Goal: Task Accomplishment & Management: Manage account settings

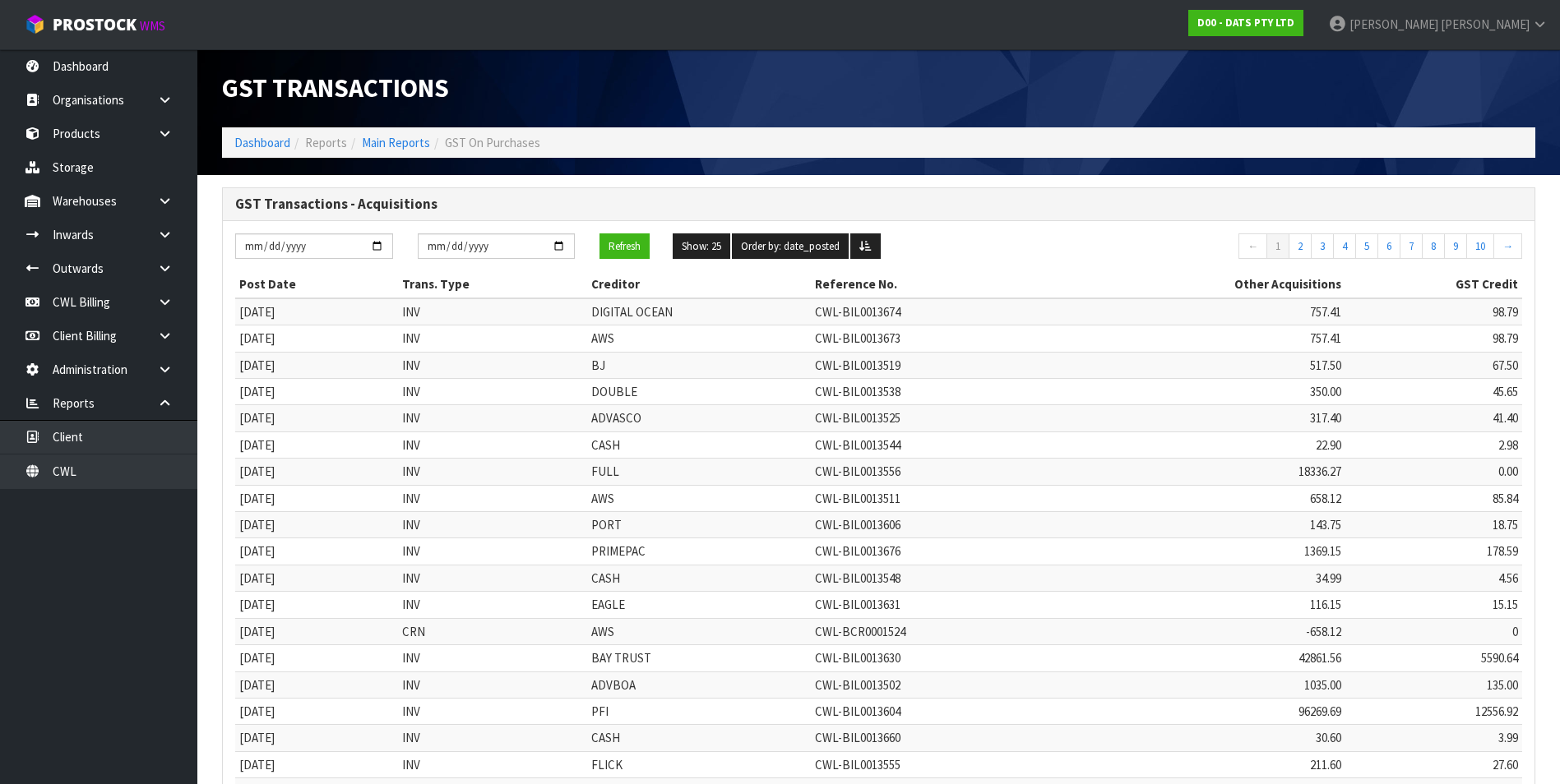
scroll to position [310, 0]
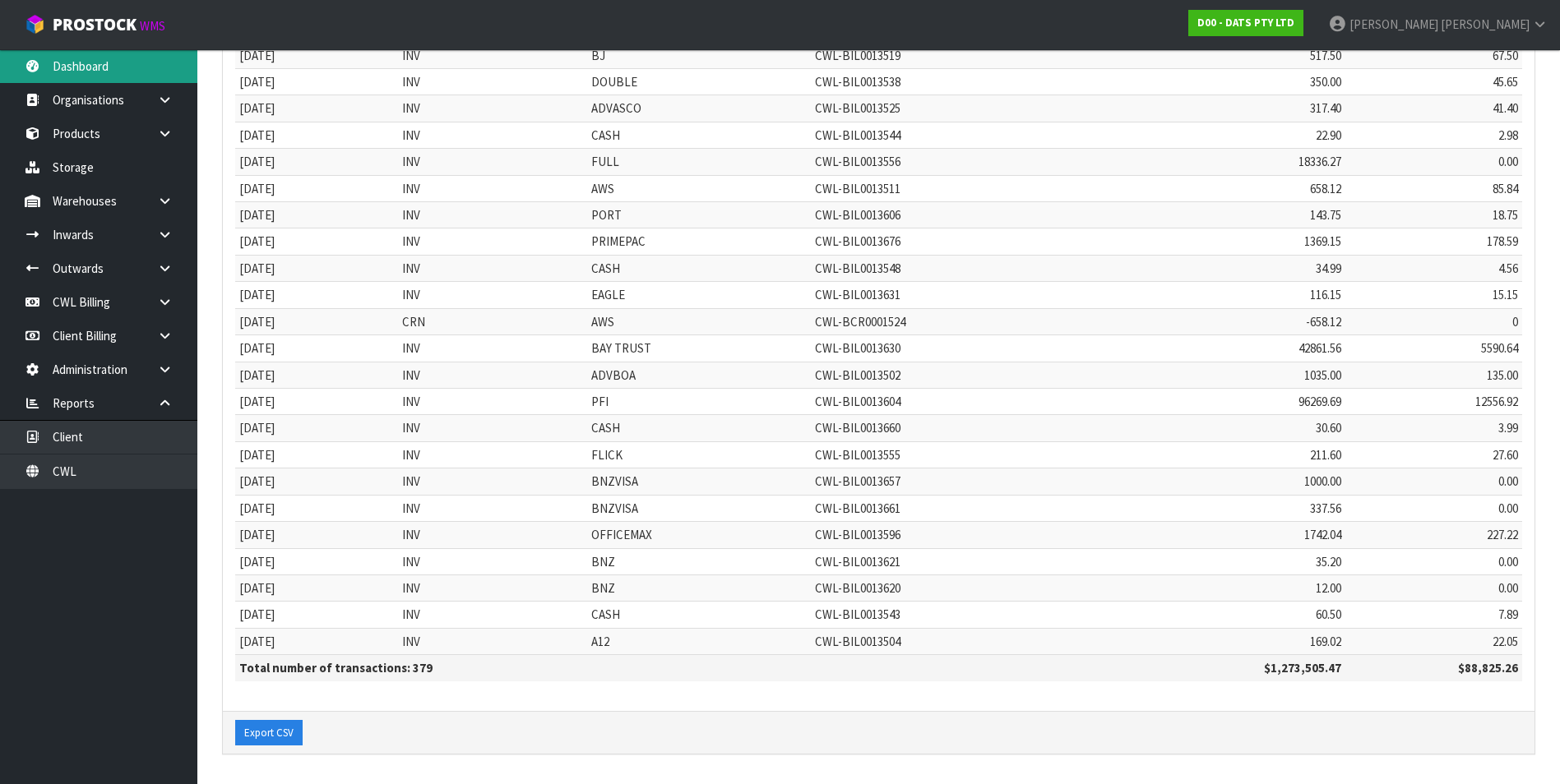
click at [63, 72] on link "Dashboard" at bounding box center [98, 66] width 198 height 33
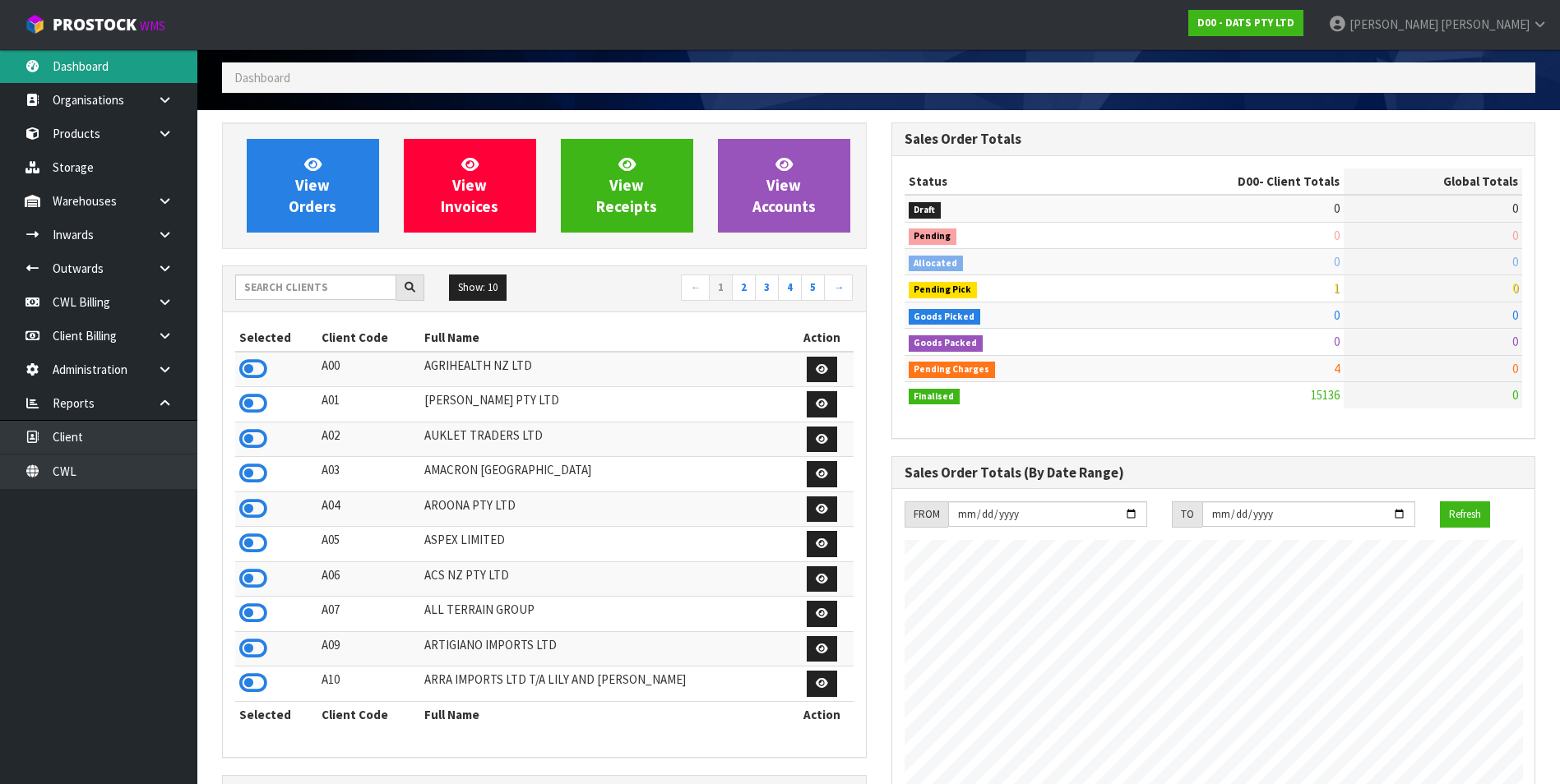
scroll to position [63, 0]
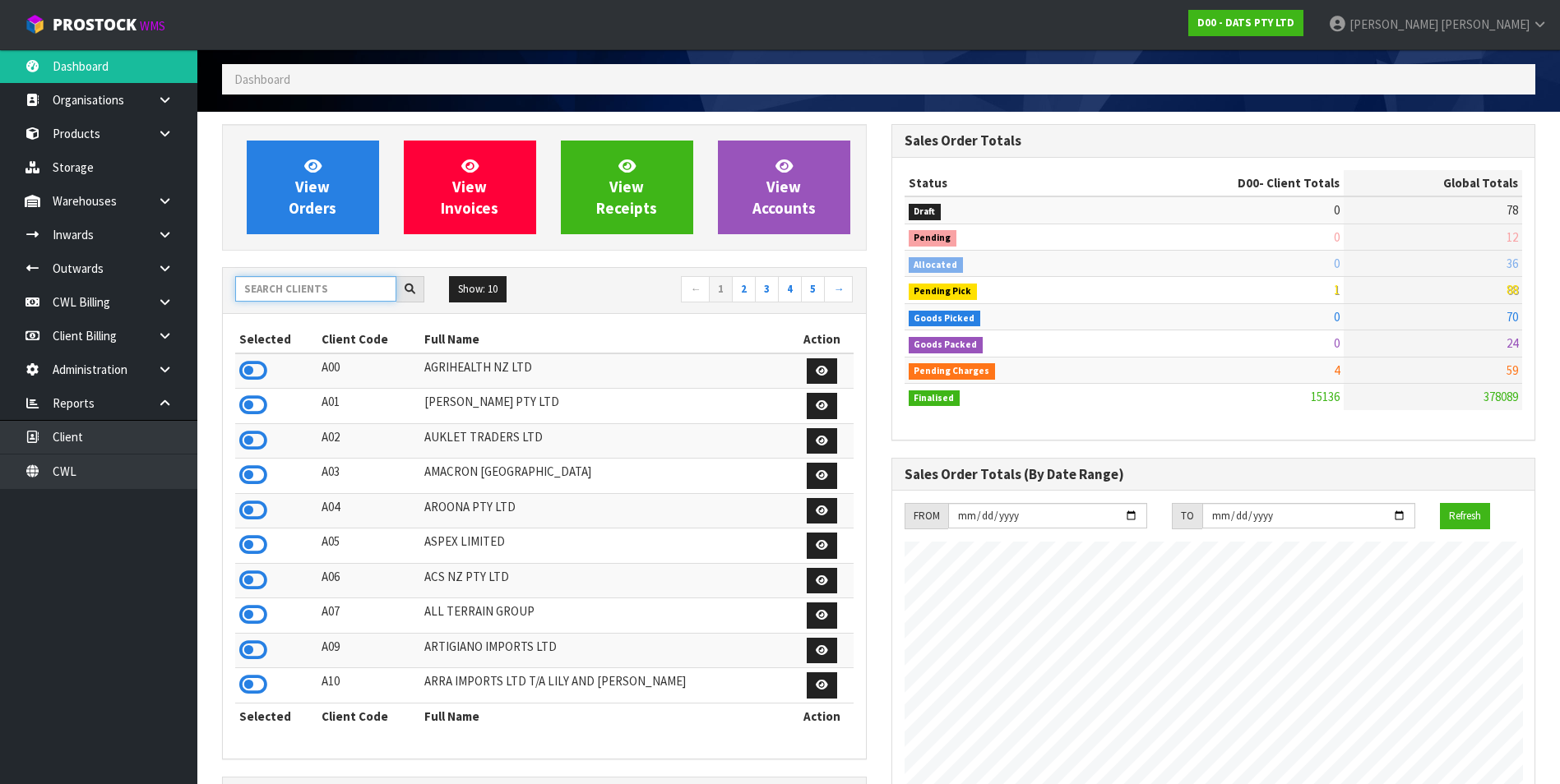
click at [267, 283] on input "text" at bounding box center [316, 289] width 161 height 26
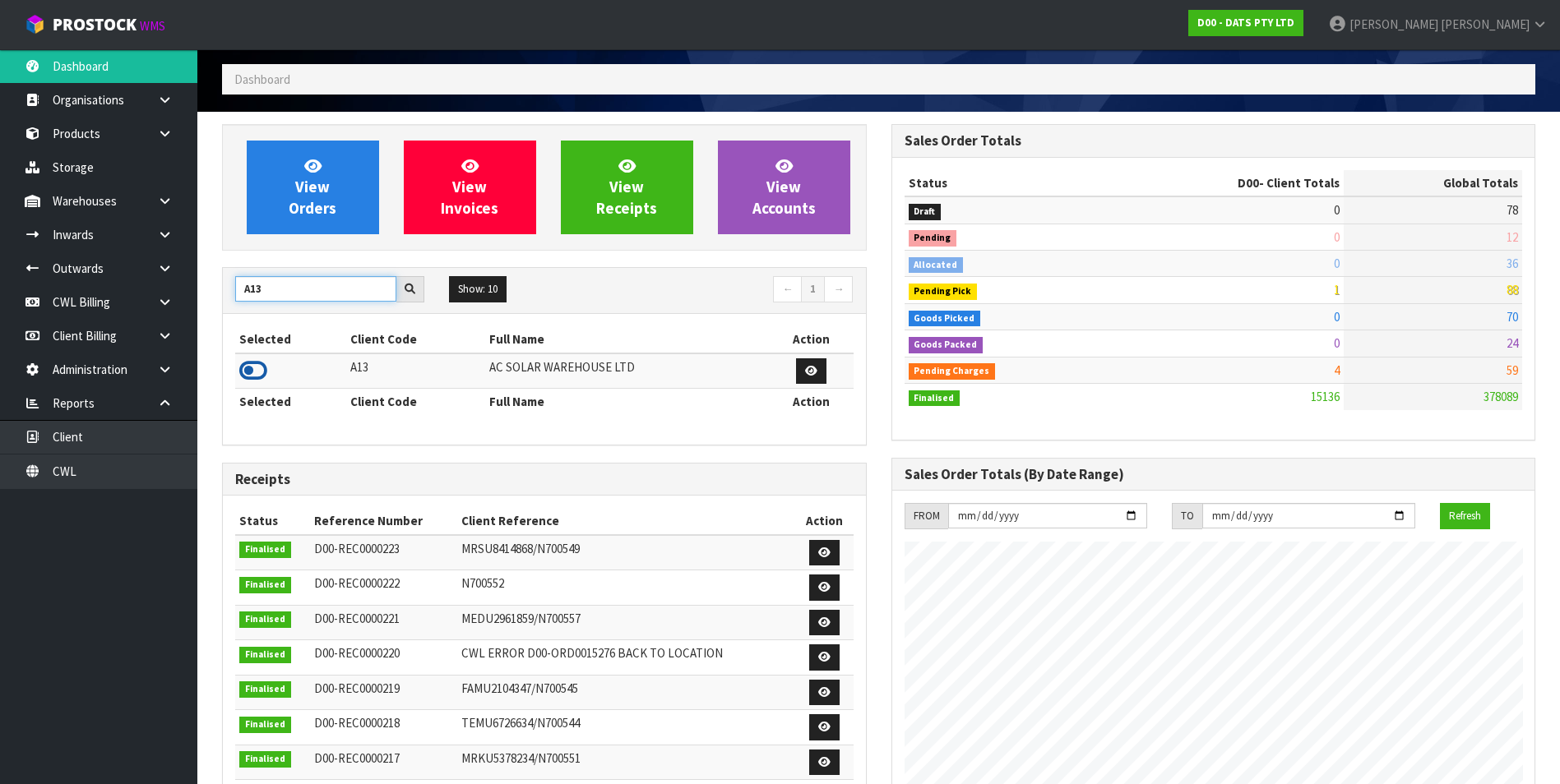
type input "A13"
click at [243, 367] on icon at bounding box center [253, 370] width 28 height 25
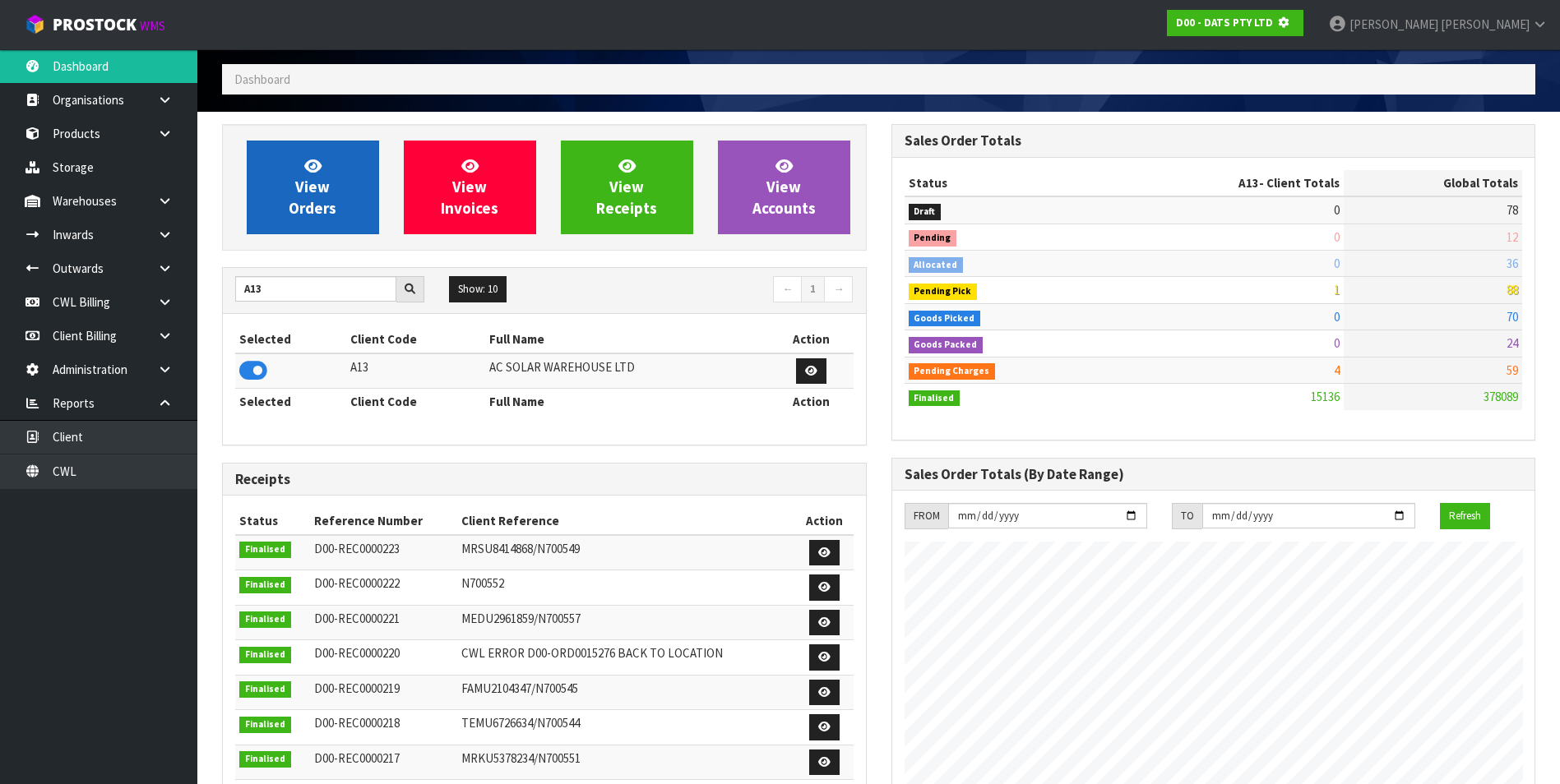
scroll to position [1025, 668]
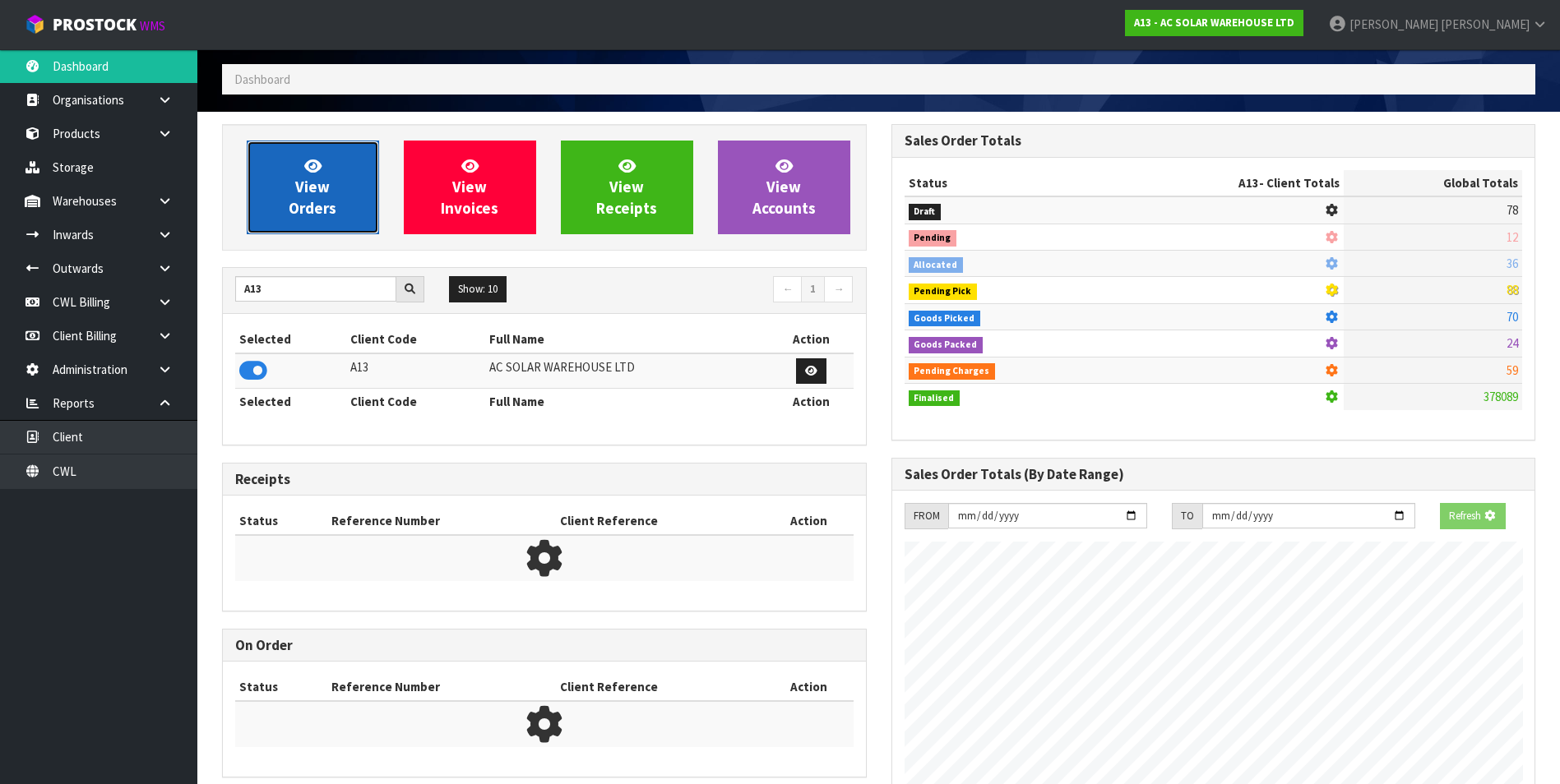
click at [309, 204] on span "View Orders" at bounding box center [312, 187] width 47 height 62
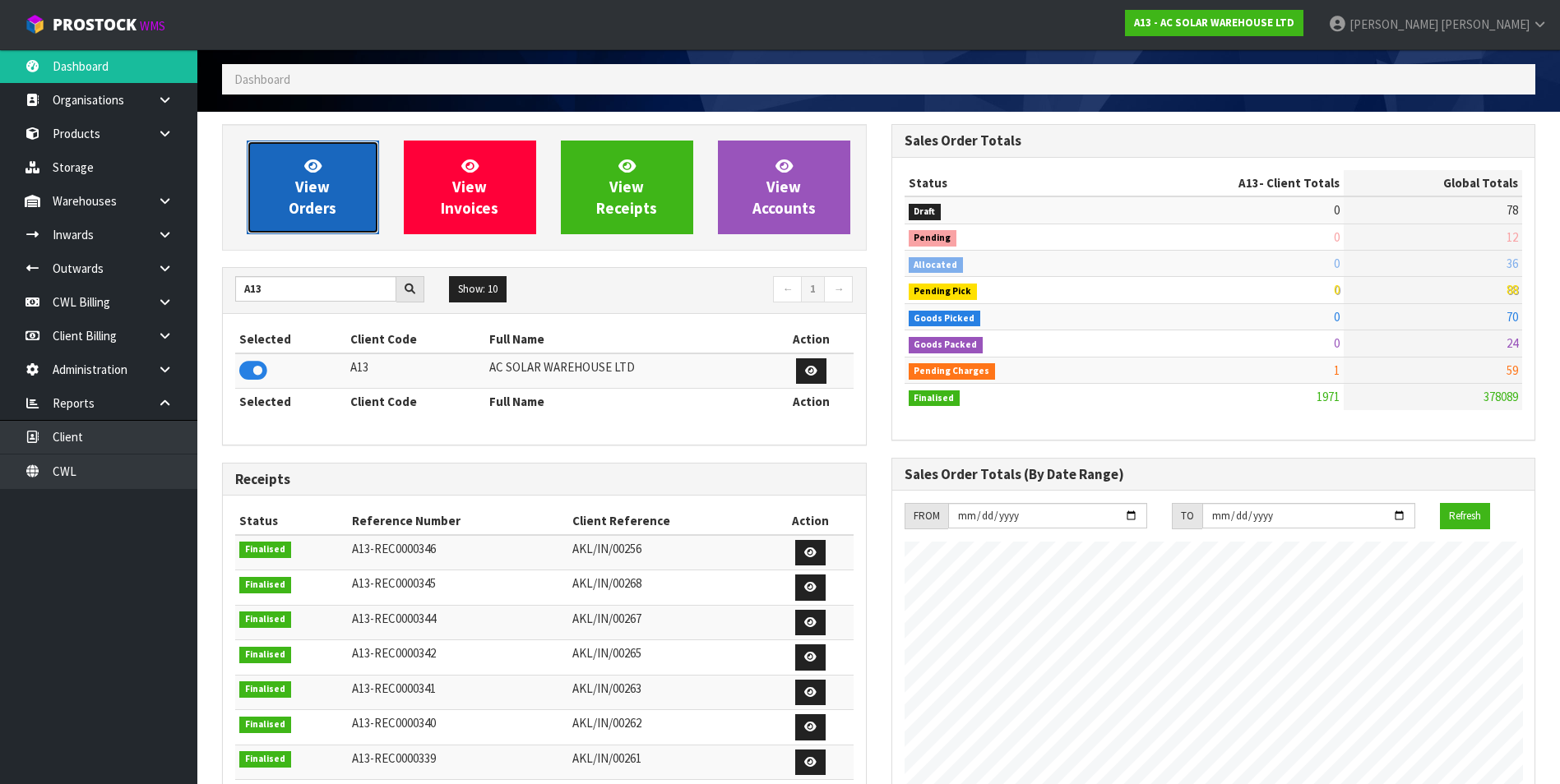
scroll to position [1351, 668]
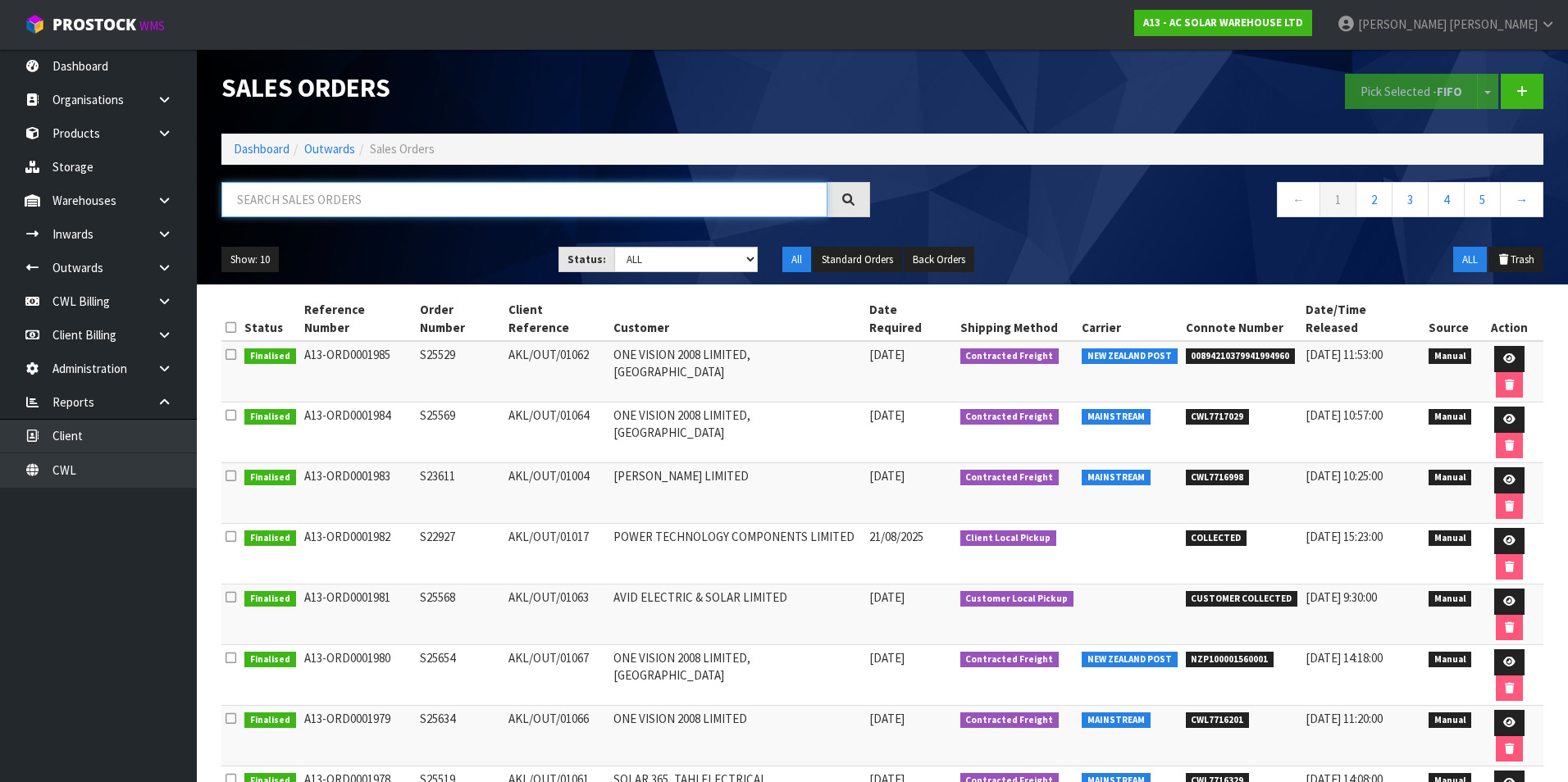
click at [259, 187] on input "text" at bounding box center [525, 200] width 606 height 35
paste input "CWL7715129"
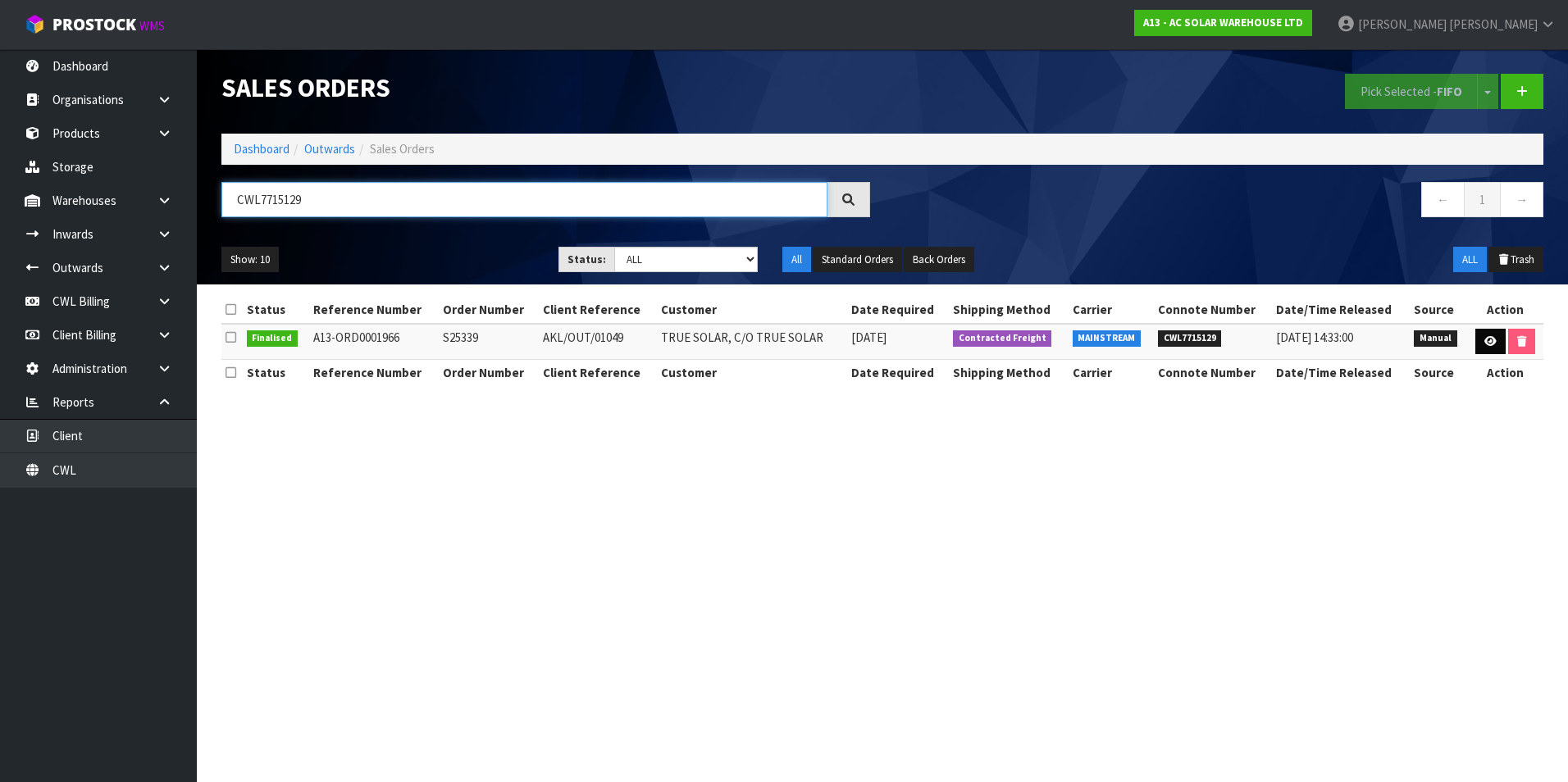
type input "CWL7715129"
click at [1490, 339] on icon at bounding box center [1490, 341] width 13 height 11
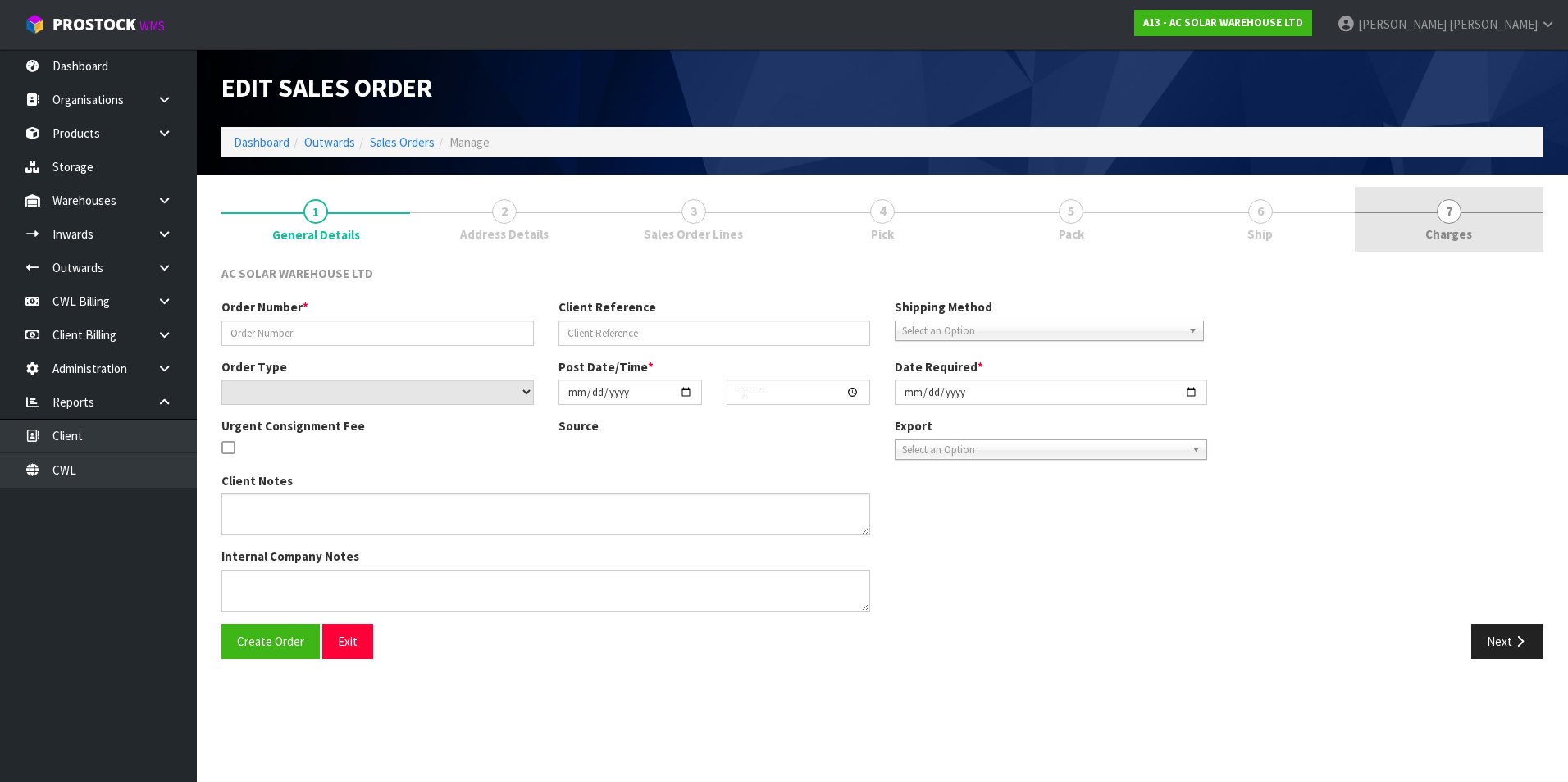
type input "S25339"
type input "AKL/OUT/01049"
select select "number:0"
type input "2025-08-15"
type input "08:21:00.000"
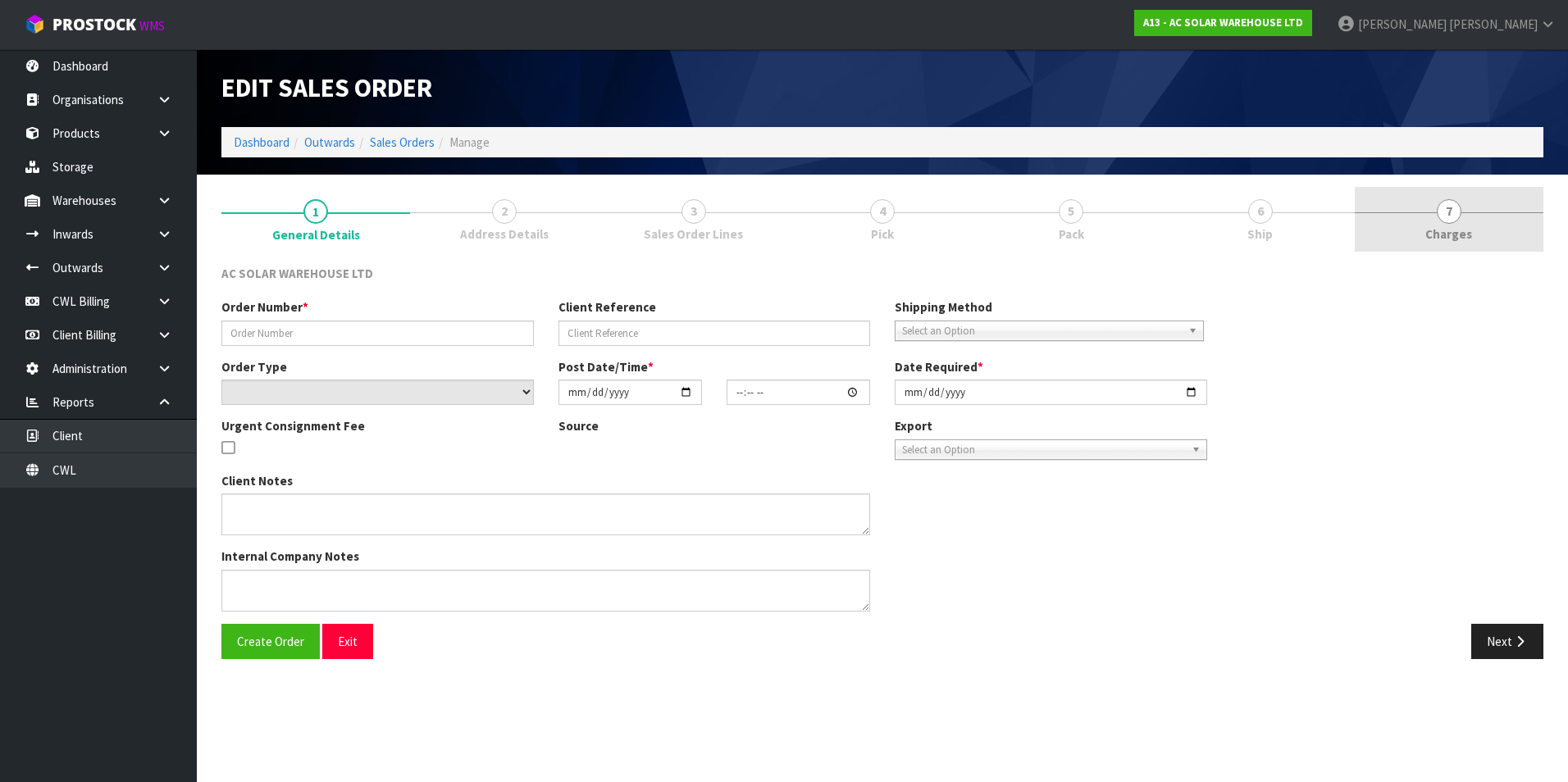
type input "2025-08-15"
type textarea "SEND WITH MAINSTREAM"
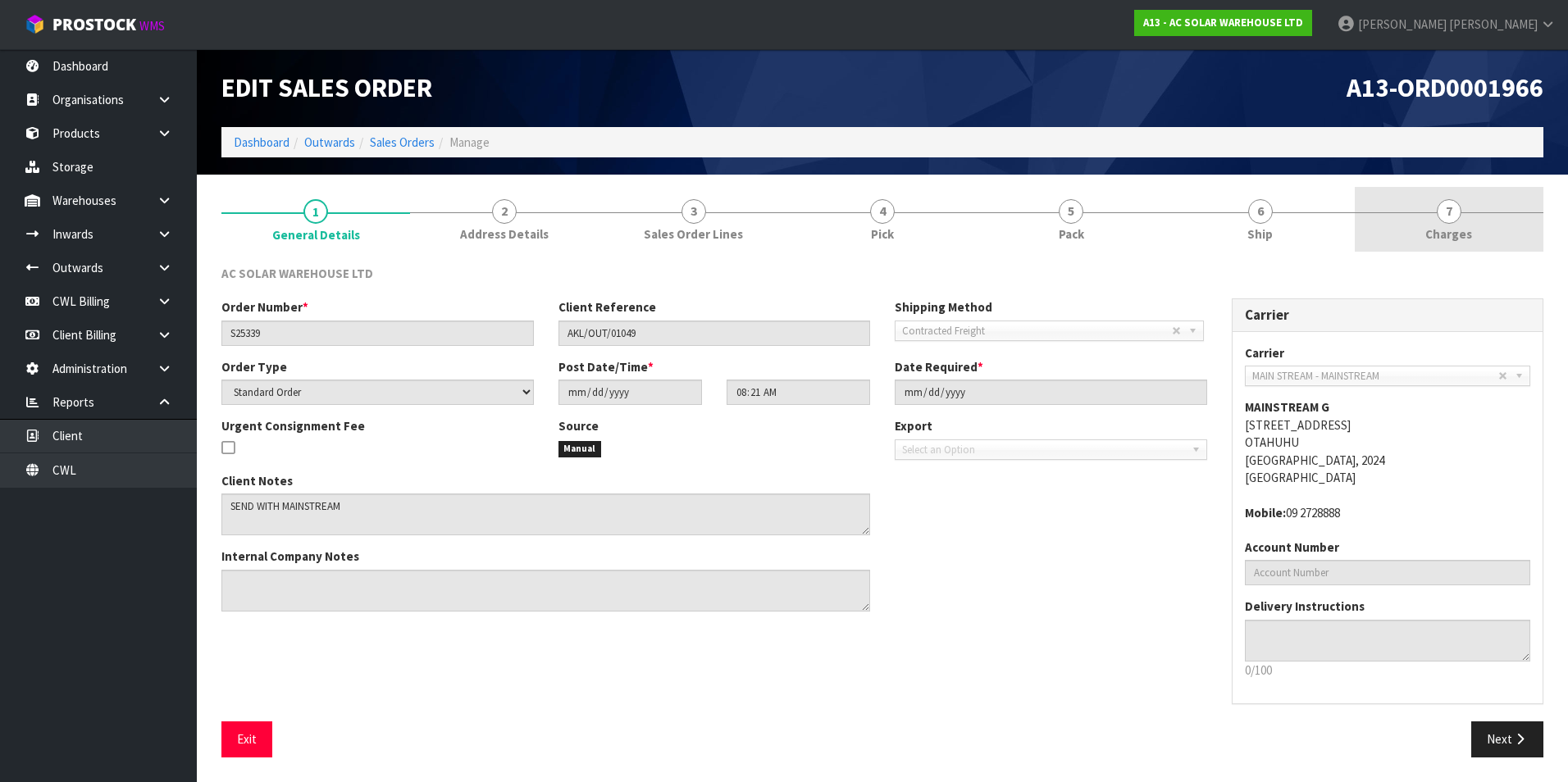
click at [1445, 215] on span "7" at bounding box center [1448, 211] width 25 height 25
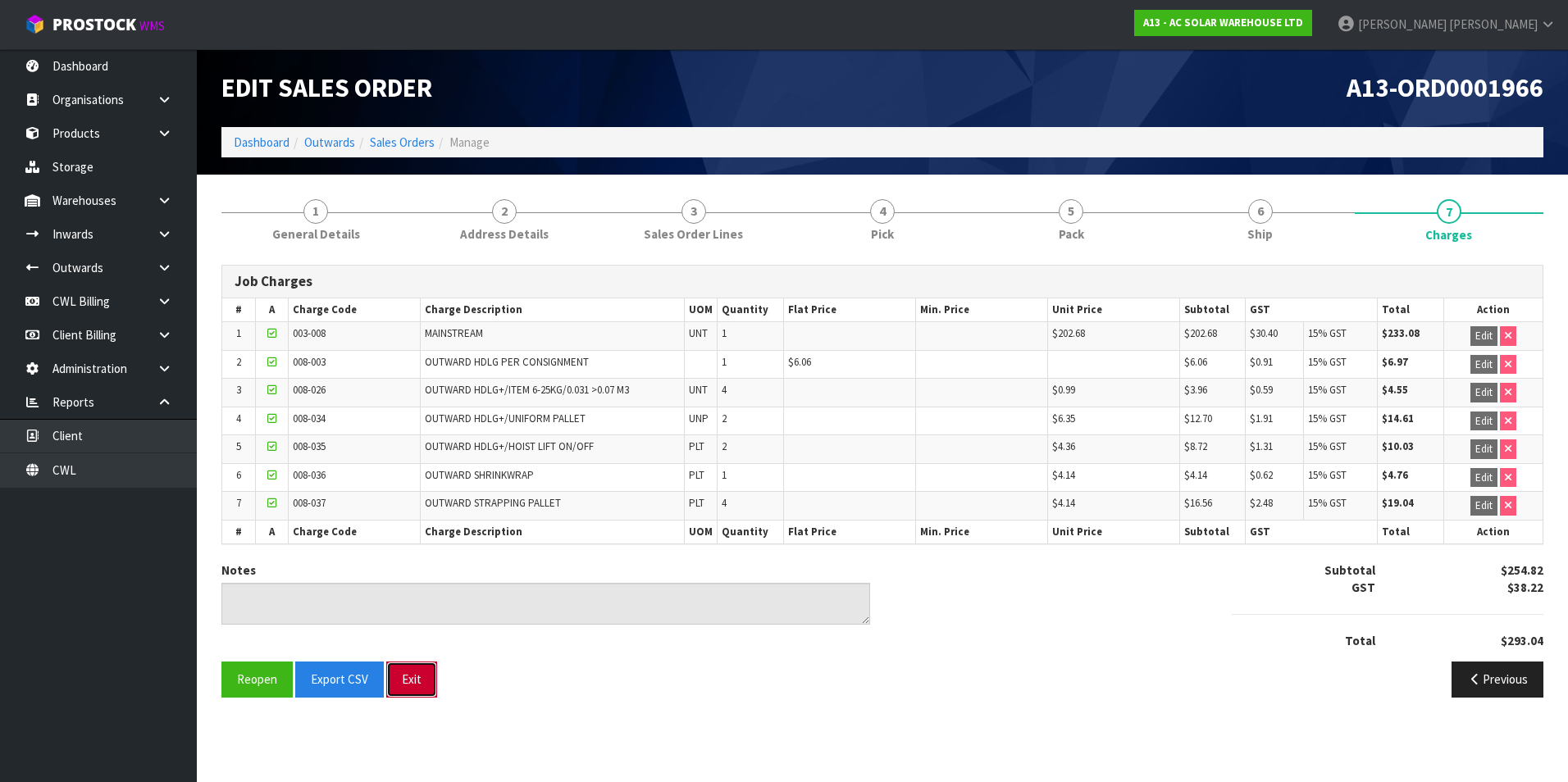
click at [418, 675] on button "Exit" at bounding box center [412, 679] width 51 height 35
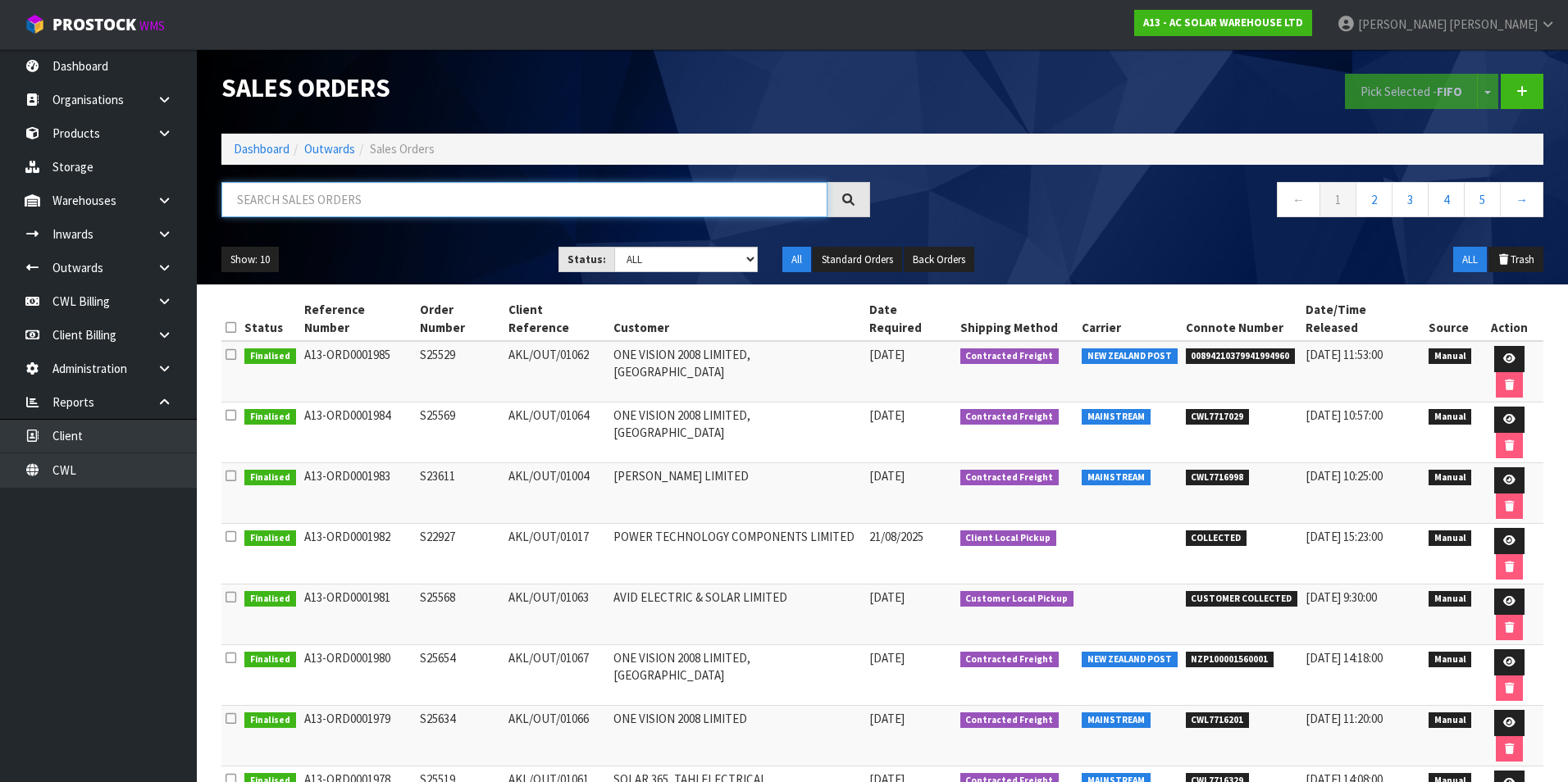
click at [287, 195] on input "text" at bounding box center [525, 200] width 606 height 35
paste input "33.78 20.00%"
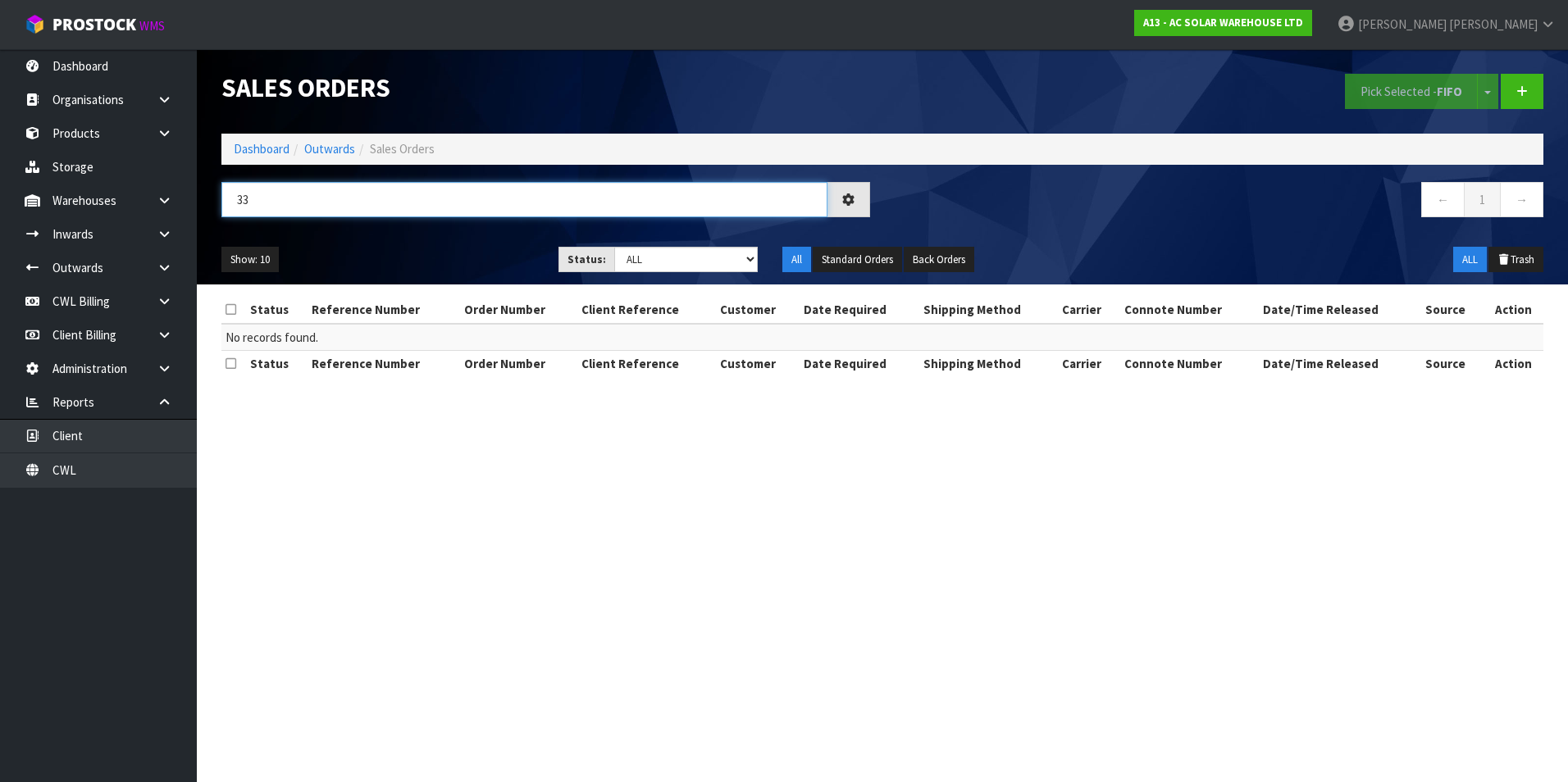
type input "3"
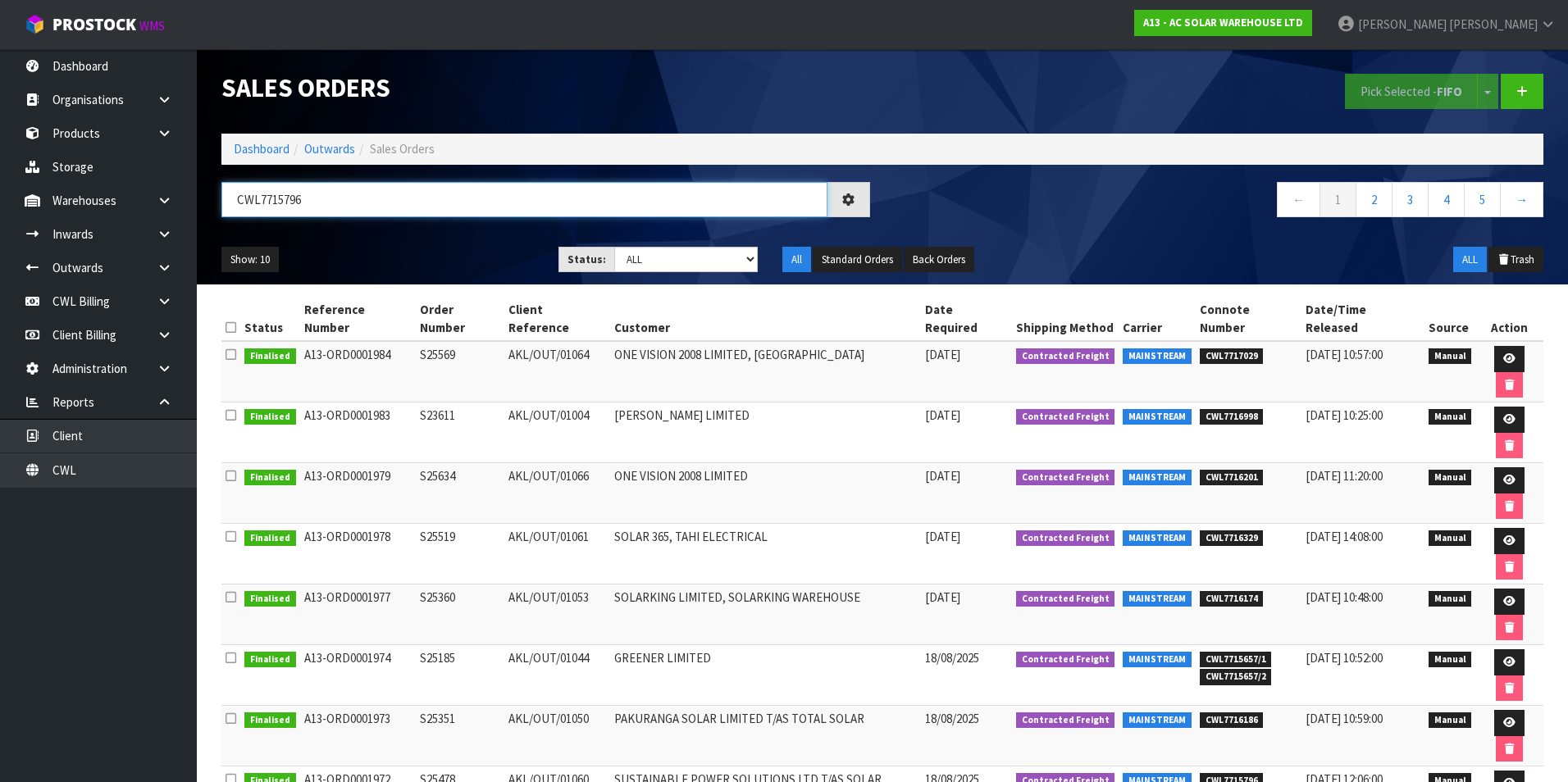
type input "CWL7715796"
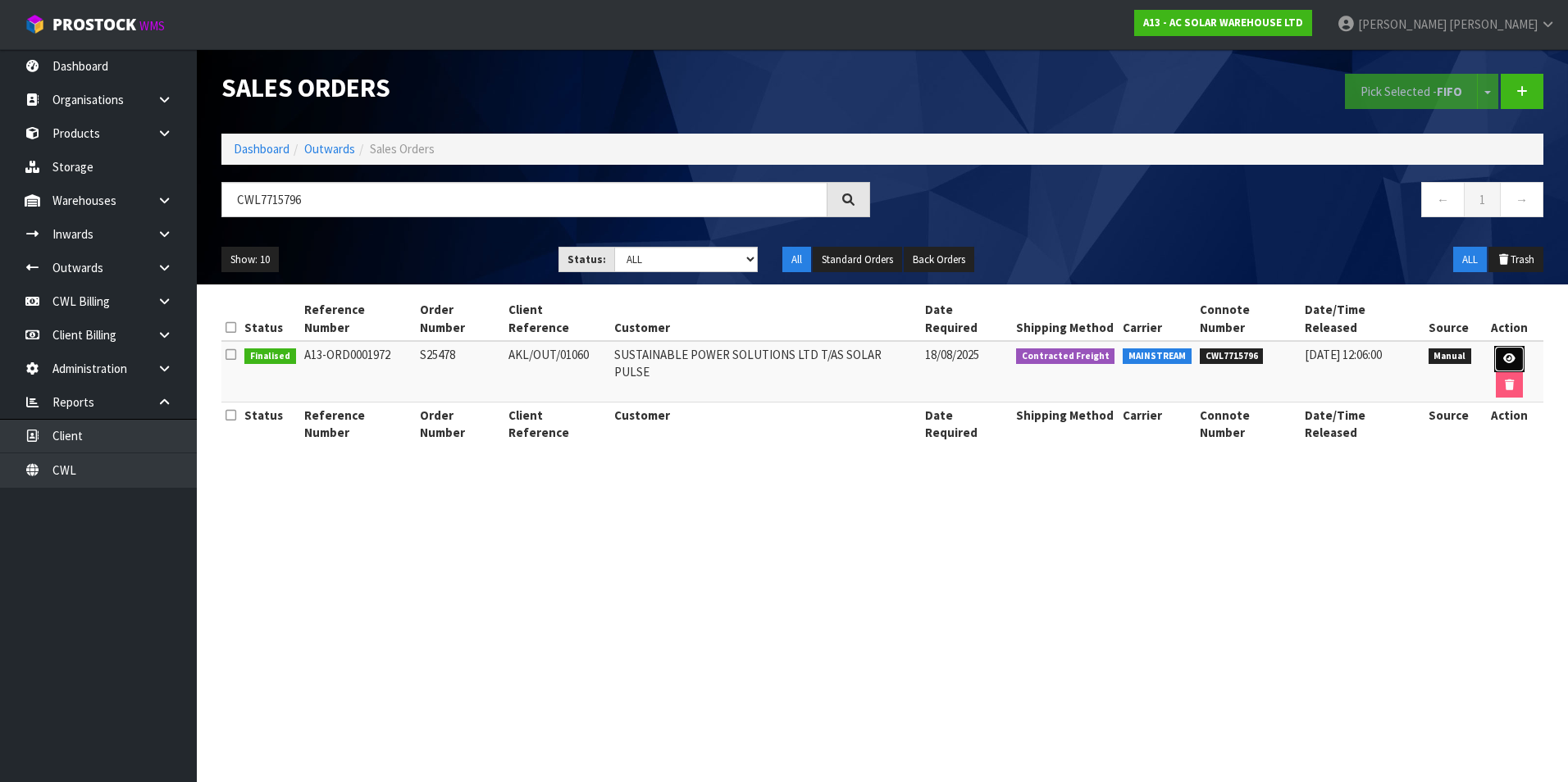
click at [1503, 353] on icon at bounding box center [1509, 358] width 13 height 11
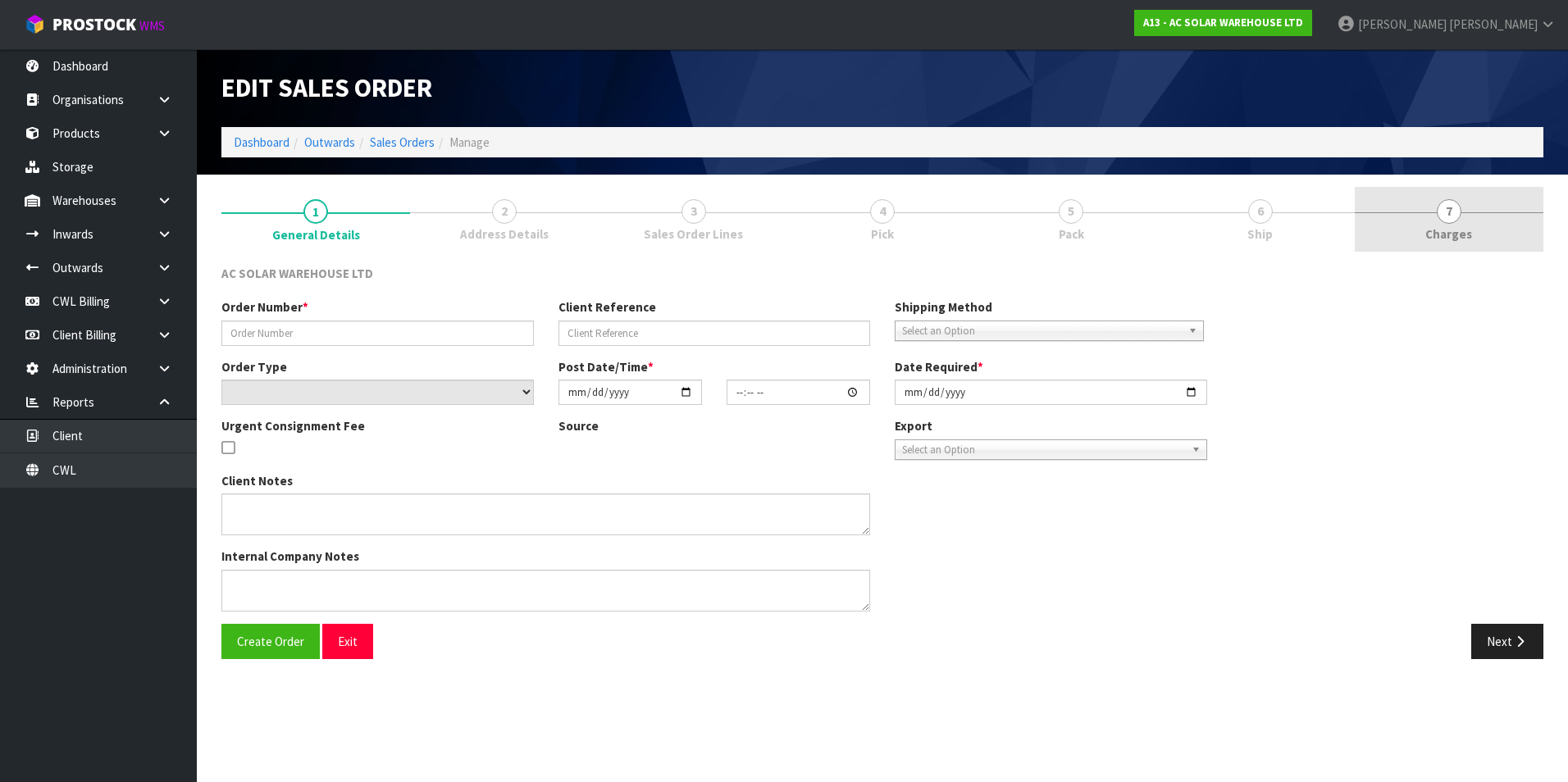
type input "S25478"
type input "AKL/OUT/01060"
select select "number:0"
type input "2025-08-18"
type input "08:31:00.000"
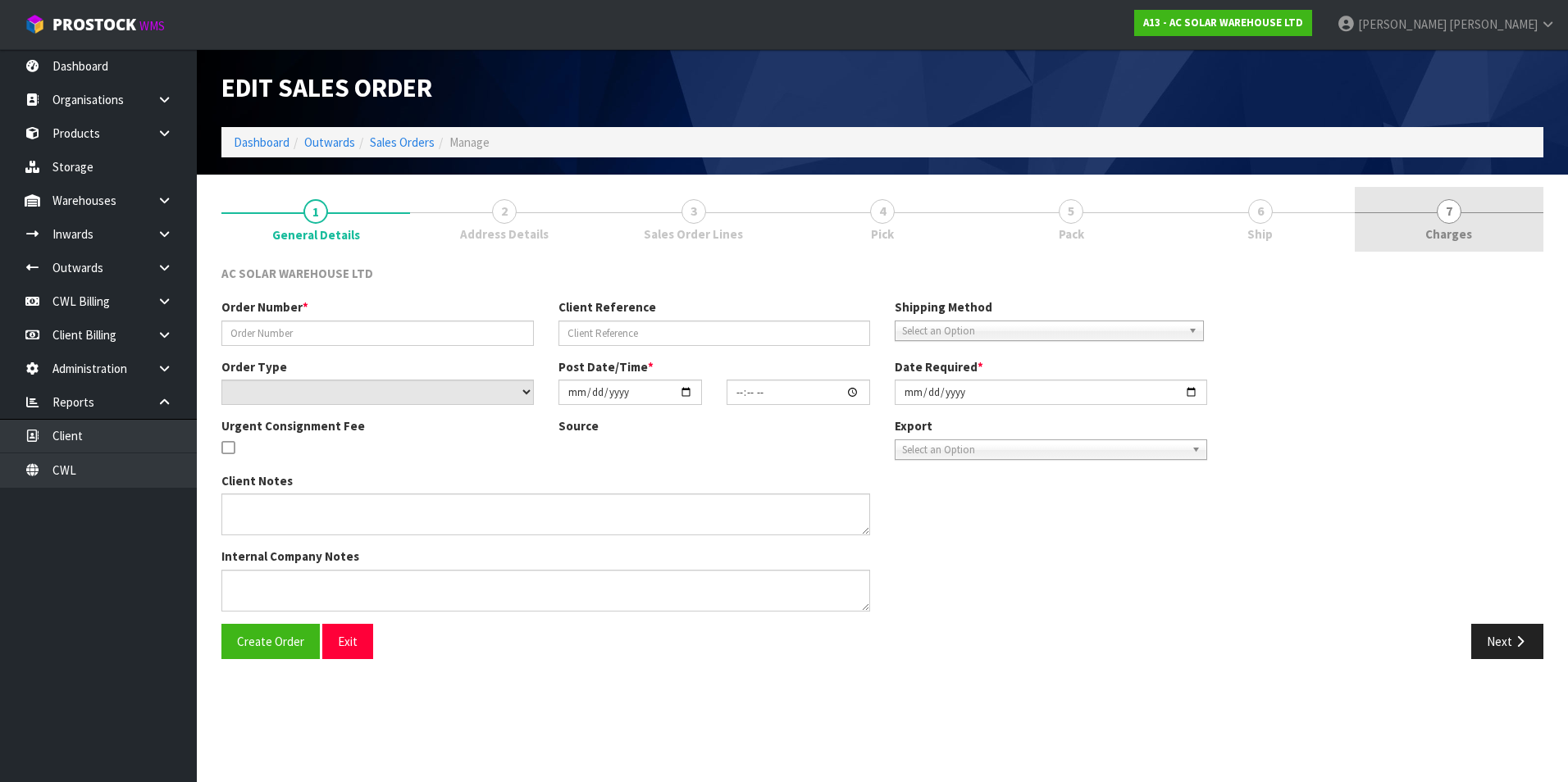
type input "2025-08-18"
type textarea "SEND WITH MAINSTREAM"
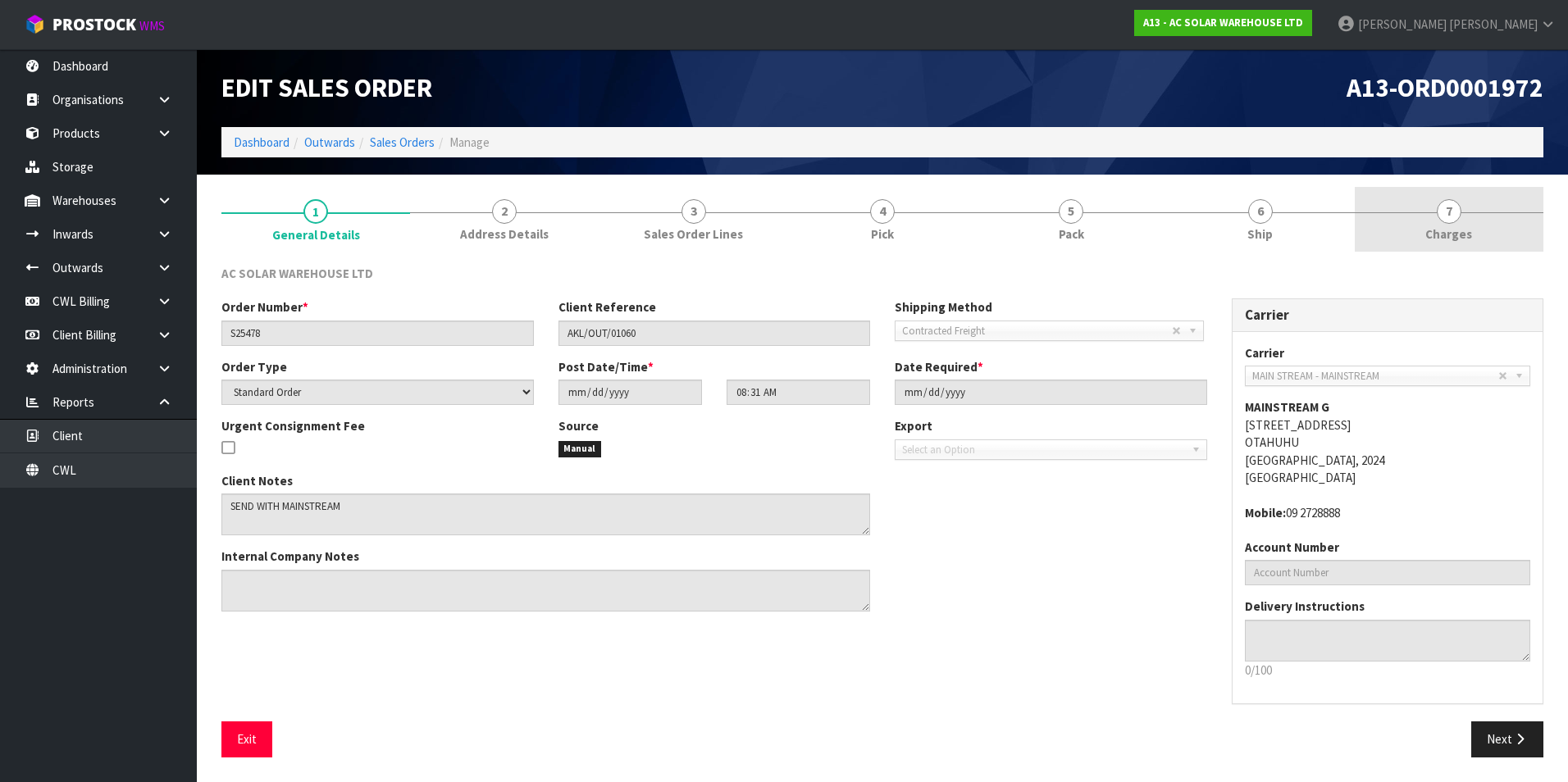
click at [1451, 215] on span "7" at bounding box center [1448, 211] width 25 height 25
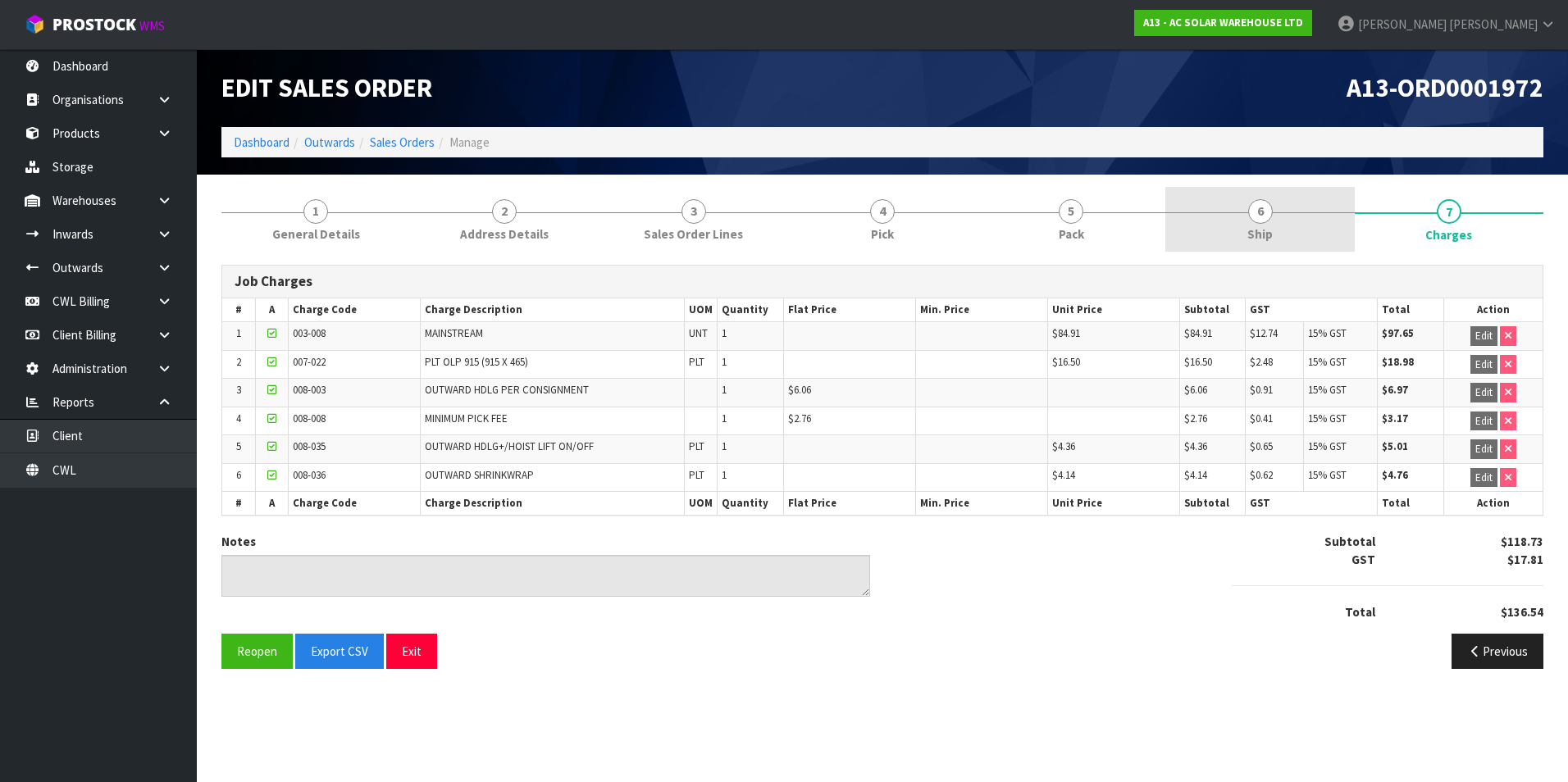
click at [1267, 217] on span "6" at bounding box center [1260, 211] width 25 height 25
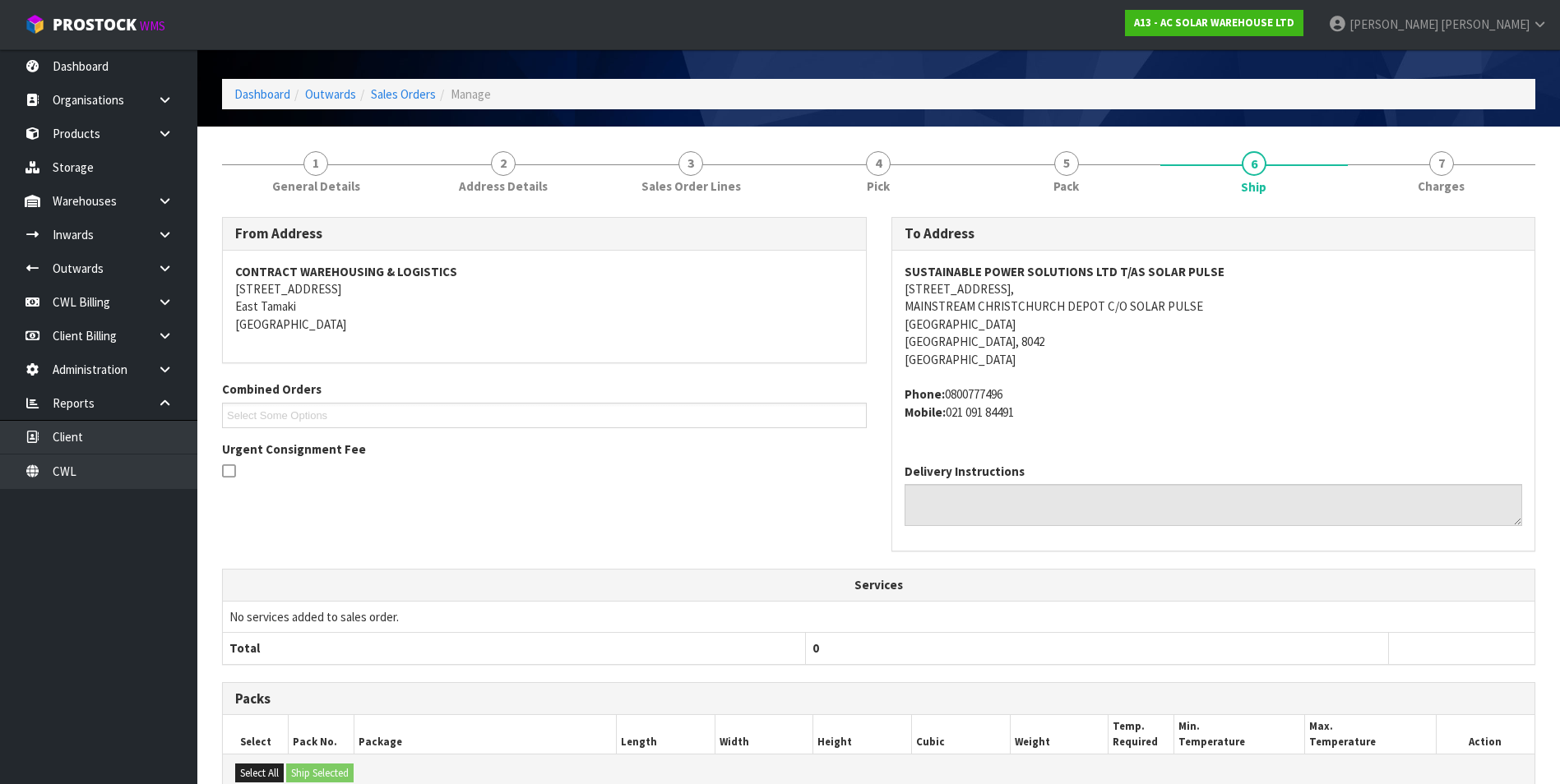
scroll to position [40, 0]
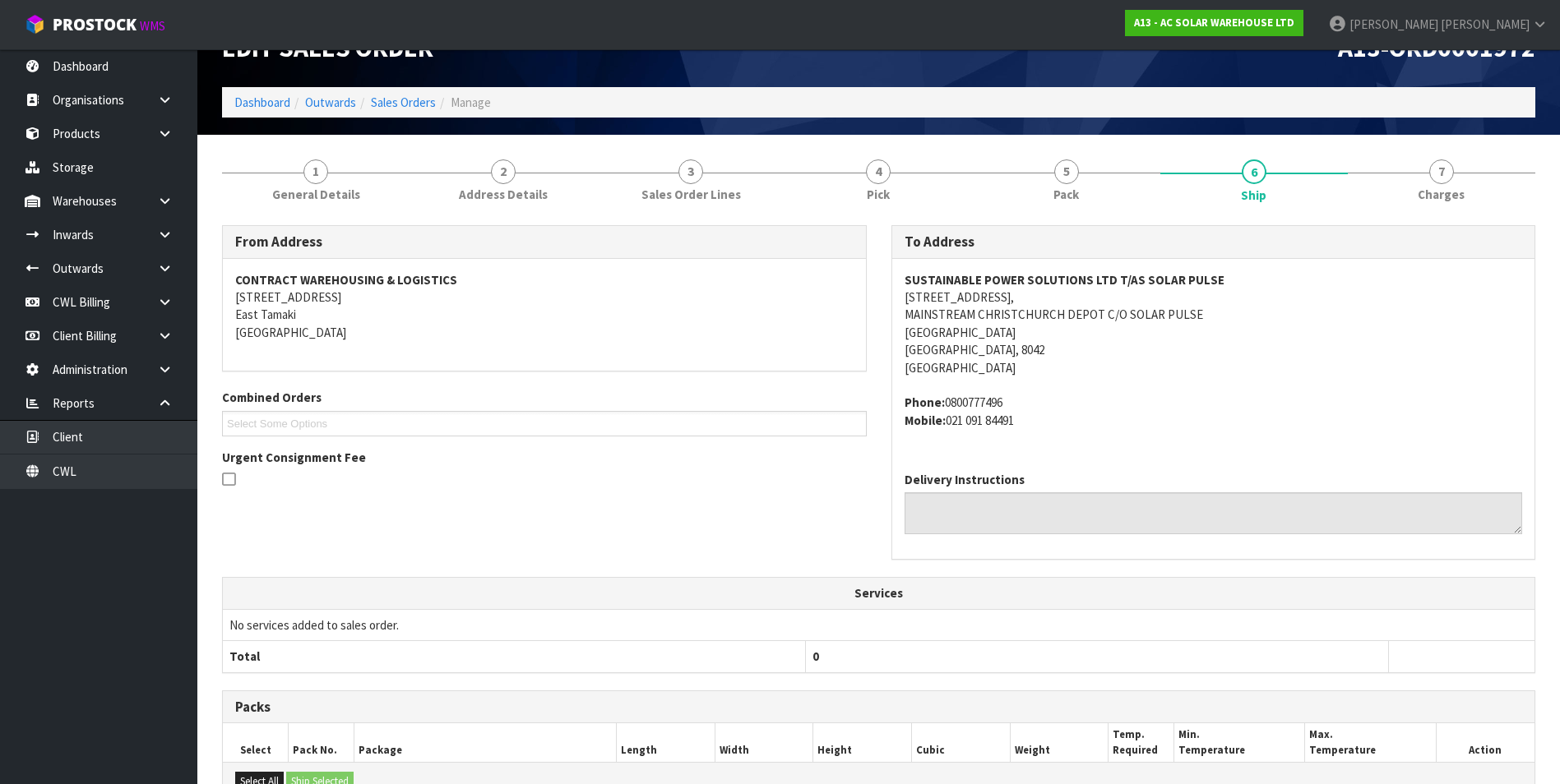
click at [1448, 170] on span "7" at bounding box center [1442, 171] width 25 height 25
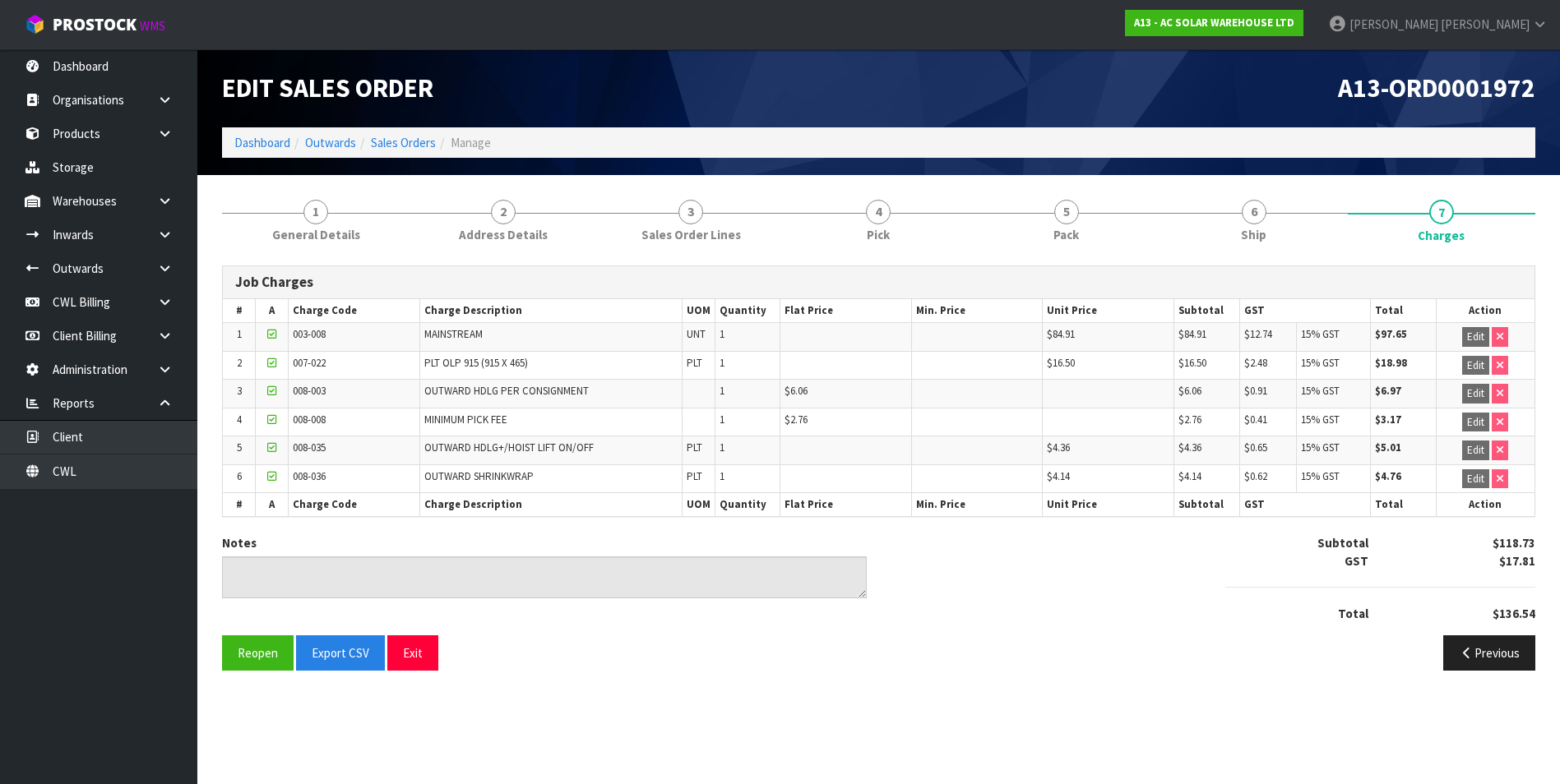
scroll to position [0, 0]
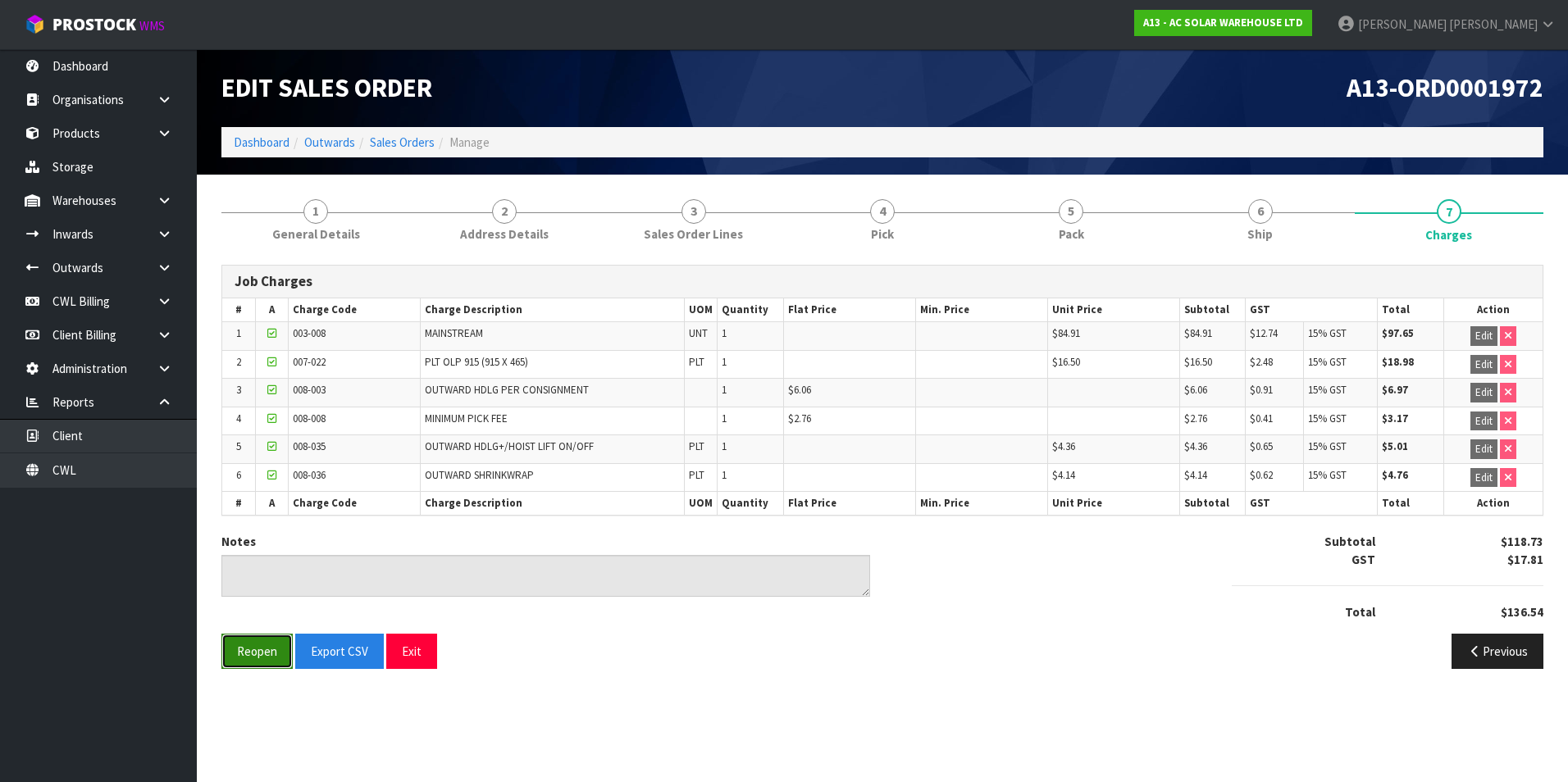
click at [255, 653] on button "Reopen" at bounding box center [257, 652] width 72 height 35
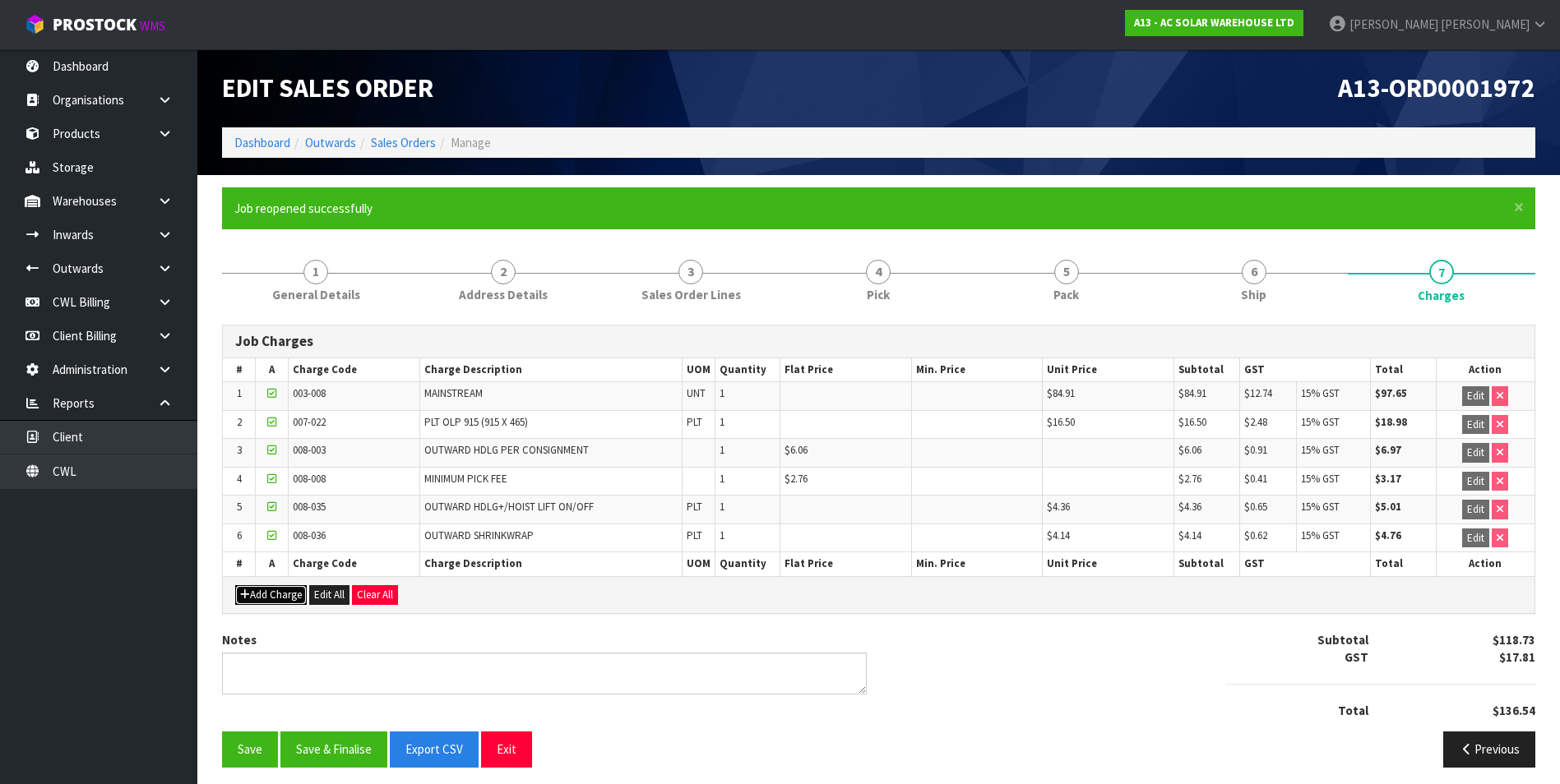
click at [283, 598] on button "Add Charge" at bounding box center [271, 595] width 72 height 20
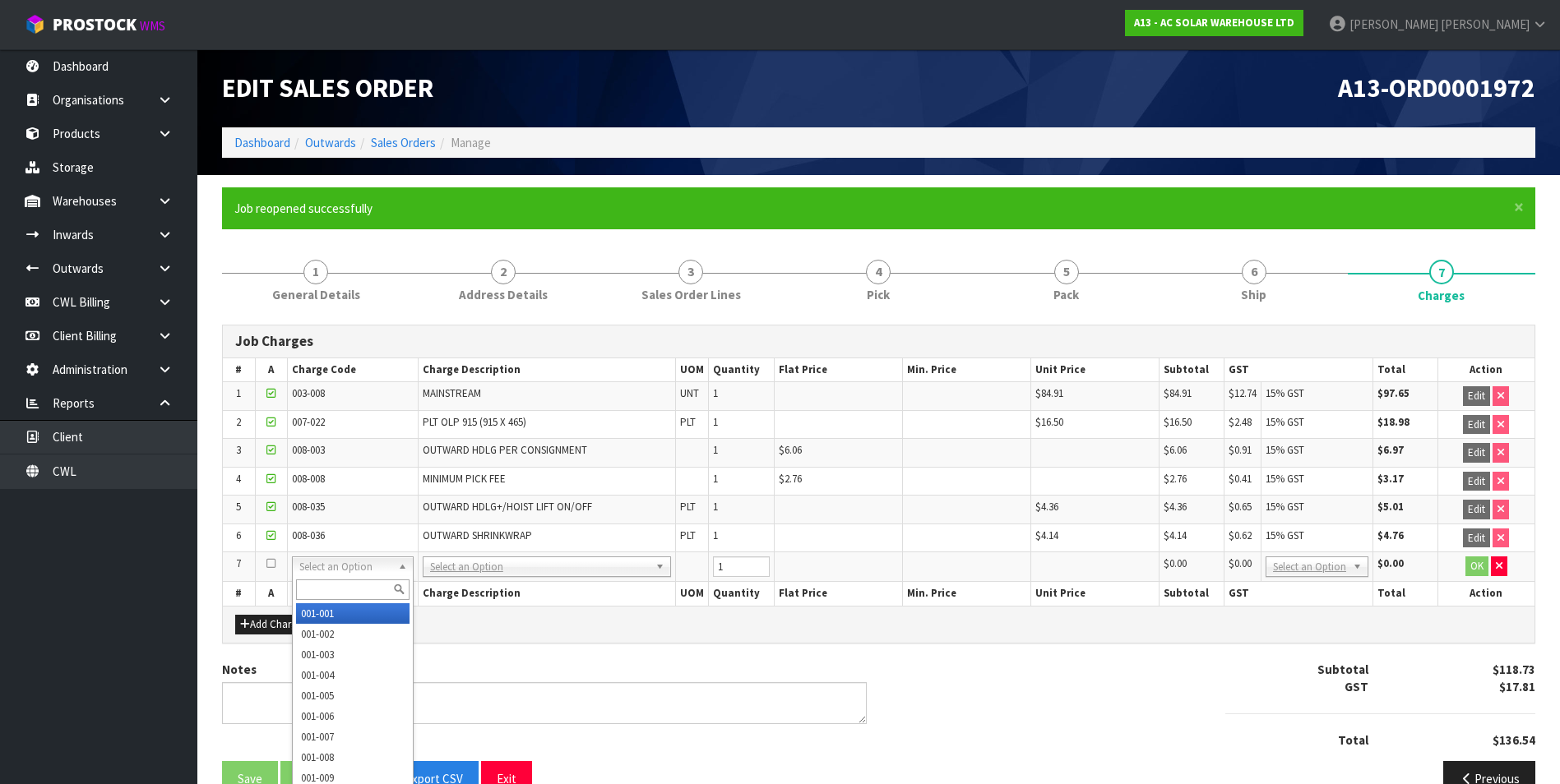
click at [316, 586] on input "text" at bounding box center [352, 589] width 113 height 21
type input "003-008"
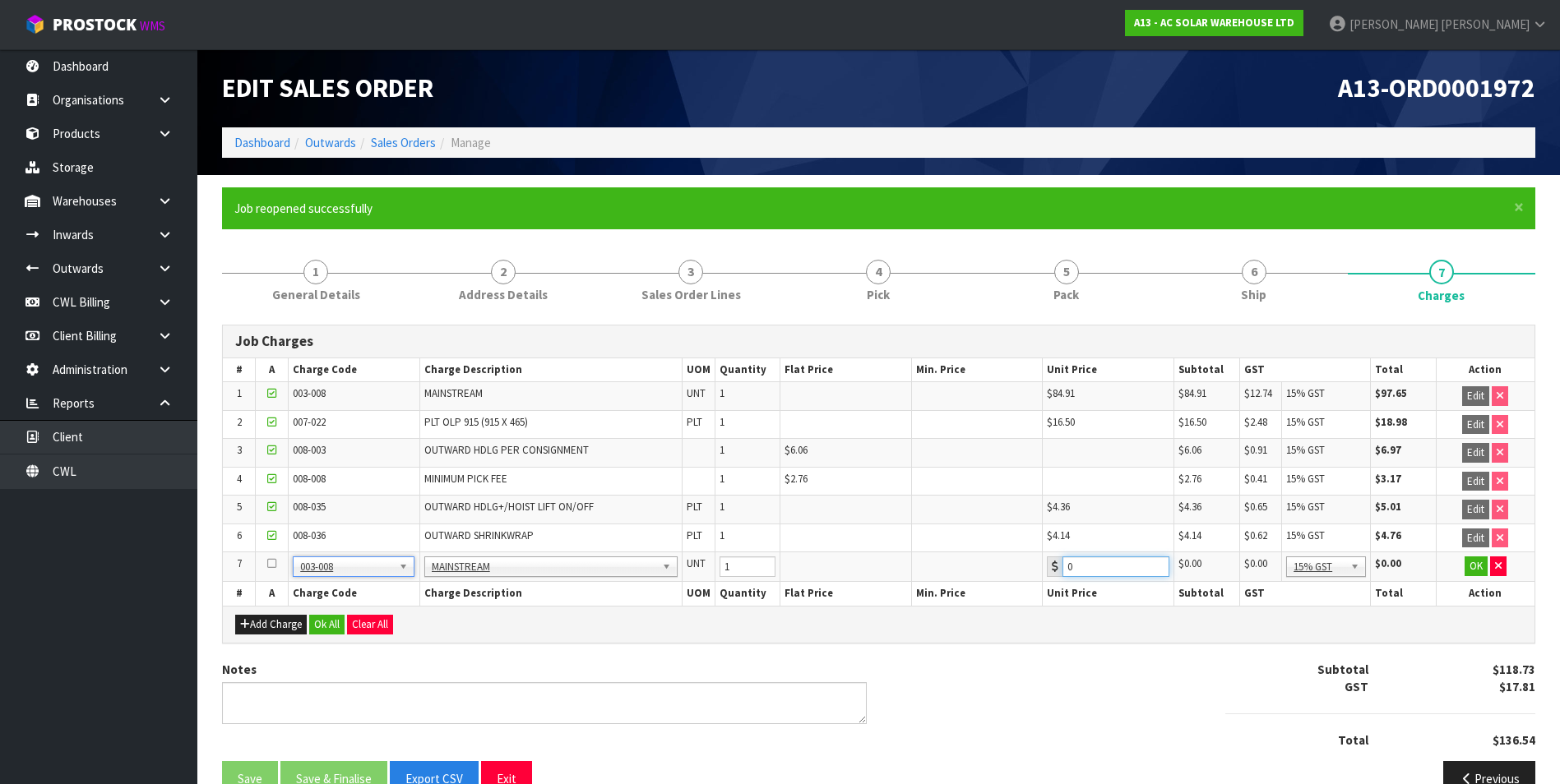
click at [1098, 560] on input "0" at bounding box center [1116, 567] width 106 height 21
type input "06.00"
drag, startPoint x: 1477, startPoint y: 569, endPoint x: 1468, endPoint y: 569, distance: 9.0
click at [1468, 569] on button "OK" at bounding box center [1476, 567] width 23 height 20
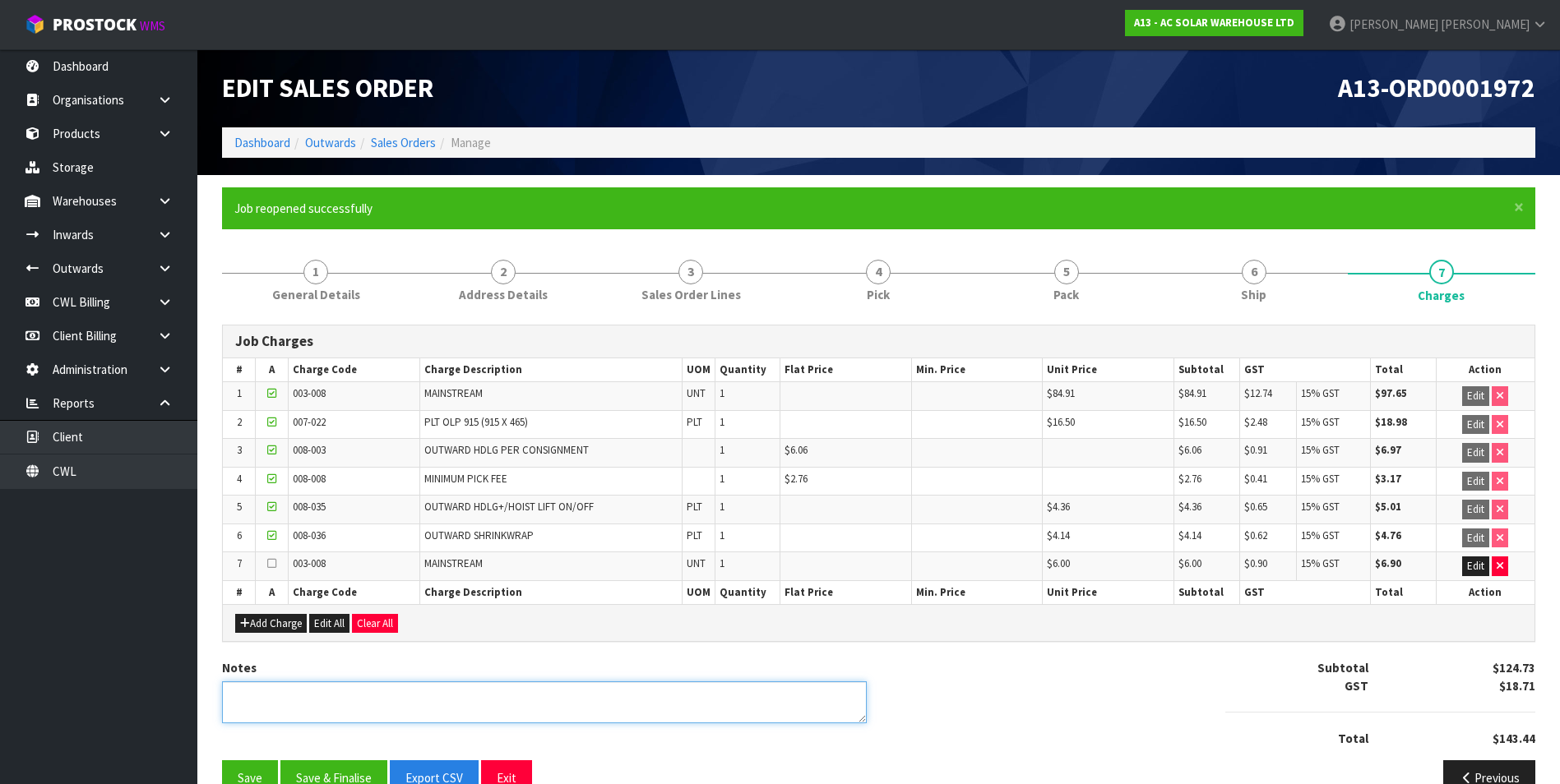
click at [350, 694] on textarea at bounding box center [544, 702] width 645 height 42
type textarea "DUNNAGE REMOVAL ADDED BY MAINSTREAM"
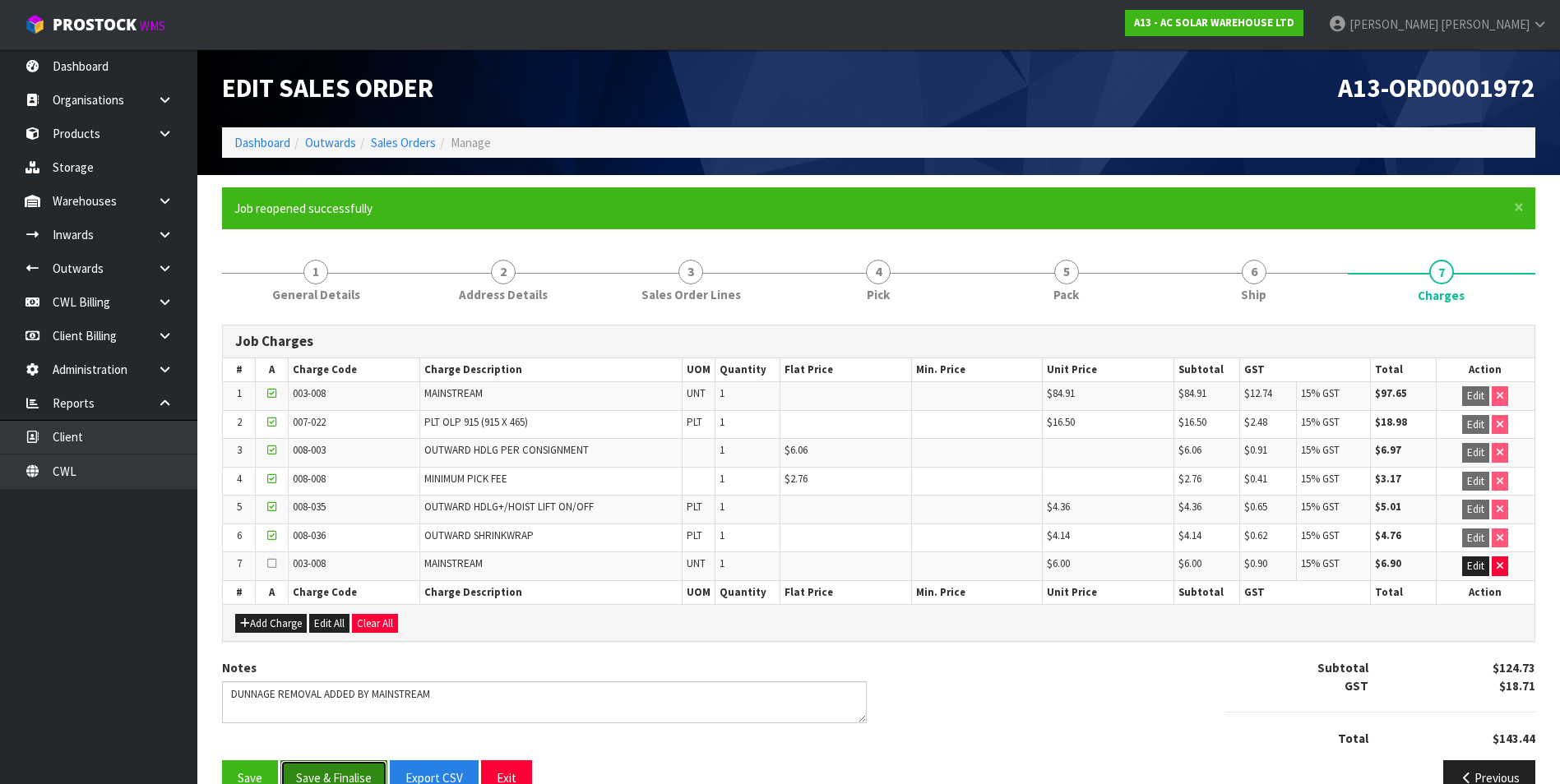
click at [366, 775] on button "Save & Finalise" at bounding box center [334, 778] width 107 height 35
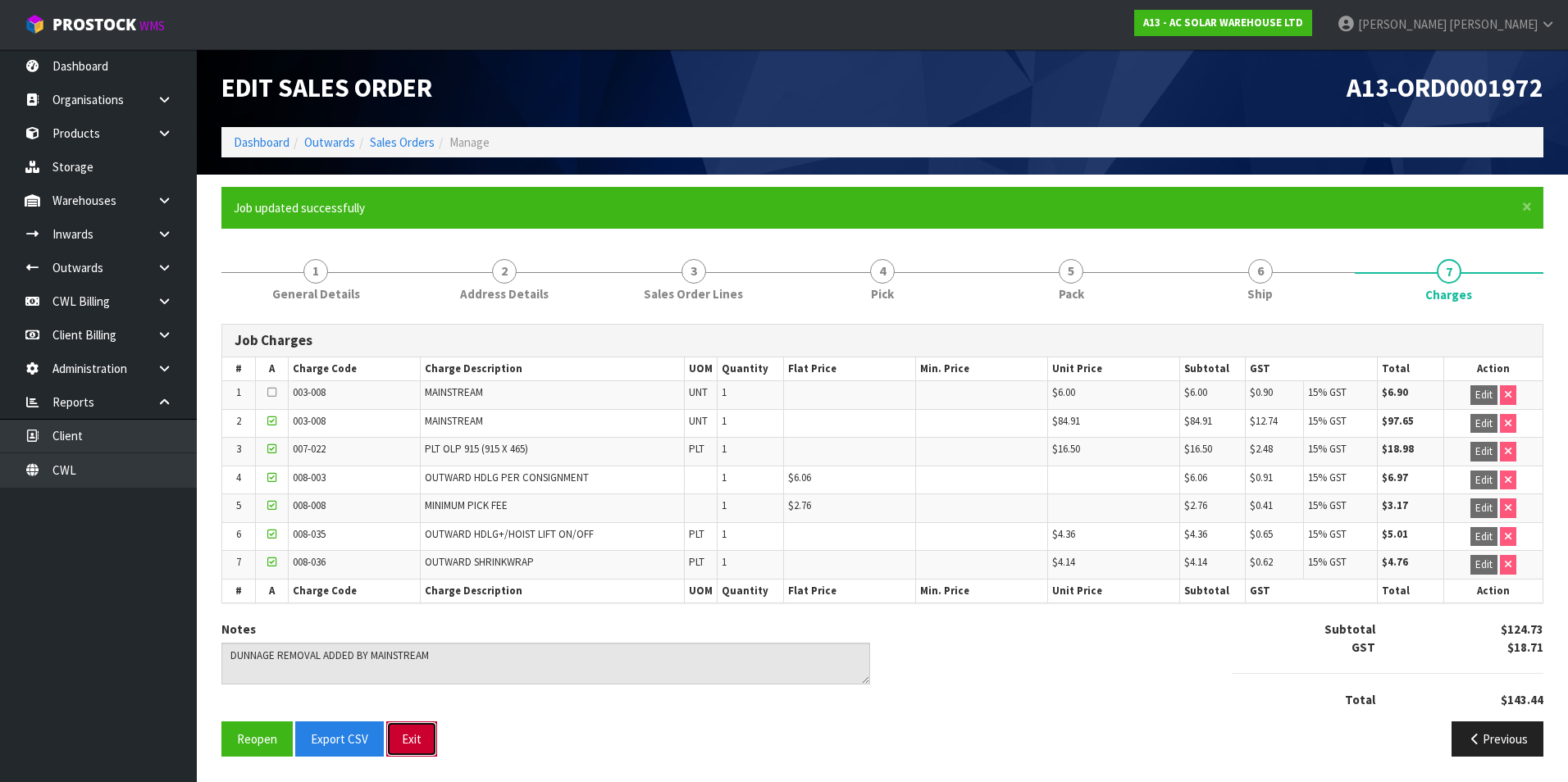
click at [402, 745] on button "Exit" at bounding box center [412, 739] width 51 height 35
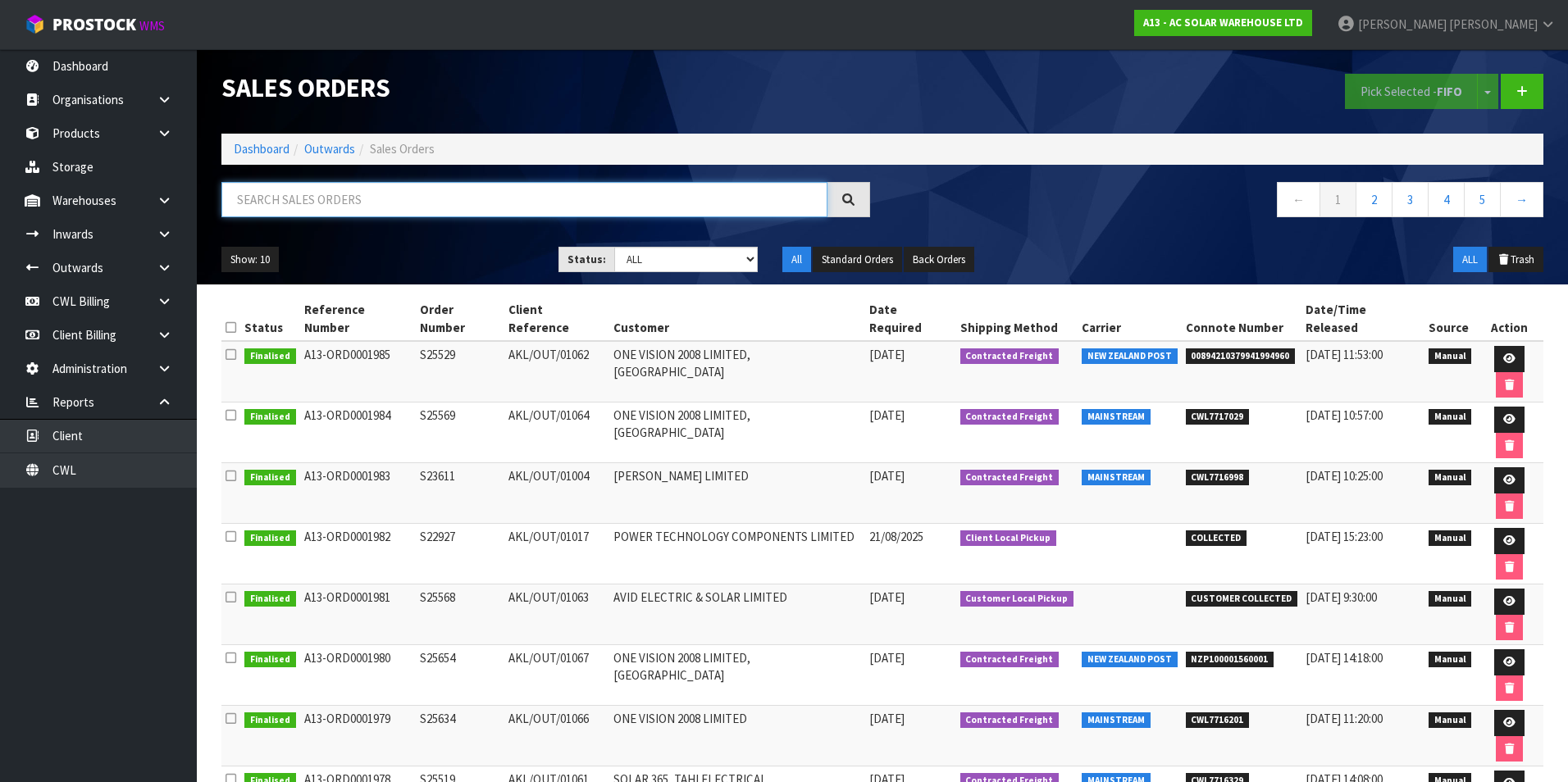
click at [266, 199] on input "text" at bounding box center [525, 200] width 606 height 35
paste input "CWL7716329"
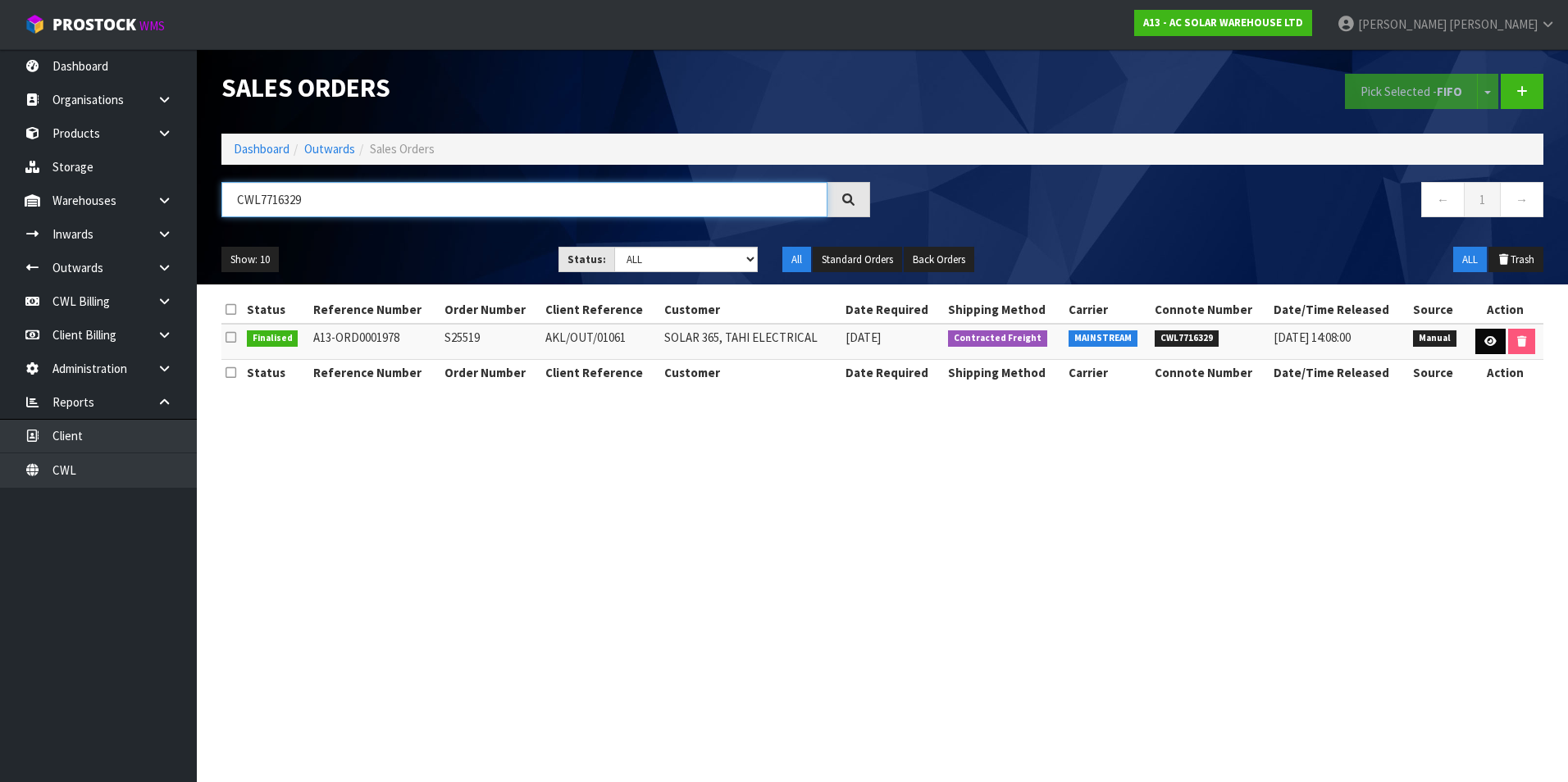
type input "CWL7716329"
click at [1486, 343] on icon at bounding box center [1490, 341] width 13 height 11
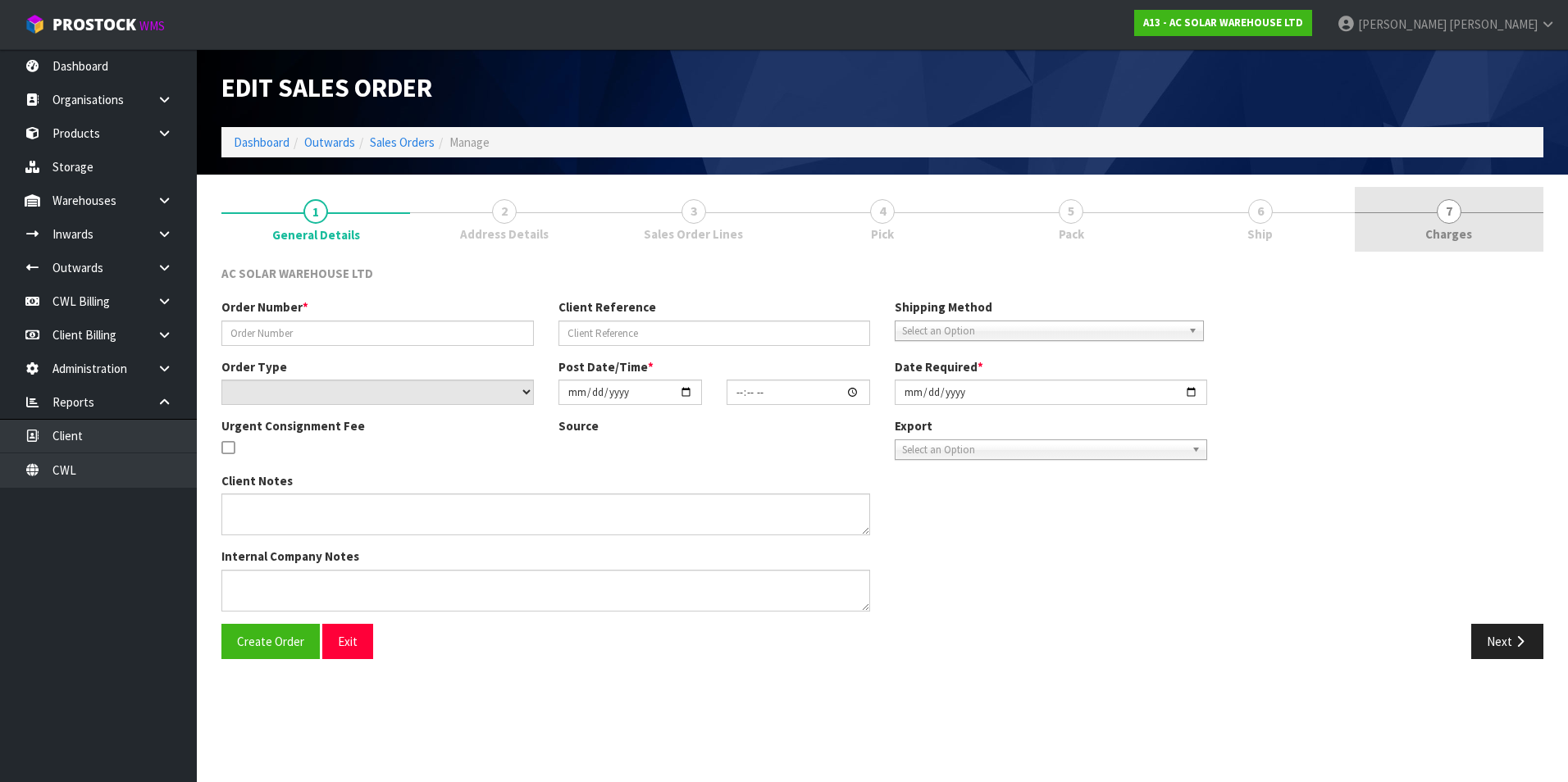
type input "S25519"
type input "AKL/OUT/01061"
select select "number:0"
type input "2025-08-20"
type input "08:43:00.000"
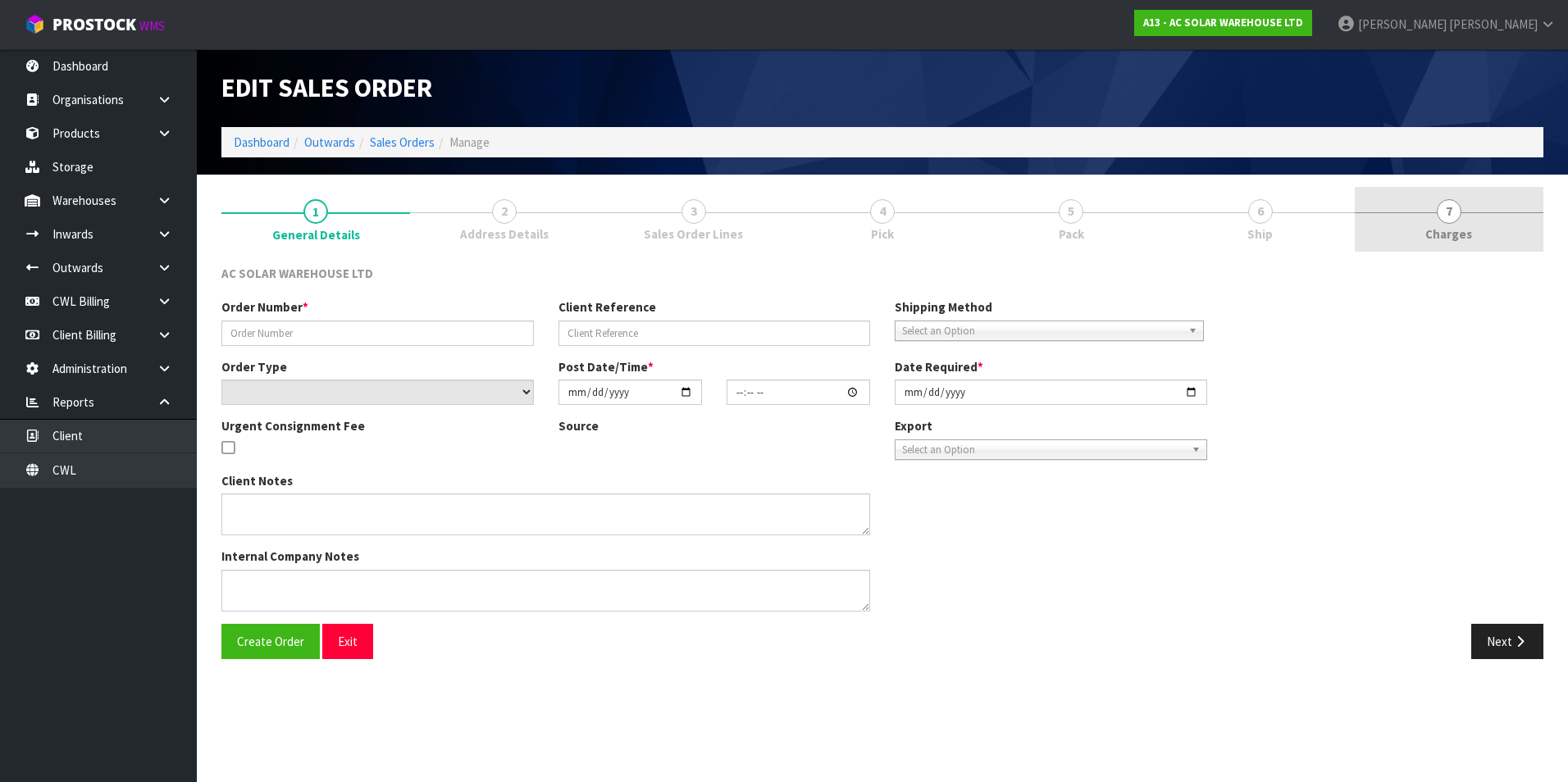
type input "2025-08-20"
type textarea "PLEASE CAN YOU ARRANGE DELIVERY OF AKL/OUT/01061 - S25519 WITH MAINSTREAM TO 8 …"
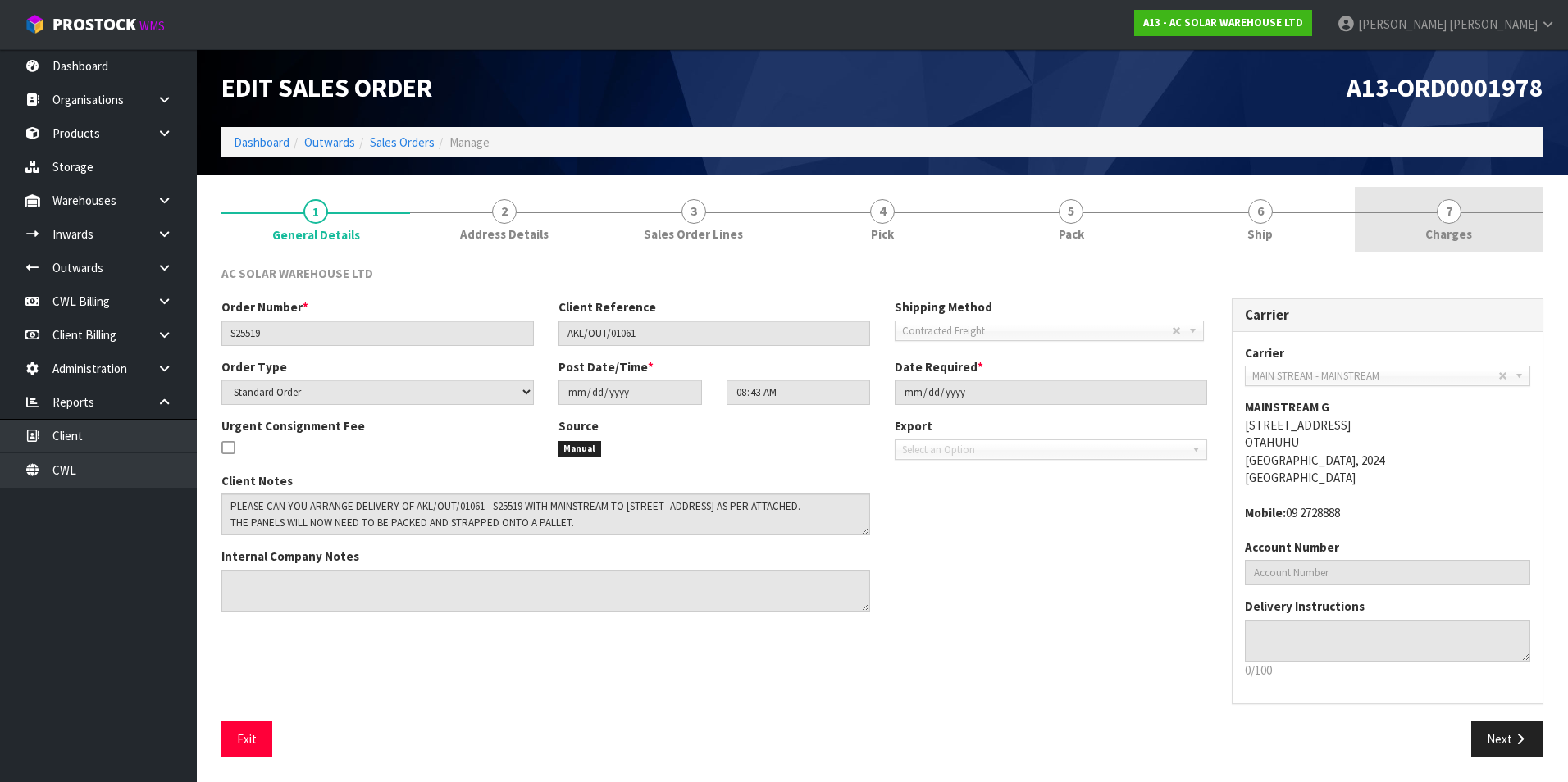
click at [1448, 213] on span "7" at bounding box center [1448, 211] width 25 height 25
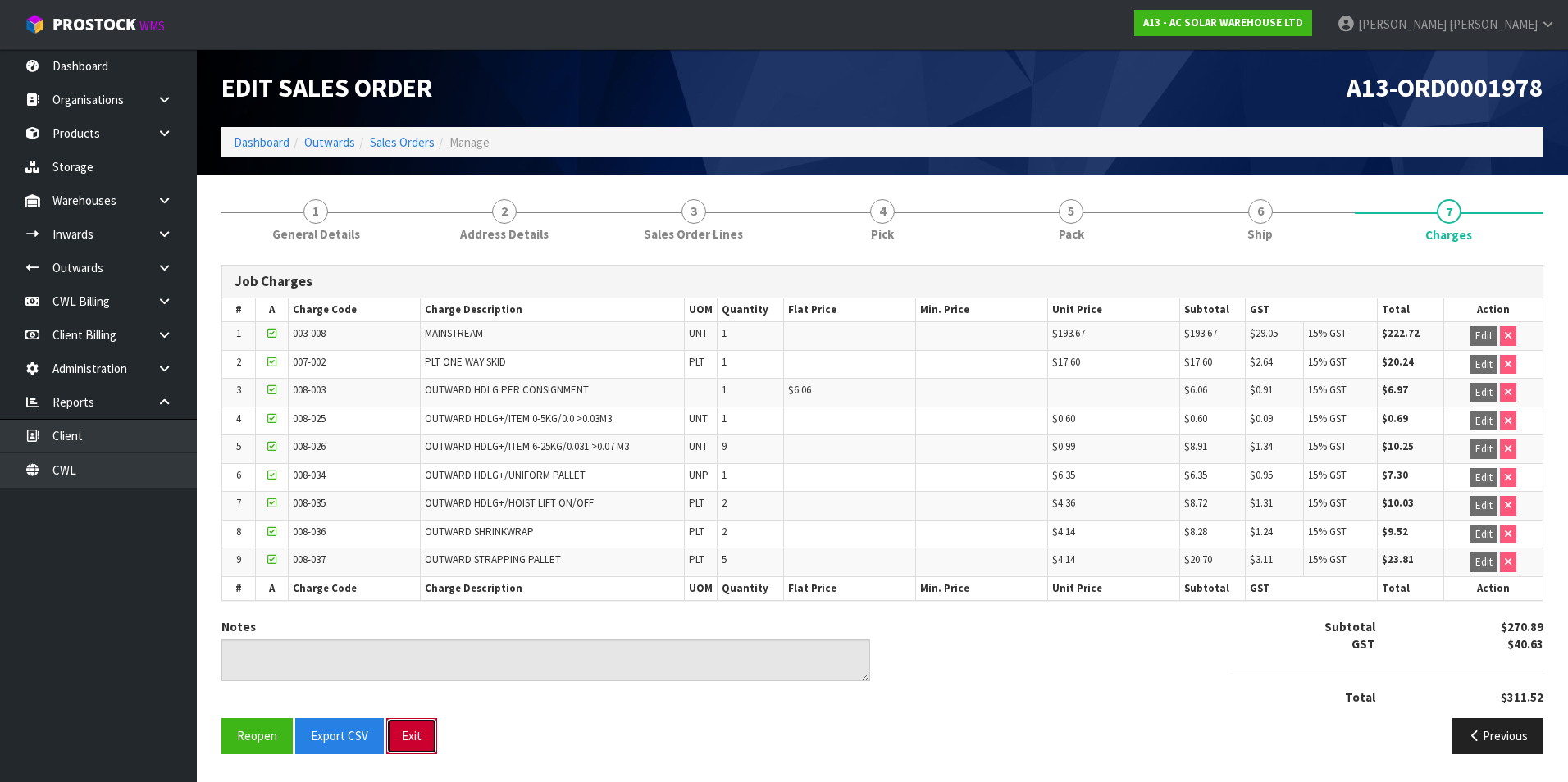
drag, startPoint x: 410, startPoint y: 734, endPoint x: 420, endPoint y: 738, distance: 10.8
click at [410, 734] on button "Exit" at bounding box center [412, 736] width 51 height 35
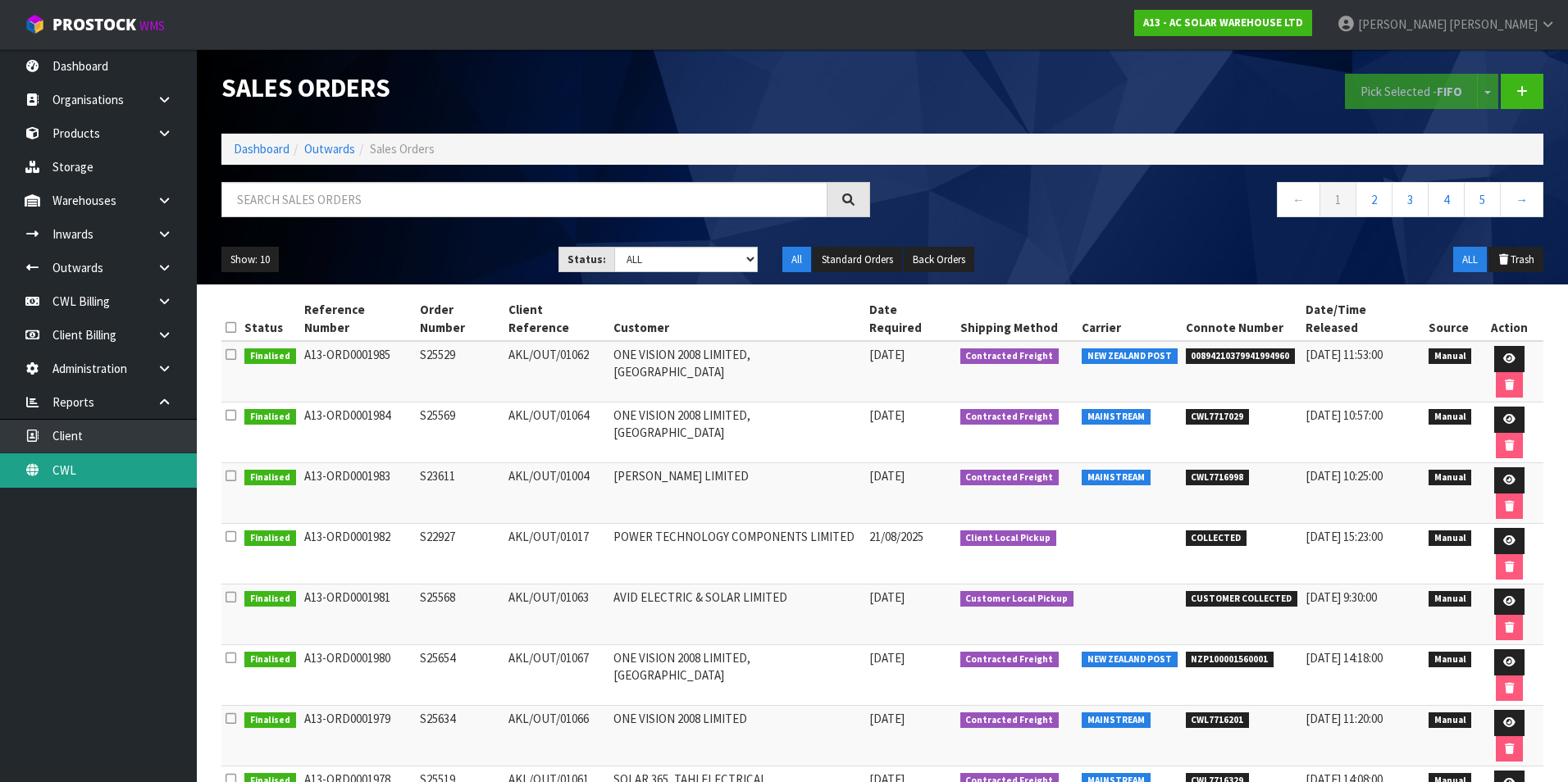
click at [63, 468] on link "CWL" at bounding box center [98, 470] width 197 height 33
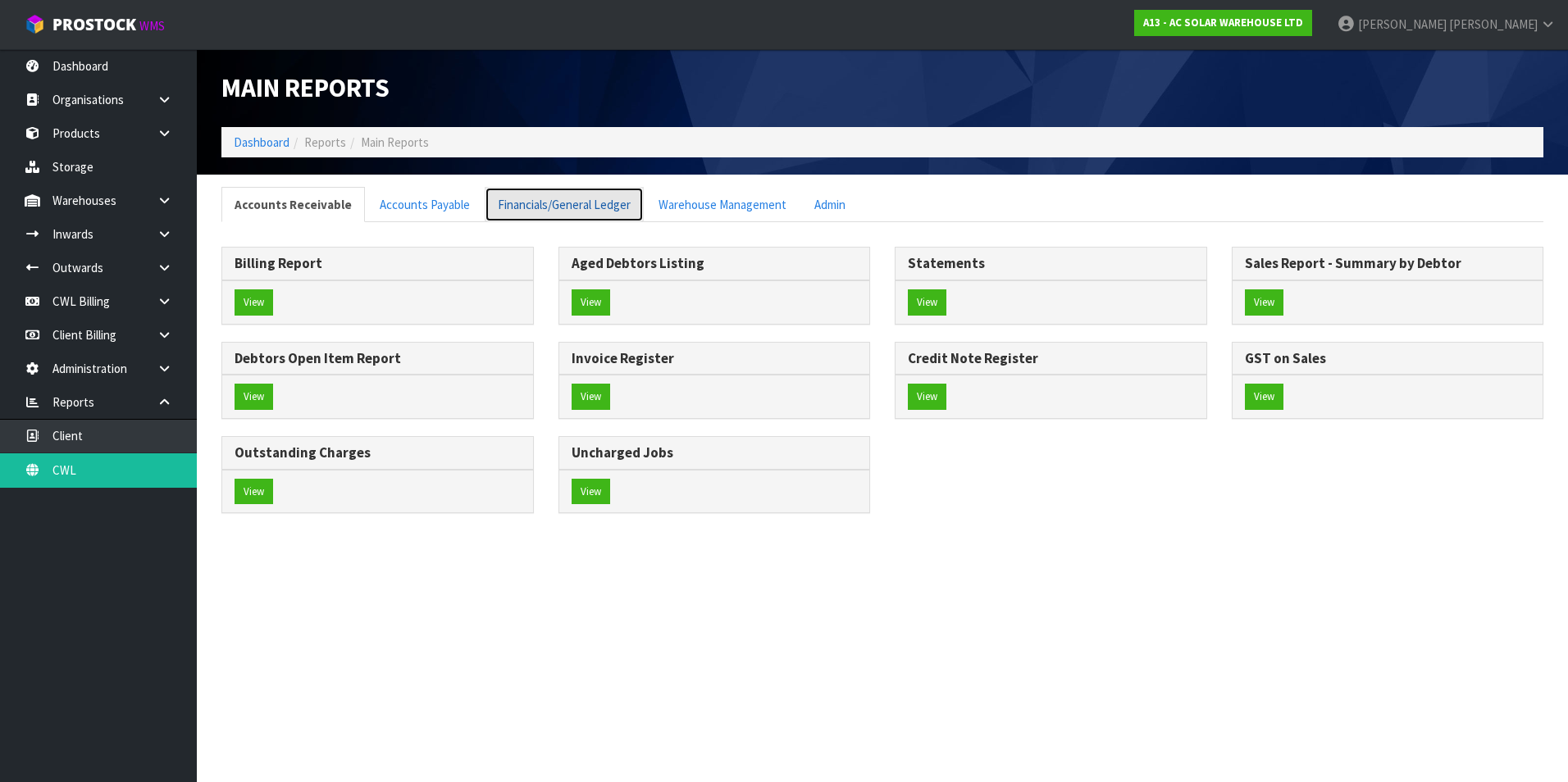
click at [517, 213] on link "Financials/General Ledger" at bounding box center [564, 205] width 159 height 35
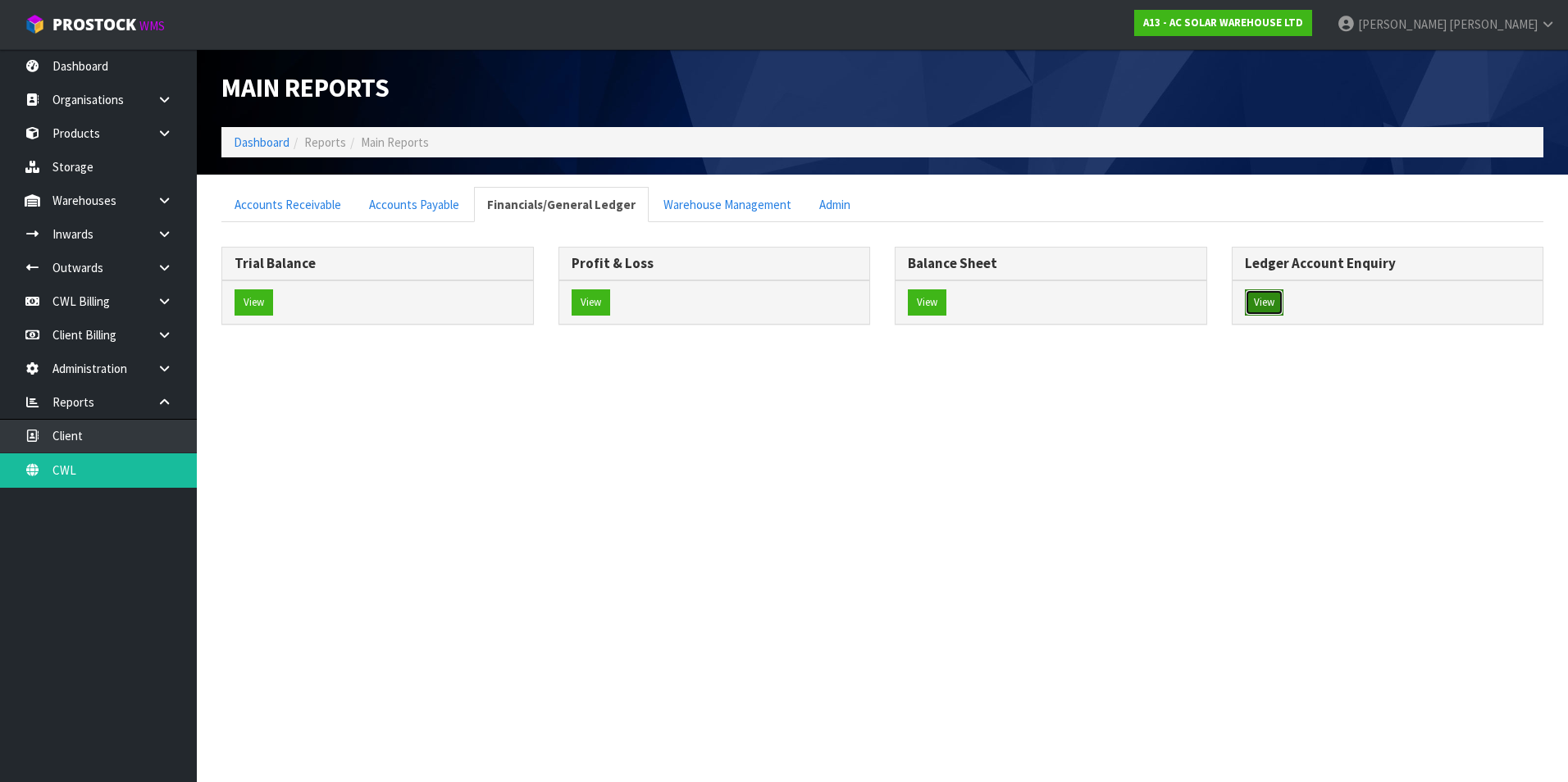
click at [1266, 305] on button "View" at bounding box center [1264, 302] width 38 height 26
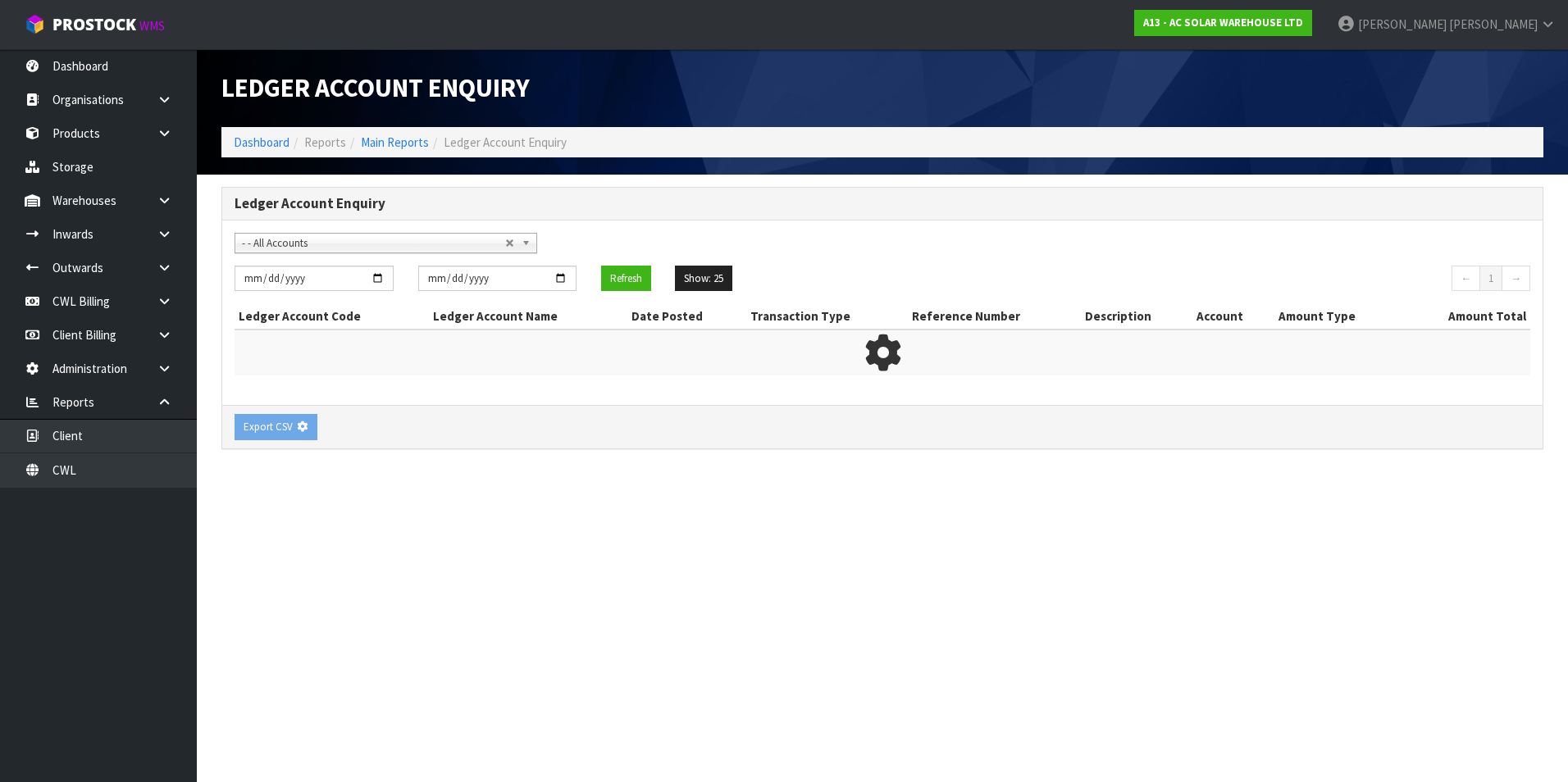
click at [335, 245] on span "- - All Accounts" at bounding box center [374, 243] width 263 height 20
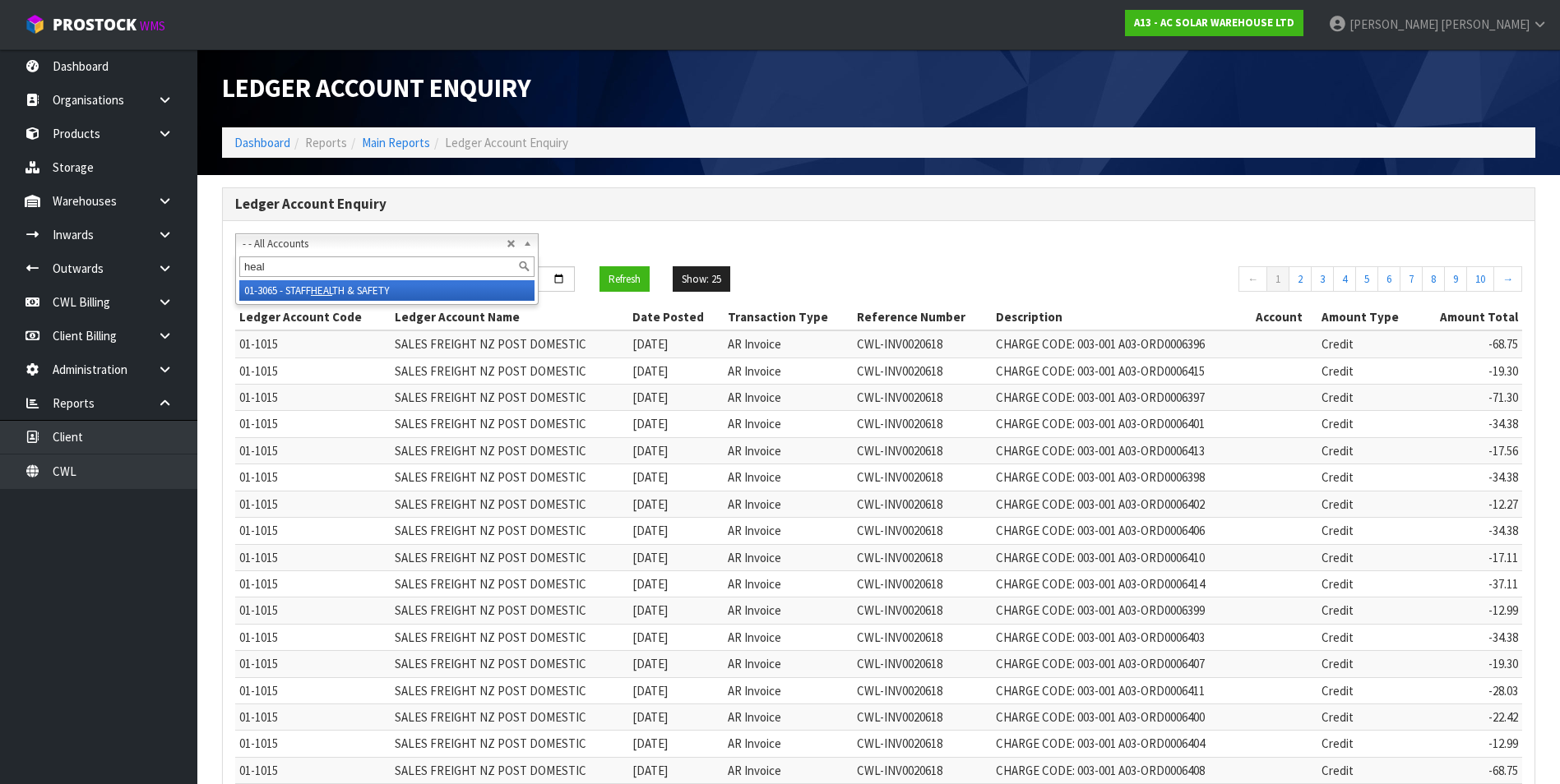
type input "heal"
click at [343, 289] on li "01-3065 - STAFF HEAL TH & SAFETY" at bounding box center [387, 290] width 295 height 21
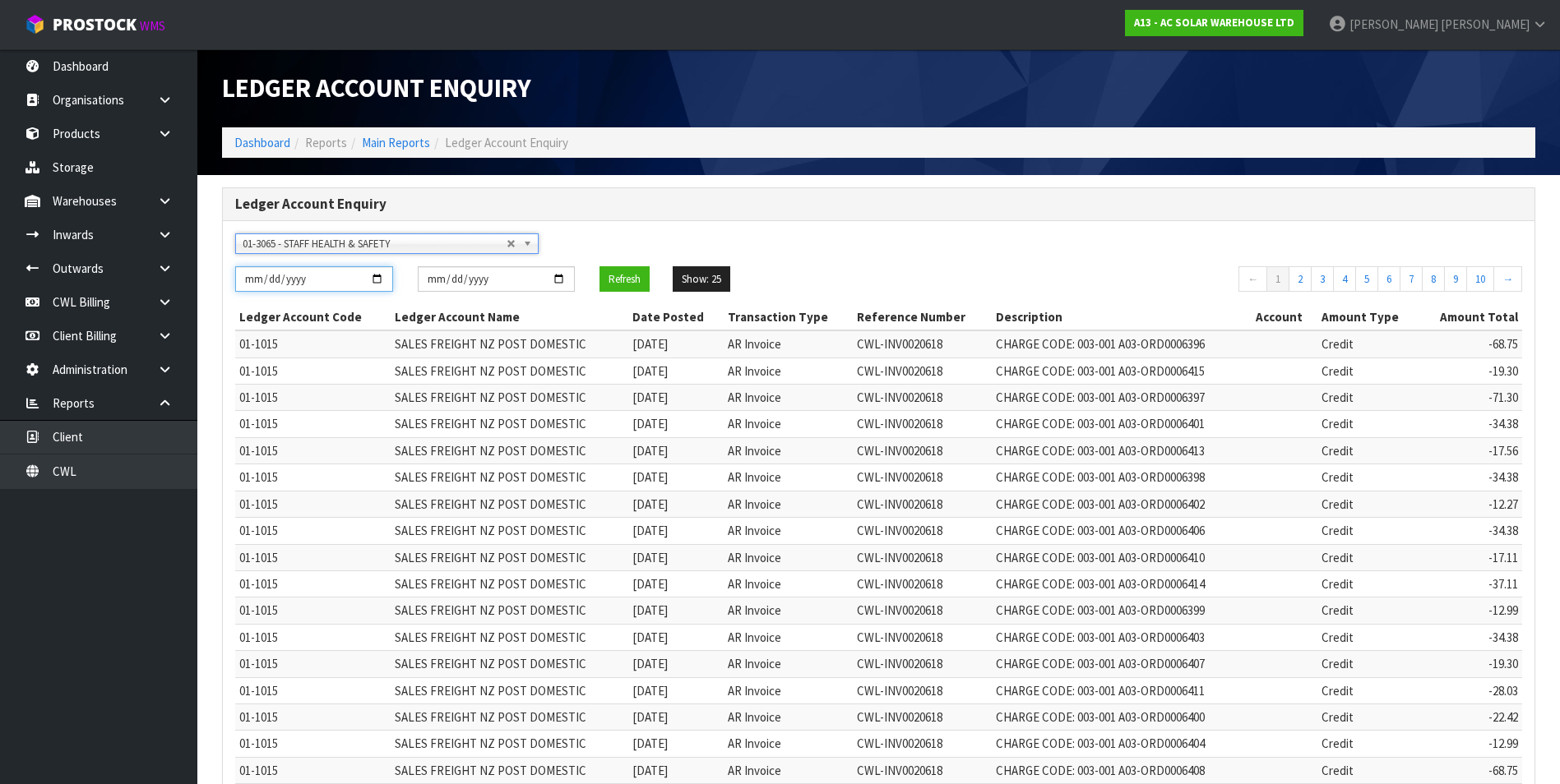
click at [382, 277] on input "[DATE]" at bounding box center [314, 279] width 157 height 26
type input "2025-07-01"
click at [631, 277] on button "Refresh" at bounding box center [624, 279] width 50 height 27
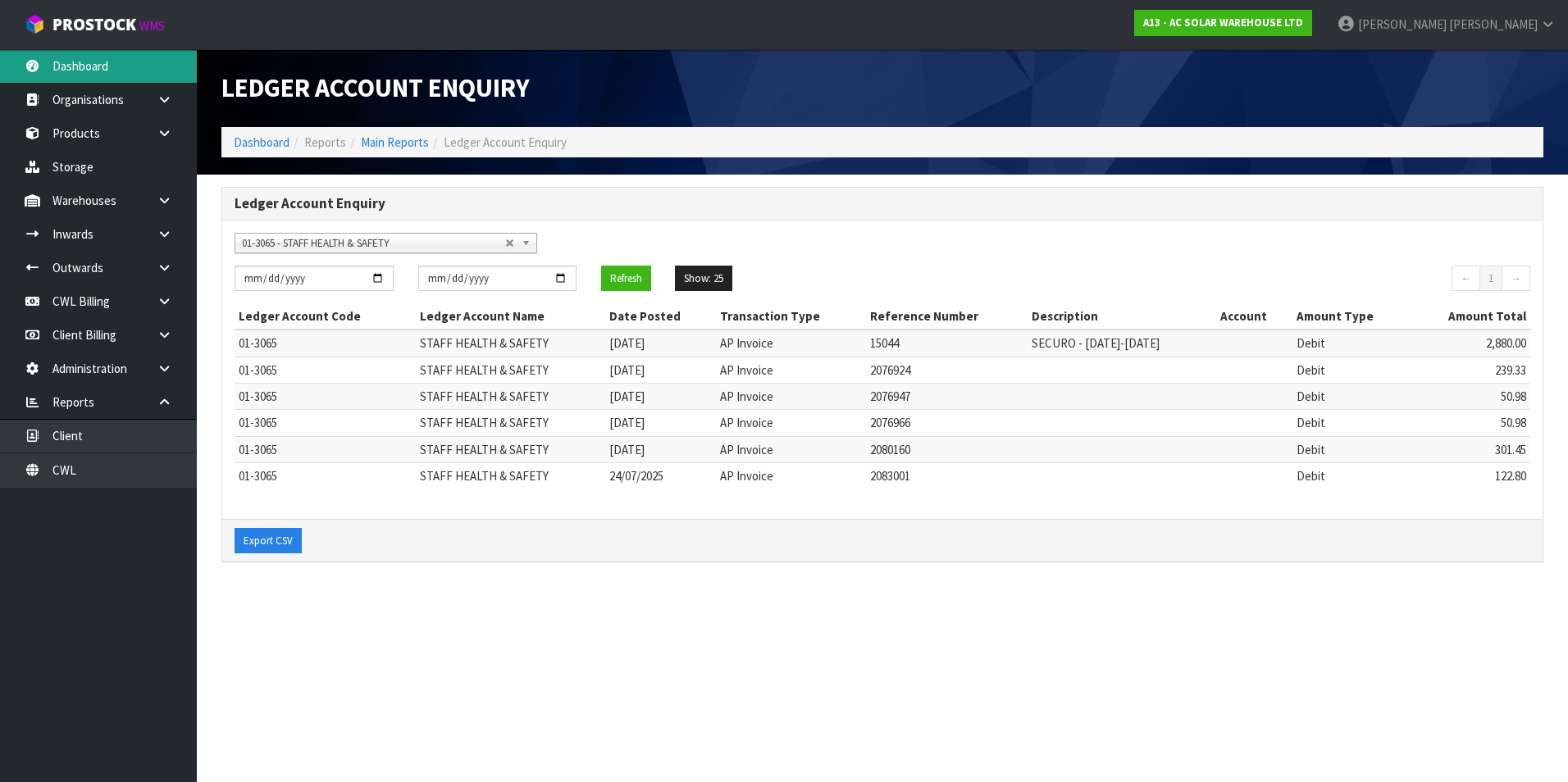
click at [83, 58] on link "Dashboard" at bounding box center [98, 66] width 197 height 33
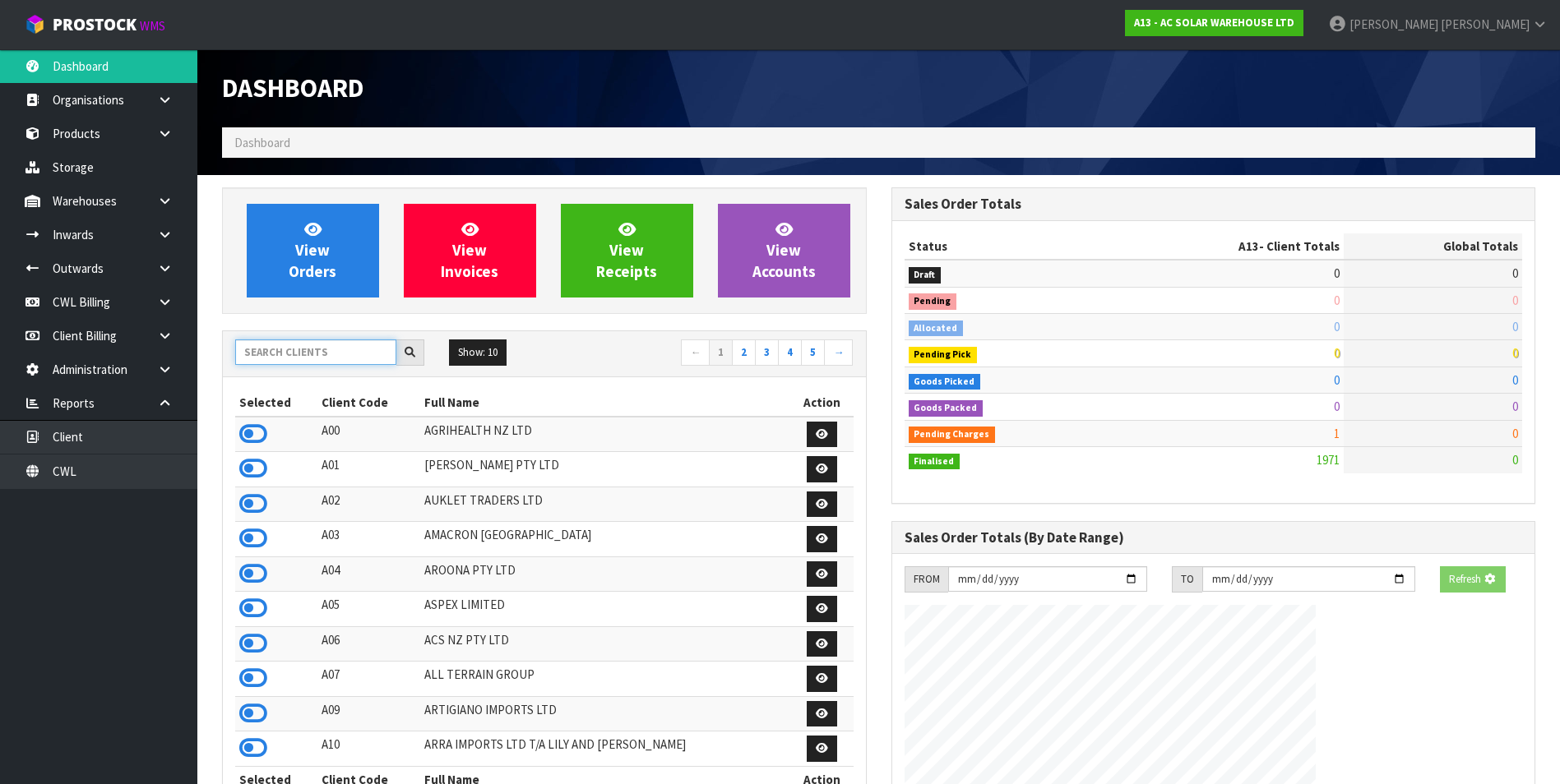
click at [355, 353] on input "text" at bounding box center [316, 352] width 161 height 26
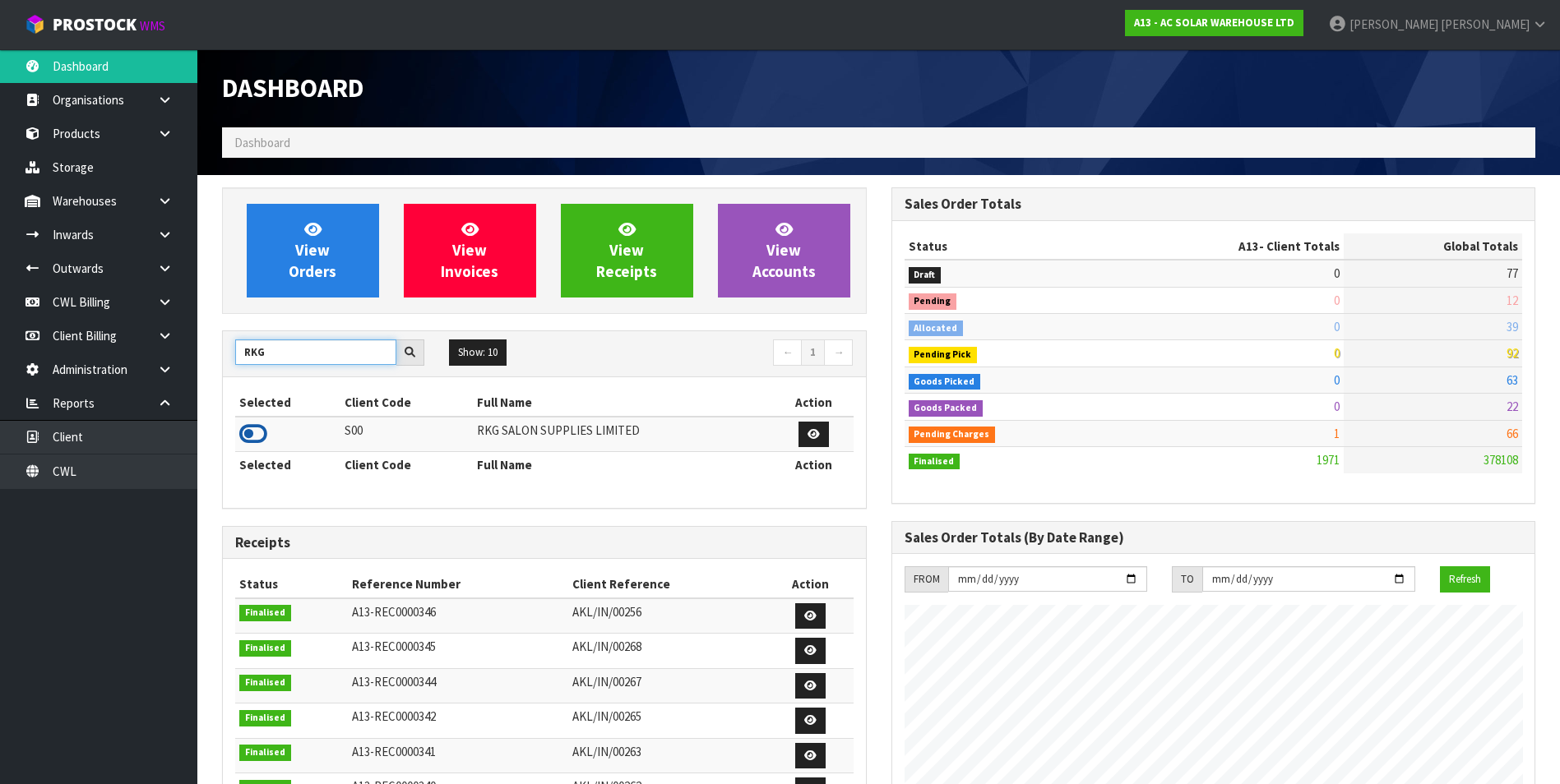
type input "RKG"
click at [244, 433] on icon at bounding box center [253, 434] width 28 height 25
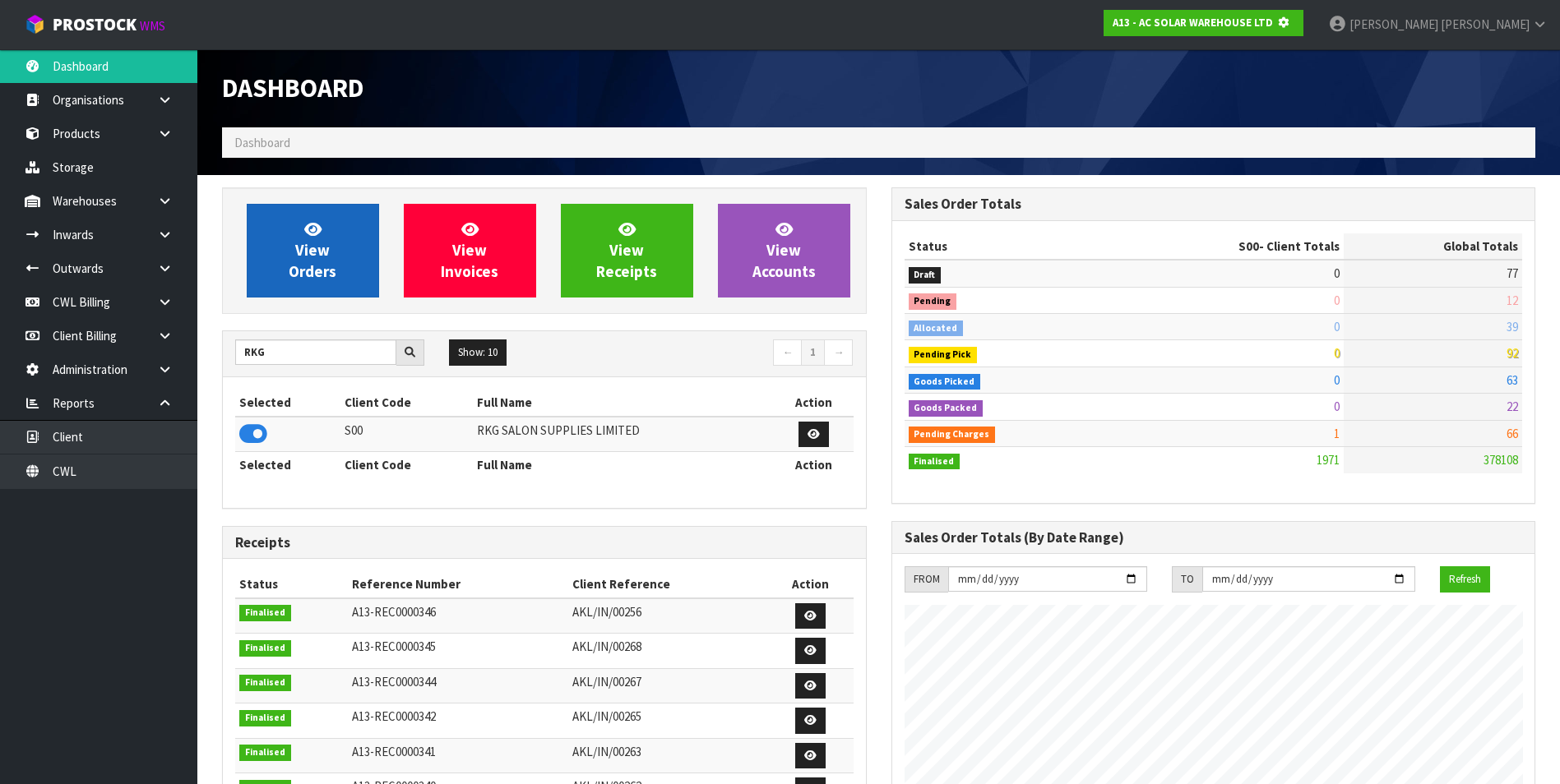
scroll to position [1025, 668]
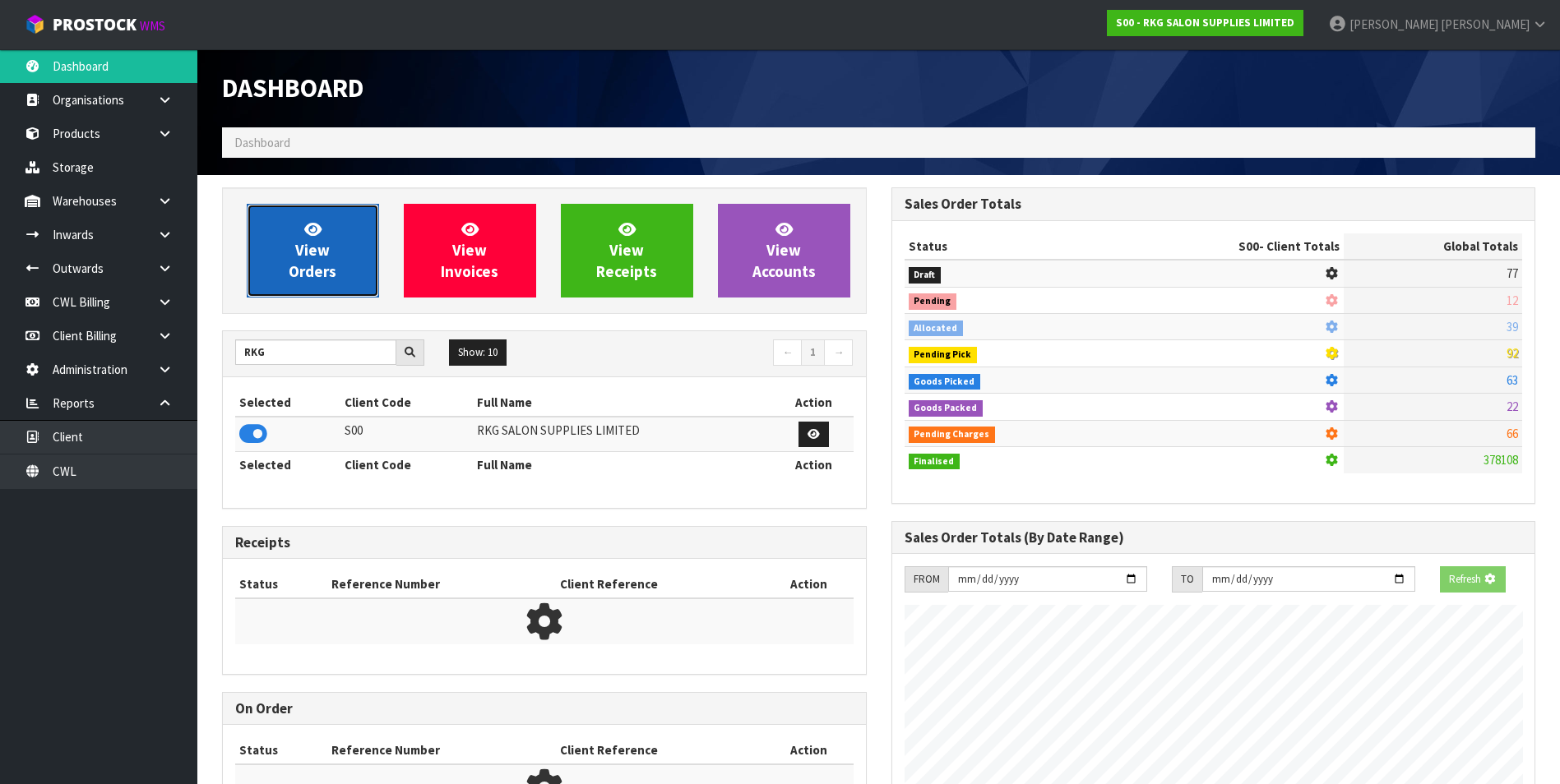
click at [309, 263] on span "View Orders" at bounding box center [312, 250] width 47 height 62
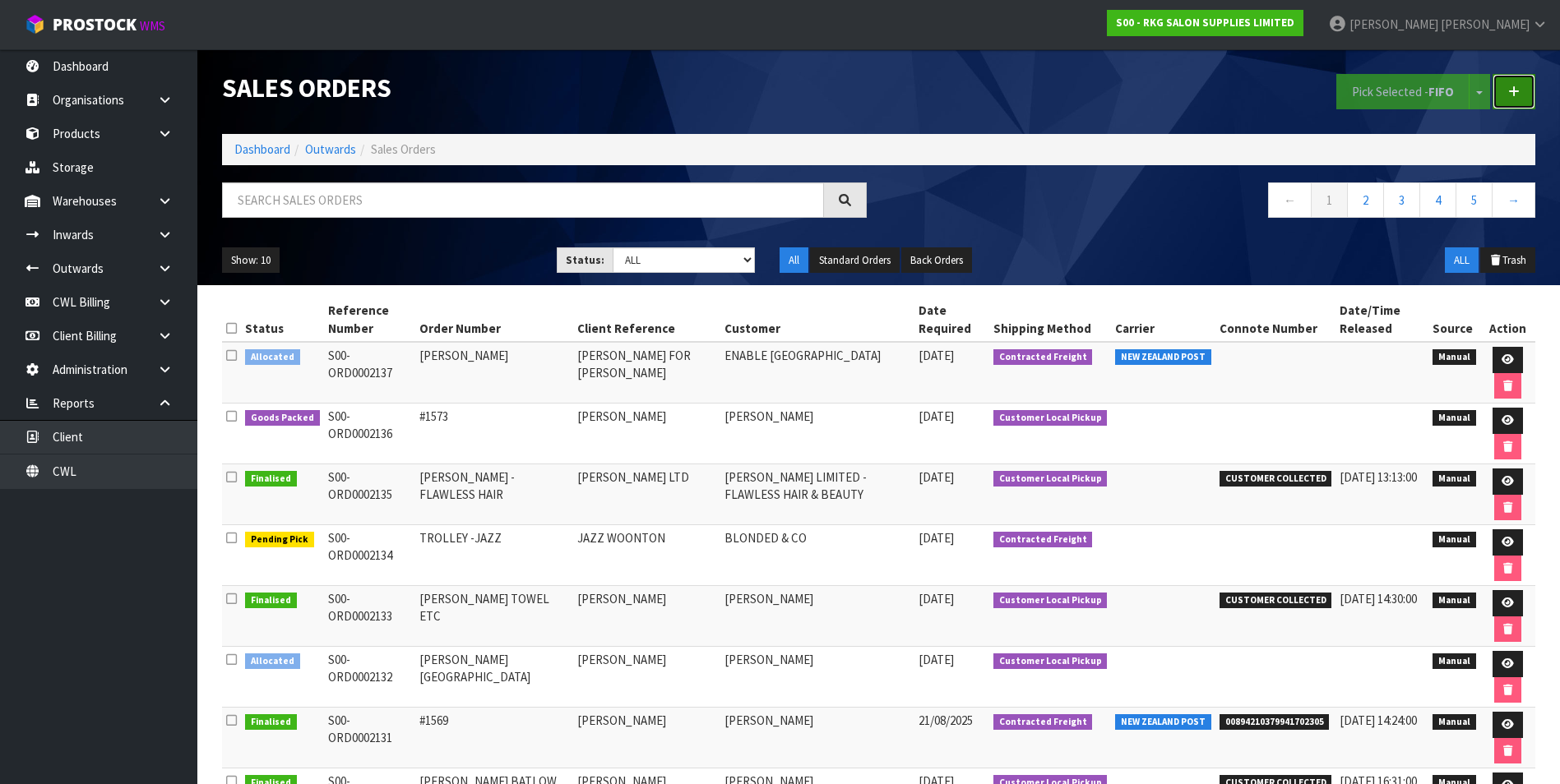
click at [1521, 94] on link at bounding box center [1514, 91] width 42 height 35
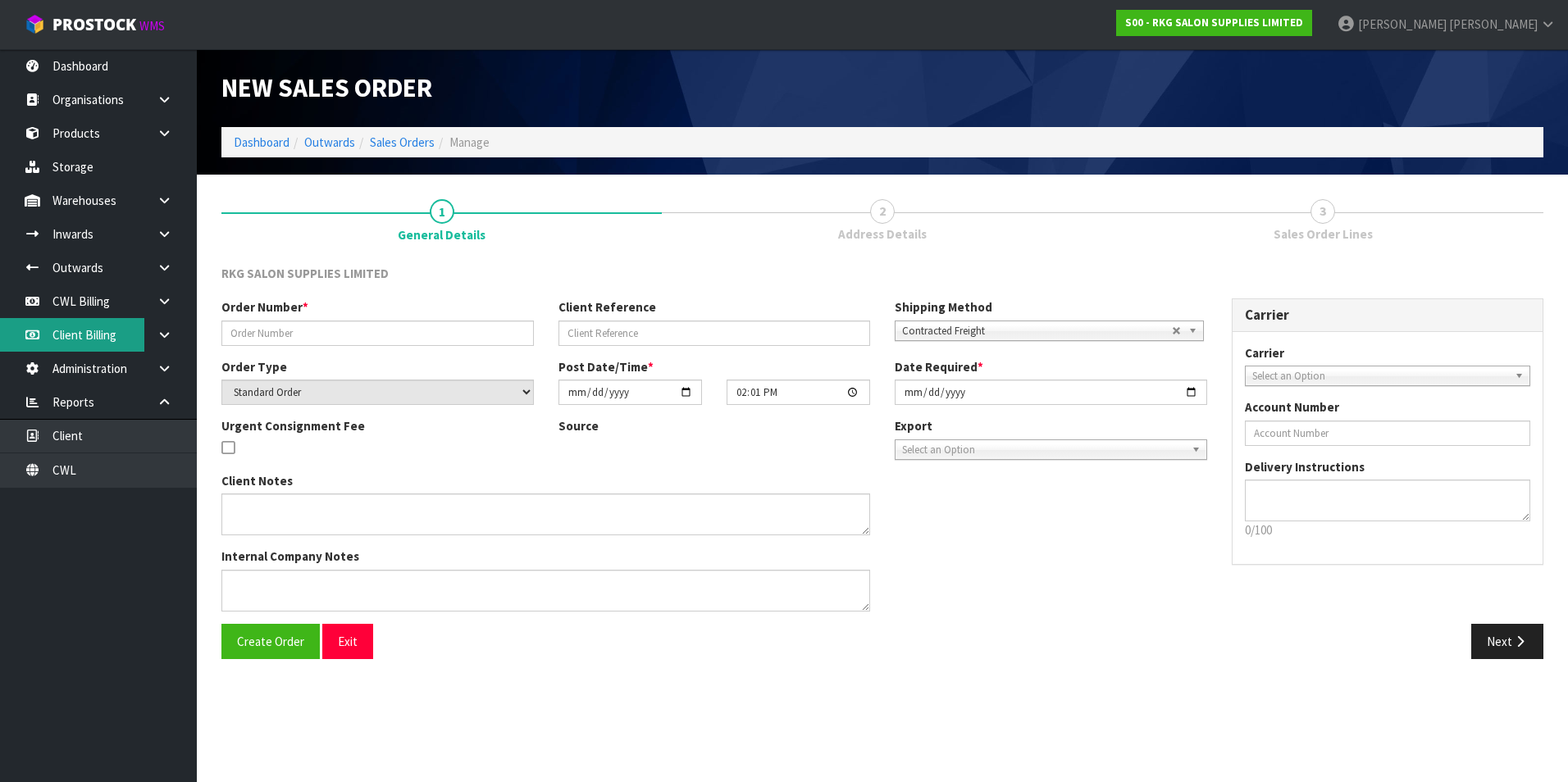
click at [115, 335] on link "Client Billing" at bounding box center [98, 335] width 197 height 33
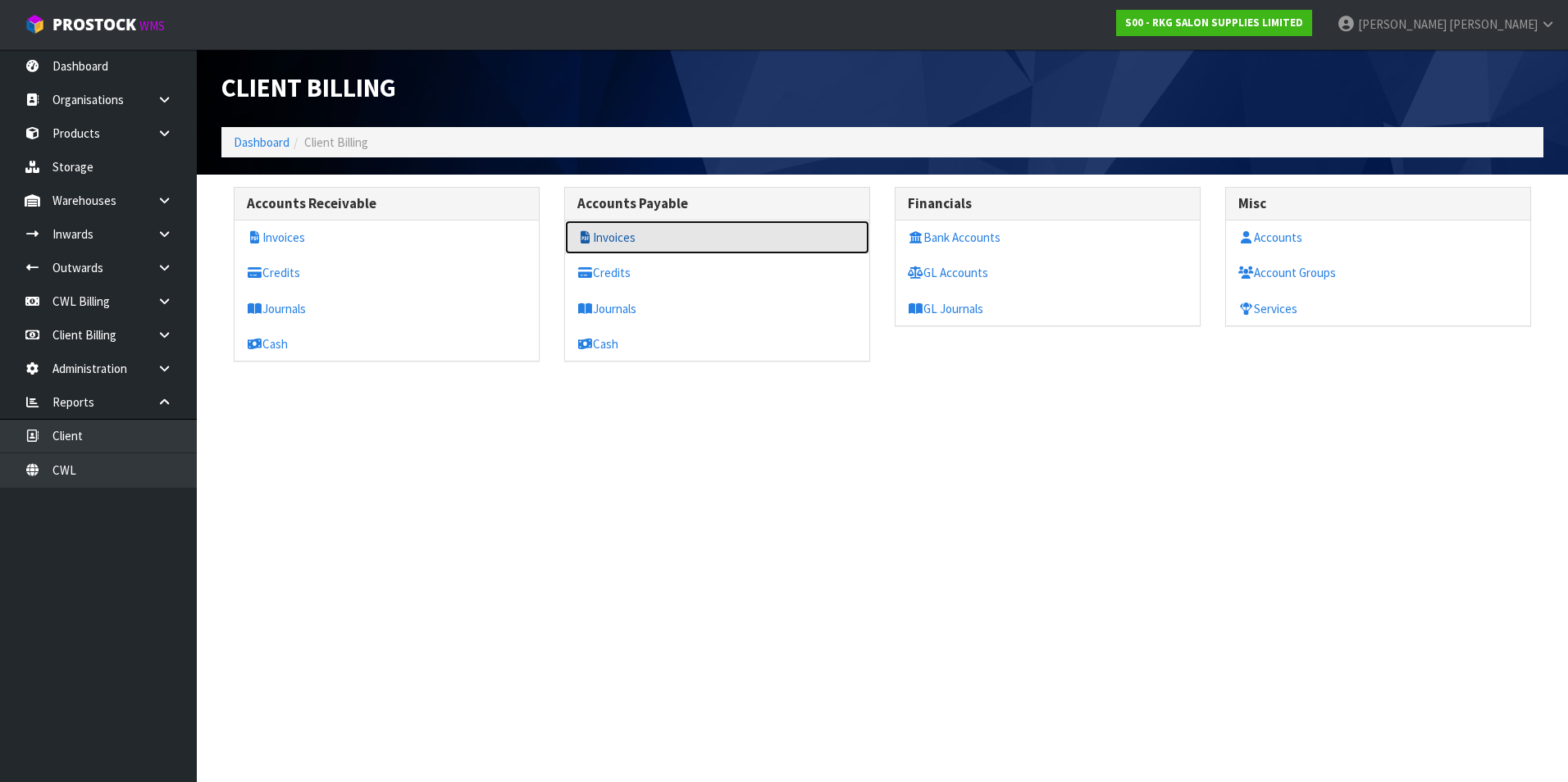
click at [644, 234] on link "Invoices" at bounding box center [717, 237] width 304 height 33
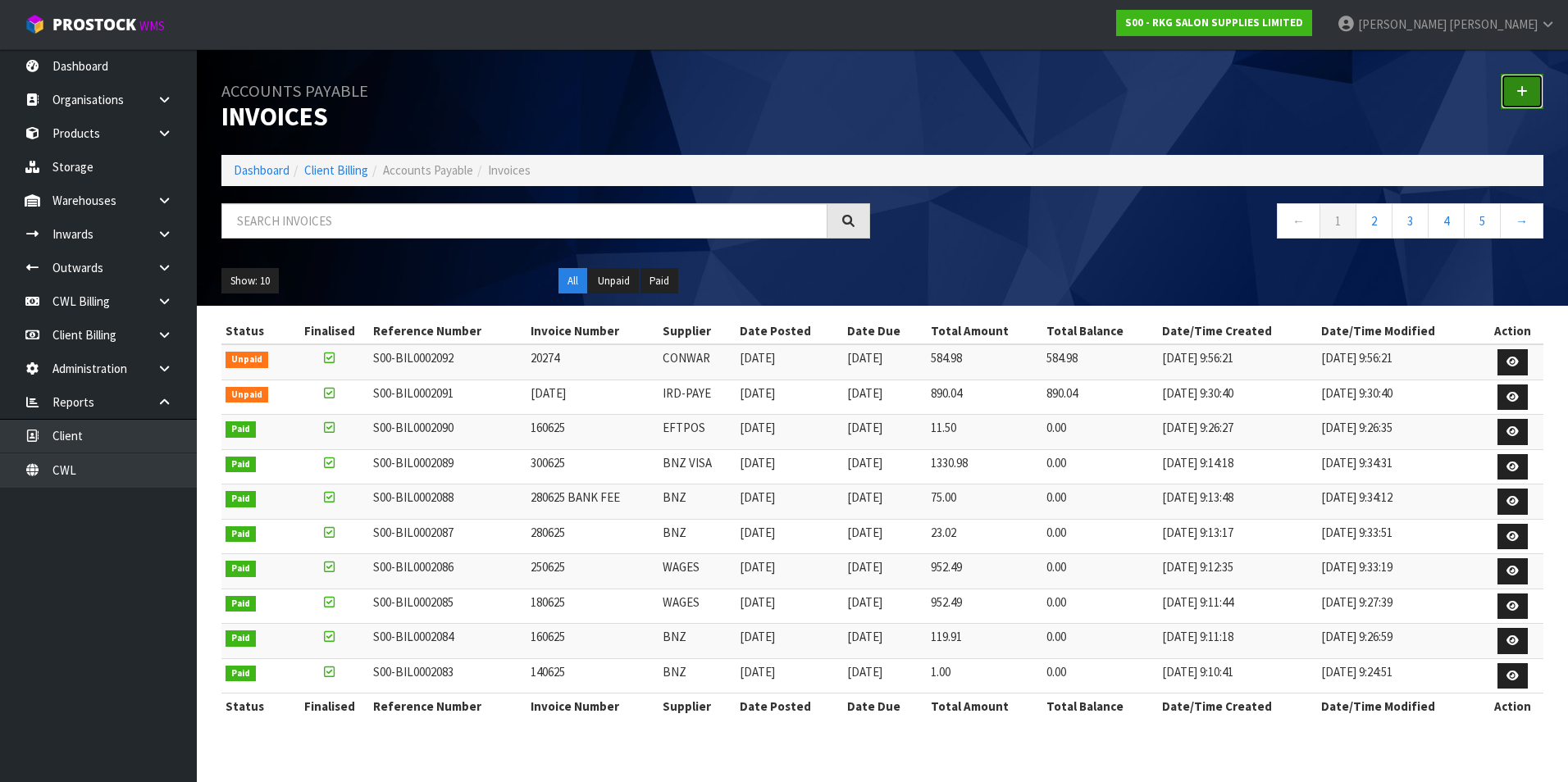
click at [1520, 91] on icon at bounding box center [1522, 91] width 12 height 13
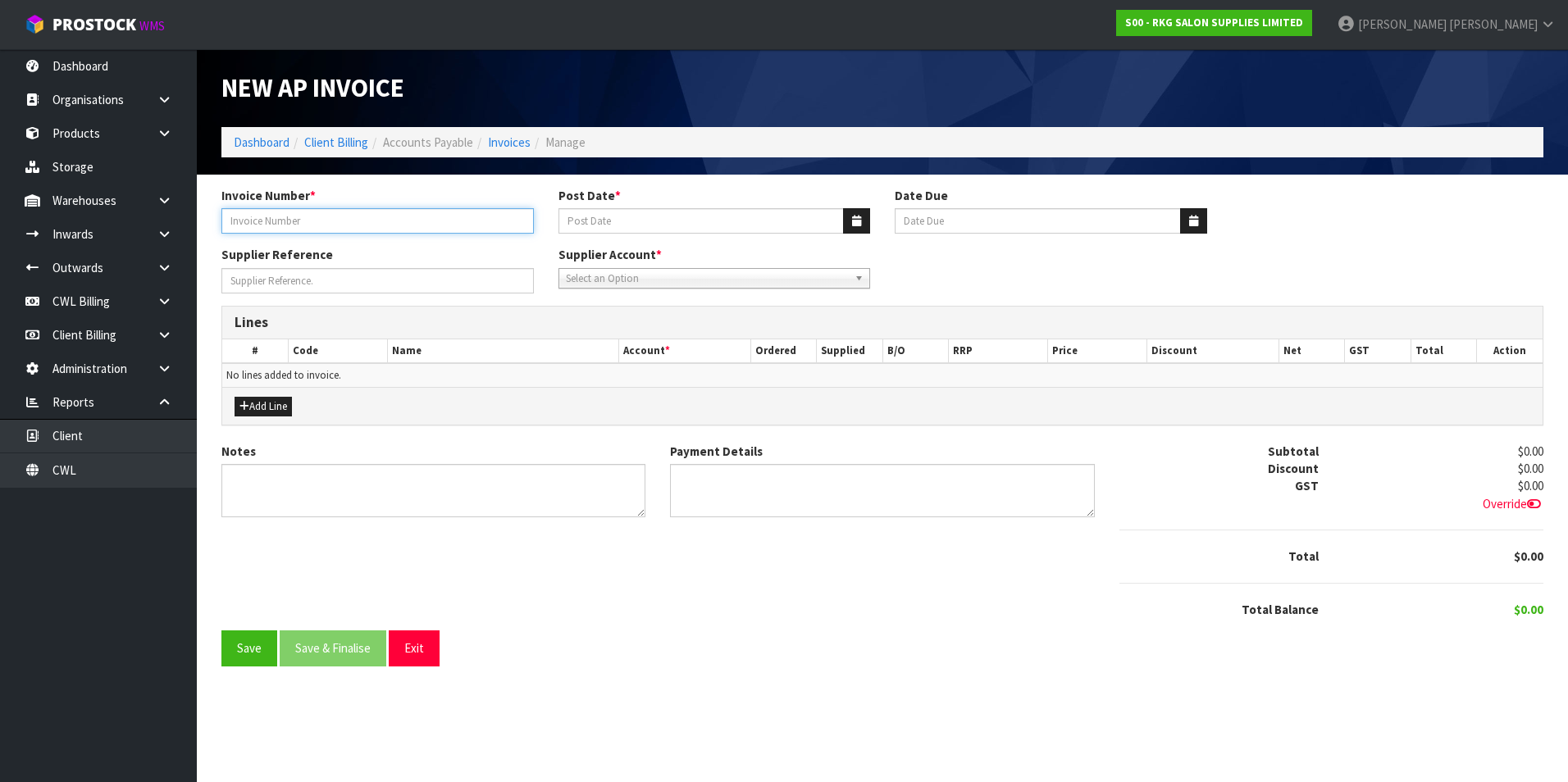
click at [420, 221] on input "Invoice Number *" at bounding box center [378, 221] width 312 height 26
type input "43105"
click at [858, 219] on icon "button" at bounding box center [856, 221] width 9 height 11
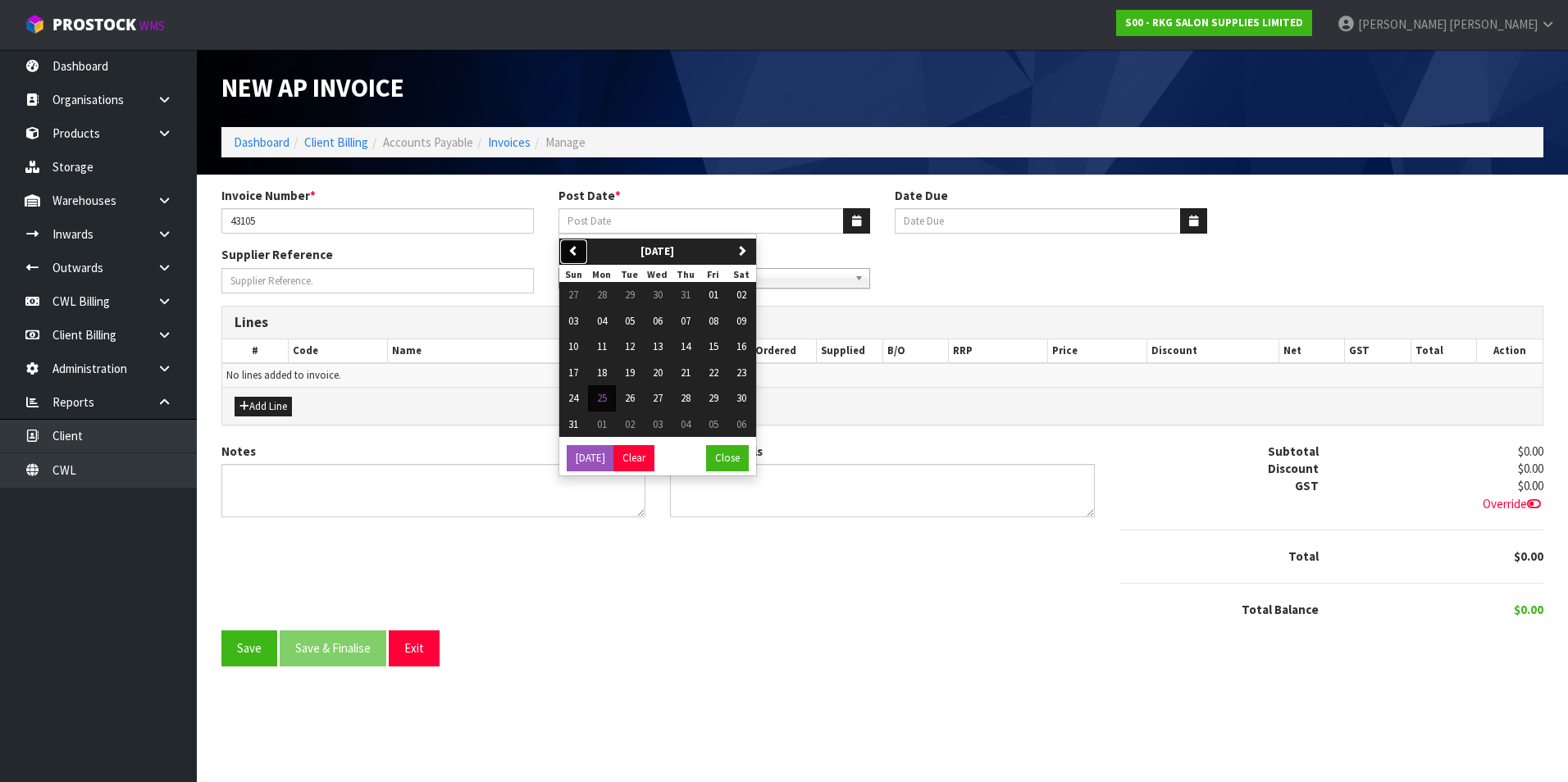
click at [576, 252] on icon "button" at bounding box center [573, 250] width 11 height 11
click at [715, 343] on span "18" at bounding box center [713, 346] width 10 height 14
type input "[DATE]"
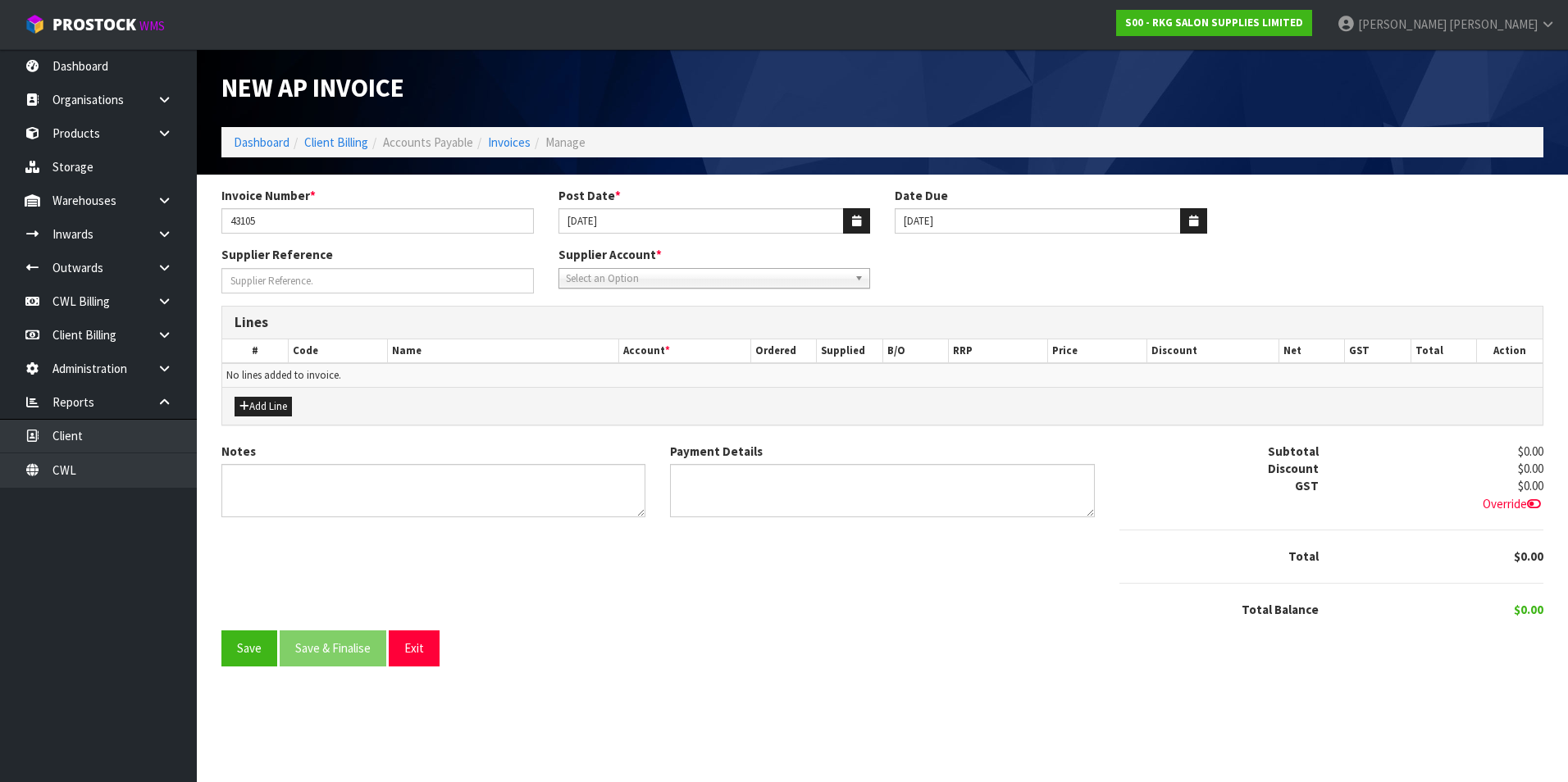
click at [642, 274] on span "Select an Option" at bounding box center [707, 279] width 283 height 20
type input "cas"
drag, startPoint x: 653, startPoint y: 327, endPoint x: 429, endPoint y: 357, distance: 226.0
click at [652, 327] on li "CAS H - CASH" at bounding box center [714, 325] width 304 height 21
click at [287, 400] on button "Add Line" at bounding box center [263, 407] width 58 height 20
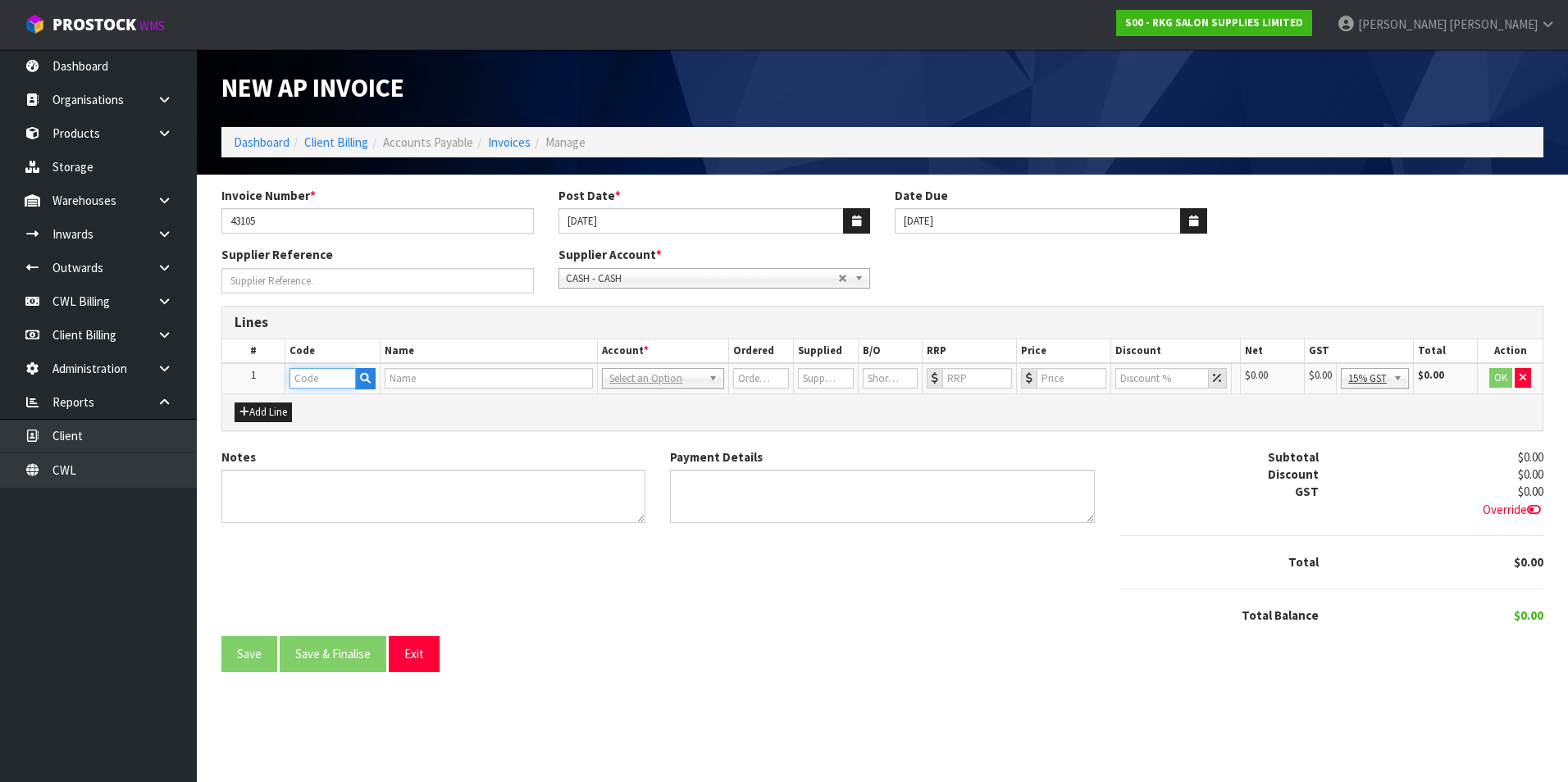
click at [340, 376] on input "text" at bounding box center [323, 378] width 67 height 21
click at [361, 379] on icon "button" at bounding box center [365, 378] width 11 height 11
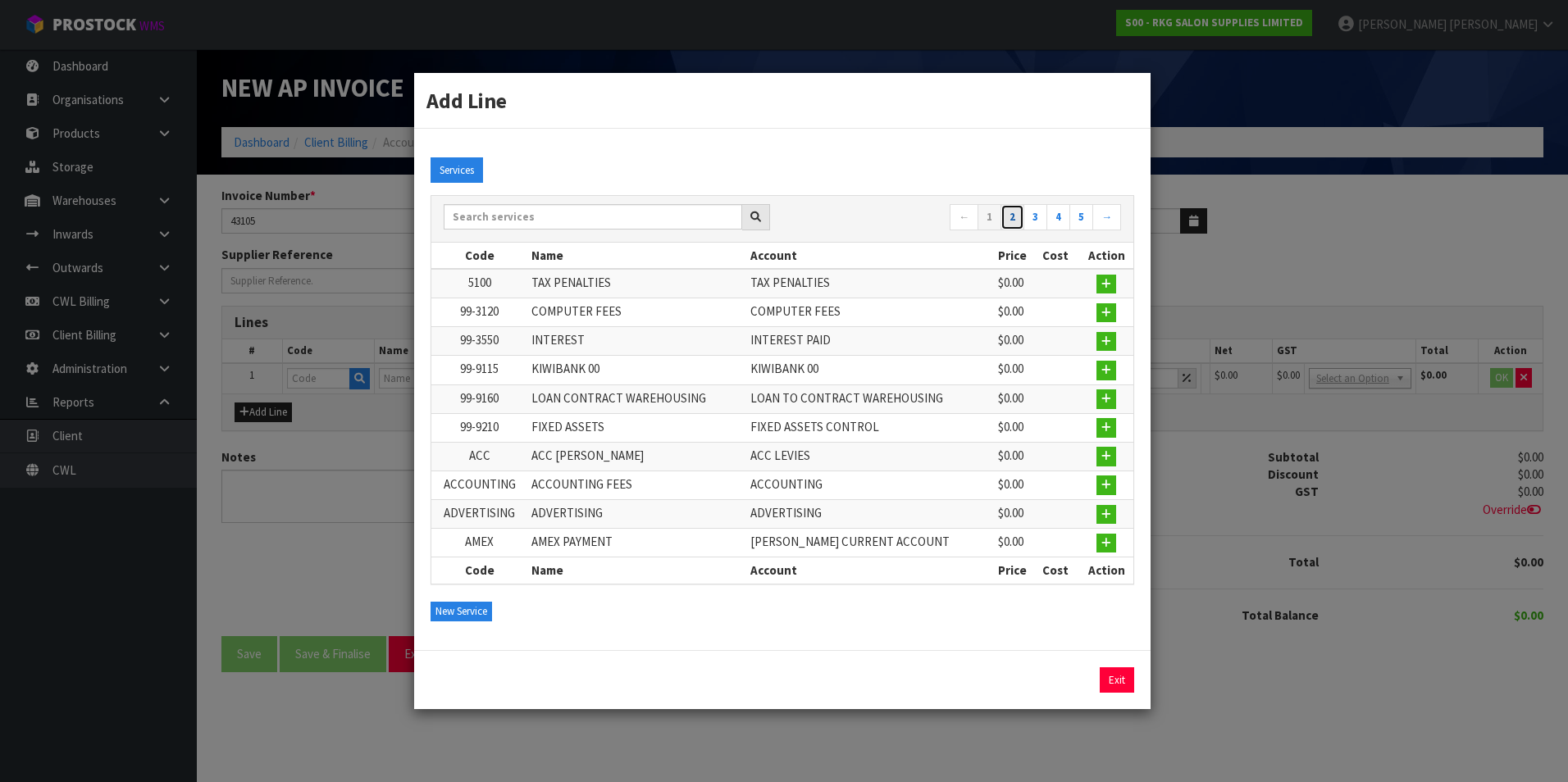
click at [1018, 212] on link "2" at bounding box center [1013, 217] width 24 height 26
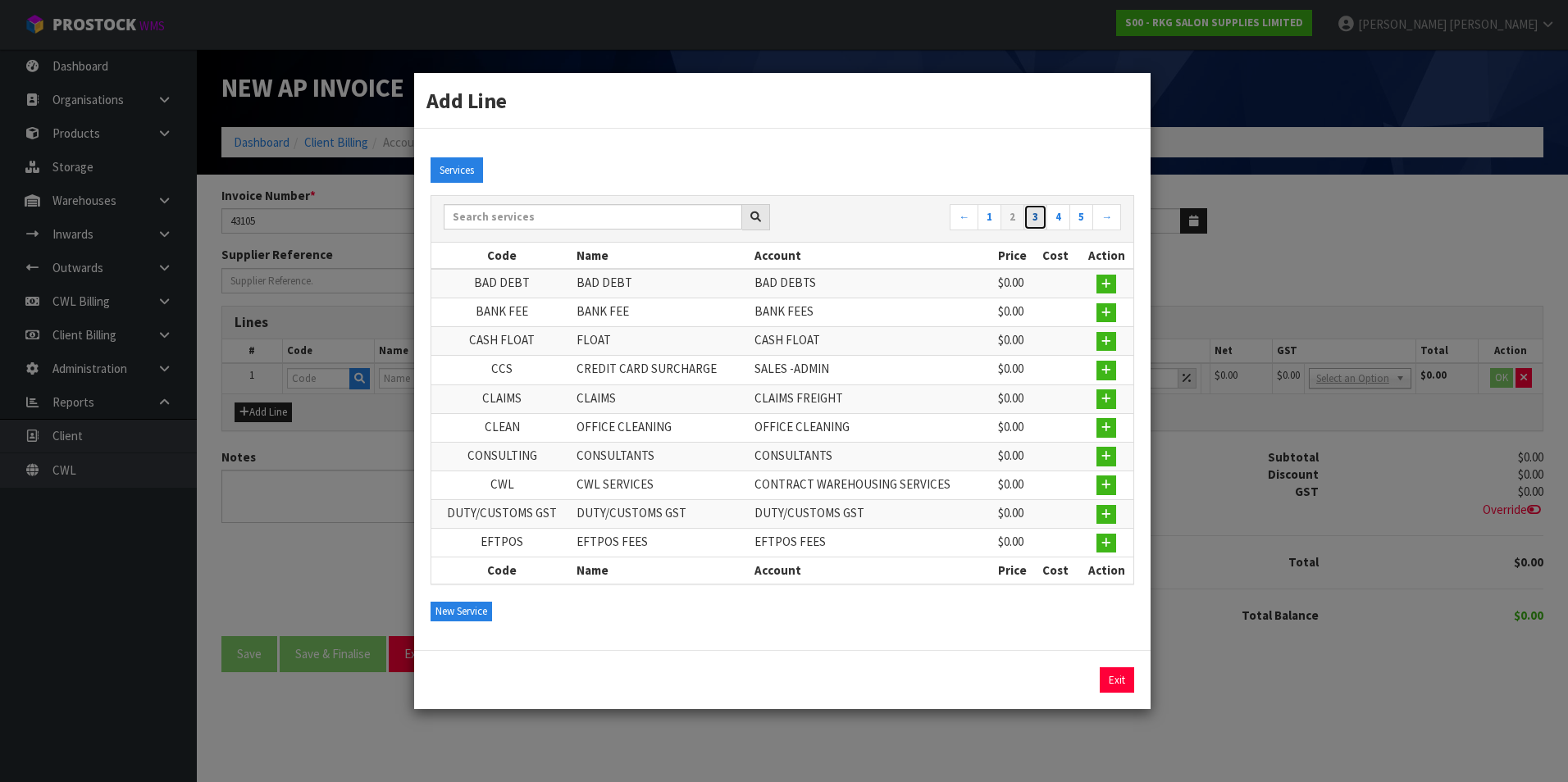
click at [1032, 219] on link "3" at bounding box center [1035, 217] width 24 height 26
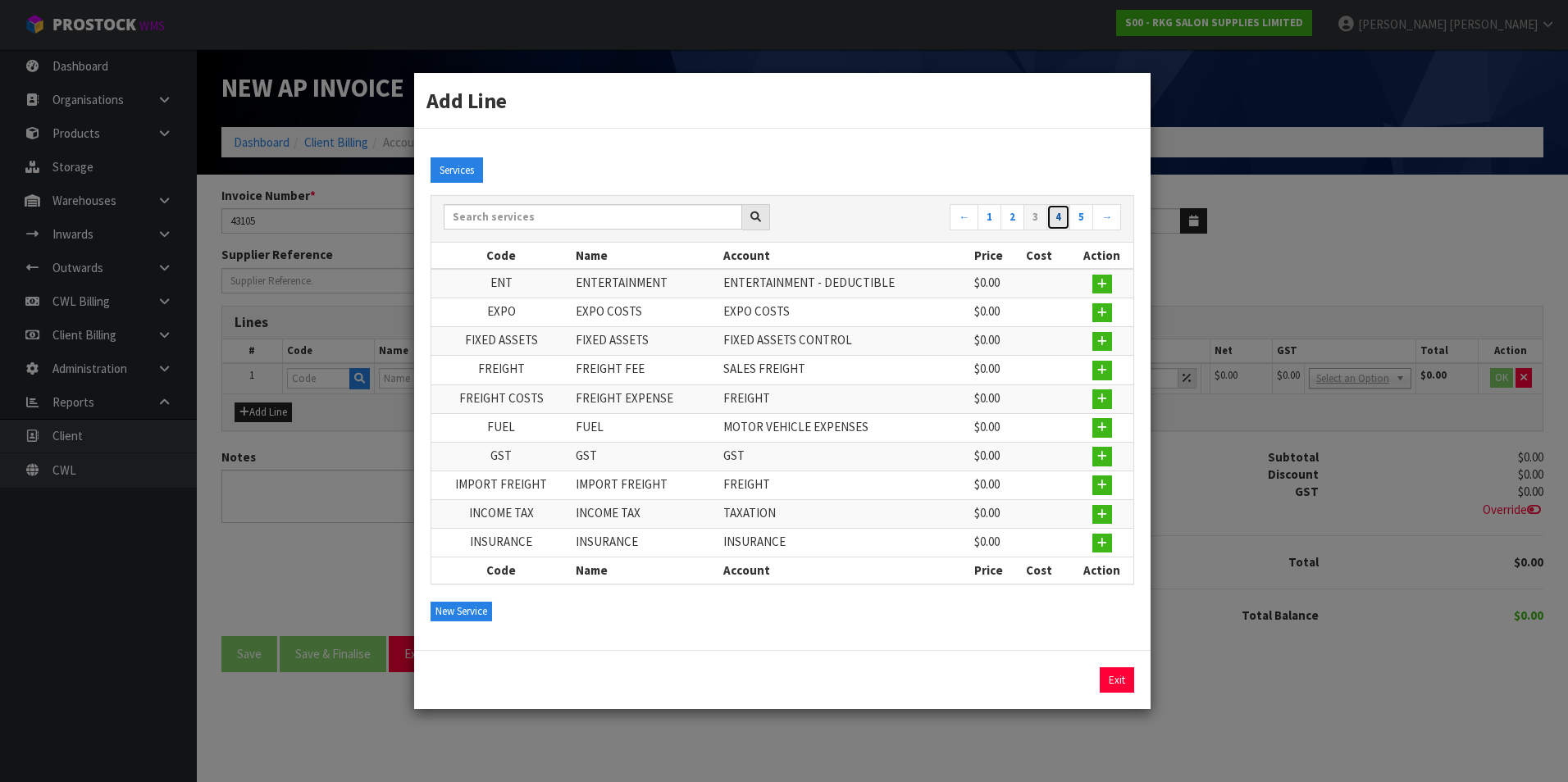
click at [1059, 218] on link "4" at bounding box center [1058, 217] width 24 height 26
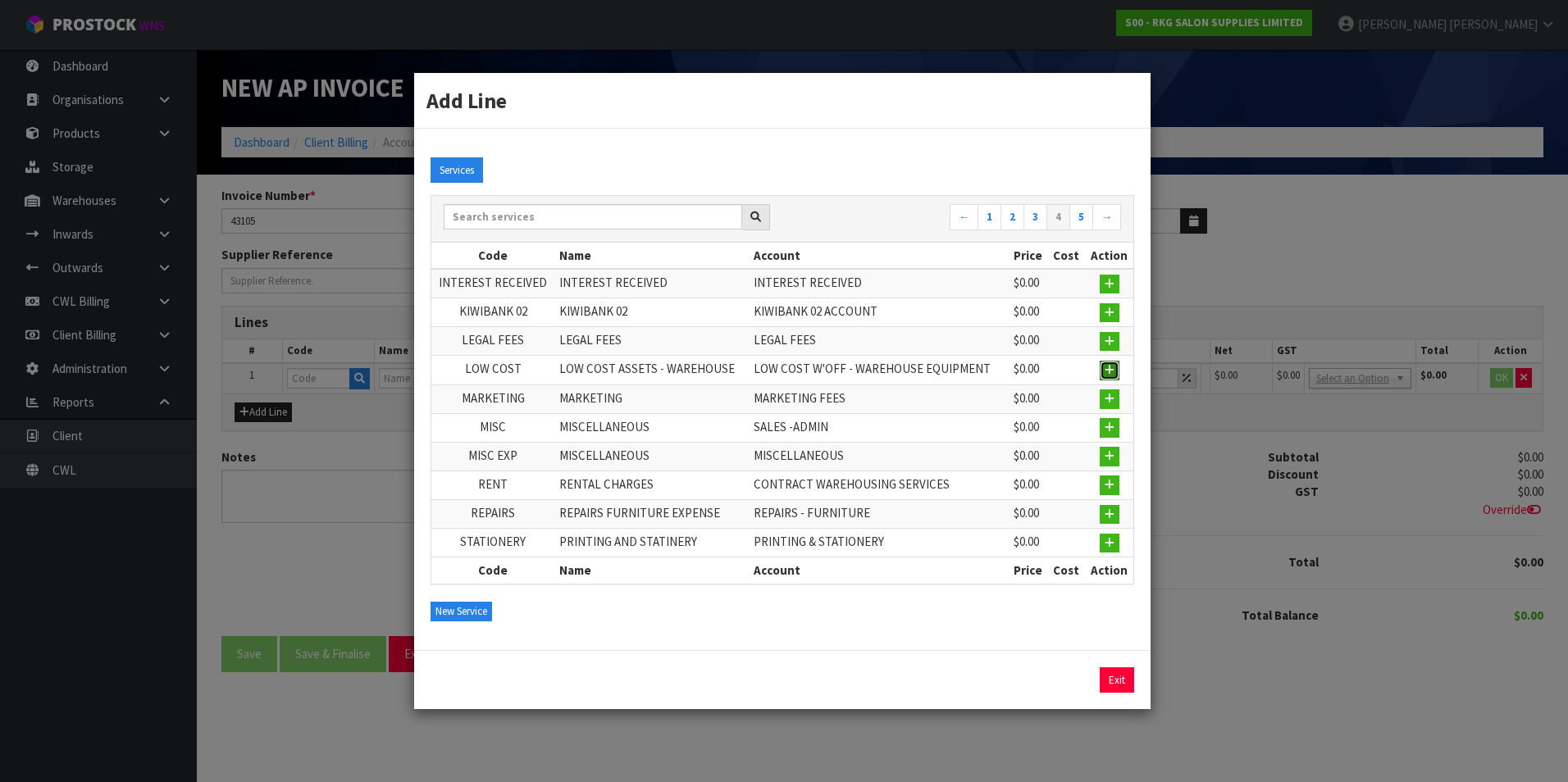
click at [1113, 371] on icon "button" at bounding box center [1110, 370] width 10 height 11
type input "LOW COST"
type input "LOW COST ASSETS - WAREHOUSE"
type input "1"
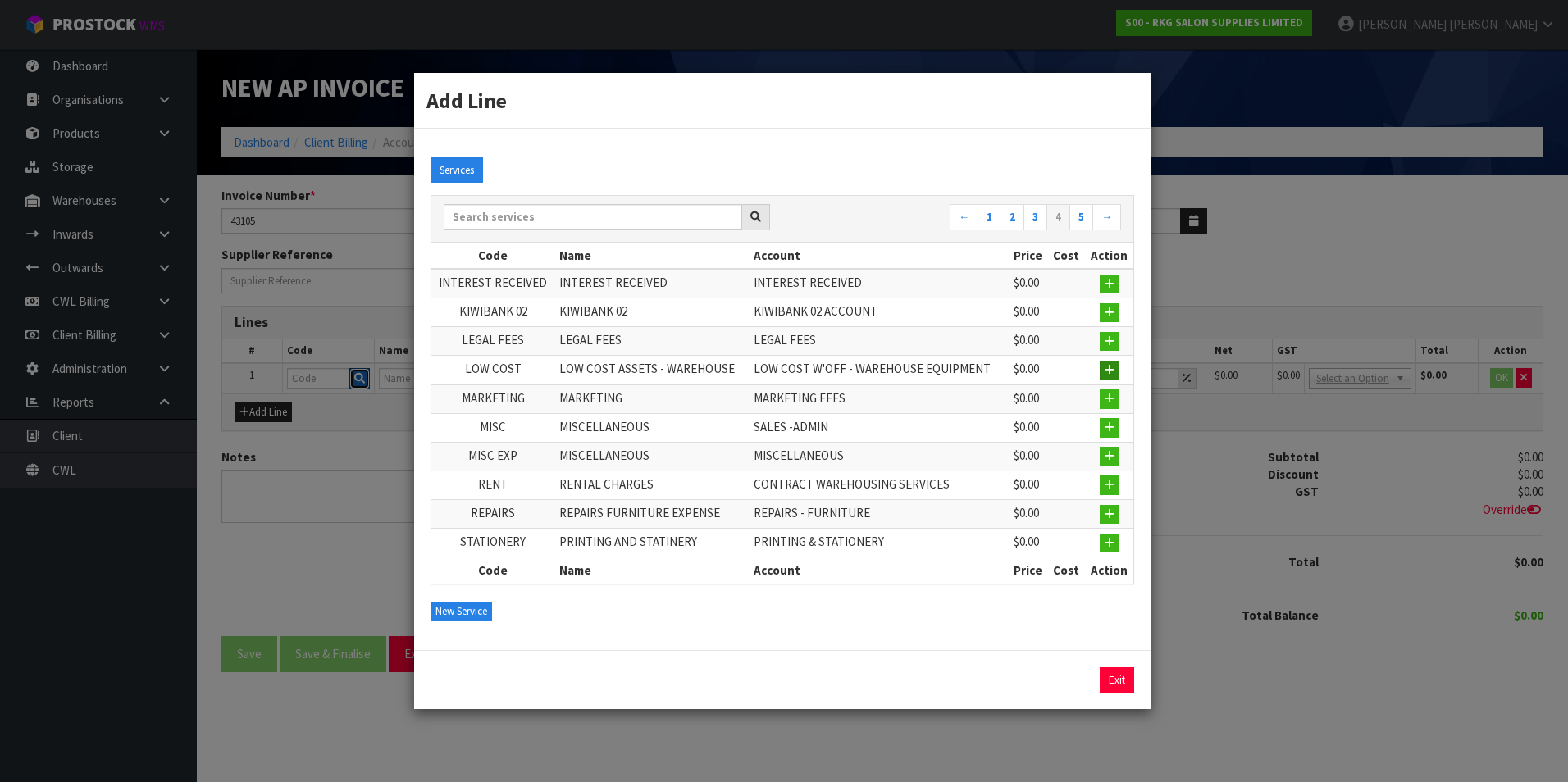
type input "0"
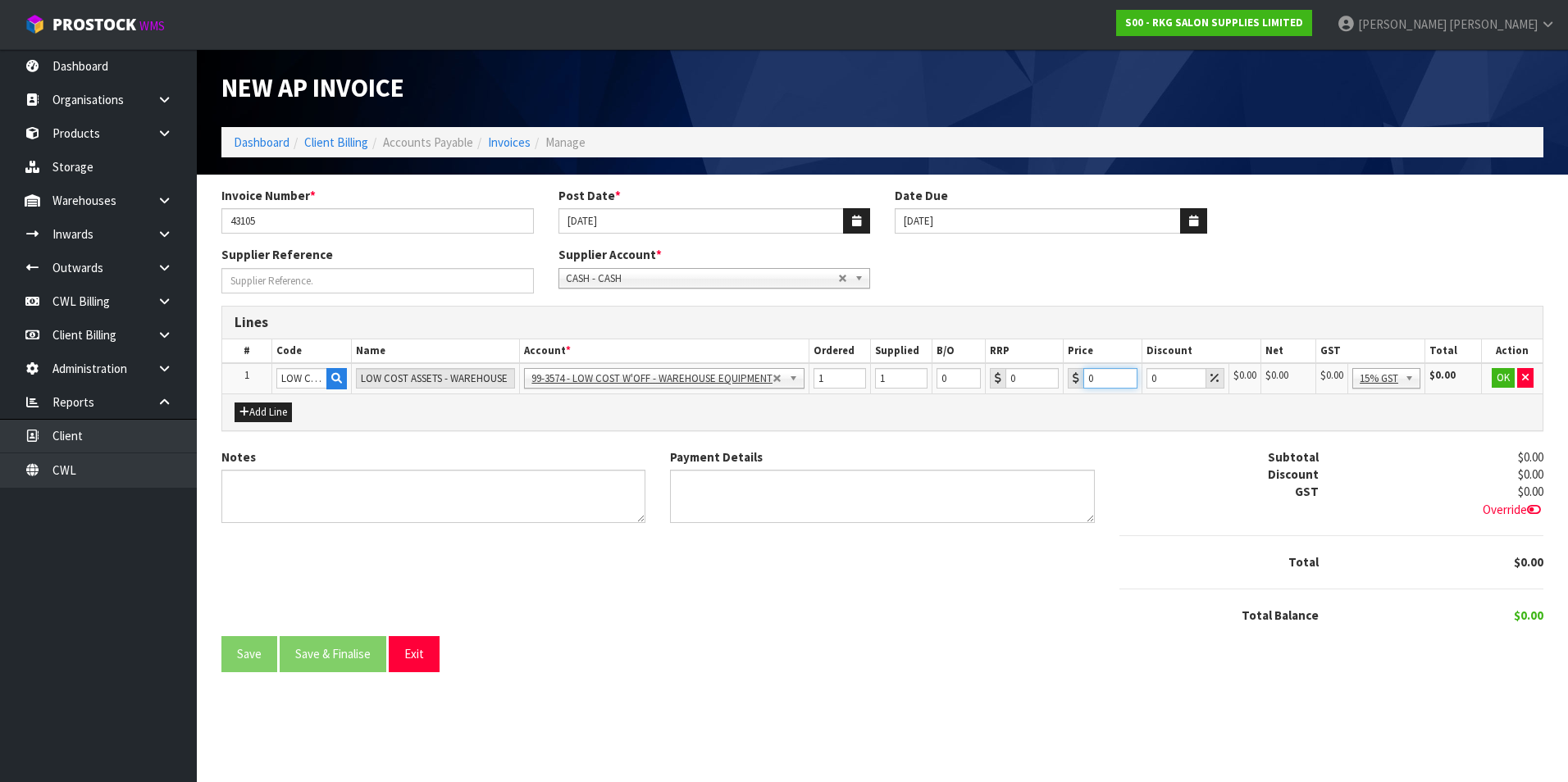
click at [1106, 376] on input "0" at bounding box center [1110, 378] width 53 height 21
type input "25.13"
click at [1497, 382] on button "OK" at bounding box center [1502, 378] width 23 height 20
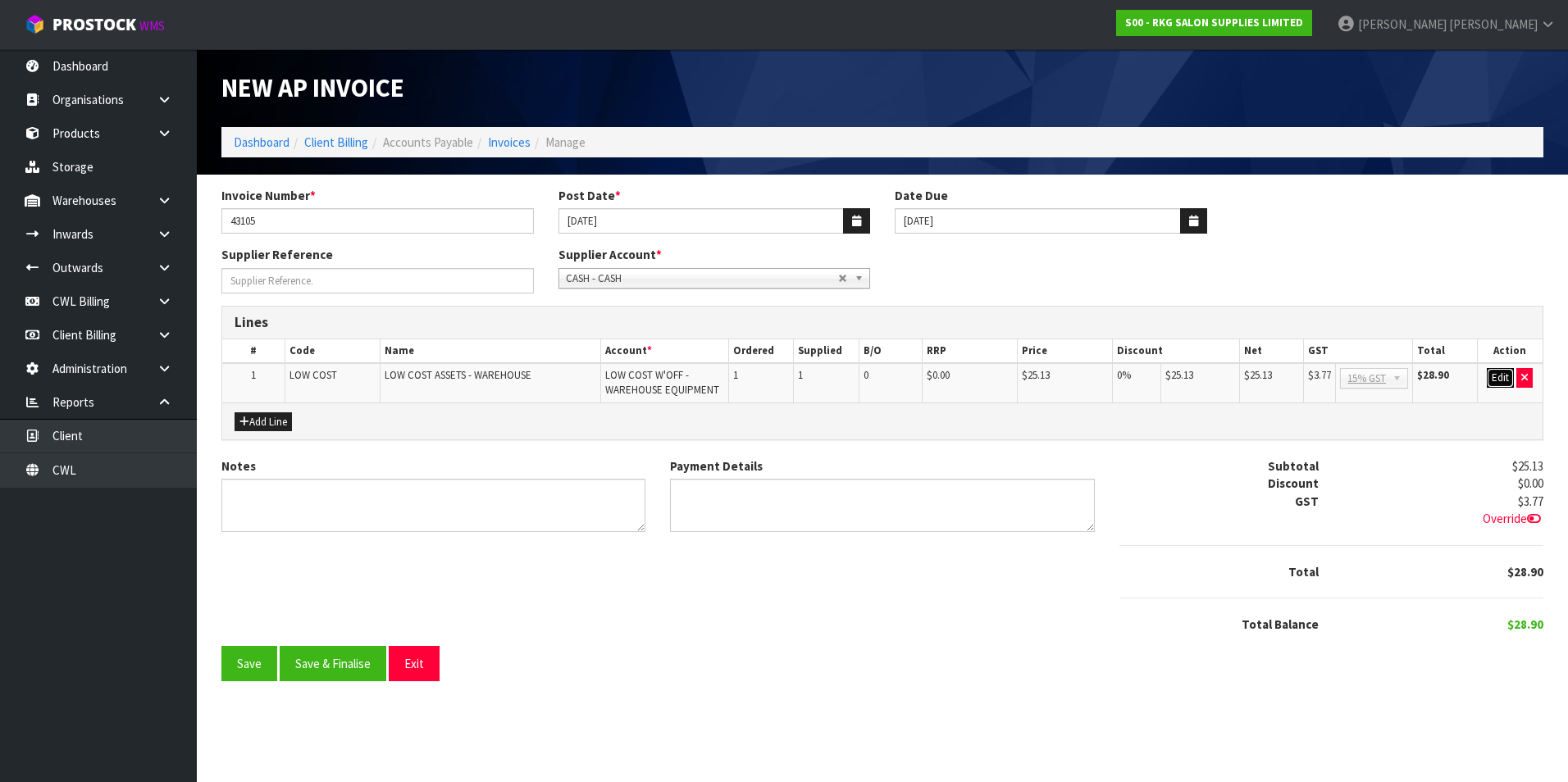
click at [1493, 380] on button "Edit" at bounding box center [1500, 378] width 27 height 20
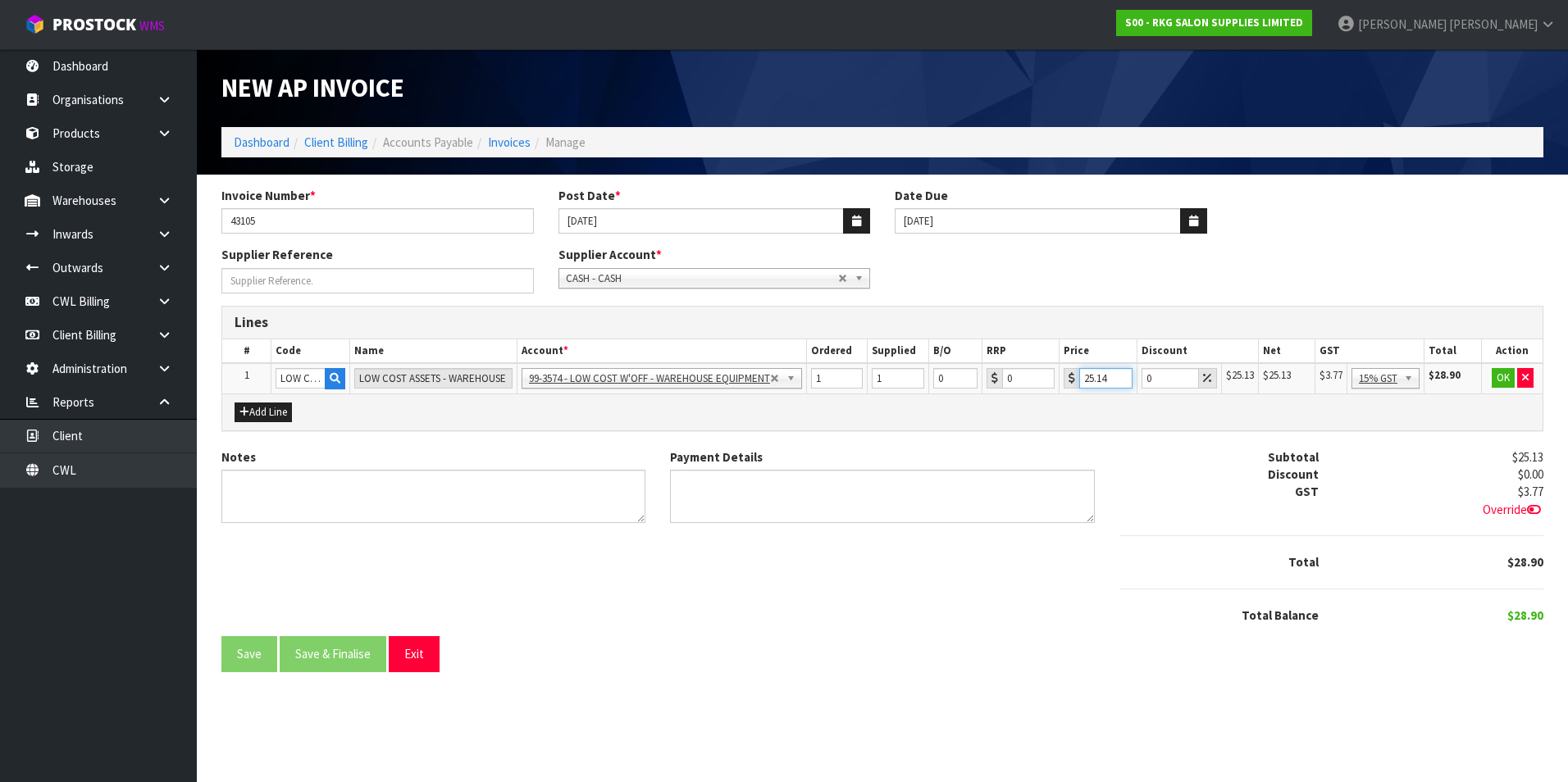
click at [1120, 377] on input "25.14" at bounding box center [1105, 378] width 52 height 21
type input "24.35"
click at [1497, 381] on button "OK" at bounding box center [1502, 378] width 23 height 20
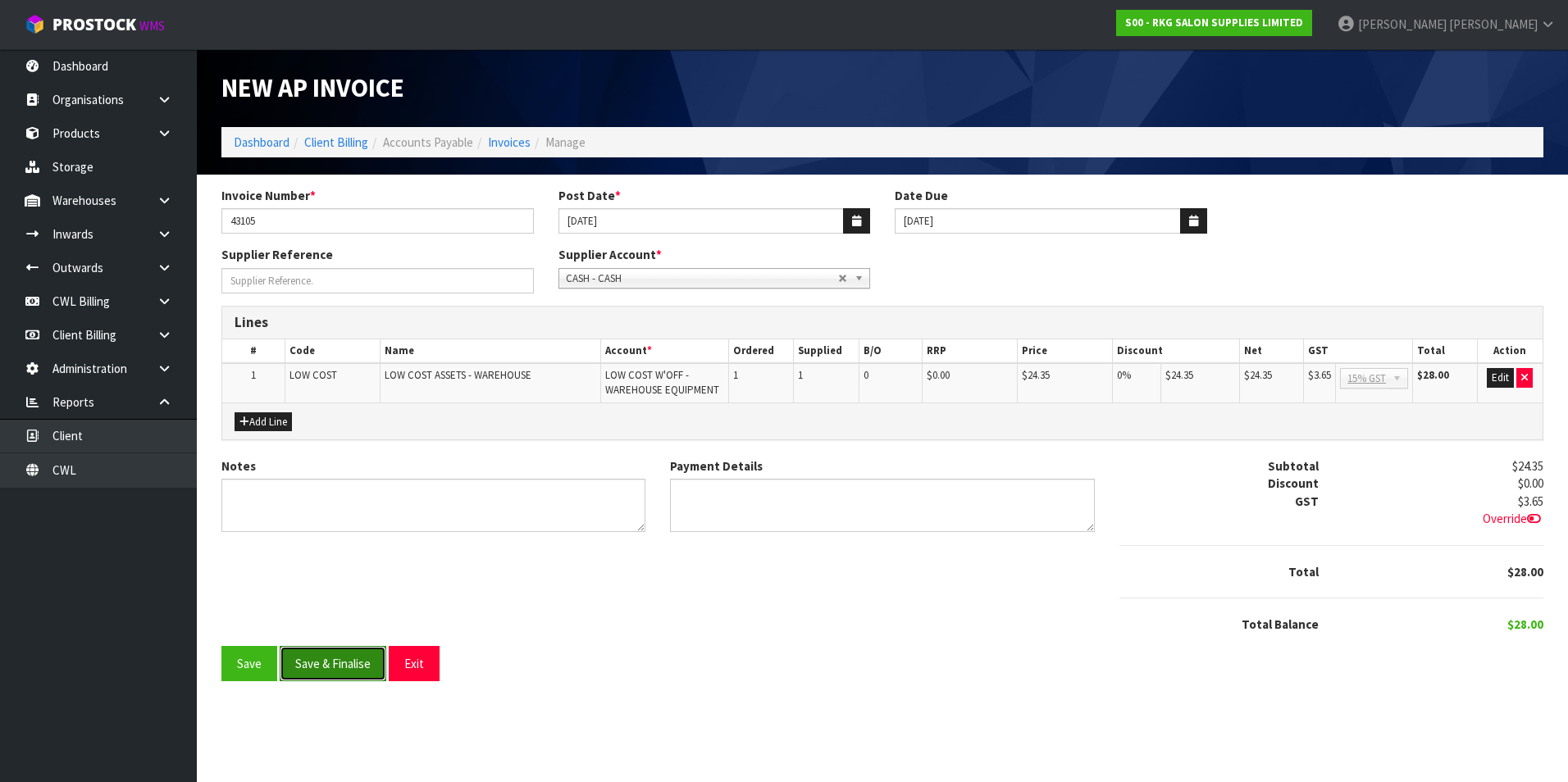
click at [342, 670] on button "Save & Finalise" at bounding box center [333, 664] width 107 height 35
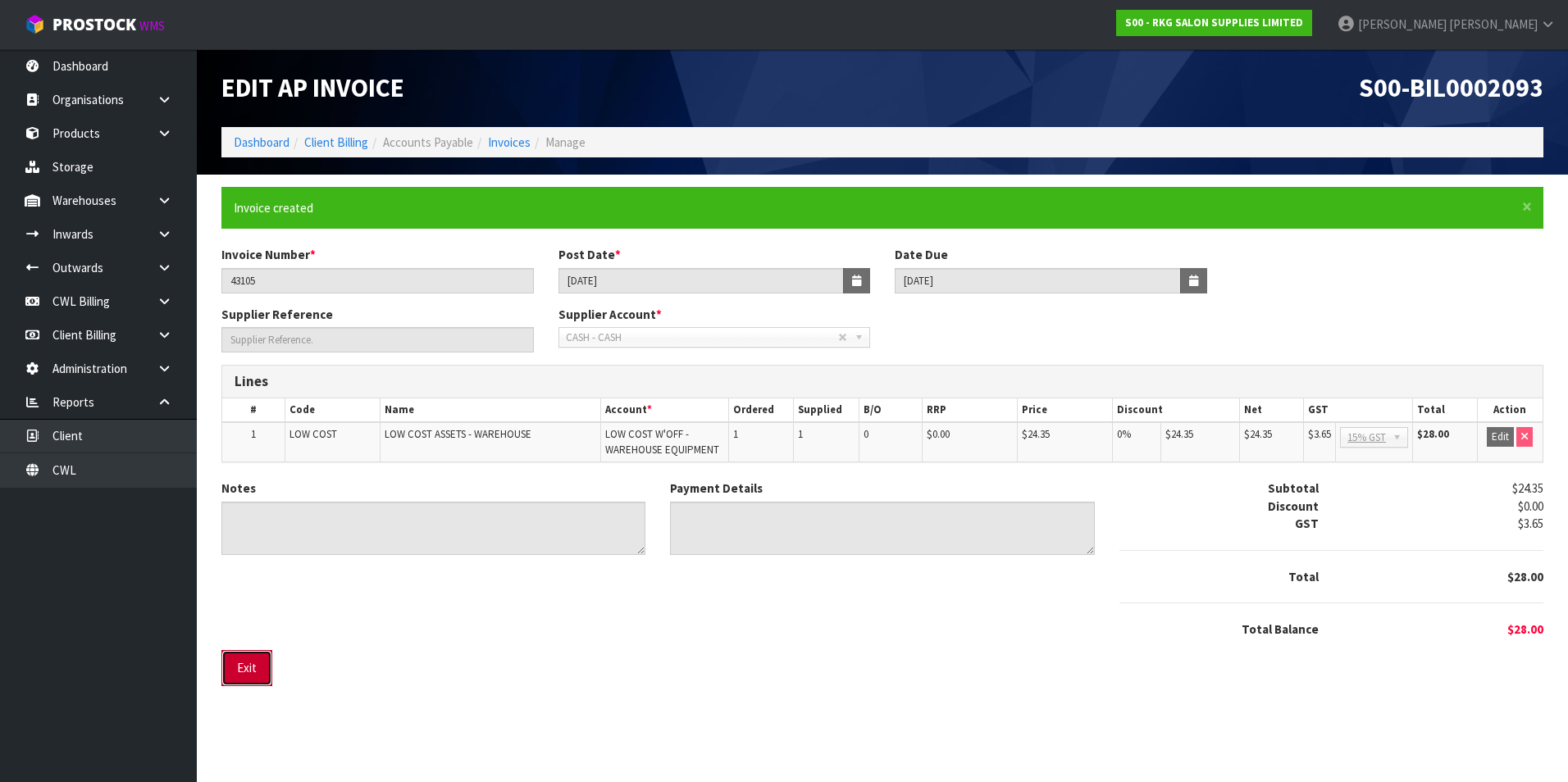
click at [252, 678] on button "Exit" at bounding box center [247, 668] width 51 height 35
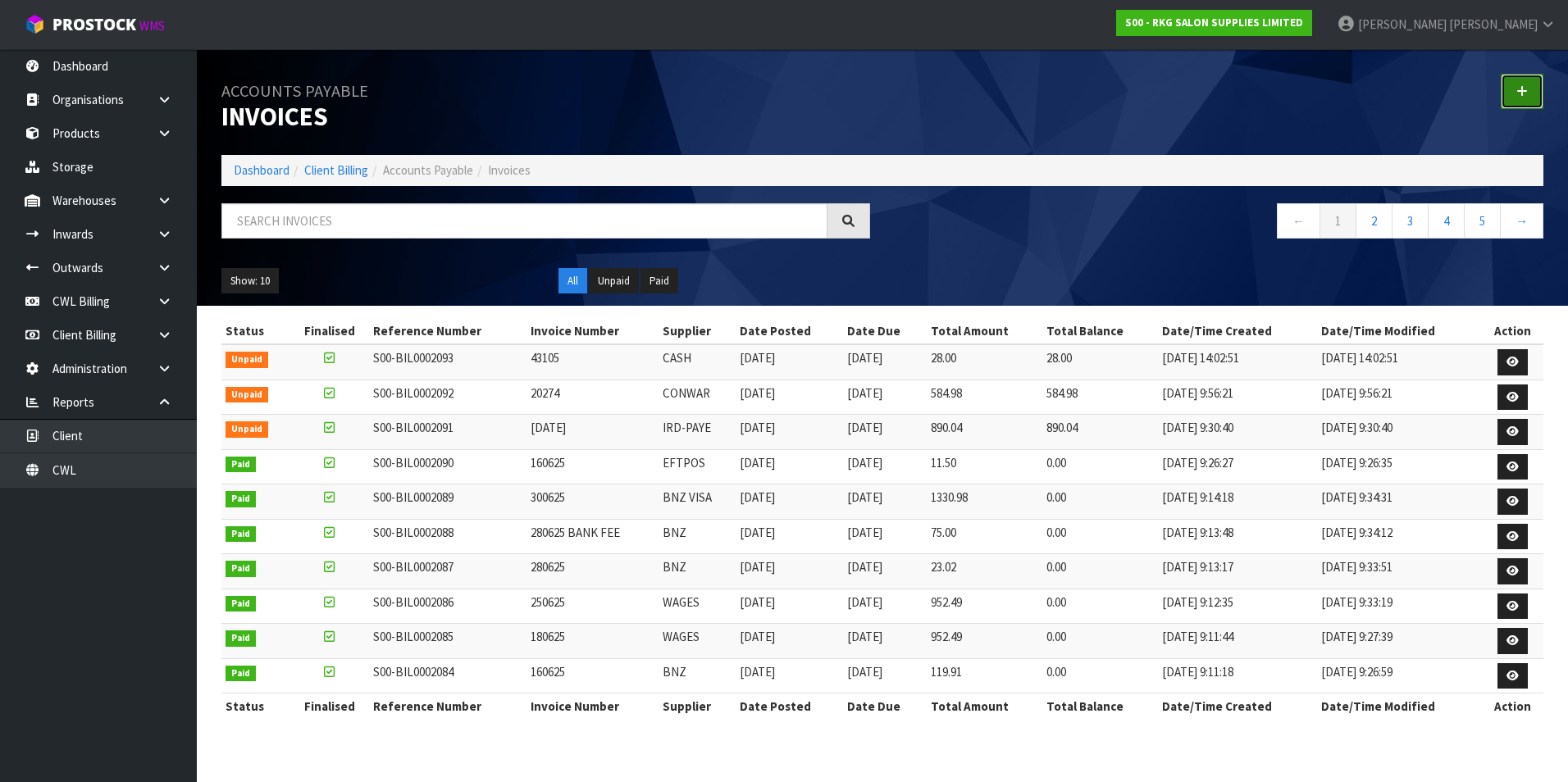
click at [1521, 94] on icon at bounding box center [1522, 91] width 12 height 13
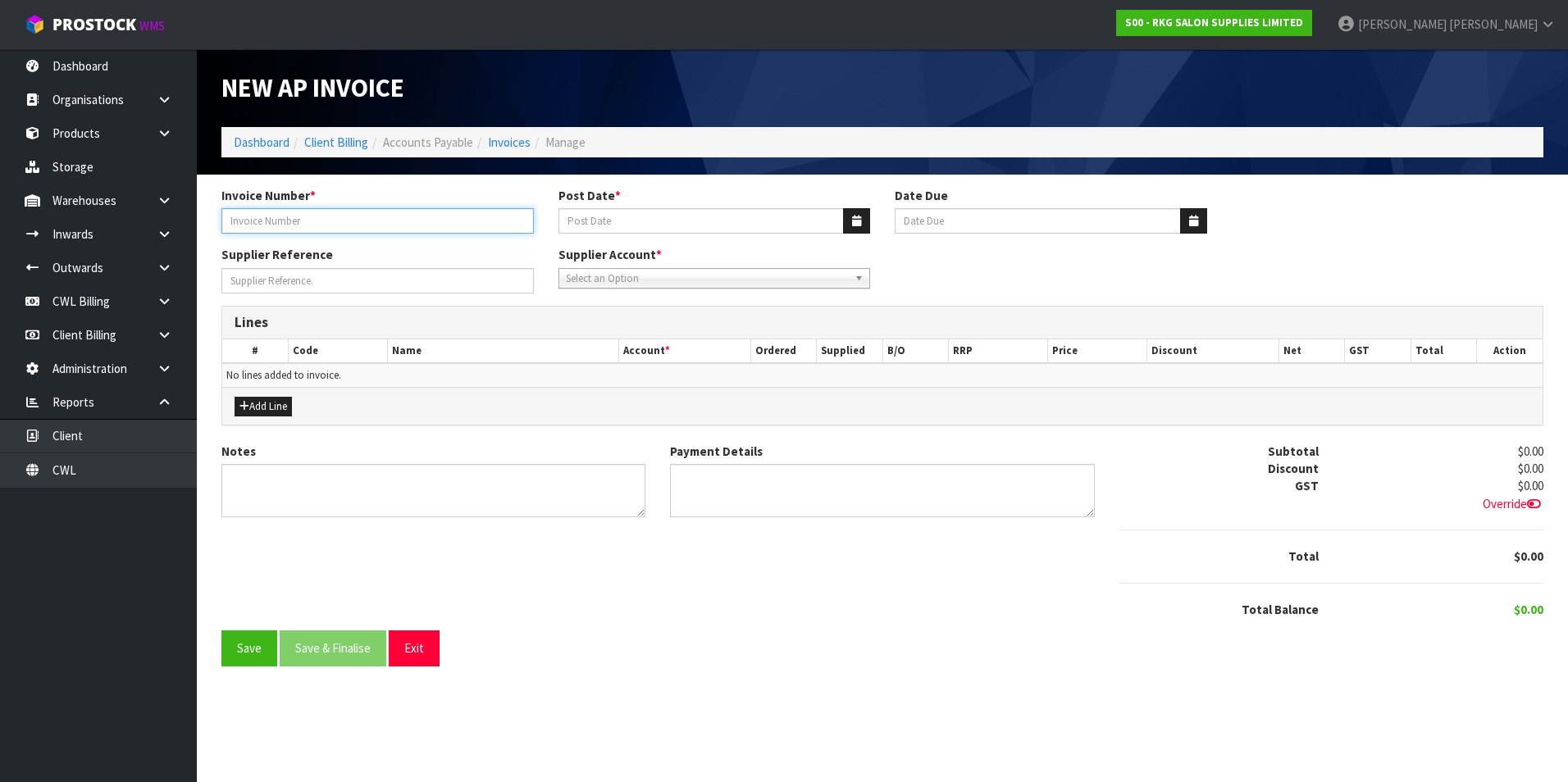
click at [346, 216] on input "Invoice Number *" at bounding box center [378, 221] width 312 height 26
type input "4867"
click at [861, 216] on icon "button" at bounding box center [856, 221] width 9 height 11
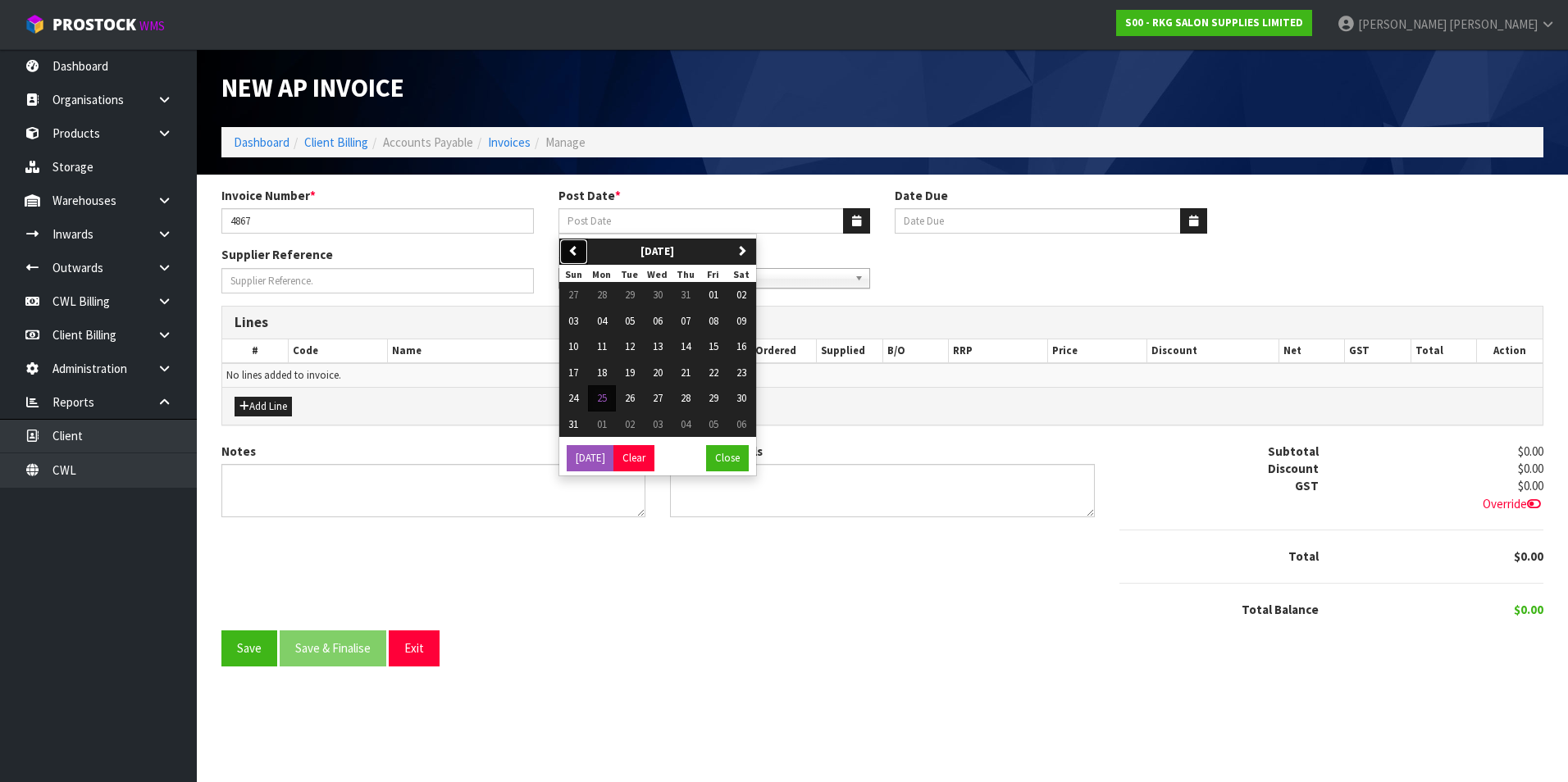
drag, startPoint x: 559, startPoint y: 258, endPoint x: 569, endPoint y: 255, distance: 10.4
click at [562, 257] on button "previous" at bounding box center [573, 251] width 28 height 26
click at [632, 397] on span "29" at bounding box center [630, 398] width 10 height 14
type input "29/07/2025"
type input "[DATE]"
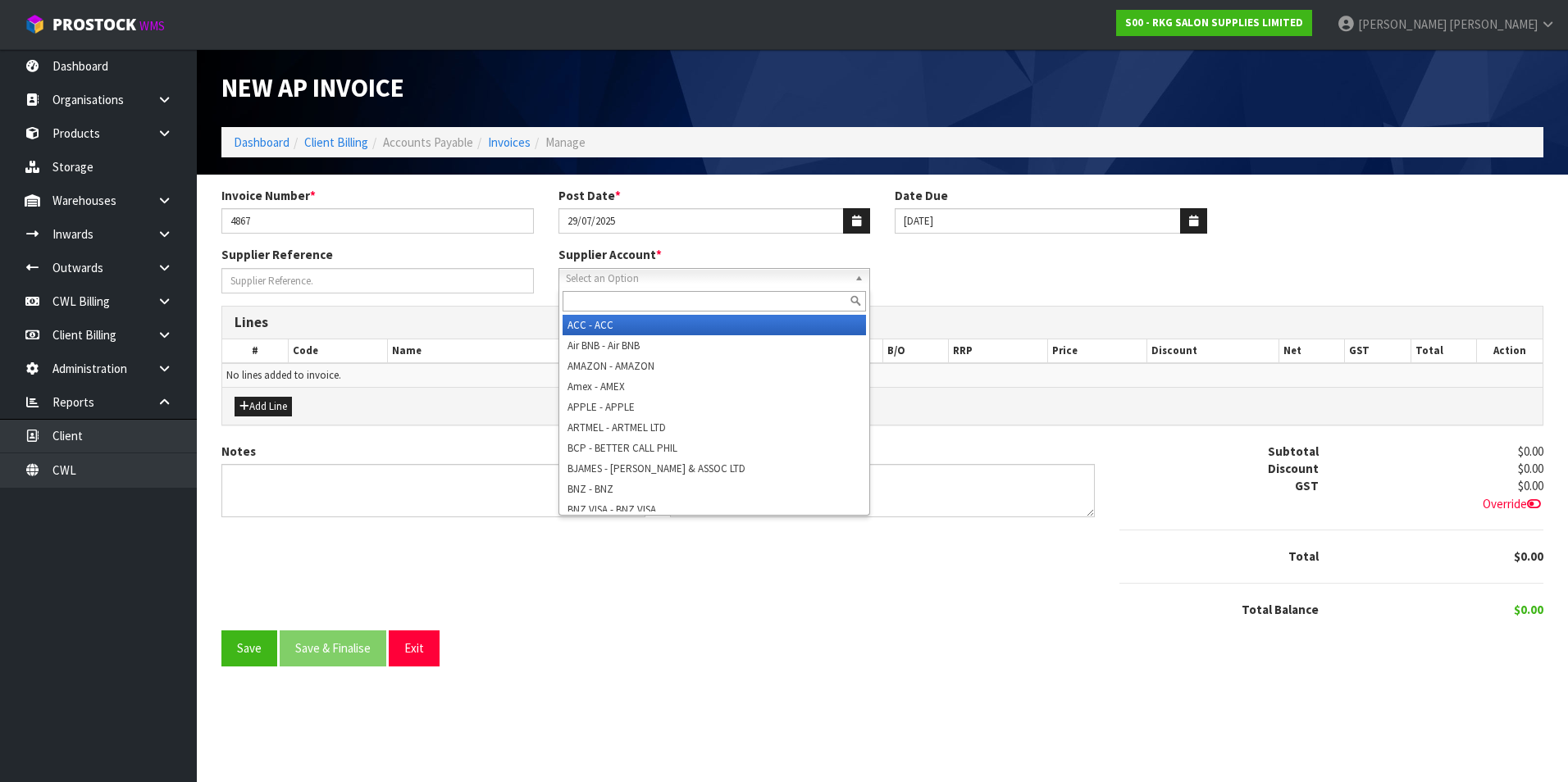
click at [639, 272] on span "Select an Option" at bounding box center [707, 279] width 283 height 20
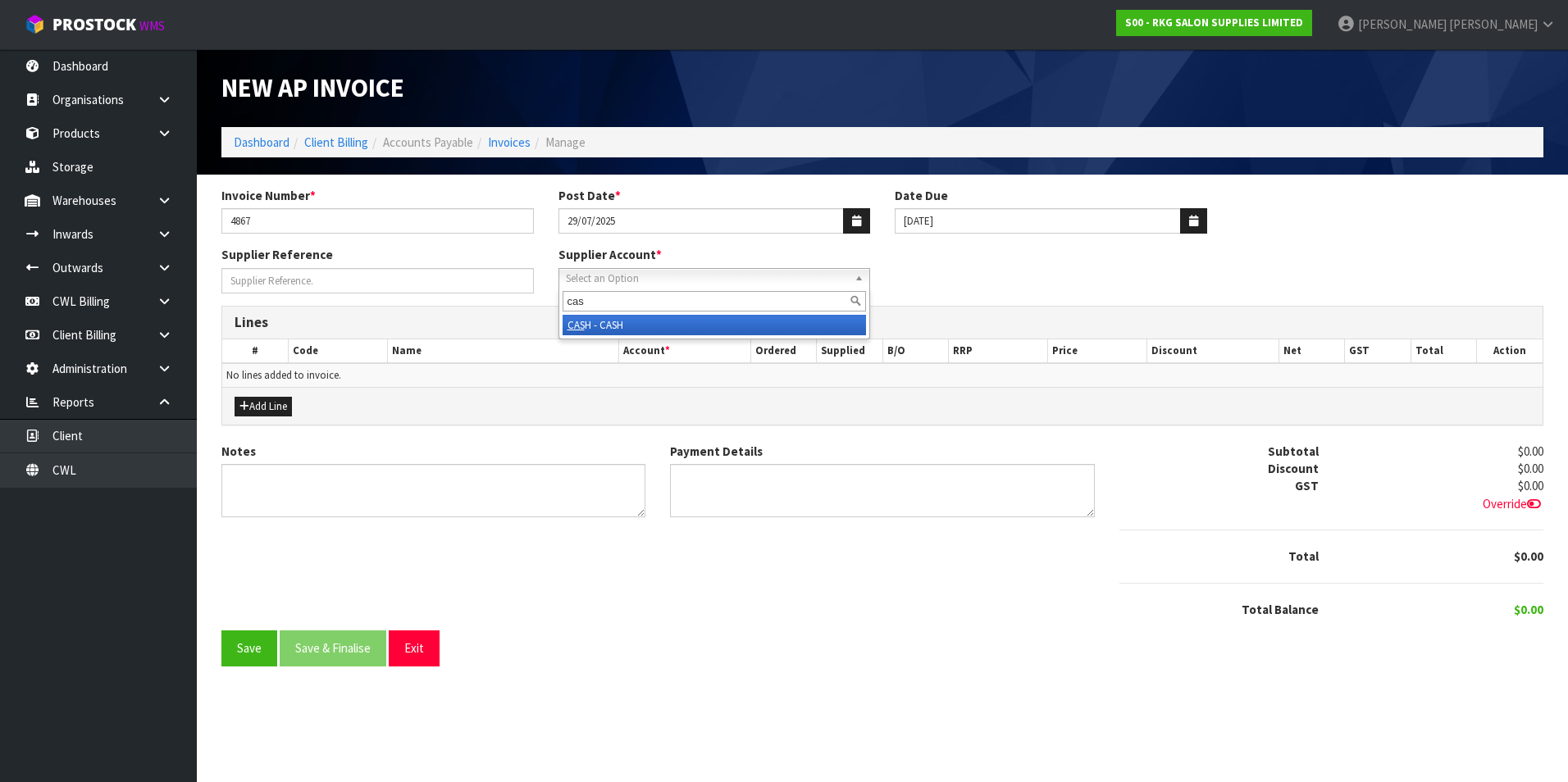
type input "cas"
drag, startPoint x: 617, startPoint y: 327, endPoint x: 580, endPoint y: 326, distance: 37.0
click at [617, 327] on li "CAS H - CASH" at bounding box center [714, 325] width 304 height 21
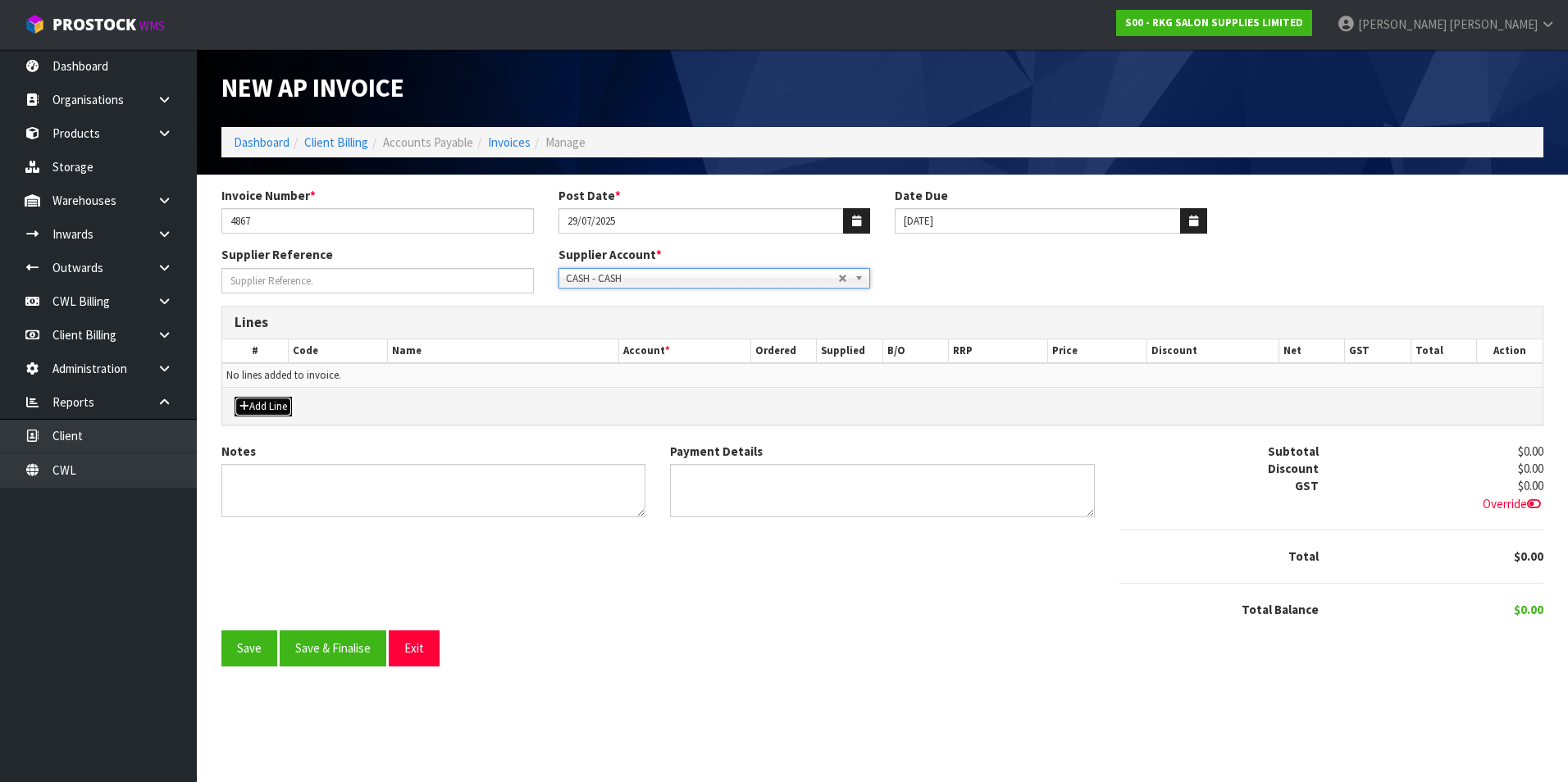
click at [263, 406] on button "Add Line" at bounding box center [263, 407] width 58 height 20
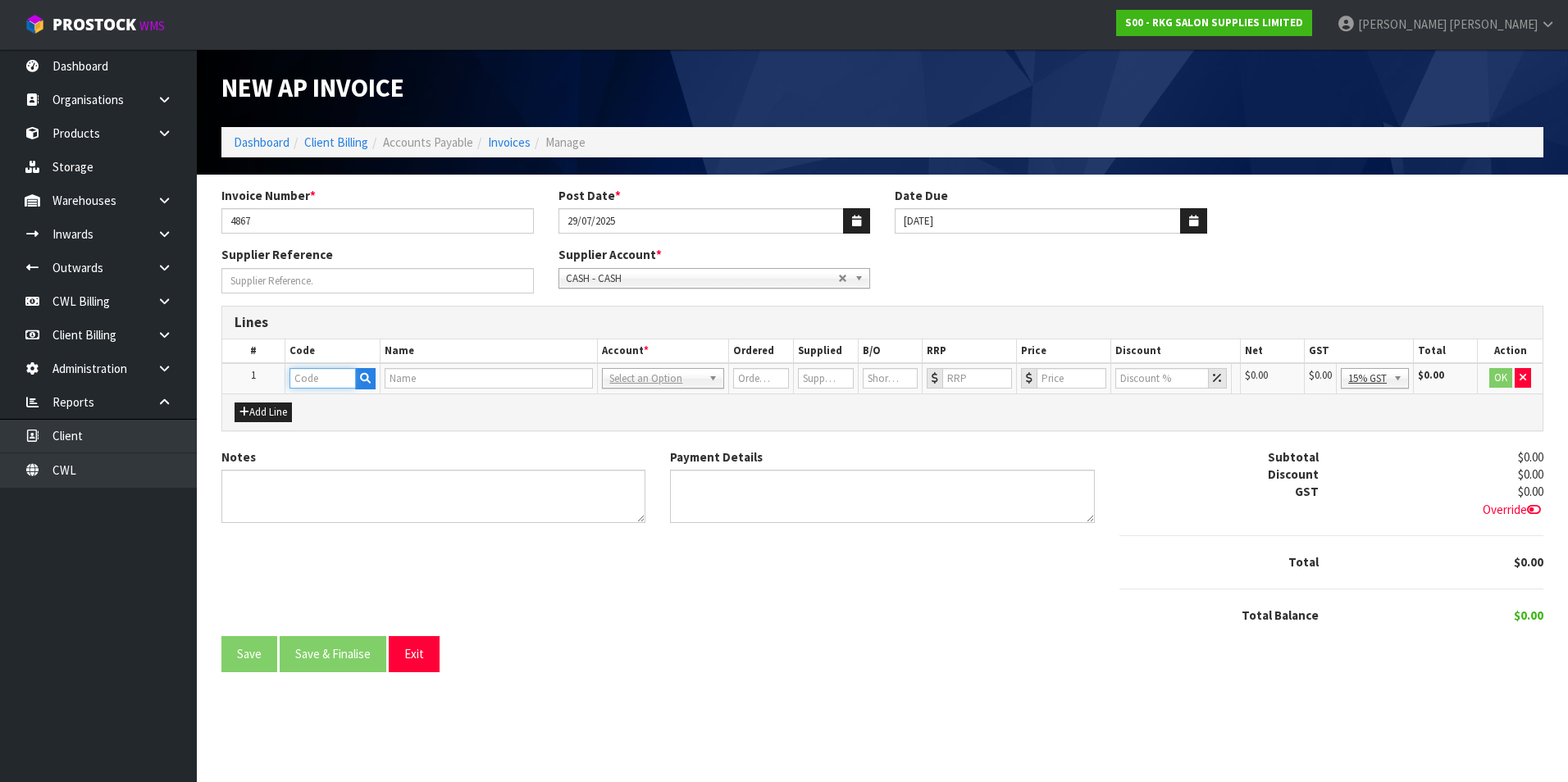
click at [293, 382] on input "text" at bounding box center [323, 378] width 67 height 21
type input "REP"
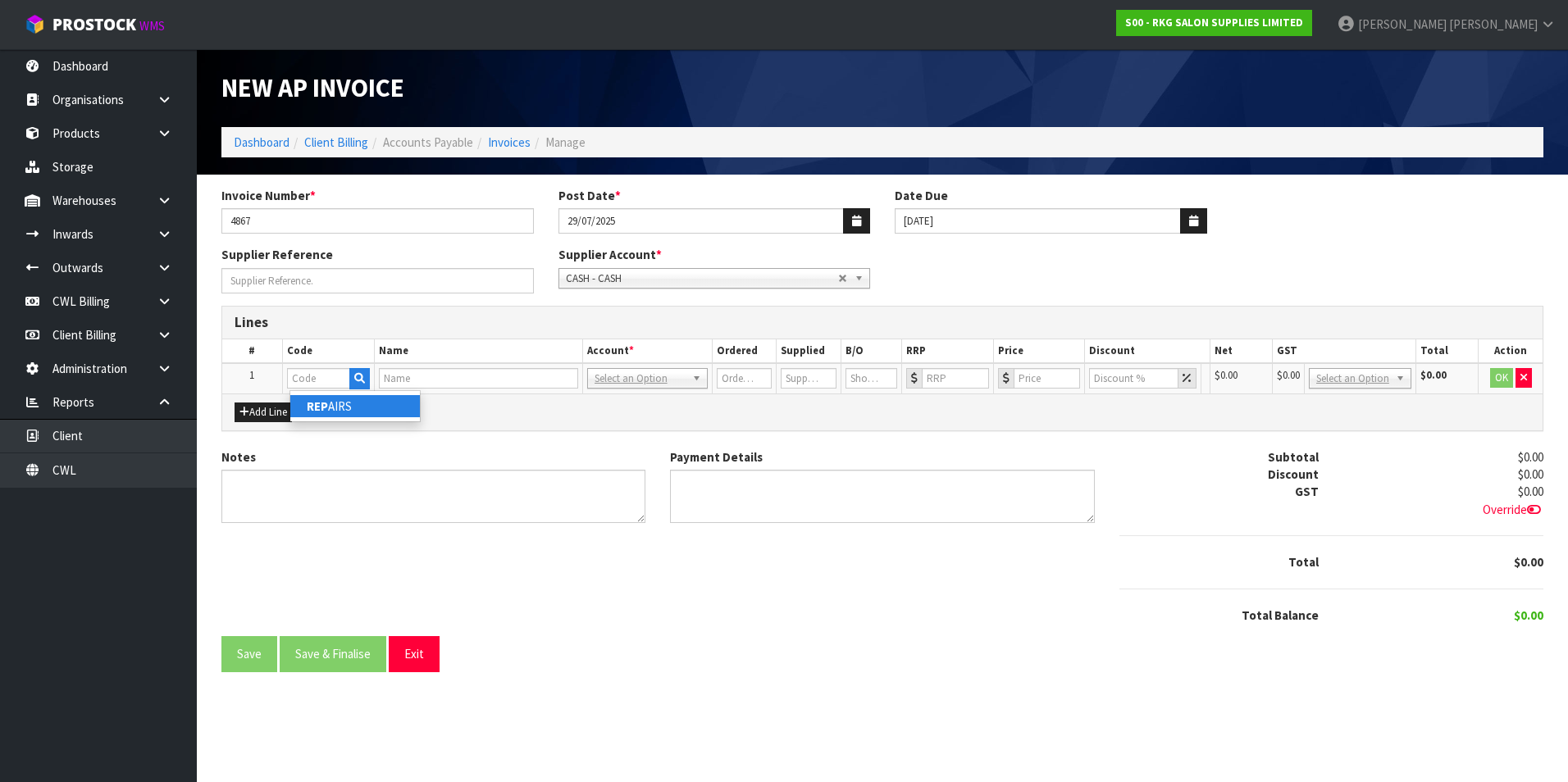
click at [367, 399] on link "REP AIRS" at bounding box center [355, 406] width 130 height 23
type input "REPAIRS"
type input "REPAIRS FURNITURE EXPENSE"
type input "1"
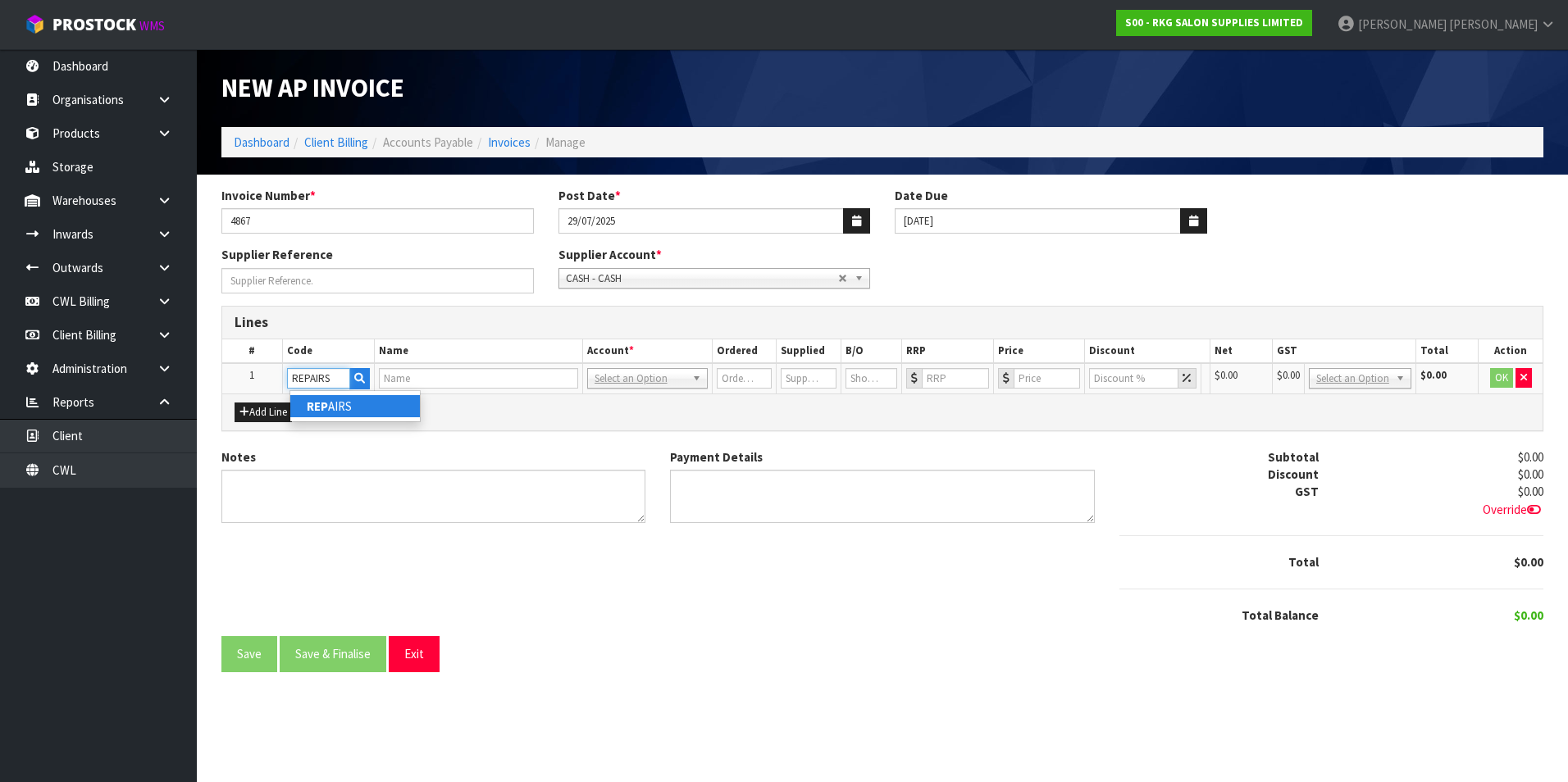
type input "0"
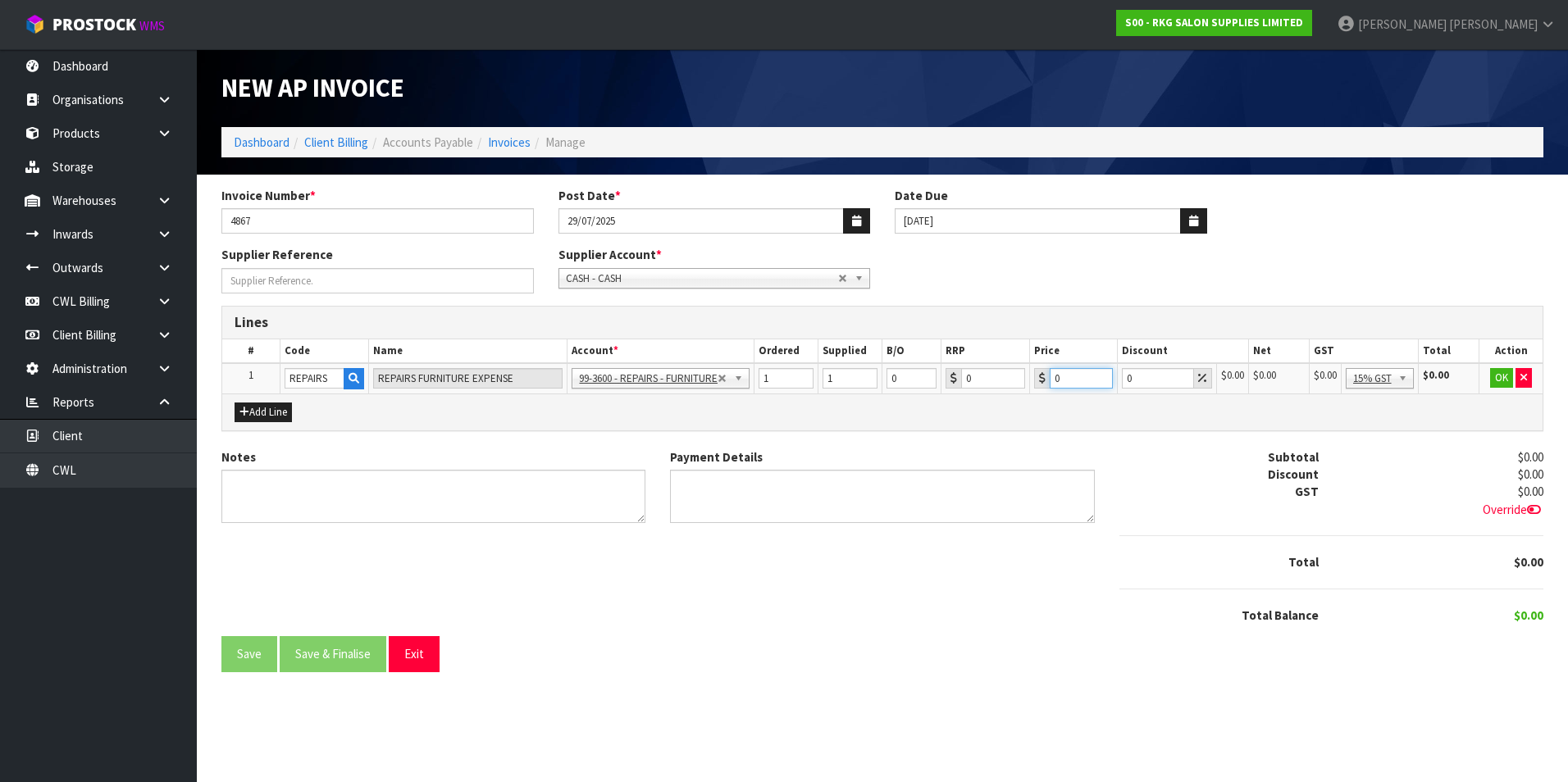
click at [1075, 375] on input "0" at bounding box center [1081, 378] width 64 height 21
type input "295"
click at [338, 494] on textarea "Notes" at bounding box center [434, 496] width 424 height 53
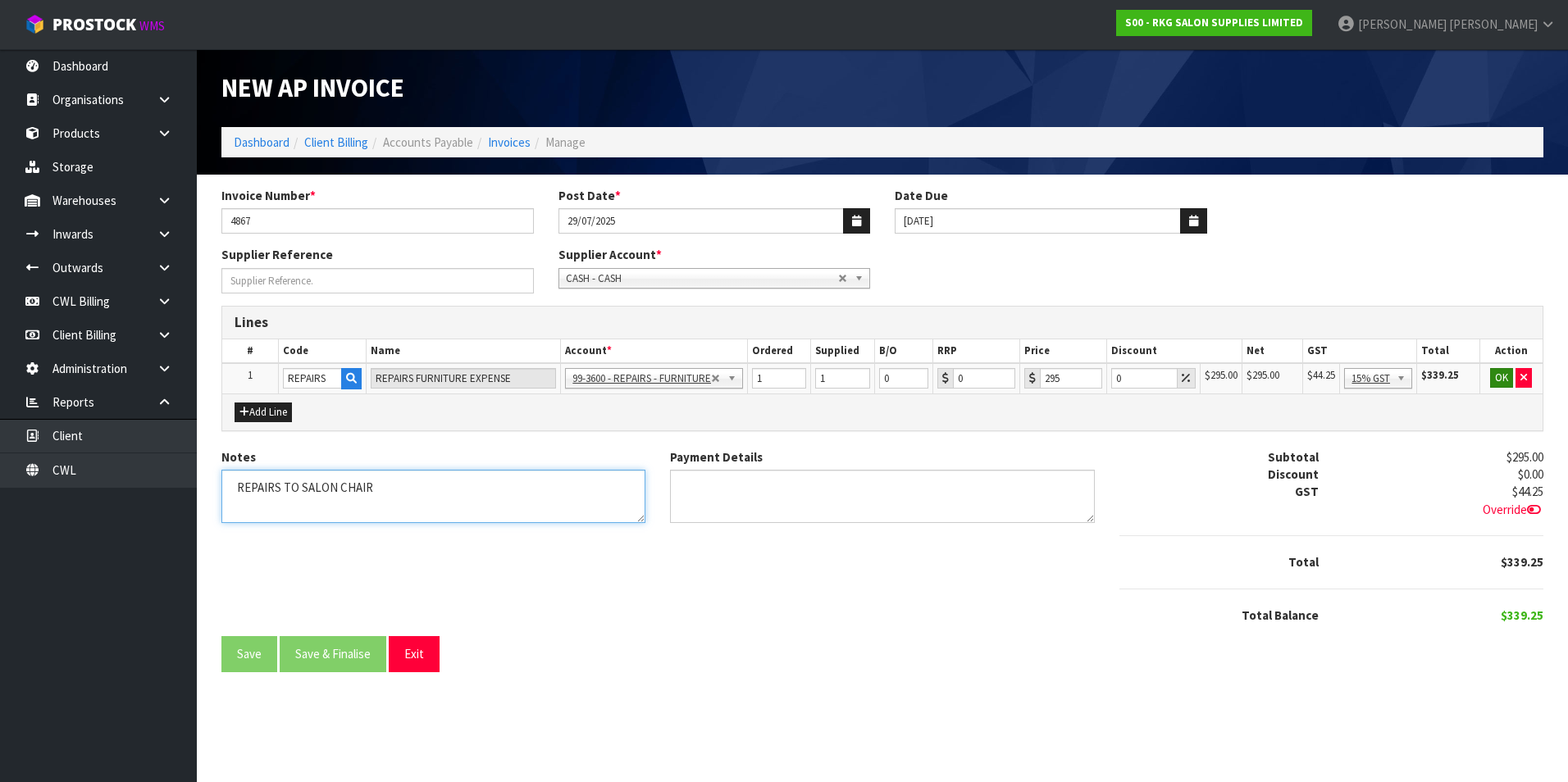
type textarea "REPAIRS TO SALON CHAIR"
click at [1505, 375] on button "OK" at bounding box center [1501, 378] width 23 height 20
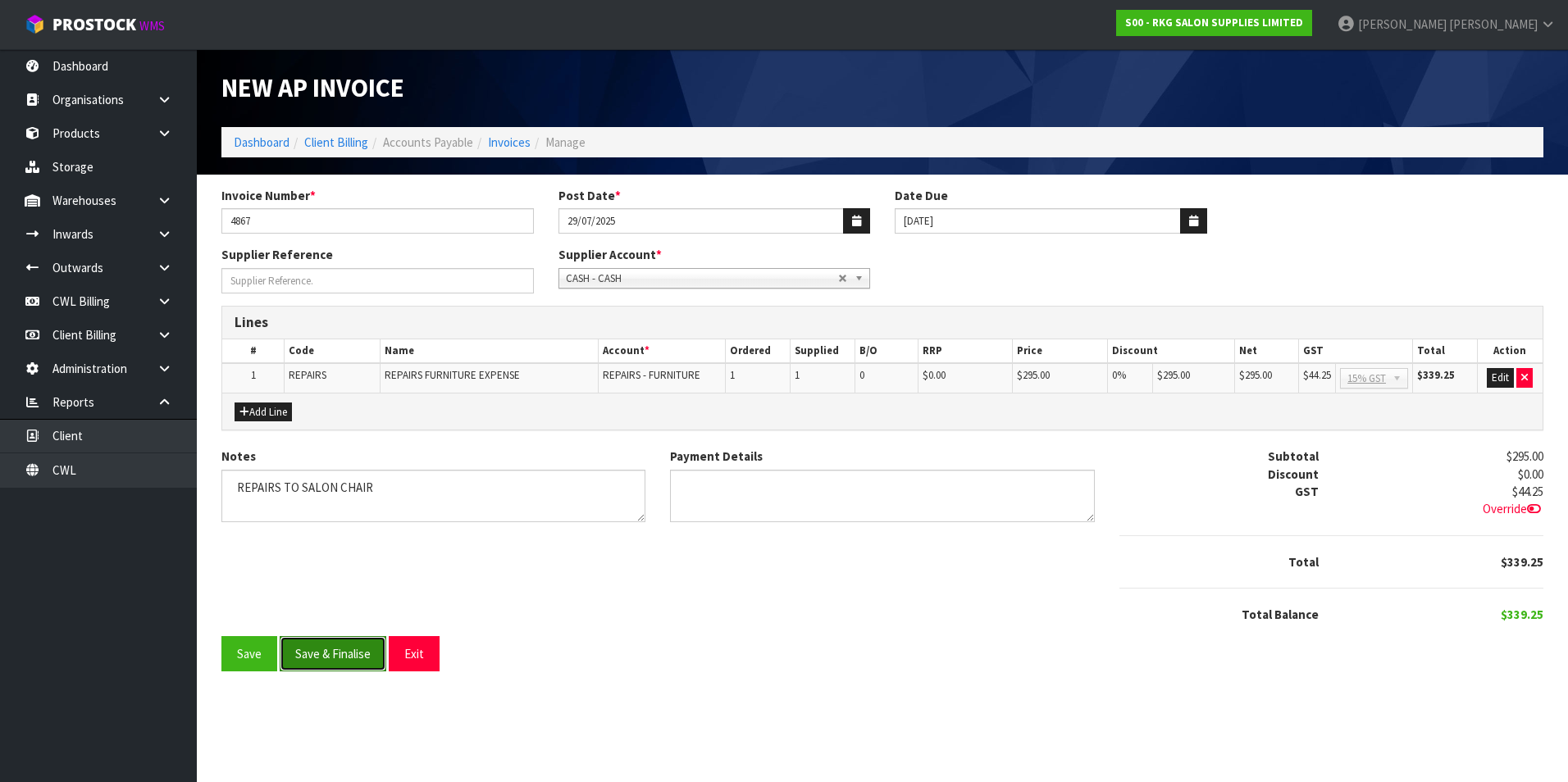
click at [363, 652] on button "Save & Finalise" at bounding box center [333, 654] width 107 height 35
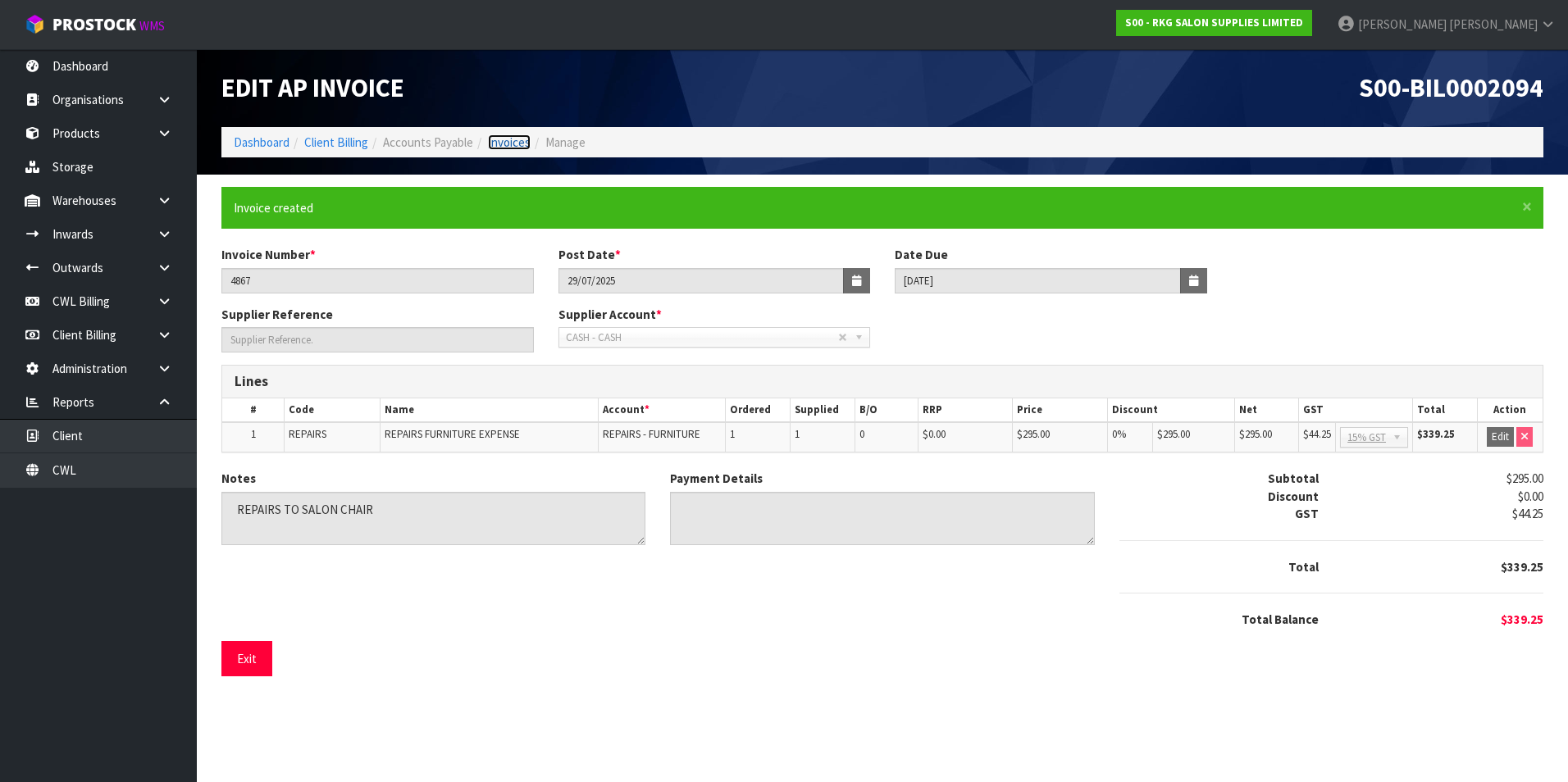
click at [517, 141] on link "Invoices" at bounding box center [508, 142] width 42 height 16
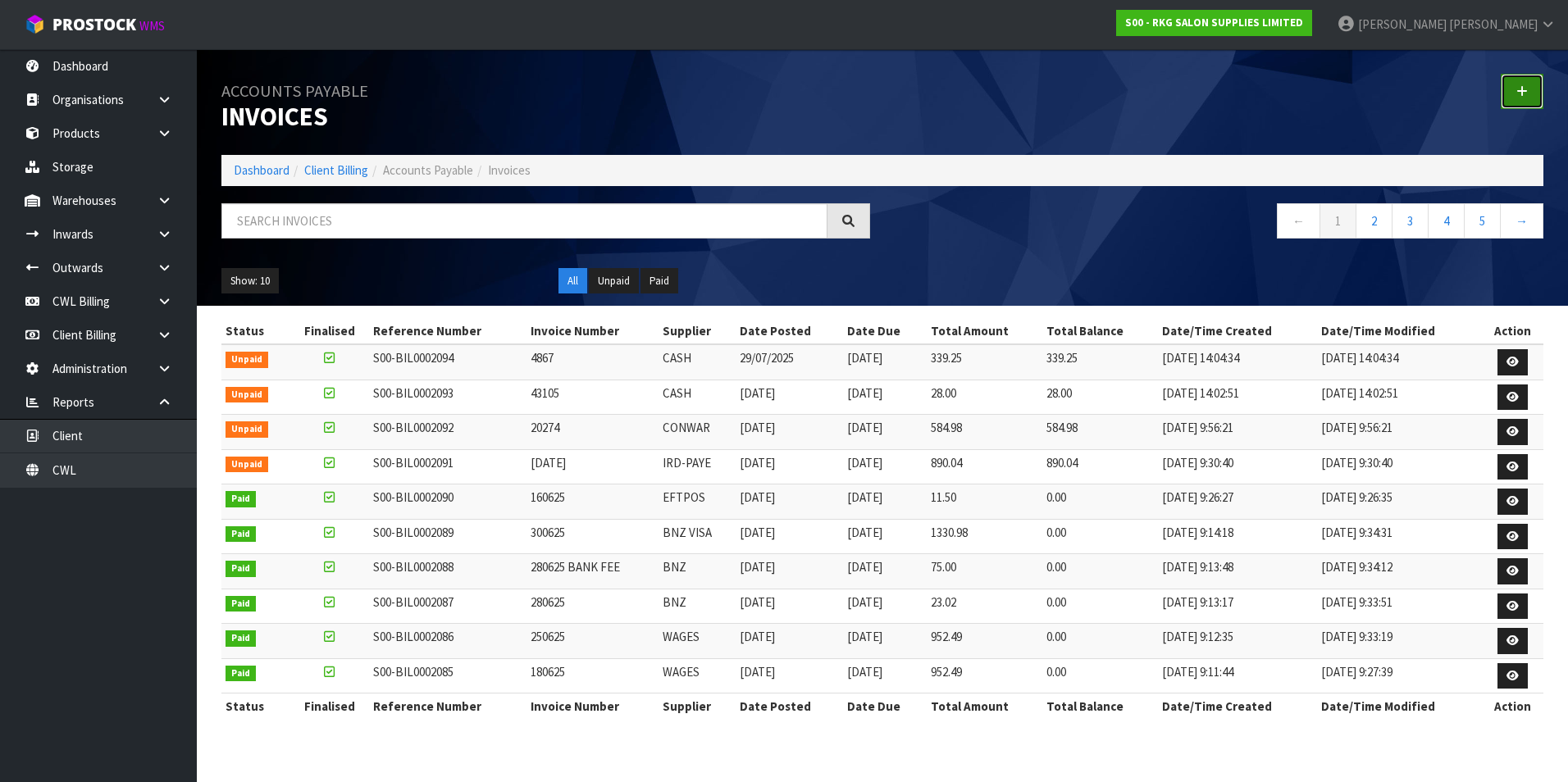
click at [1514, 92] on link at bounding box center [1521, 91] width 42 height 35
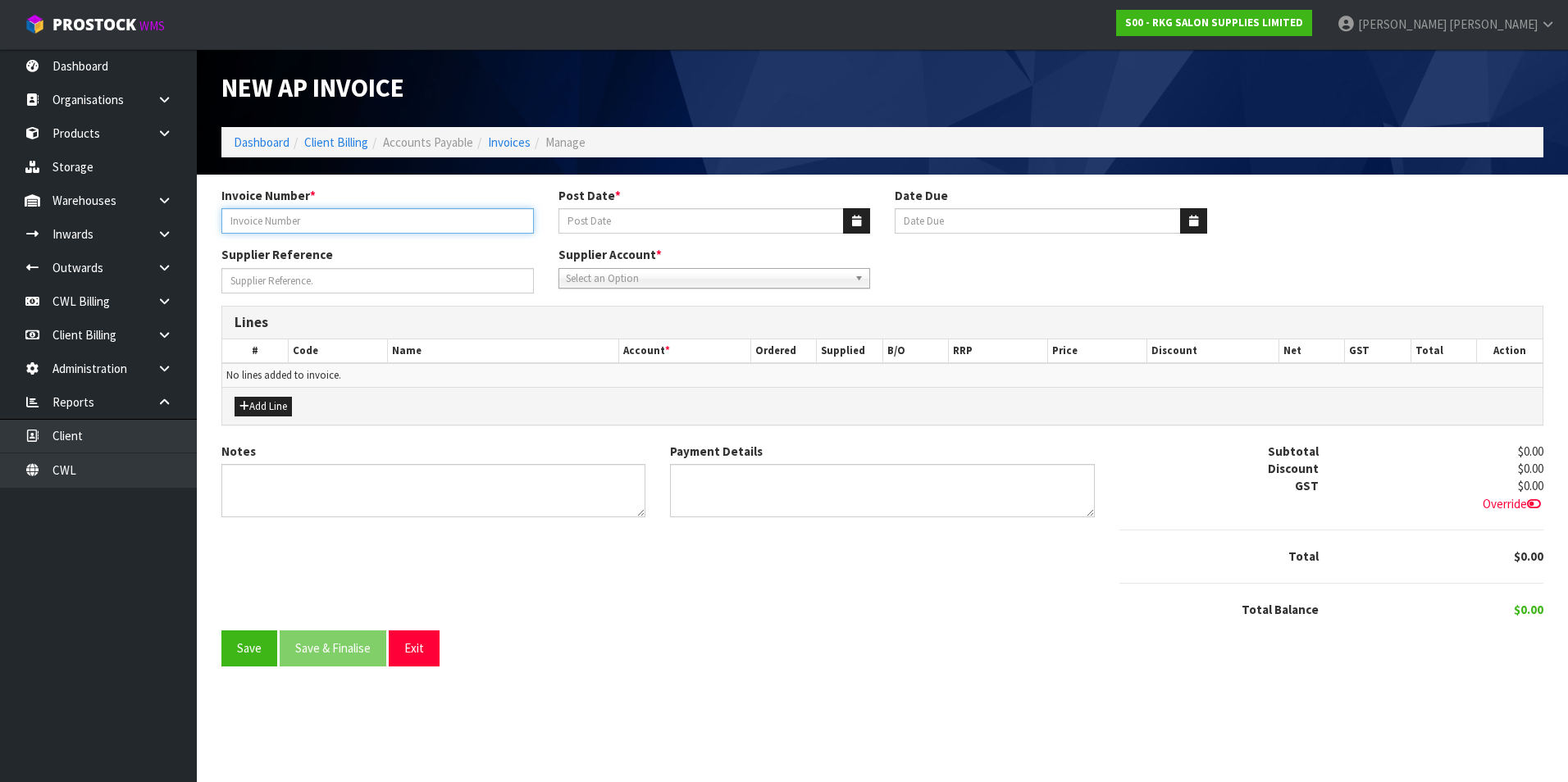
click at [270, 225] on input "Invoice Number *" at bounding box center [378, 221] width 312 height 26
type input "A116229542"
click at [850, 222] on button "button" at bounding box center [857, 221] width 27 height 26
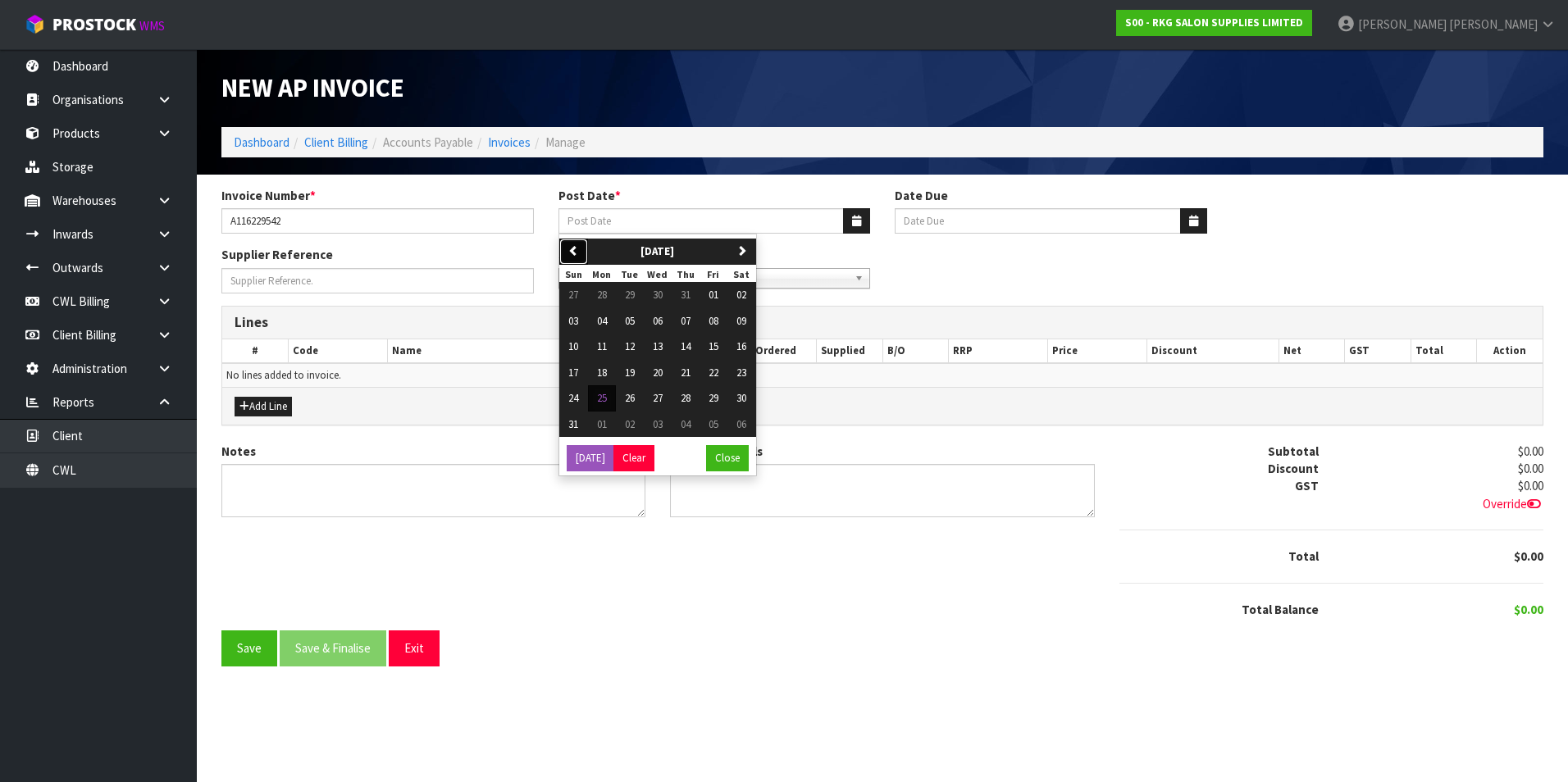
click at [572, 254] on icon "button" at bounding box center [573, 250] width 11 height 11
click at [628, 352] on span "15" at bounding box center [630, 346] width 10 height 14
type input "15/07/2025"
type input "[DATE]"
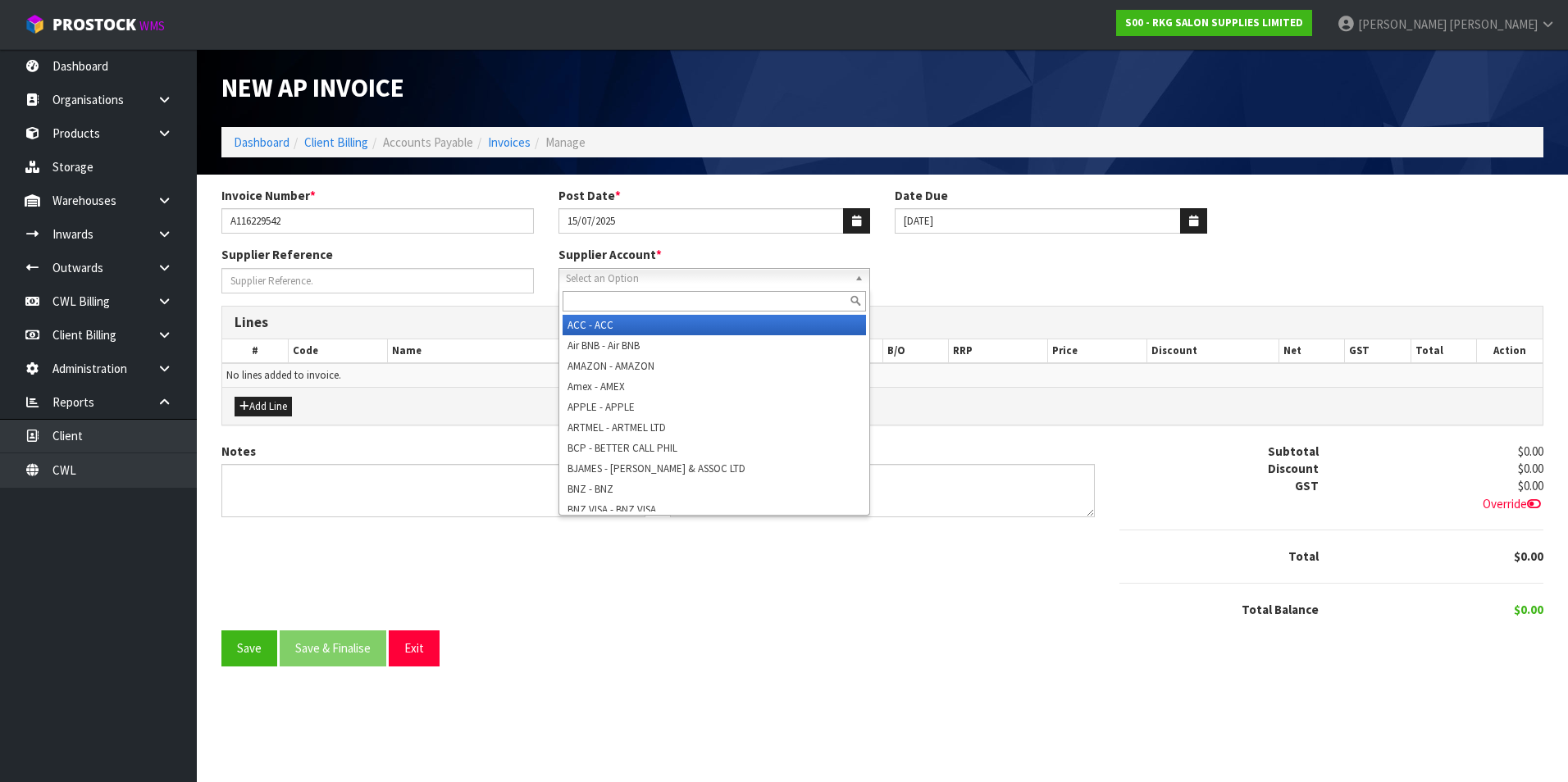
click at [617, 283] on span "Select an Option" at bounding box center [707, 279] width 283 height 20
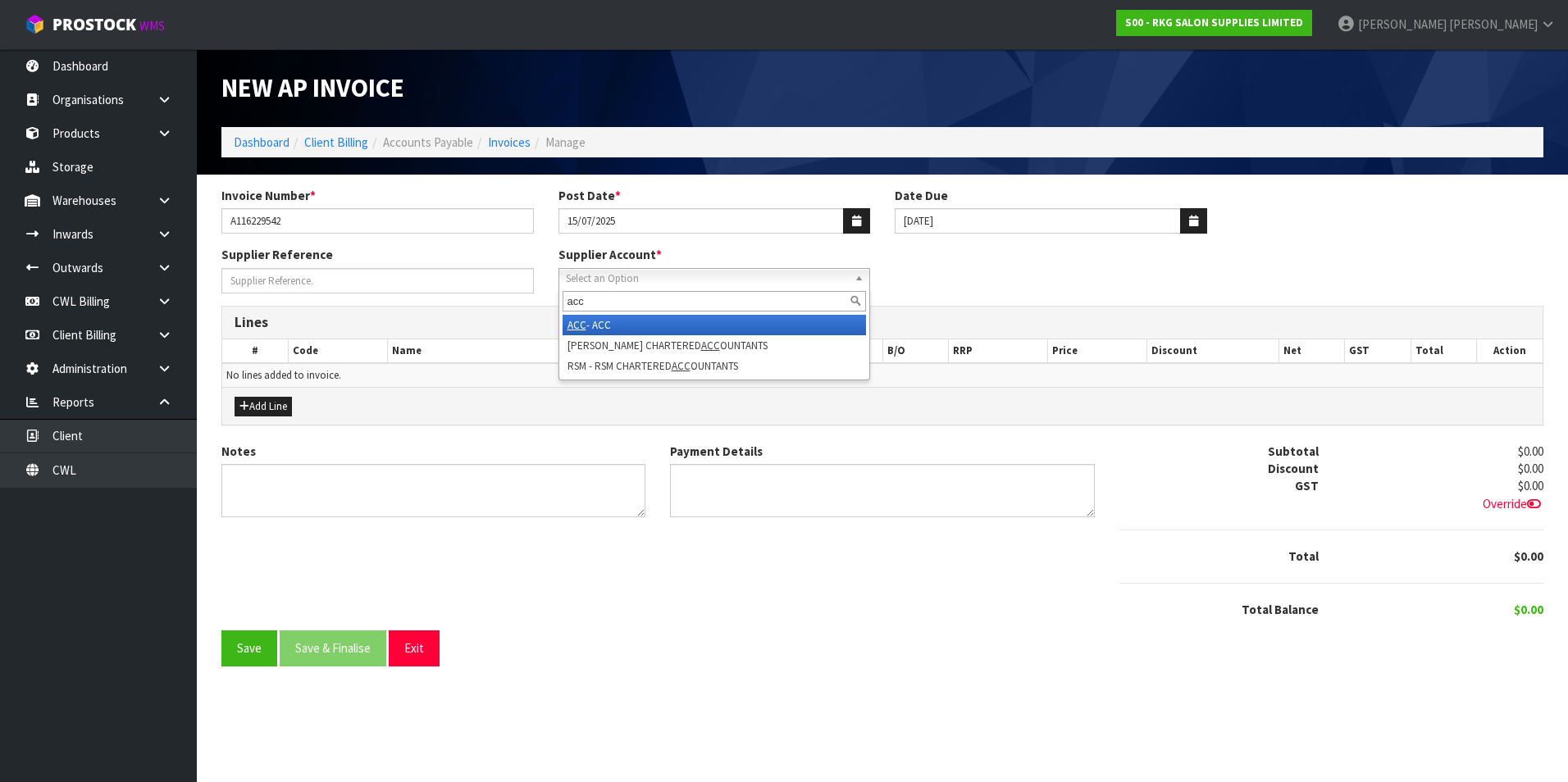
type input "acc"
click at [619, 322] on li "ACC - ACC" at bounding box center [714, 325] width 304 height 21
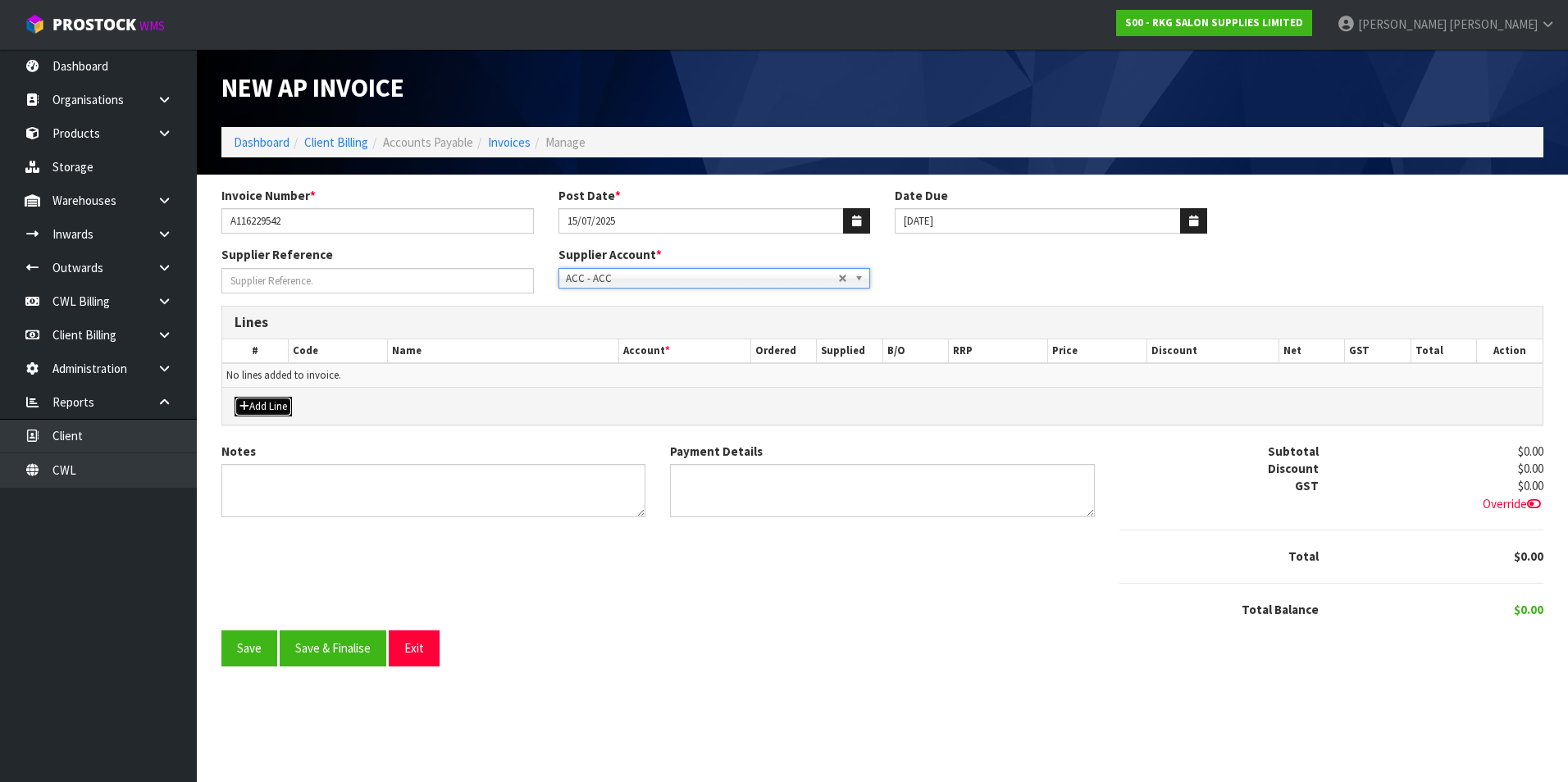
click at [269, 407] on button "Add Line" at bounding box center [263, 407] width 58 height 20
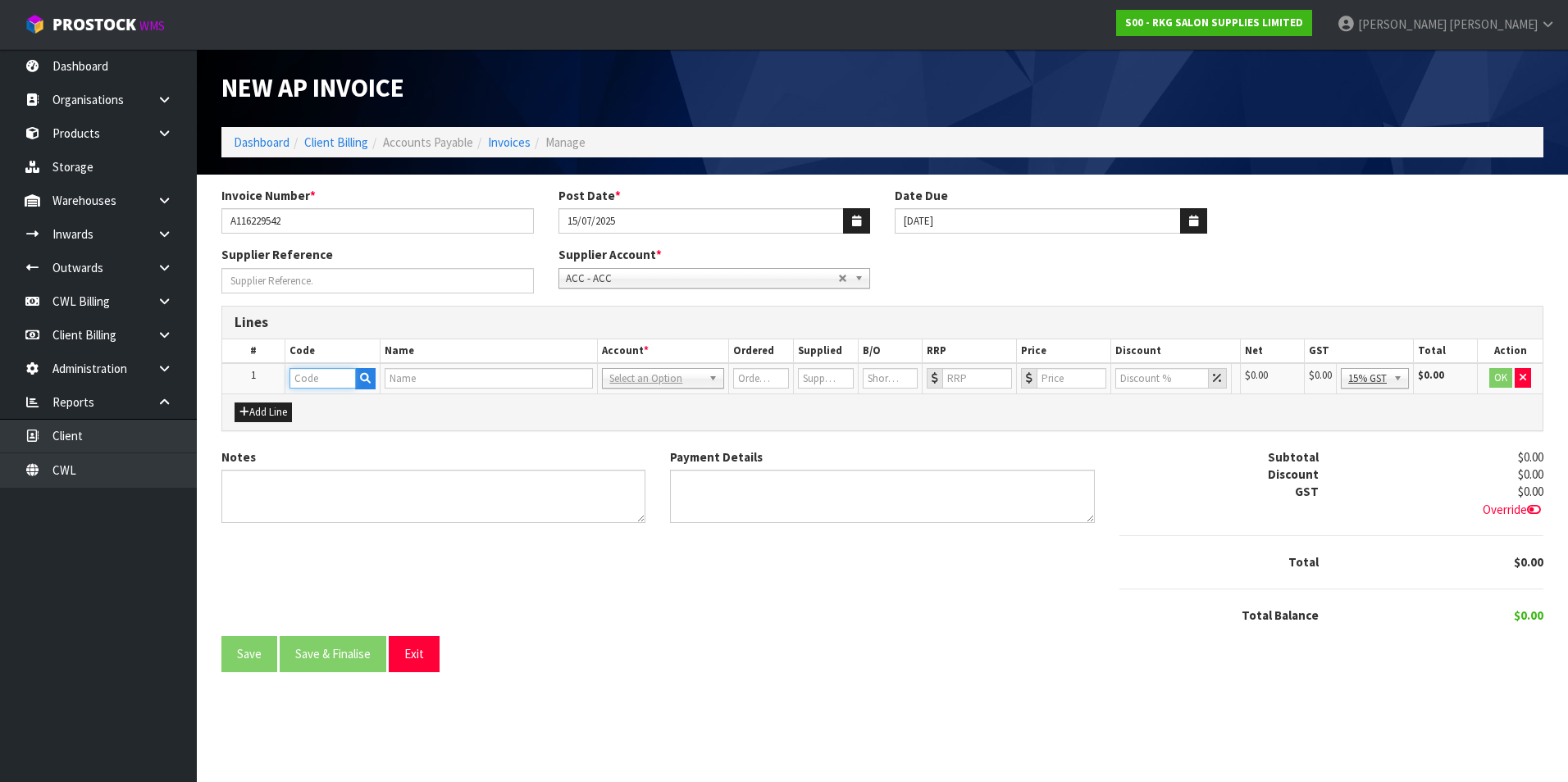
click at [340, 372] on input "text" at bounding box center [323, 378] width 67 height 21
type input "ACC"
click at [326, 406] on strong "ACC" at bounding box center [318, 406] width 22 height 16
type input "ACC"
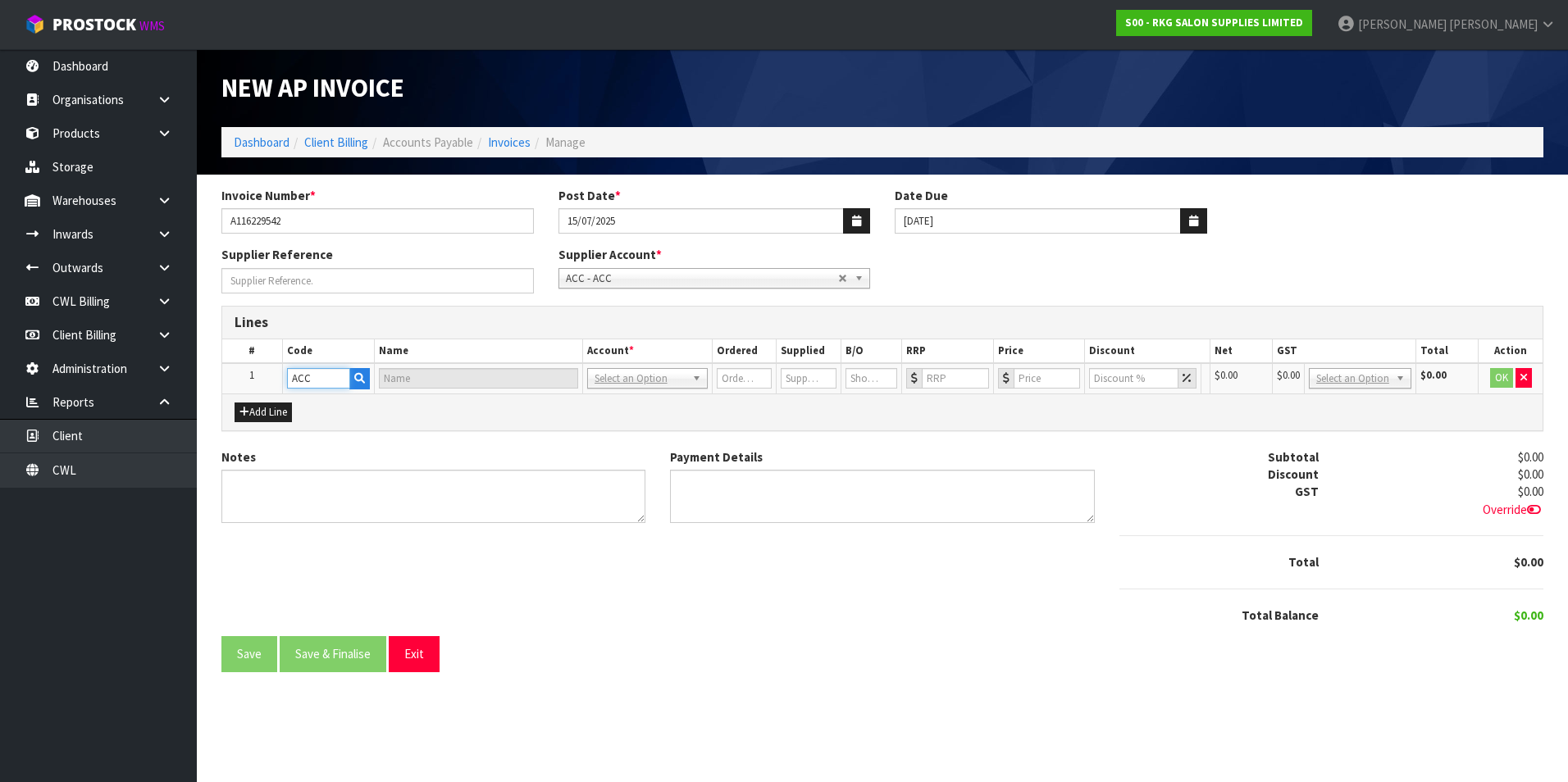
type input "ACC [PERSON_NAME]"
type input "1"
type input "0"
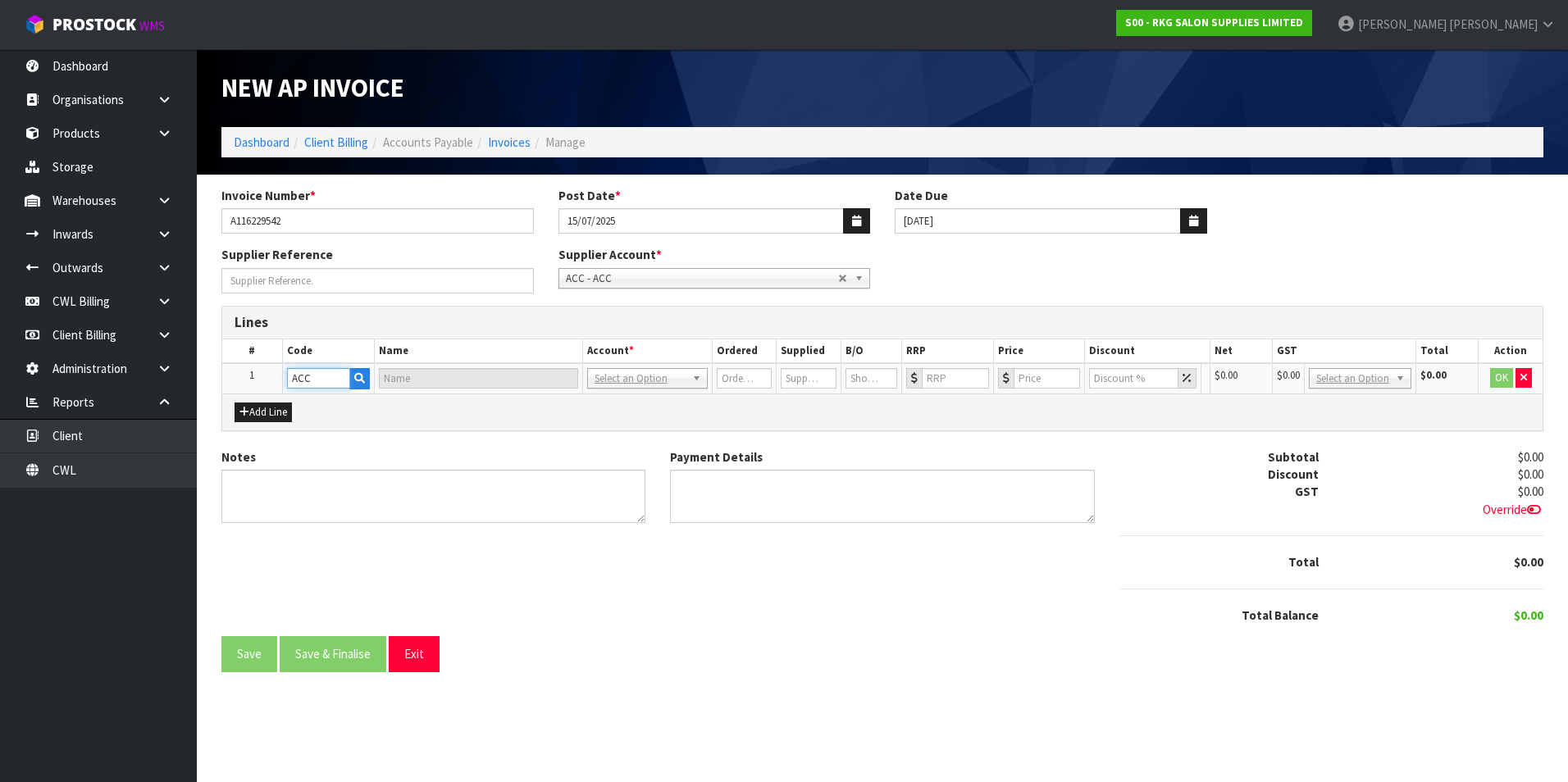
type input "0"
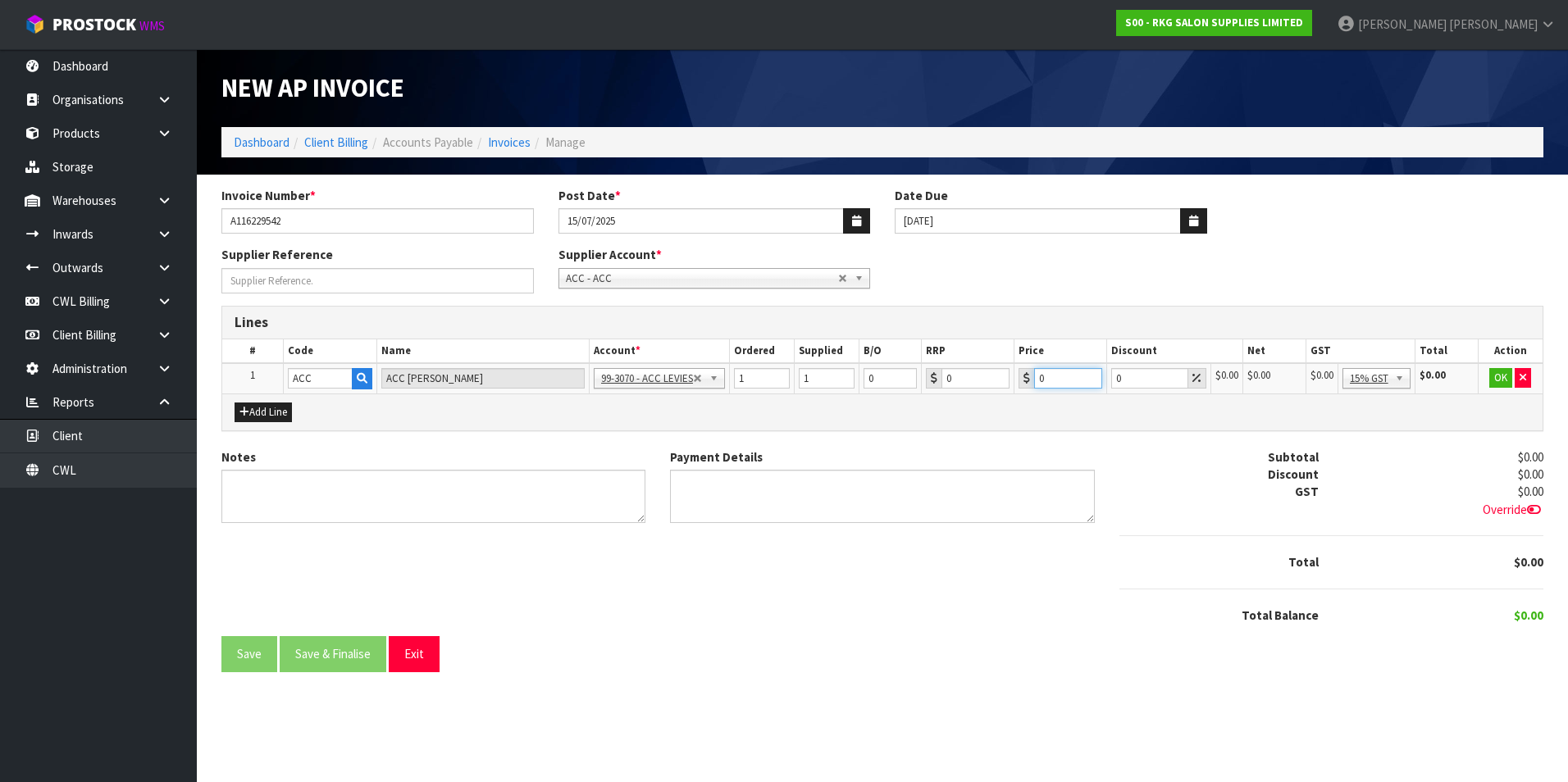
click at [1061, 374] on input "0" at bounding box center [1068, 378] width 68 height 21
type input "320.81"
click at [1504, 377] on button "OK" at bounding box center [1501, 378] width 23 height 20
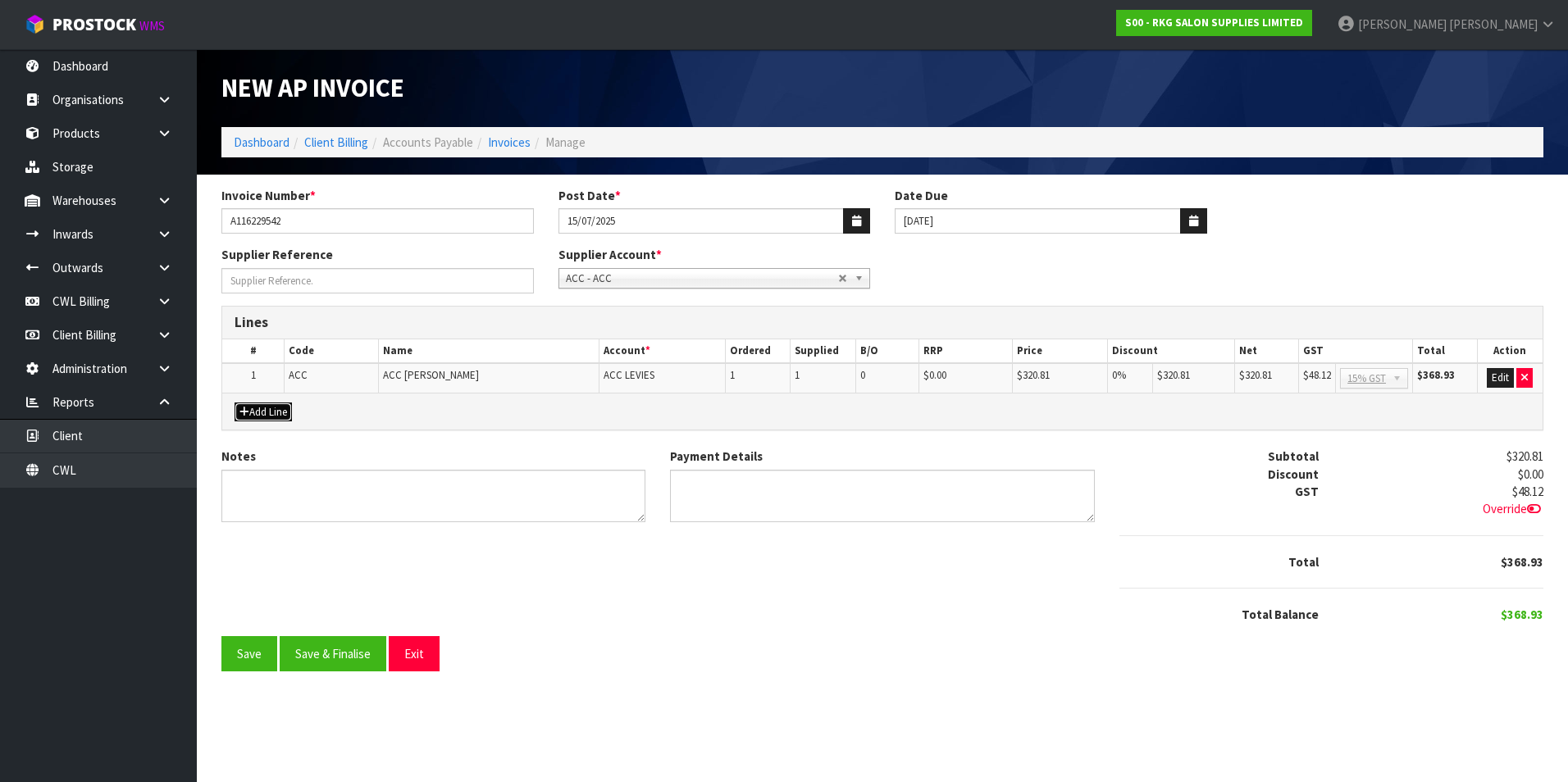
click at [274, 412] on button "Add Line" at bounding box center [263, 412] width 58 height 20
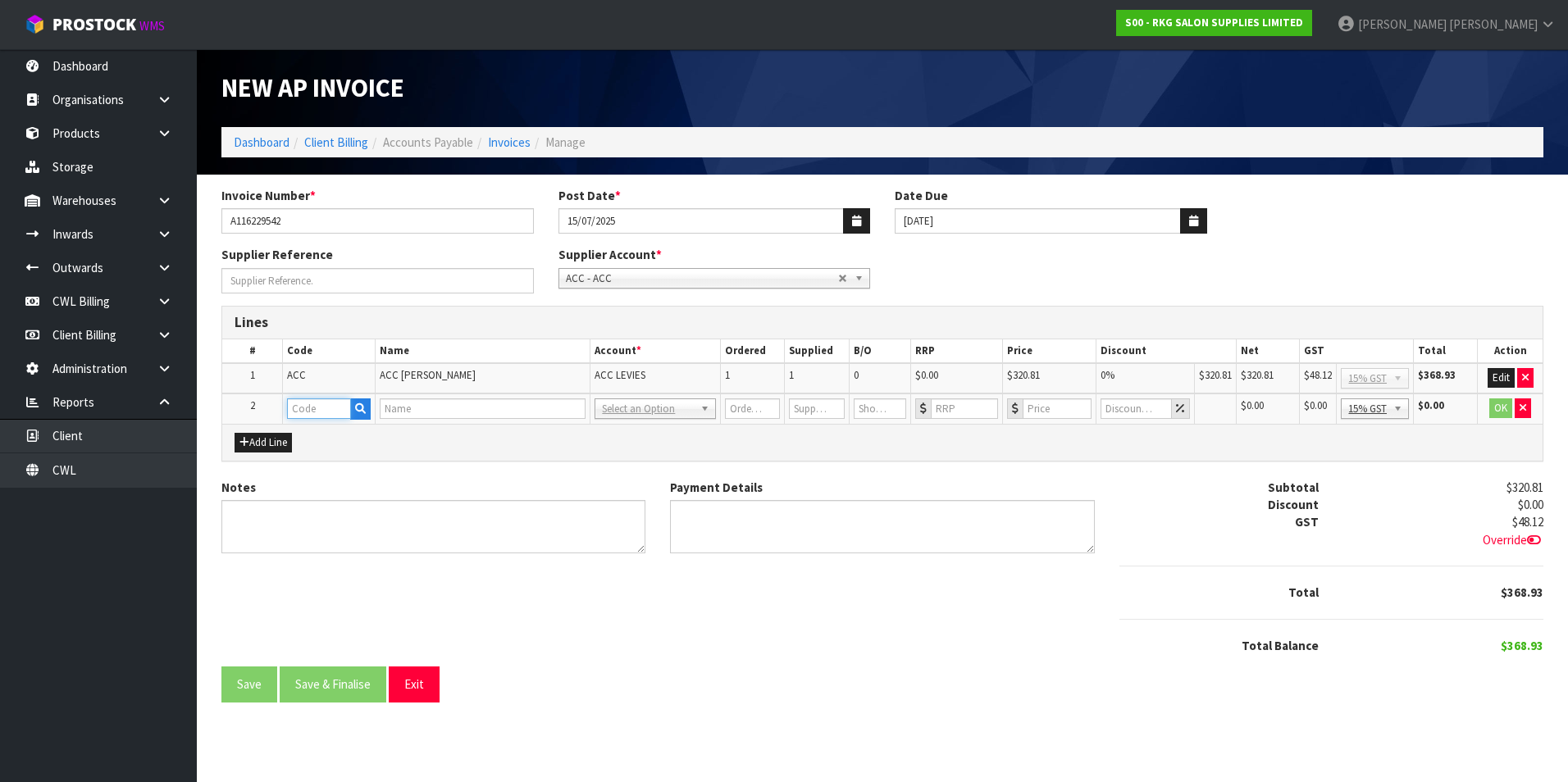
click at [319, 410] on input "text" at bounding box center [319, 408] width 64 height 21
type input "ACC"
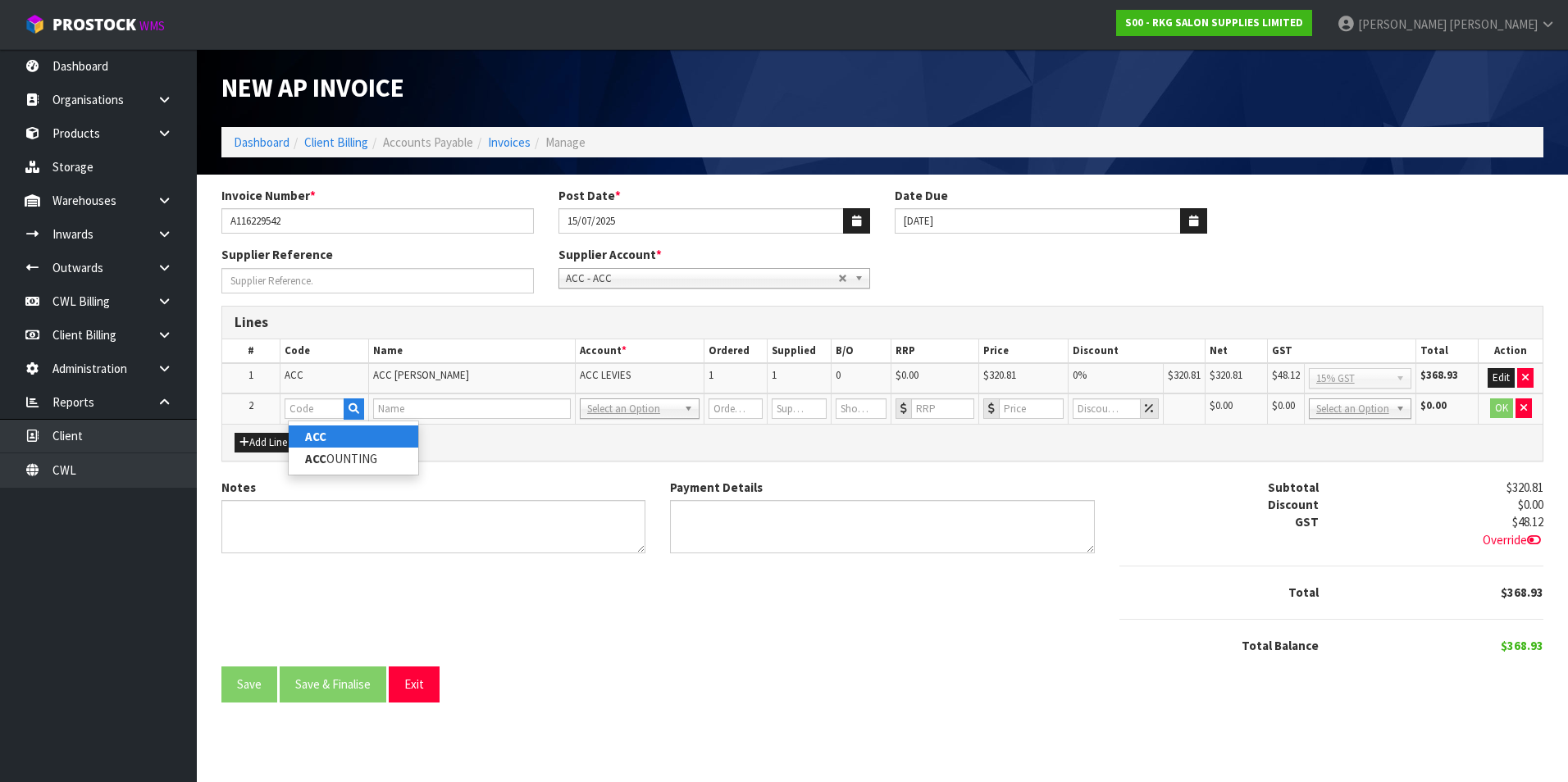
click at [363, 437] on link "ACC" at bounding box center [353, 437] width 130 height 23
type input "ACC"
type input "ACC [PERSON_NAME]"
type input "1"
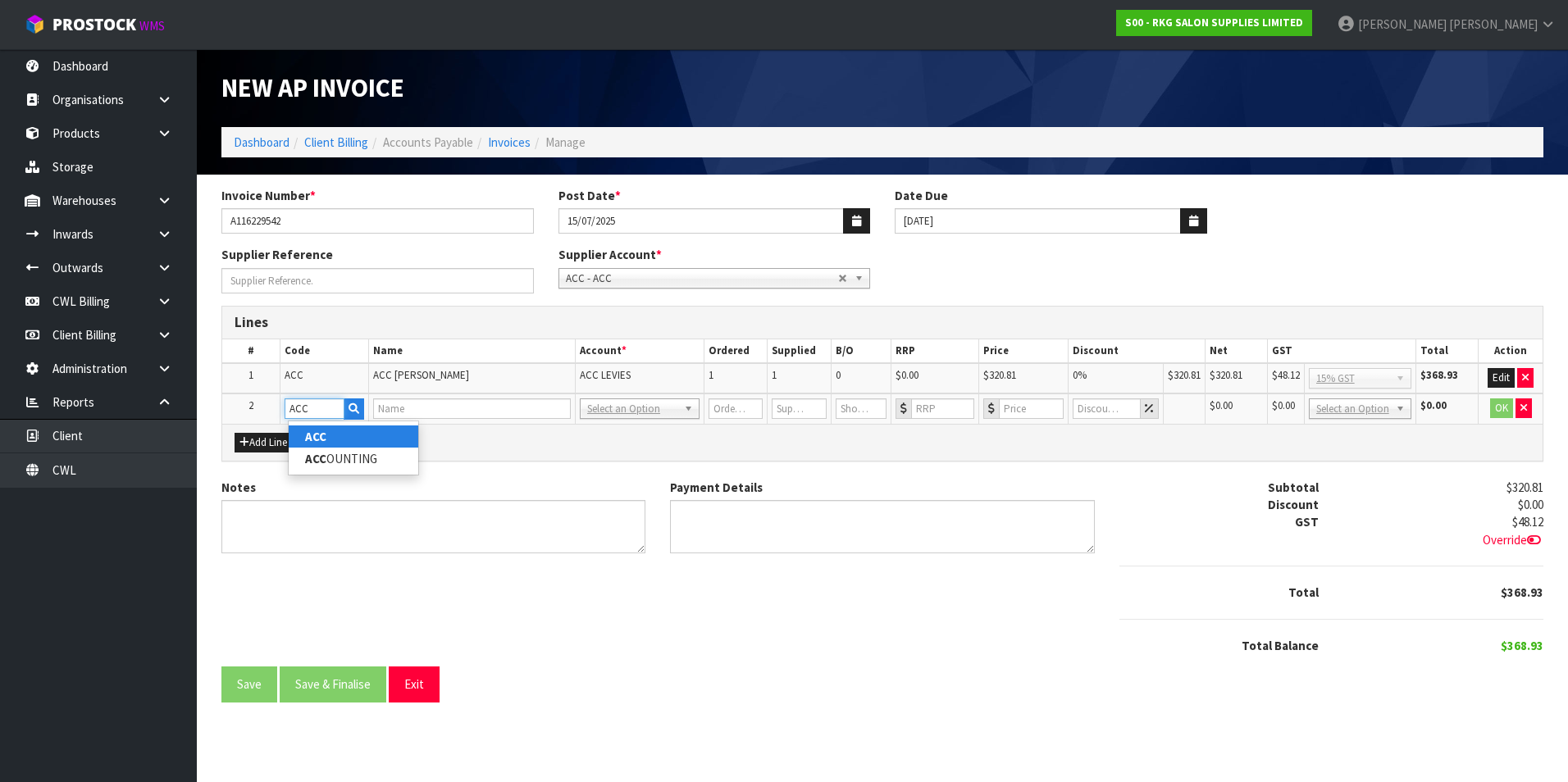
type input "0"
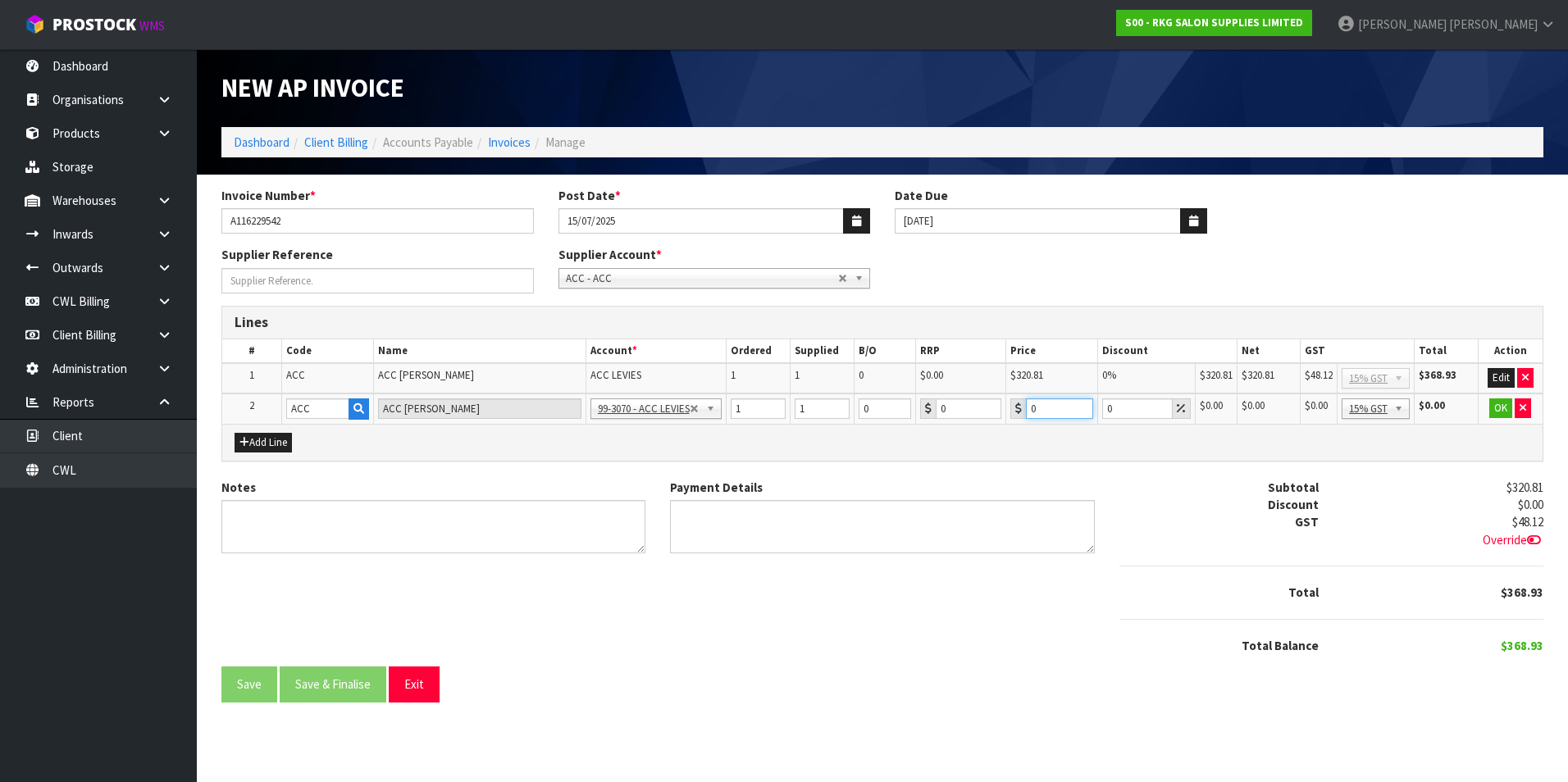
click at [1052, 407] on input "0" at bounding box center [1060, 408] width 68 height 21
type input "392.59"
click at [1499, 410] on button "OK" at bounding box center [1500, 408] width 23 height 20
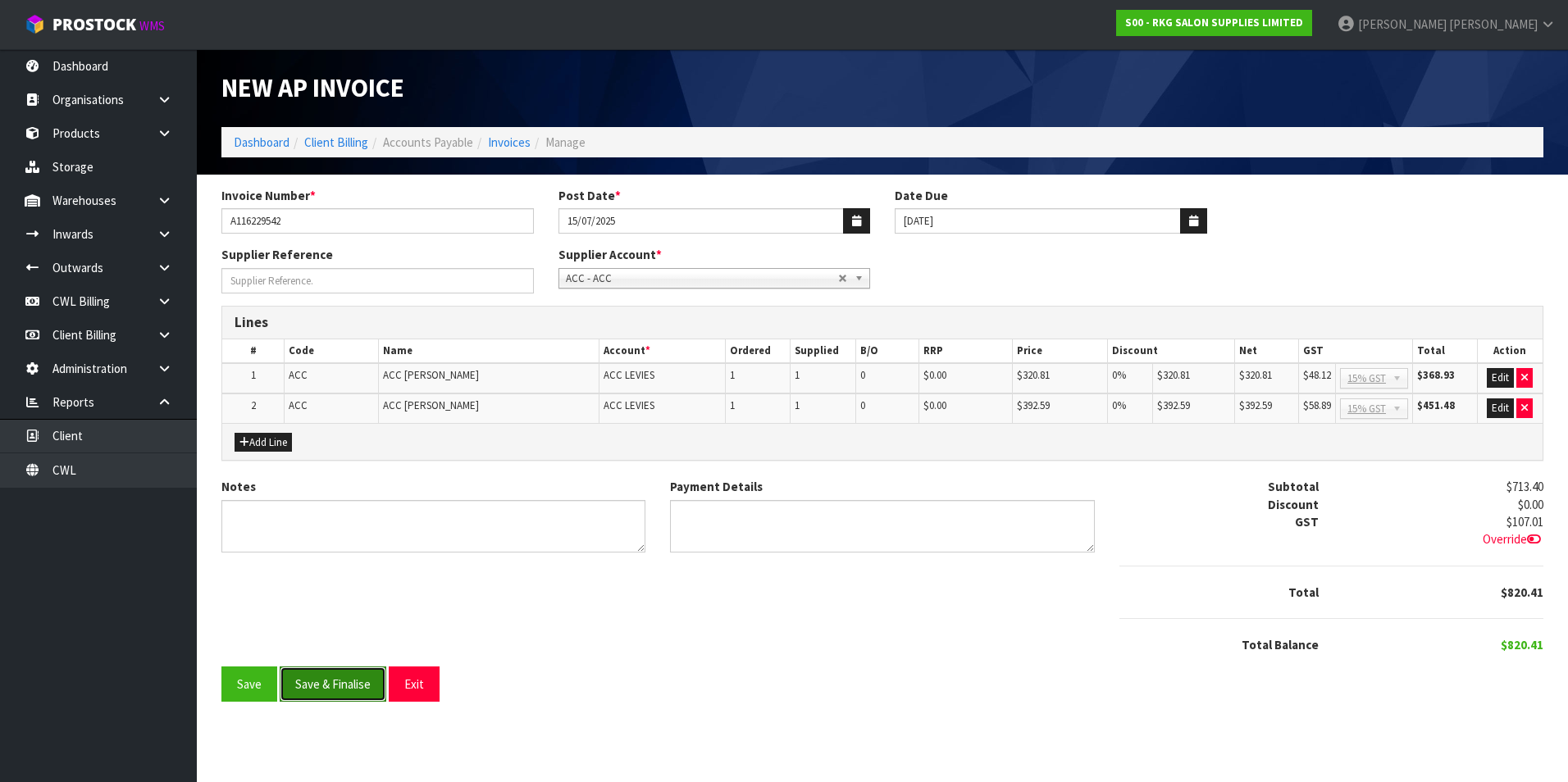
click at [353, 685] on button "Save & Finalise" at bounding box center [333, 684] width 107 height 35
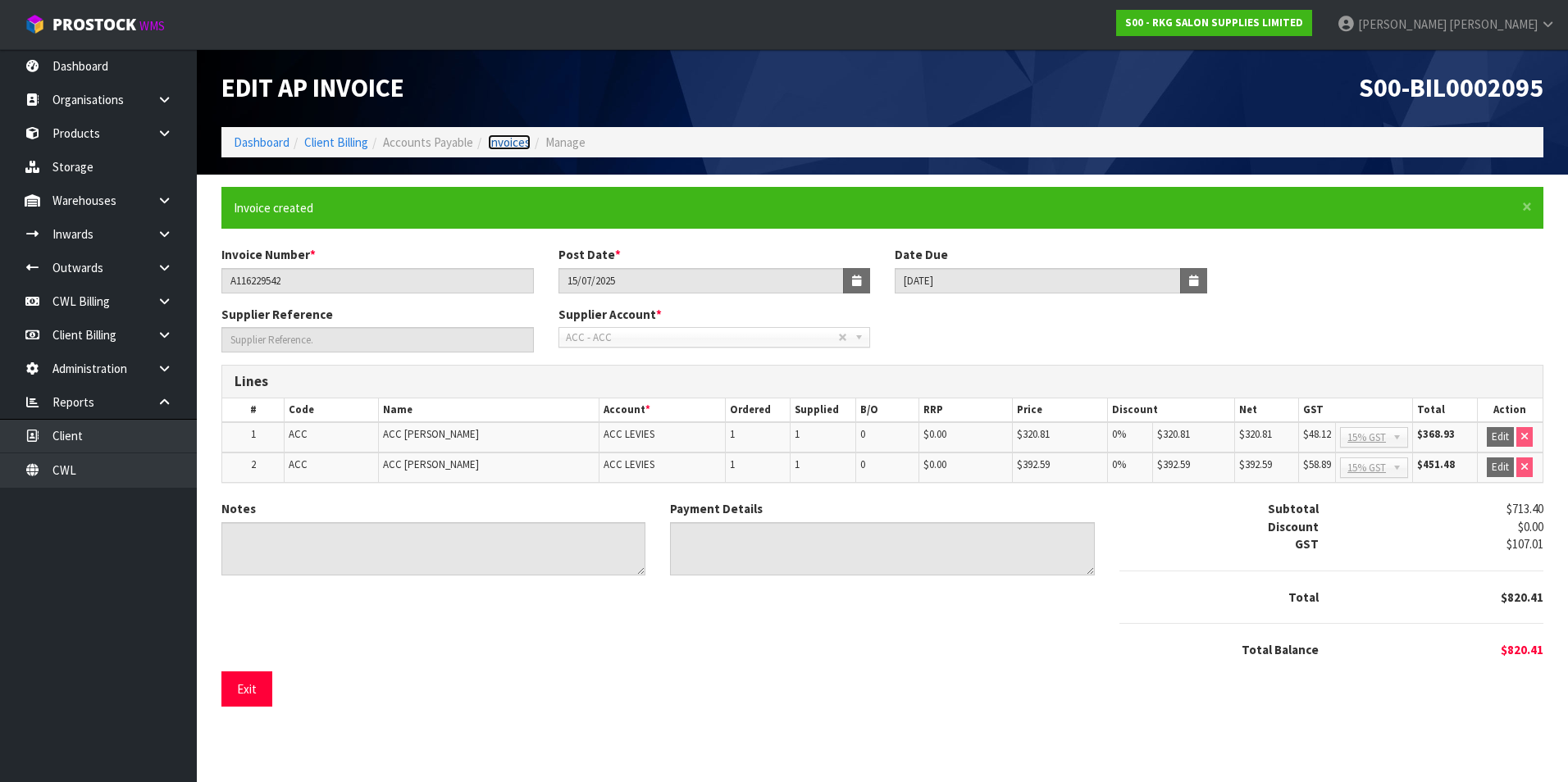
click at [517, 145] on link "Invoices" at bounding box center [508, 142] width 42 height 16
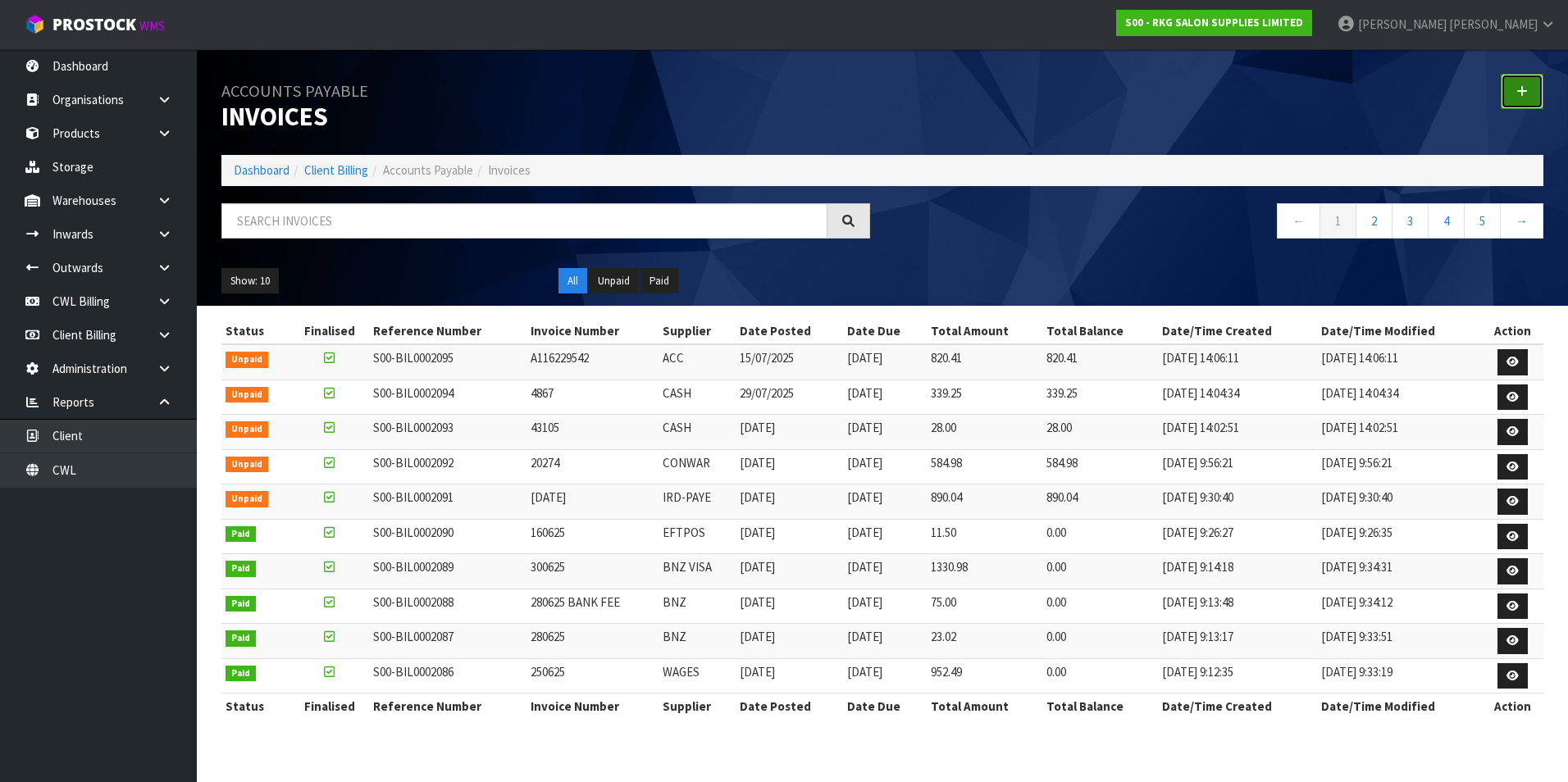
click at [1516, 90] on icon at bounding box center [1522, 91] width 12 height 13
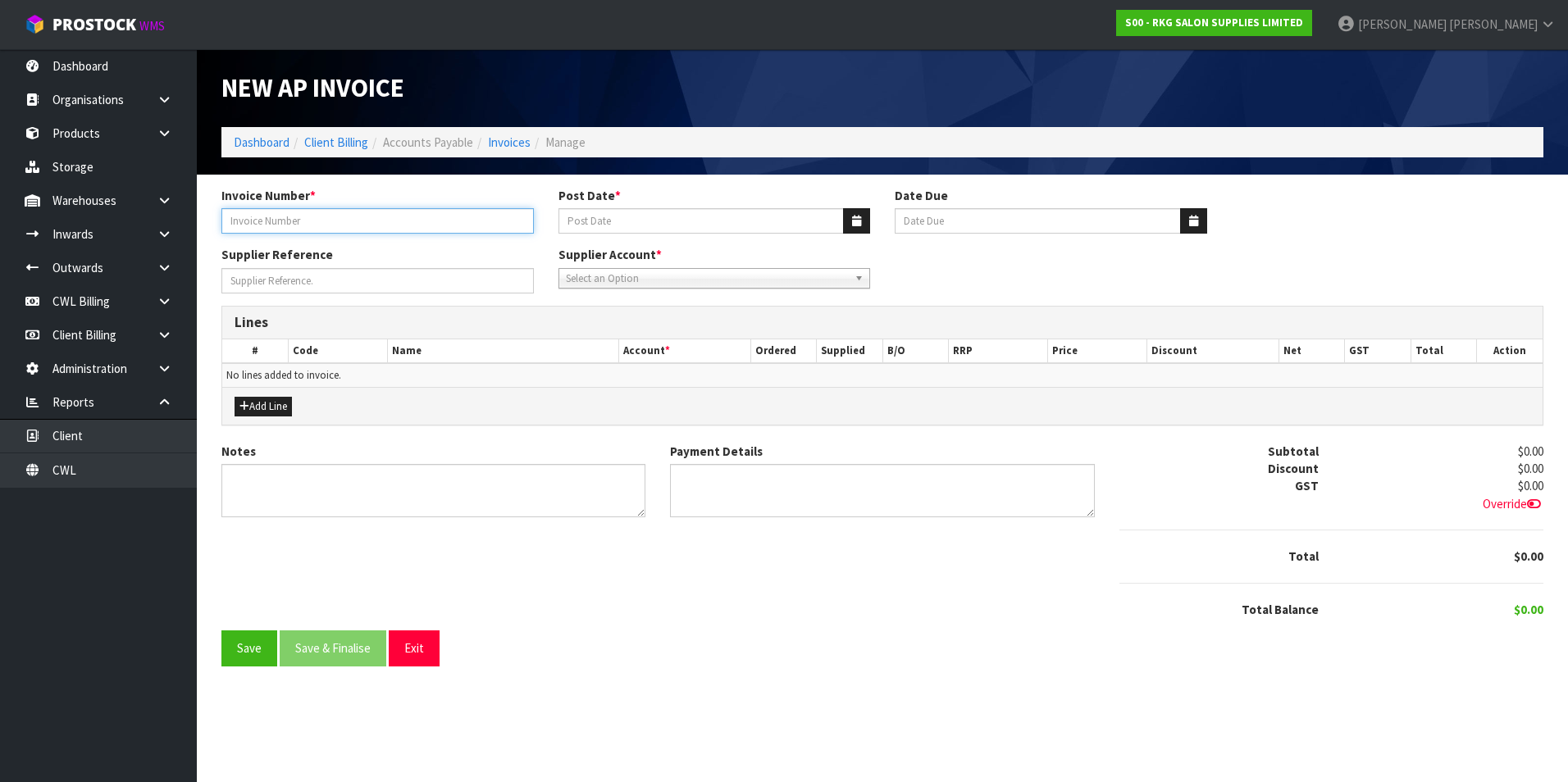
click at [327, 231] on input "Invoice Number *" at bounding box center [378, 221] width 312 height 26
type input "1489402"
click at [853, 219] on icon "button" at bounding box center [856, 221] width 9 height 11
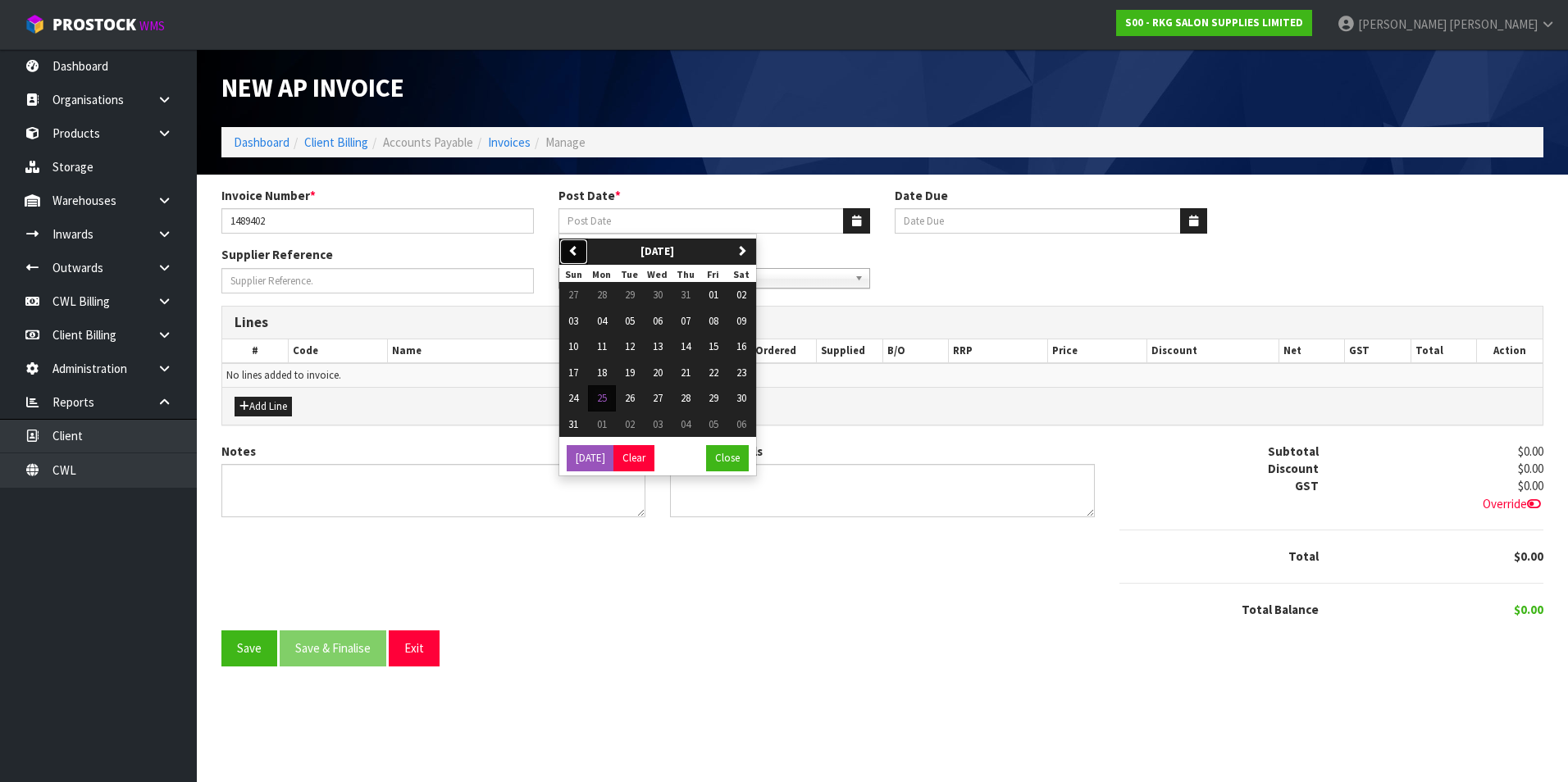
click at [576, 250] on icon "button" at bounding box center [573, 250] width 11 height 11
drag, startPoint x: 751, startPoint y: 374, endPoint x: 732, endPoint y: 370, distance: 19.4
click at [747, 374] on span "26" at bounding box center [742, 373] width 10 height 14
type input "[DATE]"
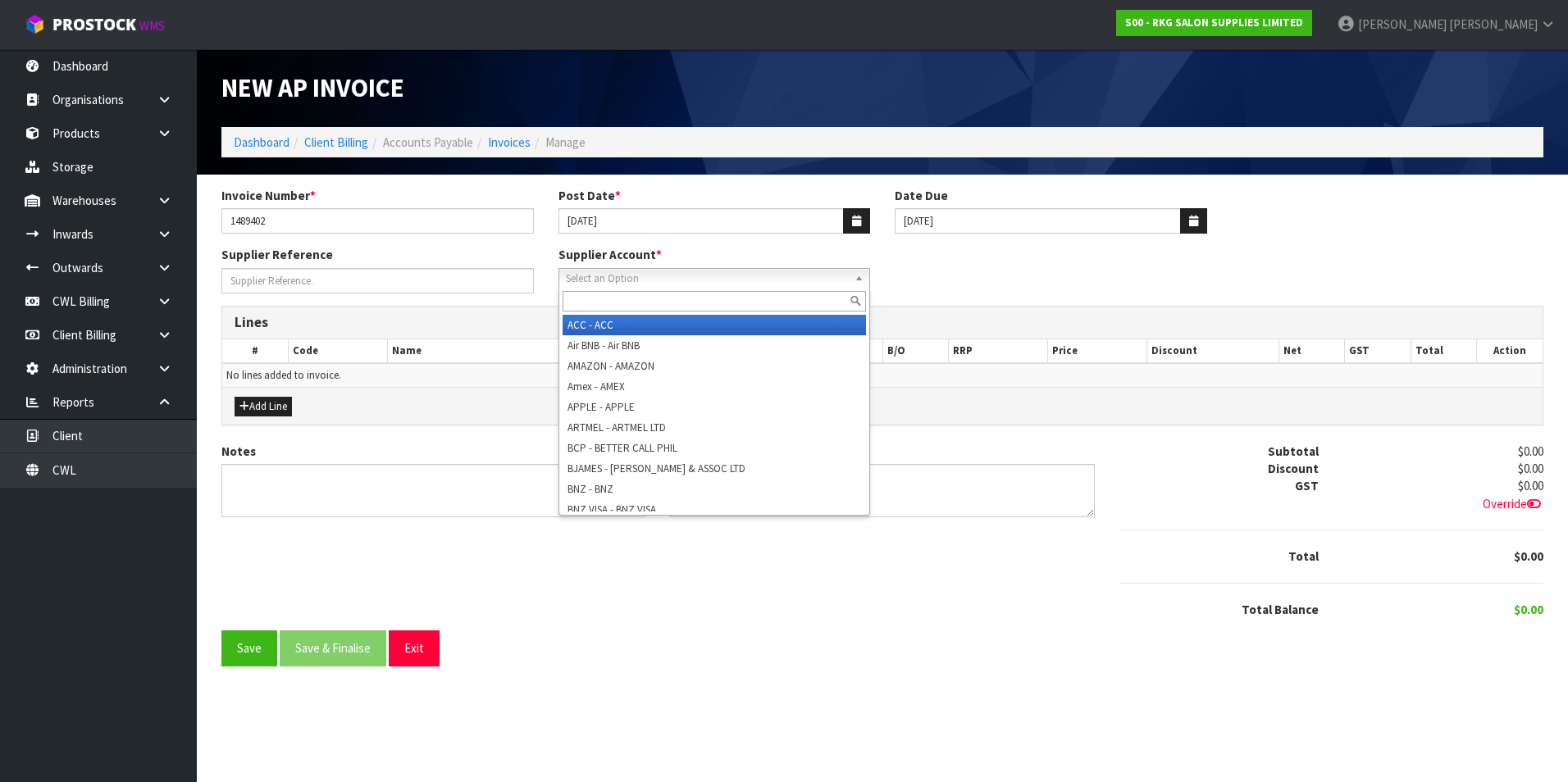
click at [641, 282] on span "Select an Option" at bounding box center [707, 279] width 283 height 20
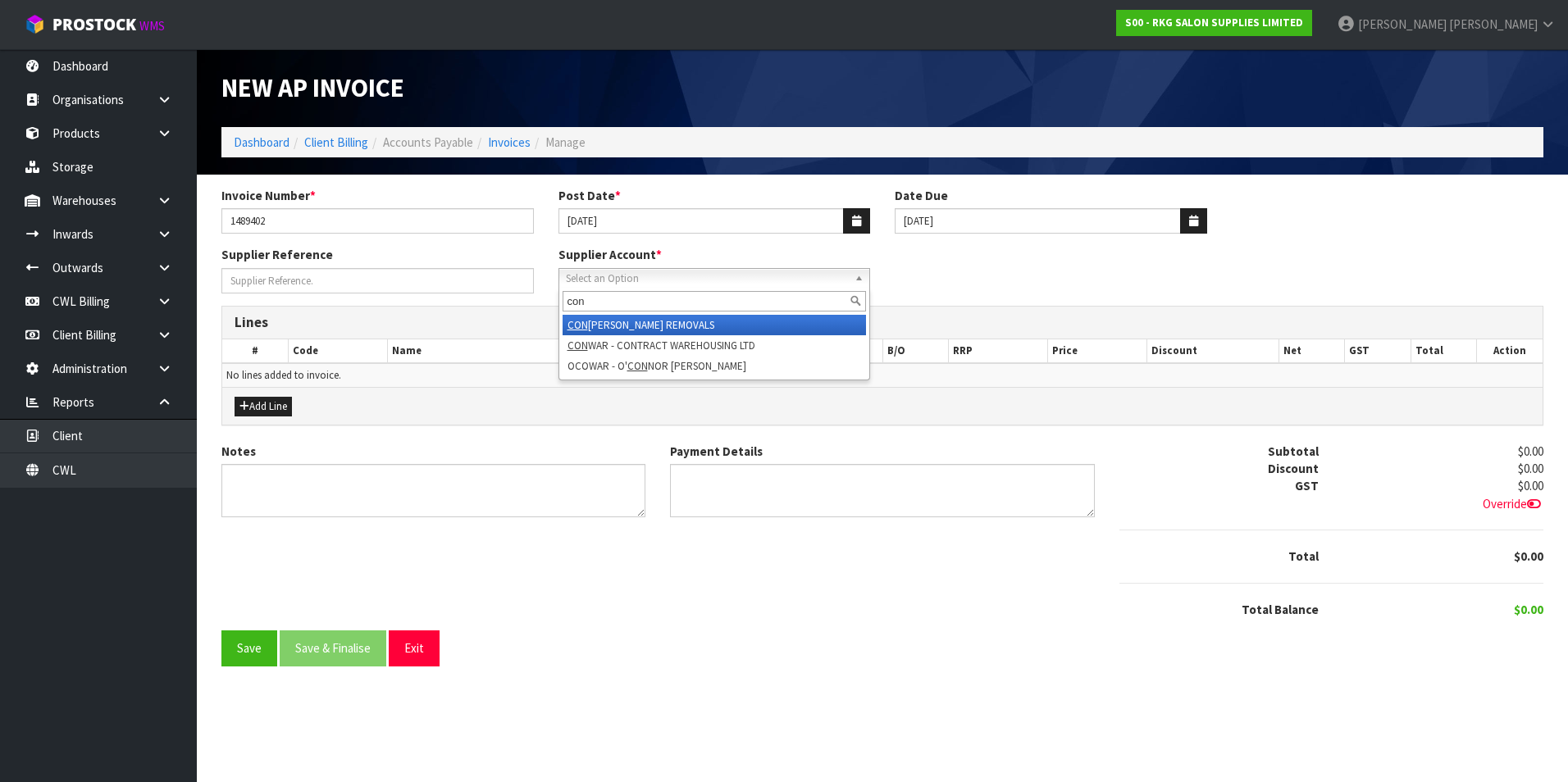
type input "con"
click at [653, 327] on li "CON ROY - CONROY REMOVALS" at bounding box center [714, 325] width 304 height 21
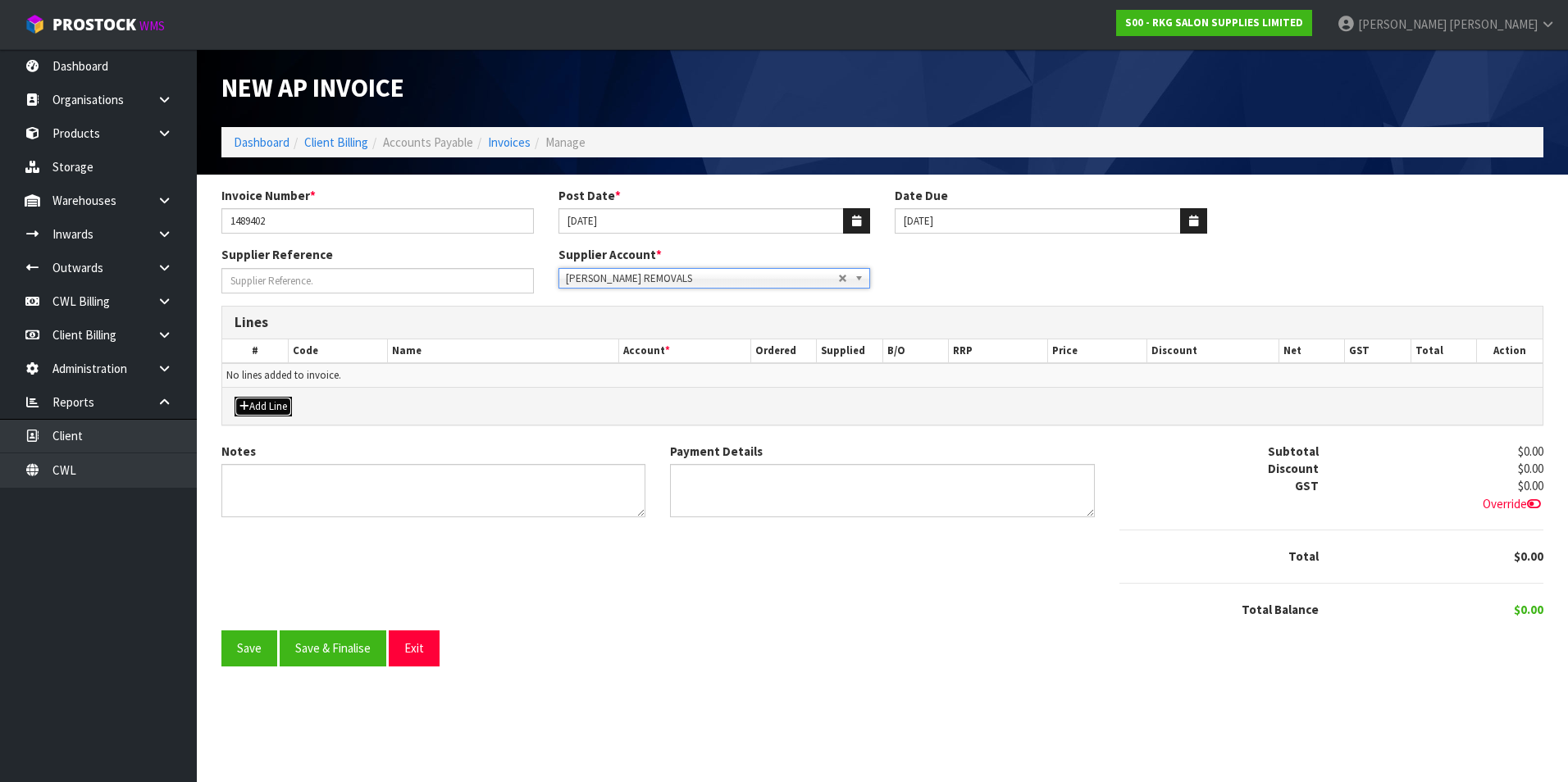
click at [277, 409] on button "Add Line" at bounding box center [263, 407] width 58 height 20
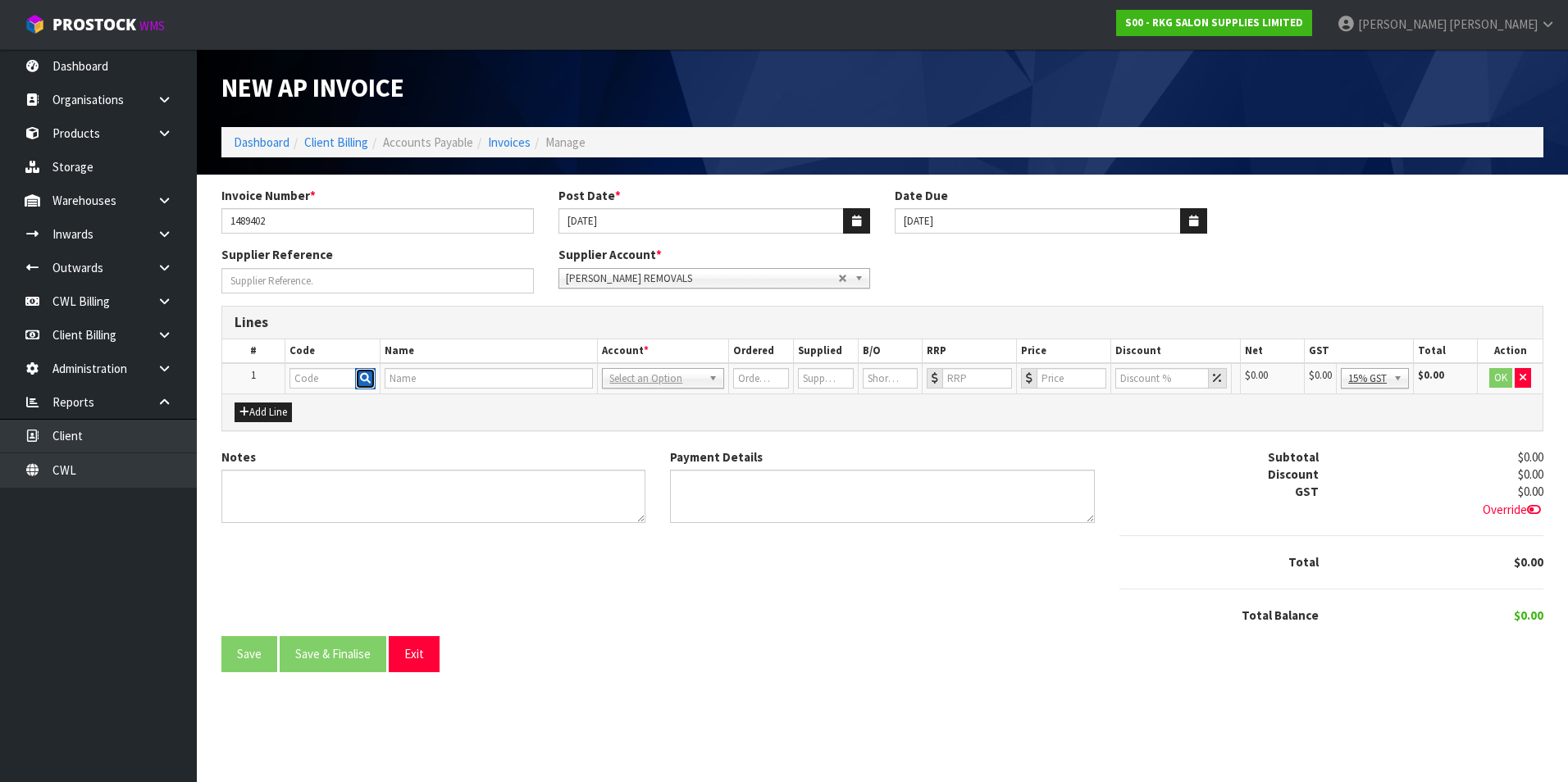
click at [362, 379] on icon "button" at bounding box center [365, 378] width 11 height 11
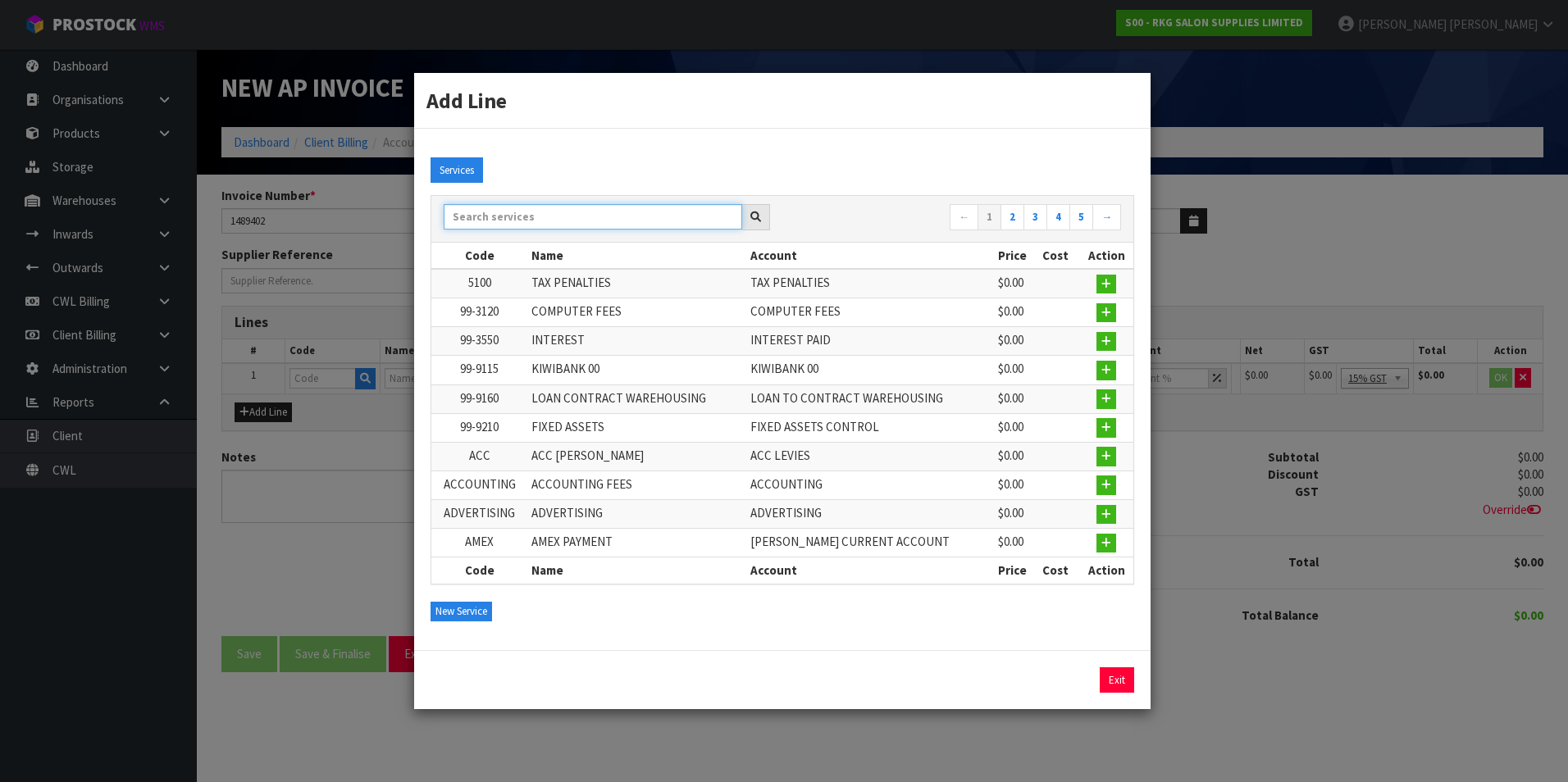
click at [514, 217] on input "text" at bounding box center [593, 217] width 298 height 26
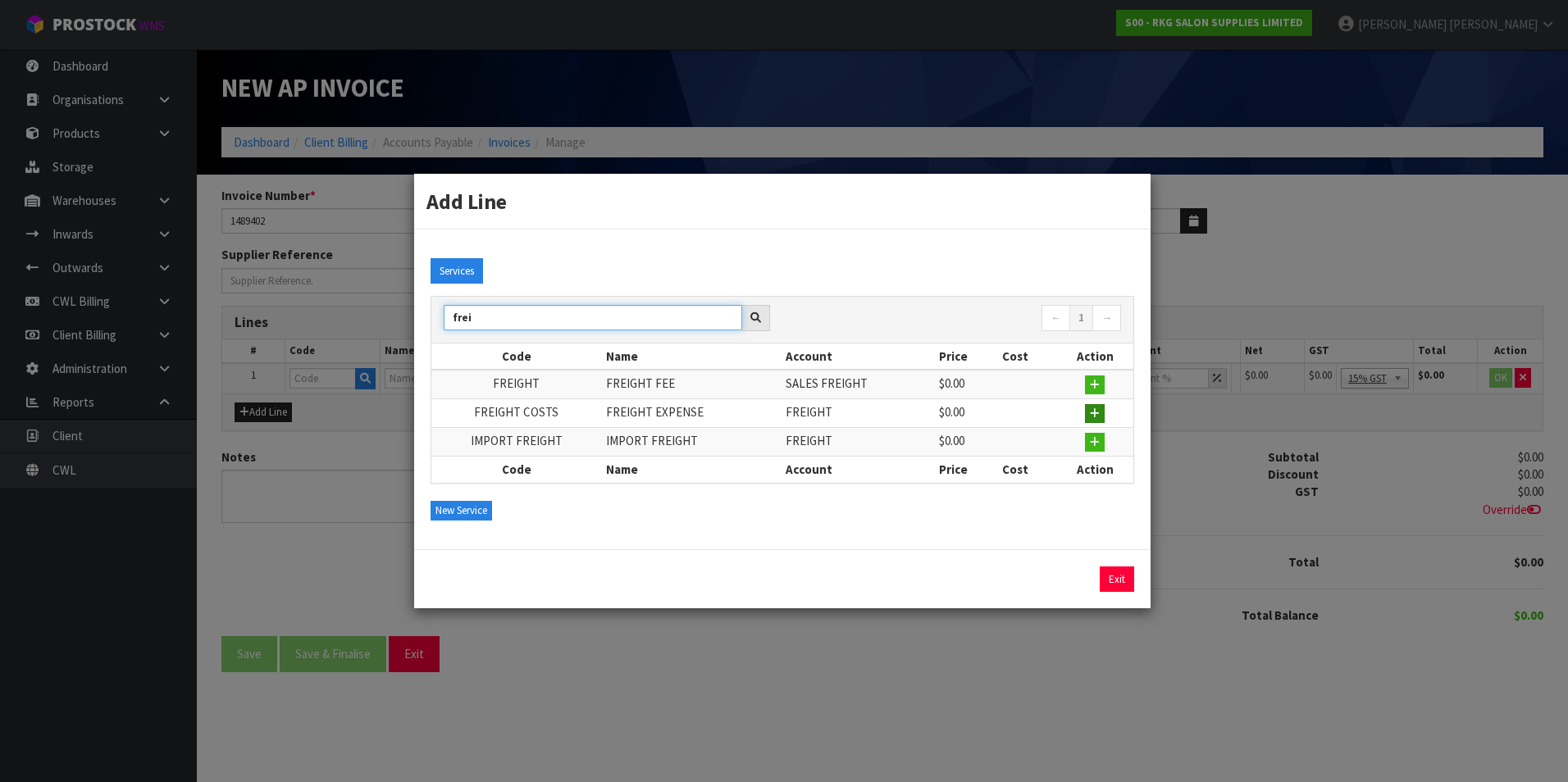
type input "frei"
click at [1098, 412] on icon "button" at bounding box center [1095, 413] width 10 height 11
type input "FREIGHT COSTS"
type input "FREIGHT EXPENSE"
type input "1"
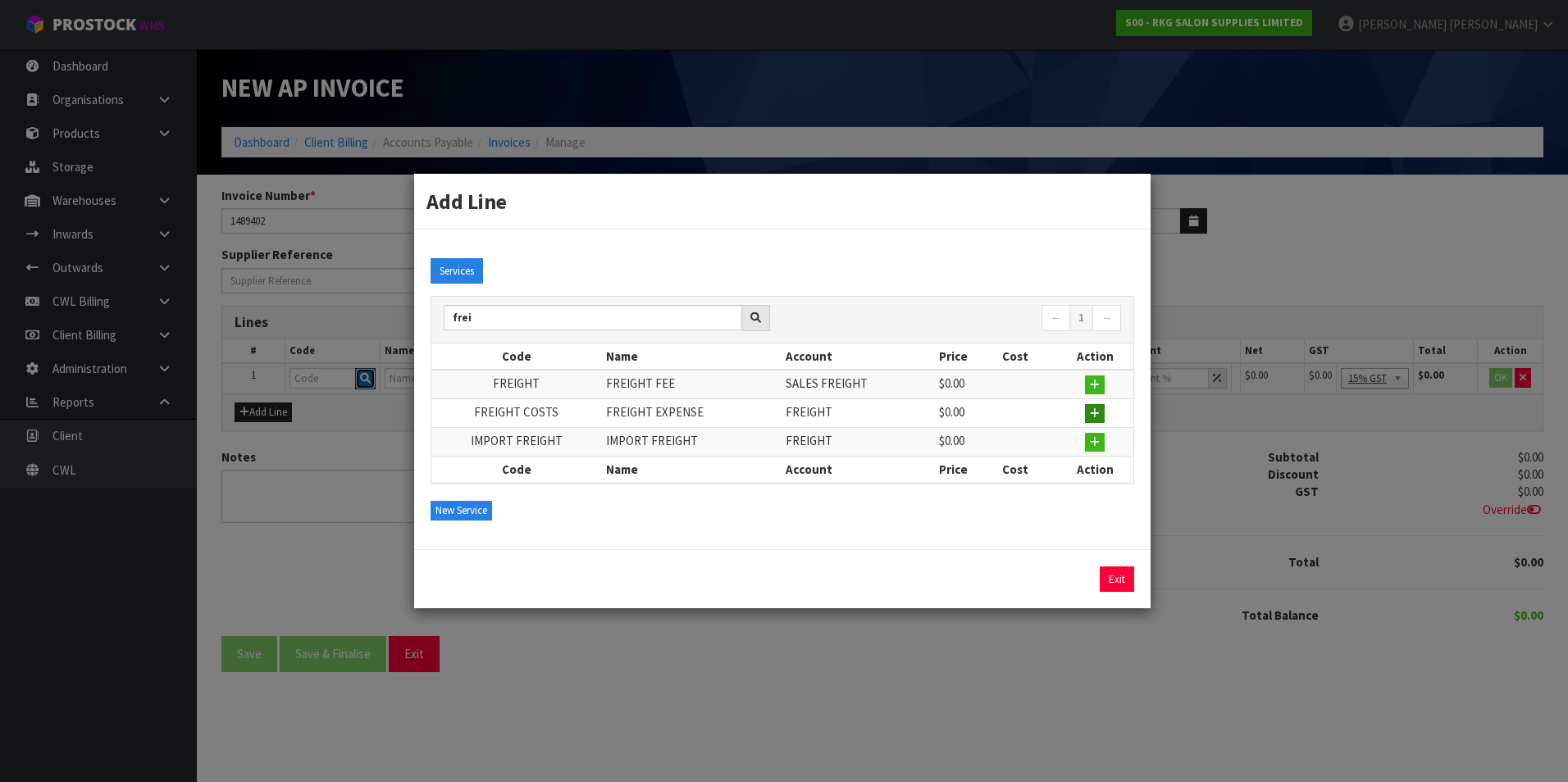
type input "1"
type input "0"
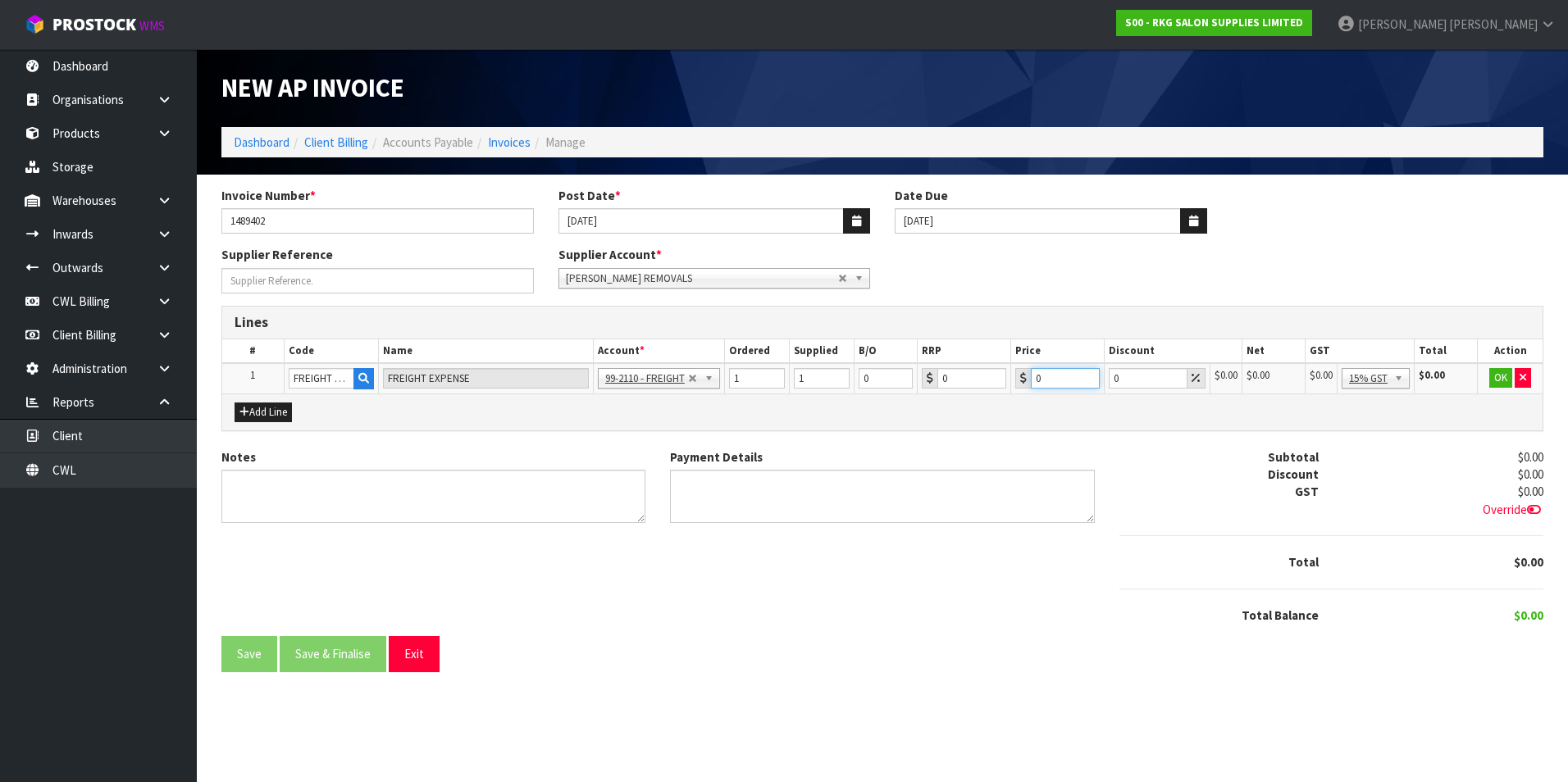
click at [1062, 378] on input "0" at bounding box center [1066, 378] width 69 height 21
type input "216.54"
click at [1501, 507] on span "Override" at bounding box center [1513, 509] width 61 height 16
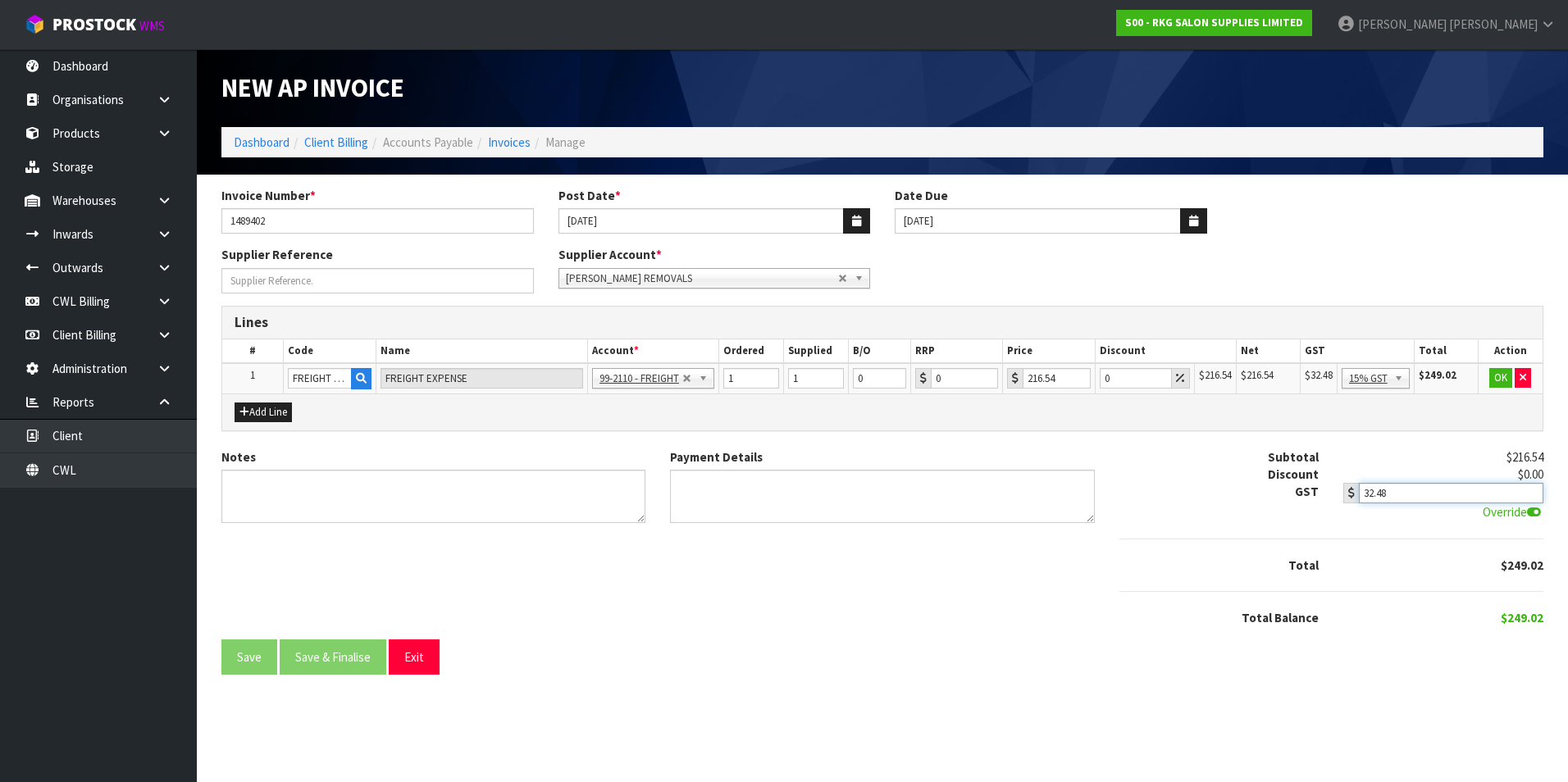
click at [1444, 494] on input "32.48" at bounding box center [1451, 493] width 184 height 21
type input "32.49"
click at [1500, 378] on button "OK" at bounding box center [1500, 378] width 23 height 20
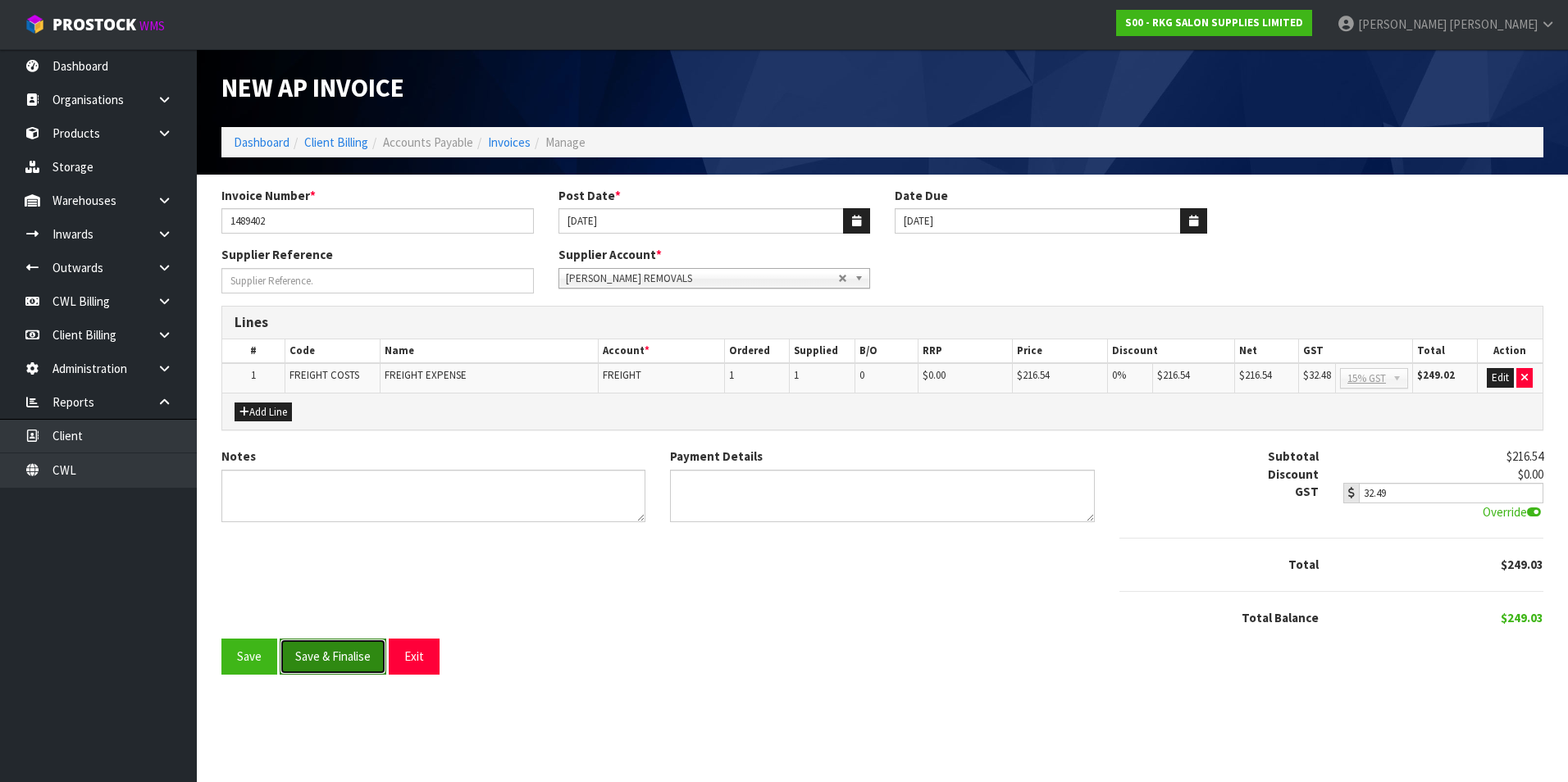
click at [340, 661] on button "Save & Finalise" at bounding box center [333, 656] width 107 height 35
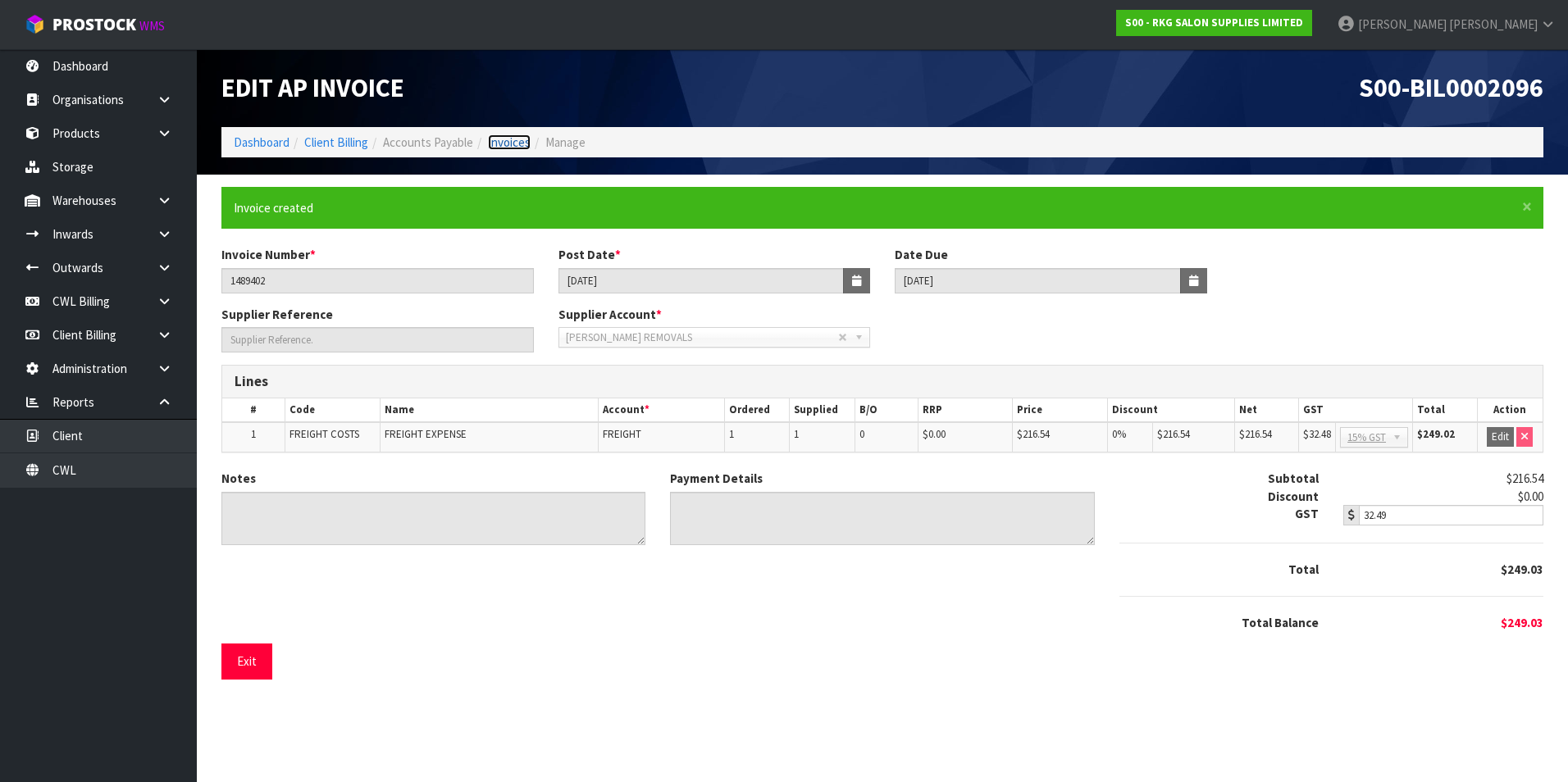
click at [525, 144] on link "Invoices" at bounding box center [508, 142] width 42 height 16
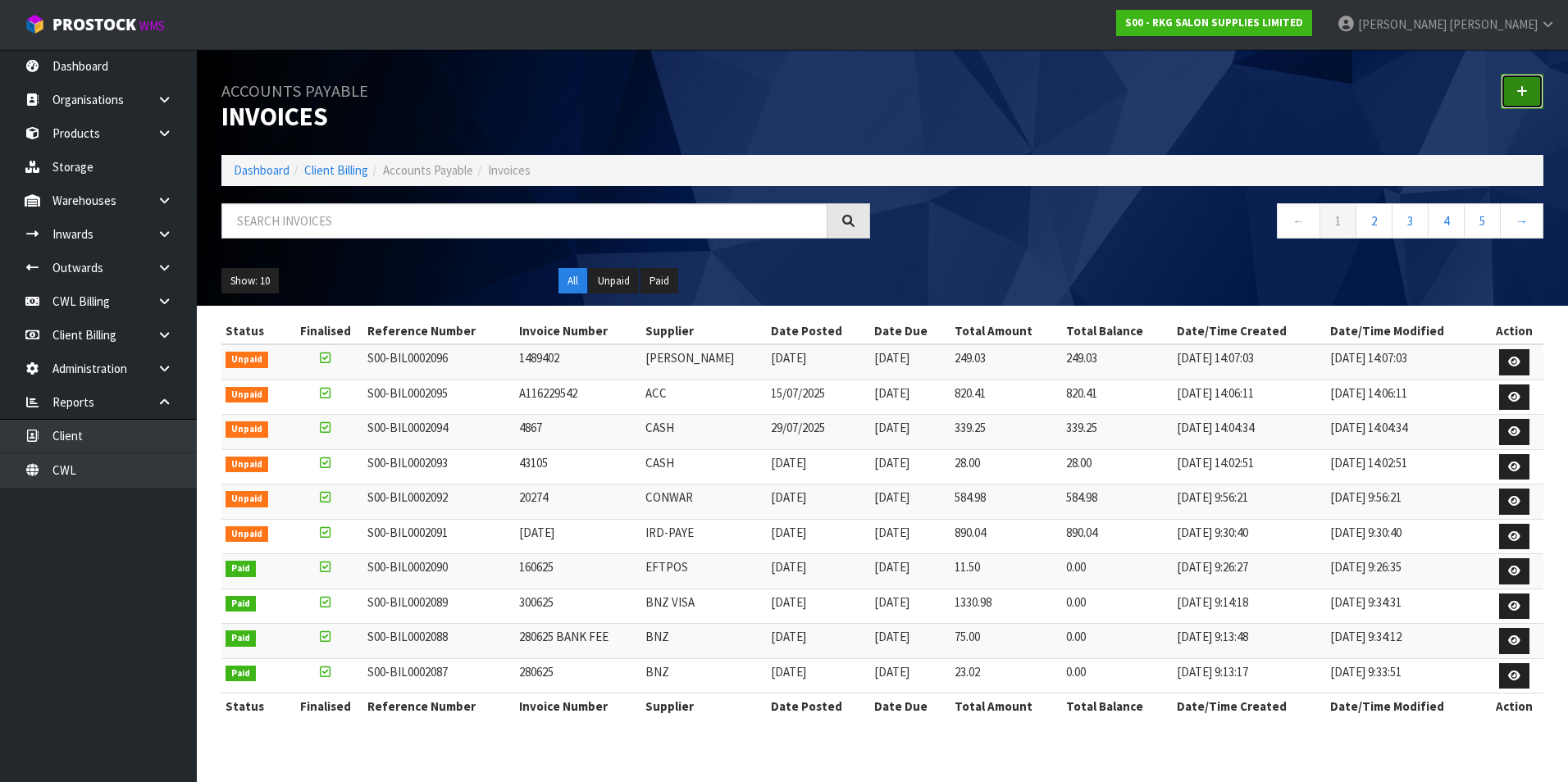
click at [1511, 83] on link at bounding box center [1521, 91] width 42 height 35
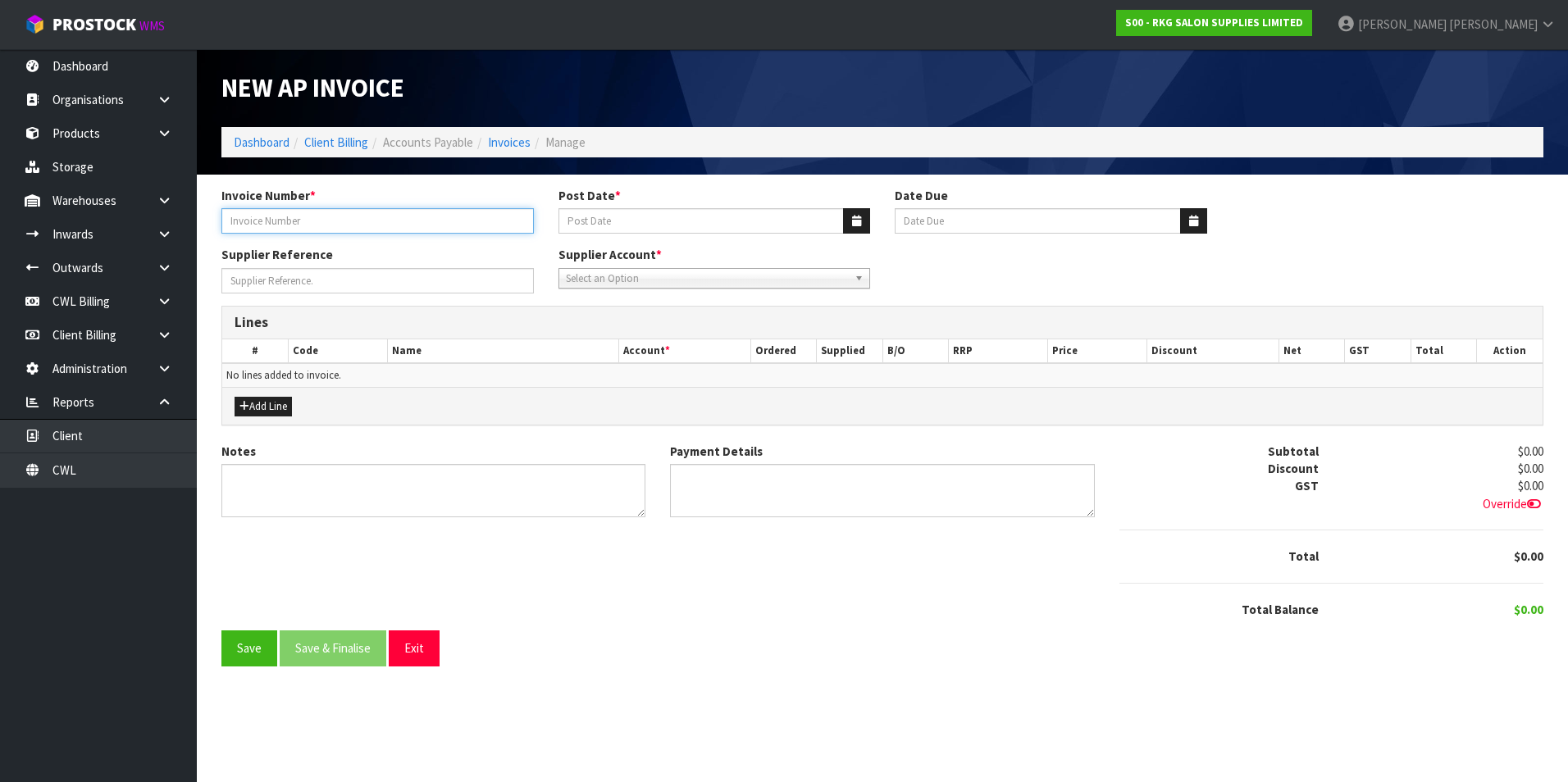
click at [285, 224] on input "Invoice Number *" at bounding box center [378, 221] width 312 height 26
type input "1488637"
click at [858, 219] on icon "button" at bounding box center [856, 221] width 9 height 11
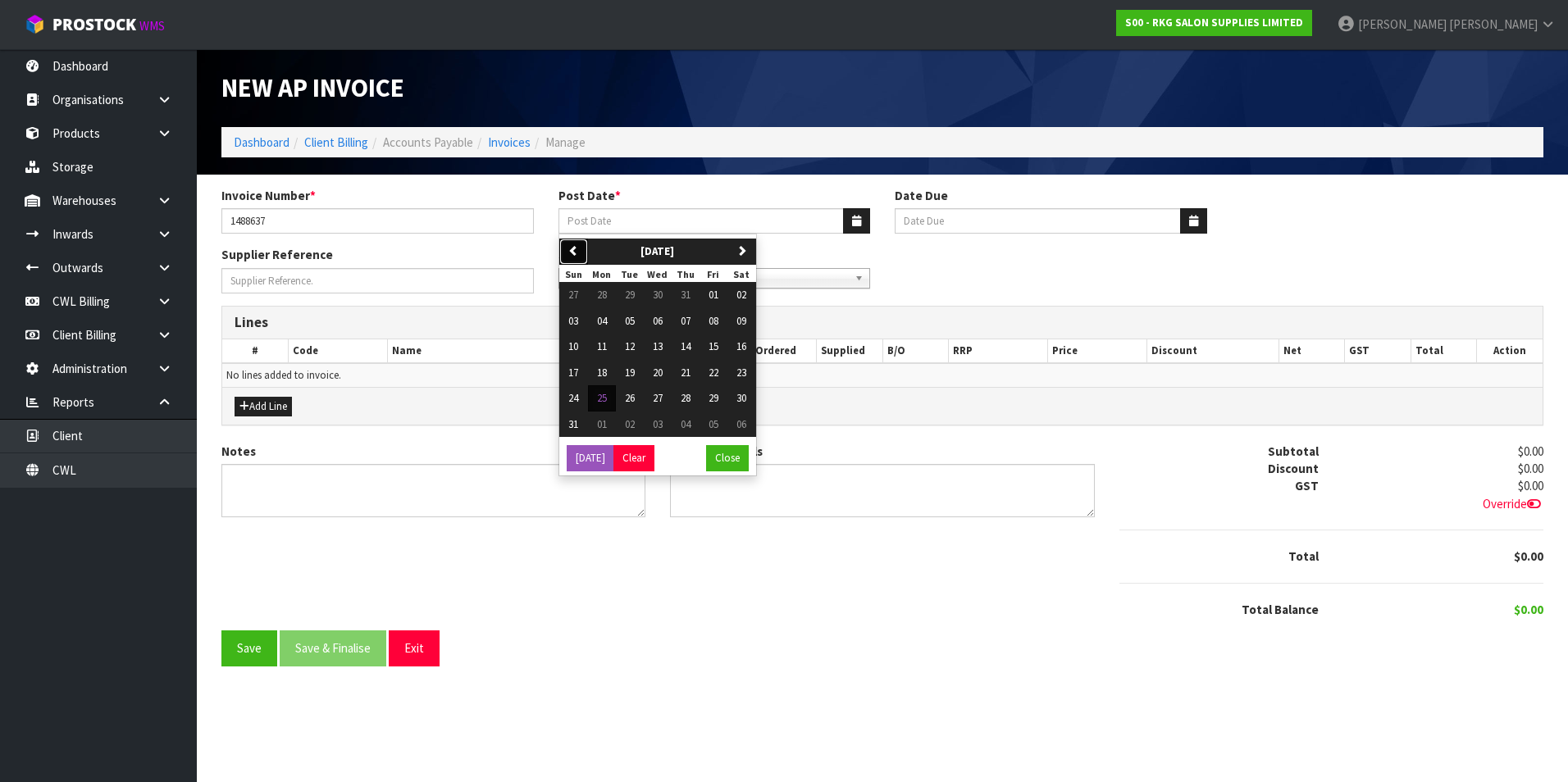
click at [575, 248] on icon "button" at bounding box center [573, 250] width 11 height 11
click at [747, 347] on span "19" at bounding box center [742, 346] width 10 height 14
type input "[DATE]"
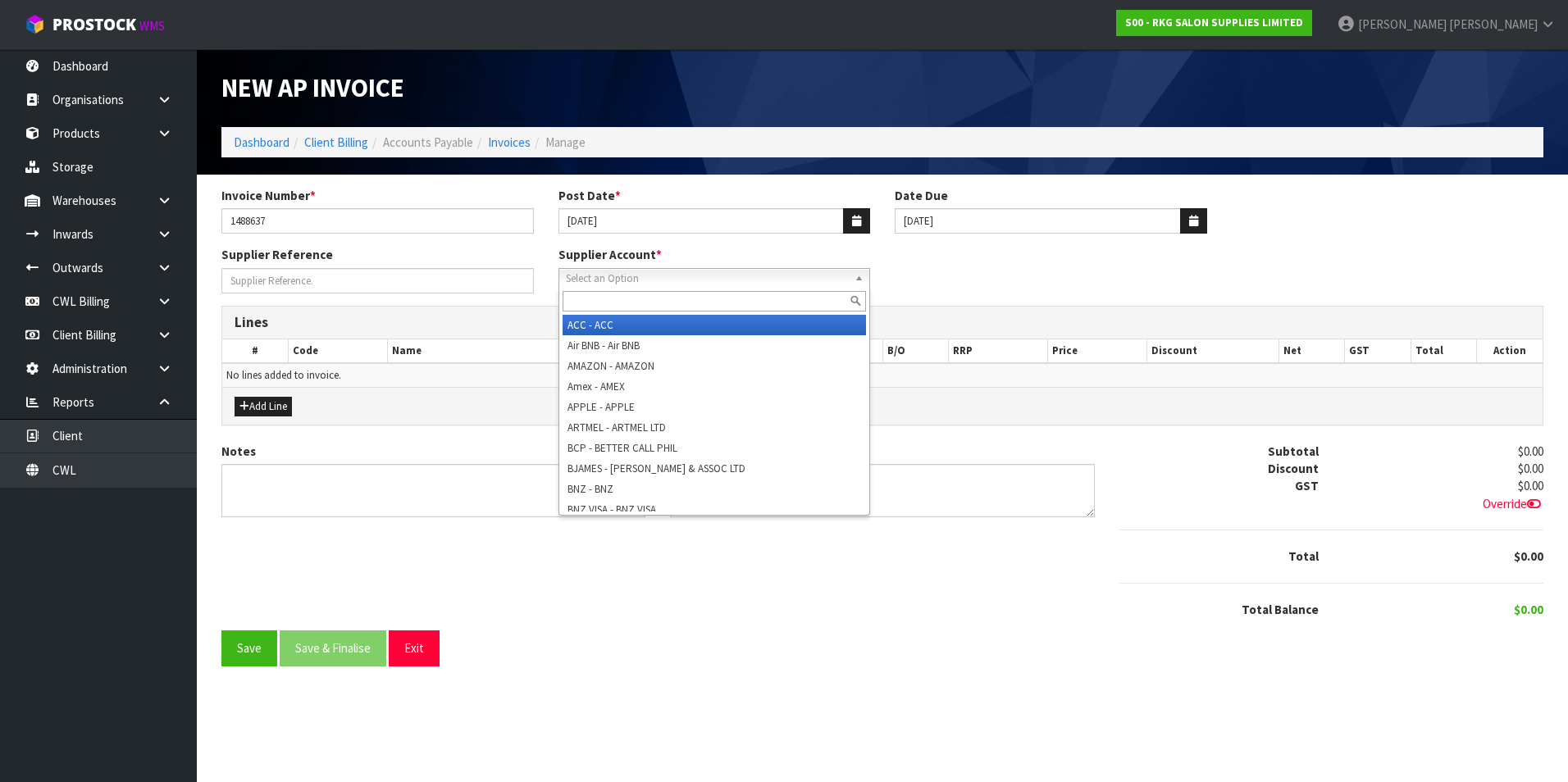
click at [692, 273] on span "Select an Option" at bounding box center [707, 279] width 283 height 20
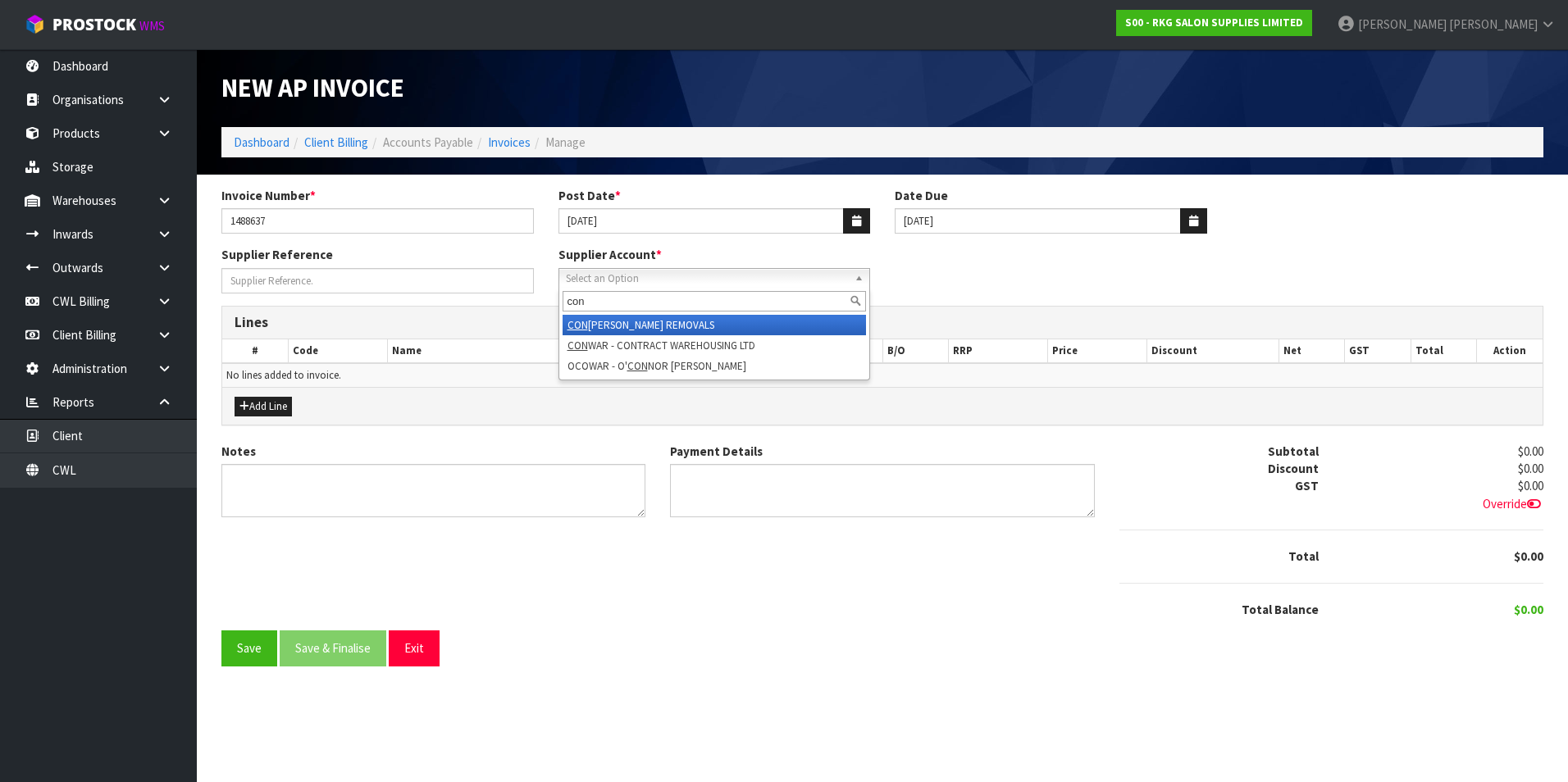
type input "con"
click at [677, 320] on li "CON ROY - CONROY REMOVALS" at bounding box center [714, 325] width 304 height 21
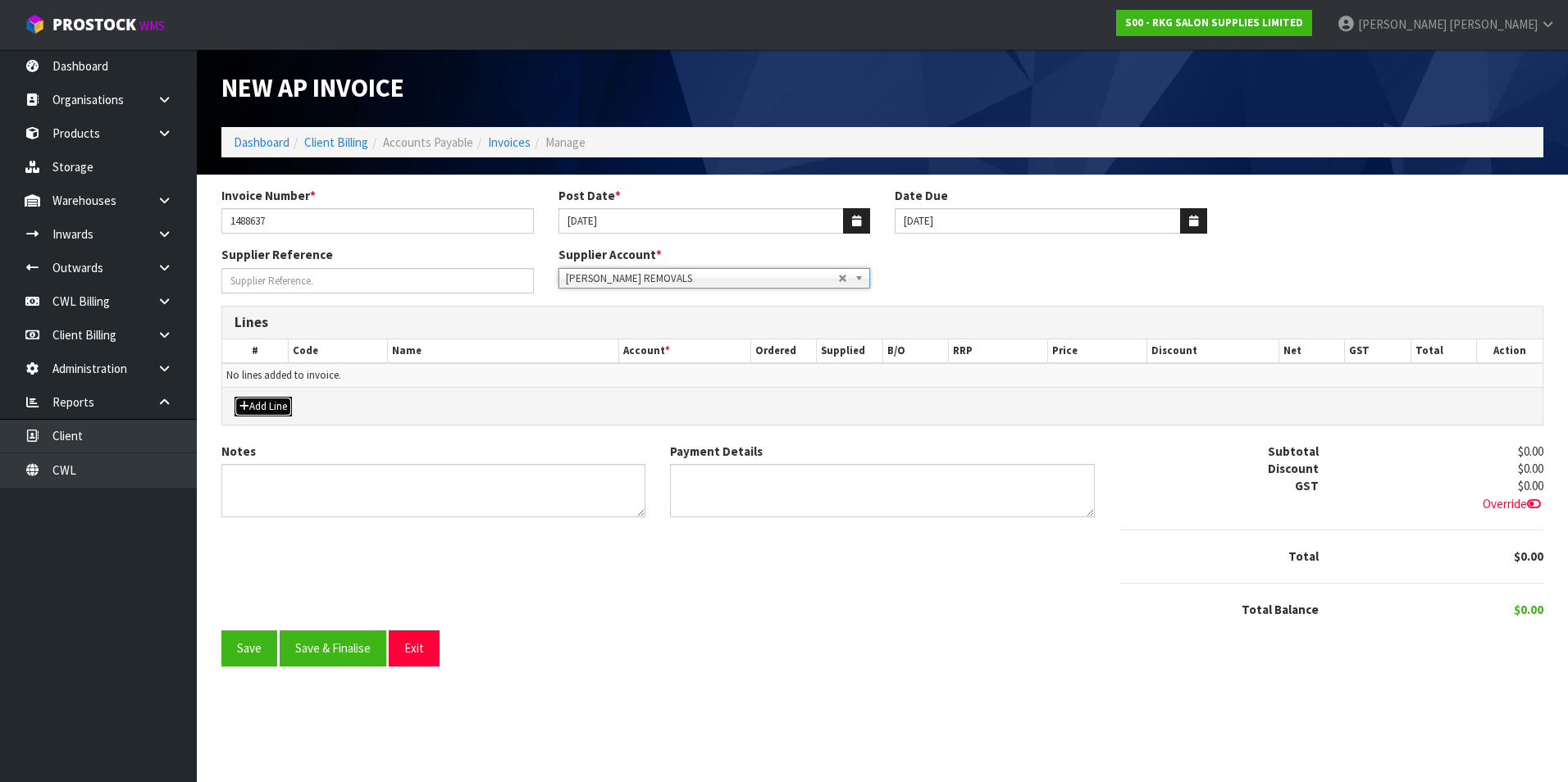
click at [276, 402] on button "Add Line" at bounding box center [263, 407] width 58 height 20
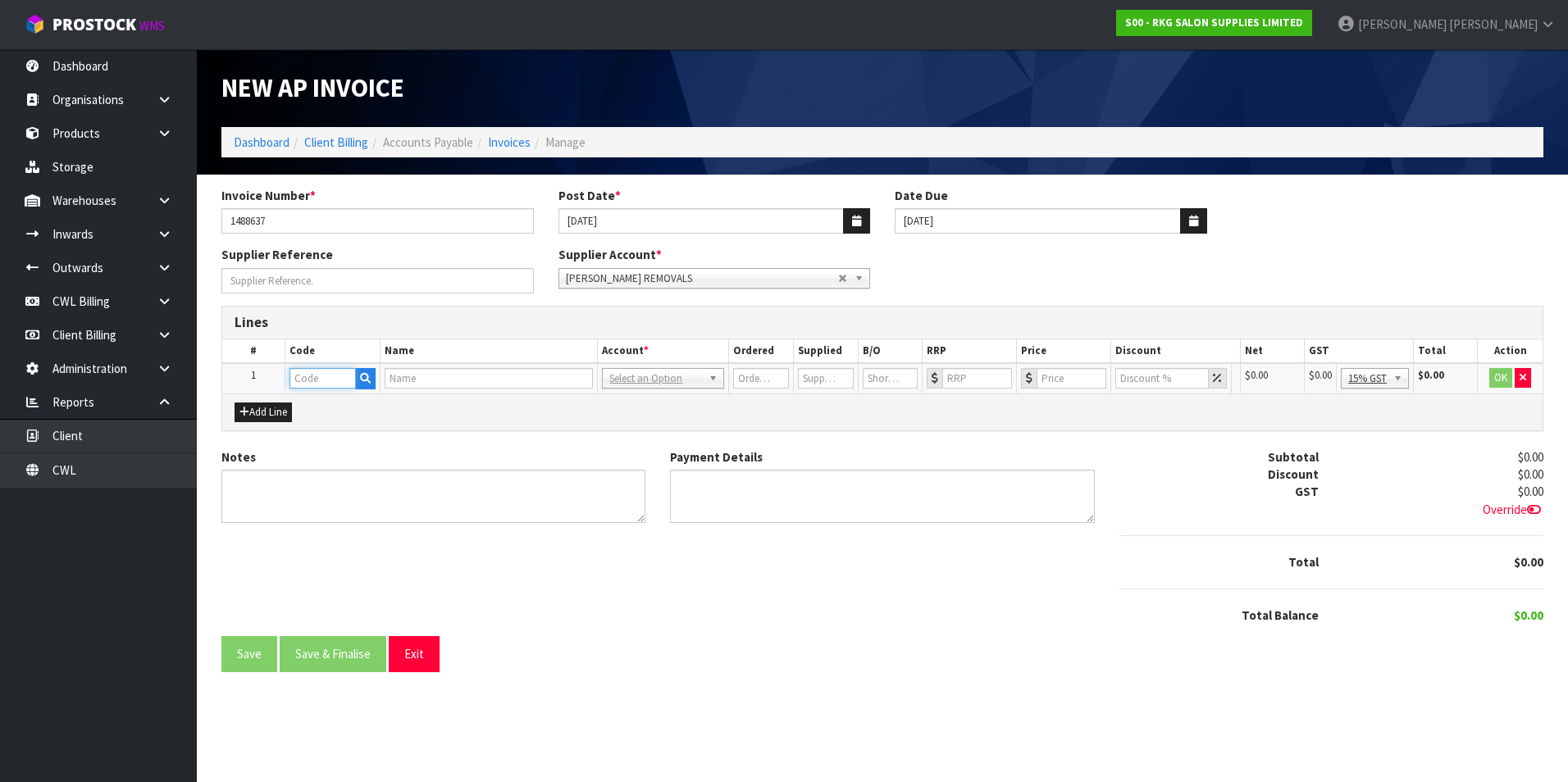
click at [309, 383] on input "text" at bounding box center [323, 378] width 67 height 21
type input "FREI"
click at [352, 429] on link "FREI GHT COSTS" at bounding box center [355, 428] width 130 height 23
type input "FREIGHT COSTS"
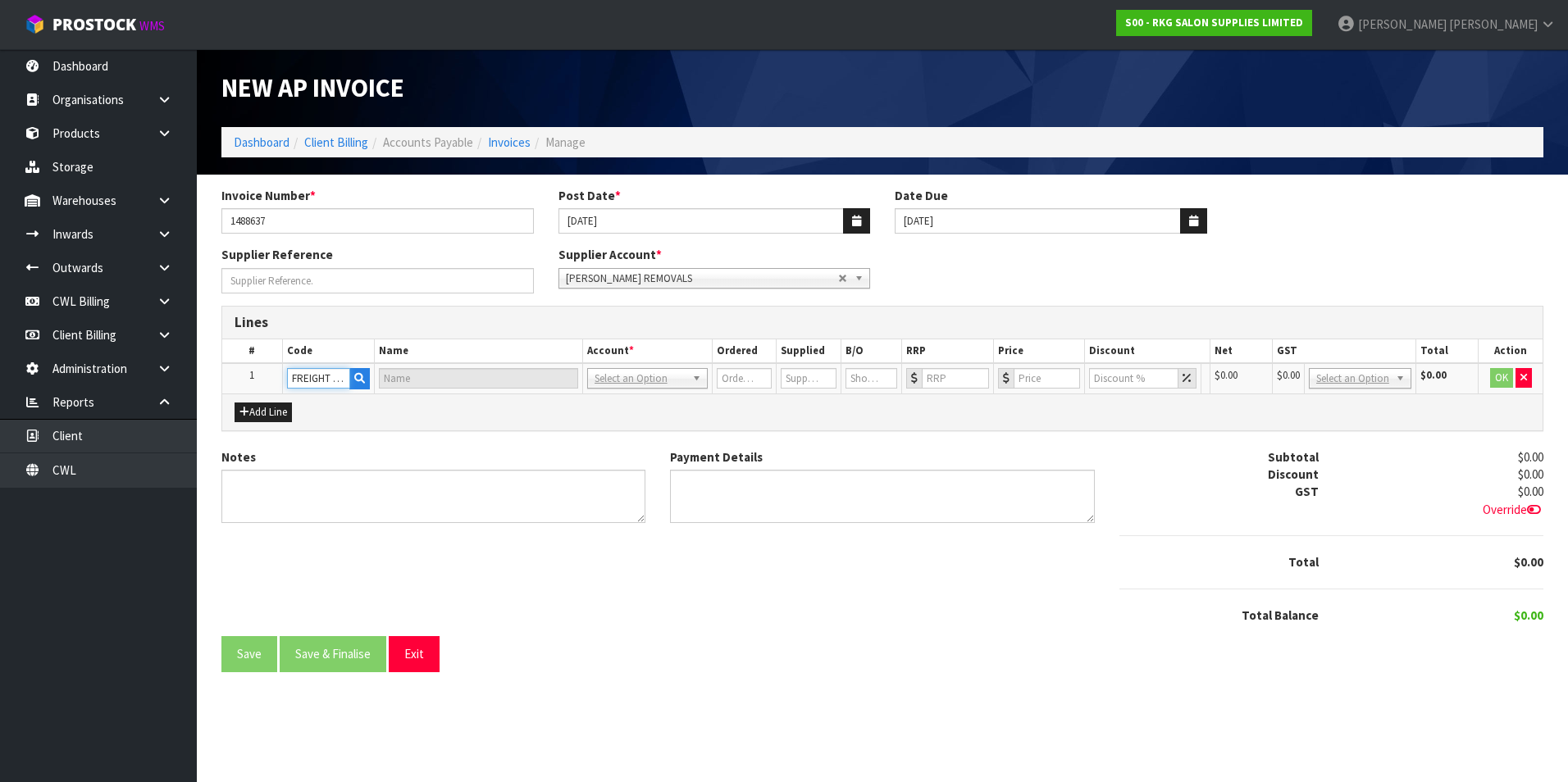
type input "FREIGHT EXPENSE"
type input "1"
type input "0"
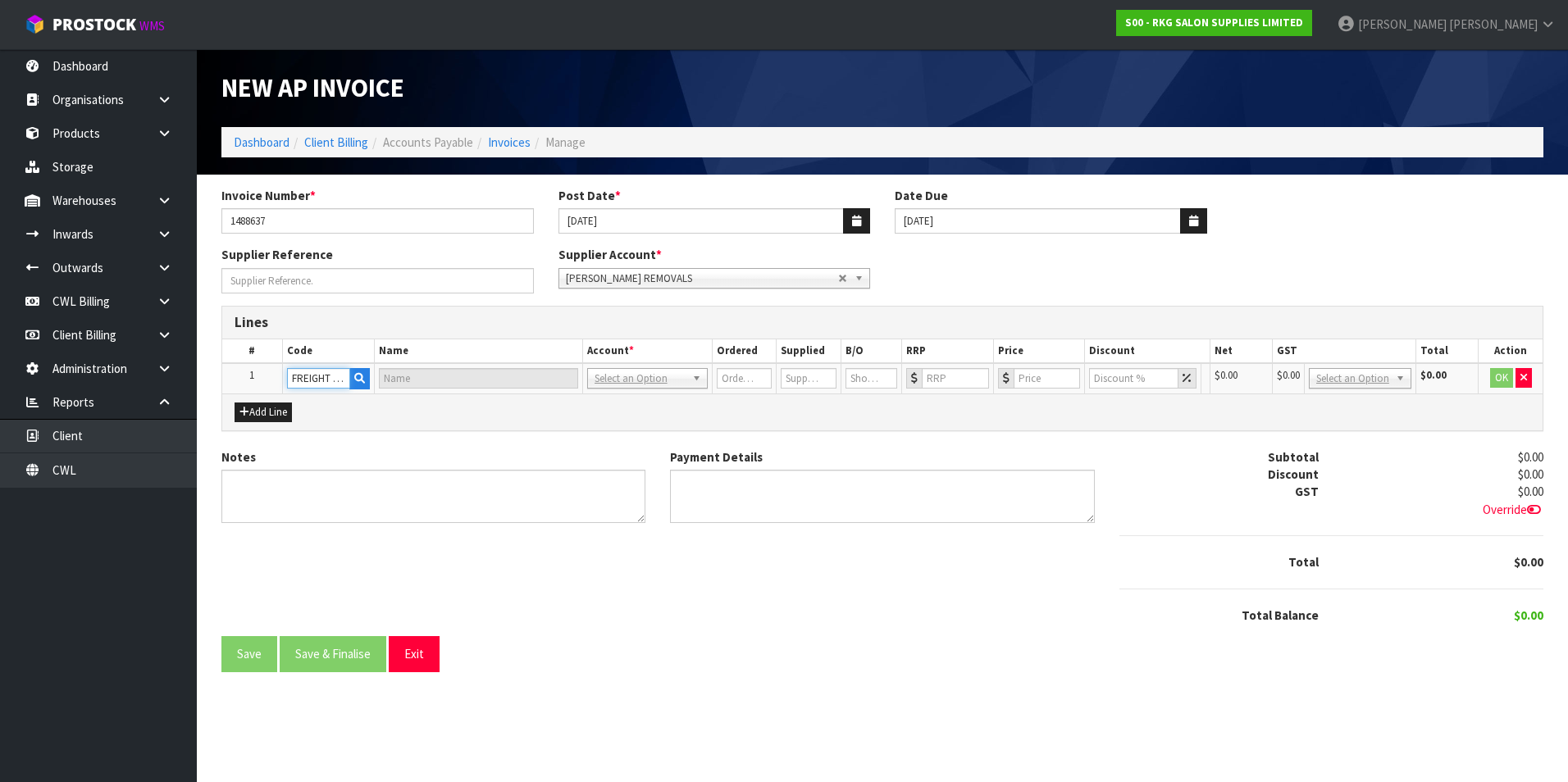
type input "0"
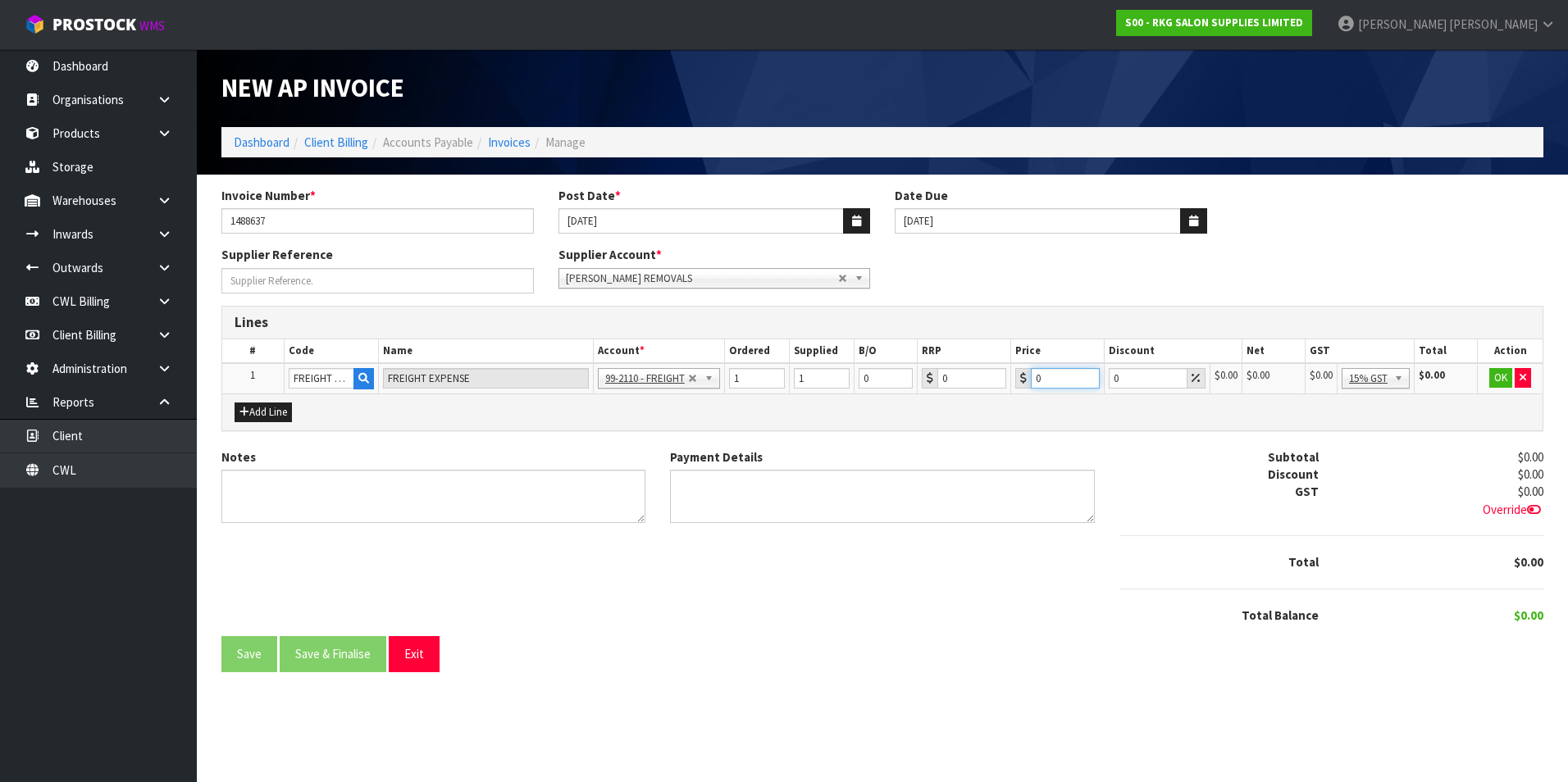
click at [1077, 382] on input "0" at bounding box center [1066, 378] width 69 height 21
type input "197.72"
click at [1505, 383] on button "OK" at bounding box center [1500, 378] width 23 height 20
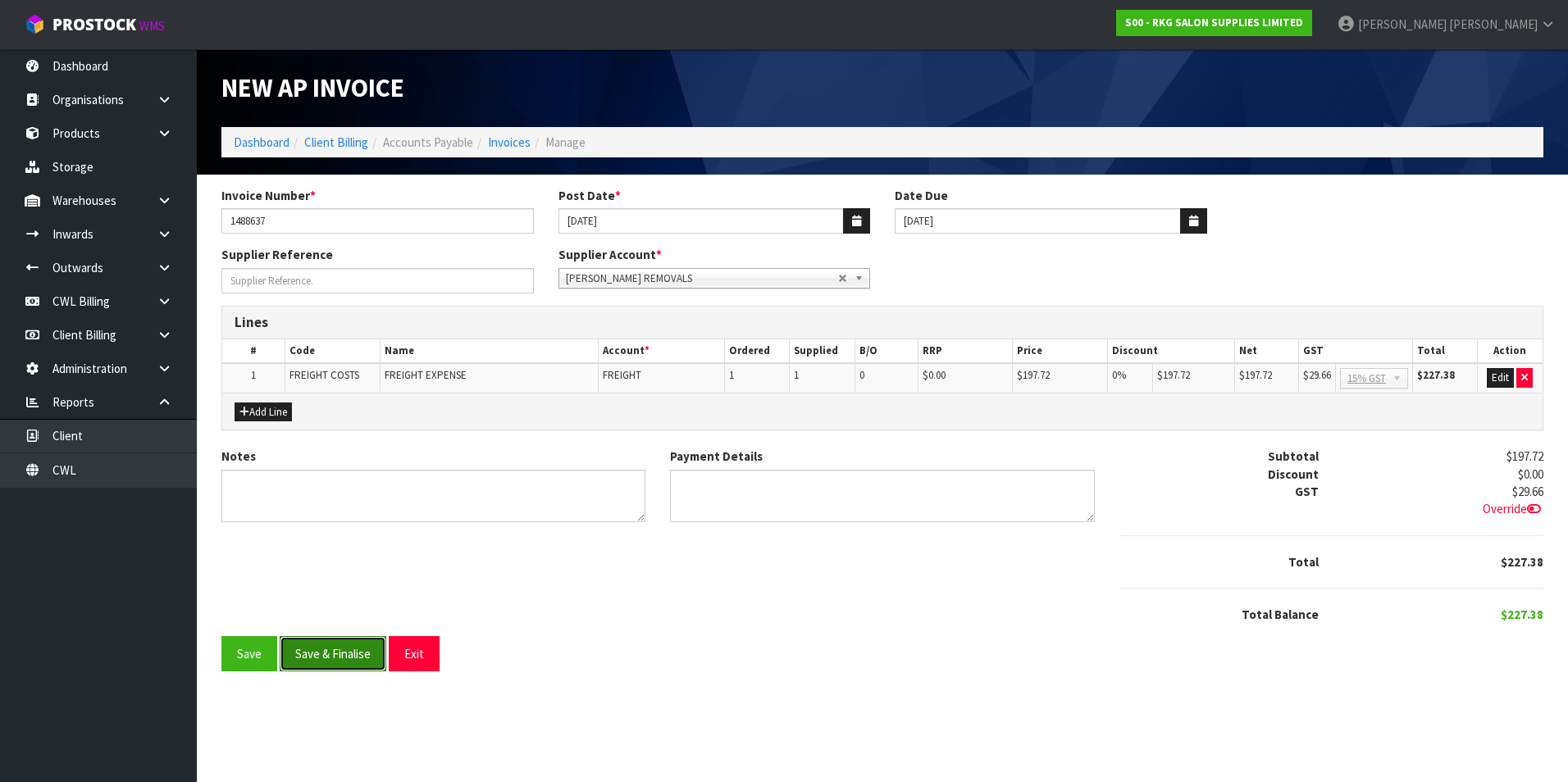
click at [338, 643] on button "Save & Finalise" at bounding box center [333, 654] width 107 height 35
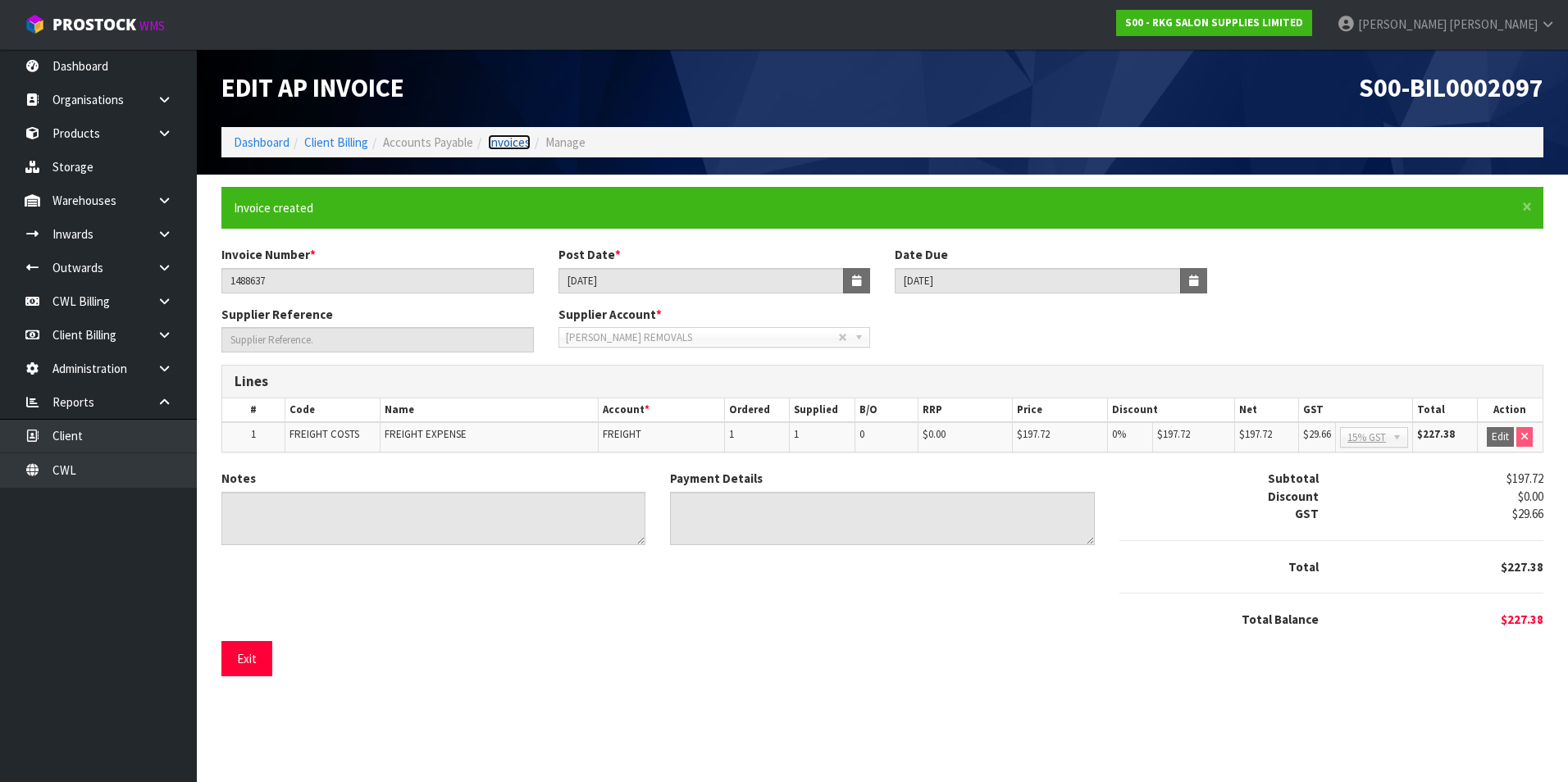
click at [510, 142] on link "Invoices" at bounding box center [508, 142] width 42 height 16
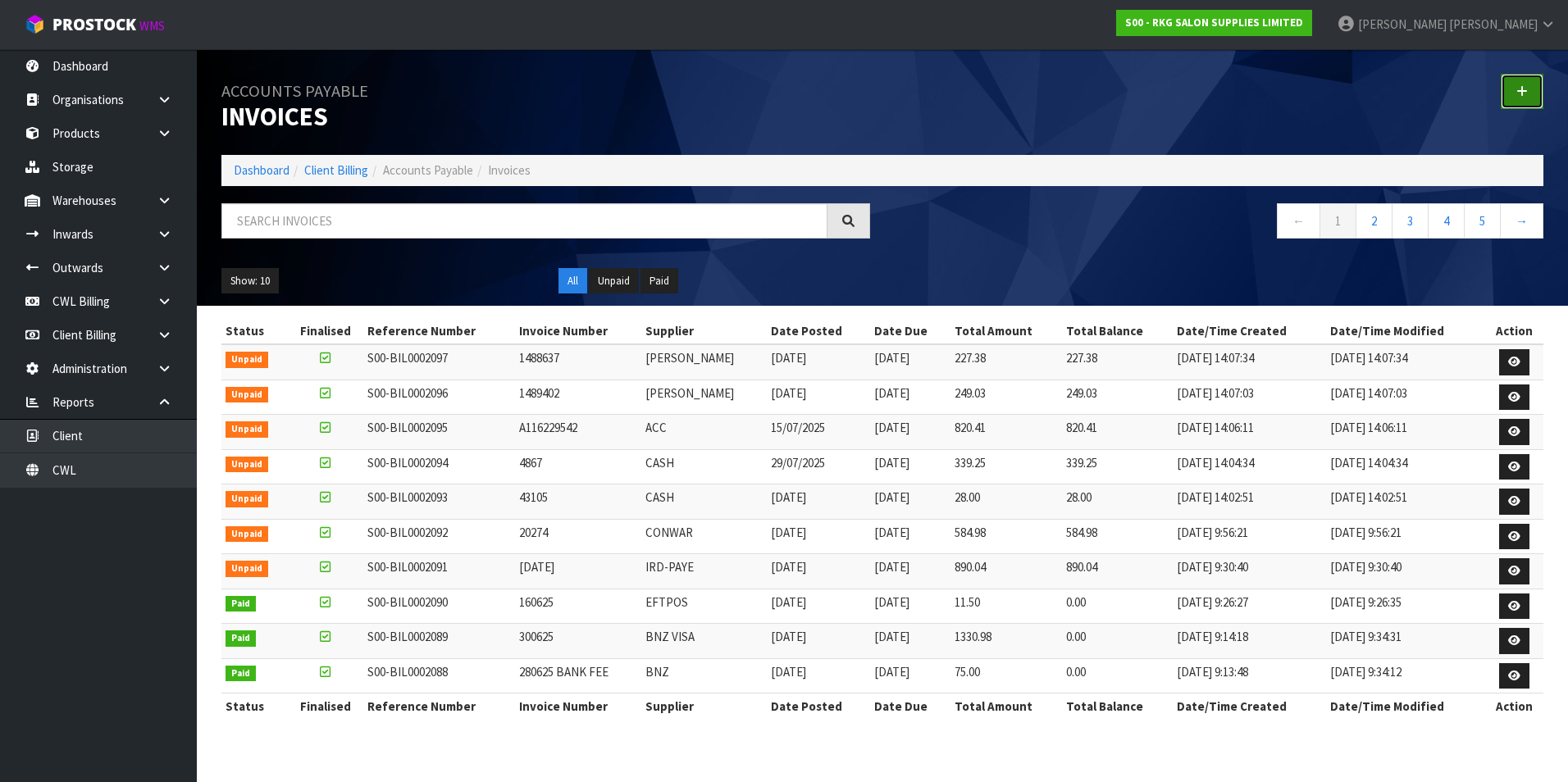
click at [1514, 94] on link at bounding box center [1521, 91] width 42 height 35
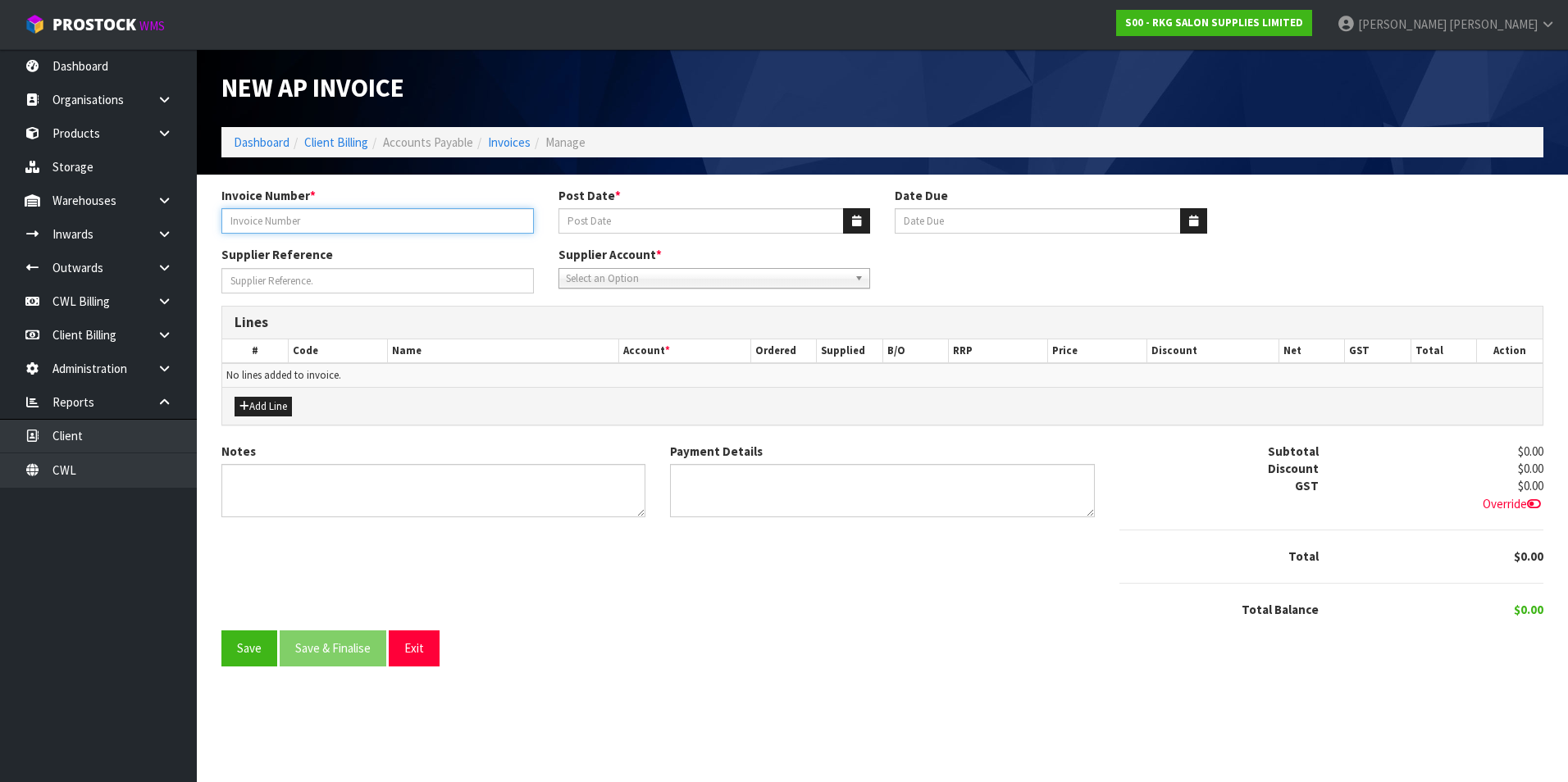
click at [276, 225] on input "Invoice Number *" at bounding box center [378, 221] width 312 height 26
type input "C"
type input "20384"
click at [859, 222] on icon "button" at bounding box center [856, 221] width 9 height 11
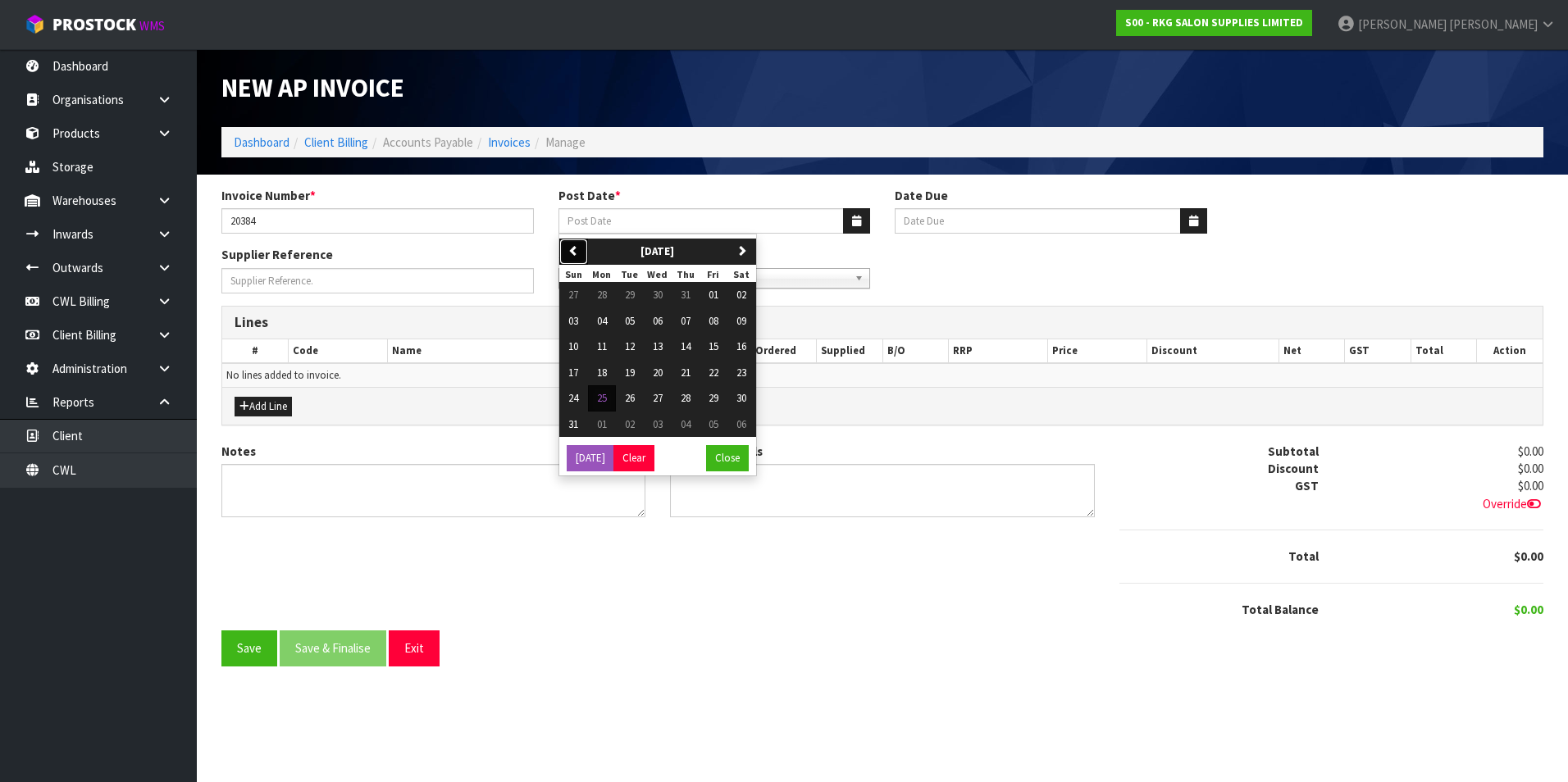
click at [573, 246] on icon "button" at bounding box center [573, 250] width 11 height 11
drag, startPoint x: 601, startPoint y: 321, endPoint x: 622, endPoint y: 312, distance: 22.8
click at [603, 322] on span "07" at bounding box center [601, 321] width 10 height 14
type input "[DATE]"
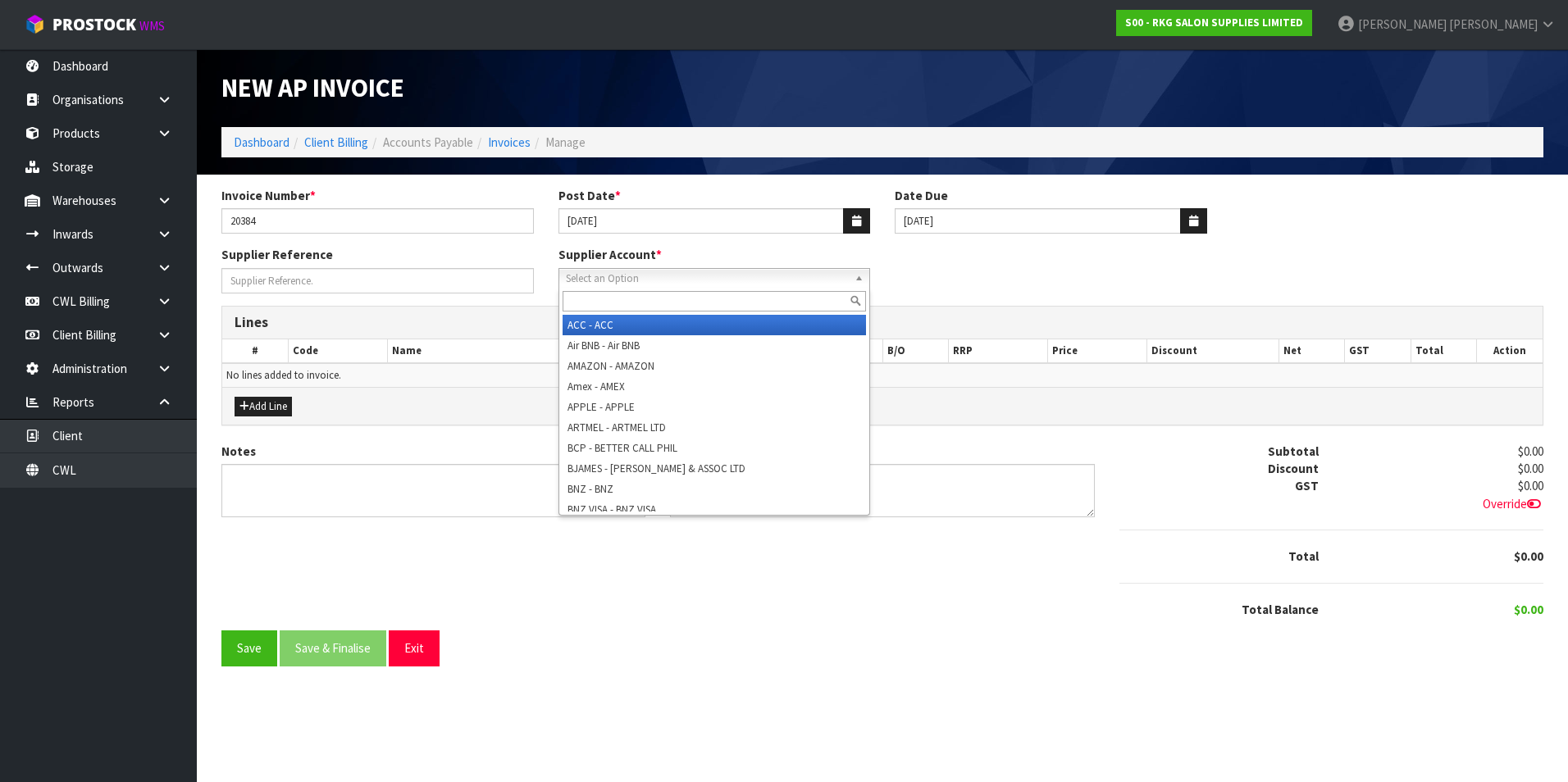
click at [618, 281] on span "Select an Option" at bounding box center [707, 279] width 283 height 20
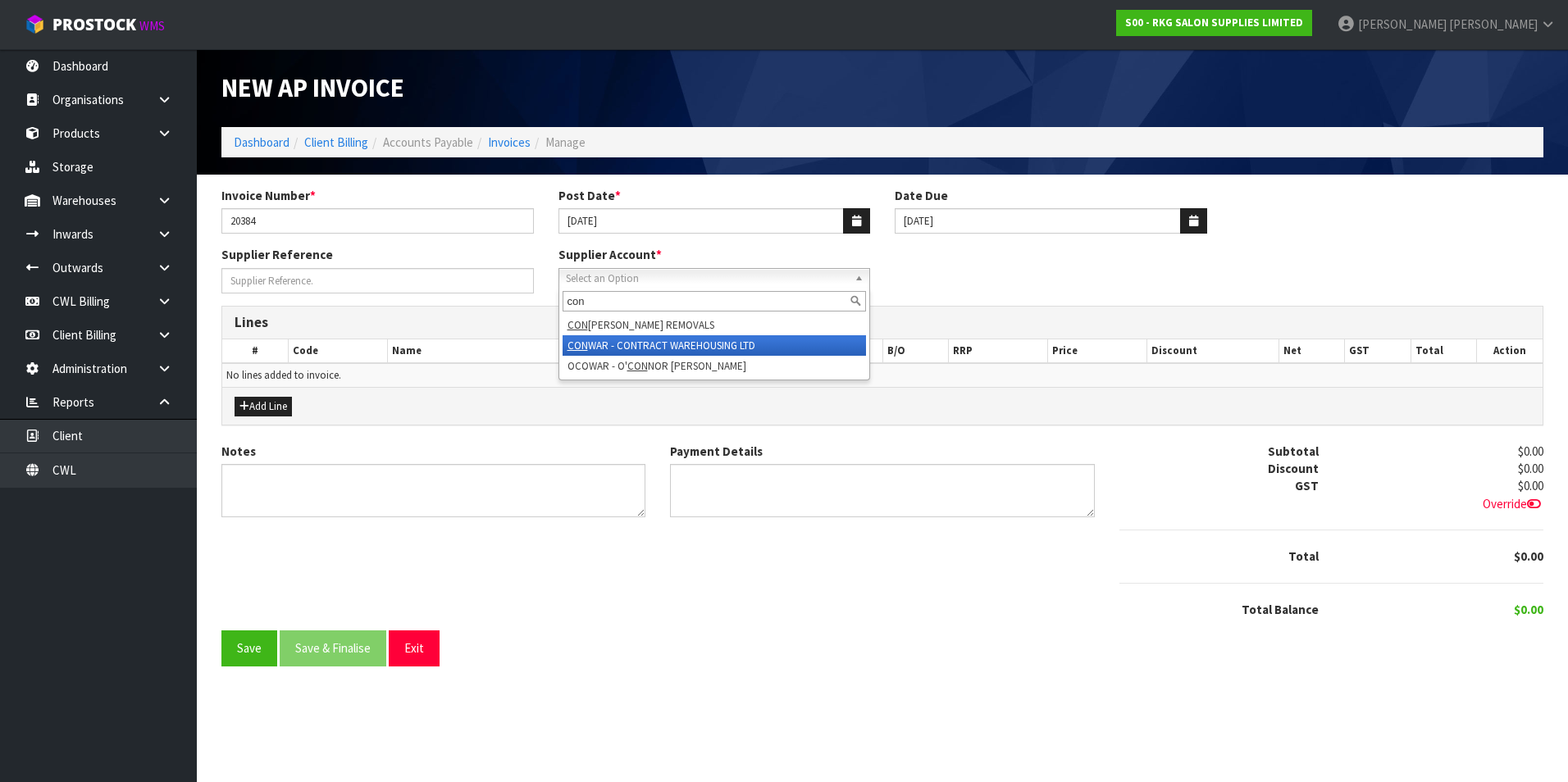
type input "con"
click at [697, 347] on li "CON WAR - CONTRACT WAREHOUSING LTD" at bounding box center [714, 345] width 304 height 21
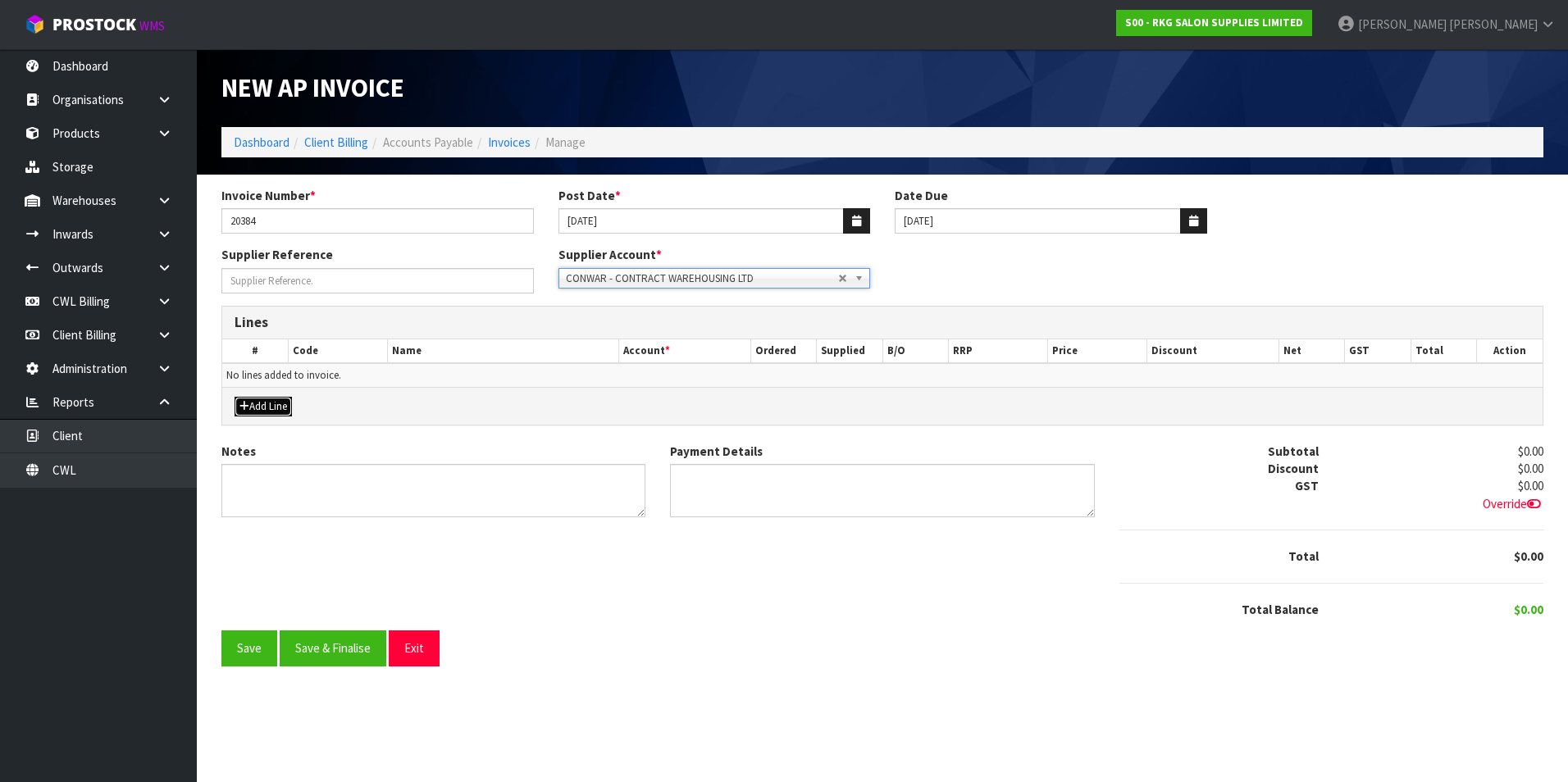
click at [267, 406] on button "Add Line" at bounding box center [263, 407] width 58 height 20
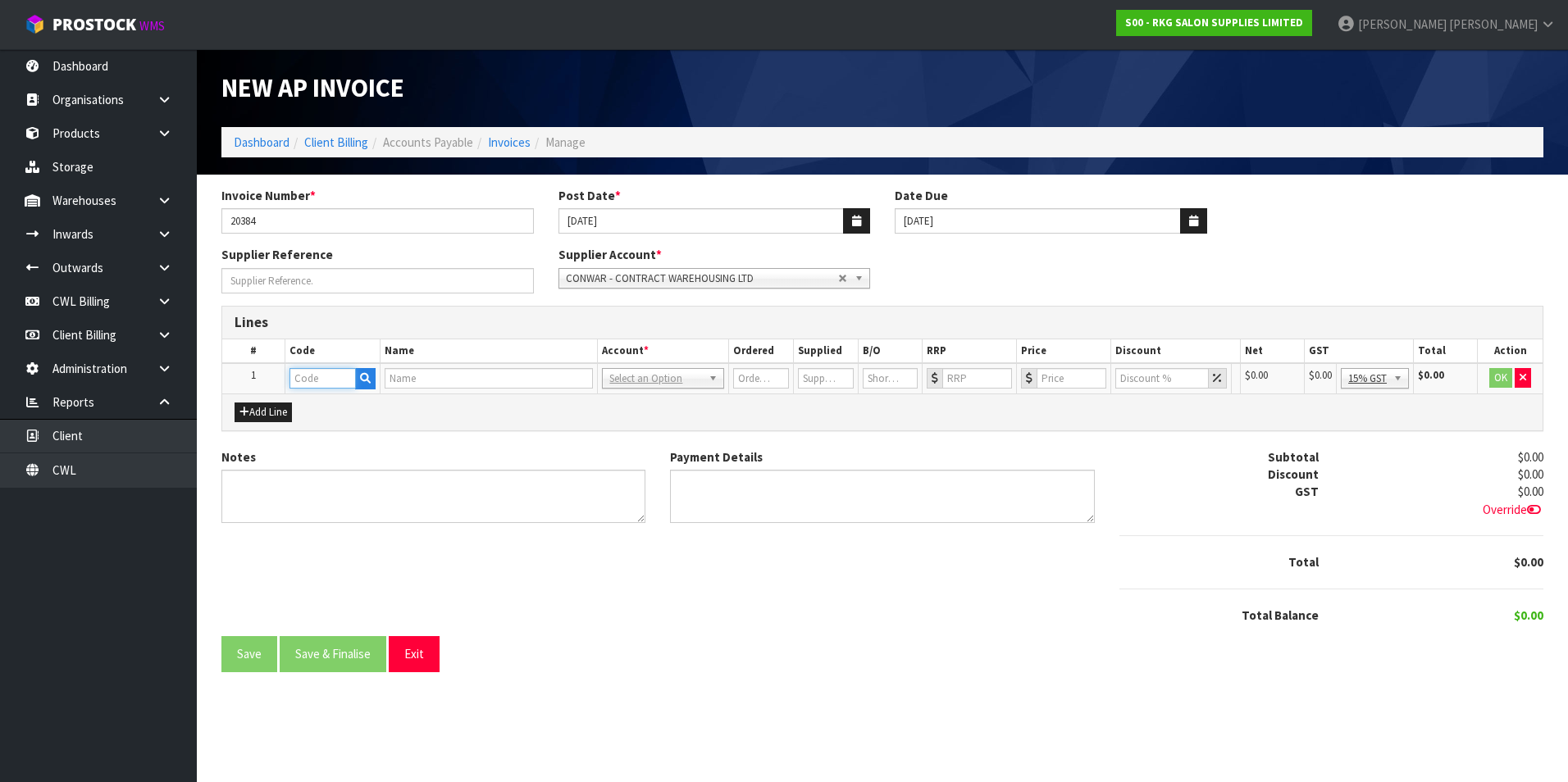
click at [313, 380] on input "text" at bounding box center [323, 378] width 67 height 21
type input "FRE"
click at [369, 427] on link "FRE IGHT COSTS" at bounding box center [355, 428] width 130 height 23
type input "FREIGHT COSTS"
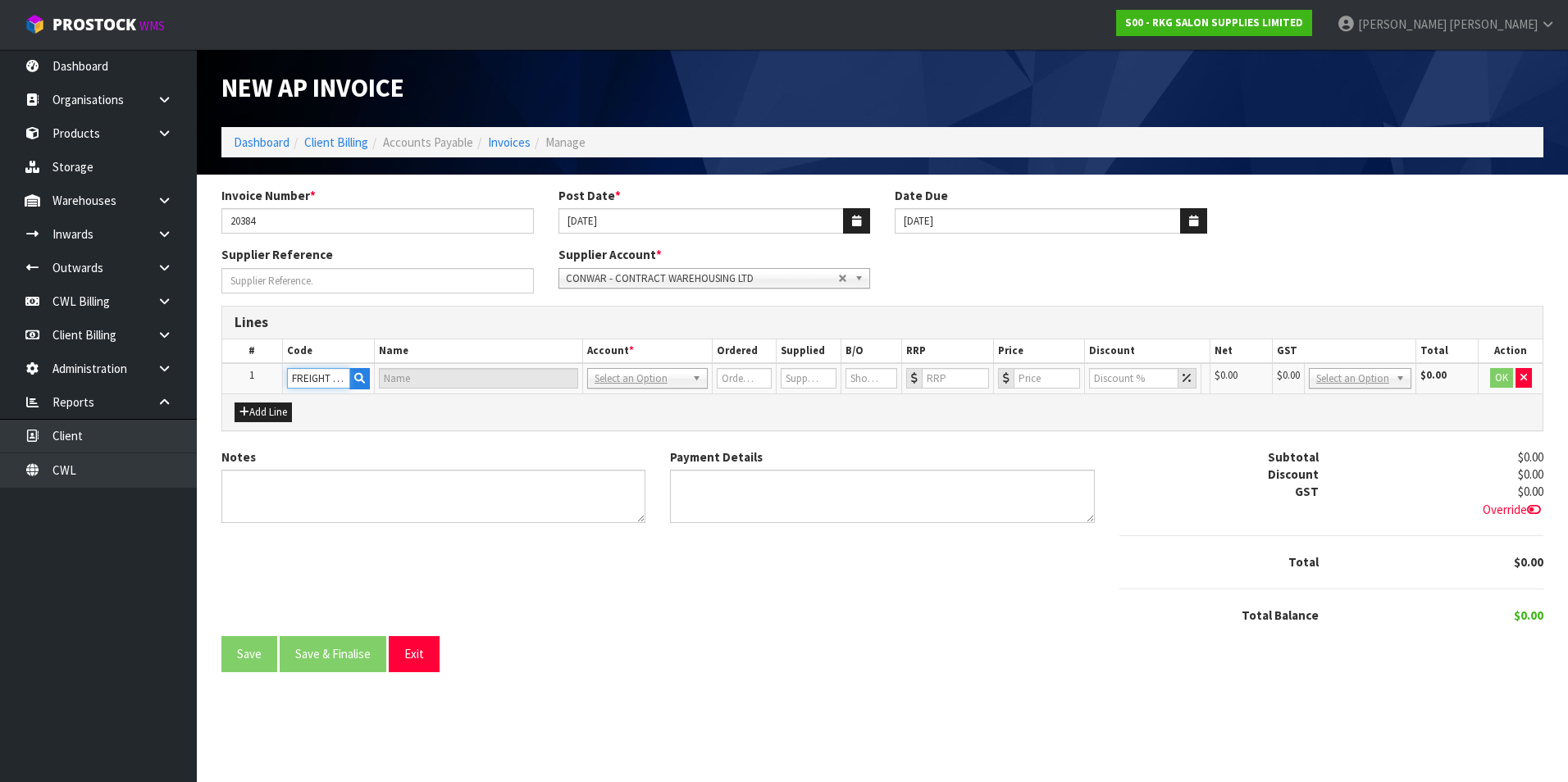
type input "FREIGHT EXPENSE"
type input "1"
type input "0"
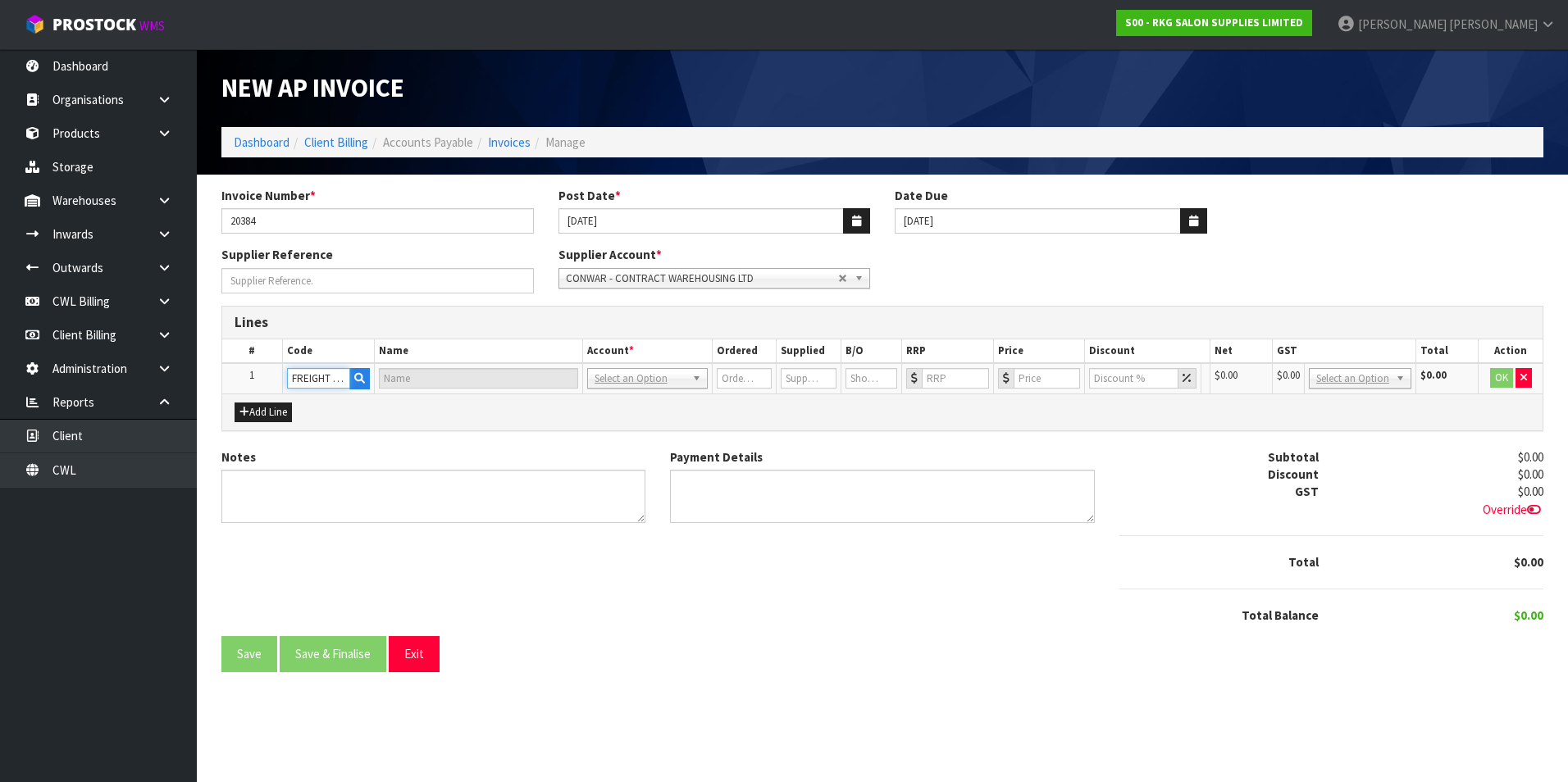
type input "0"
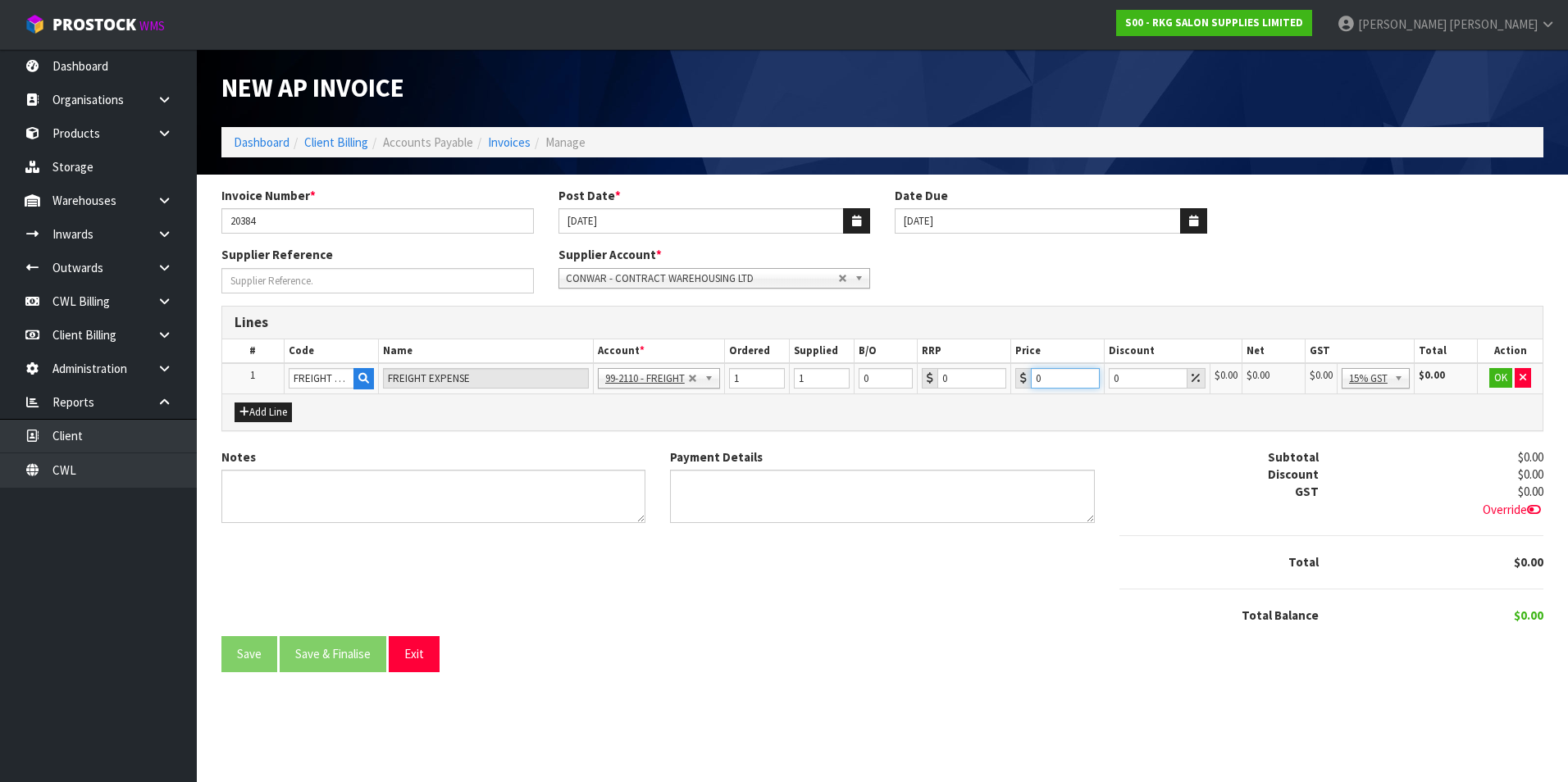
click at [1042, 380] on input "0" at bounding box center [1066, 378] width 69 height 21
type input "208.82"
click at [1494, 382] on button "OK" at bounding box center [1500, 378] width 23 height 20
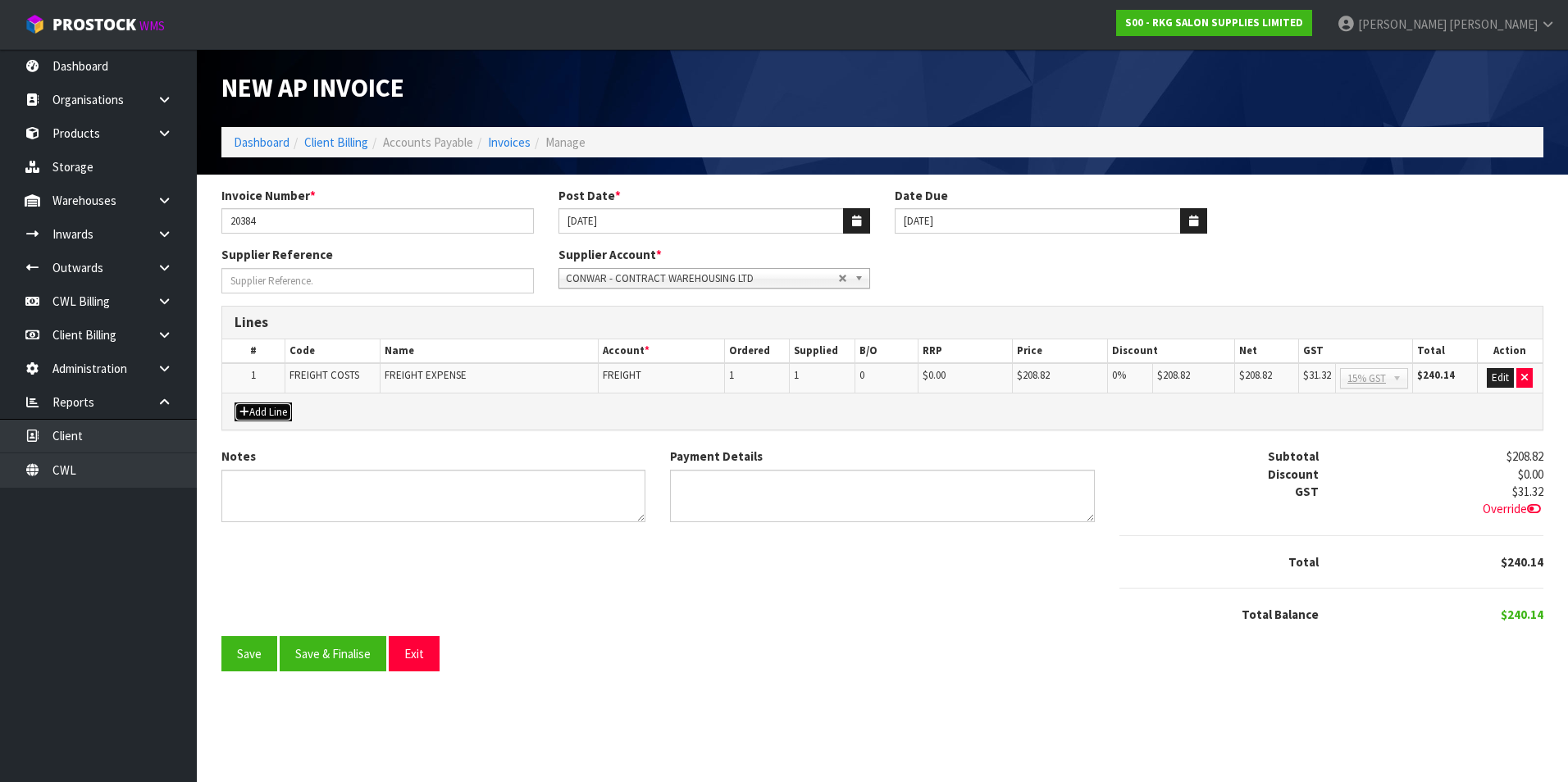
click at [267, 413] on button "Add Line" at bounding box center [263, 412] width 58 height 20
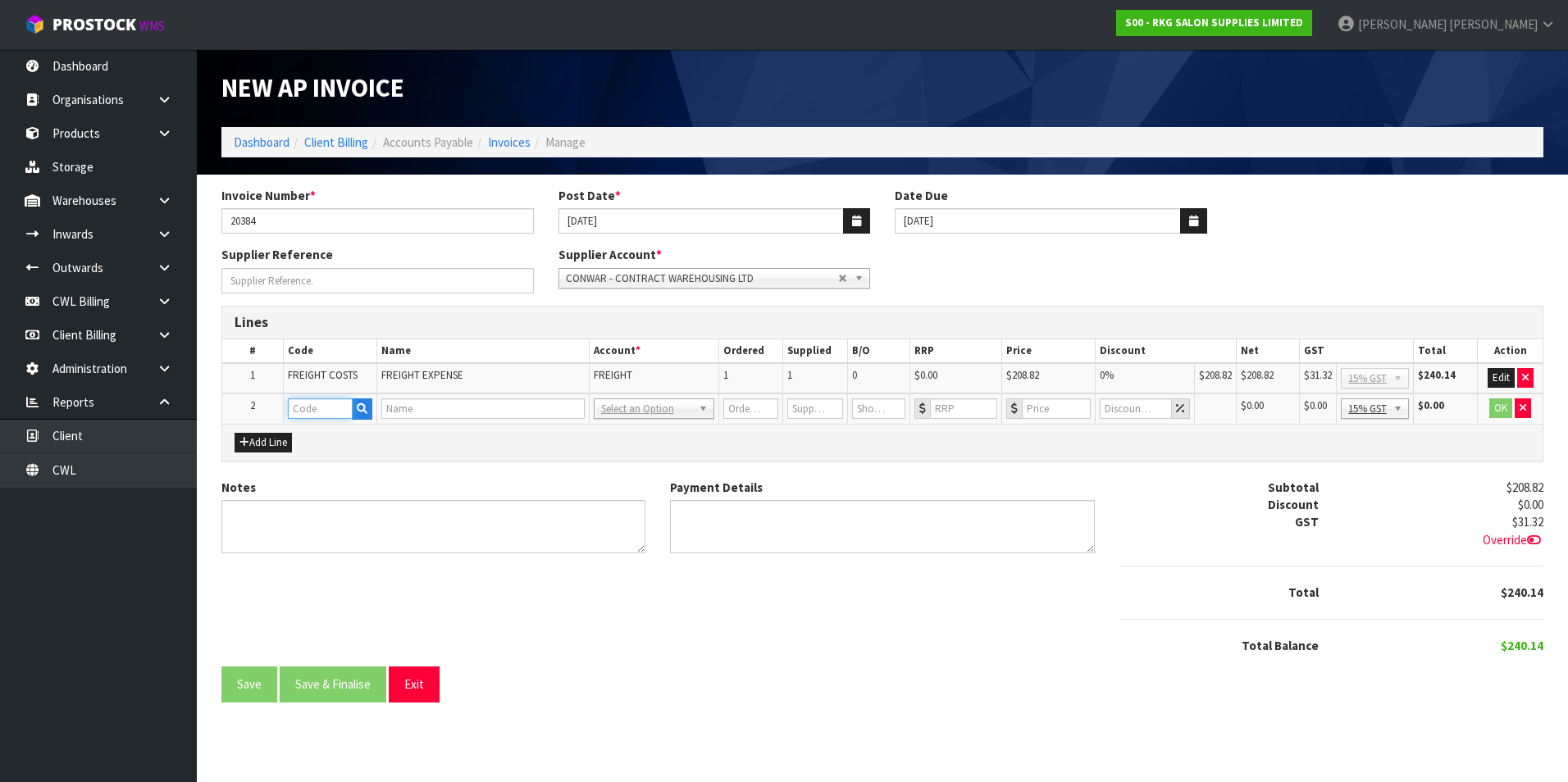
click at [328, 407] on input "text" at bounding box center [320, 408] width 65 height 21
type input "CWL"
type input "CWL SERVICES"
type input "1"
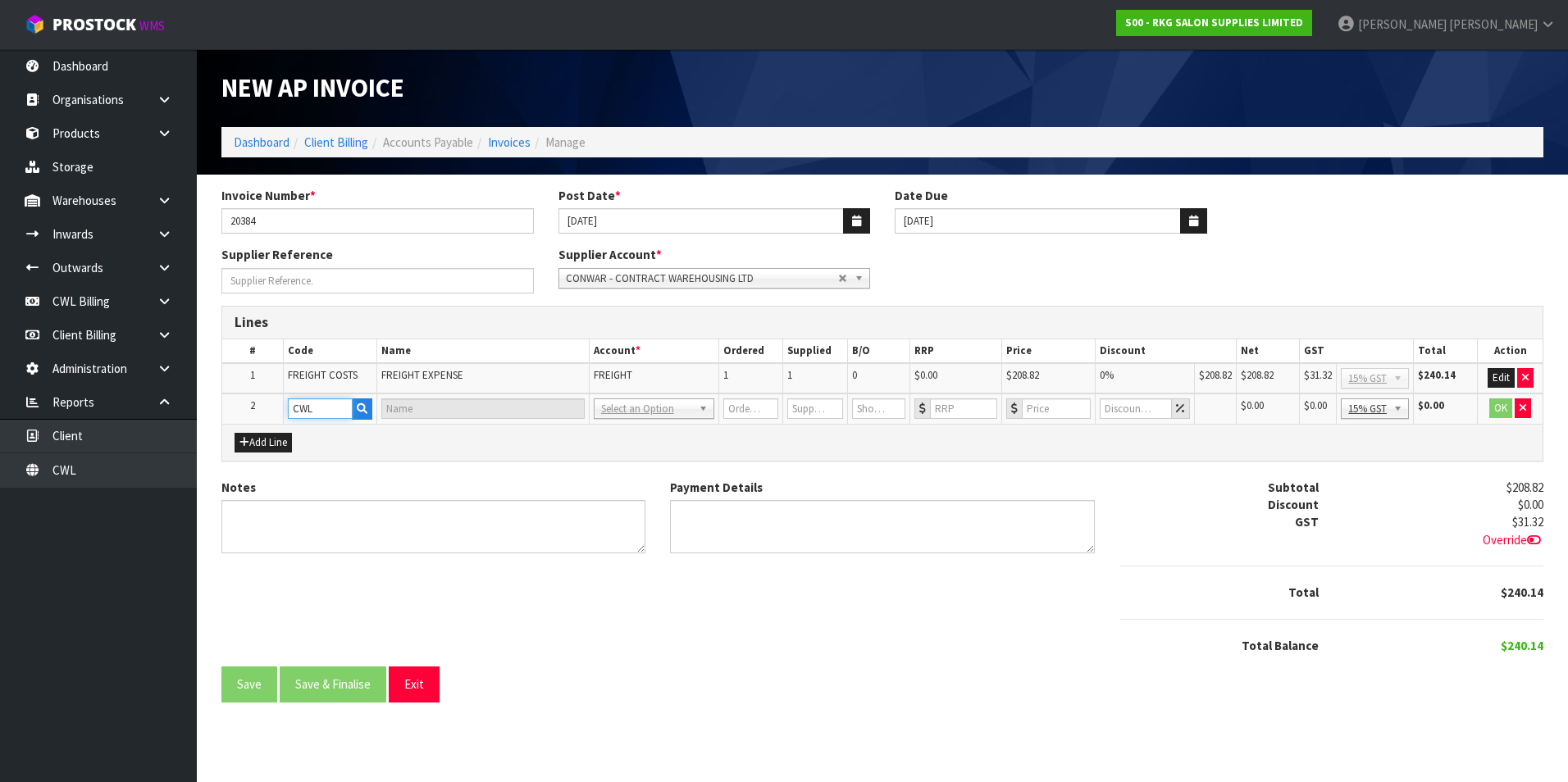
type input "0"
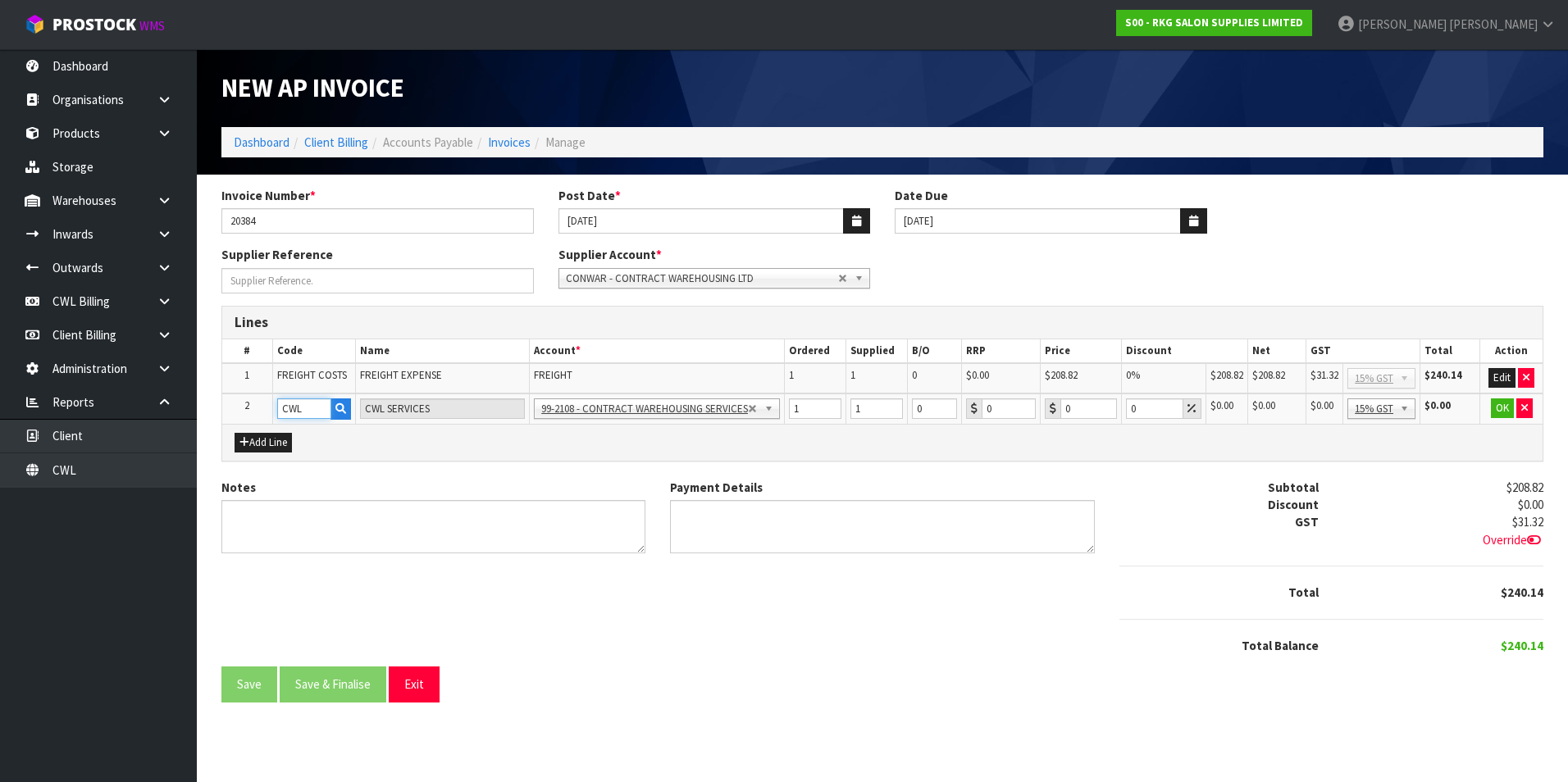
type input "CWL"
click at [1076, 407] on input "0" at bounding box center [1089, 408] width 57 height 21
type input "115.01"
click at [1505, 405] on button "OK" at bounding box center [1501, 408] width 23 height 20
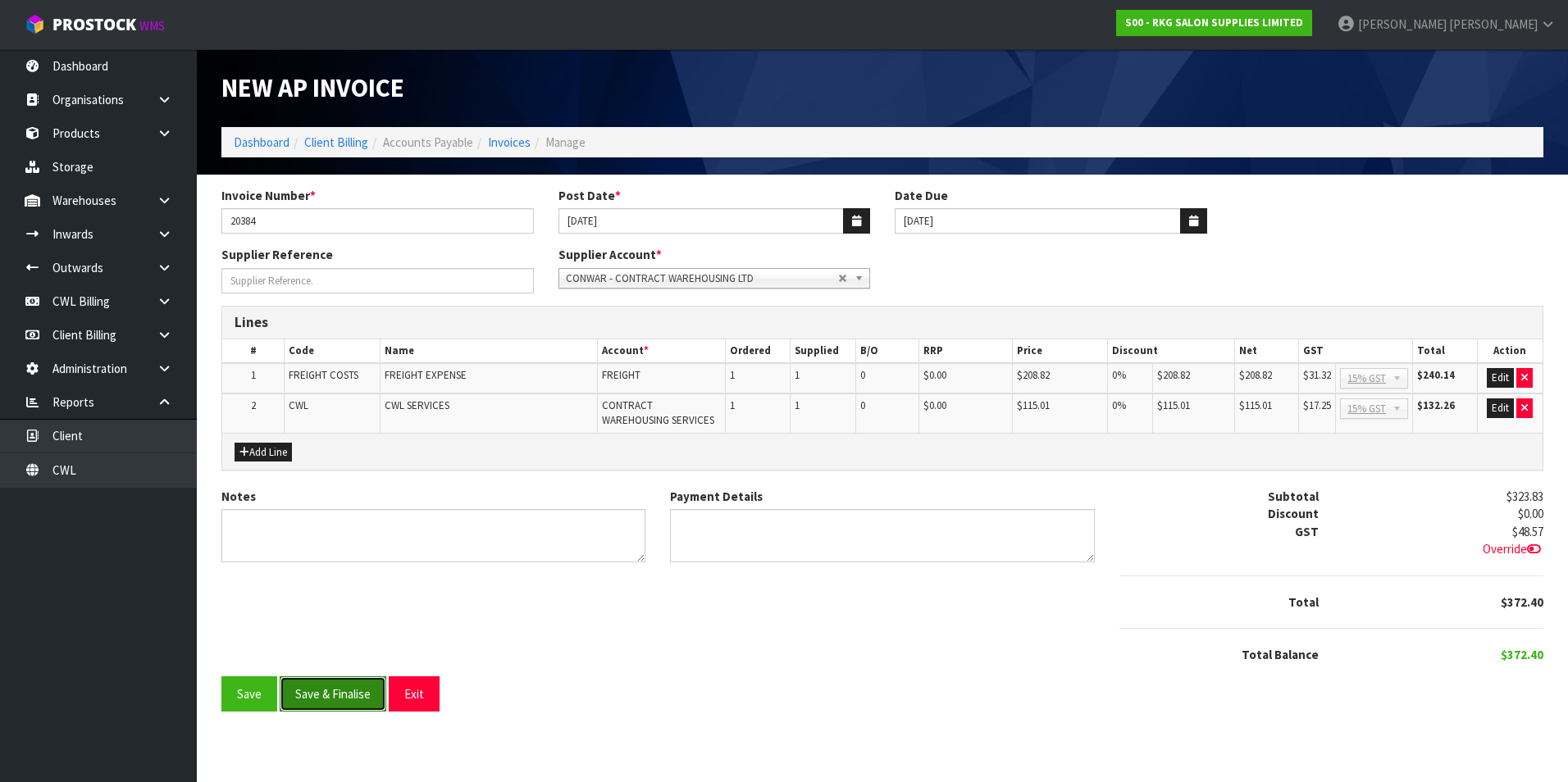
click at [353, 694] on button "Save & Finalise" at bounding box center [333, 695] width 107 height 35
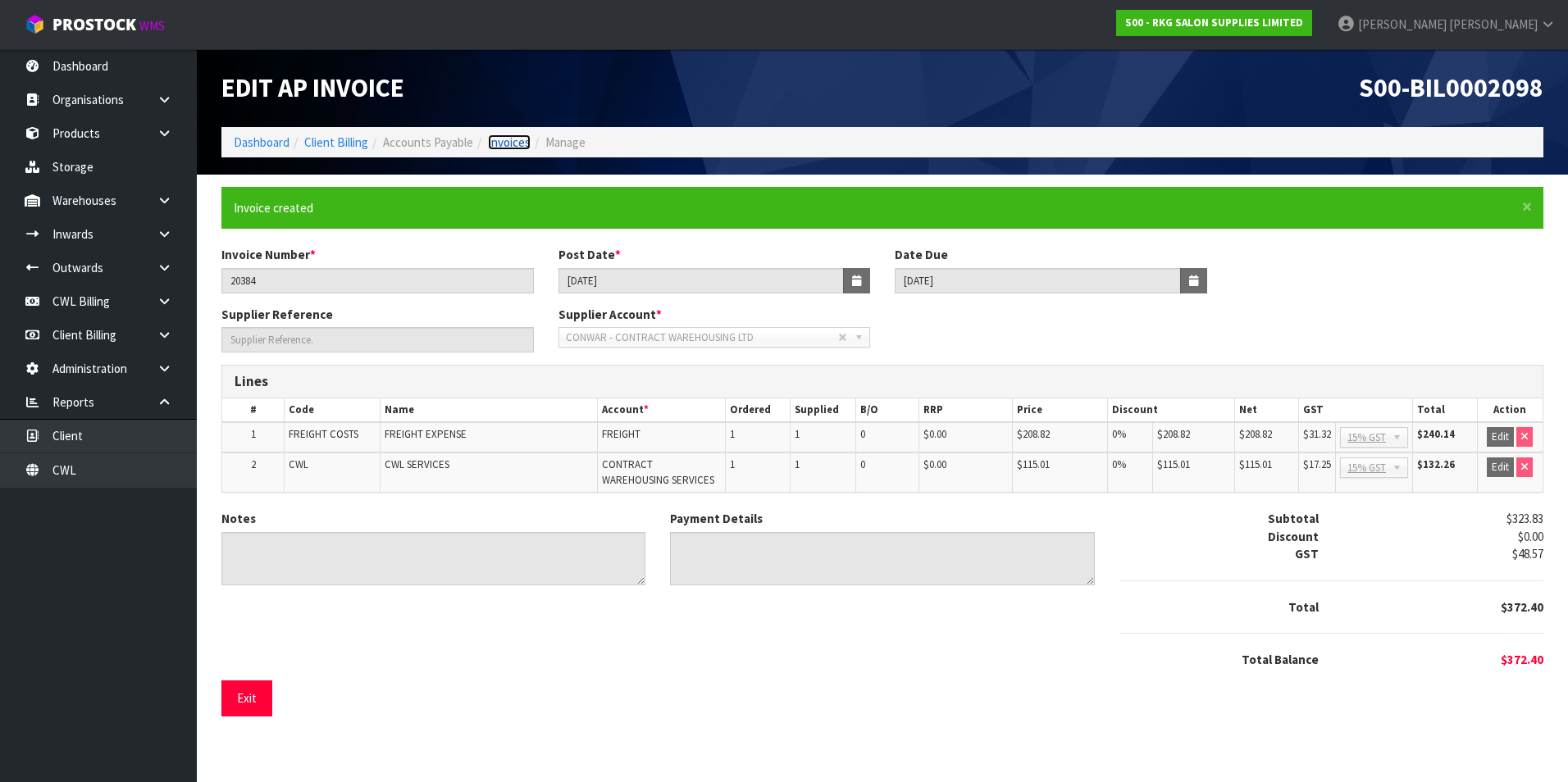
click at [525, 142] on link "Invoices" at bounding box center [508, 142] width 42 height 16
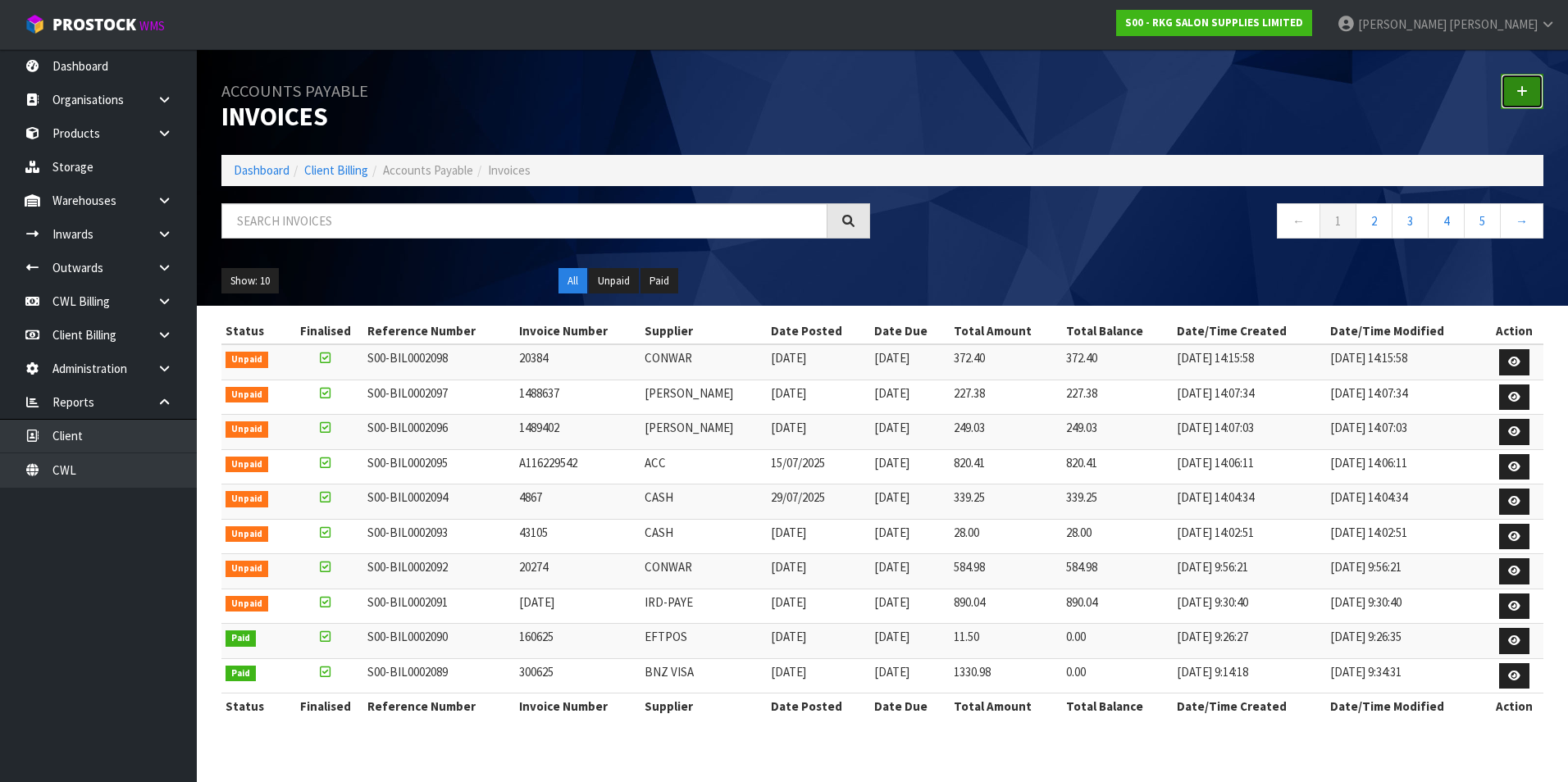
click at [1529, 89] on link at bounding box center [1521, 91] width 42 height 35
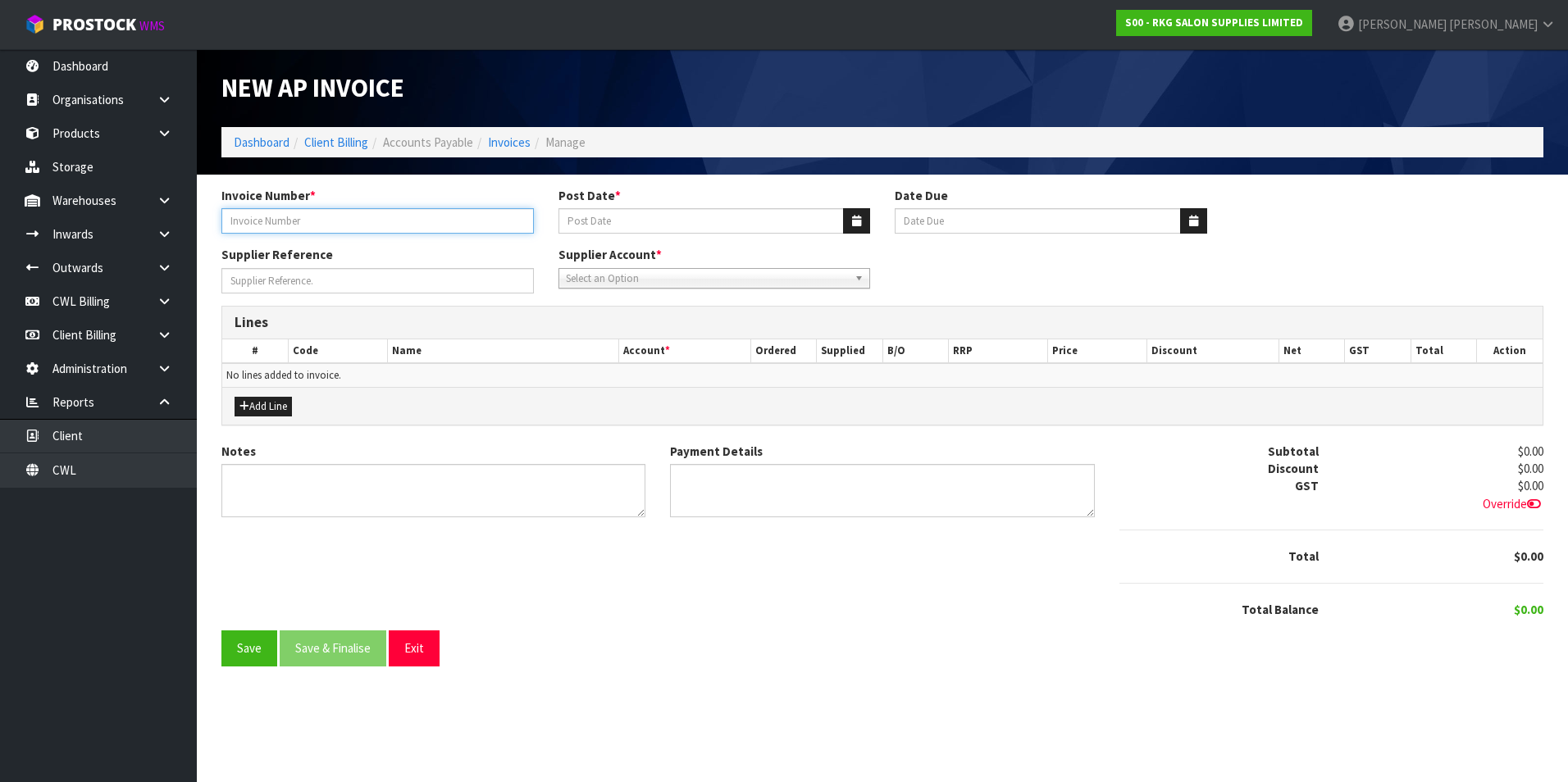
click at [370, 228] on input "Invoice Number *" at bounding box center [378, 221] width 312 height 26
type input "20432"
click at [859, 228] on button "button" at bounding box center [857, 221] width 27 height 26
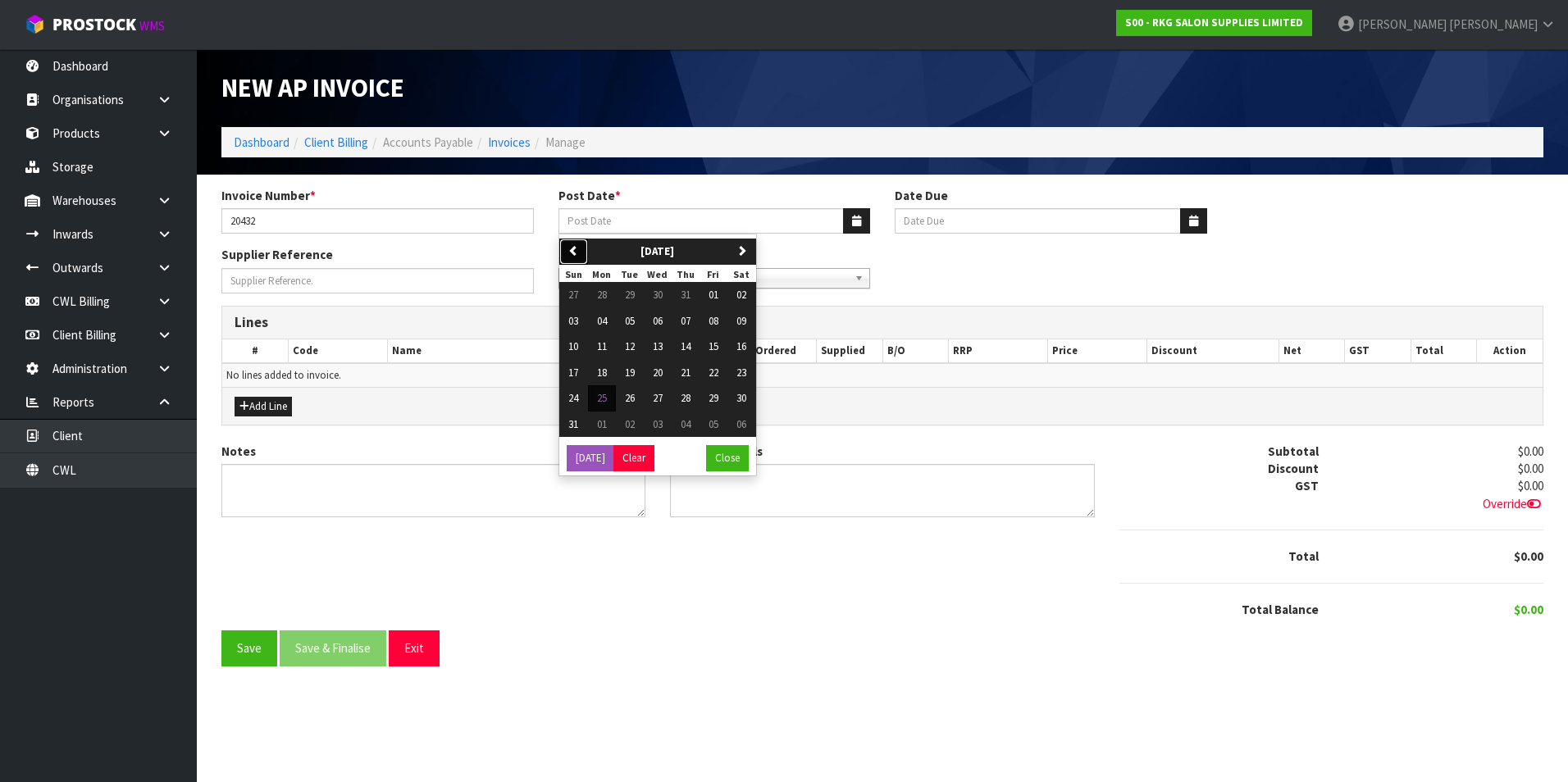
click at [570, 251] on icon "button" at bounding box center [573, 250] width 11 height 11
drag, startPoint x: 602, startPoint y: 349, endPoint x: 631, endPoint y: 311, distance: 47.8
click at [602, 348] on span "14" at bounding box center [601, 346] width 10 height 14
type input "[DATE]"
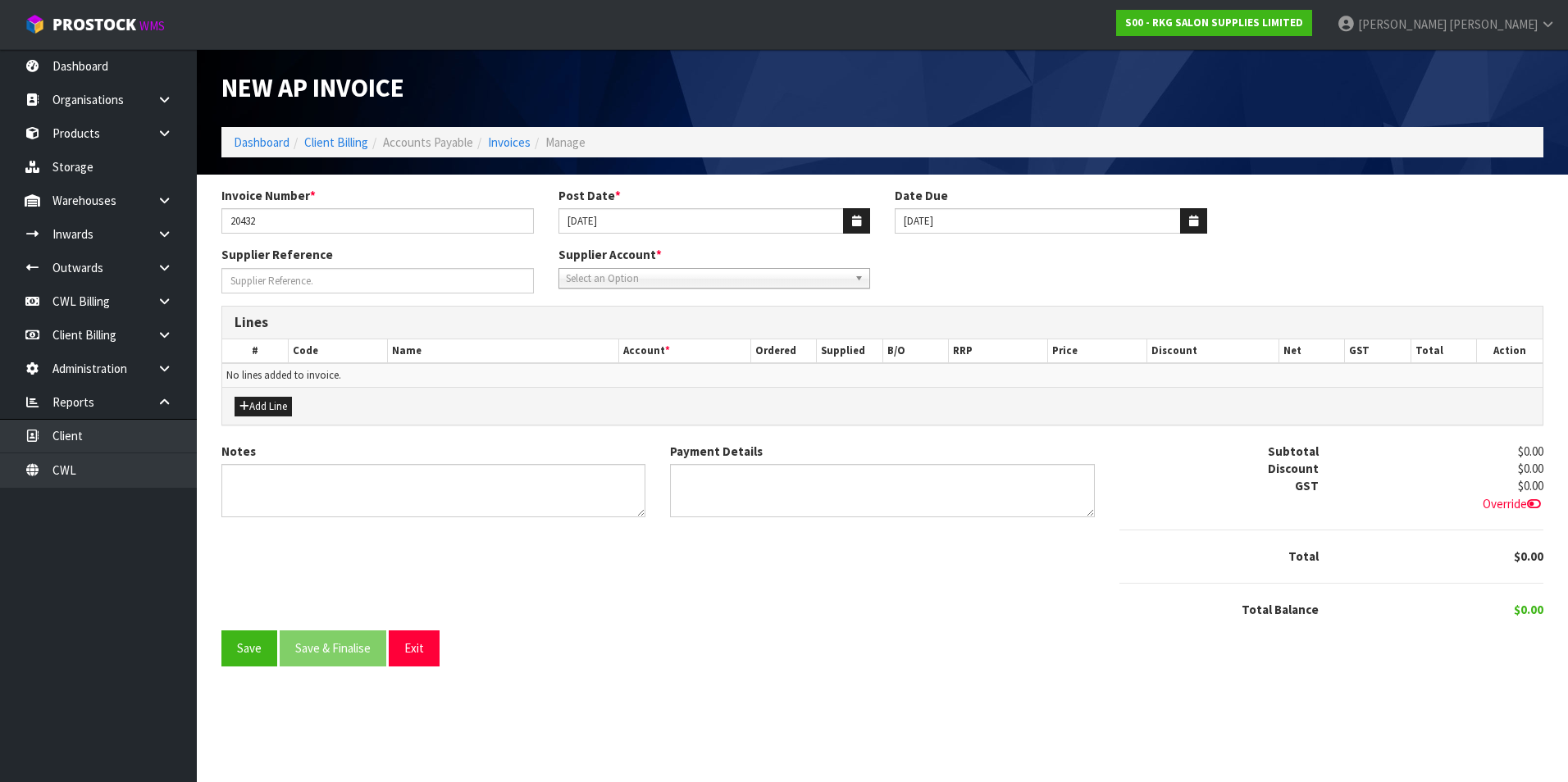
click at [621, 277] on span "Select an Option" at bounding box center [707, 279] width 283 height 20
type input "con"
click at [734, 346] on li "CON WAR - CONTRACT WAREHOUSING LTD" at bounding box center [714, 345] width 304 height 21
click at [287, 406] on button "Add Line" at bounding box center [263, 407] width 58 height 20
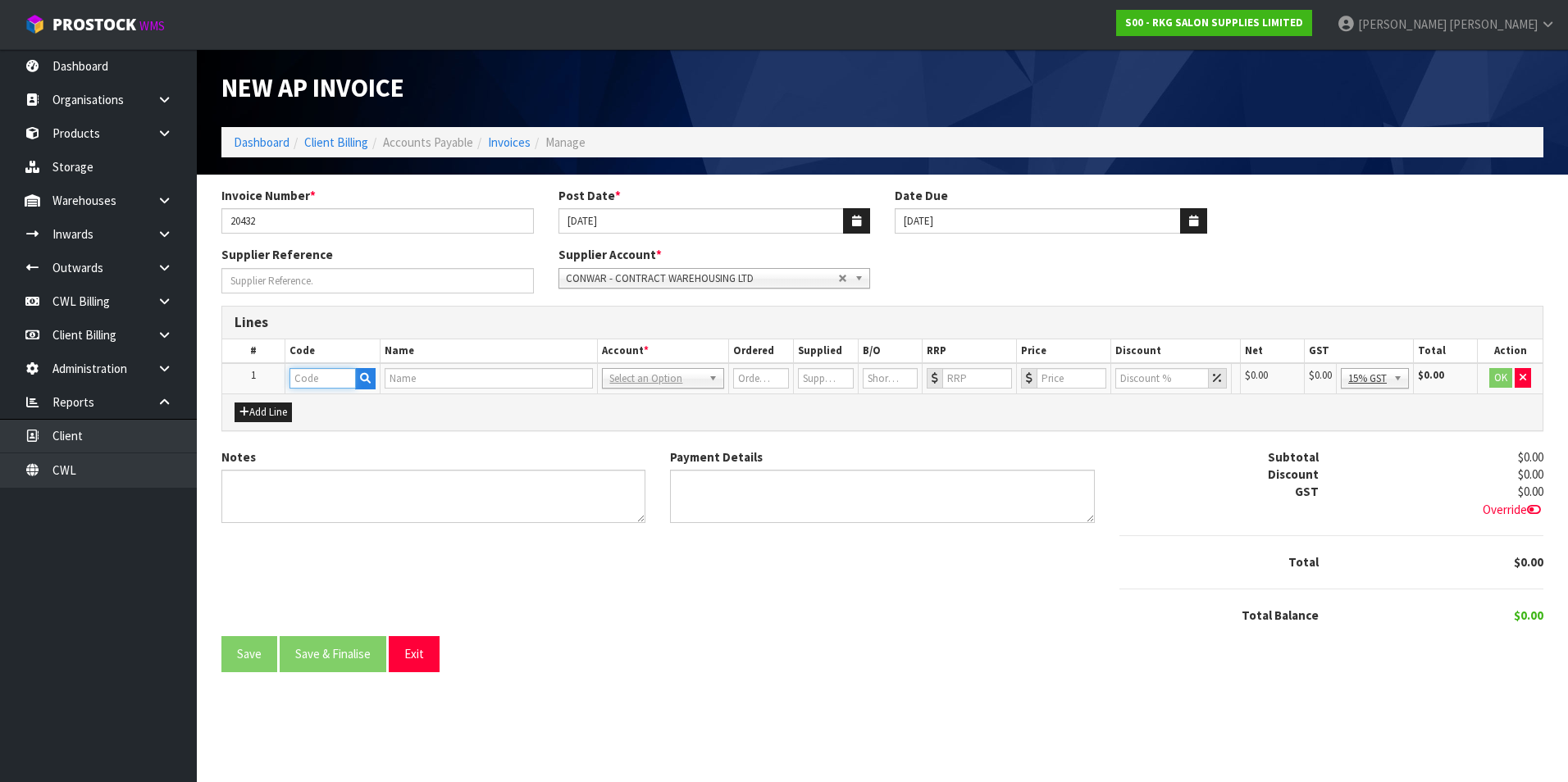
click at [327, 378] on input "text" at bounding box center [323, 378] width 67 height 21
type input "FREI"
click at [355, 432] on link "FREI GHT COSTS" at bounding box center [355, 428] width 130 height 23
type input "FREIGHT COSTS"
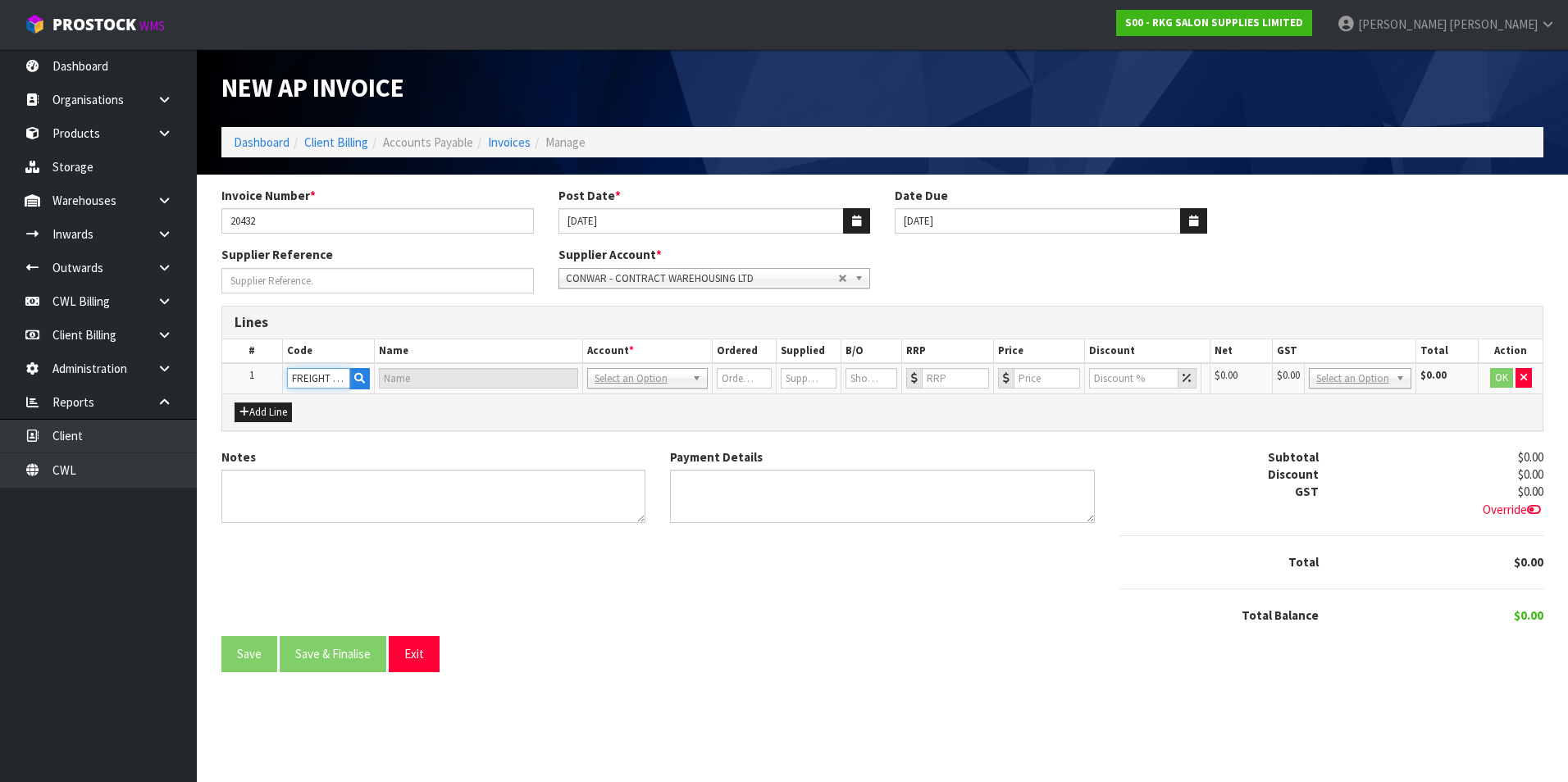
type input "FREIGHT EXPENSE"
type input "1"
type input "0"
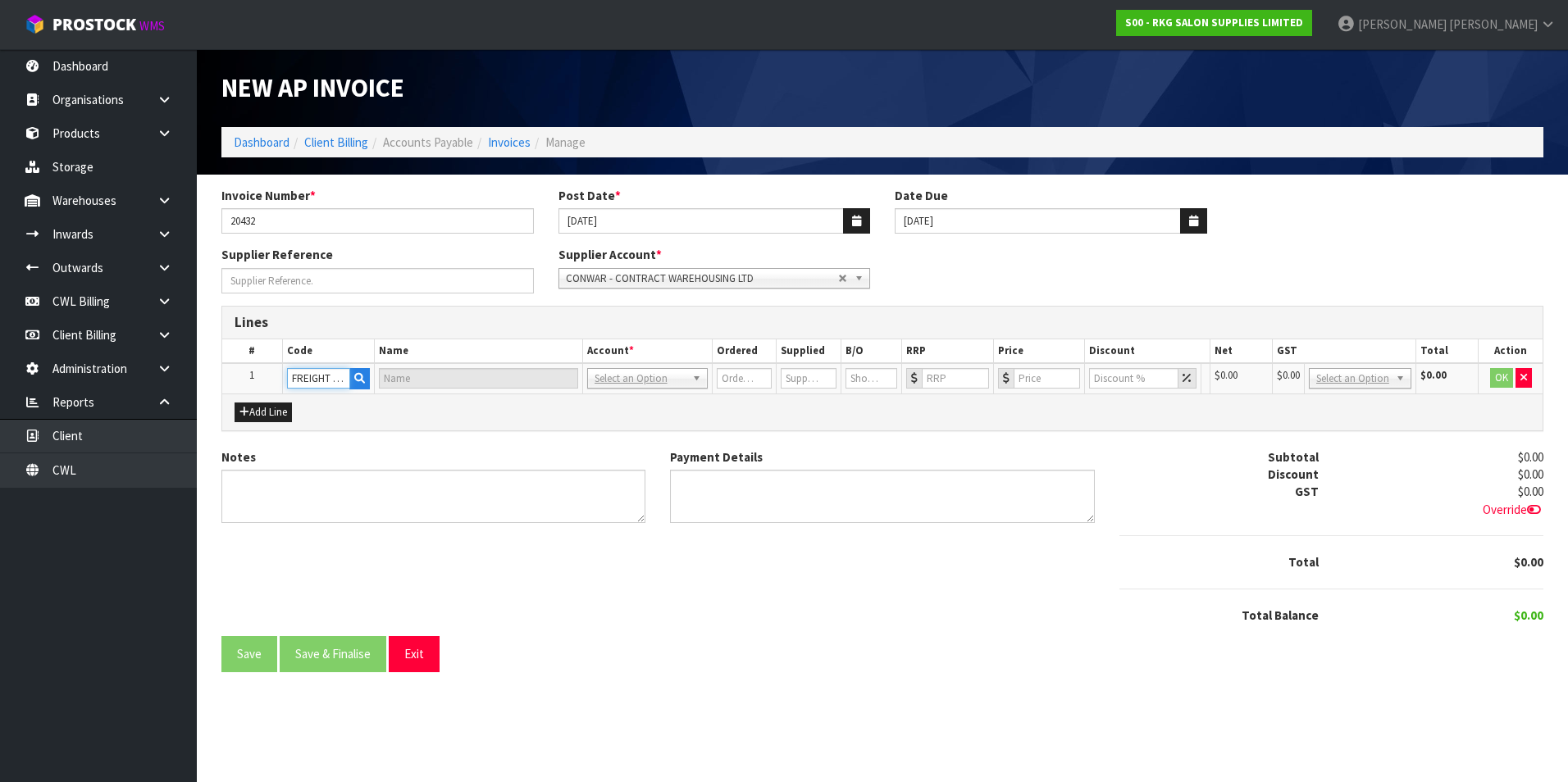
type input "0"
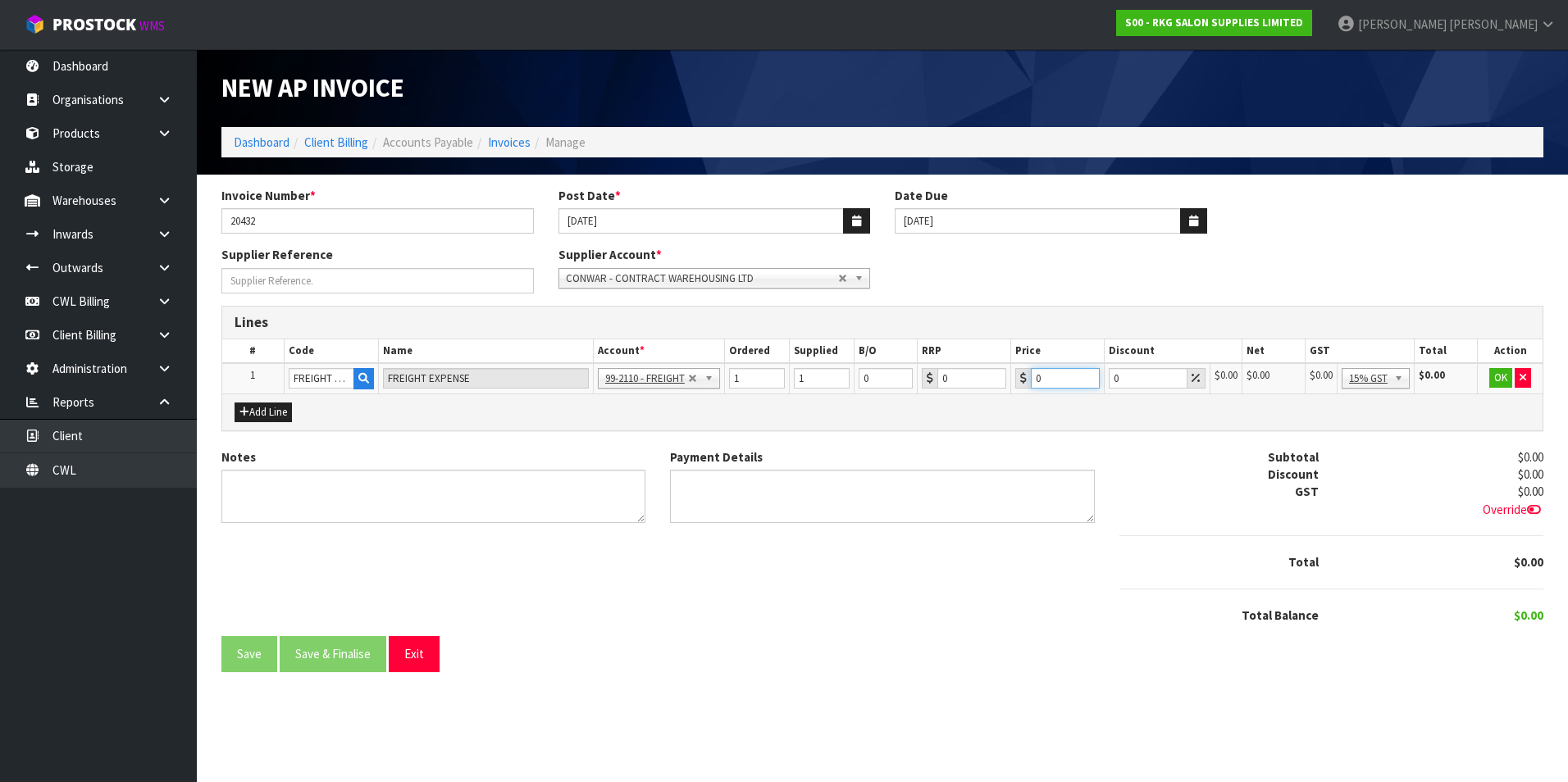
click at [1053, 377] on input "0" at bounding box center [1066, 378] width 69 height 21
type input "698.74"
click at [1501, 378] on button "OK" at bounding box center [1500, 378] width 23 height 20
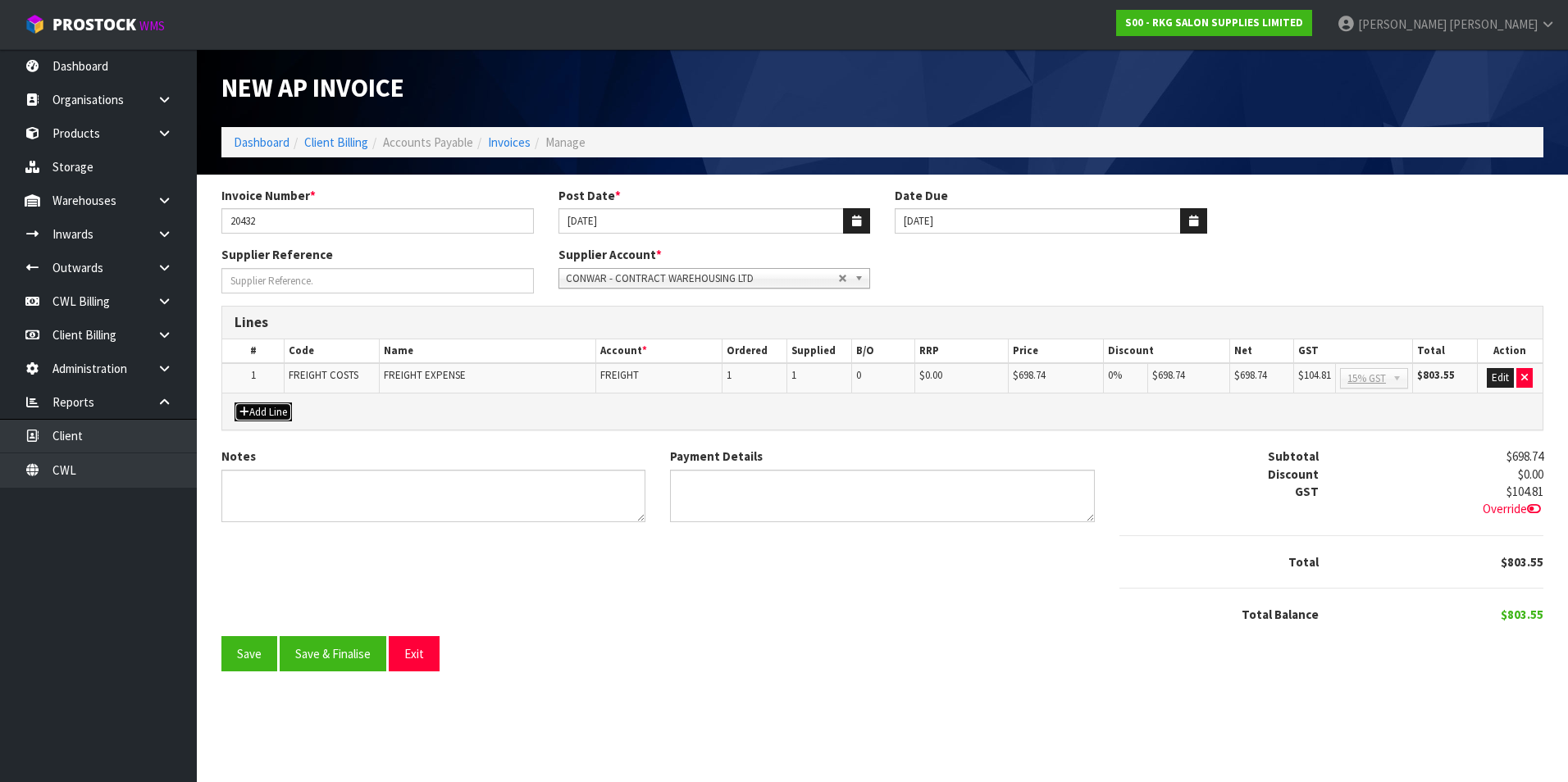
click at [282, 412] on button "Add Line" at bounding box center [263, 412] width 58 height 20
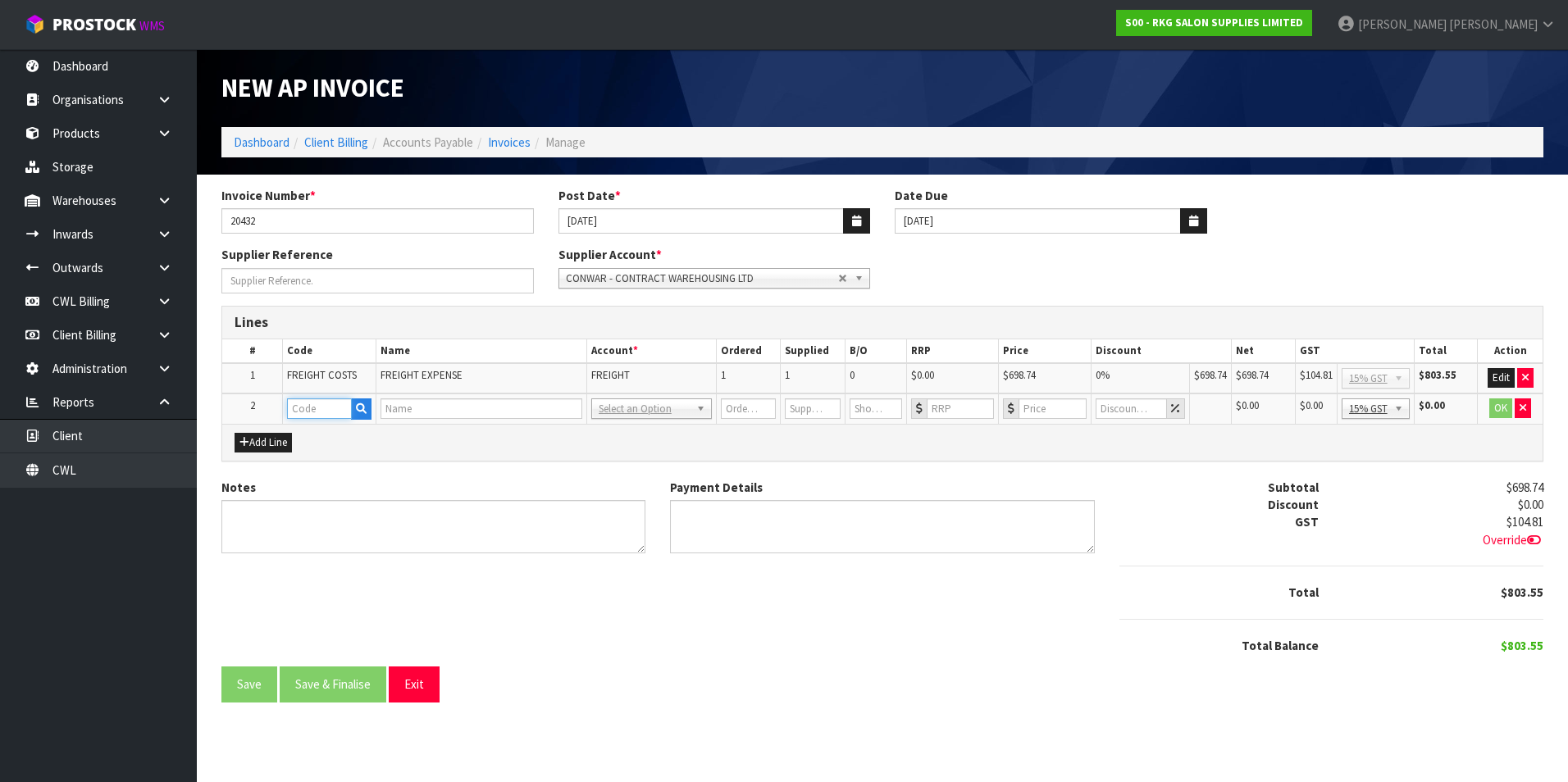
click at [307, 407] on input "text" at bounding box center [320, 408] width 65 height 21
type input "CWL"
type input "CWL SERVICES"
type input "1"
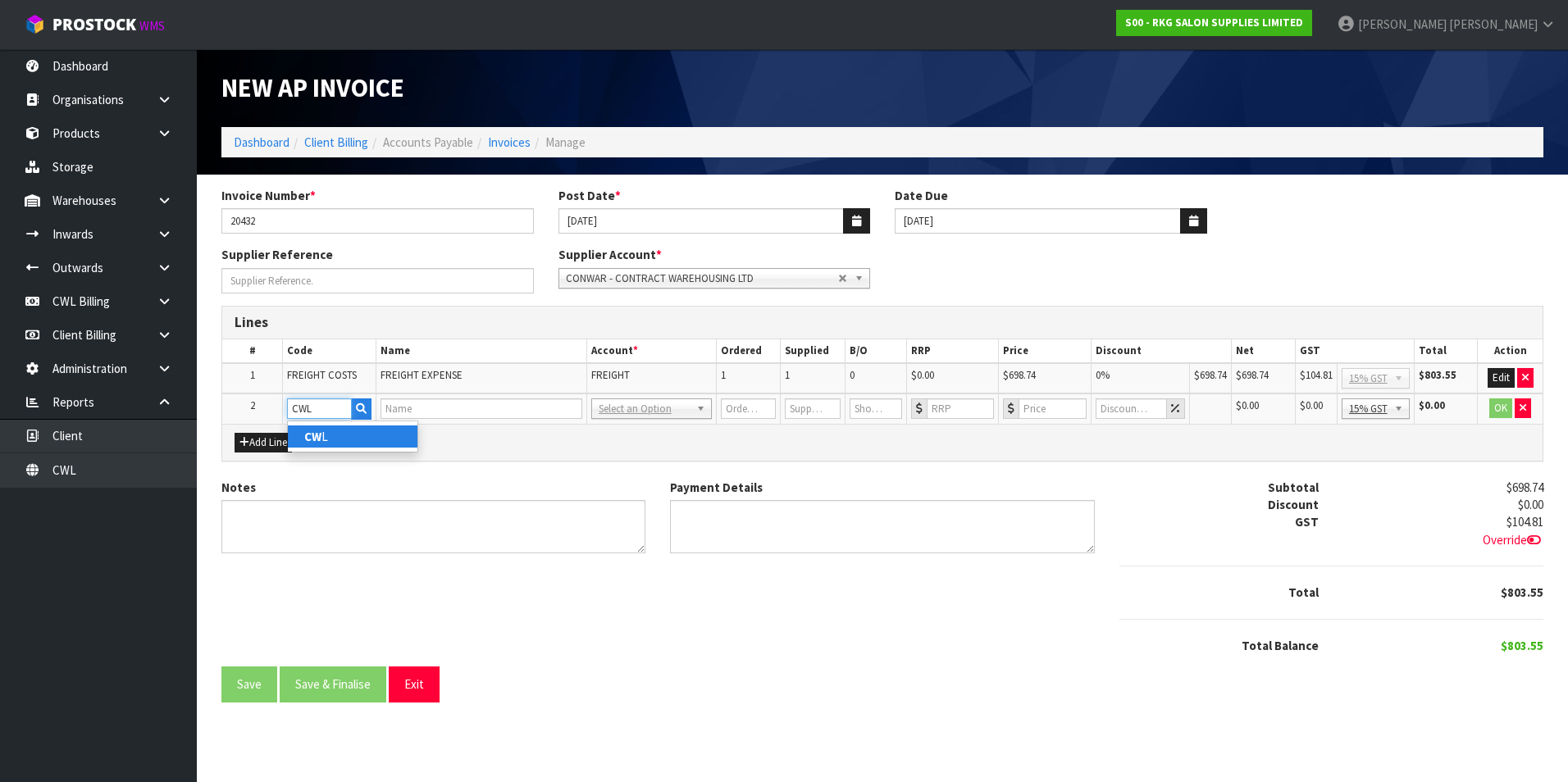
type input "0"
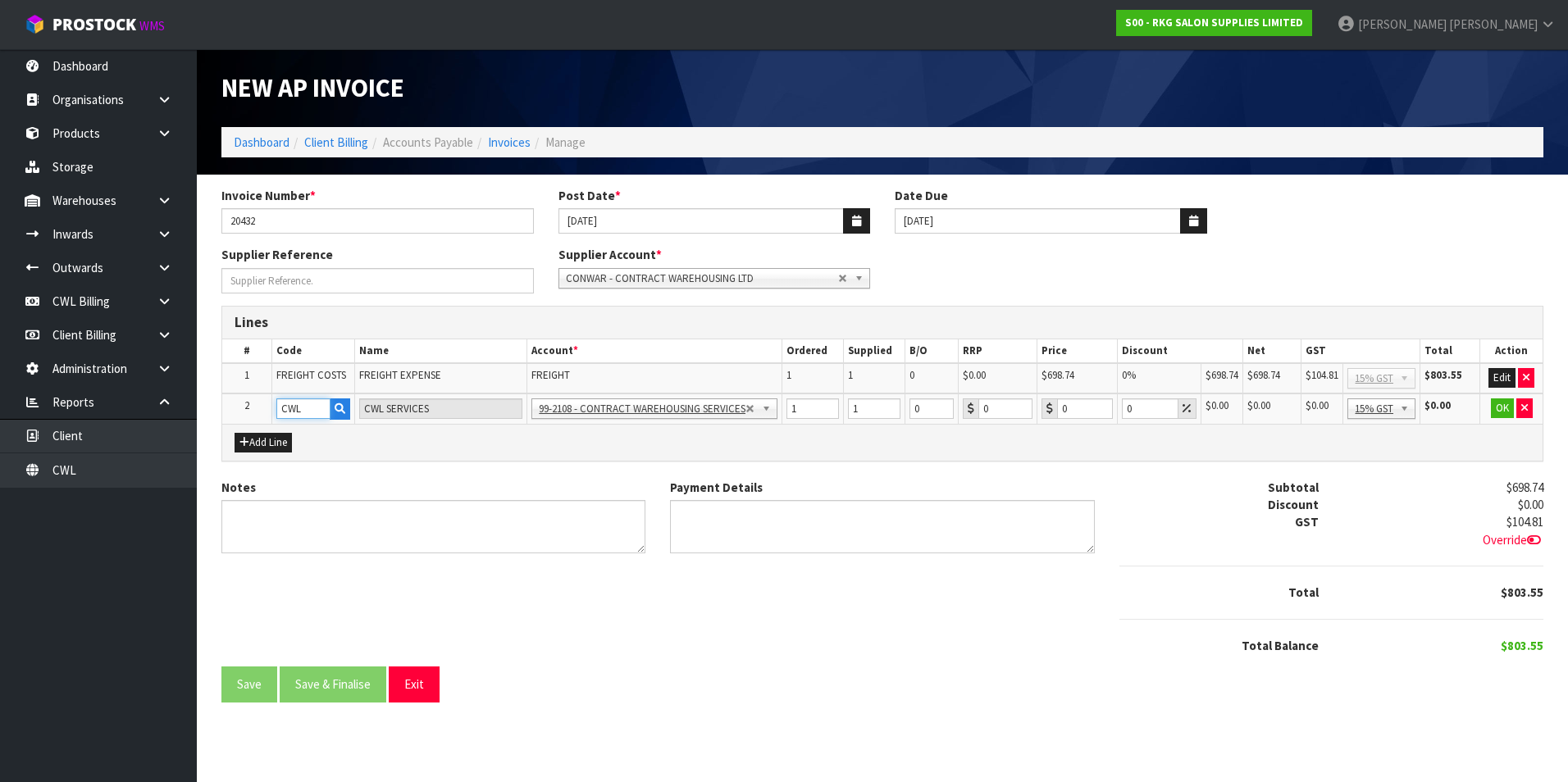
type input "CWL"
type input "198.61"
click at [1505, 411] on button "OK" at bounding box center [1501, 408] width 23 height 20
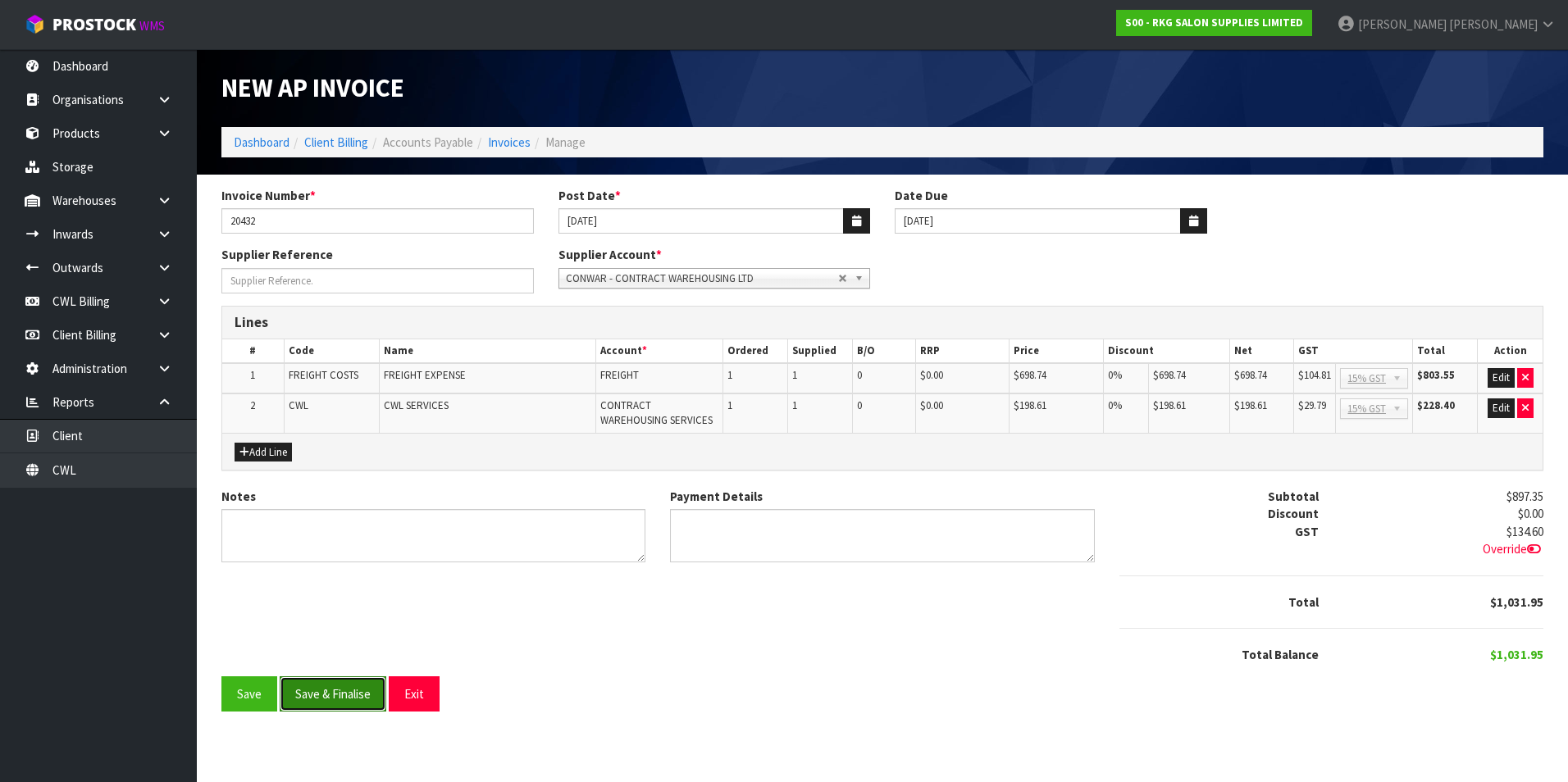
click at [363, 692] on button "Save & Finalise" at bounding box center [333, 695] width 107 height 35
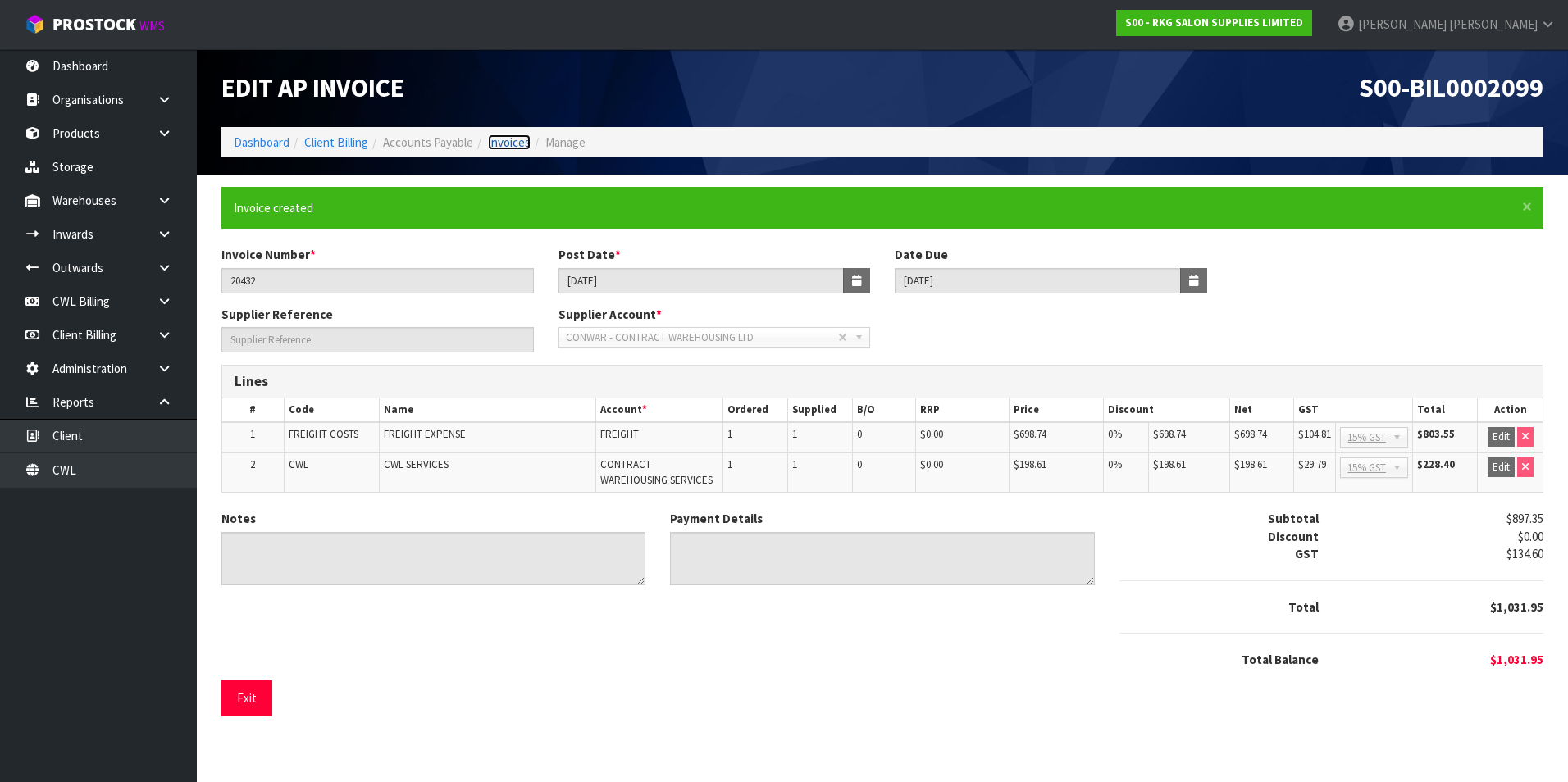
click at [522, 143] on link "Invoices" at bounding box center [508, 142] width 42 height 16
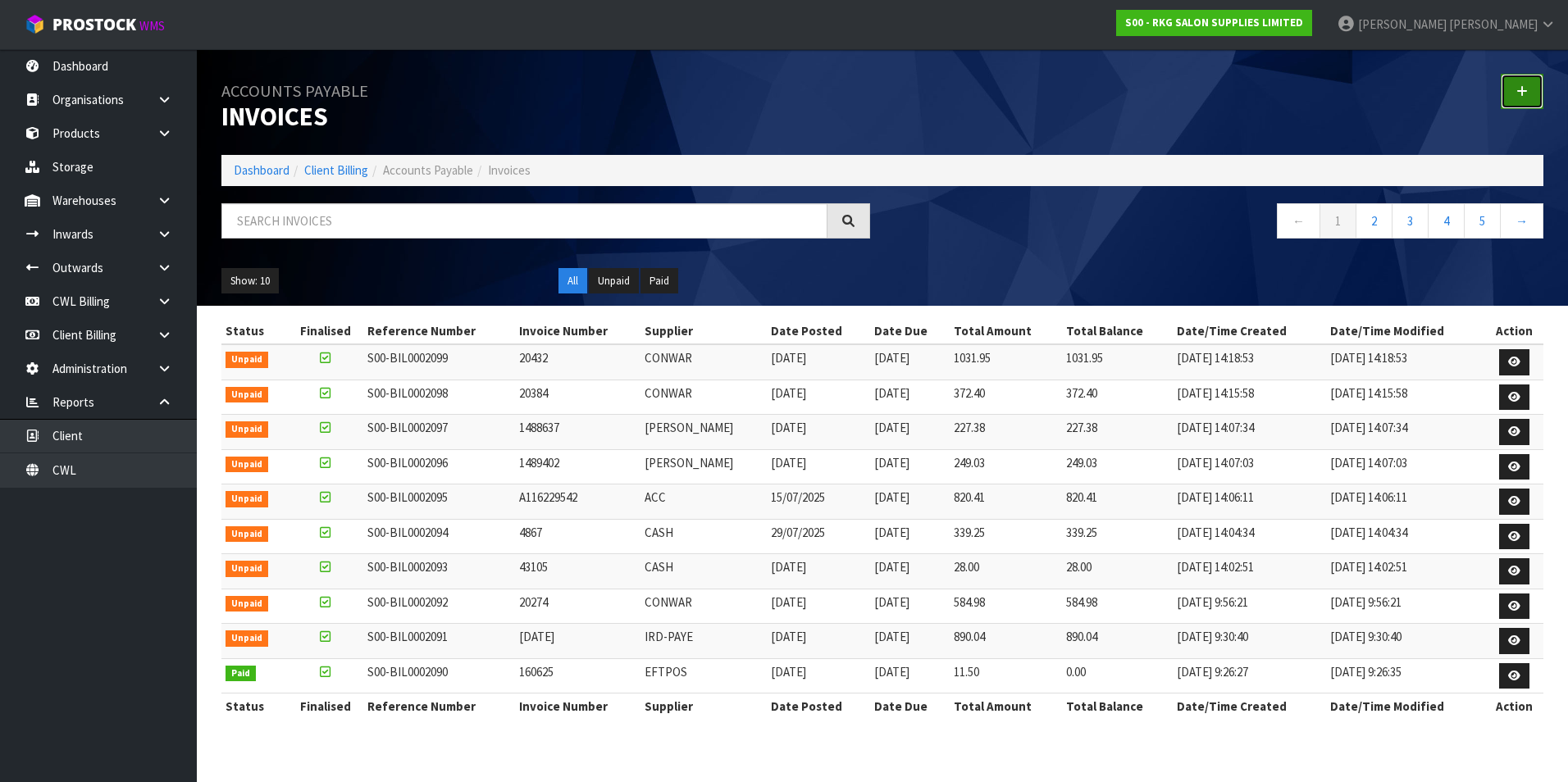
click at [1516, 95] on link at bounding box center [1521, 91] width 42 height 35
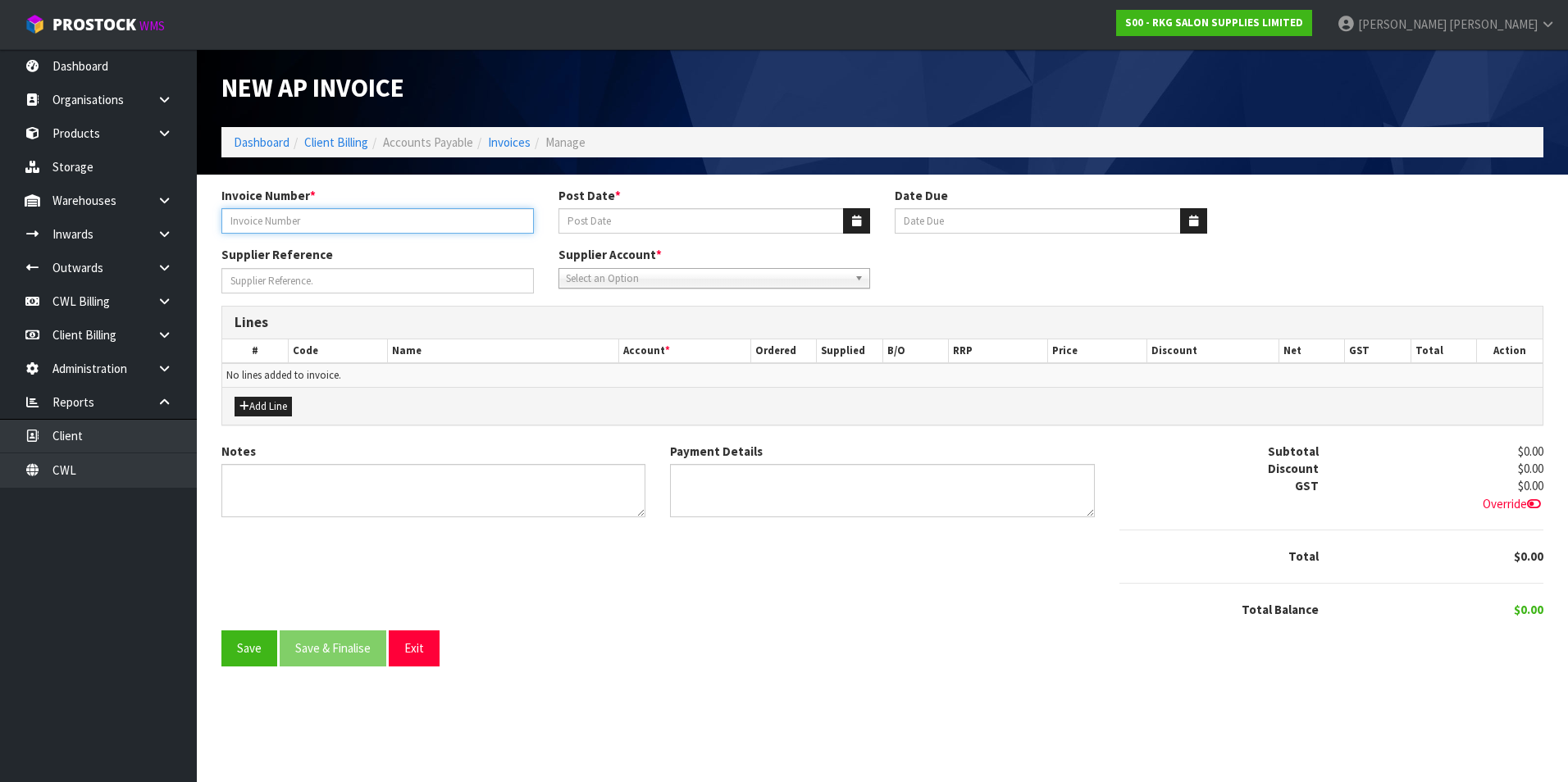
click at [338, 228] on input "Invoice Number *" at bounding box center [378, 221] width 312 height 26
type input "20479"
click at [857, 227] on icon "button" at bounding box center [856, 221] width 9 height 11
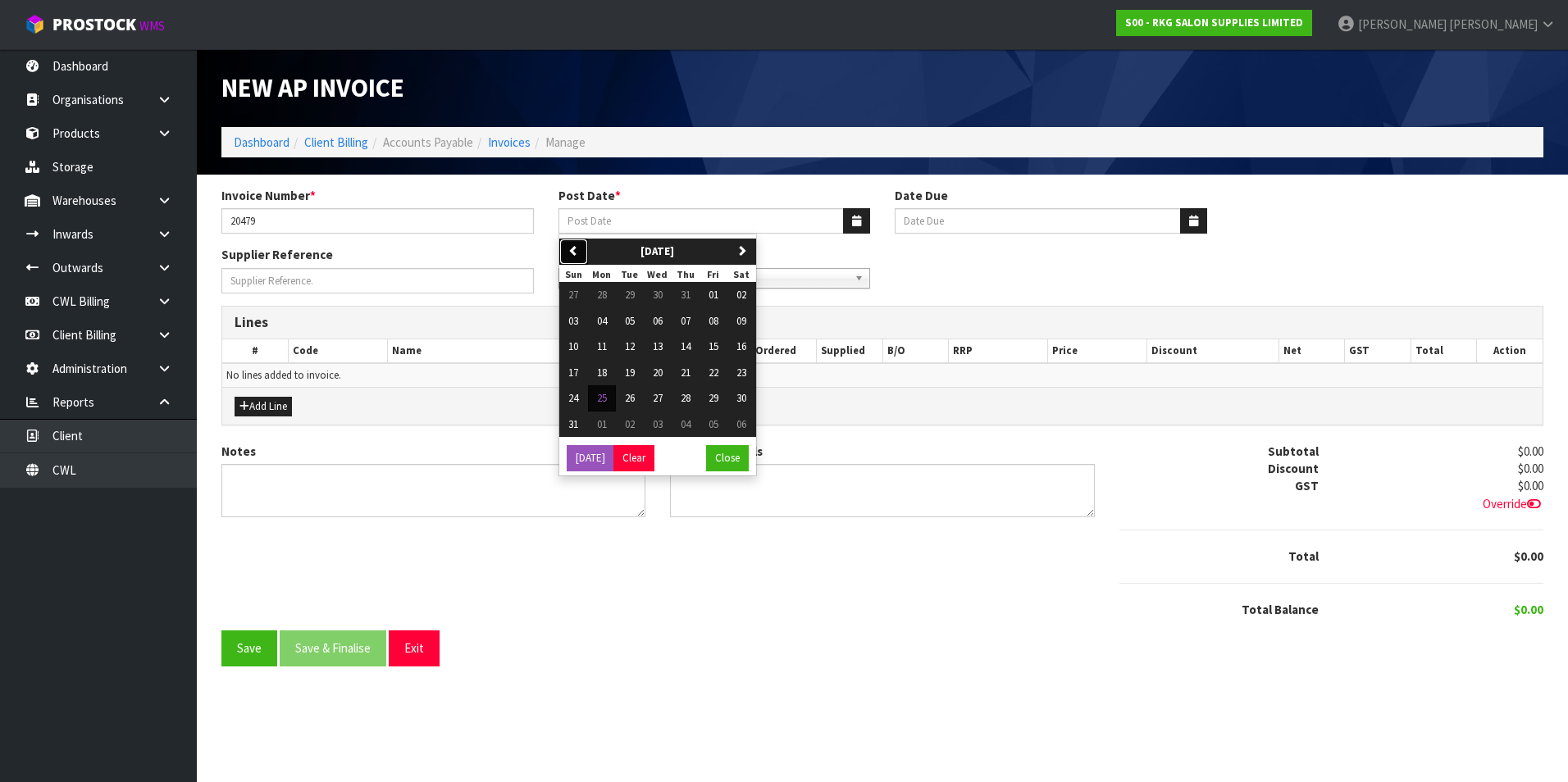
click at [576, 247] on icon "button" at bounding box center [573, 250] width 11 height 11
click at [601, 377] on span "21" at bounding box center [601, 373] width 10 height 14
type input "[DATE]"
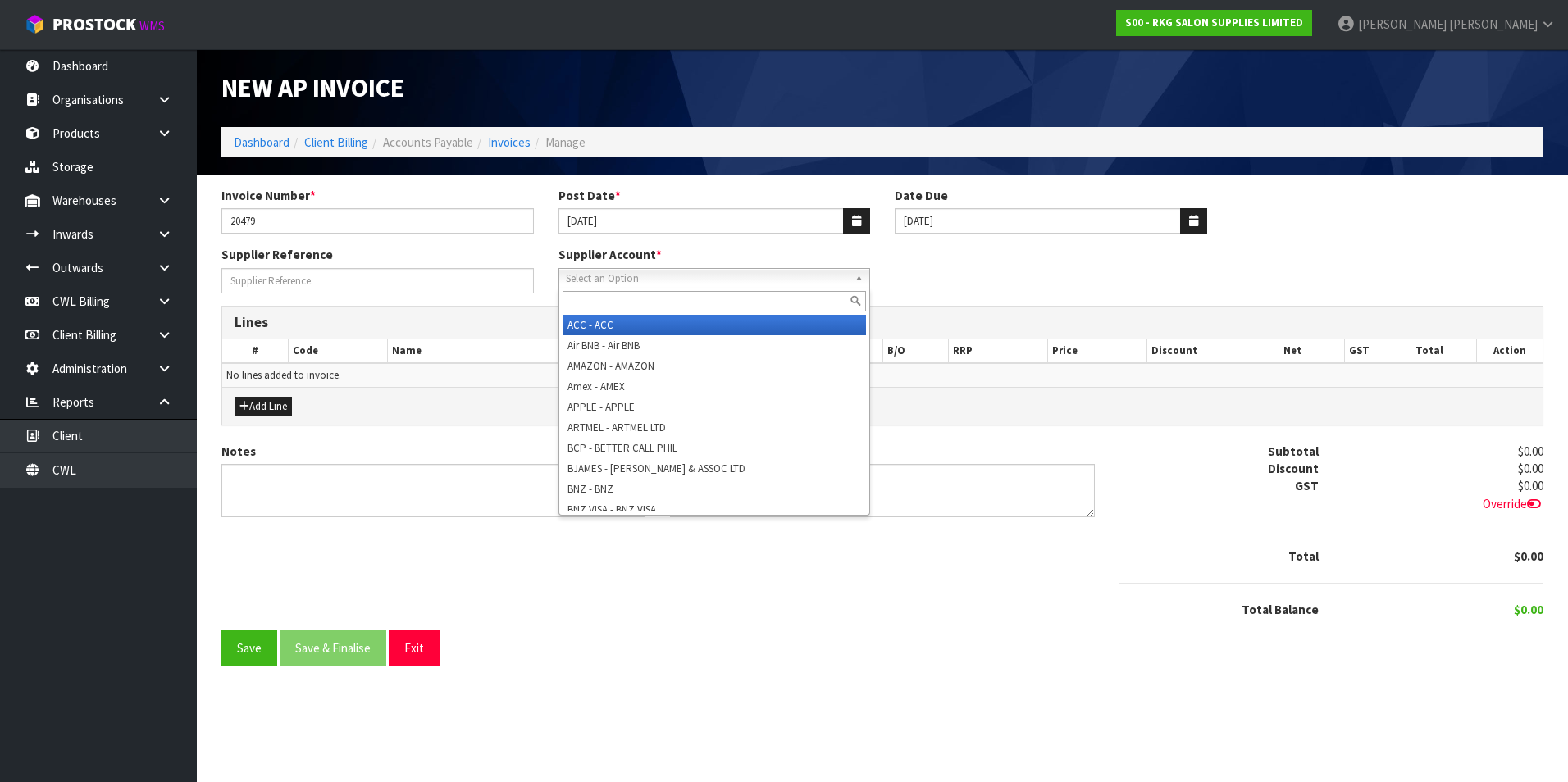
click at [614, 275] on span "Select an Option" at bounding box center [707, 279] width 283 height 20
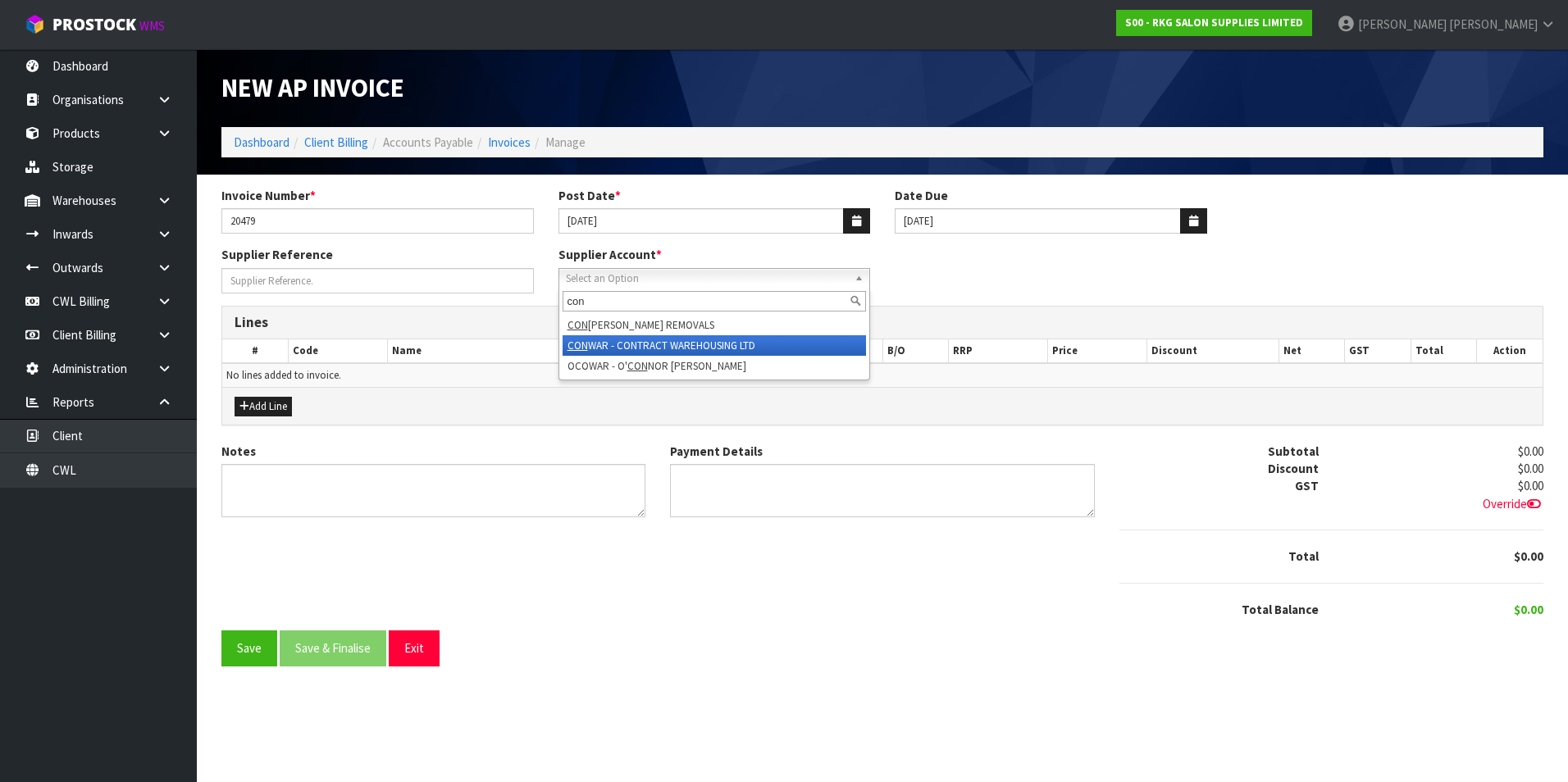
type input "con"
click at [721, 341] on li "CON WAR - CONTRACT WAREHOUSING LTD" at bounding box center [714, 345] width 304 height 21
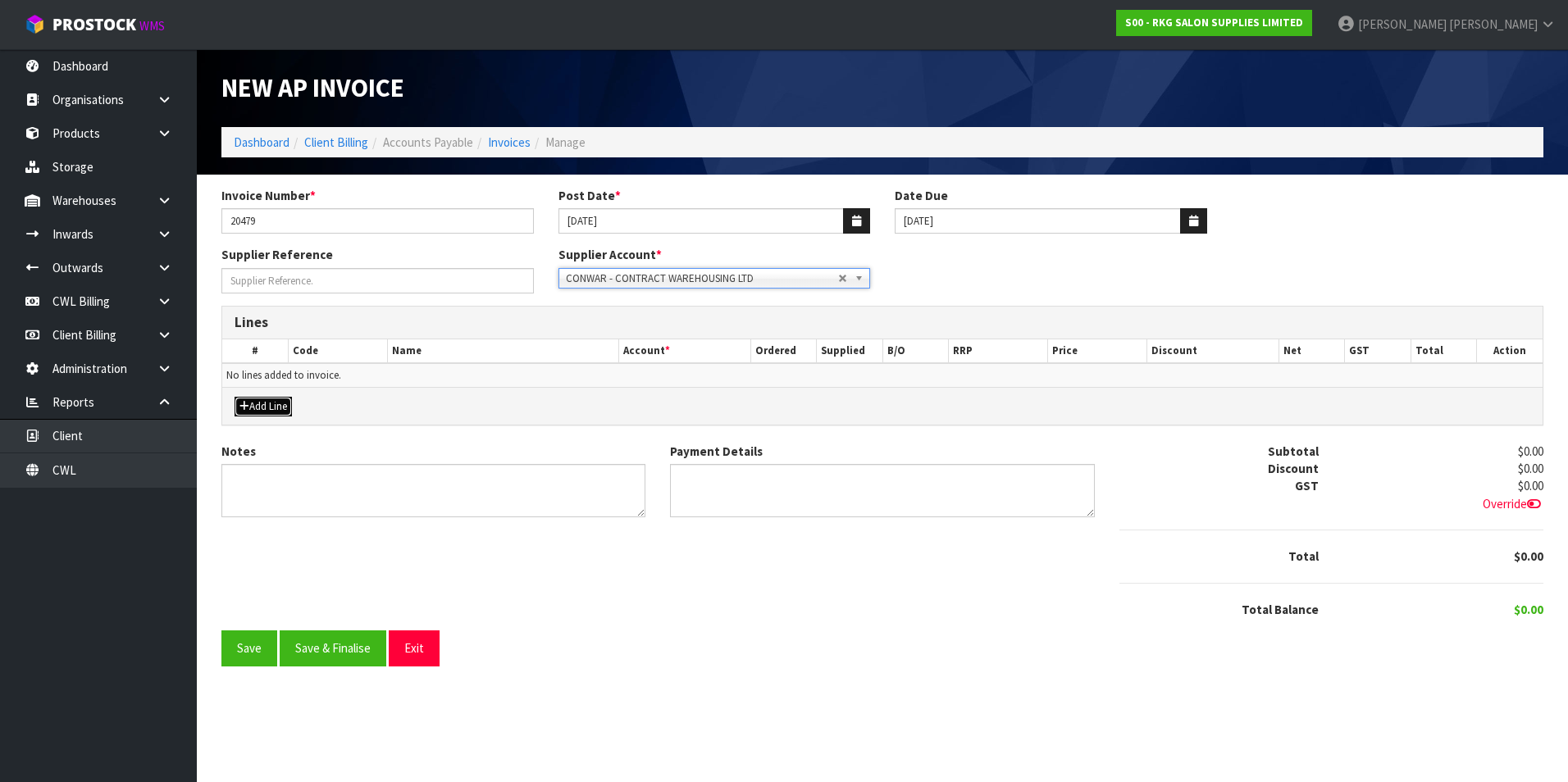
click at [283, 408] on button "Add Line" at bounding box center [263, 407] width 58 height 20
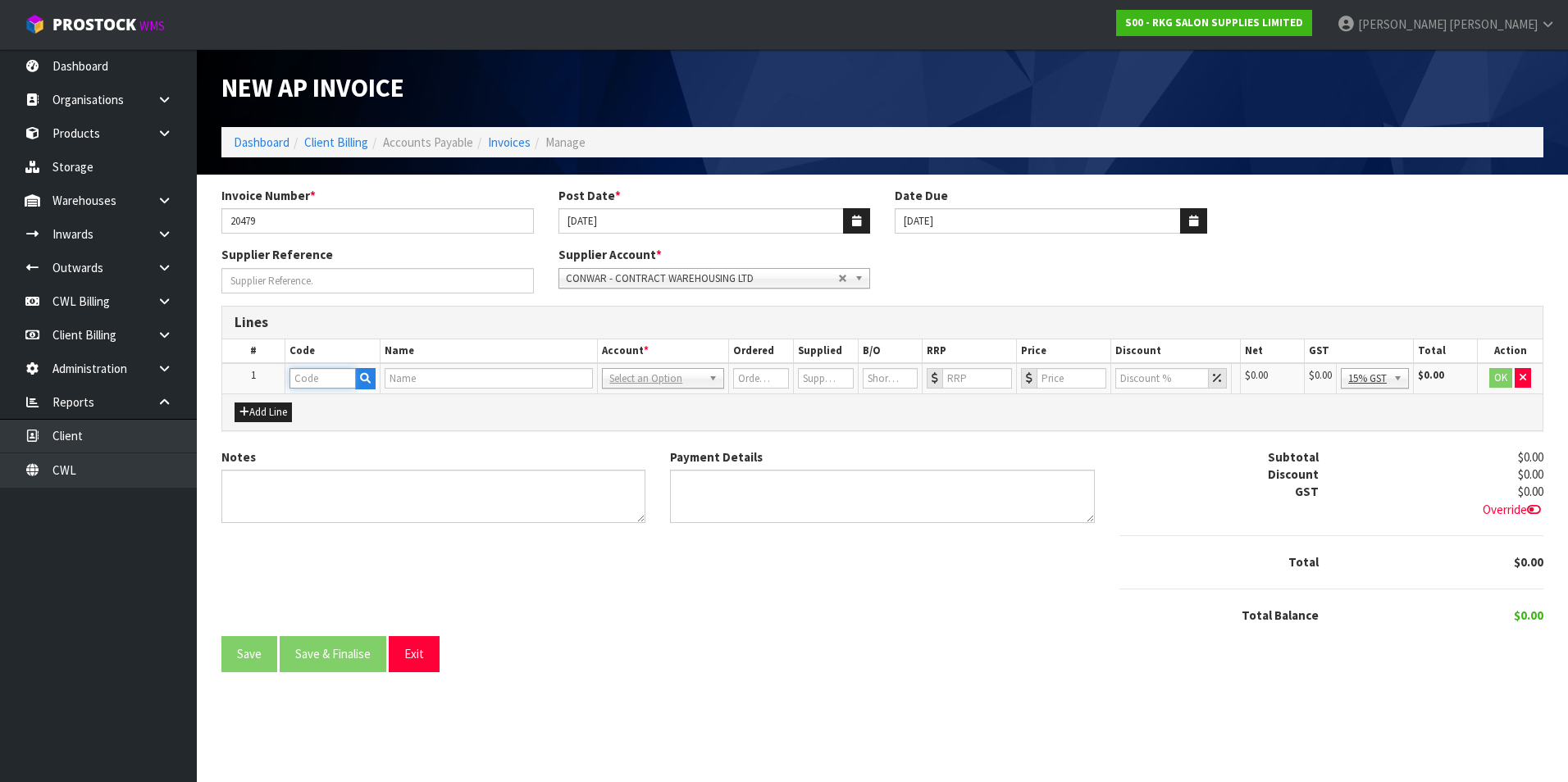
click at [329, 380] on input "text" at bounding box center [323, 378] width 67 height 21
type input "FREI"
click at [352, 432] on link "FREI GHT COSTS" at bounding box center [355, 428] width 130 height 23
type input "FREIGHT COSTS"
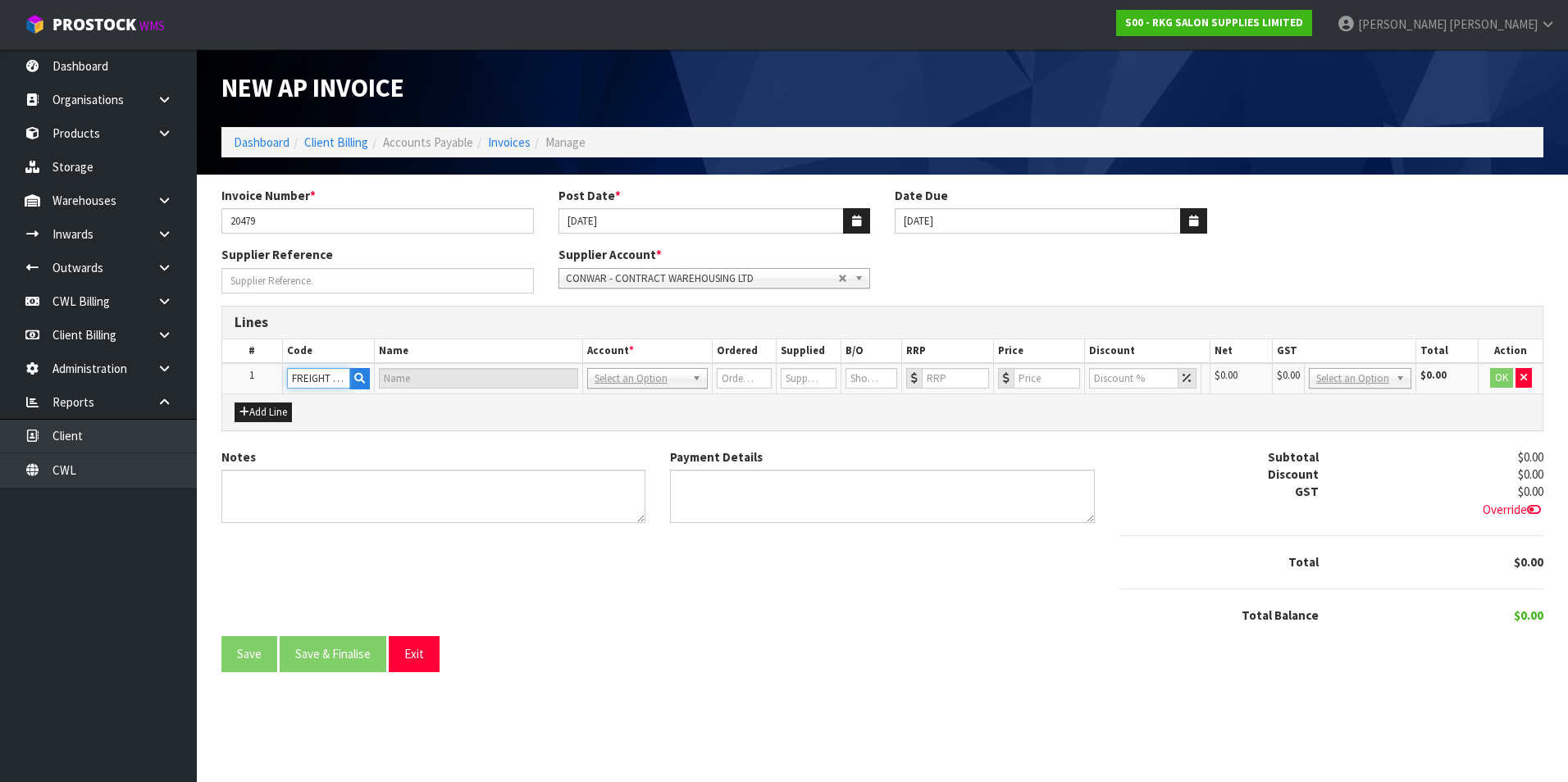
type input "FREIGHT EXPENSE"
type input "1"
type input "0"
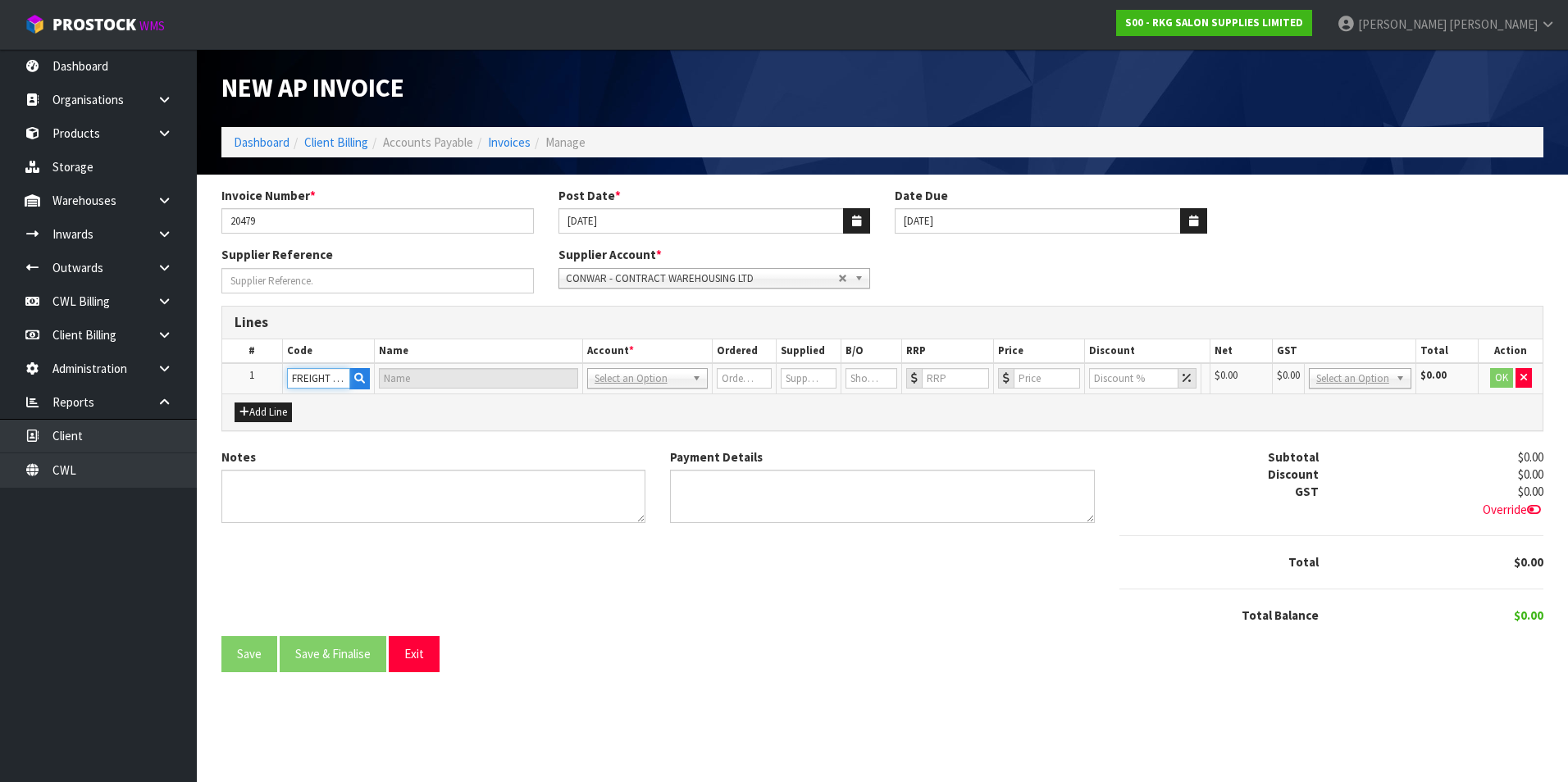
type input "0"
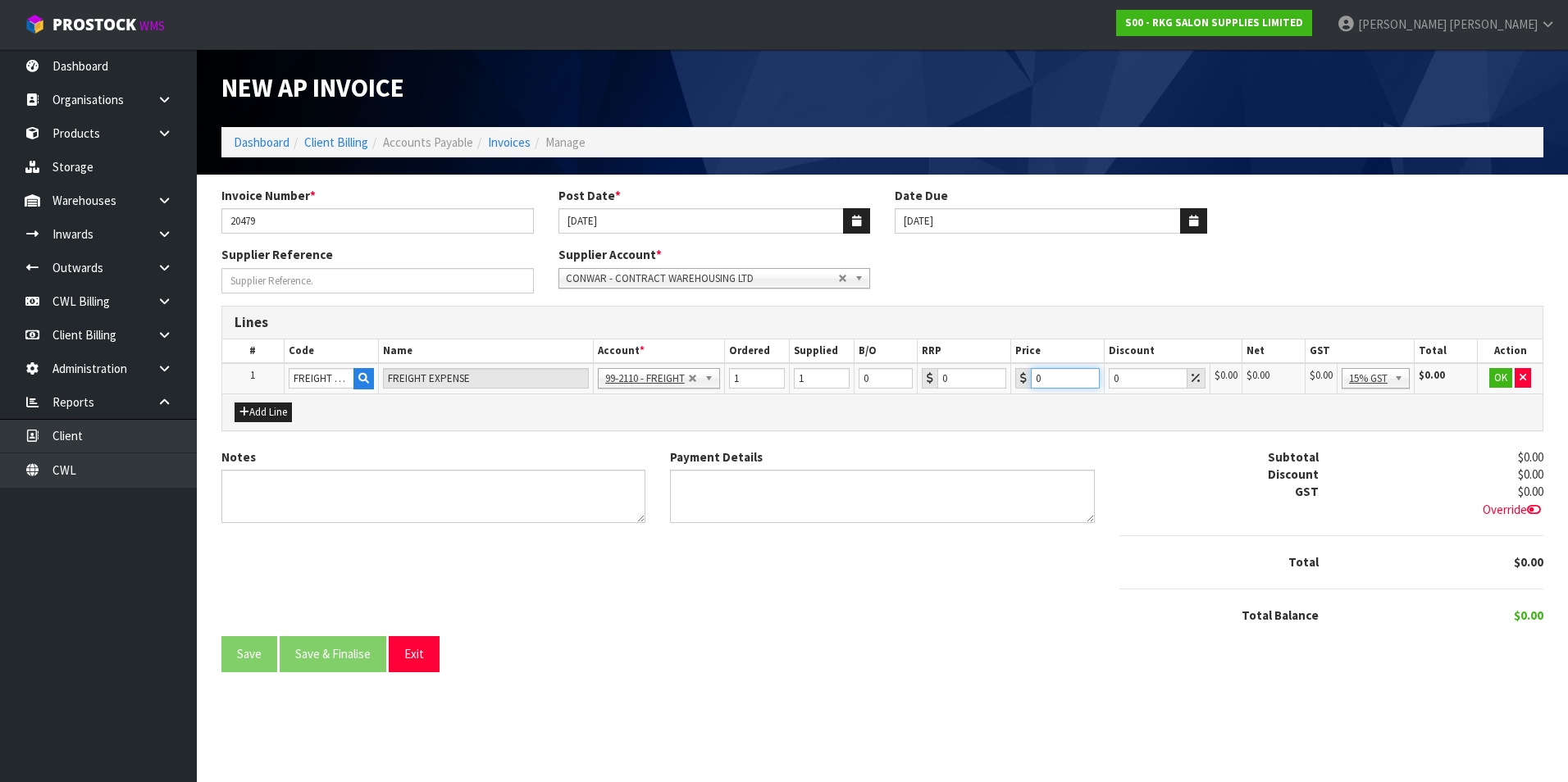
click at [1068, 376] on input "0" at bounding box center [1066, 378] width 69 height 21
type input "1155.13"
click at [1498, 377] on button "OK" at bounding box center [1501, 378] width 23 height 20
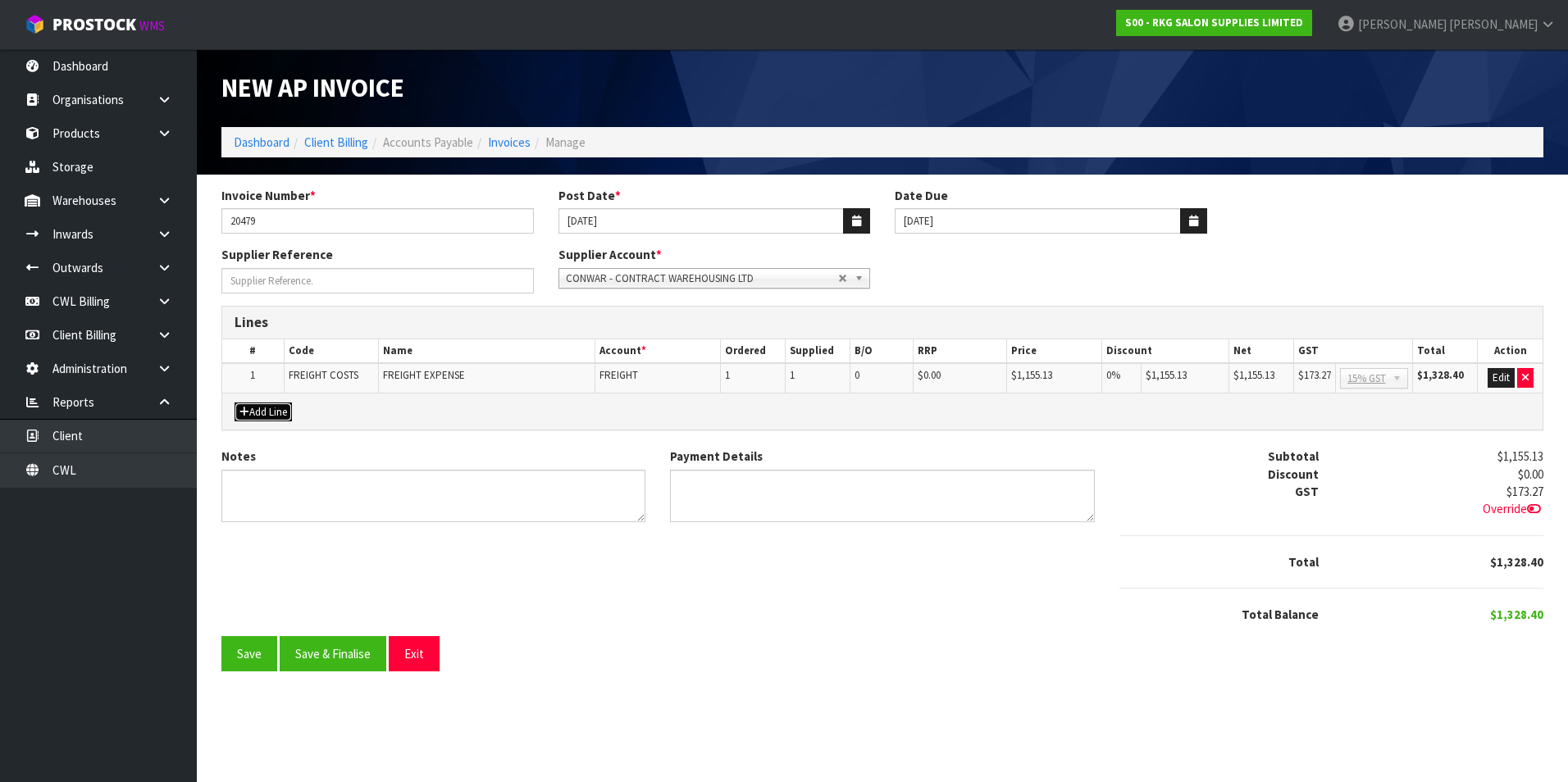
click at [263, 417] on button "Add Line" at bounding box center [263, 412] width 58 height 20
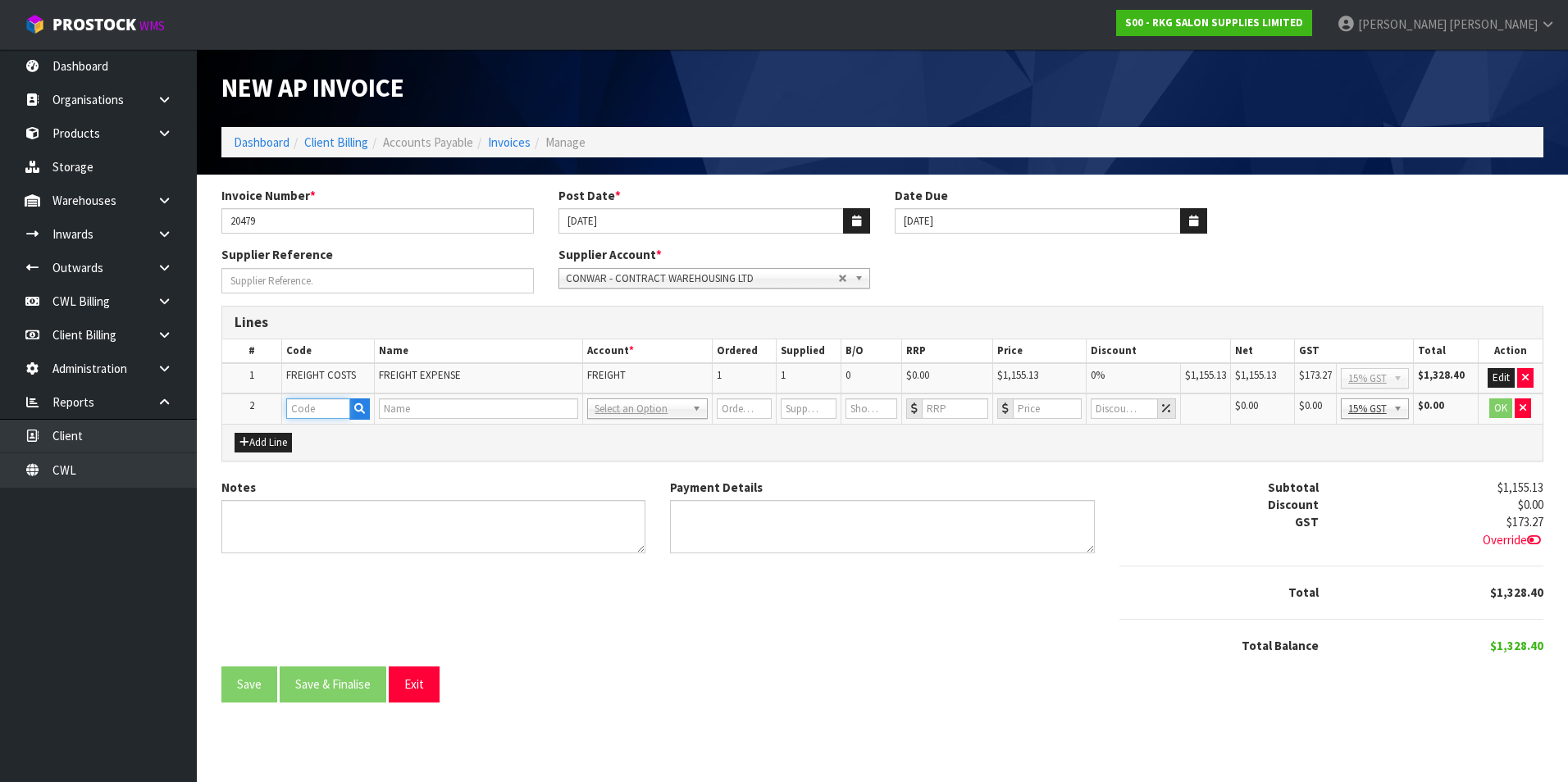
click at [326, 406] on input "text" at bounding box center [318, 408] width 64 height 21
type input "CWL"
type input "CWL SERVICES"
type input "1"
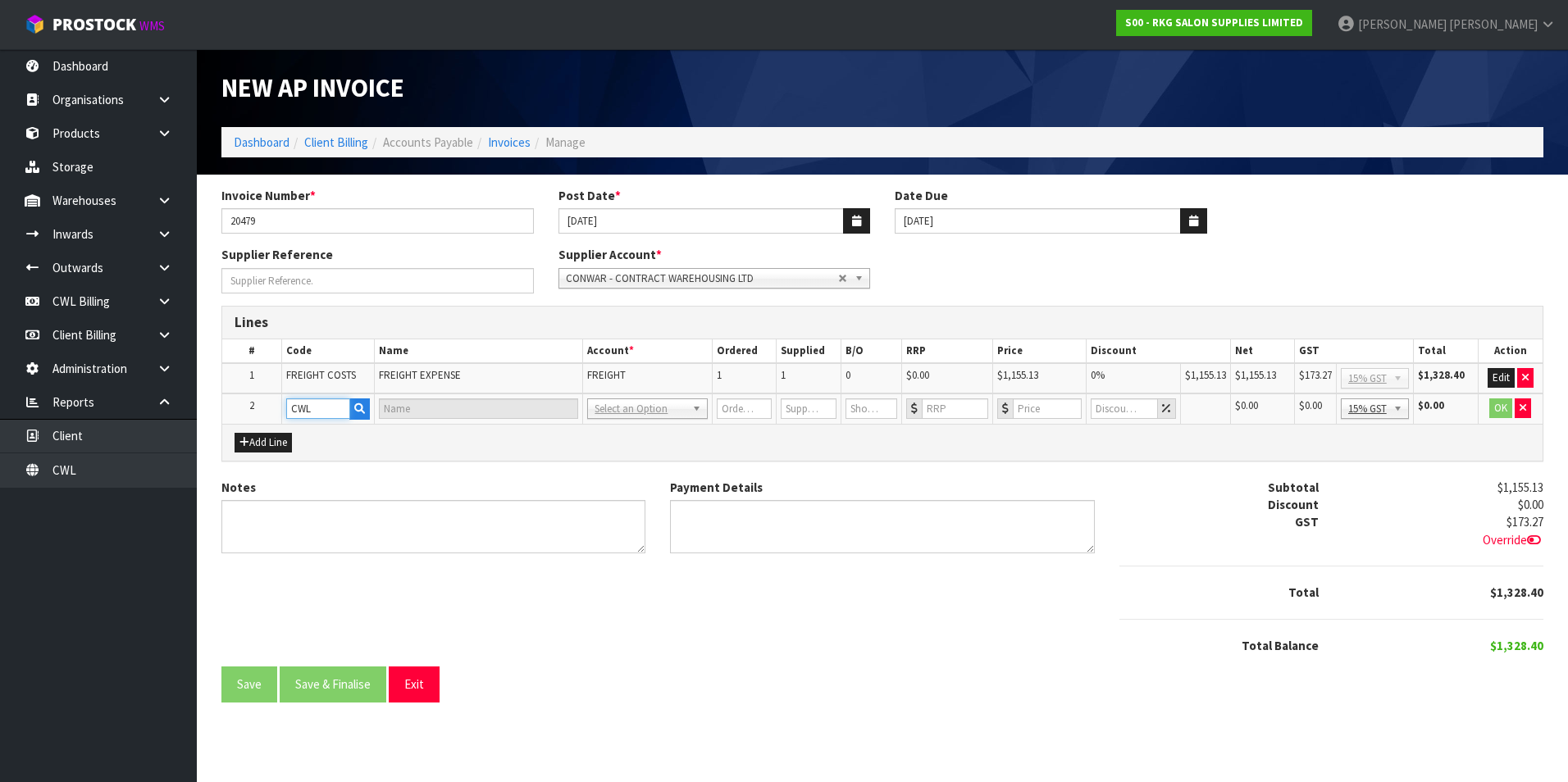
type input "0"
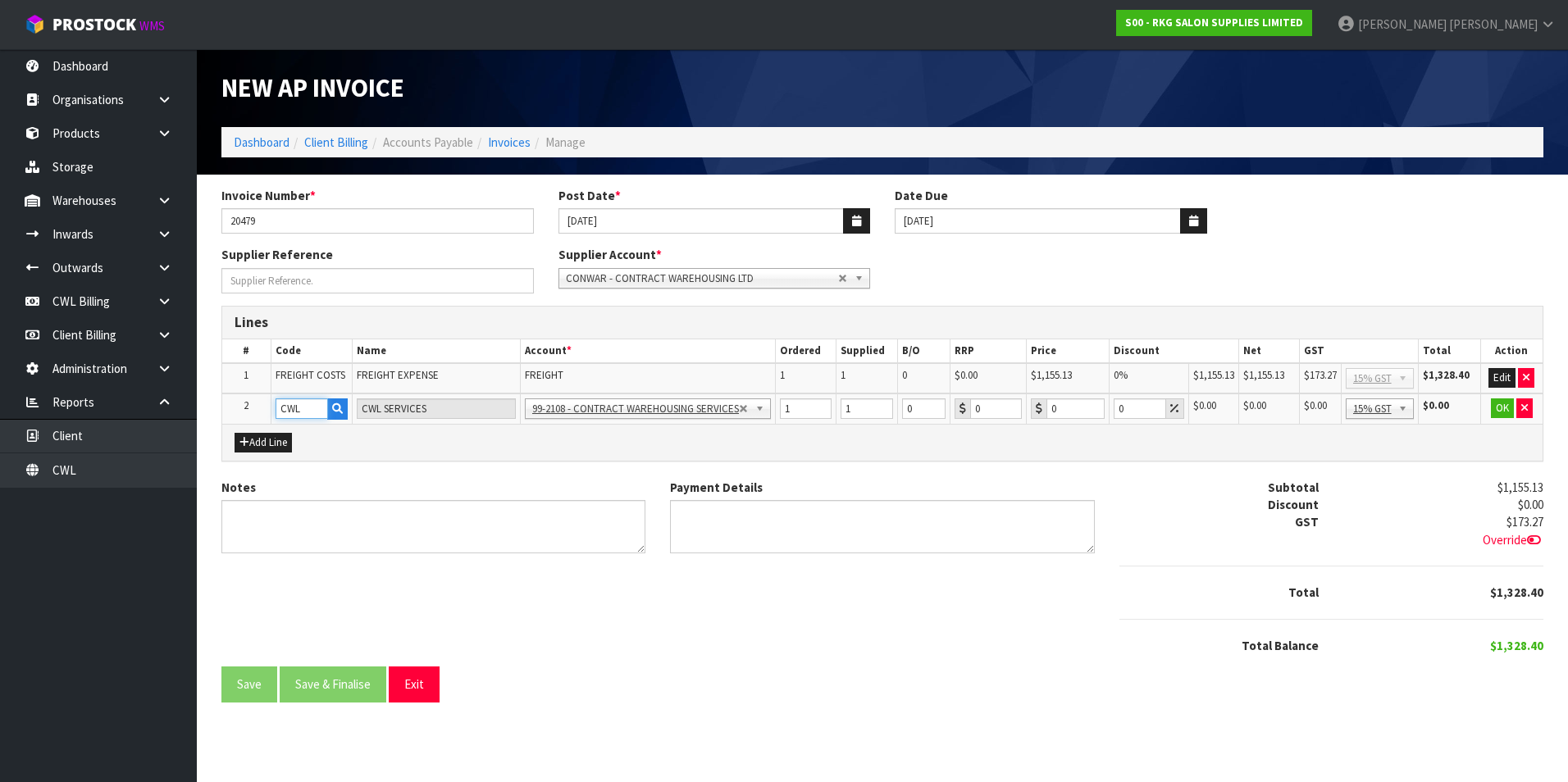
type input "CWL"
type input "297.04"
click at [1507, 412] on button "OK" at bounding box center [1501, 408] width 23 height 20
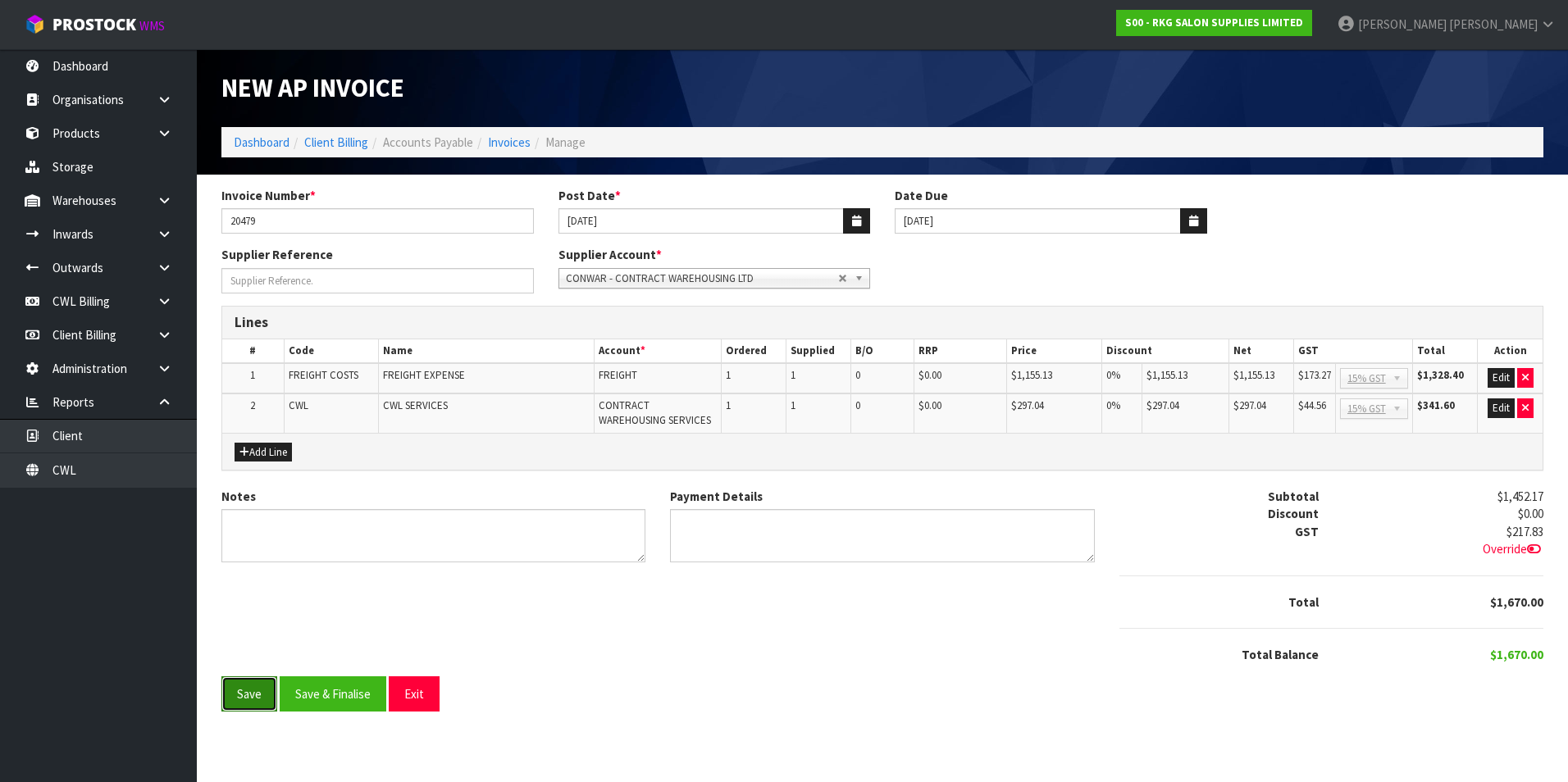
click at [245, 691] on button "Save" at bounding box center [249, 695] width 56 height 35
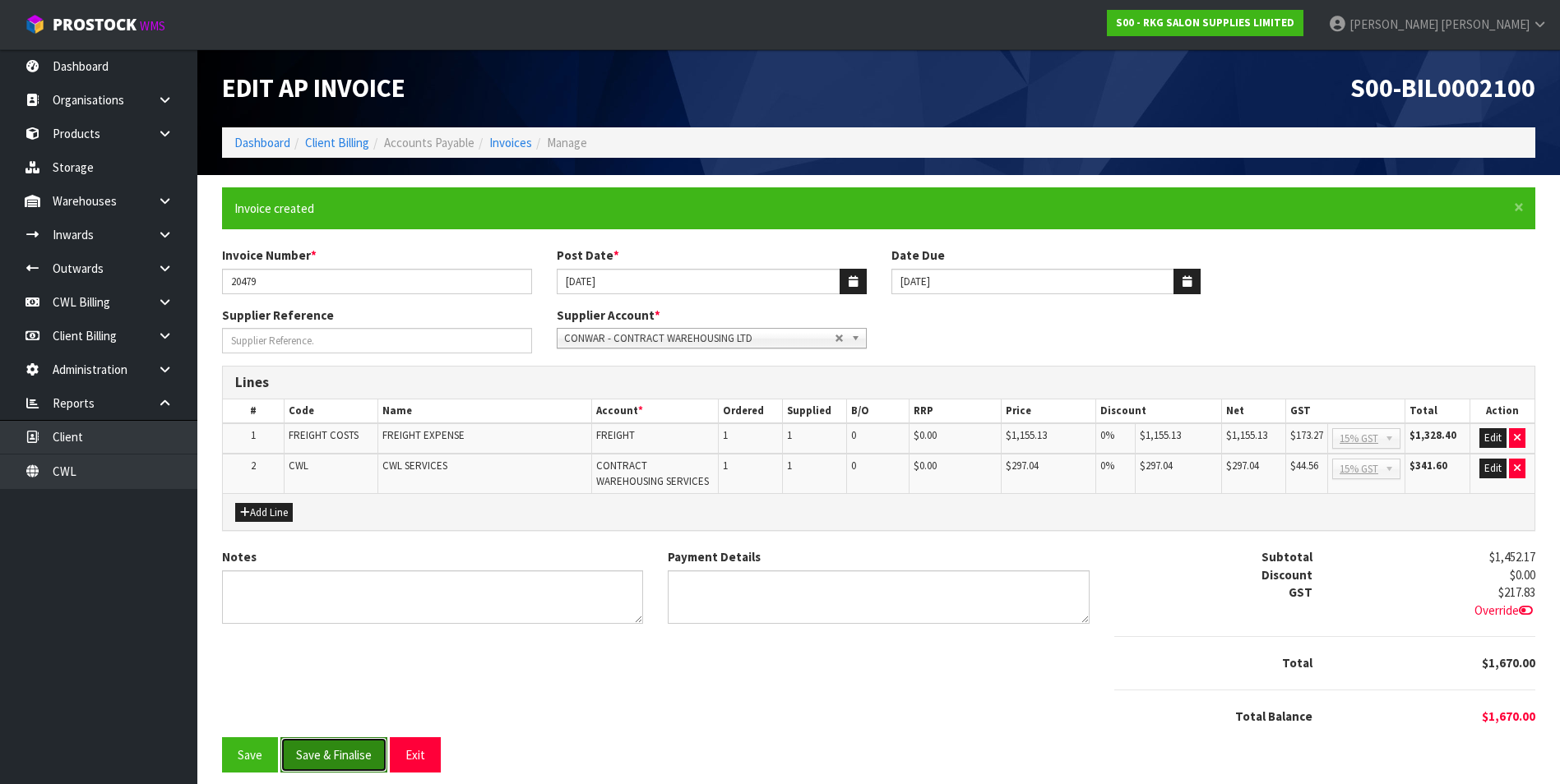
click at [353, 753] on button "Save & Finalise" at bounding box center [334, 755] width 107 height 35
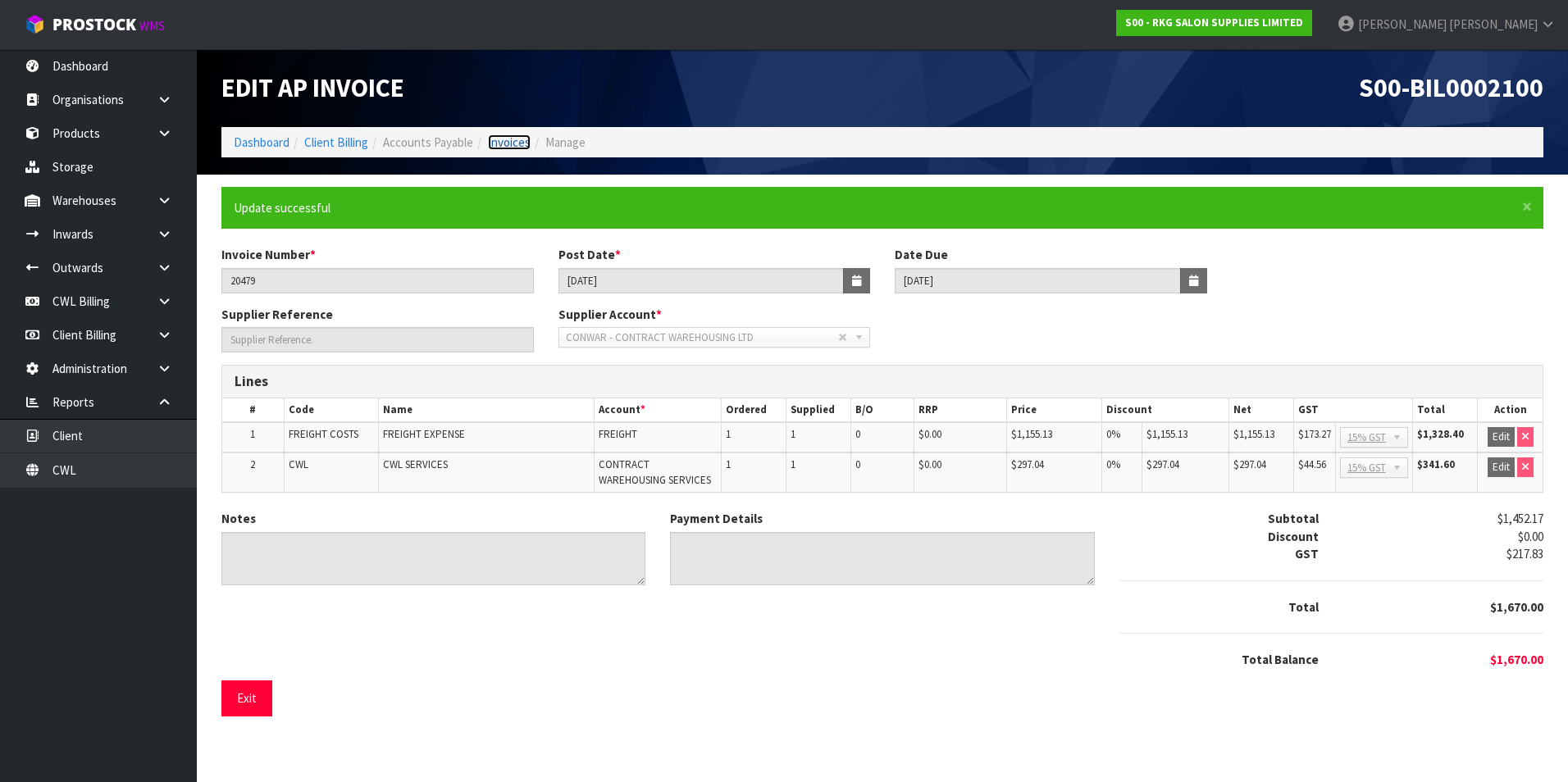
click at [517, 139] on link "Invoices" at bounding box center [508, 142] width 42 height 16
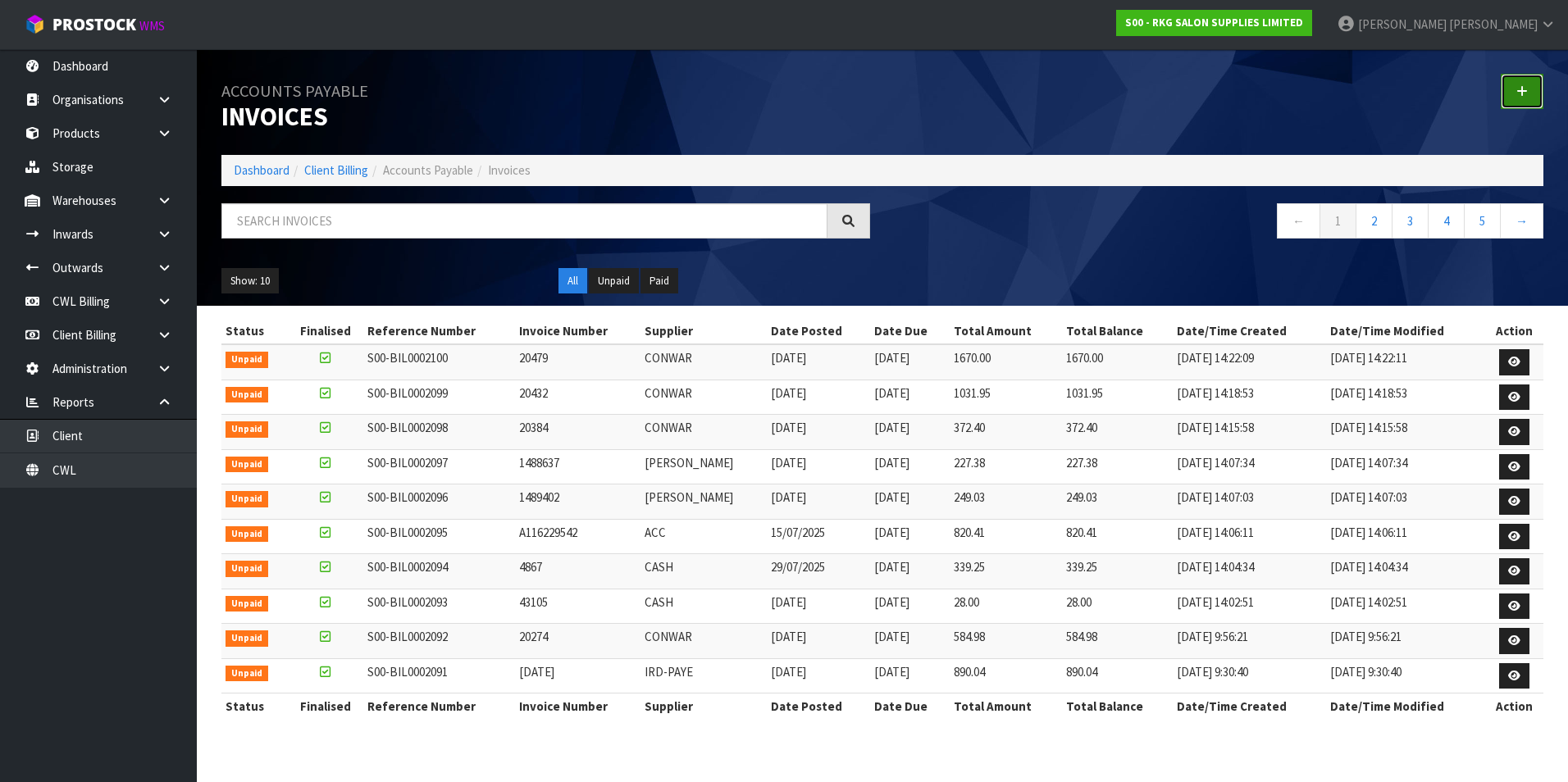
click at [1531, 89] on link at bounding box center [1521, 91] width 42 height 35
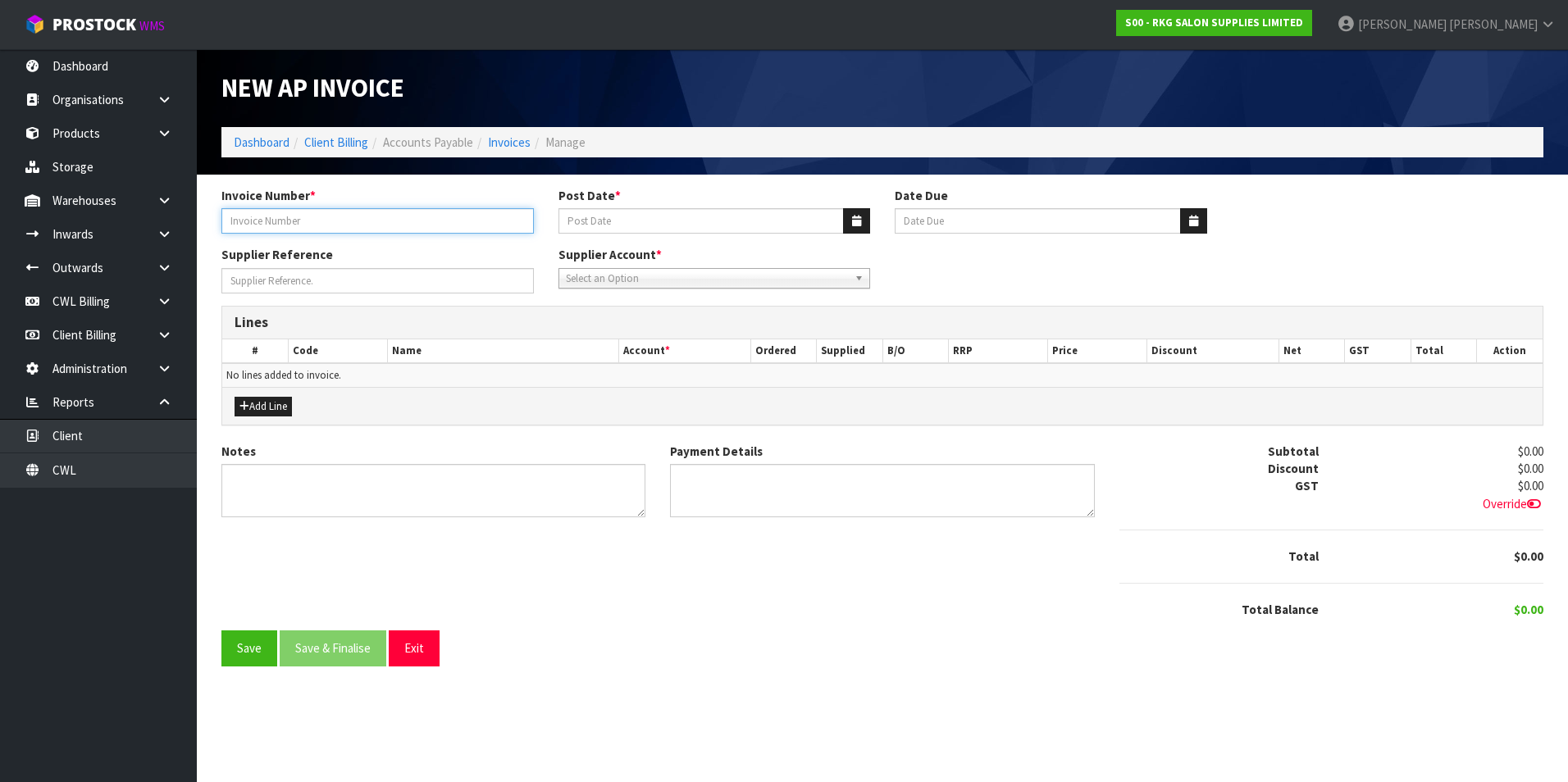
click at [444, 217] on input "Invoice Number *" at bounding box center [378, 221] width 312 height 26
type input "20525"
click at [854, 219] on icon "button" at bounding box center [856, 221] width 9 height 11
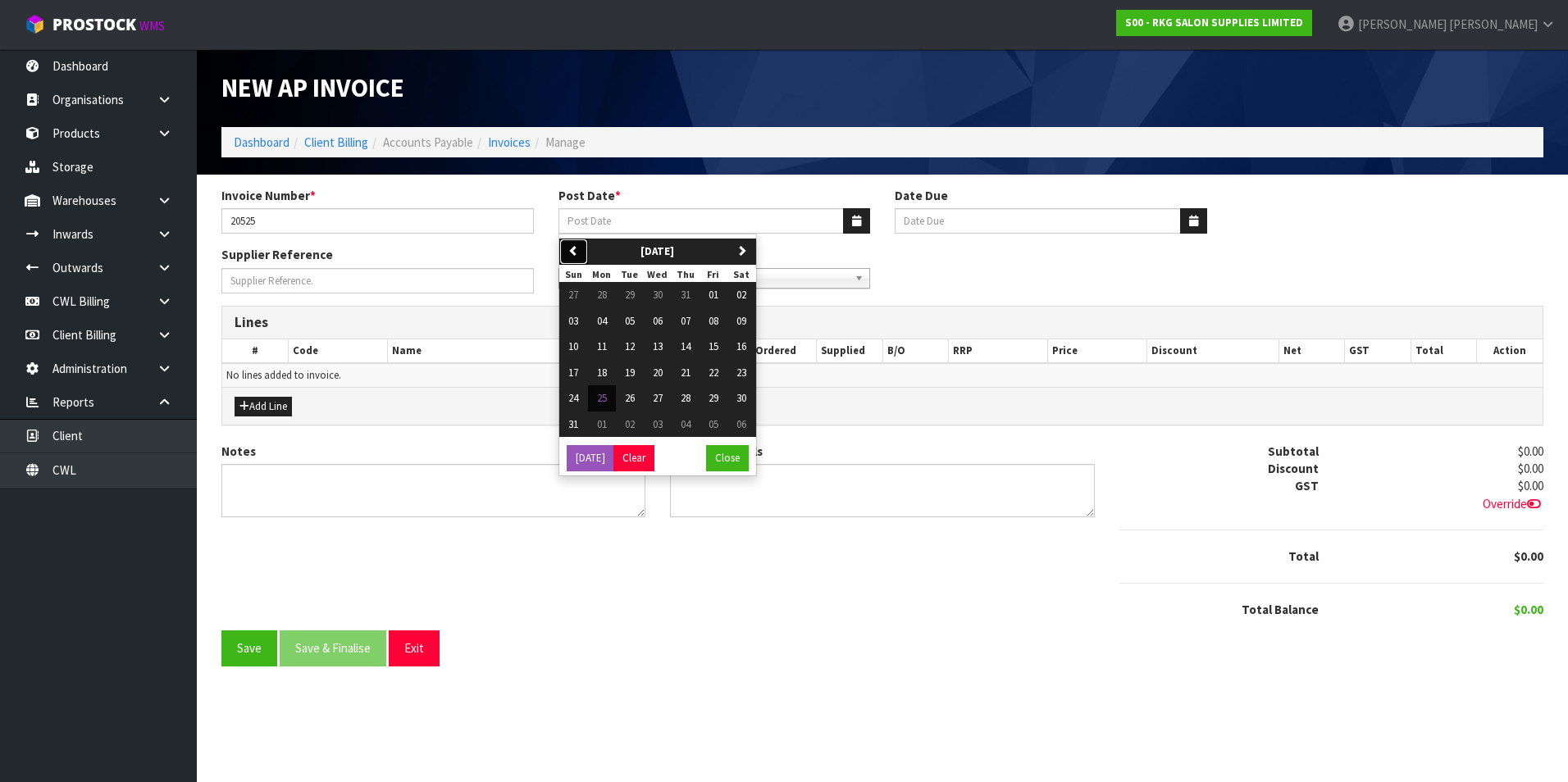
click at [571, 256] on icon "button" at bounding box center [573, 250] width 11 height 11
drag, startPoint x: 605, startPoint y: 400, endPoint x: 605, endPoint y: 388, distance: 12.0
click at [606, 400] on span "28" at bounding box center [601, 398] width 10 height 14
type input "[DATE]"
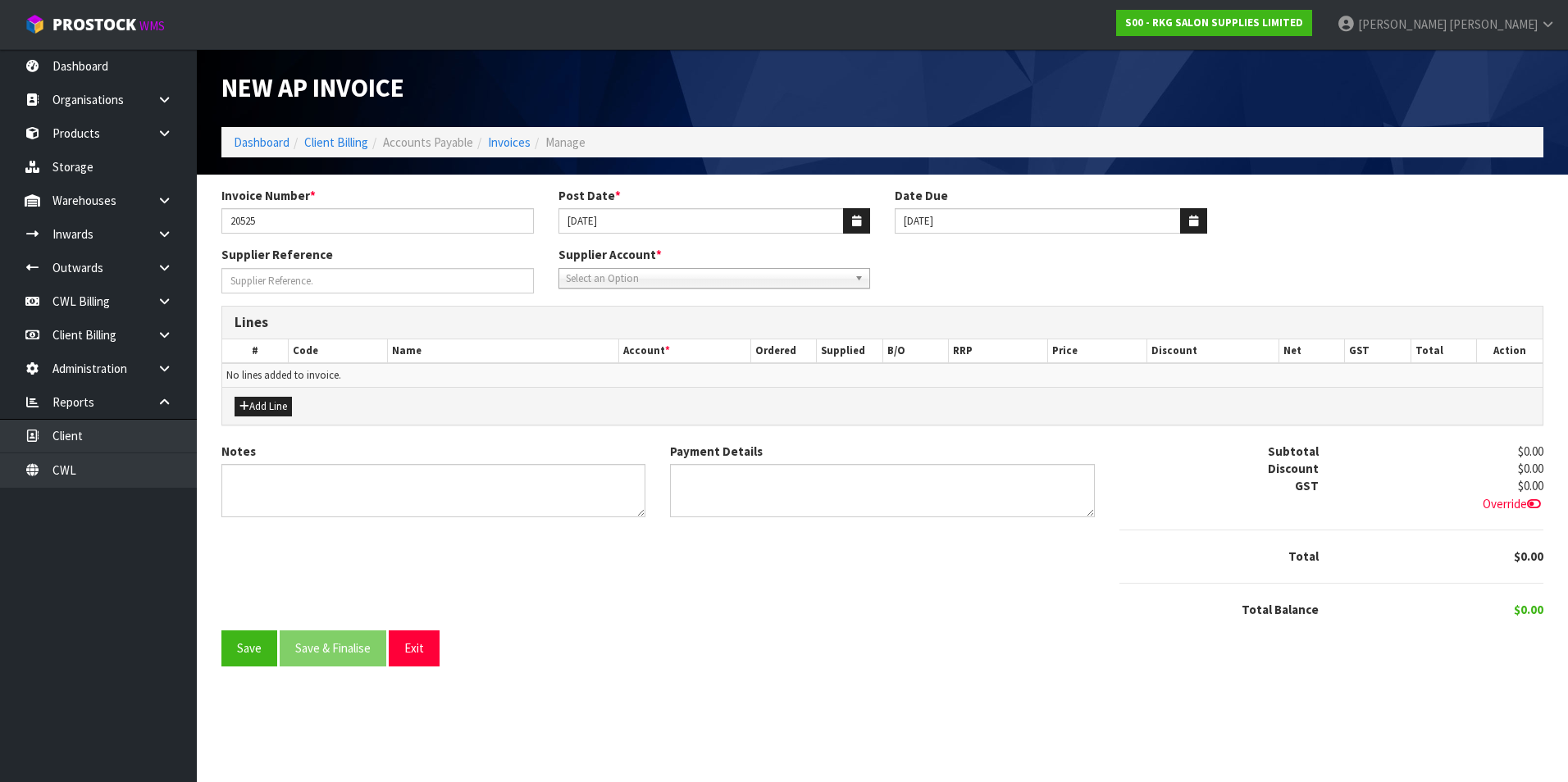
click at [595, 279] on span "Select an Option" at bounding box center [707, 279] width 283 height 20
type input "con"
click at [662, 342] on li "CON WAR - CONTRACT WAREHOUSING LTD" at bounding box center [714, 345] width 304 height 21
click at [273, 414] on button "Add Line" at bounding box center [263, 407] width 58 height 20
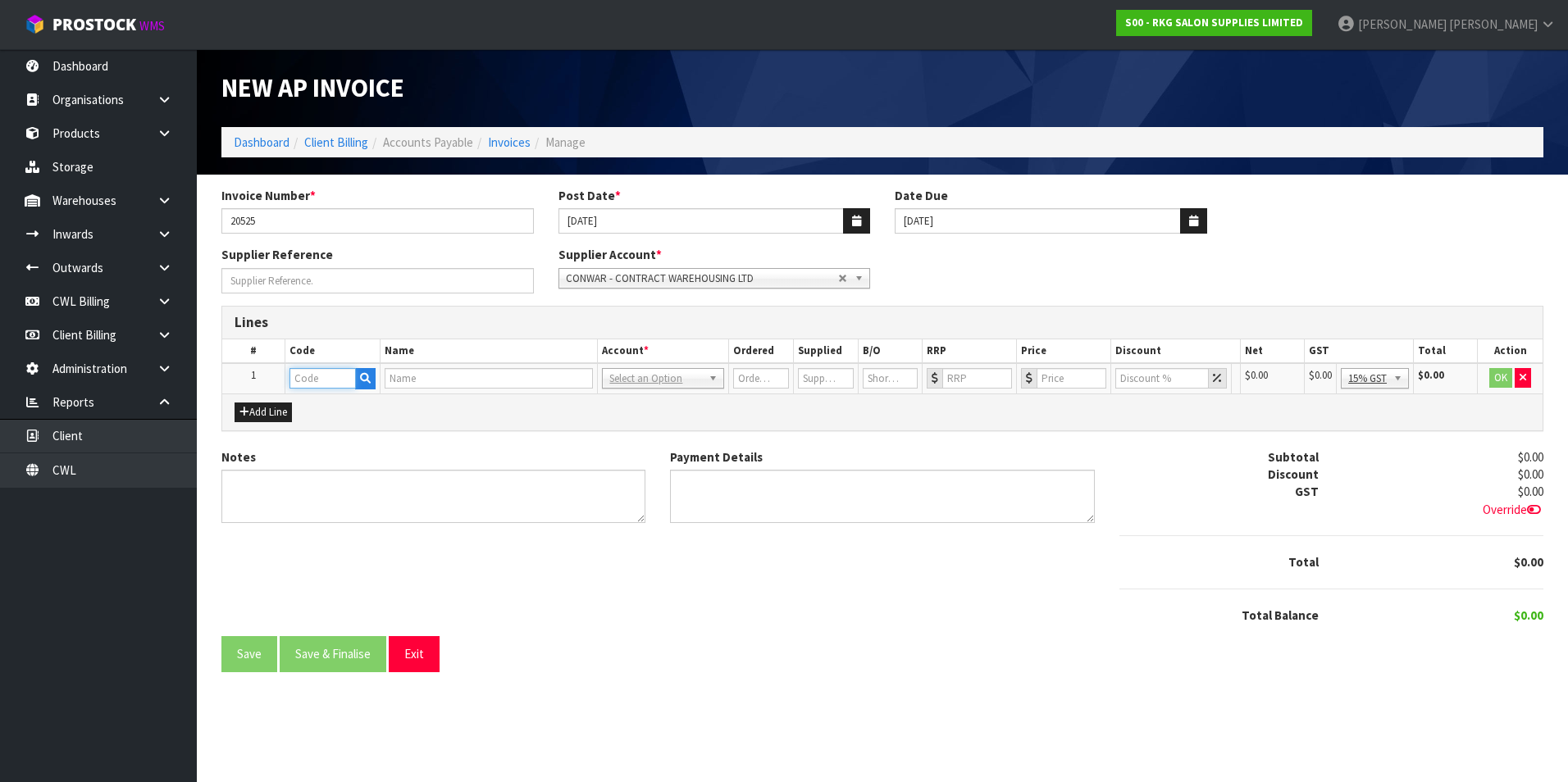
click at [314, 374] on input "text" at bounding box center [323, 378] width 67 height 21
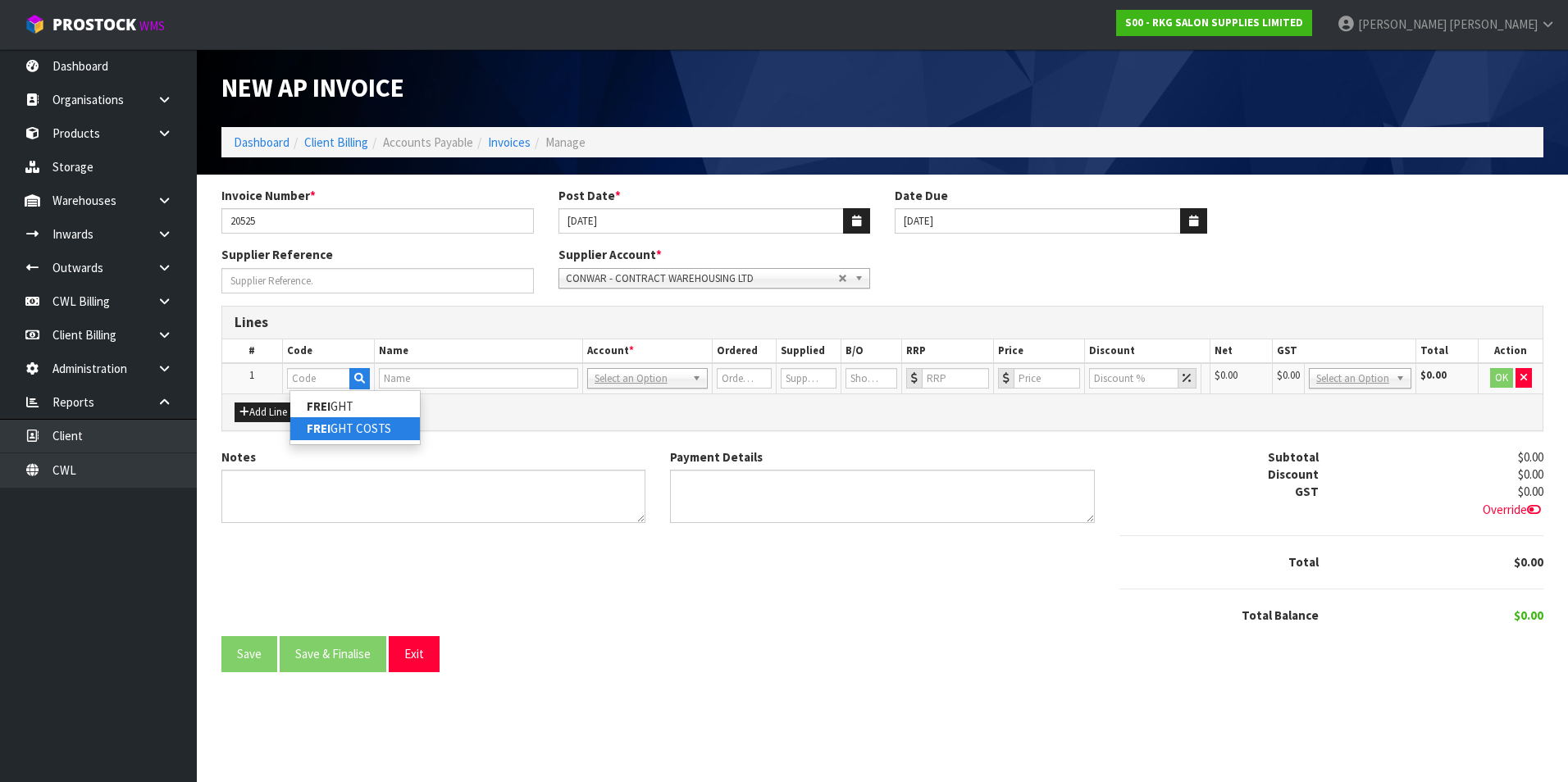
click at [381, 431] on link "FREI GHT COSTS" at bounding box center [355, 428] width 130 height 23
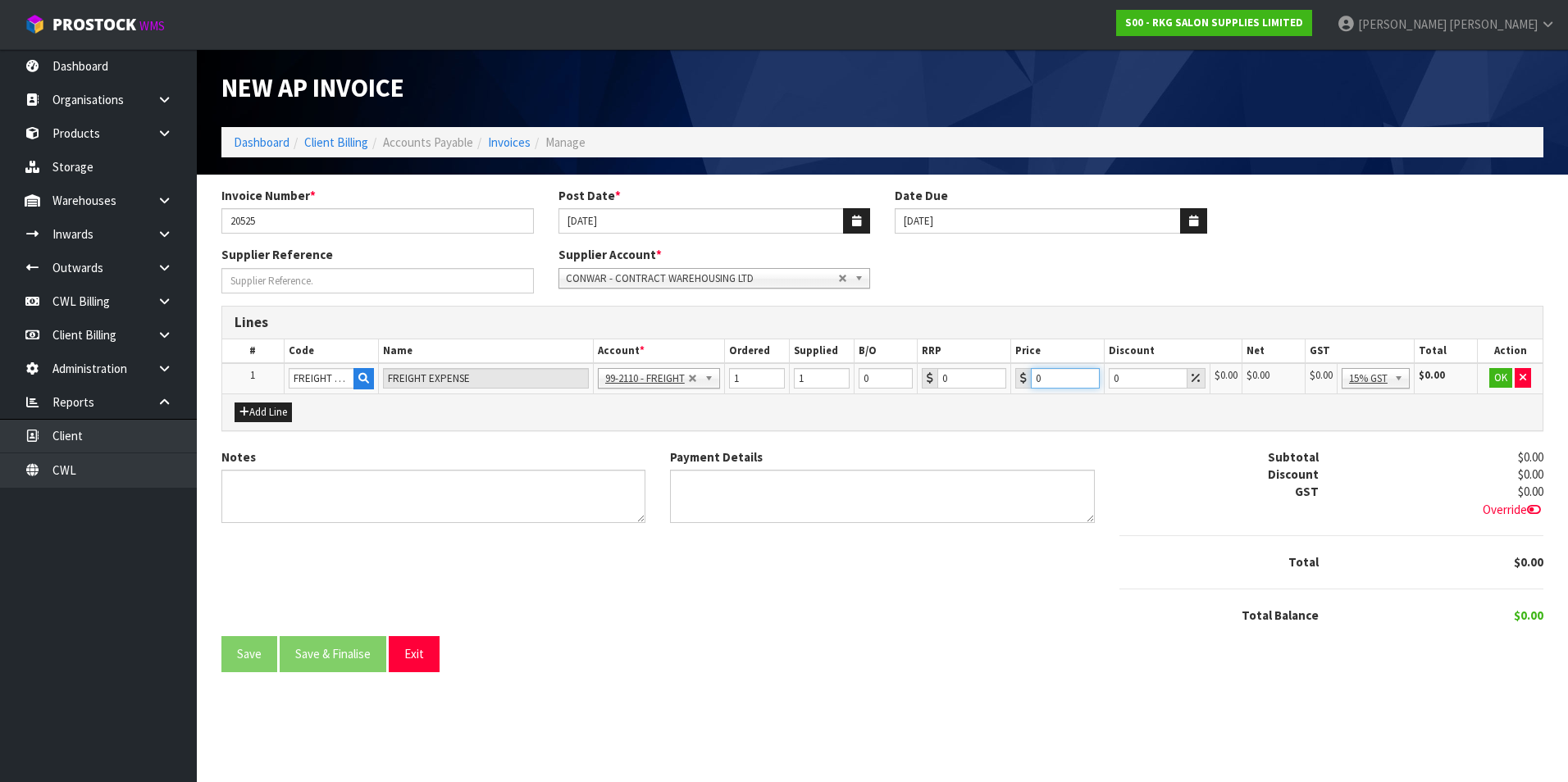
click at [1067, 376] on input "0" at bounding box center [1066, 378] width 69 height 21
click at [1494, 381] on button "OK" at bounding box center [1500, 378] width 23 height 20
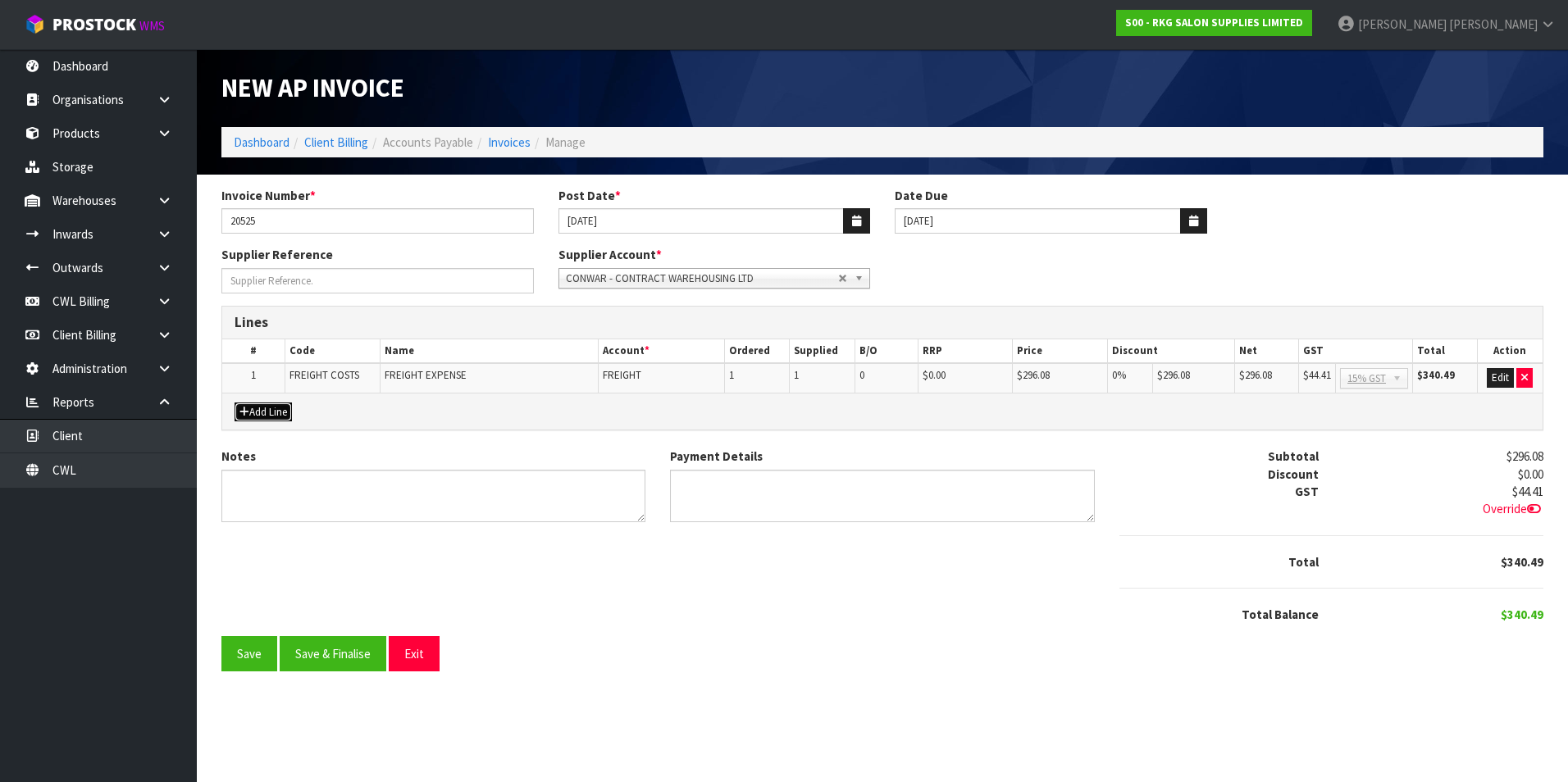
click at [273, 414] on button "Add Line" at bounding box center [263, 412] width 58 height 20
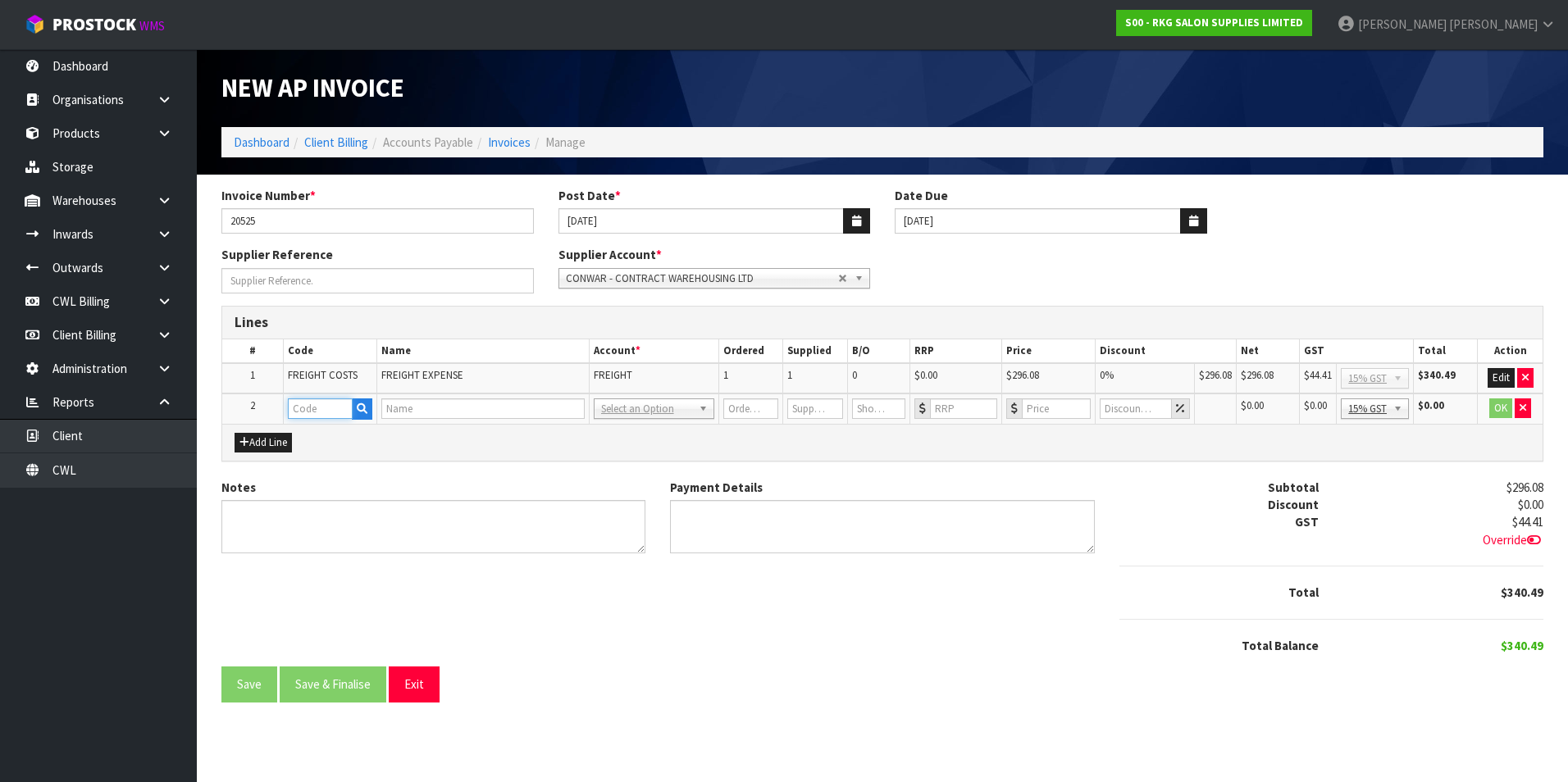
click at [316, 412] on input "text" at bounding box center [320, 408] width 65 height 21
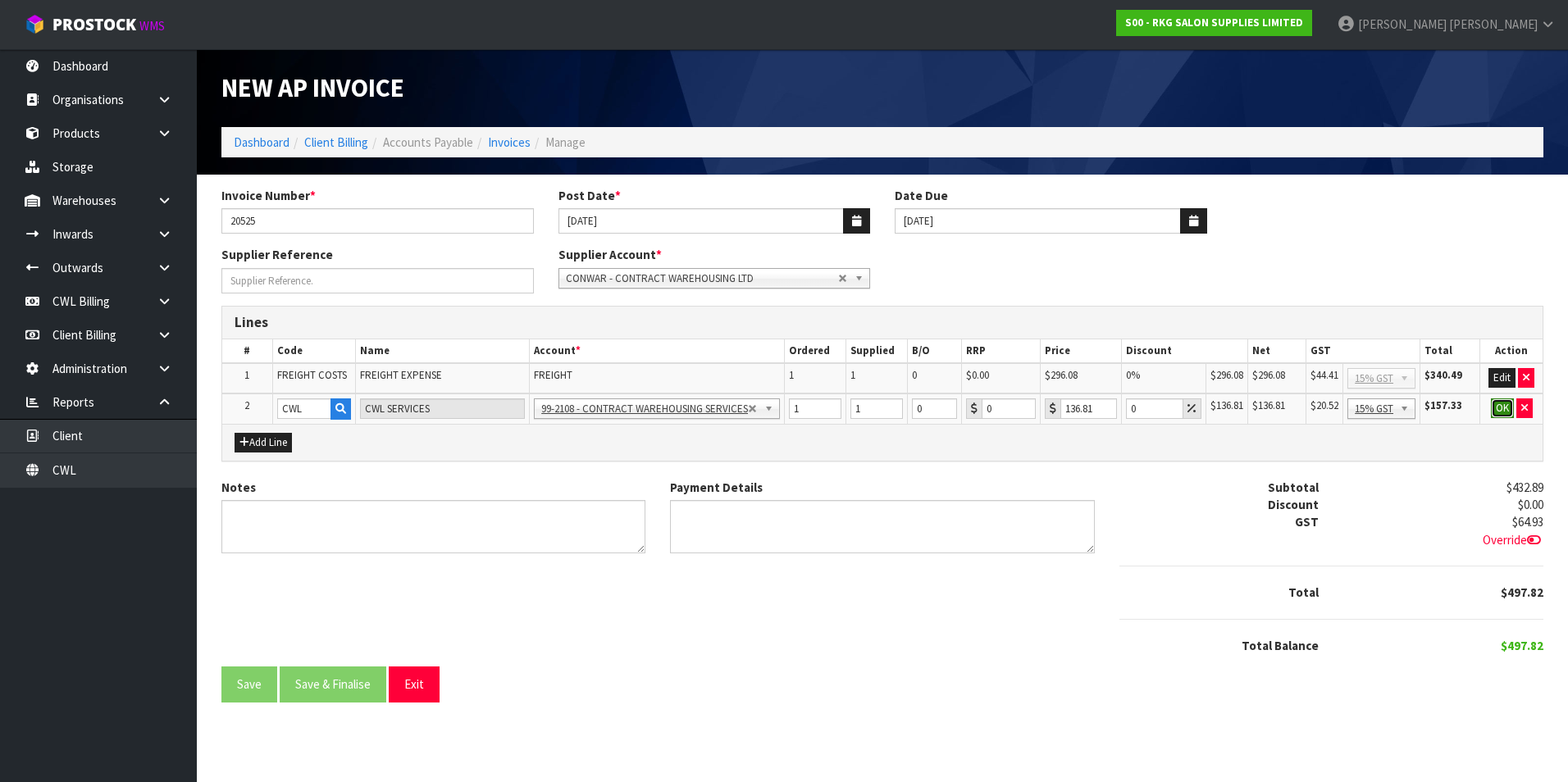
click at [1505, 409] on button "OK" at bounding box center [1501, 408] width 23 height 20
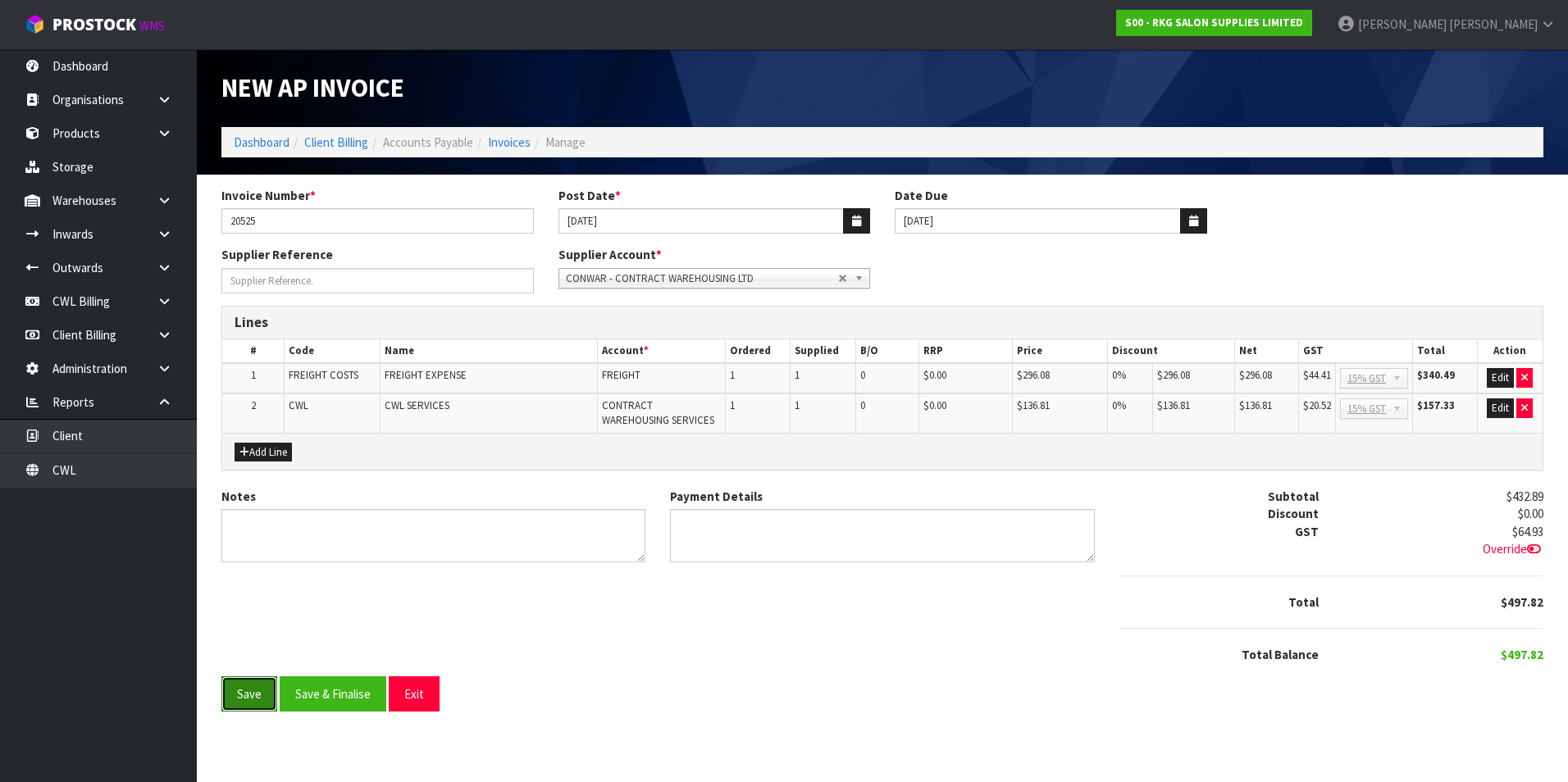
click at [243, 696] on button "Save" at bounding box center [249, 695] width 56 height 35
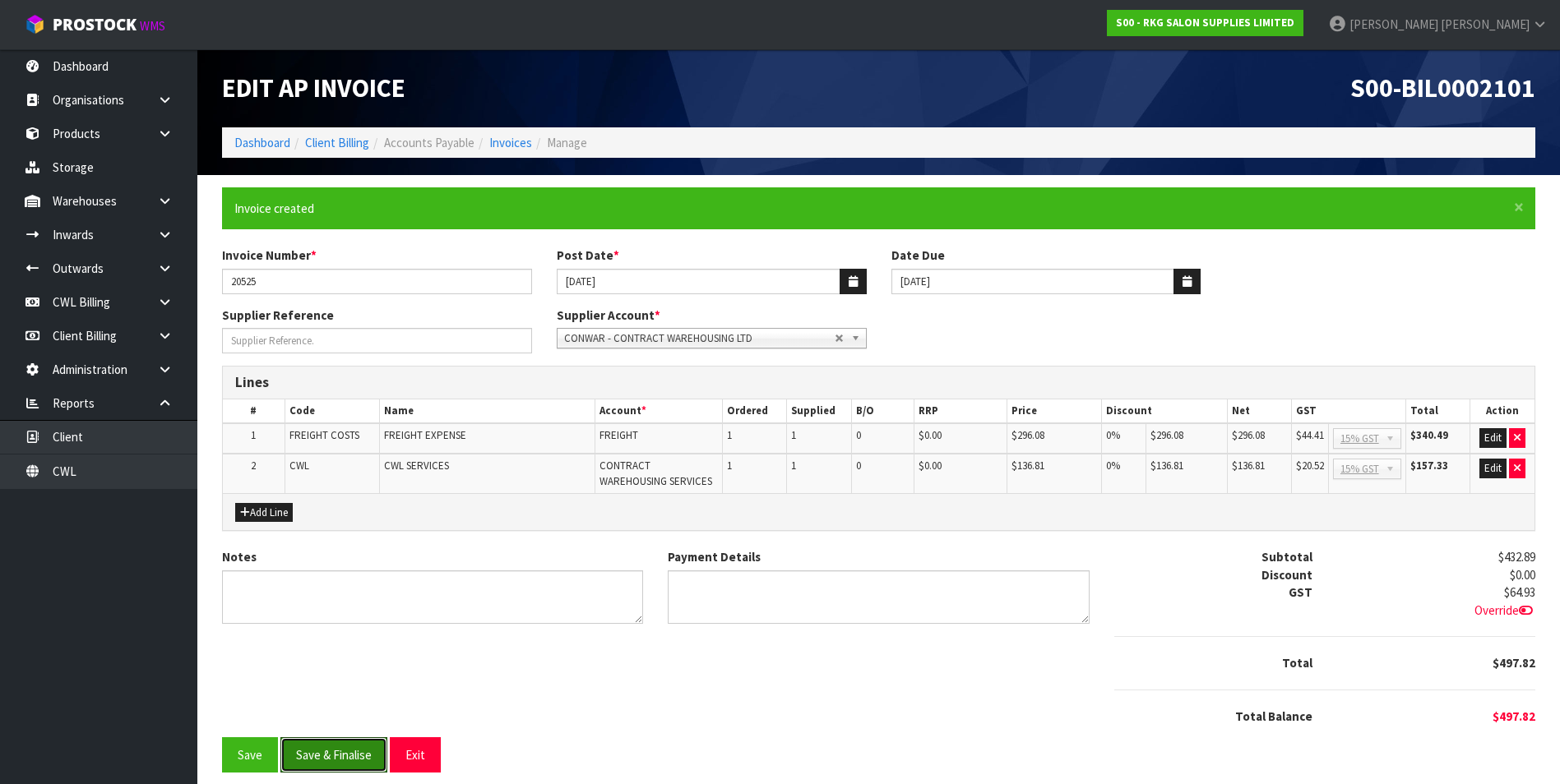
drag, startPoint x: 339, startPoint y: 756, endPoint x: 315, endPoint y: 690, distance: 70.2
click at [339, 753] on button "Save & Finalise" at bounding box center [334, 755] width 107 height 35
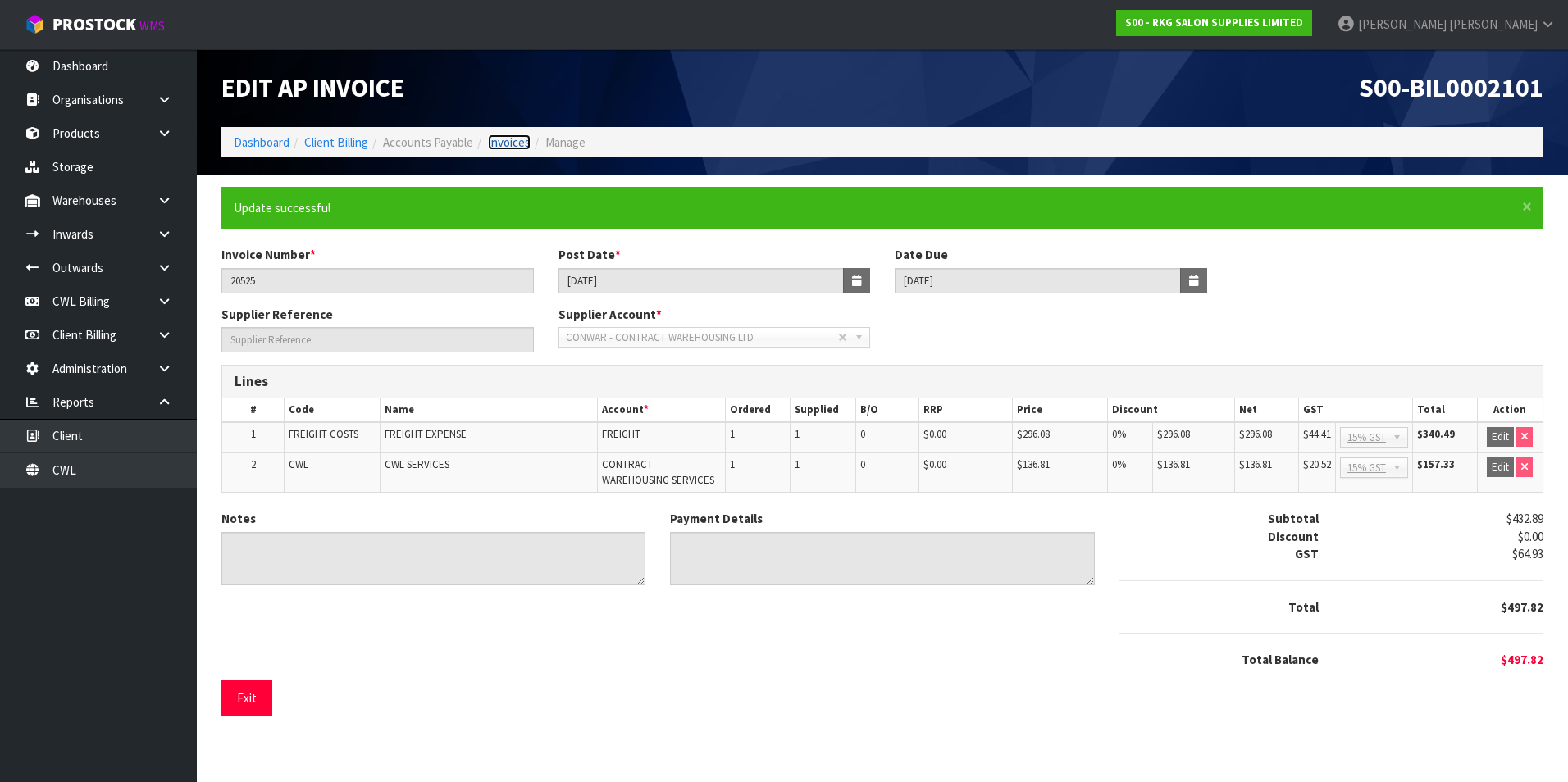
click at [513, 145] on link "Invoices" at bounding box center [508, 142] width 42 height 16
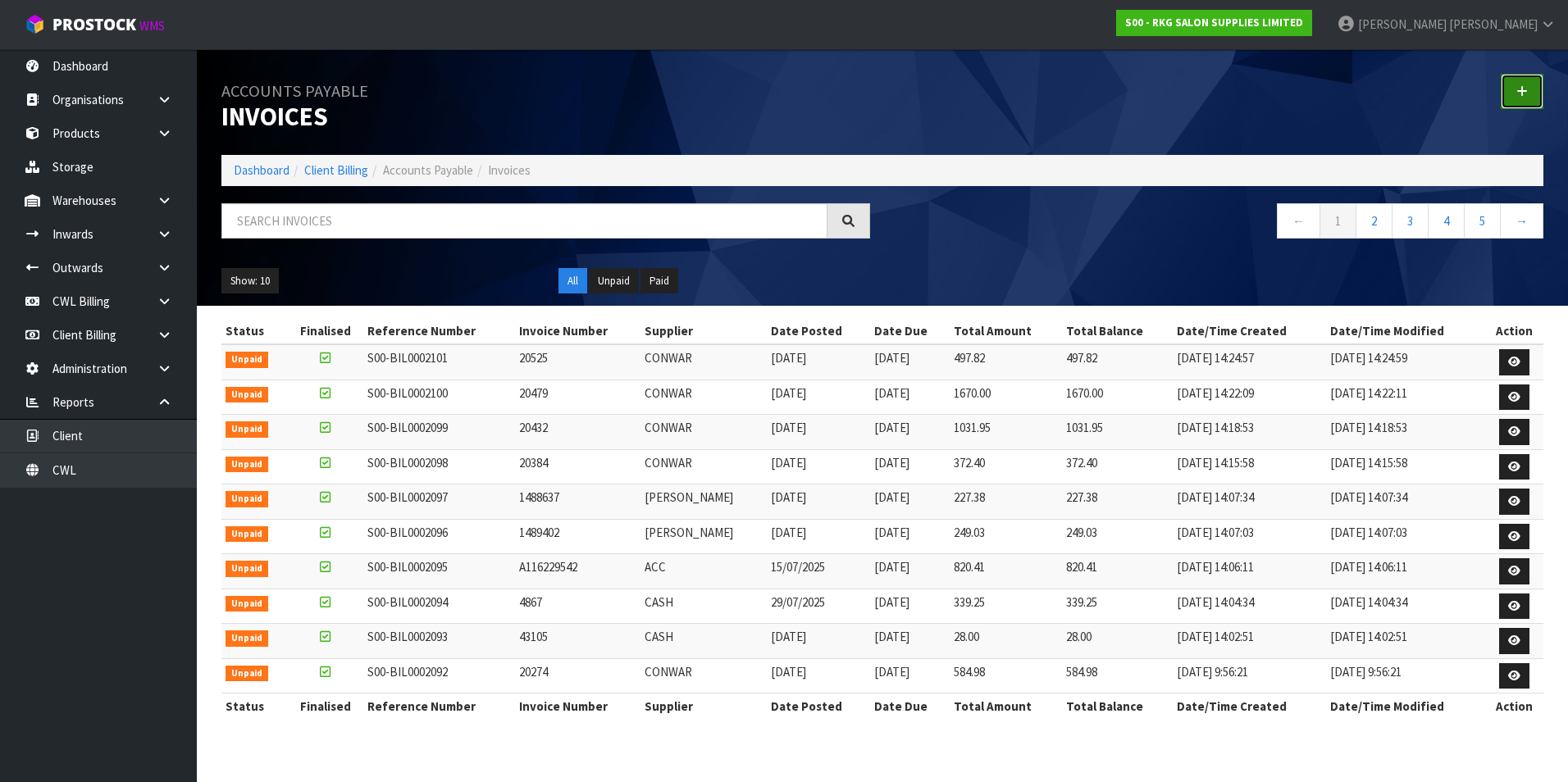
click at [1511, 96] on link at bounding box center [1521, 91] width 42 height 35
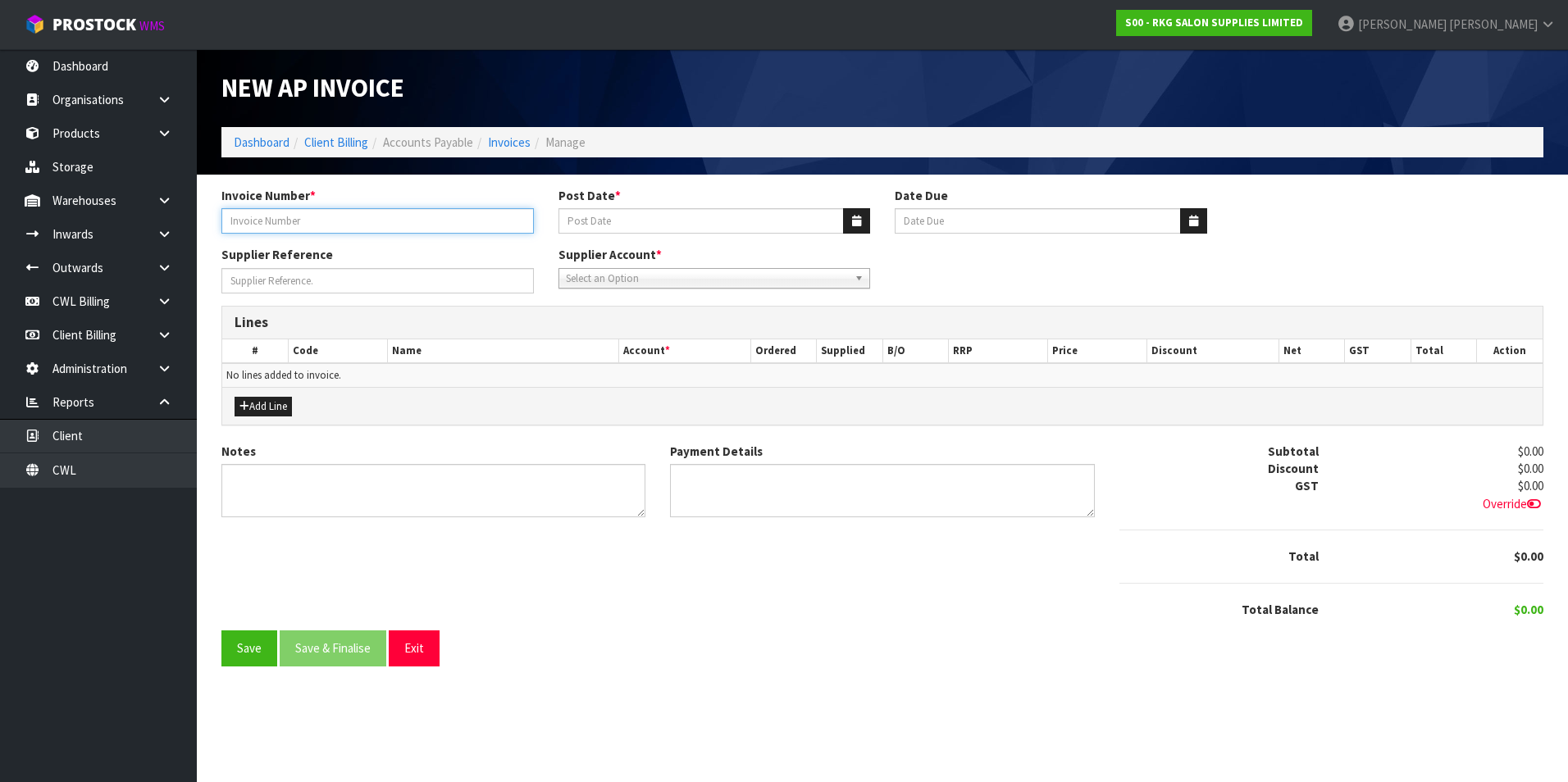
click at [326, 222] on input "Invoice Number *" at bounding box center [378, 221] width 312 height 26
click at [859, 216] on icon "button" at bounding box center [856, 221] width 9 height 11
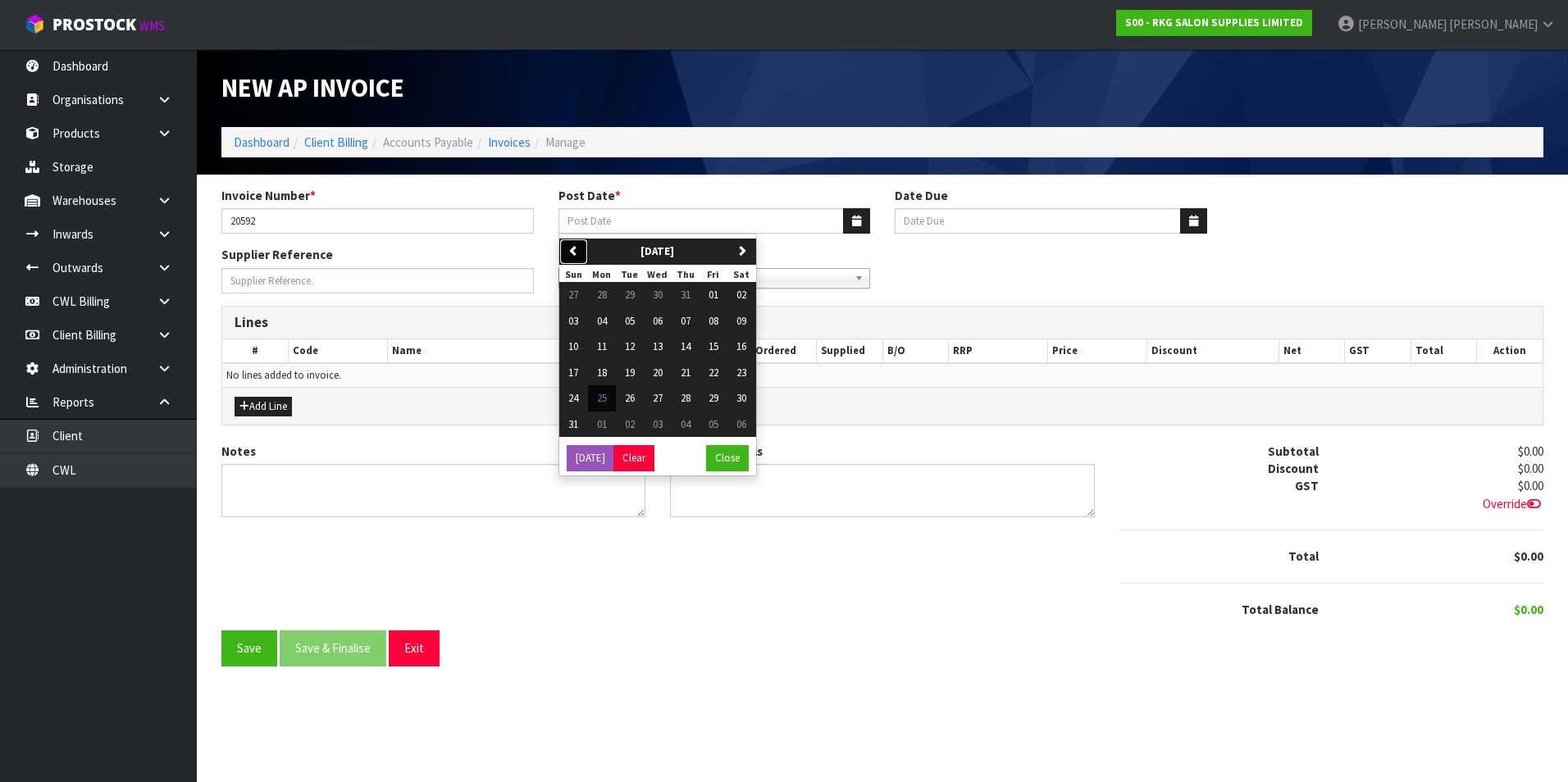
click at [578, 252] on icon "button" at bounding box center [573, 250] width 11 height 11
click at [686, 396] on span "31" at bounding box center [686, 398] width 10 height 14
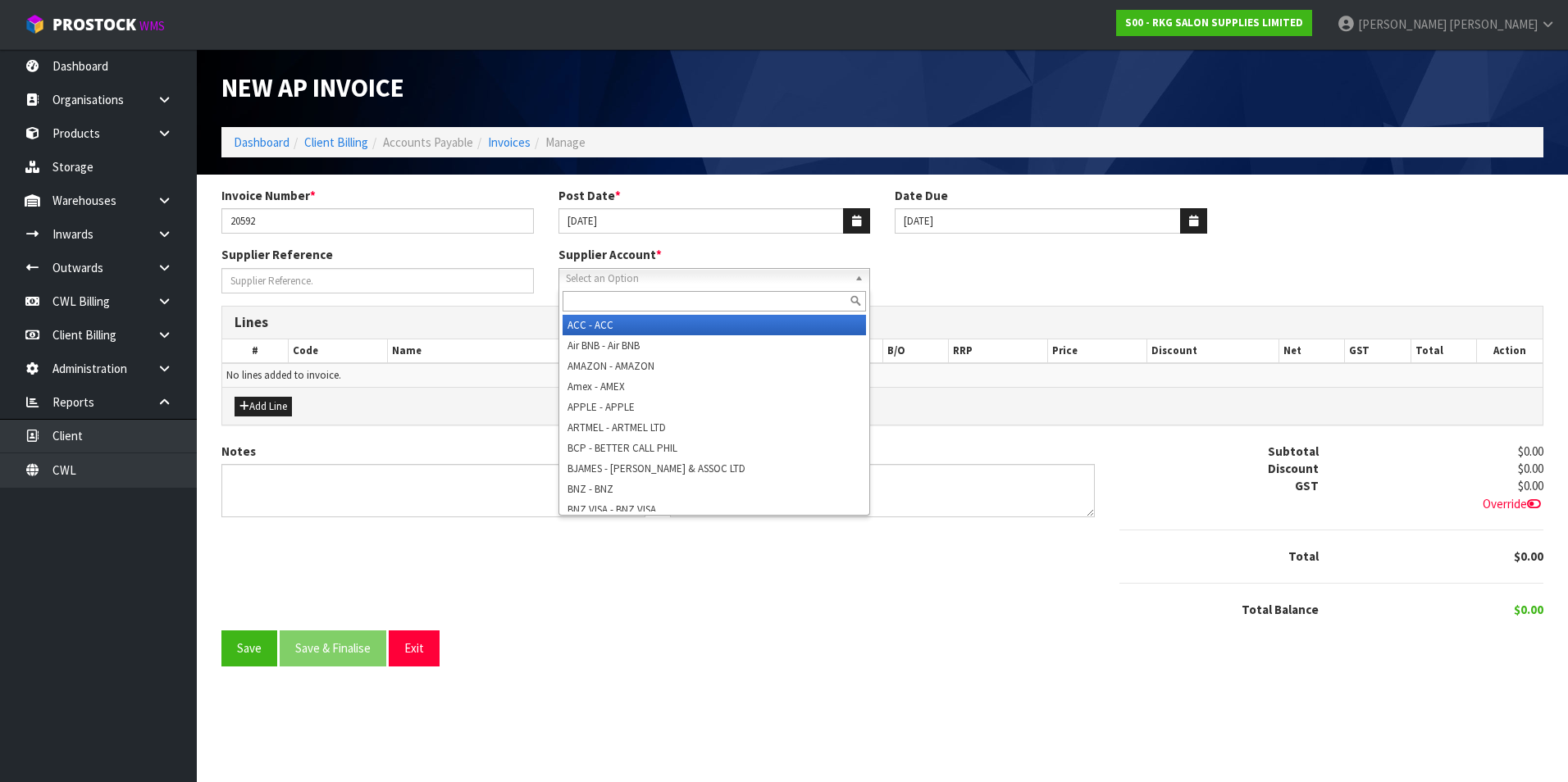
click at [660, 282] on span "Select an Option" at bounding box center [707, 279] width 283 height 20
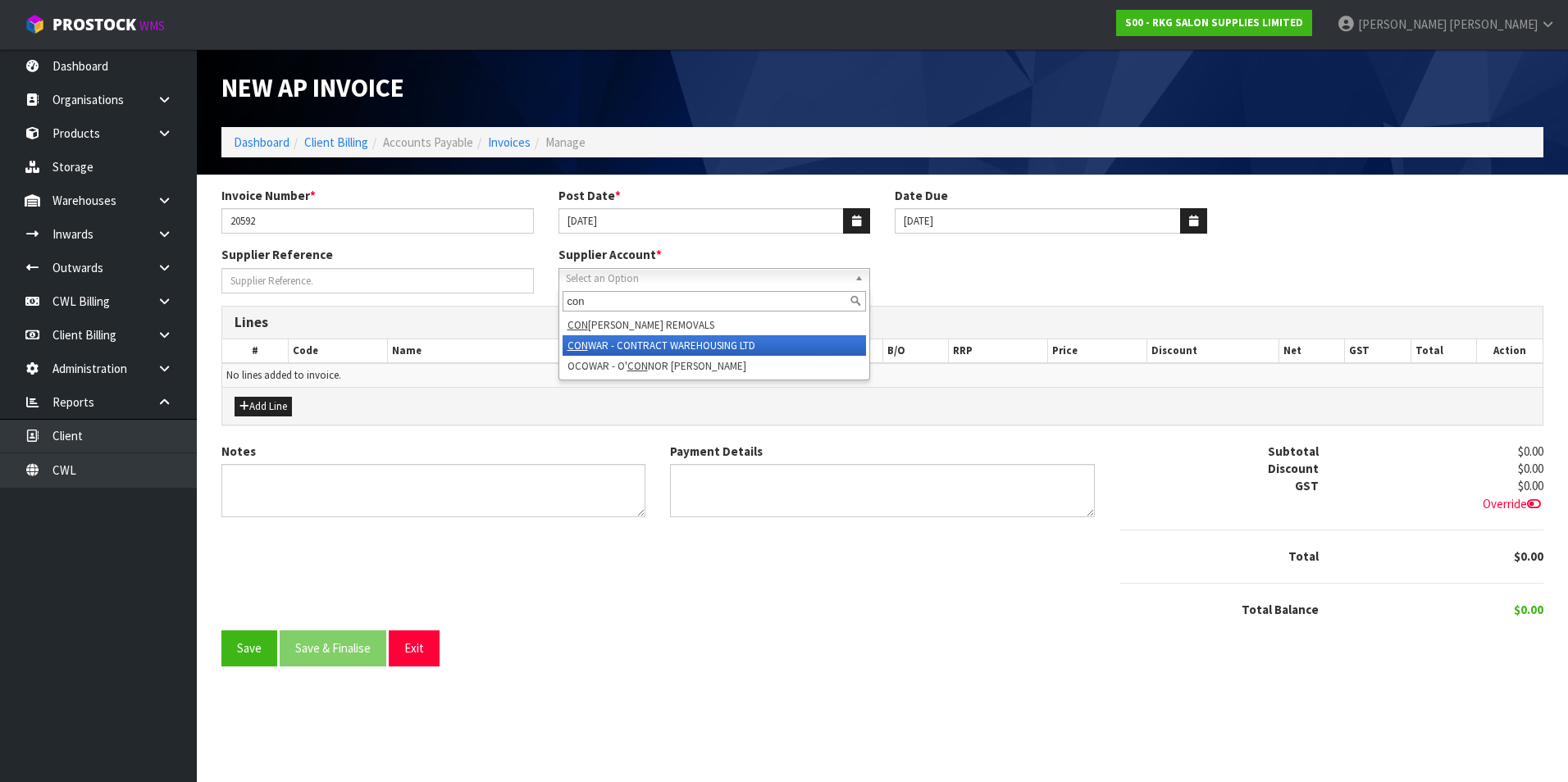
drag, startPoint x: 690, startPoint y: 345, endPoint x: 592, endPoint y: 348, distance: 98.0
click at [689, 345] on li "CON WAR - CONTRACT WAREHOUSING LTD" at bounding box center [714, 345] width 304 height 21
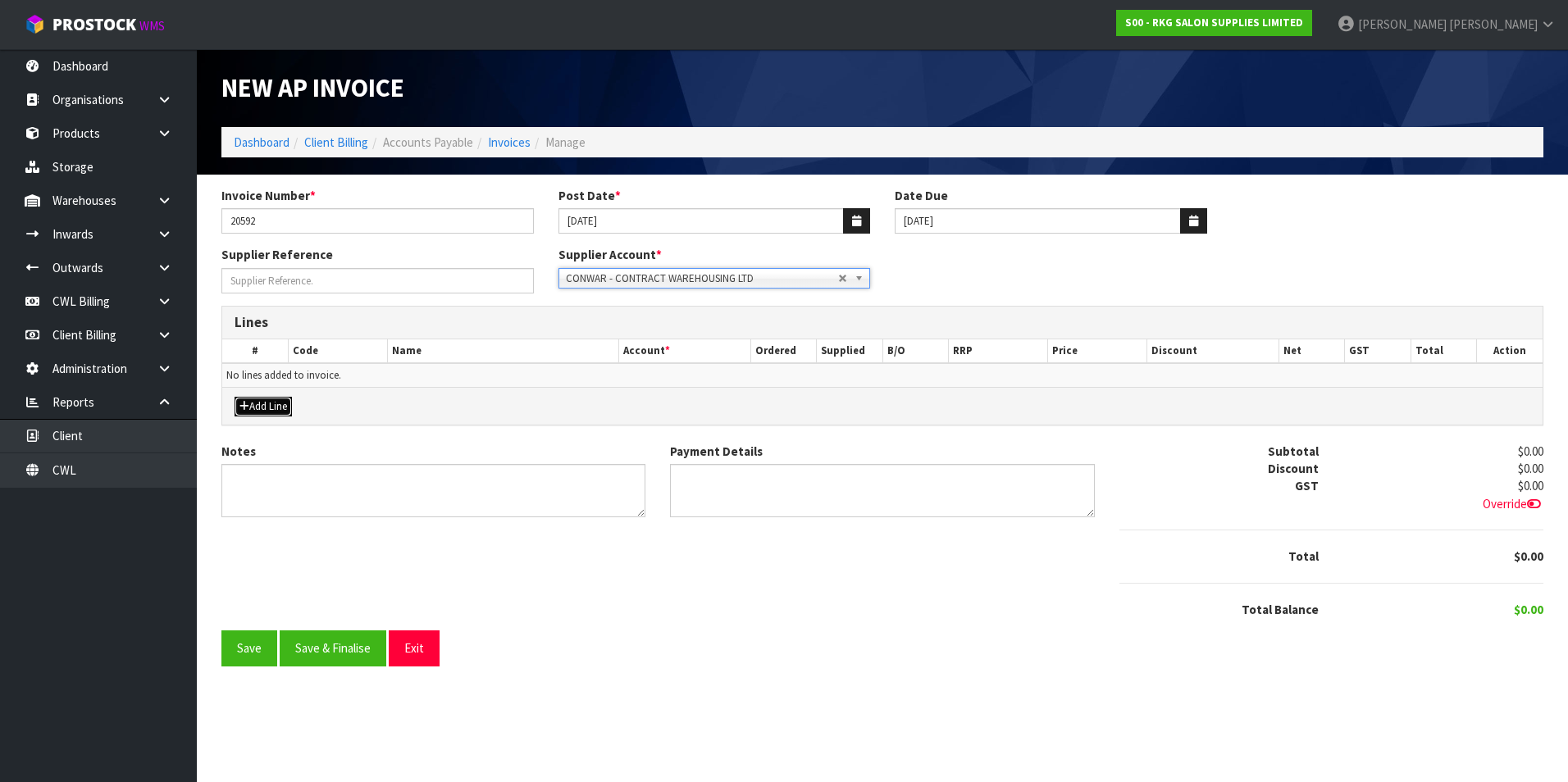
drag, startPoint x: 260, startPoint y: 411, endPoint x: 305, endPoint y: 396, distance: 47.4
click at [263, 411] on button "Add Line" at bounding box center [263, 407] width 58 height 20
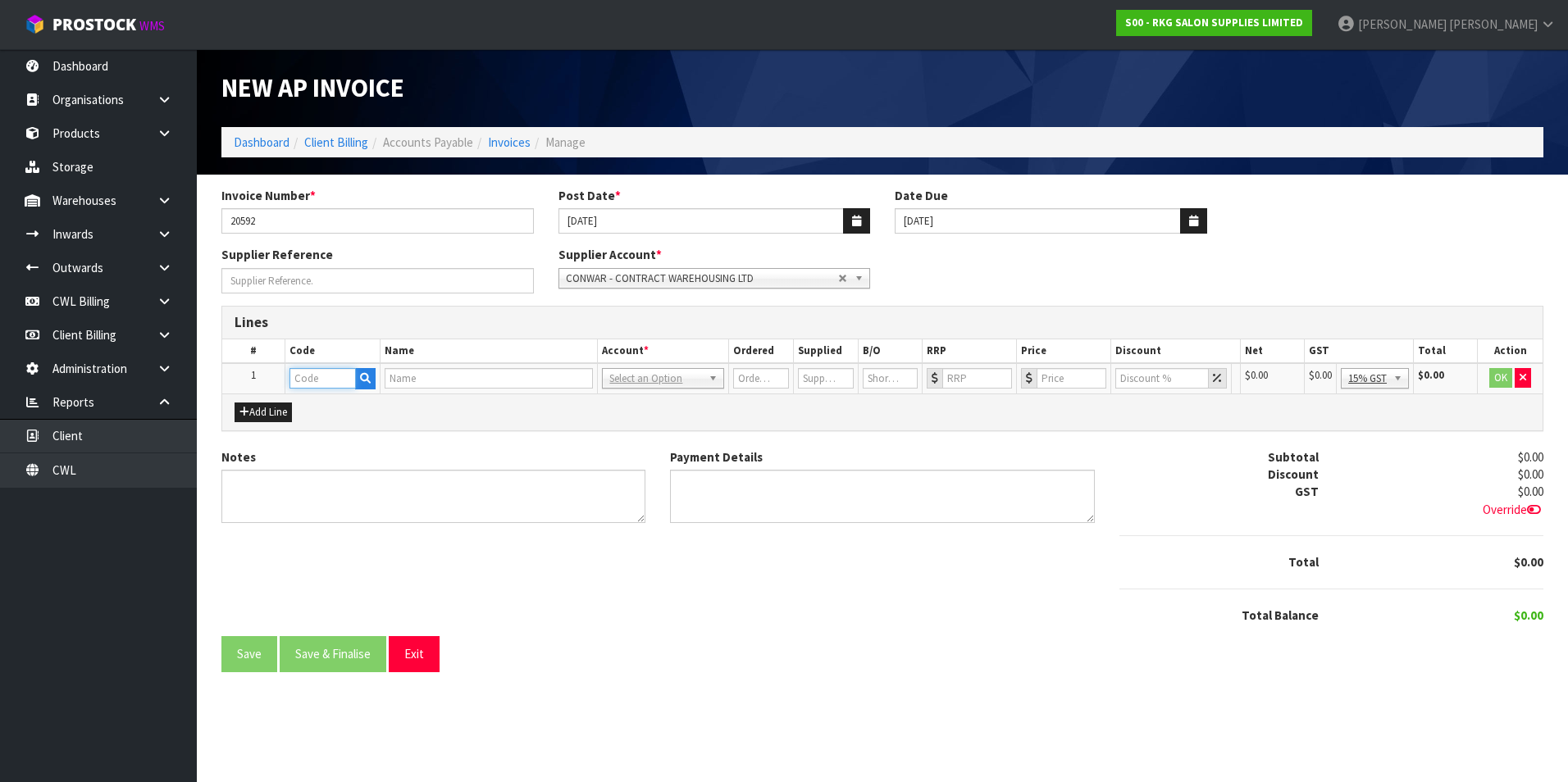
click at [313, 382] on input "text" at bounding box center [323, 378] width 67 height 21
click at [354, 431] on link "FREIG HT COSTS" at bounding box center [355, 428] width 130 height 23
click at [1066, 376] on input "0" at bounding box center [1066, 378] width 69 height 21
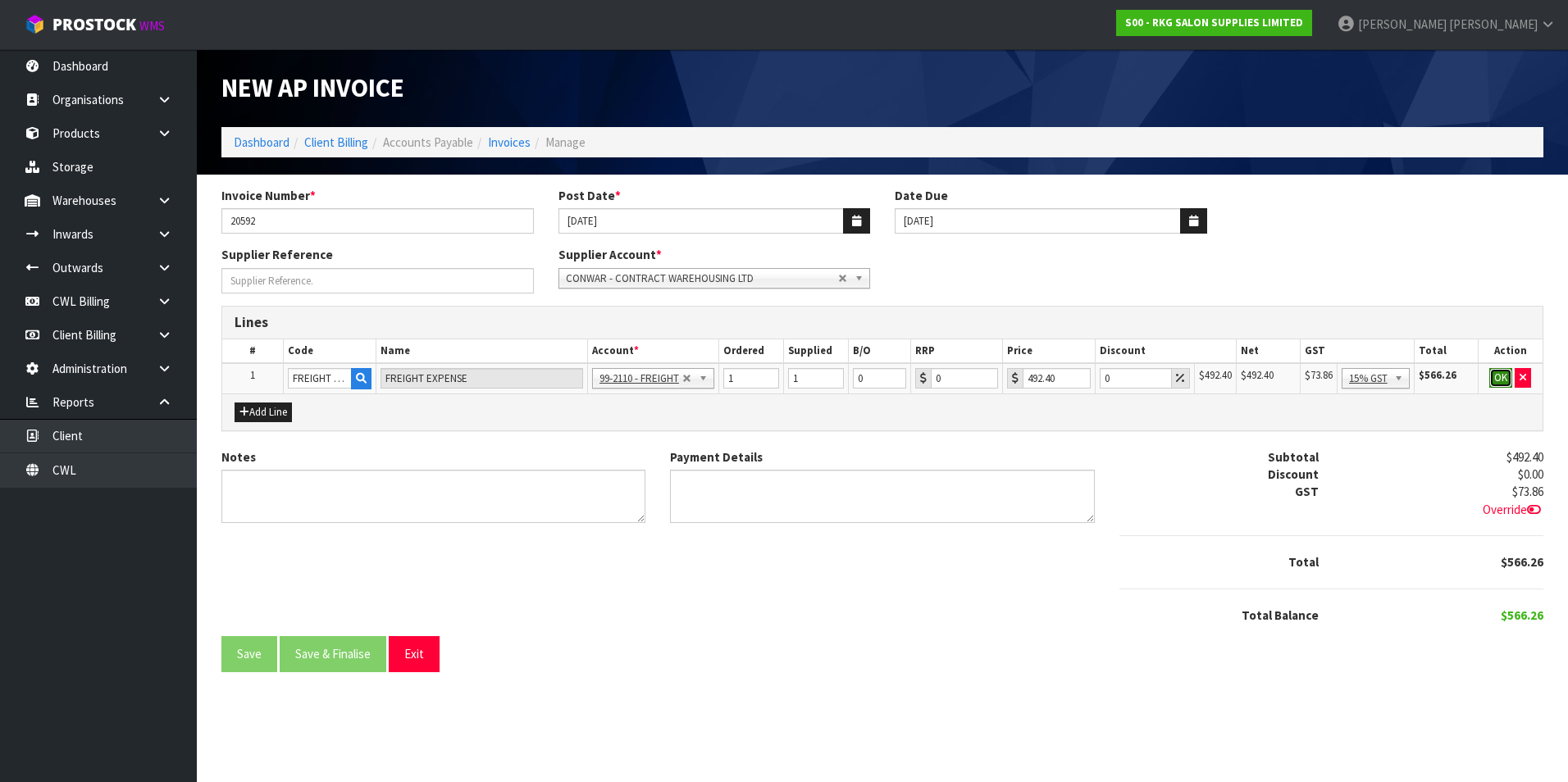
click at [1504, 381] on button "OK" at bounding box center [1500, 378] width 23 height 20
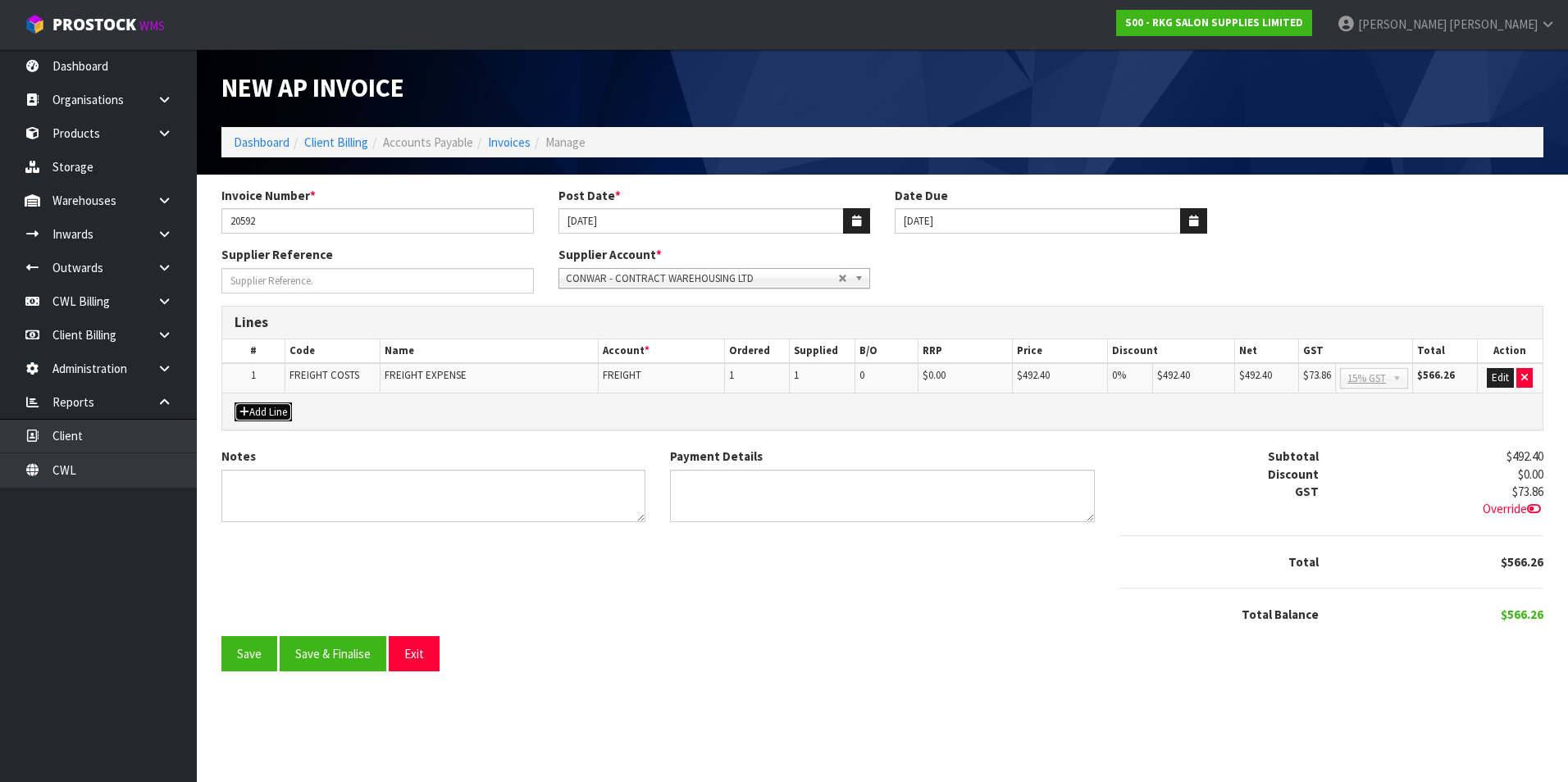
click at [285, 407] on button "Add Line" at bounding box center [263, 412] width 58 height 20
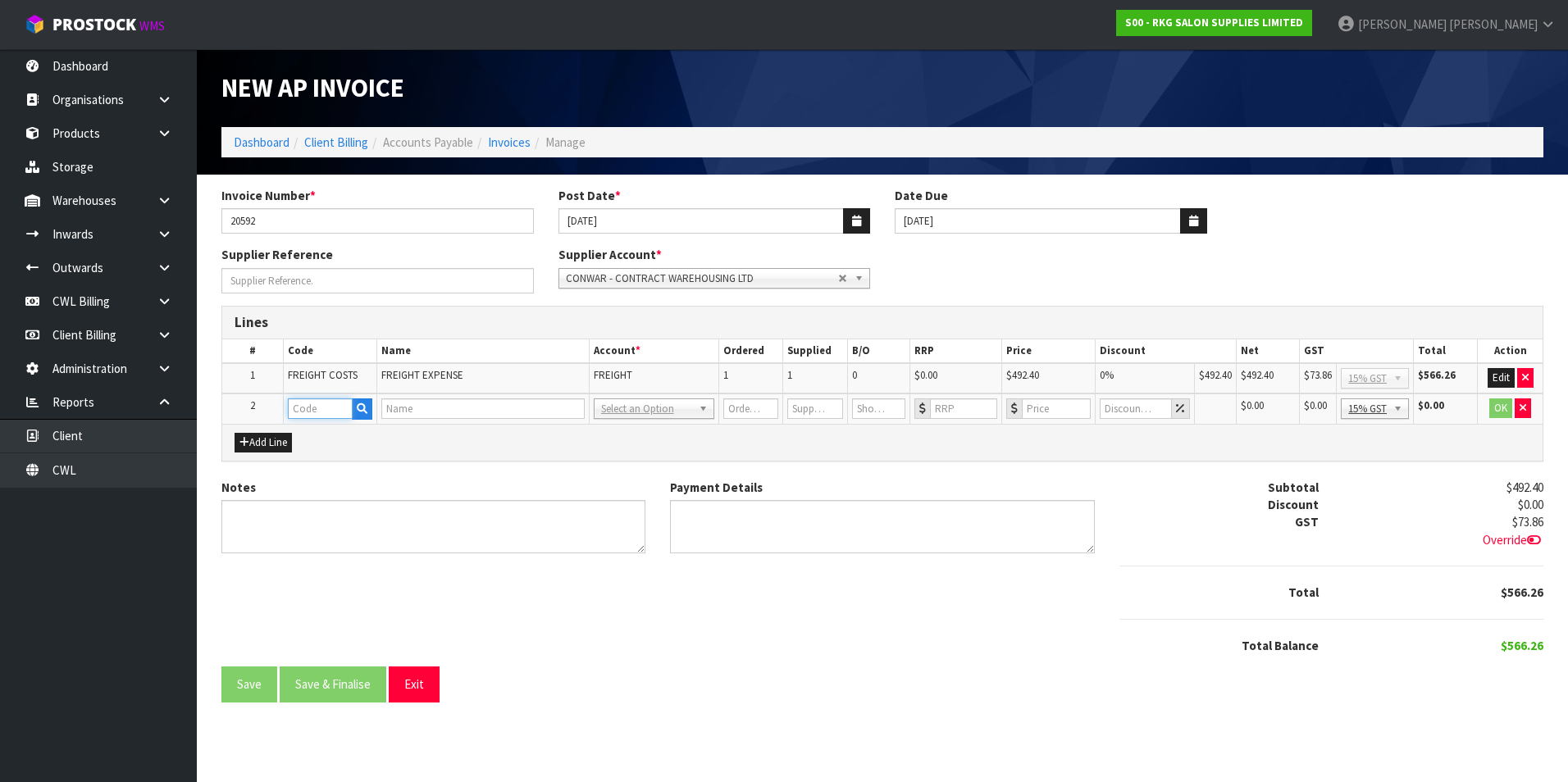
click at [322, 406] on input "text" at bounding box center [320, 408] width 65 height 21
click at [338, 458] on link "STO RAGE" at bounding box center [357, 458] width 139 height 23
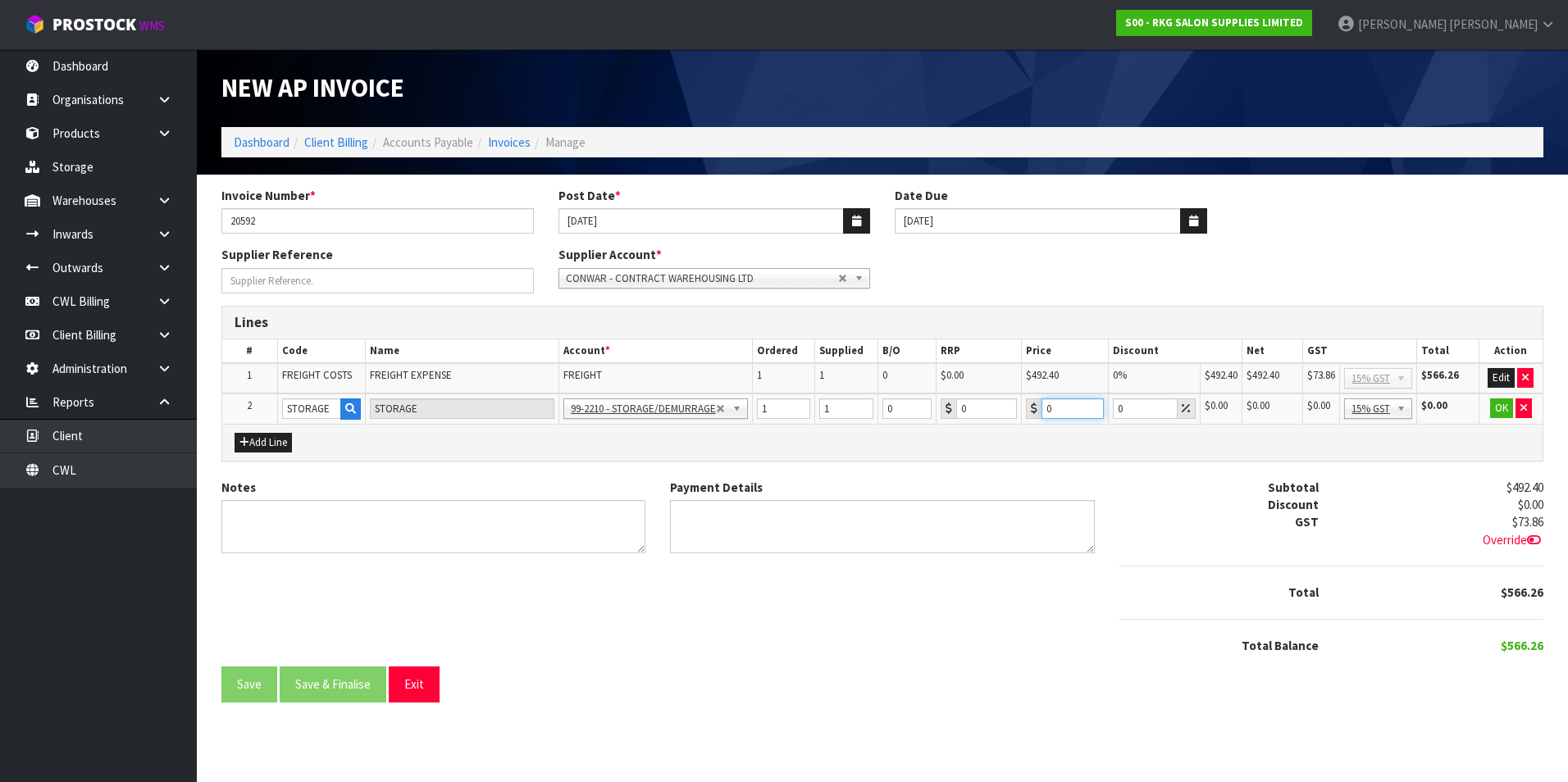
click at [1068, 398] on input "0" at bounding box center [1072, 408] width 63 height 21
click at [1498, 410] on button "OK" at bounding box center [1501, 408] width 23 height 20
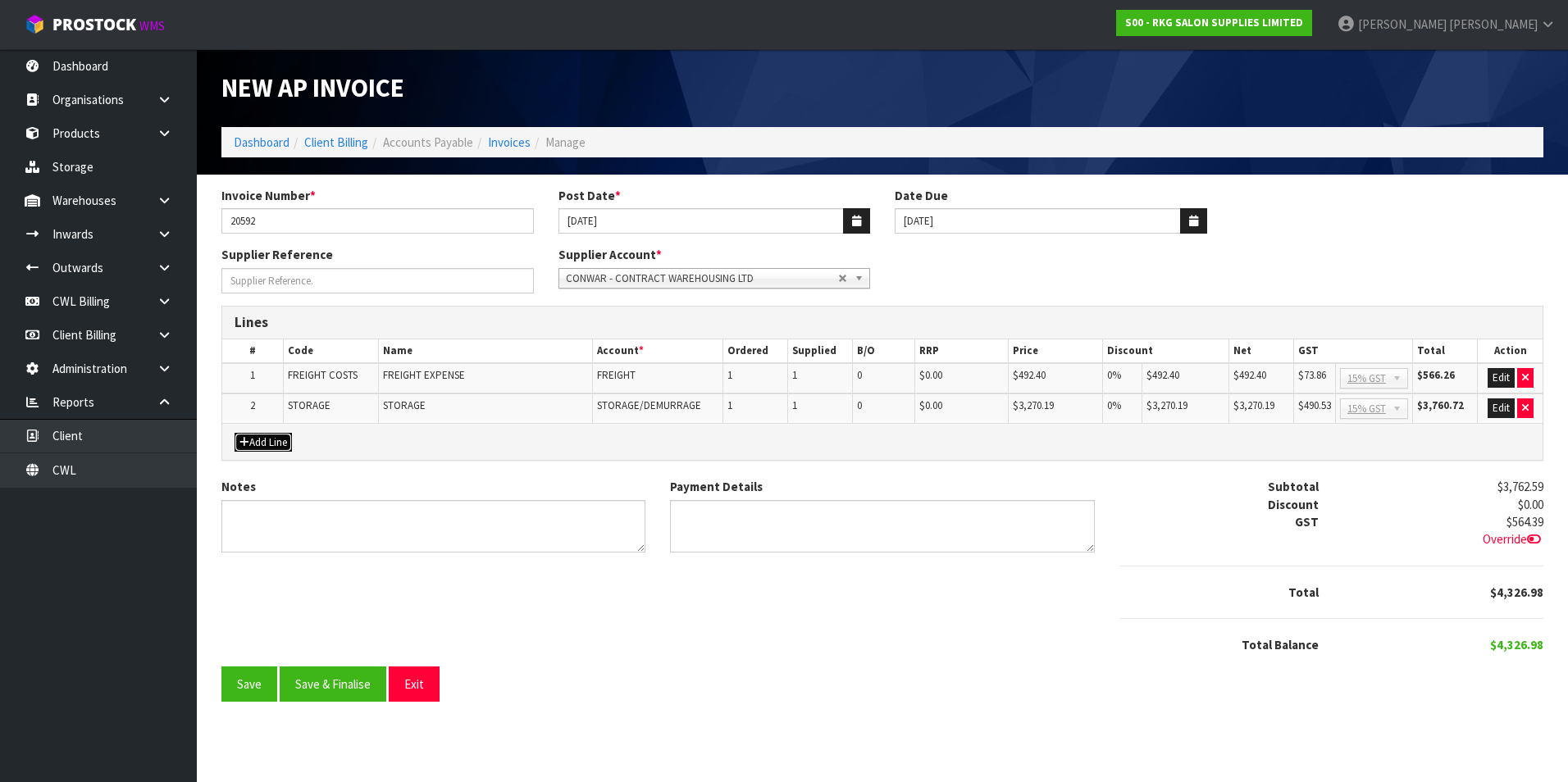
click at [280, 437] on button "Add Line" at bounding box center [263, 443] width 58 height 20
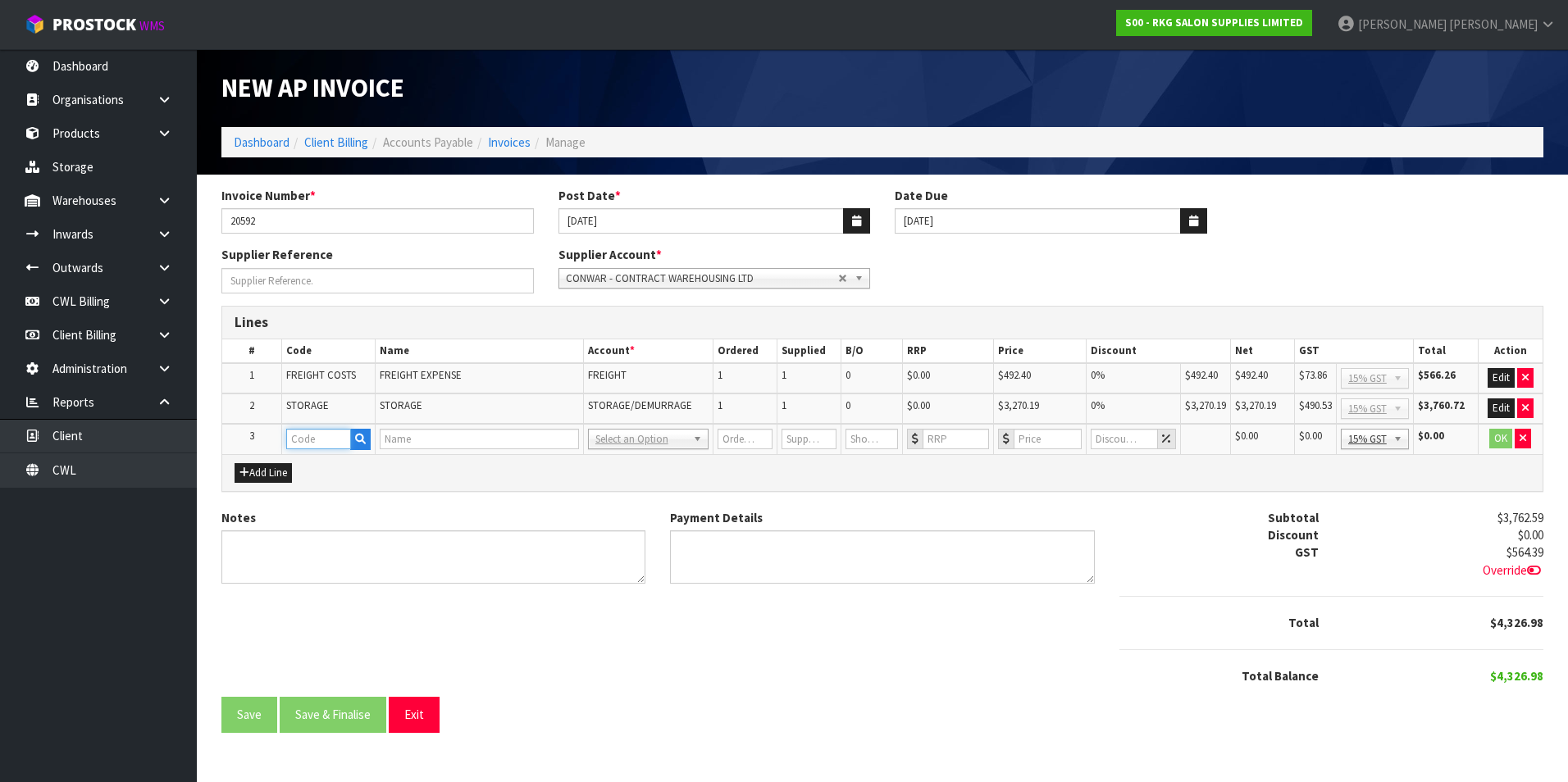
click at [318, 440] on input "text" at bounding box center [318, 439] width 64 height 21
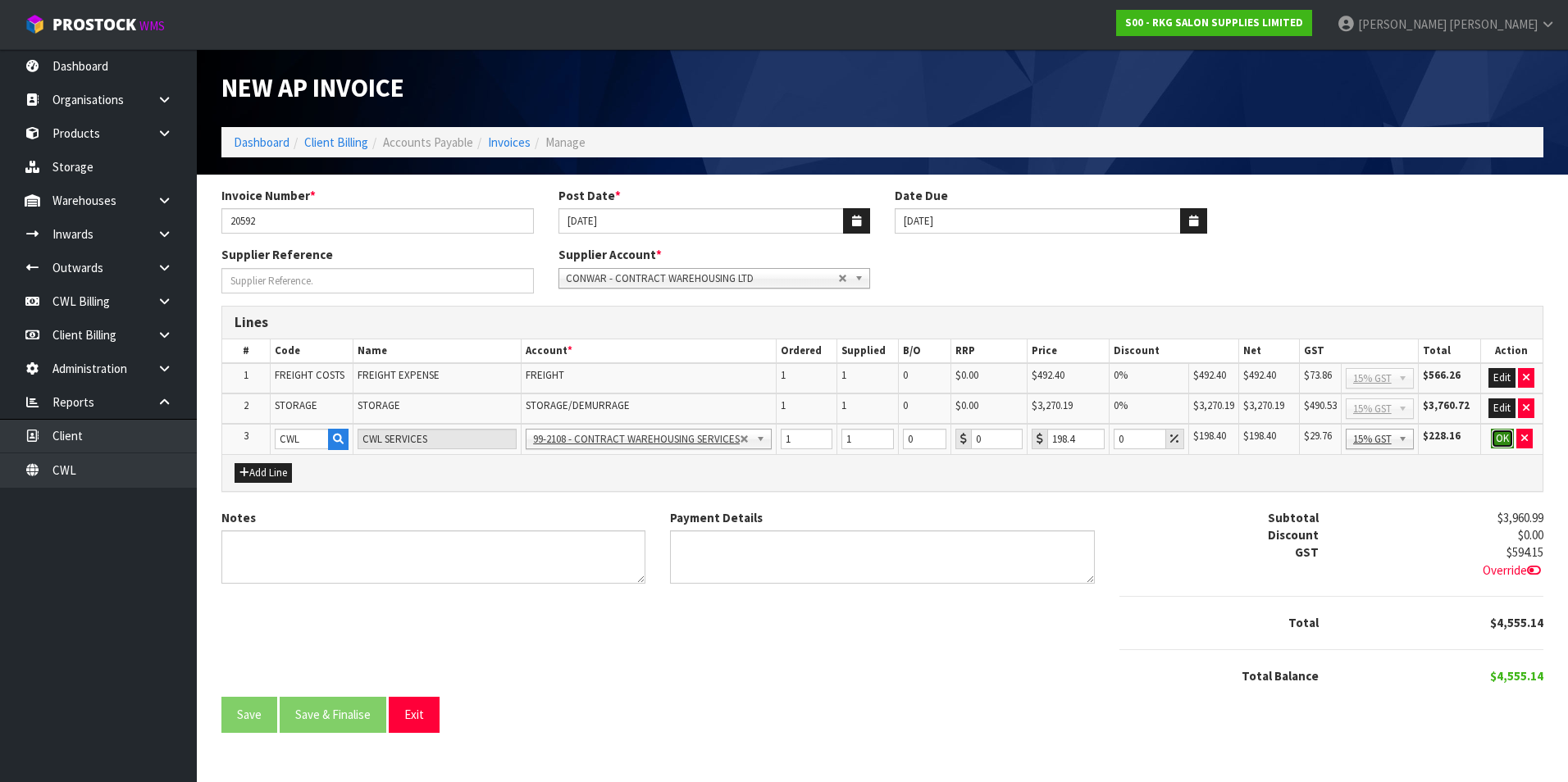
click at [1505, 440] on button "OK" at bounding box center [1501, 439] width 23 height 20
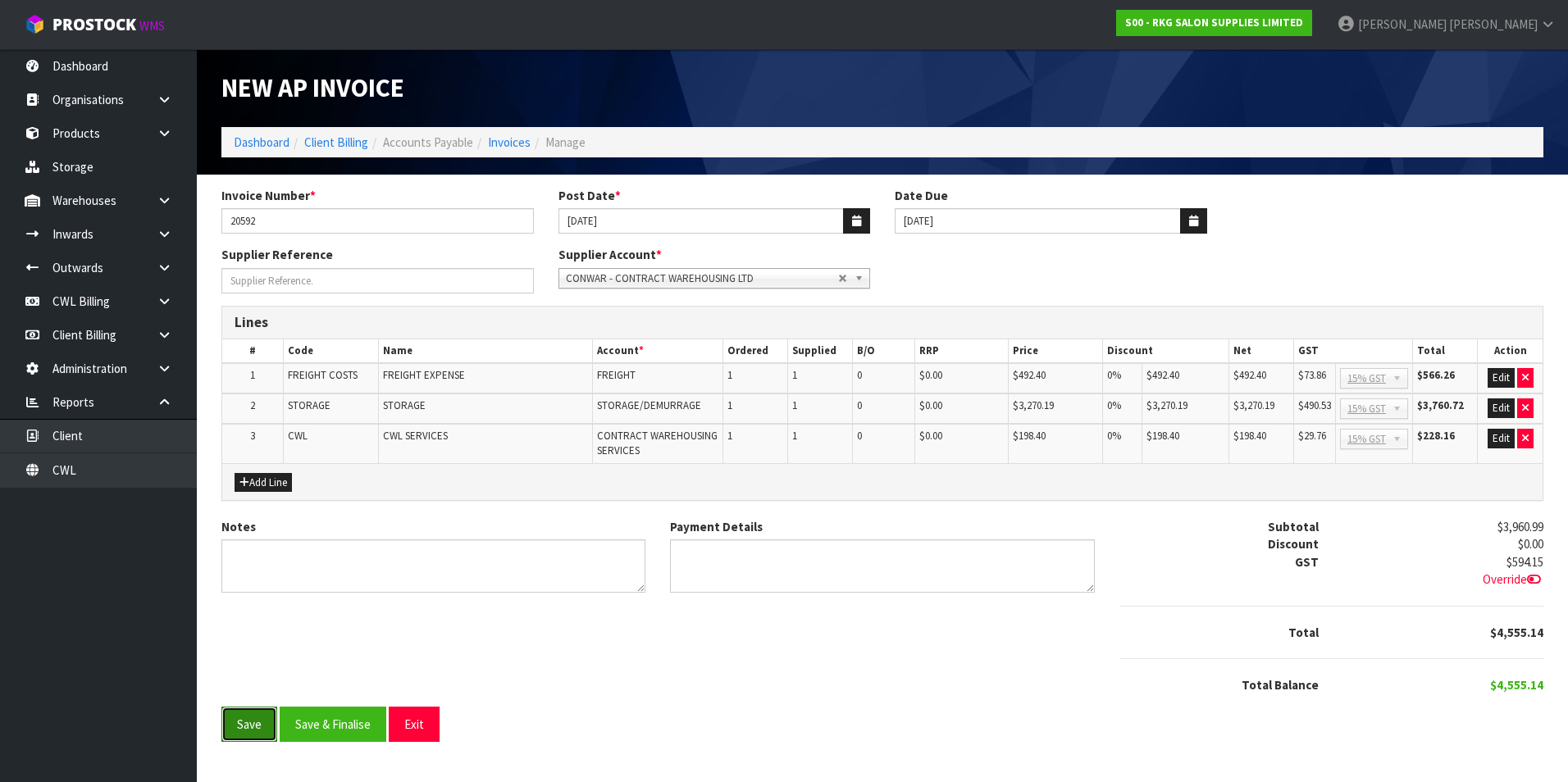
click at [242, 732] on button "Save" at bounding box center [249, 724] width 56 height 35
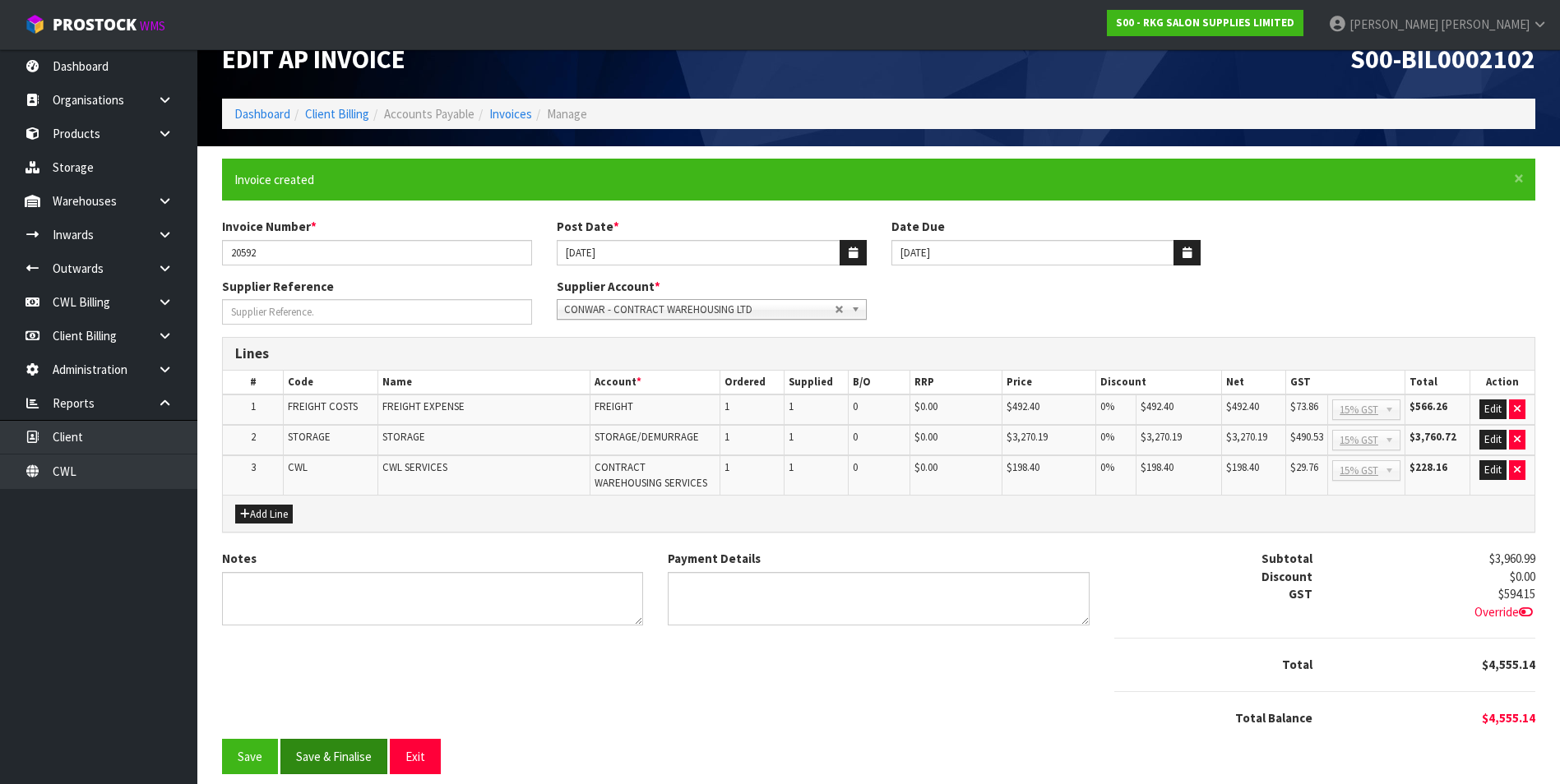
scroll to position [43, 0]
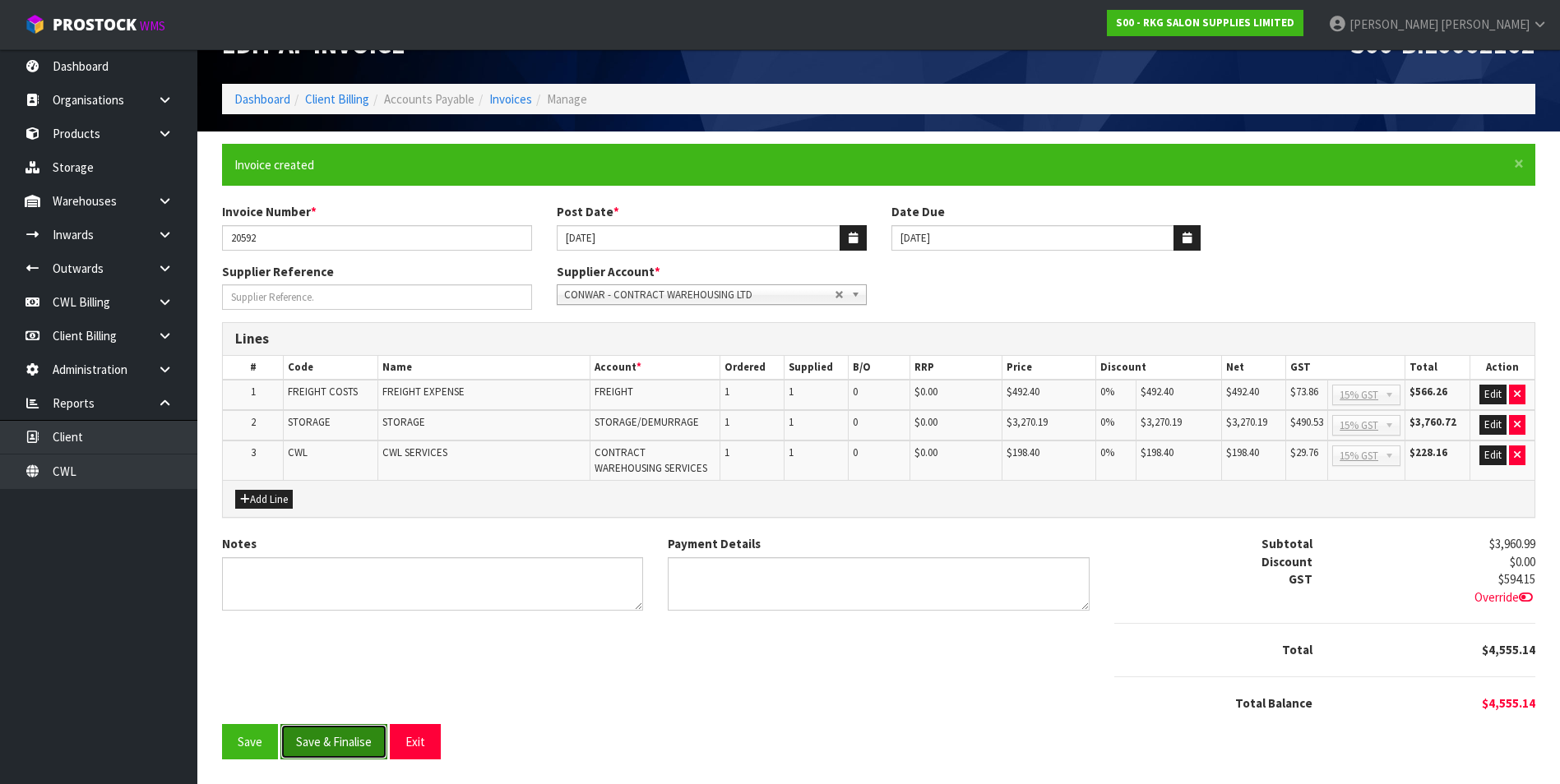
click at [317, 737] on button "Save & Finalise" at bounding box center [334, 742] width 107 height 35
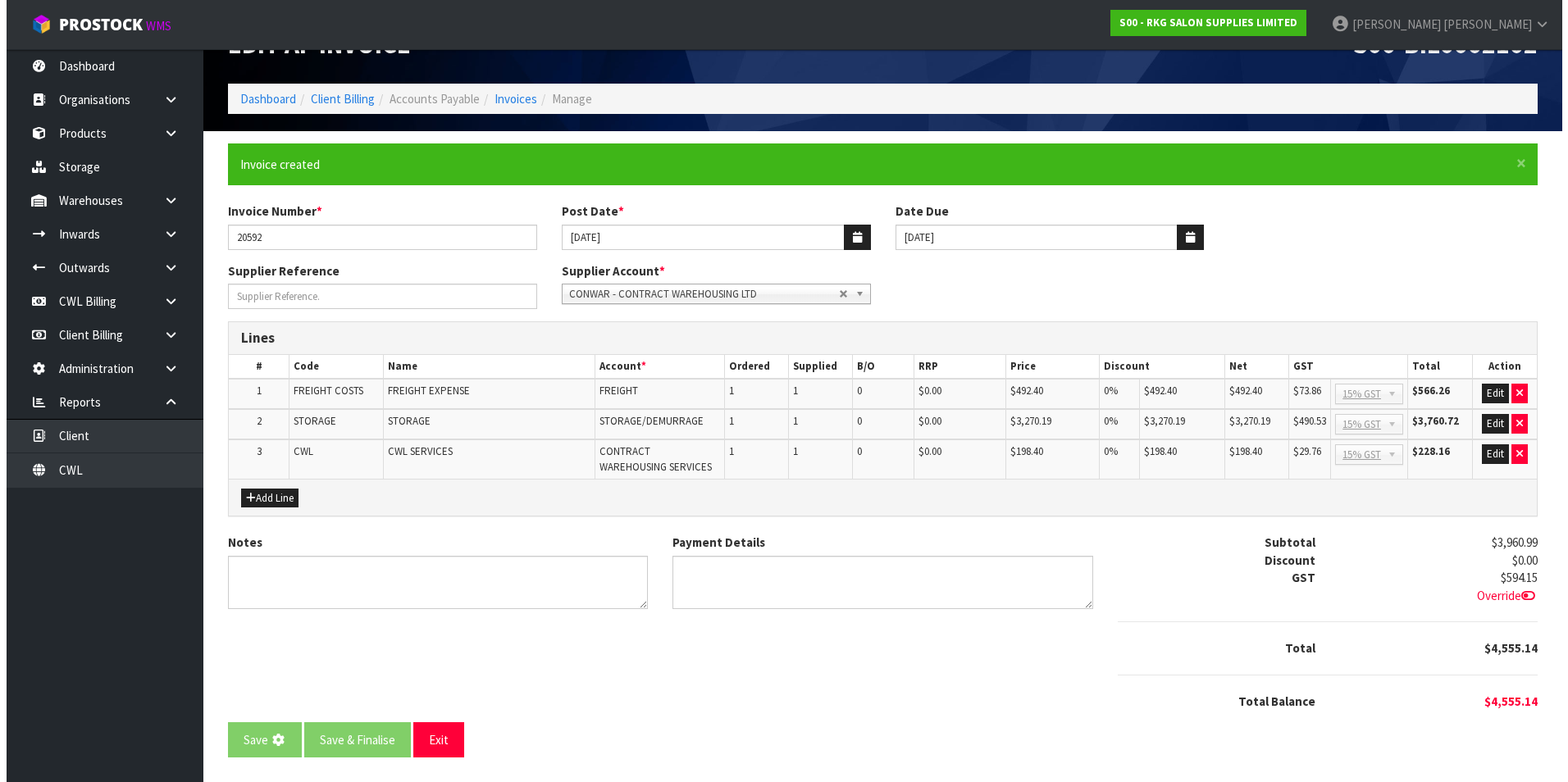
scroll to position [0, 0]
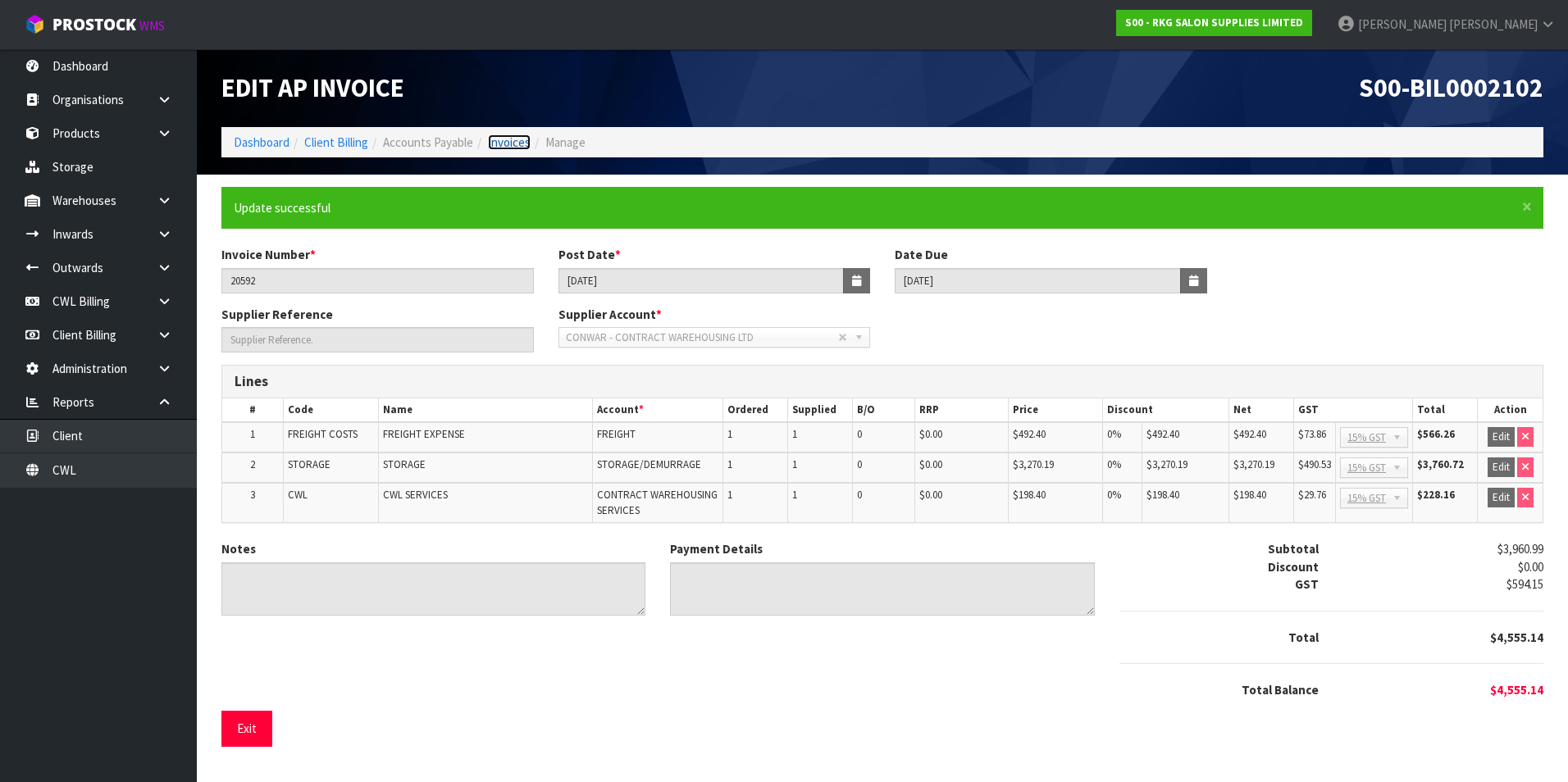
click at [508, 145] on link "Invoices" at bounding box center [508, 142] width 42 height 16
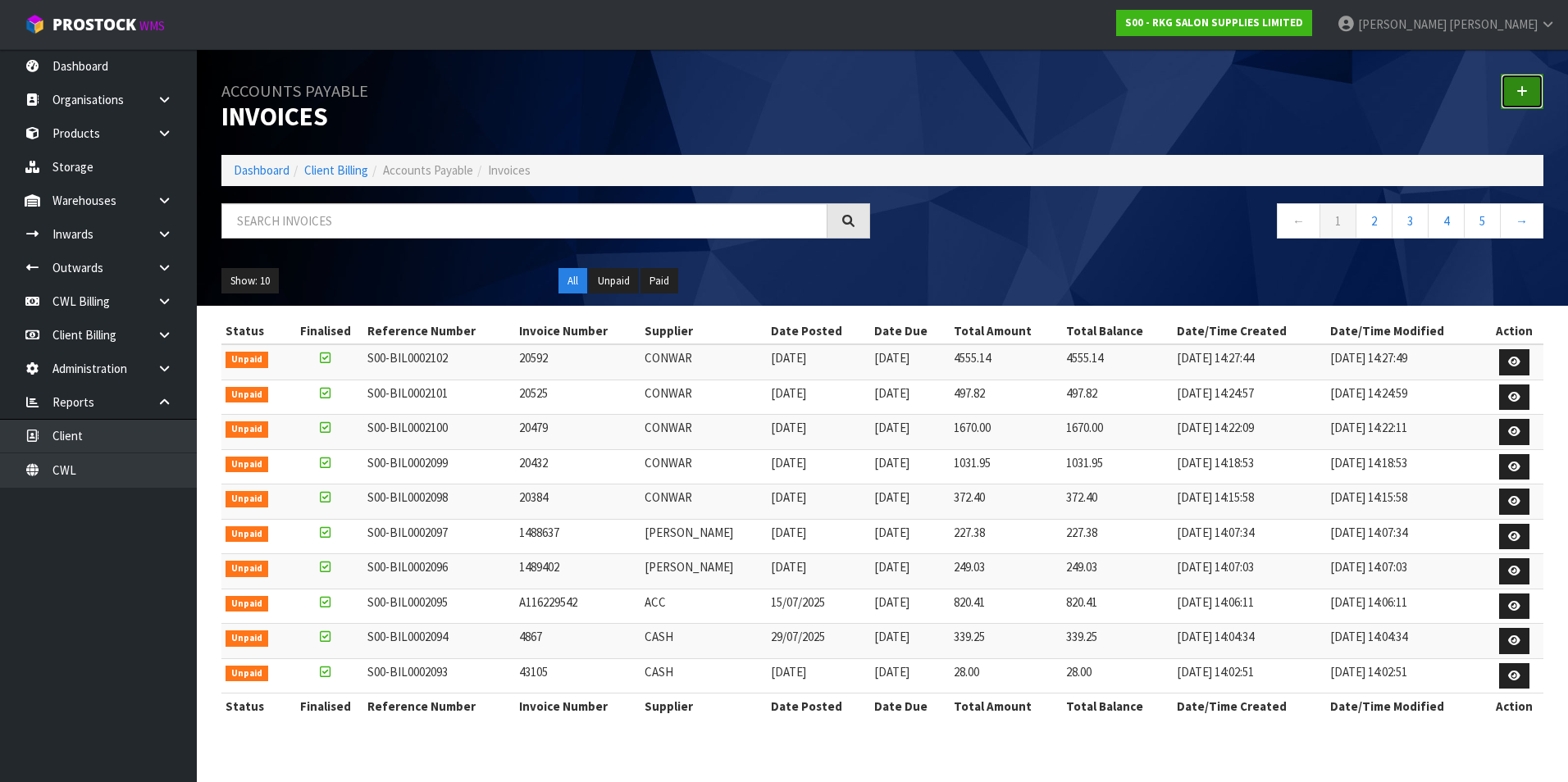
click at [1510, 92] on link at bounding box center [1521, 91] width 42 height 35
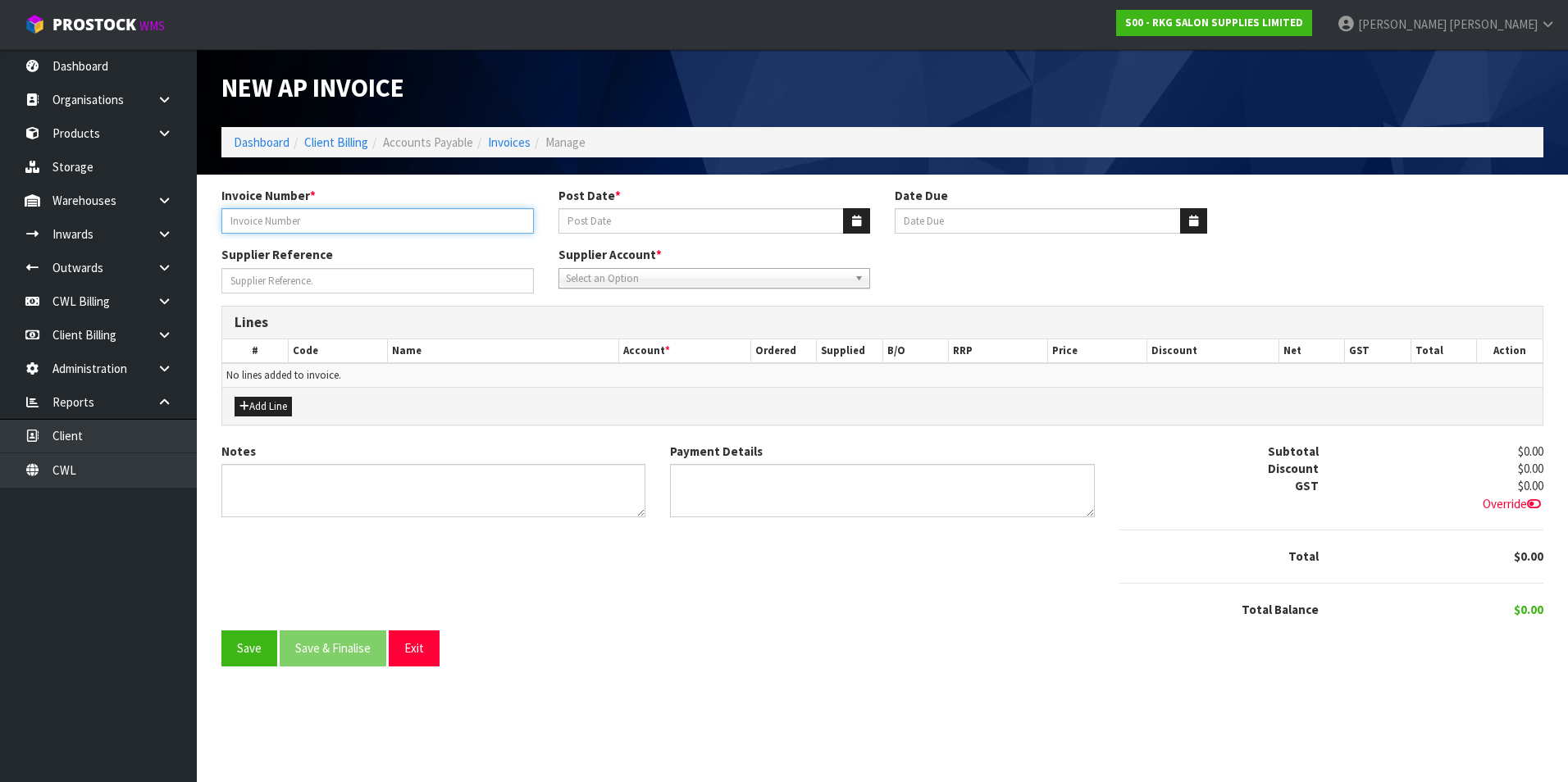
click at [360, 222] on input "Invoice Number *" at bounding box center [378, 221] width 312 height 26
click at [857, 219] on icon "button" at bounding box center [856, 221] width 9 height 11
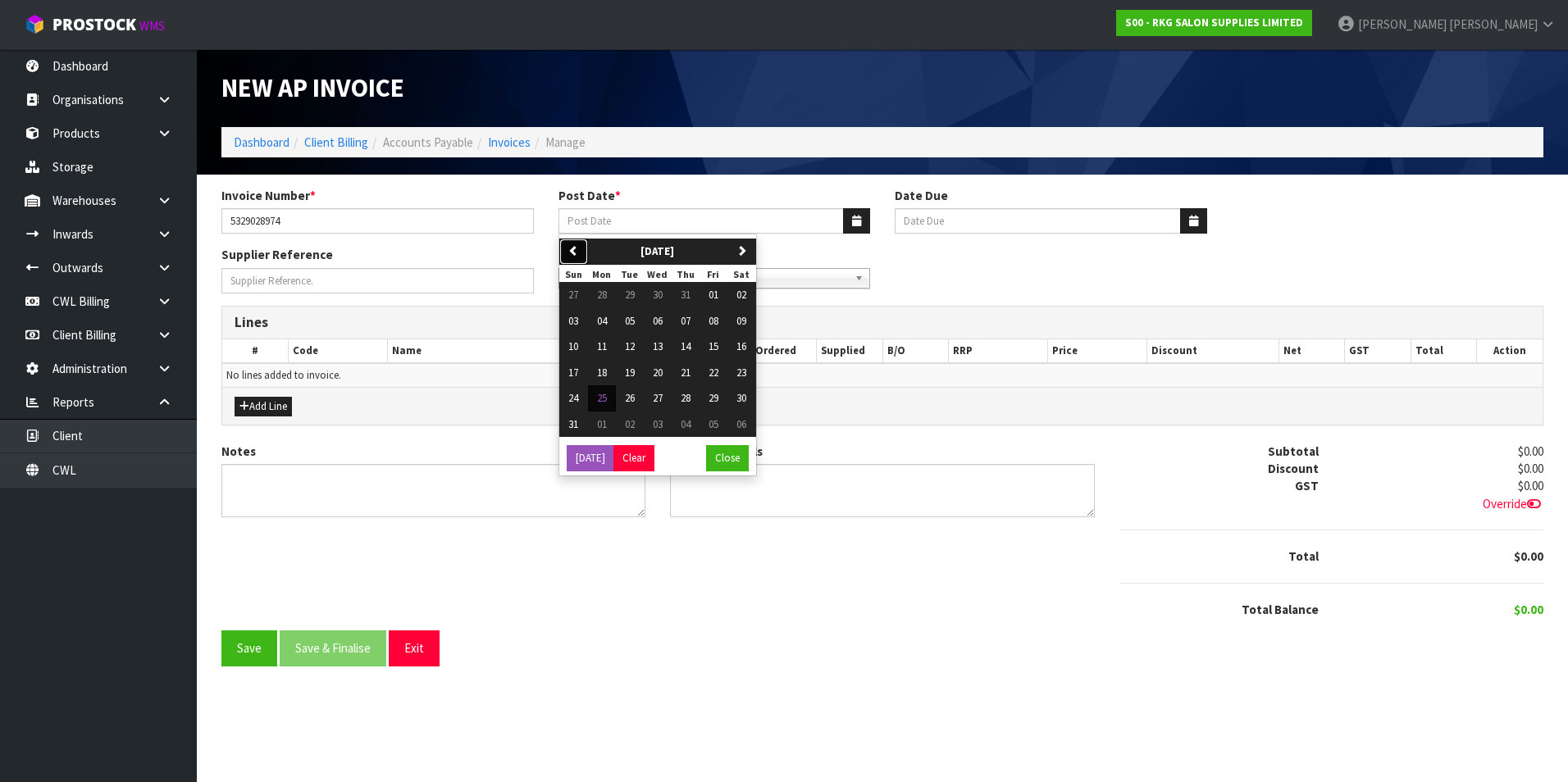
click at [578, 247] on icon "button" at bounding box center [573, 250] width 11 height 11
click at [687, 397] on span "31" at bounding box center [686, 398] width 10 height 14
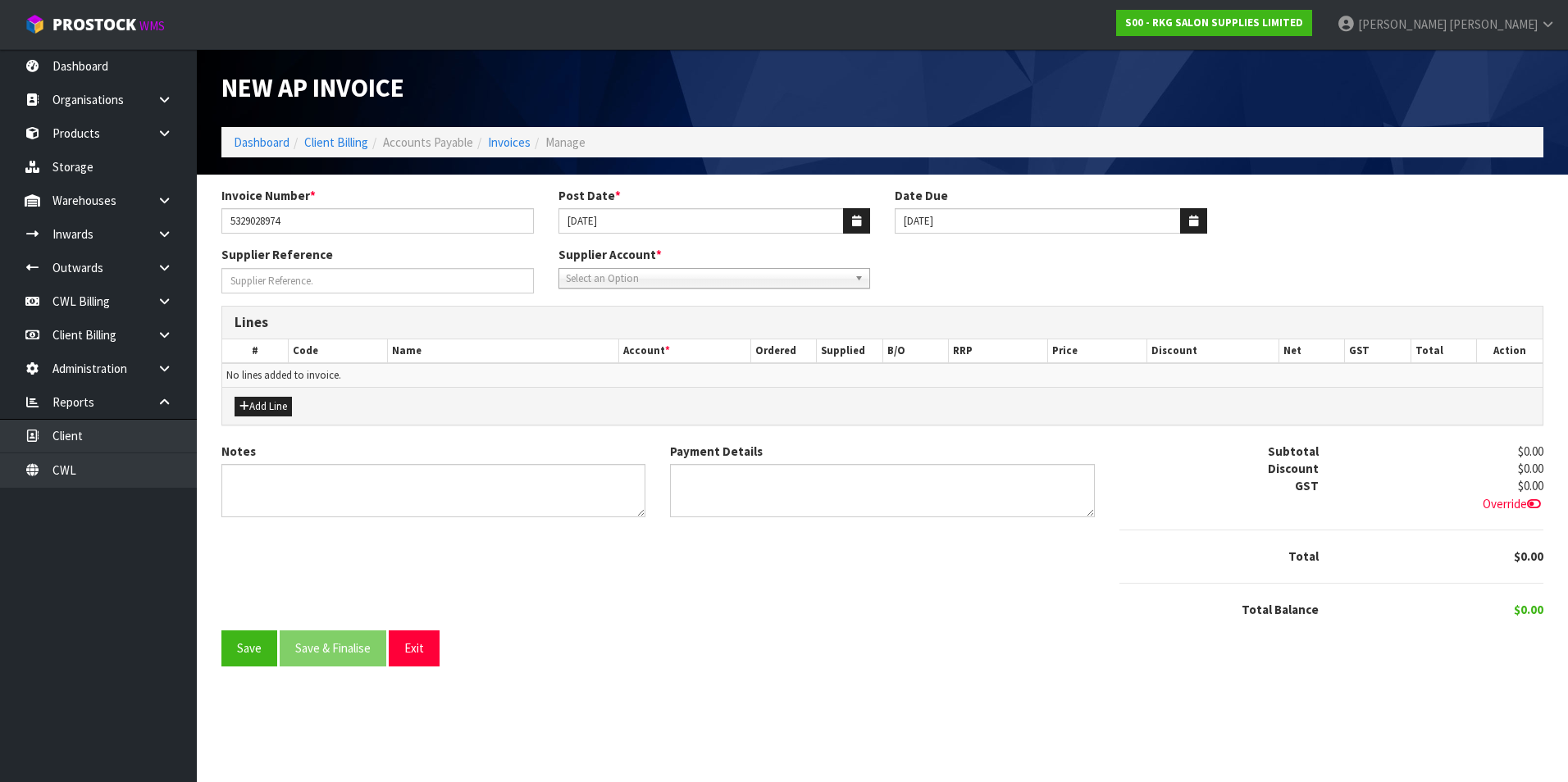
click at [633, 280] on span "Select an Option" at bounding box center [707, 279] width 283 height 20
click at [653, 318] on li "GOO GLE - GOOGLE ADS" at bounding box center [714, 325] width 304 height 21
click at [270, 402] on button "Add Line" at bounding box center [263, 407] width 58 height 20
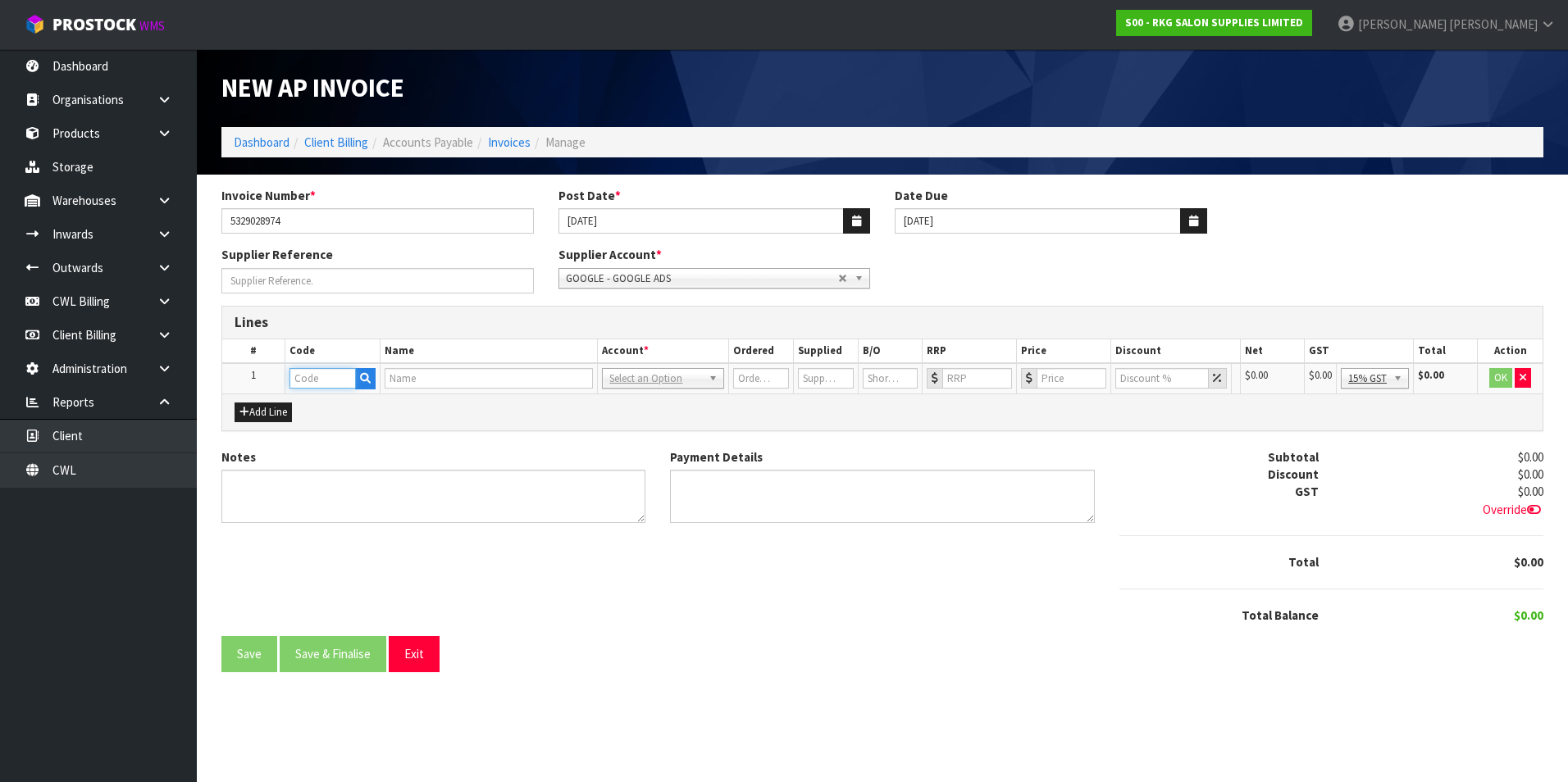
click at [330, 378] on input "text" at bounding box center [323, 378] width 67 height 21
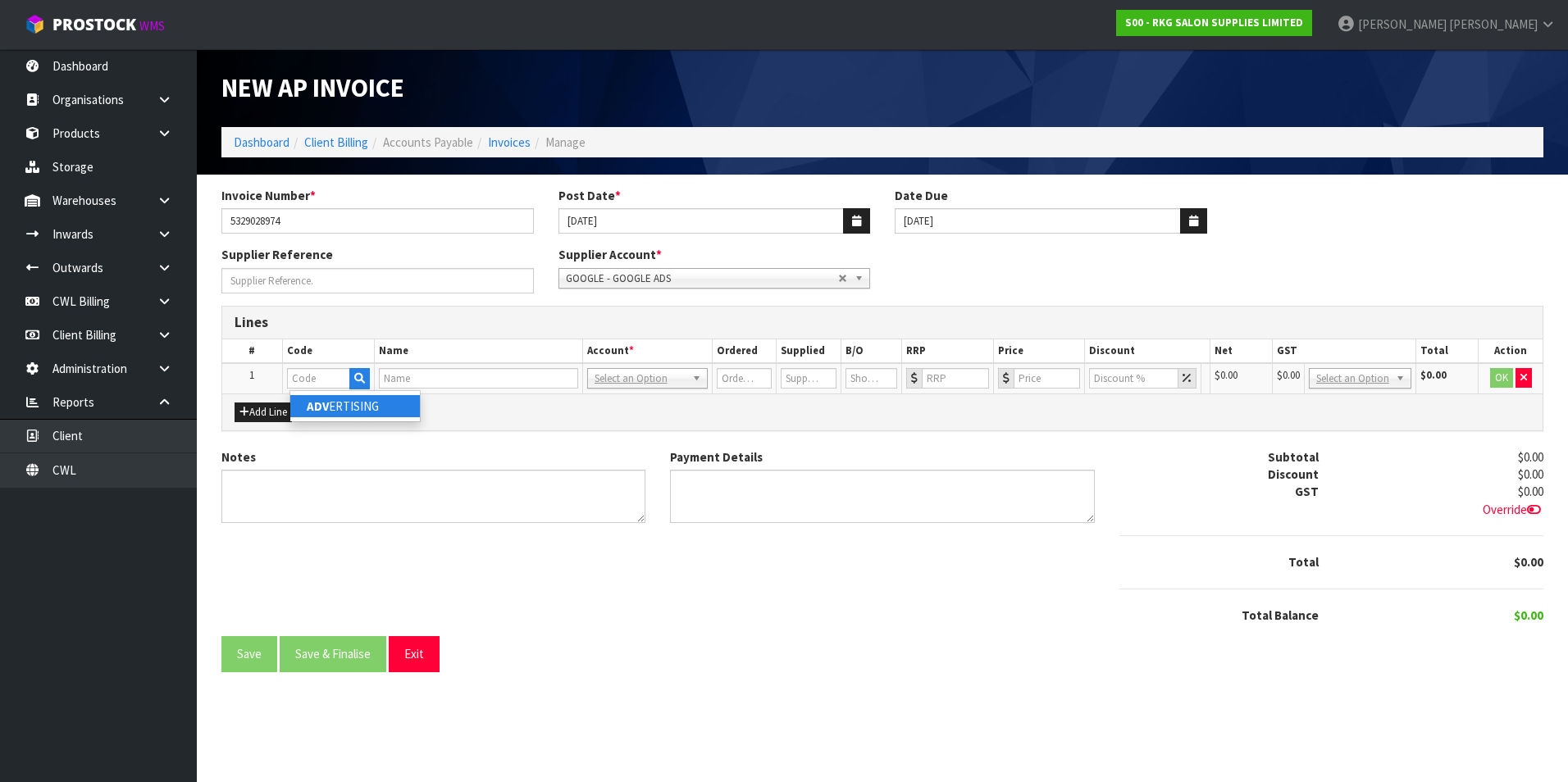
click at [329, 404] on link "ADV ERTISING" at bounding box center [355, 406] width 130 height 23
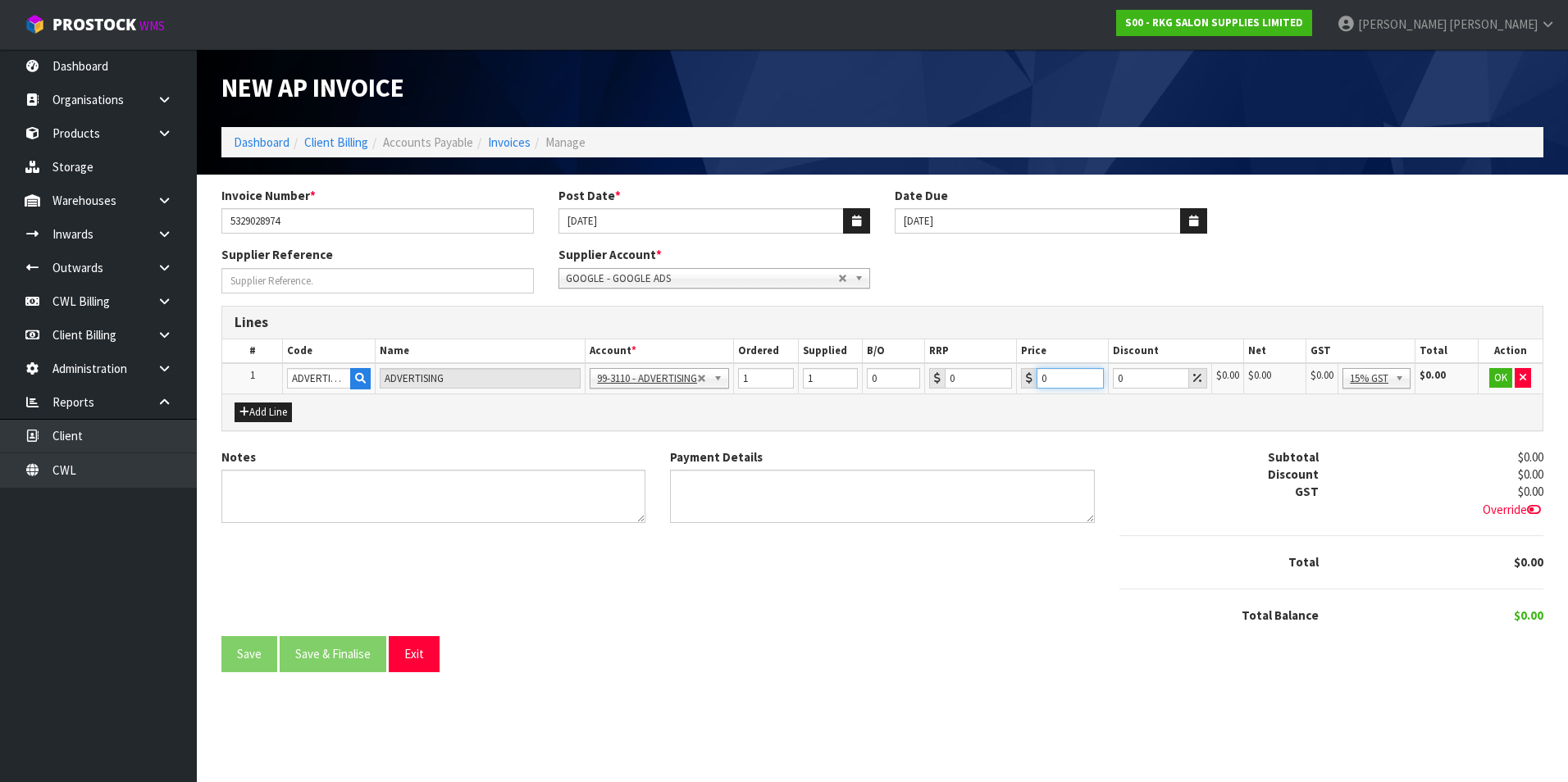
click at [1057, 374] on input "0" at bounding box center [1070, 378] width 68 height 21
click at [1500, 380] on button "OK" at bounding box center [1501, 378] width 23 height 20
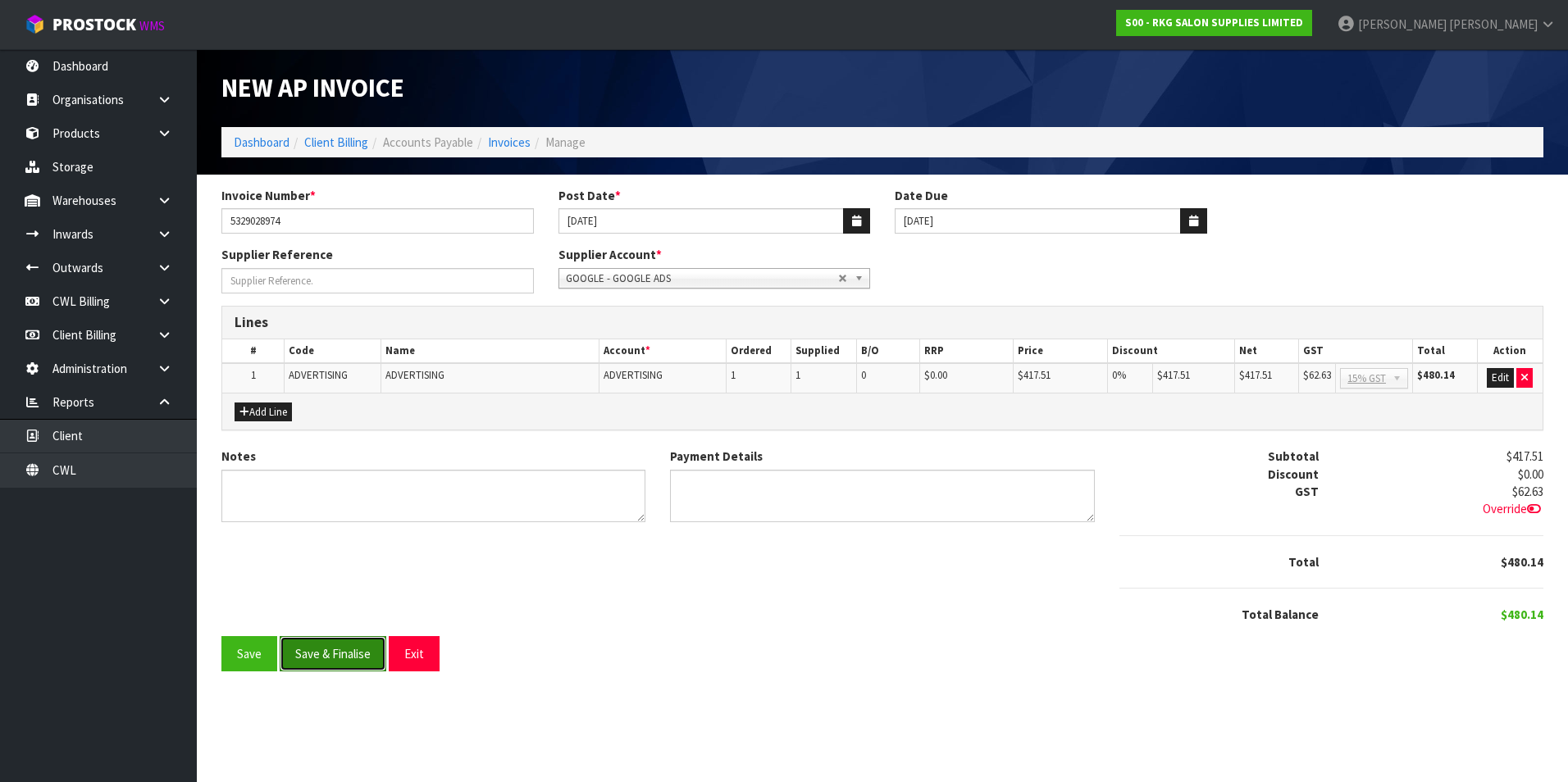
click at [352, 651] on button "Save & Finalise" at bounding box center [333, 654] width 107 height 35
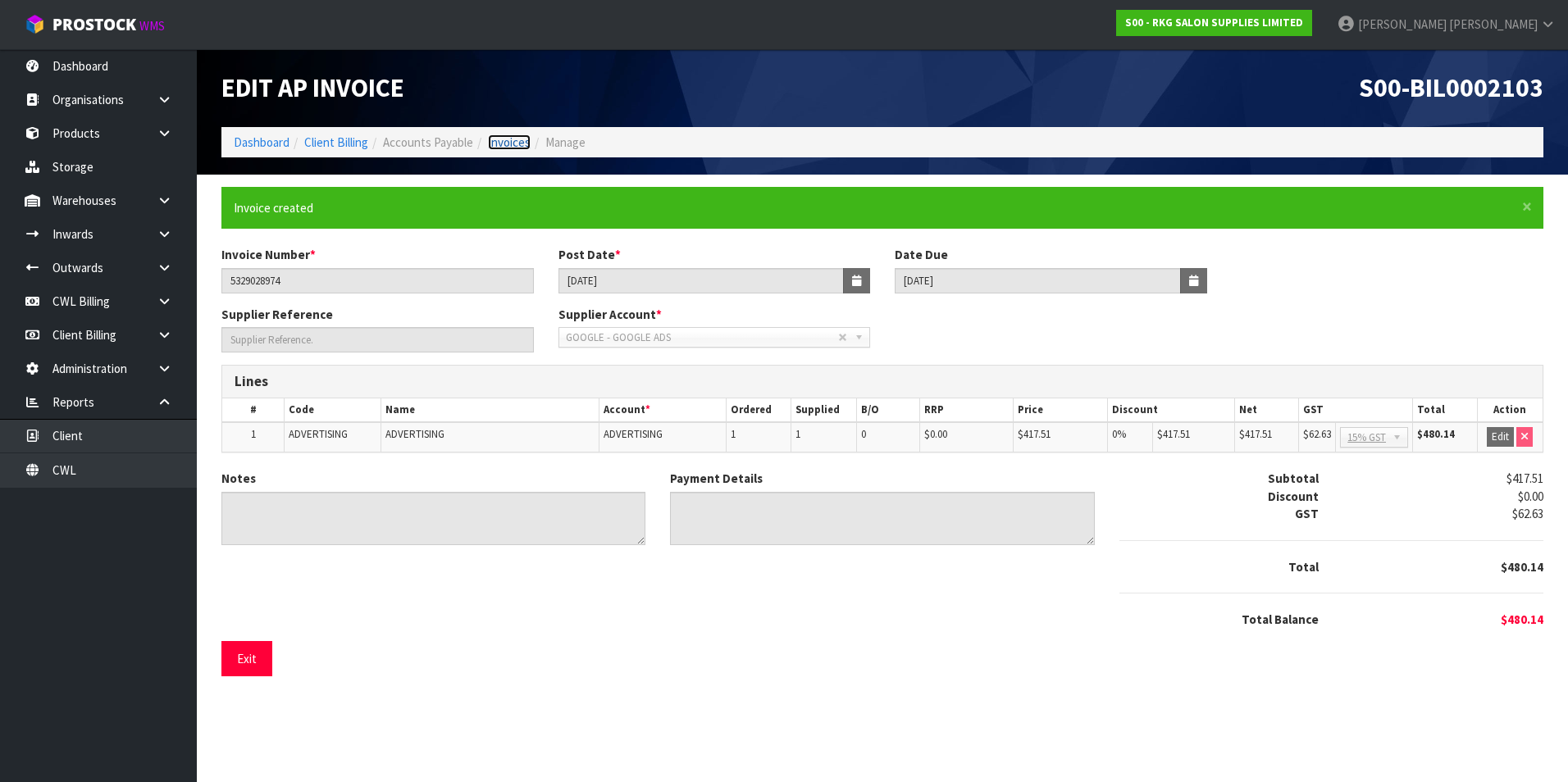
click at [511, 139] on link "Invoices" at bounding box center [508, 142] width 42 height 16
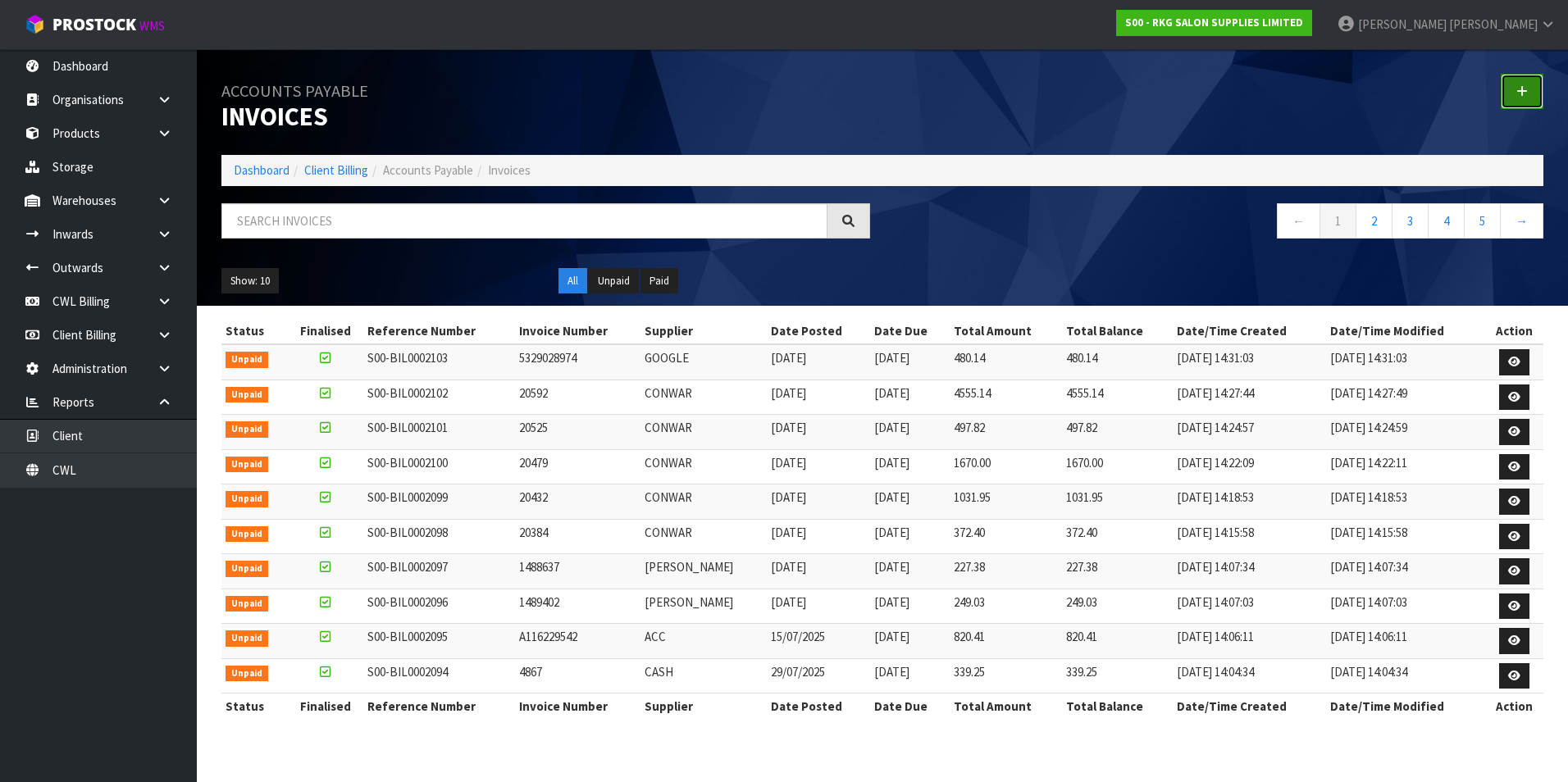
click at [1527, 90] on icon at bounding box center [1522, 91] width 12 height 13
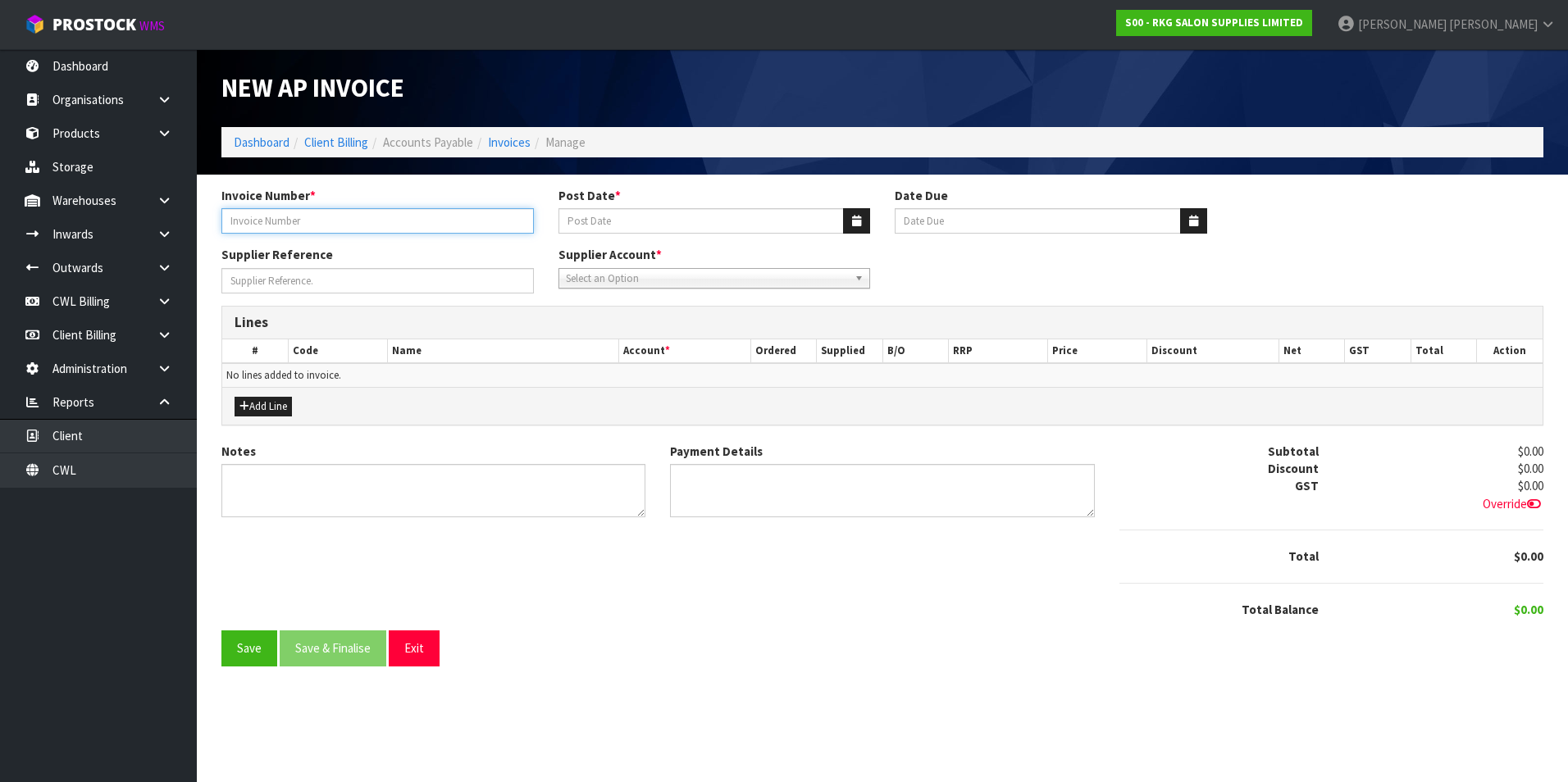
click at [358, 218] on input "Invoice Number *" at bounding box center [378, 221] width 312 height 26
click at [863, 220] on button "button" at bounding box center [857, 221] width 27 height 26
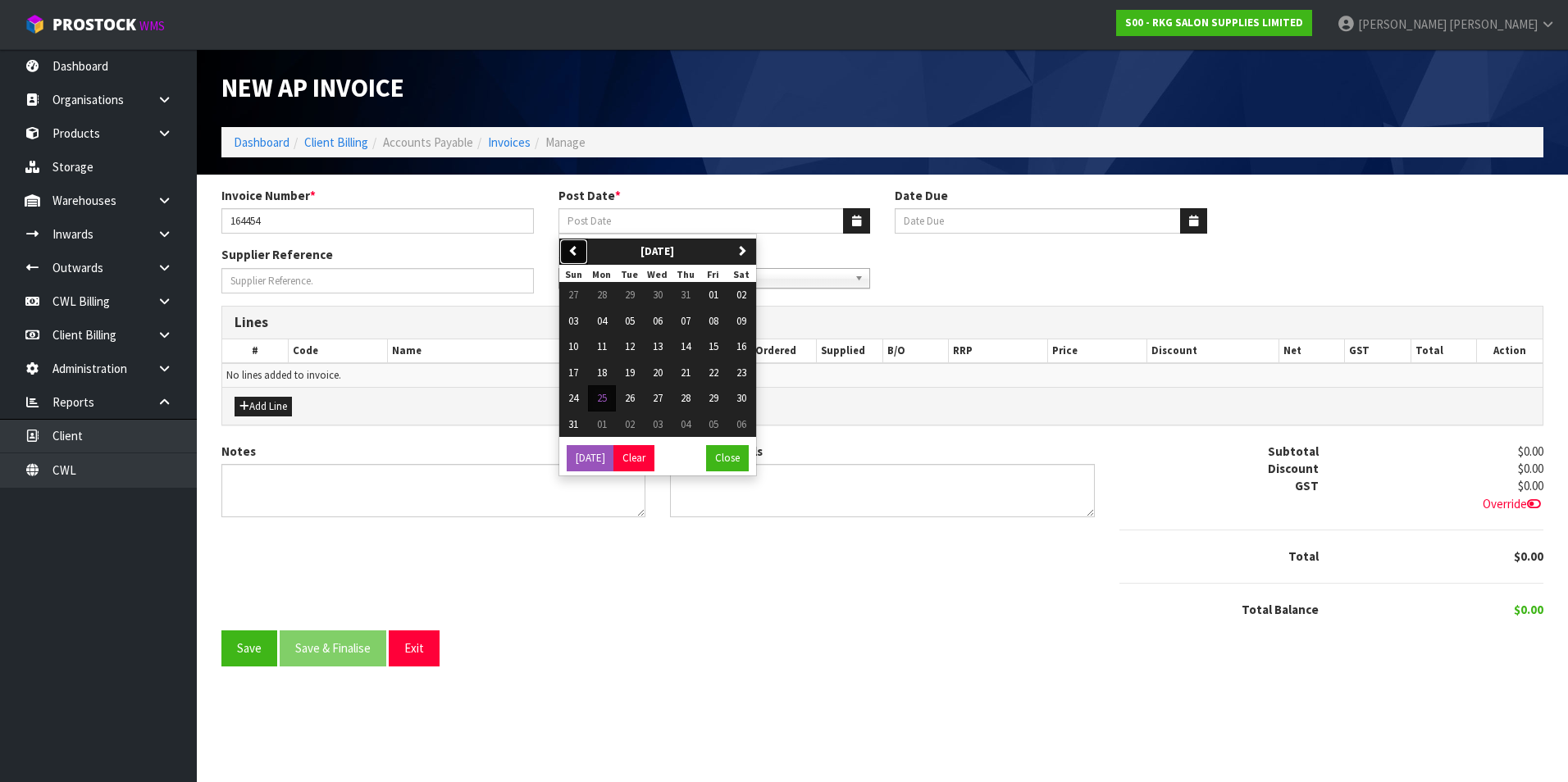
click at [569, 261] on button "previous" at bounding box center [573, 251] width 28 height 26
drag, startPoint x: 685, startPoint y: 348, endPoint x: 654, endPoint y: 314, distance: 46.0
click at [684, 348] on span "17" at bounding box center [686, 346] width 10 height 14
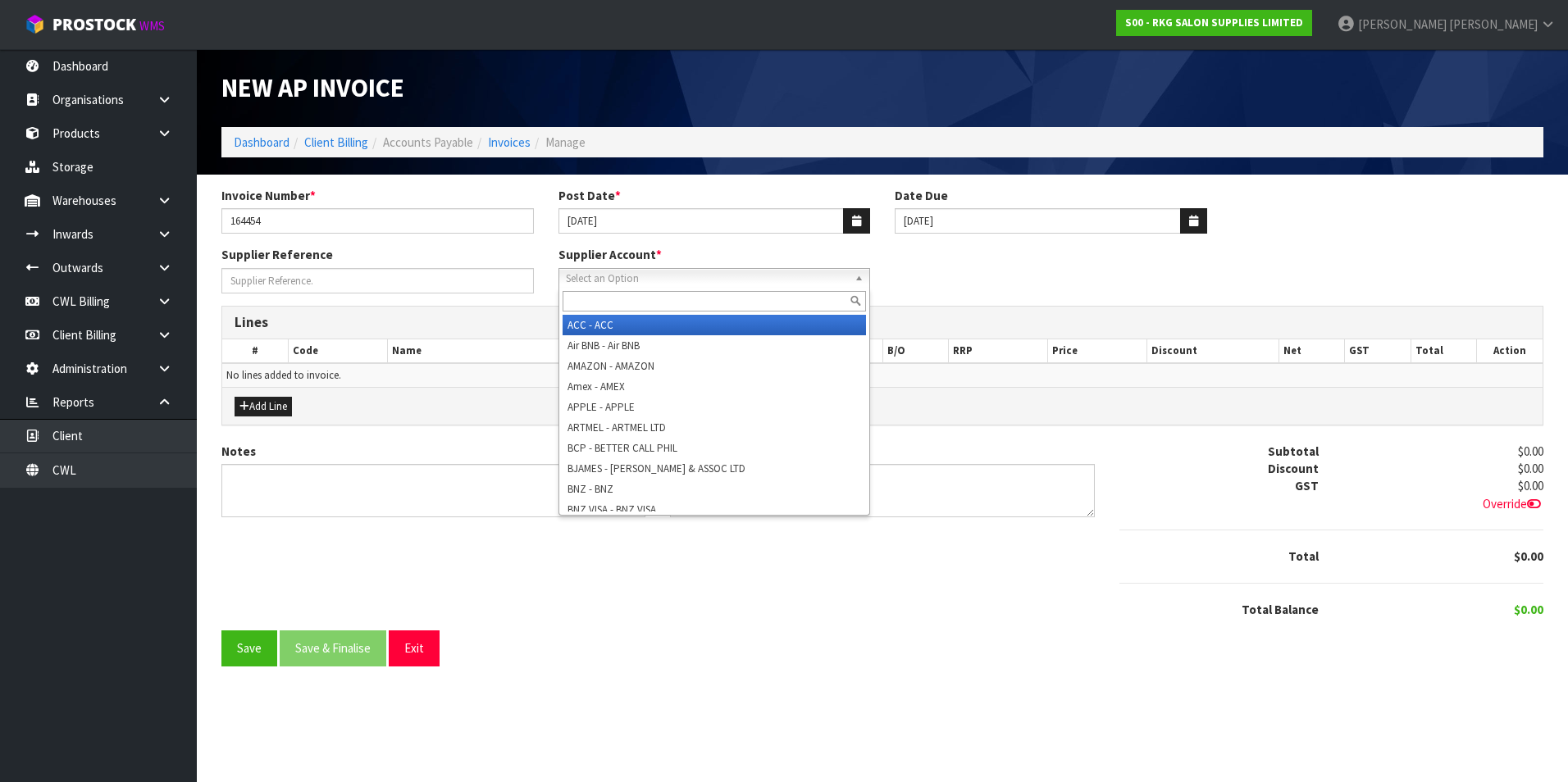
click at [634, 279] on span "Select an Option" at bounding box center [707, 279] width 283 height 20
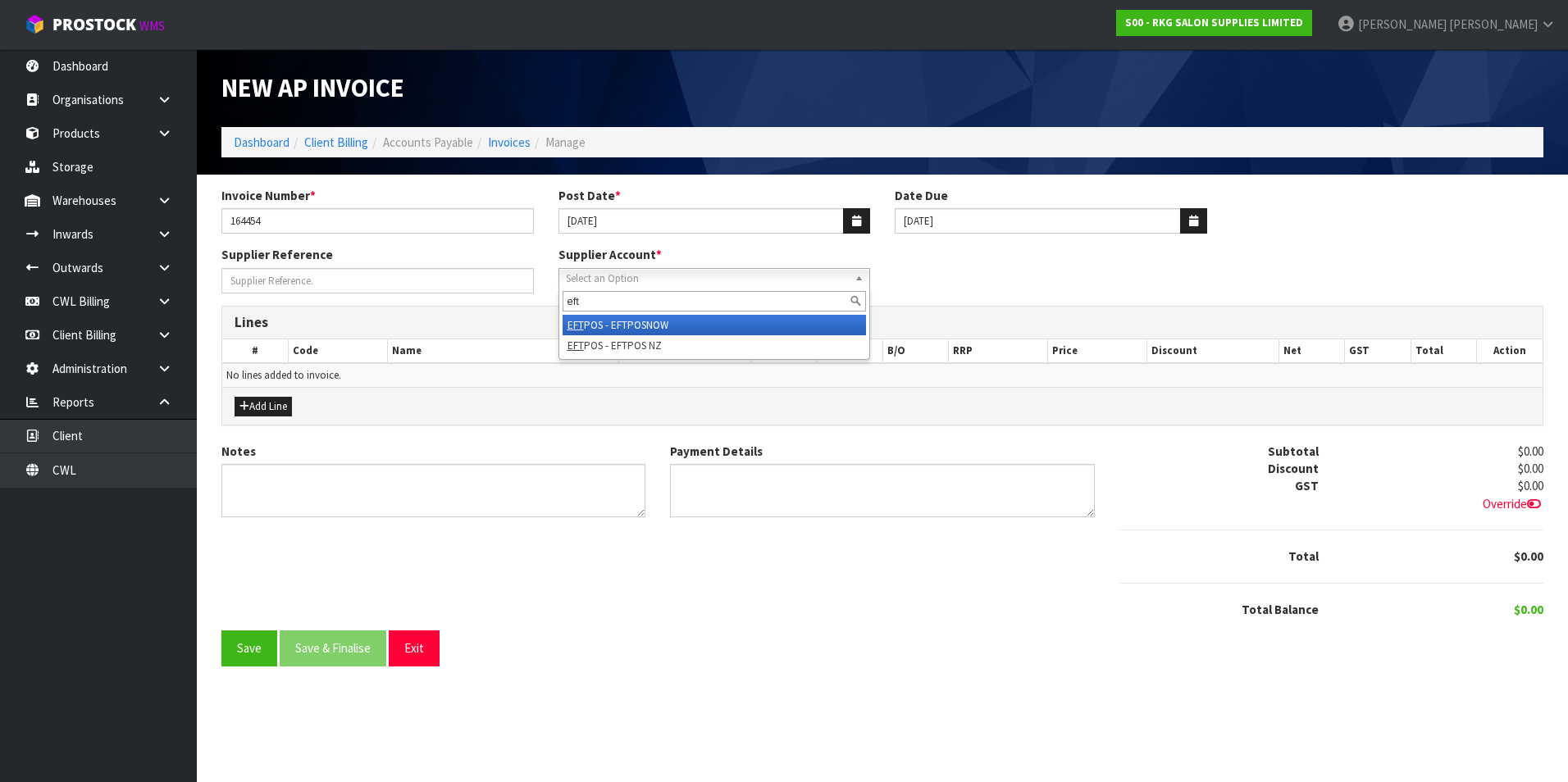
click at [645, 326] on li "EFT POS - EFTPOSNOW" at bounding box center [714, 325] width 304 height 21
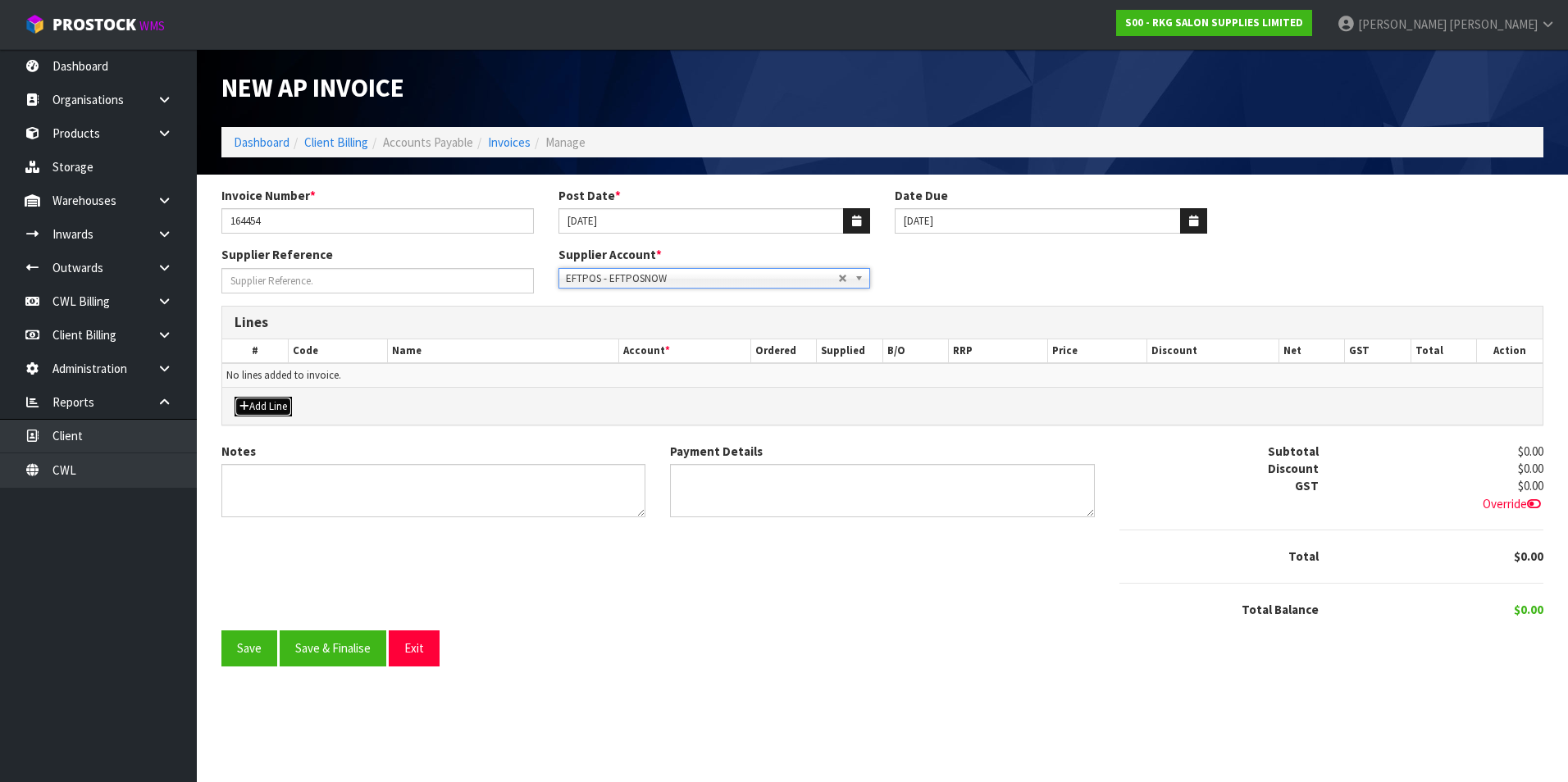
drag, startPoint x: 276, startPoint y: 404, endPoint x: 300, endPoint y: 402, distance: 24.1
click at [277, 405] on button "Add Line" at bounding box center [263, 407] width 58 height 20
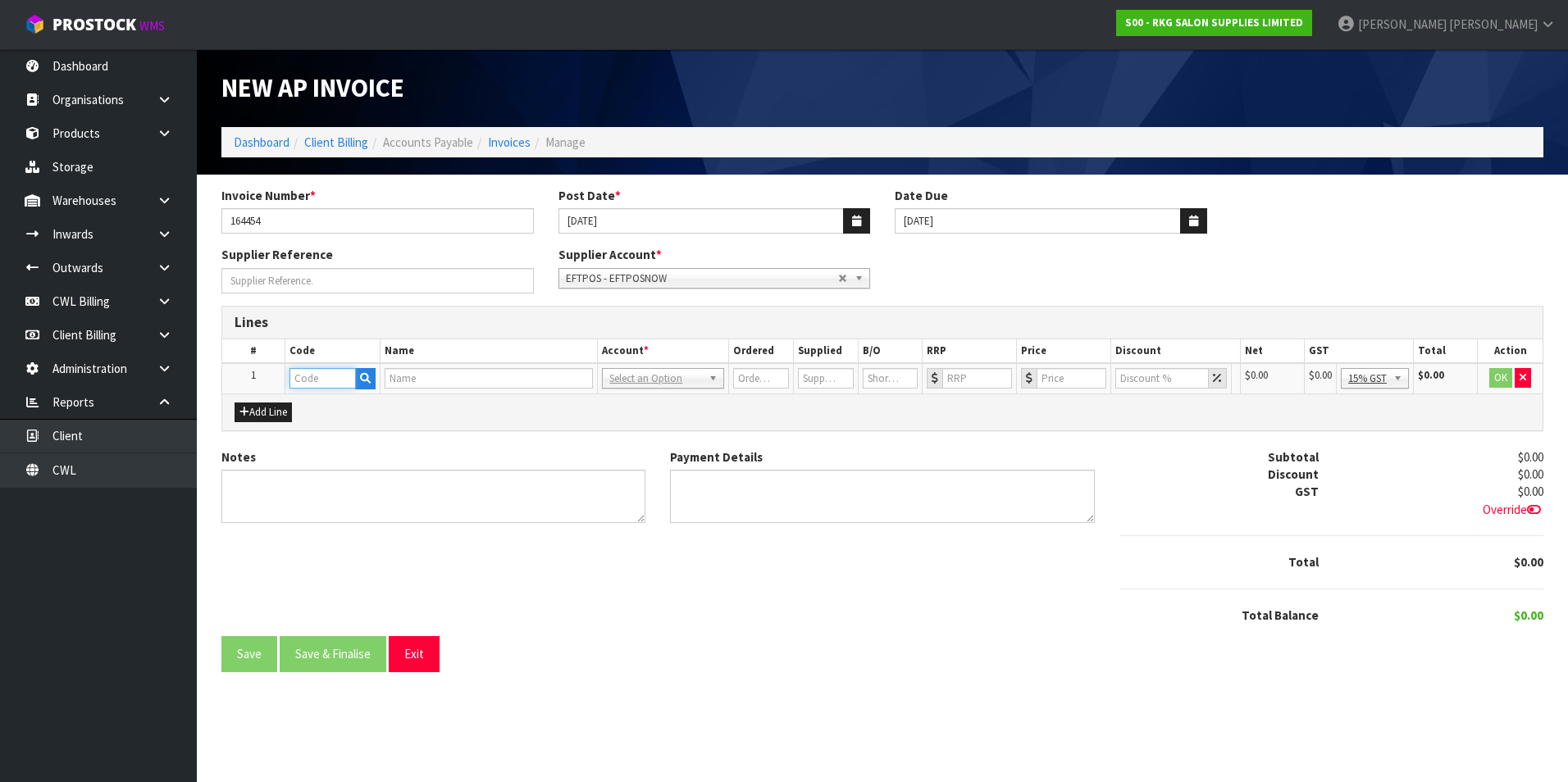
click at [322, 382] on input "text" at bounding box center [323, 378] width 67 height 21
click at [341, 401] on link "EFT POS" at bounding box center [355, 406] width 130 height 23
click at [1057, 378] on input "0" at bounding box center [1070, 378] width 68 height 21
click at [1503, 382] on button "OK" at bounding box center [1501, 378] width 23 height 20
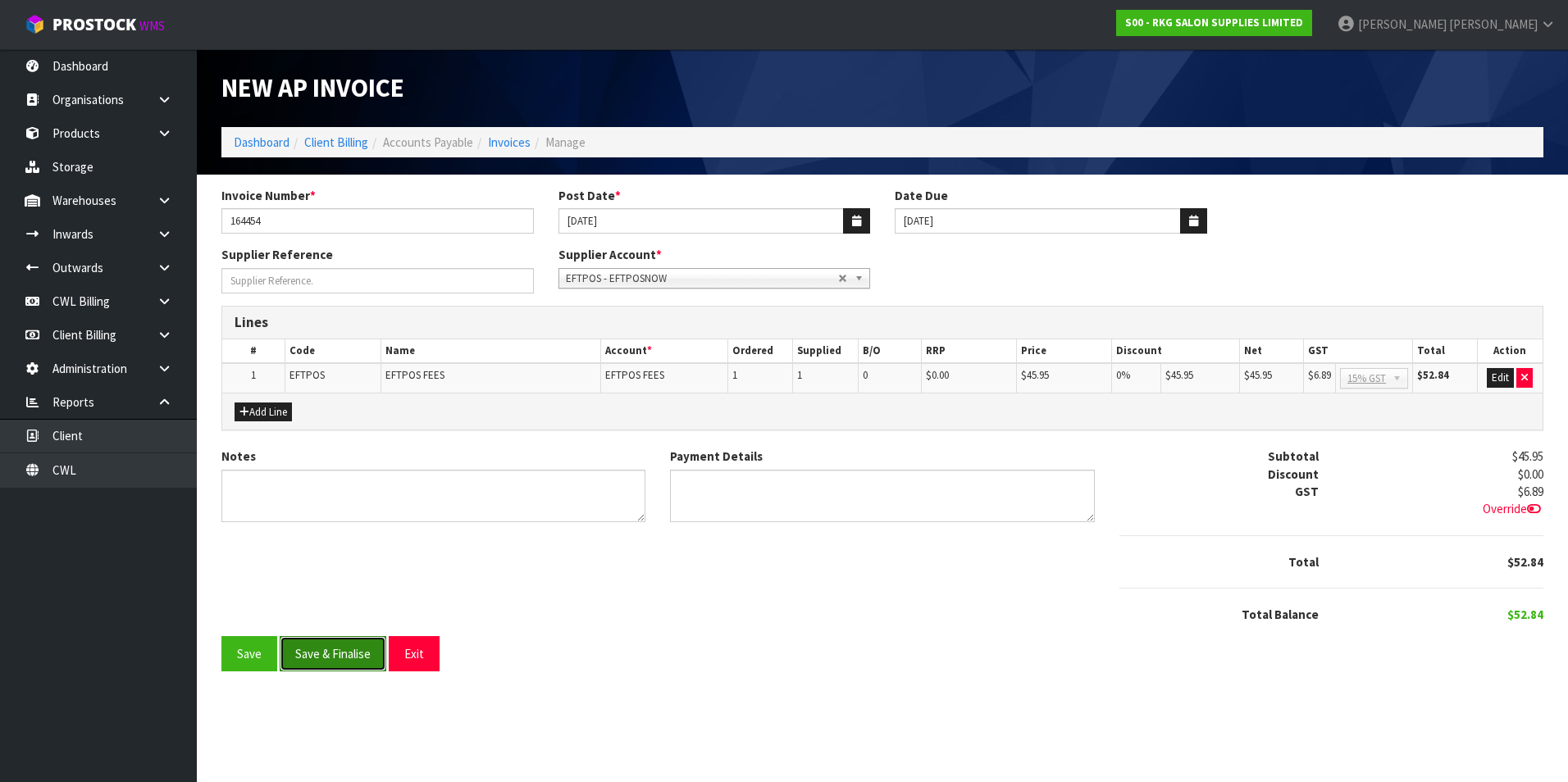
click at [348, 646] on button "Save & Finalise" at bounding box center [333, 654] width 107 height 35
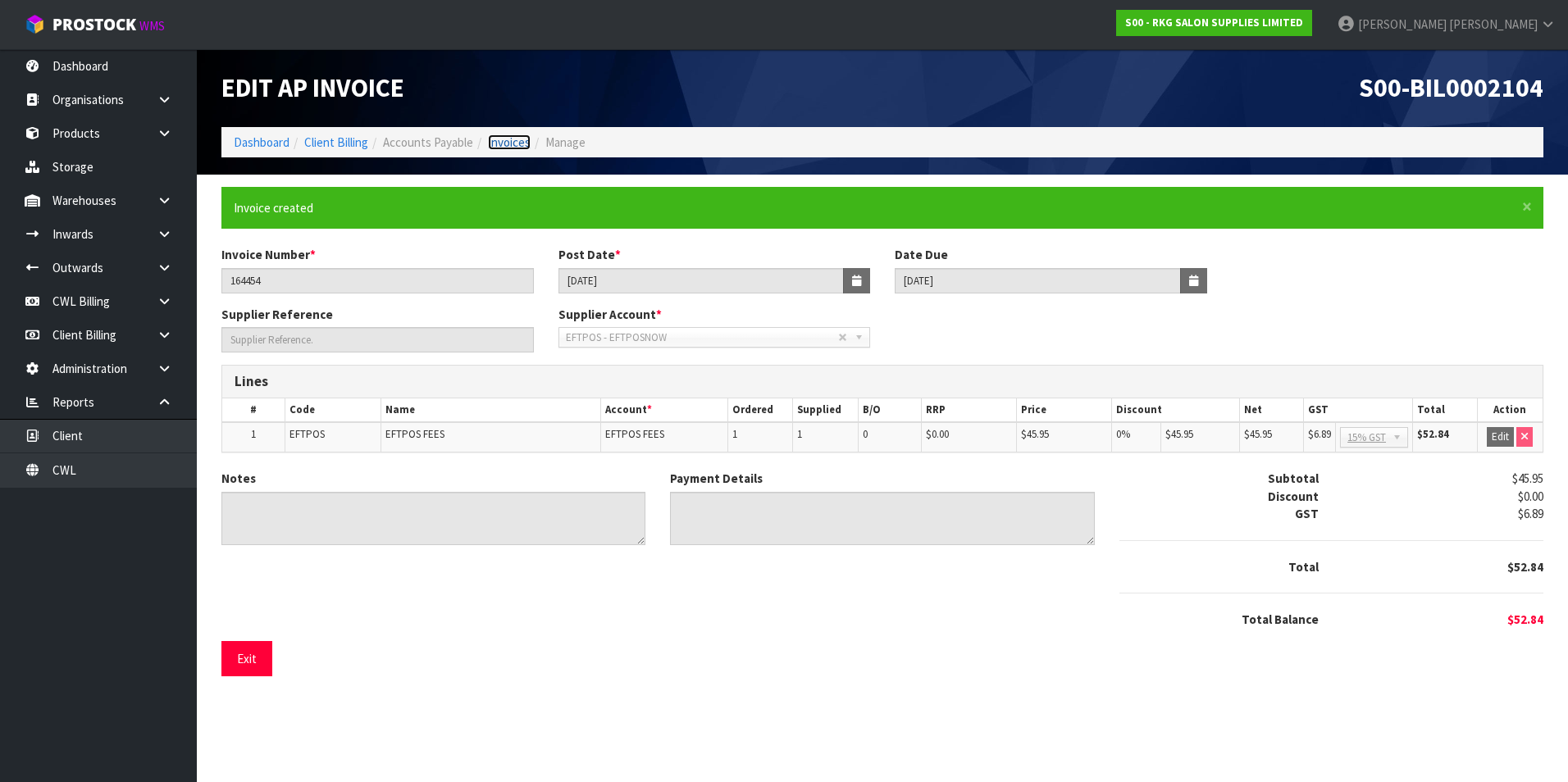
click at [519, 142] on link "Invoices" at bounding box center [508, 142] width 42 height 16
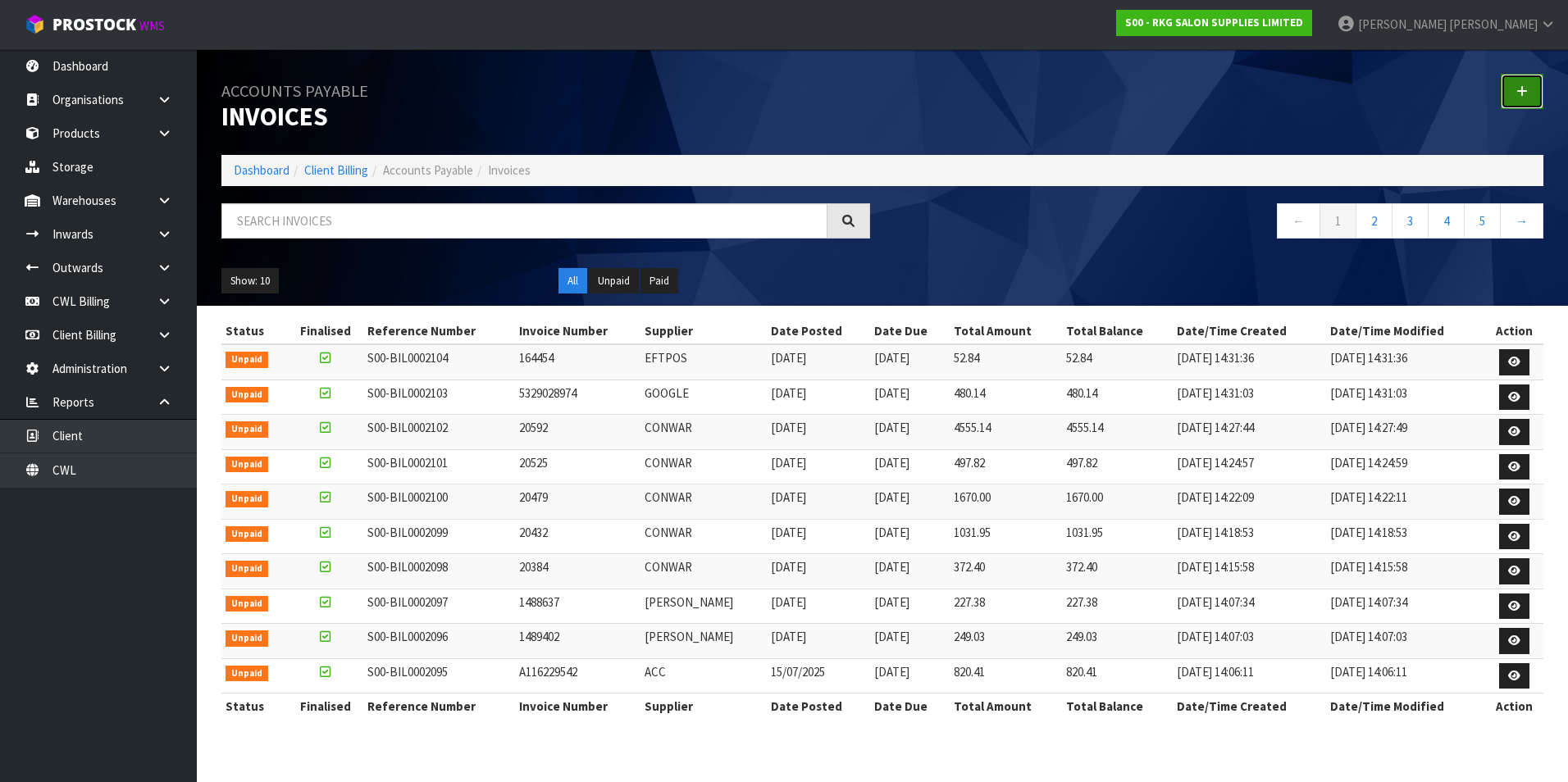
click at [1513, 91] on link at bounding box center [1521, 91] width 42 height 35
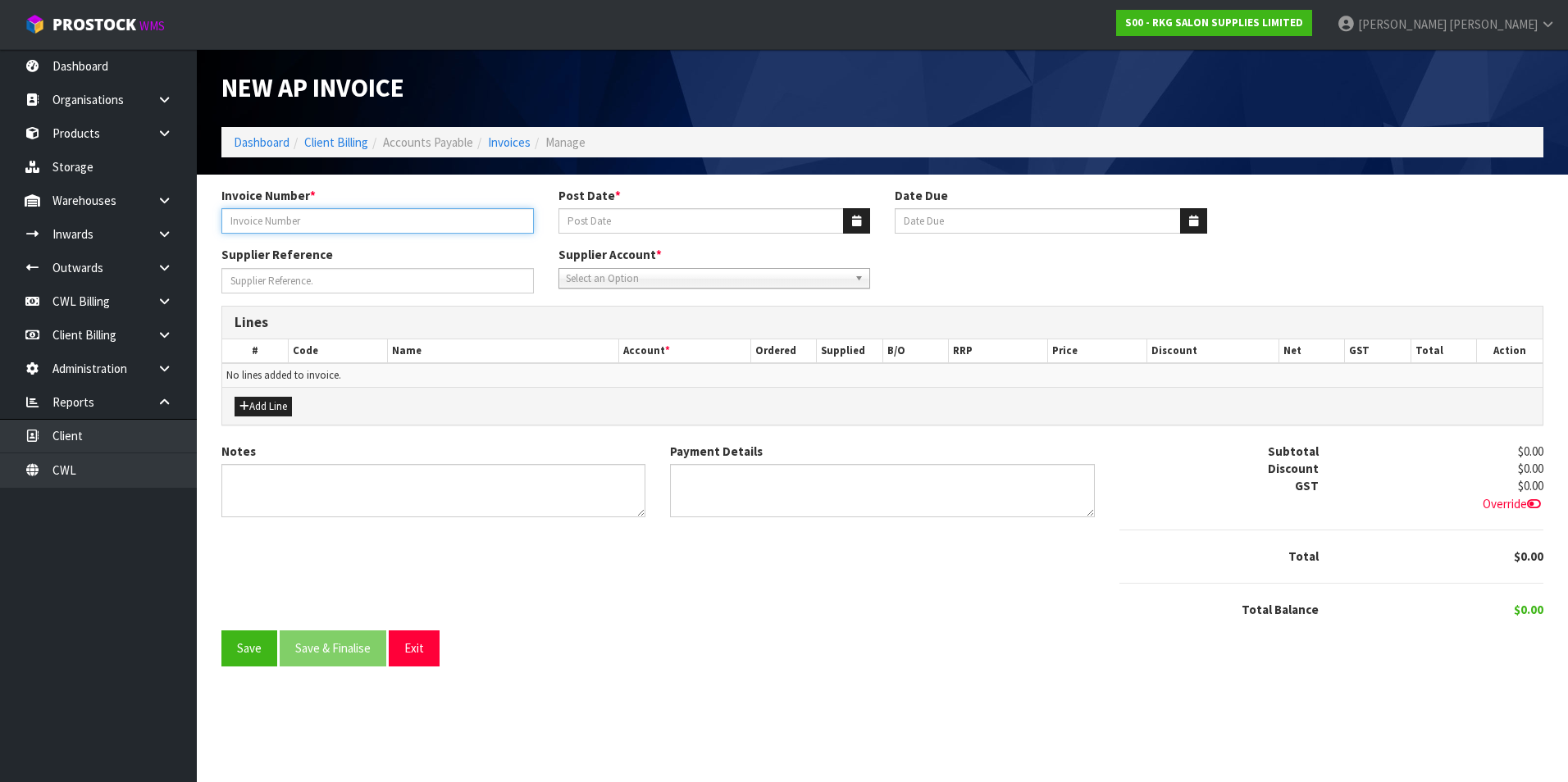
click at [381, 225] on input "Invoice Number *" at bounding box center [378, 221] width 312 height 26
click at [857, 224] on icon "button" at bounding box center [856, 221] width 9 height 11
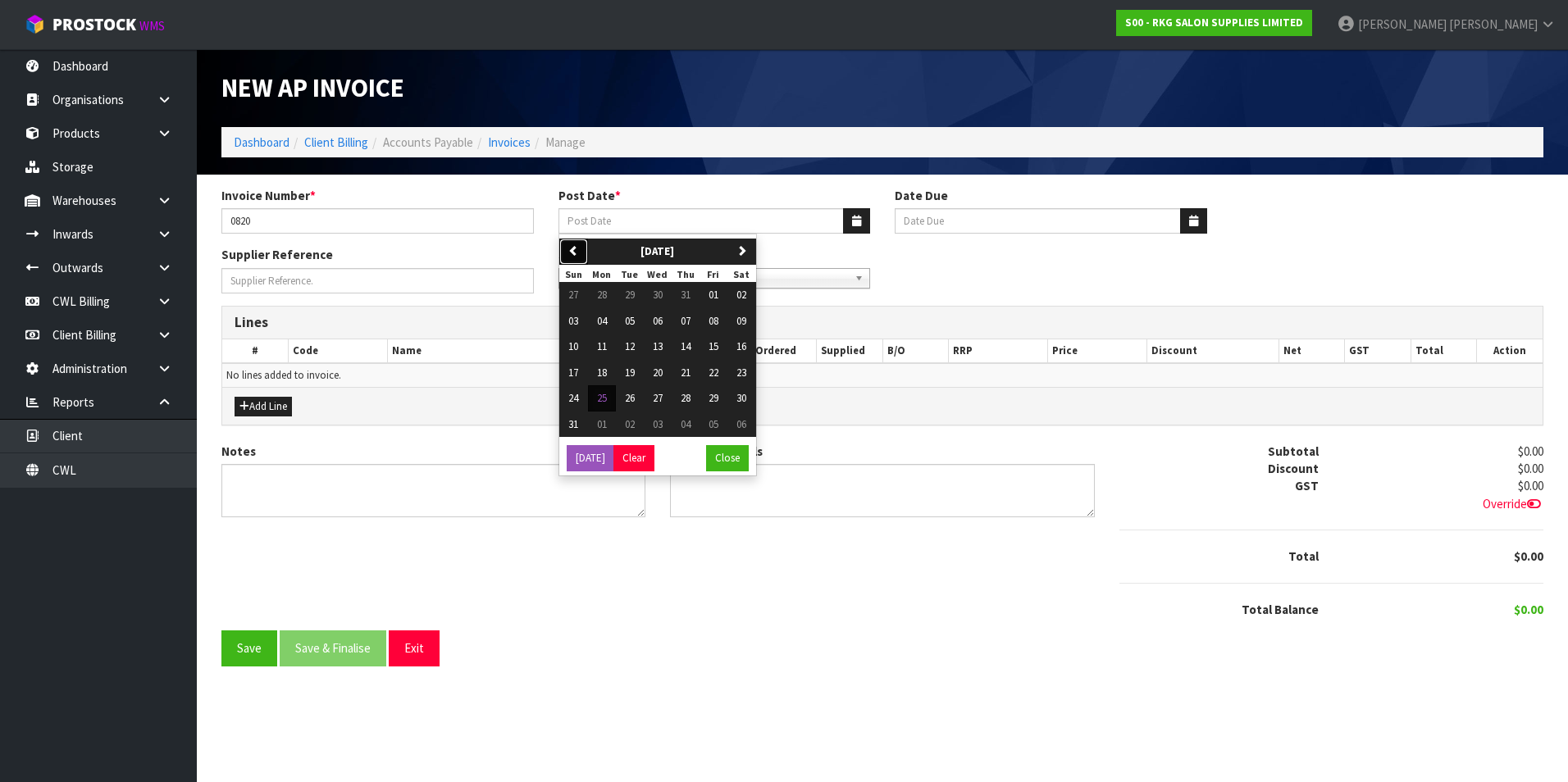
click at [582, 251] on button "previous" at bounding box center [573, 251] width 28 height 26
click at [666, 323] on button "09" at bounding box center [657, 321] width 27 height 26
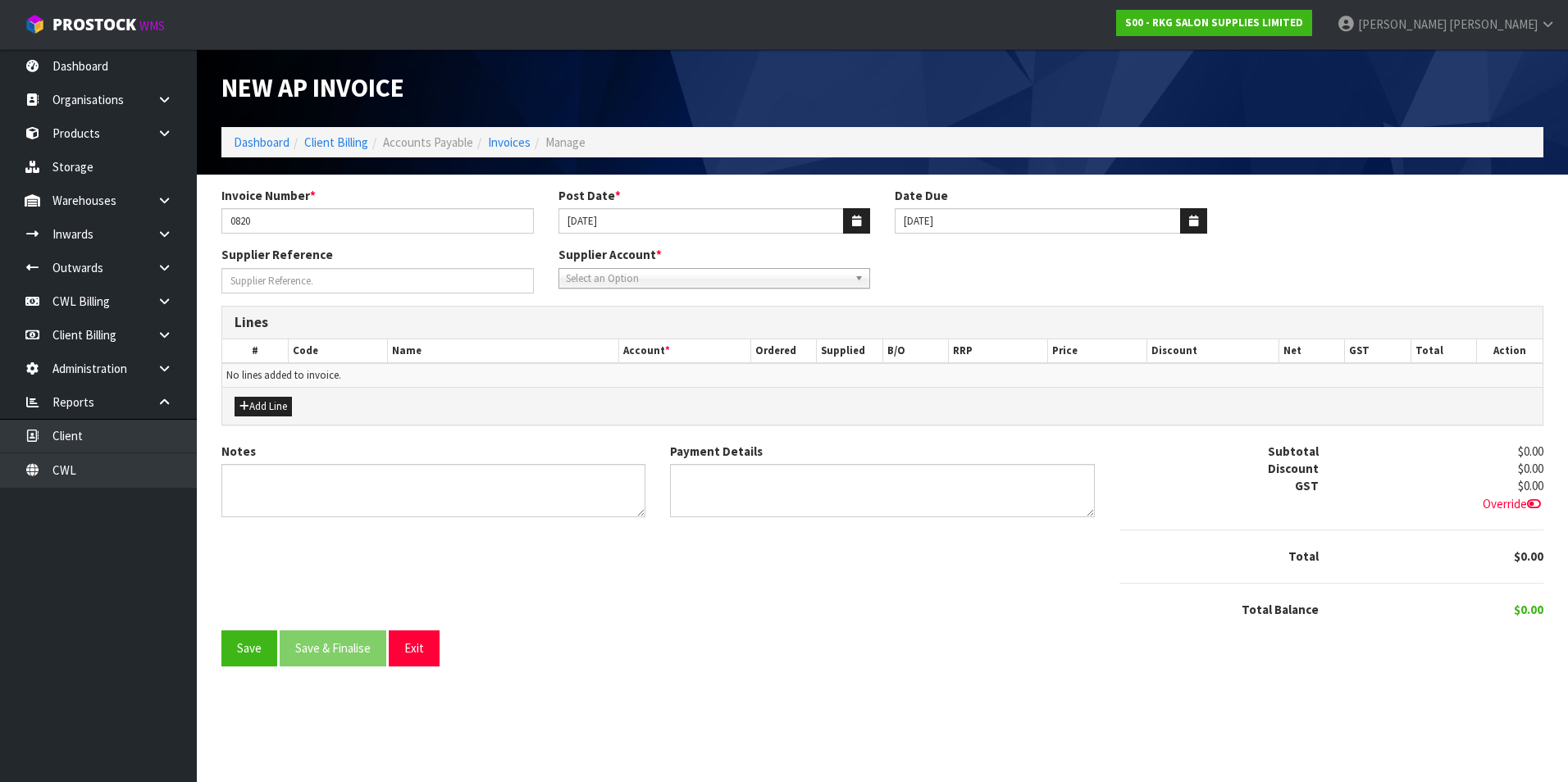
click at [642, 280] on span "Select an Option" at bounding box center [707, 279] width 283 height 20
click at [696, 321] on li "NZHAIR - NZ H AIR & BEAUTY" at bounding box center [714, 325] width 304 height 21
click at [282, 407] on button "Add Line" at bounding box center [263, 407] width 58 height 20
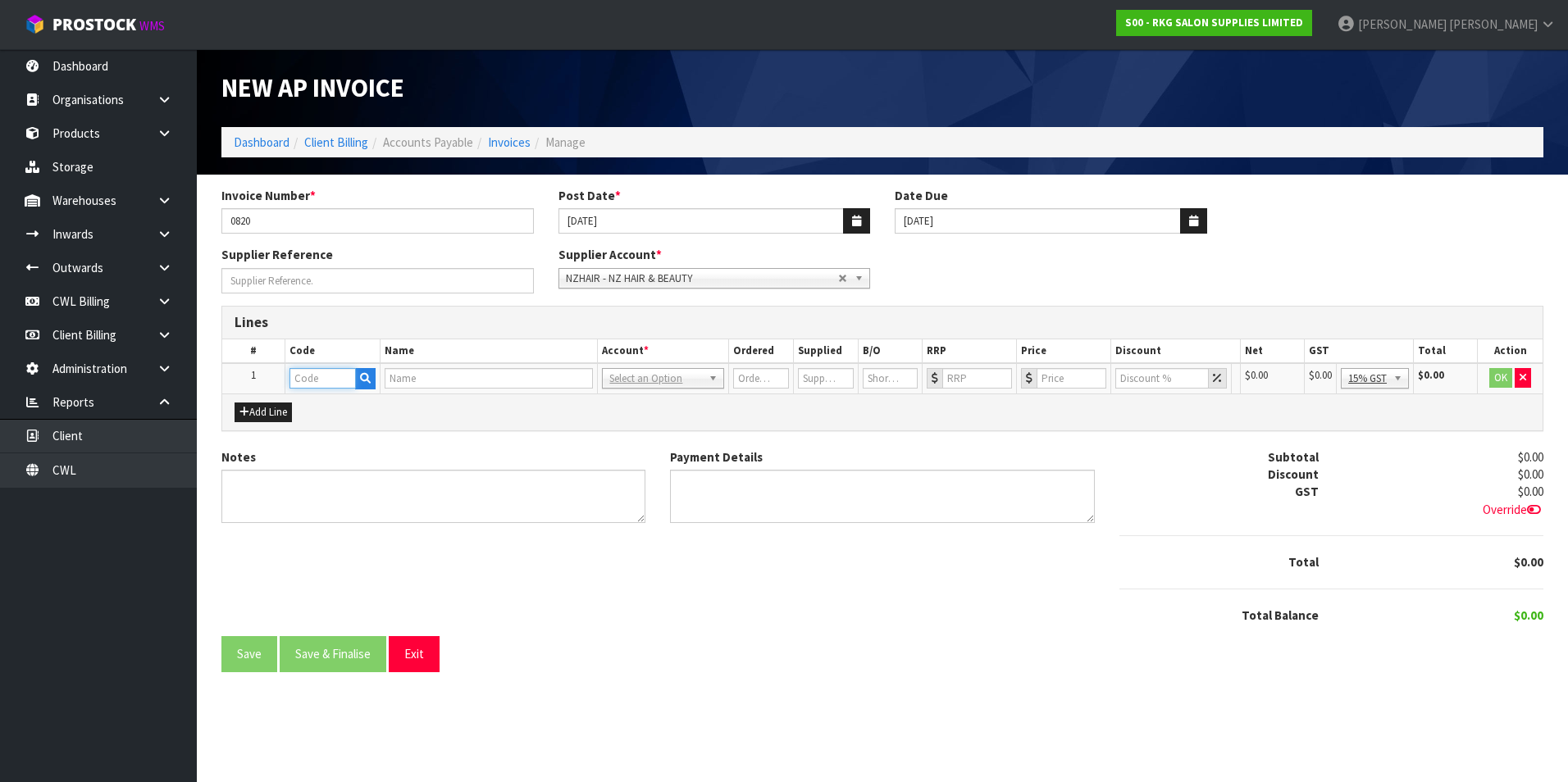
click at [314, 381] on input "text" at bounding box center [323, 378] width 67 height 21
click at [337, 410] on link "EXP O" at bounding box center [355, 406] width 130 height 23
click at [1071, 377] on input "0" at bounding box center [1070, 378] width 68 height 21
click at [1502, 380] on button "OK" at bounding box center [1501, 378] width 23 height 20
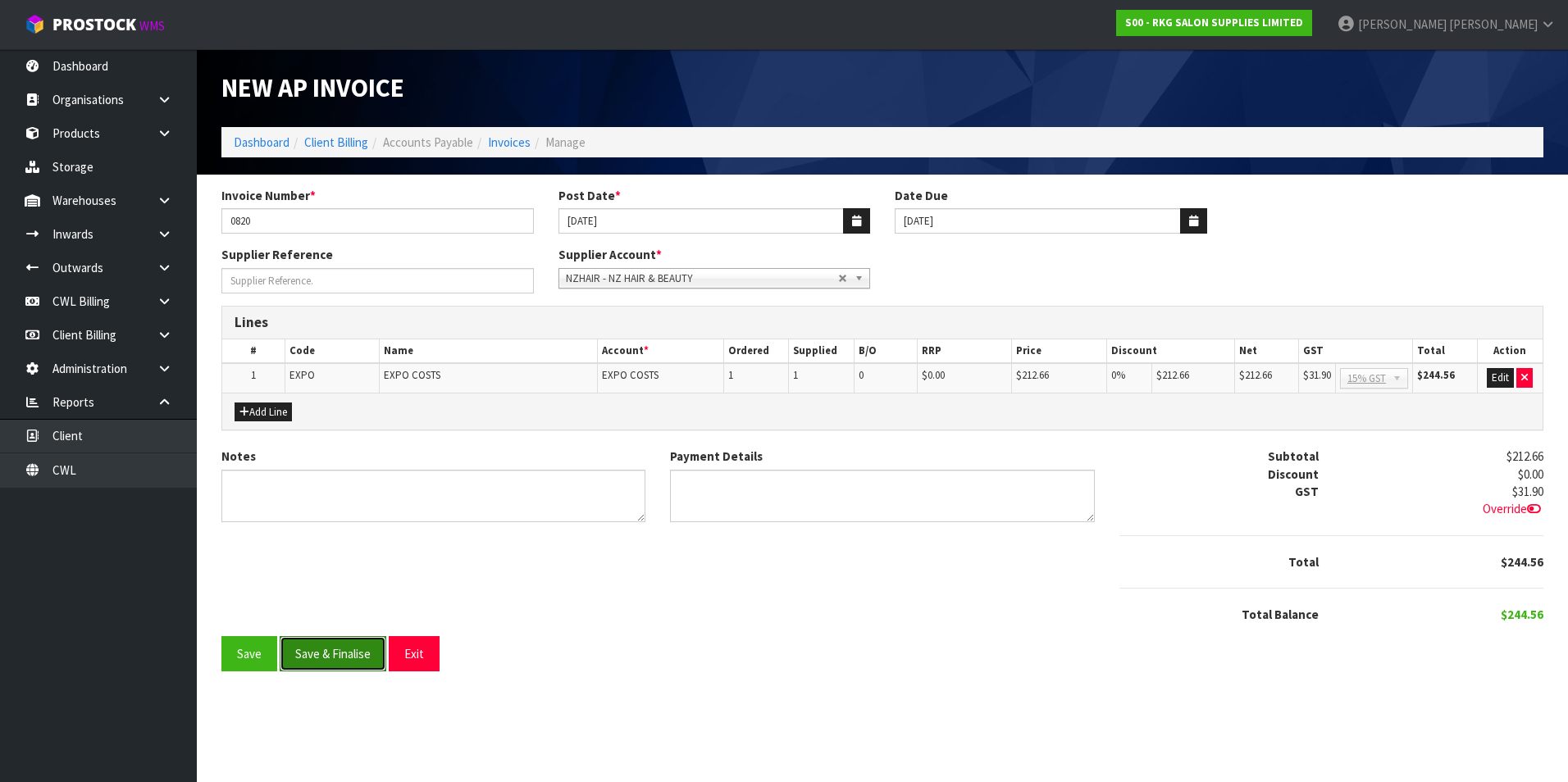
click at [332, 658] on button "Save & Finalise" at bounding box center [333, 654] width 107 height 35
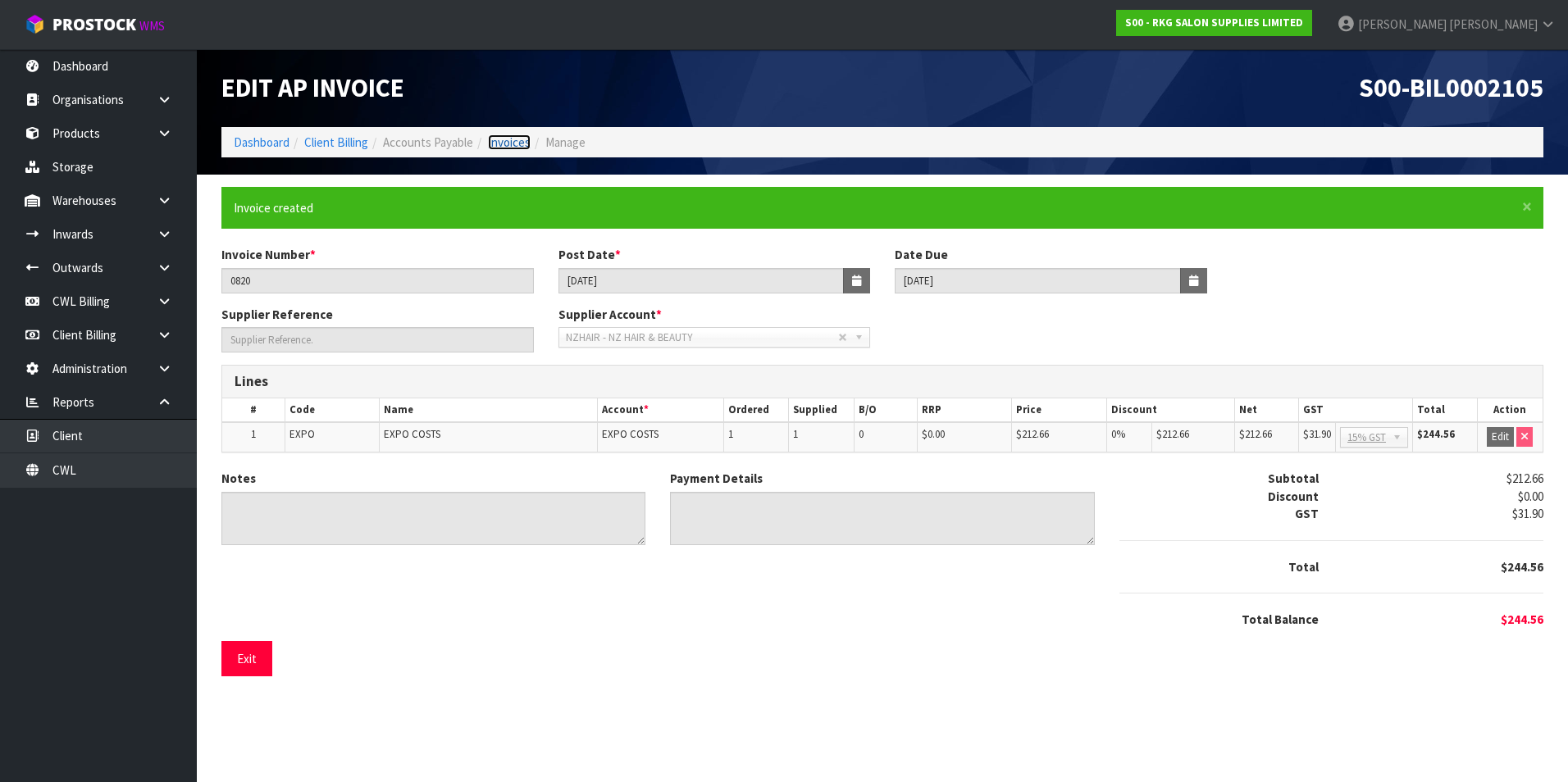
drag, startPoint x: 517, startPoint y: 142, endPoint x: 512, endPoint y: 159, distance: 17.7
click at [517, 142] on link "Invoices" at bounding box center [508, 142] width 42 height 16
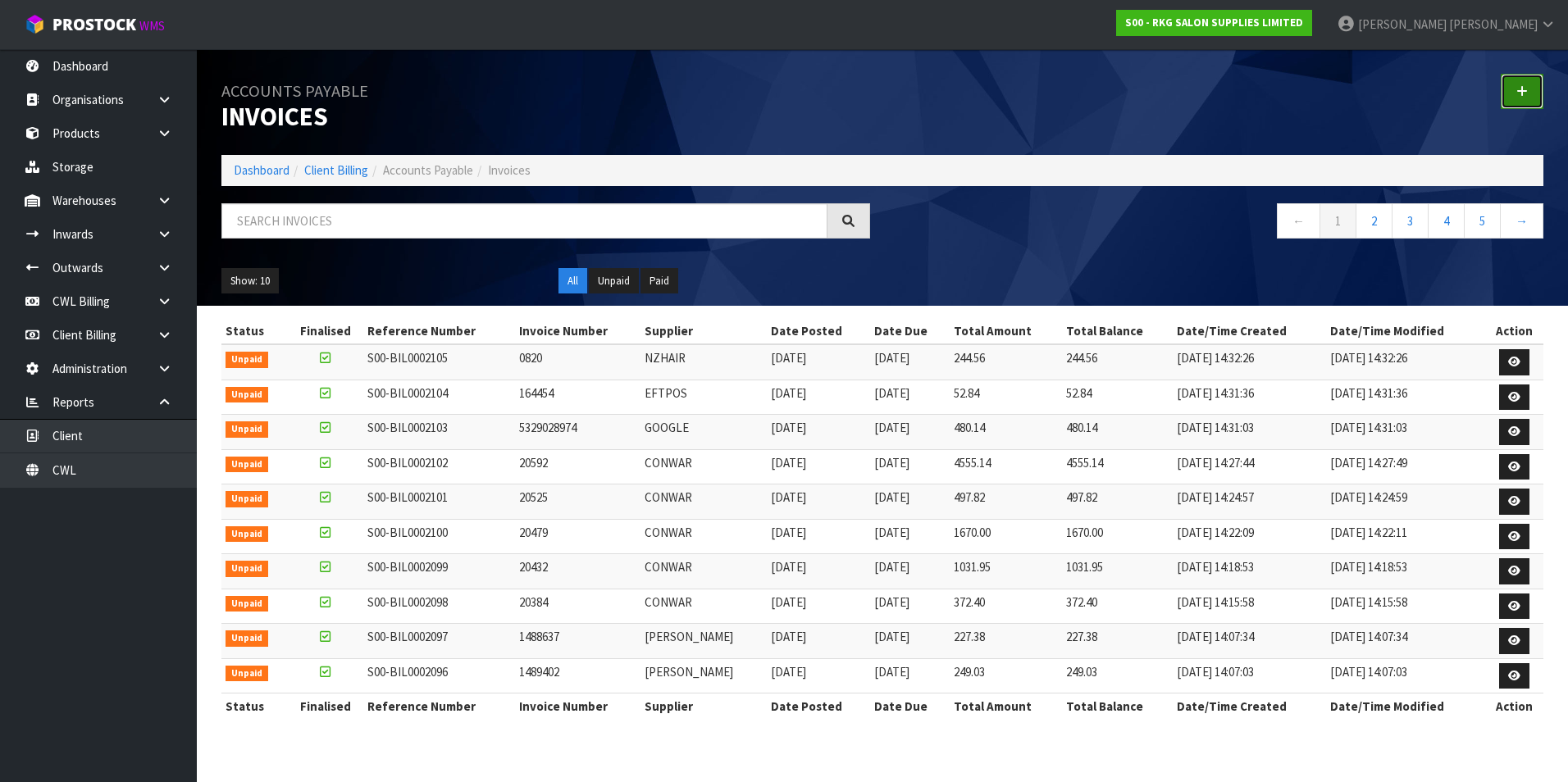
click at [1523, 91] on icon at bounding box center [1522, 91] width 12 height 13
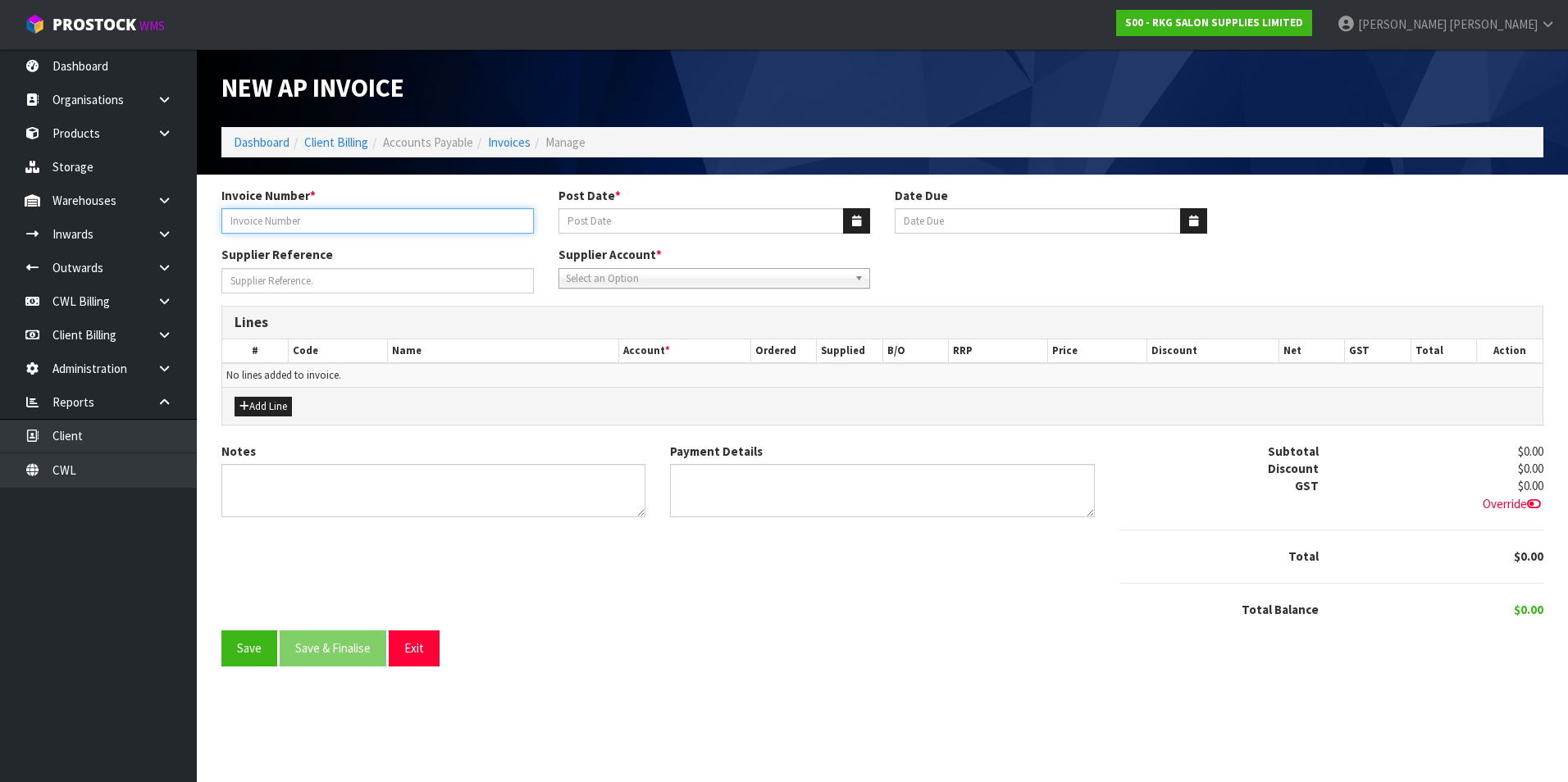
click at [382, 212] on input "Invoice Number *" at bounding box center [378, 221] width 312 height 26
click at [854, 222] on icon "button" at bounding box center [856, 221] width 9 height 11
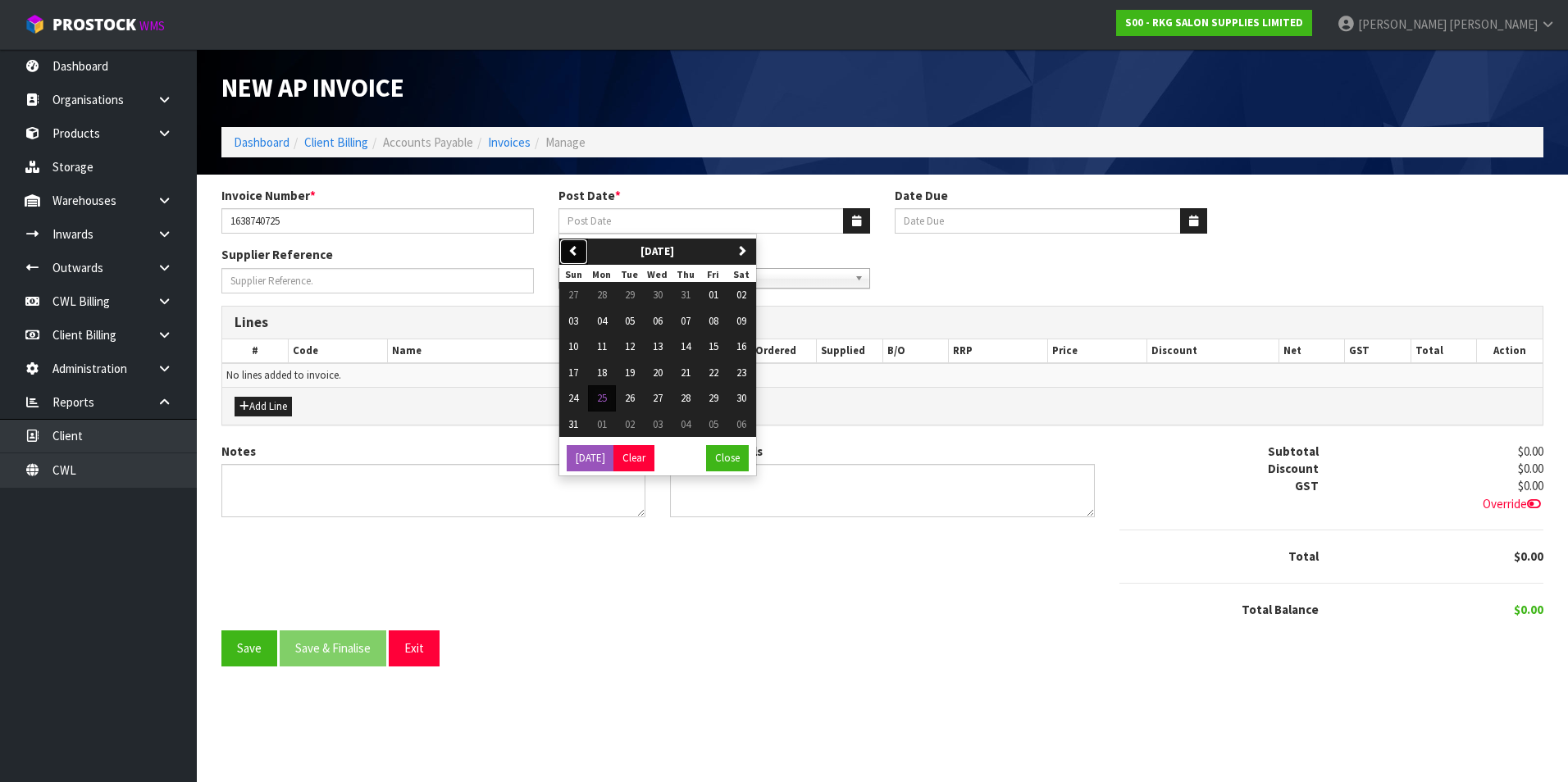
click at [576, 251] on icon "button" at bounding box center [573, 250] width 11 height 11
click at [683, 395] on span "31" at bounding box center [686, 398] width 10 height 14
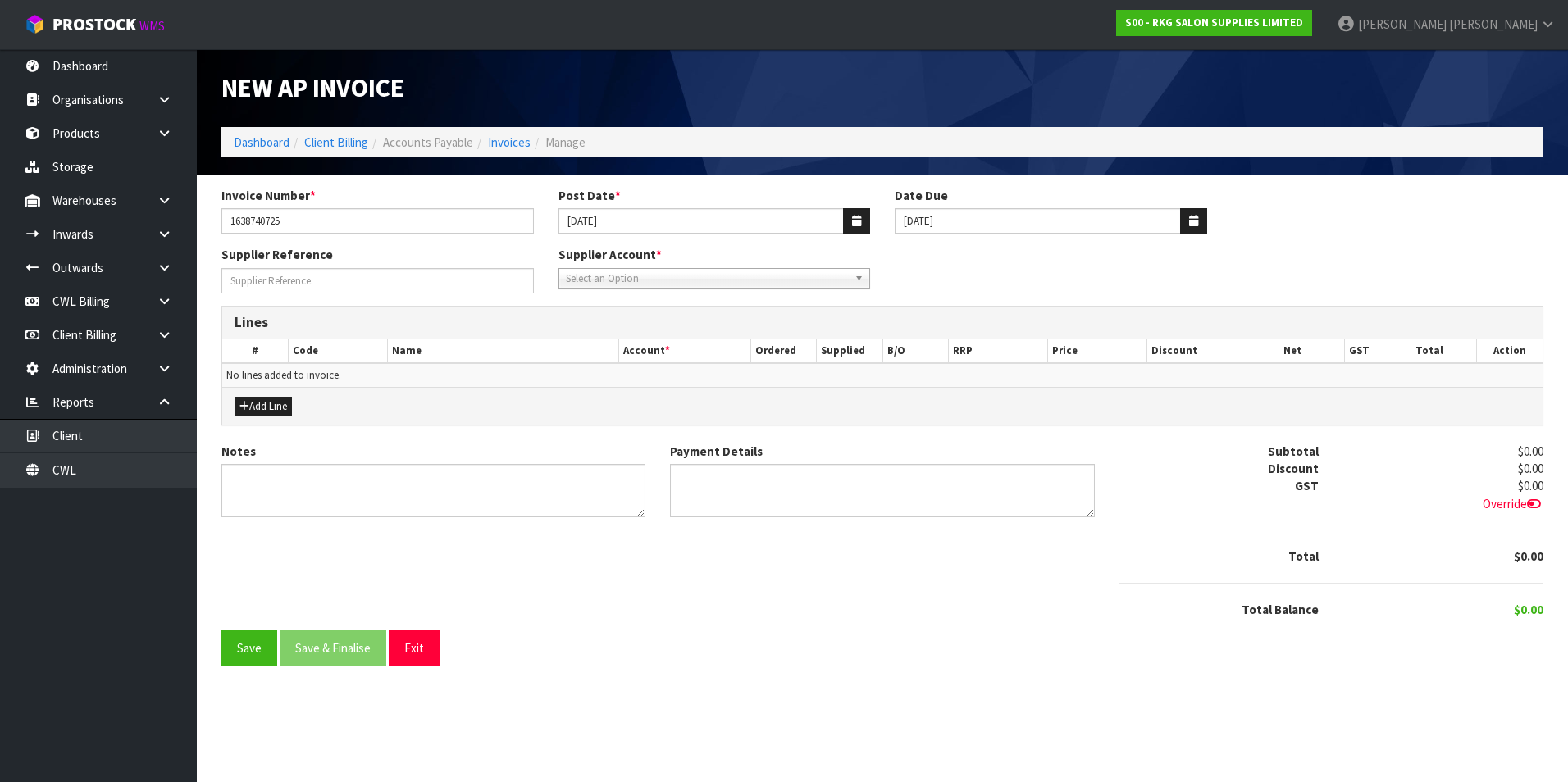
click at [649, 281] on span "Select an Option" at bounding box center [707, 279] width 283 height 20
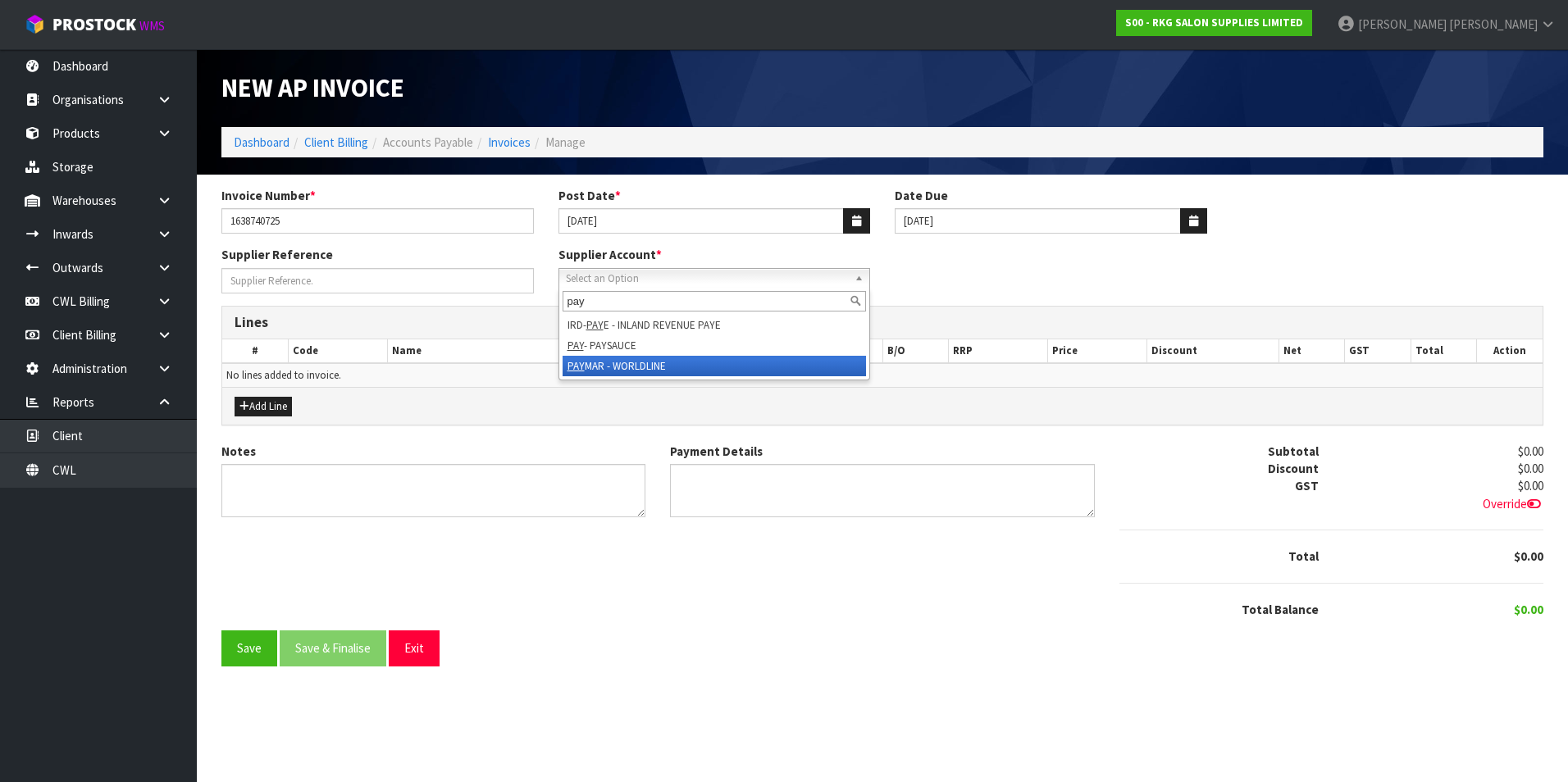
click at [649, 363] on li "PAY MAR - WORLDLINE" at bounding box center [714, 366] width 304 height 21
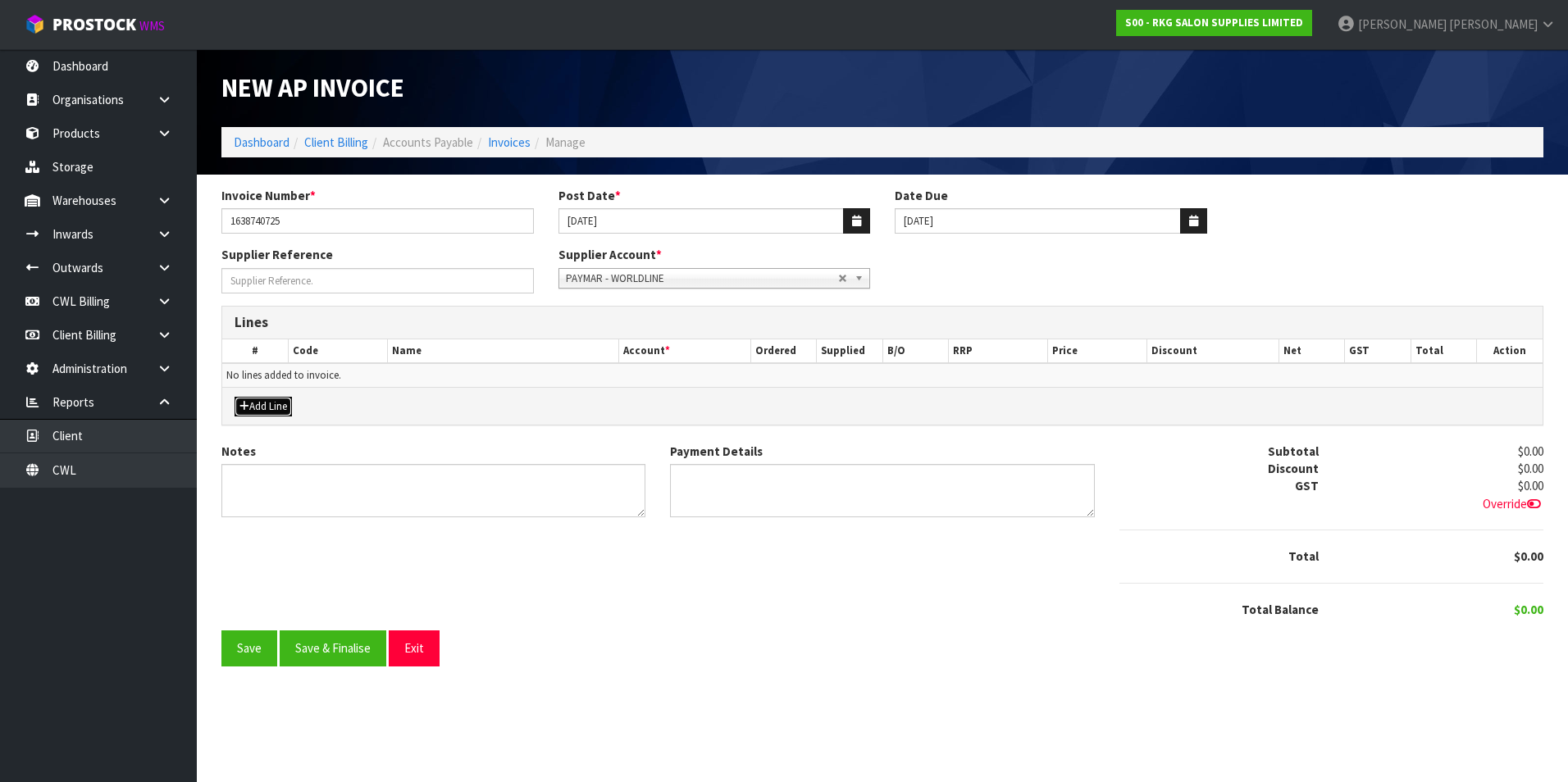
click at [274, 408] on button "Add Line" at bounding box center [263, 407] width 58 height 20
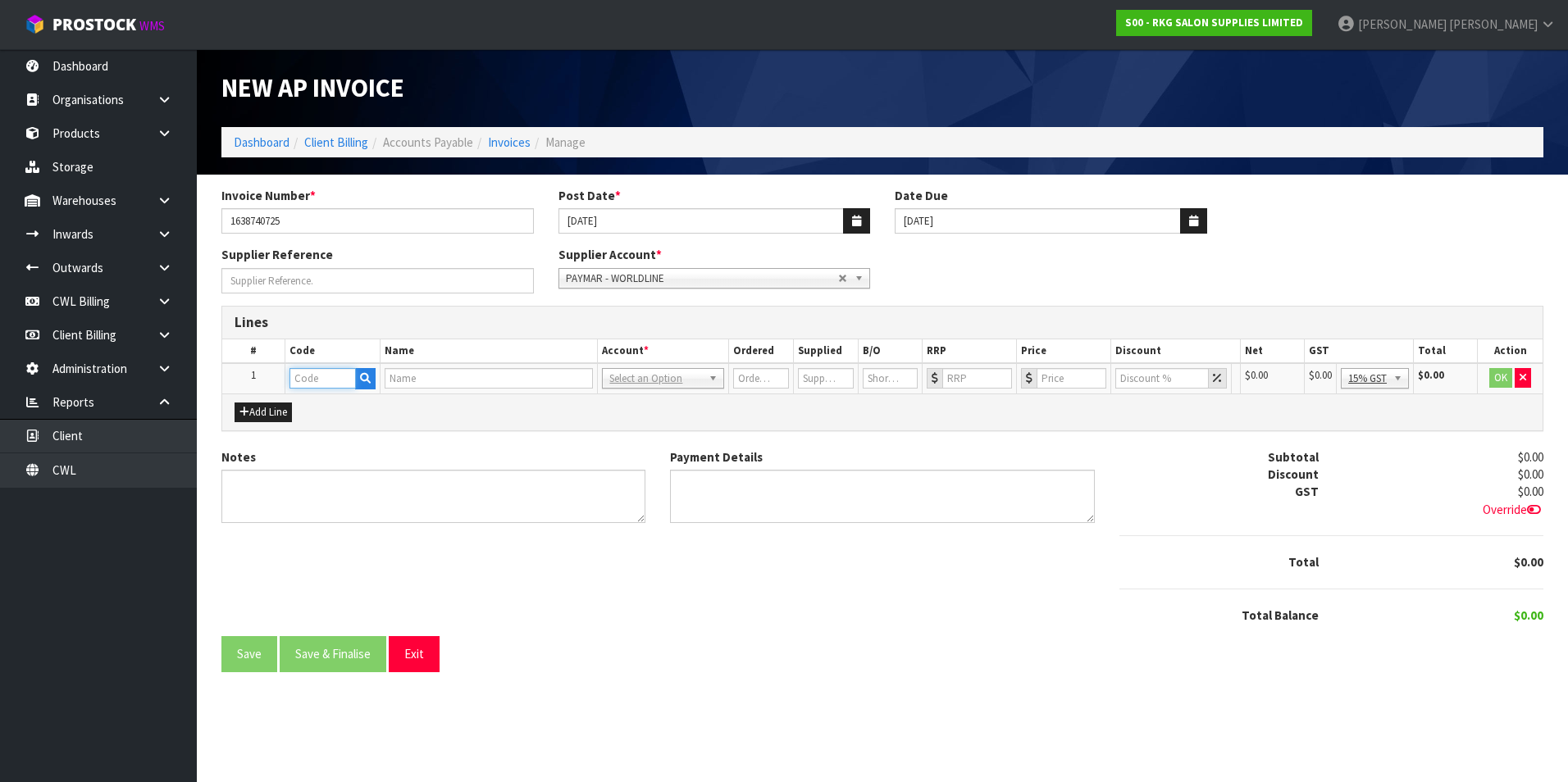
click at [314, 381] on input "text" at bounding box center [323, 378] width 67 height 21
click at [355, 379] on input "COMP" at bounding box center [323, 378] width 67 height 21
click at [362, 373] on icon "button" at bounding box center [365, 378] width 11 height 11
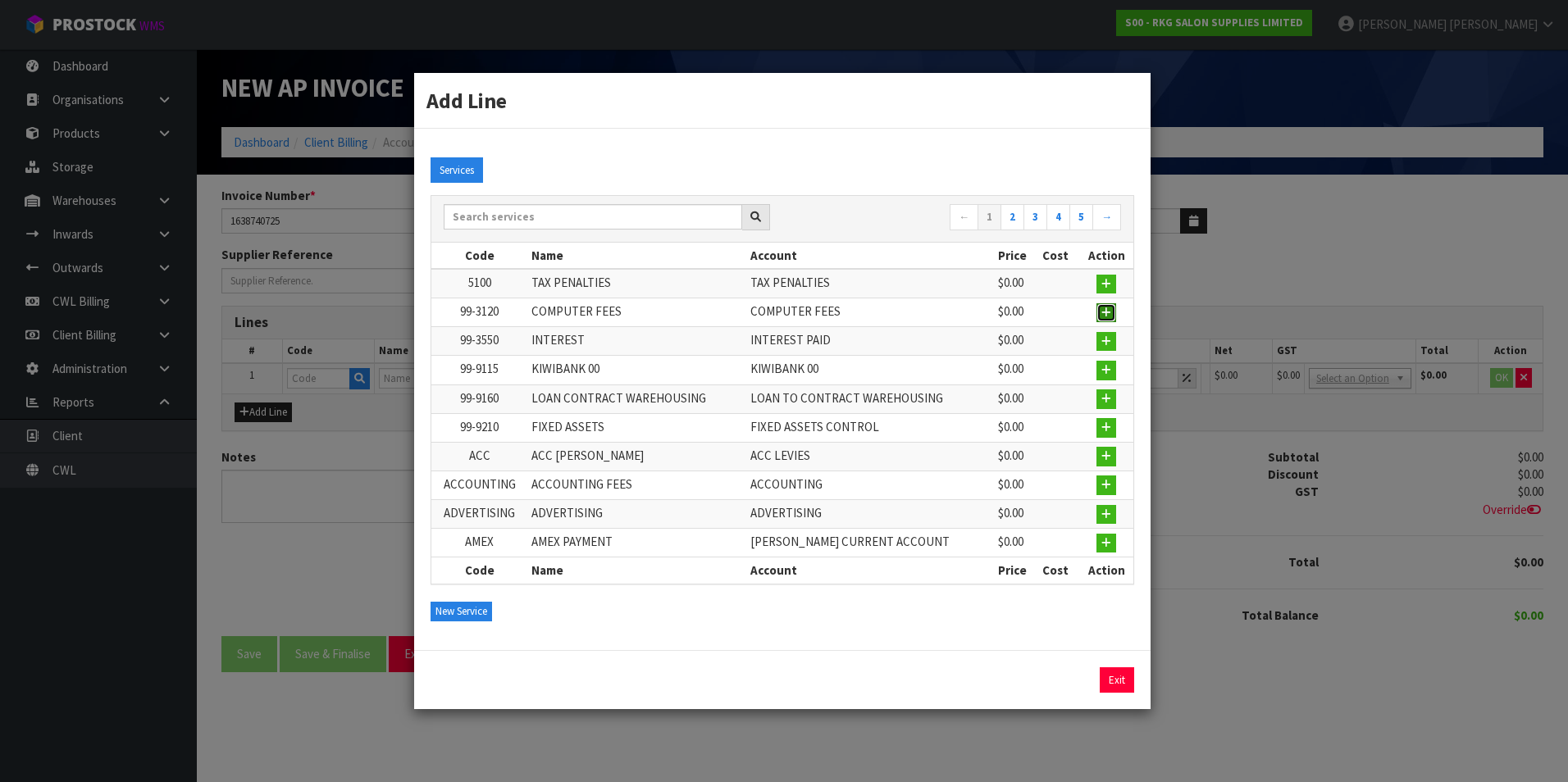
click at [1108, 309] on icon "button" at bounding box center [1106, 312] width 10 height 11
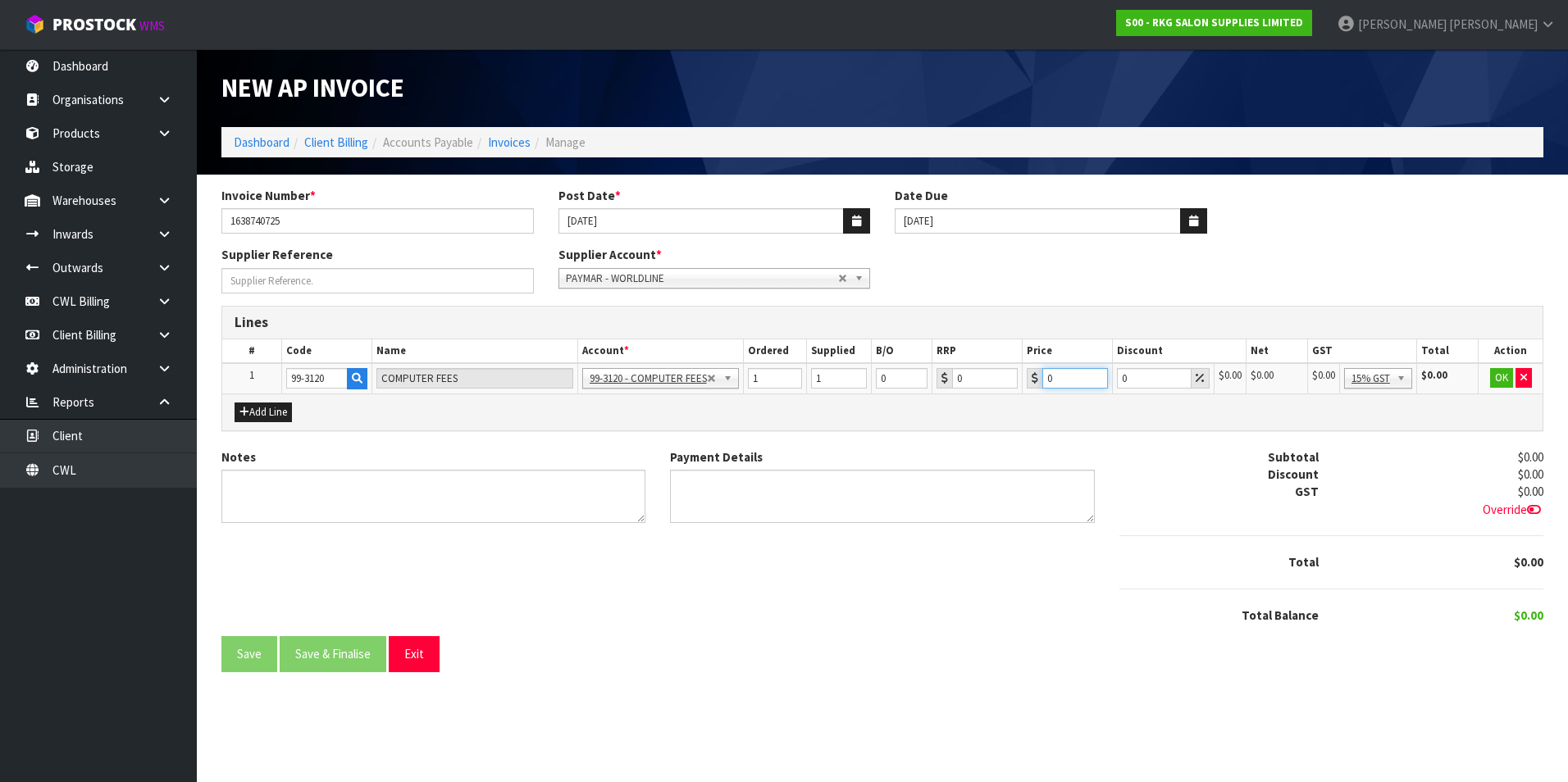
click at [1088, 378] on input "0" at bounding box center [1074, 378] width 66 height 21
click at [1501, 377] on button "OK" at bounding box center [1501, 378] width 23 height 20
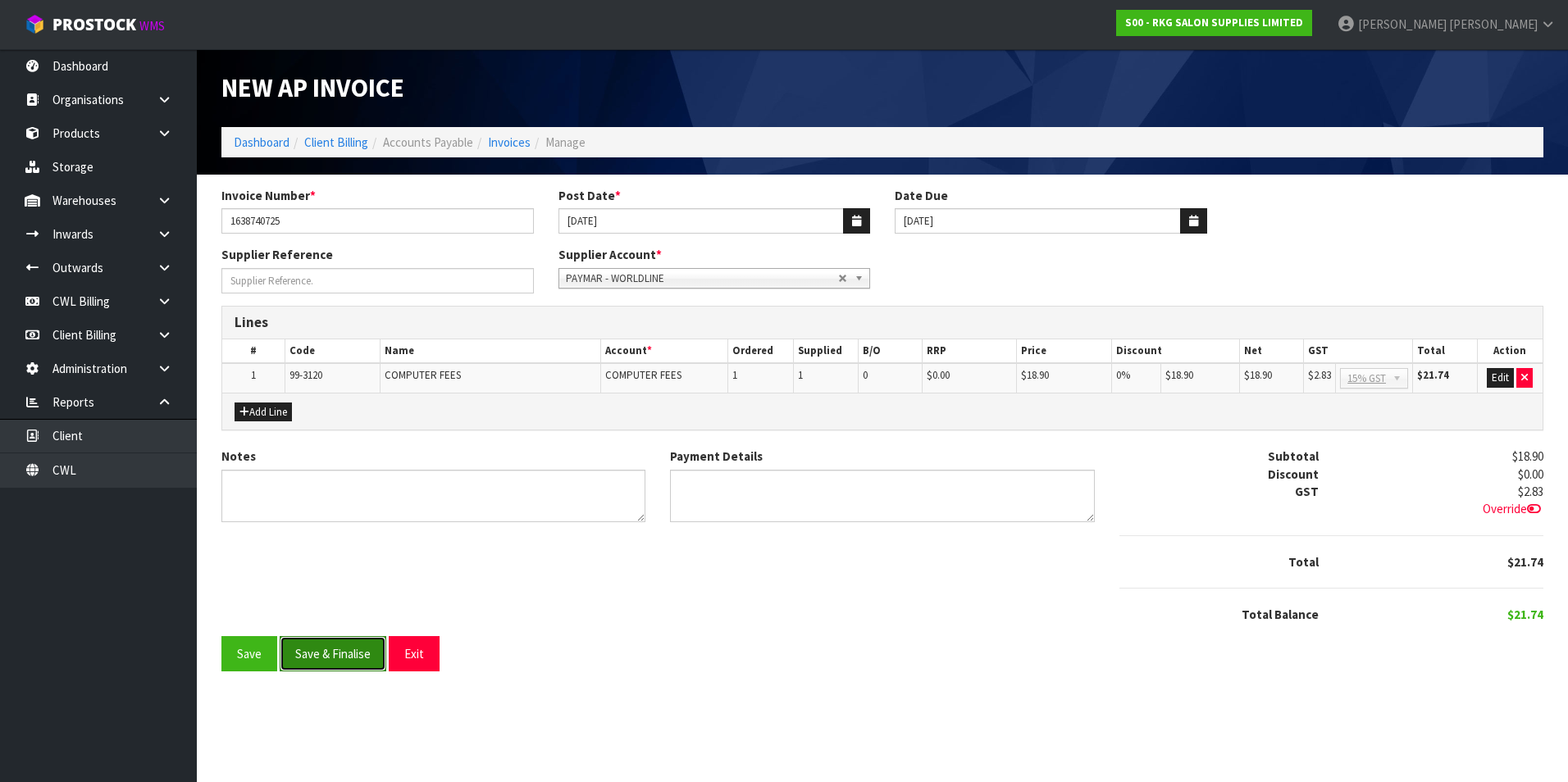
click at [369, 654] on button "Save & Finalise" at bounding box center [333, 654] width 107 height 35
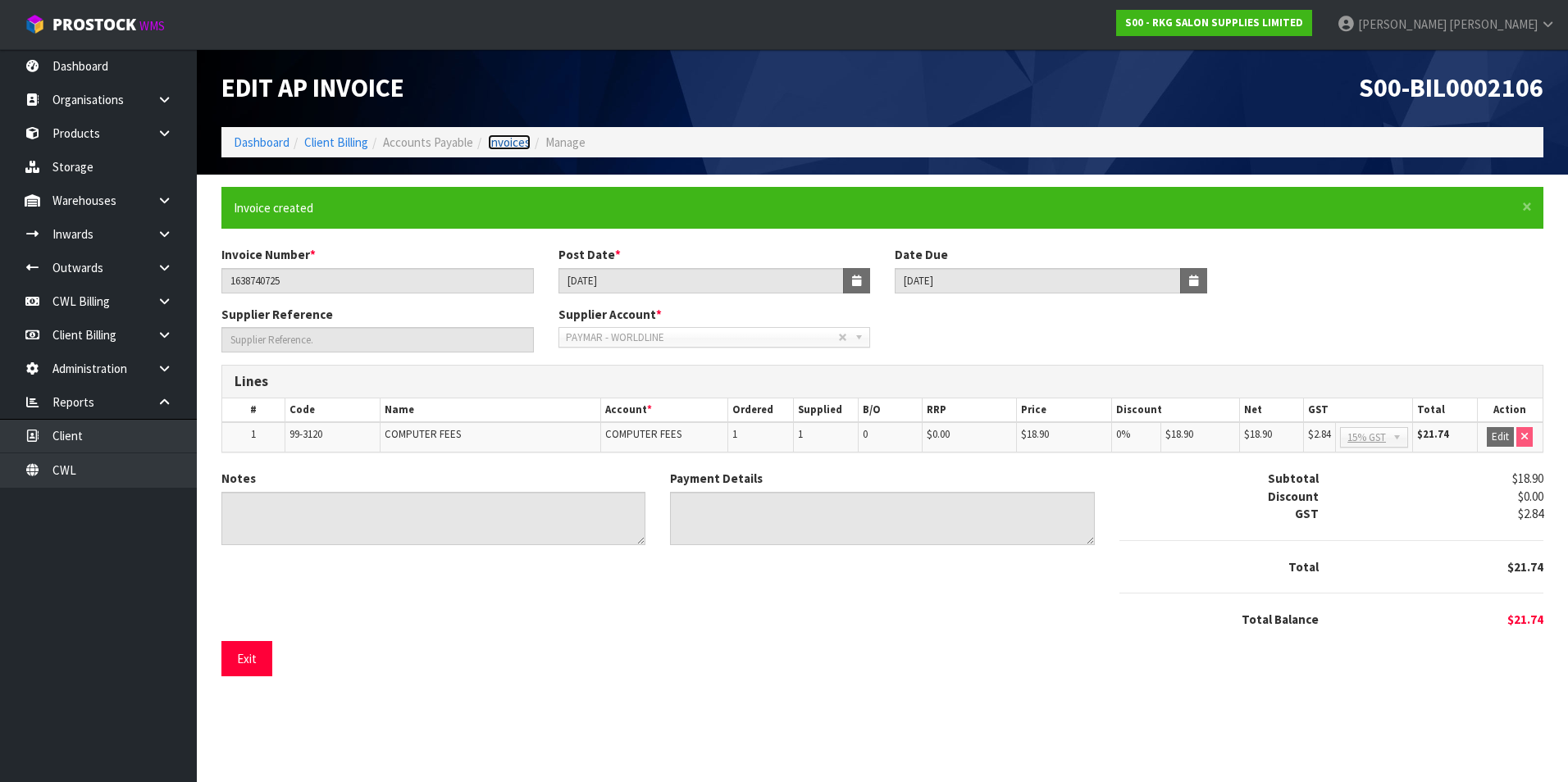
click at [502, 143] on link "Invoices" at bounding box center [508, 142] width 42 height 16
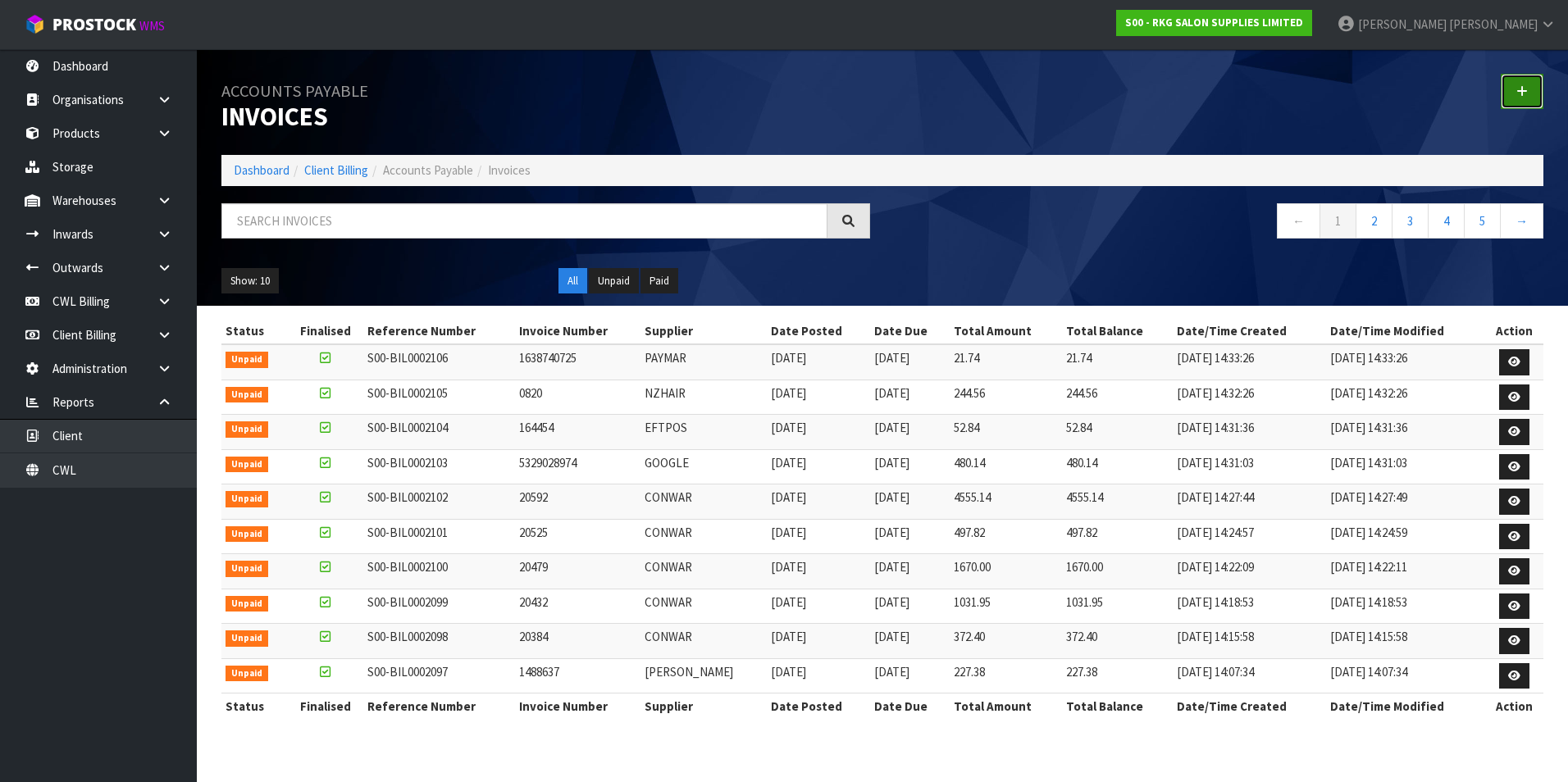
click at [1525, 92] on icon at bounding box center [1522, 91] width 12 height 13
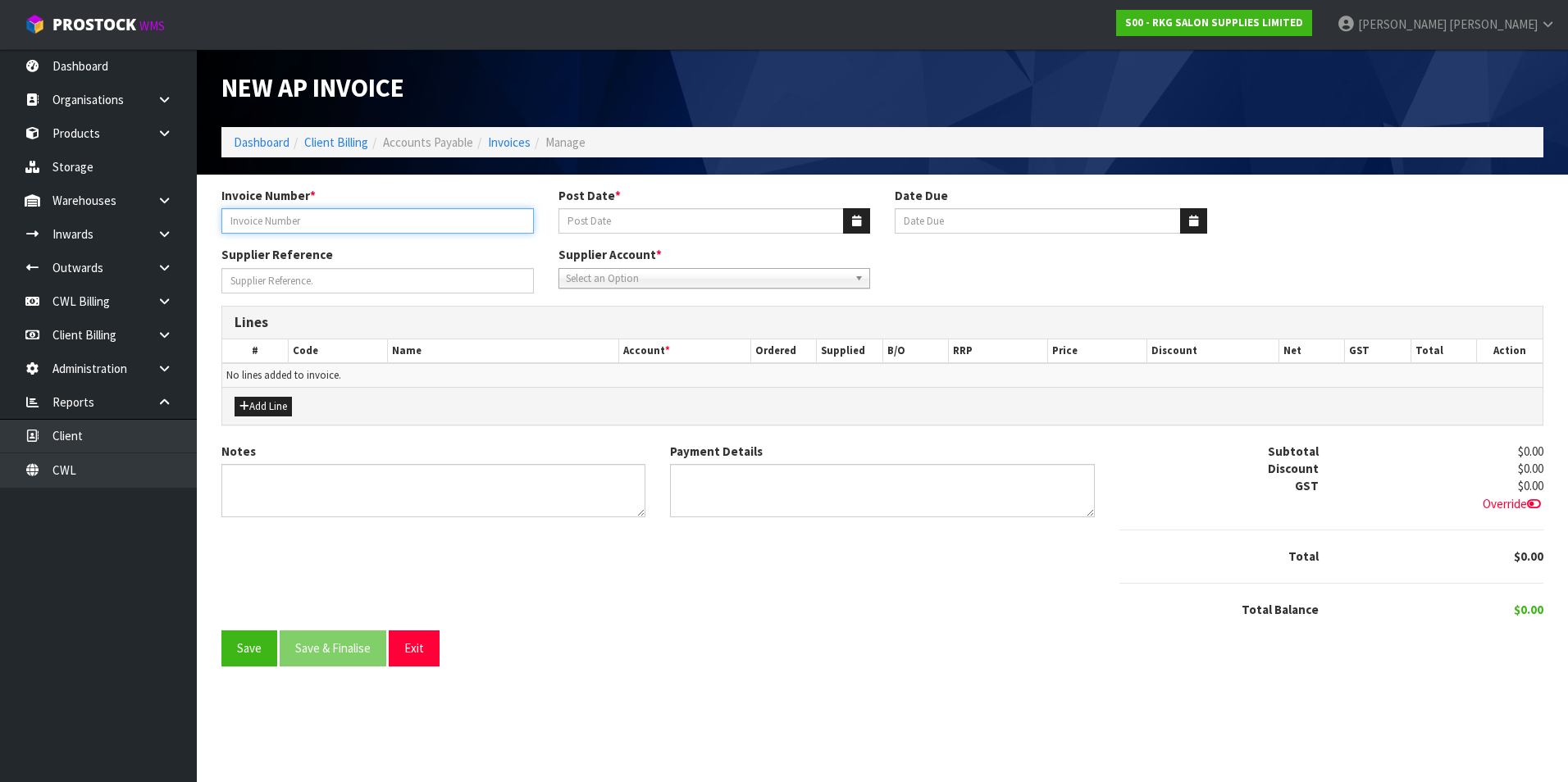
click at [254, 222] on input "Invoice Number *" at bounding box center [378, 221] width 312 height 26
click at [850, 217] on button "button" at bounding box center [857, 221] width 27 height 26
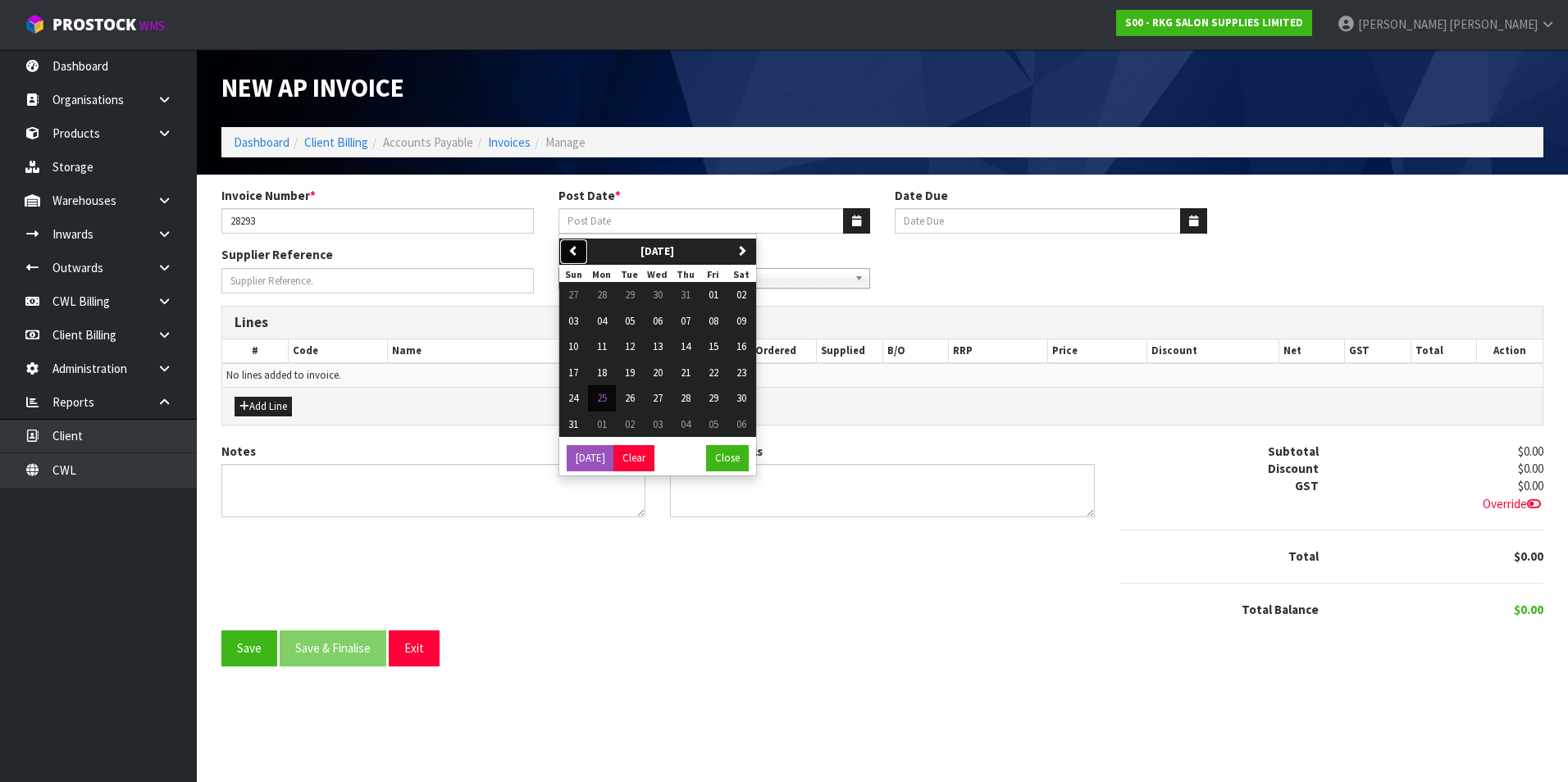
click at [579, 249] on button "previous" at bounding box center [573, 251] width 28 height 26
click at [688, 398] on span "31" at bounding box center [686, 398] width 10 height 14
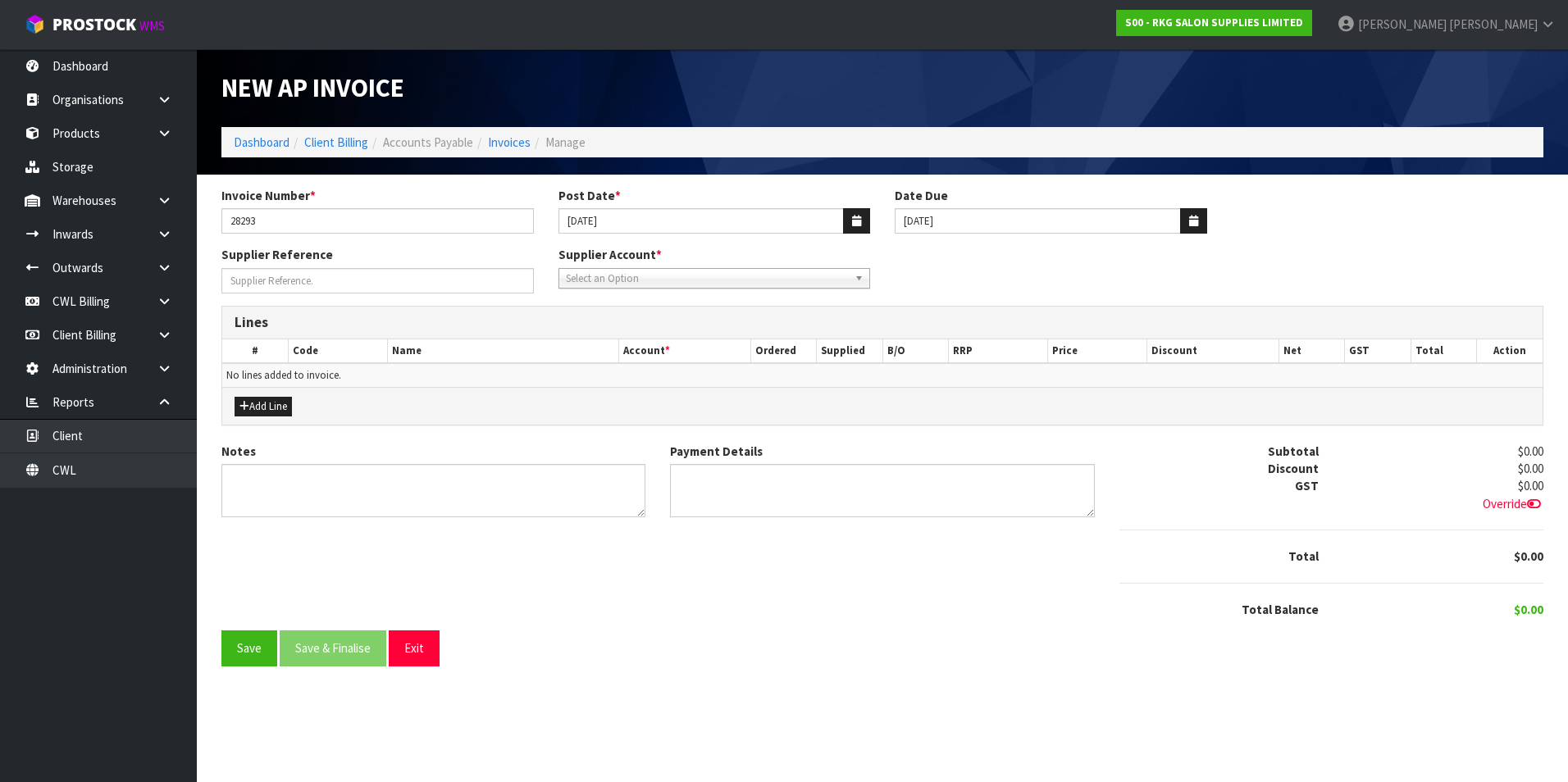
click at [648, 275] on span "Select an Option" at bounding box center [707, 279] width 283 height 20
click at [651, 345] on li "PAY - PAYSAUCE" at bounding box center [714, 345] width 304 height 21
click at [272, 403] on button "Add Line" at bounding box center [263, 407] width 58 height 20
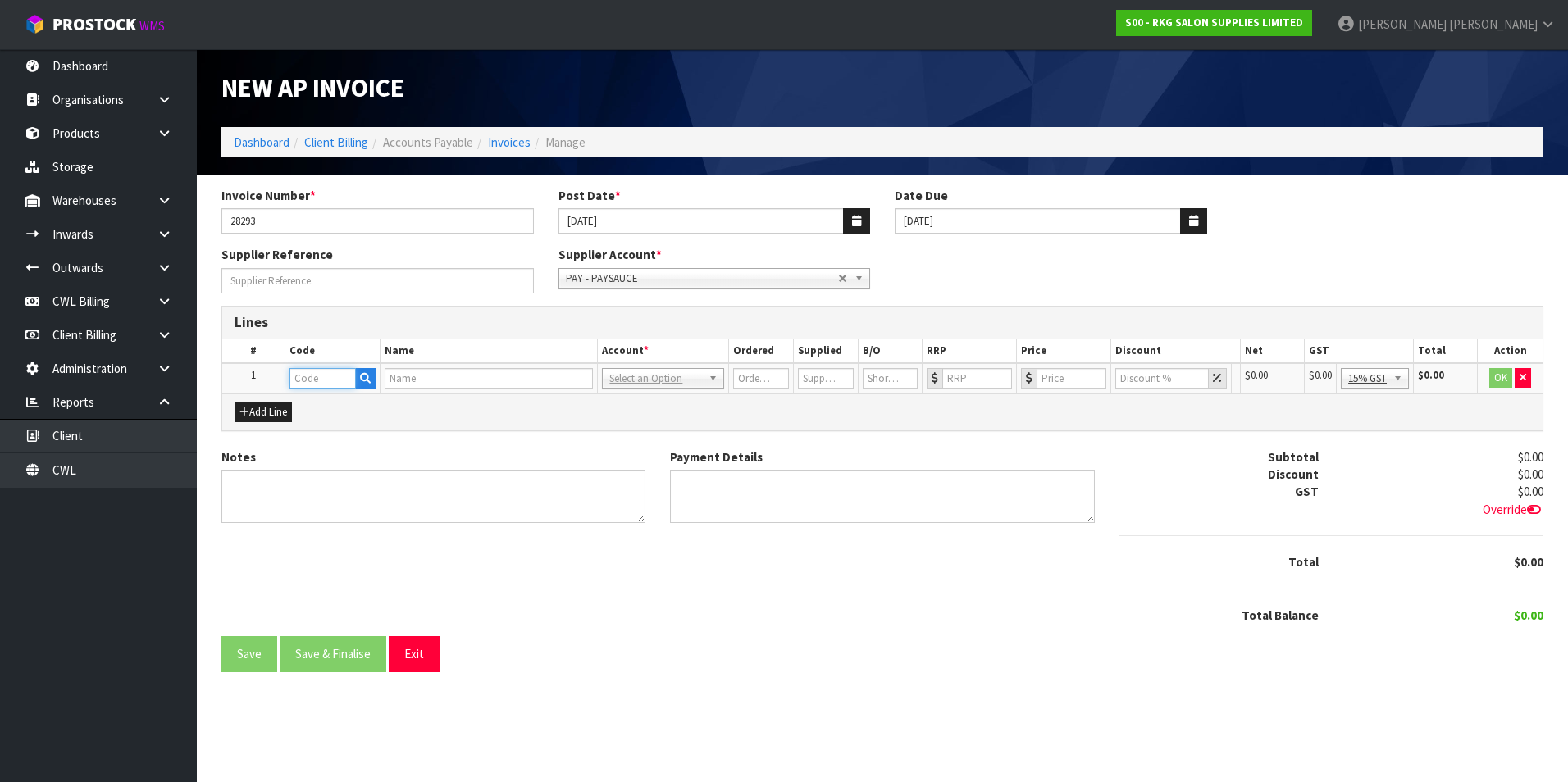
click at [307, 382] on input "text" at bounding box center [323, 378] width 67 height 21
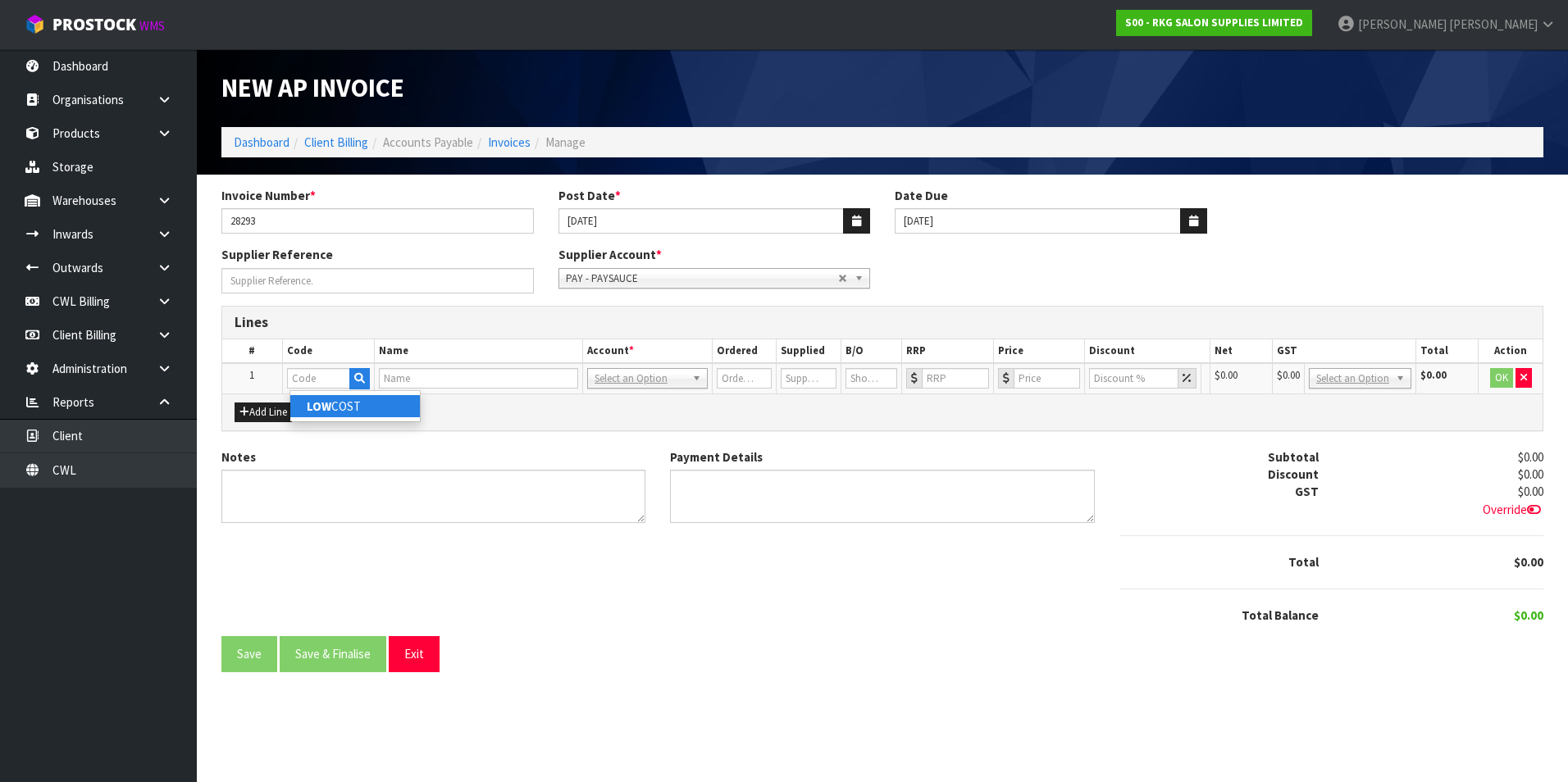
click at [330, 408] on strong "LOW" at bounding box center [319, 406] width 25 height 16
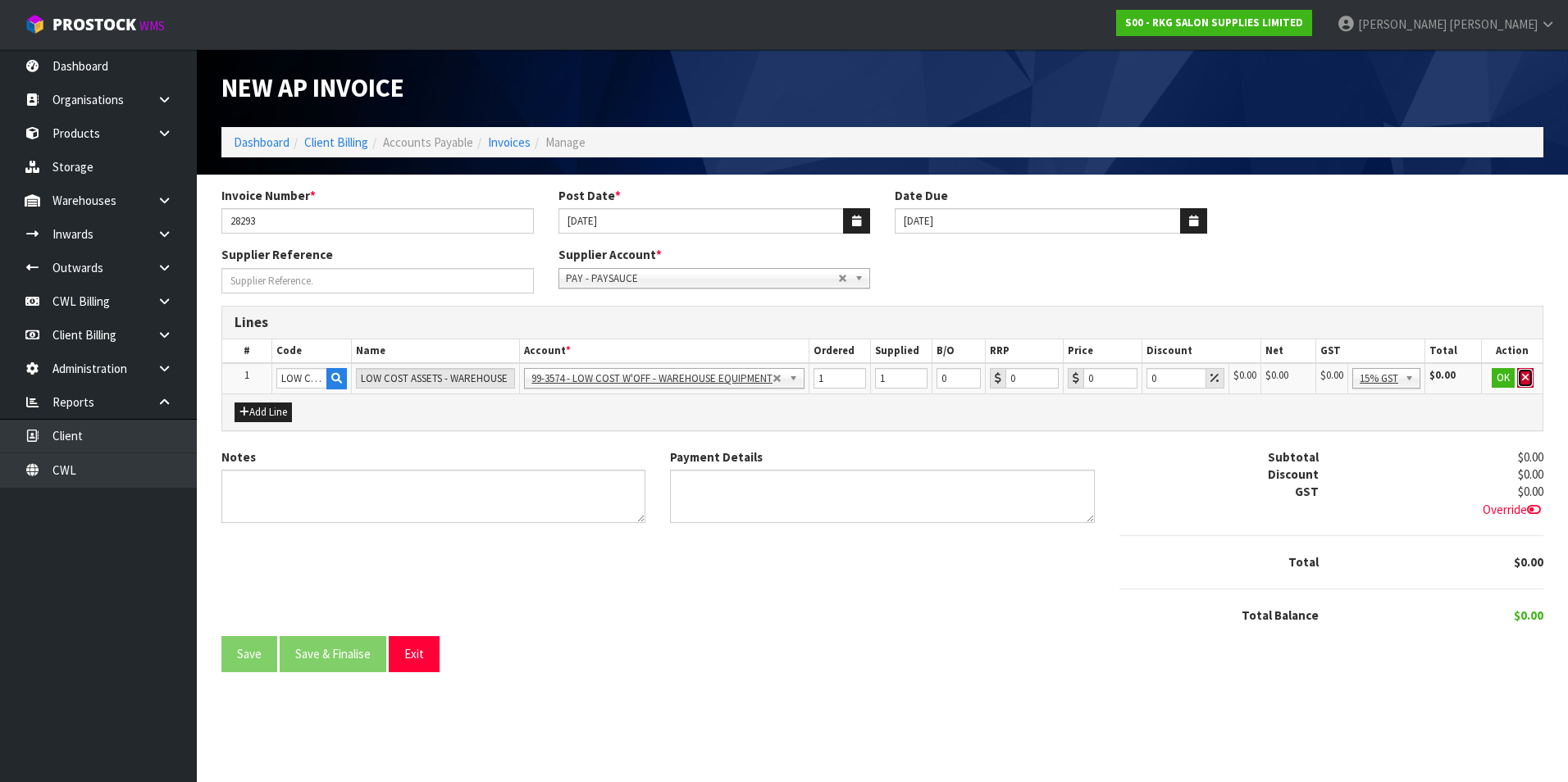
click at [1526, 376] on icon "button" at bounding box center [1525, 377] width 7 height 11
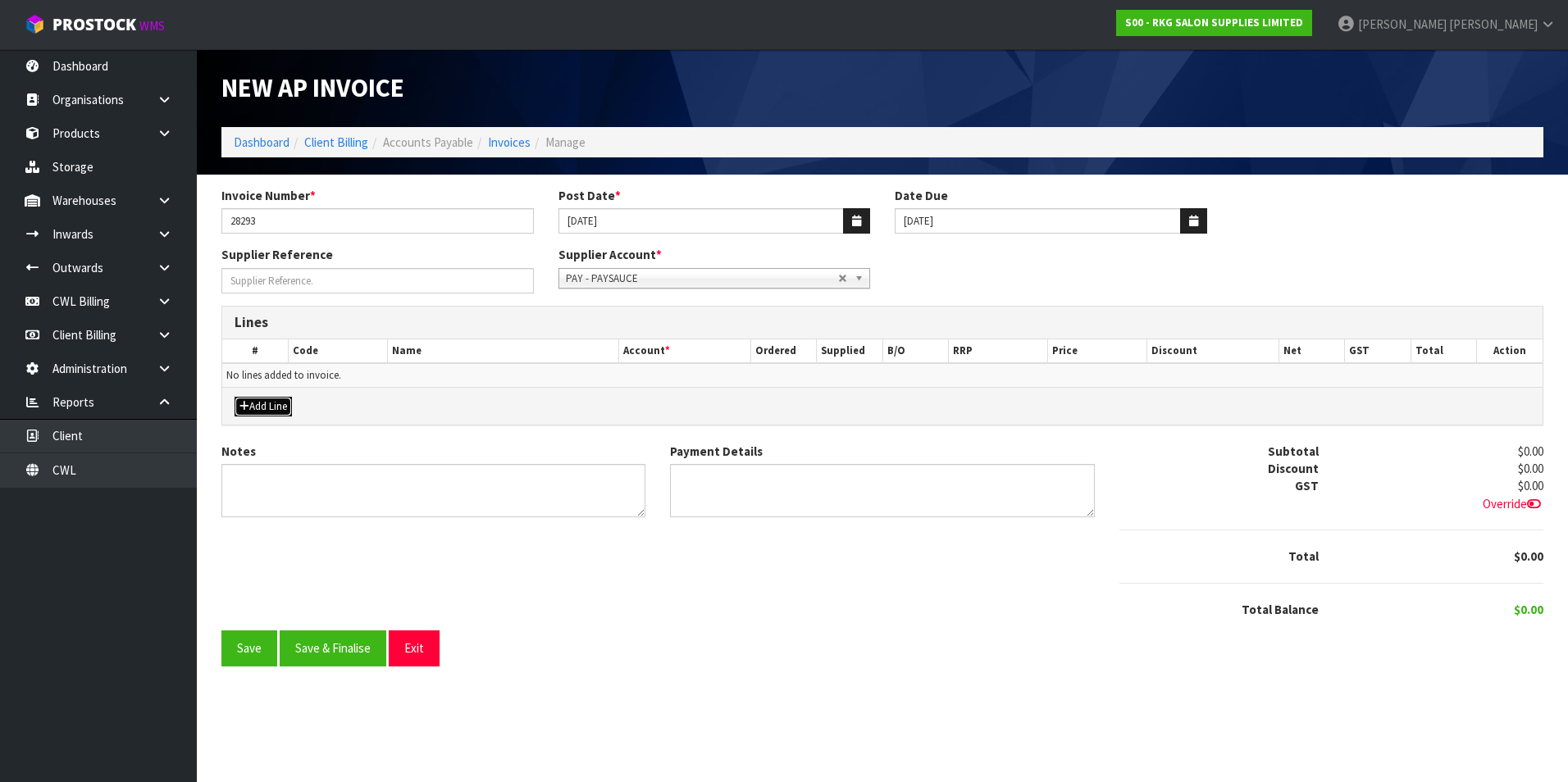
click at [290, 402] on button "Add Line" at bounding box center [263, 407] width 58 height 20
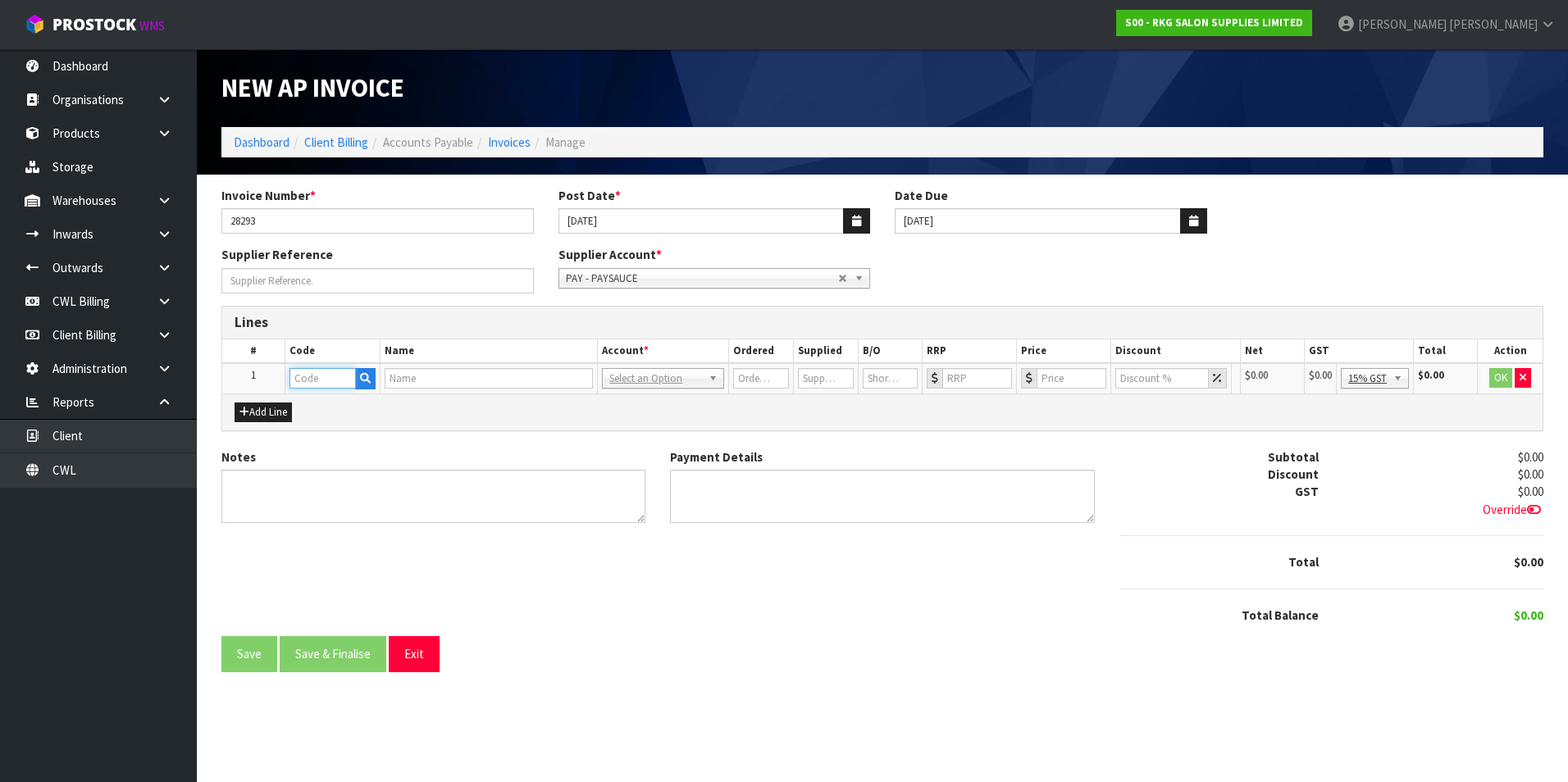
click at [327, 382] on input "text" at bounding box center [323, 378] width 67 height 21
click at [367, 379] on button "button" at bounding box center [365, 379] width 21 height 22
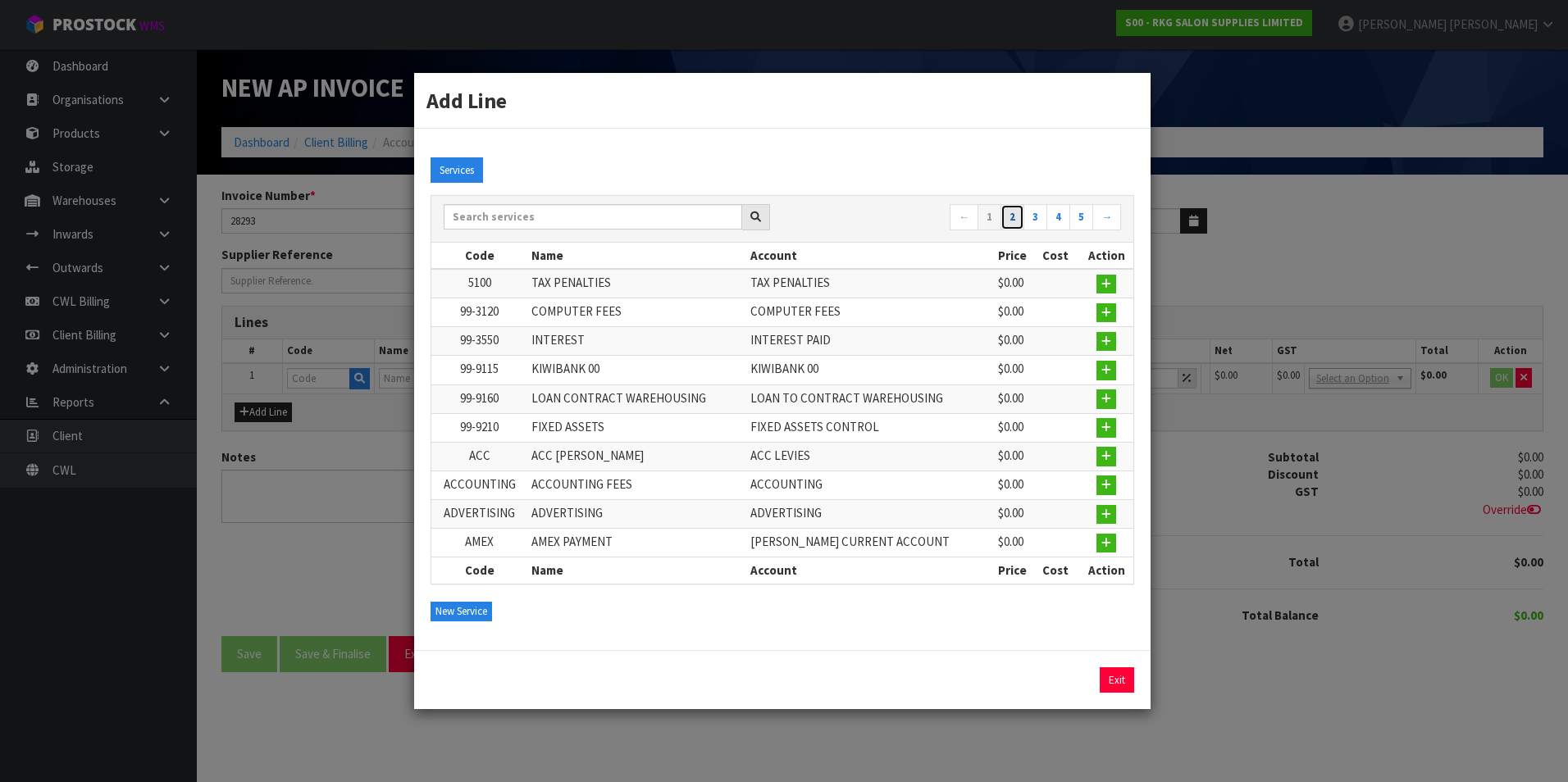
click at [1018, 222] on link "2" at bounding box center [1013, 217] width 24 height 26
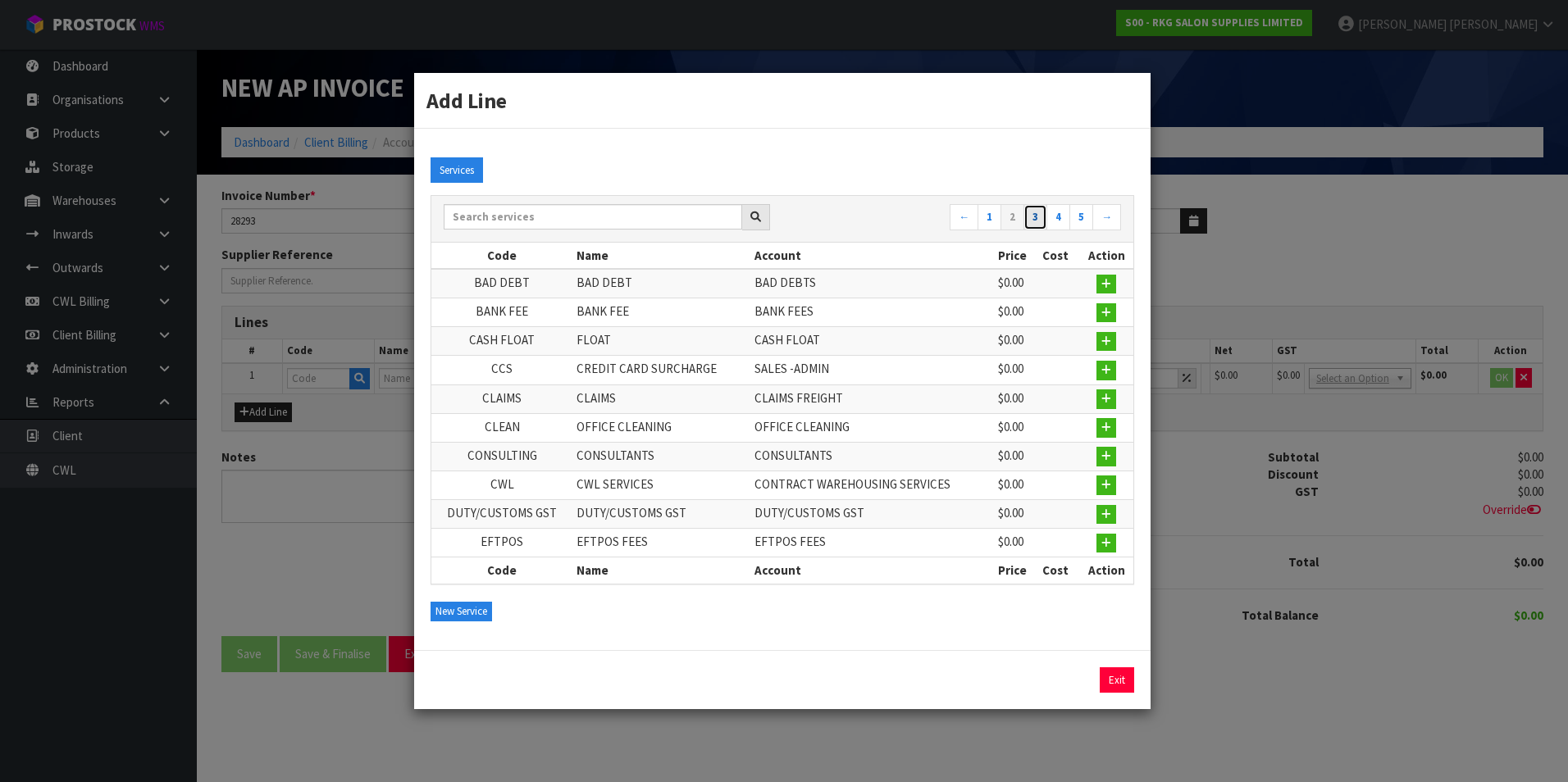
click at [1035, 217] on link "3" at bounding box center [1035, 217] width 24 height 26
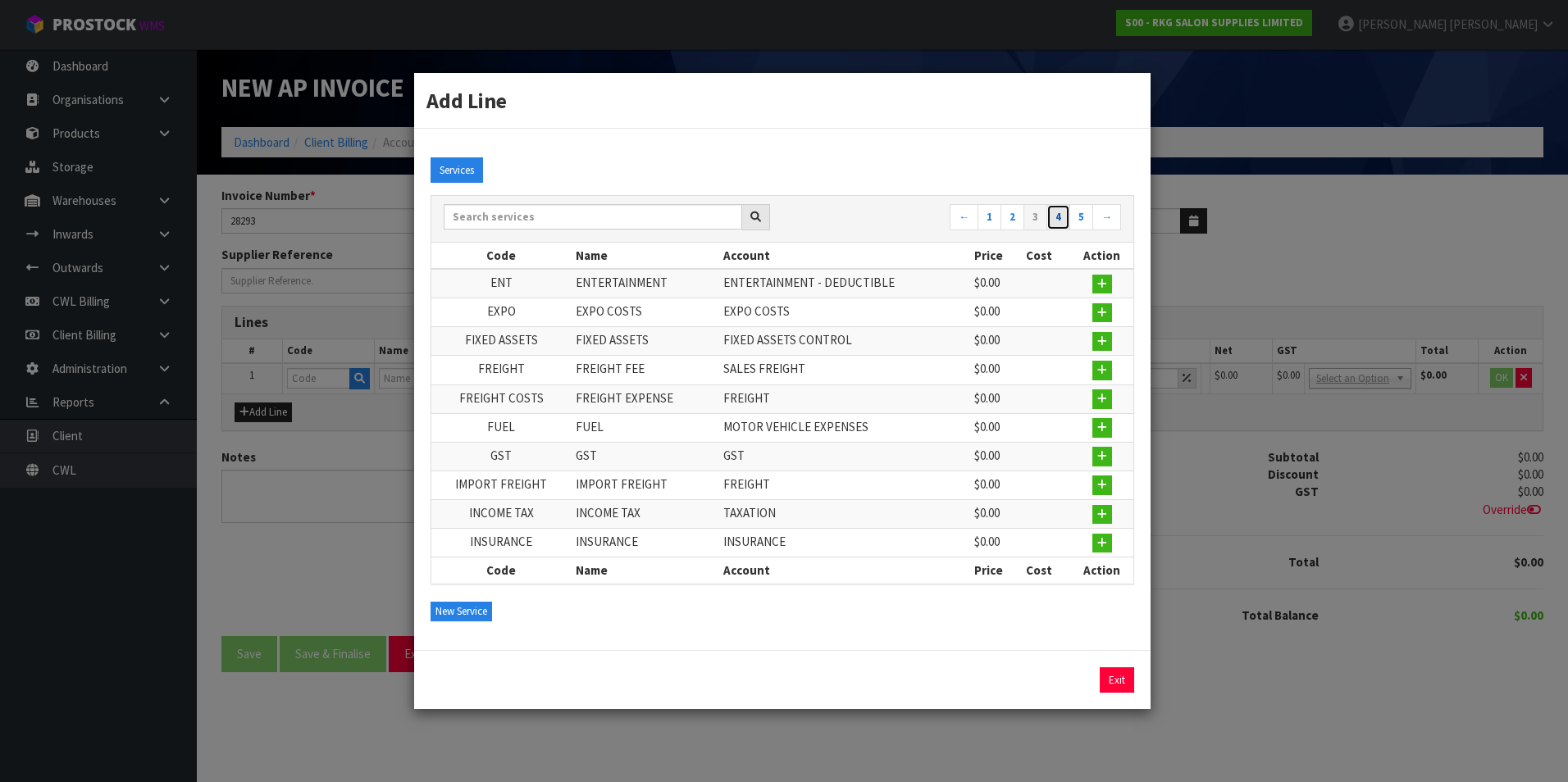
click at [1060, 221] on link "4" at bounding box center [1058, 217] width 24 height 26
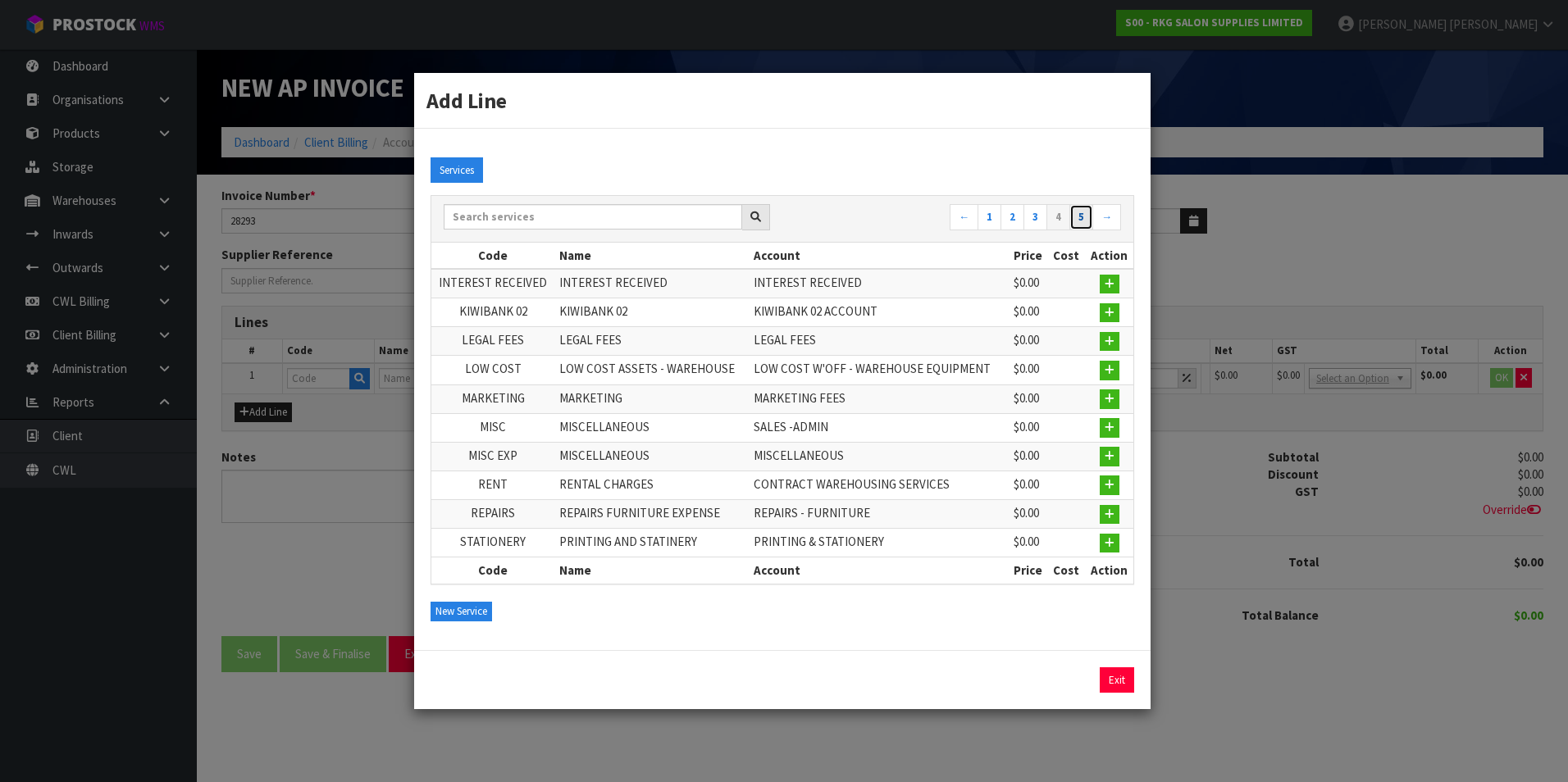
click at [1086, 217] on link "5" at bounding box center [1081, 217] width 24 height 26
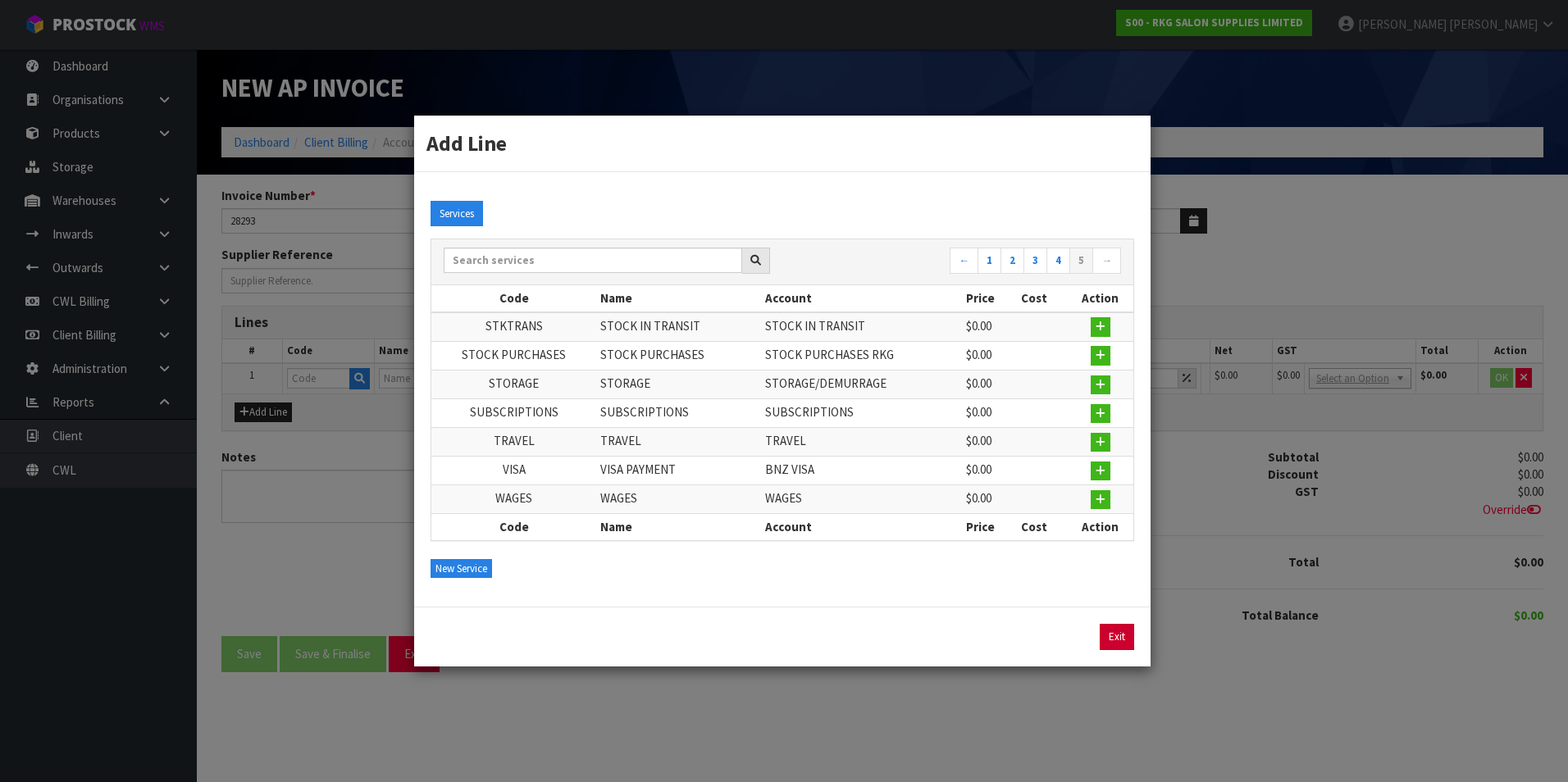
click at [1124, 638] on link "Exit" at bounding box center [1117, 637] width 34 height 26
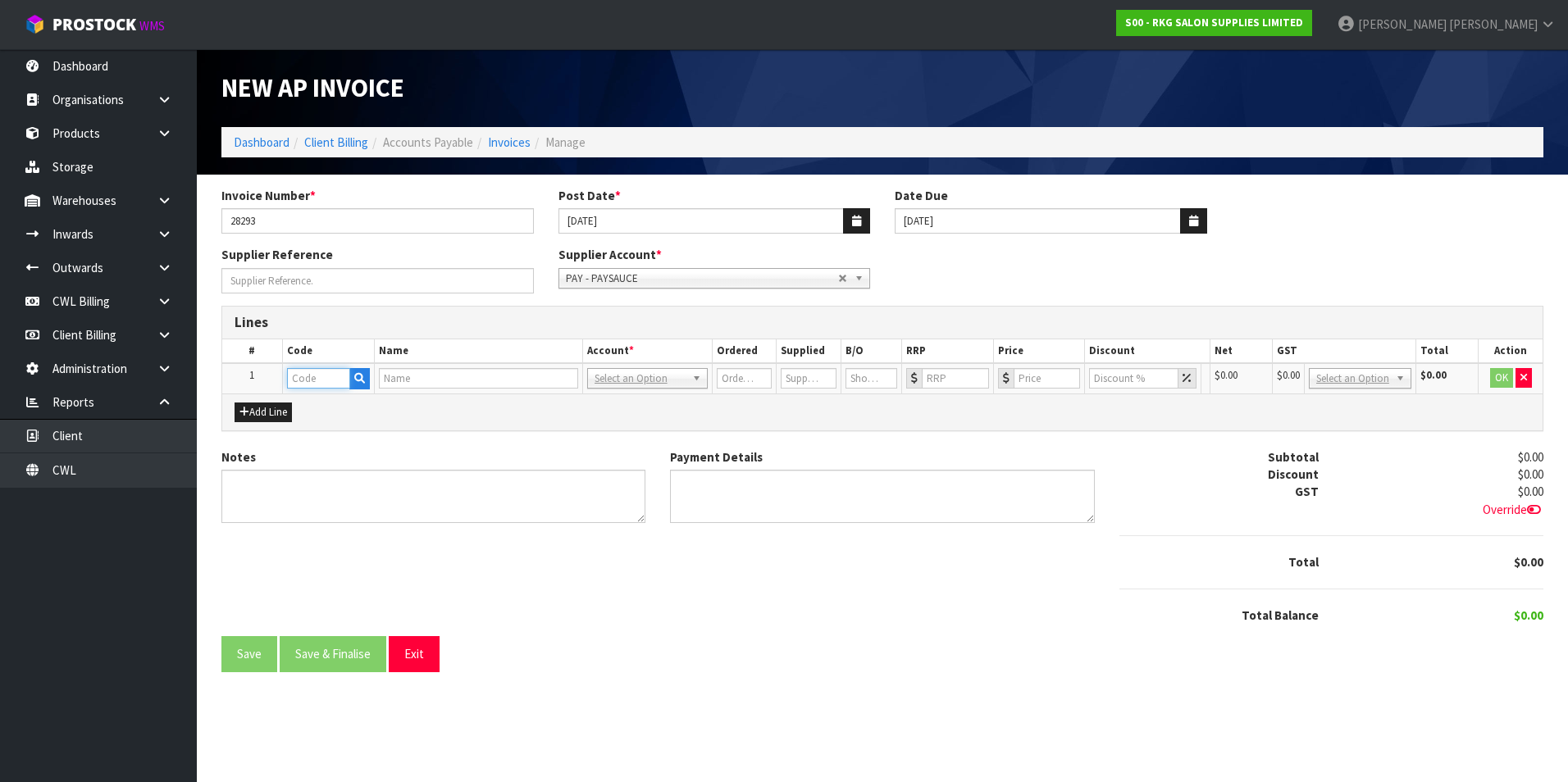
click at [322, 377] on input "text" at bounding box center [319, 378] width 63 height 21
click at [360, 381] on icon "button" at bounding box center [359, 378] width 11 height 11
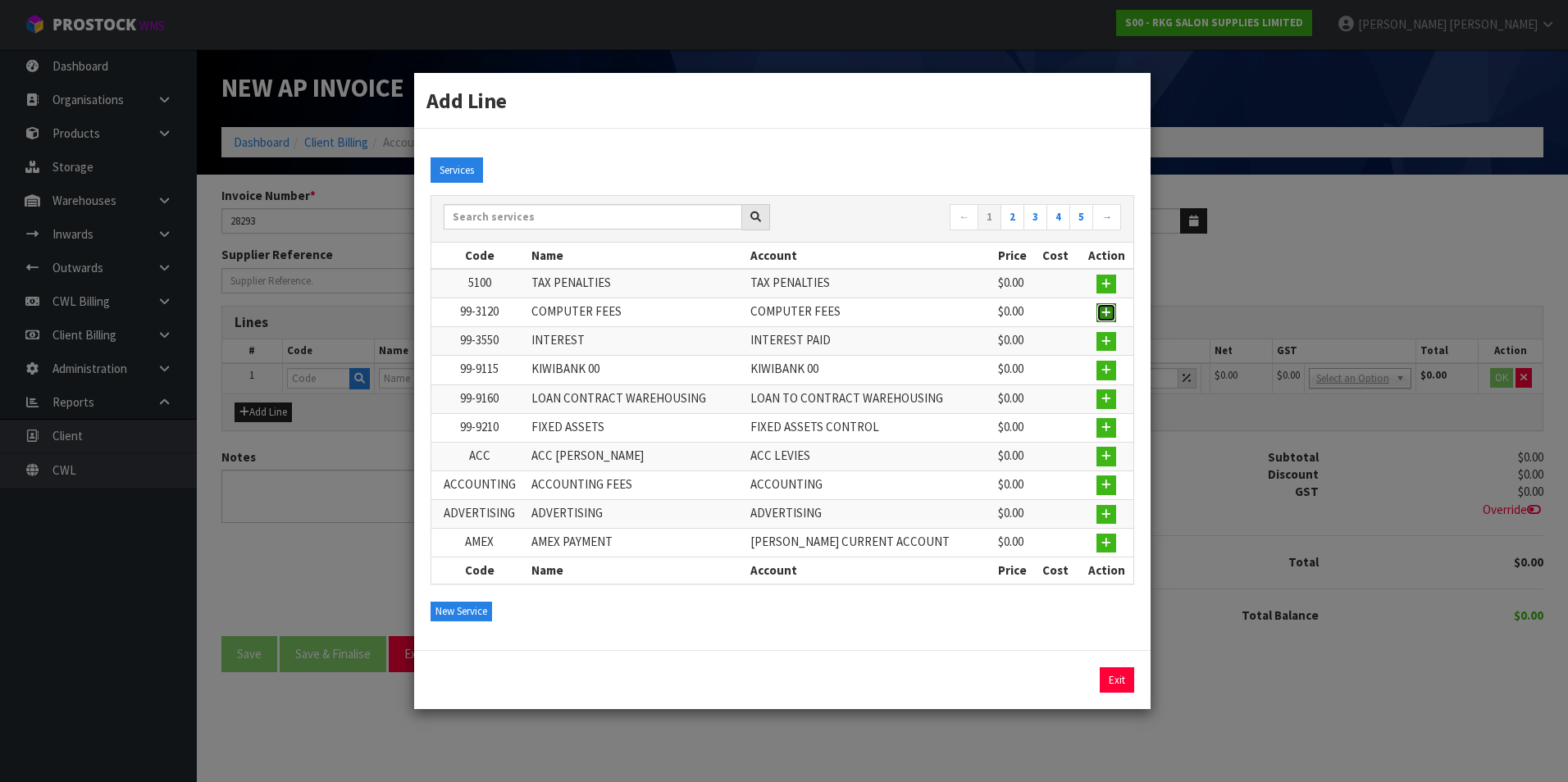
click at [1101, 309] on button "button" at bounding box center [1106, 313] width 20 height 20
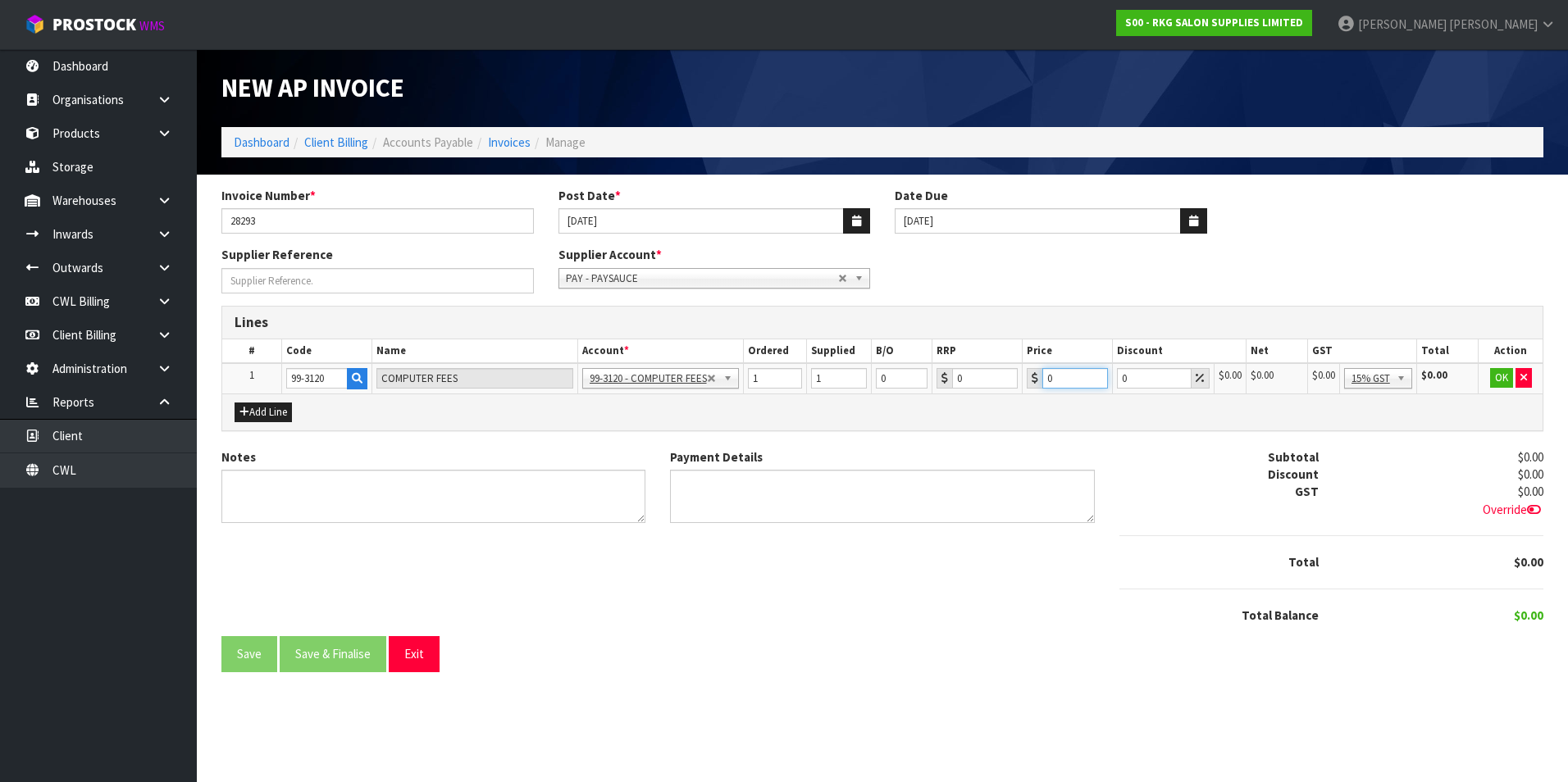
click at [1062, 382] on input "0" at bounding box center [1074, 378] width 66 height 21
click at [1501, 377] on button "OK" at bounding box center [1501, 378] width 23 height 20
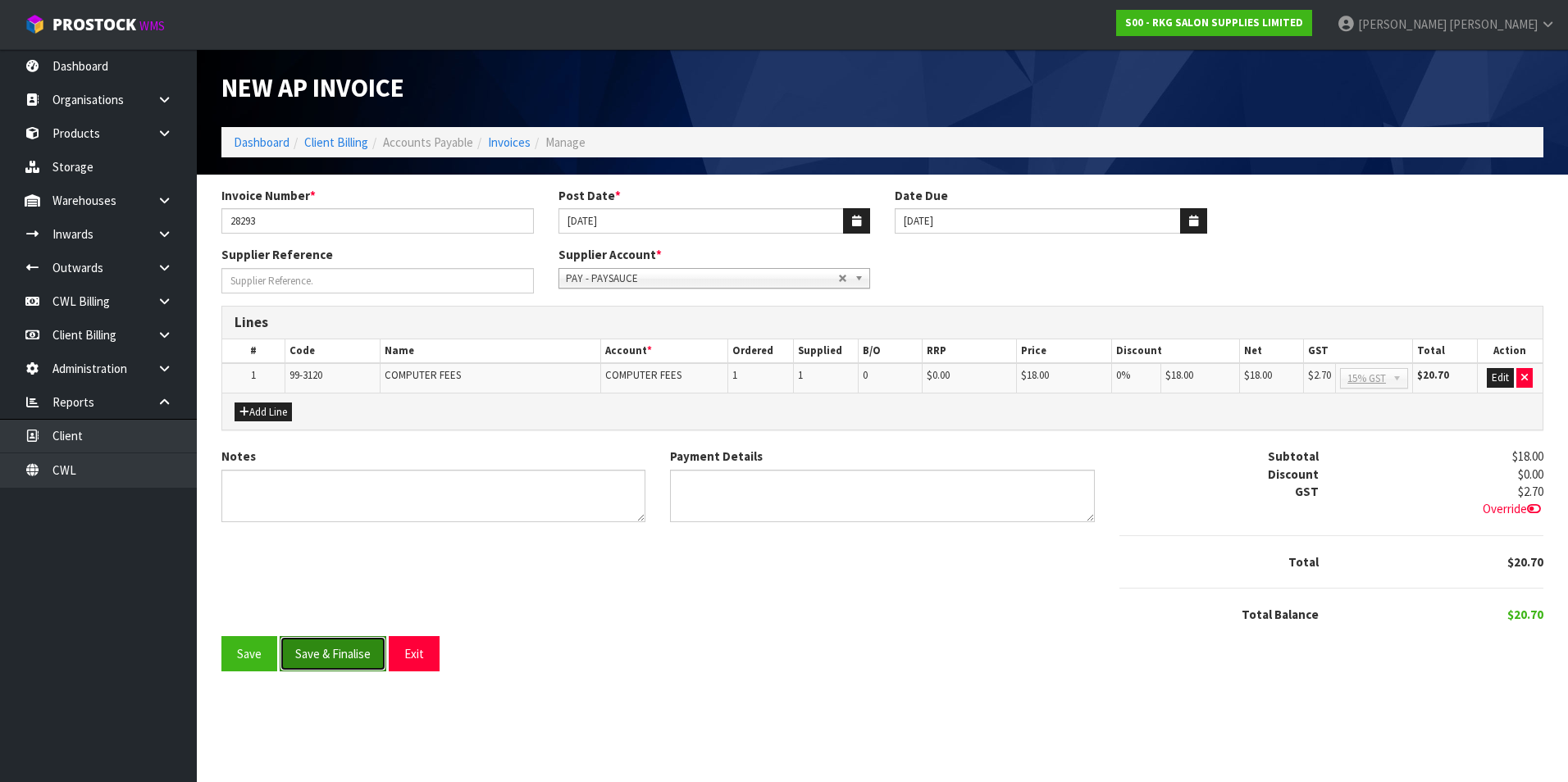
click at [322, 650] on button "Save & Finalise" at bounding box center [333, 654] width 107 height 35
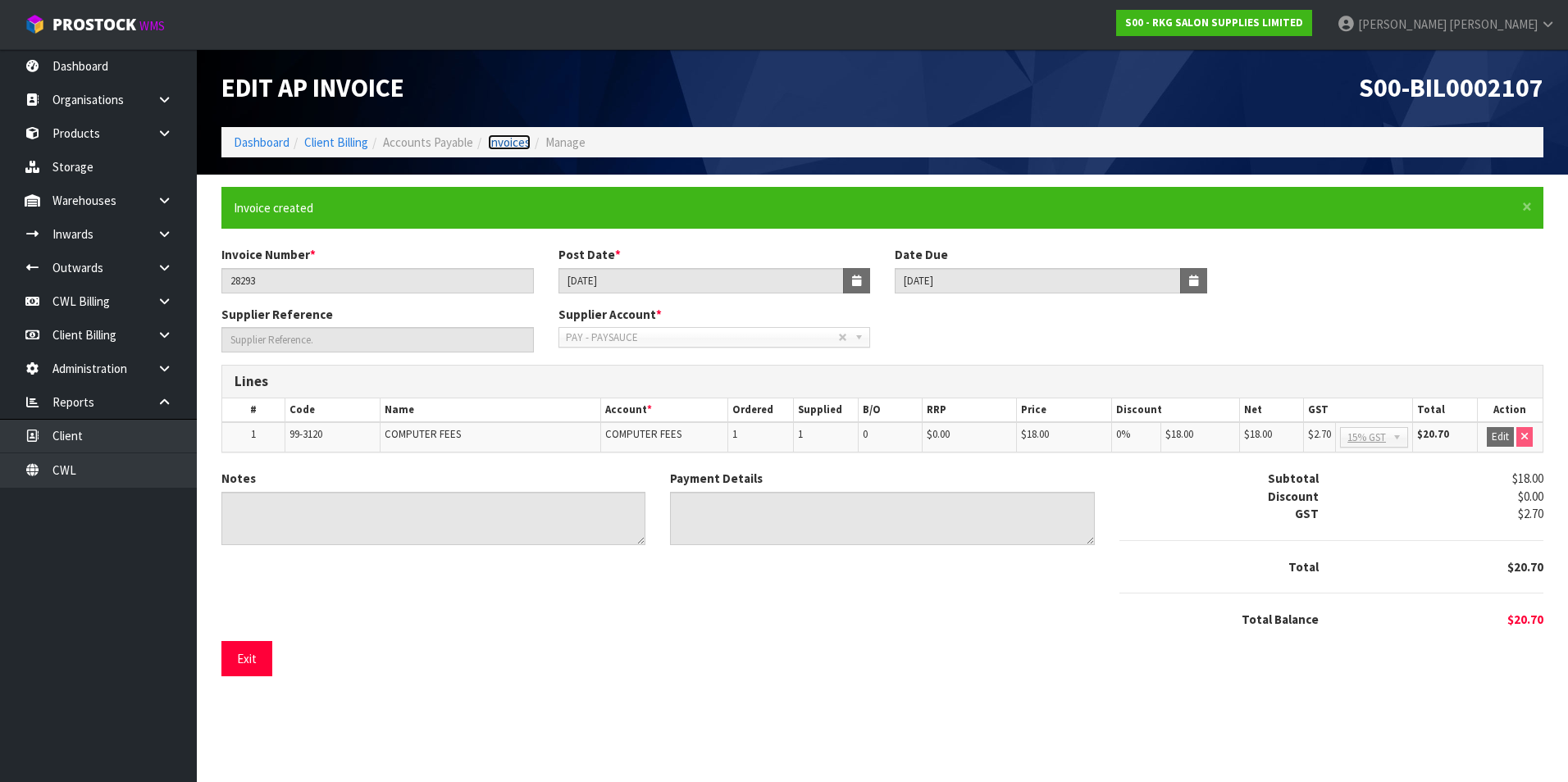
click at [516, 140] on link "Invoices" at bounding box center [508, 142] width 42 height 16
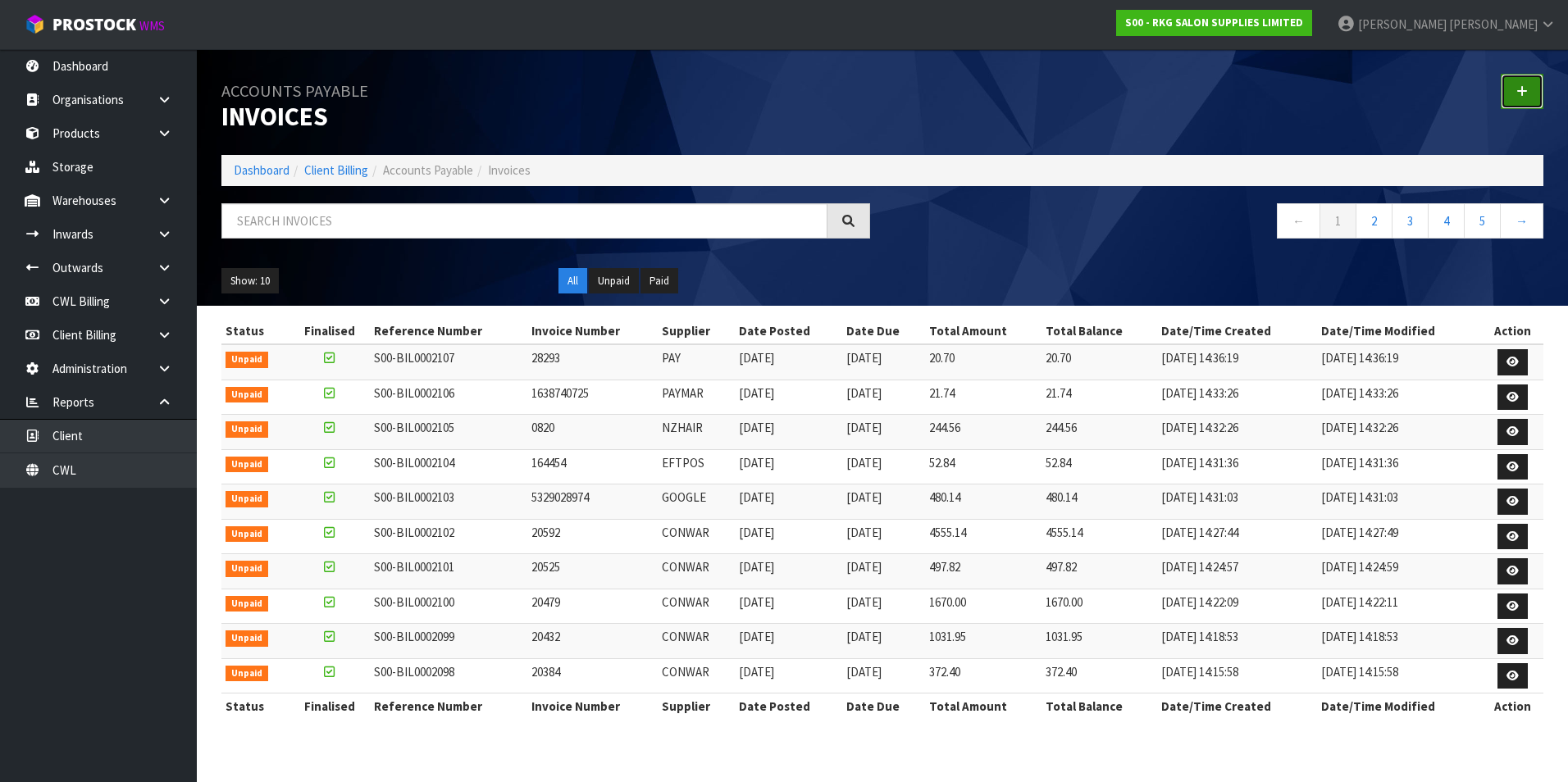
click at [1517, 91] on icon at bounding box center [1522, 91] width 12 height 13
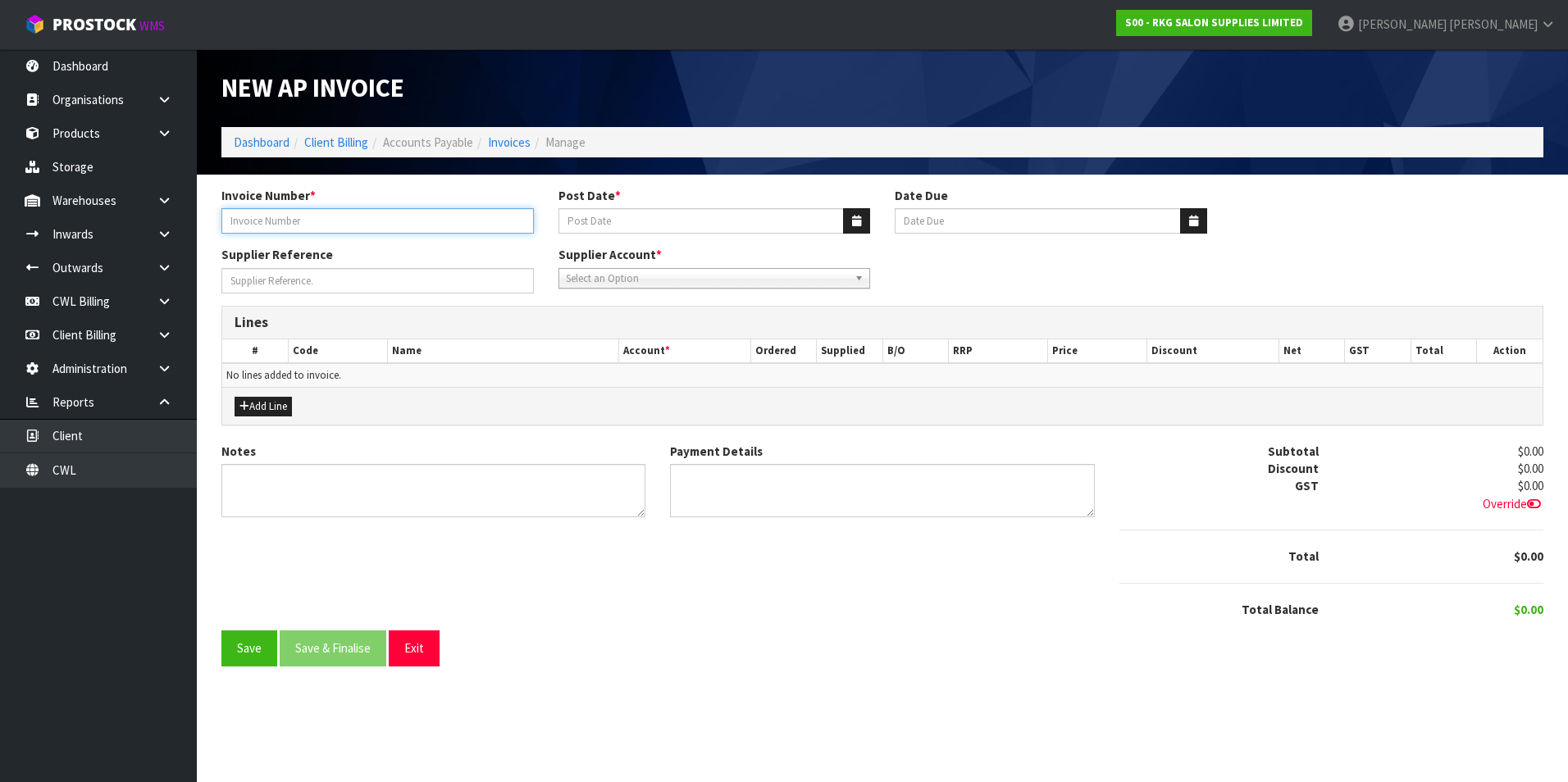
click at [327, 219] on input "Invoice Number *" at bounding box center [378, 221] width 312 height 26
click at [857, 219] on icon "button" at bounding box center [856, 221] width 9 height 11
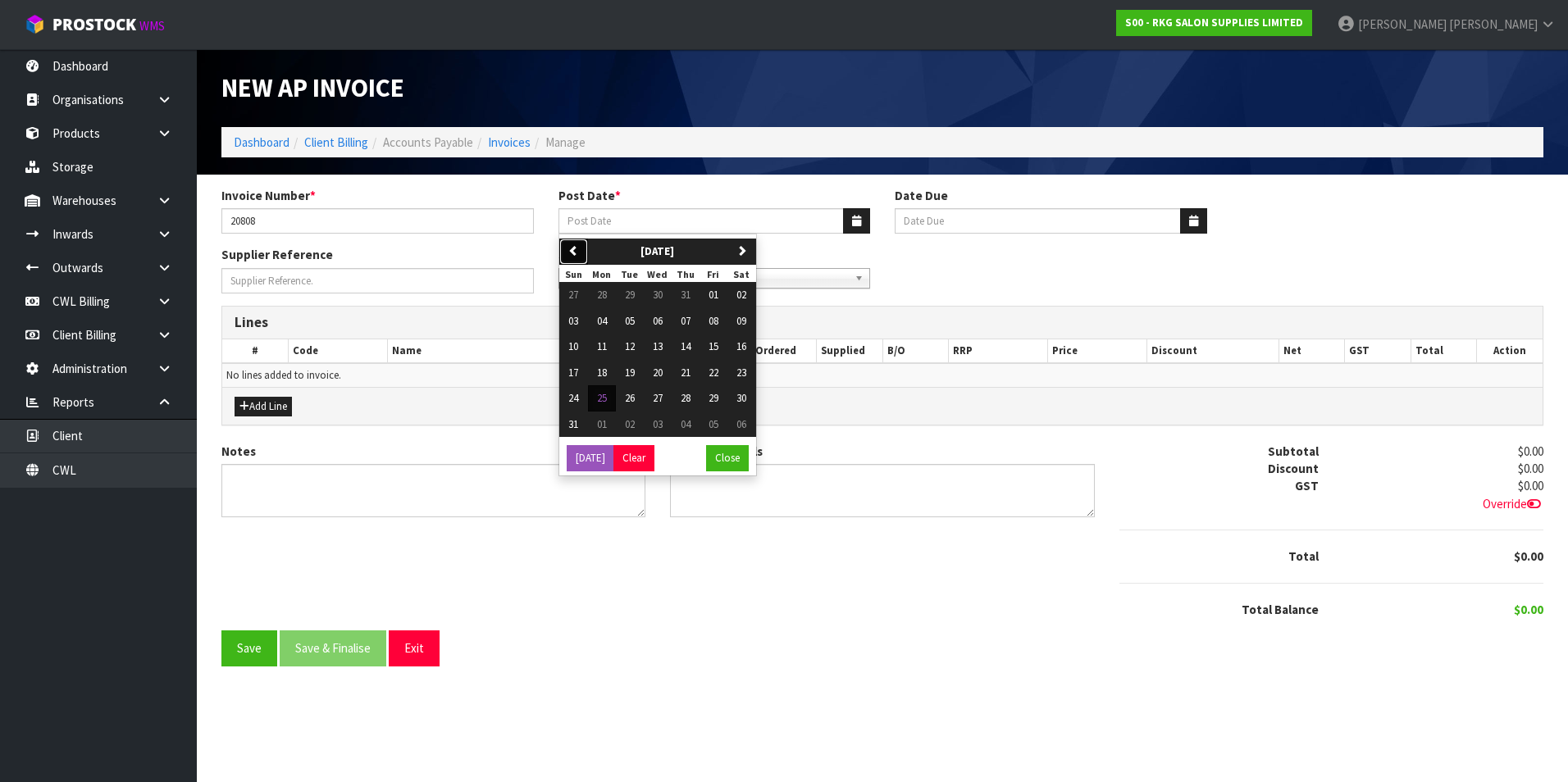
click at [574, 248] on icon "button" at bounding box center [573, 250] width 11 height 11
click at [718, 320] on span "11" at bounding box center [713, 321] width 10 height 14
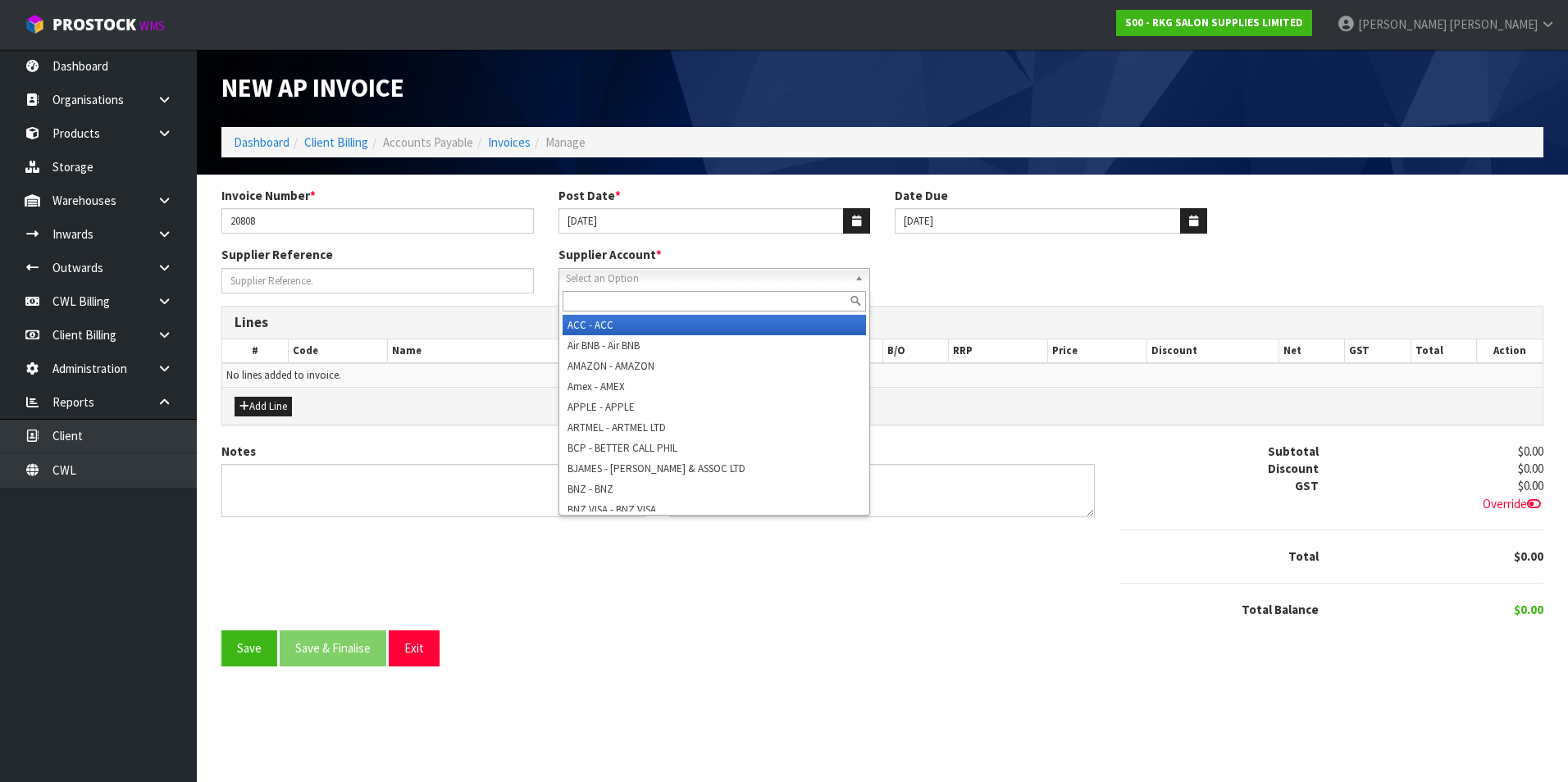
click at [647, 281] on span "Select an Option" at bounding box center [707, 279] width 283 height 20
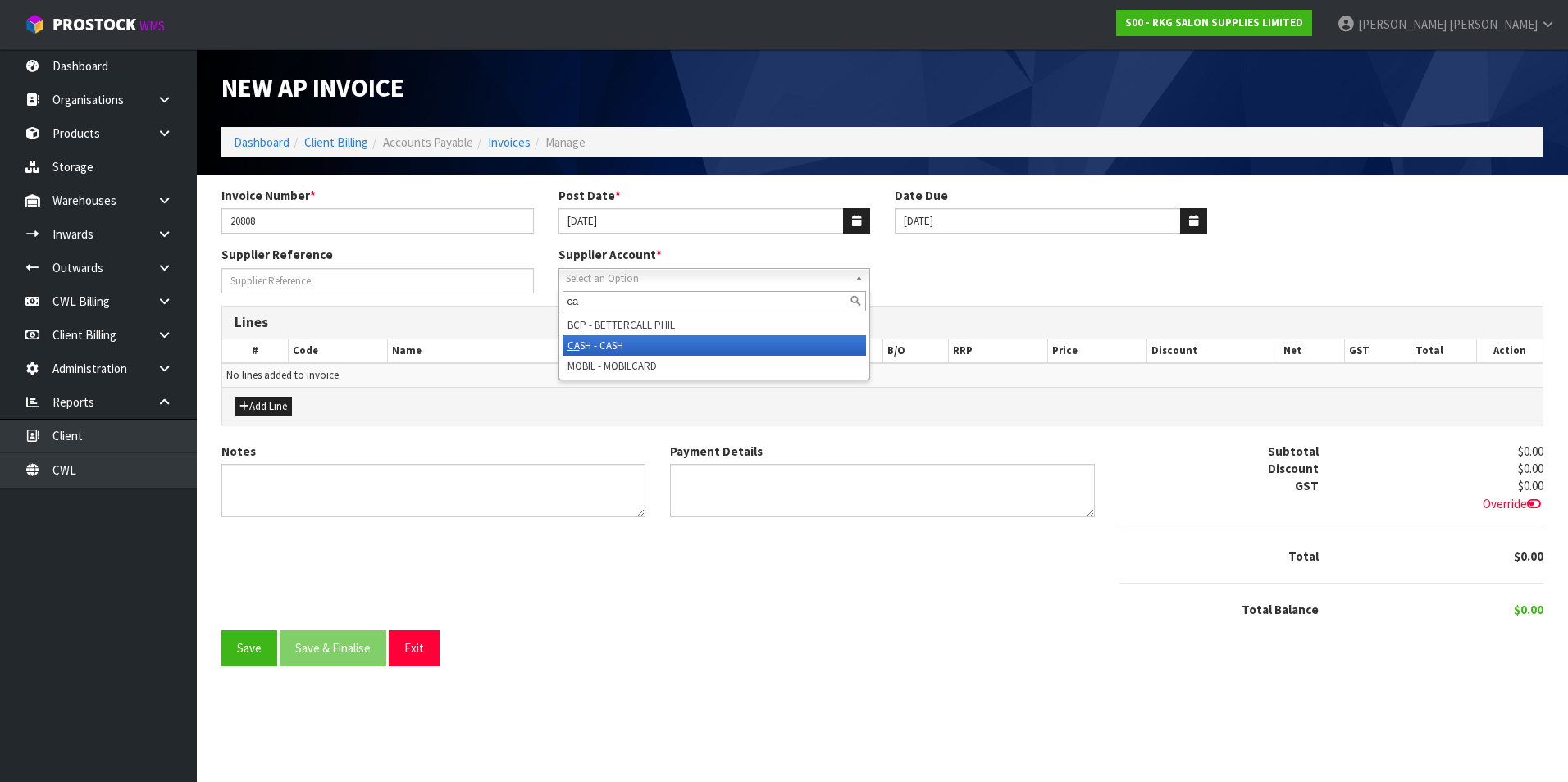
click at [626, 344] on li "CA SH - CASH" at bounding box center [714, 345] width 304 height 21
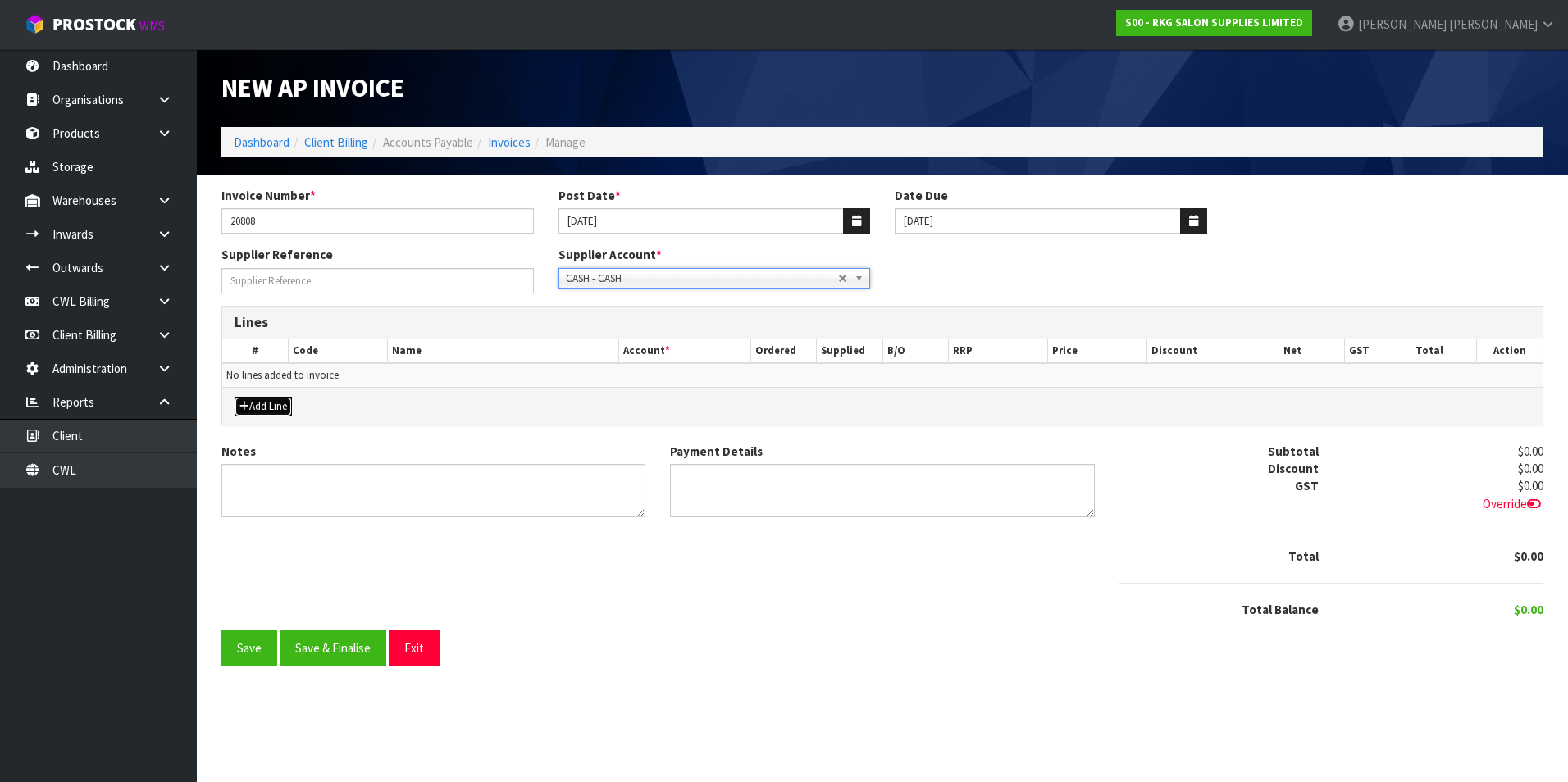
click at [277, 407] on button "Add Line" at bounding box center [263, 407] width 58 height 20
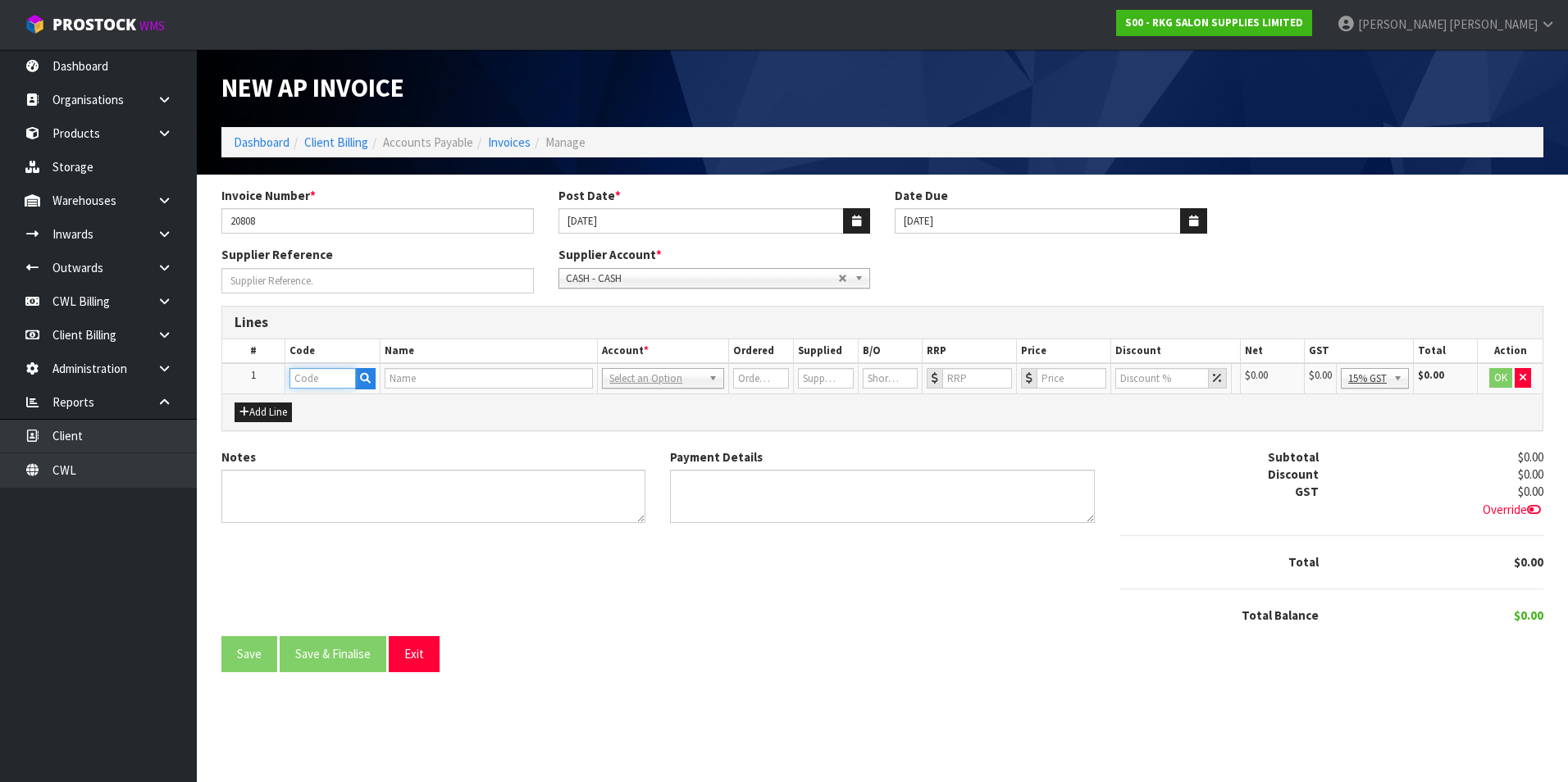
click at [327, 377] on input "text" at bounding box center [323, 378] width 67 height 21
click at [393, 404] on link "SUB SCRIPTIONS" at bounding box center [355, 406] width 130 height 23
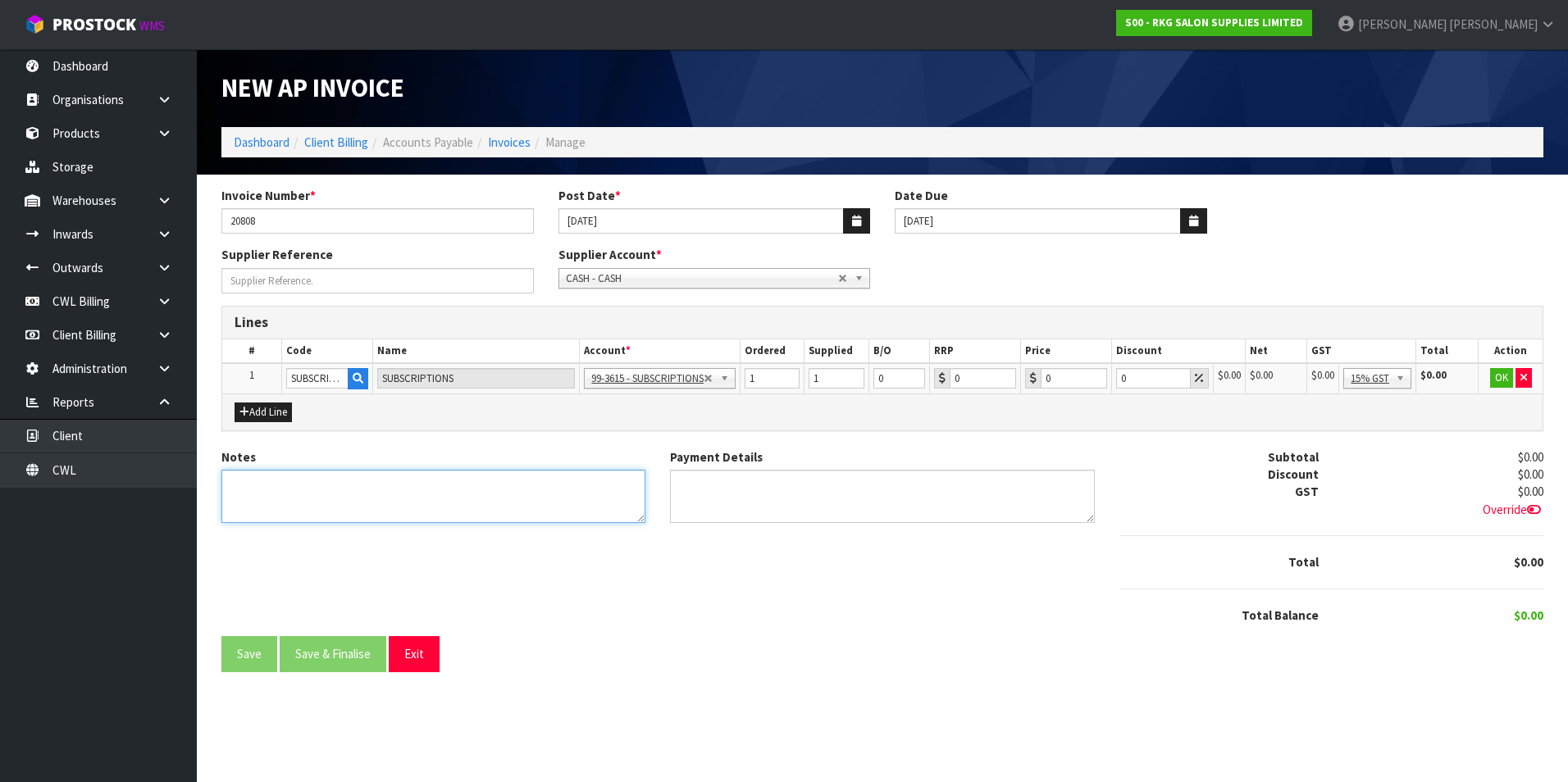
click at [313, 492] on textarea "Notes" at bounding box center [434, 496] width 424 height 53
click at [1076, 373] on input "0" at bounding box center [1074, 378] width 67 height 21
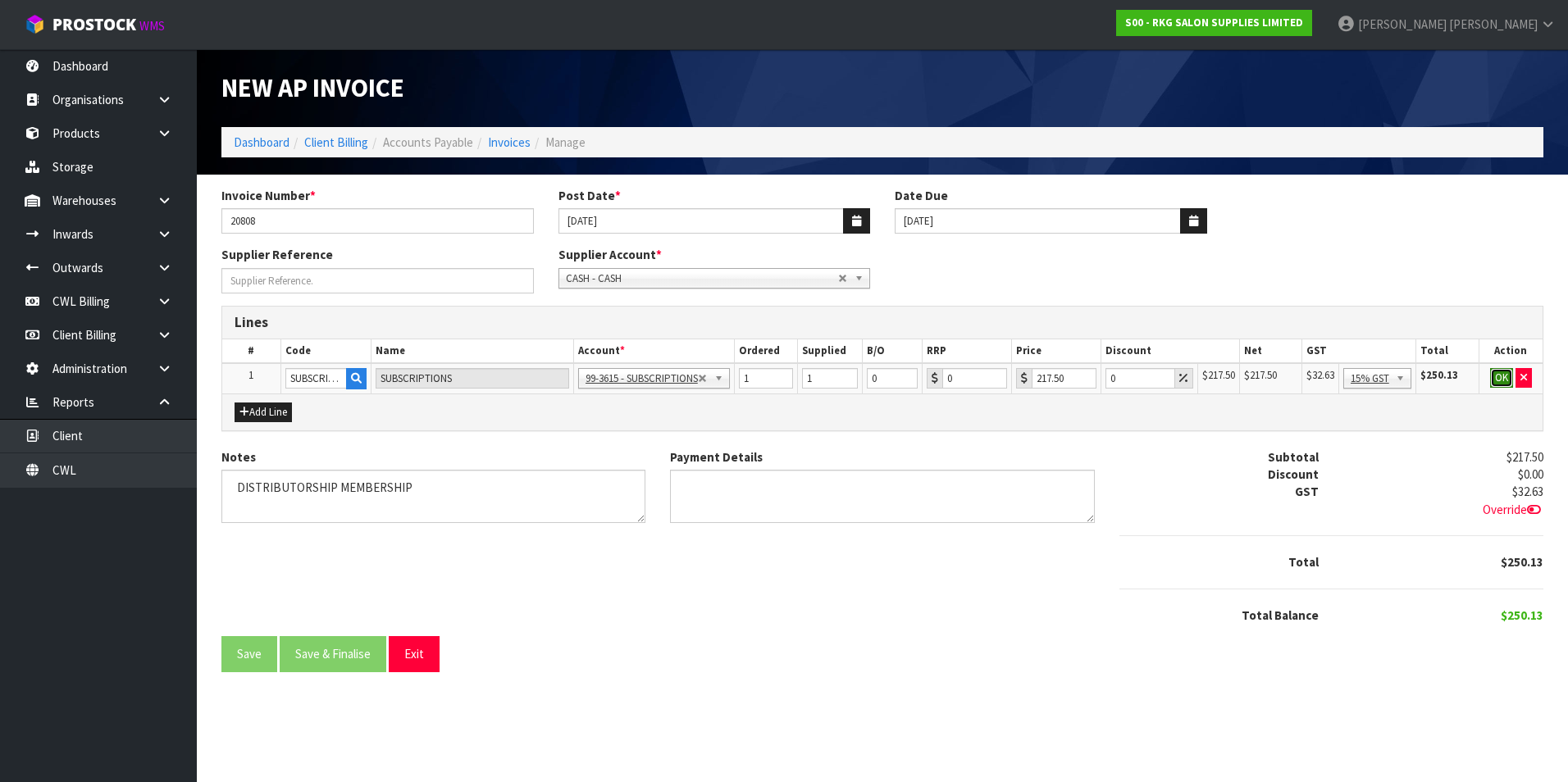
click at [1498, 379] on button "OK" at bounding box center [1501, 378] width 23 height 20
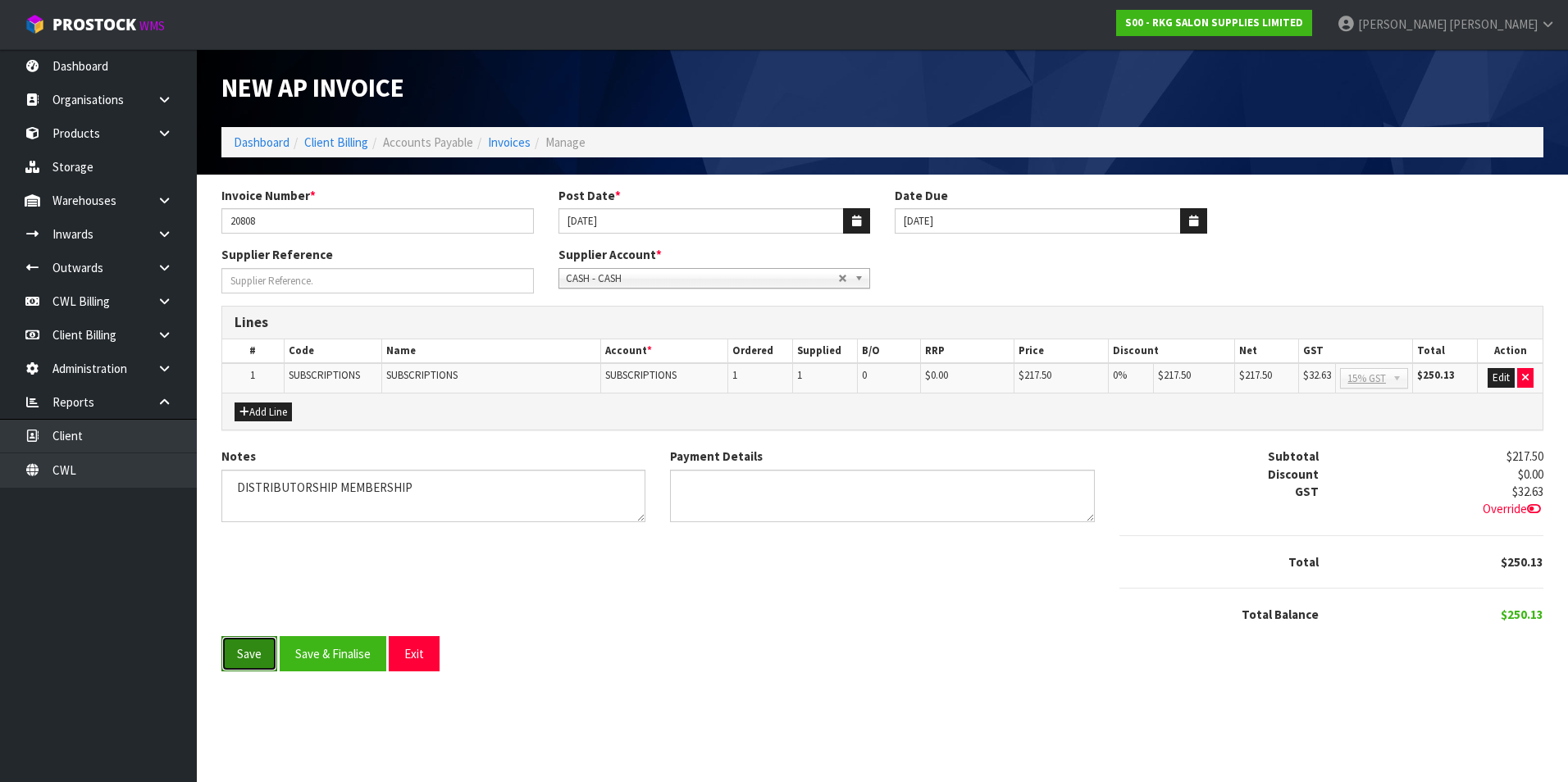
click at [266, 658] on button "Save" at bounding box center [249, 654] width 56 height 35
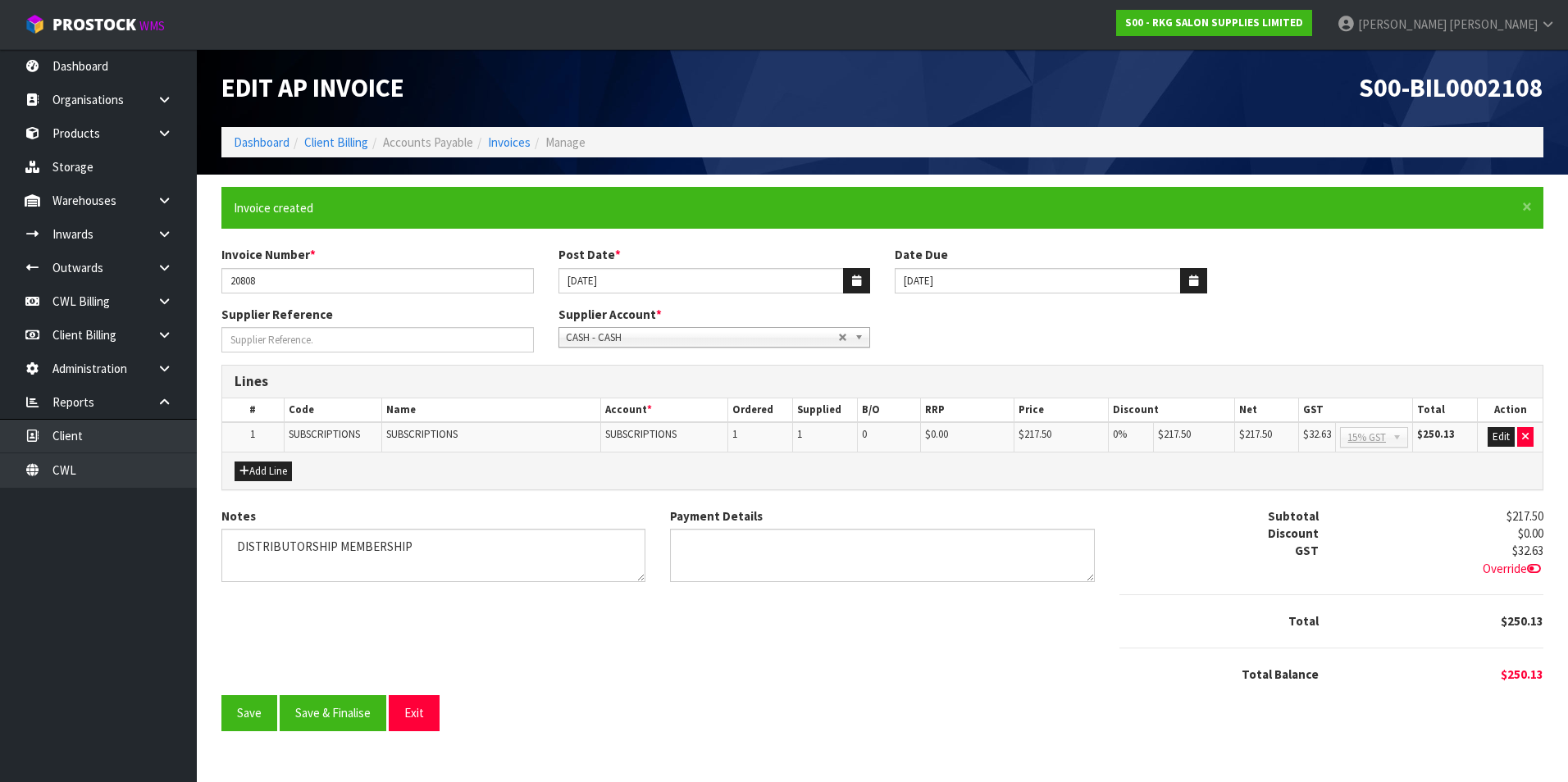
click at [1503, 566] on span "Override" at bounding box center [1513, 569] width 61 height 16
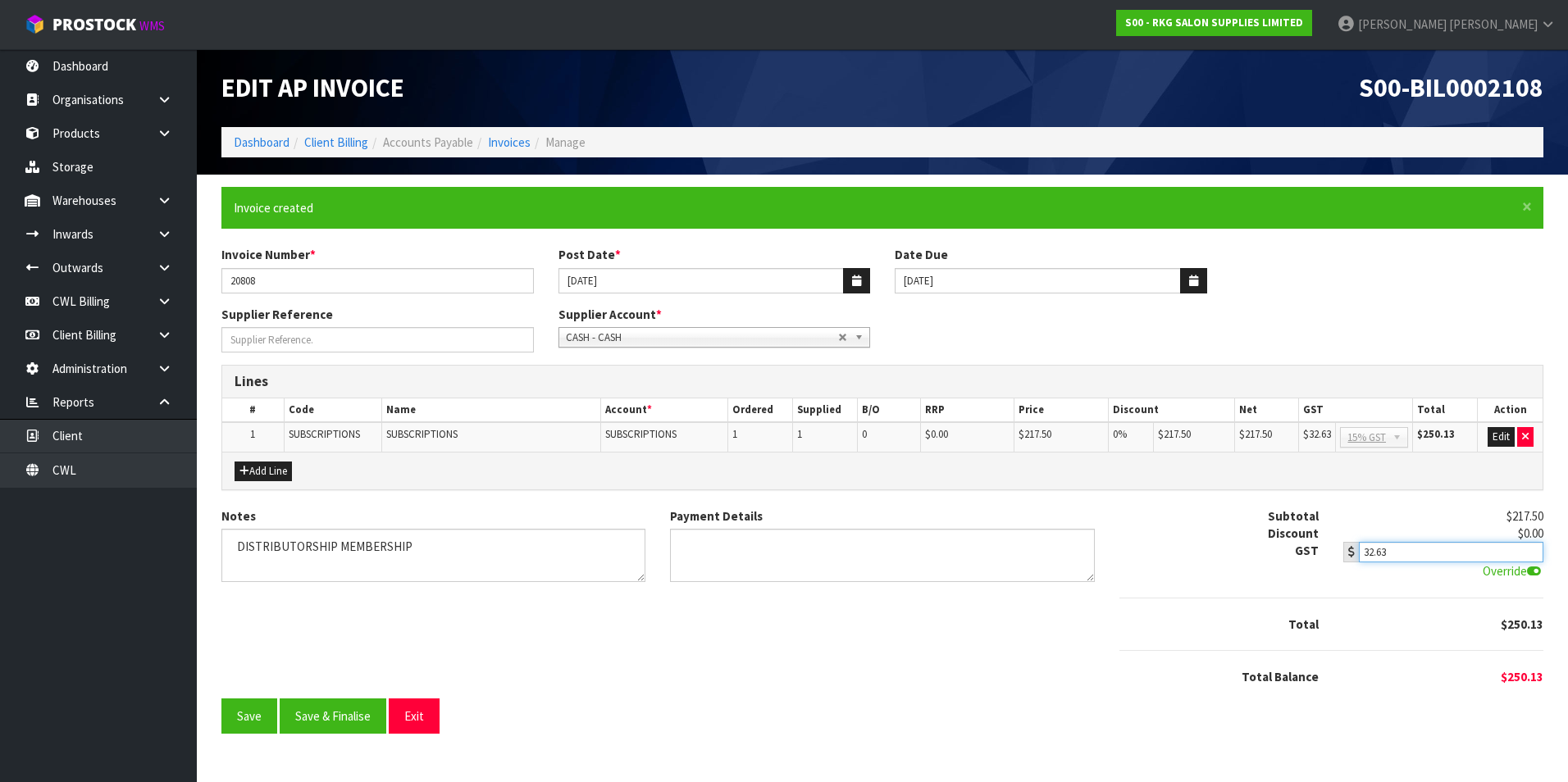
click at [1440, 550] on input "32.63" at bounding box center [1451, 551] width 184 height 21
click at [258, 719] on button "Save" at bounding box center [249, 716] width 56 height 35
click at [340, 716] on button "Save & Finalise" at bounding box center [333, 716] width 107 height 35
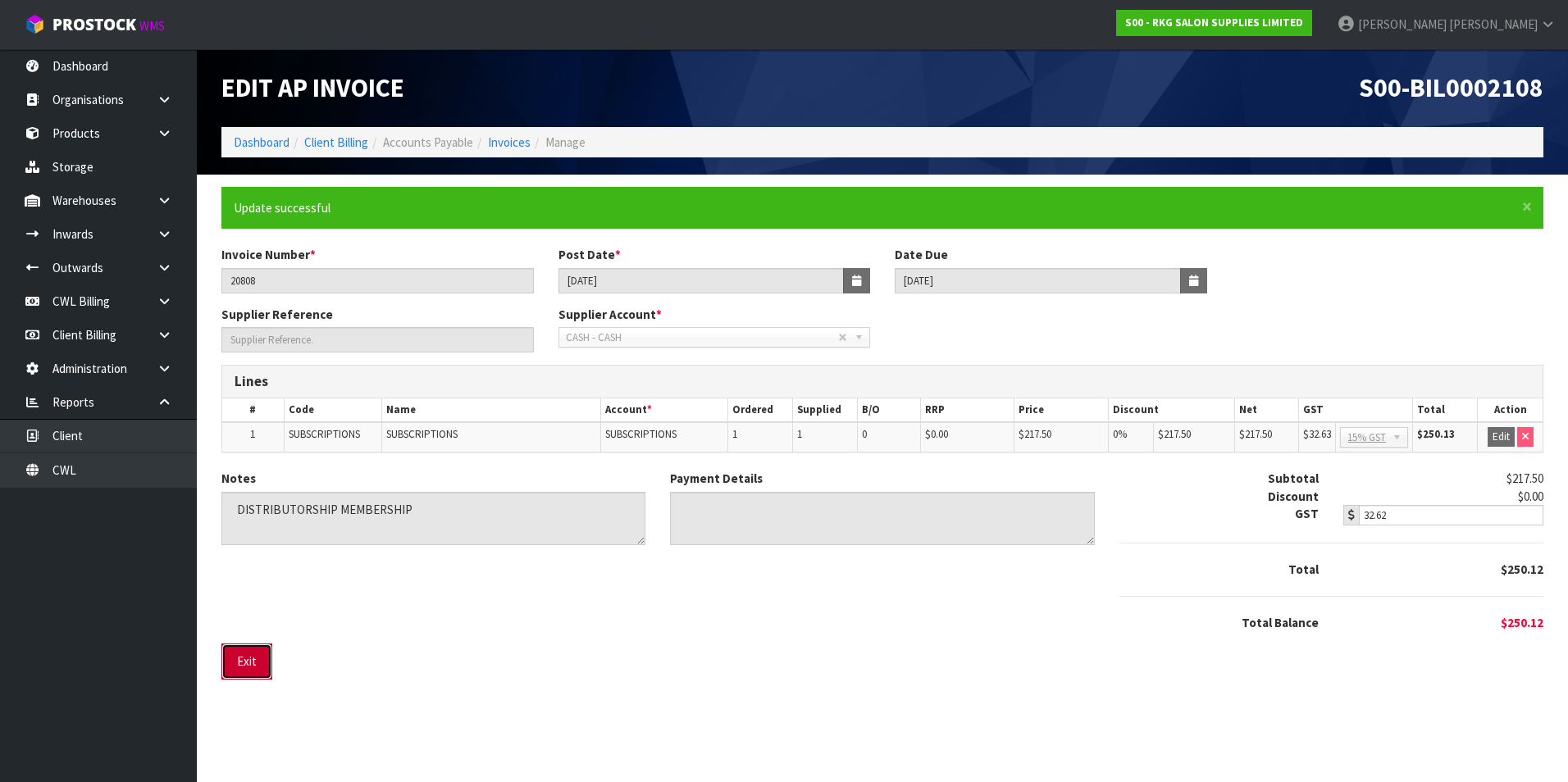
click at [259, 667] on button "Exit" at bounding box center [247, 661] width 51 height 35
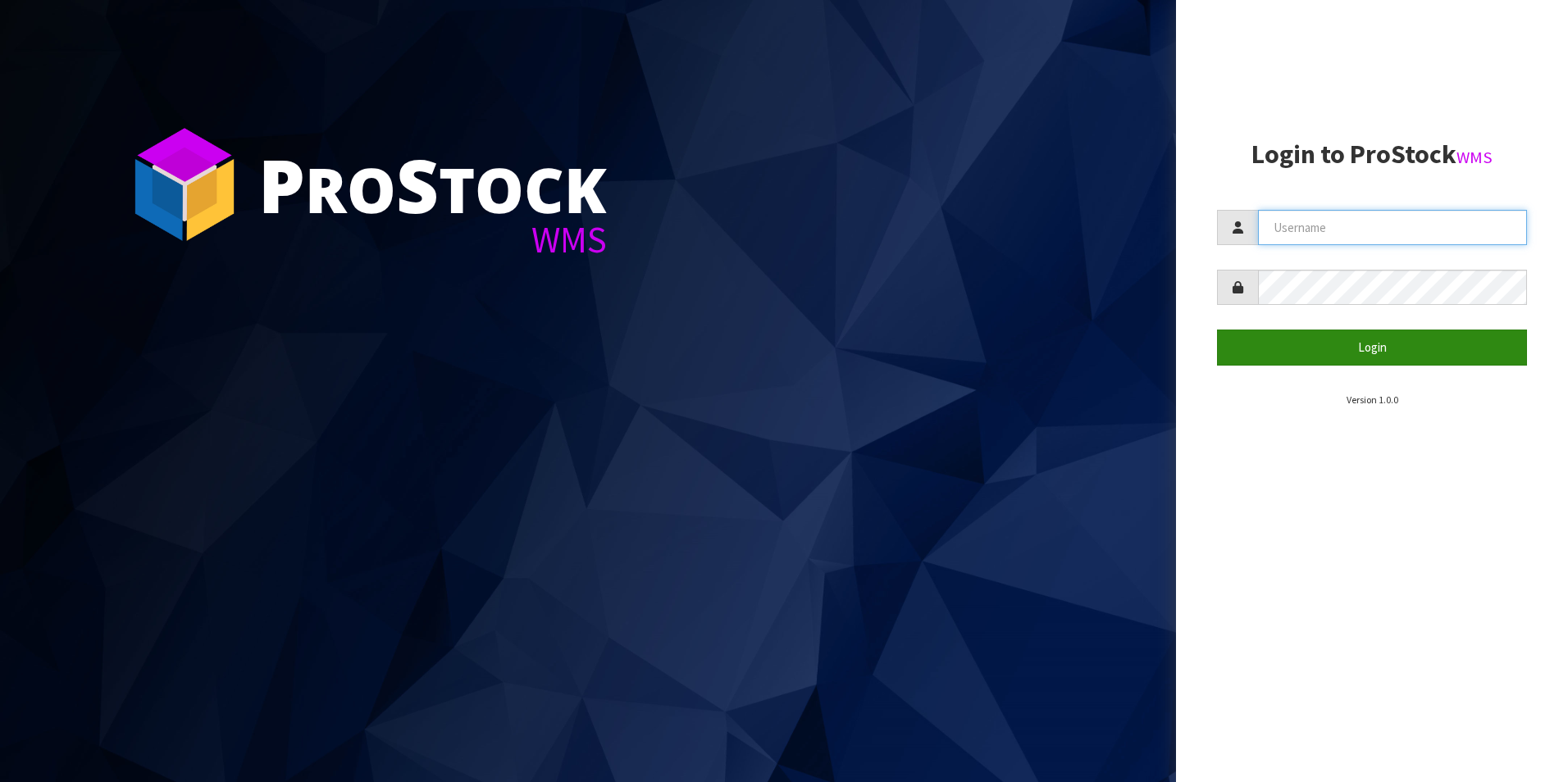
type input "[PERSON_NAME][EMAIL_ADDRESS][DOMAIN_NAME]"
click at [1376, 358] on button "Login" at bounding box center [1372, 347] width 310 height 35
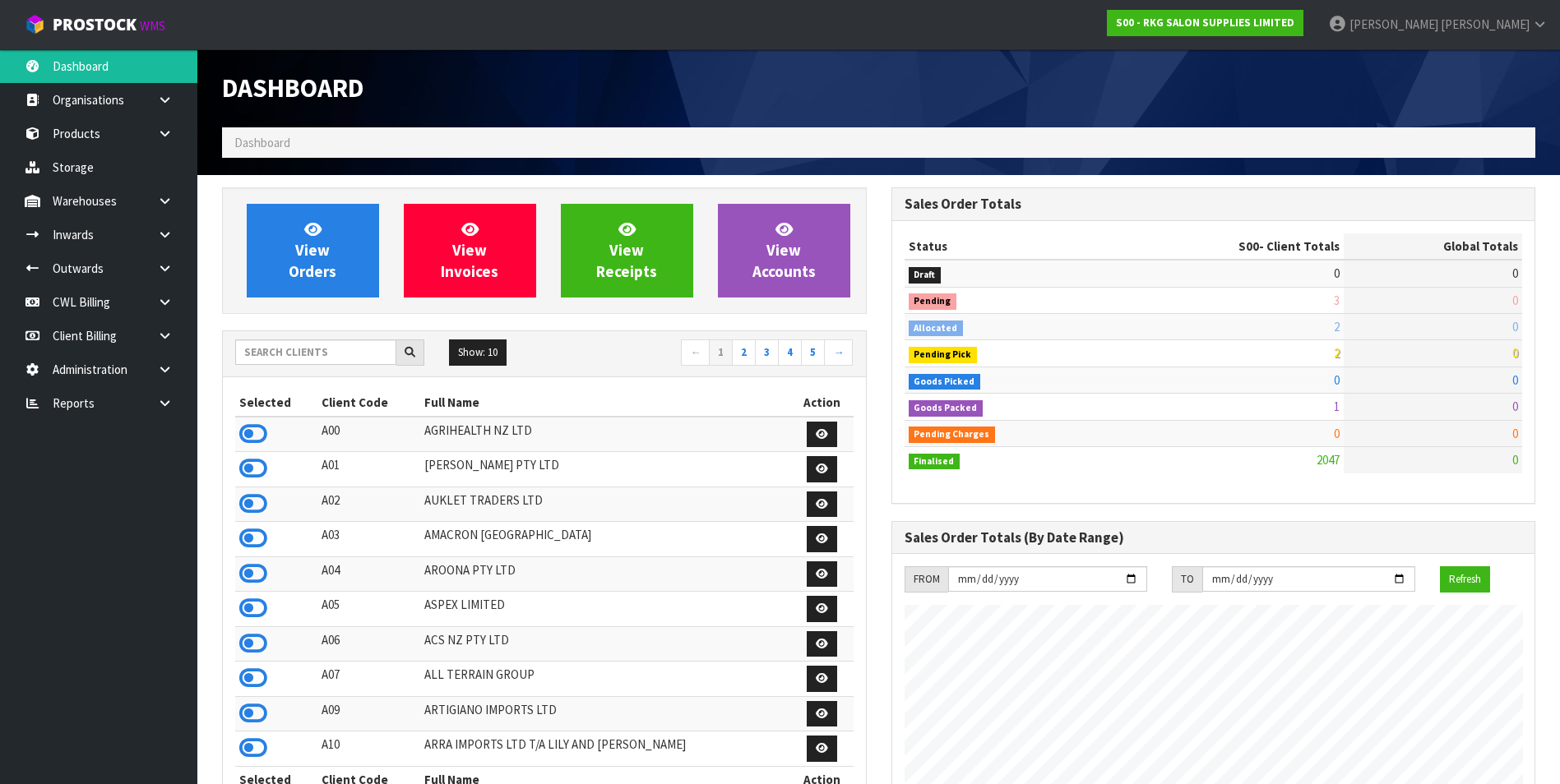
scroll to position [1245, 668]
click at [98, 333] on link "Client Billing" at bounding box center [98, 335] width 198 height 33
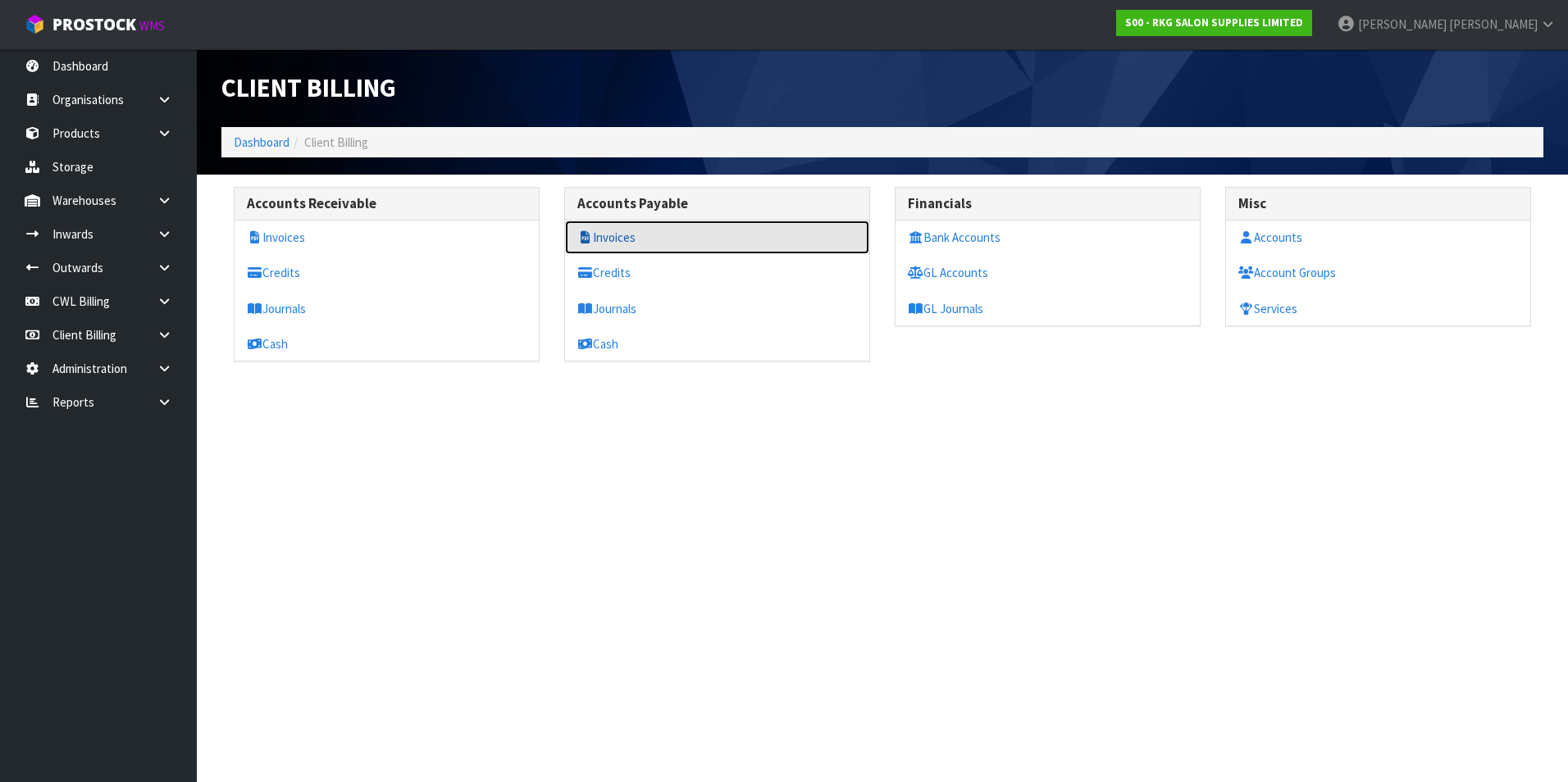
click at [670, 238] on link "Invoices" at bounding box center [717, 237] width 304 height 33
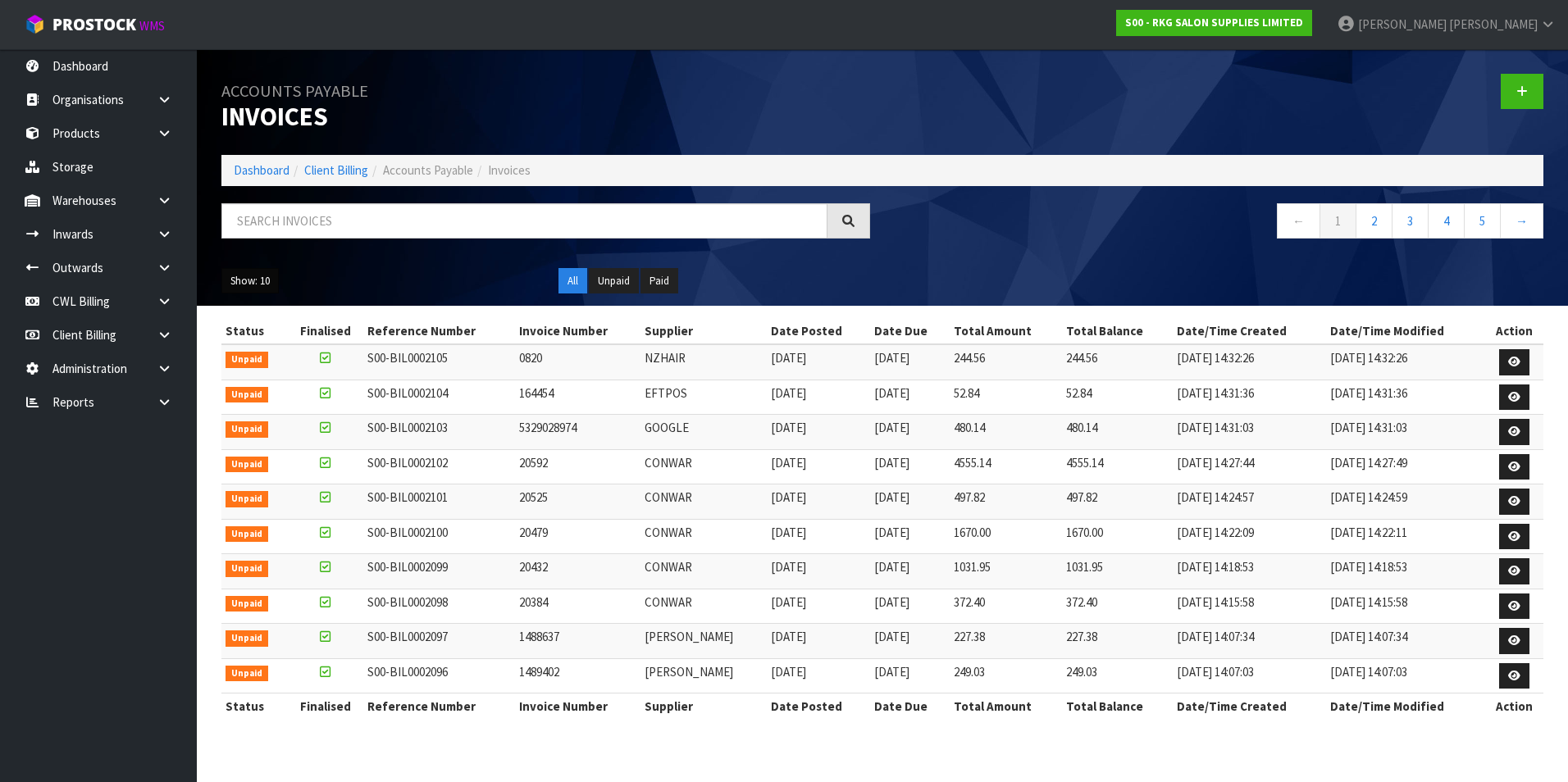
click at [272, 283] on button "Show: 10" at bounding box center [250, 281] width 58 height 26
click at [265, 378] on link "50" at bounding box center [287, 378] width 130 height 23
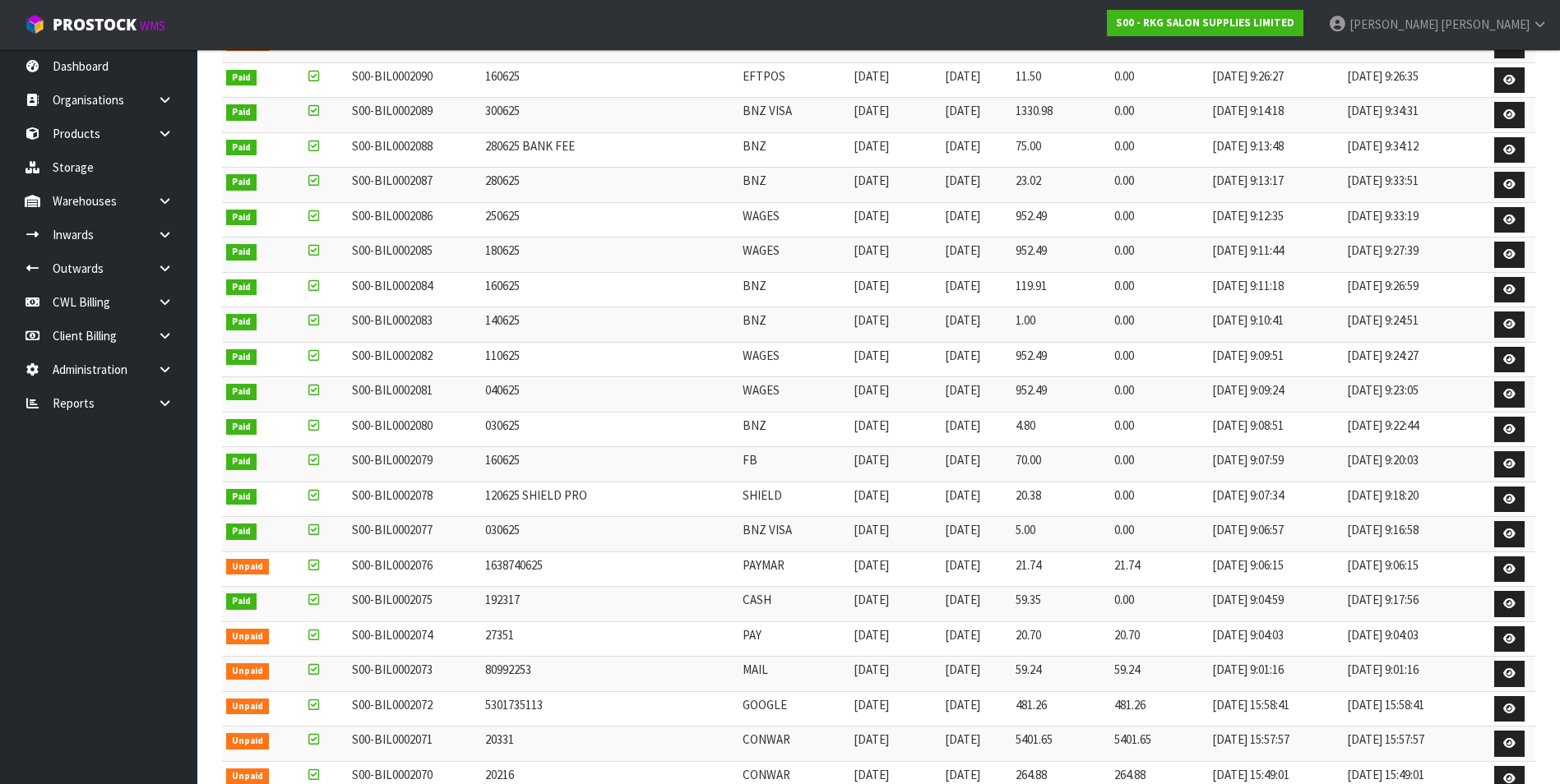
scroll to position [822, 0]
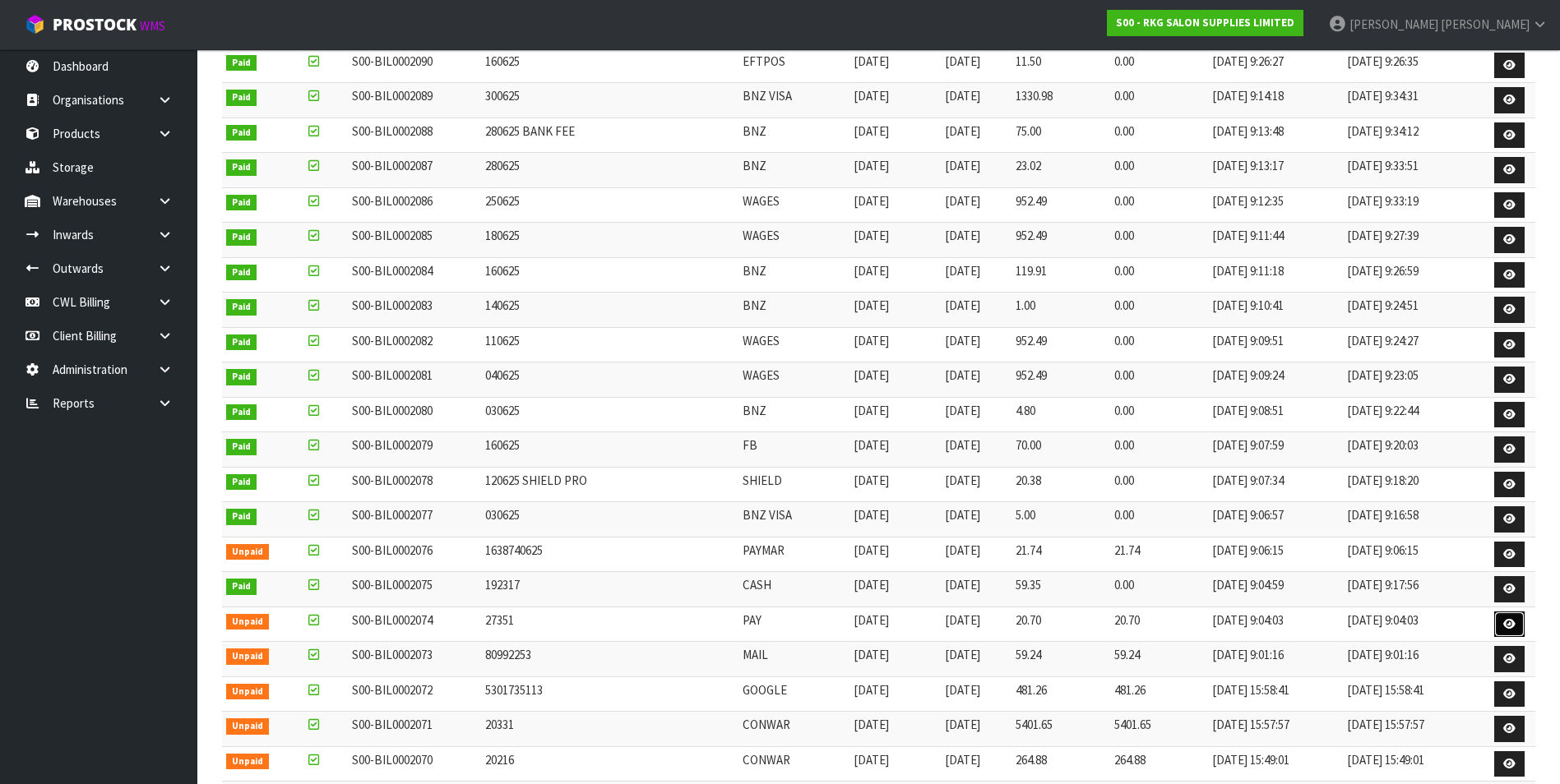
click at [1510, 624] on icon at bounding box center [1510, 624] width 13 height 11
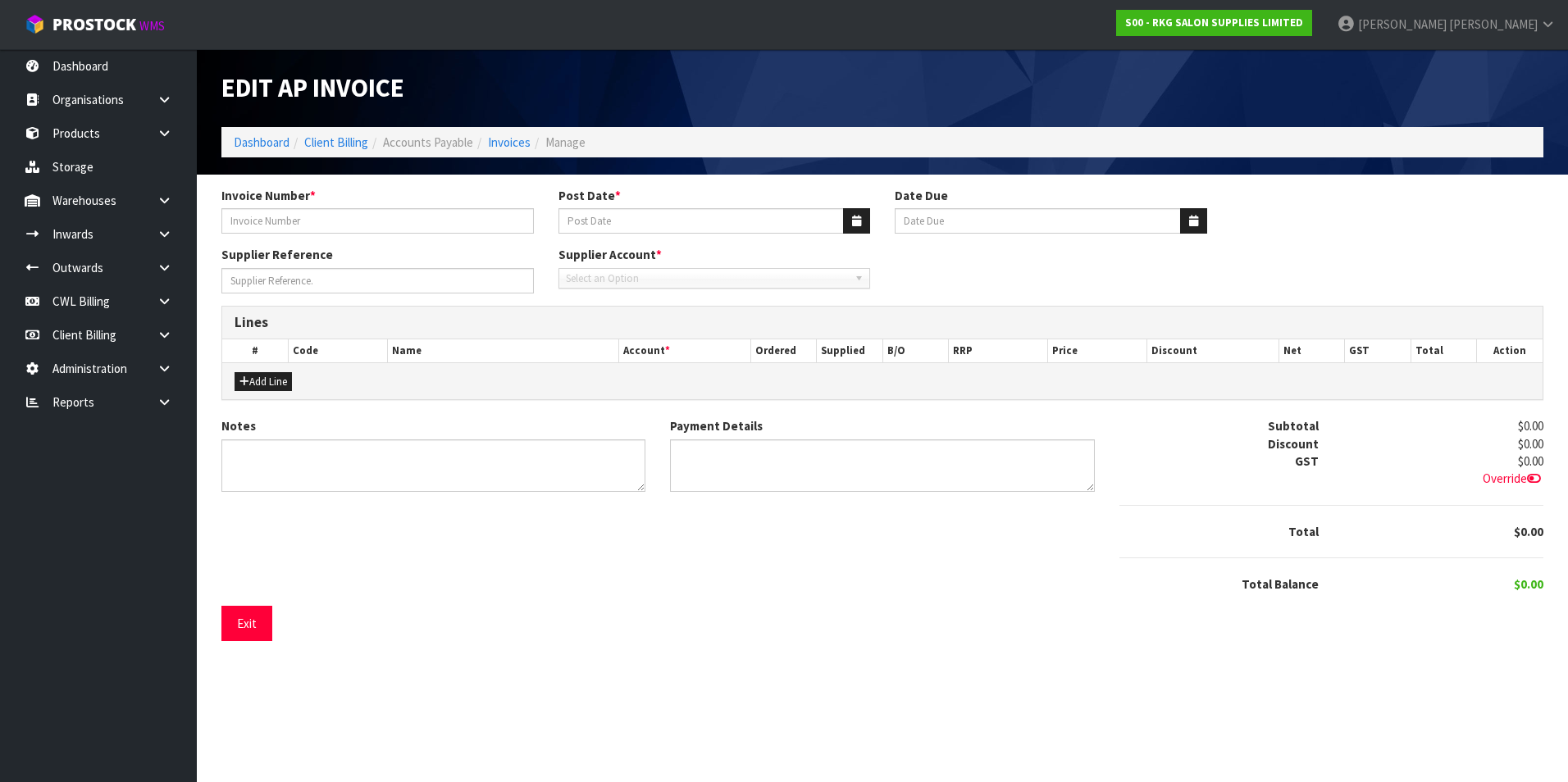
type input "27351"
type input "[DATE]"
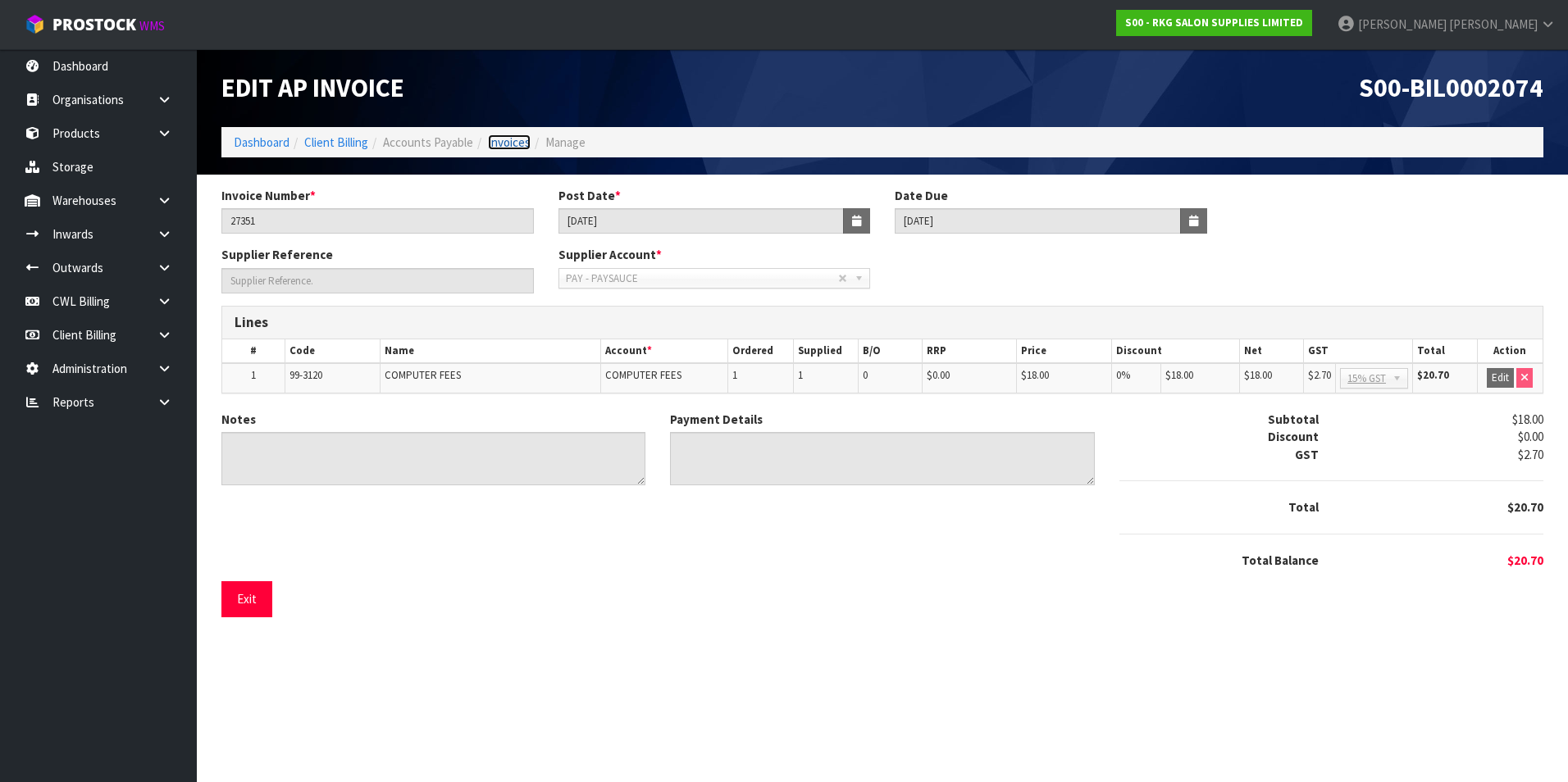
click at [513, 139] on link "Invoices" at bounding box center [508, 142] width 42 height 16
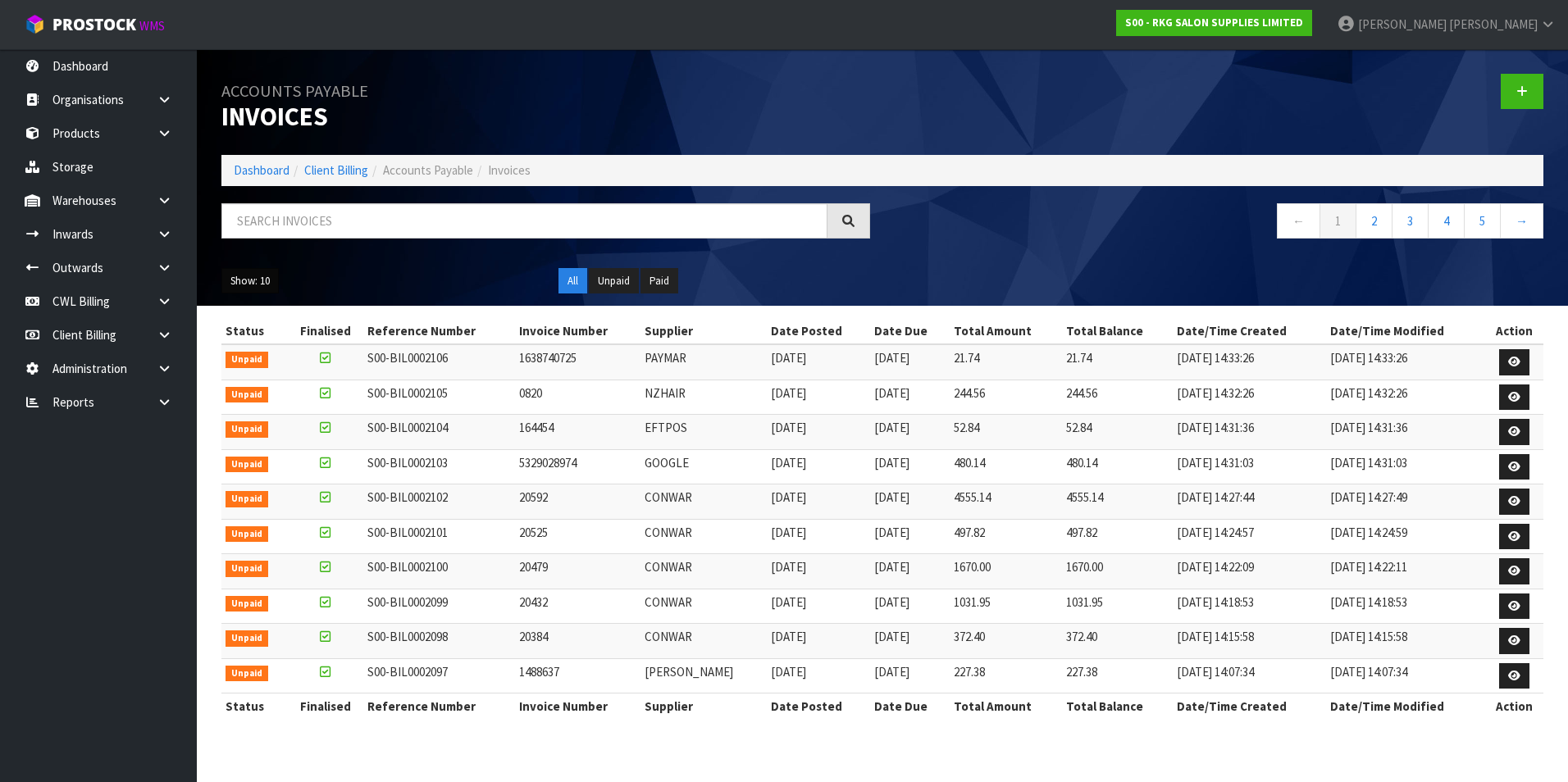
click at [248, 283] on button "Show: 10" at bounding box center [250, 281] width 58 height 26
click at [264, 372] on link "50" at bounding box center [287, 378] width 130 height 23
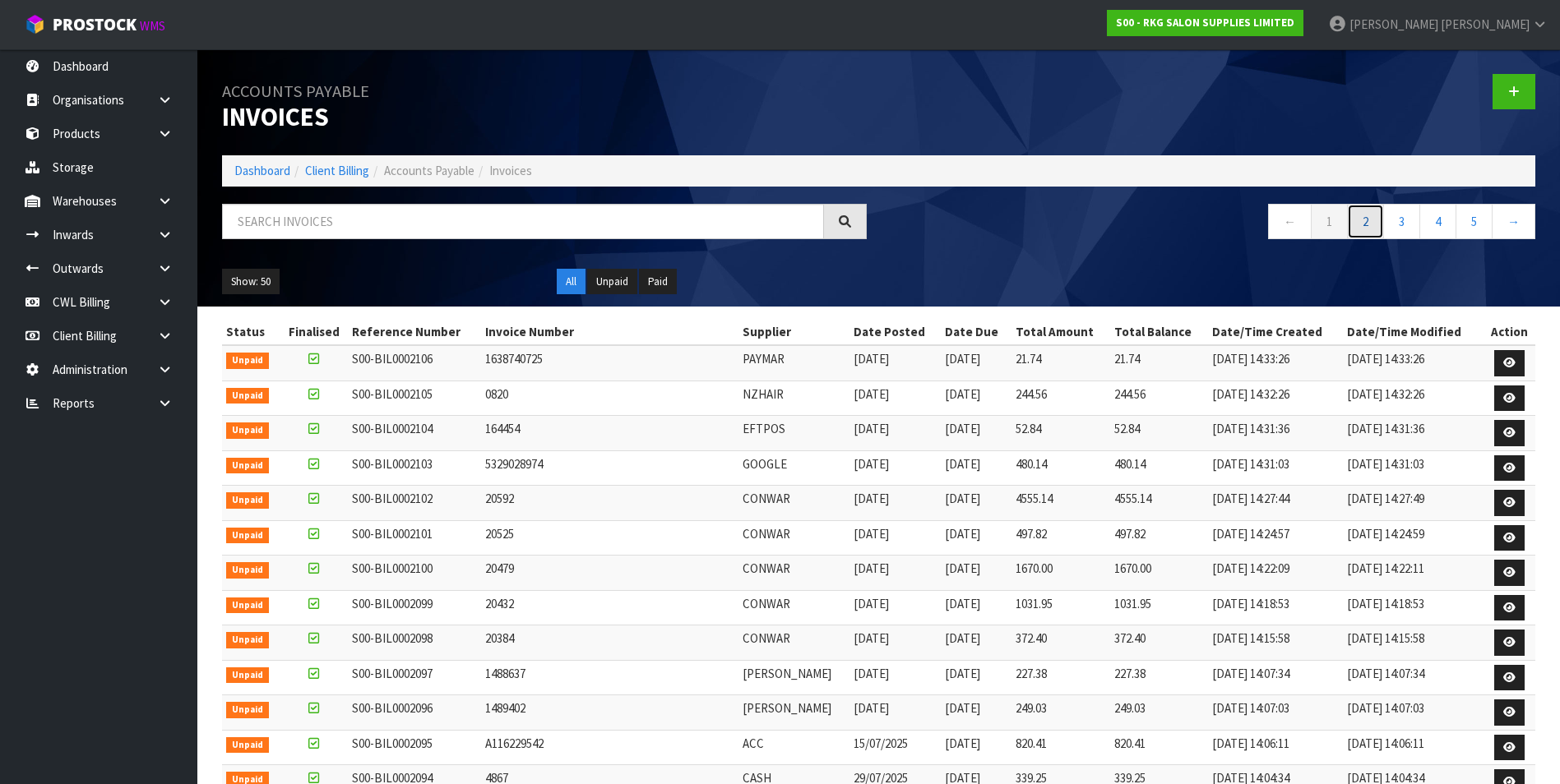
click at [1365, 217] on link "2" at bounding box center [1366, 221] width 37 height 35
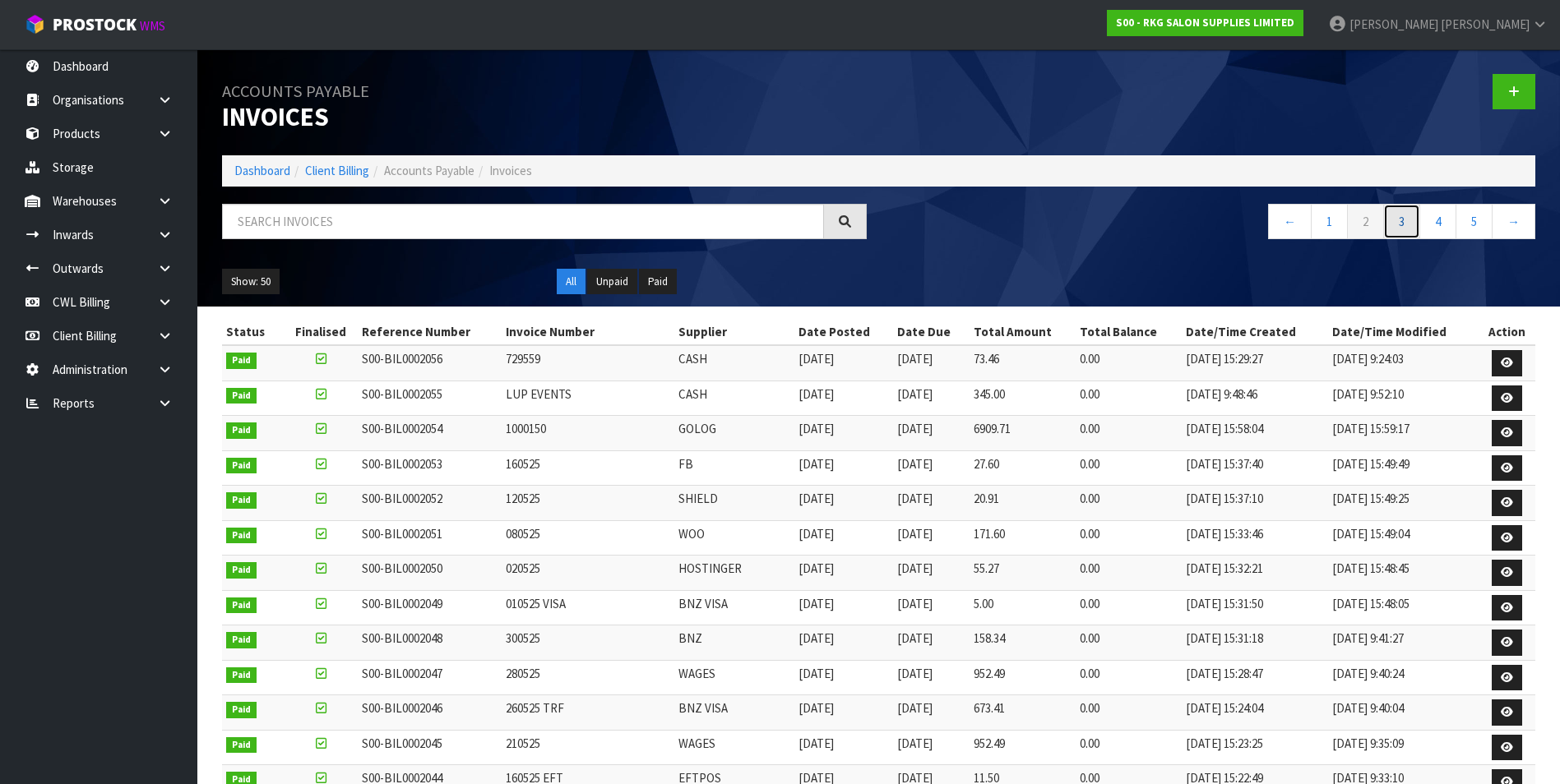
click at [1396, 222] on link "3" at bounding box center [1403, 221] width 37 height 35
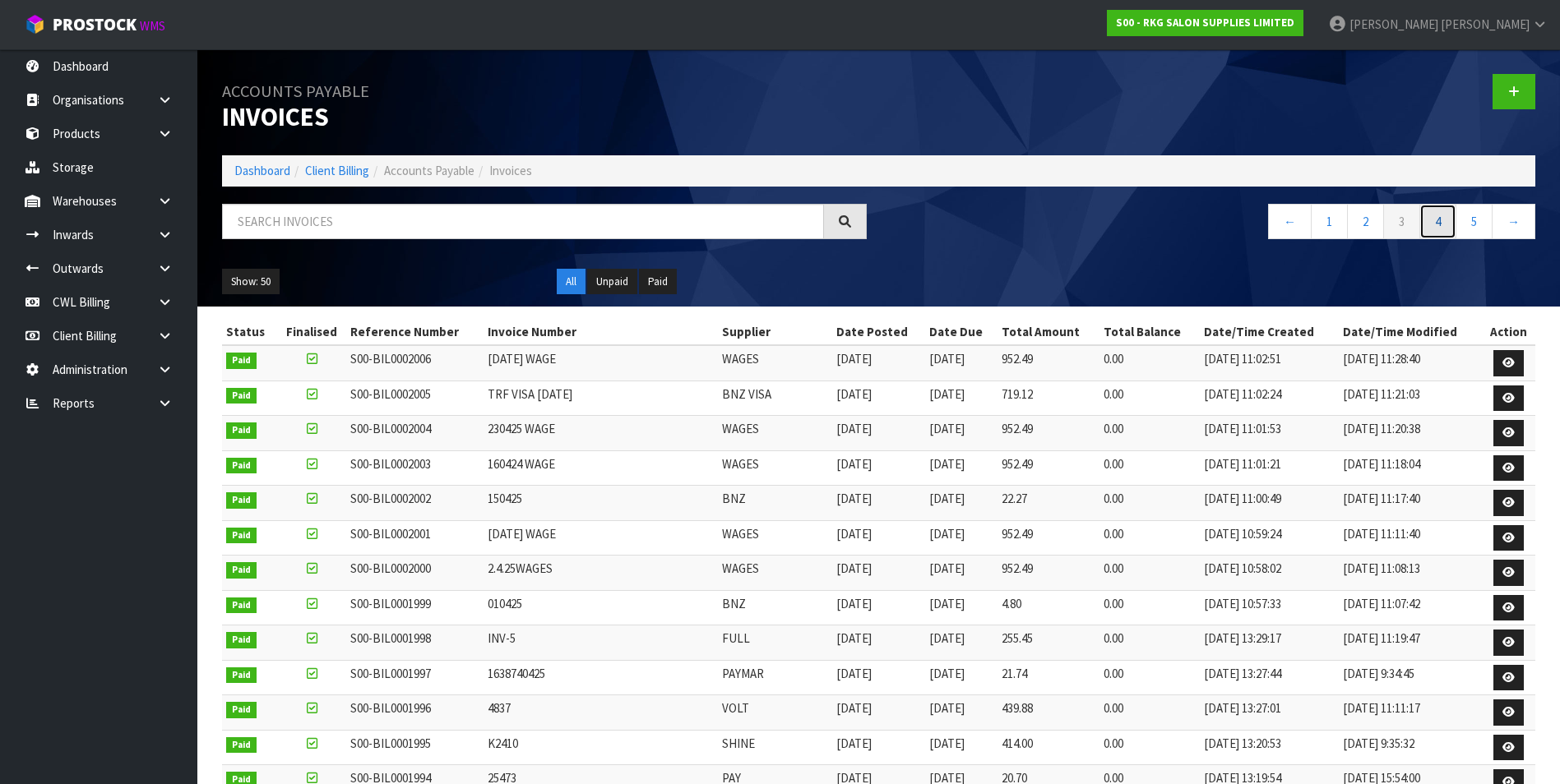
click at [1436, 222] on link "4" at bounding box center [1439, 221] width 37 height 35
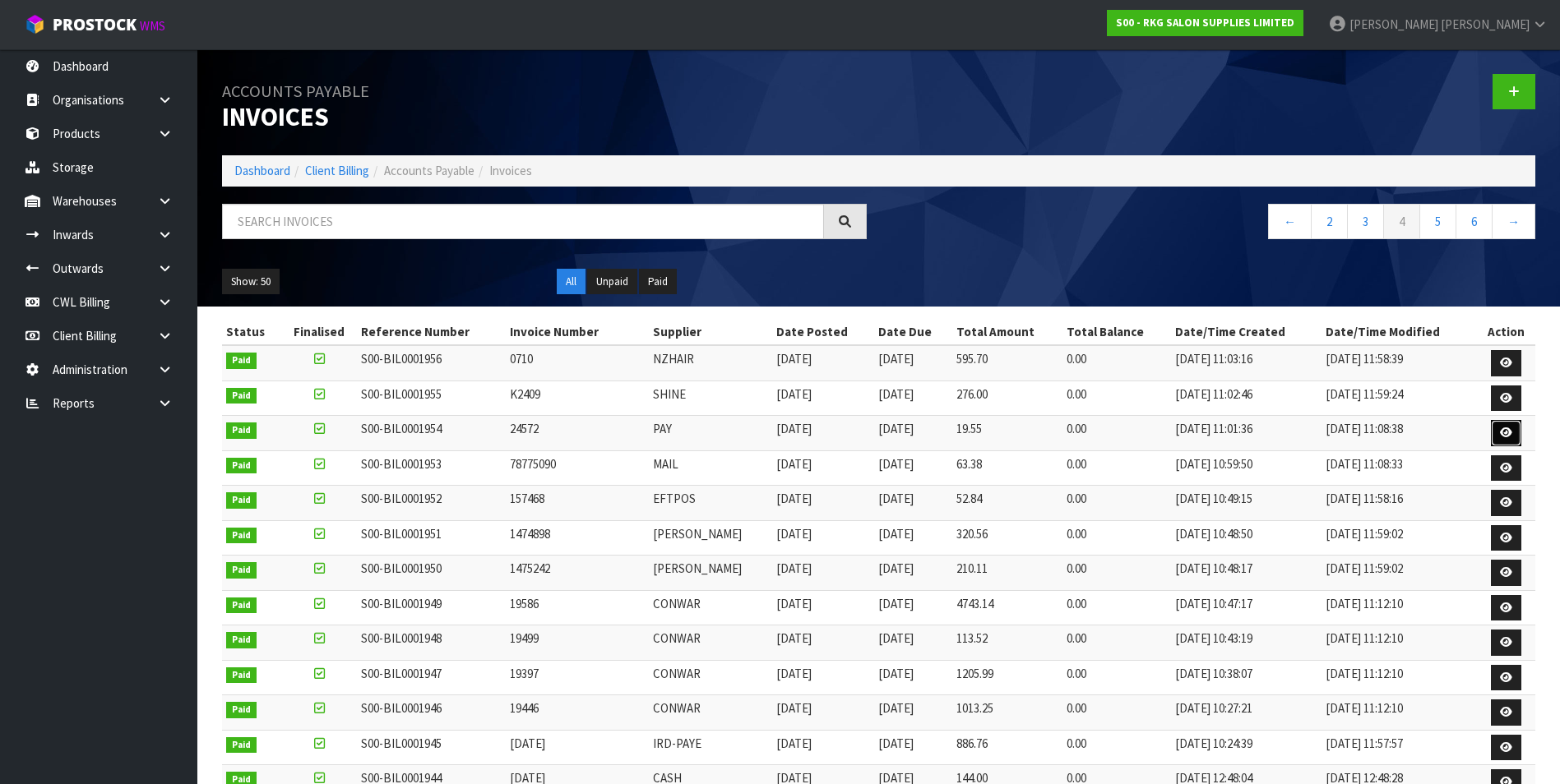
click at [1508, 432] on icon at bounding box center [1506, 433] width 13 height 11
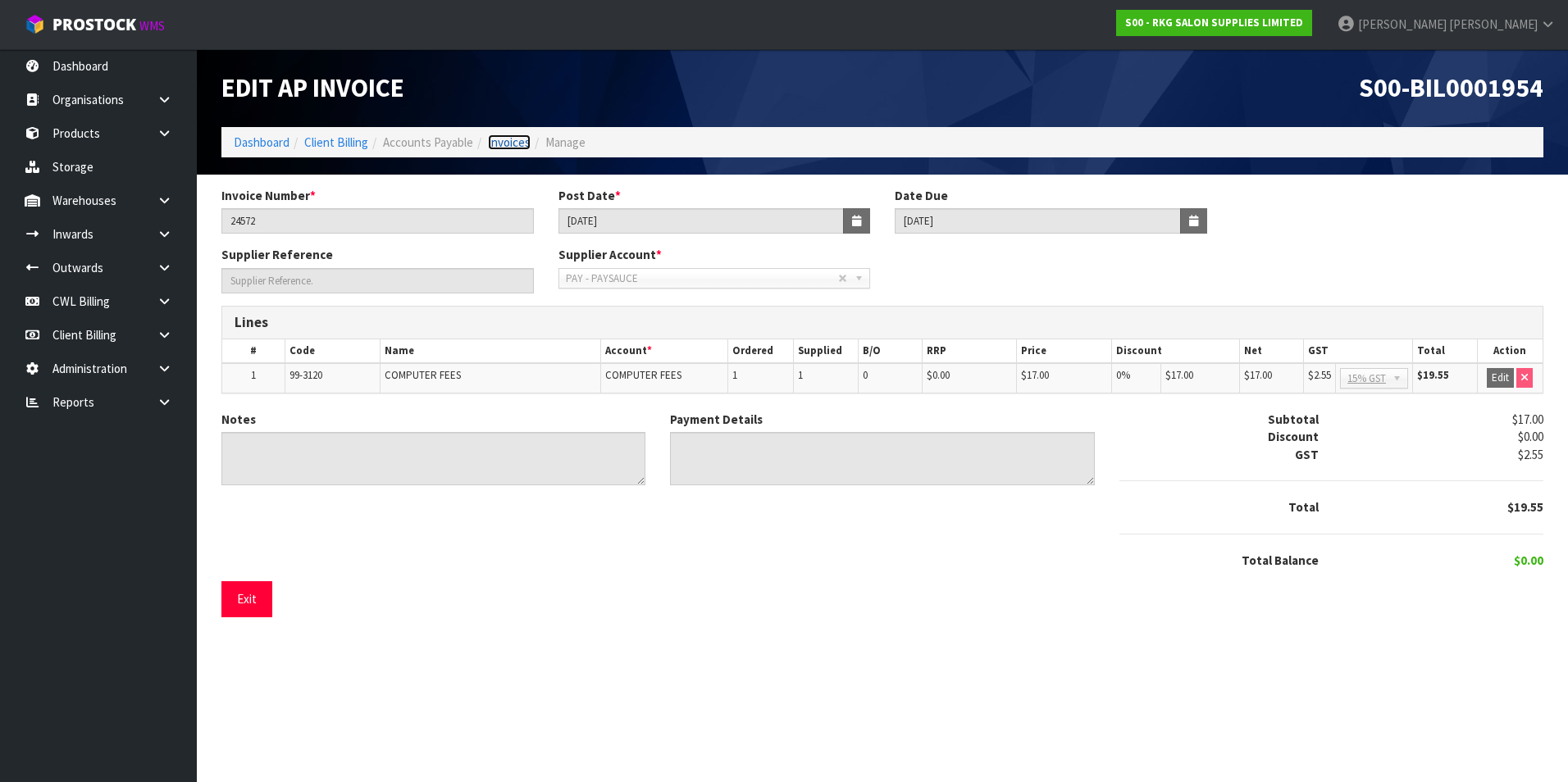
click at [505, 142] on link "Invoices" at bounding box center [508, 142] width 42 height 16
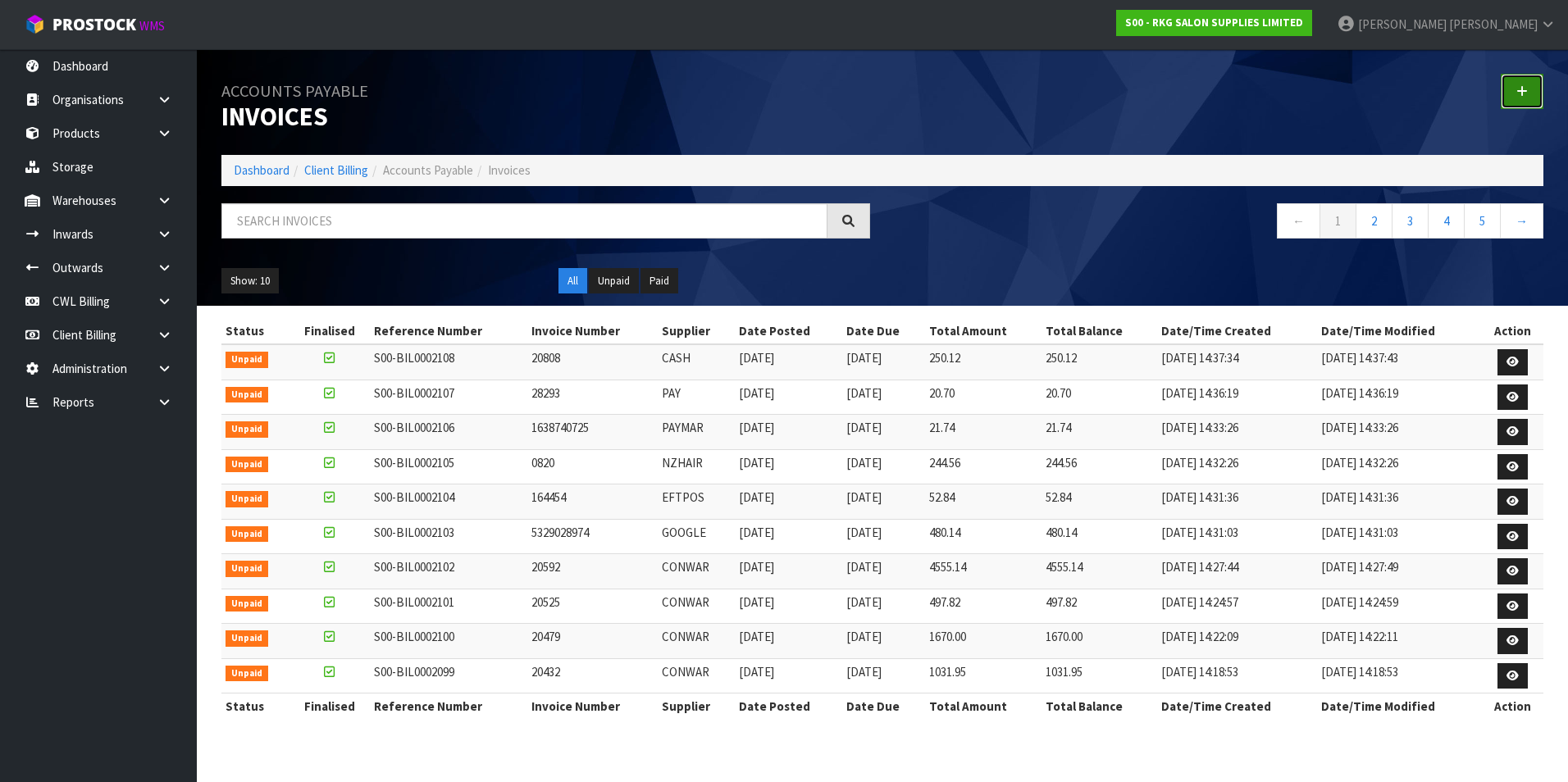
click at [1522, 88] on icon at bounding box center [1522, 91] width 12 height 13
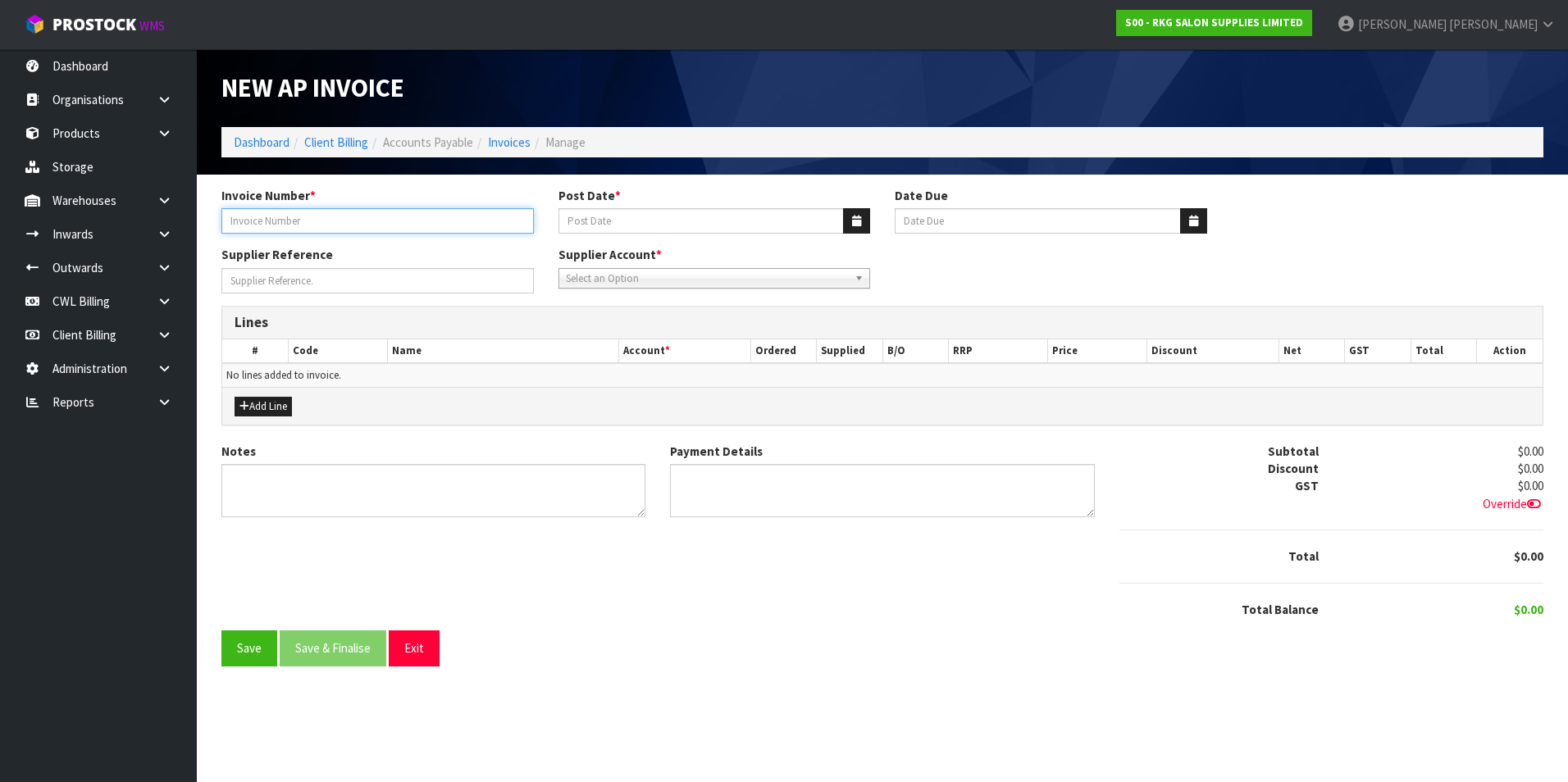
click at [277, 219] on input "Invoice Number *" at bounding box center [378, 221] width 312 height 26
type input "010725"
click at [857, 221] on icon "button" at bounding box center [856, 221] width 9 height 11
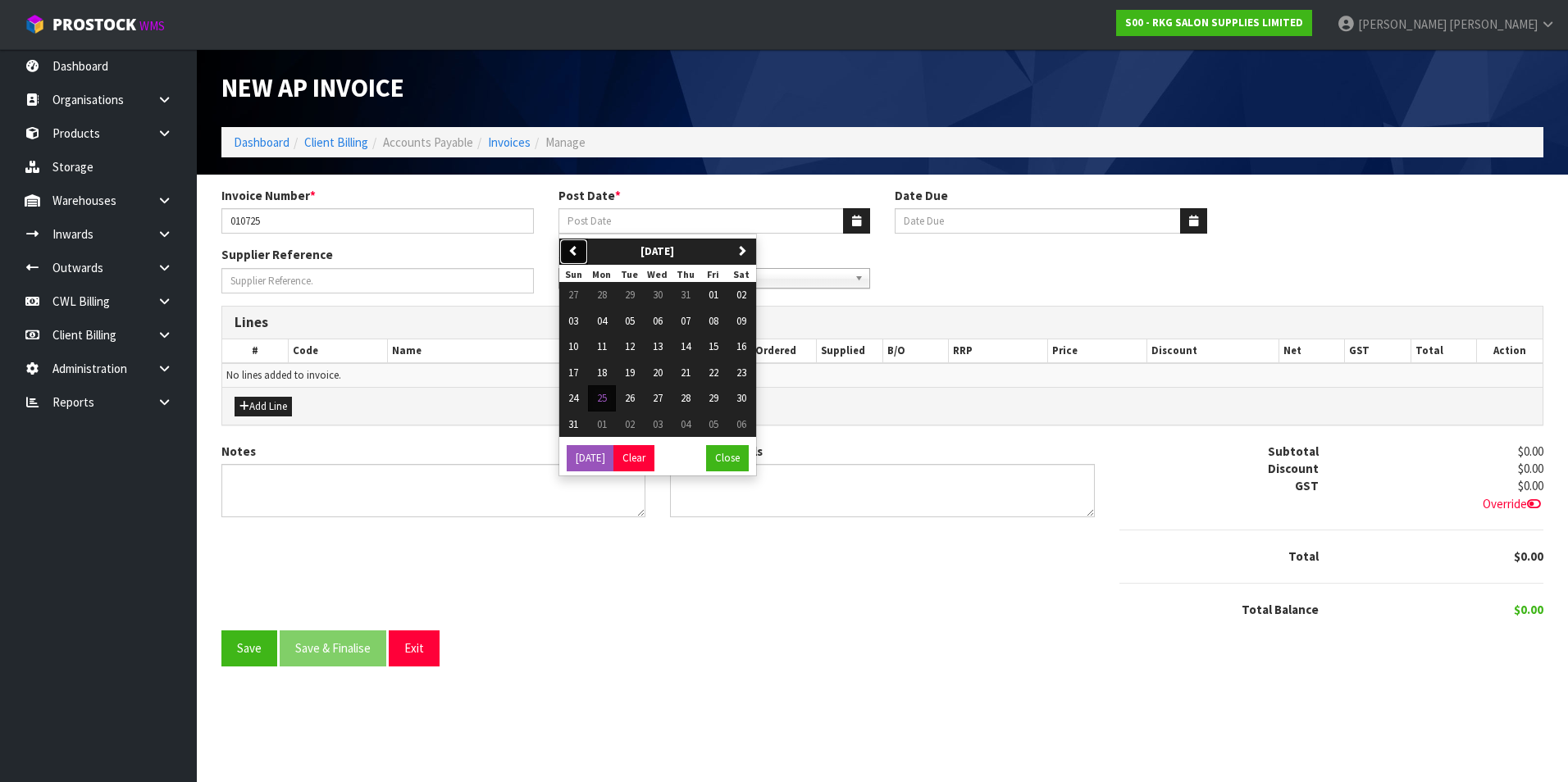
click at [576, 253] on icon "button" at bounding box center [573, 250] width 11 height 11
click at [627, 300] on span "01" at bounding box center [630, 294] width 10 height 14
type input "[DATE]"
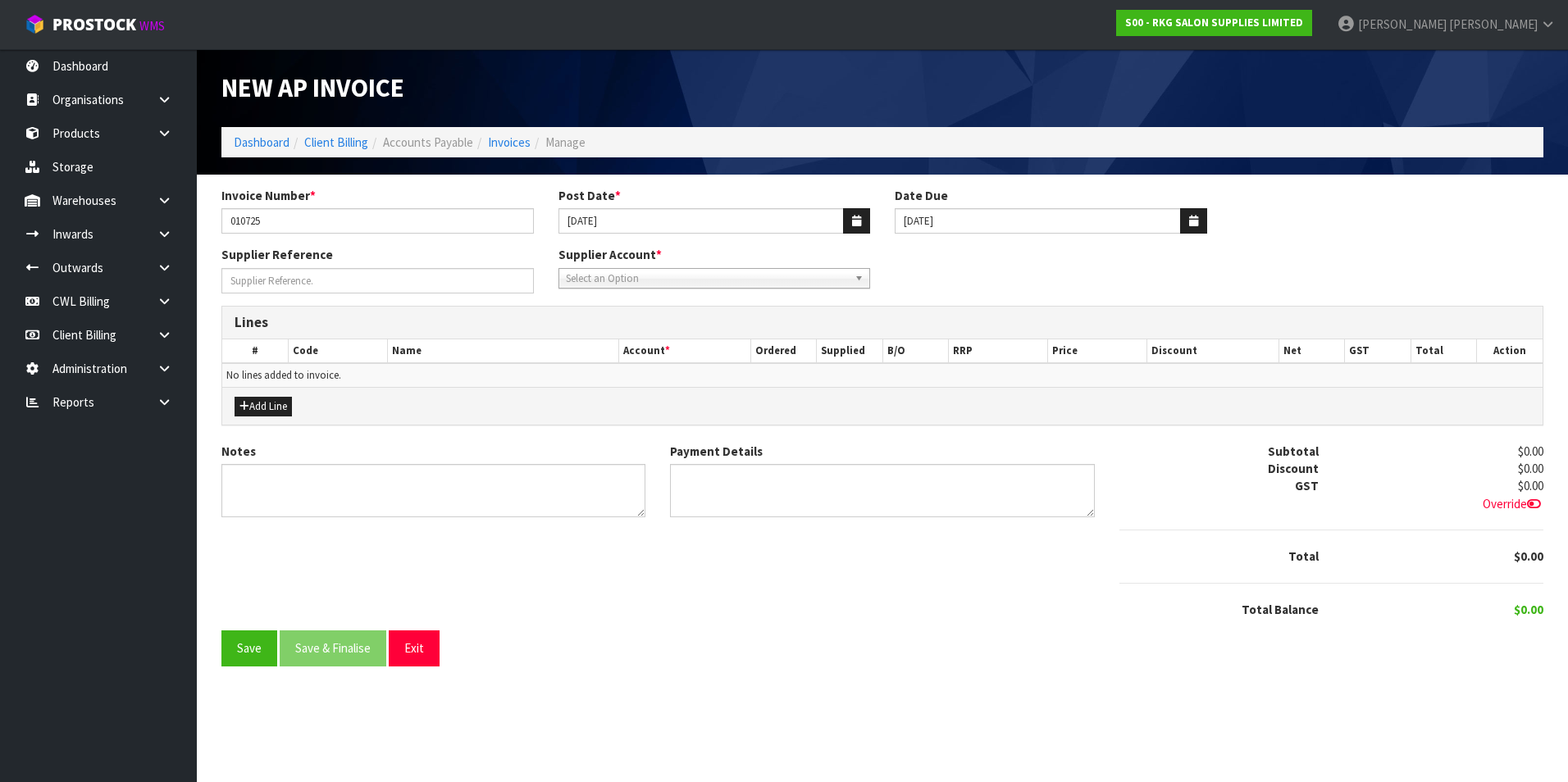
click at [618, 277] on span "Select an Option" at bounding box center [707, 279] width 283 height 20
type input "bnz"
drag, startPoint x: 634, startPoint y: 322, endPoint x: 283, endPoint y: 366, distance: 353.7
click at [630, 322] on li "BNZ - BNZ" at bounding box center [714, 325] width 304 height 21
click at [271, 405] on button "Add Line" at bounding box center [263, 407] width 58 height 20
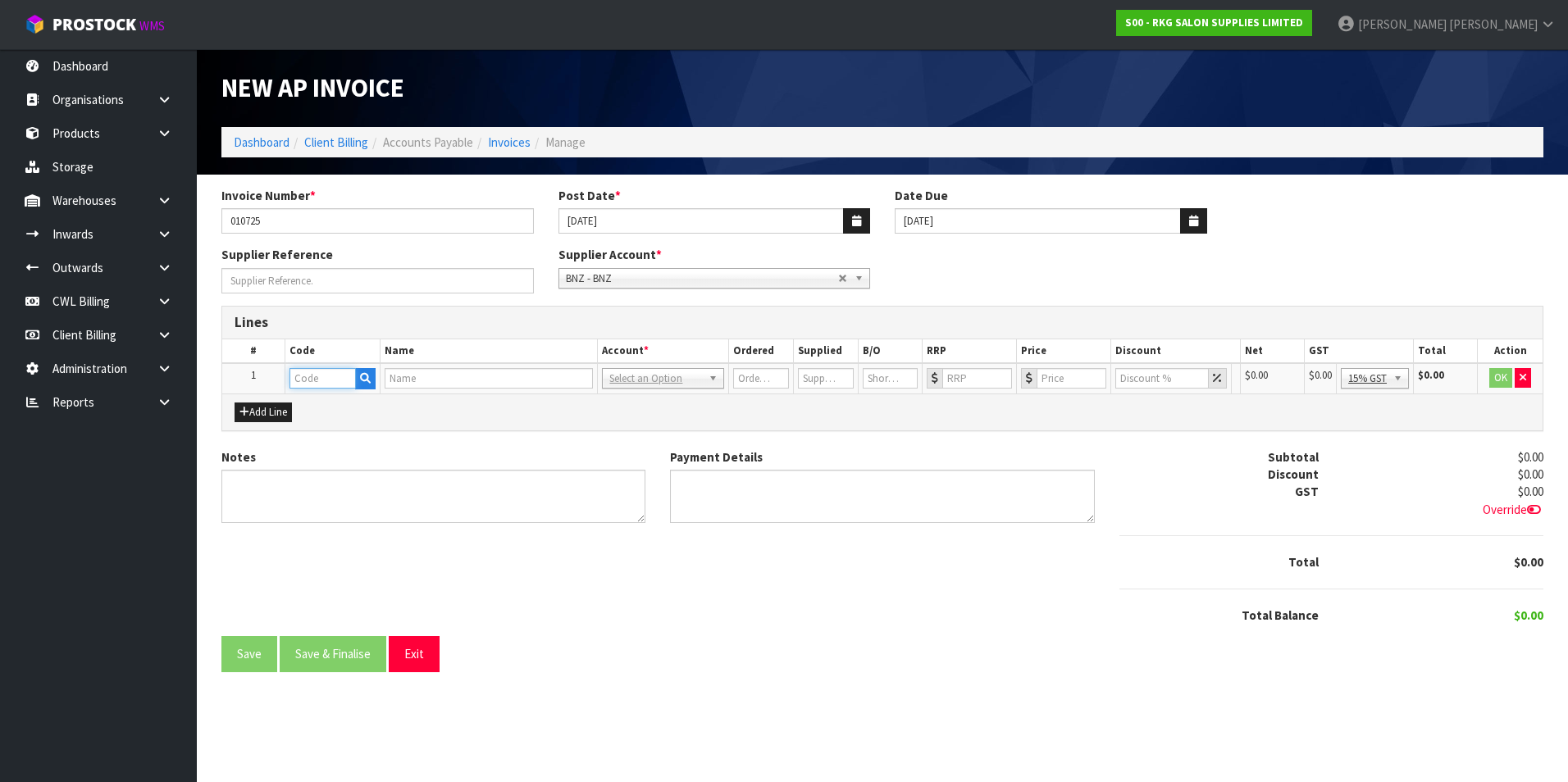
click at [338, 379] on input "text" at bounding box center [323, 378] width 67 height 21
type input "BANK"
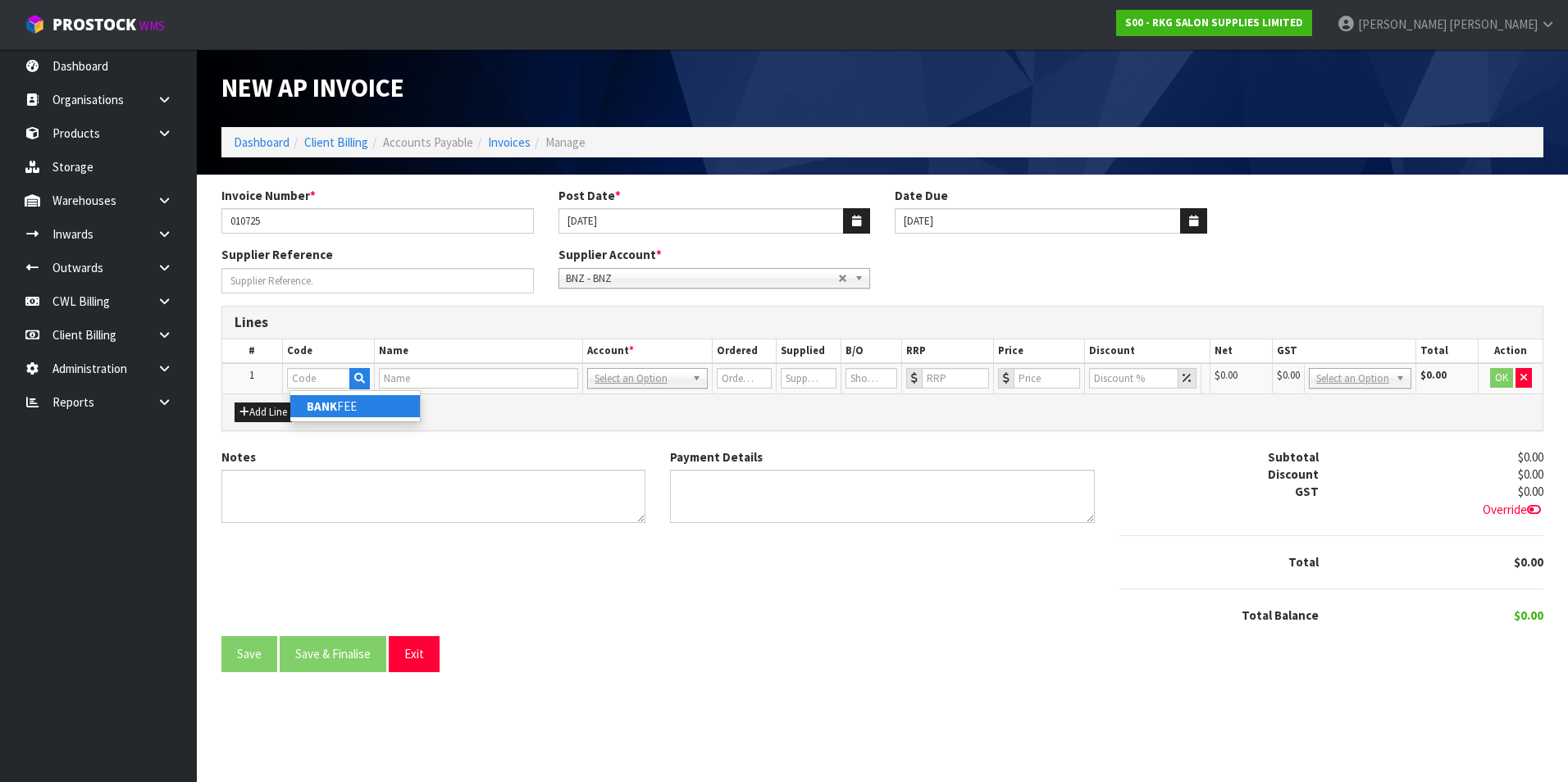
click at [375, 402] on link "BANK FEE" at bounding box center [355, 406] width 130 height 23
type input "BANK FEE"
type input "1"
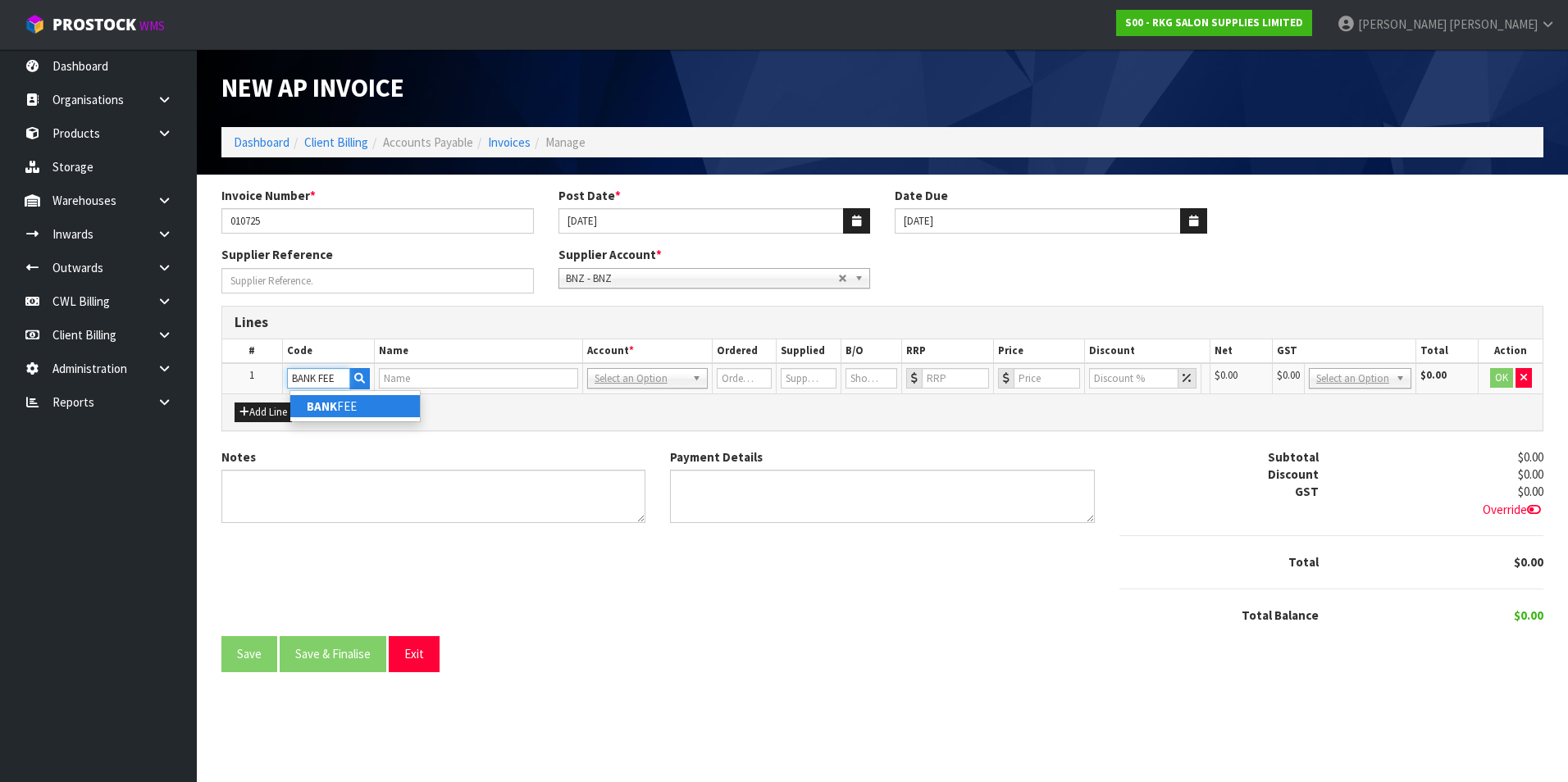
type input "0"
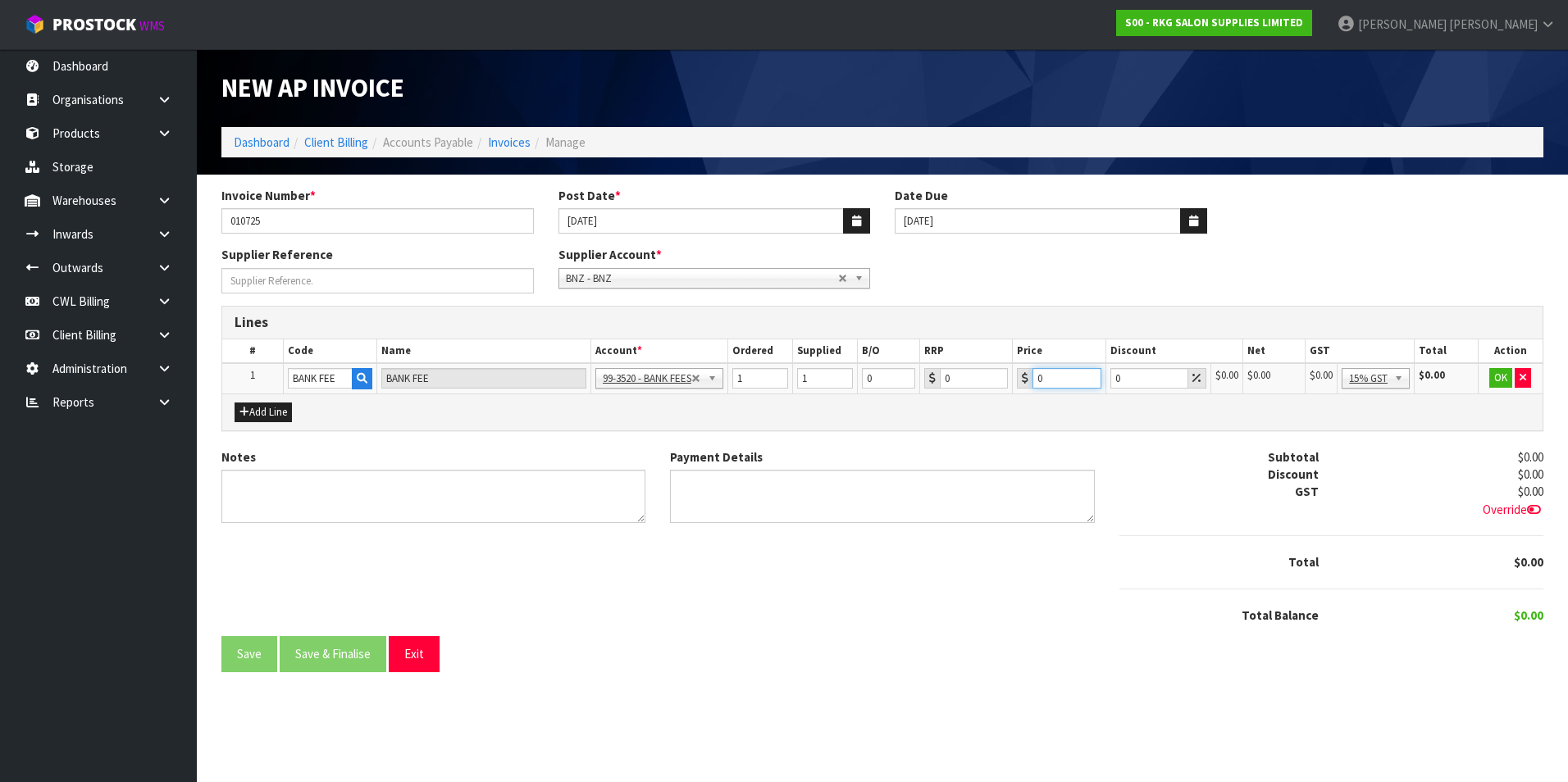
click at [1051, 377] on input "0" at bounding box center [1067, 378] width 69 height 21
drag, startPoint x: 1405, startPoint y: 378, endPoint x: 1402, endPoint y: 434, distance: 56.1
type input "4.80"
click at [1509, 377] on button "OK" at bounding box center [1500, 378] width 23 height 20
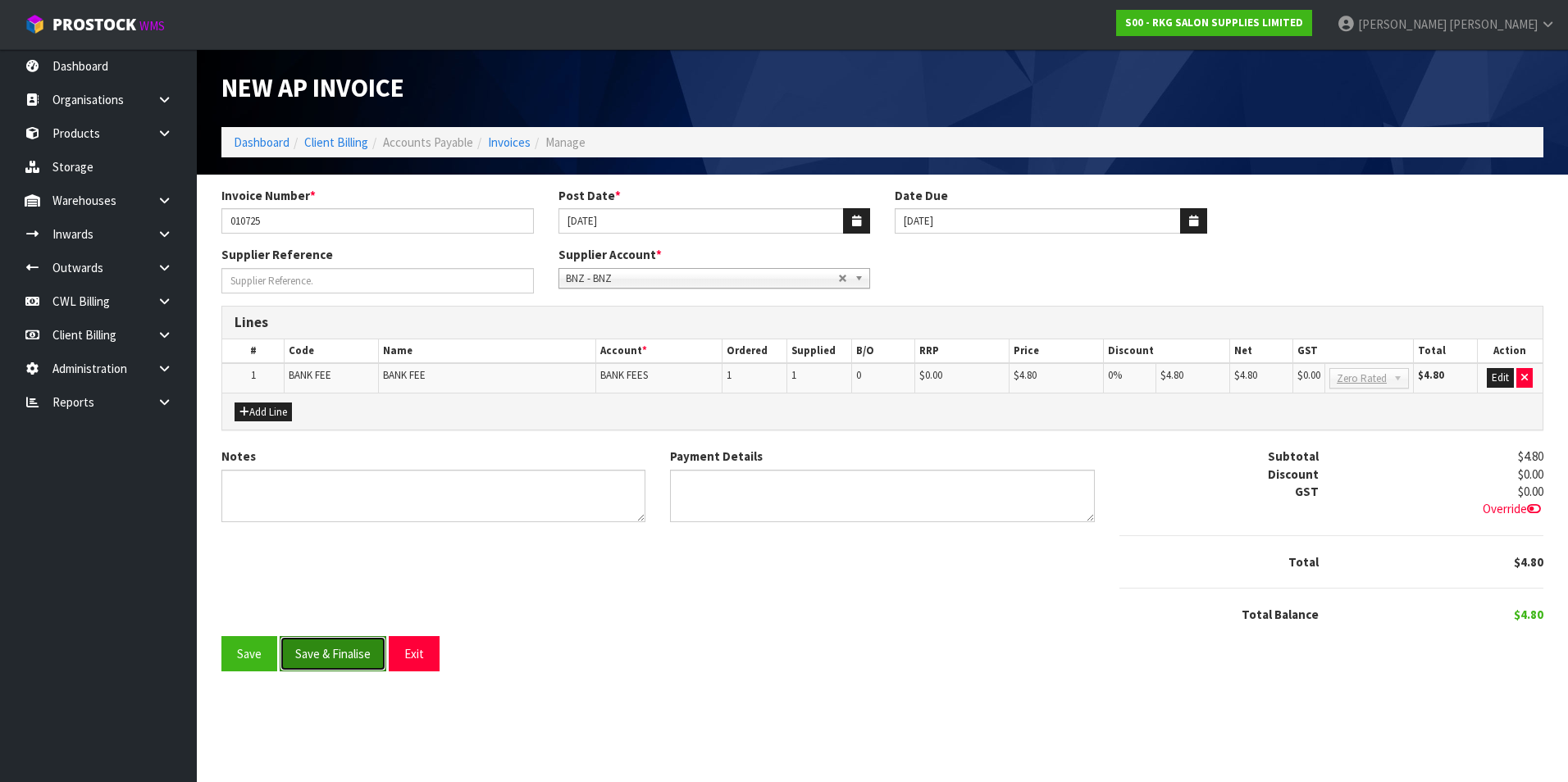
click at [340, 655] on button "Save & Finalise" at bounding box center [333, 654] width 107 height 35
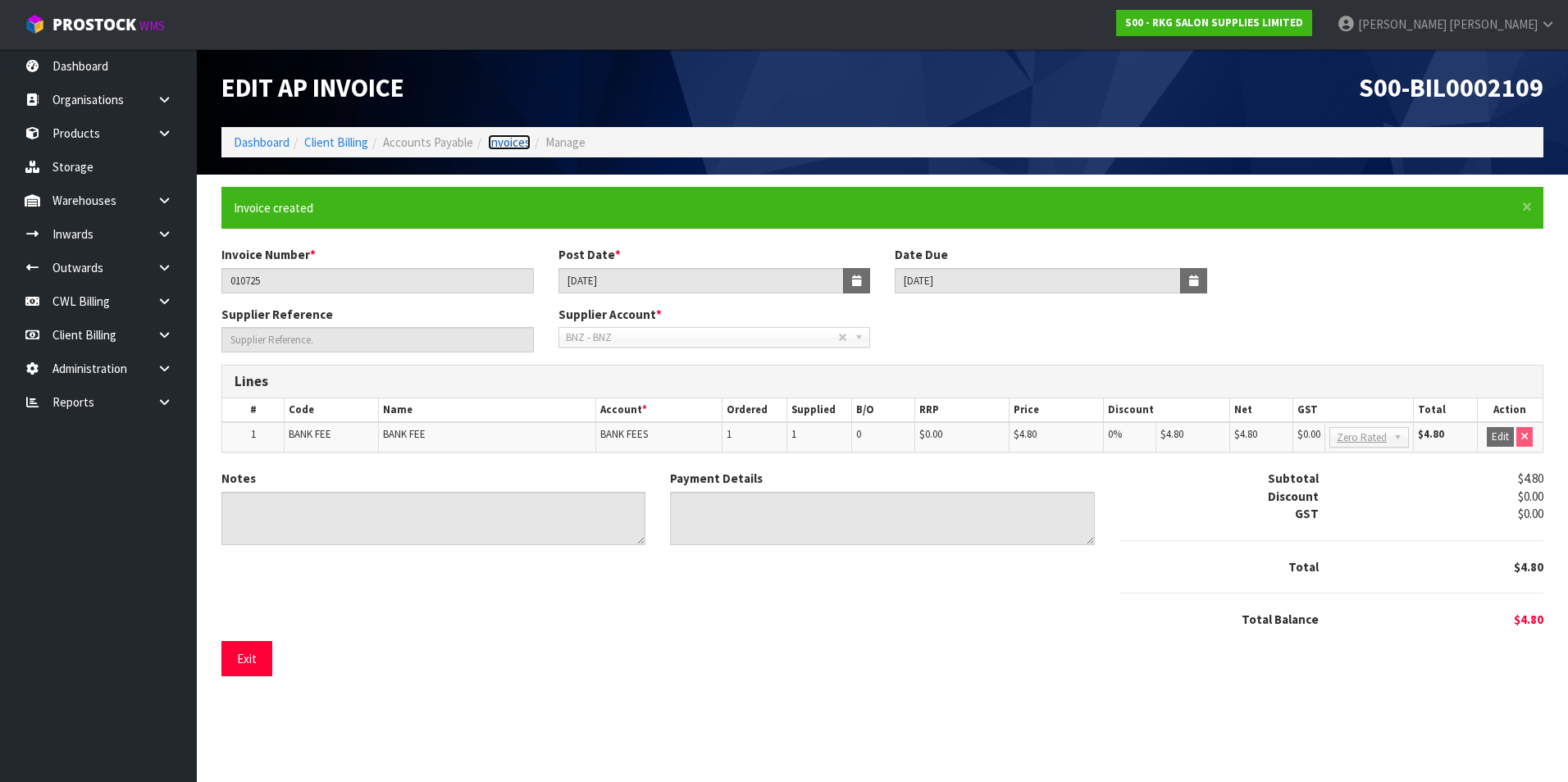
click at [508, 137] on link "Invoices" at bounding box center [508, 142] width 42 height 16
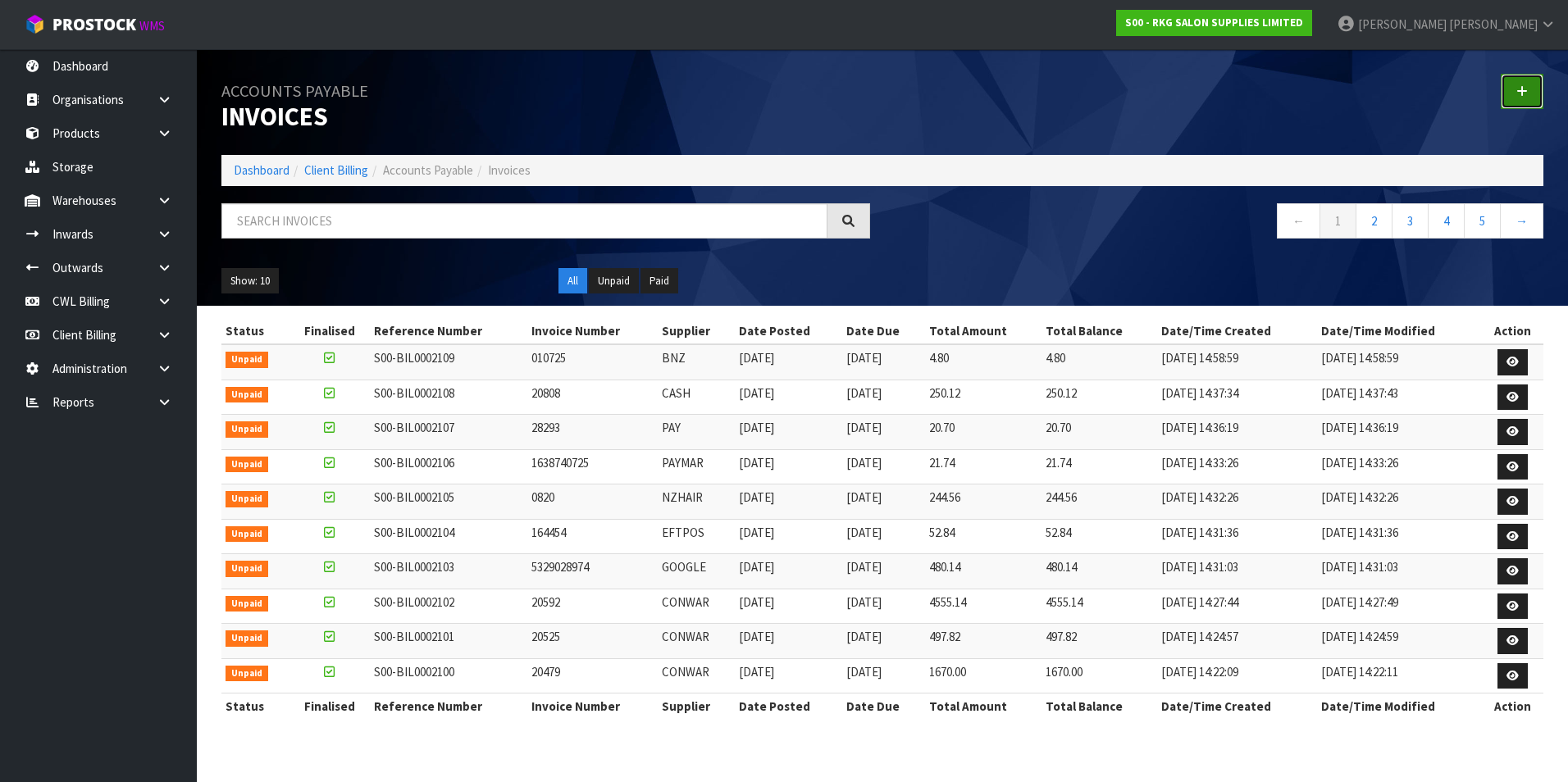
click at [1523, 87] on icon at bounding box center [1522, 91] width 12 height 13
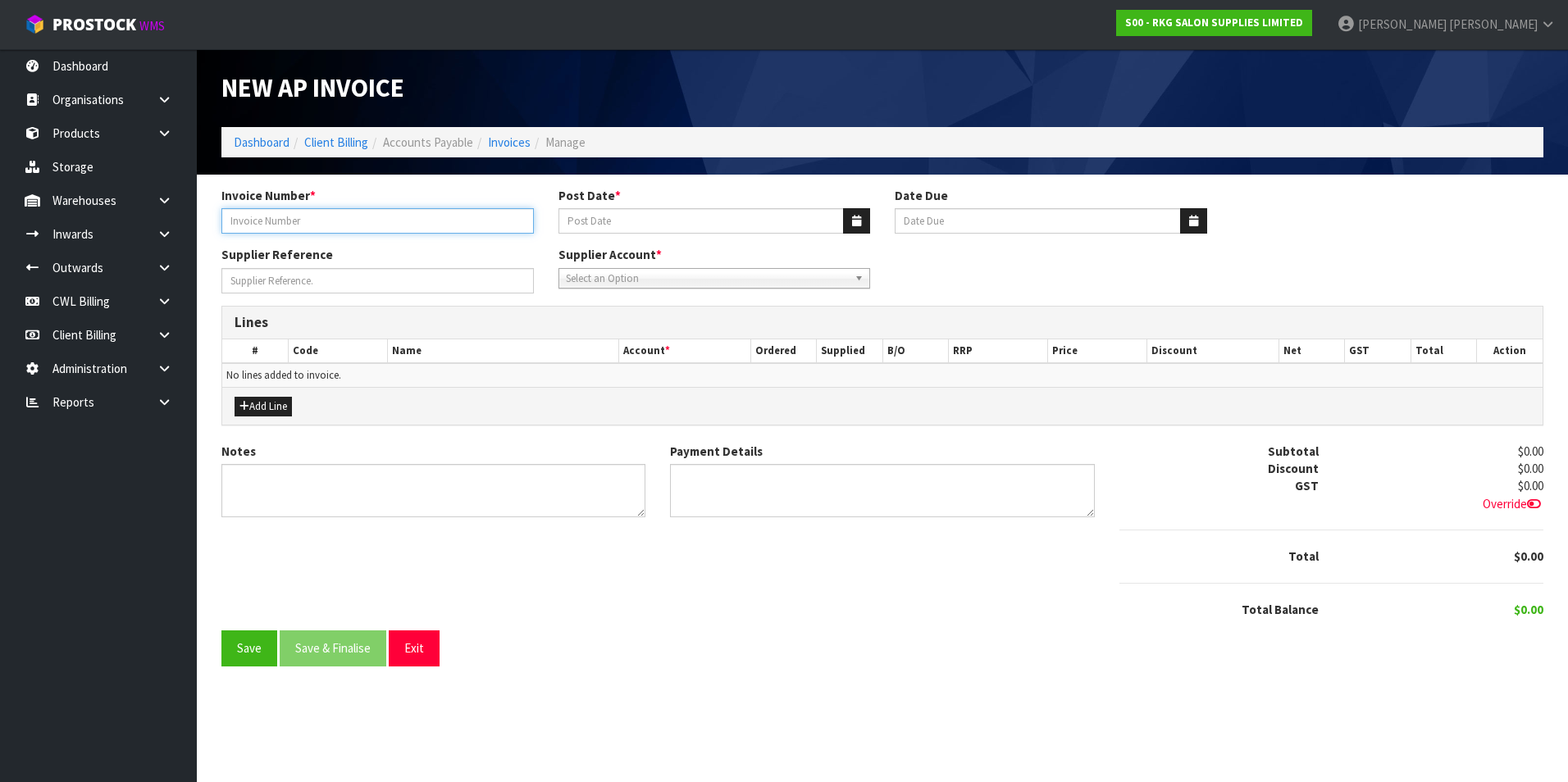
click at [397, 221] on input "Invoice Number *" at bounding box center [378, 221] width 312 height 26
type input "020725"
click at [849, 217] on button "button" at bounding box center [857, 221] width 27 height 26
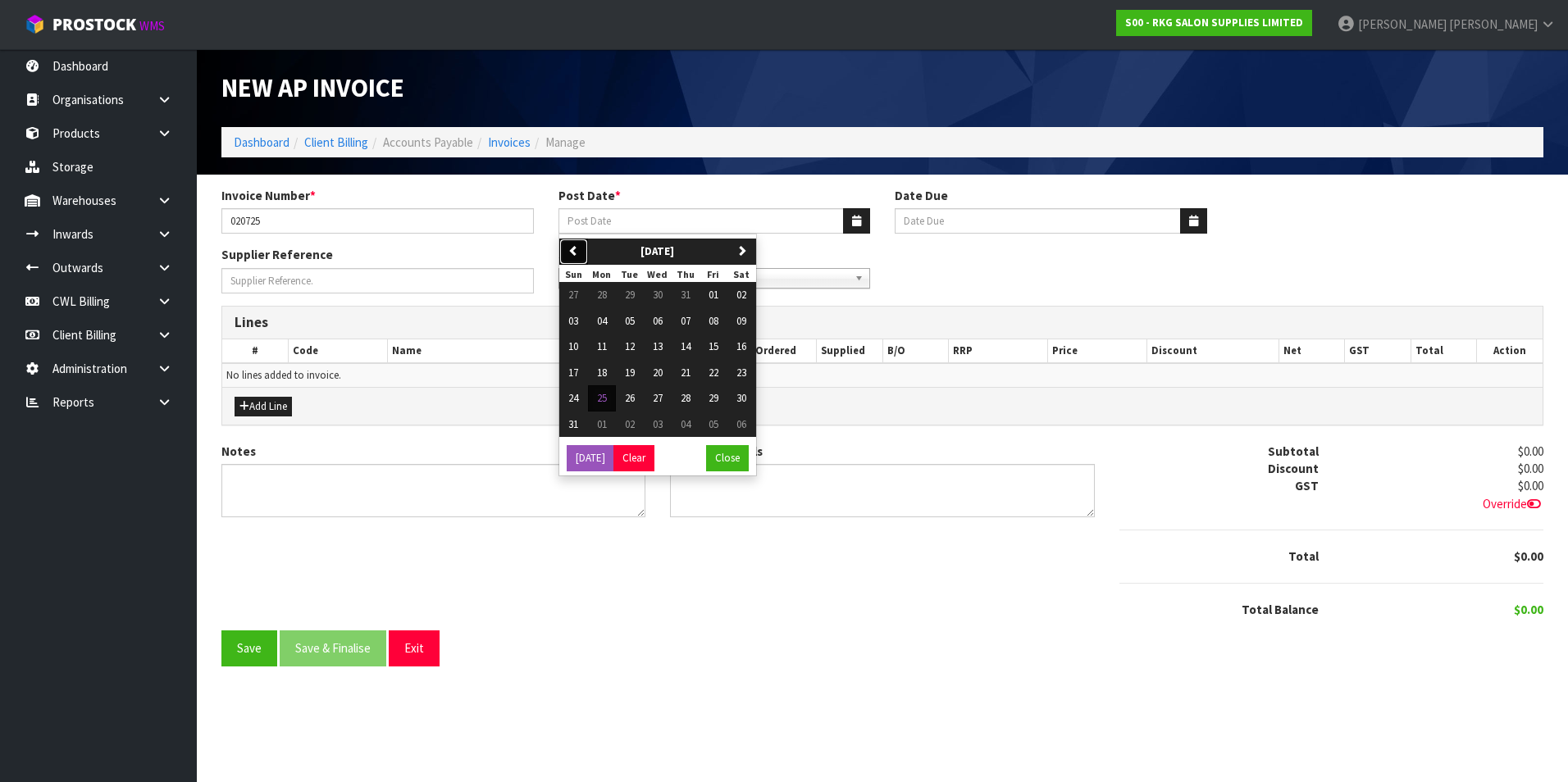
click at [581, 244] on button "previous" at bounding box center [573, 251] width 28 height 26
click at [658, 298] on span "02" at bounding box center [657, 294] width 10 height 14
type input "[DATE]"
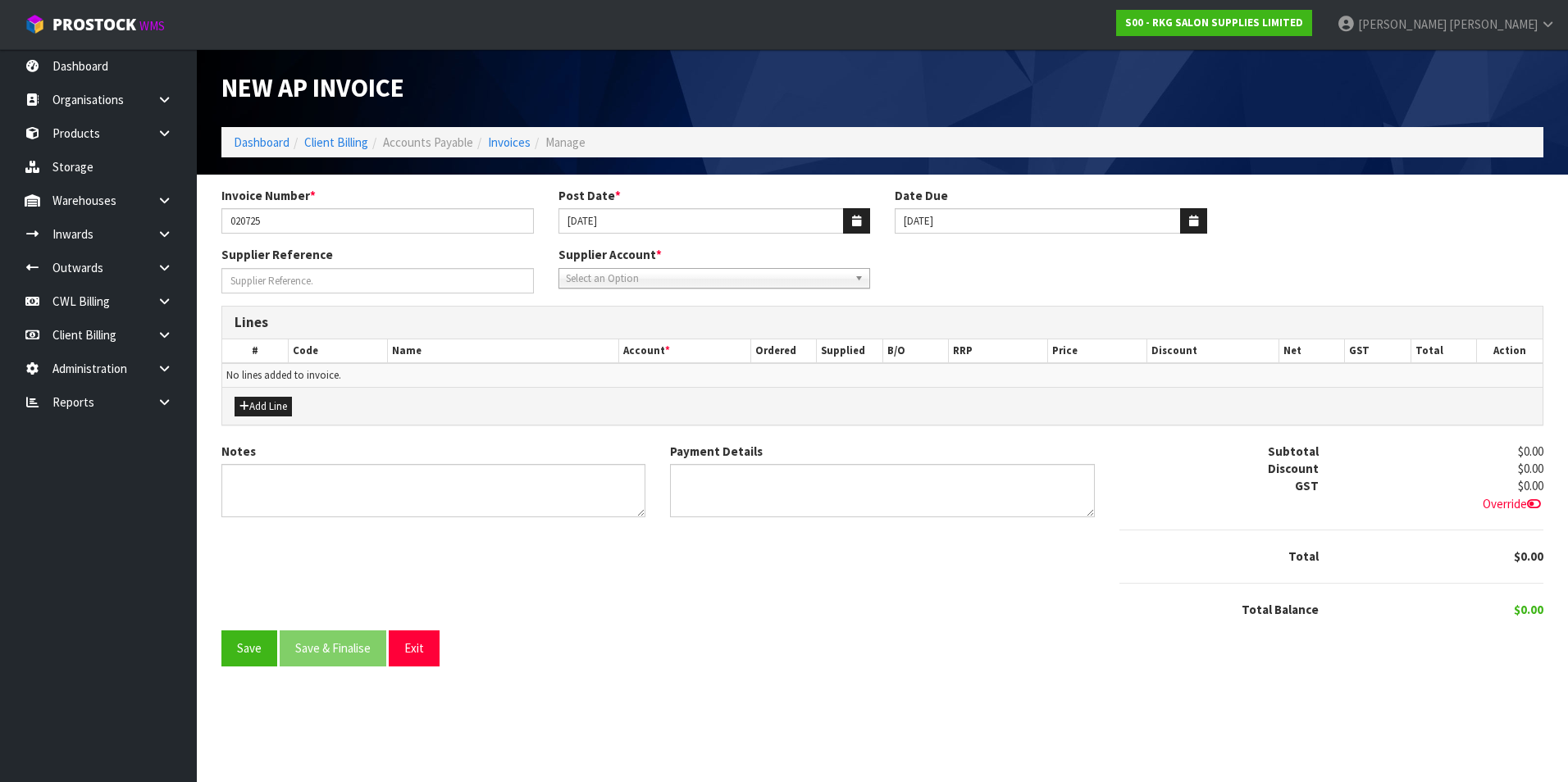
click at [635, 277] on span "Select an Option" at bounding box center [707, 279] width 283 height 20
type input "wage"
click at [613, 323] on li "WAGE S - WAGES" at bounding box center [714, 325] width 304 height 21
click at [283, 405] on button "Add Line" at bounding box center [263, 407] width 58 height 20
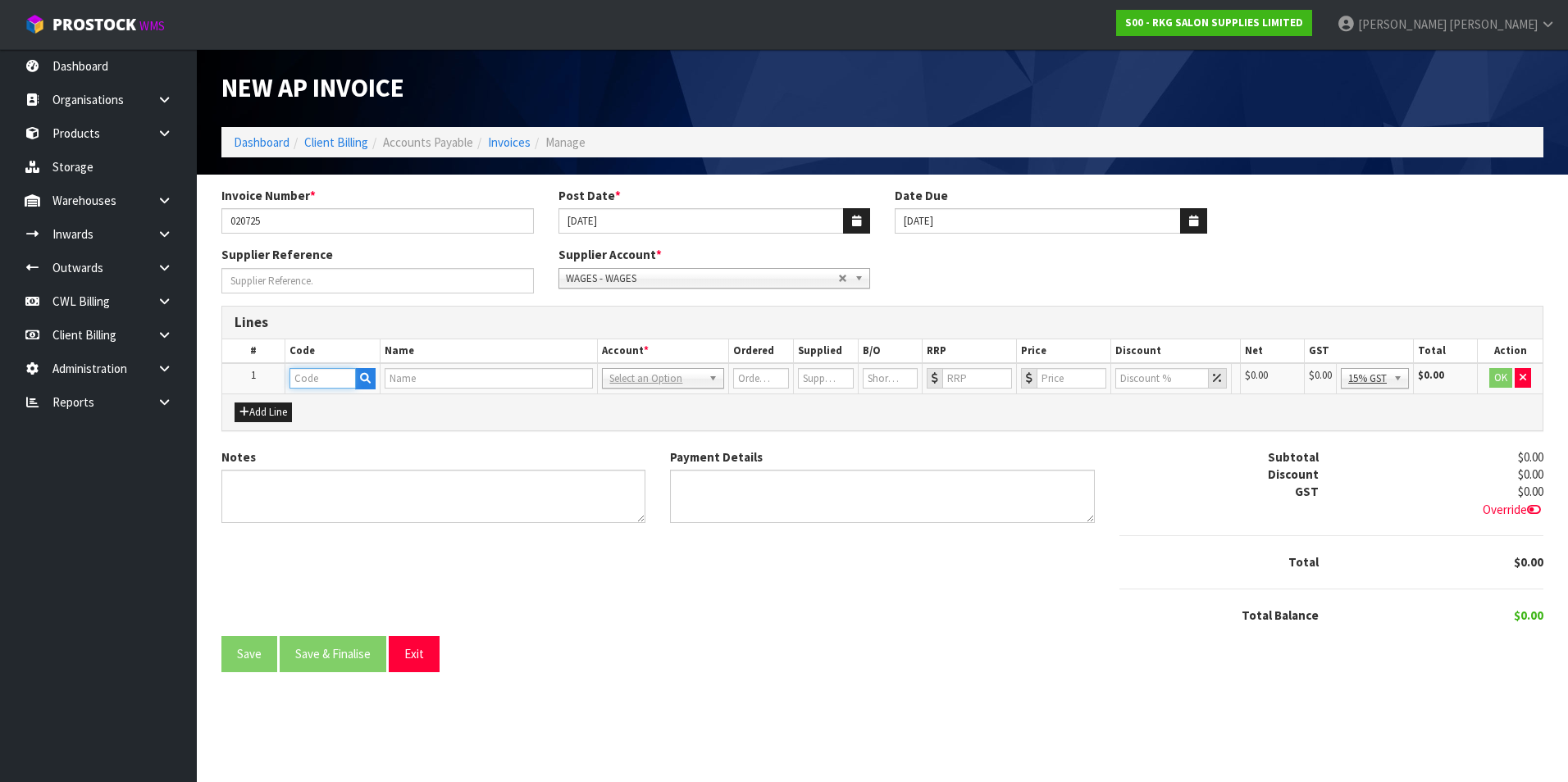
click at [316, 377] on input "text" at bounding box center [323, 378] width 67 height 21
type input "WAG"
click at [352, 406] on link "WAG ES" at bounding box center [355, 406] width 130 height 23
type input "WAGES"
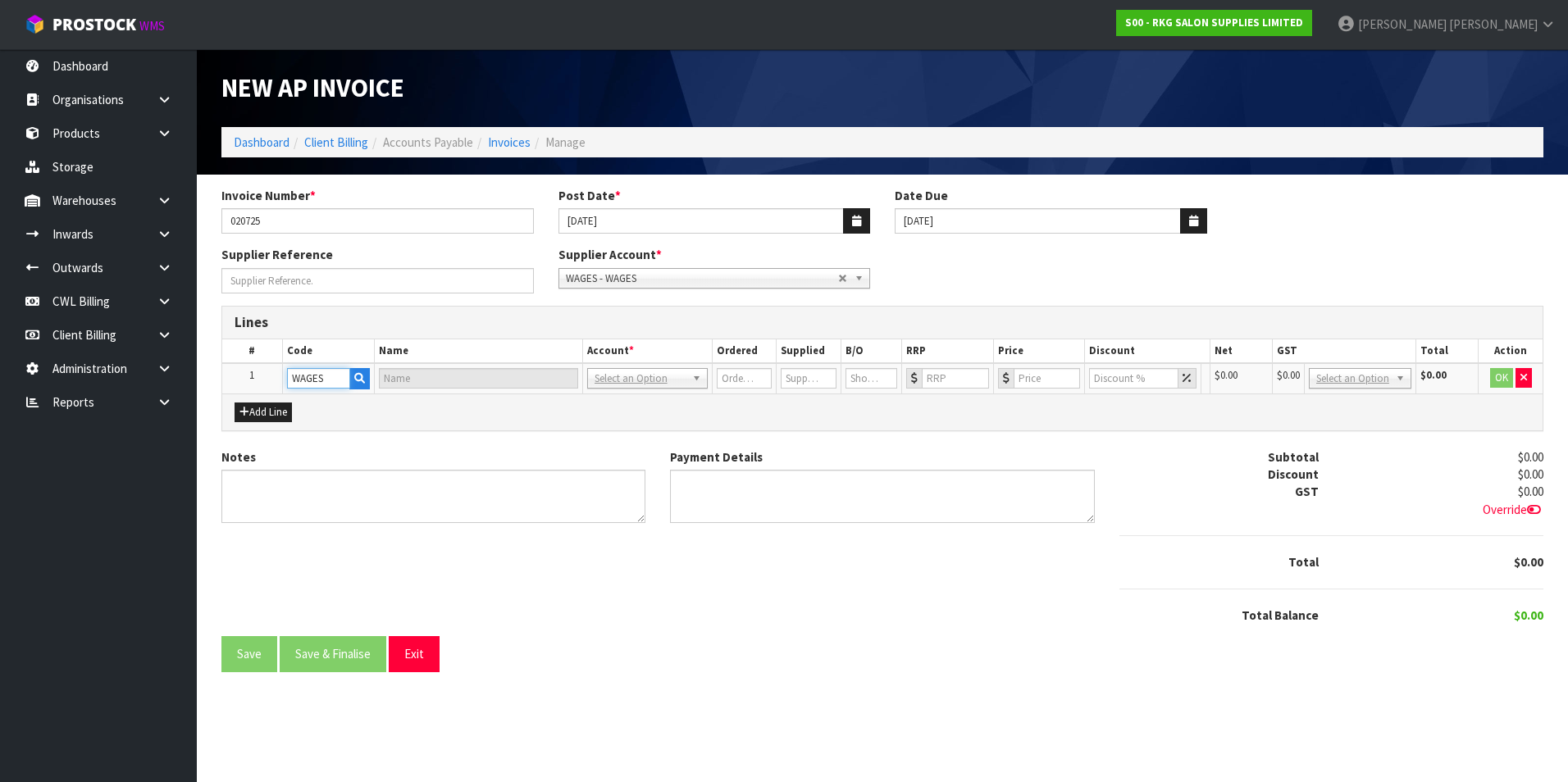
type input "WAGES"
type input "1"
type input "0"
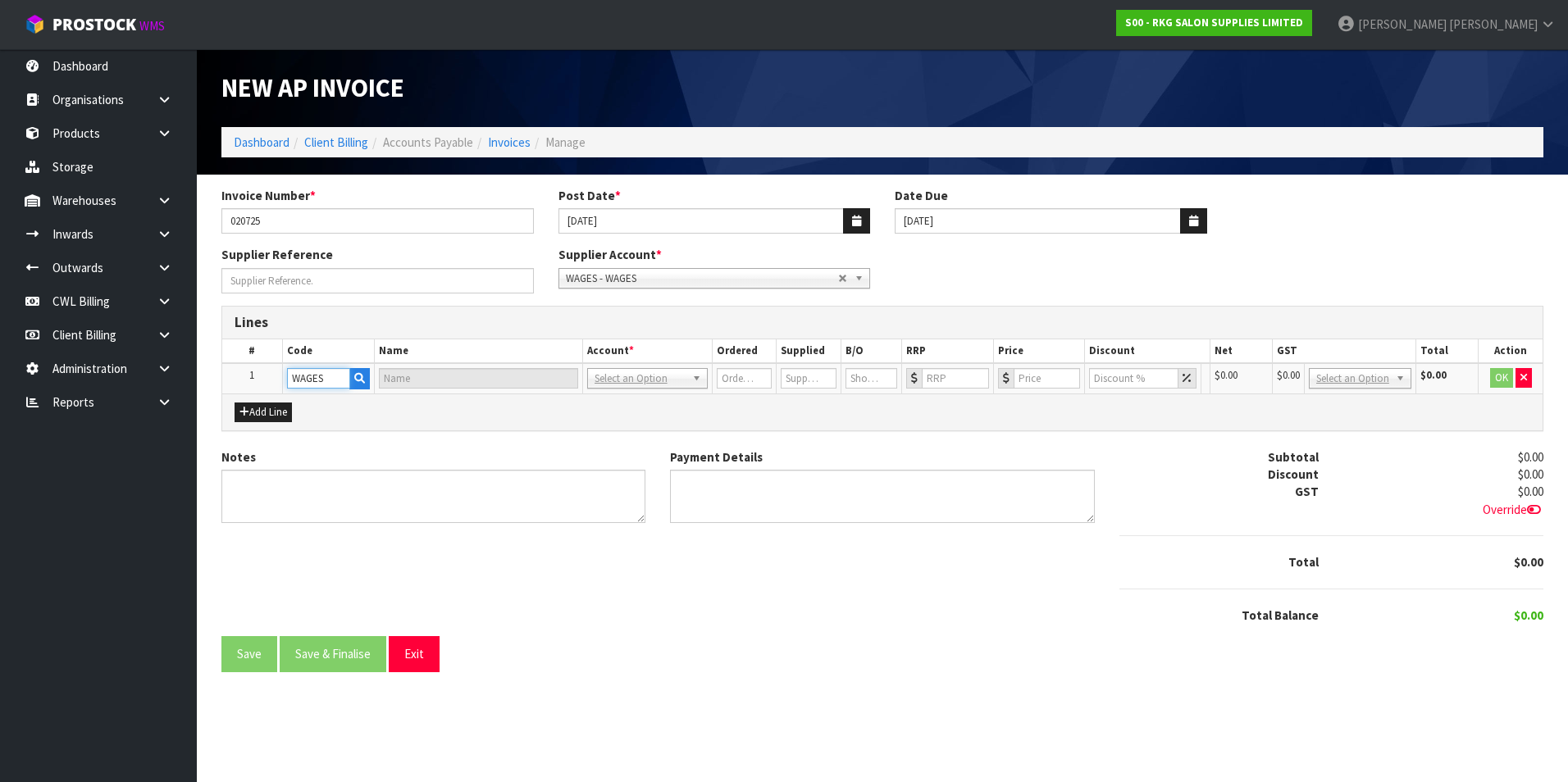
type input "0"
click at [1056, 377] on input "0" at bounding box center [1066, 378] width 69 height 21
drag, startPoint x: 1379, startPoint y: 374, endPoint x: 1381, endPoint y: 407, distance: 33.1
type input "952.49"
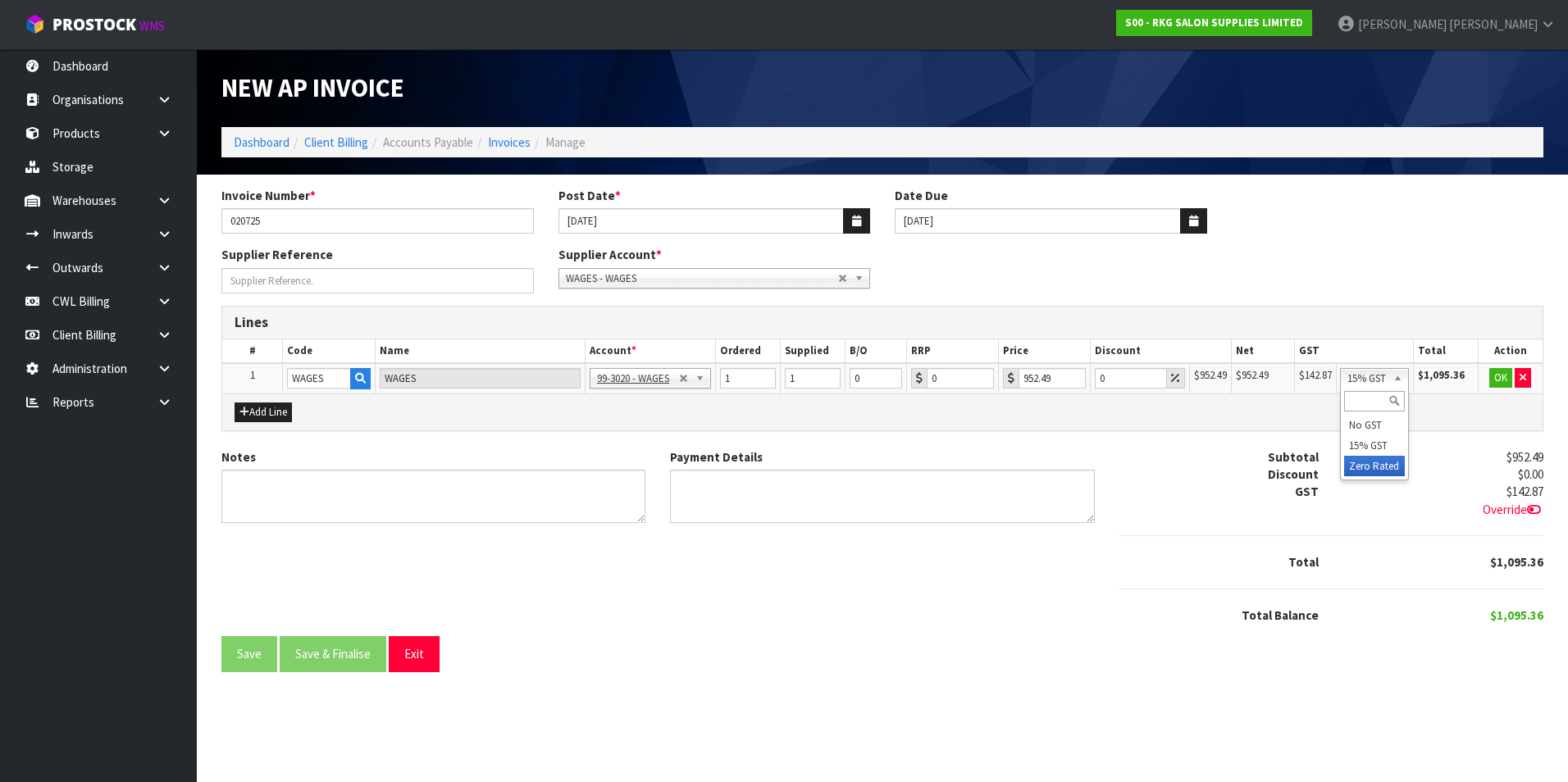
drag, startPoint x: 1390, startPoint y: 471, endPoint x: 1545, endPoint y: 411, distance: 166.2
drag, startPoint x: 1502, startPoint y: 377, endPoint x: 1312, endPoint y: 440, distance: 200.2
click at [1495, 377] on button "OK" at bounding box center [1500, 378] width 23 height 20
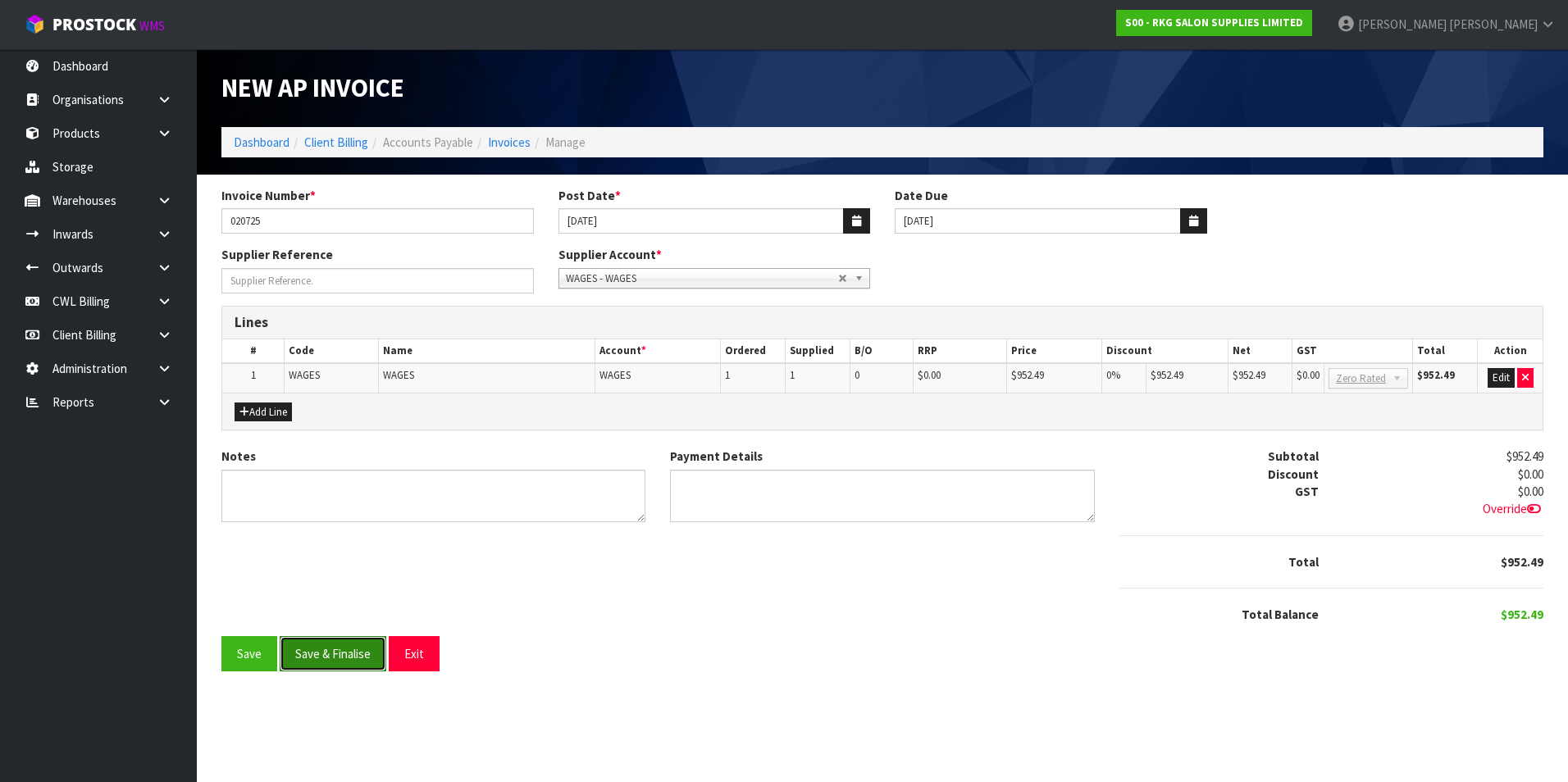
click at [338, 654] on button "Save & Finalise" at bounding box center [333, 654] width 107 height 35
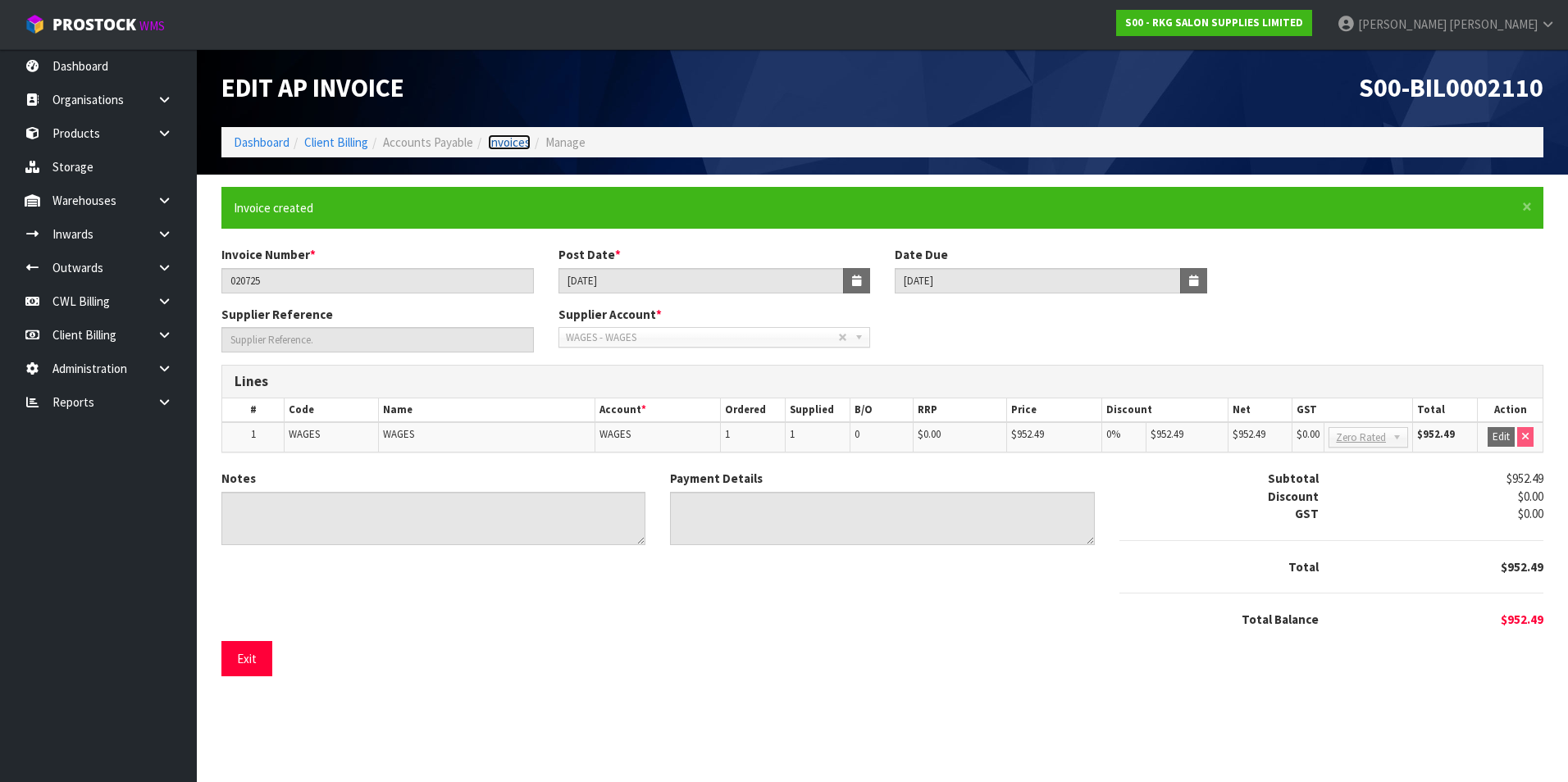
click at [517, 142] on link "Invoices" at bounding box center [508, 142] width 42 height 16
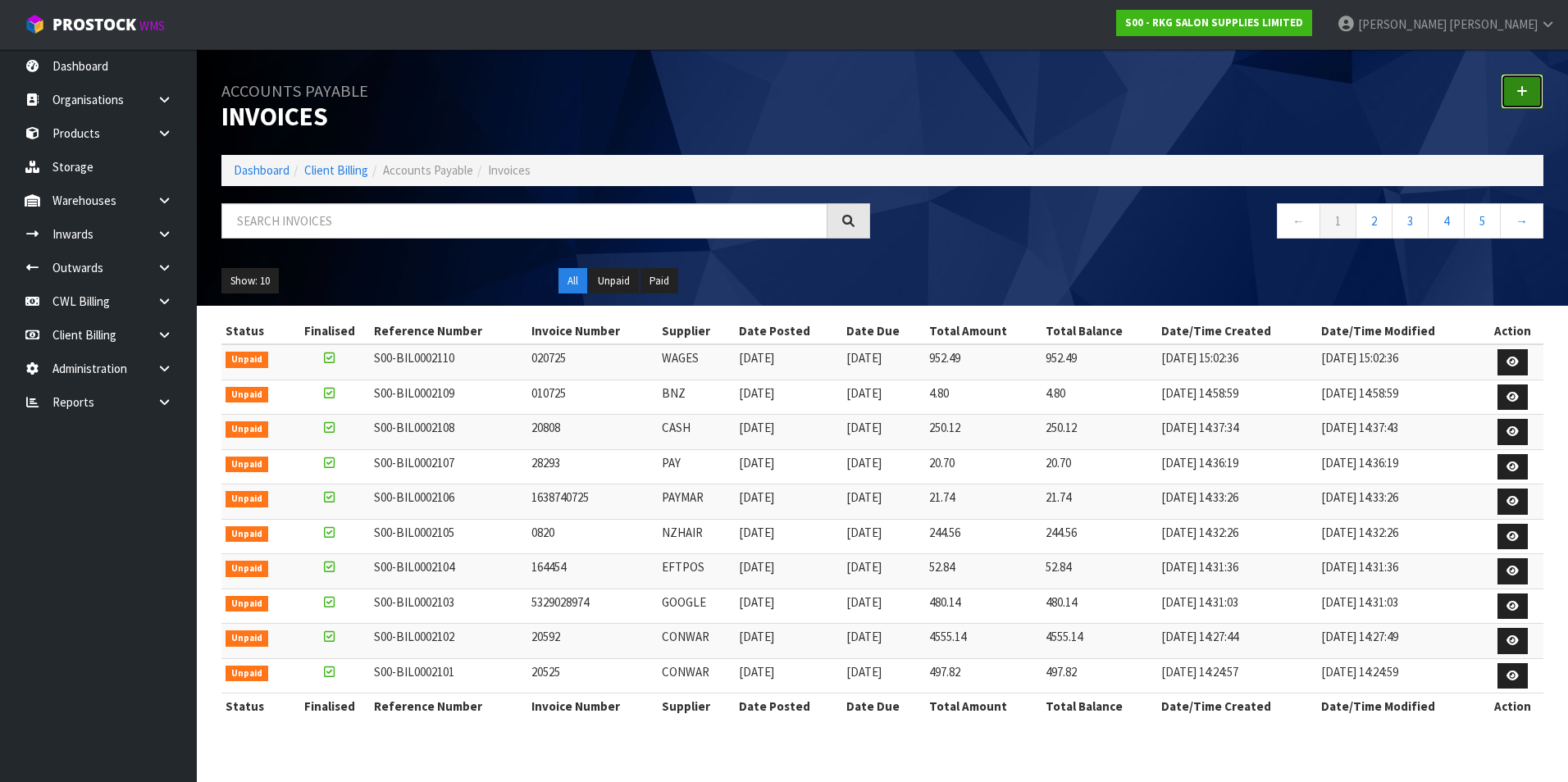
drag, startPoint x: 1524, startPoint y: 81, endPoint x: 1425, endPoint y: 90, distance: 99.4
click at [1524, 81] on link at bounding box center [1521, 91] width 42 height 35
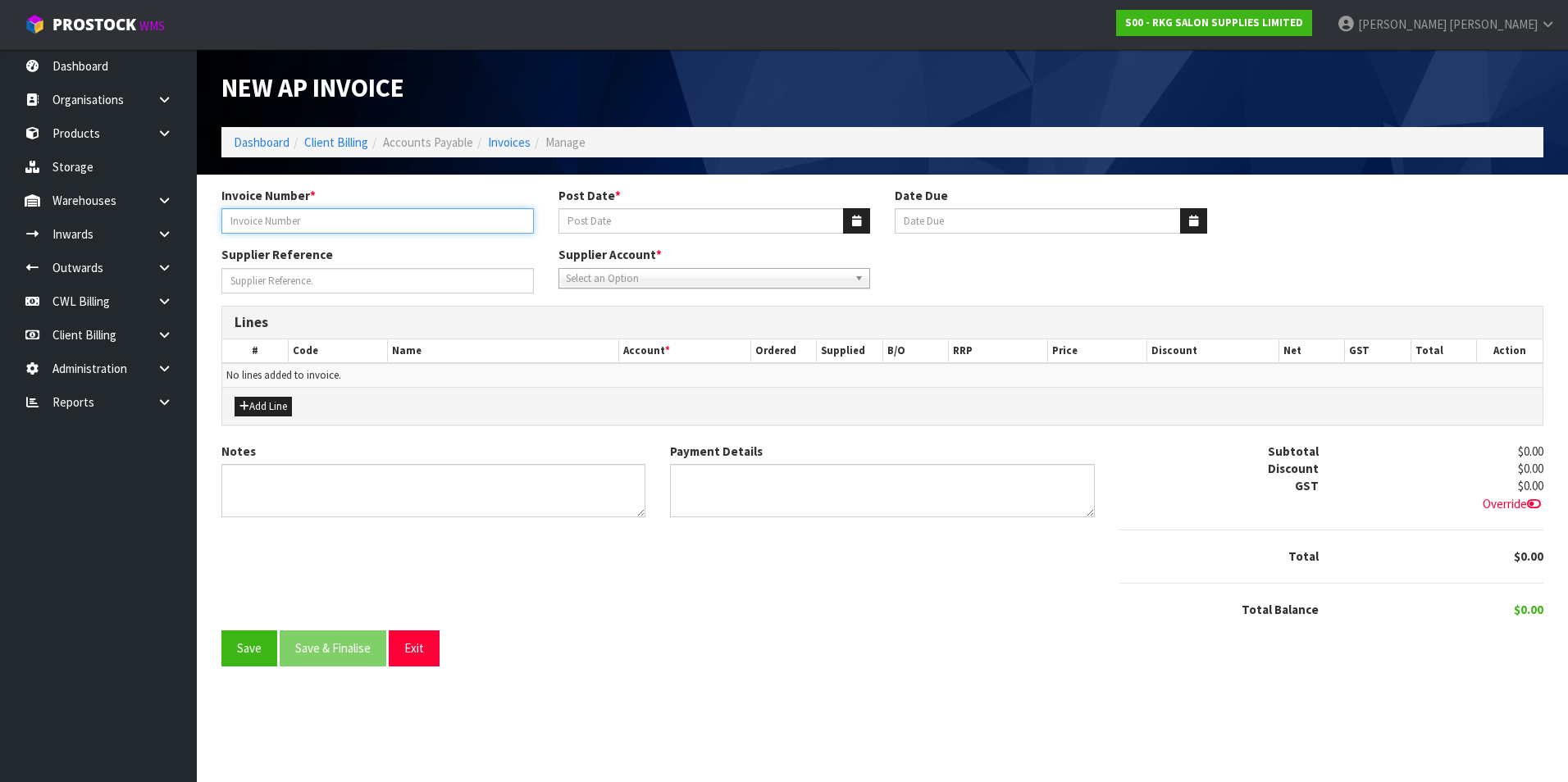
click at [329, 217] on input "Invoice Number *" at bounding box center [378, 221] width 312 height 26
type input "BNZ TRF 025"
click at [852, 217] on icon "button" at bounding box center [856, 221] width 9 height 11
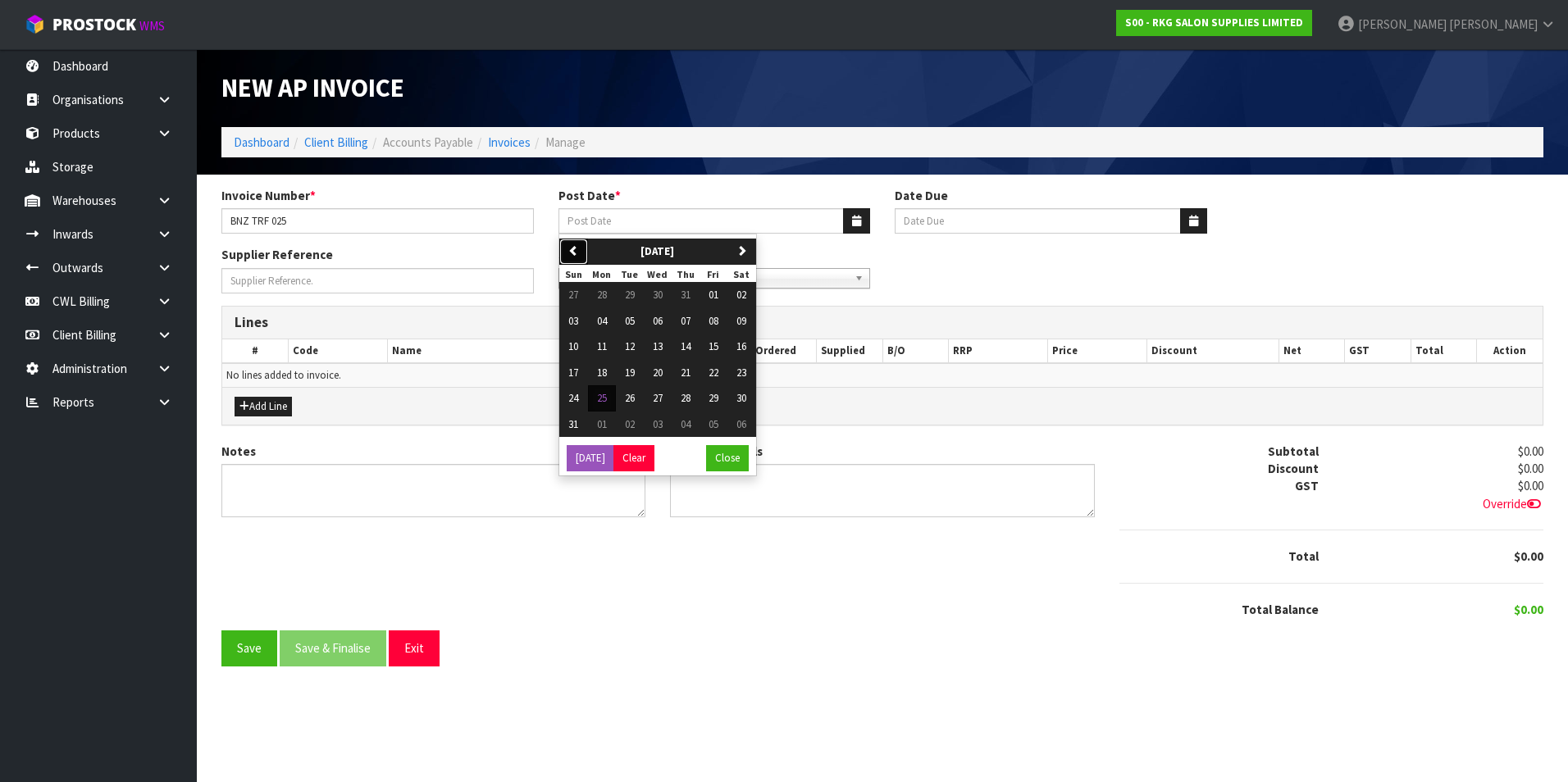
click at [573, 249] on icon "button" at bounding box center [573, 250] width 11 height 11
click at [656, 293] on span "02" at bounding box center [657, 294] width 10 height 14
type input "[DATE]"
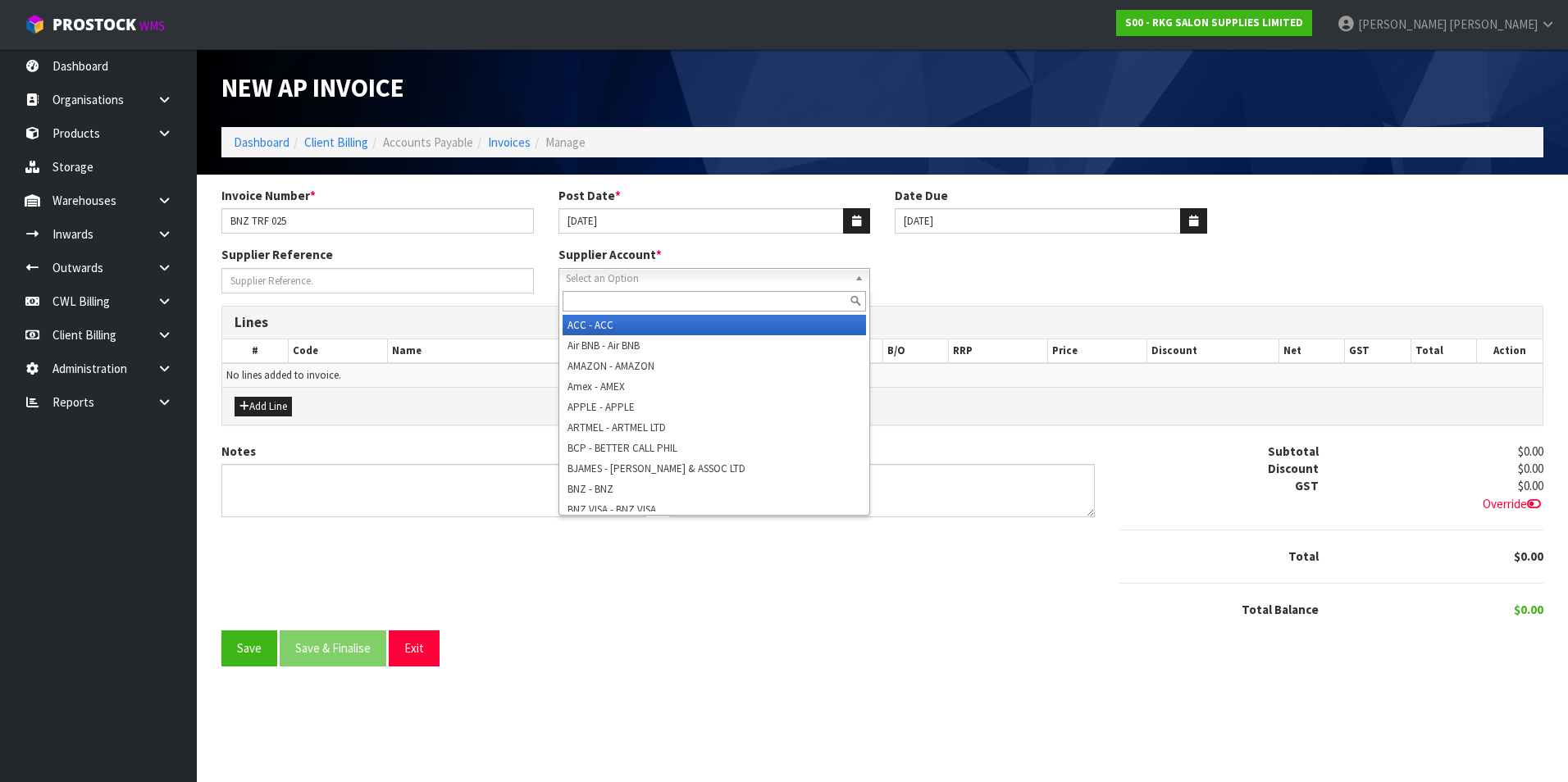
click at [629, 278] on span "Select an Option" at bounding box center [707, 279] width 283 height 20
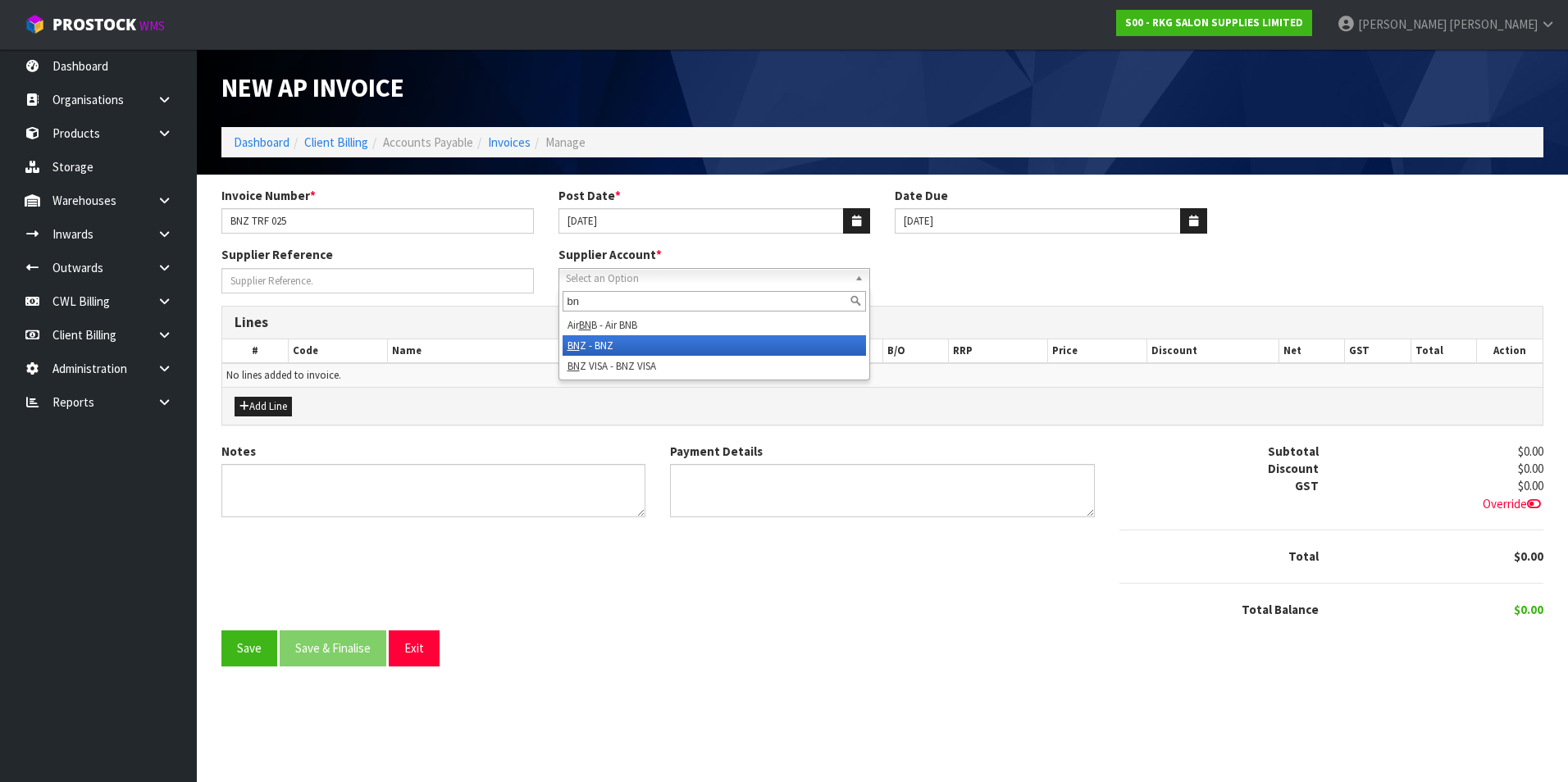
type input "bn"
click at [646, 342] on li "BN Z - BNZ" at bounding box center [714, 345] width 304 height 21
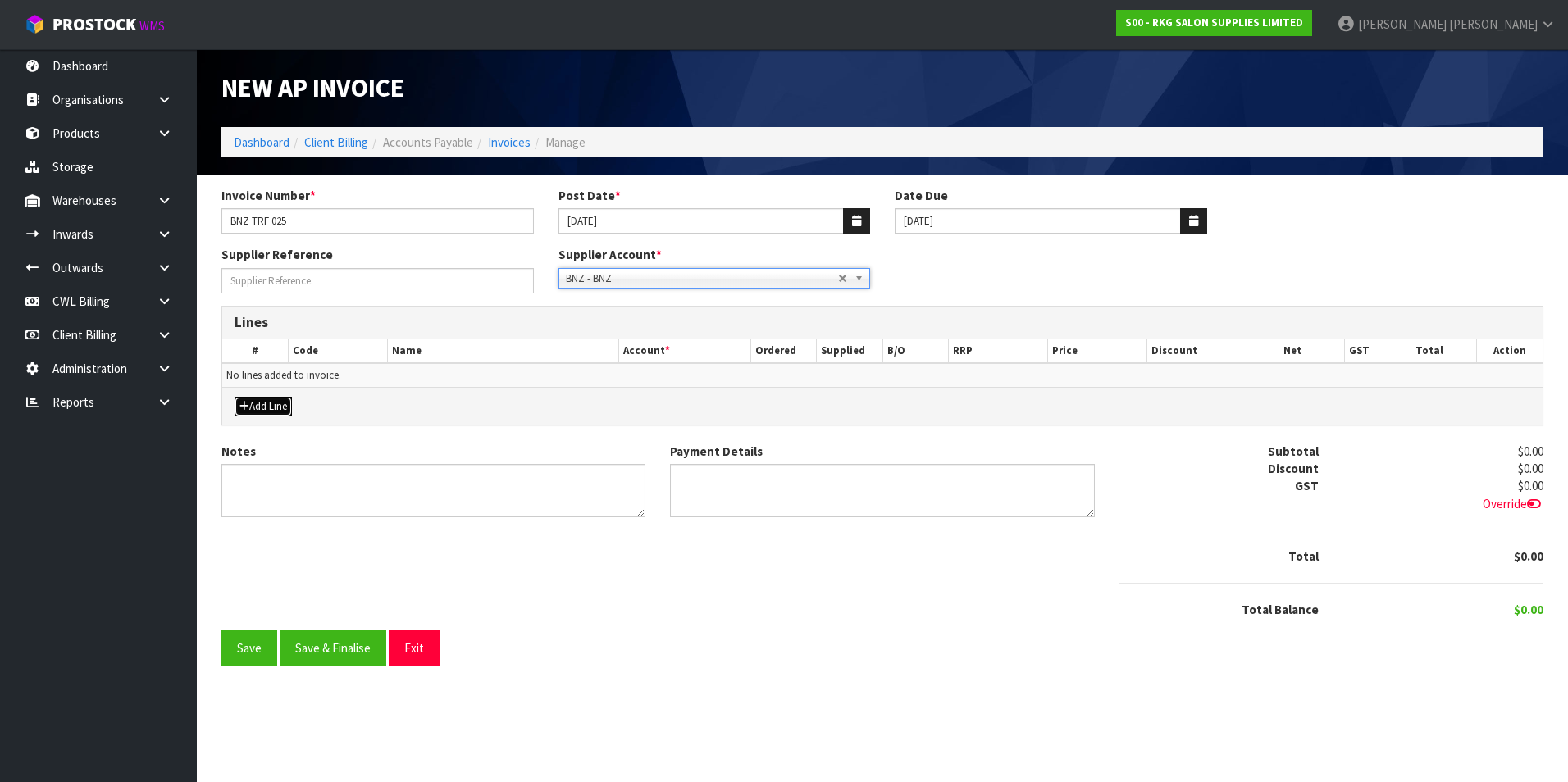
click at [274, 402] on button "Add Line" at bounding box center [263, 407] width 58 height 20
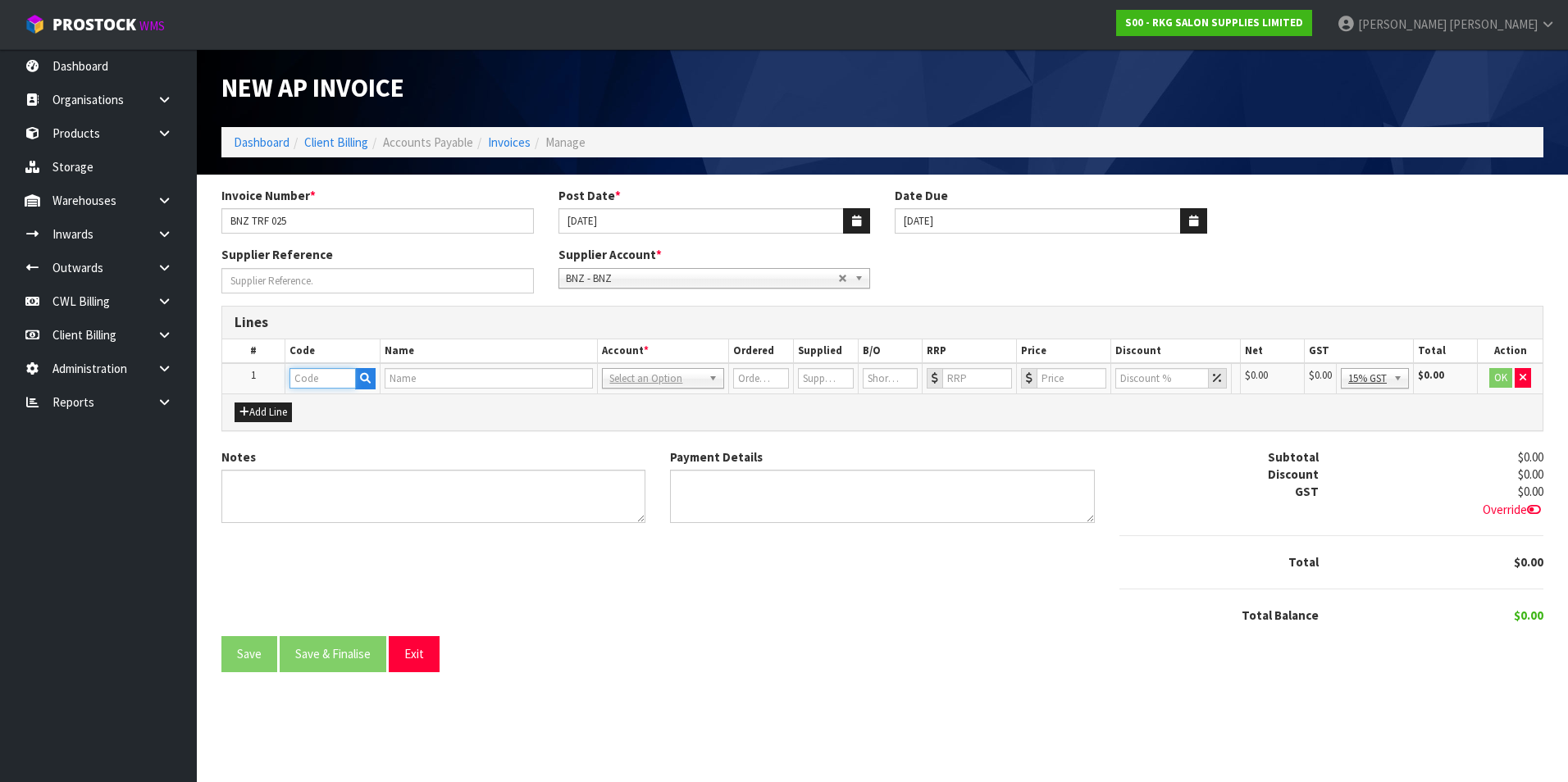
click at [323, 385] on input "text" at bounding box center [323, 378] width 67 height 21
click at [317, 391] on td at bounding box center [332, 378] width 95 height 30
click at [343, 377] on input "text" at bounding box center [319, 378] width 63 height 21
type input "BNZ"
click at [357, 382] on icon "button" at bounding box center [359, 378] width 11 height 11
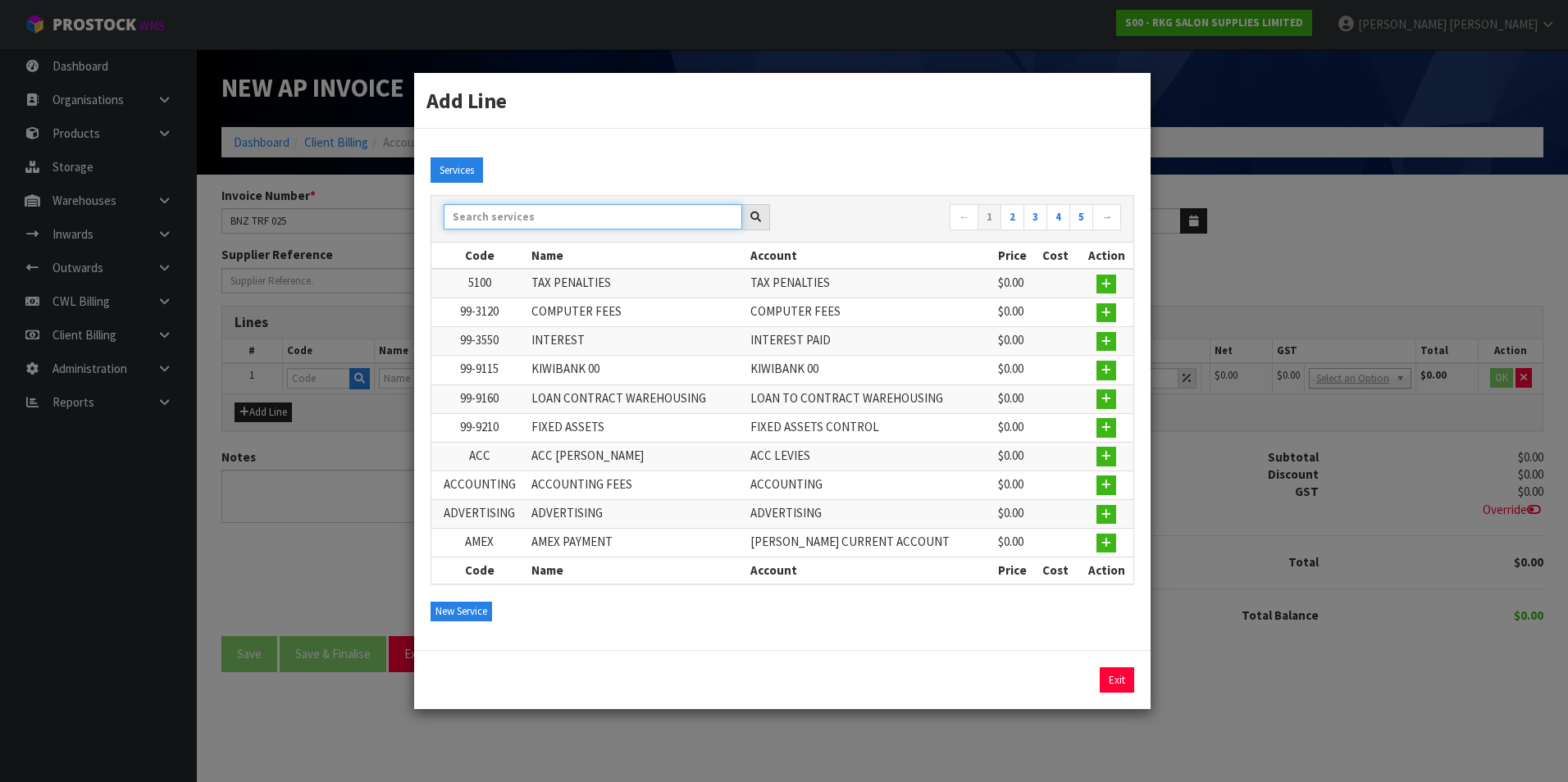
click at [514, 216] on input "text" at bounding box center [593, 217] width 298 height 26
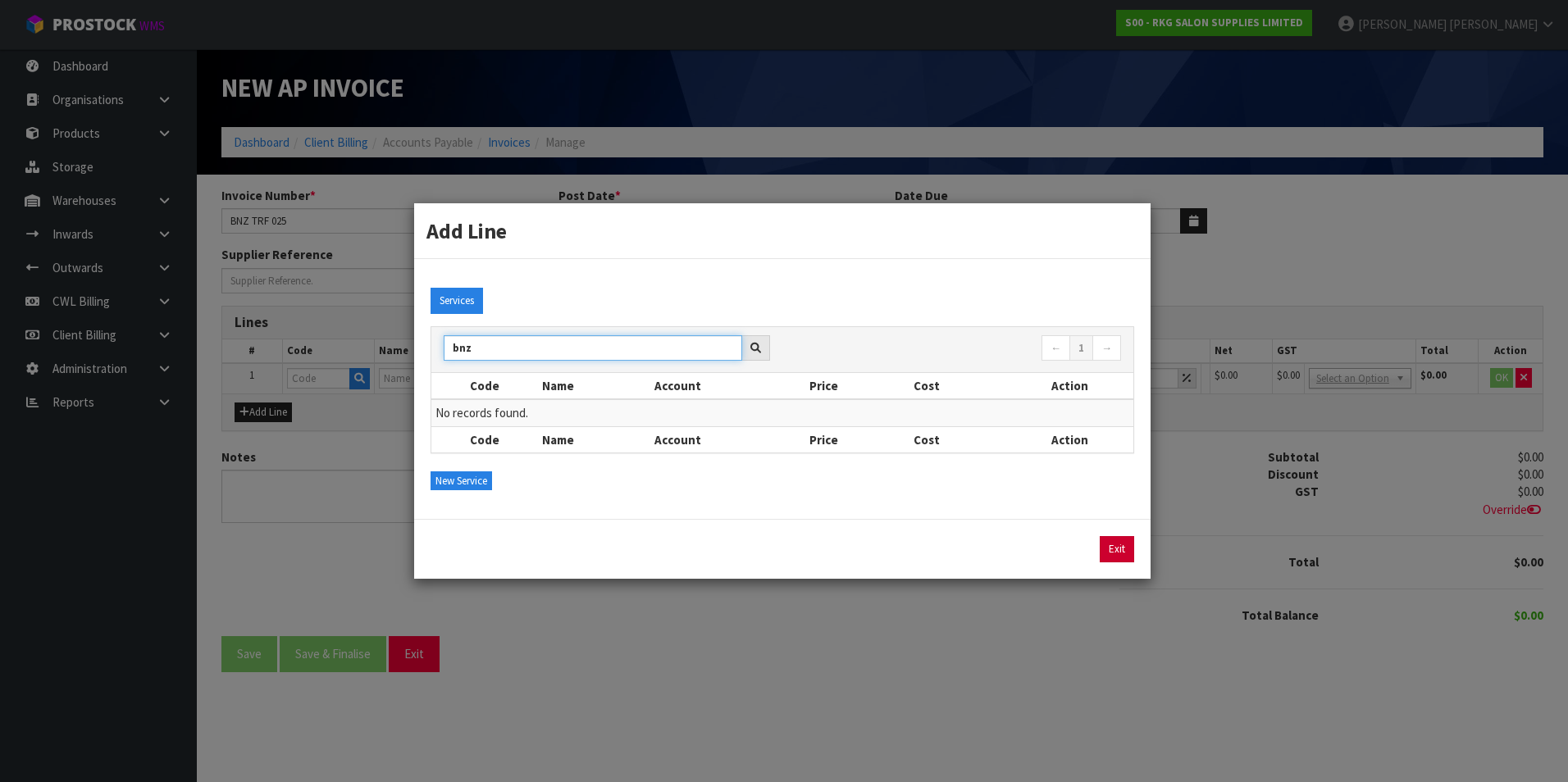
type input "bnz"
click at [1117, 551] on link "Exit" at bounding box center [1117, 549] width 34 height 26
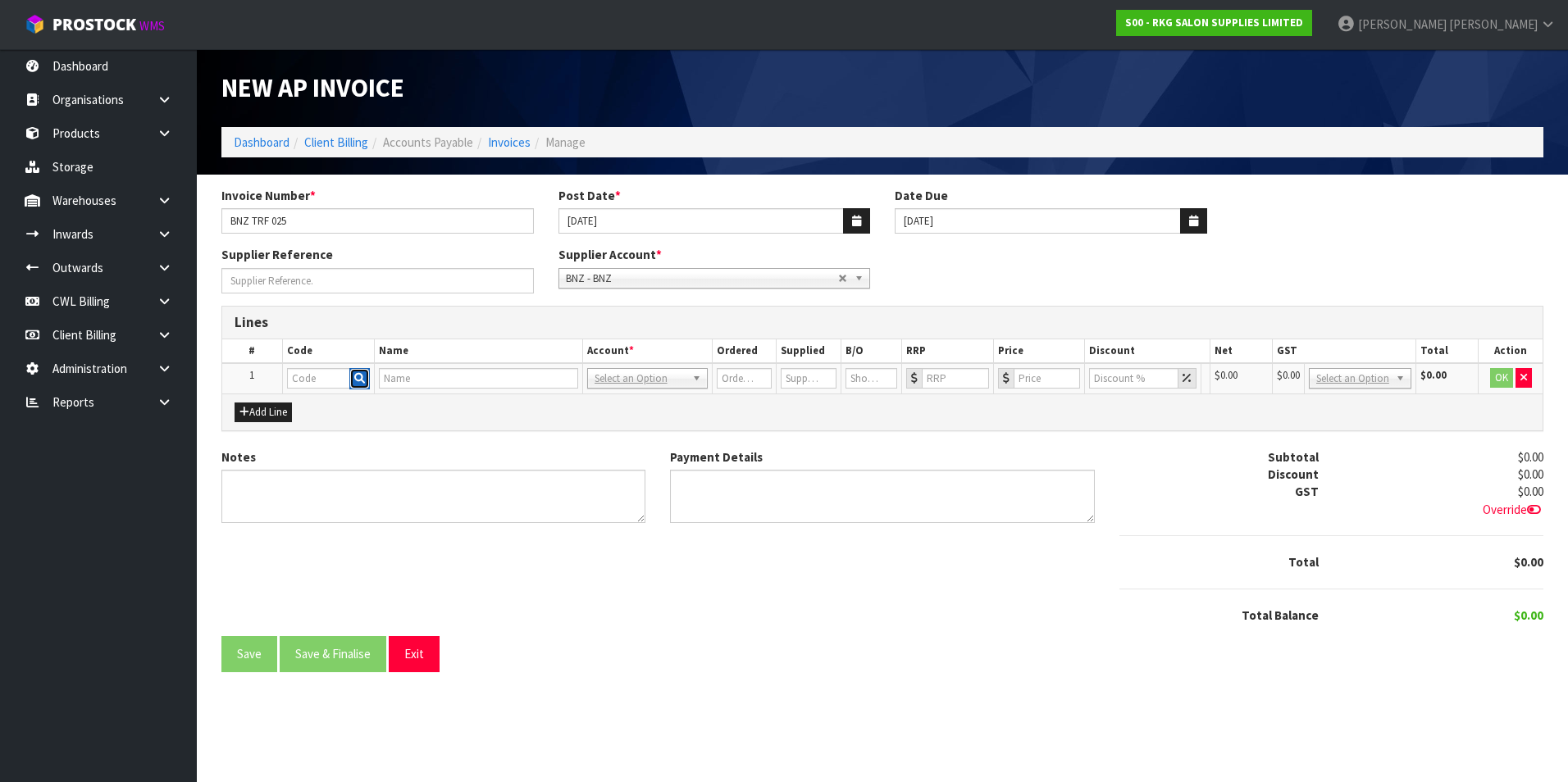
click at [357, 382] on icon "button" at bounding box center [359, 378] width 11 height 11
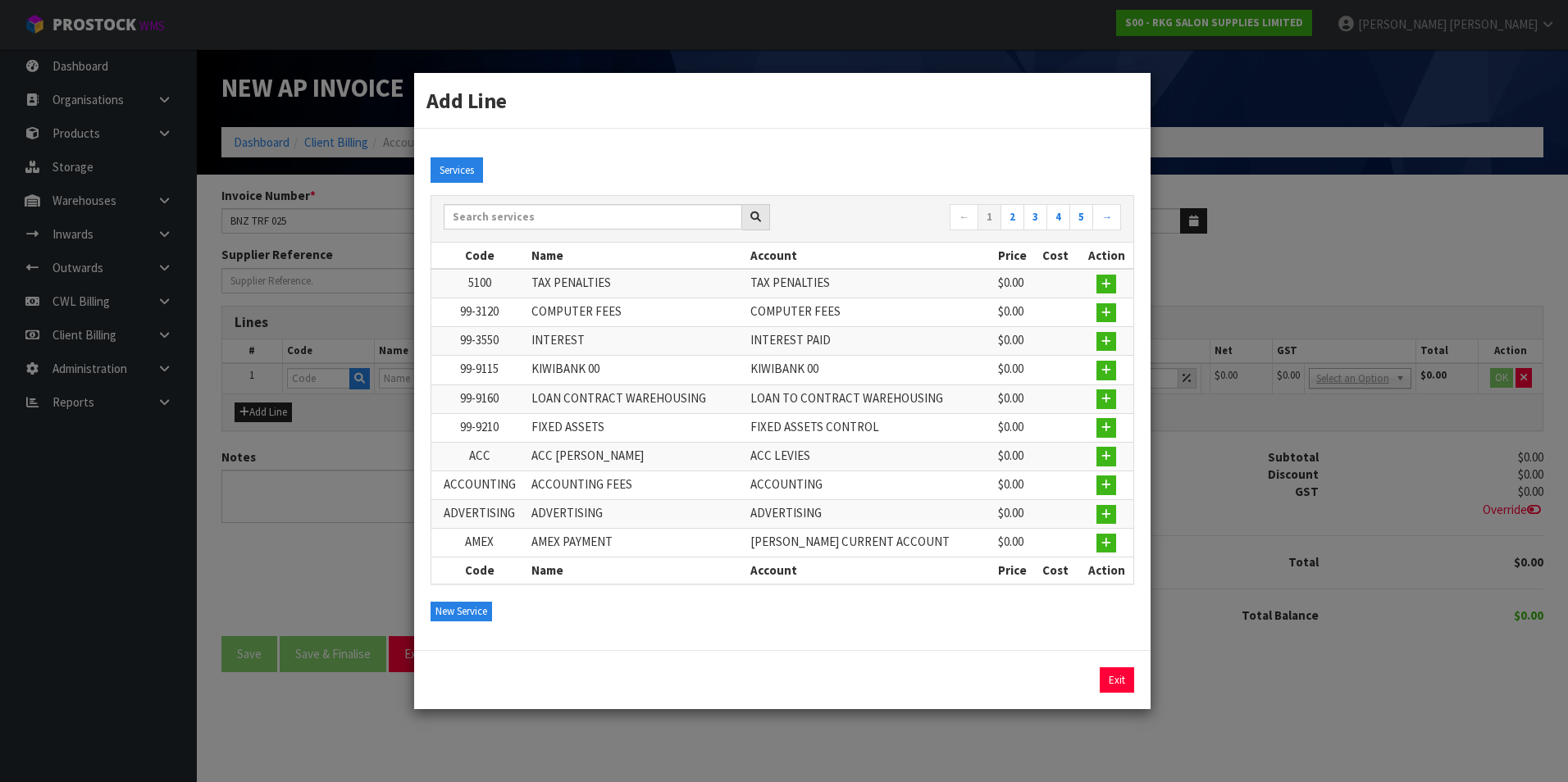
click at [361, 567] on div "Add Line Services ← 1 2 3 4 5 → Code Name Account Price Cost Action 5100 TAX PE…" at bounding box center [784, 391] width 1568 height 782
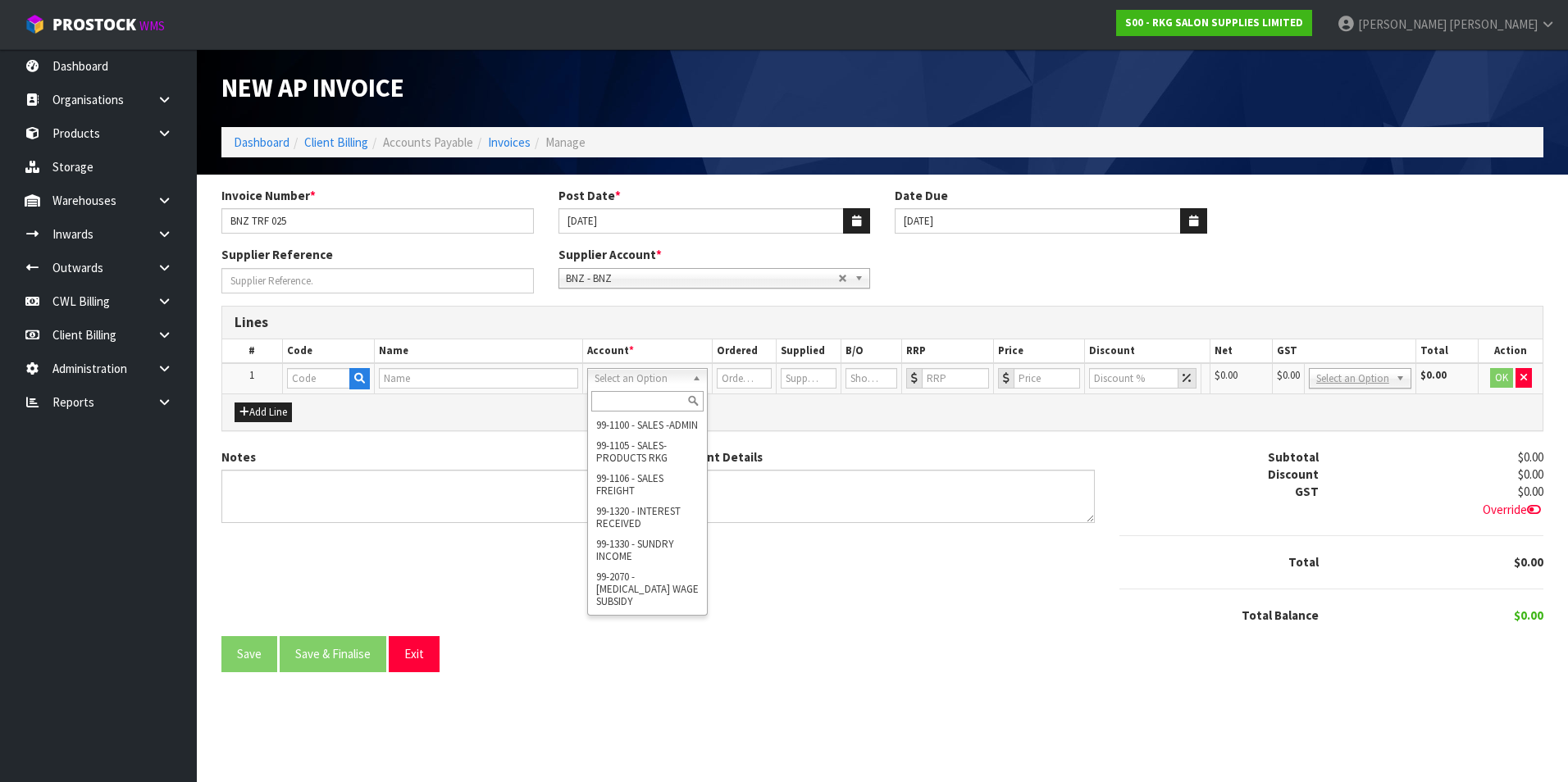
click at [617, 402] on input "text" at bounding box center [648, 401] width 113 height 21
type input "bnz"
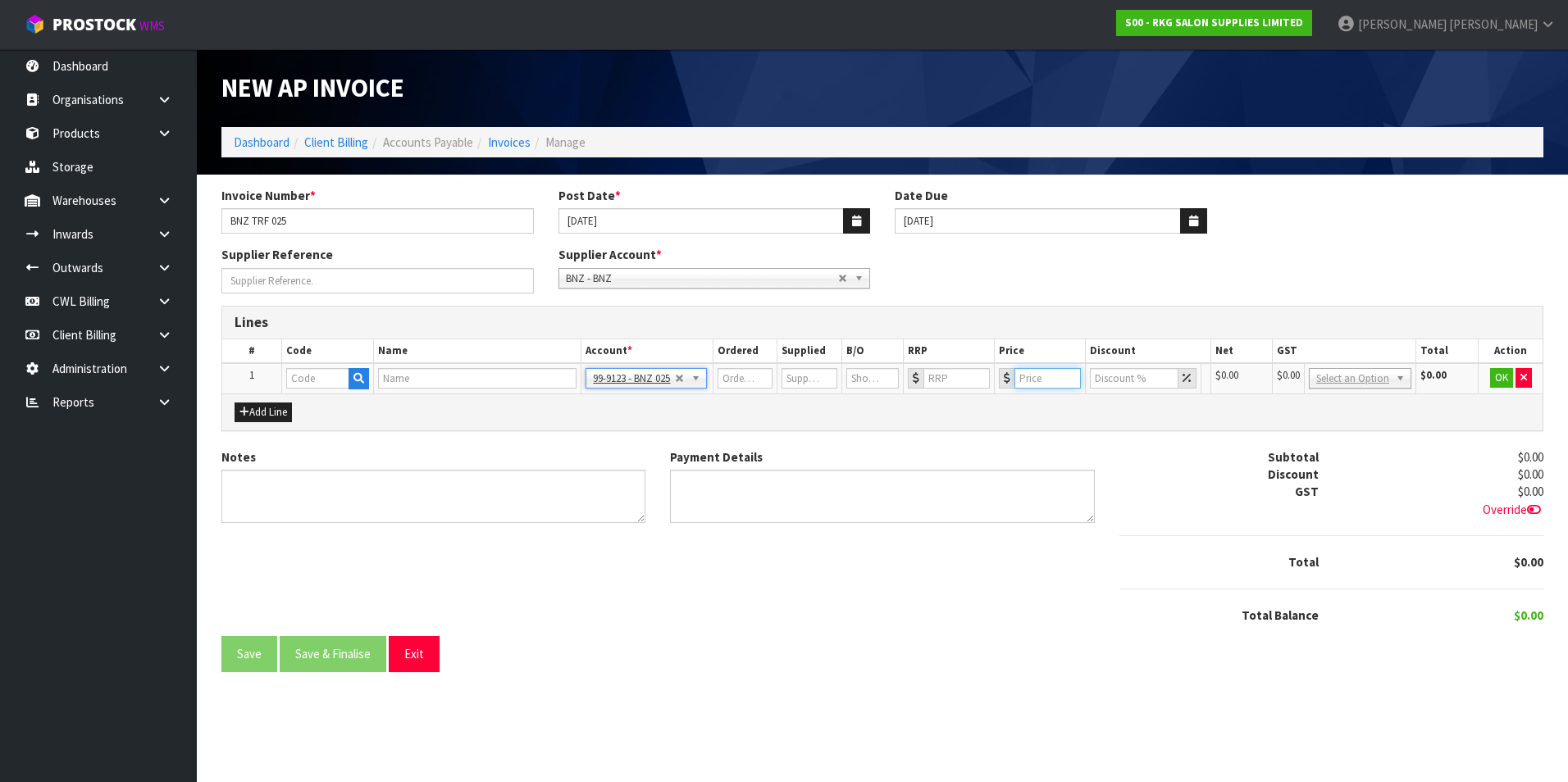
click at [1042, 377] on input "number" at bounding box center [1048, 378] width 67 height 21
type input "18000"
click at [736, 382] on input "number" at bounding box center [733, 378] width 54 height 21
type input "1"
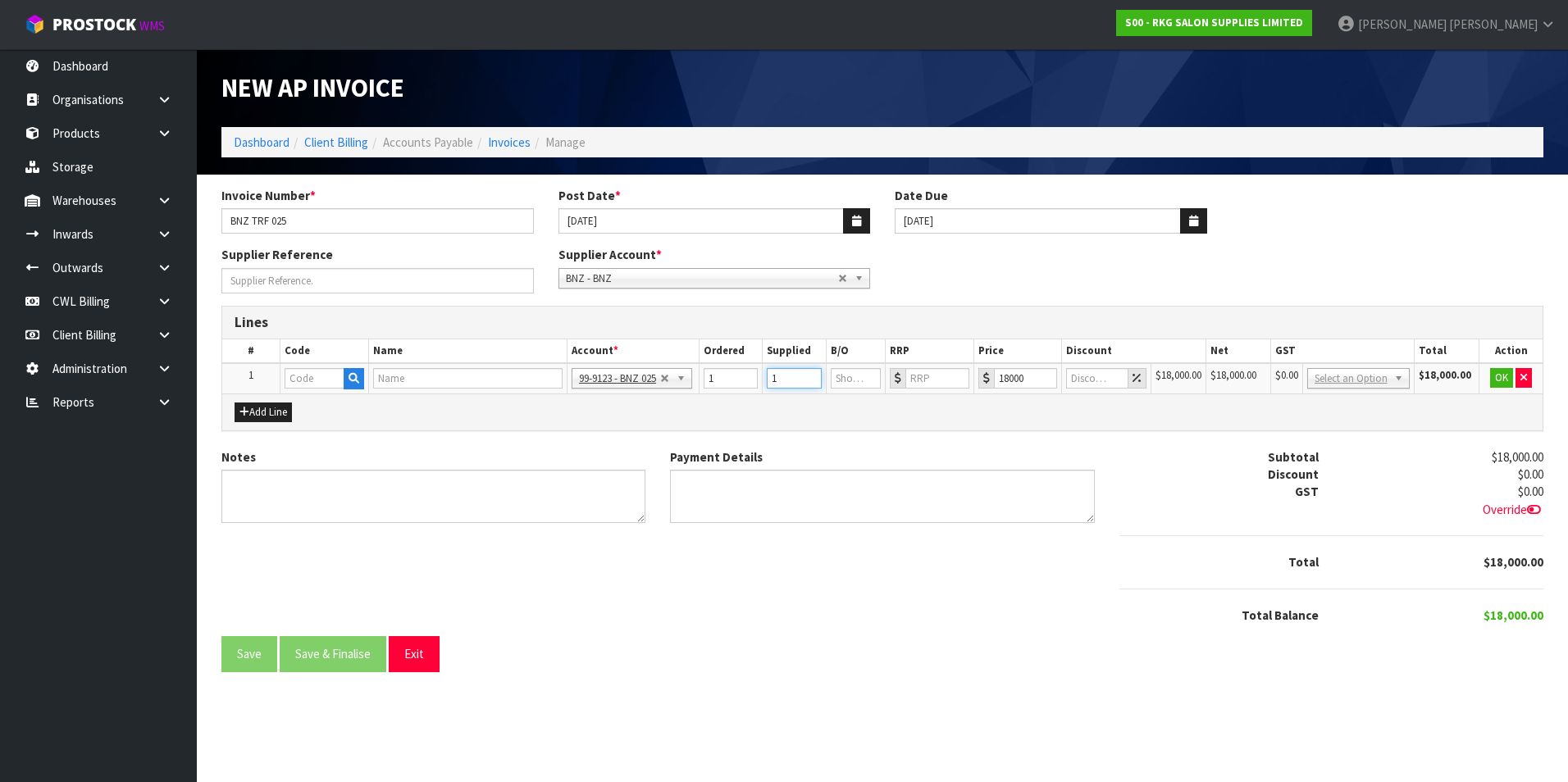
type input "1"
click at [1500, 377] on button "OK" at bounding box center [1501, 378] width 23 height 20
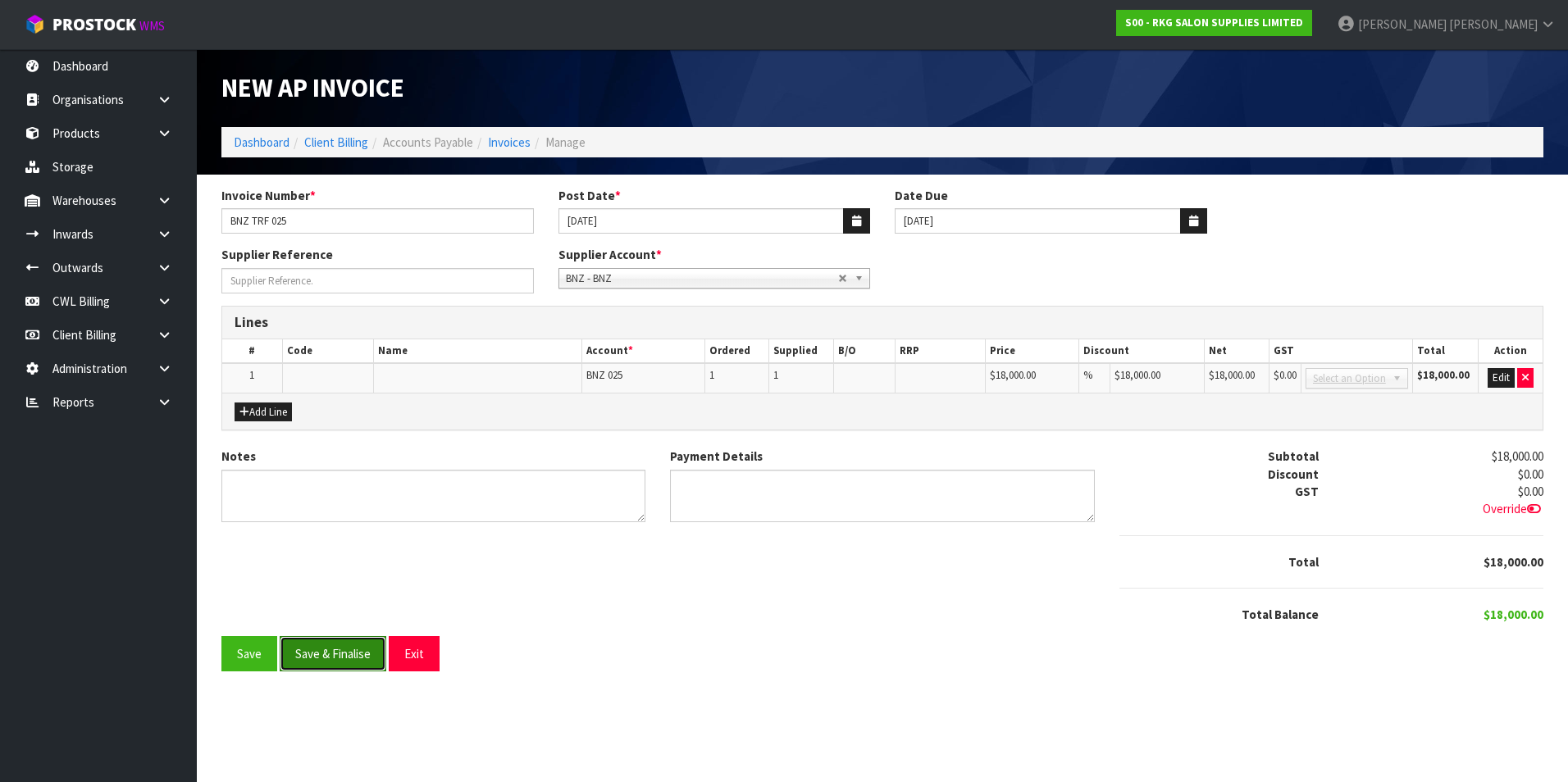
click at [322, 657] on button "Save & Finalise" at bounding box center [333, 654] width 107 height 35
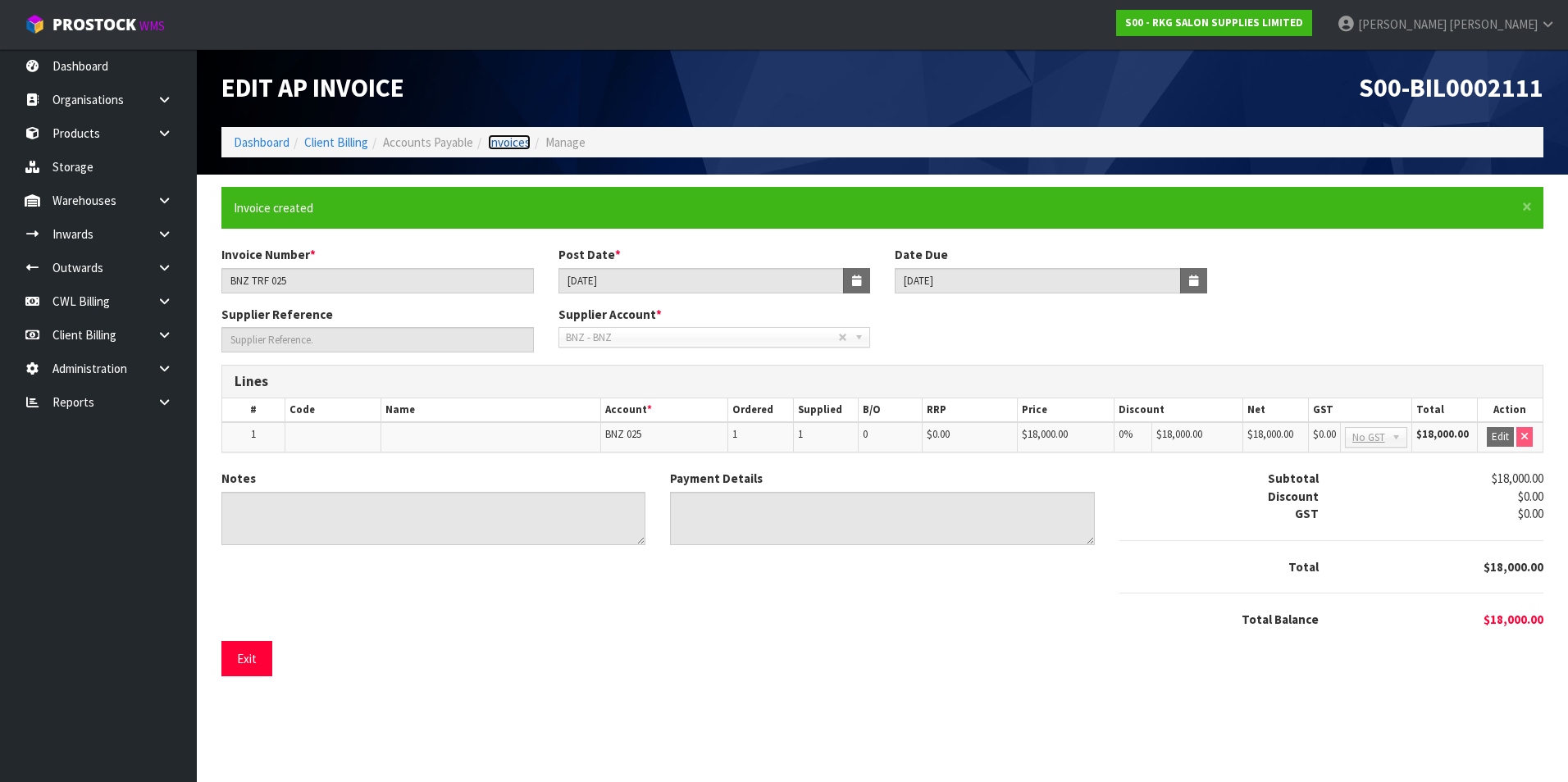
click at [523, 143] on link "Invoices" at bounding box center [508, 142] width 42 height 16
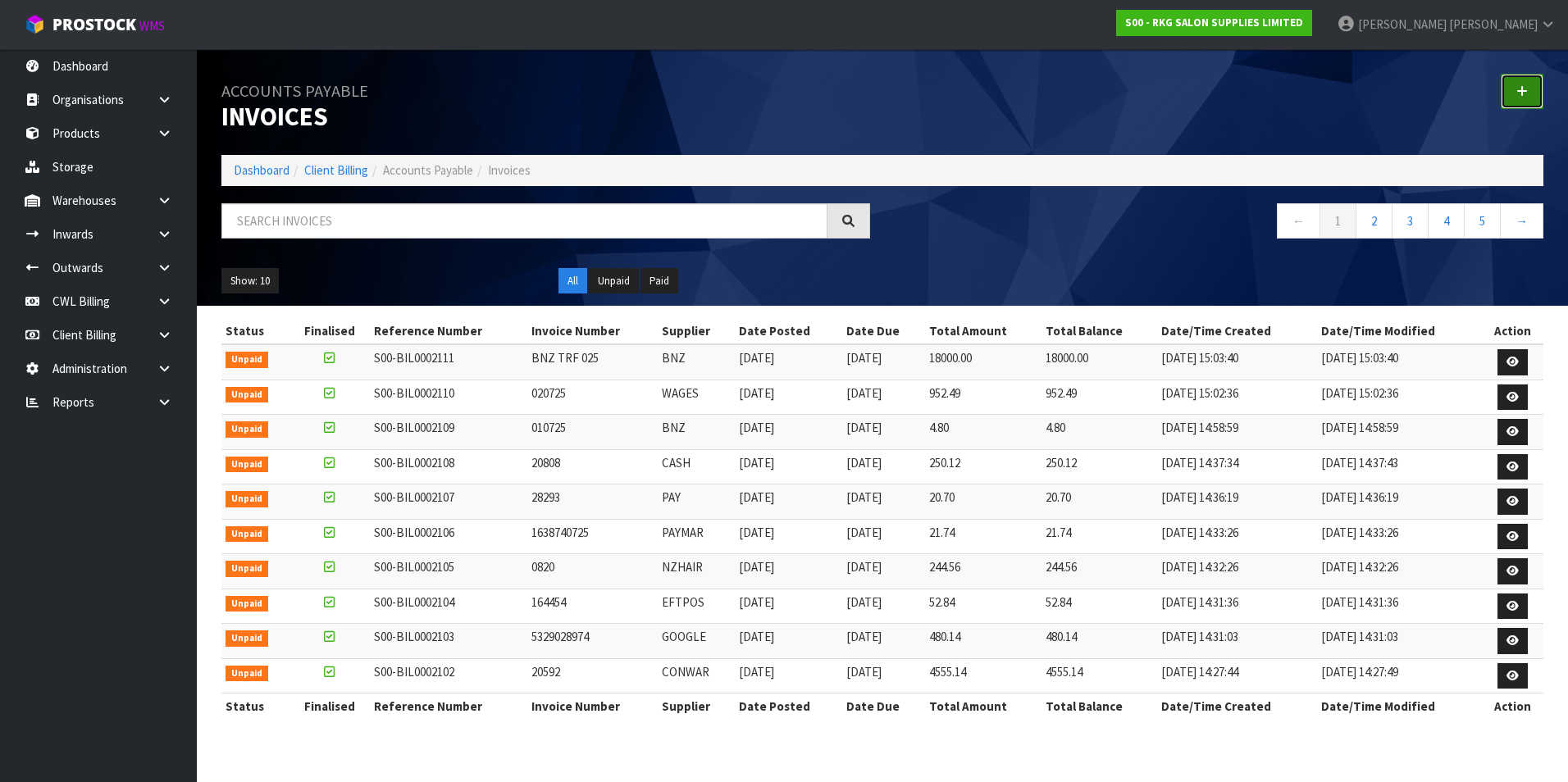
click at [1510, 89] on link at bounding box center [1521, 91] width 42 height 35
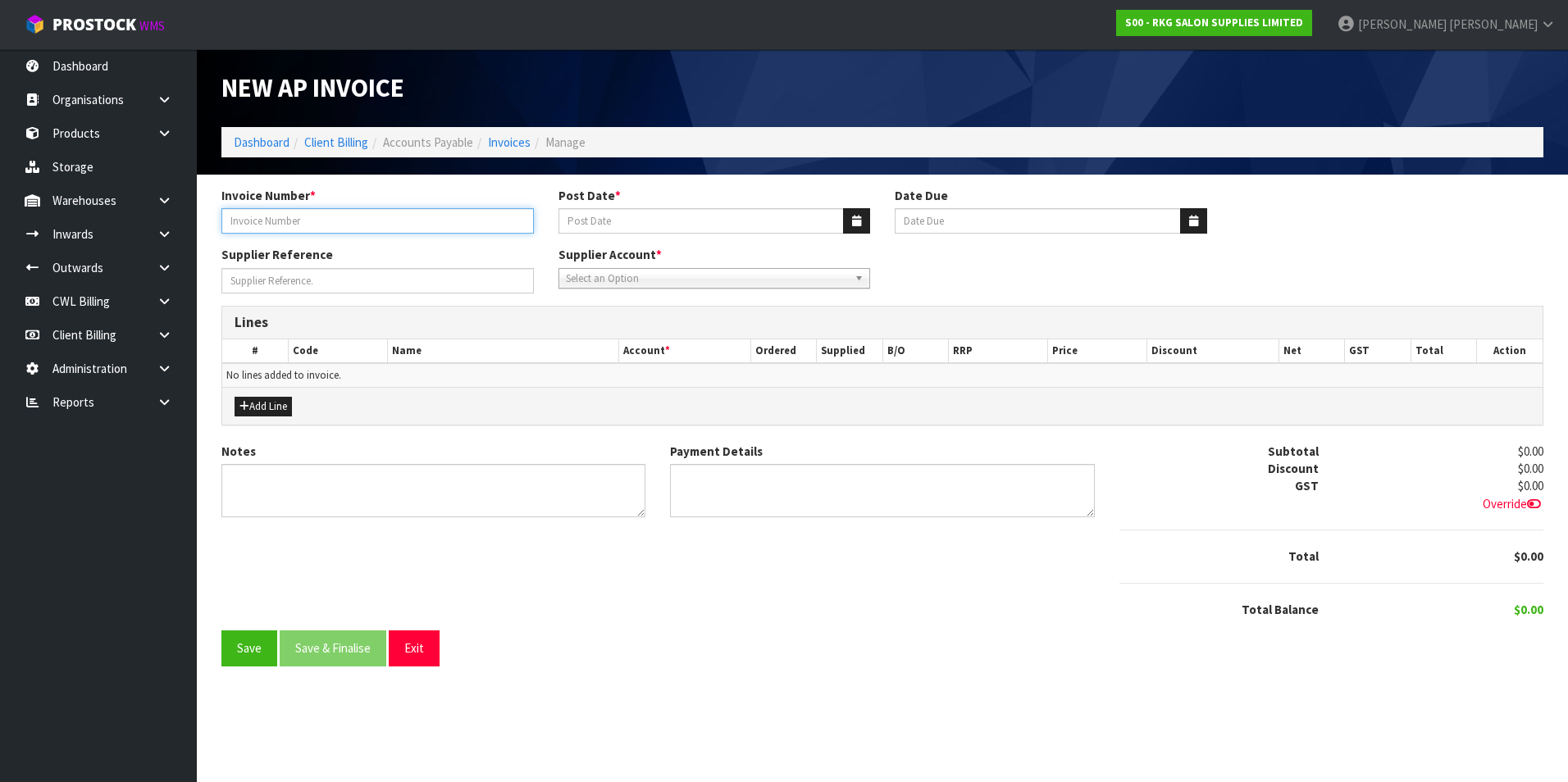
click at [379, 220] on input "Invoice Number *" at bounding box center [378, 221] width 312 height 26
type input "090725"
drag, startPoint x: 861, startPoint y: 225, endPoint x: 801, endPoint y: 224, distance: 60.0
click at [857, 224] on icon "button" at bounding box center [856, 221] width 9 height 11
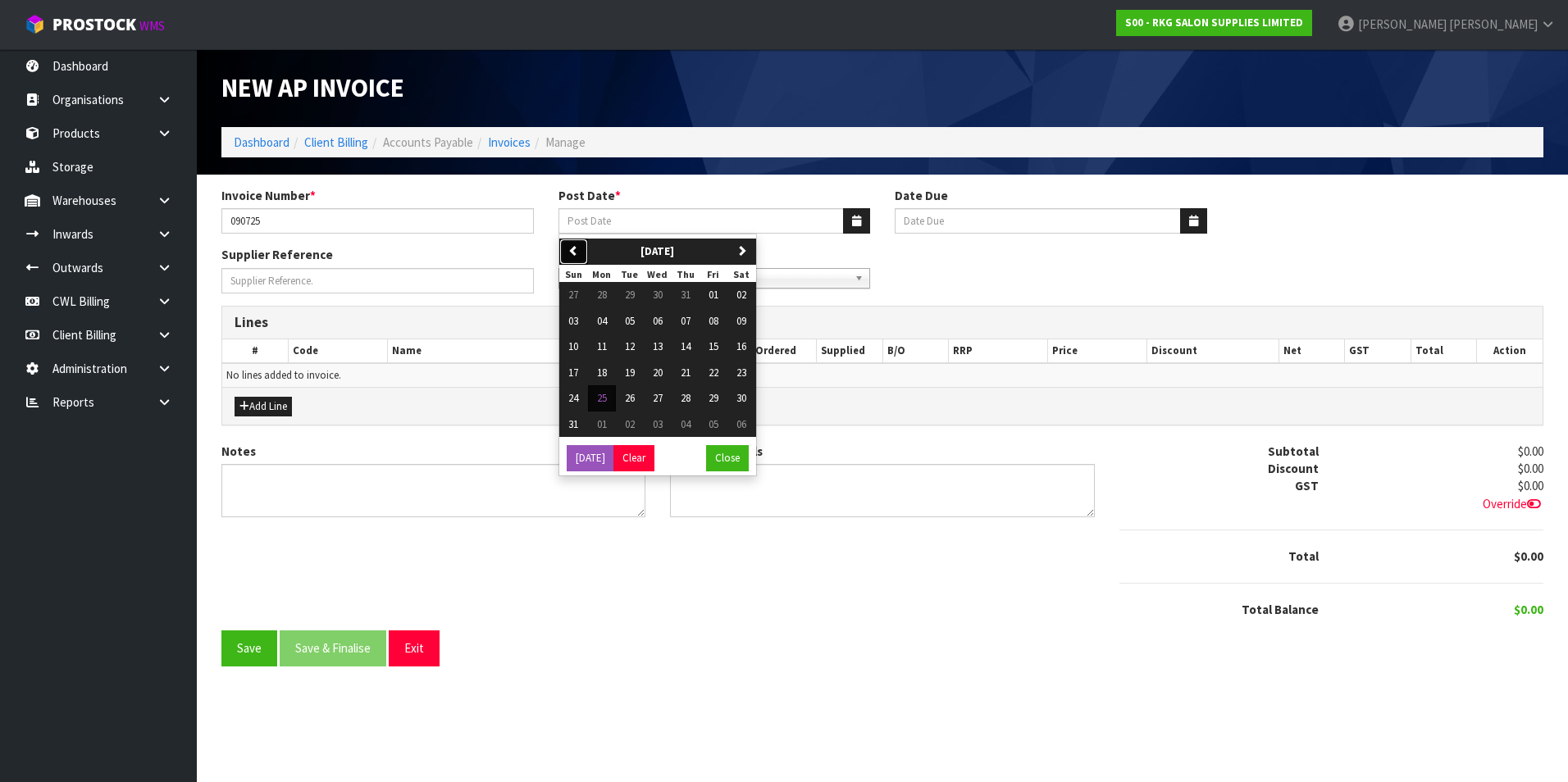
click at [573, 245] on icon "button" at bounding box center [573, 250] width 11 height 11
click at [659, 323] on span "09" at bounding box center [657, 321] width 10 height 14
type input "[DATE]"
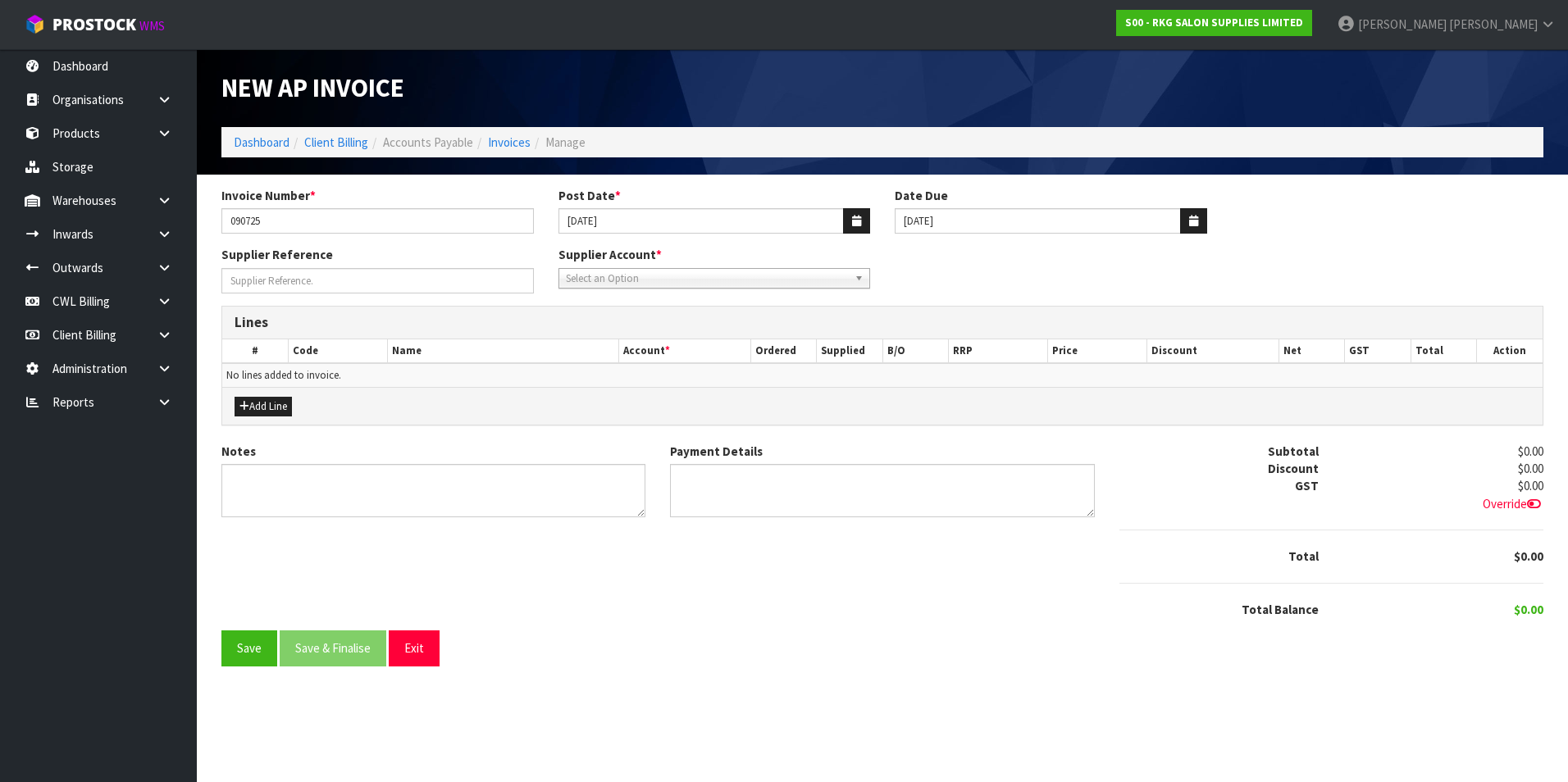
click at [617, 285] on span "Select an Option" at bounding box center [707, 279] width 283 height 20
type input "wag"
click at [599, 322] on li "WAG ES - WAGES" at bounding box center [714, 325] width 304 height 21
click at [270, 397] on button "Add Line" at bounding box center [263, 407] width 58 height 20
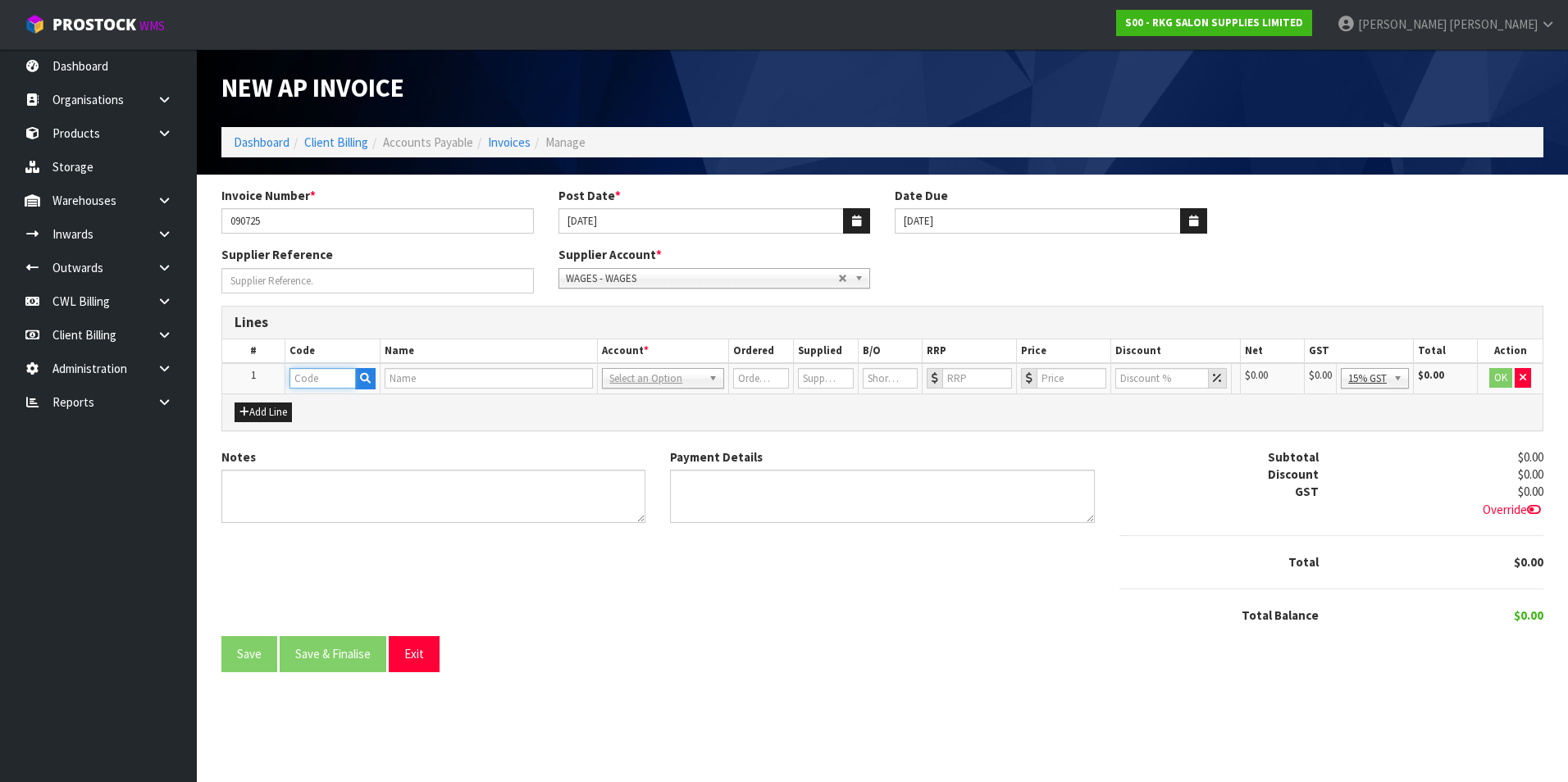
click at [307, 377] on input "text" at bounding box center [323, 378] width 67 height 21
type input "WAG"
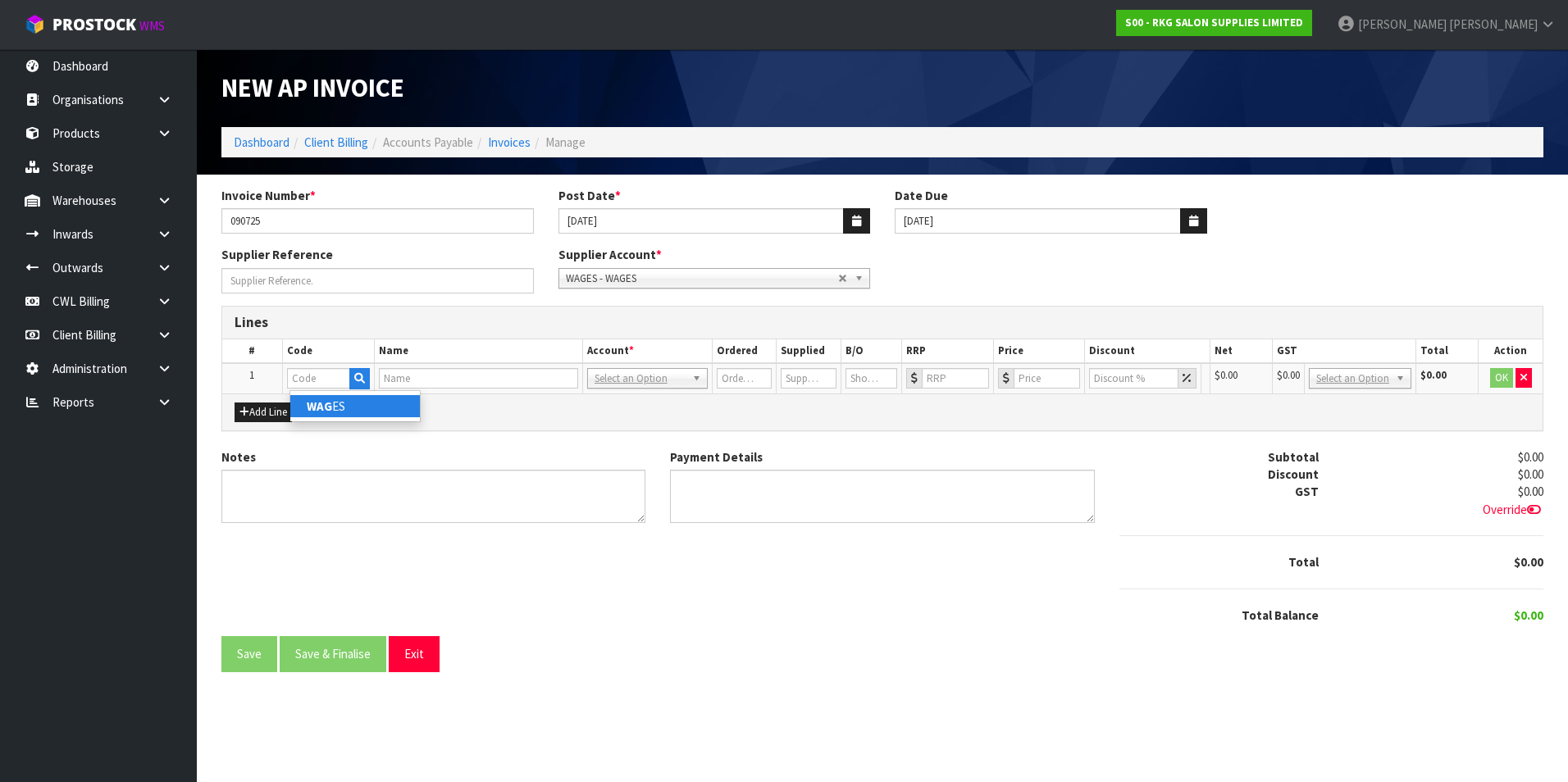
click at [338, 407] on link "WAG ES" at bounding box center [355, 406] width 130 height 23
type input "WAGES"
type input "1"
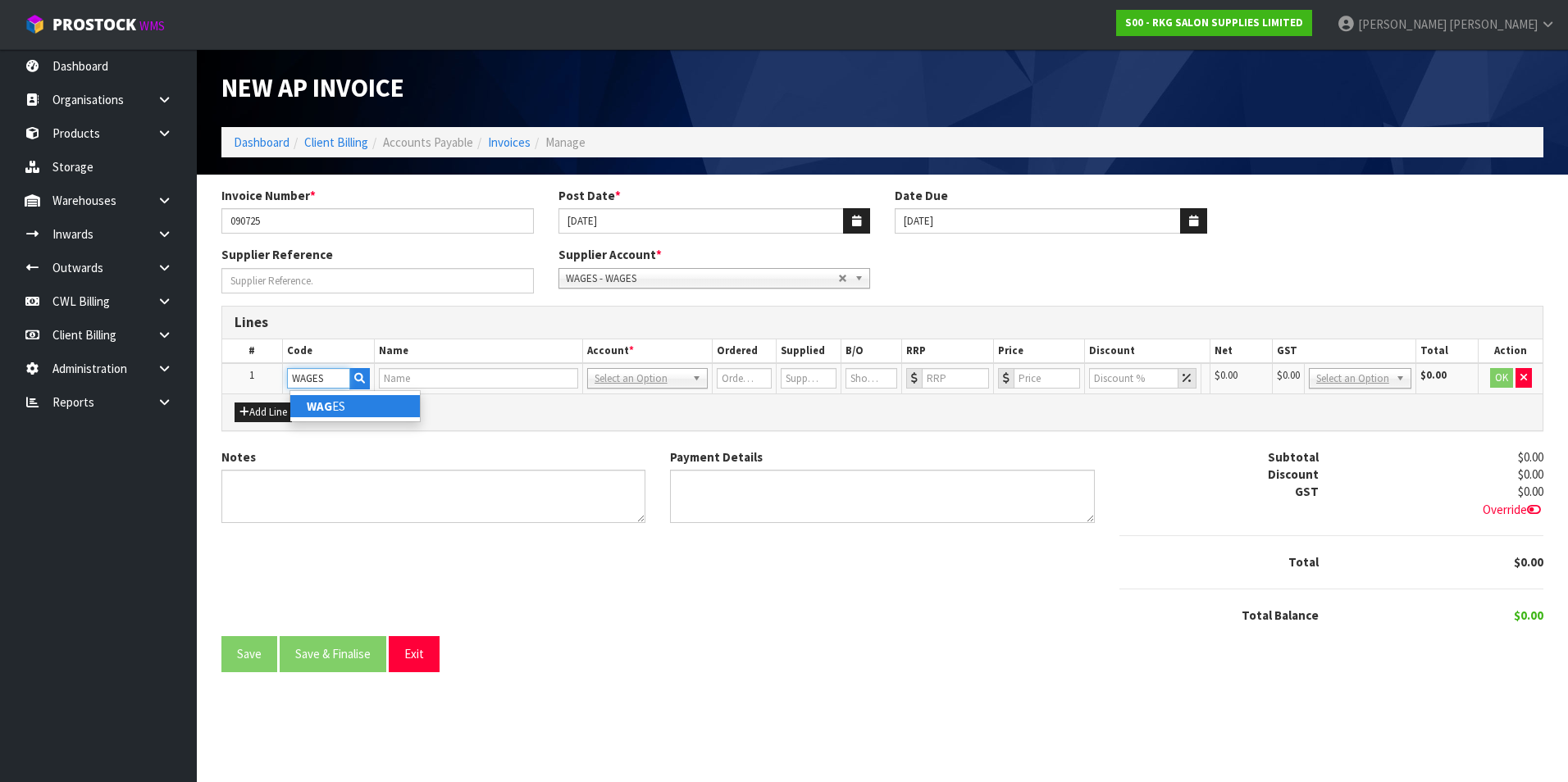
type input "0"
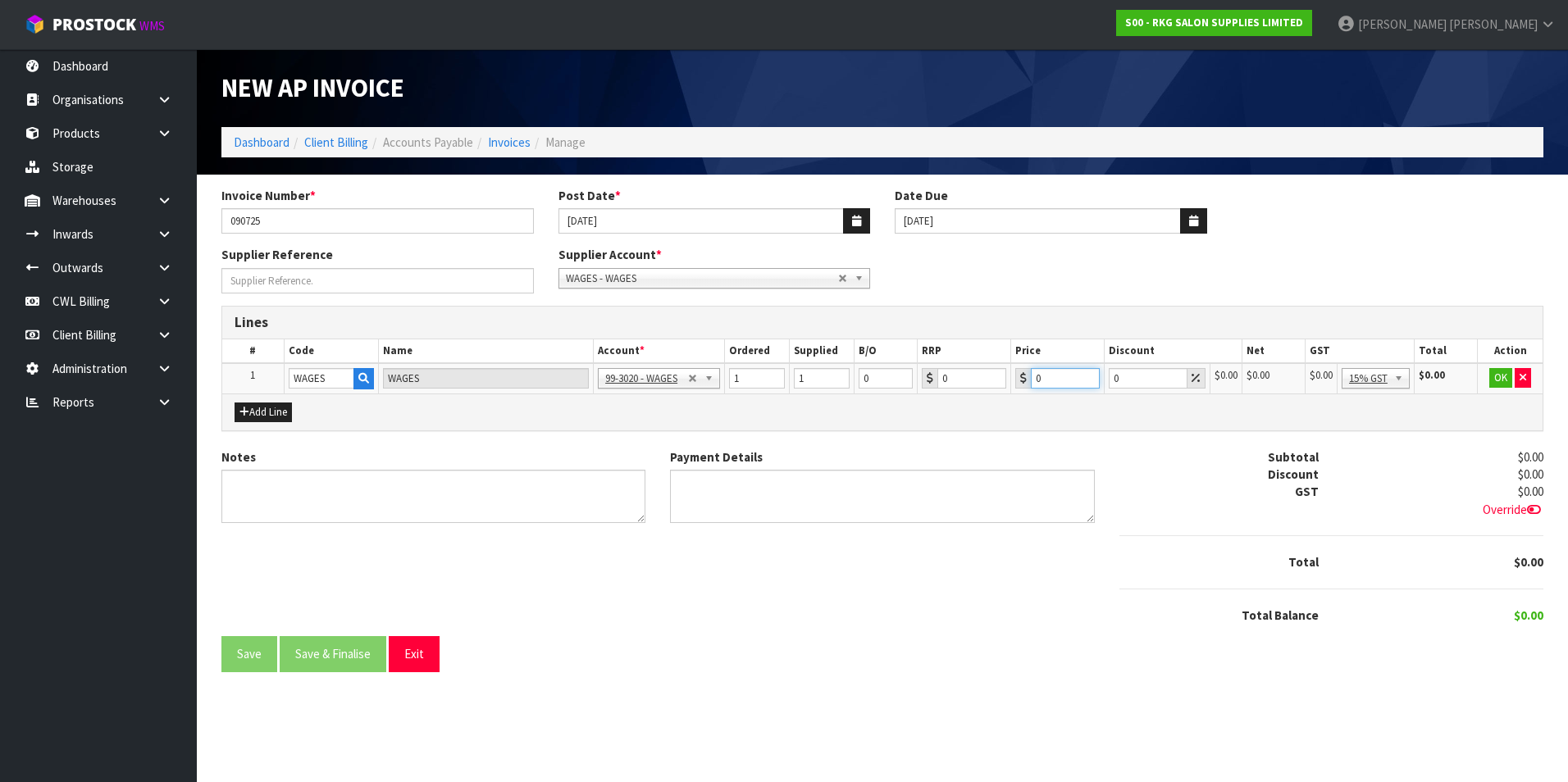
click at [1048, 382] on input "0" at bounding box center [1066, 378] width 69 height 21
drag, startPoint x: 1385, startPoint y: 380, endPoint x: 1391, endPoint y: 409, distance: 29.6
type input "952.49"
drag, startPoint x: 1390, startPoint y: 465, endPoint x: 1405, endPoint y: 452, distance: 19.8
click at [1495, 380] on button "OK" at bounding box center [1500, 378] width 23 height 20
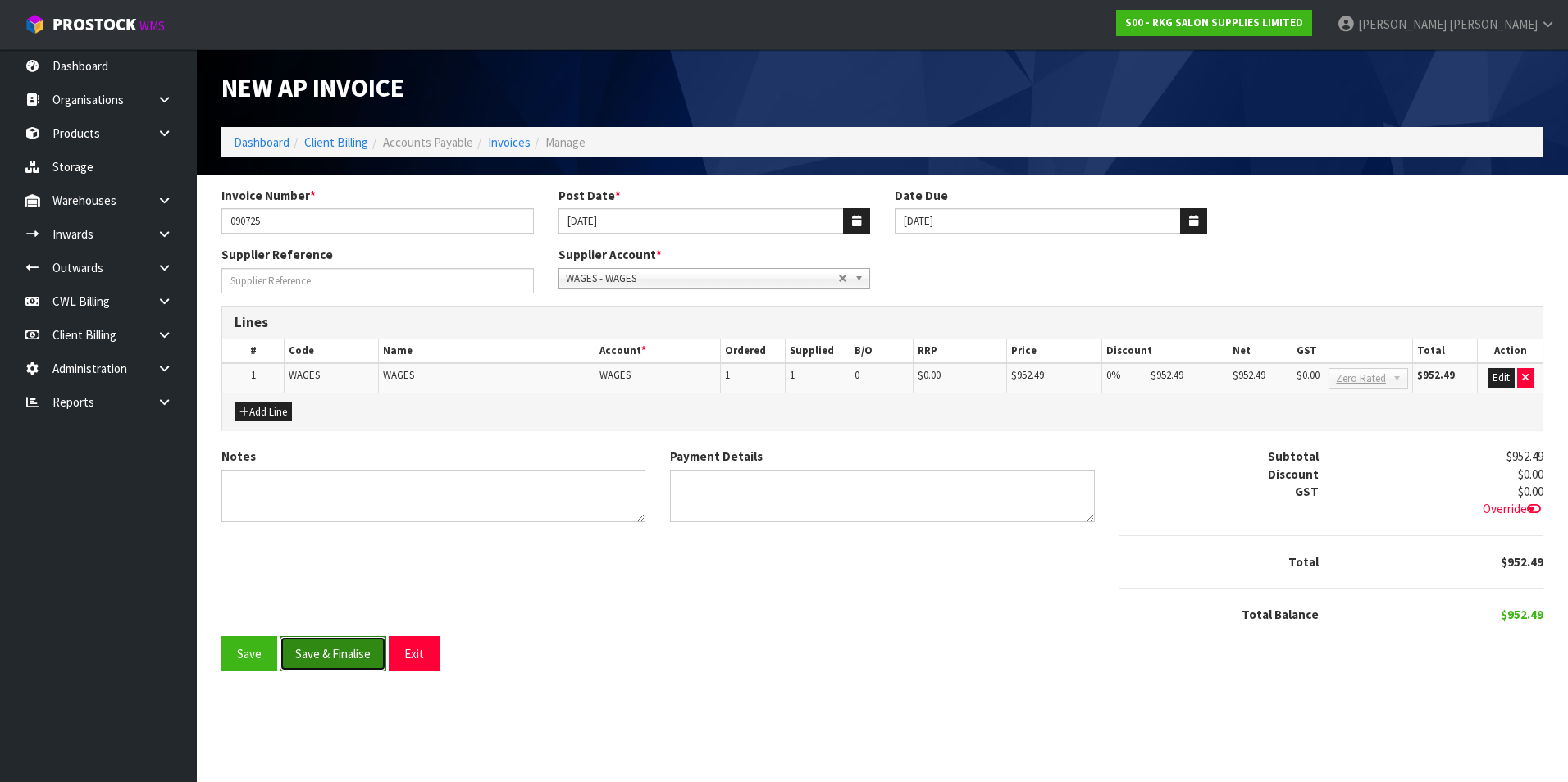
click at [345, 667] on button "Save & Finalise" at bounding box center [333, 654] width 107 height 35
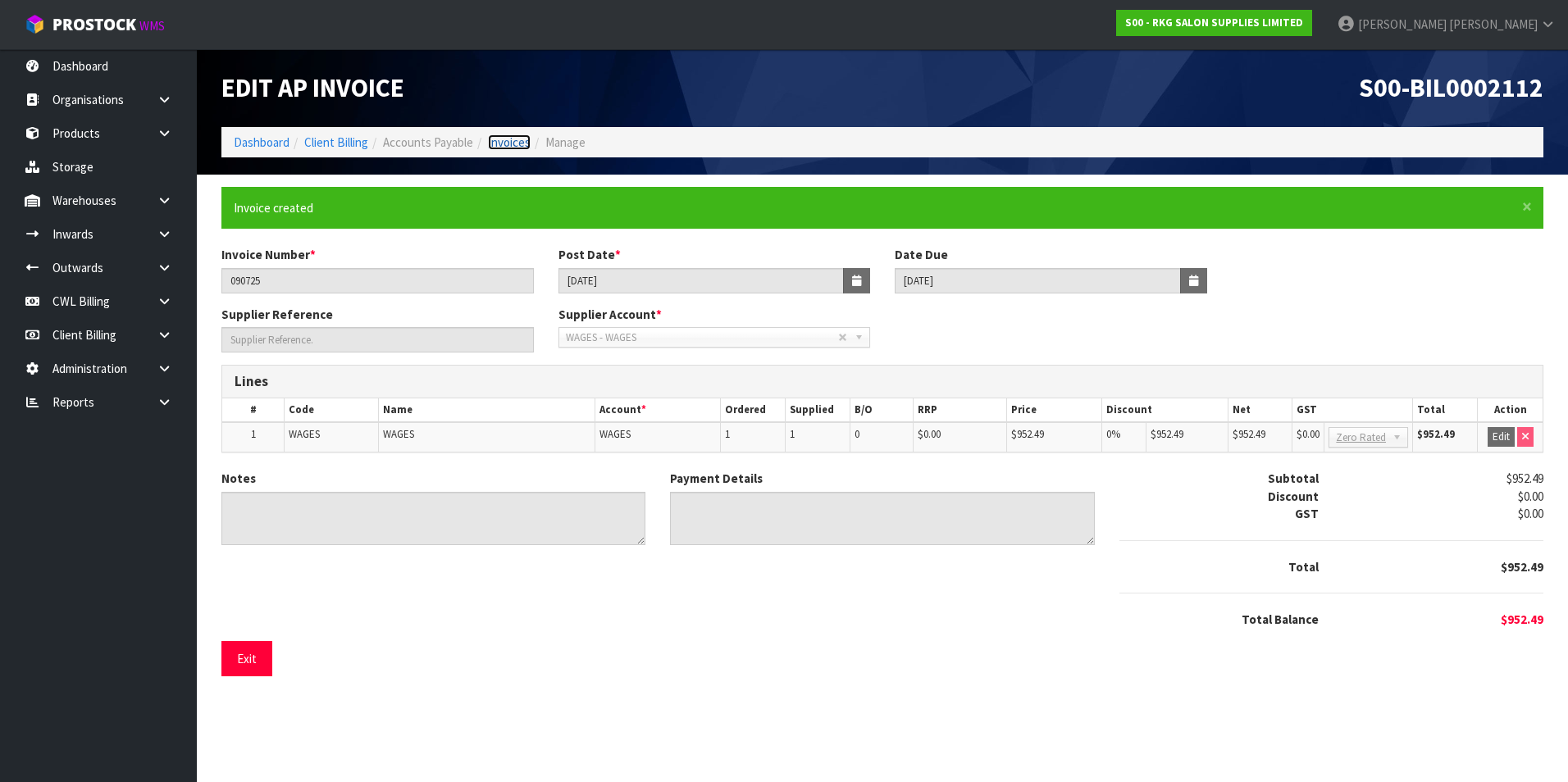
click at [513, 142] on link "Invoices" at bounding box center [508, 142] width 42 height 16
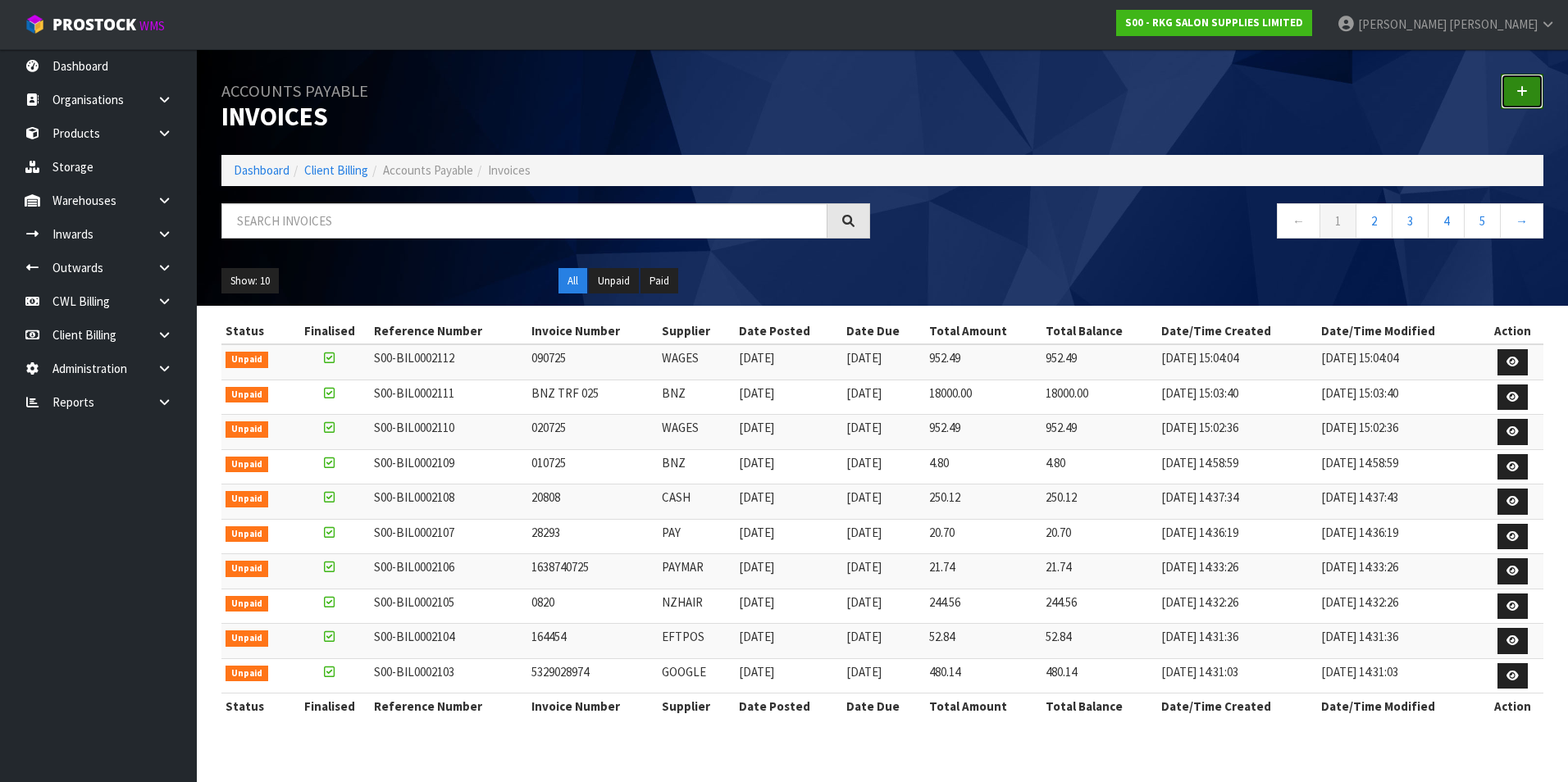
drag, startPoint x: 1527, startPoint y: 87, endPoint x: 1430, endPoint y: 92, distance: 97.1
click at [1526, 87] on icon at bounding box center [1522, 91] width 12 height 13
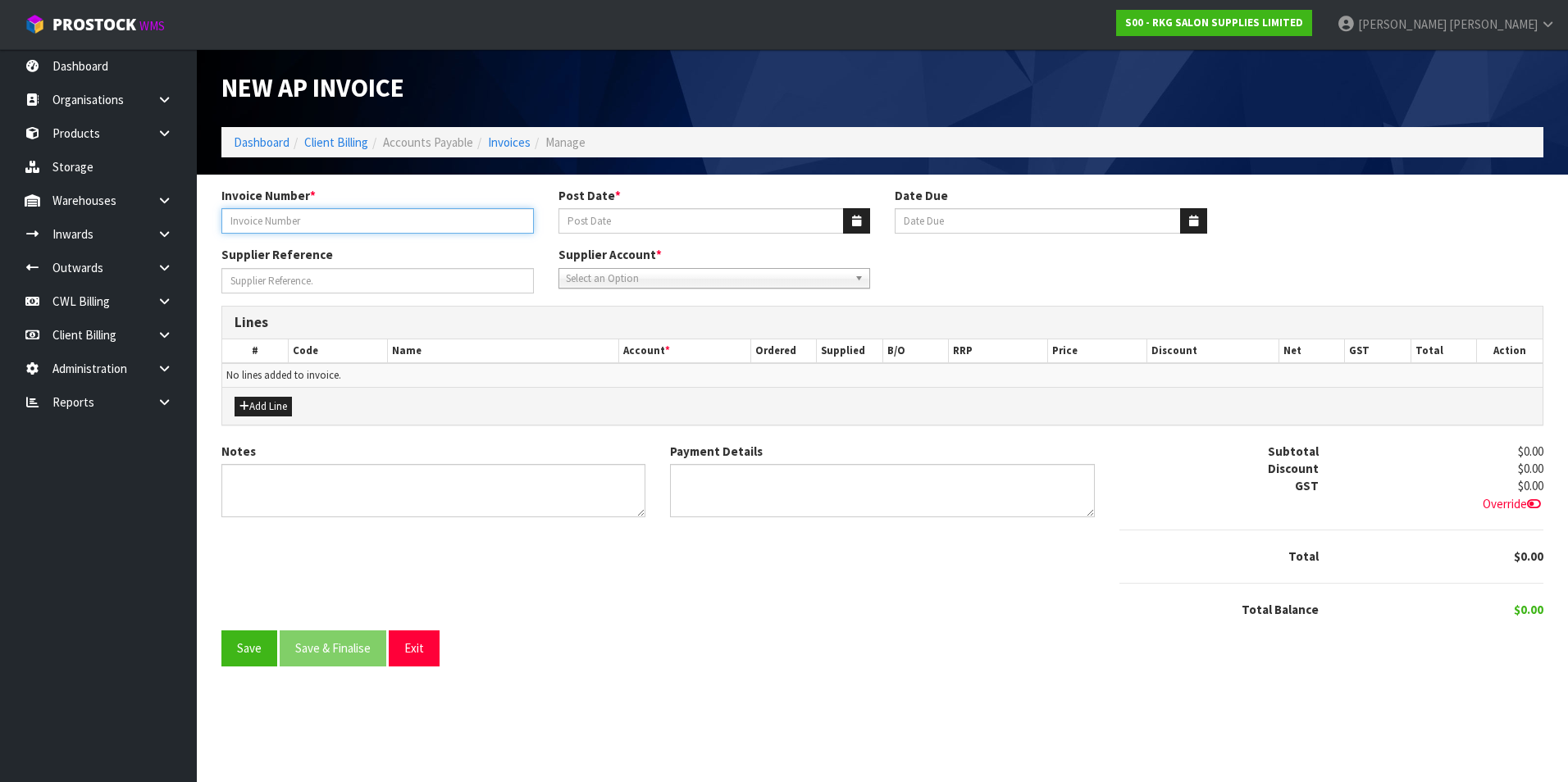
click at [281, 217] on input "Invoice Number *" at bounding box center [378, 221] width 312 height 26
type input "150725 MERCHANT FEE"
drag, startPoint x: 858, startPoint y: 216, endPoint x: 824, endPoint y: 219, distance: 34.1
click at [856, 216] on icon "button" at bounding box center [856, 221] width 9 height 11
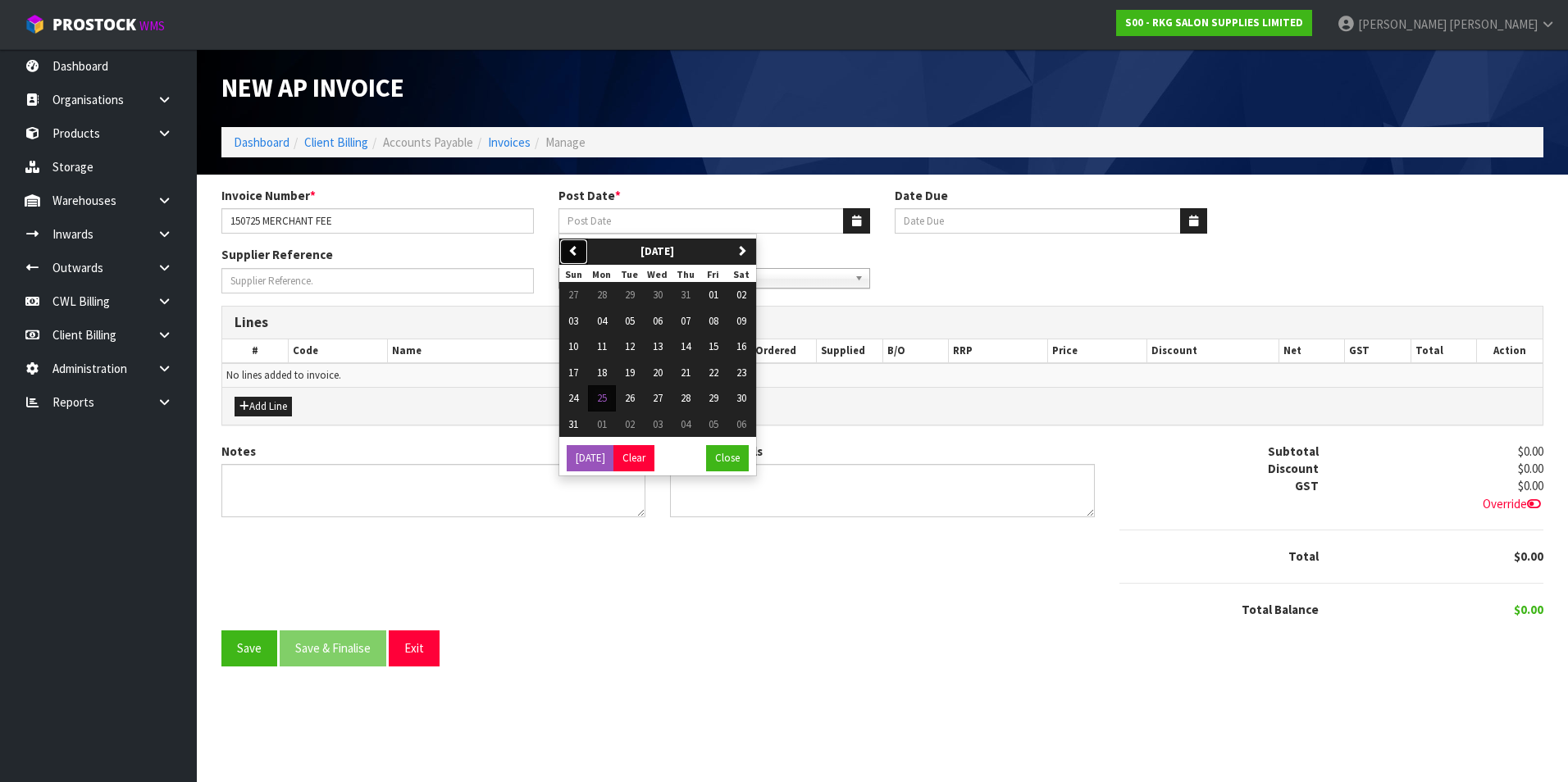
click at [576, 247] on icon "button" at bounding box center [573, 250] width 11 height 11
click at [628, 348] on span "15" at bounding box center [630, 346] width 10 height 14
type input "15/07/2025"
type input "[DATE]"
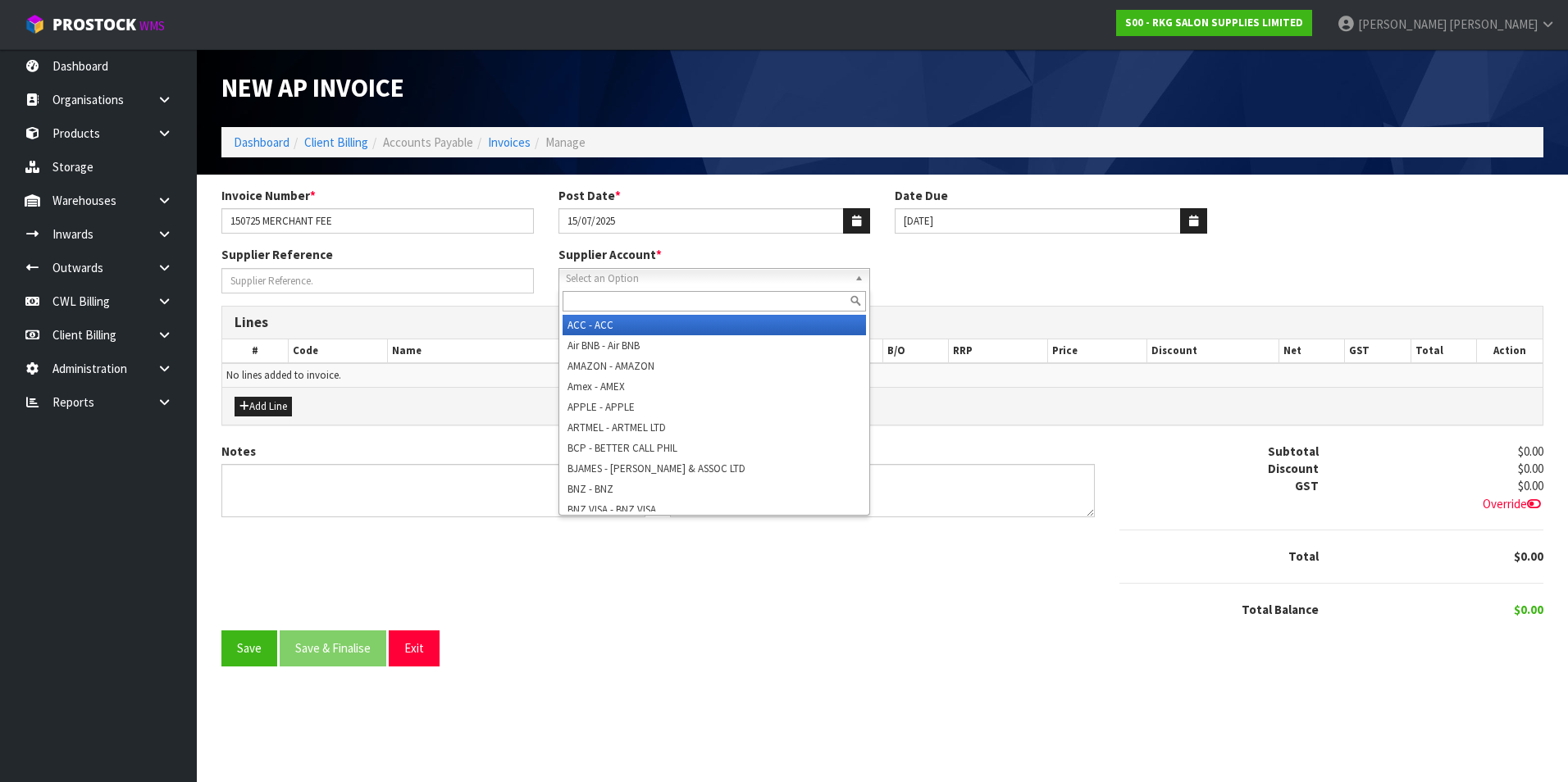
click at [604, 277] on span "Select an Option" at bounding box center [707, 279] width 283 height 20
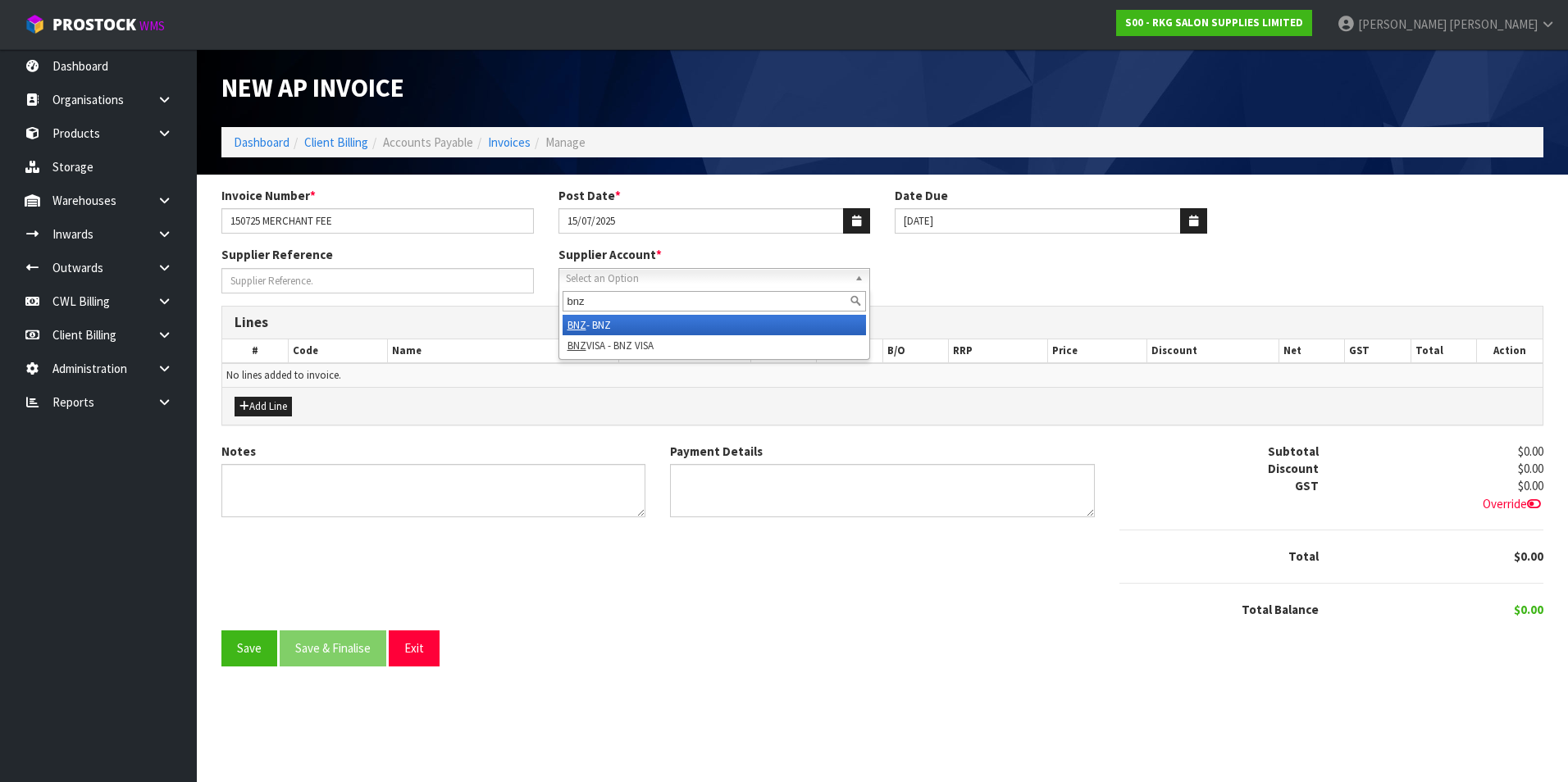
type input "bnz"
click at [611, 322] on li "BNZ - BNZ" at bounding box center [714, 325] width 304 height 21
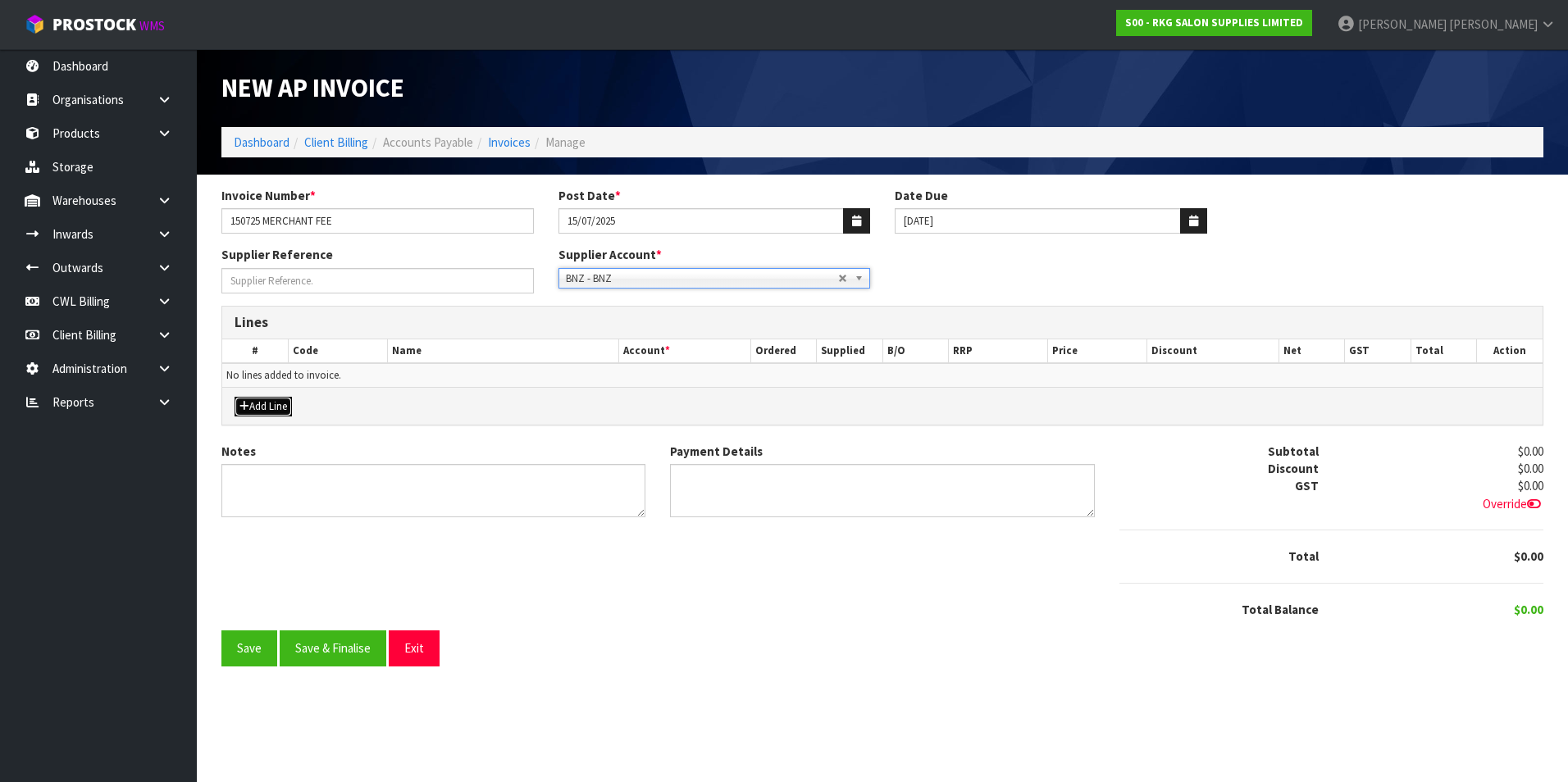
click at [276, 409] on button "Add Line" at bounding box center [263, 407] width 58 height 20
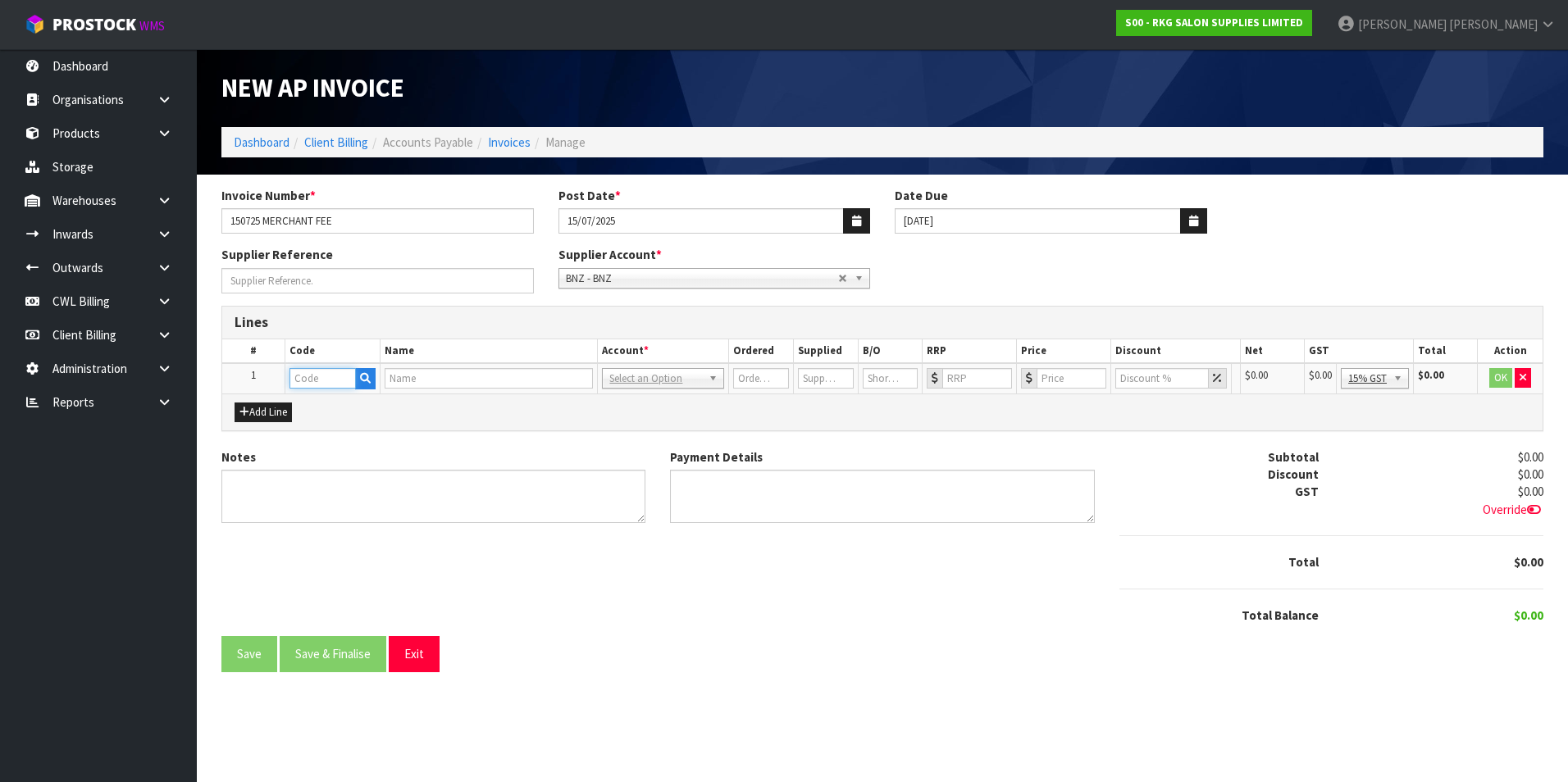
click at [335, 375] on input "text" at bounding box center [323, 378] width 67 height 21
type input "BANK"
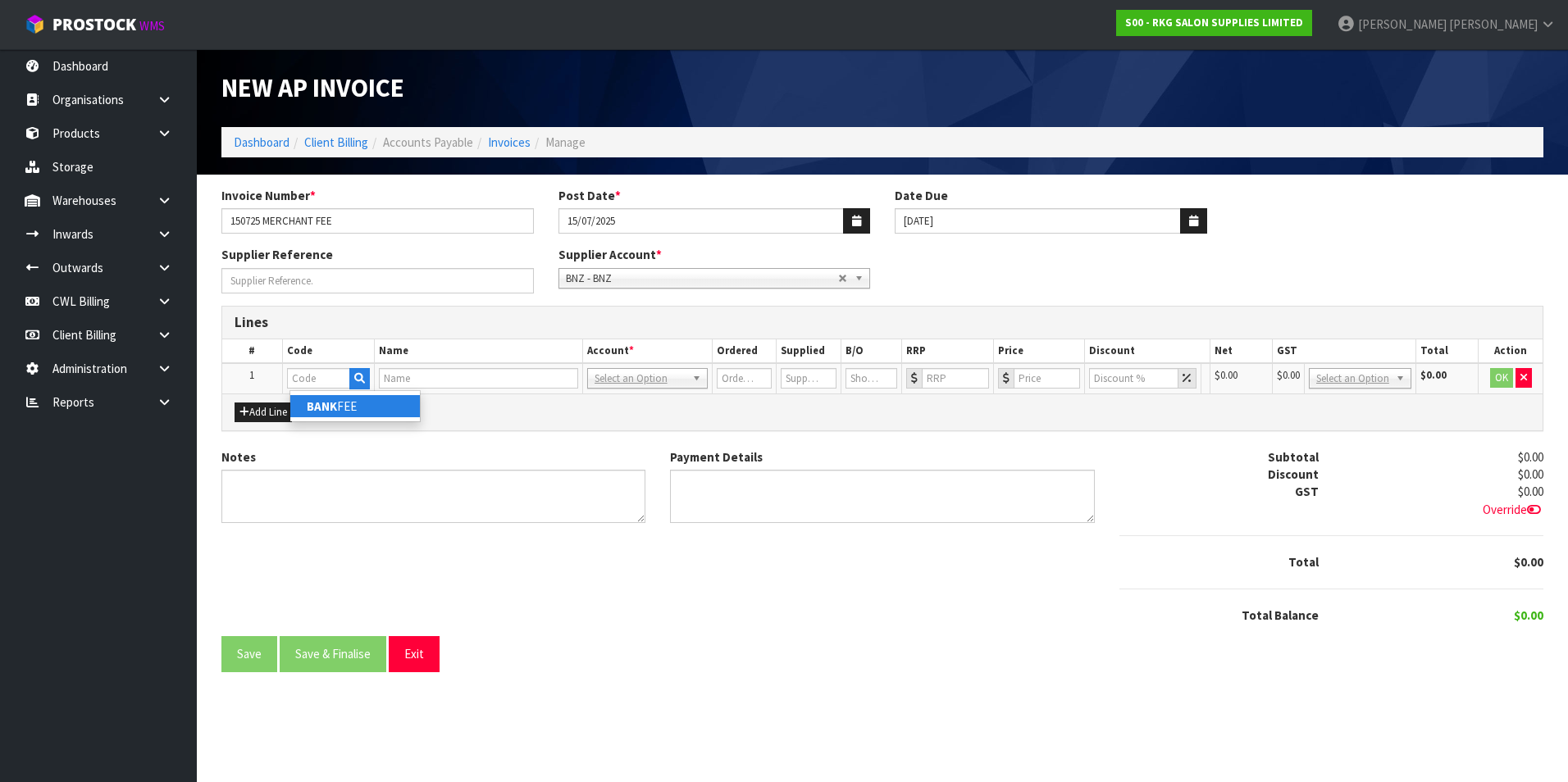
click at [349, 402] on link "BANK FEE" at bounding box center [355, 406] width 130 height 23
type input "BANK FEE"
type input "1"
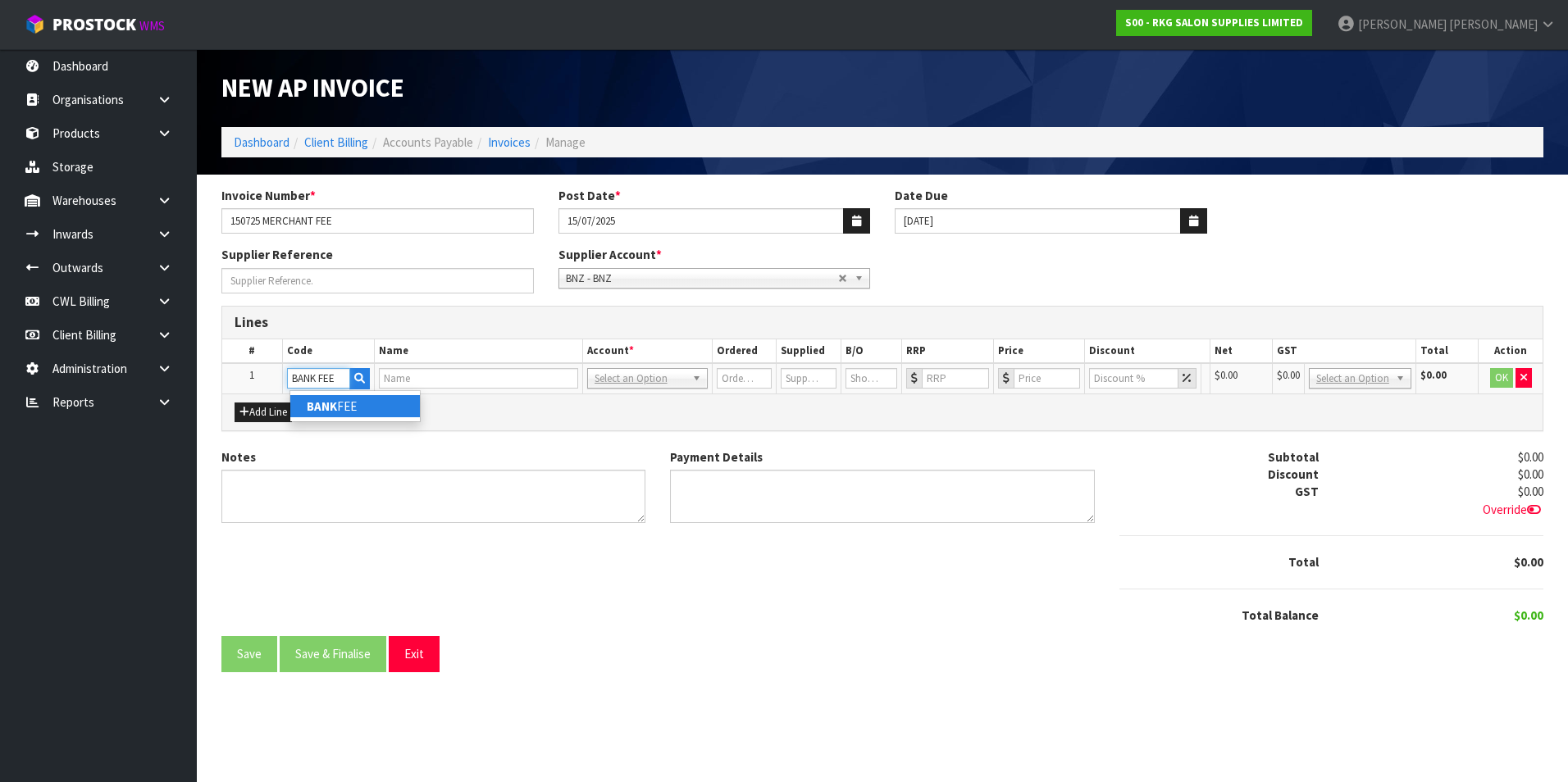
type input "0"
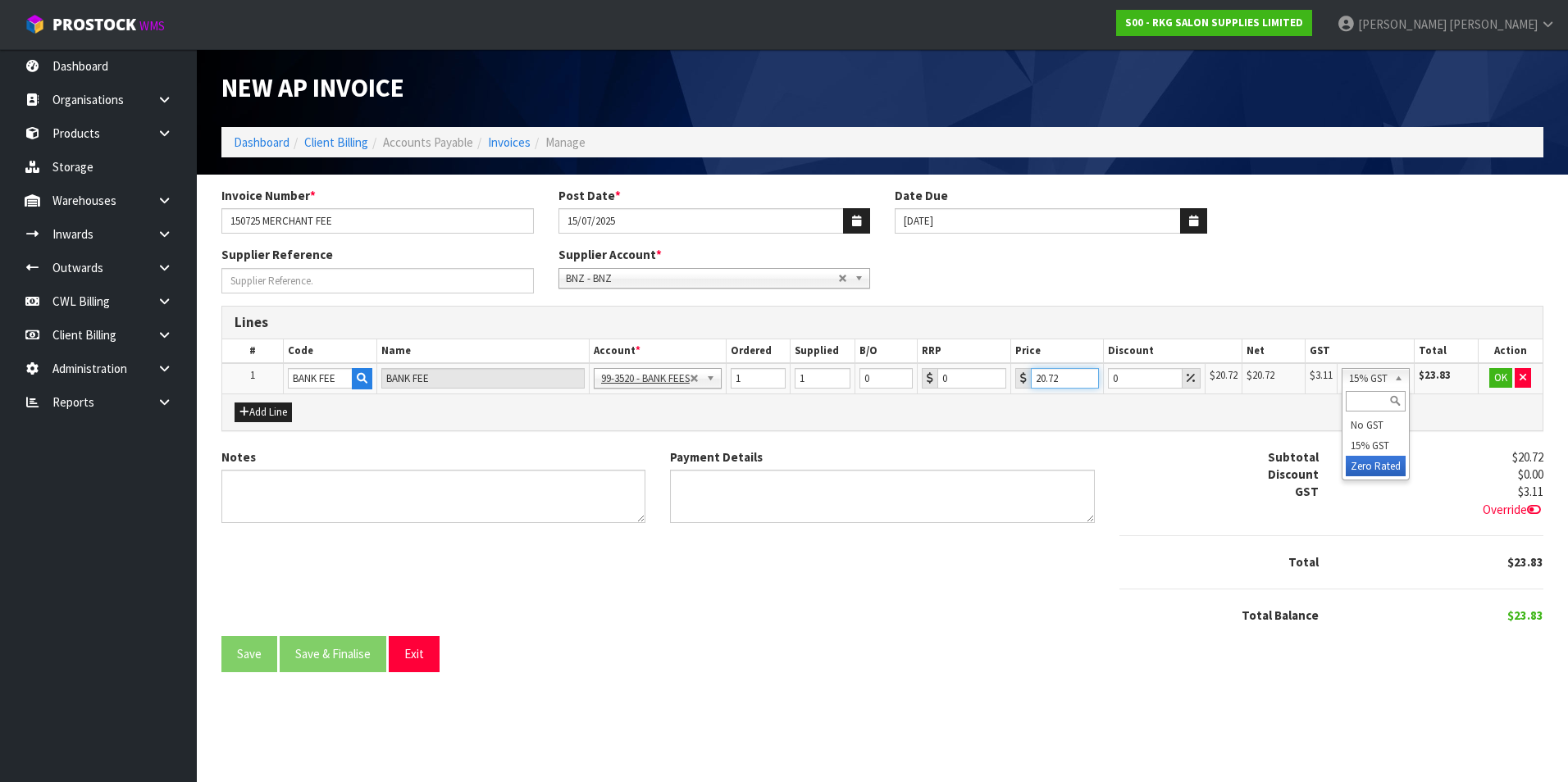
type input "20.72"
drag, startPoint x: 1388, startPoint y: 464, endPoint x: 1395, endPoint y: 455, distance: 11.4
click at [1500, 382] on button "OK" at bounding box center [1500, 378] width 23 height 20
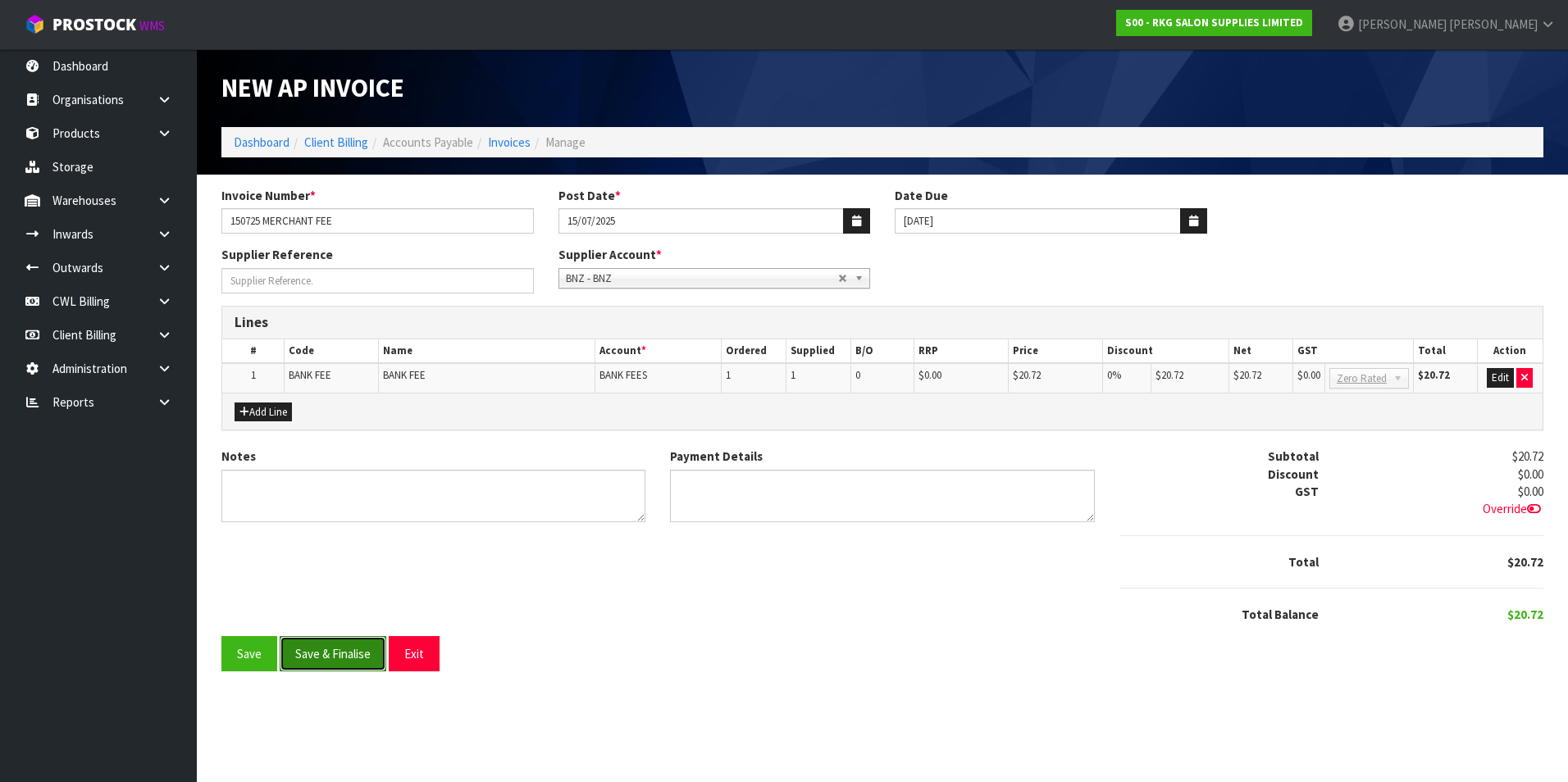
click at [362, 652] on button "Save & Finalise" at bounding box center [333, 654] width 107 height 35
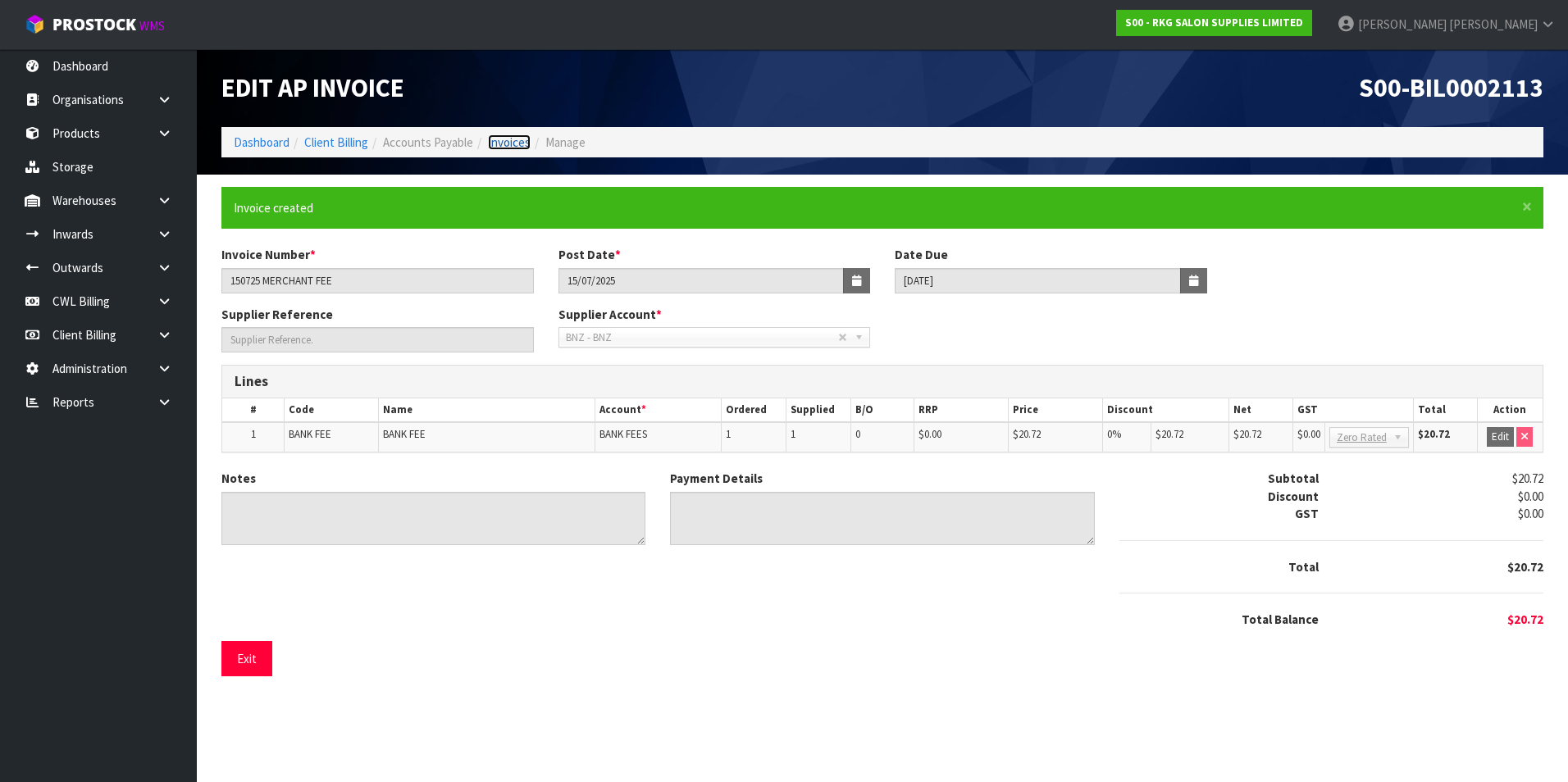
click at [523, 147] on link "Invoices" at bounding box center [508, 142] width 42 height 16
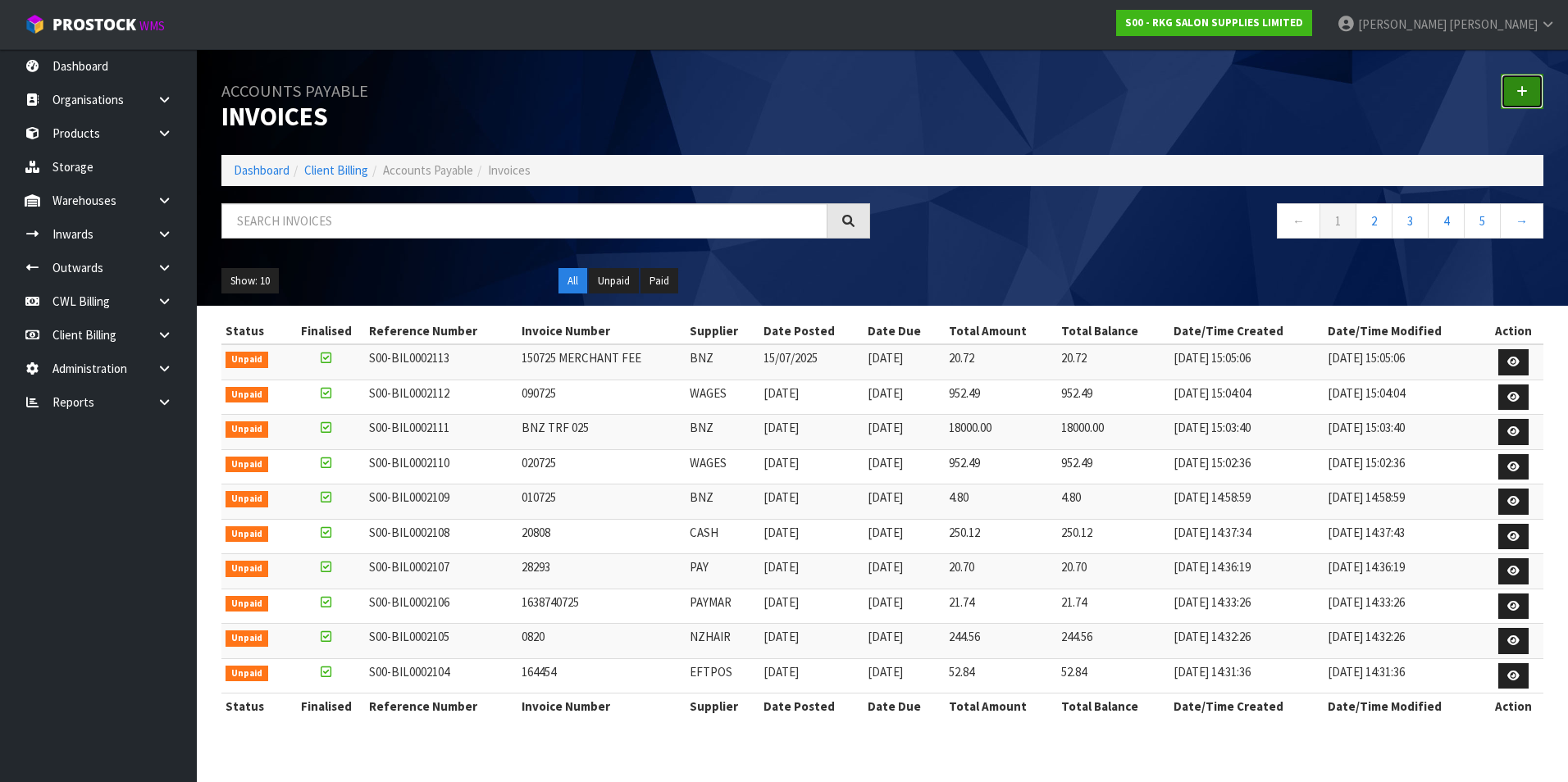
click at [1522, 85] on icon at bounding box center [1522, 91] width 12 height 13
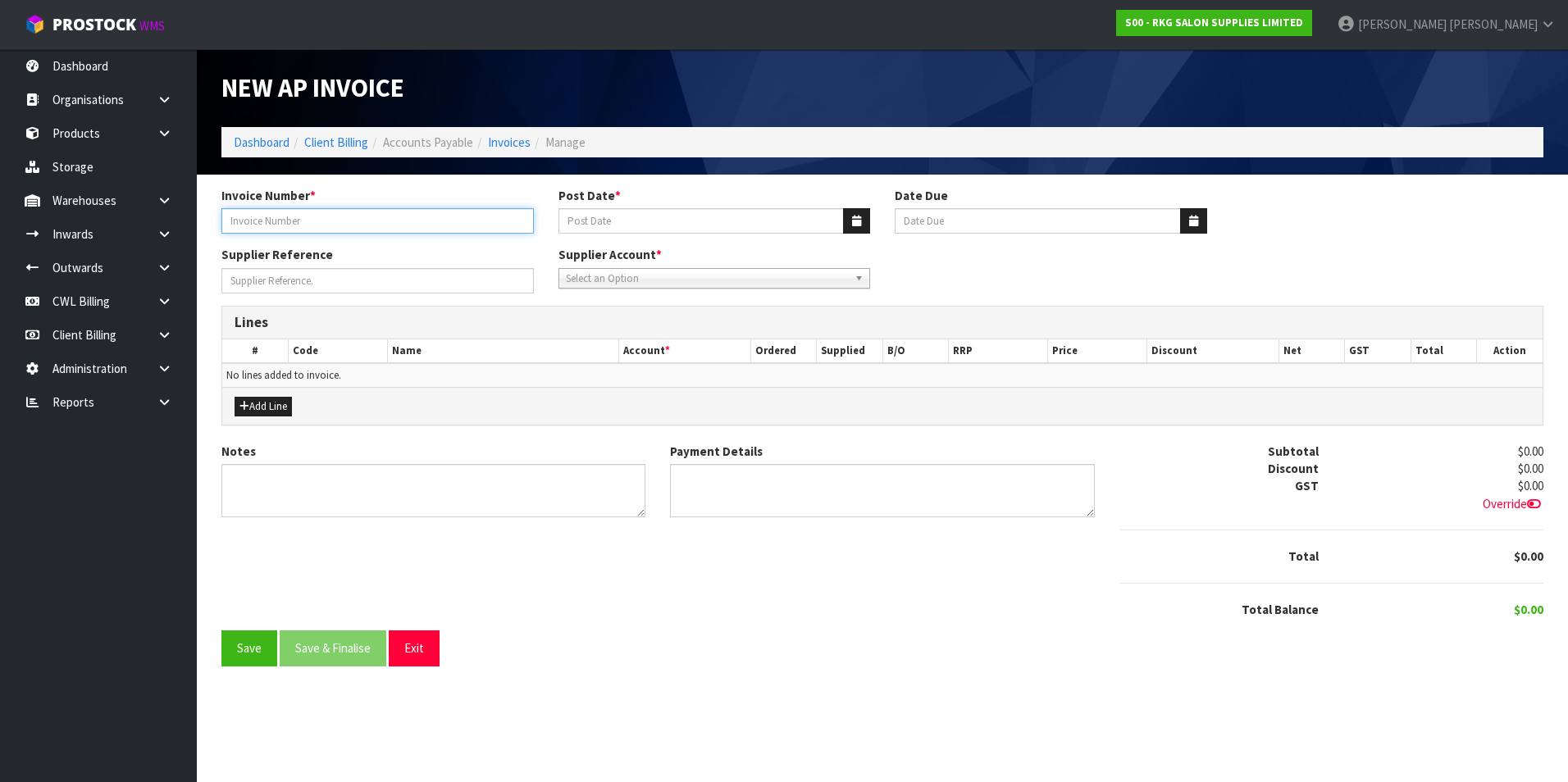
click at [450, 217] on input "Invoice Number *" at bounding box center [378, 221] width 312 height 26
type input "160725 WAGES"
click at [857, 217] on icon "button" at bounding box center [856, 221] width 9 height 11
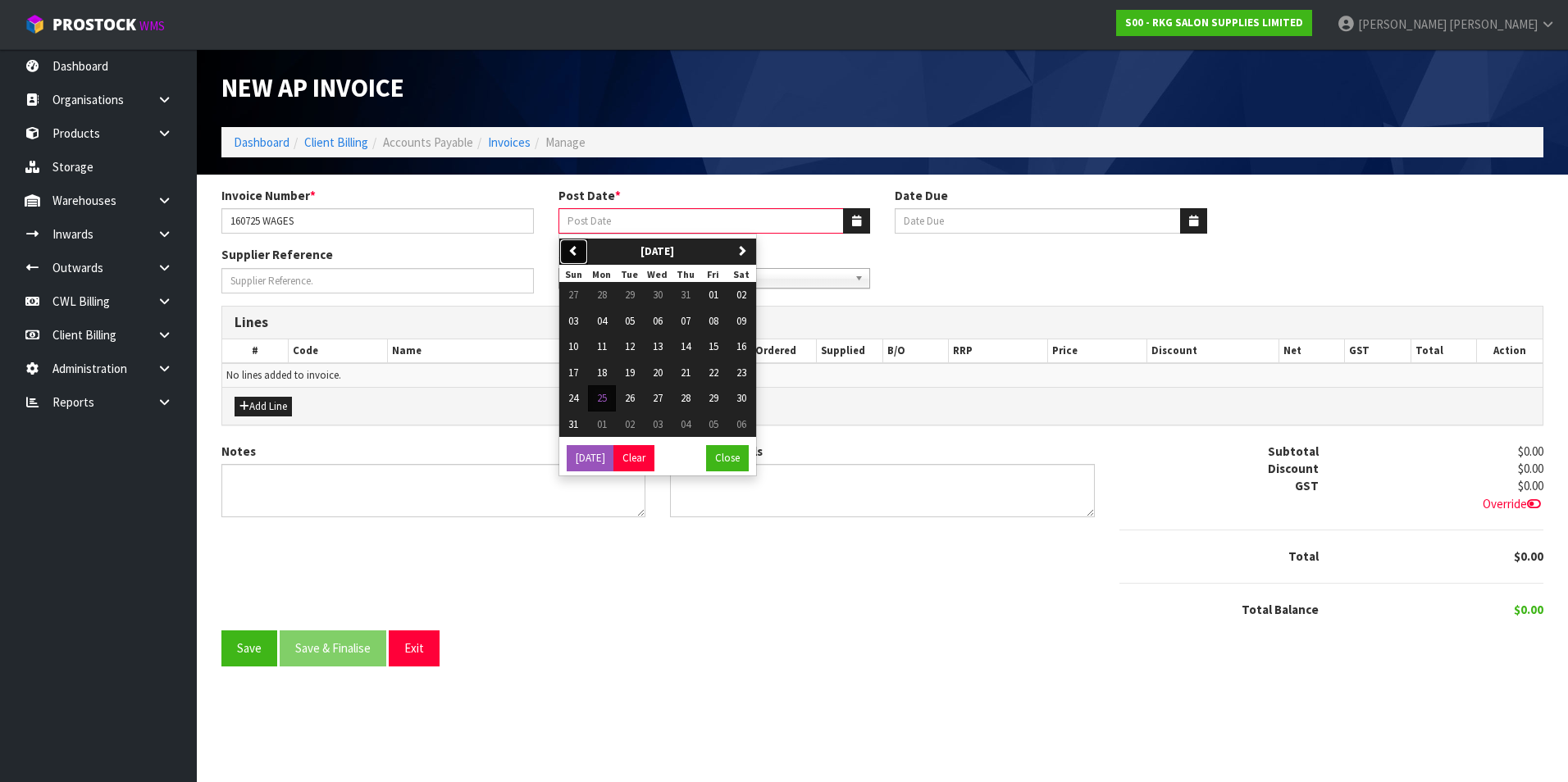
click at [577, 254] on icon "button" at bounding box center [573, 250] width 11 height 11
click at [658, 349] on span "16" at bounding box center [657, 346] width 10 height 14
type input "[DATE]"
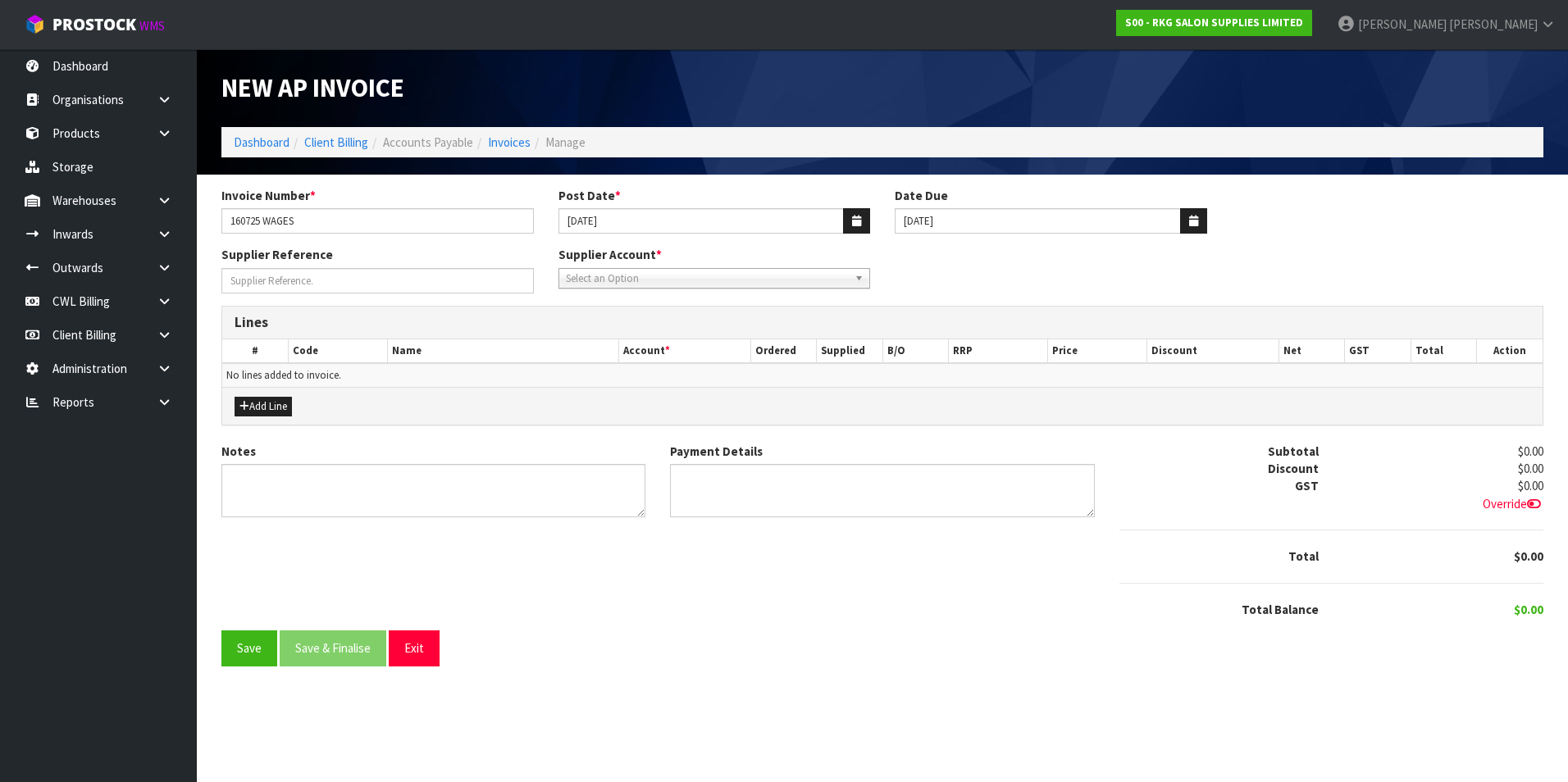
click at [624, 283] on span "Select an Option" at bounding box center [707, 279] width 283 height 20
type input "wag"
drag, startPoint x: 632, startPoint y: 317, endPoint x: 302, endPoint y: 373, distance: 334.7
click at [627, 317] on li "WAG ES - WAGES" at bounding box center [714, 325] width 304 height 21
click at [275, 403] on button "Add Line" at bounding box center [263, 407] width 58 height 20
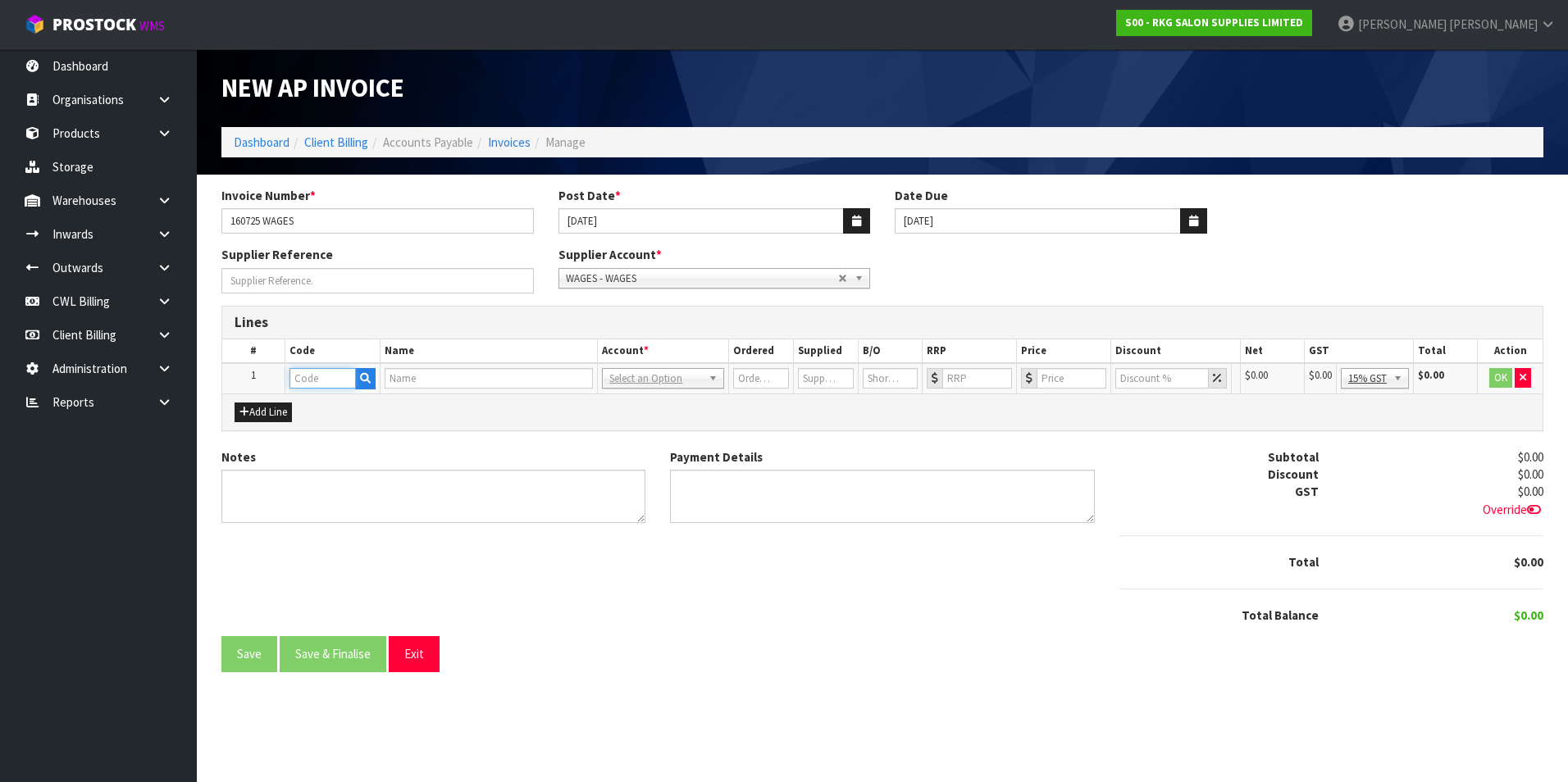
click at [315, 382] on input "text" at bounding box center [323, 378] width 67 height 21
type input "WA"
click at [338, 405] on link "WA GES" at bounding box center [355, 406] width 130 height 23
type input "WAGES"
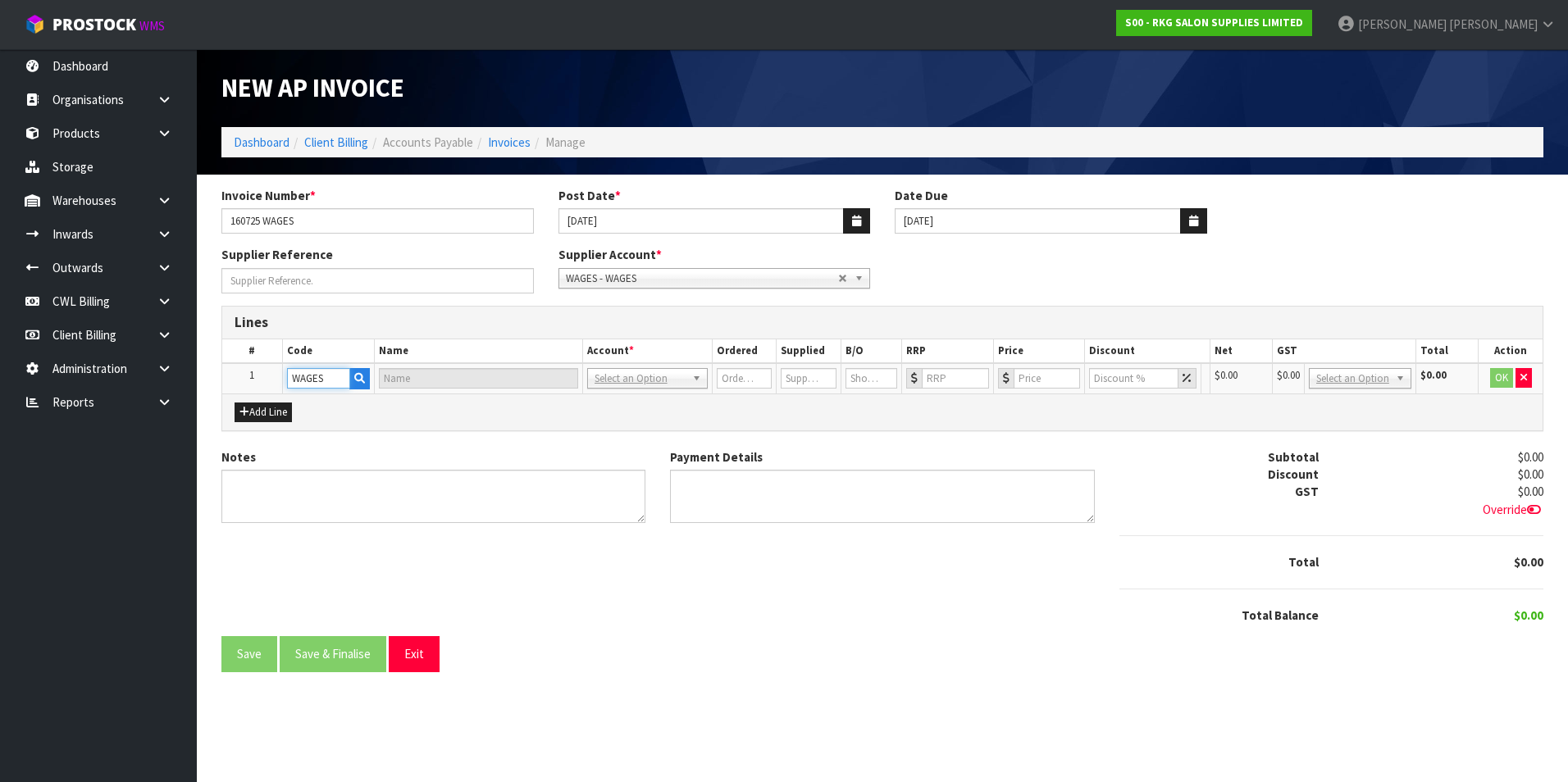
type input "WAGES"
type input "1"
type input "0"
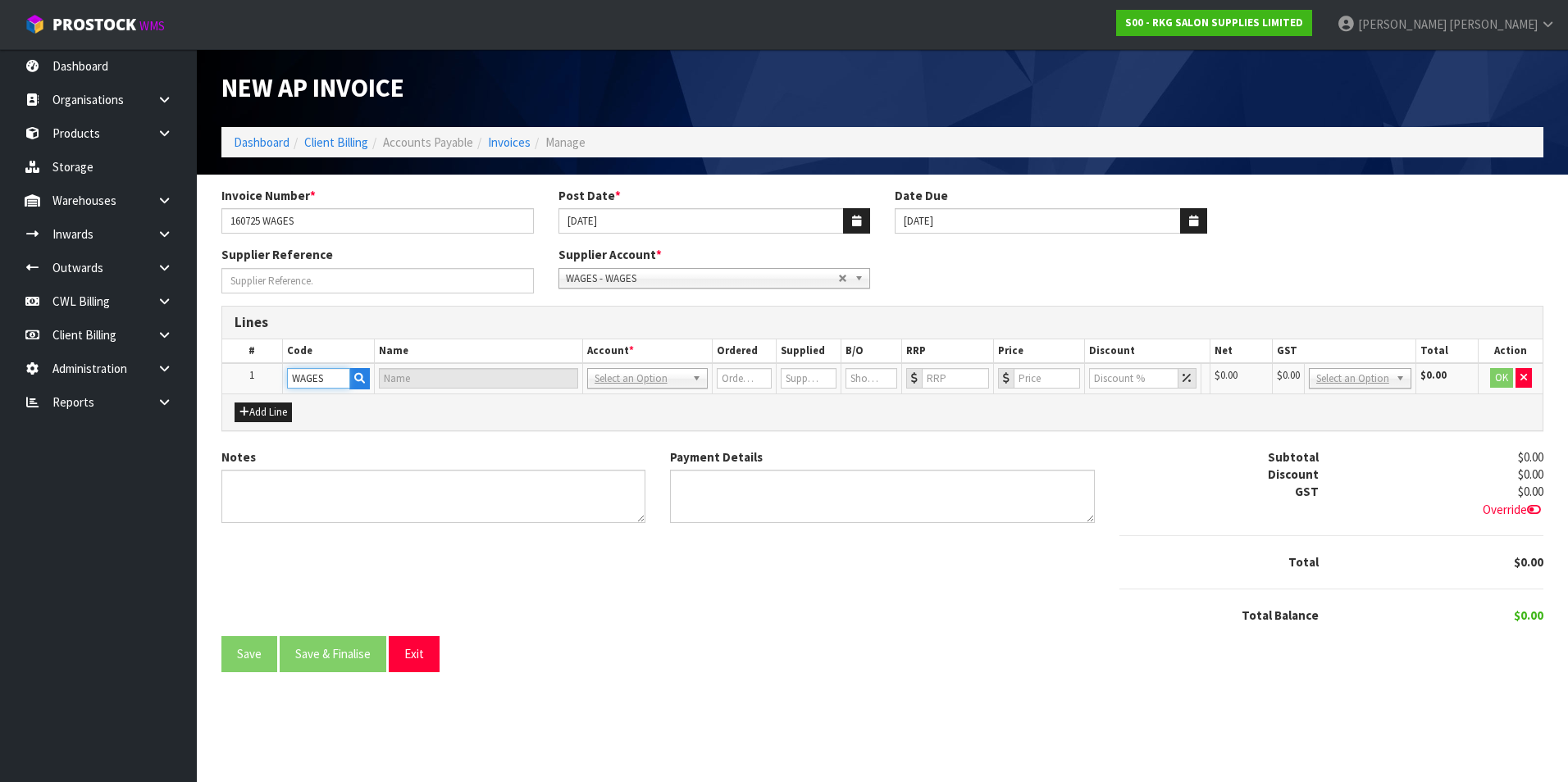
type input "0"
click at [1047, 377] on input "0" at bounding box center [1066, 378] width 69 height 21
type input "952.49"
drag, startPoint x: 1497, startPoint y: 377, endPoint x: 1490, endPoint y: 385, distance: 10.6
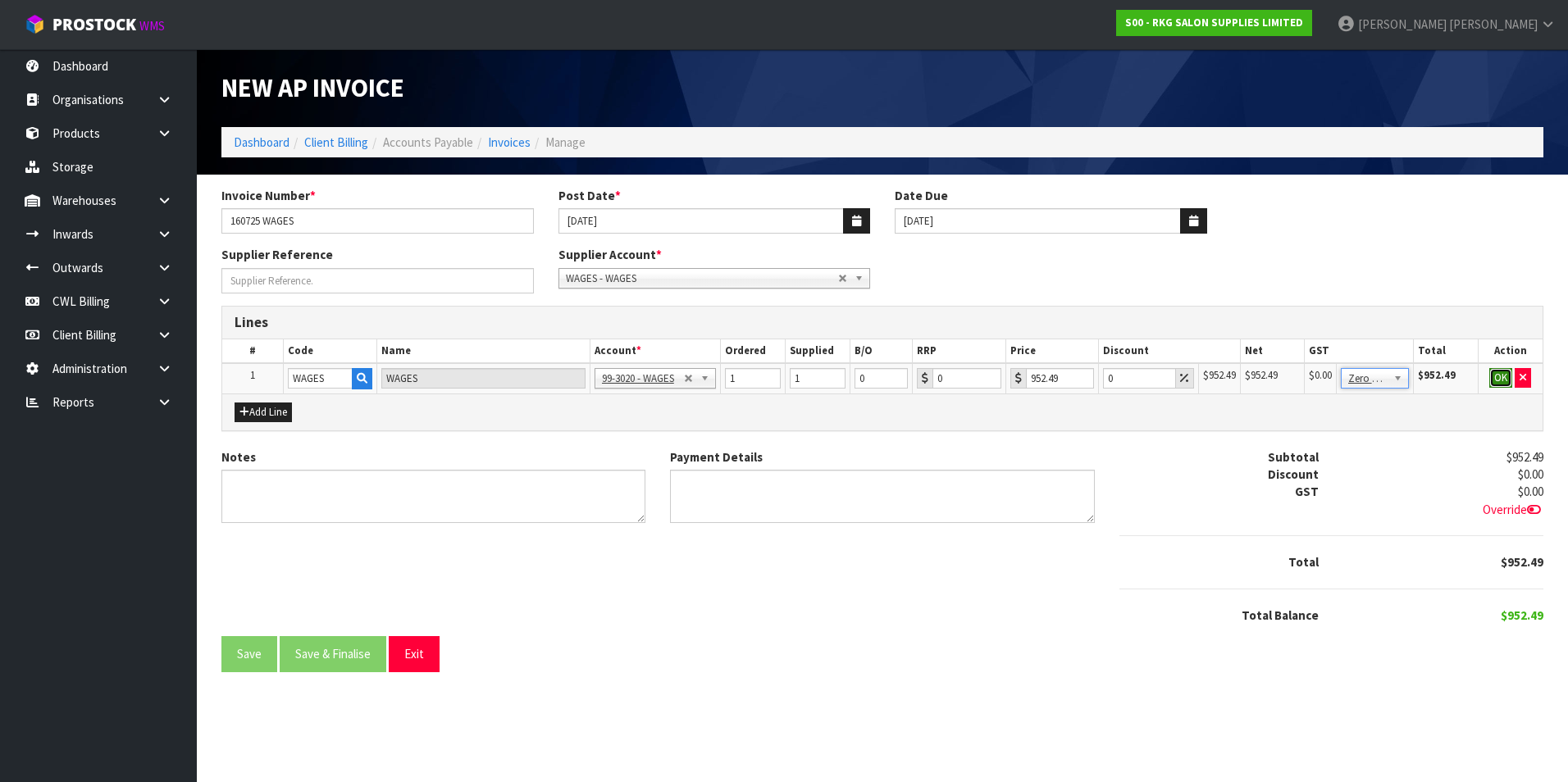
click at [1491, 382] on button "OK" at bounding box center [1500, 378] width 23 height 20
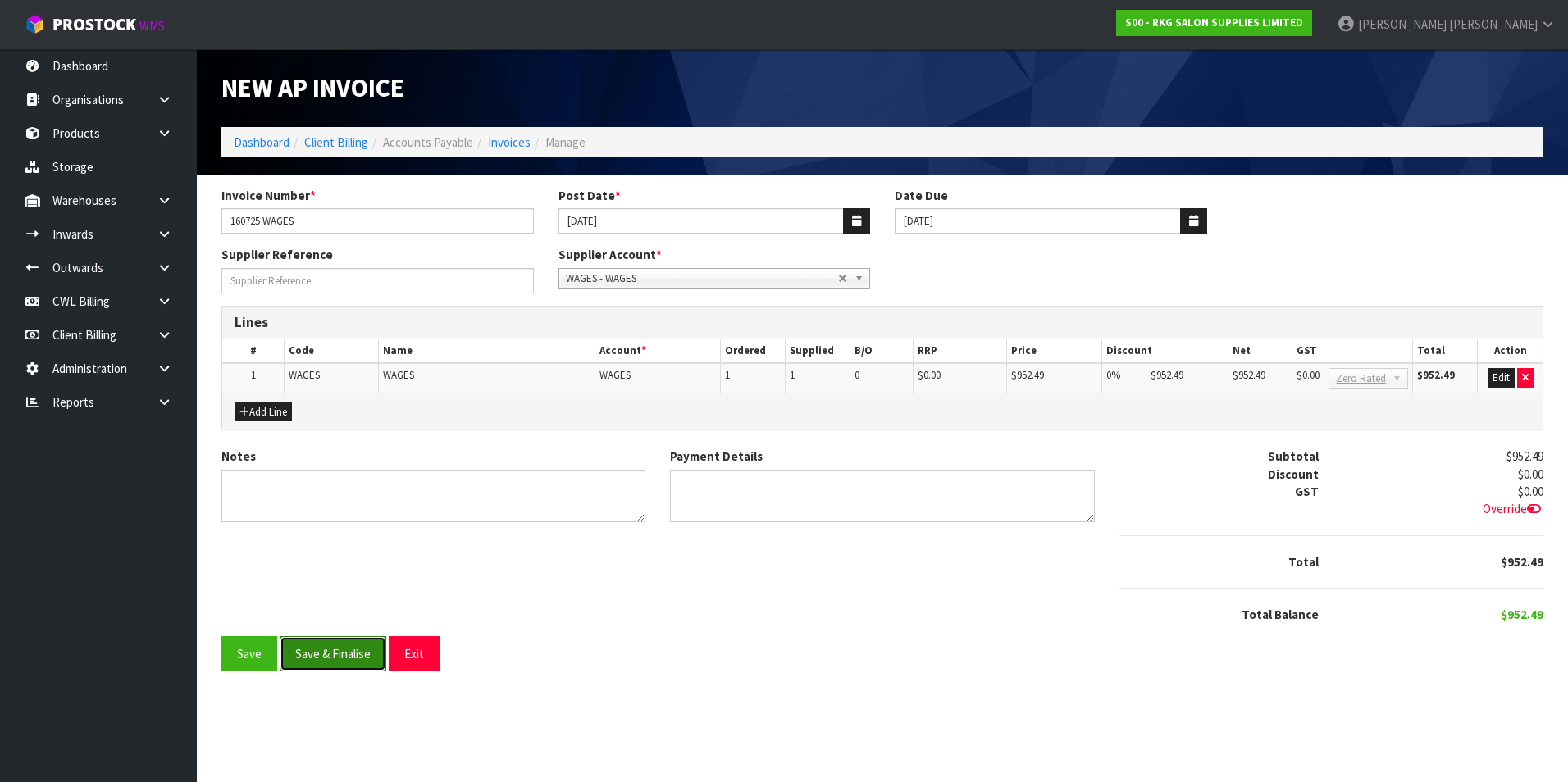
click at [329, 647] on button "Save & Finalise" at bounding box center [333, 654] width 107 height 35
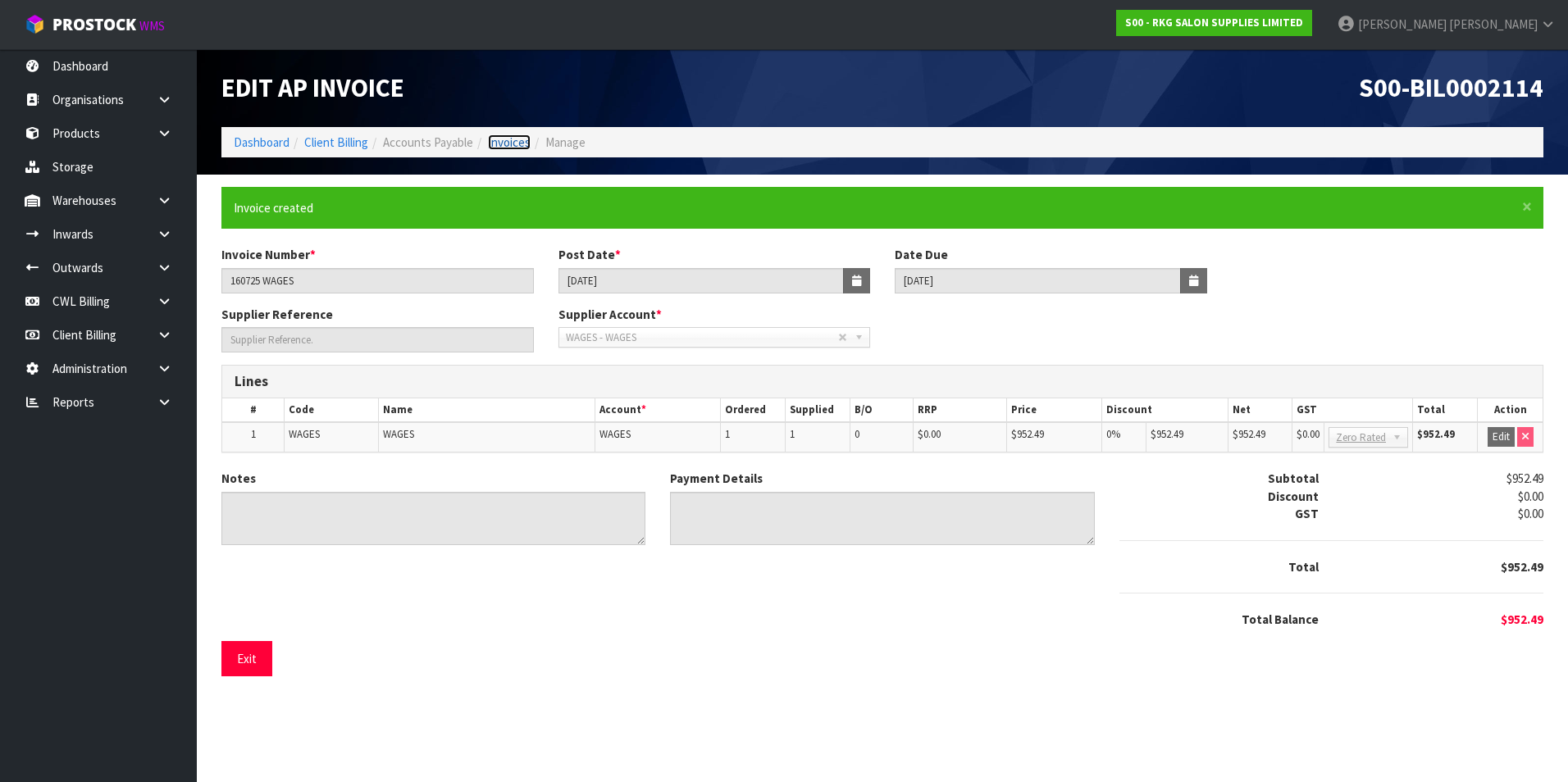
click at [503, 149] on link "Invoices" at bounding box center [508, 142] width 42 height 16
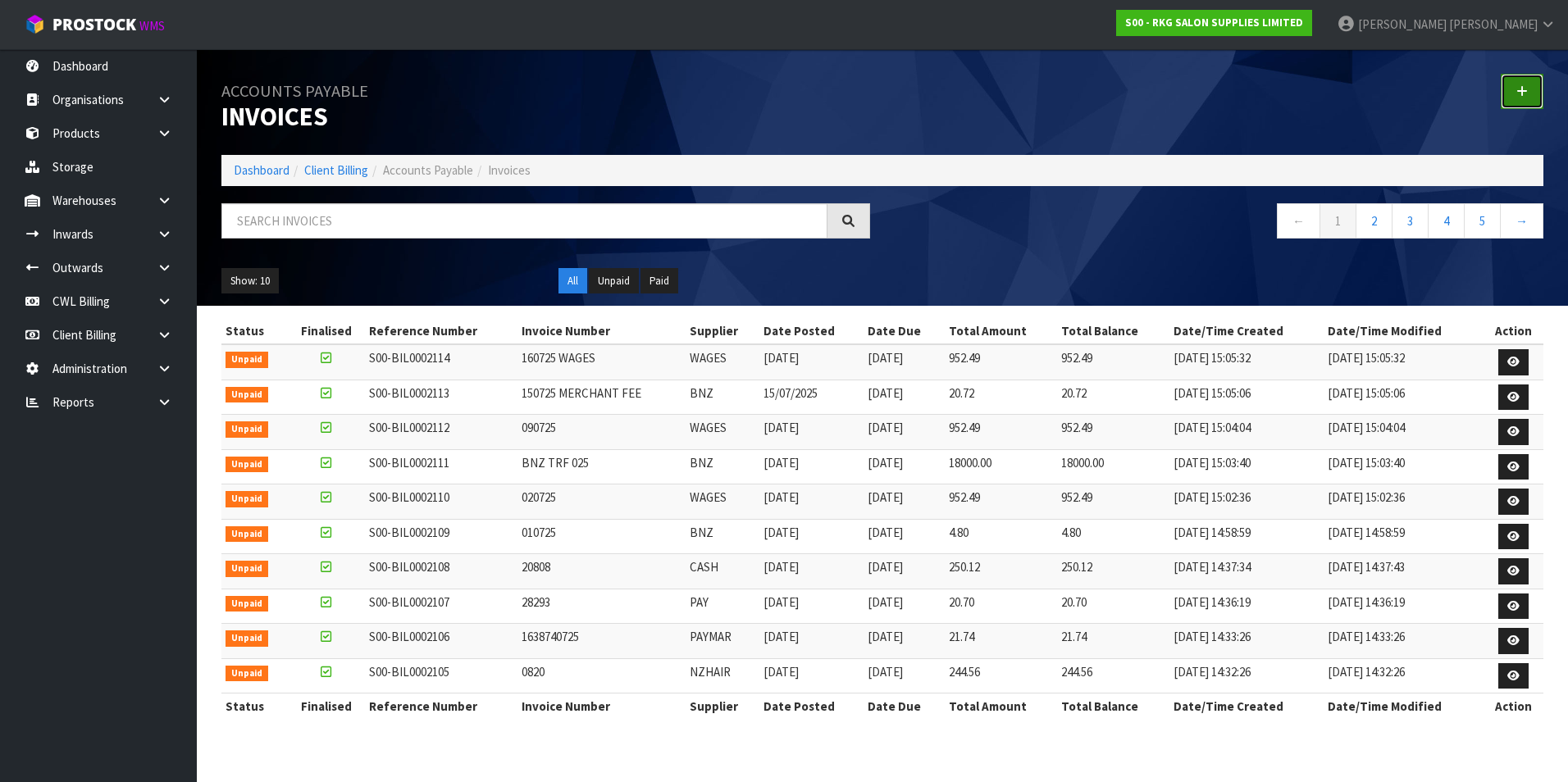
click at [1516, 90] on link at bounding box center [1521, 91] width 42 height 35
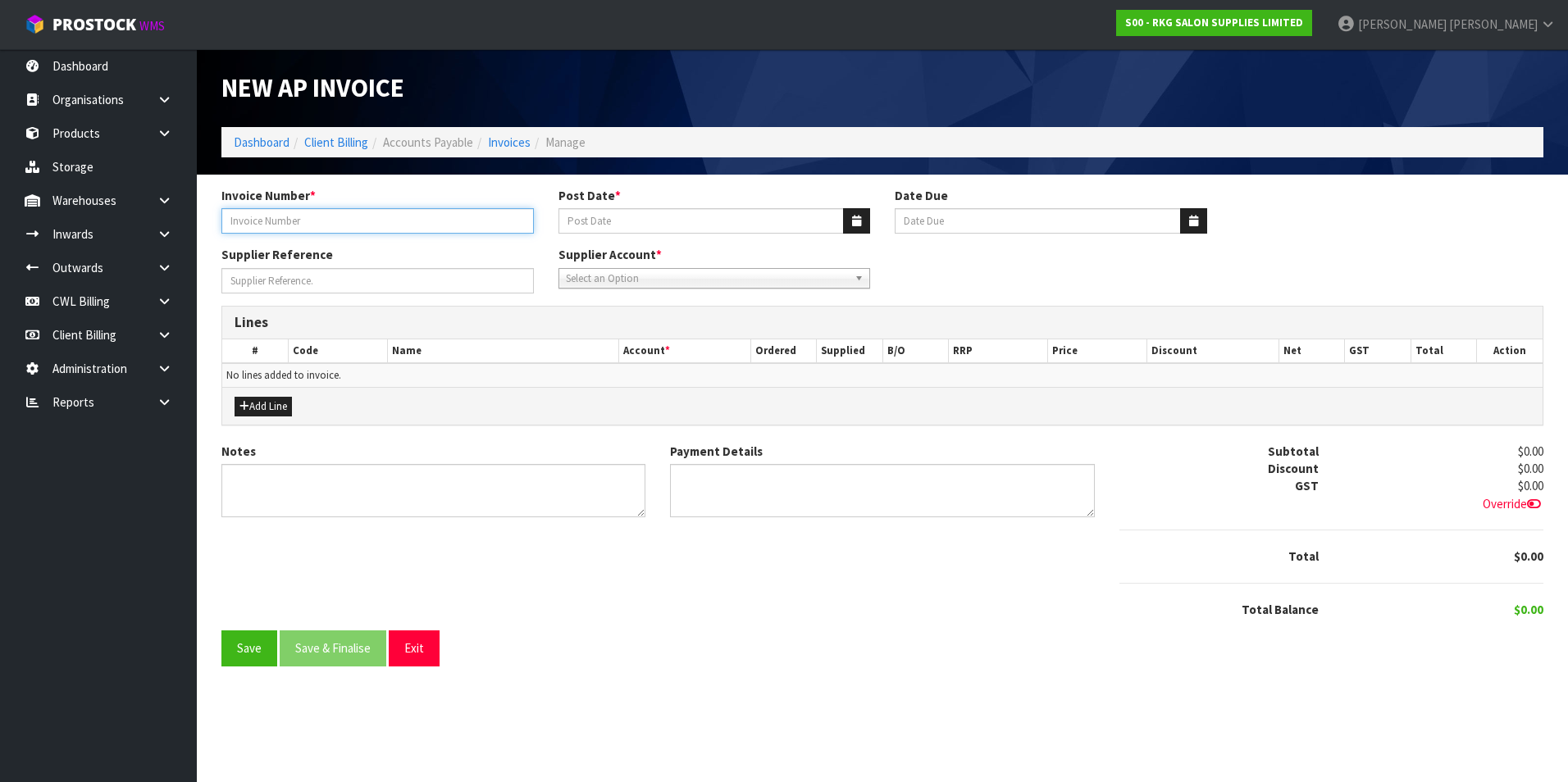
click at [369, 223] on input "Invoice Number *" at bounding box center [378, 221] width 312 height 26
type input "5367 5368"
click at [857, 217] on icon "button" at bounding box center [856, 221] width 9 height 11
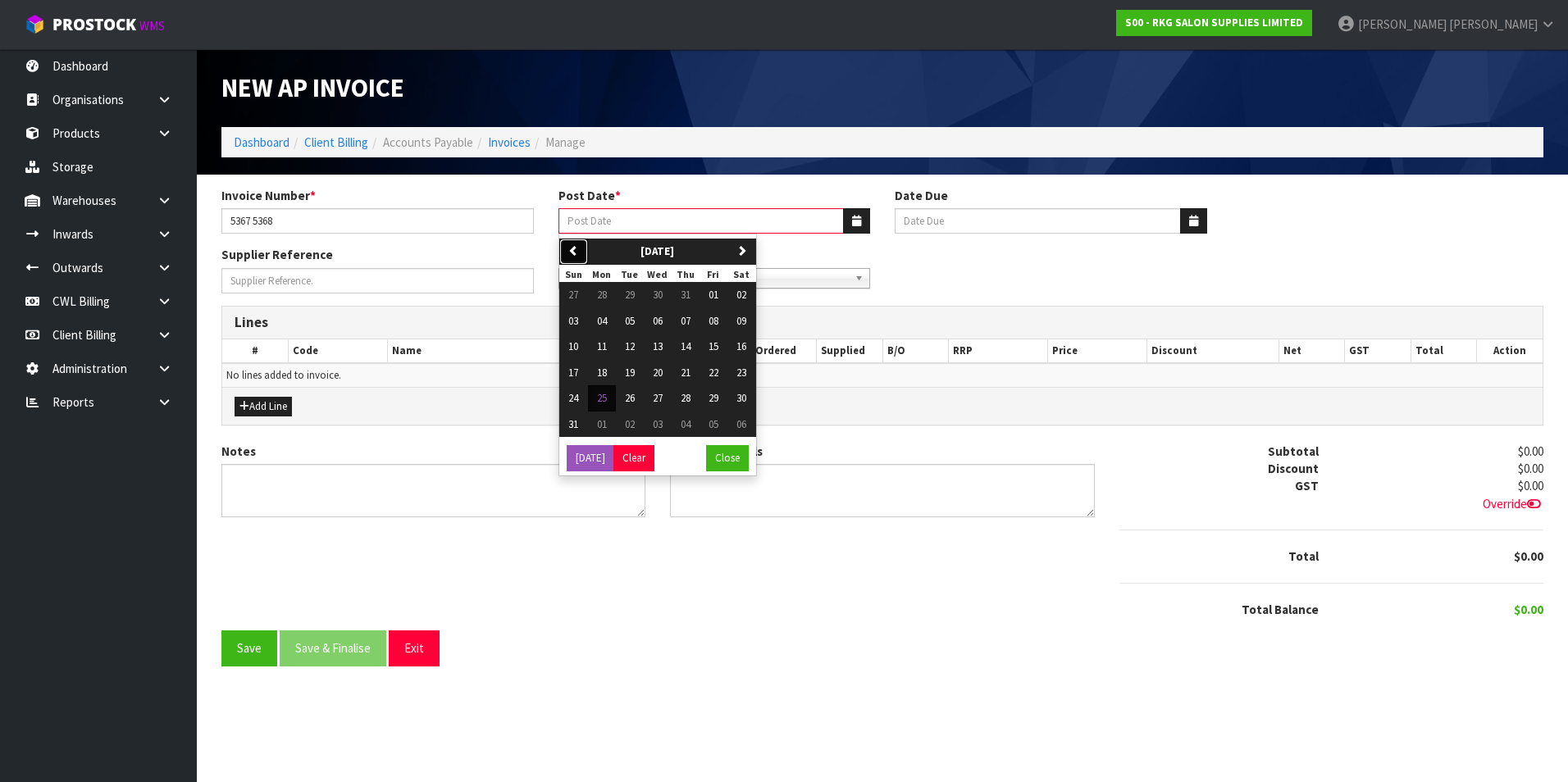
click at [586, 249] on button "previous" at bounding box center [573, 251] width 28 height 26
drag, startPoint x: 656, startPoint y: 347, endPoint x: 652, endPoint y: 312, distance: 35.2
click at [656, 345] on span "16" at bounding box center [657, 346] width 10 height 14
type input "[DATE]"
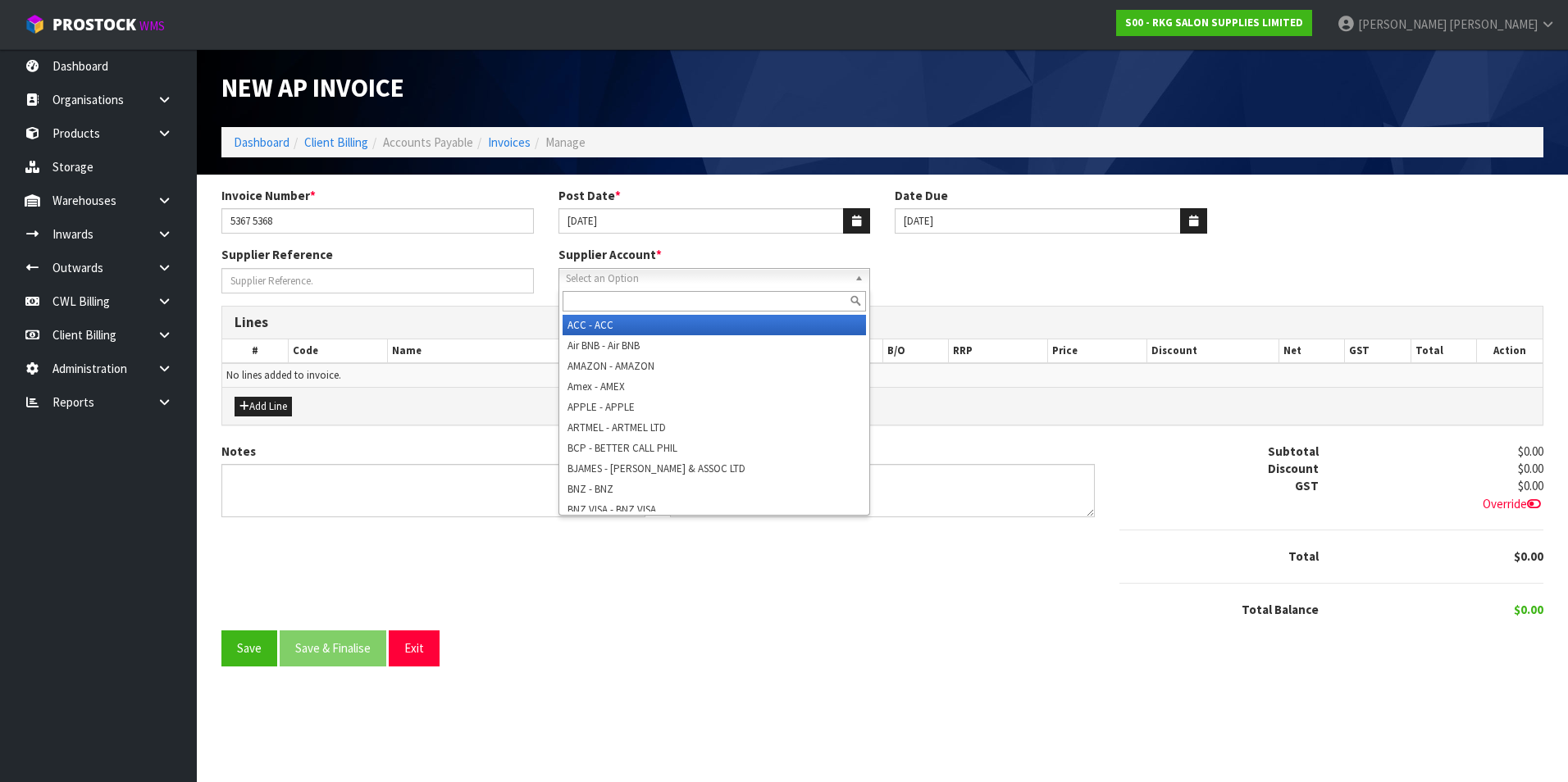
click at [638, 285] on span "Select an Option" at bounding box center [707, 279] width 283 height 20
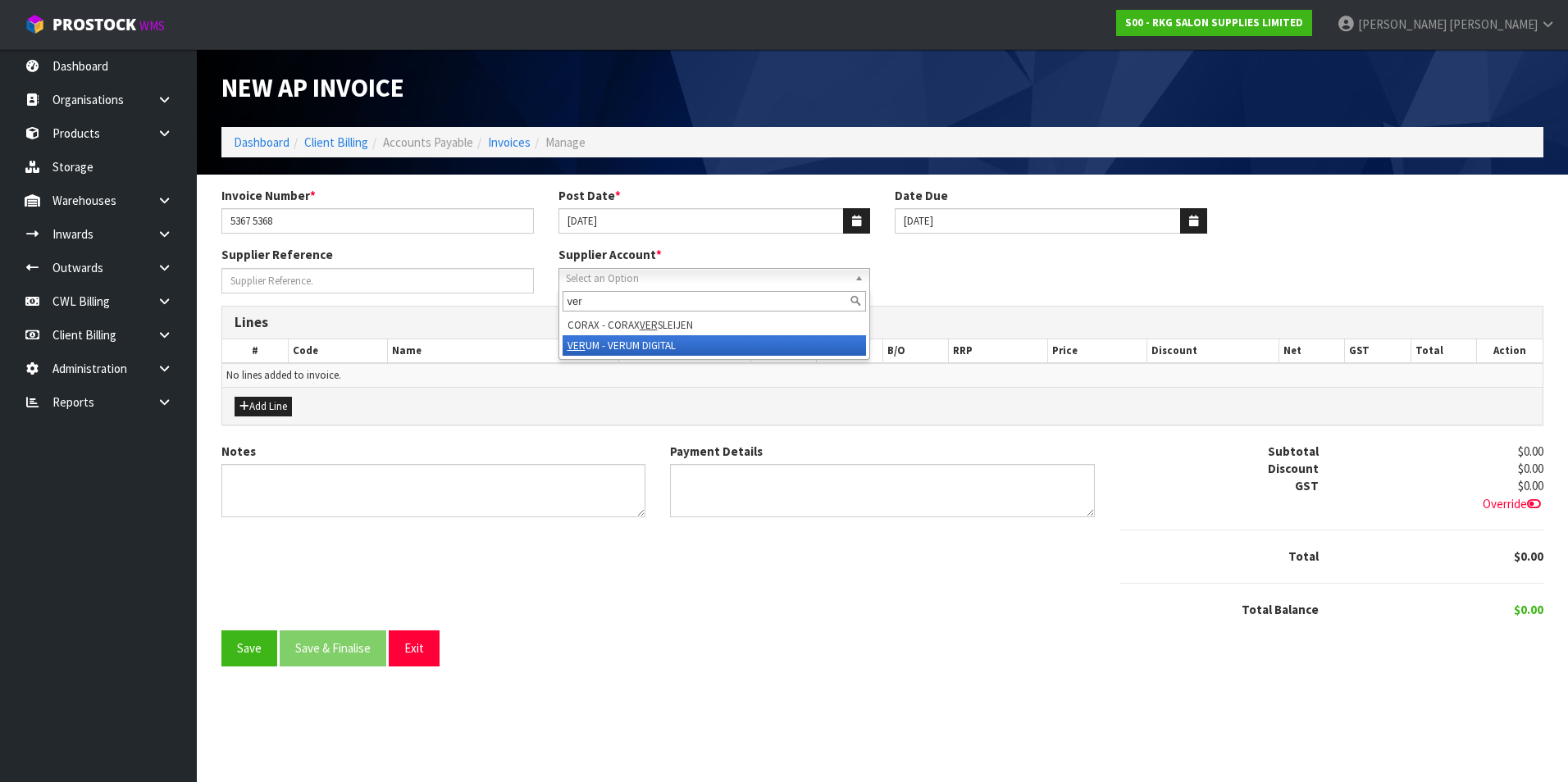
type input "ver"
click at [656, 344] on li "VER UM - VERUM DIGITAL" at bounding box center [714, 345] width 304 height 21
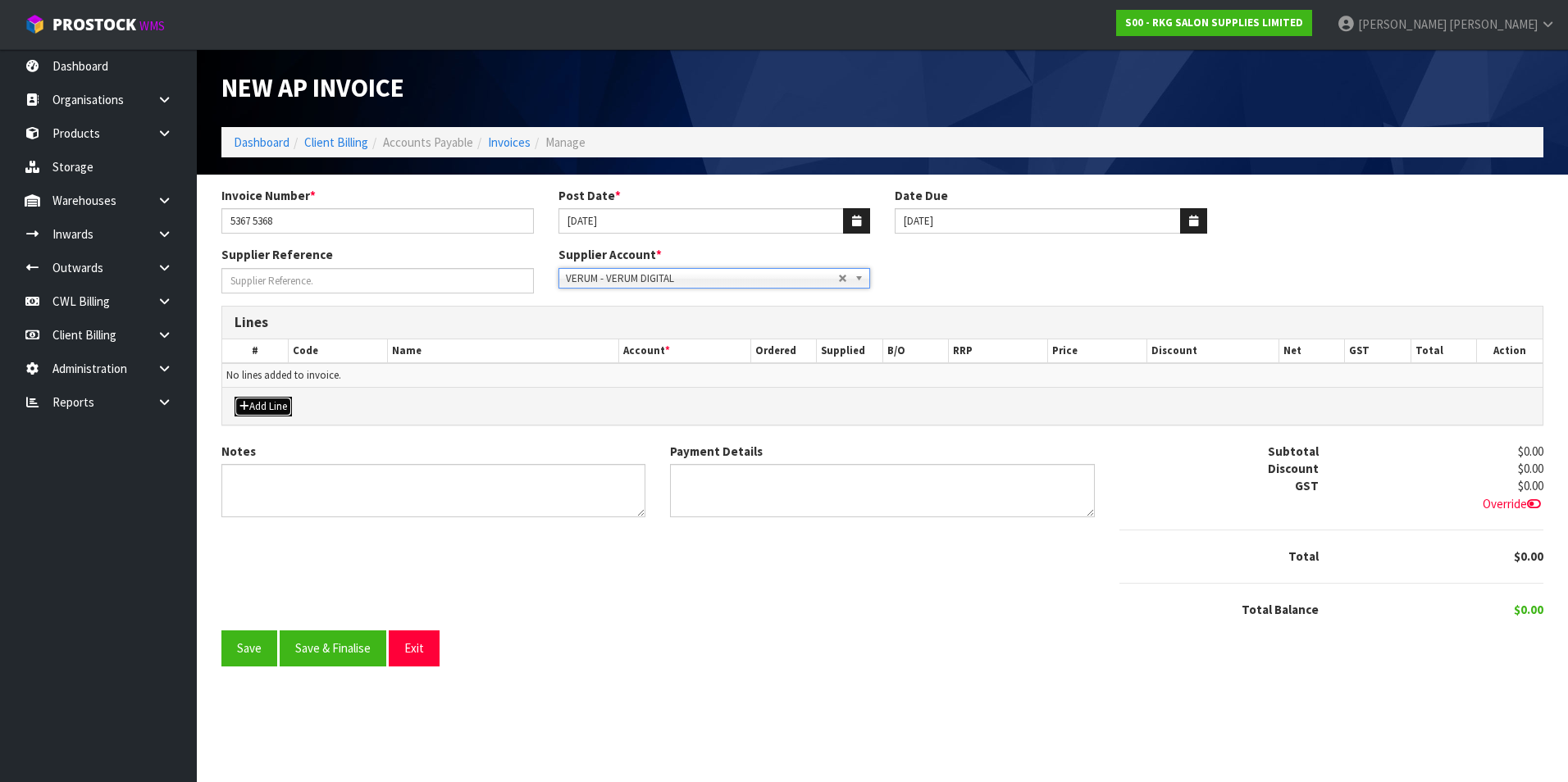
click at [275, 407] on button "Add Line" at bounding box center [263, 407] width 58 height 20
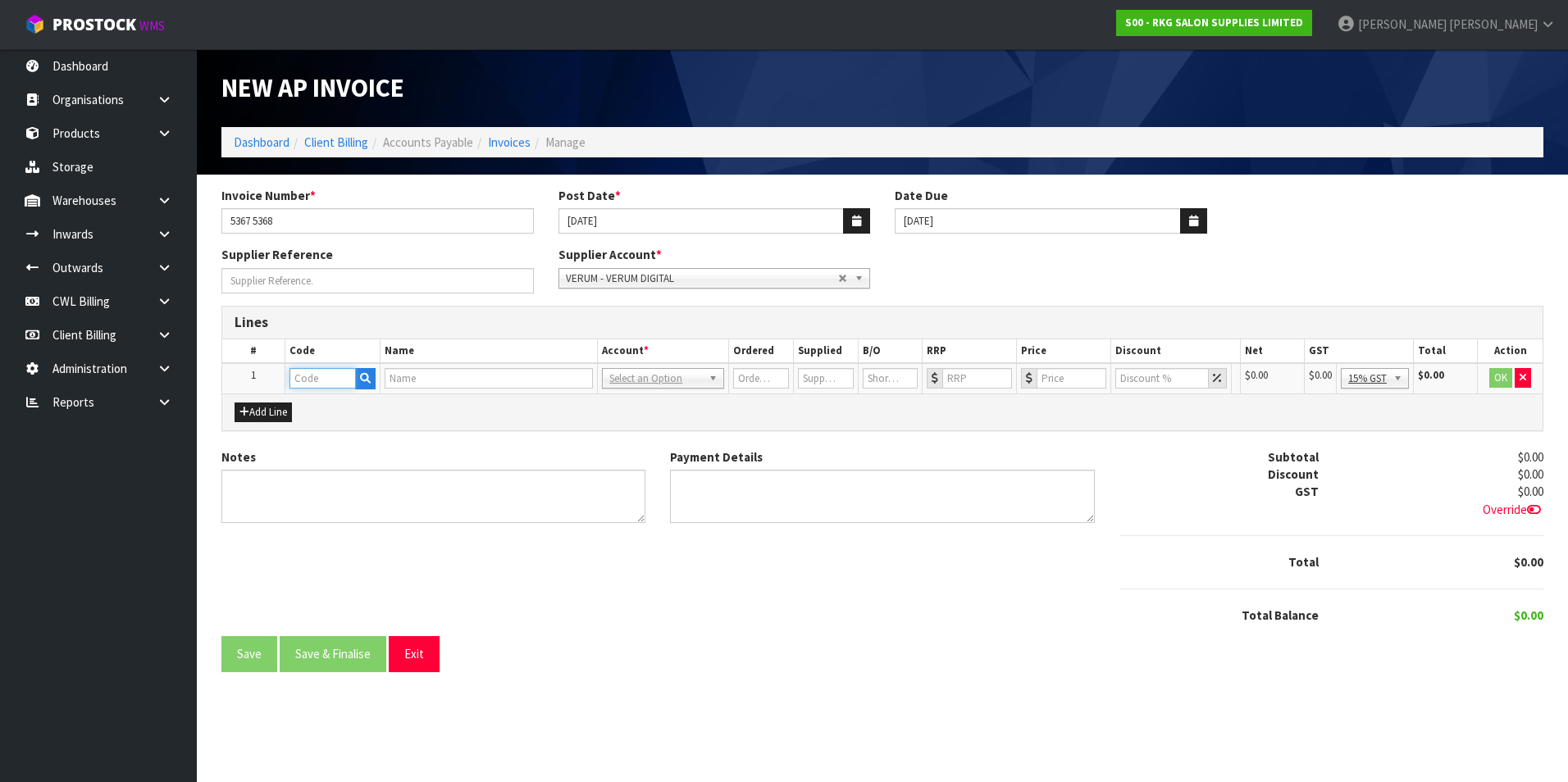
click at [329, 379] on input "text" at bounding box center [323, 378] width 67 height 21
type input "CONS"
click at [372, 414] on link "CONS ULTING" at bounding box center [355, 406] width 130 height 23
type input "CONSULTING"
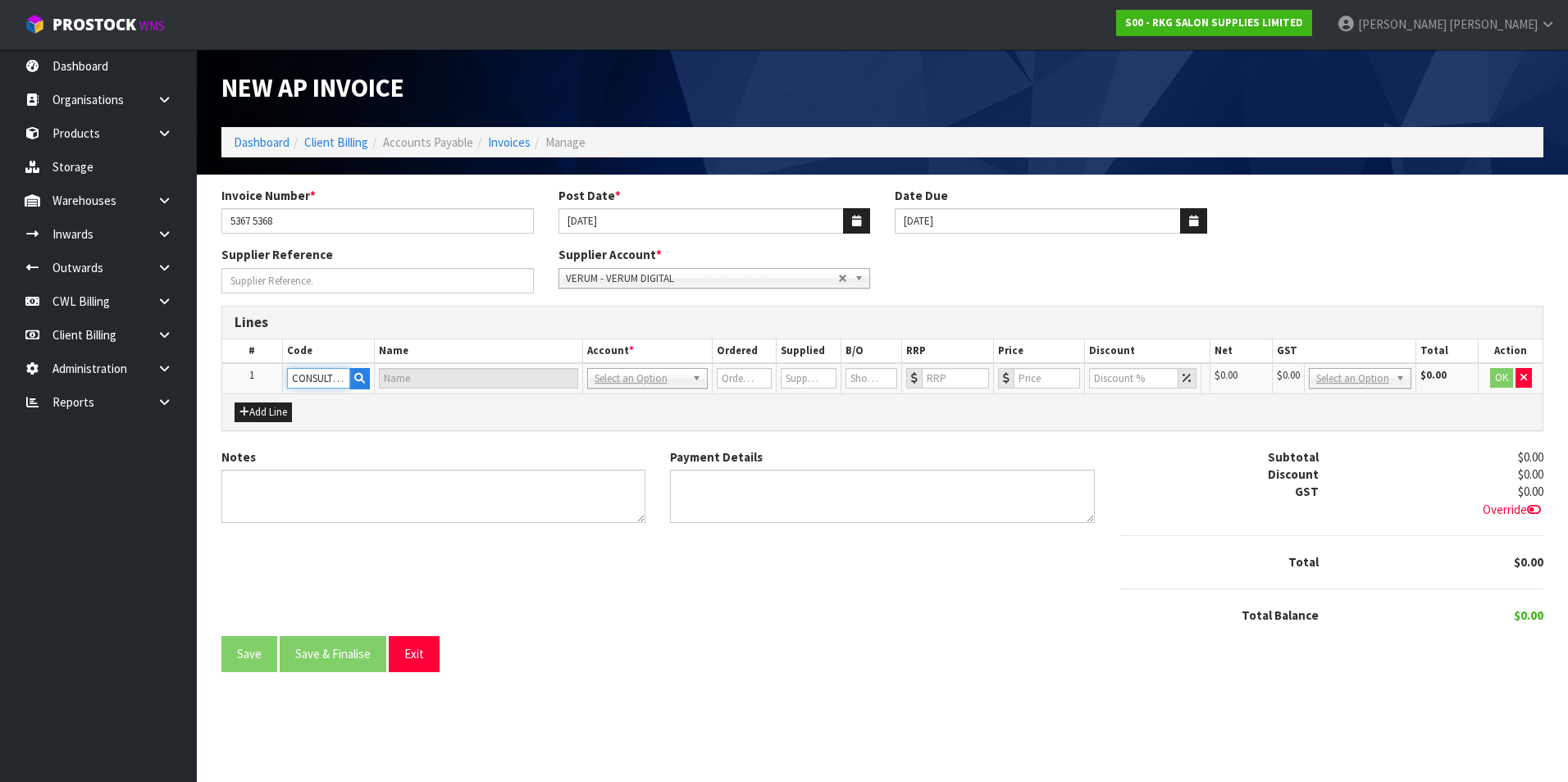
type input "CONSULTANTS"
type input "1"
type input "0"
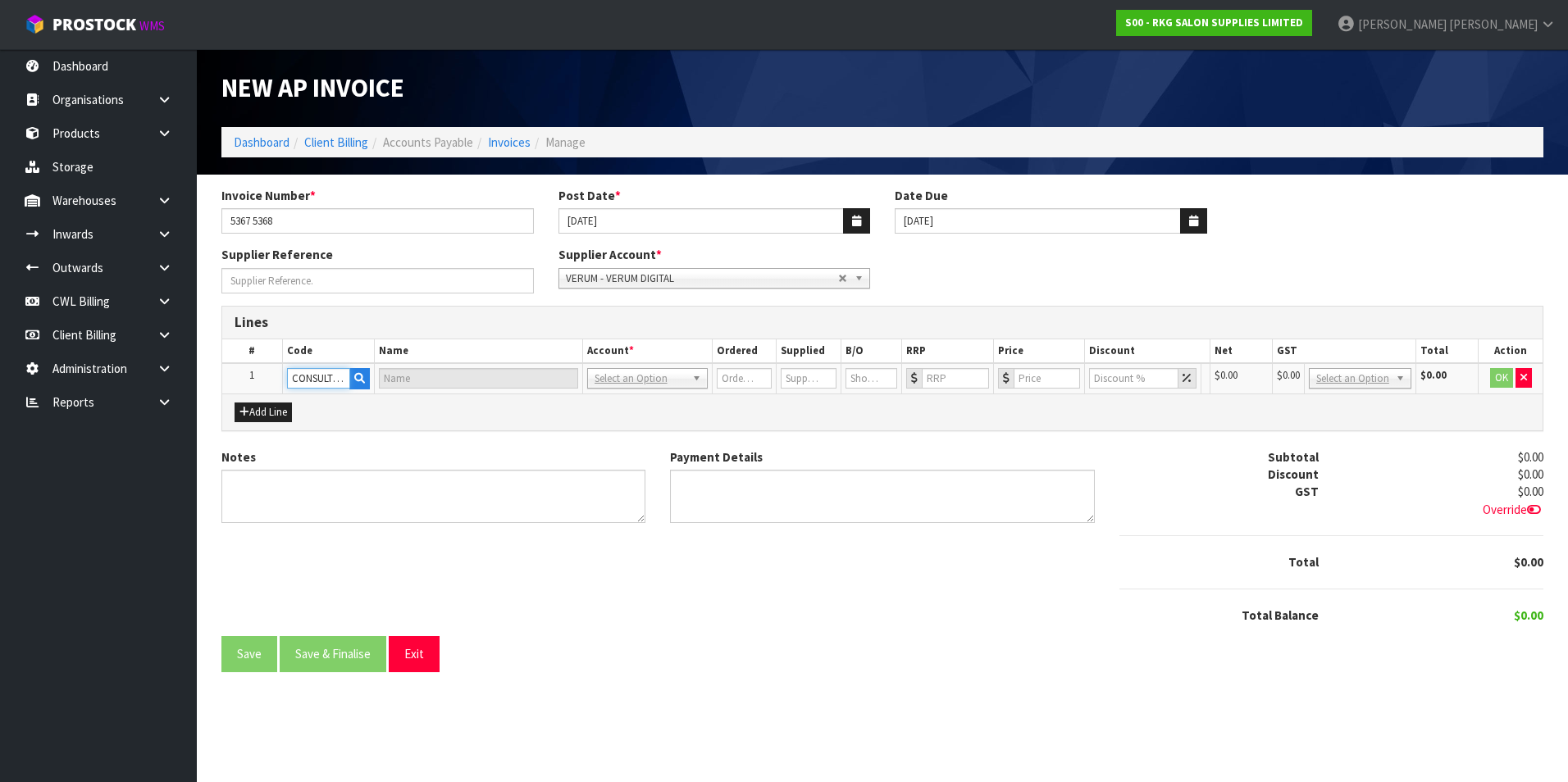
type input "0"
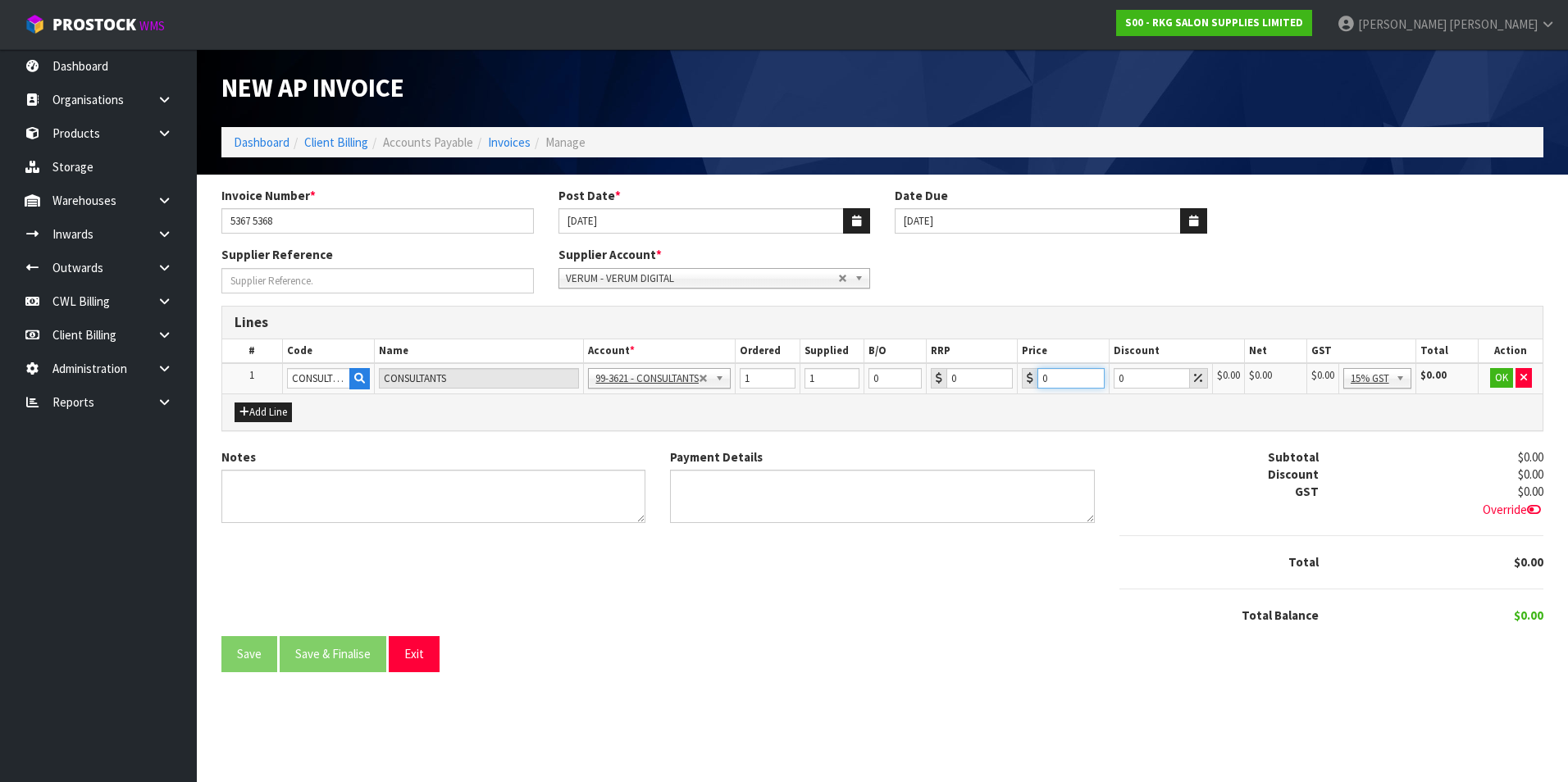
click at [1067, 373] on input "0" at bounding box center [1071, 378] width 68 height 21
type input "498"
click at [1490, 377] on button "OK" at bounding box center [1501, 378] width 23 height 20
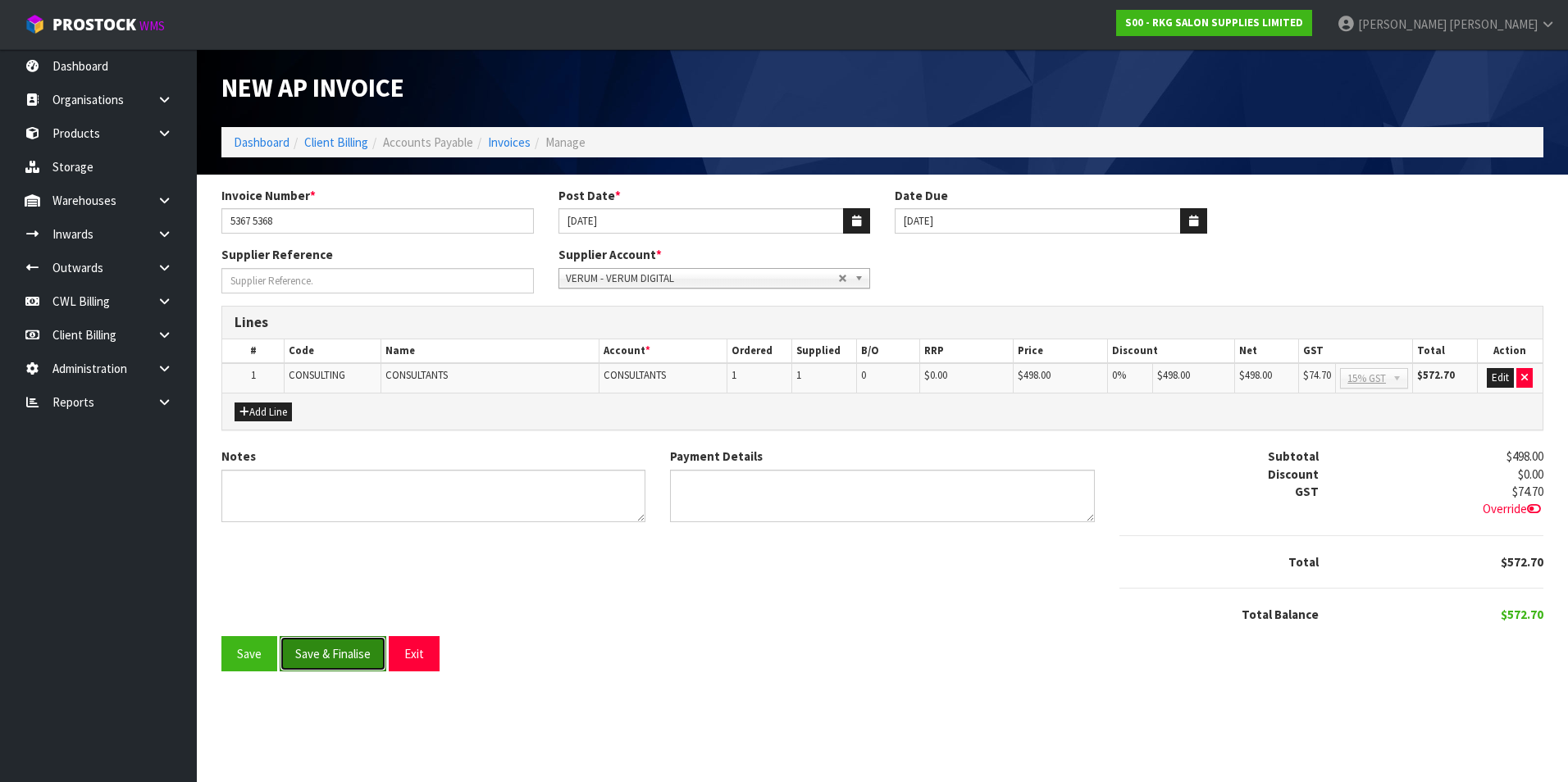
click at [351, 651] on button "Save & Finalise" at bounding box center [333, 654] width 107 height 35
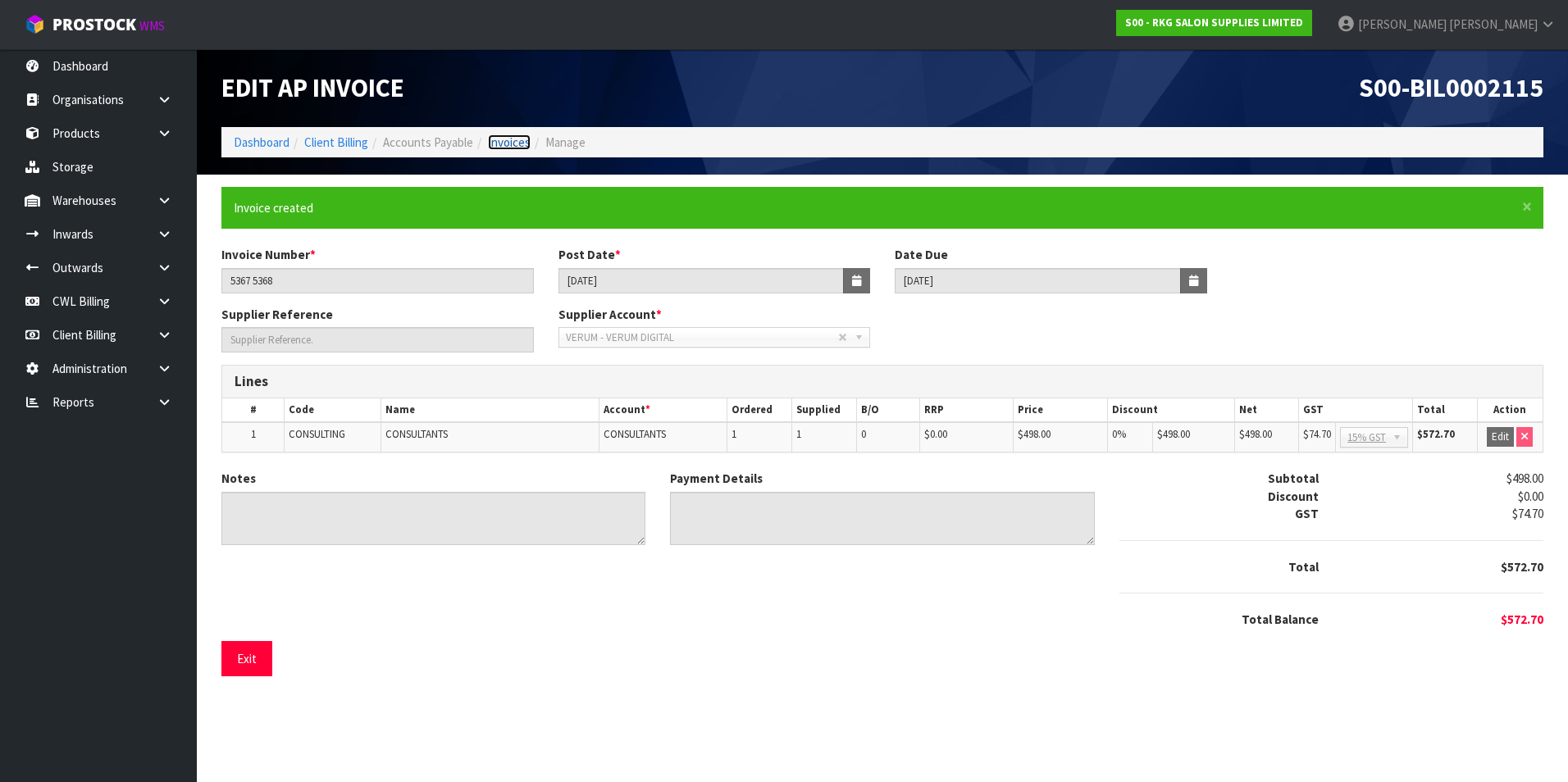
click at [525, 140] on link "Invoices" at bounding box center [508, 142] width 42 height 16
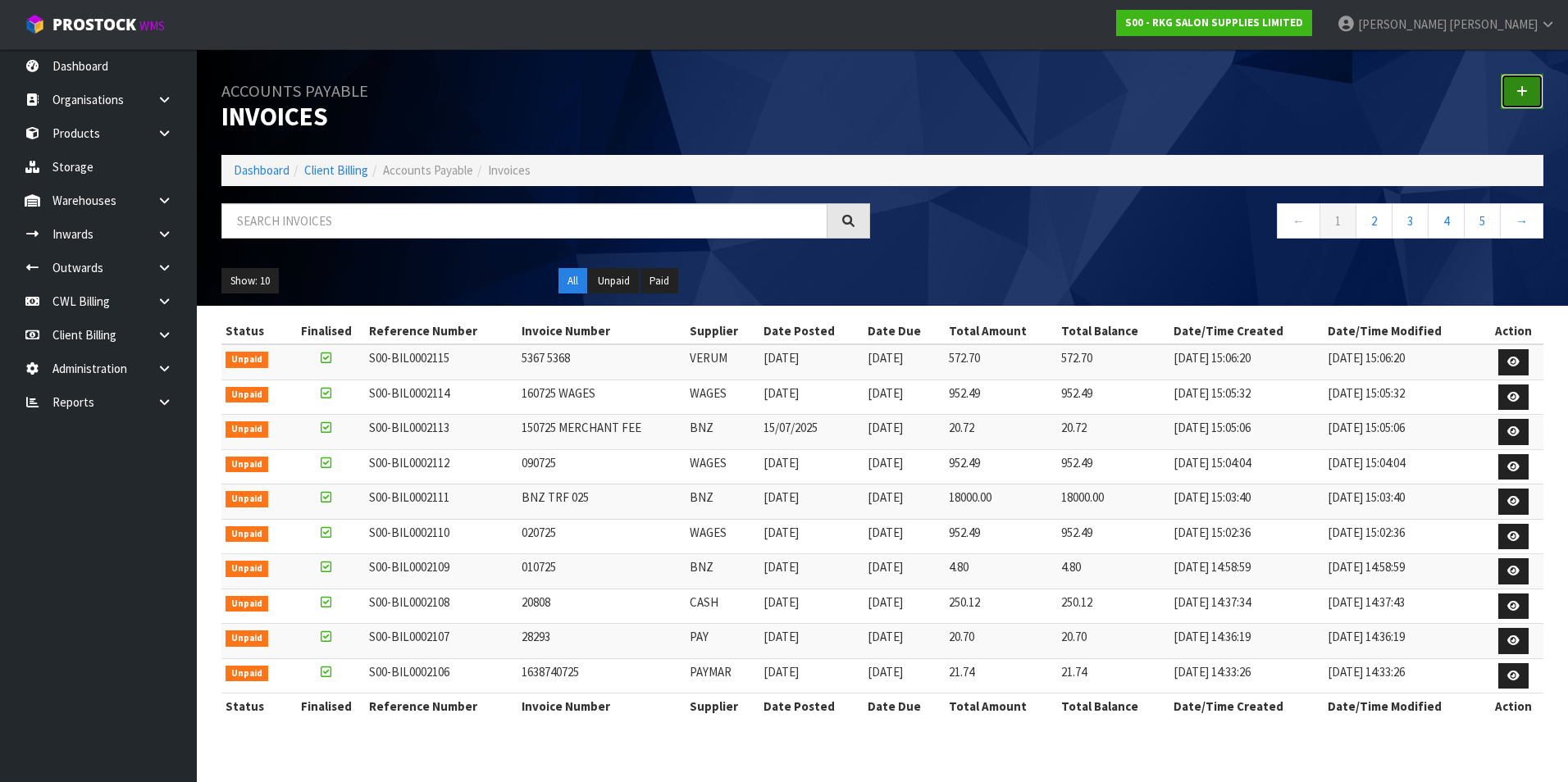
click at [1522, 87] on icon at bounding box center [1522, 91] width 12 height 13
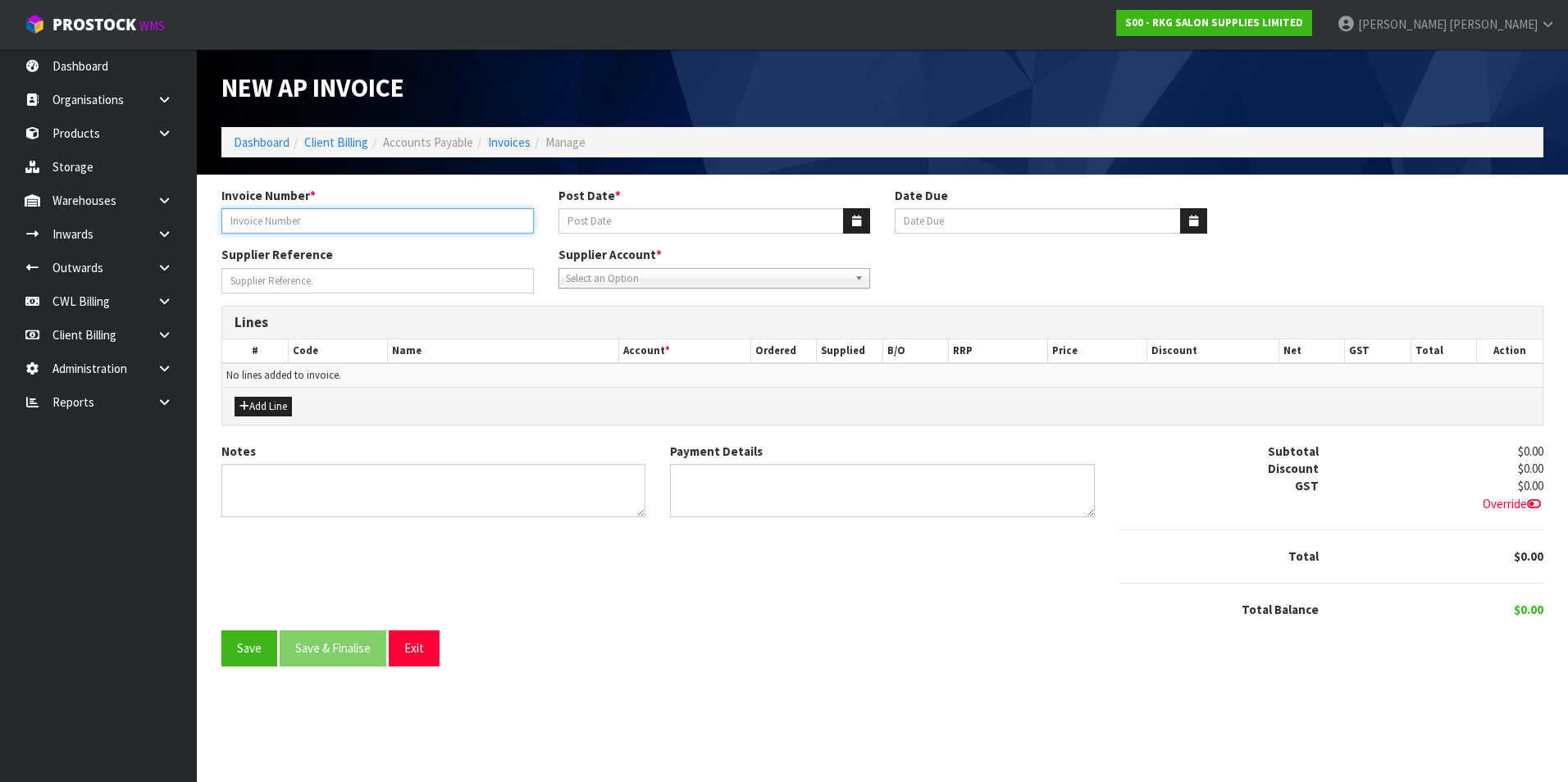
click at [401, 220] on input "Invoice Number *" at bounding box center [378, 221] width 312 height 26
type input "1"
type input "INV-18"
click at [852, 225] on icon "button" at bounding box center [856, 221] width 9 height 11
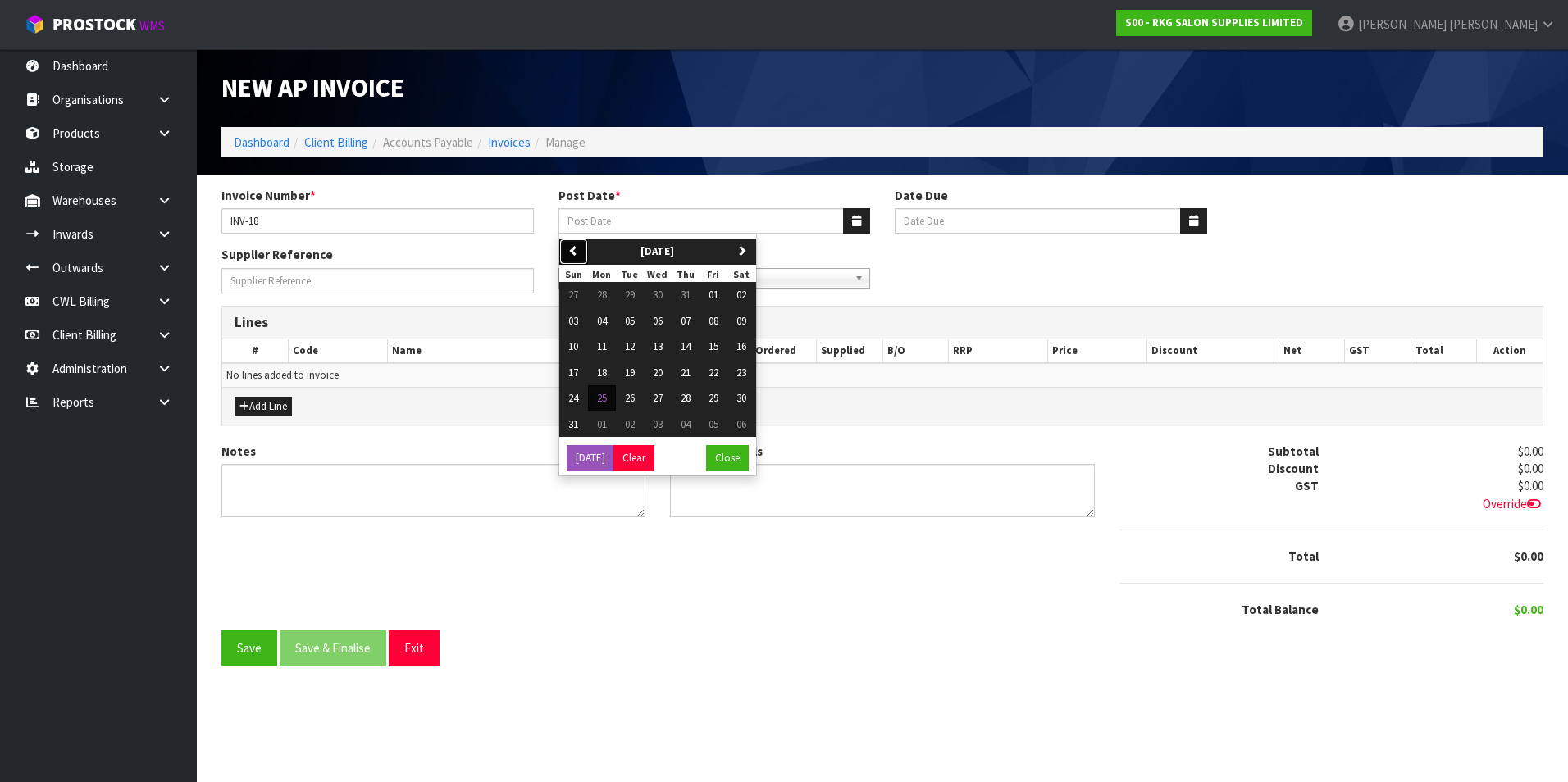
click at [578, 252] on icon "button" at bounding box center [573, 250] width 11 height 11
drag, startPoint x: 631, startPoint y: 292, endPoint x: 625, endPoint y: 299, distance: 9.2
click at [631, 294] on span "01" at bounding box center [630, 294] width 10 height 14
type input "[DATE]"
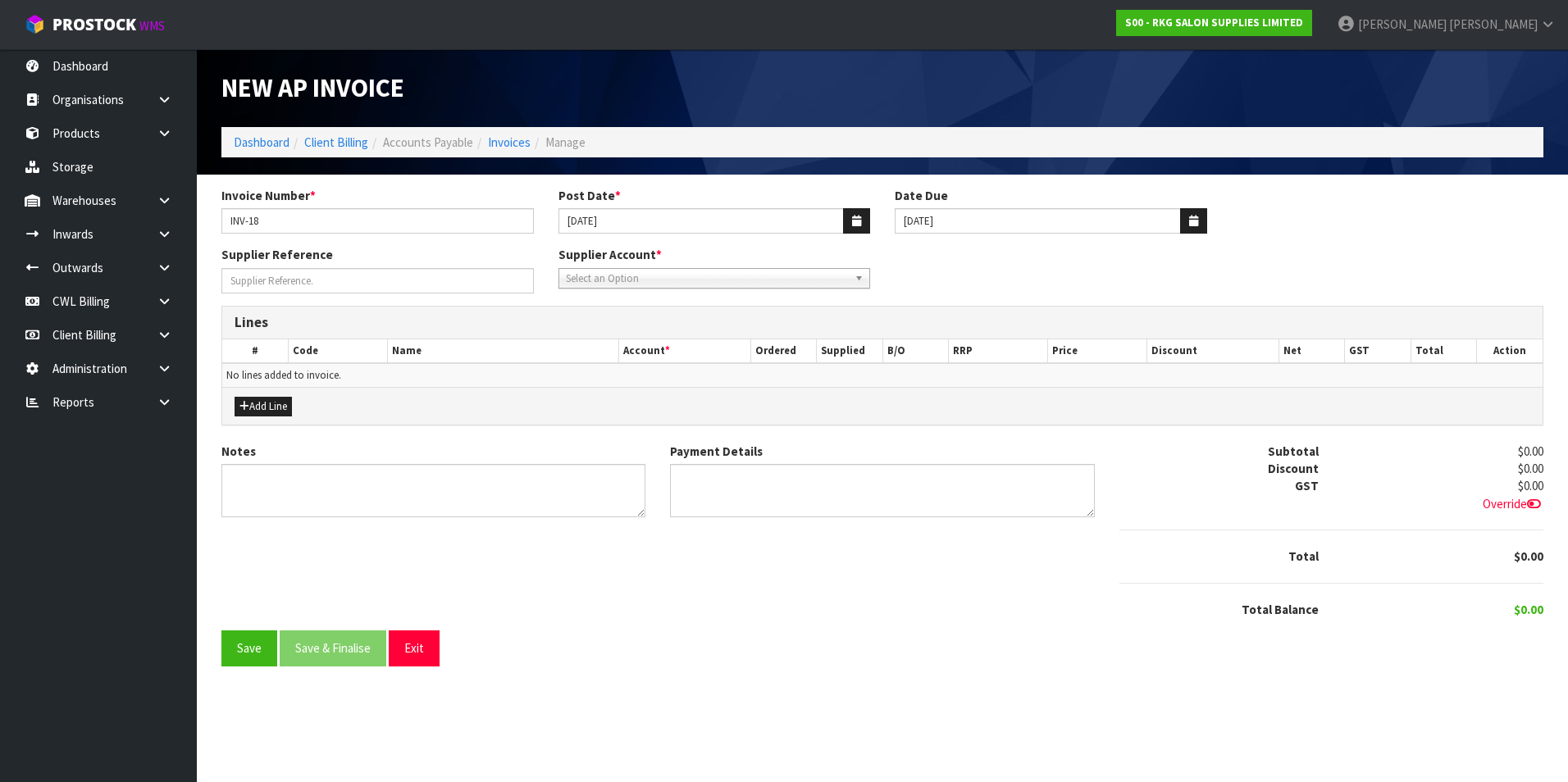
click at [600, 273] on span "Select an Option" at bounding box center [707, 279] width 283 height 20
type input "ful"
drag, startPoint x: 672, startPoint y: 324, endPoint x: 611, endPoint y: 323, distance: 61.0
click at [672, 324] on li "FUL L - FULL STACK DEVS LLC" at bounding box center [714, 325] width 304 height 21
click at [281, 401] on button "Add Line" at bounding box center [263, 407] width 58 height 20
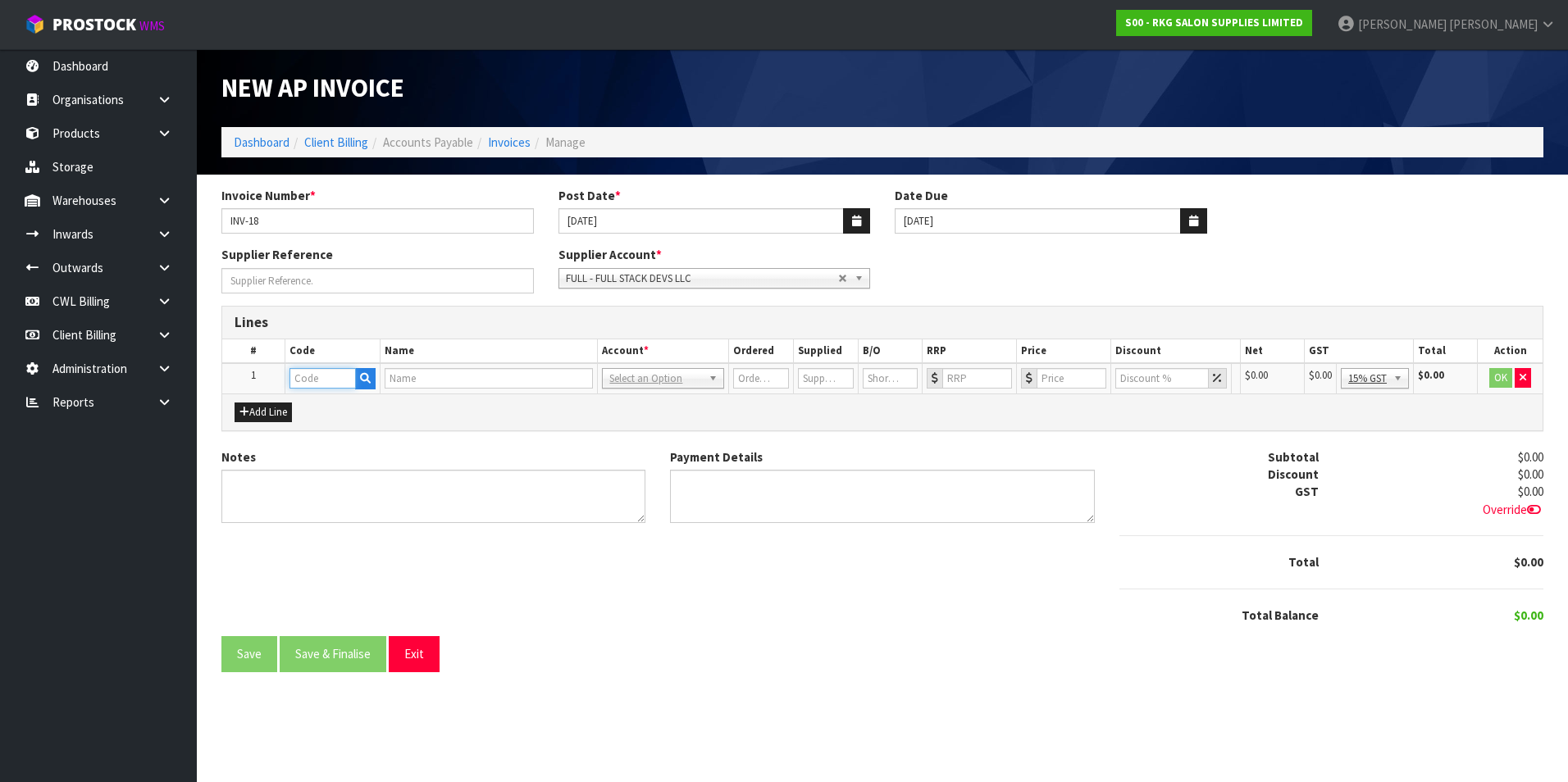
click at [326, 384] on input "text" at bounding box center [323, 378] width 67 height 21
type input "COMP"
click at [357, 377] on button "button" at bounding box center [359, 379] width 21 height 22
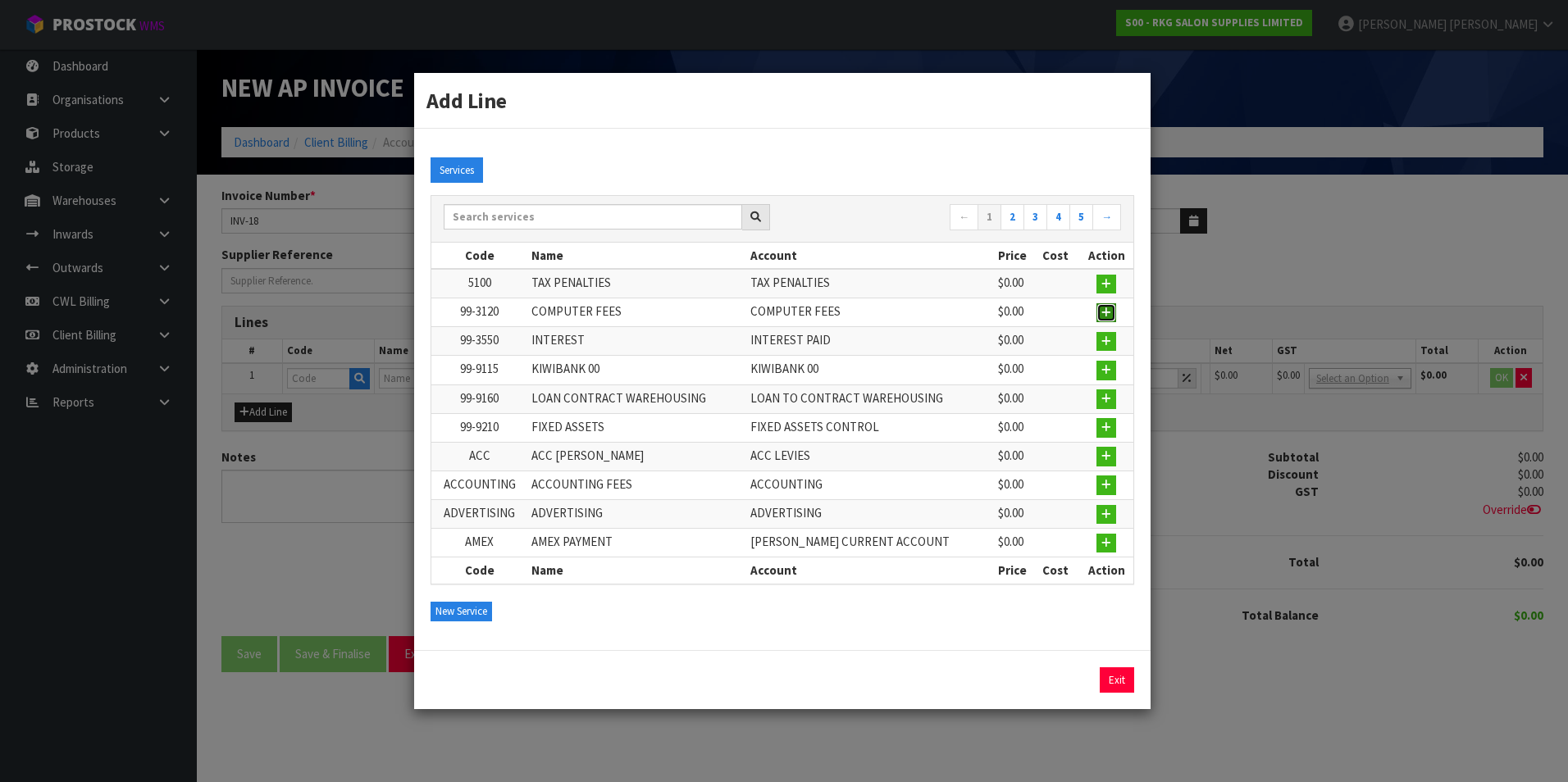
click at [1102, 312] on icon "button" at bounding box center [1106, 312] width 10 height 11
type input "99-3120"
type input "COMPUTER FEES"
type input "1"
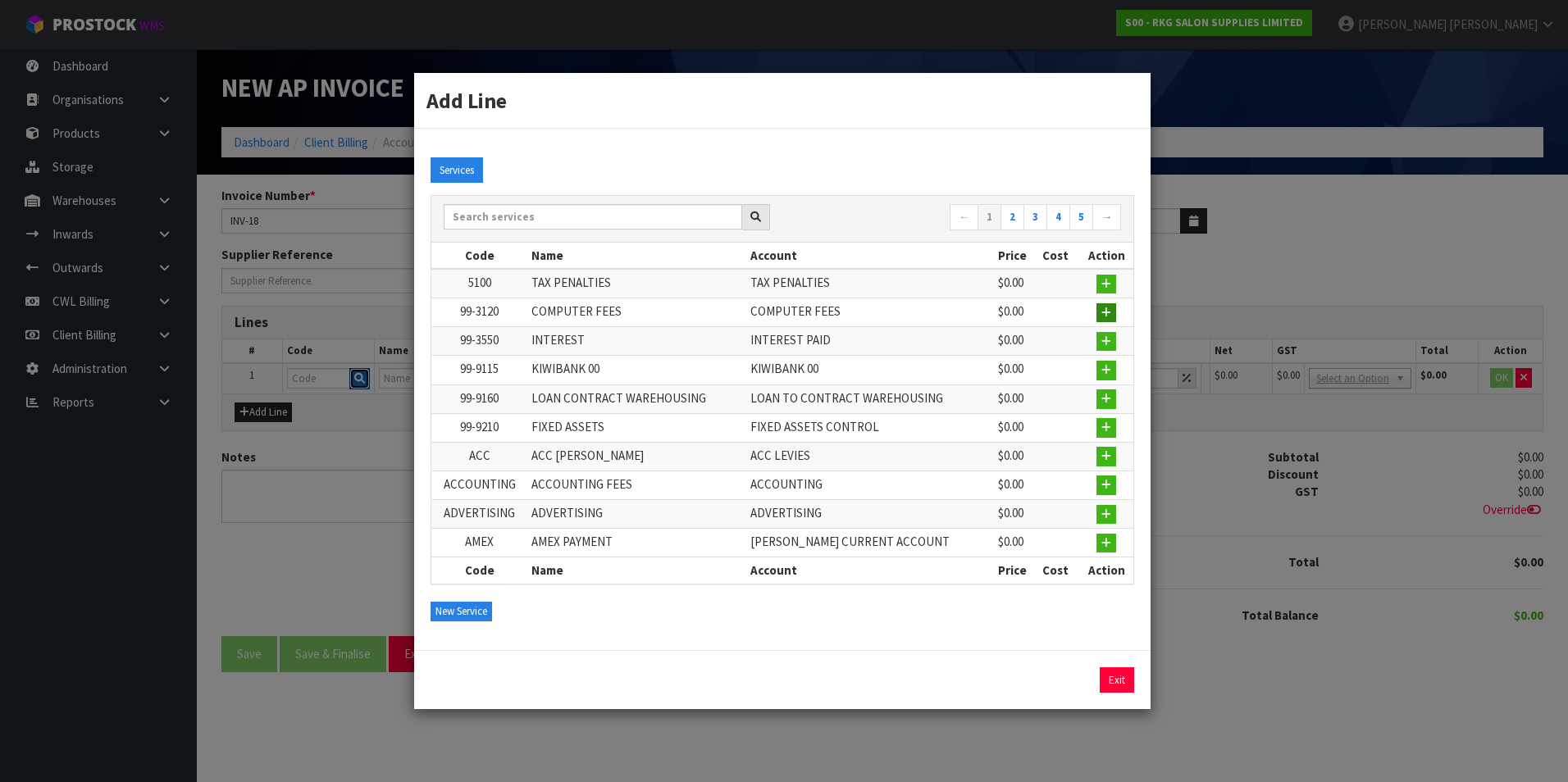
type input "0"
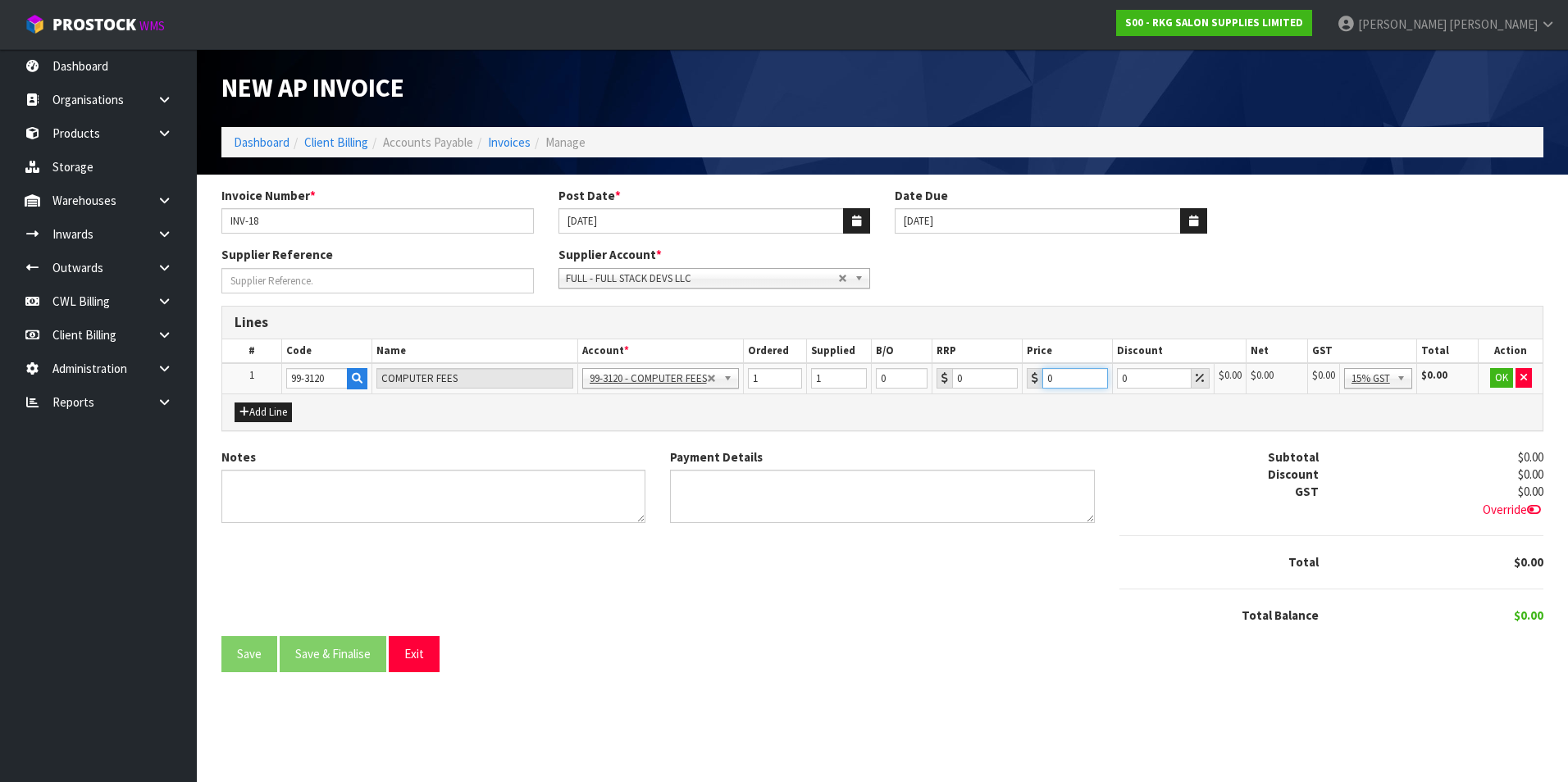
click at [1074, 372] on input "0" at bounding box center [1074, 378] width 66 height 21
type input "254.89"
click at [1505, 377] on button "OK" at bounding box center [1501, 378] width 23 height 20
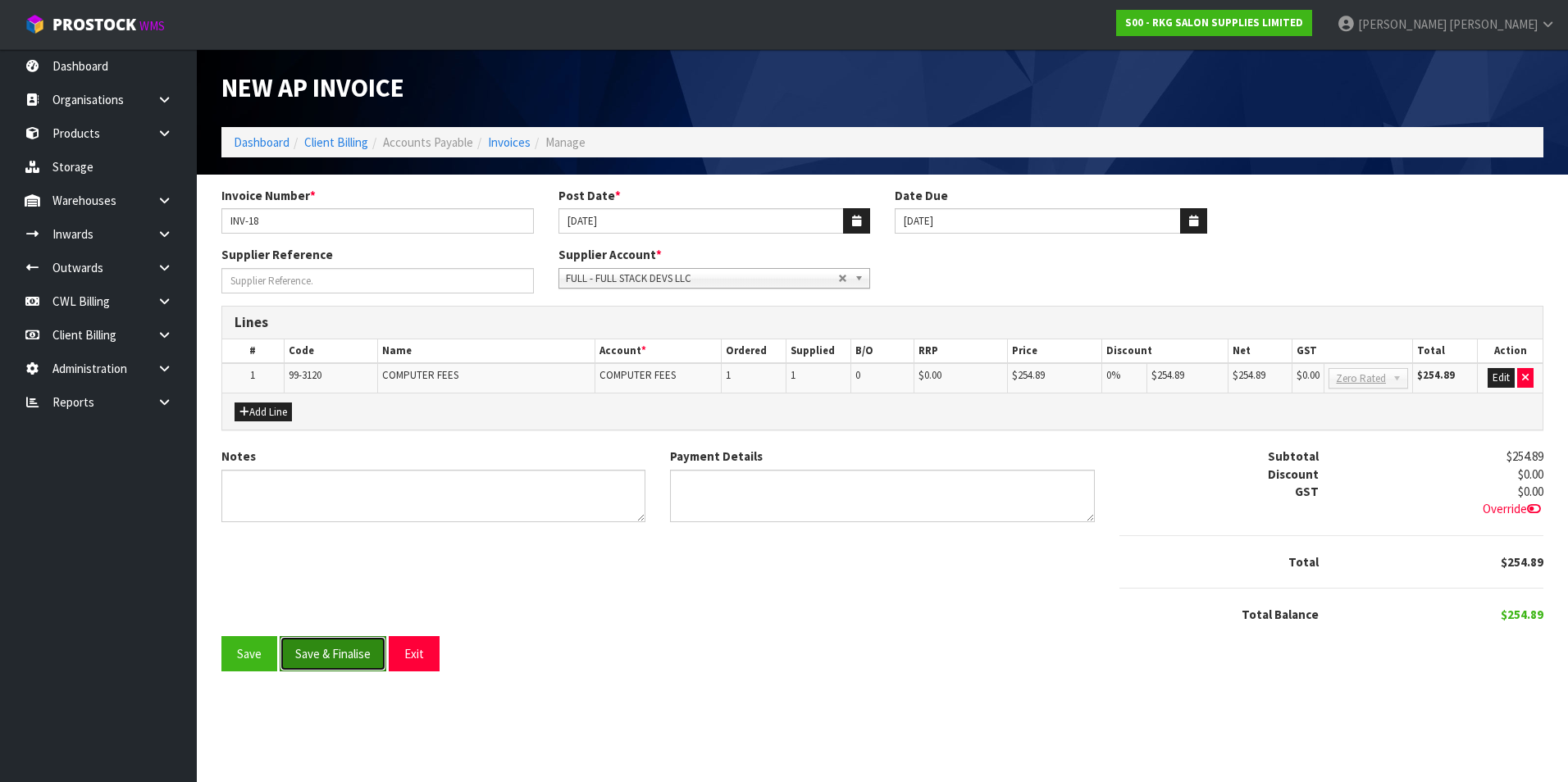
click at [355, 656] on button "Save & Finalise" at bounding box center [333, 654] width 107 height 35
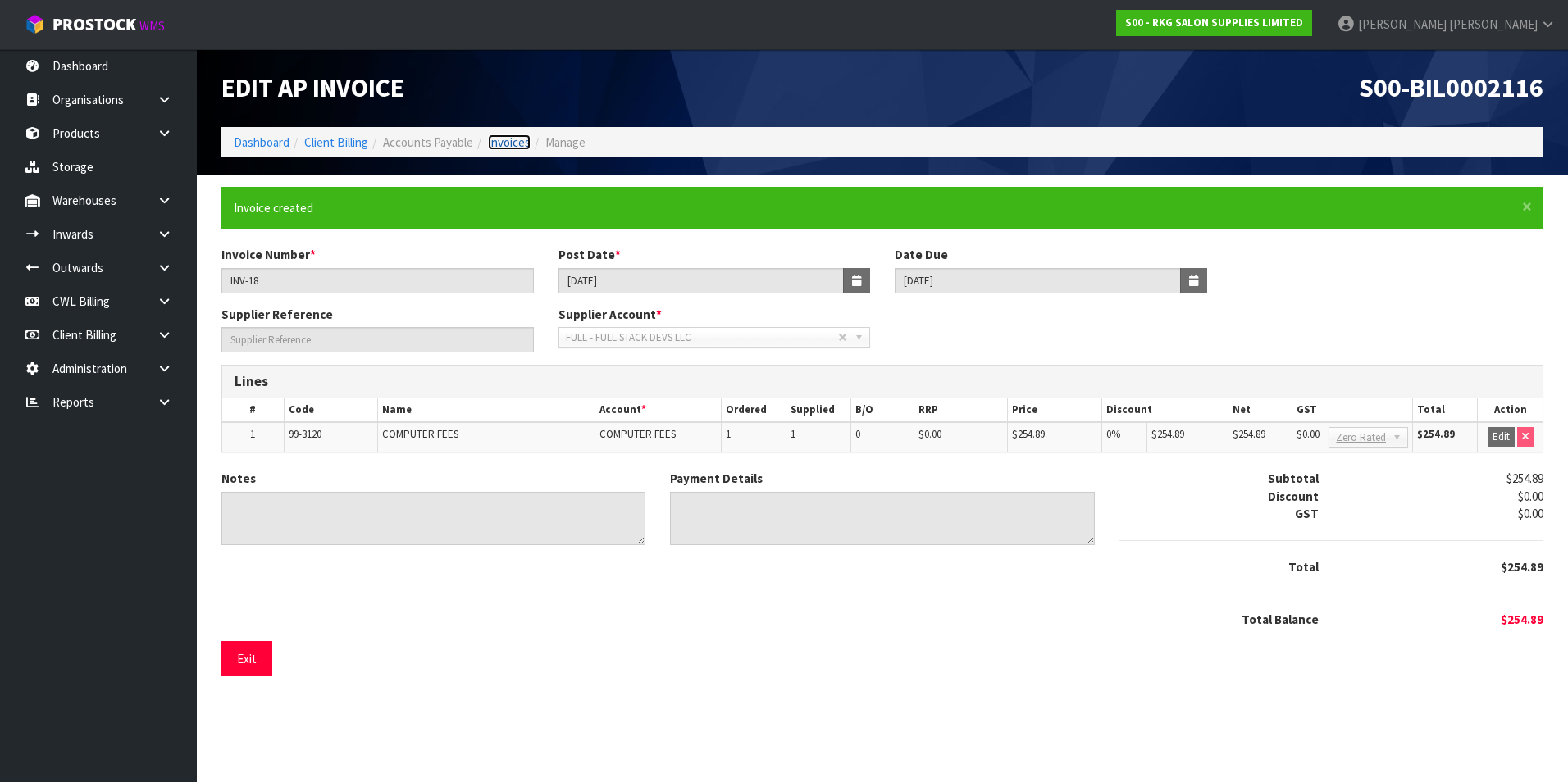
click at [523, 144] on link "Invoices" at bounding box center [508, 142] width 42 height 16
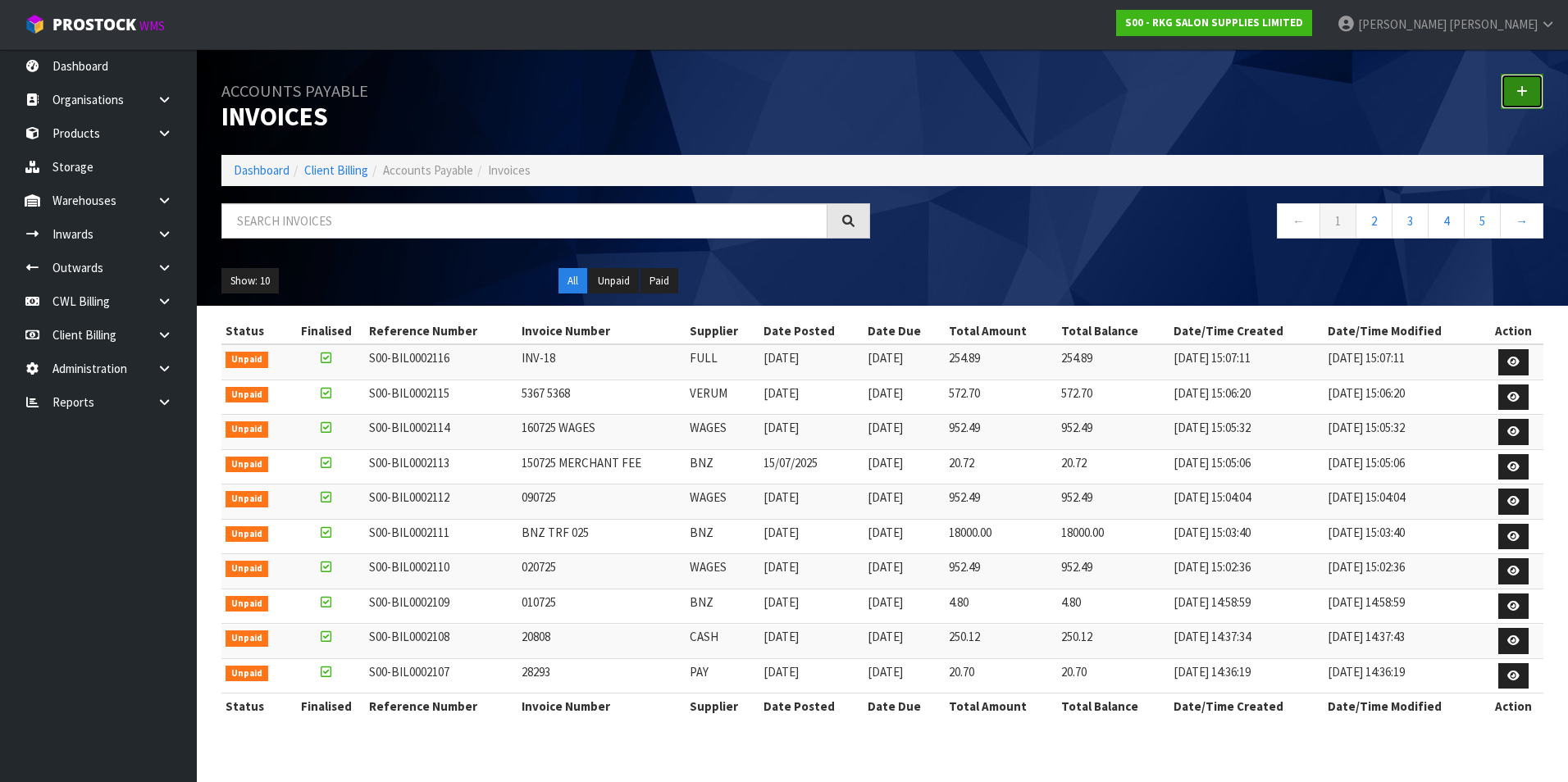
click at [1516, 89] on icon at bounding box center [1522, 91] width 12 height 13
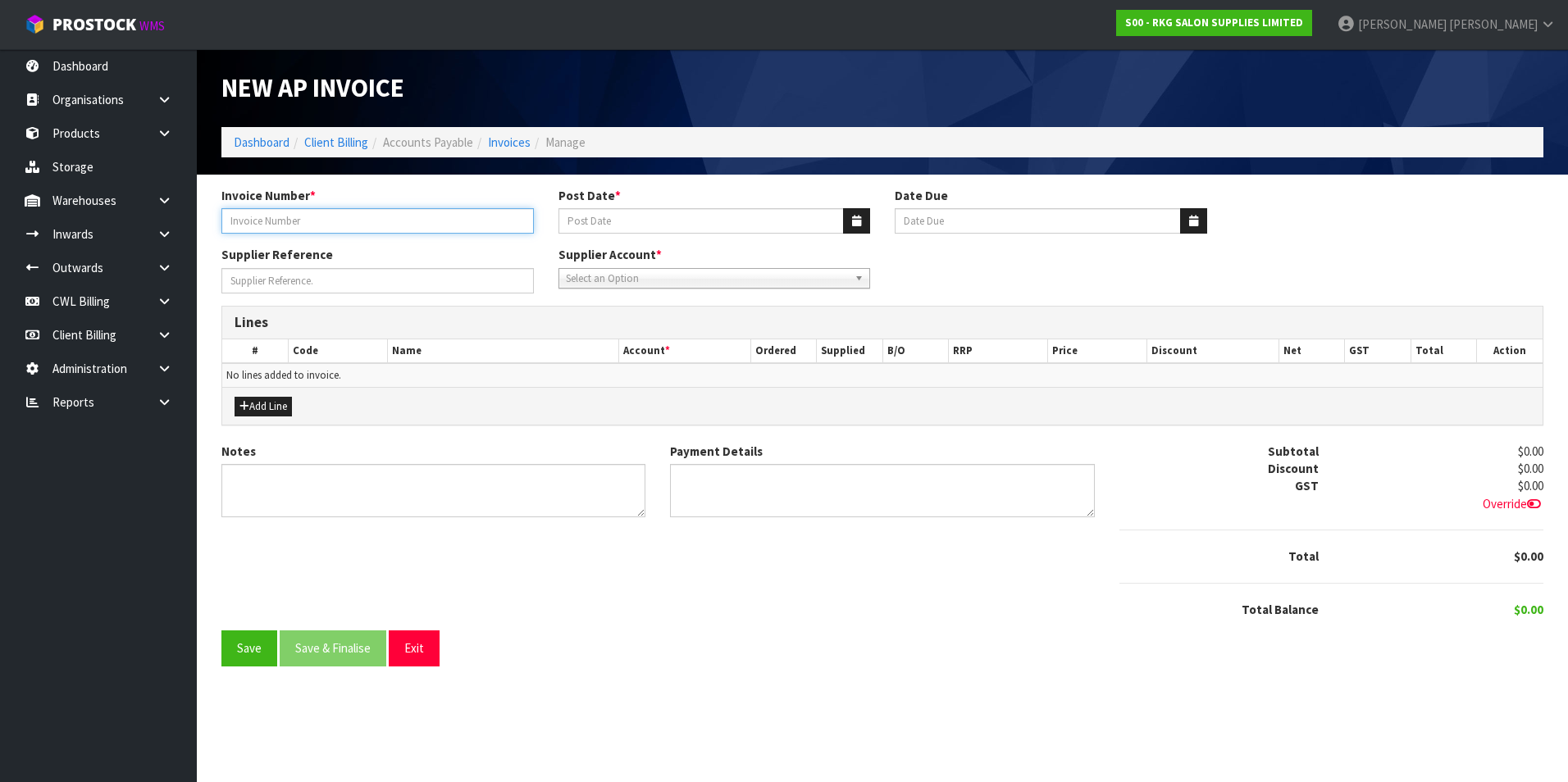
click at [376, 216] on input "Invoice Number *" at bounding box center [378, 221] width 312 height 26
type input "230725"
drag, startPoint x: 860, startPoint y: 220, endPoint x: 831, endPoint y: 228, distance: 30.1
click at [860, 219] on icon "button" at bounding box center [856, 221] width 9 height 11
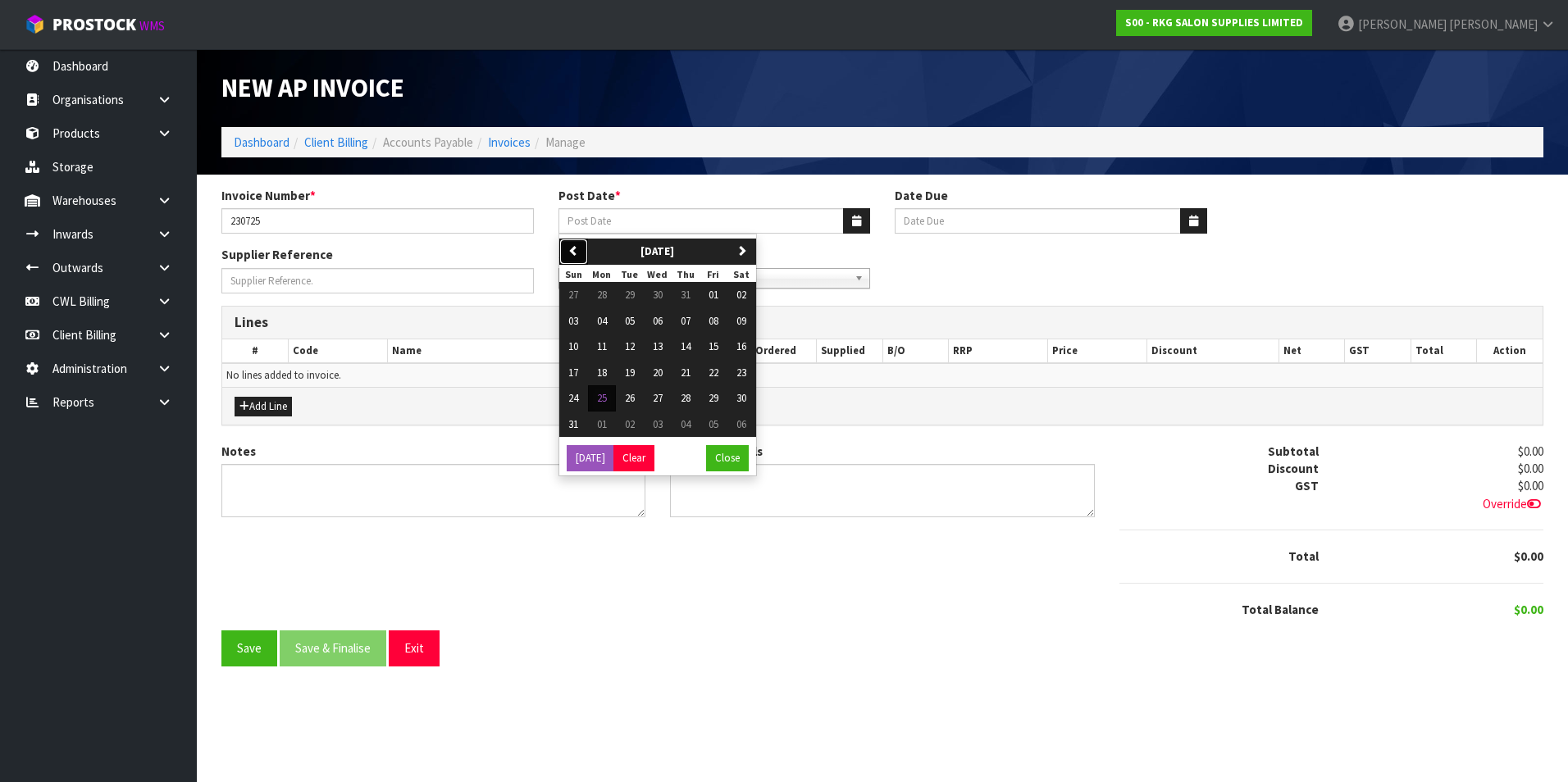
click at [571, 250] on icon "button" at bounding box center [573, 250] width 11 height 11
click at [658, 372] on span "23" at bounding box center [657, 373] width 10 height 14
type input "[DATE]"
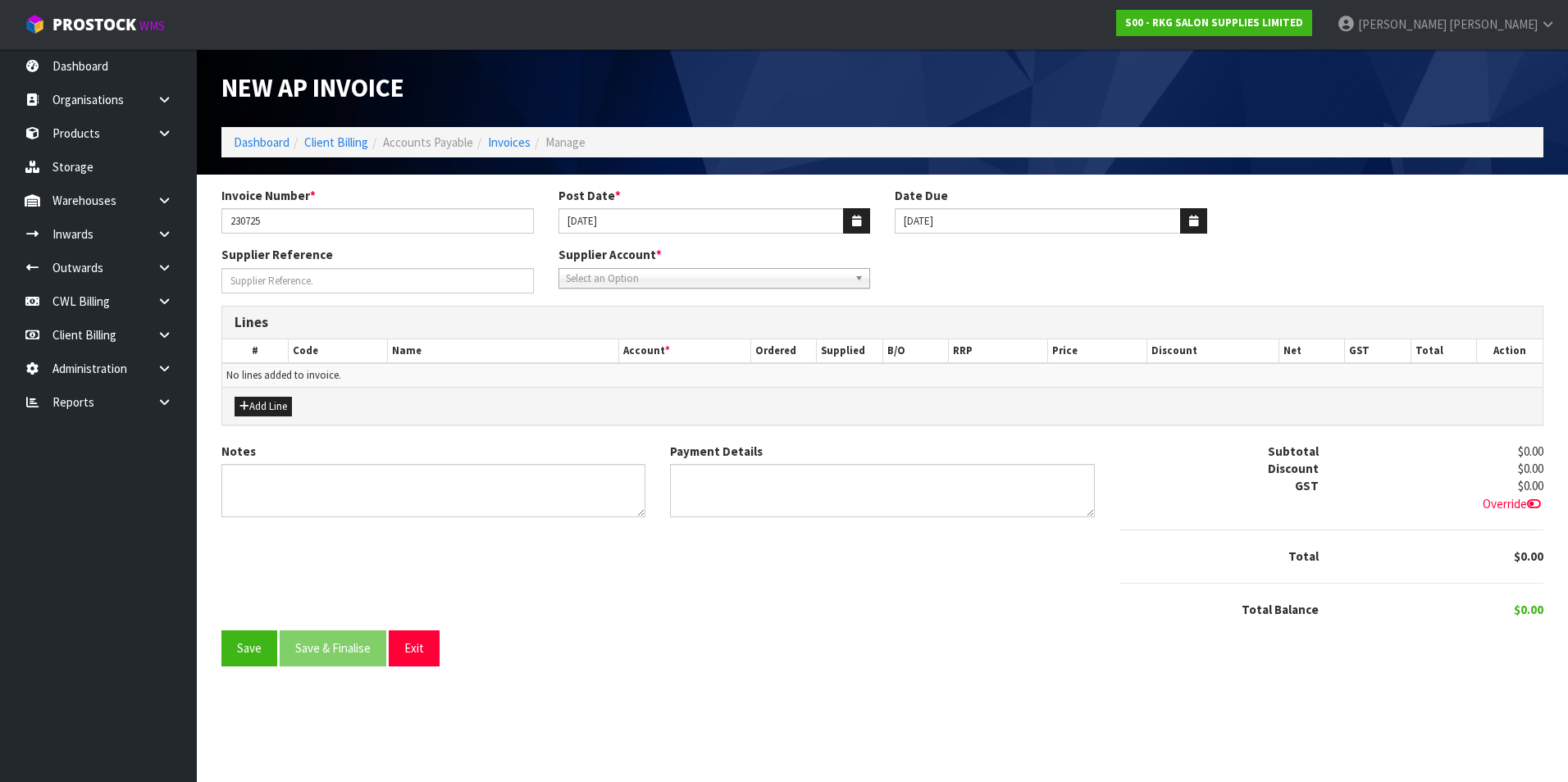
click at [668, 277] on span "Select an Option" at bounding box center [707, 279] width 283 height 20
type input "wag"
click at [658, 320] on li "WAG ES - WAGES" at bounding box center [714, 325] width 304 height 21
click at [273, 402] on button "Add Line" at bounding box center [263, 407] width 58 height 20
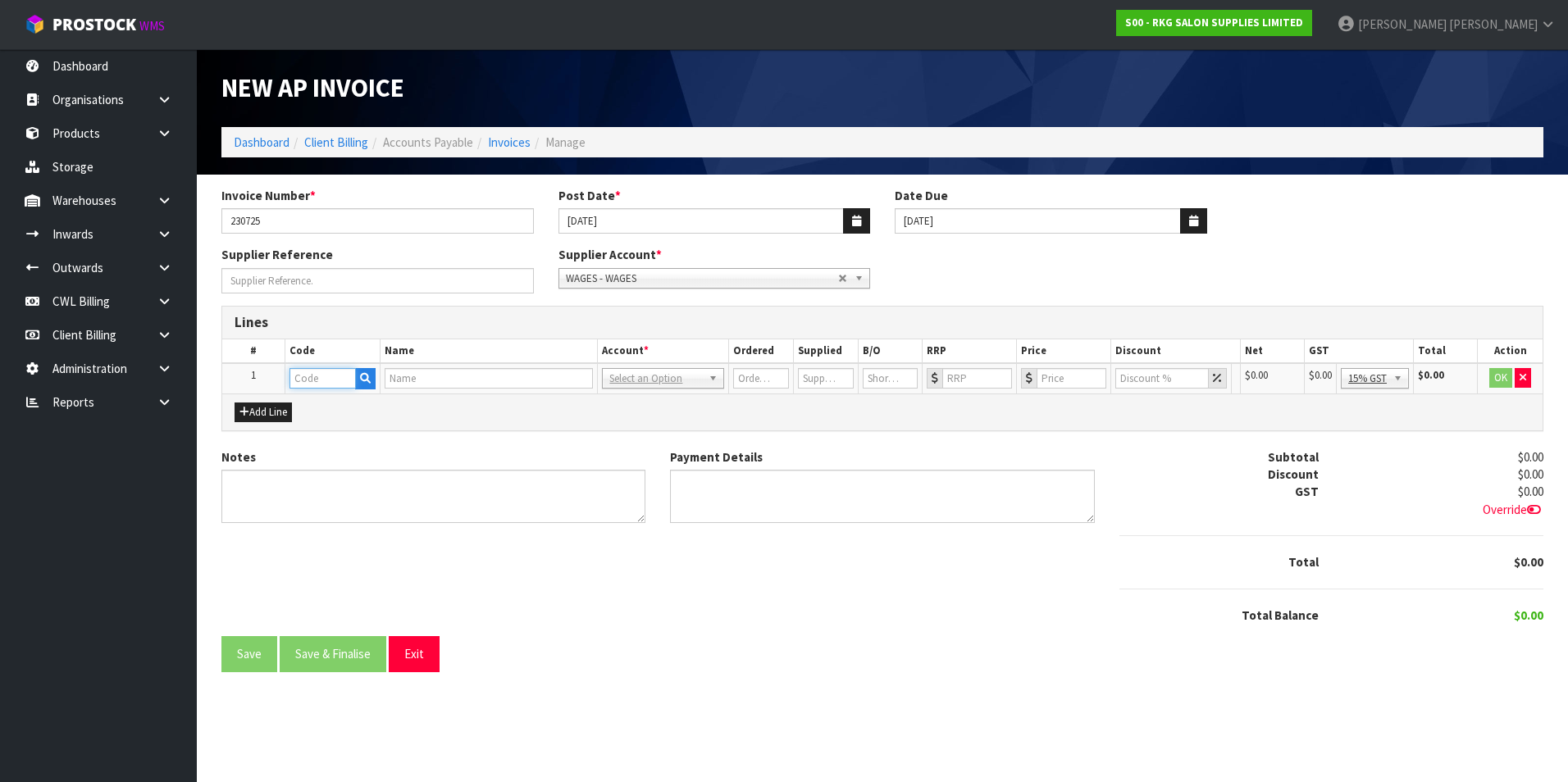
click at [326, 374] on input "text" at bounding box center [323, 378] width 67 height 21
type input "WAG"
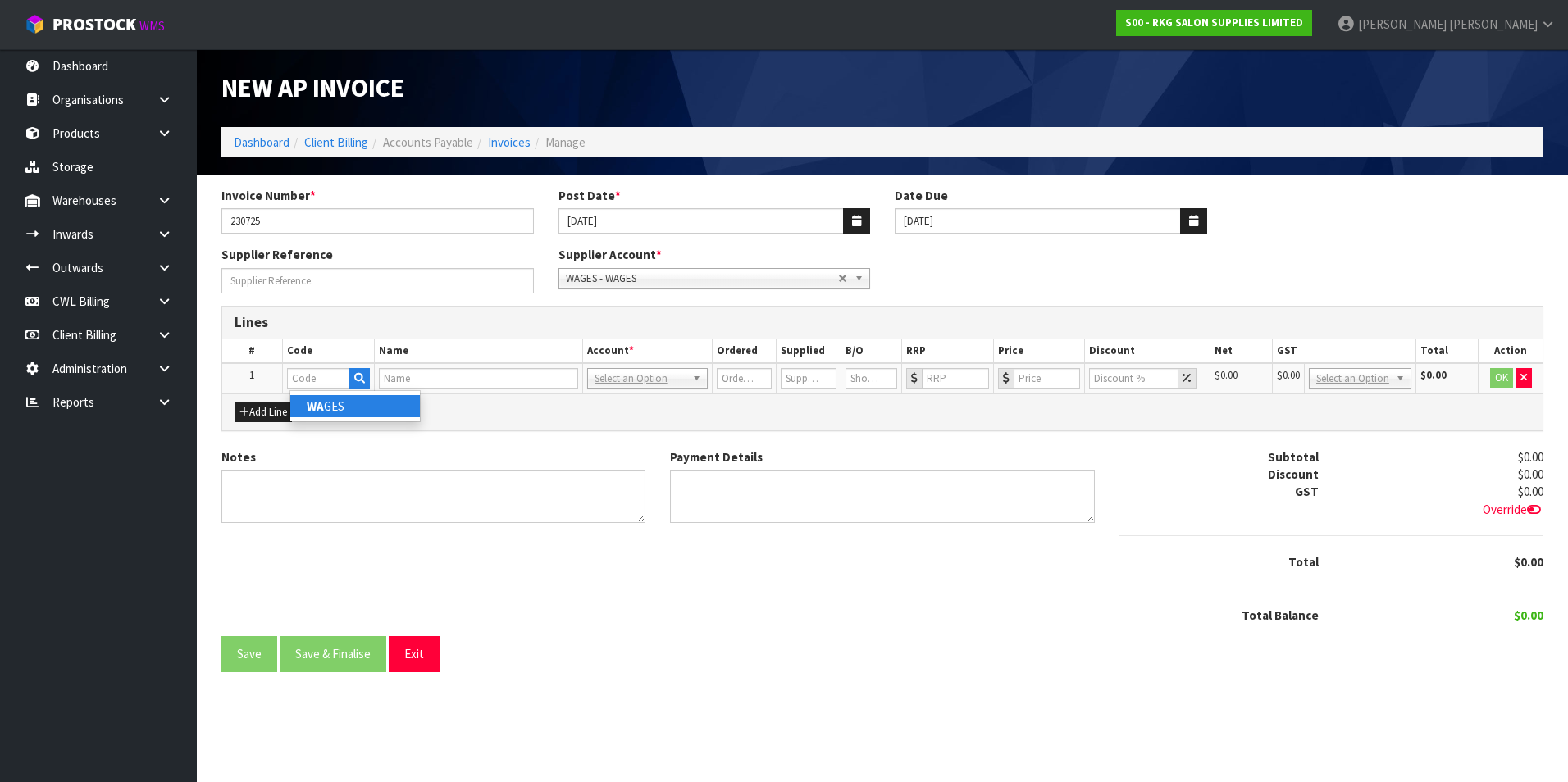
click at [328, 406] on link "WA GES" at bounding box center [355, 406] width 130 height 23
type input "WAGES"
type input "1"
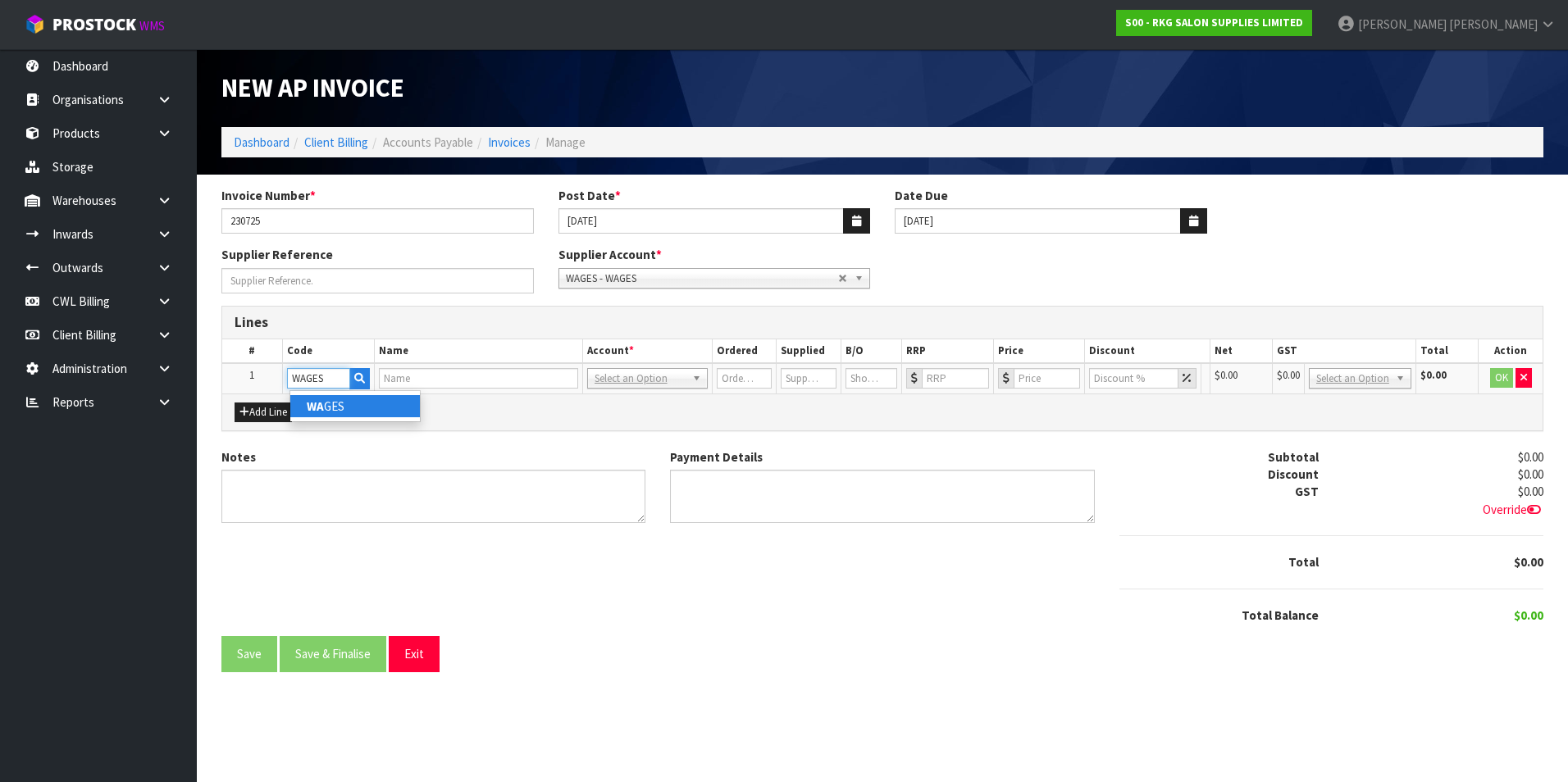
type input "0"
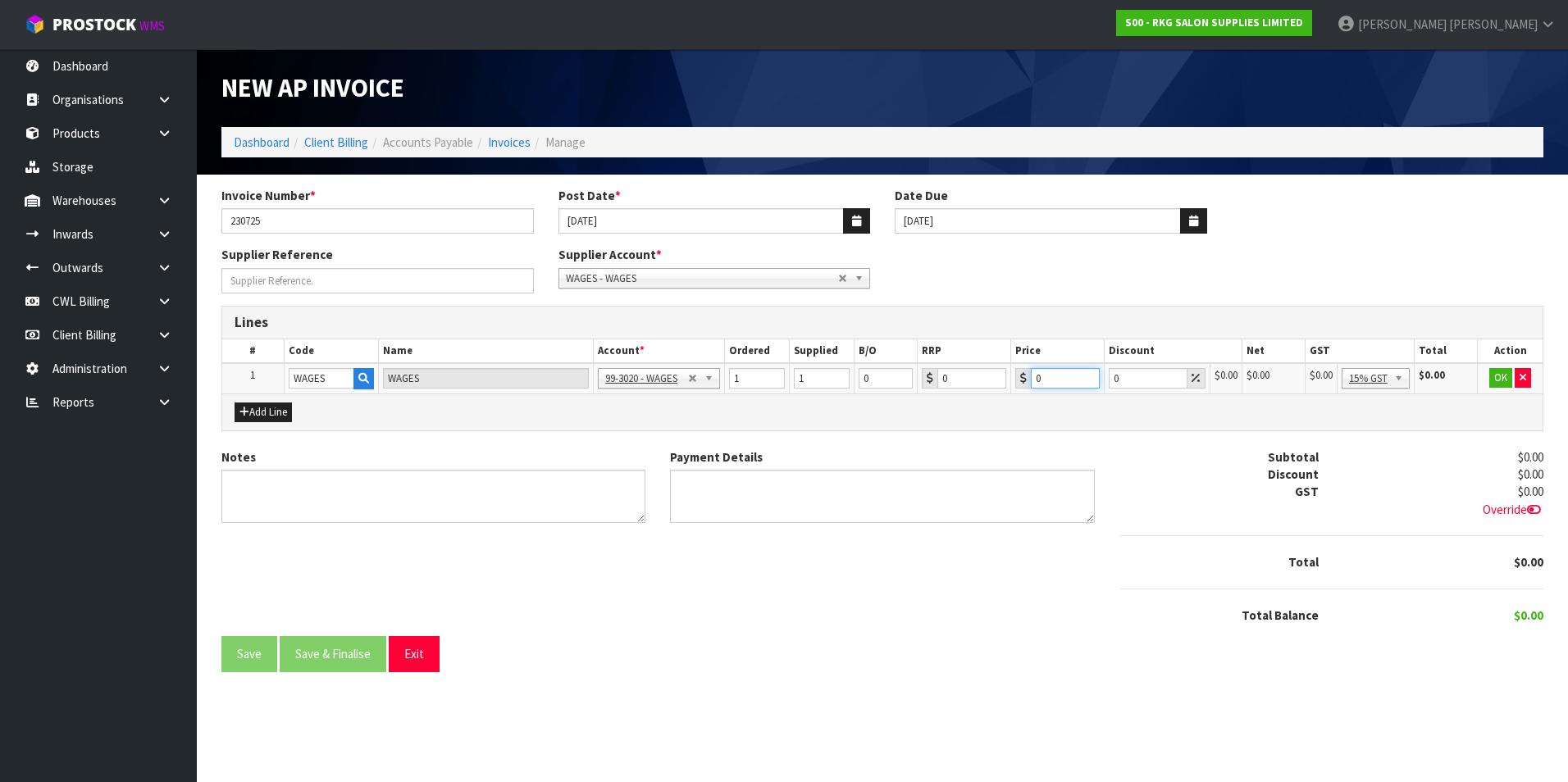
click at [1061, 382] on input "0" at bounding box center [1066, 378] width 69 height 21
type input "952.49"
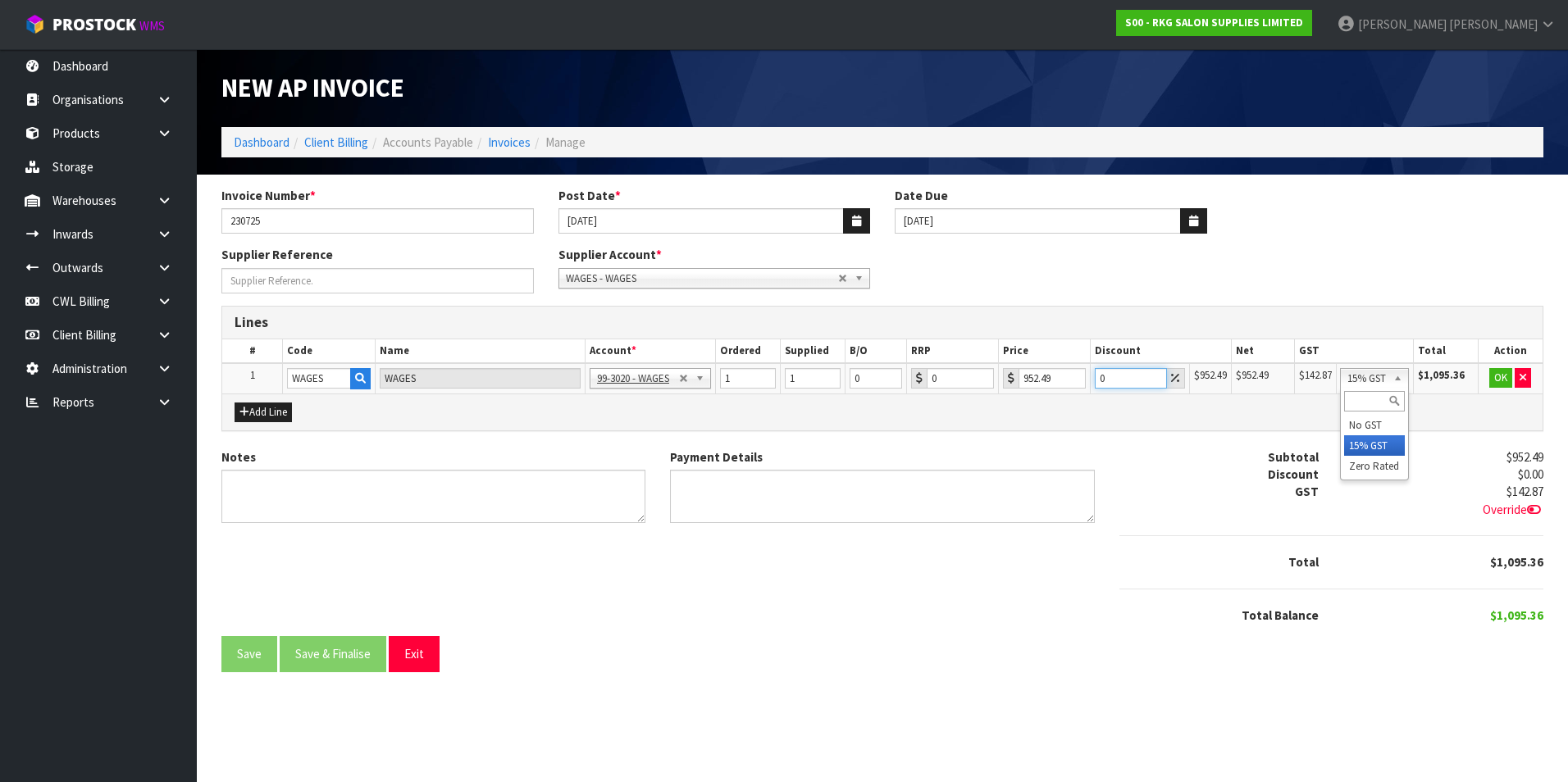
drag, startPoint x: 1407, startPoint y: 376, endPoint x: 1406, endPoint y: 424, distance: 48.0
drag, startPoint x: 1400, startPoint y: 463, endPoint x: 1474, endPoint y: 392, distance: 102.6
click at [1497, 377] on button "OK" at bounding box center [1500, 378] width 23 height 20
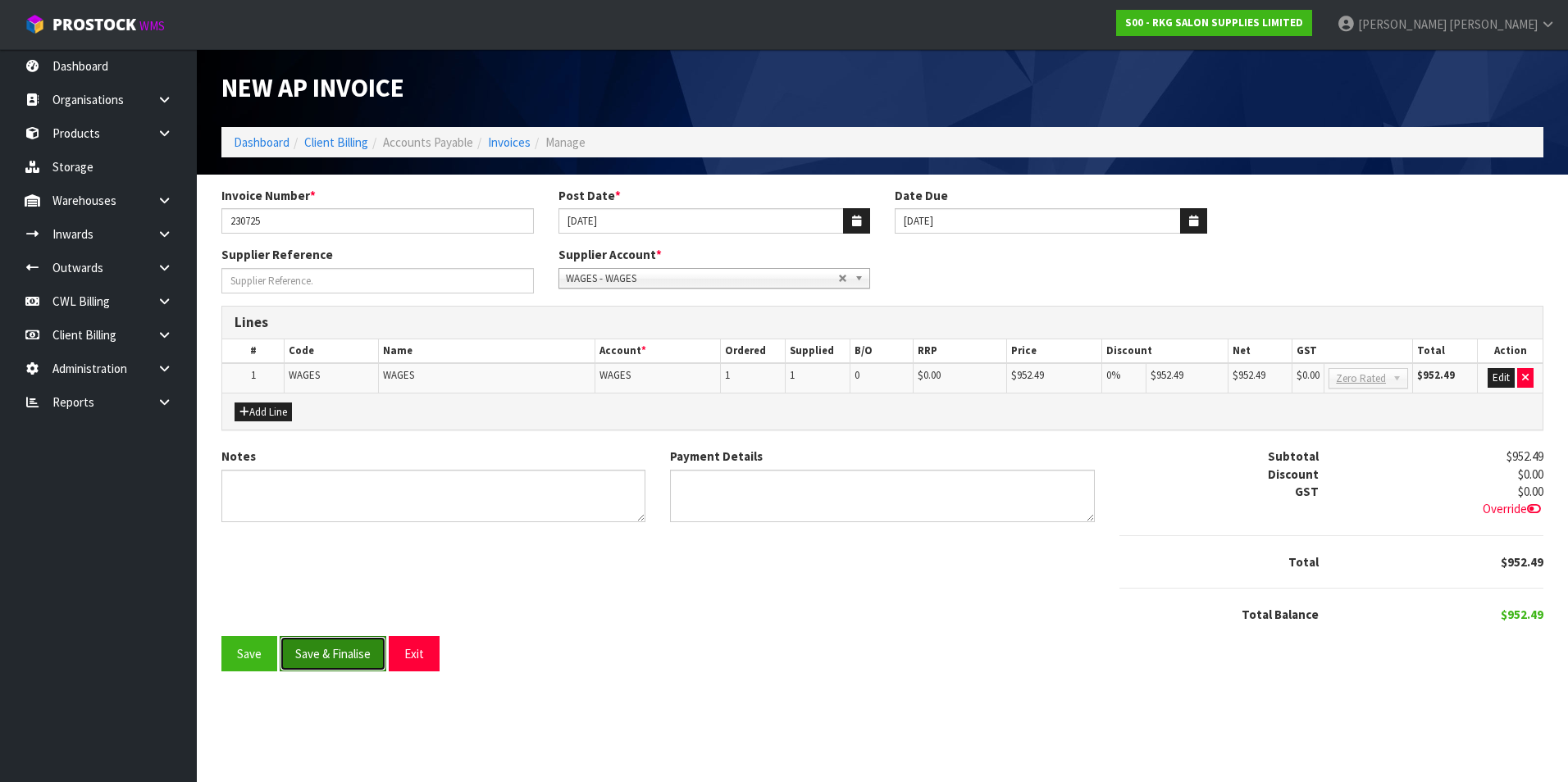
click at [344, 652] on button "Save & Finalise" at bounding box center [333, 654] width 107 height 35
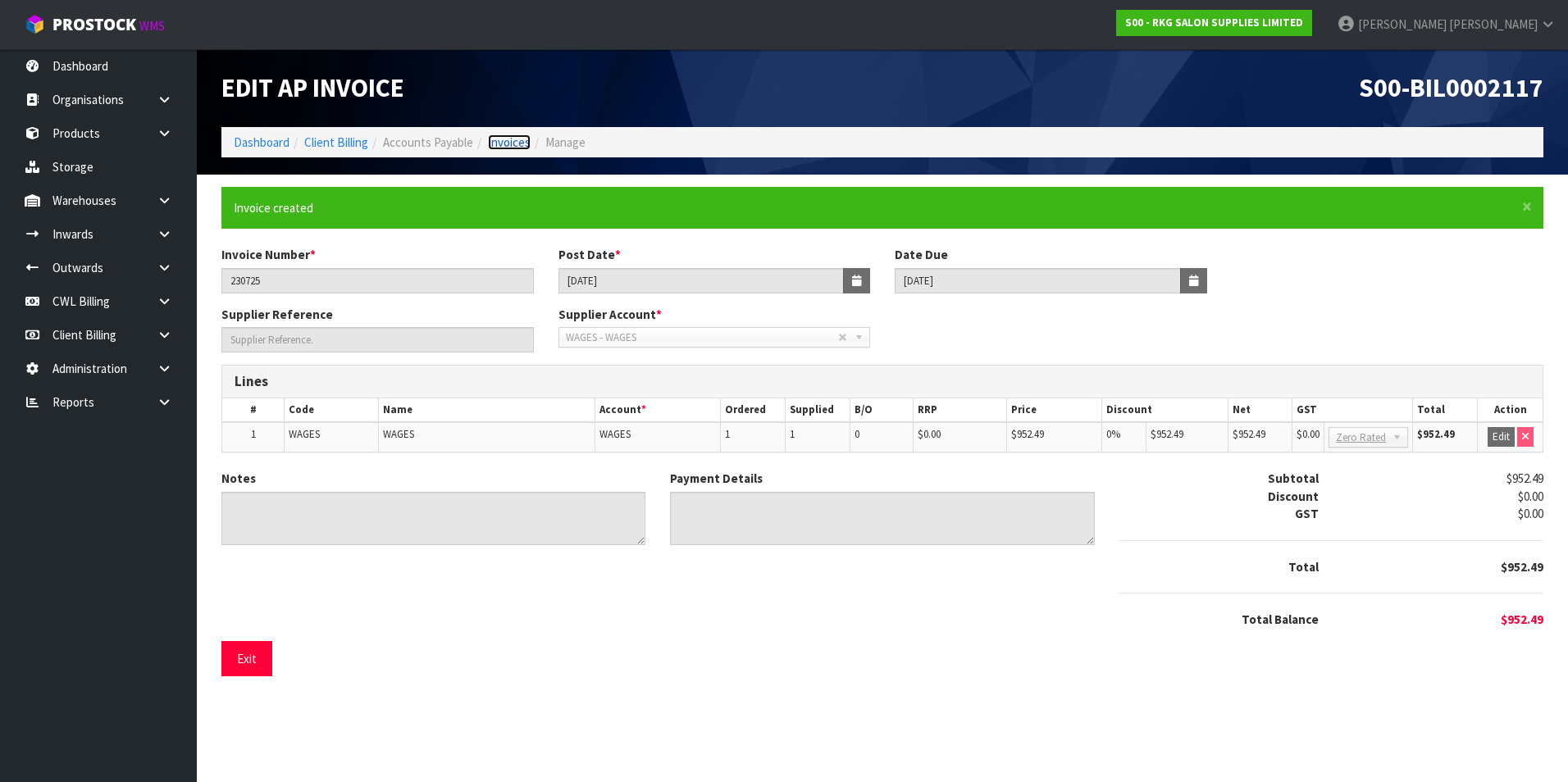
click at [521, 144] on link "Invoices" at bounding box center [508, 142] width 42 height 16
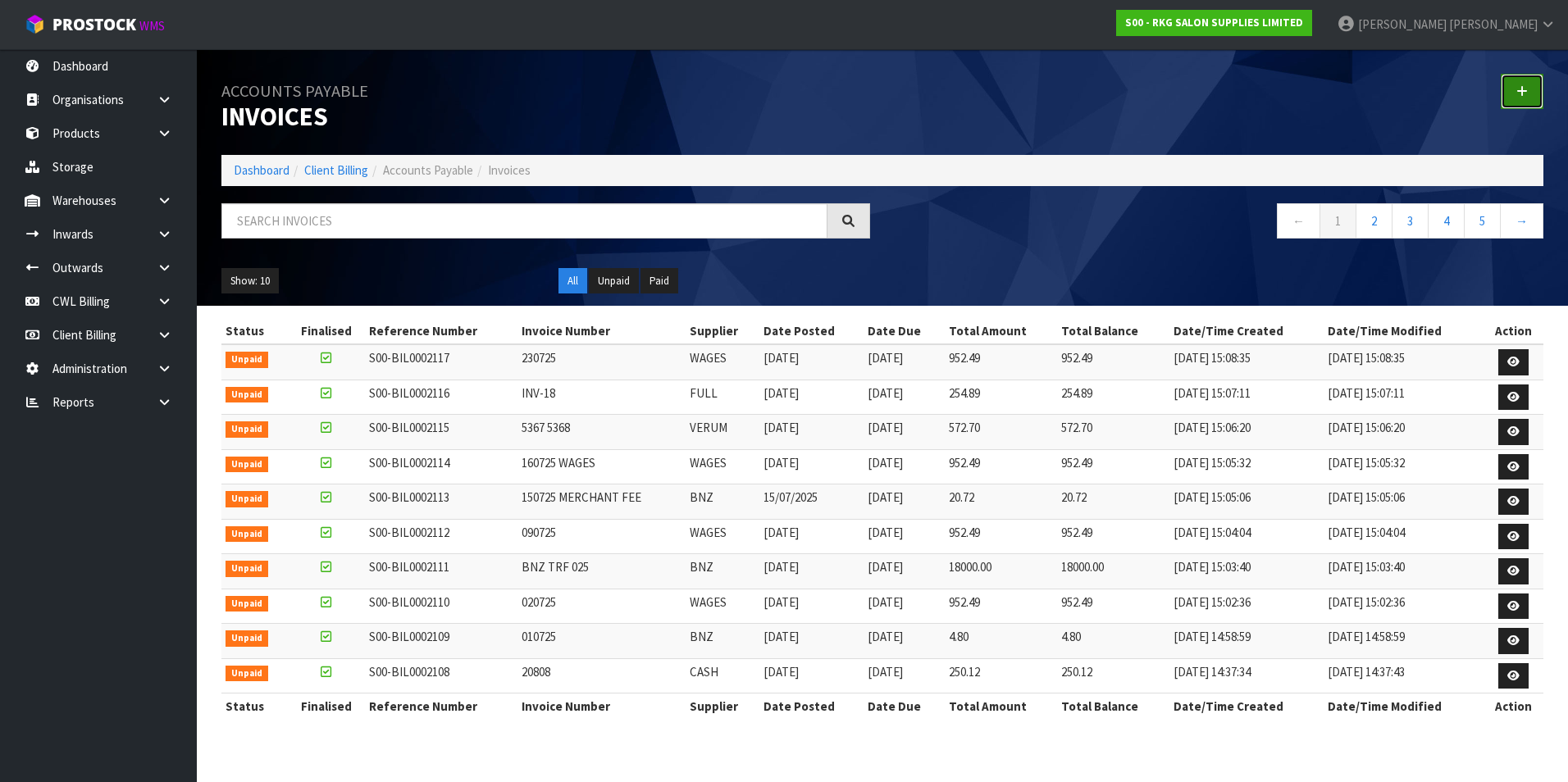
click at [1516, 87] on link at bounding box center [1521, 91] width 42 height 35
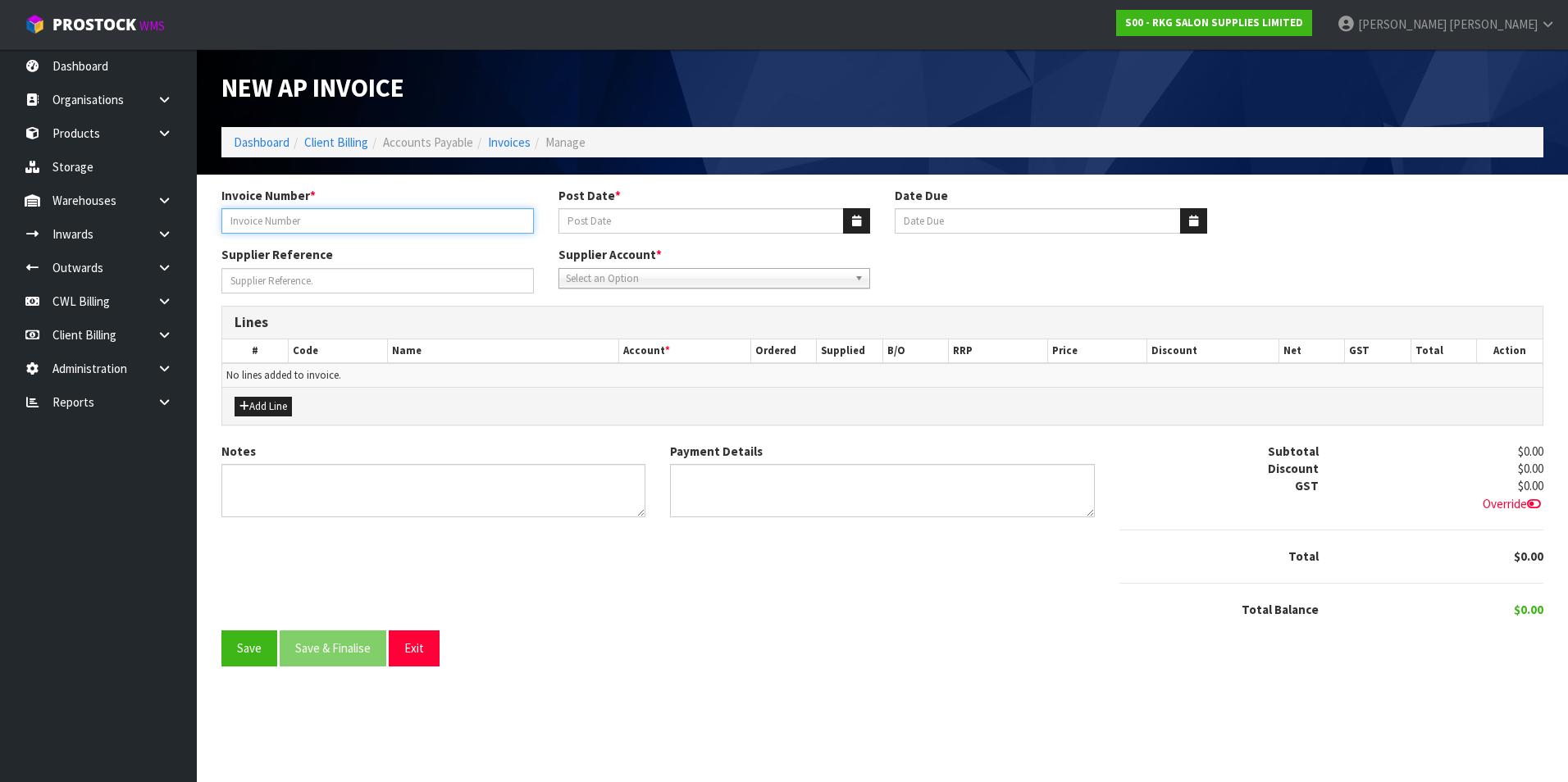
click at [342, 222] on input "Invoice Number *" at bounding box center [378, 221] width 312 height 26
type input "280725 TRF VISA"
click at [858, 219] on icon "button" at bounding box center [856, 221] width 9 height 11
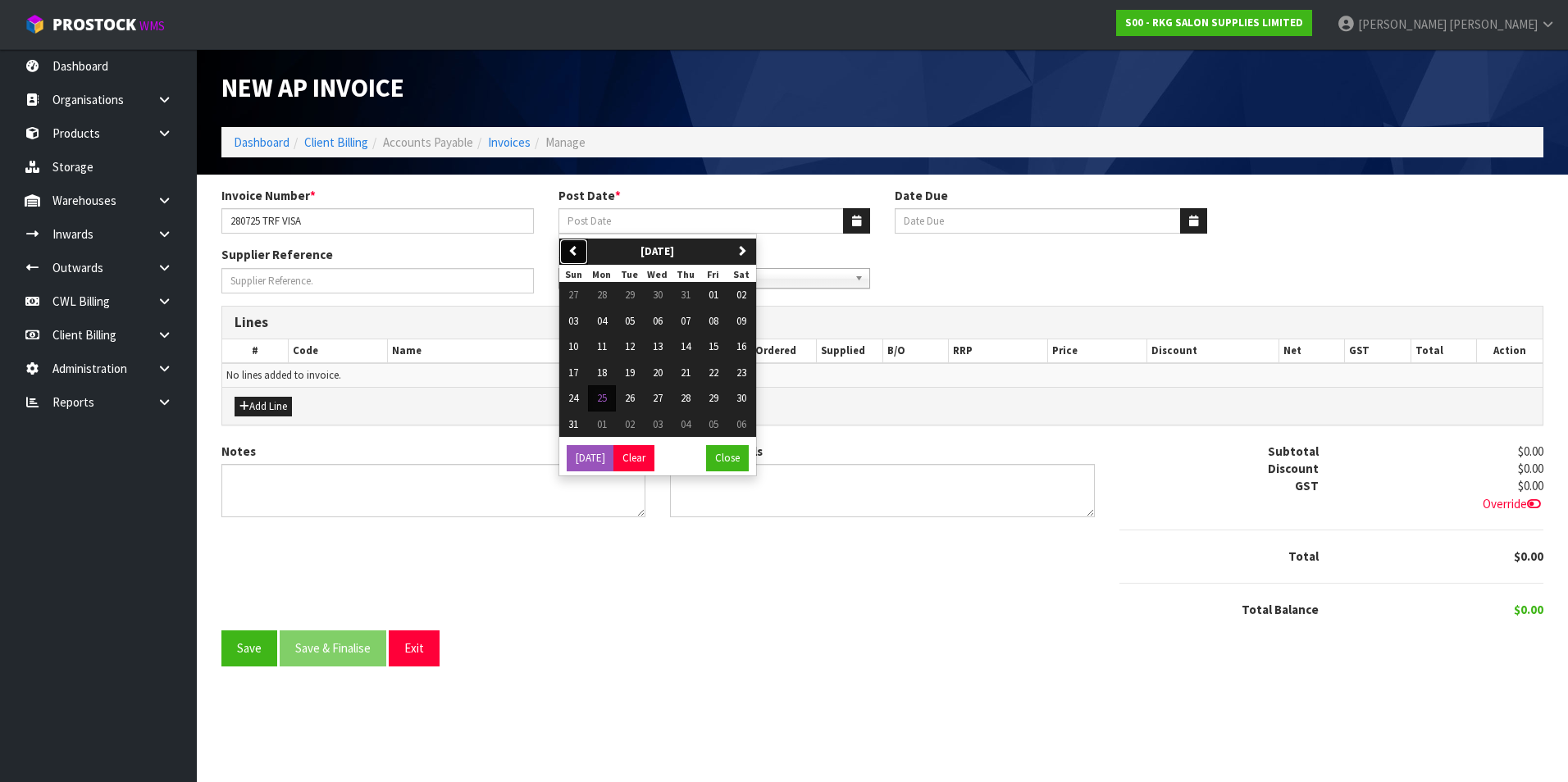
click at [582, 247] on button "previous" at bounding box center [573, 251] width 28 height 26
drag, startPoint x: 601, startPoint y: 401, endPoint x: 607, endPoint y: 366, distance: 35.5
click at [601, 400] on span "28" at bounding box center [601, 398] width 10 height 14
type input "[DATE]"
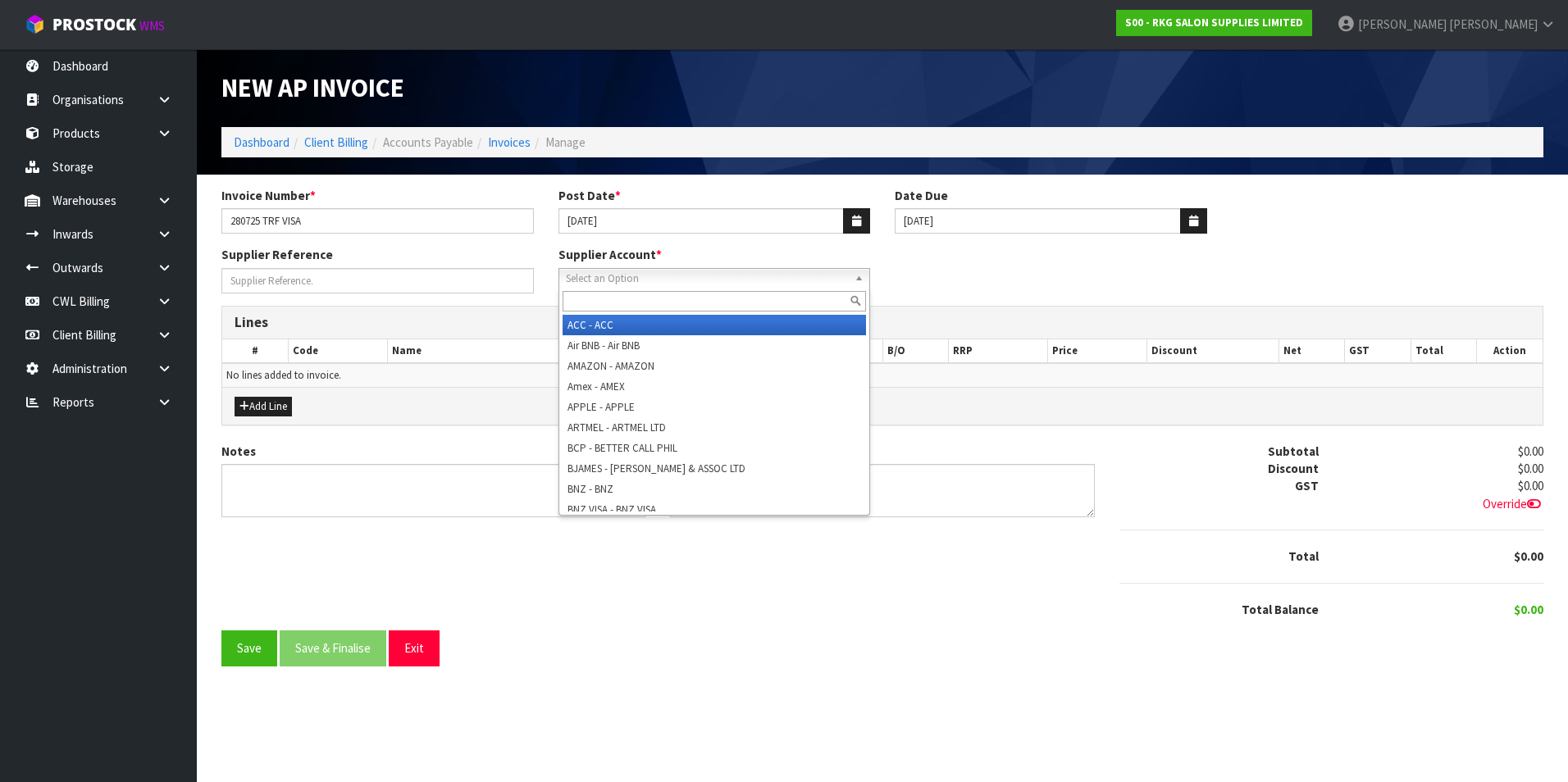
click at [601, 275] on span "Select an Option" at bounding box center [707, 279] width 283 height 20
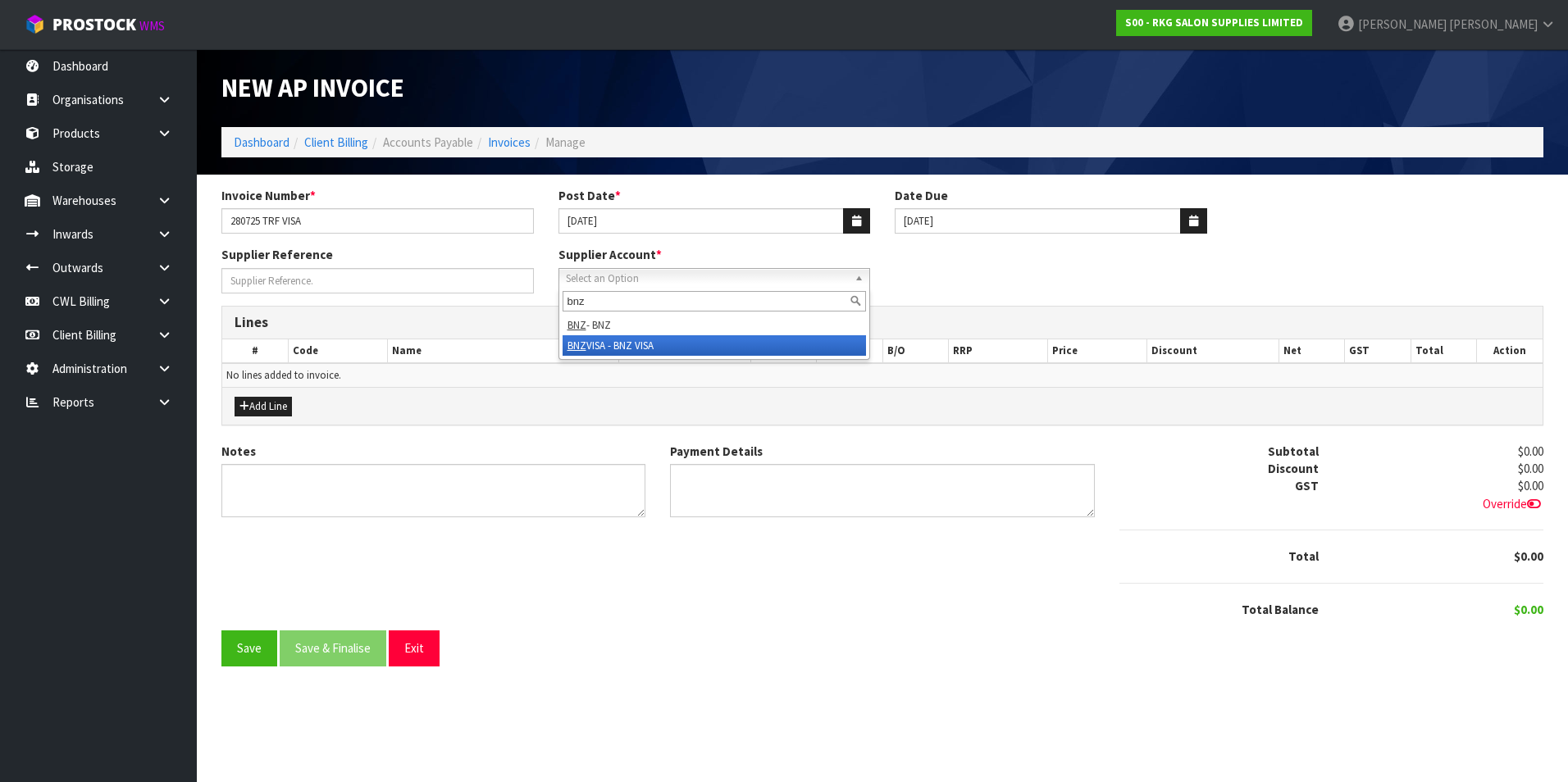
type input "bnz"
drag, startPoint x: 642, startPoint y: 346, endPoint x: 528, endPoint y: 346, distance: 114.0
click at [619, 346] on li "BNZ VISA - BNZ VISA" at bounding box center [714, 345] width 304 height 21
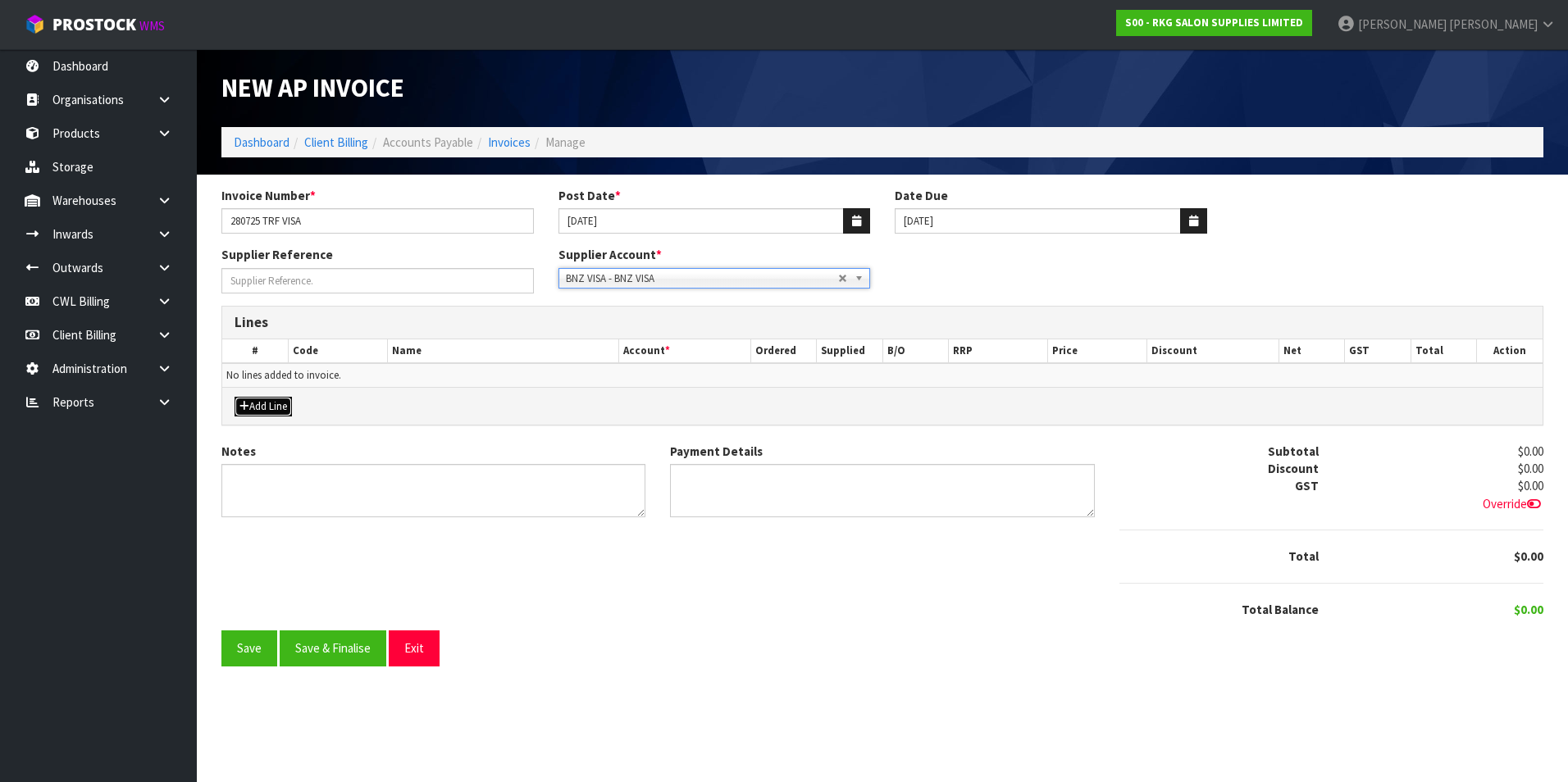
click at [272, 402] on button "Add Line" at bounding box center [263, 407] width 58 height 20
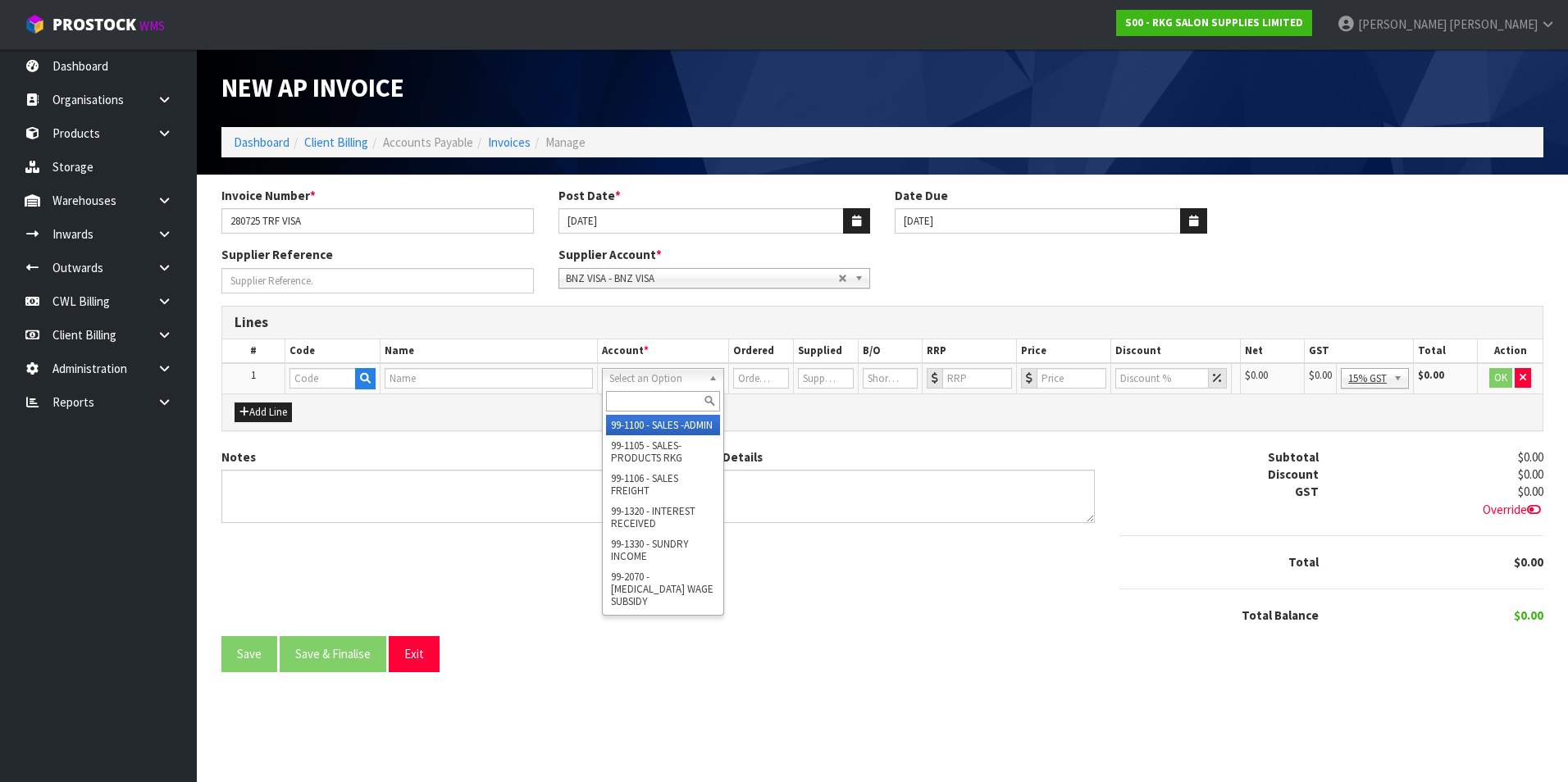
click at [648, 397] on input "text" at bounding box center [662, 401] width 113 height 21
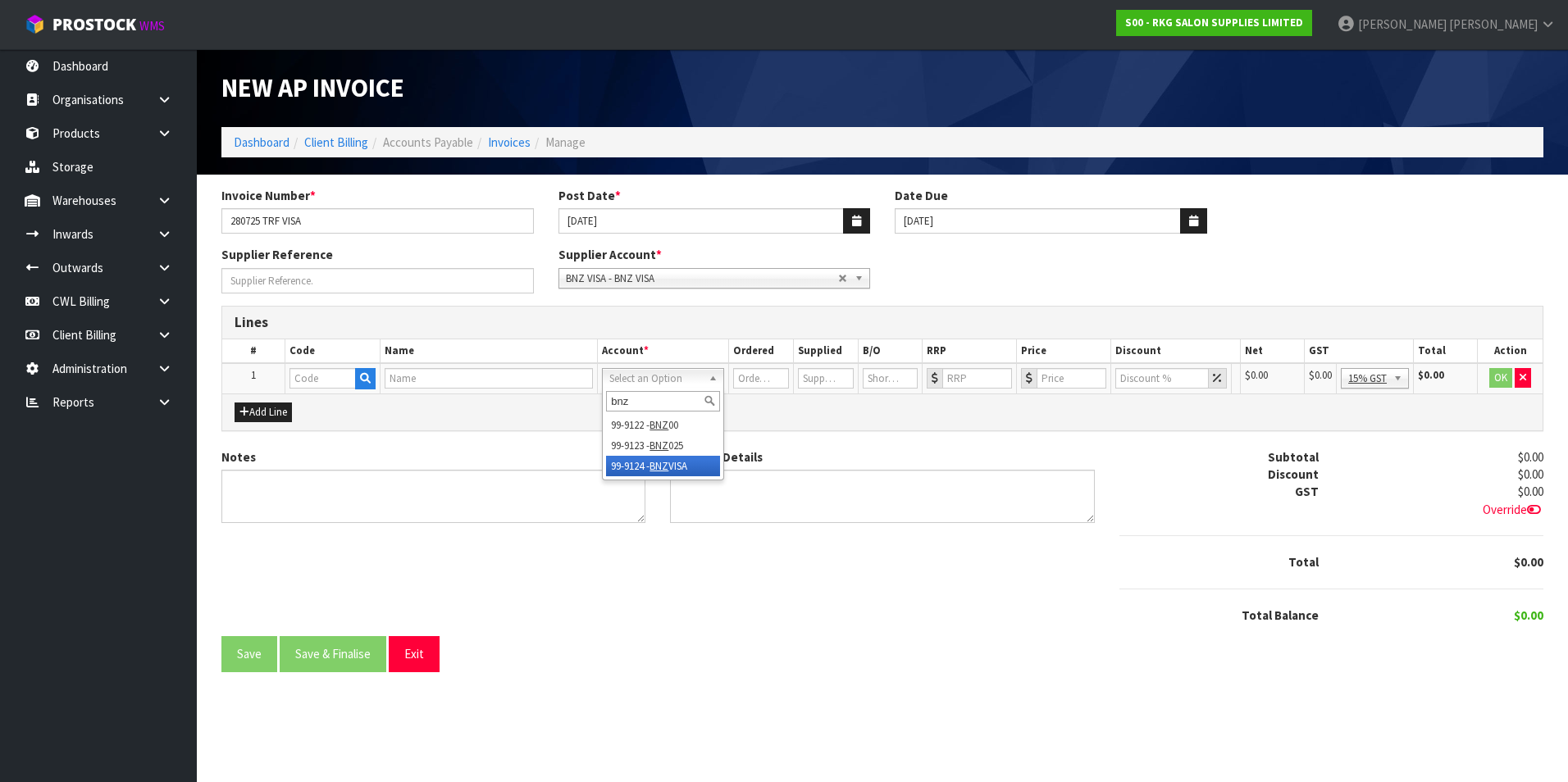
type input "bnz"
click at [982, 381] on input "number" at bounding box center [976, 378] width 70 height 21
click at [1052, 379] on input "number" at bounding box center [1071, 378] width 70 height 21
type input "-1"
click at [773, 379] on input "-1" at bounding box center [761, 378] width 56 height 21
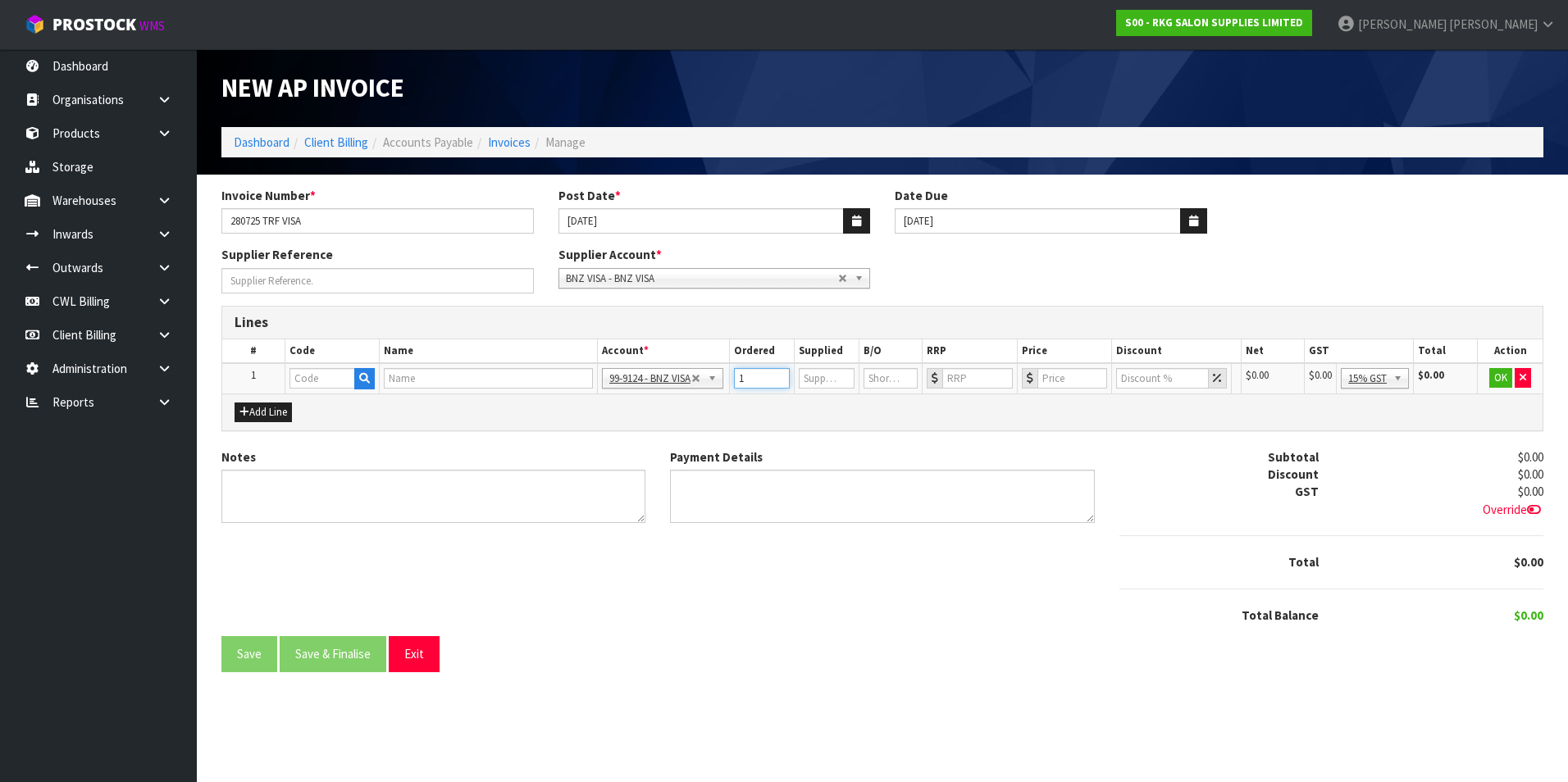
type input "1"
type input "2"
type input "1527.40"
click at [803, 372] on input "number" at bounding box center [816, 378] width 56 height 21
type input "1"
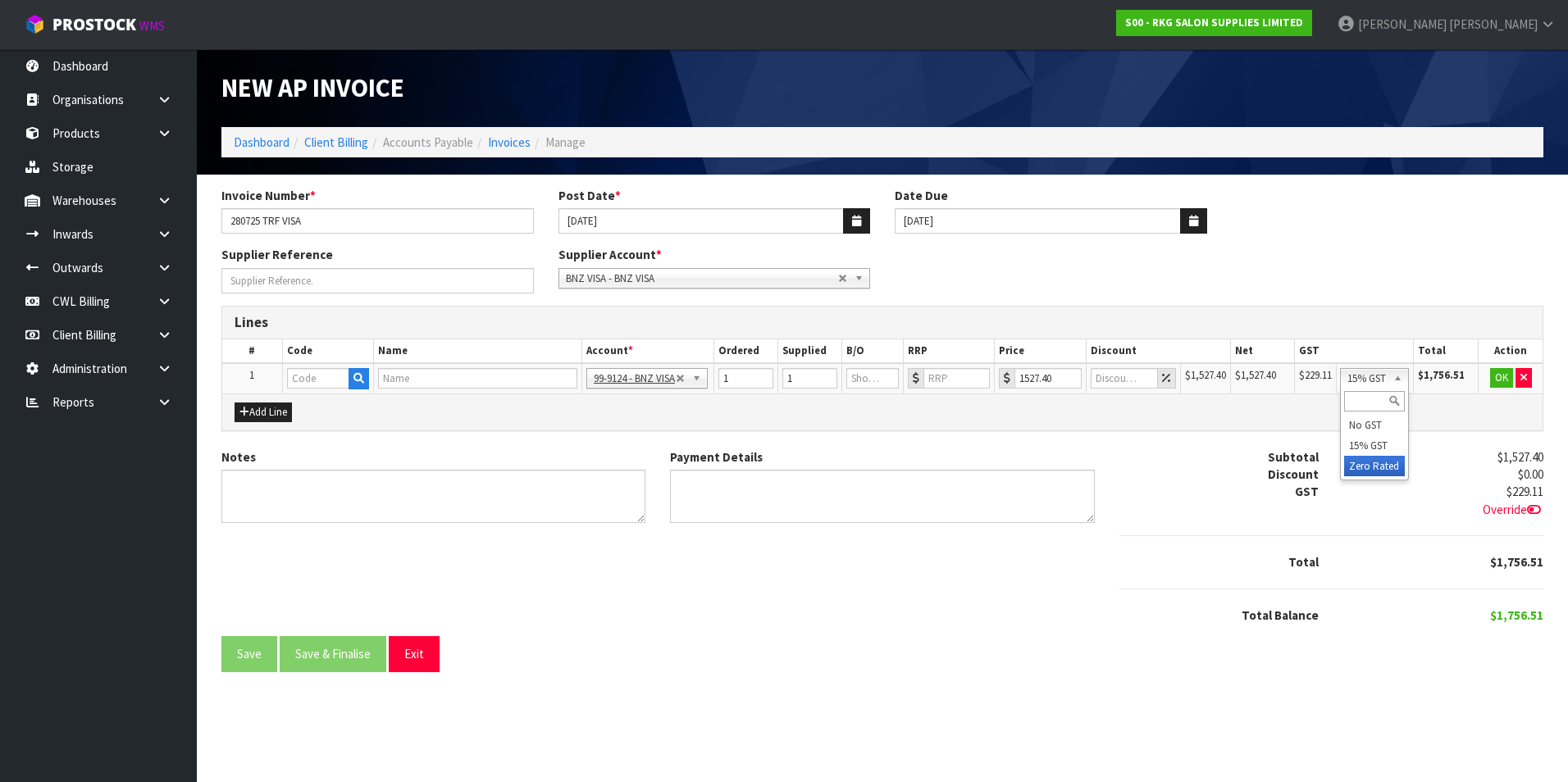
drag, startPoint x: 1383, startPoint y: 466, endPoint x: 1425, endPoint y: 437, distance: 51.0
click at [1500, 381] on button "OK" at bounding box center [1500, 378] width 23 height 20
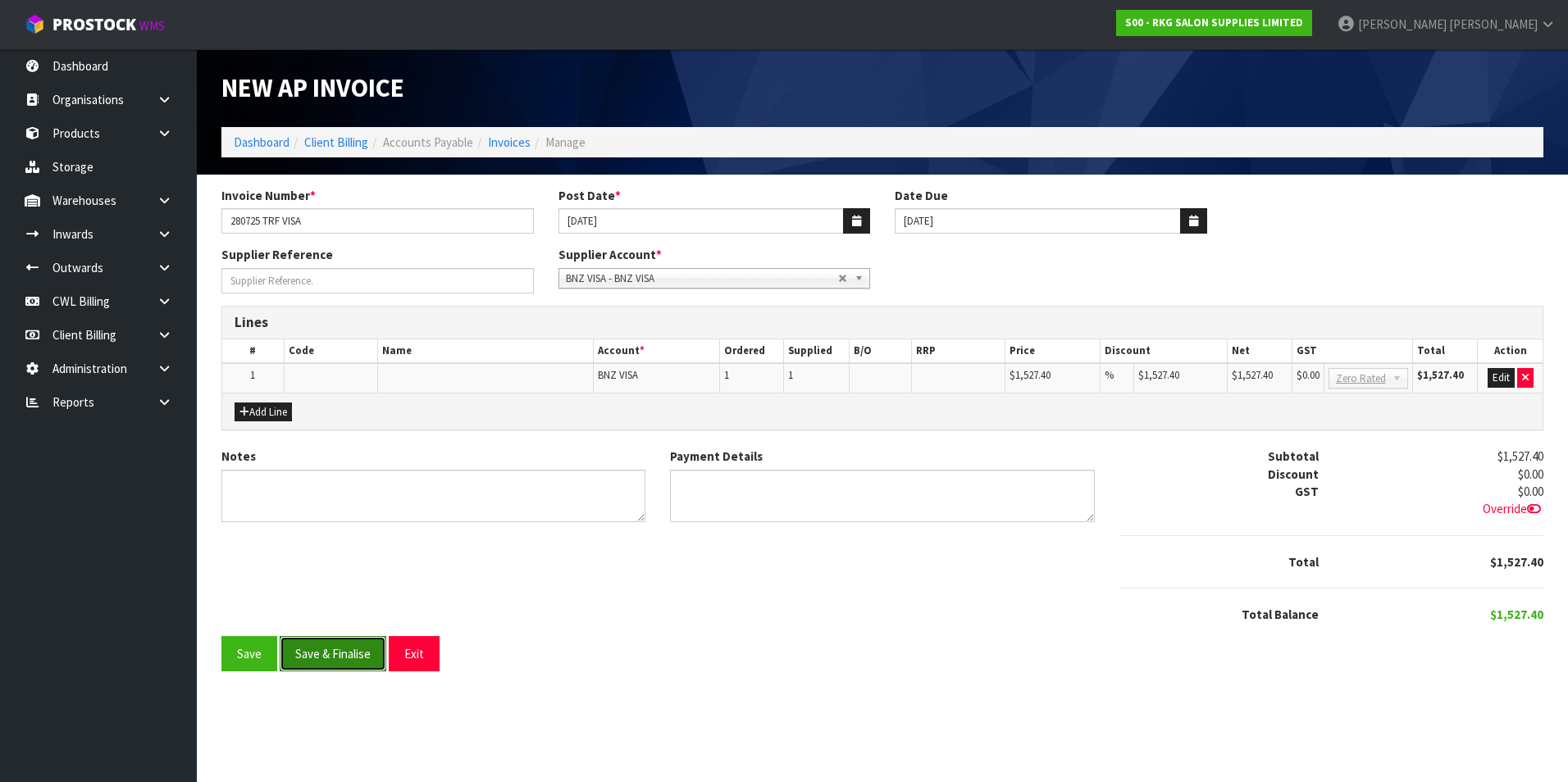
click at [346, 657] on button "Save & Finalise" at bounding box center [333, 654] width 107 height 35
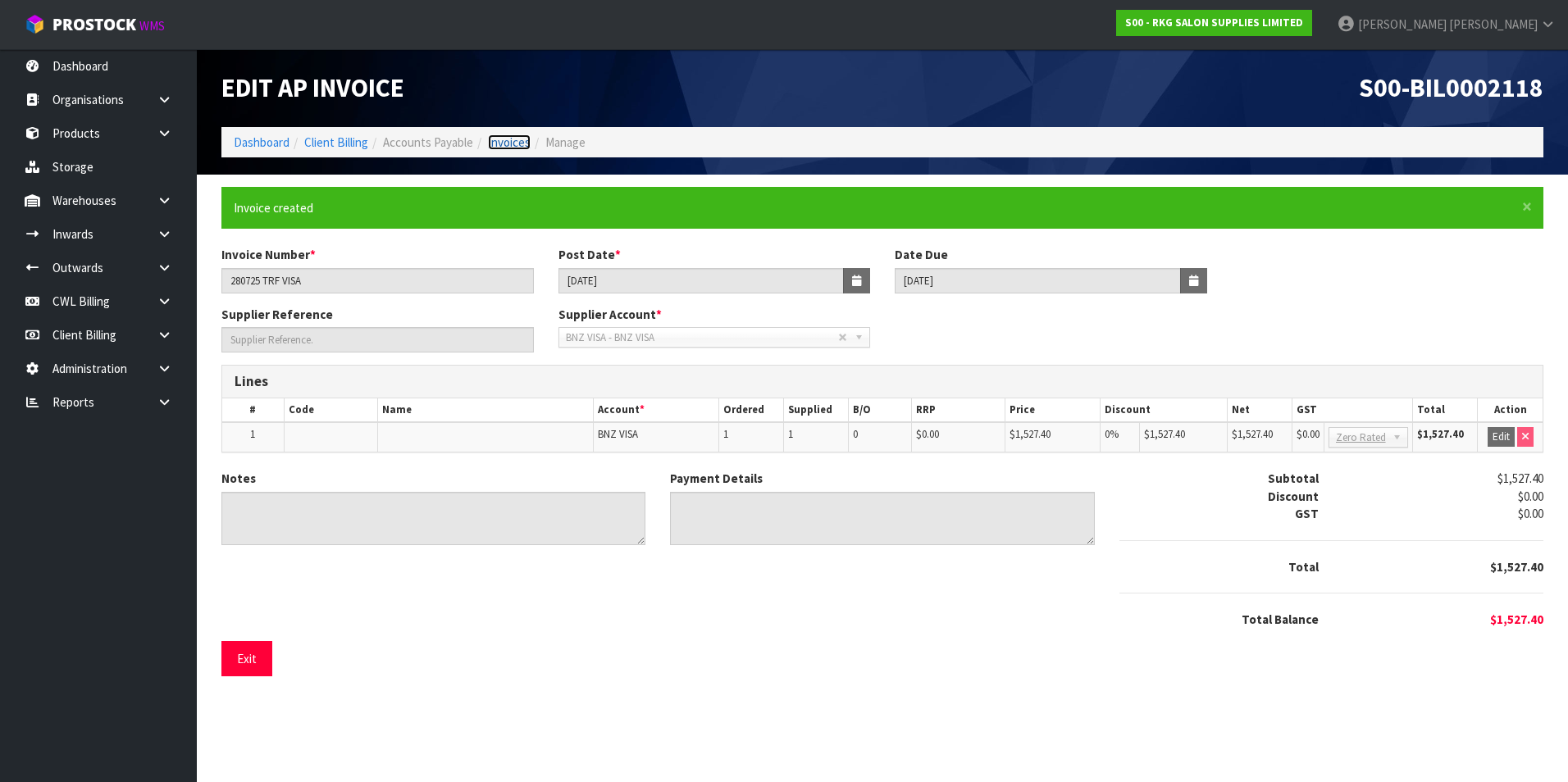
click at [511, 139] on link "Invoices" at bounding box center [508, 142] width 42 height 16
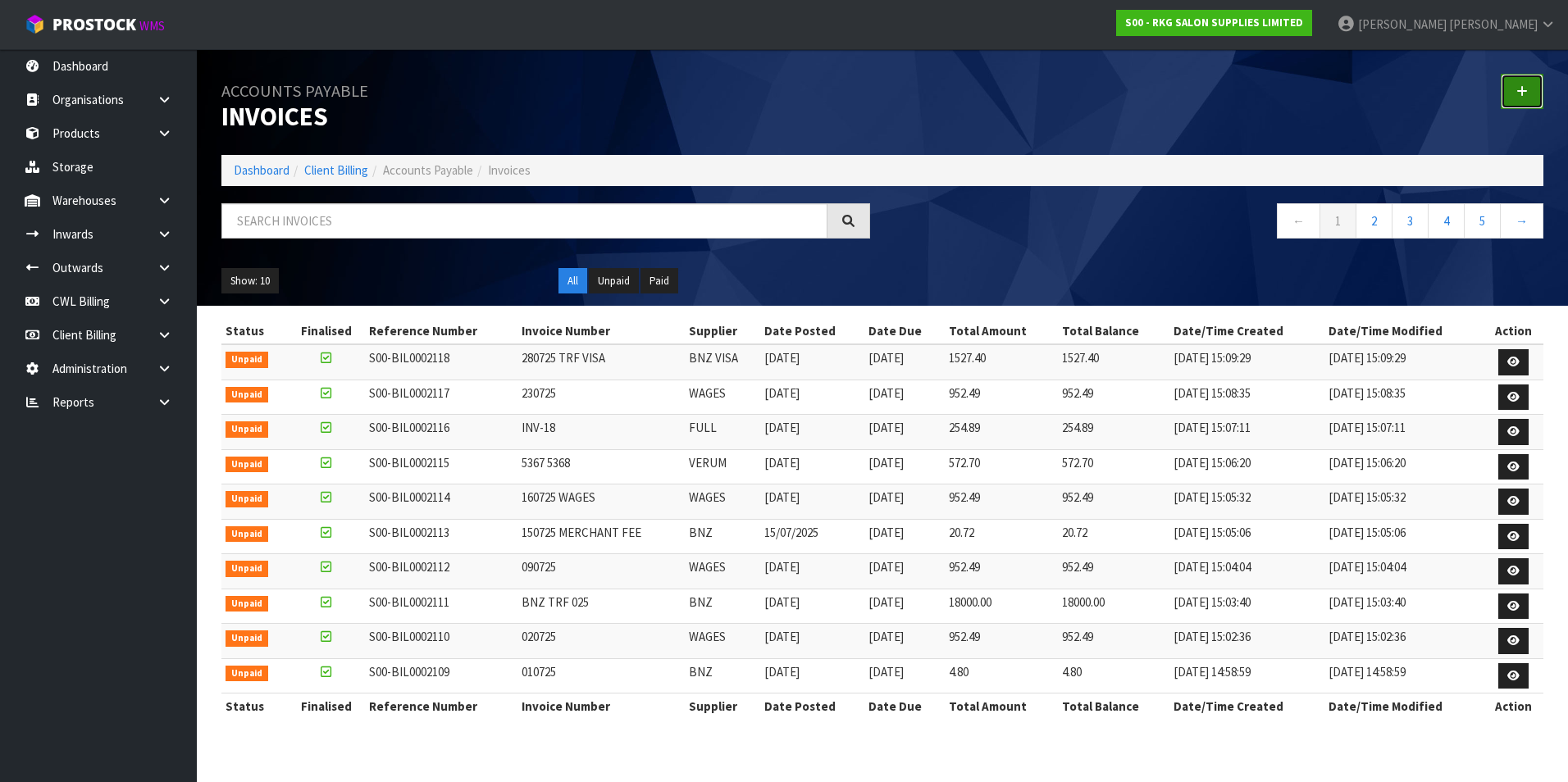
click at [1522, 83] on link at bounding box center [1521, 91] width 42 height 35
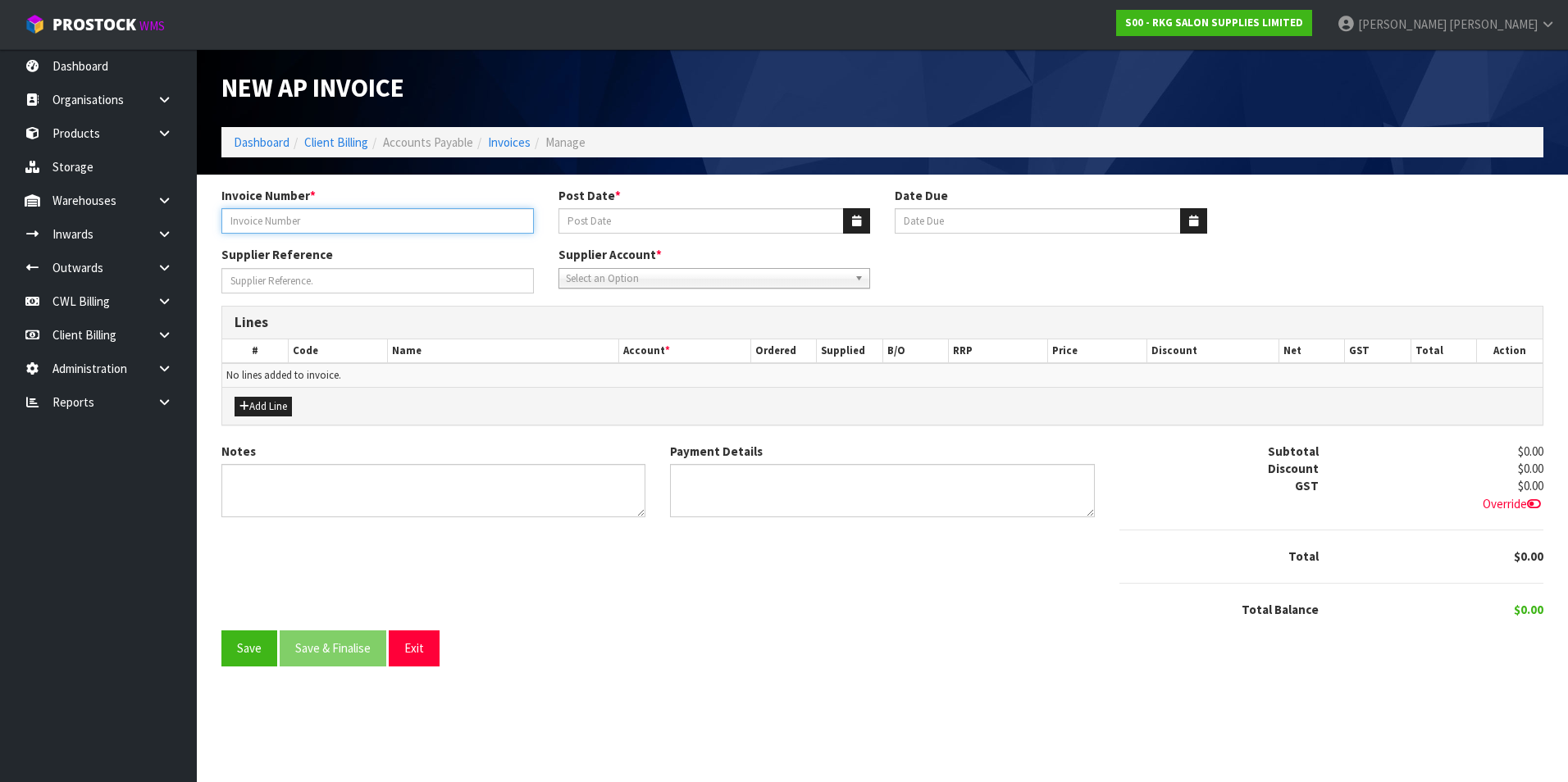
click at [284, 221] on input "Invoice Number *" at bounding box center [378, 221] width 312 height 26
type input "AMEX - FLIGHTS SYD"
click at [853, 222] on icon "button" at bounding box center [856, 221] width 9 height 11
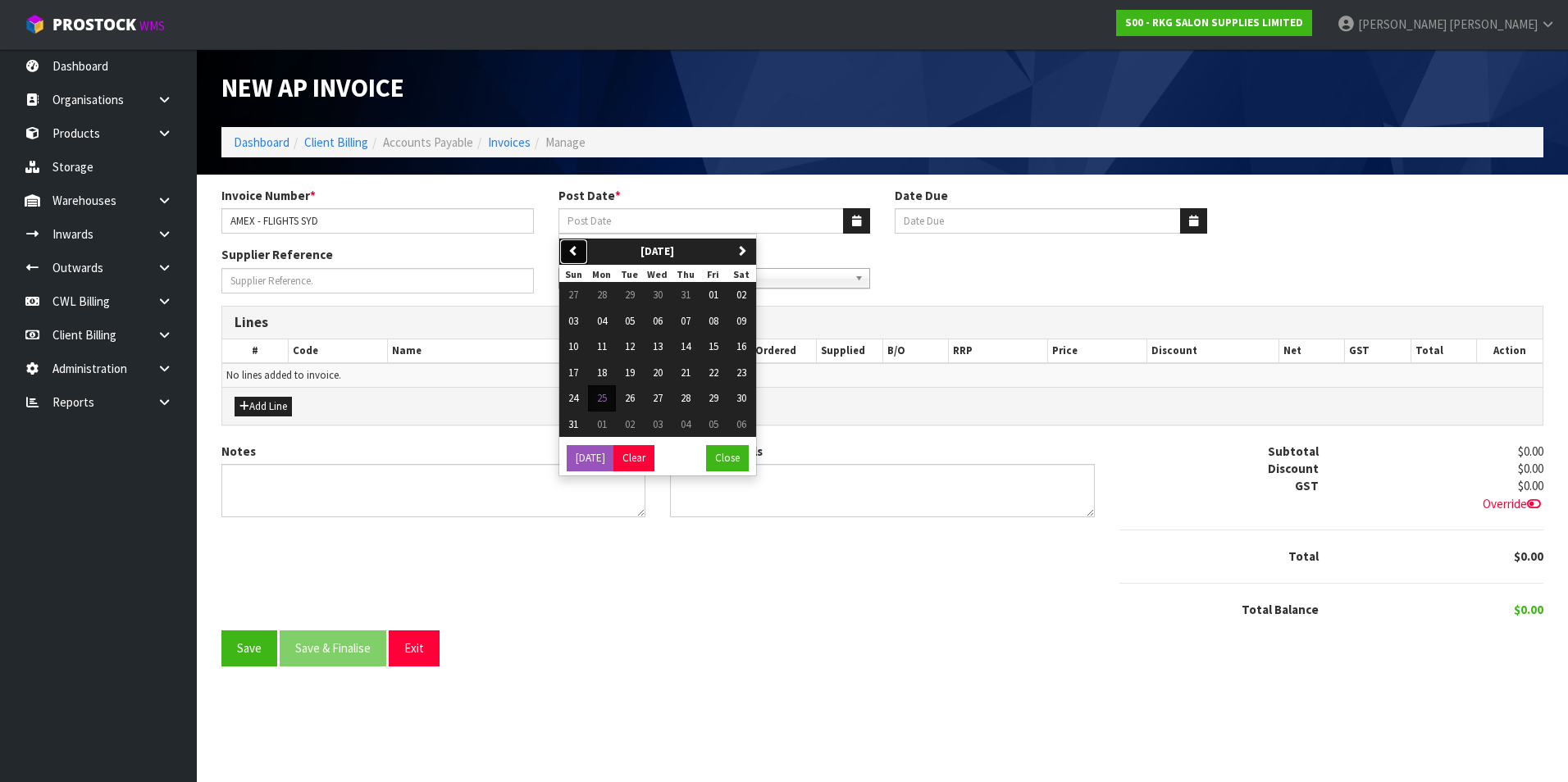
click at [574, 254] on icon "button" at bounding box center [573, 250] width 11 height 11
click at [606, 397] on span "28" at bounding box center [601, 398] width 10 height 14
type input "[DATE]"
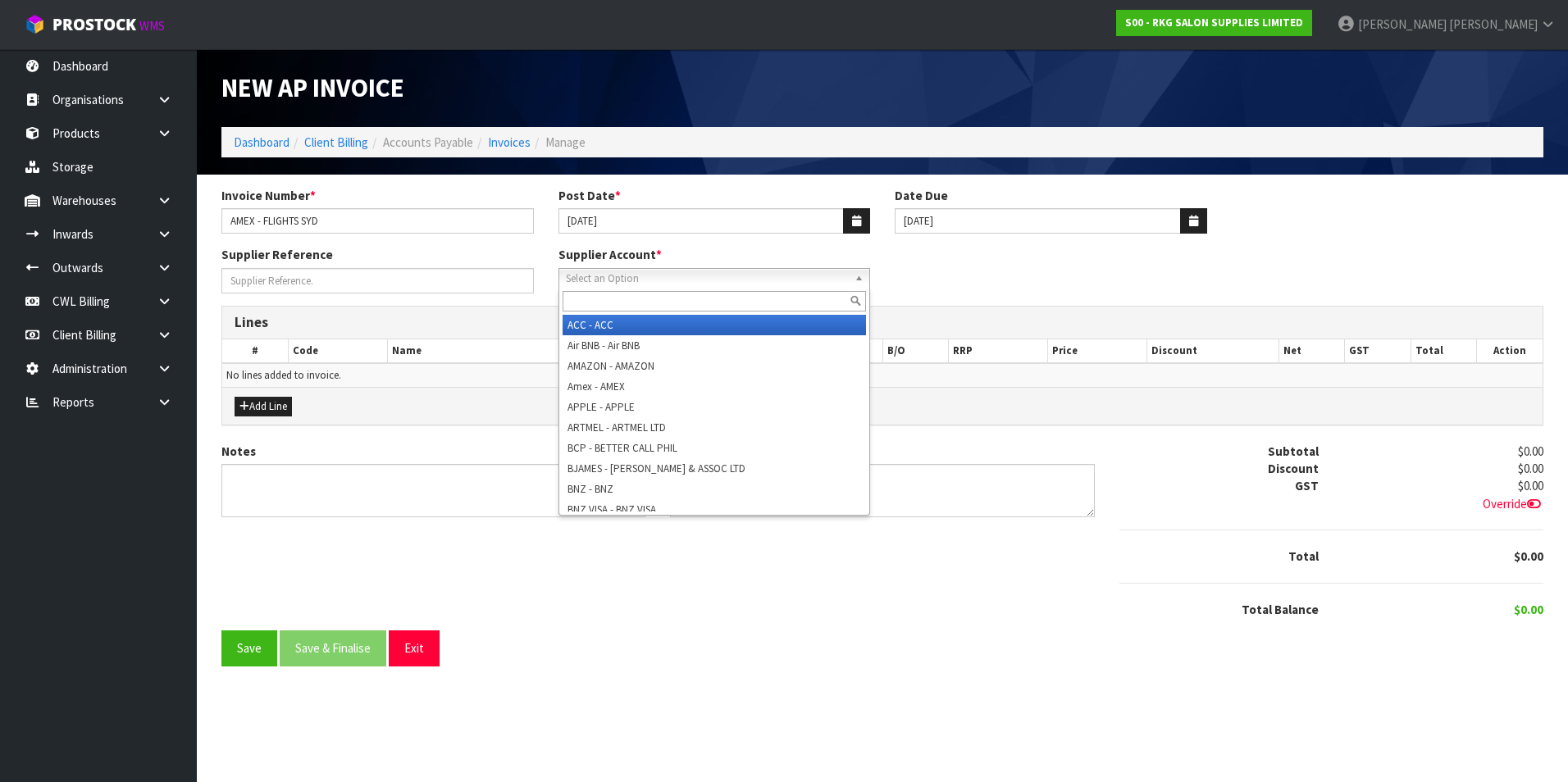
click at [626, 277] on span "Select an Option" at bounding box center [707, 279] width 283 height 20
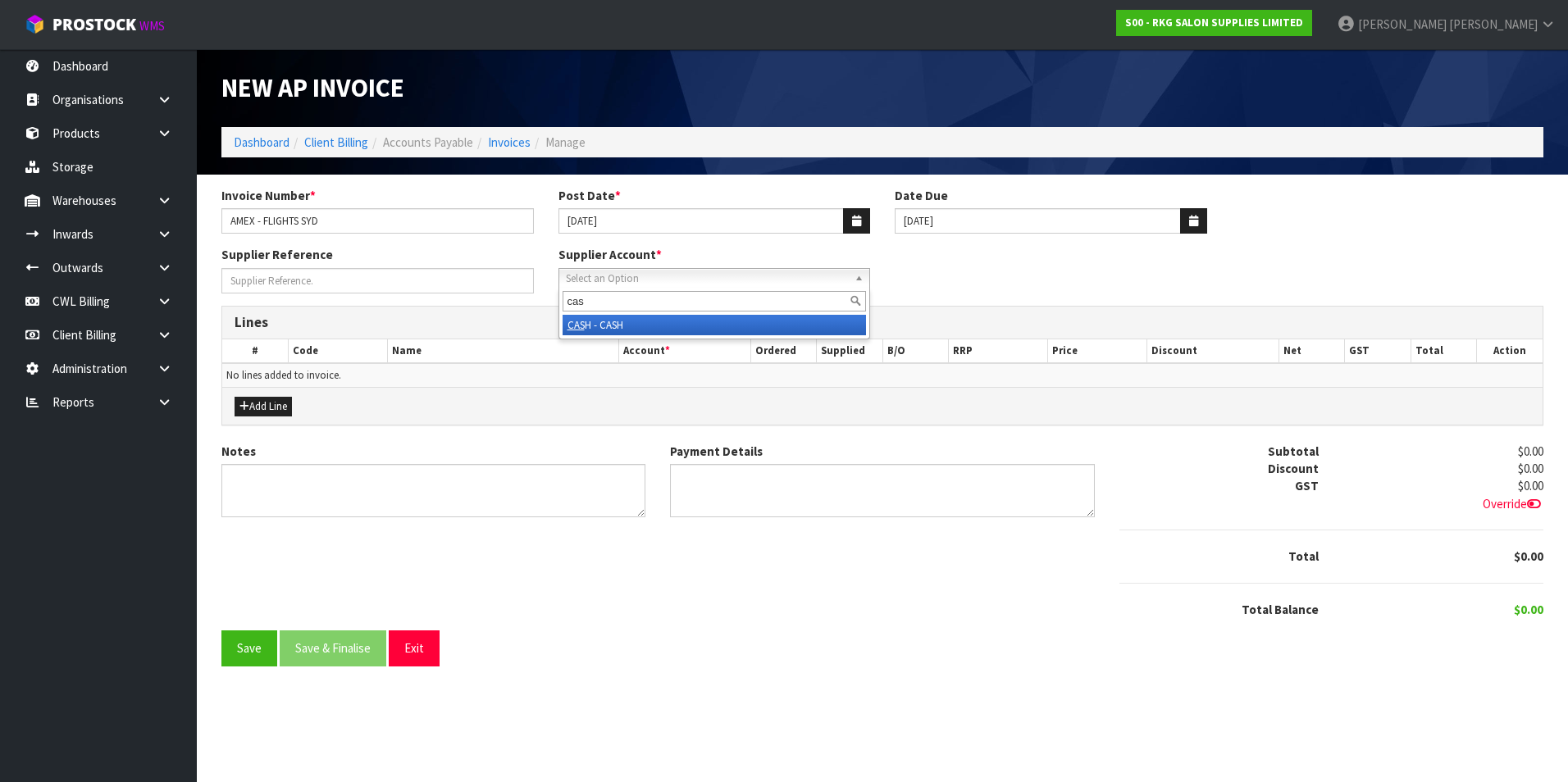
type input "cas"
drag, startPoint x: 615, startPoint y: 324, endPoint x: 362, endPoint y: 422, distance: 271.3
click at [606, 328] on li "CAS H - CASH" at bounding box center [714, 325] width 304 height 21
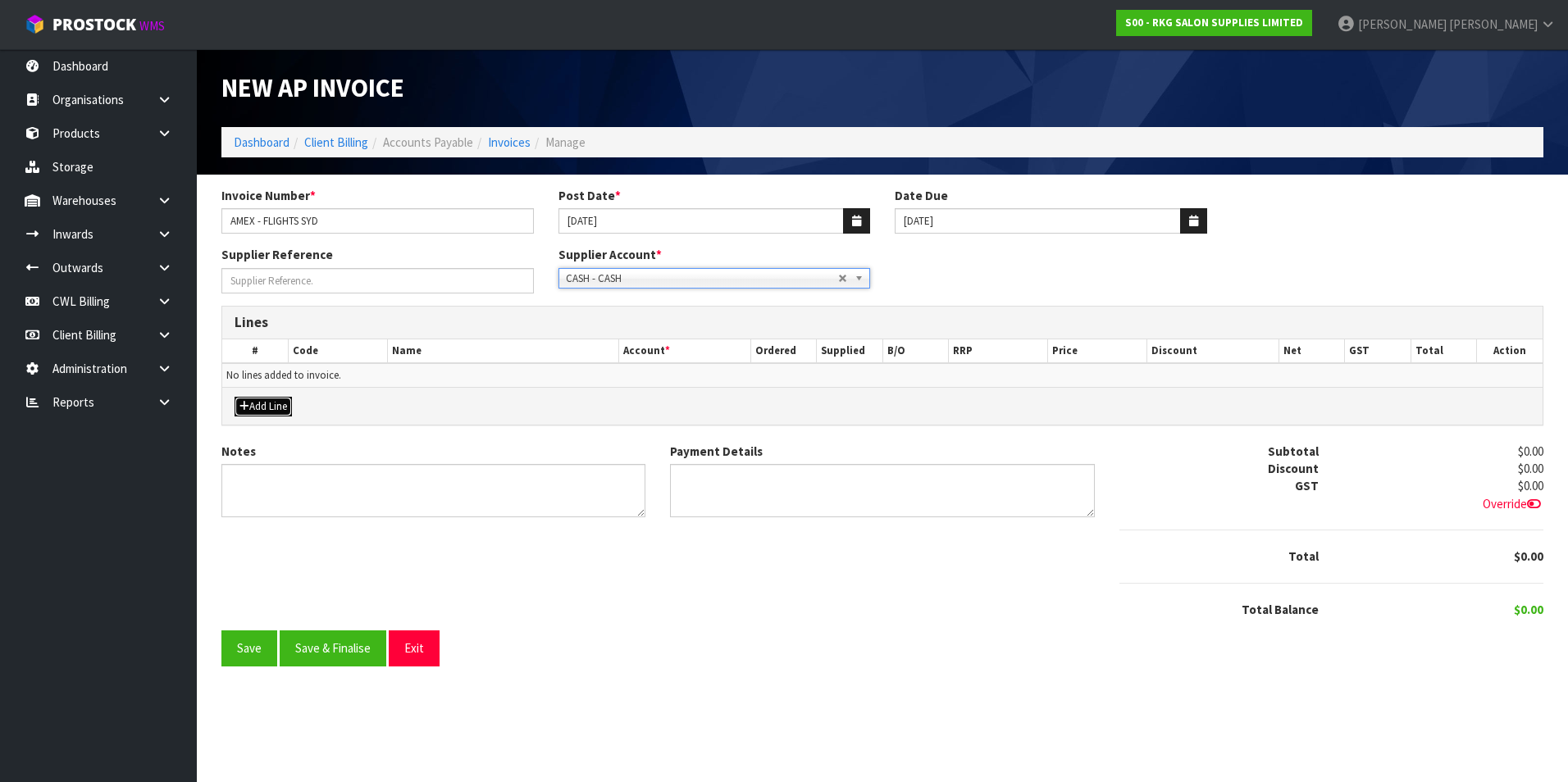
click at [282, 408] on button "Add Line" at bounding box center [263, 407] width 58 height 20
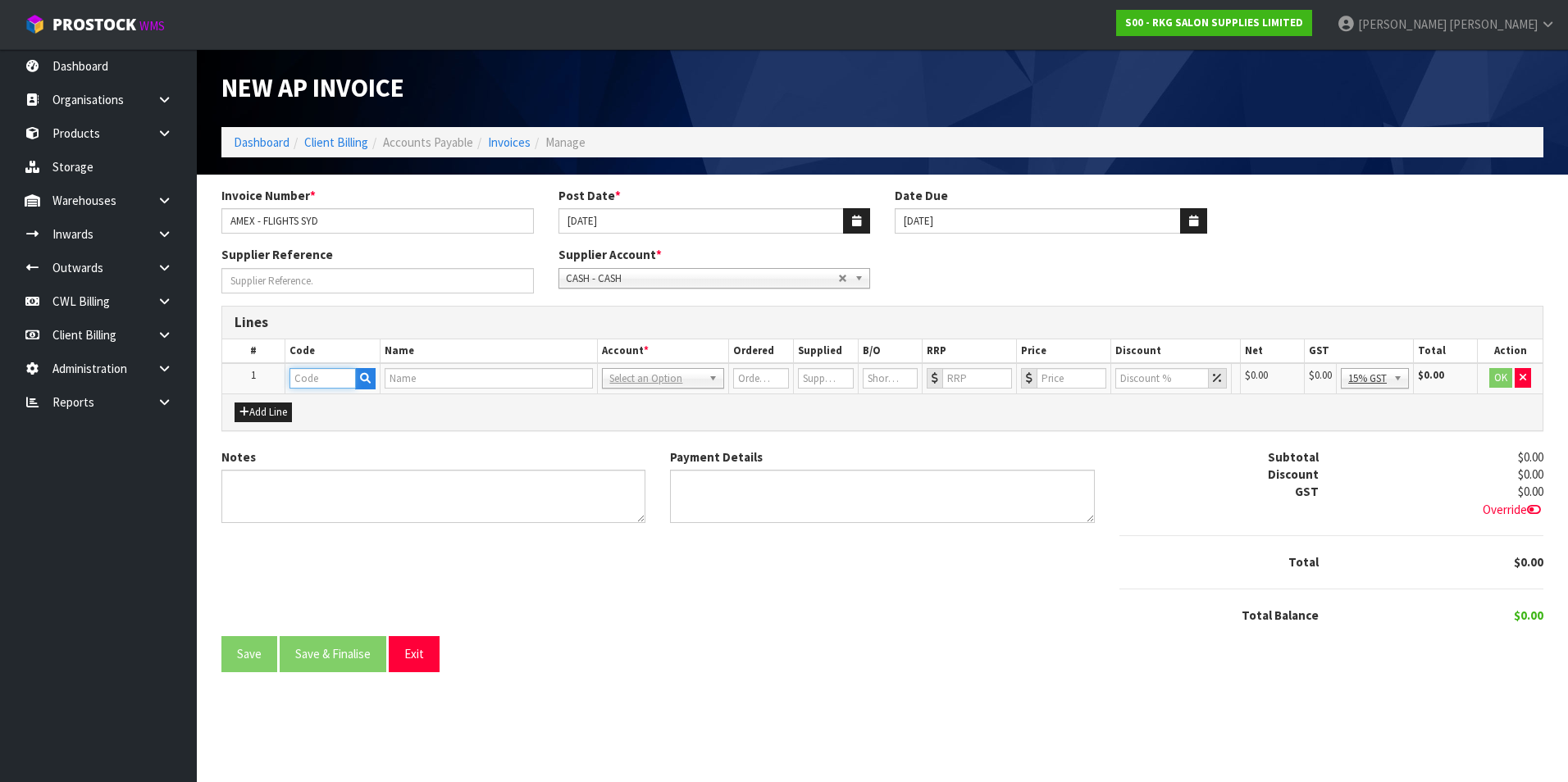
click at [321, 382] on input "text" at bounding box center [323, 378] width 67 height 21
type input "TRA"
click at [357, 410] on link "TRA VEL" at bounding box center [355, 406] width 130 height 23
type input "TRAVEL"
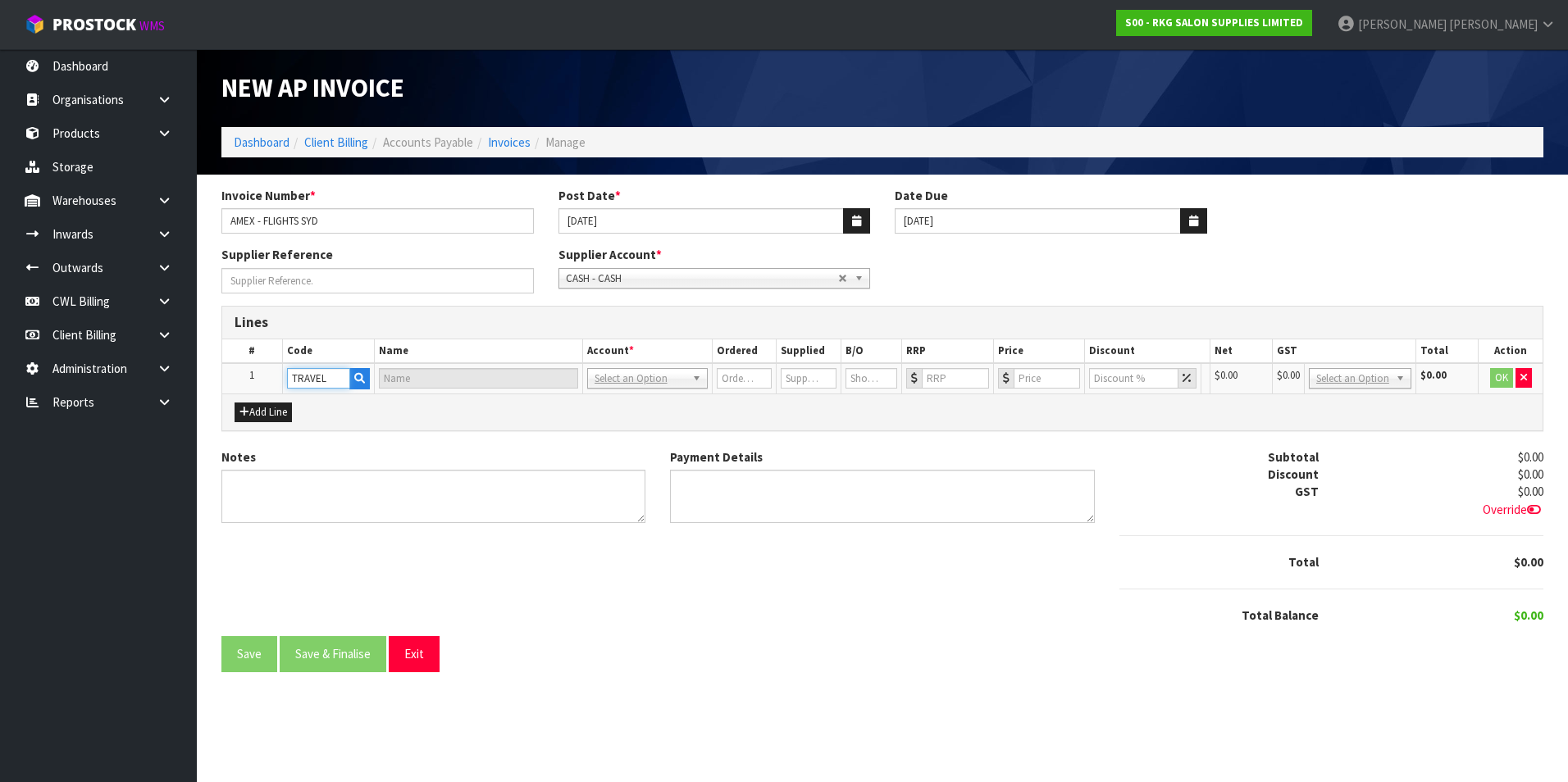
type input "TRAVEL"
type input "1"
type input "0"
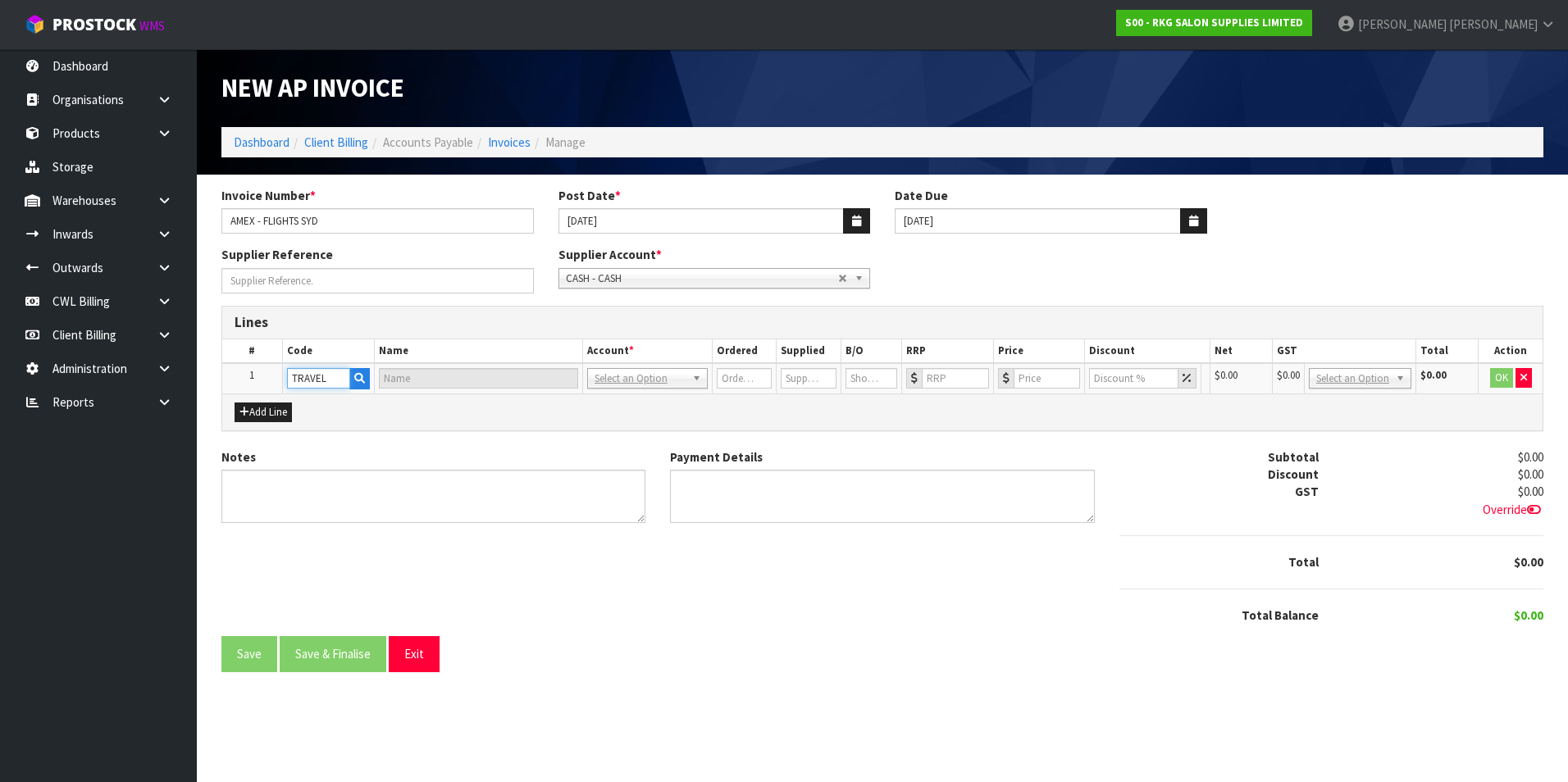
type input "0"
click at [1062, 378] on input "0" at bounding box center [1066, 378] width 69 height 21
type input "1590.14"
drag, startPoint x: 1393, startPoint y: 468, endPoint x: 1405, endPoint y: 450, distance: 21.6
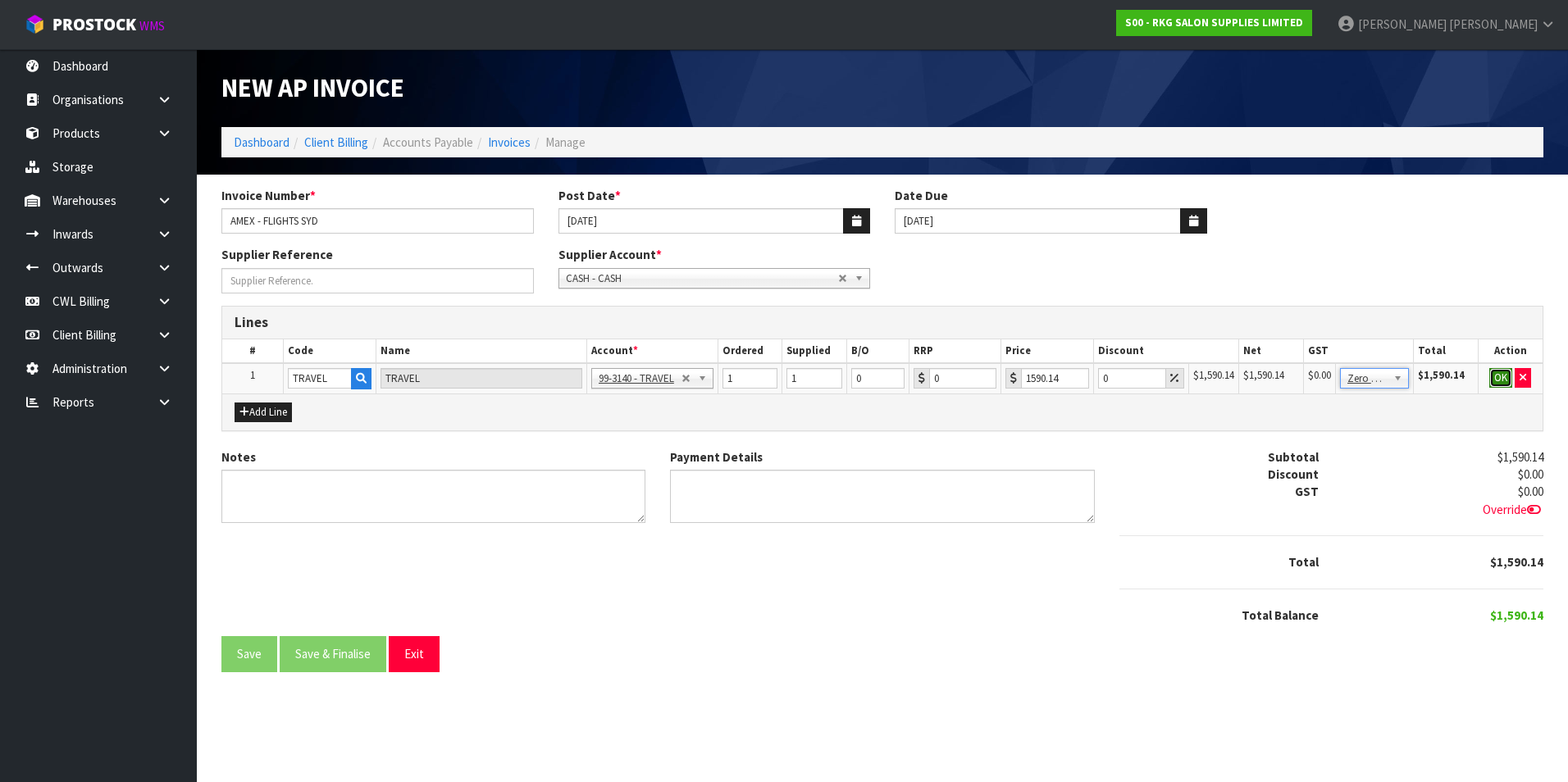
drag, startPoint x: 1502, startPoint y: 378, endPoint x: 1419, endPoint y: 406, distance: 87.6
click at [1501, 378] on button "OK" at bounding box center [1500, 378] width 23 height 20
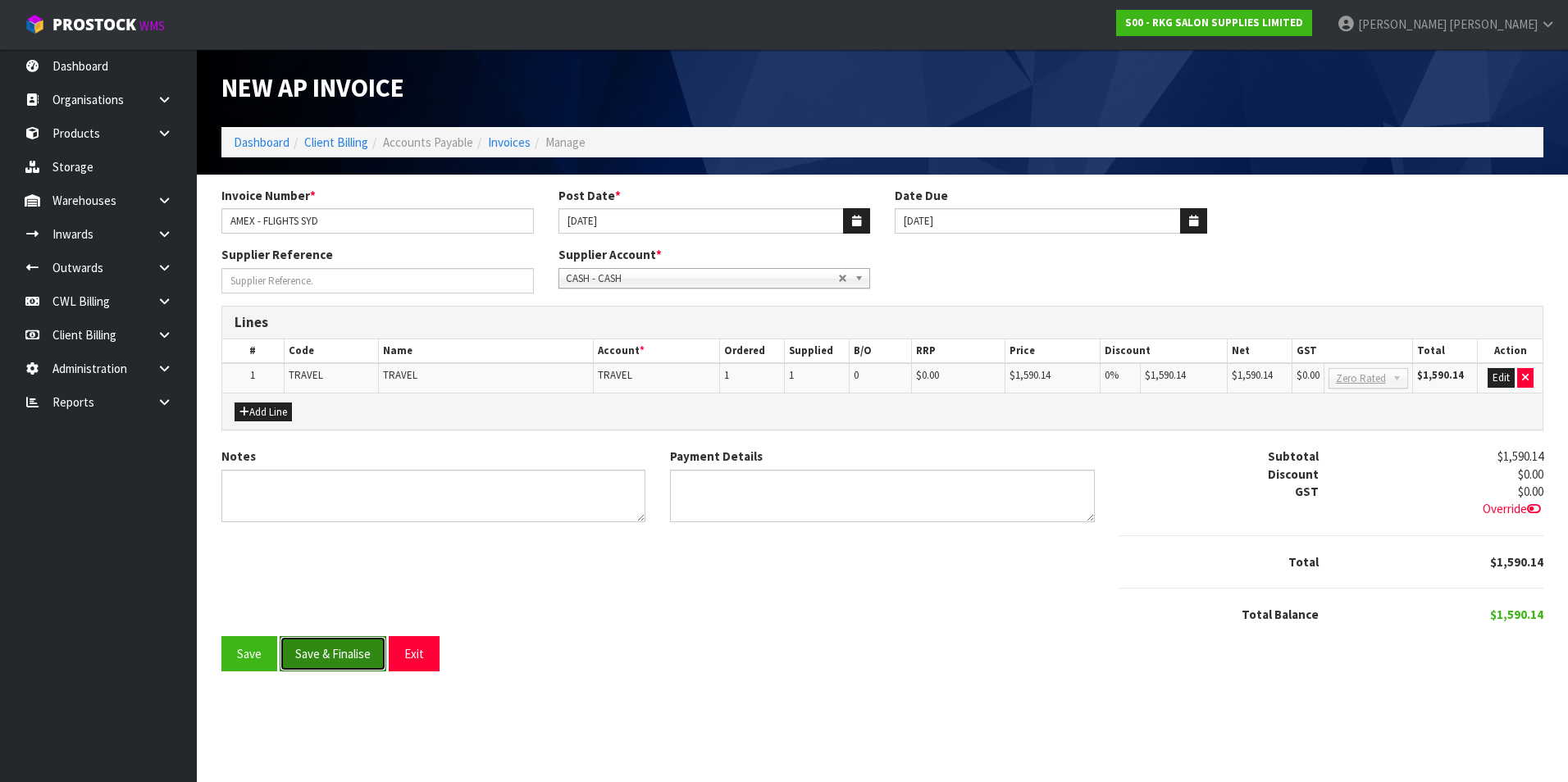
click at [364, 661] on button "Save & Finalise" at bounding box center [333, 654] width 107 height 35
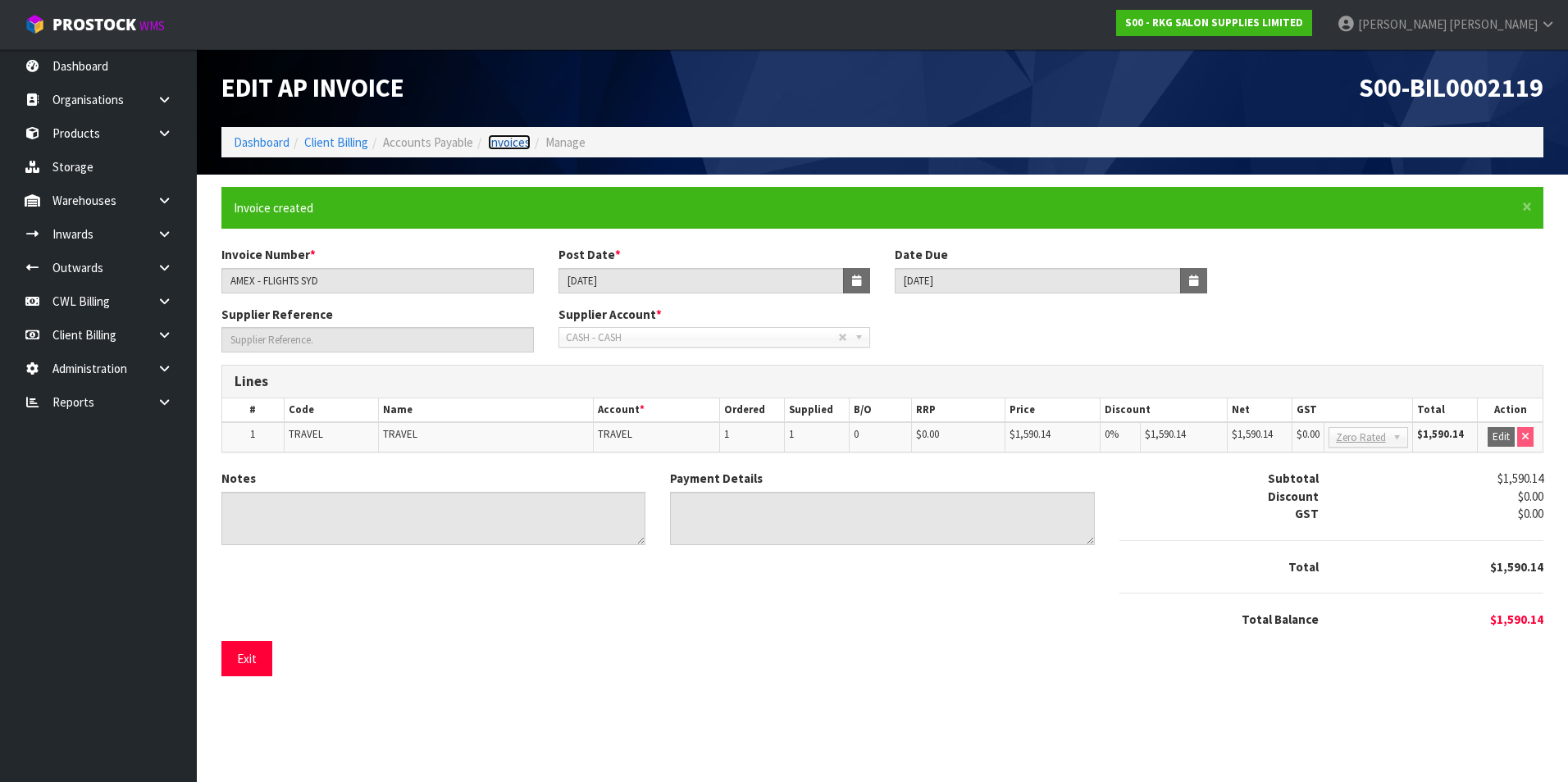
click at [507, 142] on link "Invoices" at bounding box center [508, 142] width 42 height 16
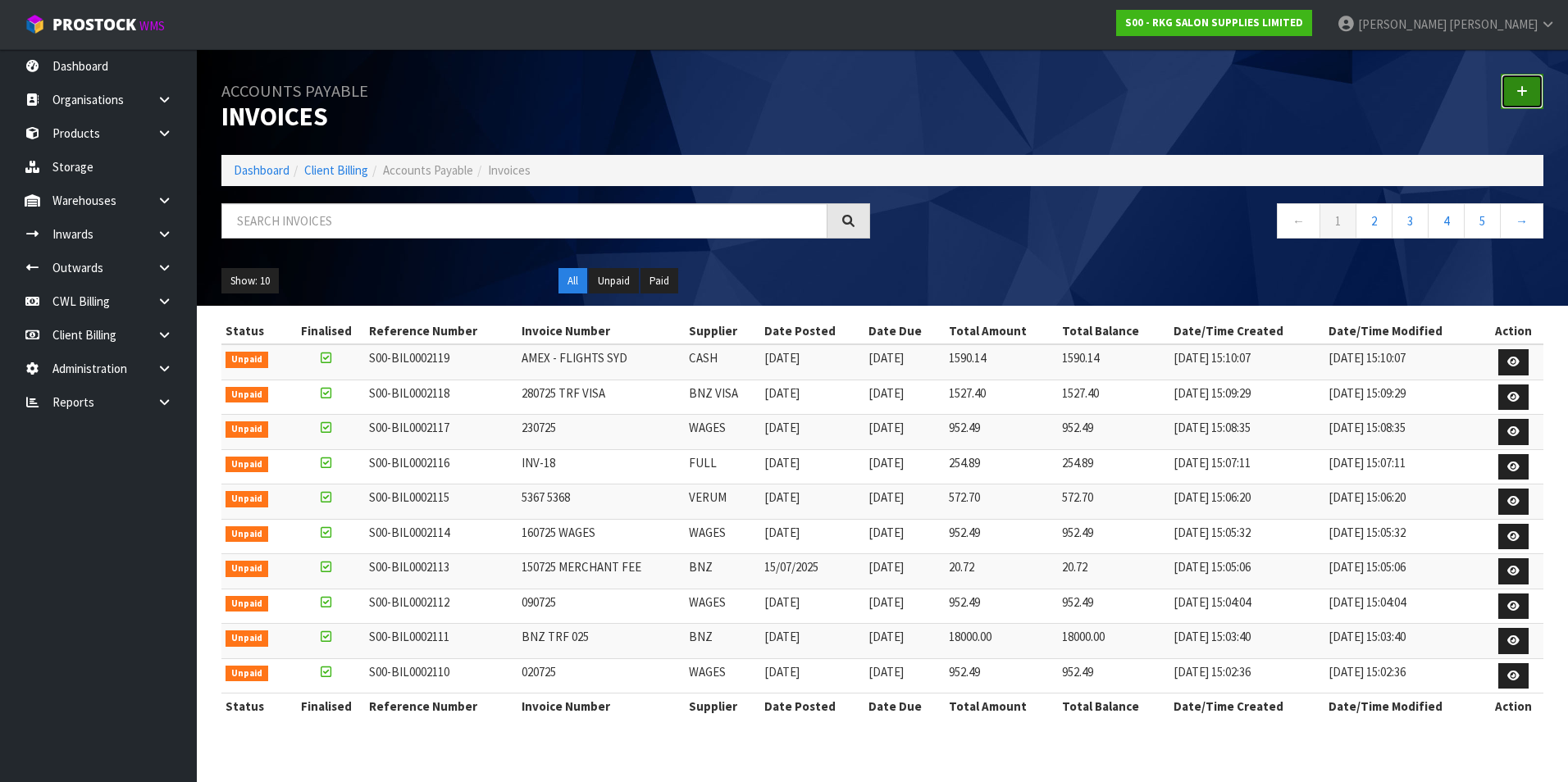
click at [1521, 88] on icon at bounding box center [1522, 91] width 12 height 13
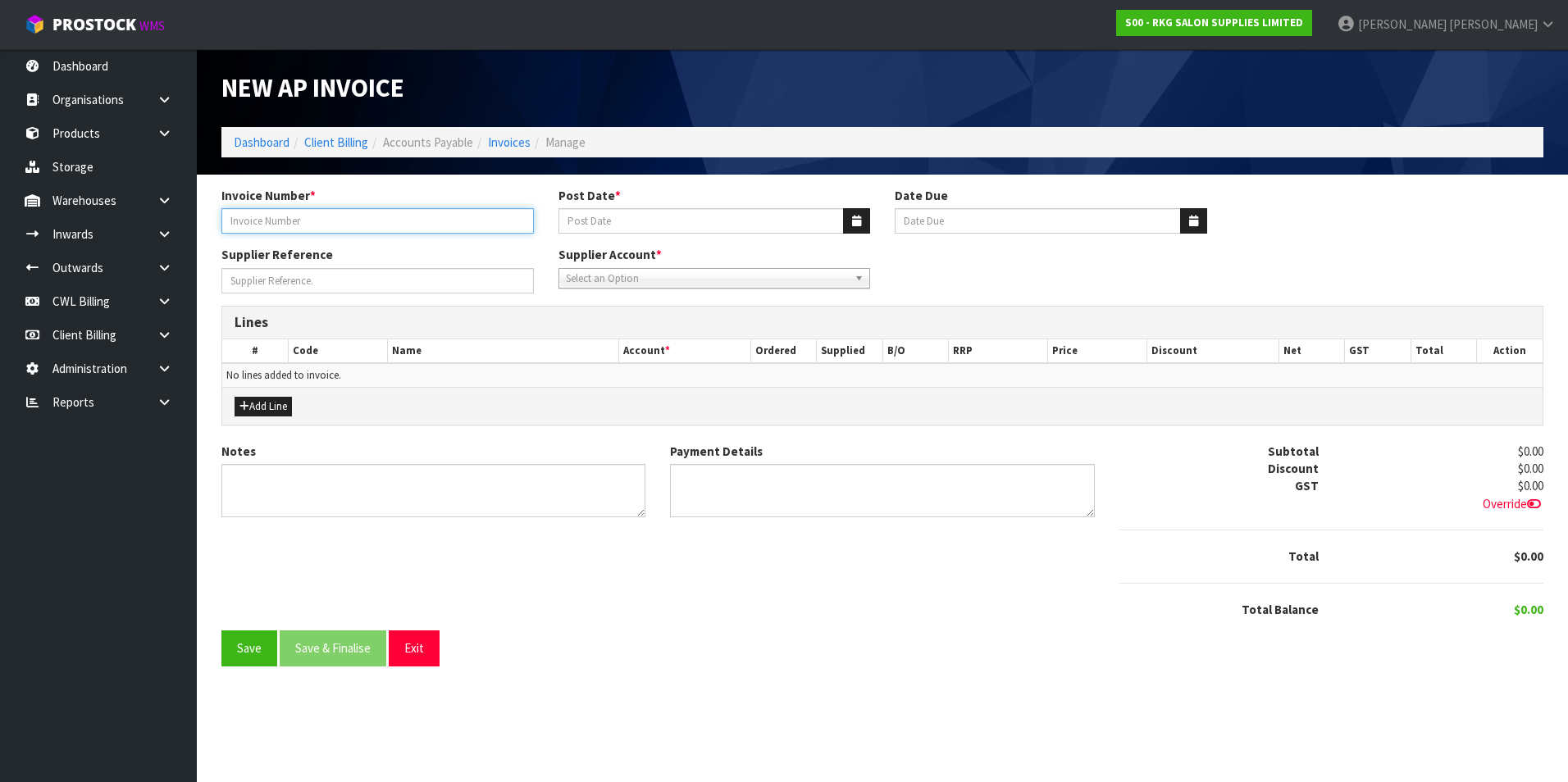
click at [305, 224] on input "Invoice Number *" at bounding box center [378, 221] width 312 height 26
type input "300725"
drag, startPoint x: 863, startPoint y: 222, endPoint x: 771, endPoint y: 235, distance: 92.9
click at [862, 222] on button "button" at bounding box center [857, 221] width 27 height 26
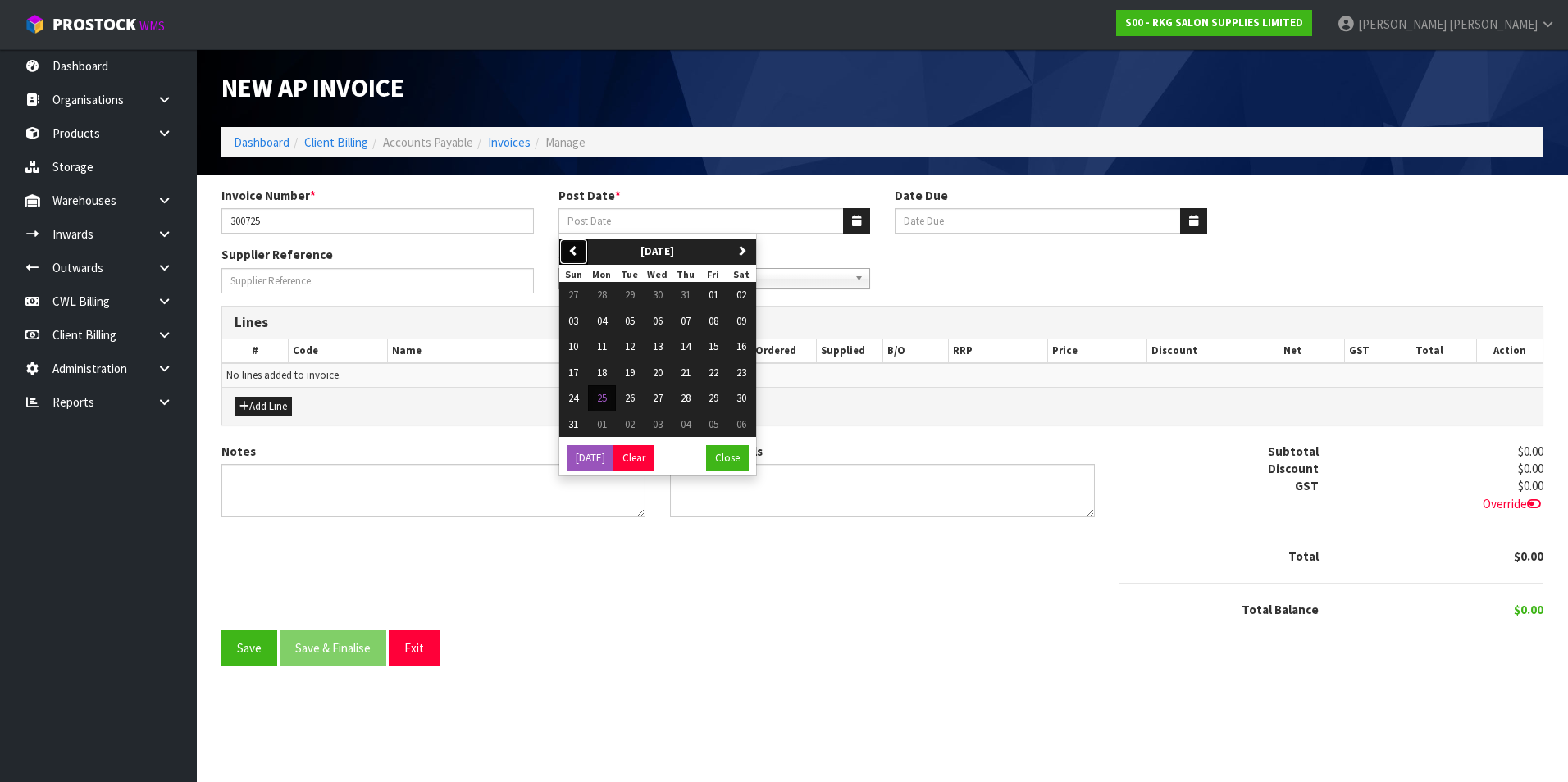
click at [578, 250] on icon "button" at bounding box center [573, 250] width 11 height 11
click at [656, 397] on span "30" at bounding box center [657, 398] width 10 height 14
type input "[DATE]"
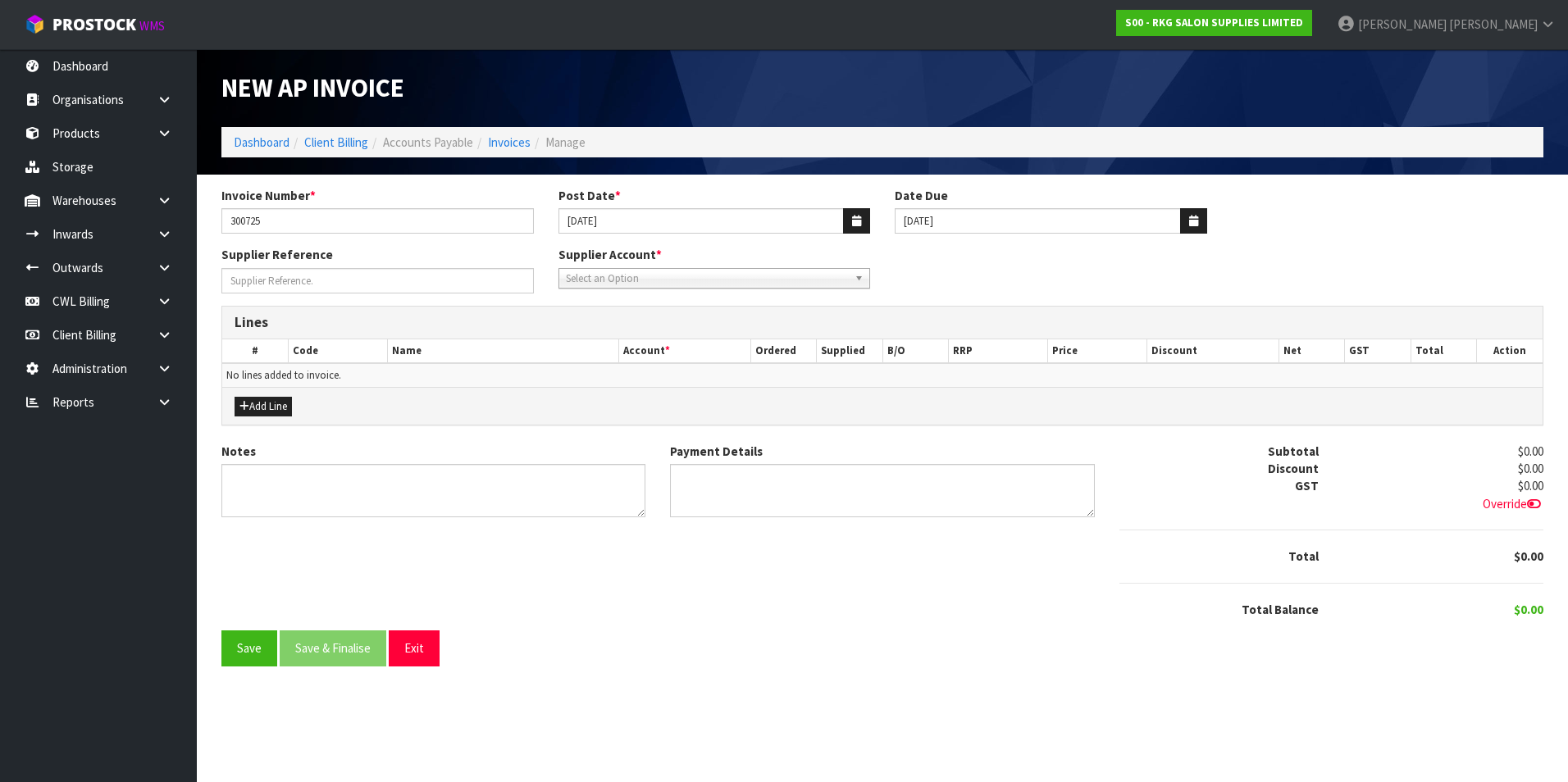
click at [619, 277] on span "Select an Option" at bounding box center [707, 279] width 283 height 20
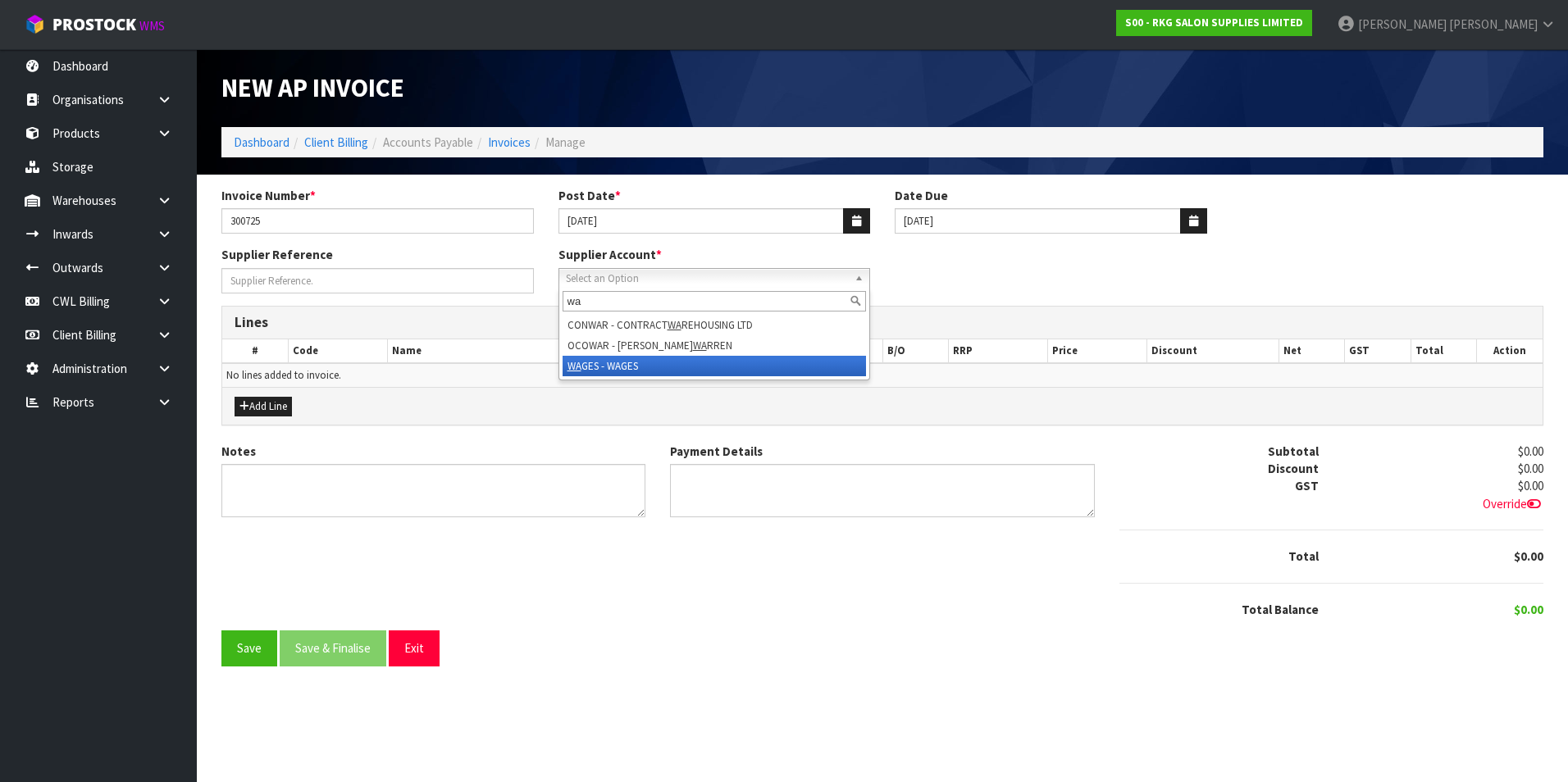
type input "wa"
drag, startPoint x: 617, startPoint y: 366, endPoint x: 583, endPoint y: 348, distance: 38.5
click at [617, 366] on li "WA GES - WAGES" at bounding box center [714, 366] width 304 height 21
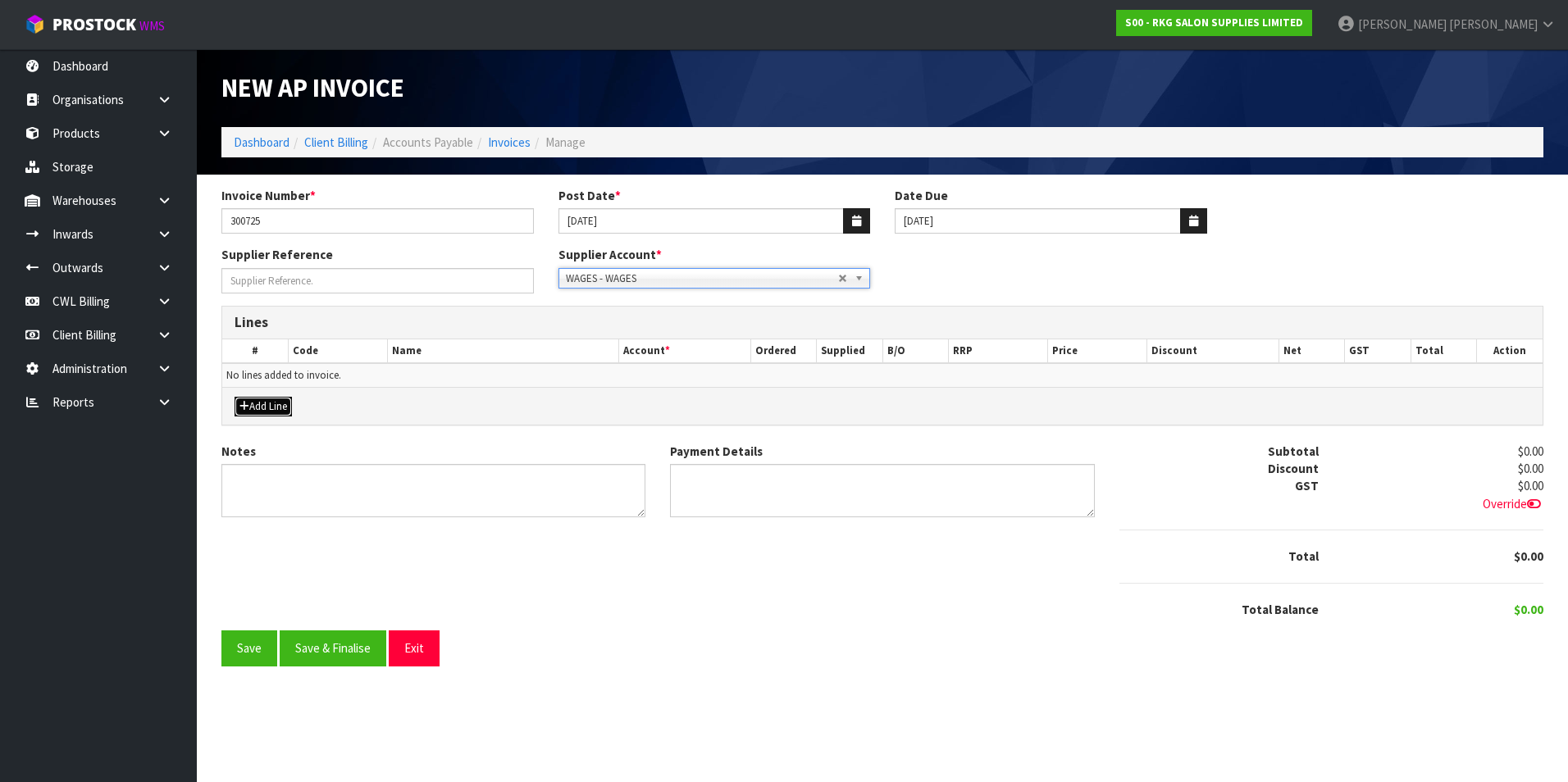
click at [282, 411] on button "Add Line" at bounding box center [263, 407] width 58 height 20
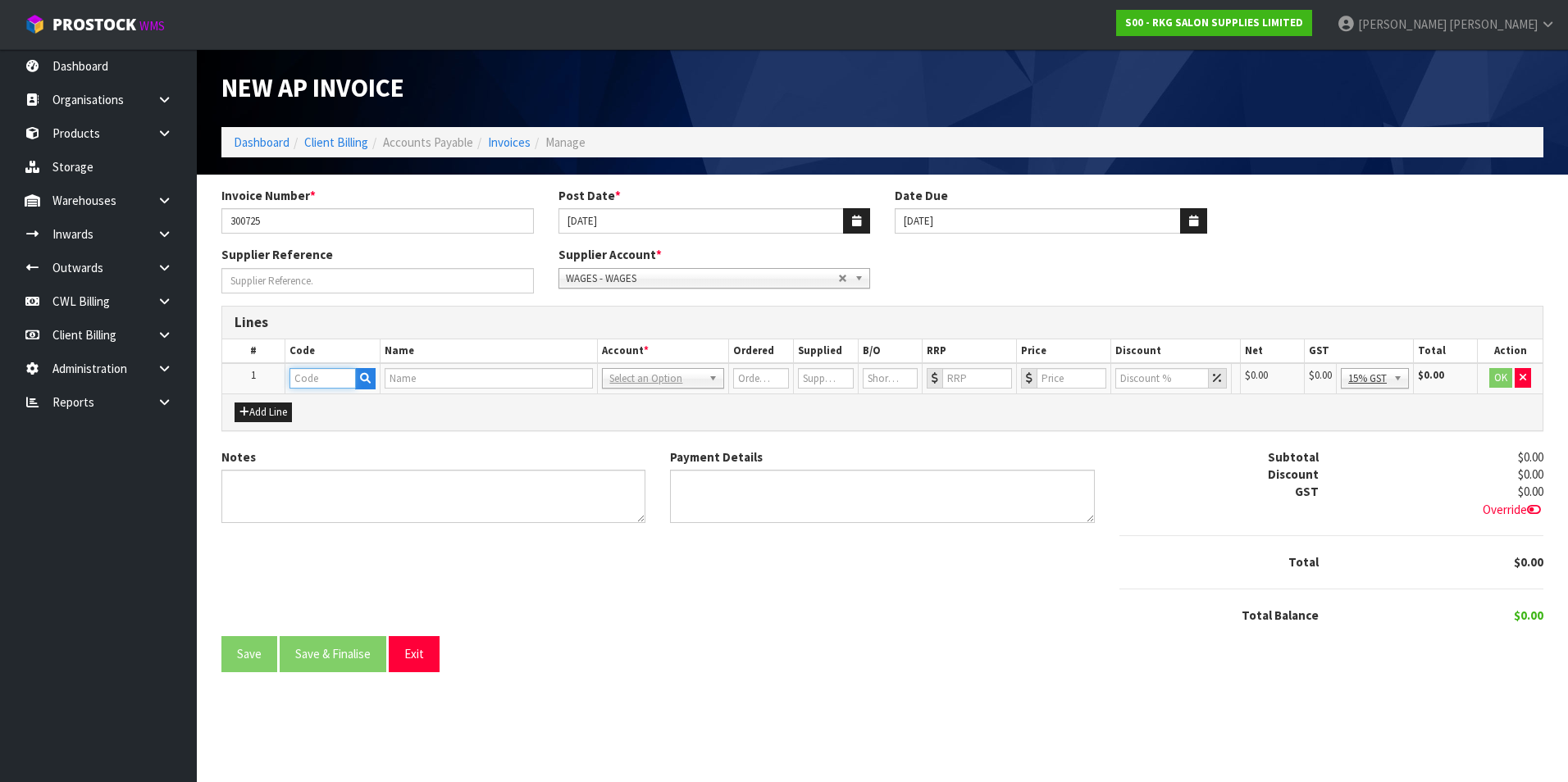
click at [322, 384] on input "text" at bounding box center [323, 378] width 67 height 21
type input "WA"
click at [333, 405] on link "WA GES" at bounding box center [355, 406] width 130 height 23
type input "WAGES"
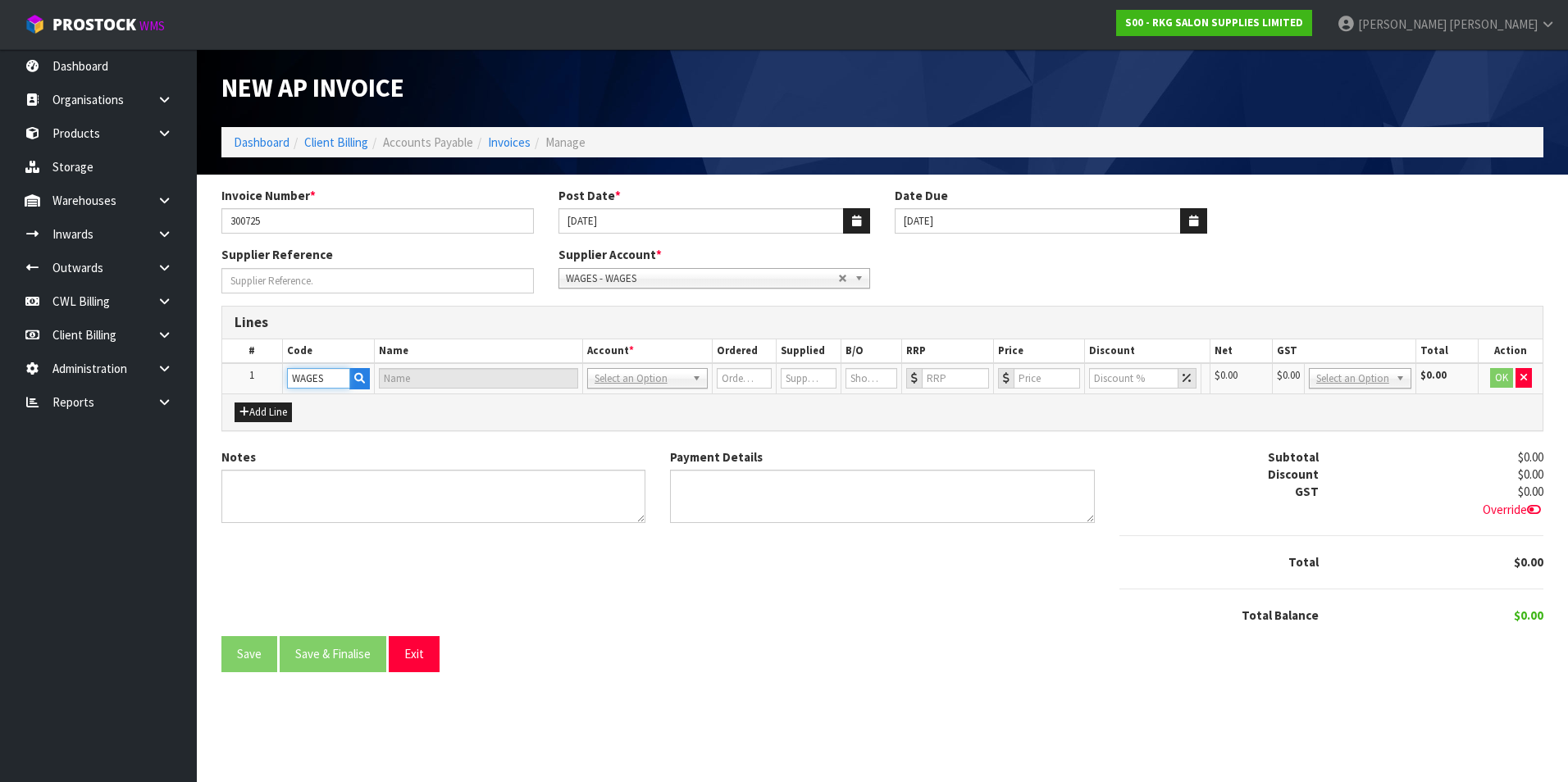
type input "WAGES"
type input "1"
type input "0"
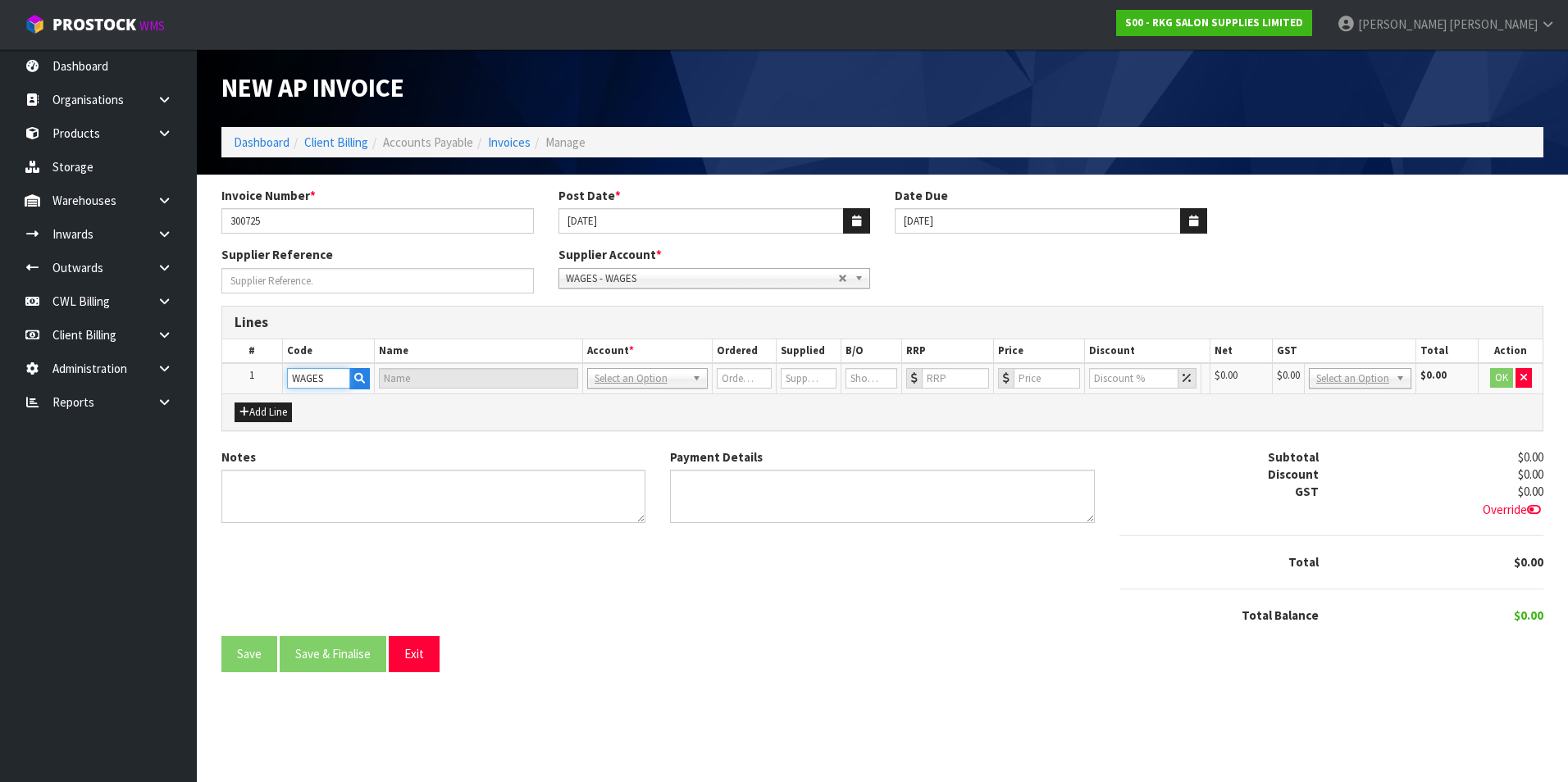
type input "0"
click at [1069, 378] on input "0" at bounding box center [1066, 378] width 69 height 21
drag, startPoint x: 1397, startPoint y: 377, endPoint x: 1399, endPoint y: 392, distance: 15.1
type input "952.49"
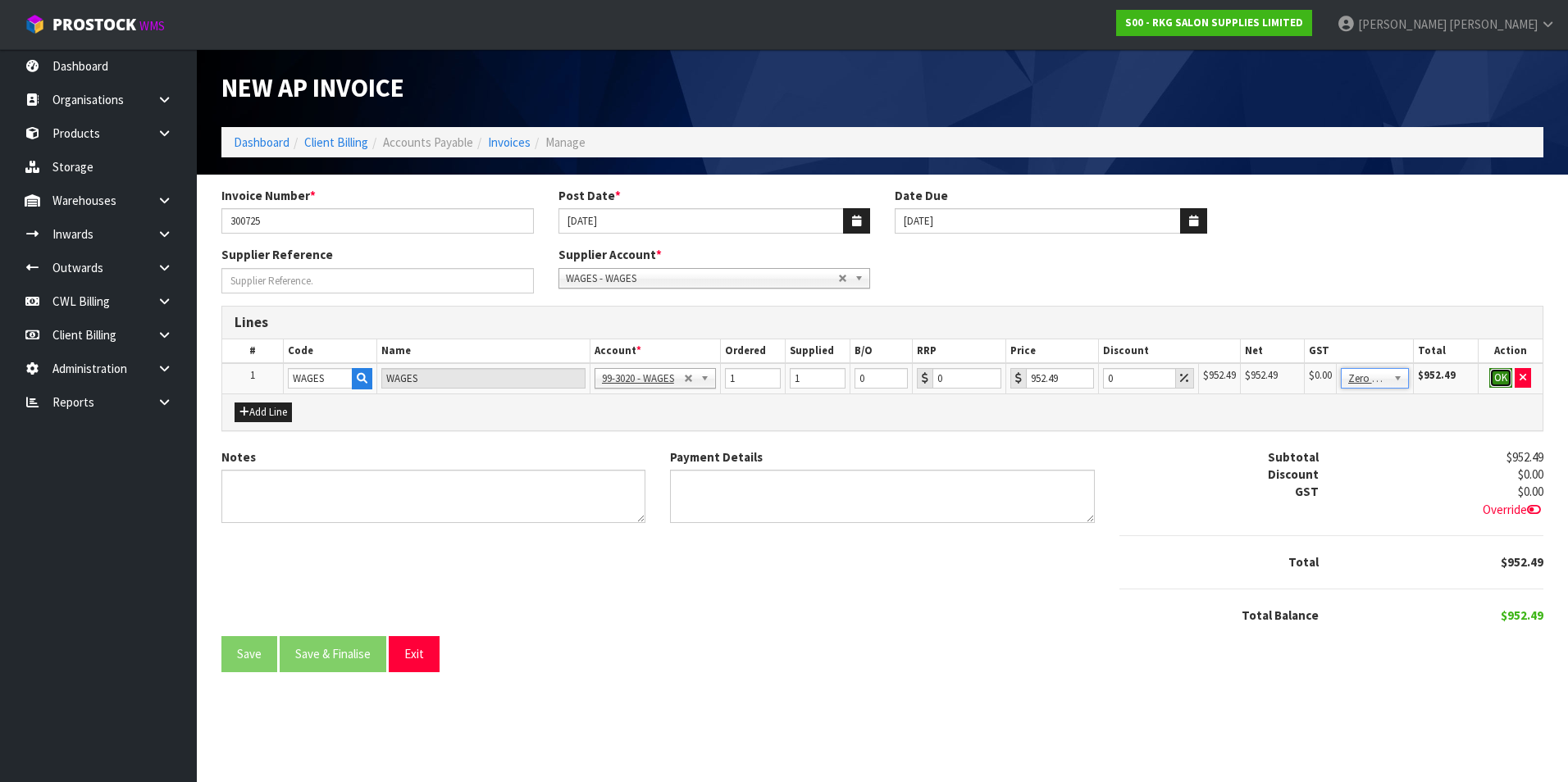
click at [1496, 380] on button "OK" at bounding box center [1500, 378] width 23 height 20
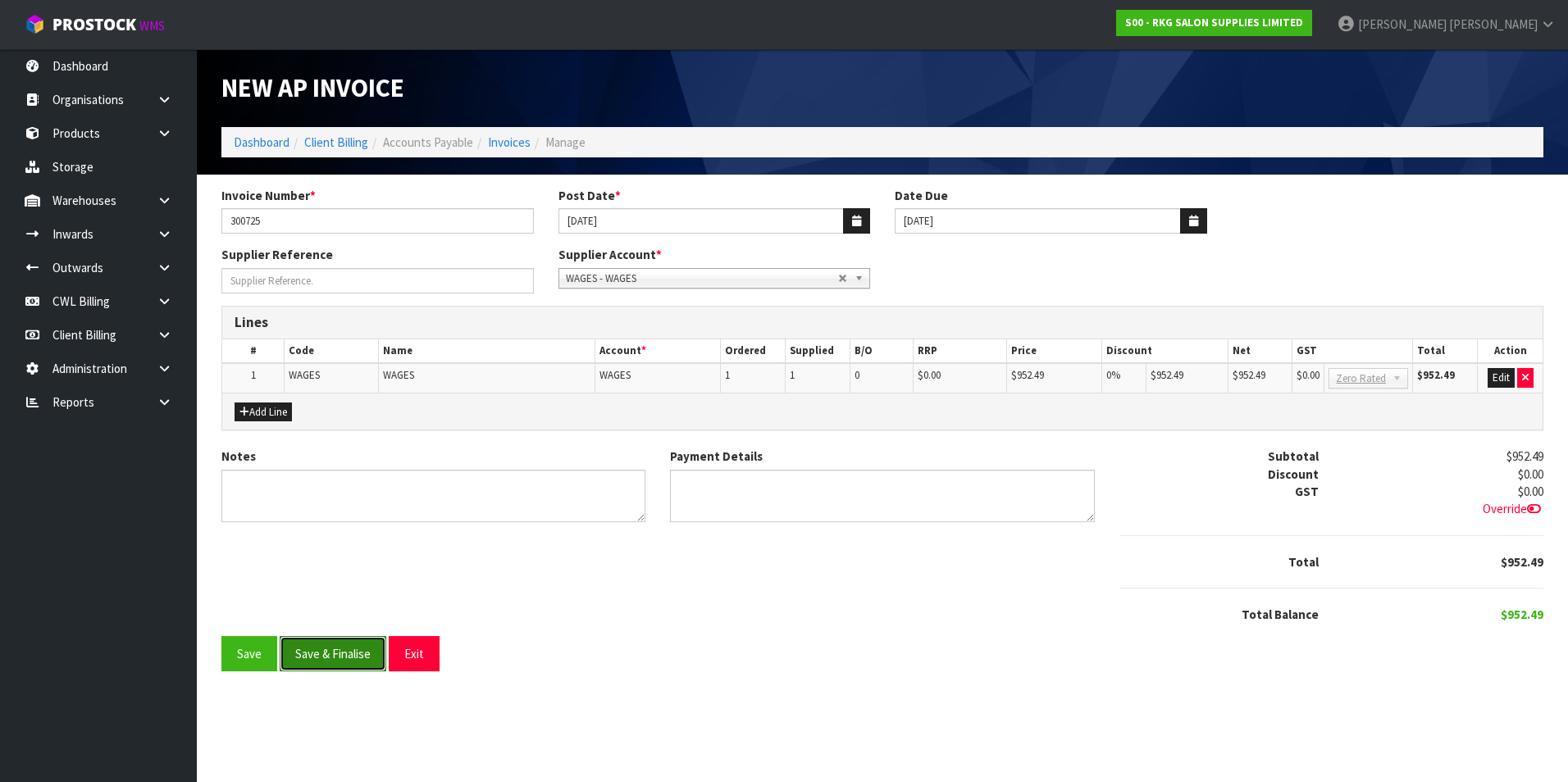
click at [342, 655] on button "Save & Finalise" at bounding box center [333, 654] width 107 height 35
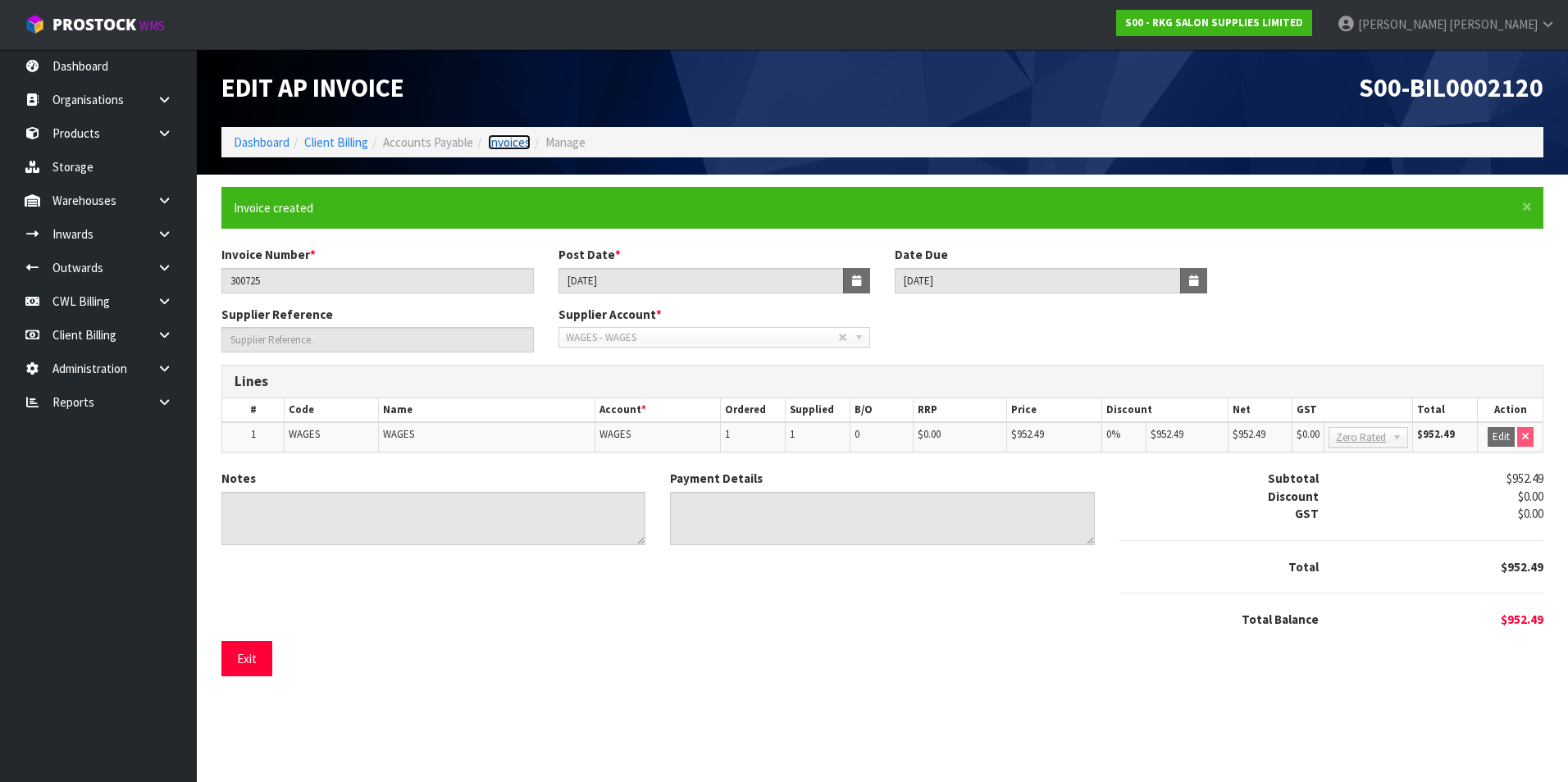
click at [517, 142] on link "Invoices" at bounding box center [508, 142] width 42 height 16
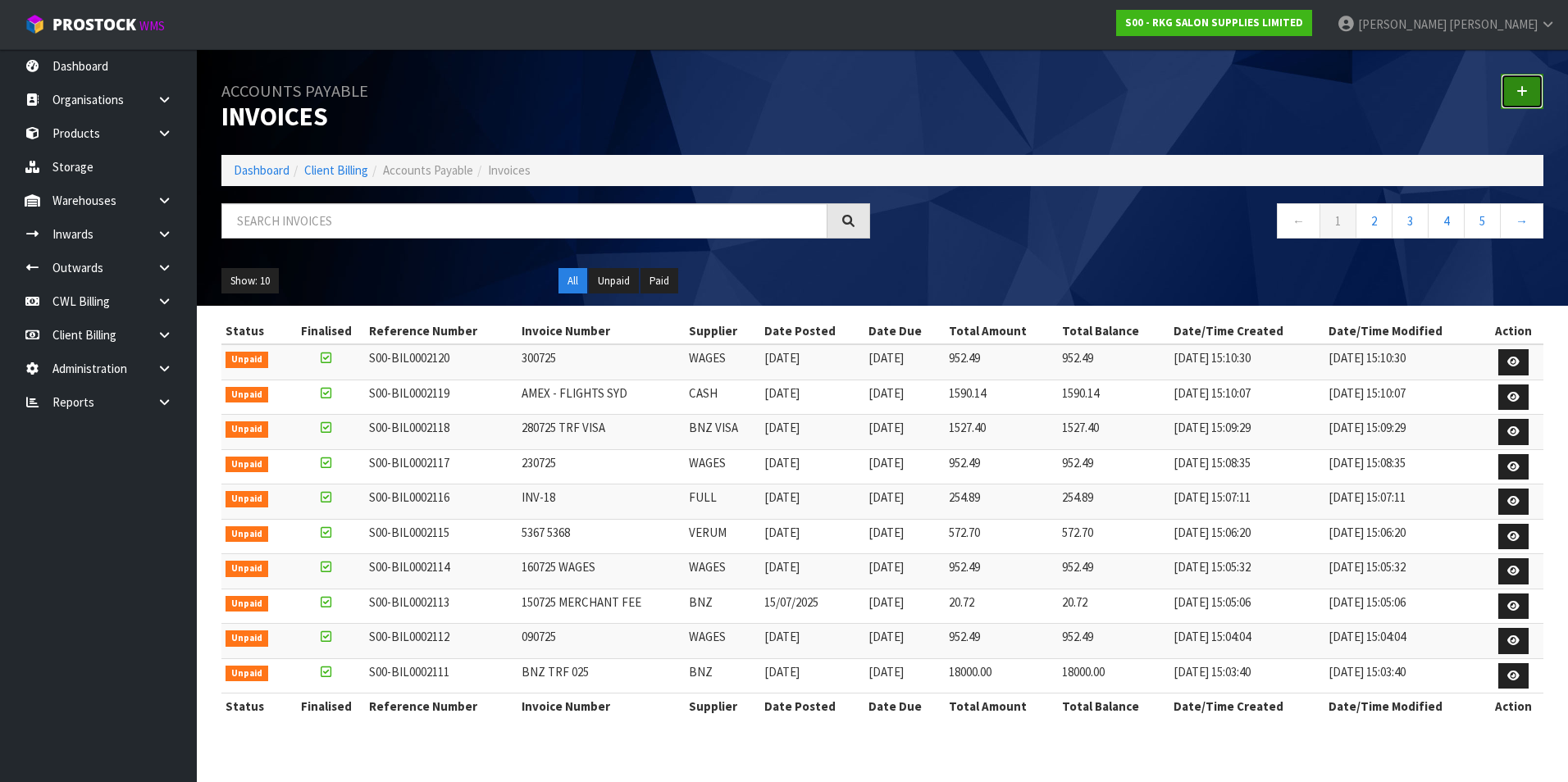
drag, startPoint x: 1528, startPoint y: 85, endPoint x: 1514, endPoint y: 87, distance: 14.1
click at [1526, 86] on link at bounding box center [1521, 91] width 42 height 35
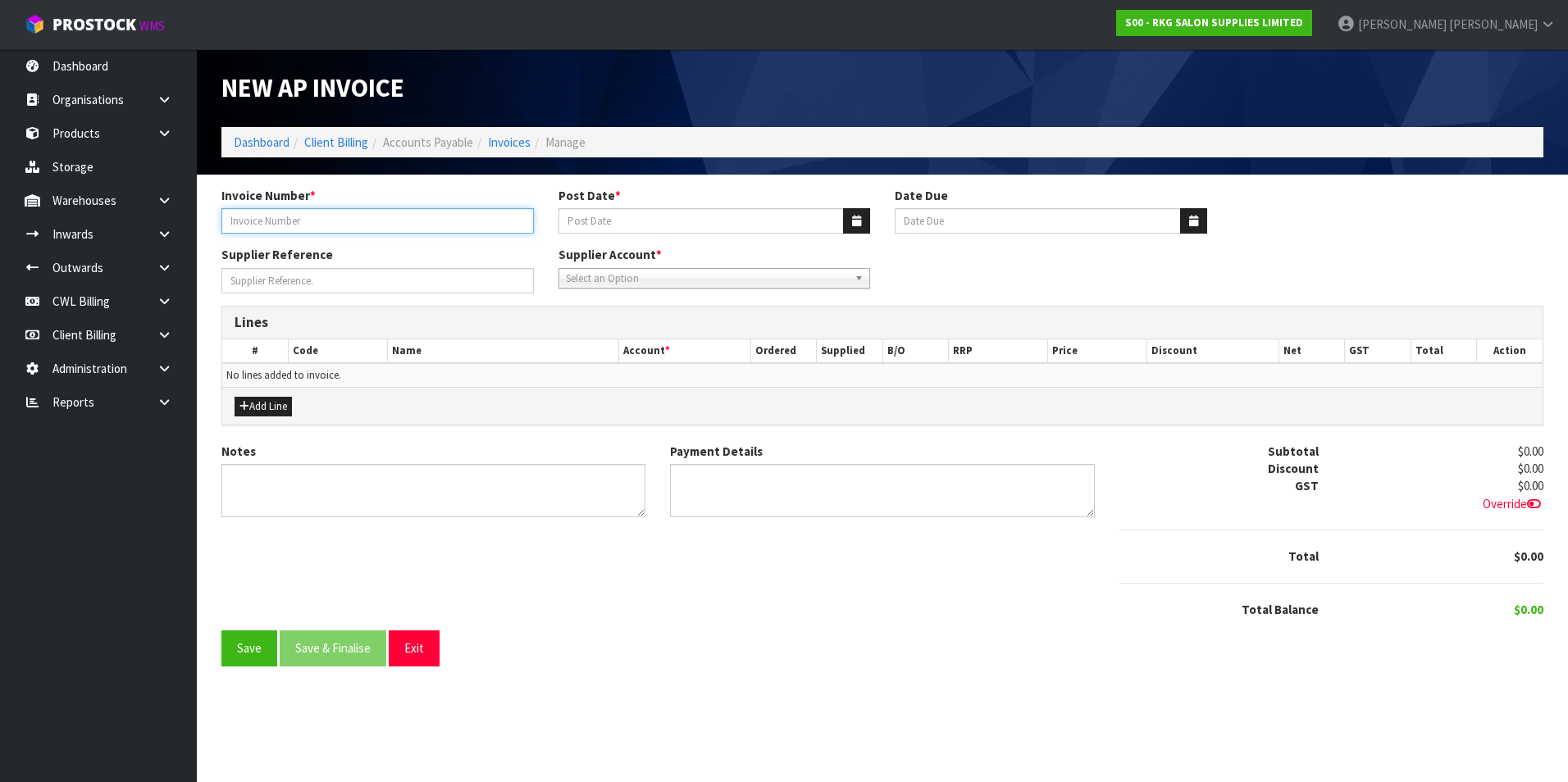
click at [281, 219] on input "Invoice Number *" at bounding box center [378, 221] width 312 height 26
type input "310725"
drag, startPoint x: 852, startPoint y: 212, endPoint x: 836, endPoint y: 232, distance: 25.6
click at [852, 214] on button "button" at bounding box center [857, 221] width 27 height 26
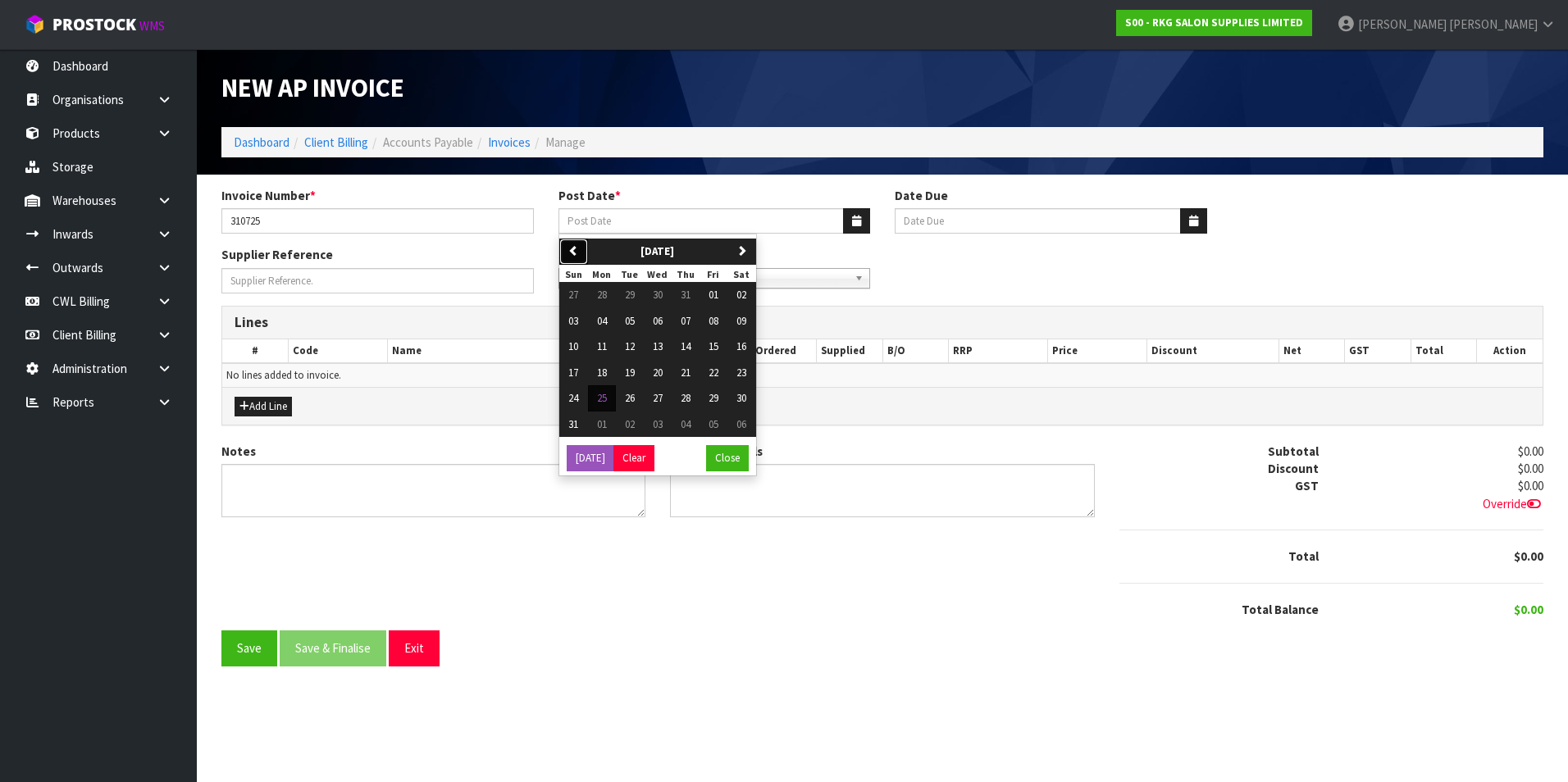
click at [578, 252] on icon "button" at bounding box center [573, 250] width 11 height 11
click at [685, 398] on span "31" at bounding box center [686, 398] width 10 height 14
type input "[DATE]"
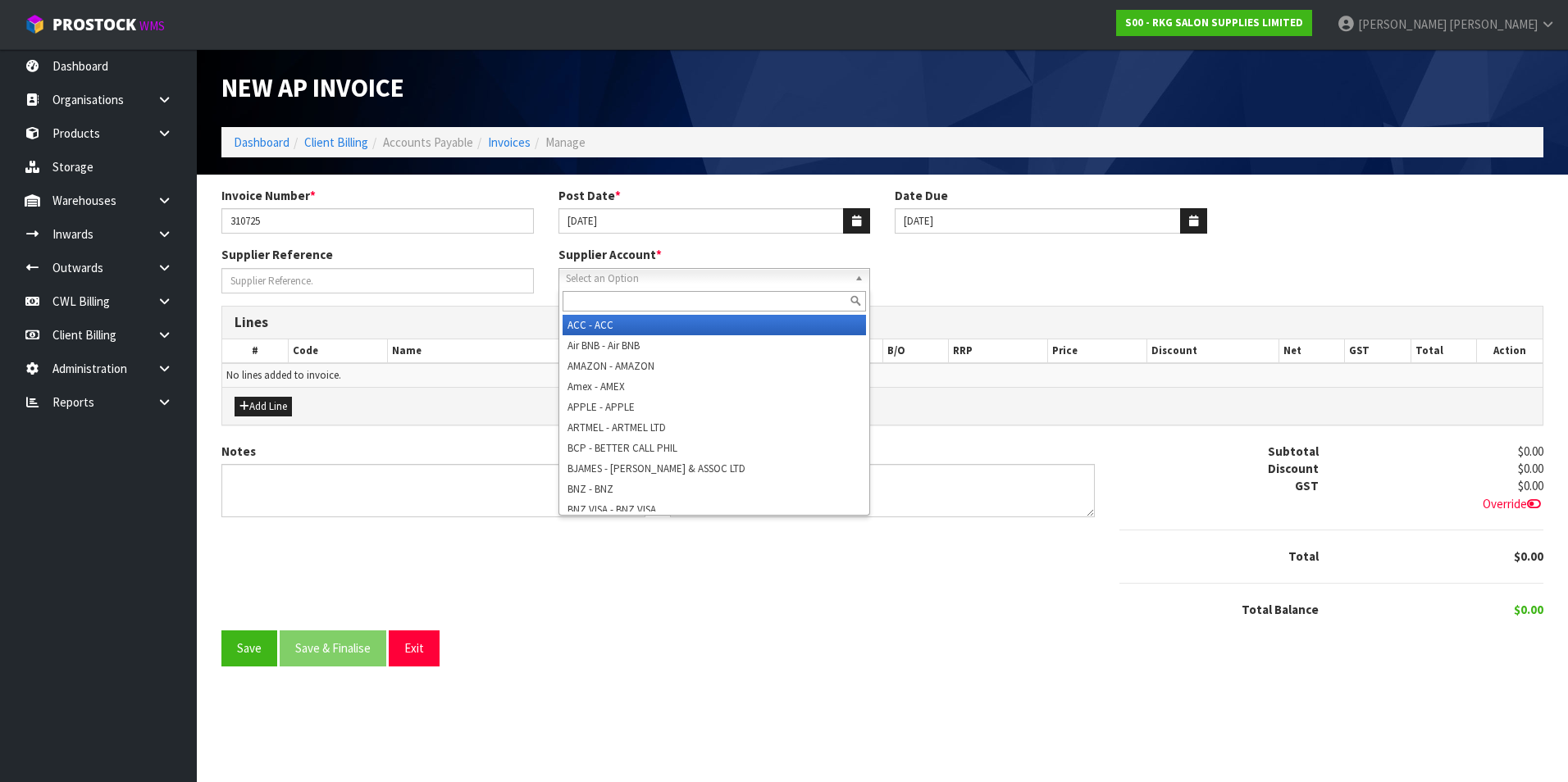
click at [648, 276] on span "Select an Option" at bounding box center [707, 279] width 283 height 20
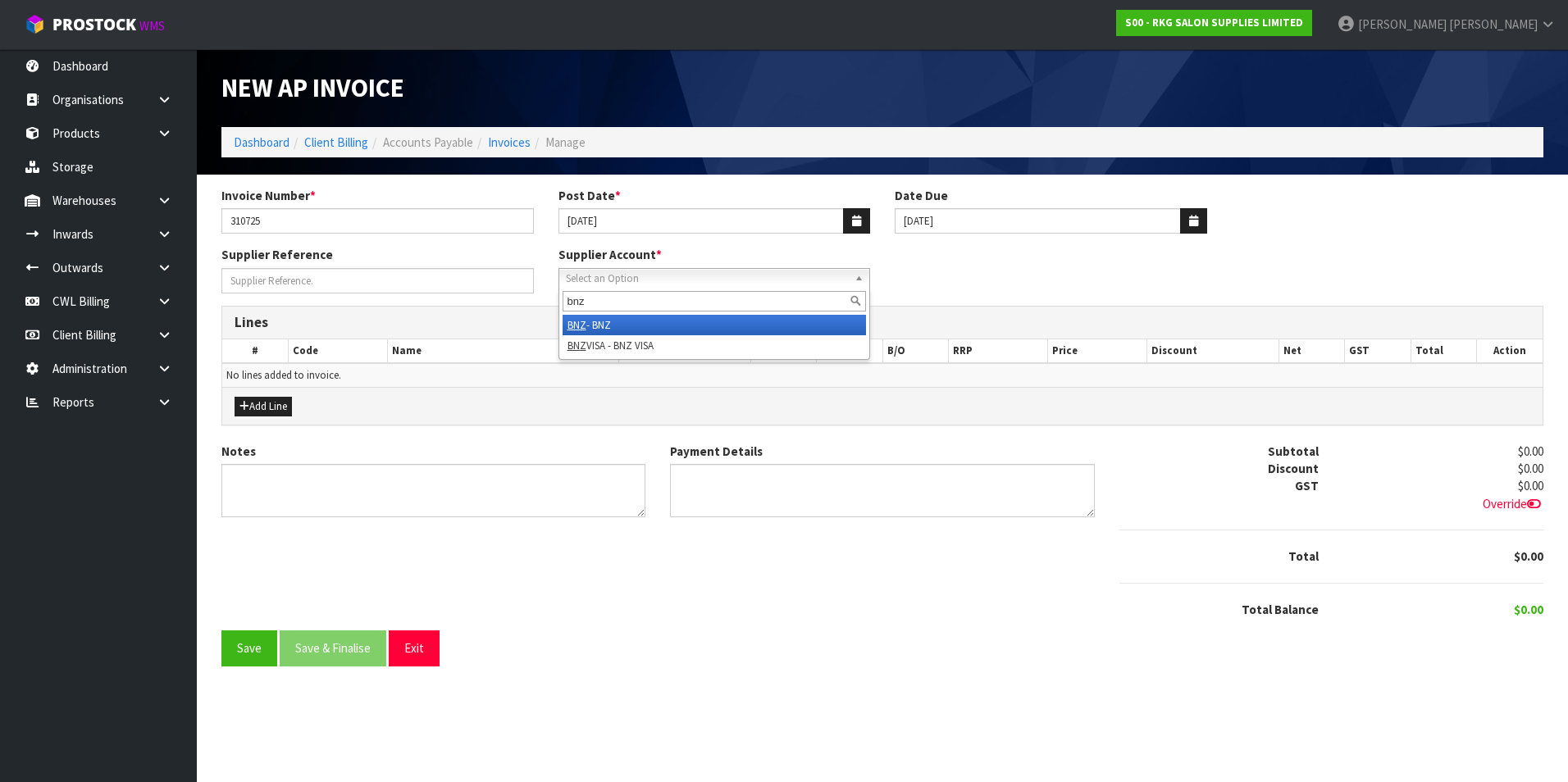
type input "bnz"
click at [675, 321] on li "BNZ - BNZ" at bounding box center [714, 325] width 304 height 21
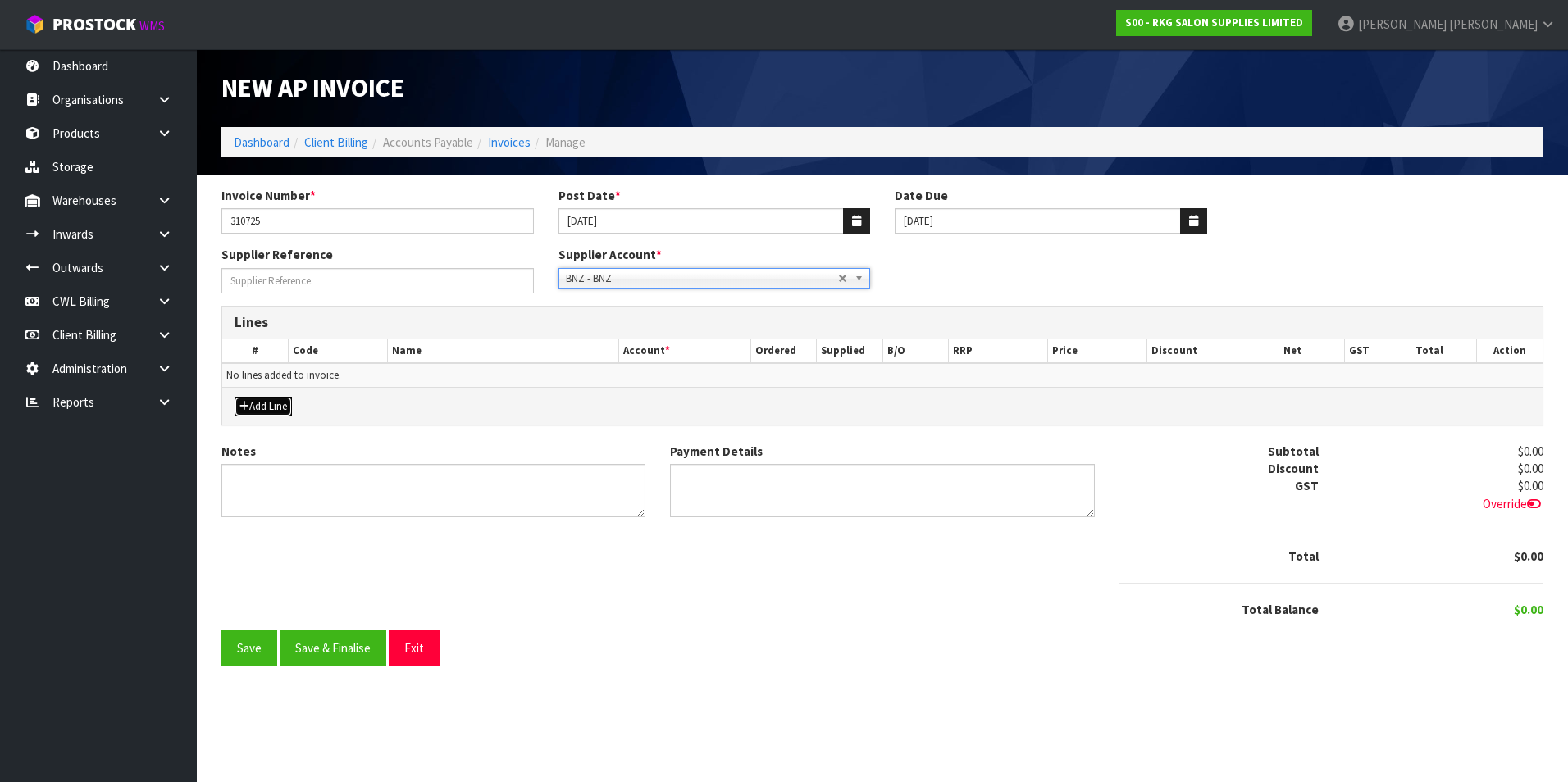
click at [264, 409] on button "Add Line" at bounding box center [263, 407] width 58 height 20
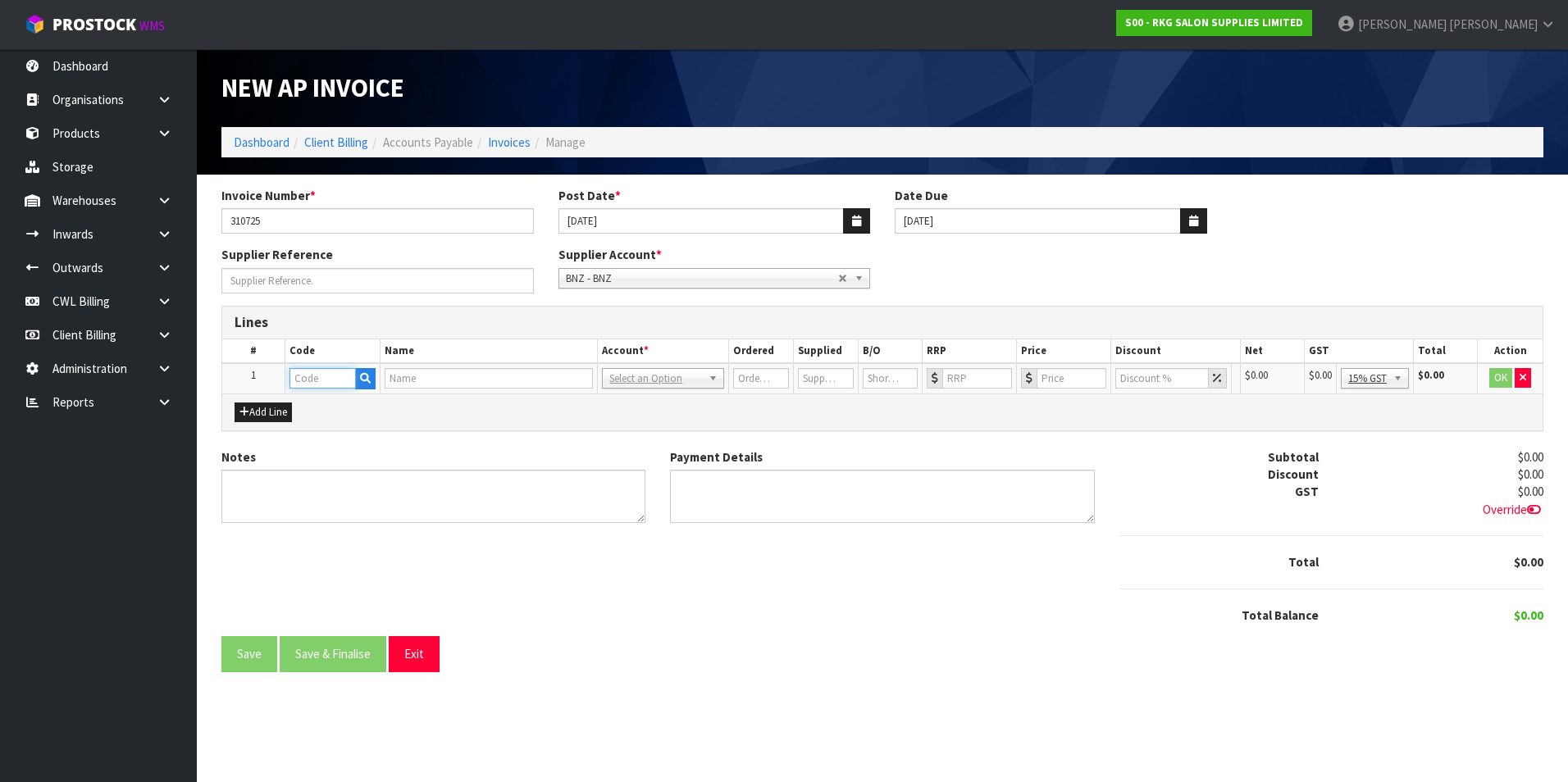
click at [318, 386] on input "text" at bounding box center [323, 378] width 67 height 21
type input "BANK"
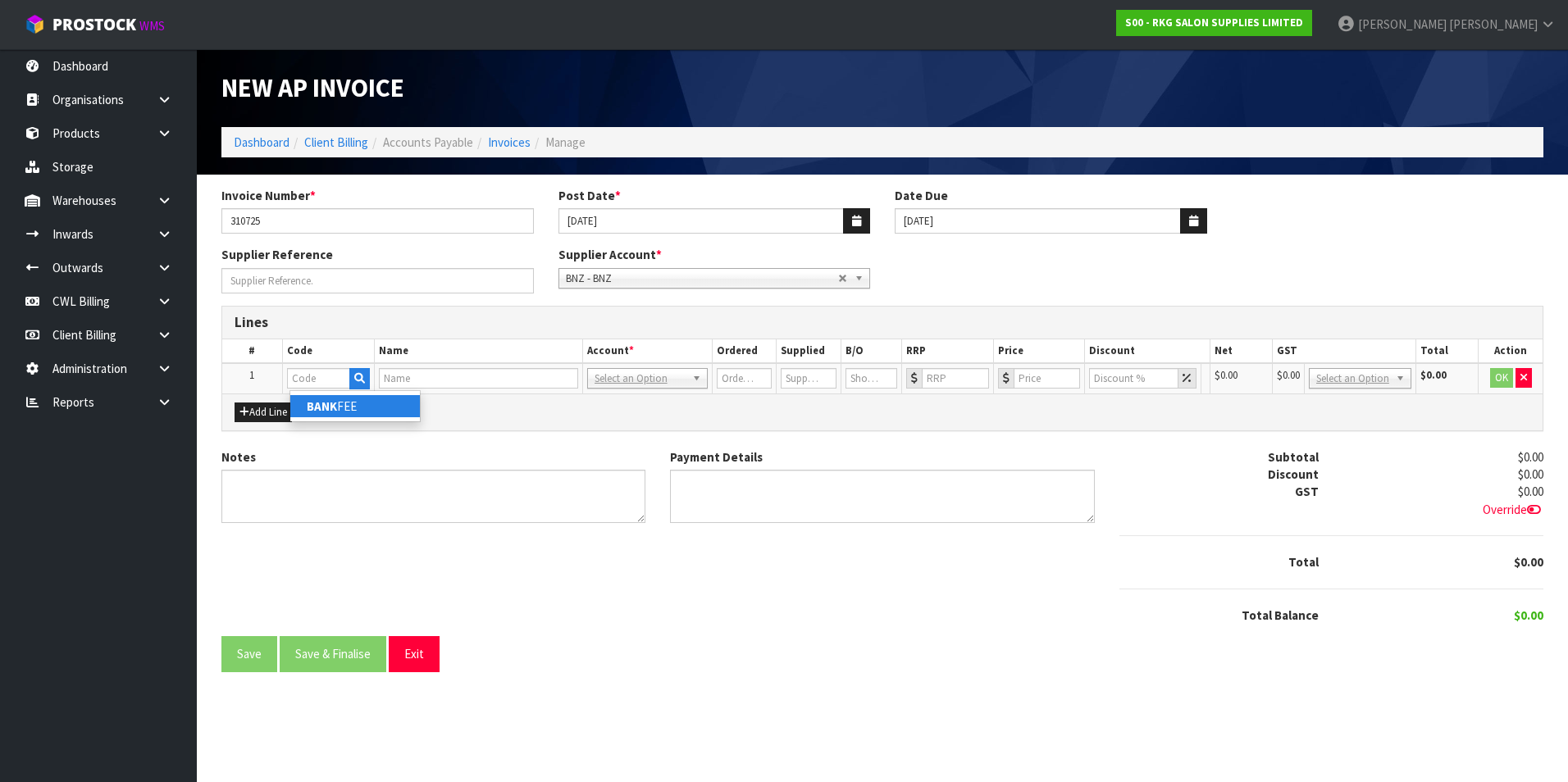
click at [347, 402] on link "BANK FEE" at bounding box center [355, 406] width 130 height 23
type input "BANK FEE"
type input "1"
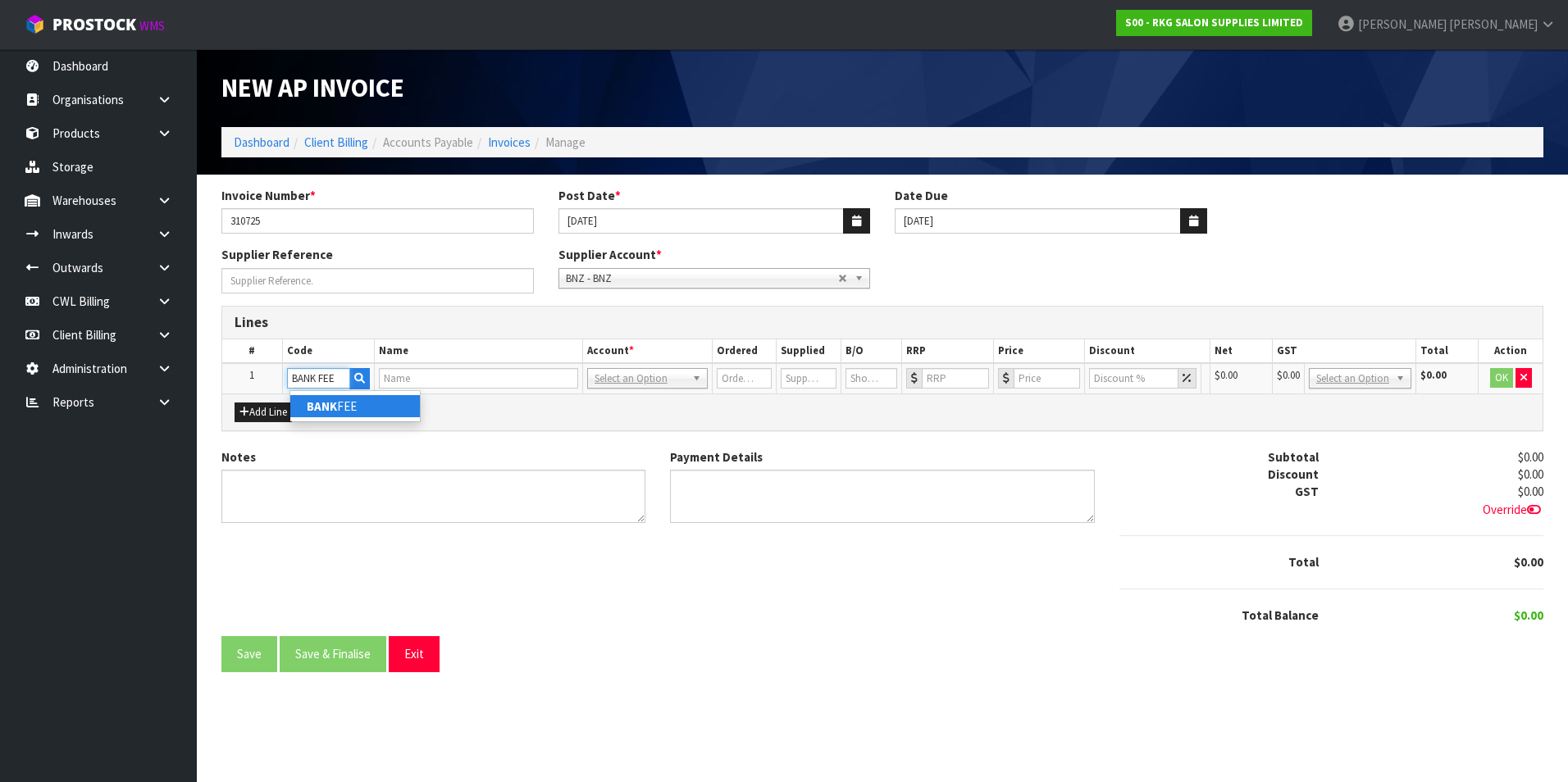
type input "0"
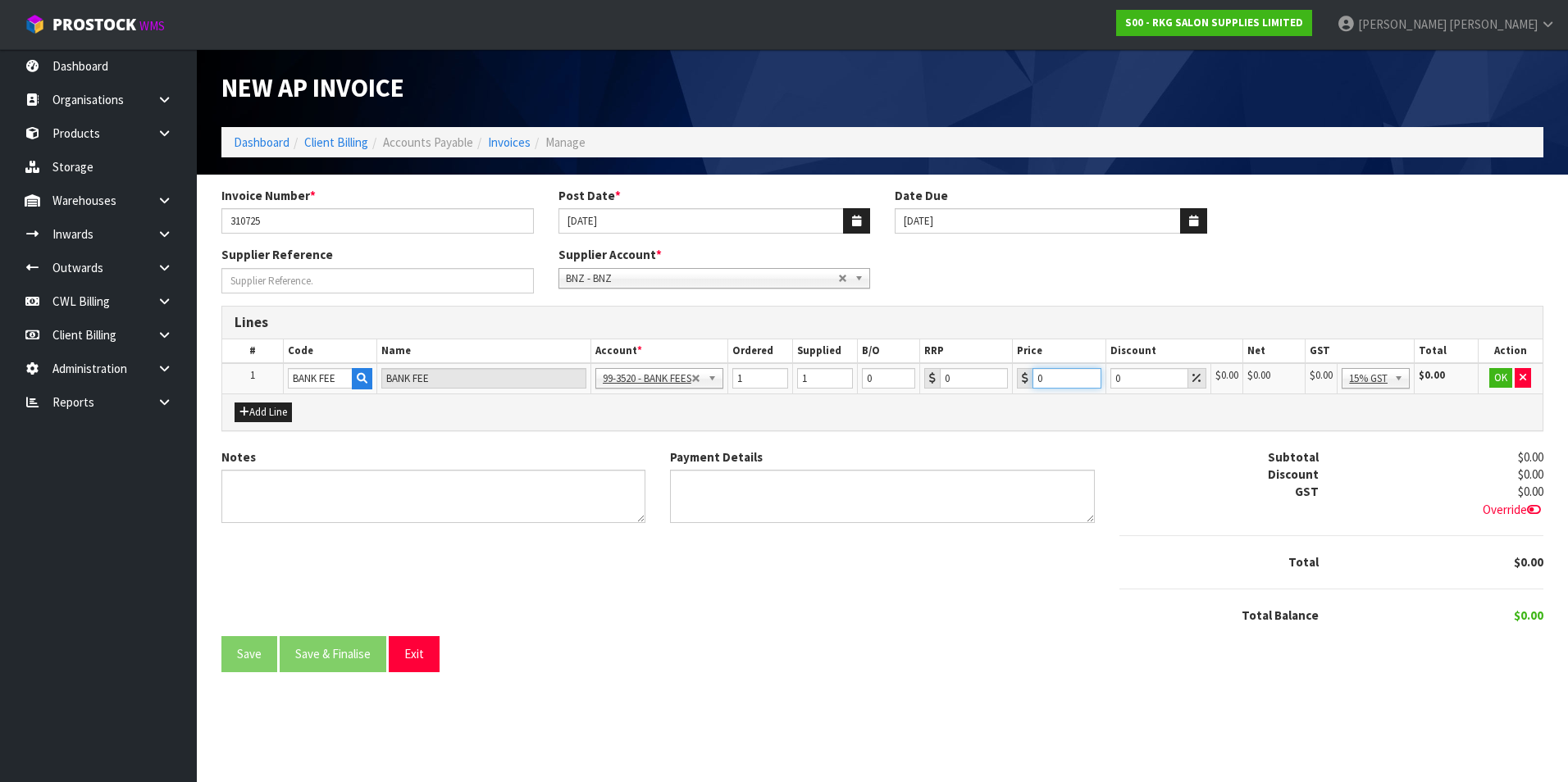
click at [1057, 377] on input "0" at bounding box center [1067, 378] width 69 height 21
drag, startPoint x: 1371, startPoint y: 378, endPoint x: 1373, endPoint y: 395, distance: 17.1
type input "75"
click at [1503, 381] on button "OK" at bounding box center [1500, 378] width 23 height 20
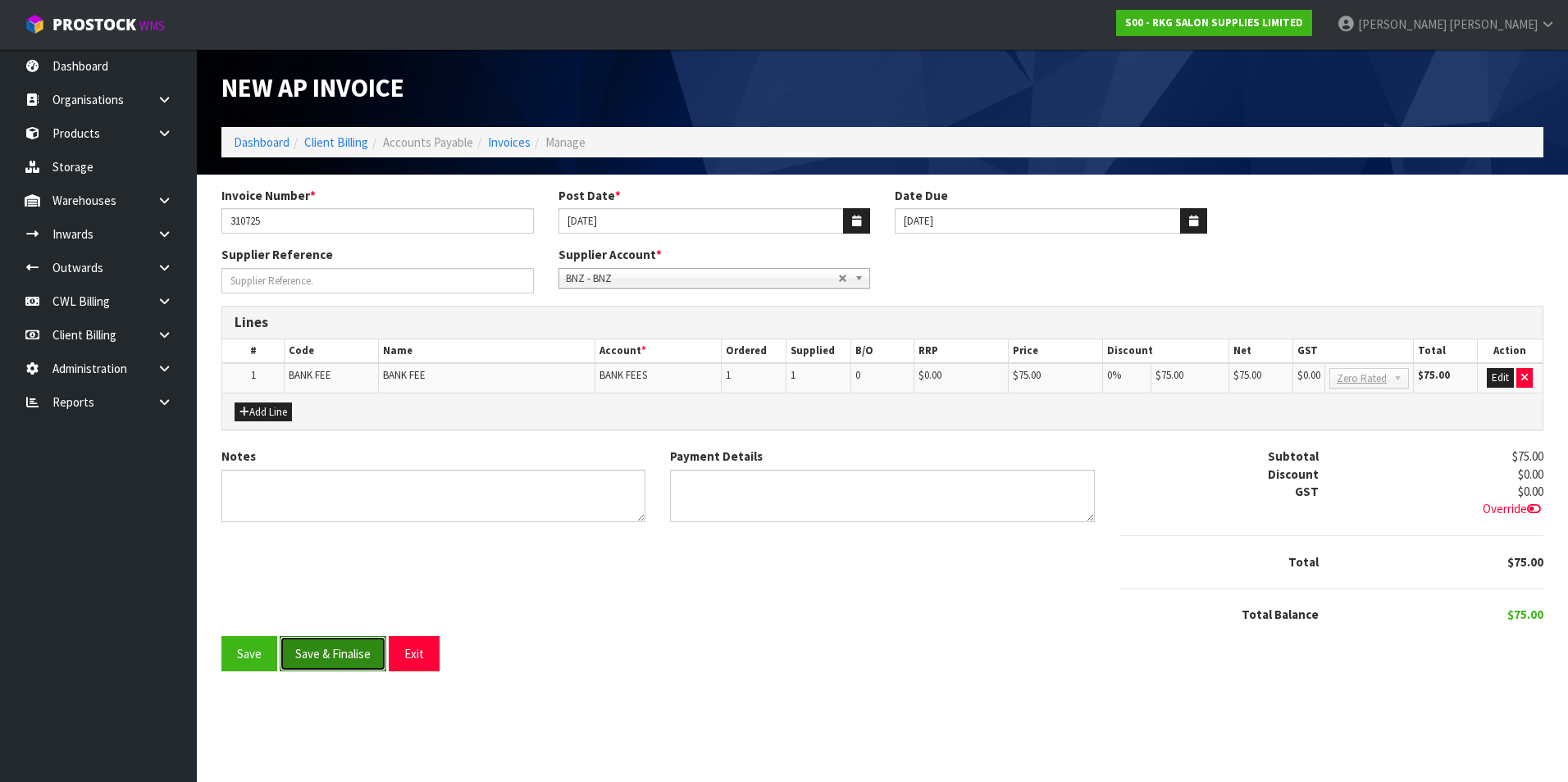
click at [353, 662] on button "Save & Finalise" at bounding box center [333, 654] width 107 height 35
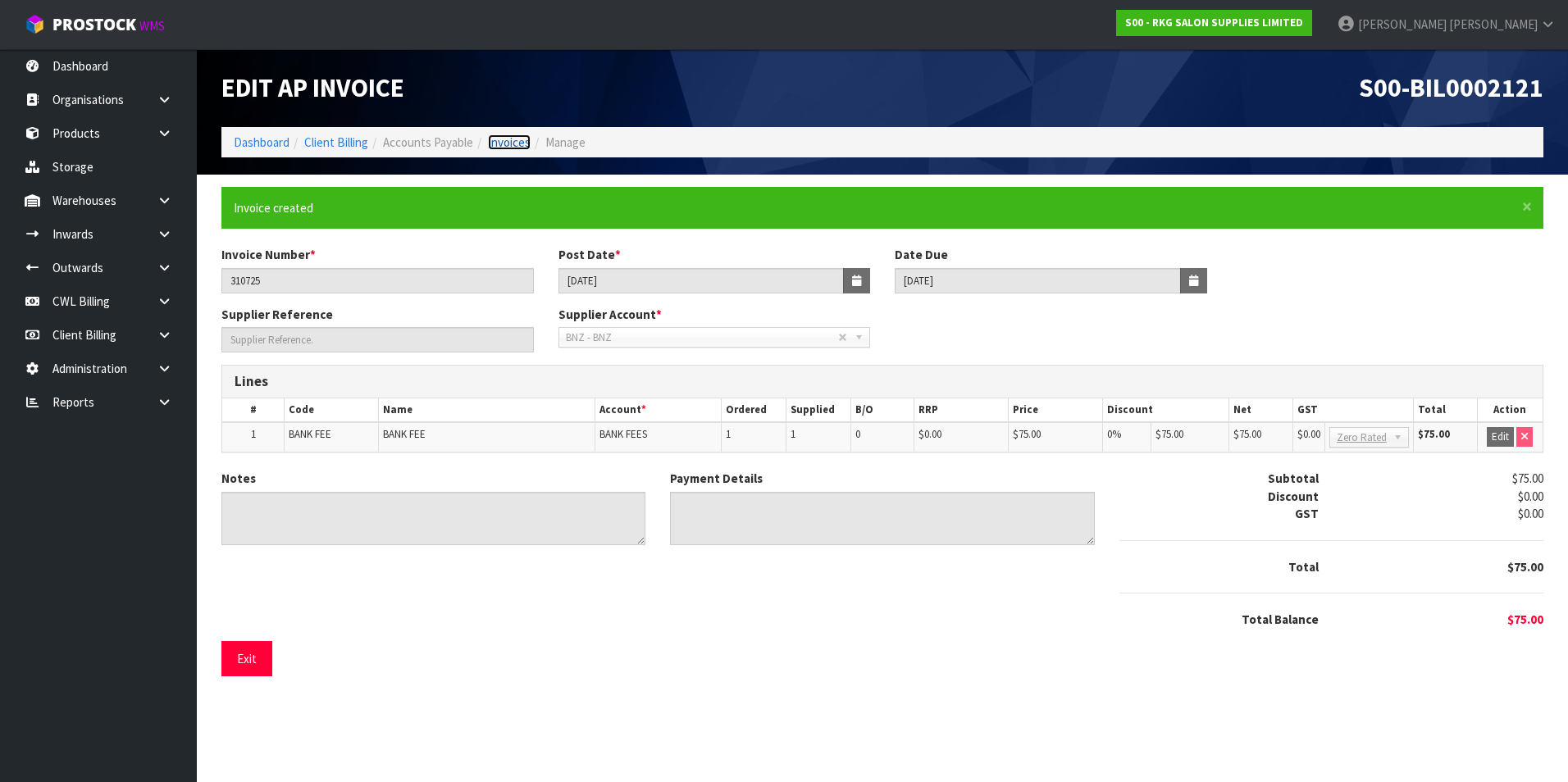
click at [514, 144] on link "Invoices" at bounding box center [508, 142] width 42 height 16
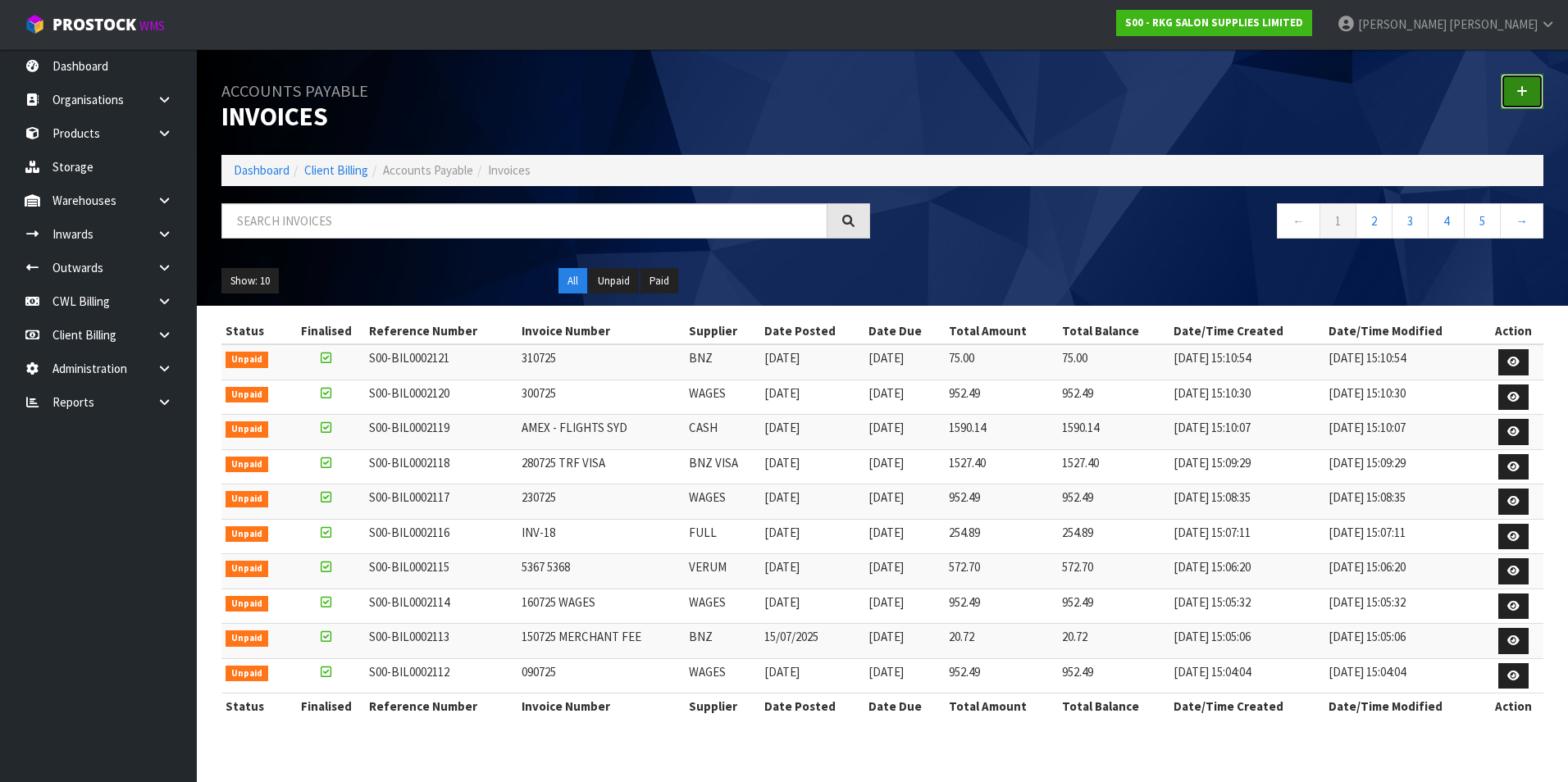
click at [1512, 84] on link at bounding box center [1521, 91] width 42 height 35
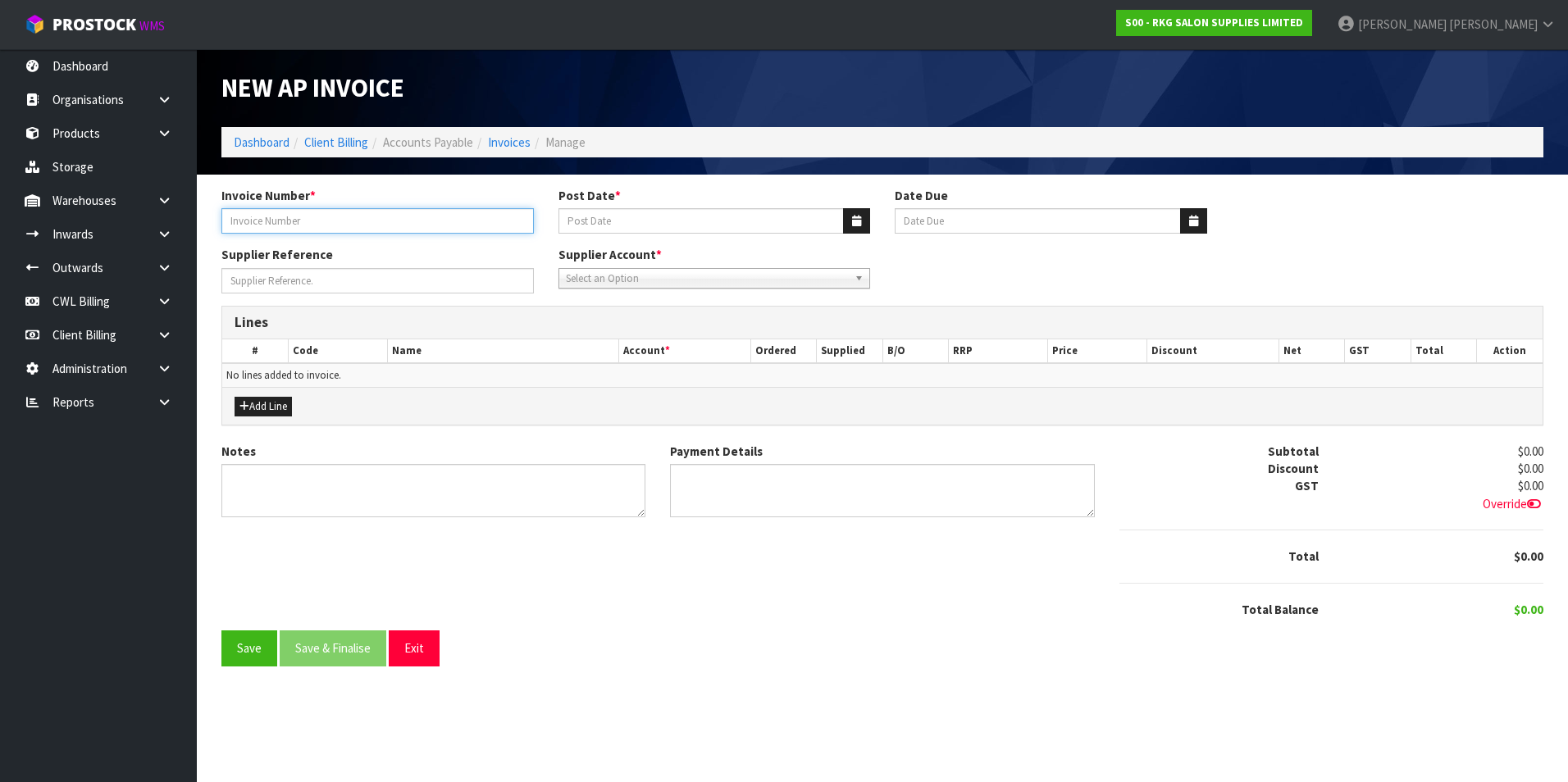
click at [338, 225] on input "Invoice Number *" at bounding box center [378, 221] width 312 height 26
type input "81725268"
click at [855, 220] on icon "button" at bounding box center [856, 221] width 9 height 11
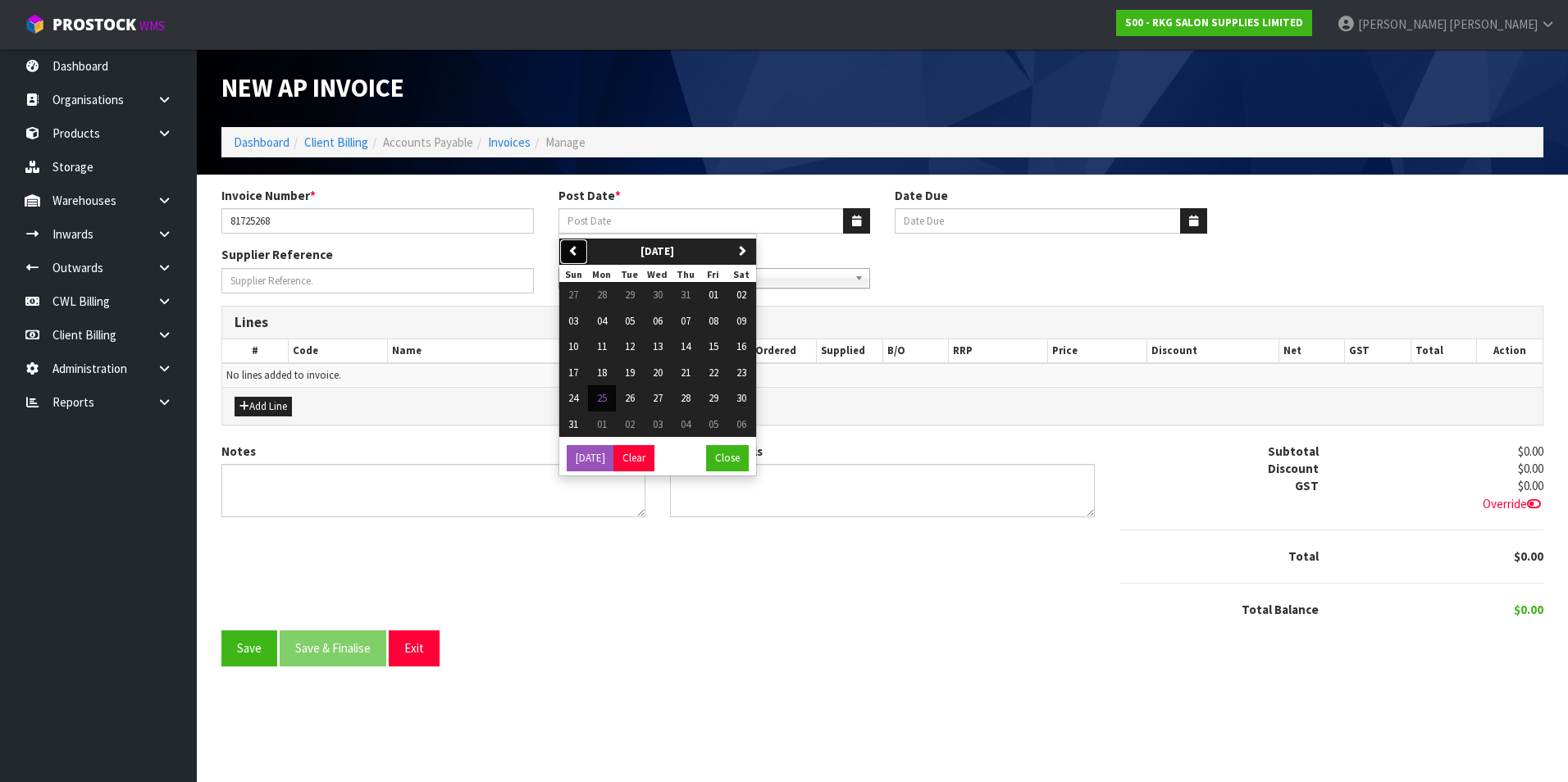
click at [574, 255] on icon "button" at bounding box center [573, 250] width 11 height 11
click at [685, 394] on span "31" at bounding box center [686, 398] width 10 height 14
type input "[DATE]"
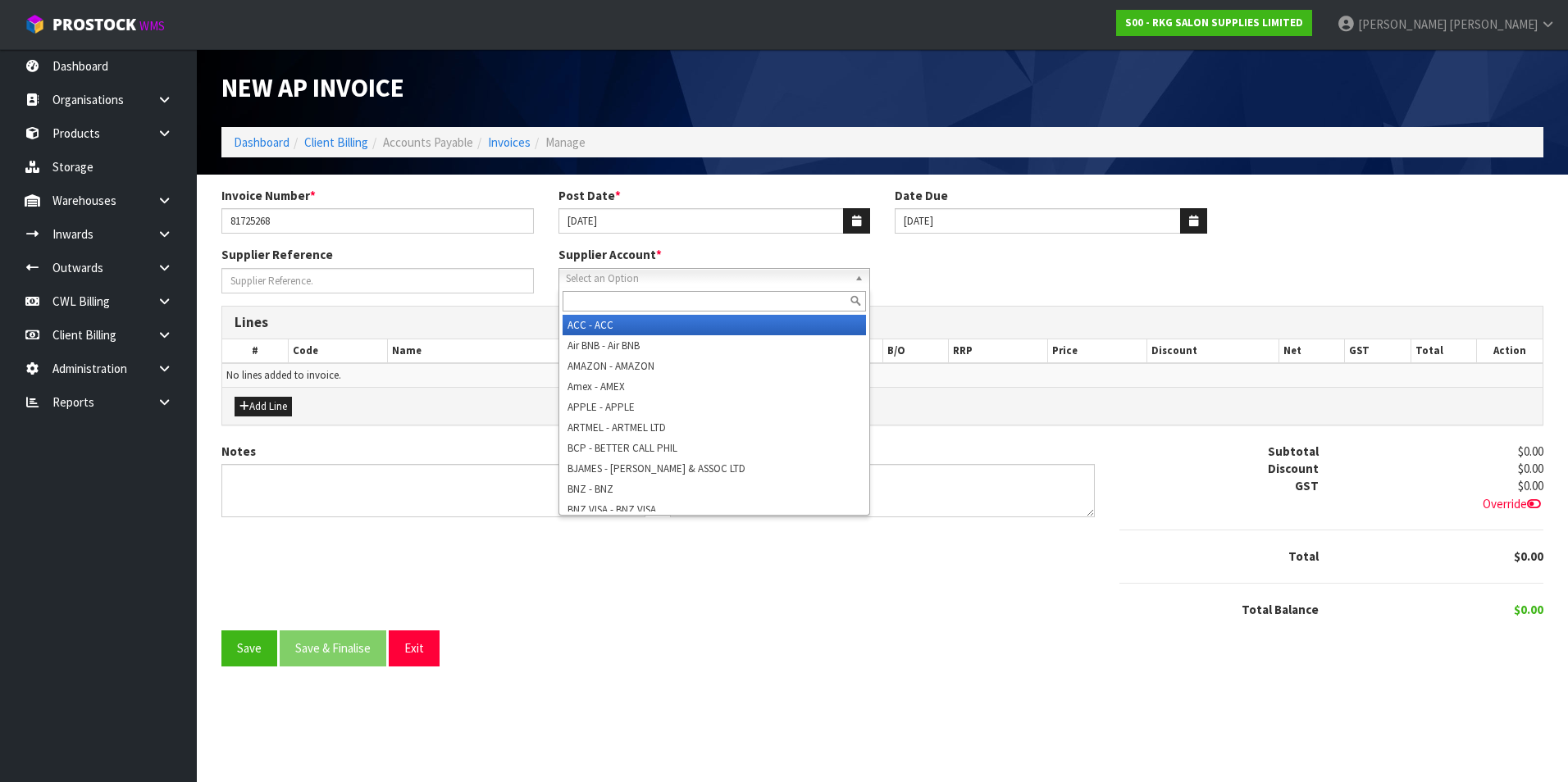
click at [610, 283] on span "Select an Option" at bounding box center [707, 279] width 283 height 20
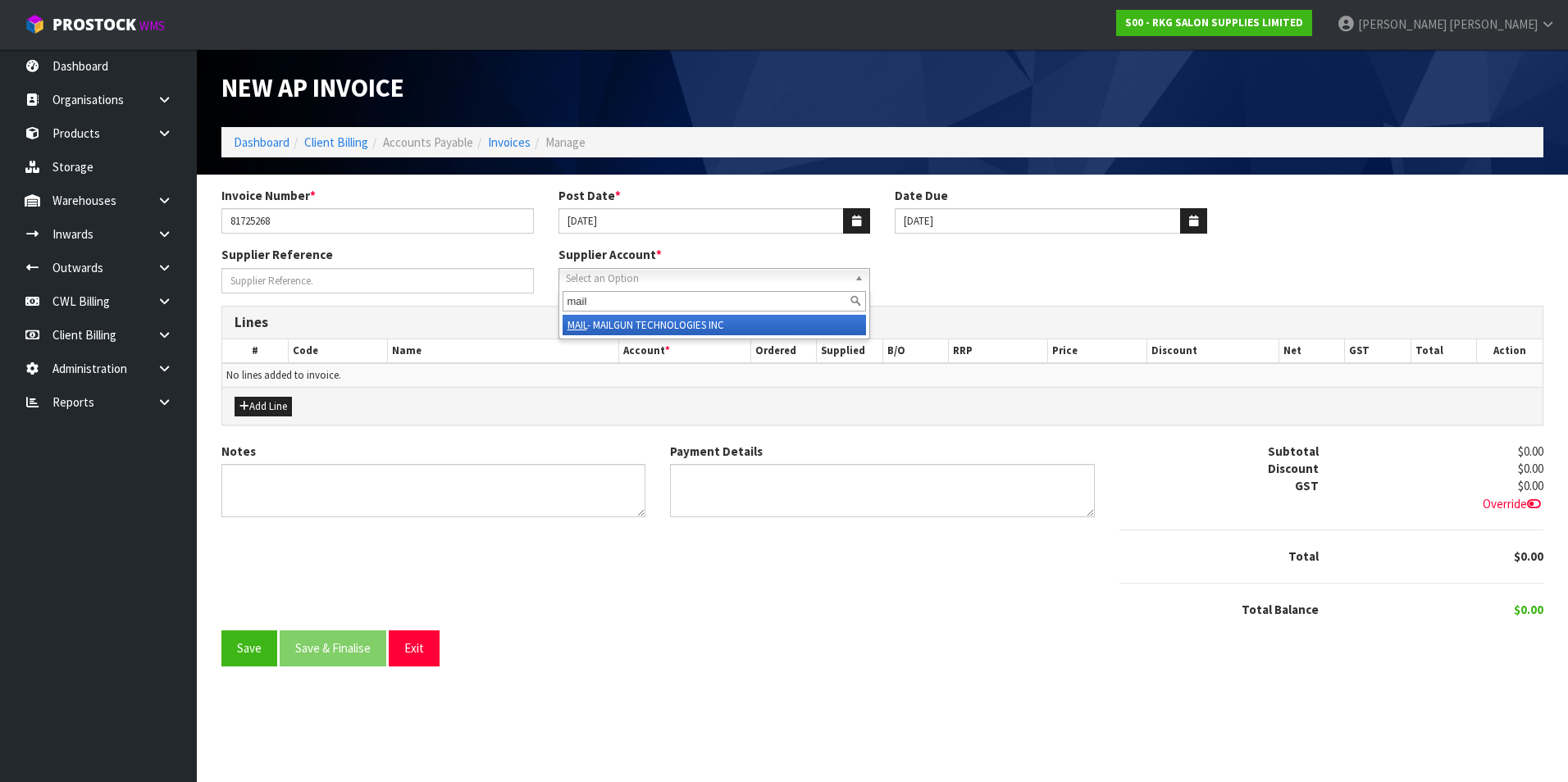
type input "mail"
drag, startPoint x: 650, startPoint y: 324, endPoint x: 402, endPoint y: 391, distance: 256.9
click at [649, 324] on li "MAIL - MAILGUN TECHNOLOGIES INC" at bounding box center [714, 325] width 304 height 21
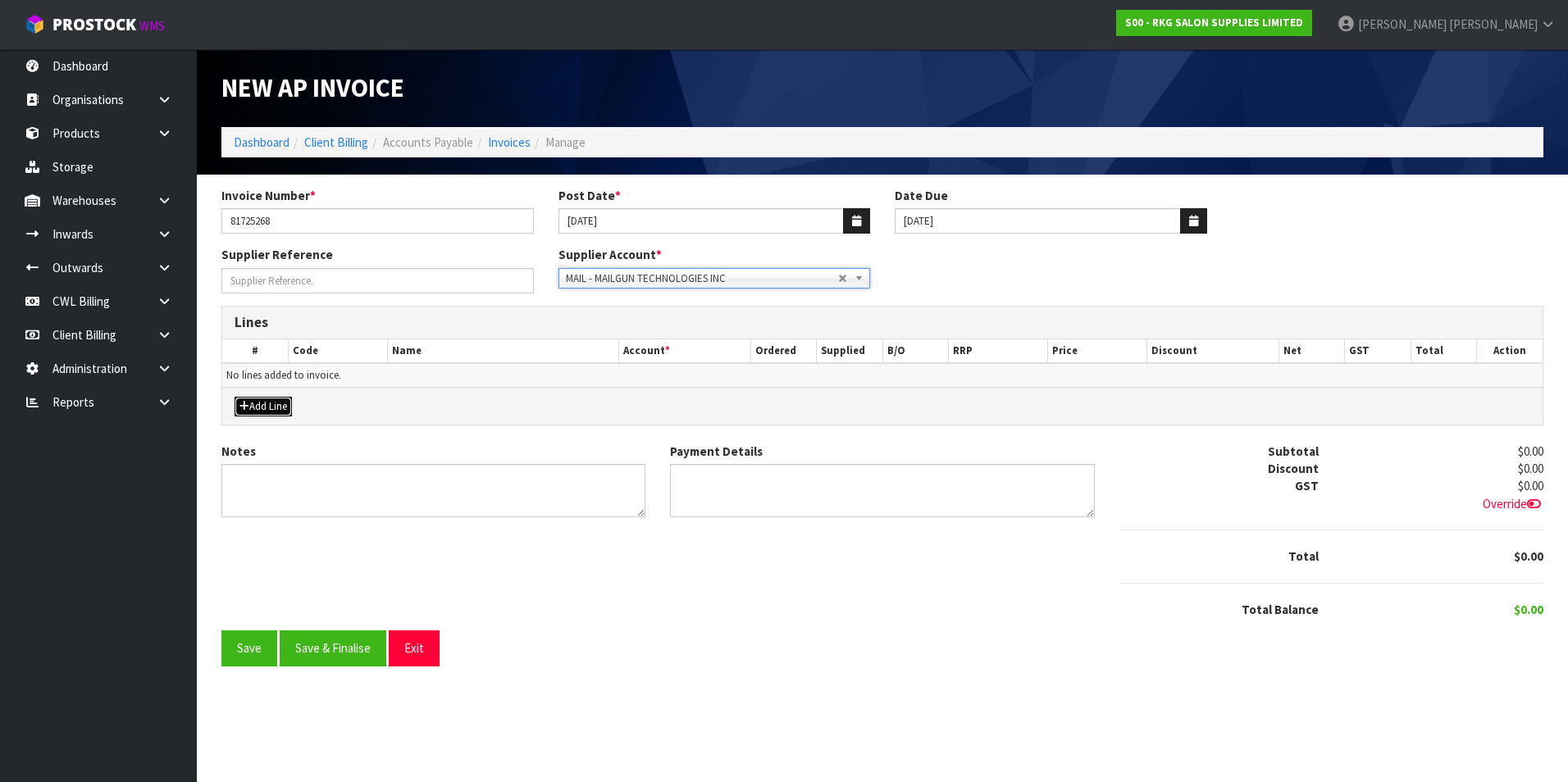
click at [284, 405] on button "Add Line" at bounding box center [263, 407] width 58 height 20
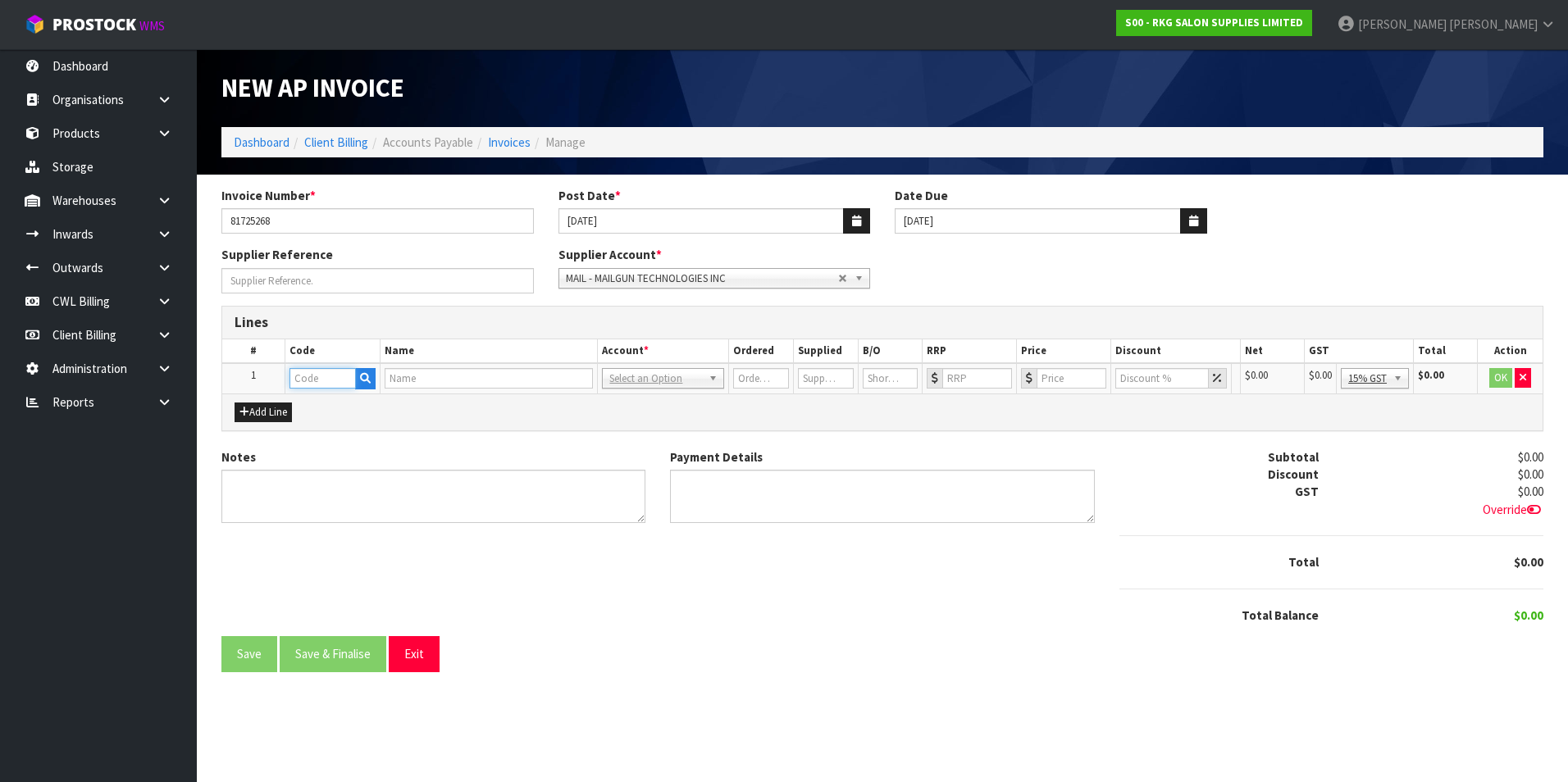
click at [302, 386] on input "text" at bounding box center [323, 378] width 67 height 21
type input "AD"
click at [350, 411] on link "AD VERTISING" at bounding box center [355, 406] width 130 height 23
click at [1066, 376] on input "0" at bounding box center [1070, 378] width 68 height 21
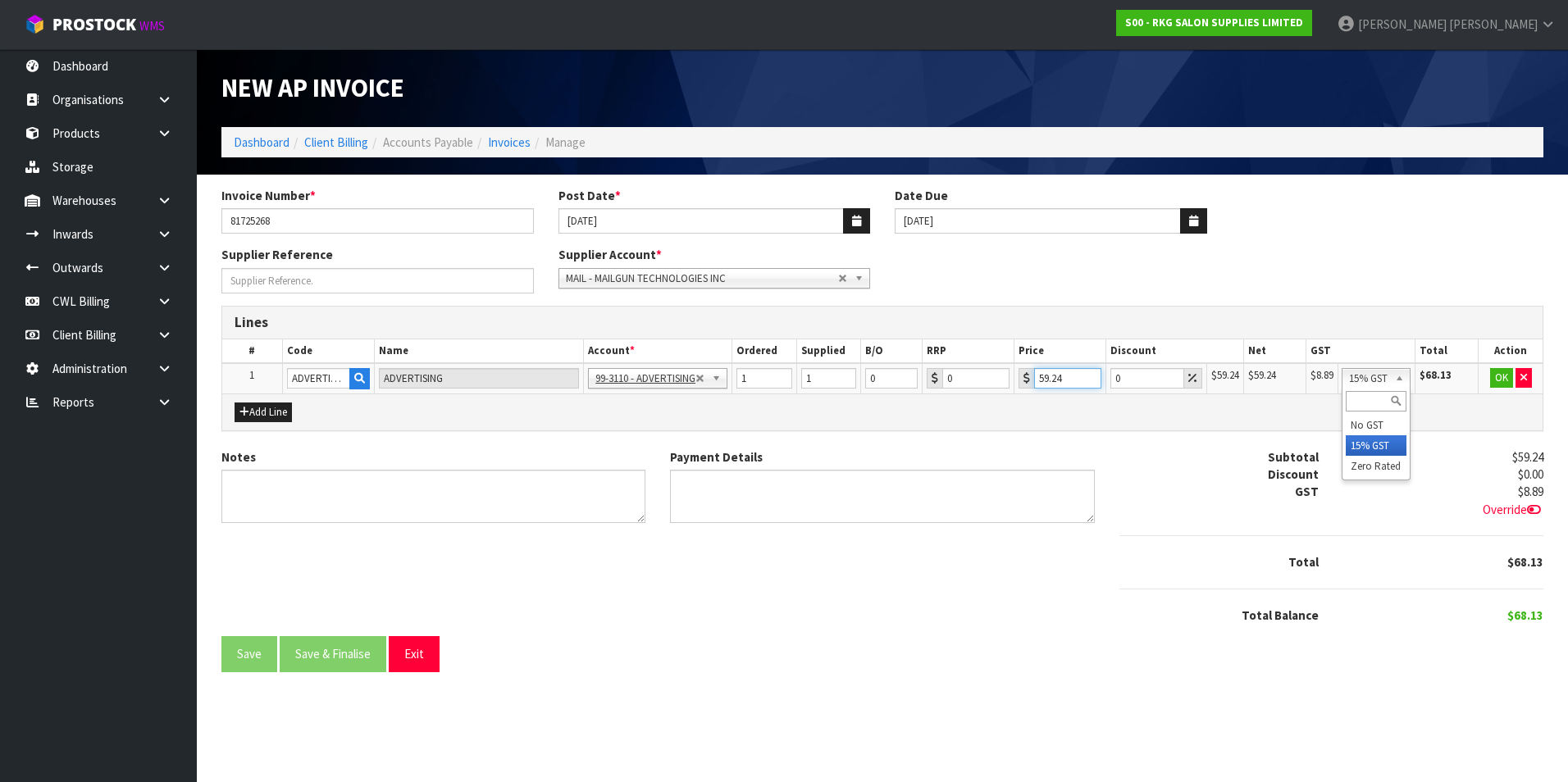
drag, startPoint x: 1405, startPoint y: 375, endPoint x: 1393, endPoint y: 451, distance: 76.9
drag, startPoint x: 1504, startPoint y: 380, endPoint x: 1489, endPoint y: 386, distance: 16.2
click at [1496, 382] on button "OK" at bounding box center [1501, 378] width 23 height 20
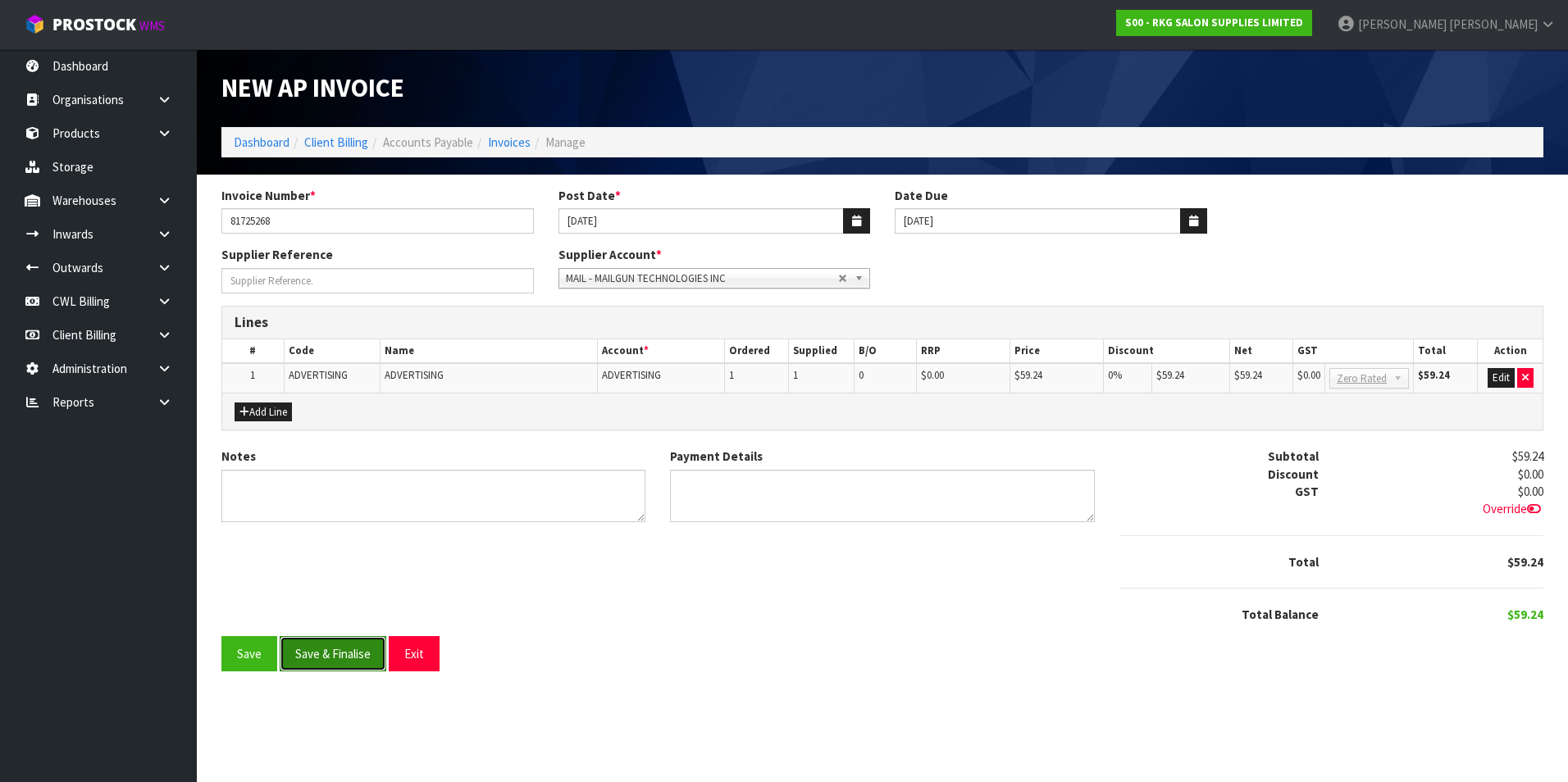
click at [335, 668] on button "Save & Finalise" at bounding box center [333, 654] width 107 height 35
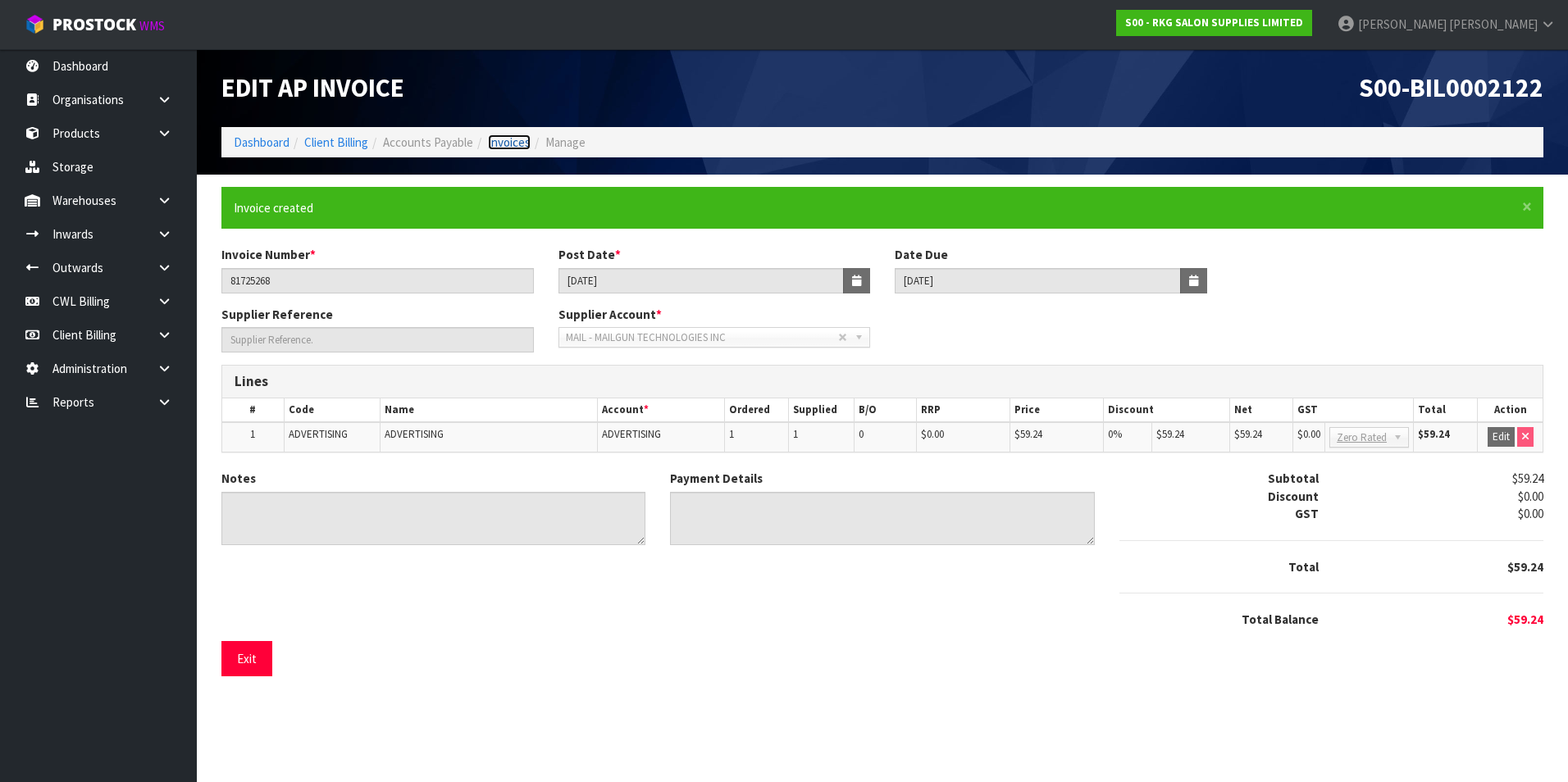
click at [501, 137] on link "Invoices" at bounding box center [508, 142] width 42 height 16
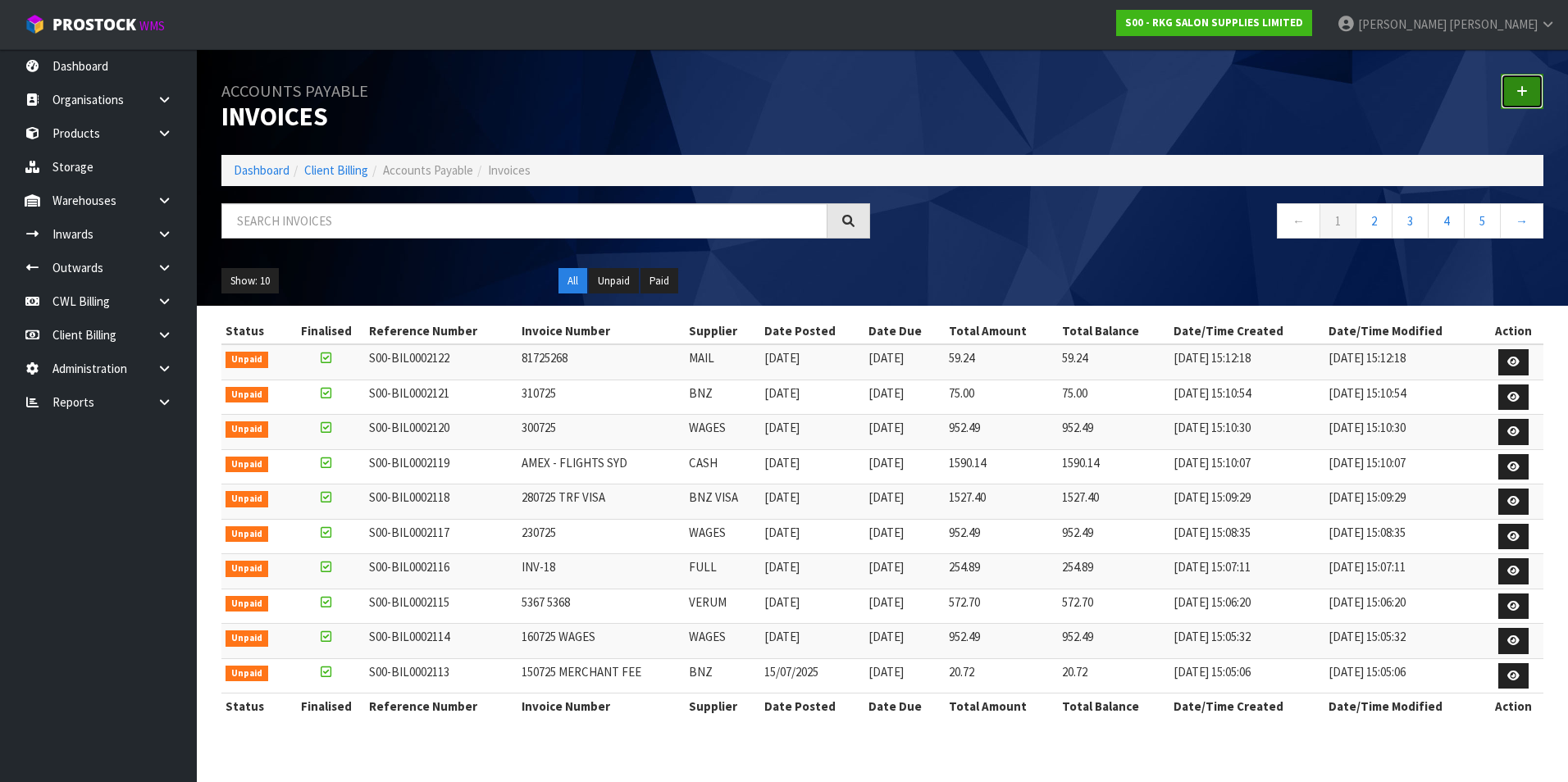
click at [1512, 82] on link at bounding box center [1521, 91] width 42 height 35
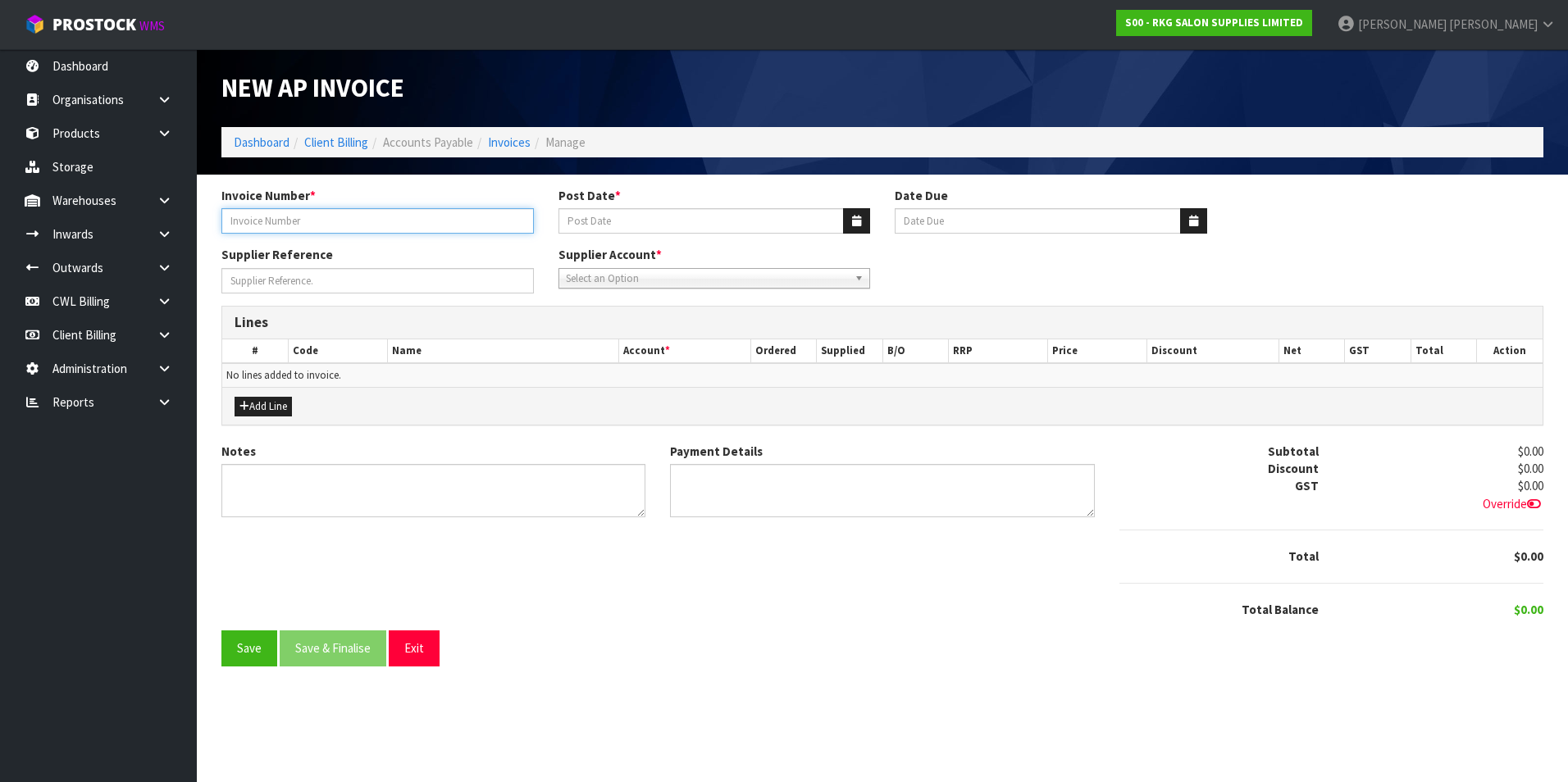
click at [322, 211] on input "Invoice Number *" at bounding box center [378, 221] width 312 height 26
click at [862, 221] on button "button" at bounding box center [857, 221] width 27 height 26
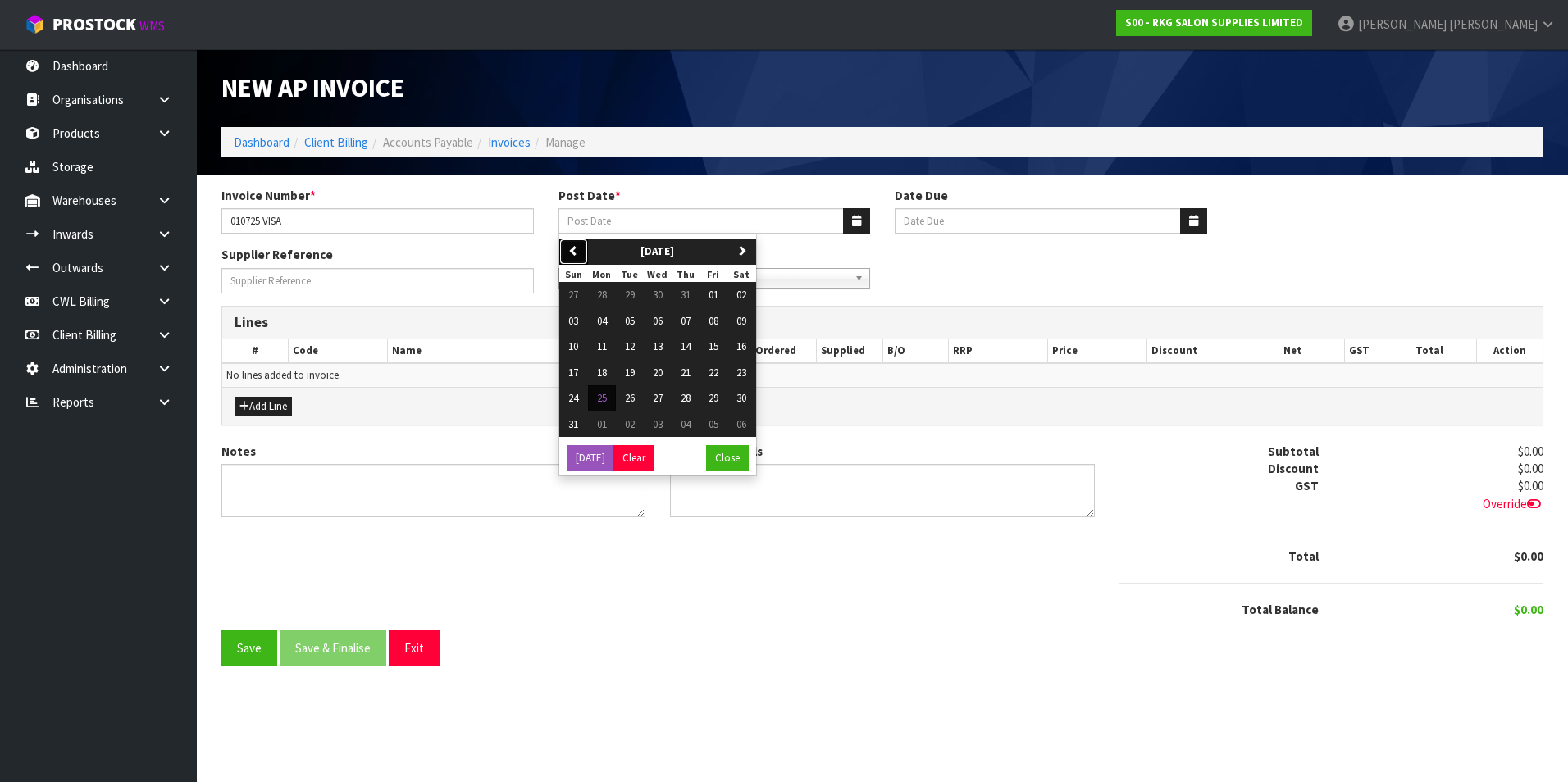
click at [572, 245] on icon "button" at bounding box center [573, 250] width 11 height 11
click at [632, 292] on span "01" at bounding box center [630, 294] width 10 height 14
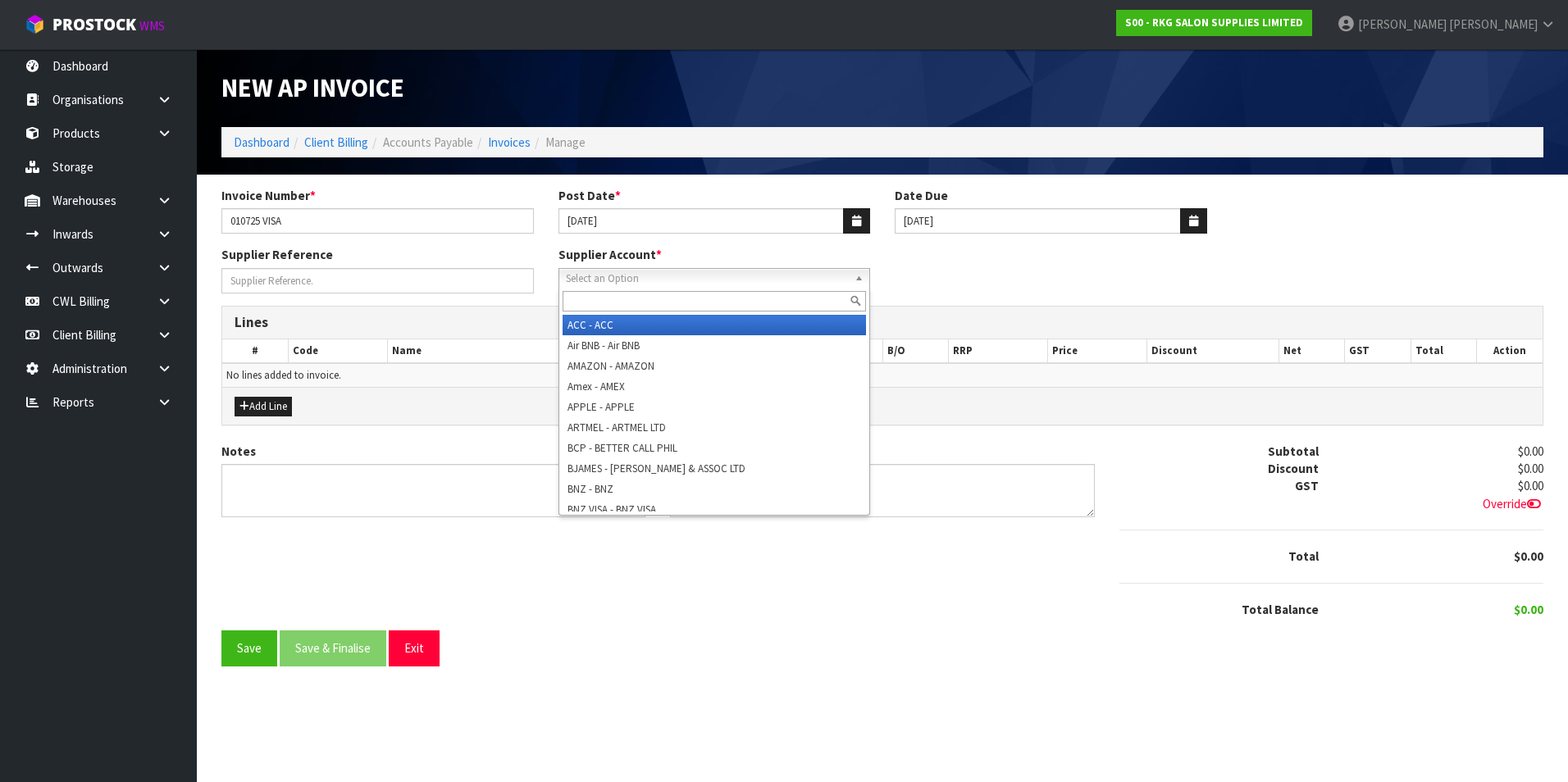
click at [592, 282] on span "Select an Option" at bounding box center [707, 279] width 283 height 20
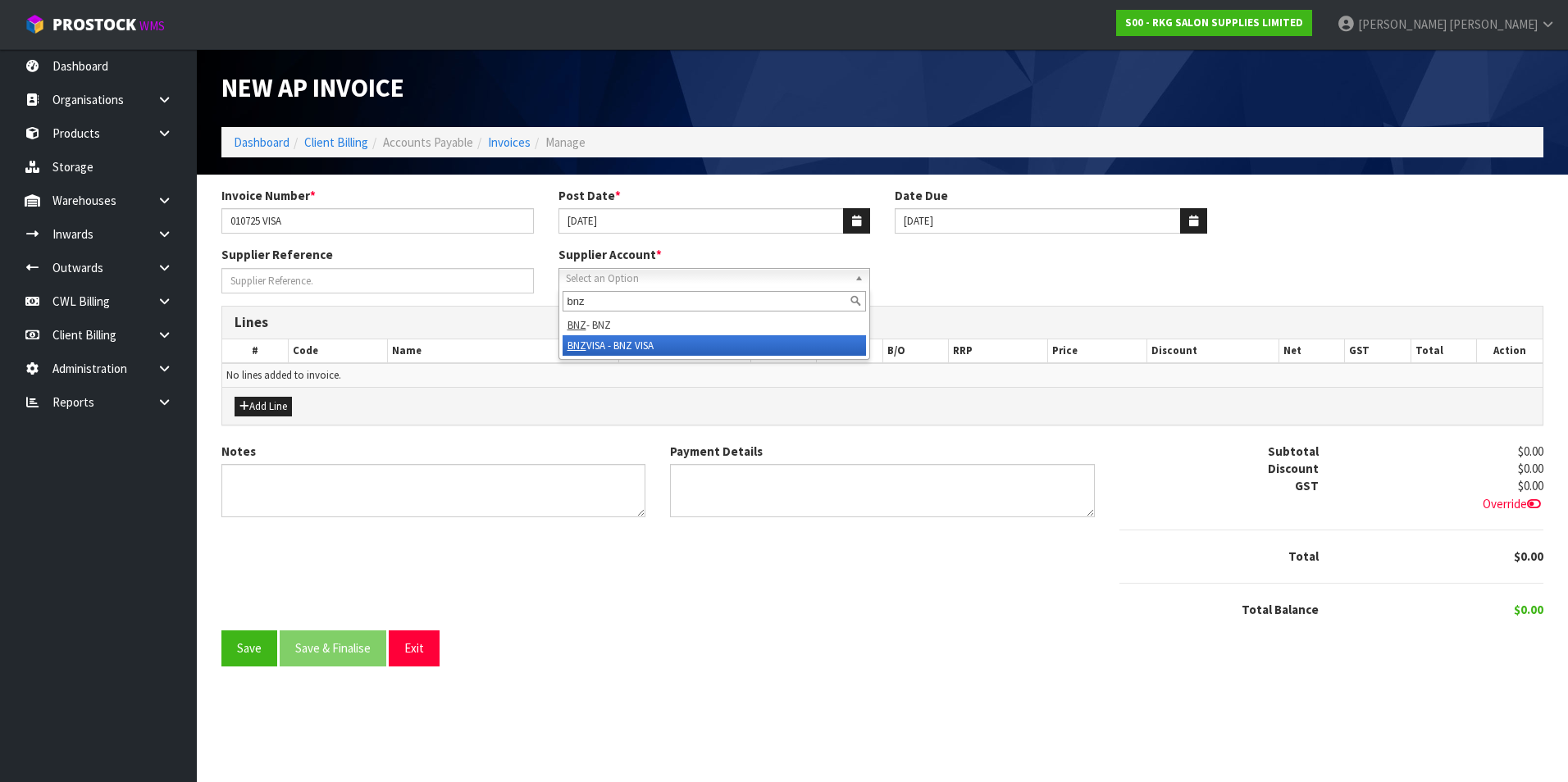
click at [640, 353] on li "BNZ VISA - BNZ VISA" at bounding box center [714, 345] width 304 height 21
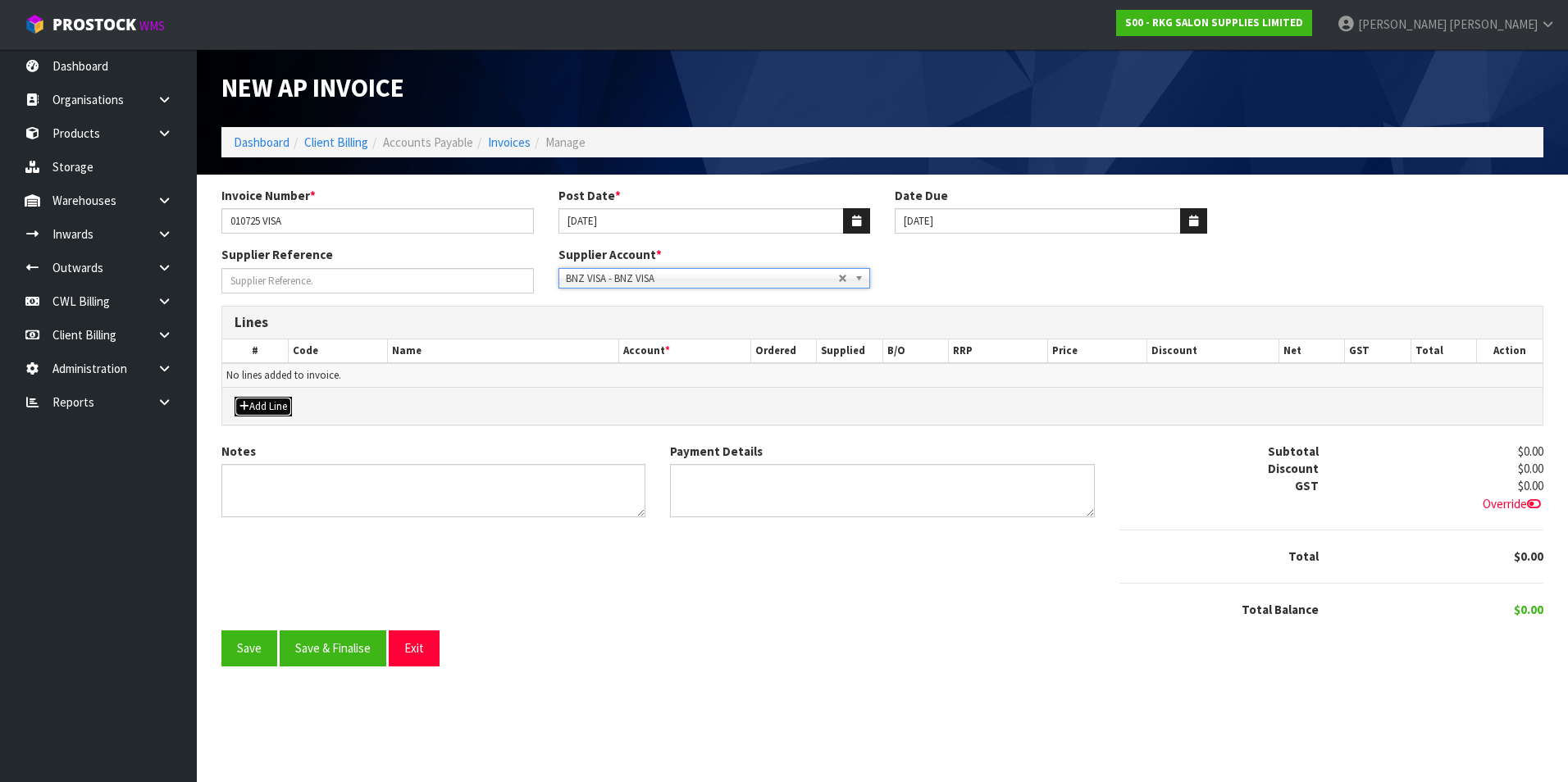
click at [288, 406] on button "Add Line" at bounding box center [263, 407] width 58 height 20
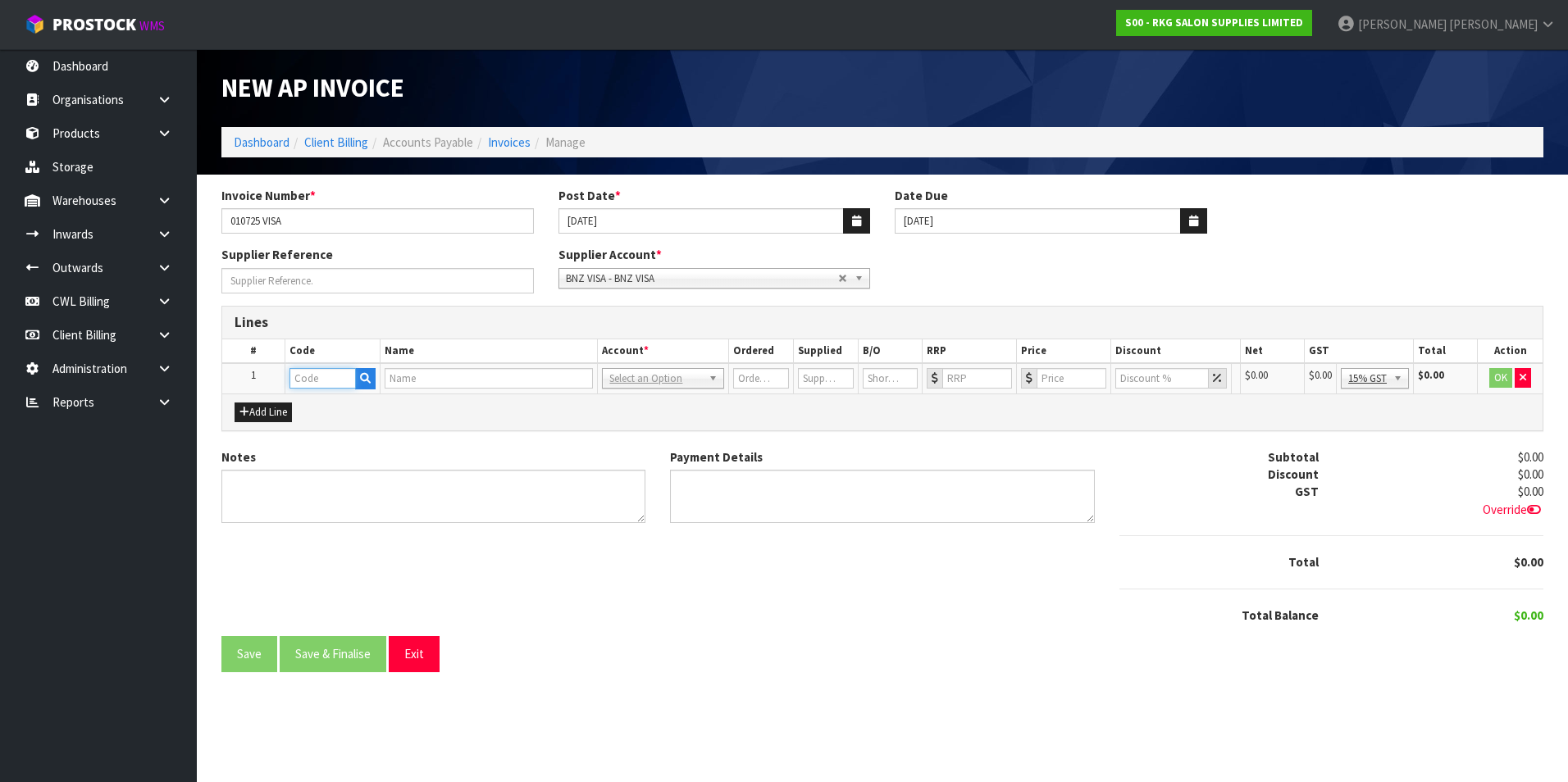
click at [323, 388] on input "text" at bounding box center [323, 378] width 67 height 21
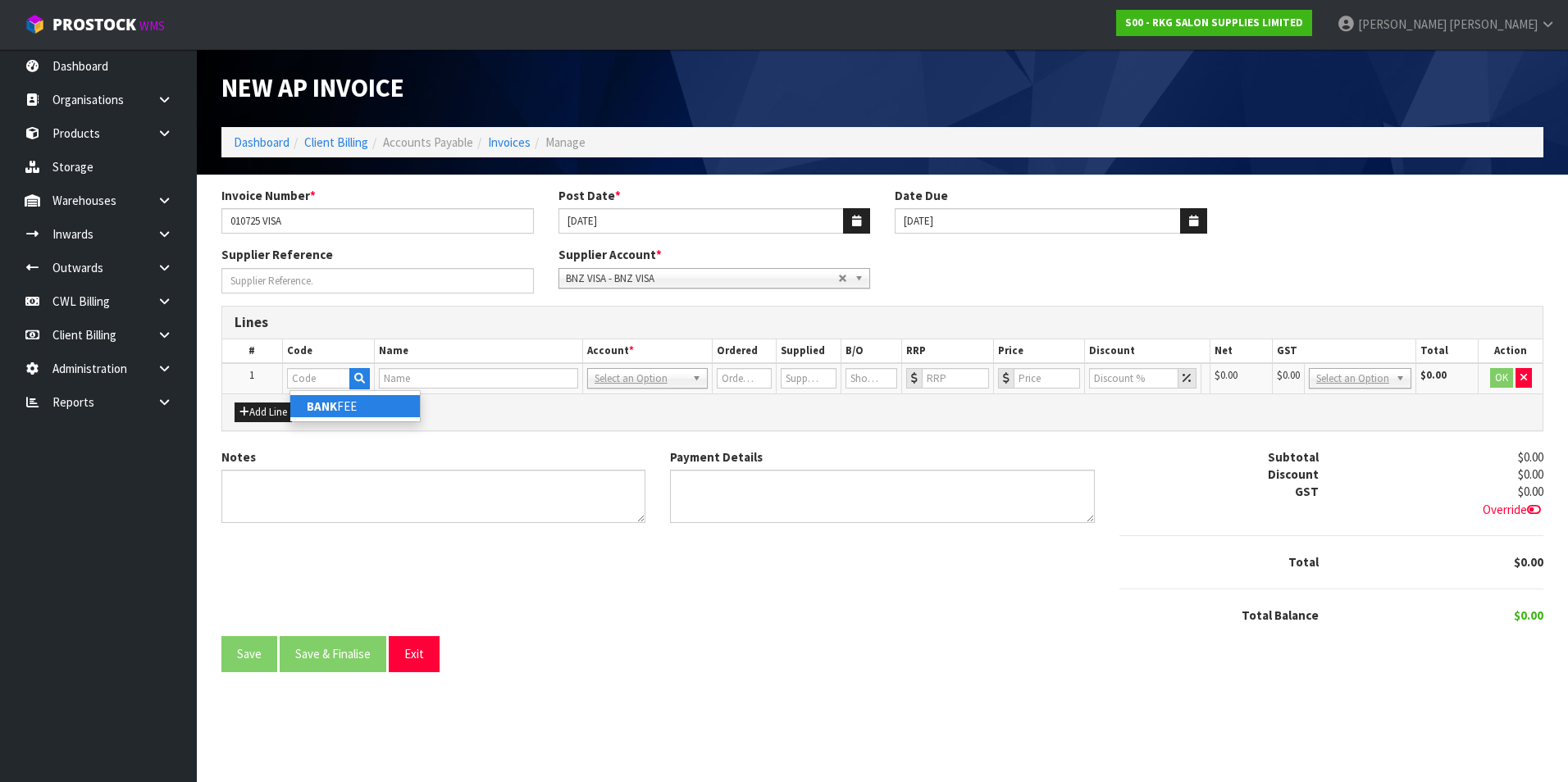
click at [344, 409] on link "BANK FEE" at bounding box center [355, 406] width 130 height 23
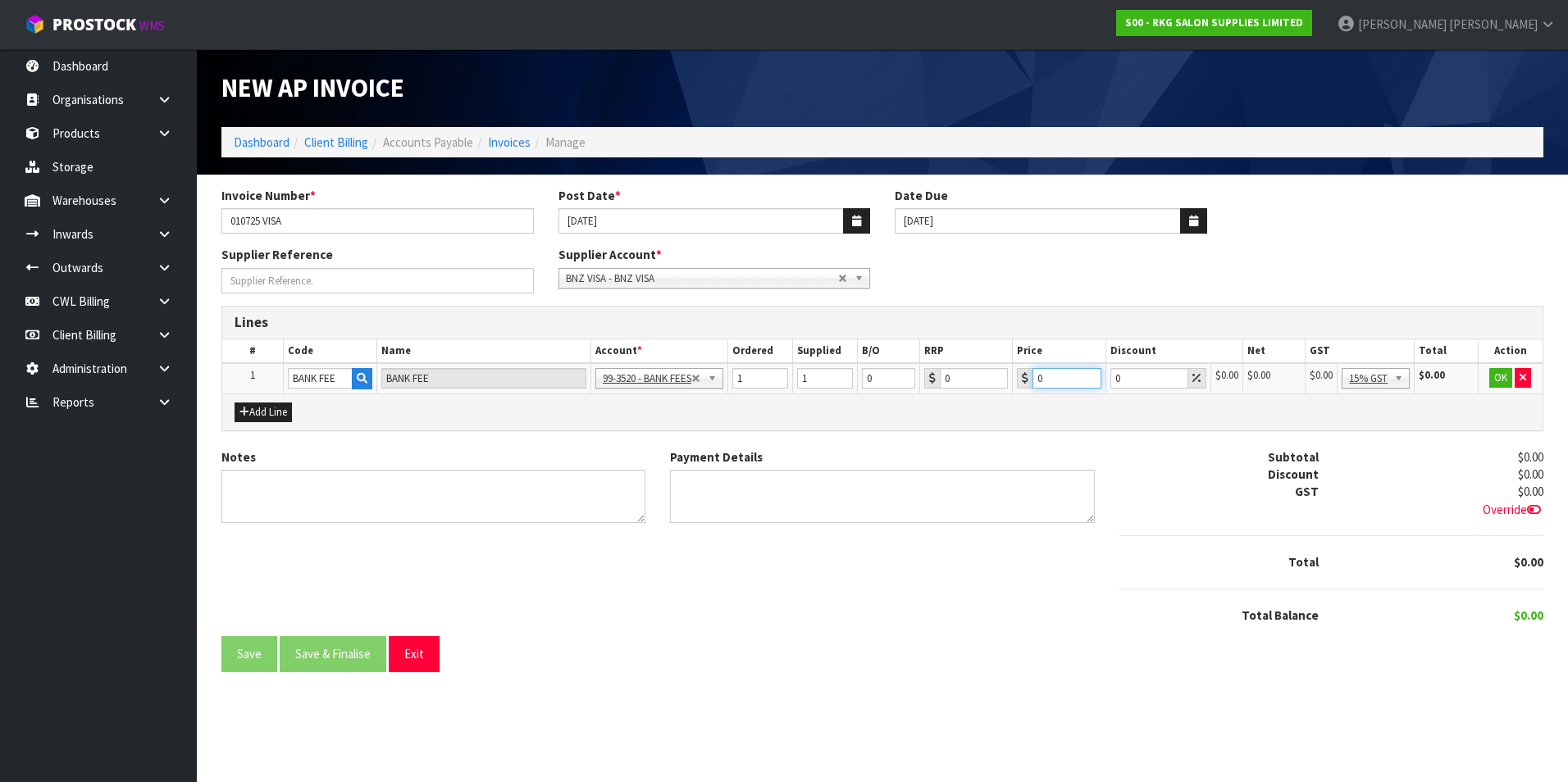
click at [1061, 374] on input "0" at bounding box center [1067, 378] width 69 height 21
drag, startPoint x: 1385, startPoint y: 376, endPoint x: 1387, endPoint y: 468, distance: 92.0
drag, startPoint x: 1385, startPoint y: 471, endPoint x: 1493, endPoint y: 394, distance: 132.6
drag, startPoint x: 1496, startPoint y: 380, endPoint x: 1291, endPoint y: 410, distance: 207.2
click at [1490, 382] on button "OK" at bounding box center [1500, 378] width 23 height 20
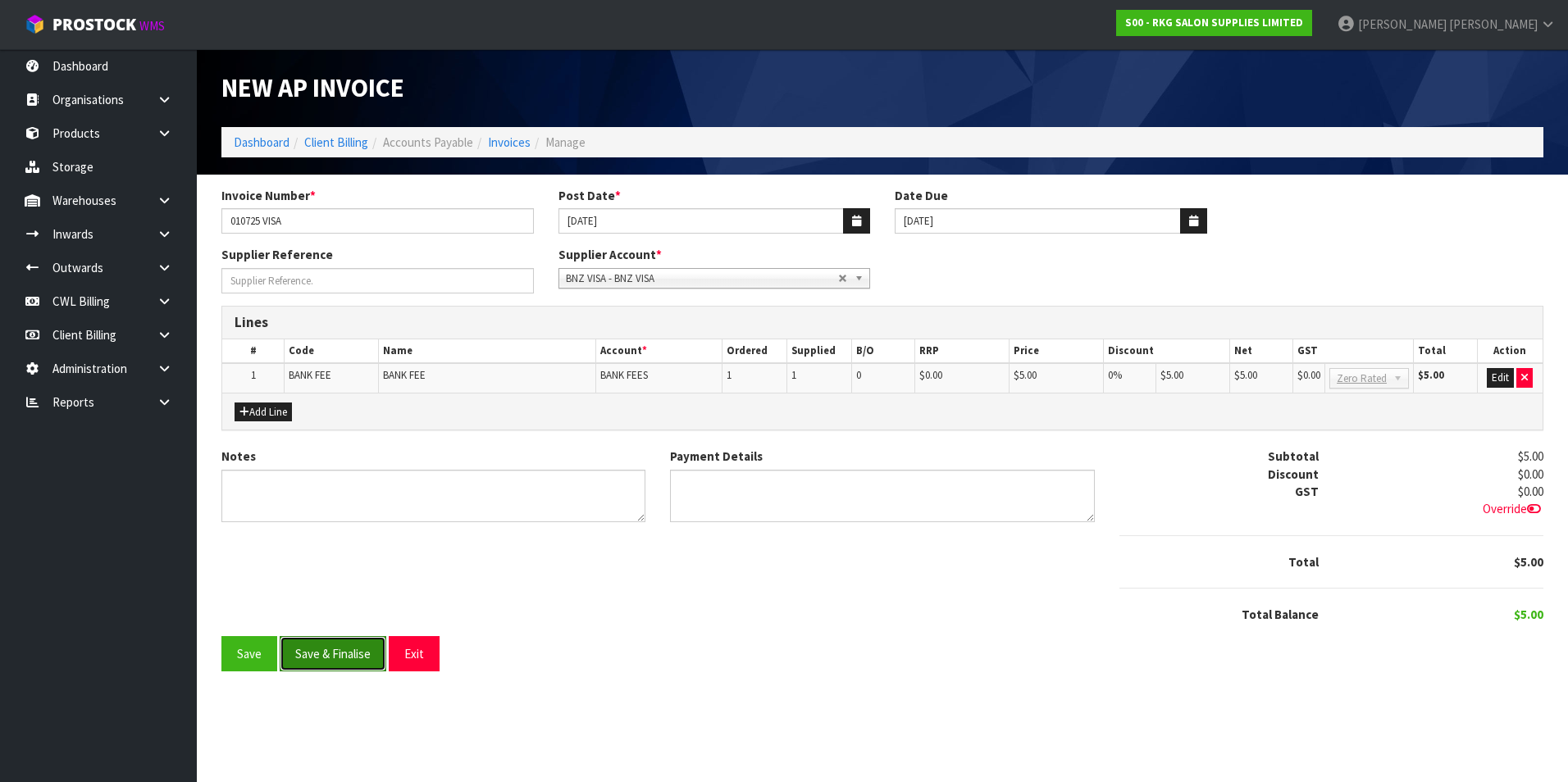
click at [378, 647] on button "Save & Finalise" at bounding box center [333, 654] width 107 height 35
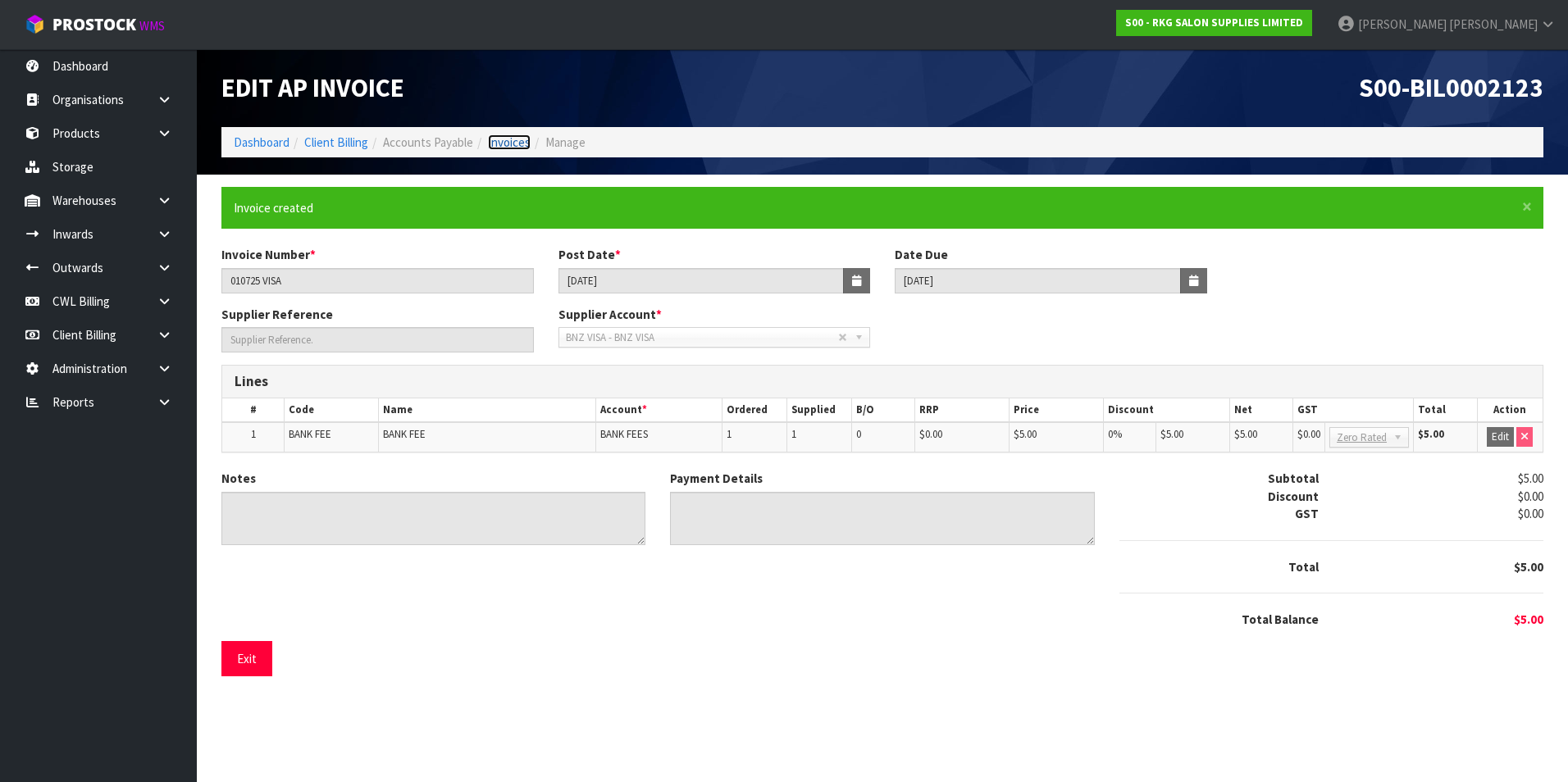
click at [516, 142] on link "Invoices" at bounding box center [508, 142] width 42 height 16
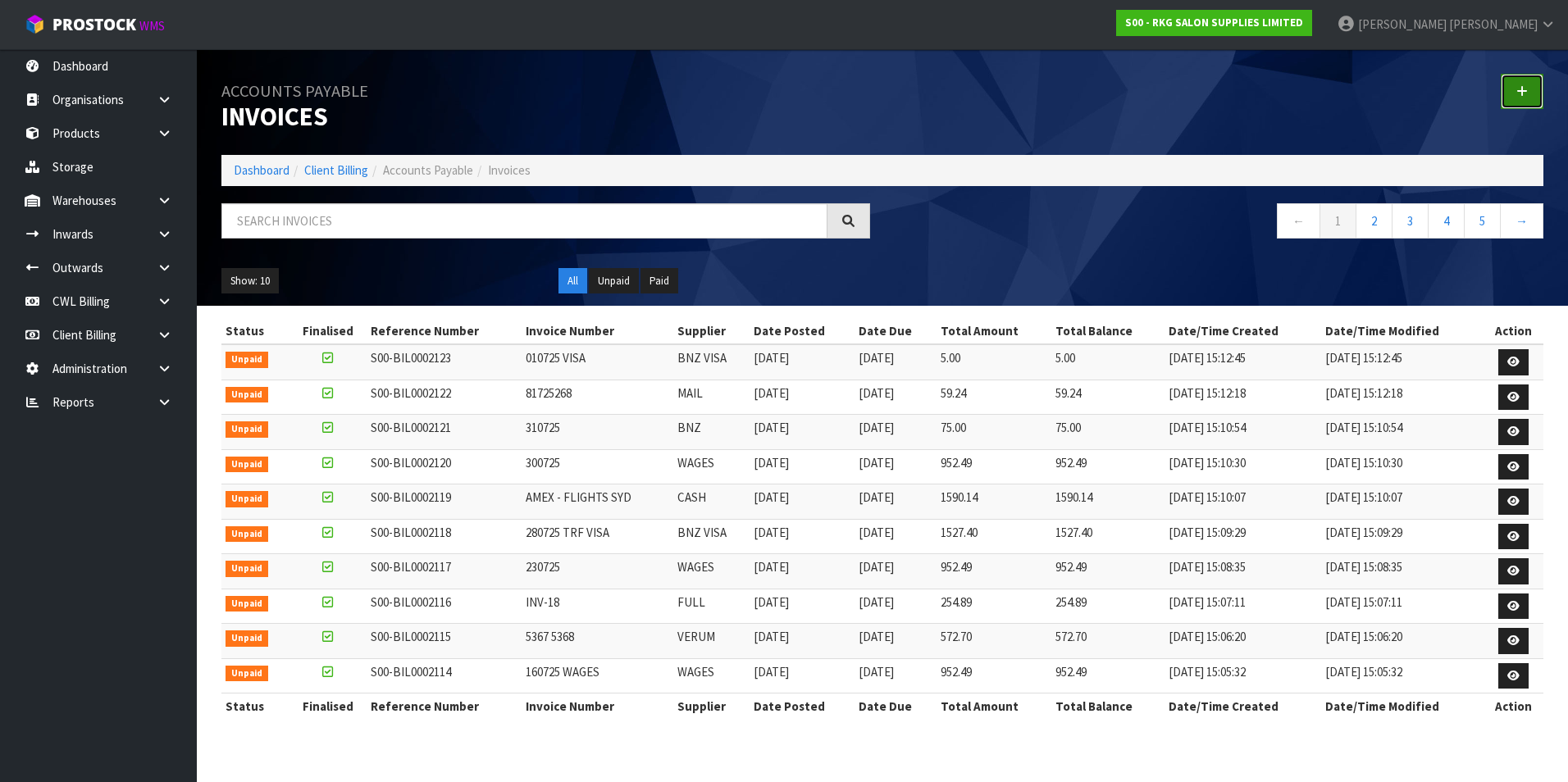
drag, startPoint x: 1514, startPoint y: 87, endPoint x: 881, endPoint y: 177, distance: 639.4
click at [1511, 87] on link at bounding box center [1521, 91] width 42 height 35
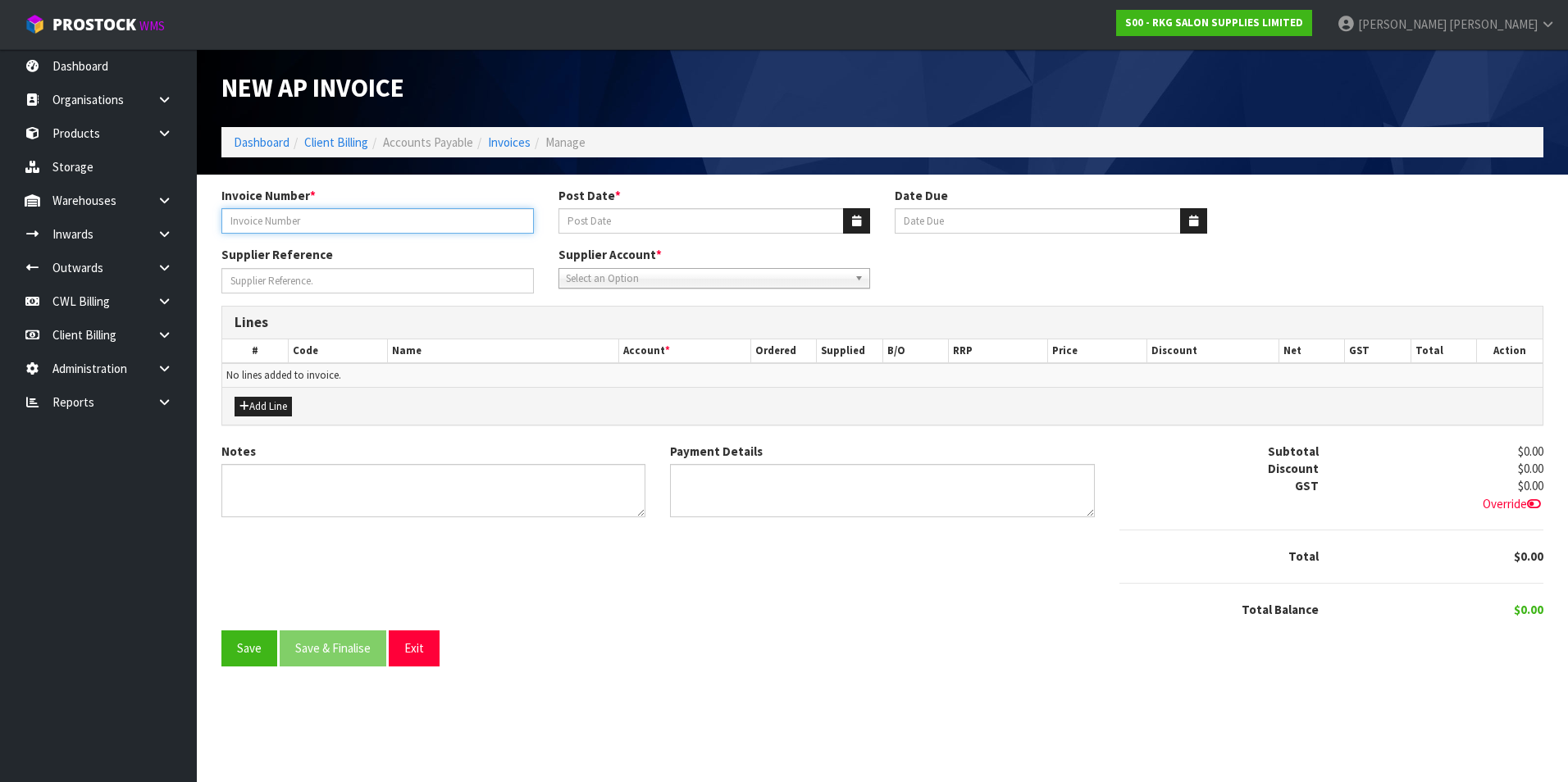
click at [284, 214] on input "Invoice Number *" at bounding box center [378, 221] width 312 height 26
drag, startPoint x: 860, startPoint y: 219, endPoint x: 711, endPoint y: 232, distance: 149.6
click at [857, 218] on icon "button" at bounding box center [856, 221] width 9 height 11
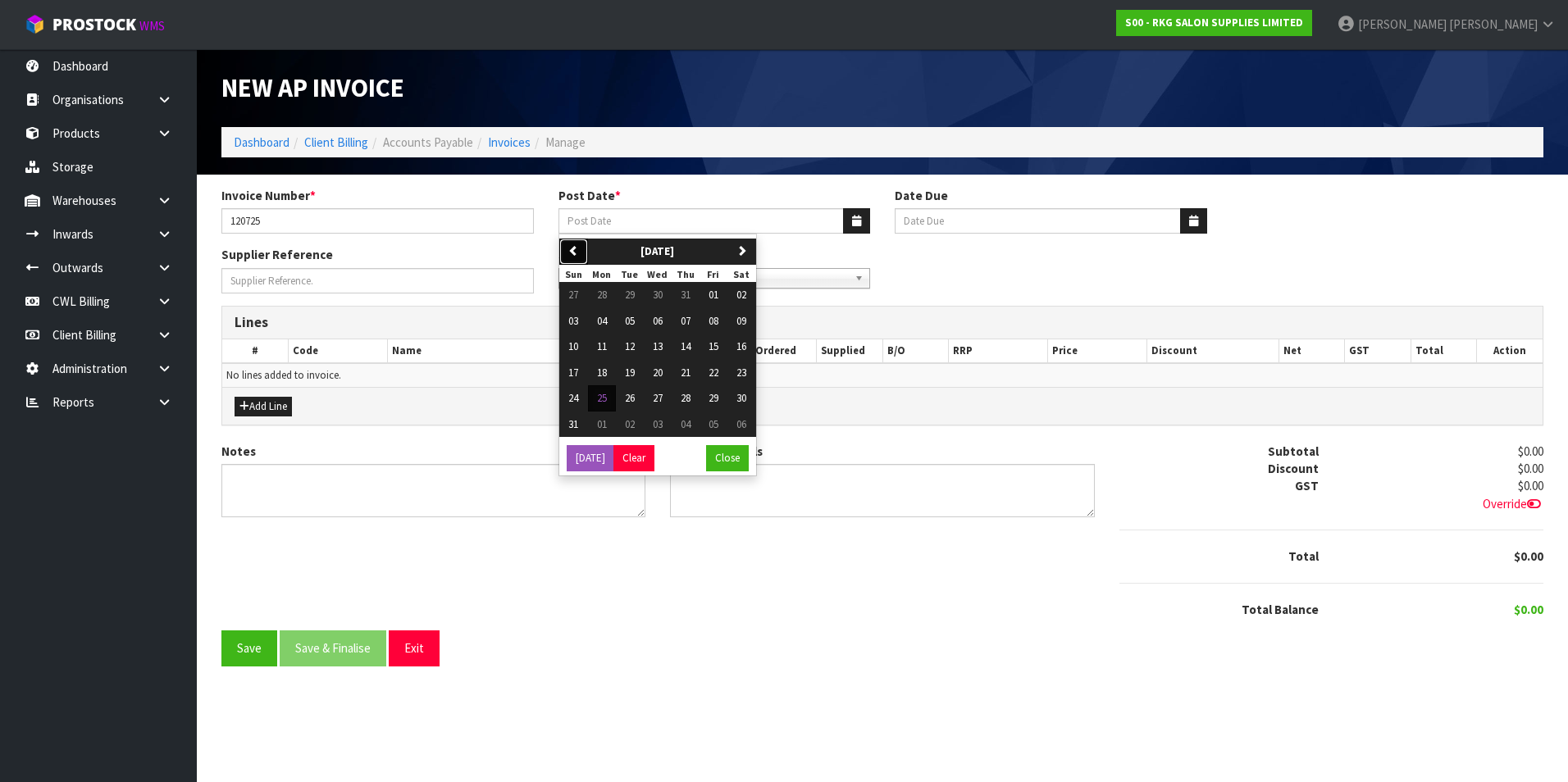
drag, startPoint x: 571, startPoint y: 248, endPoint x: 592, endPoint y: 282, distance: 40.0
click at [572, 248] on icon "button" at bounding box center [573, 250] width 11 height 11
click at [744, 323] on span "12" at bounding box center [742, 321] width 10 height 14
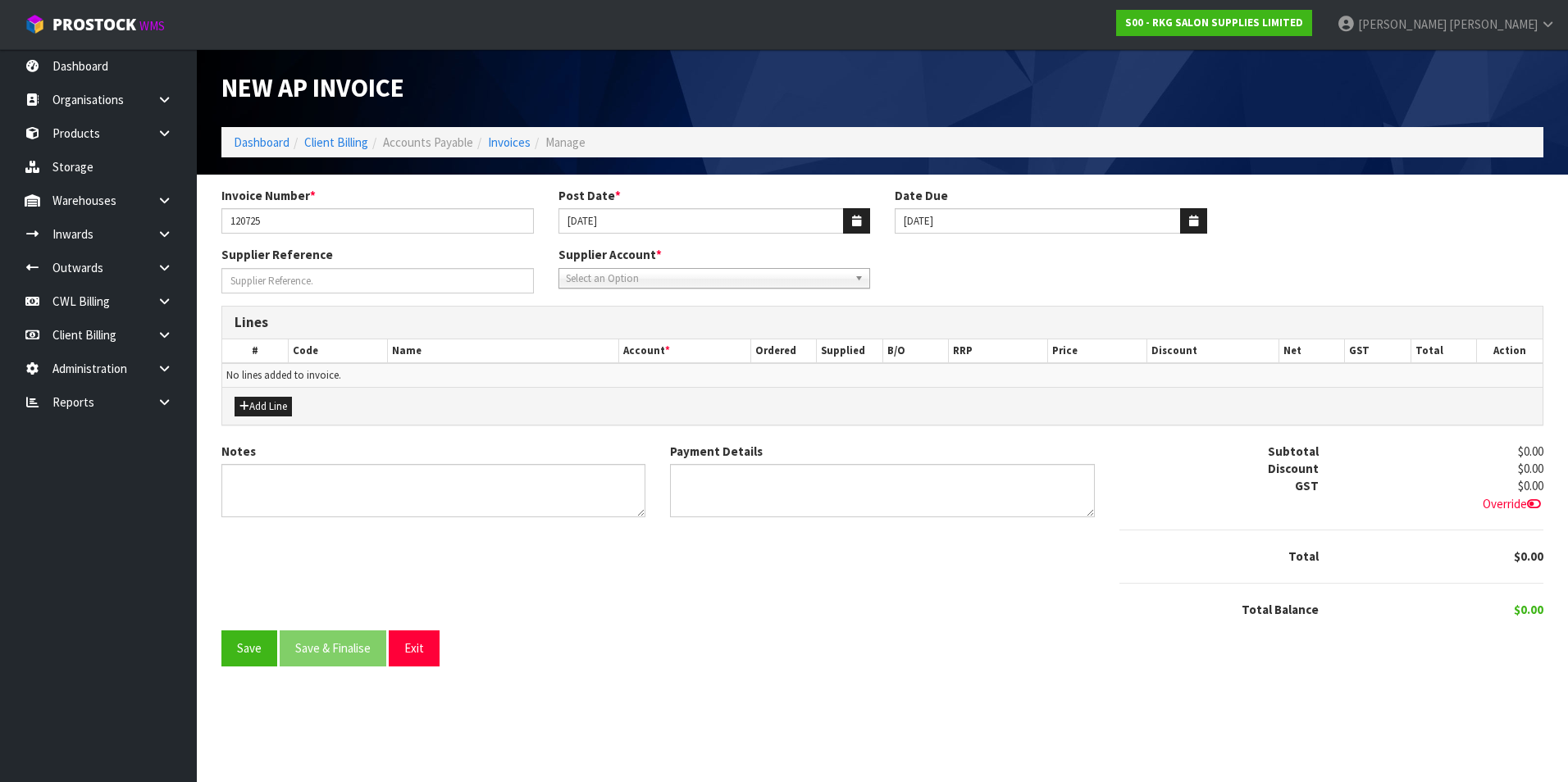
click at [668, 281] on span "Select an Option" at bounding box center [707, 279] width 283 height 20
click at [637, 328] on li "[PERSON_NAME] - SHIELDPRO" at bounding box center [714, 325] width 304 height 21
click at [277, 402] on button "Add Line" at bounding box center [263, 407] width 58 height 20
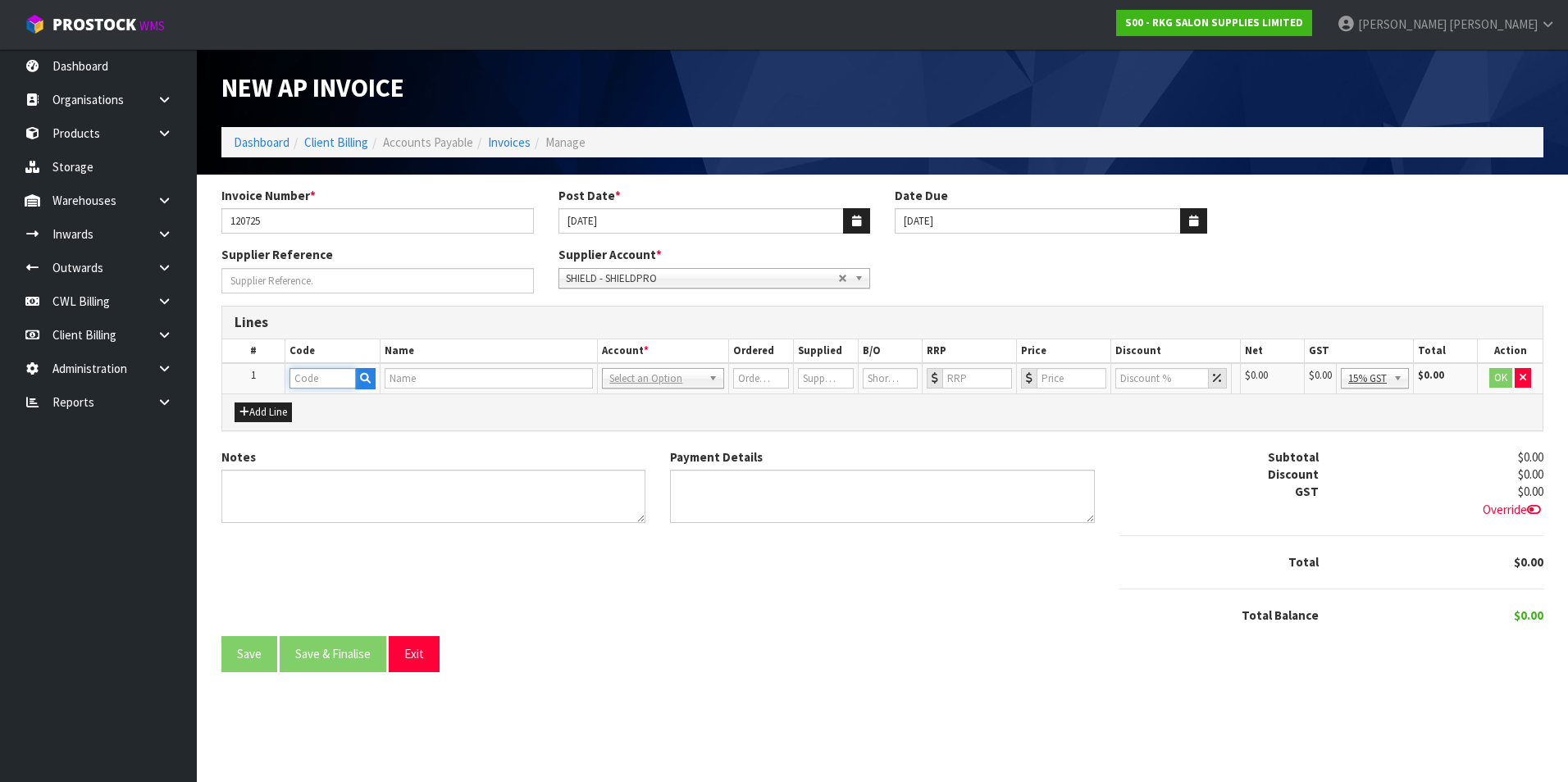
click at [310, 382] on input "text" at bounding box center [323, 378] width 67 height 21
click at [366, 371] on button "button" at bounding box center [359, 379] width 21 height 22
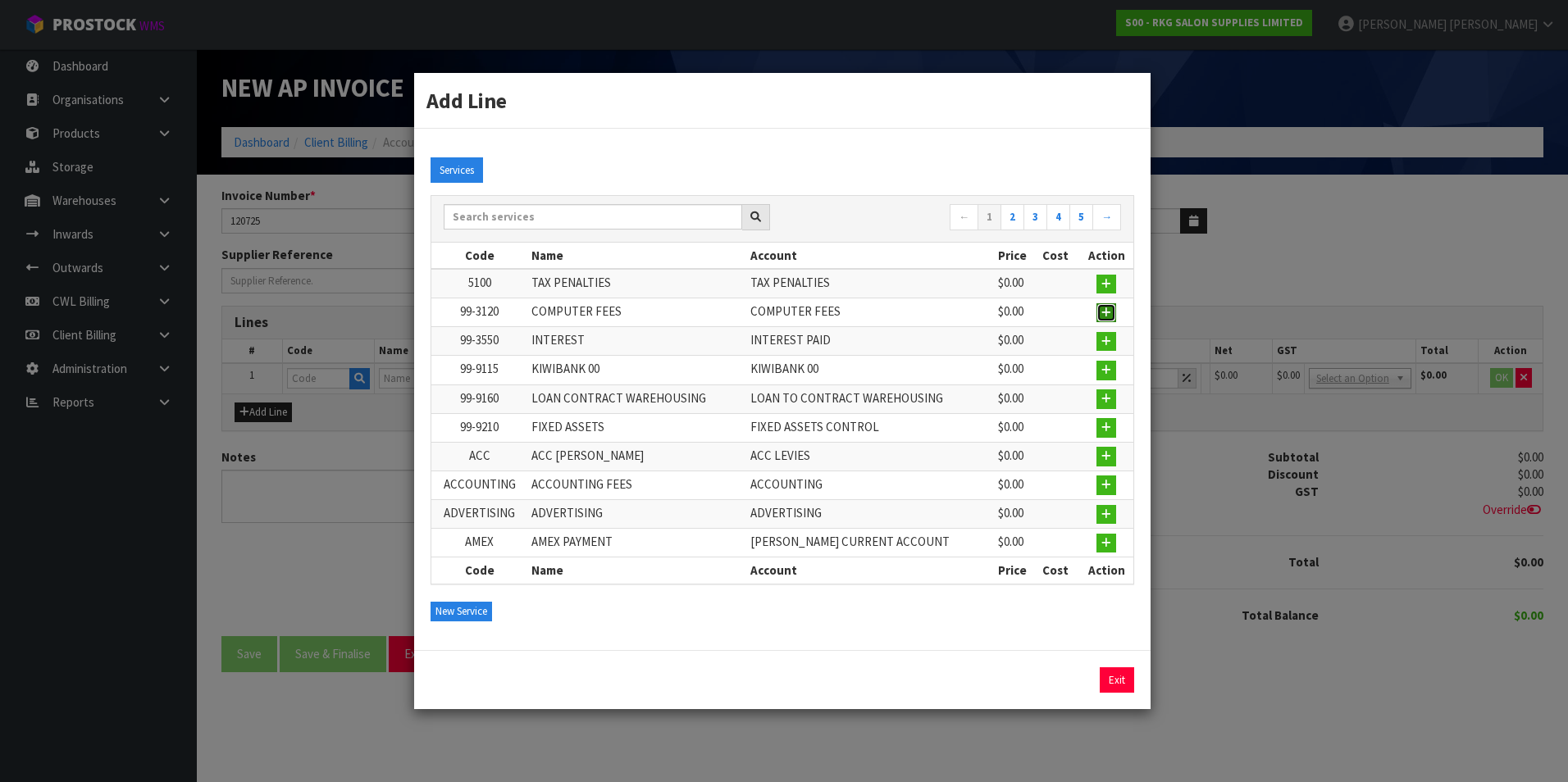
click at [1105, 312] on icon "button" at bounding box center [1106, 312] width 10 height 11
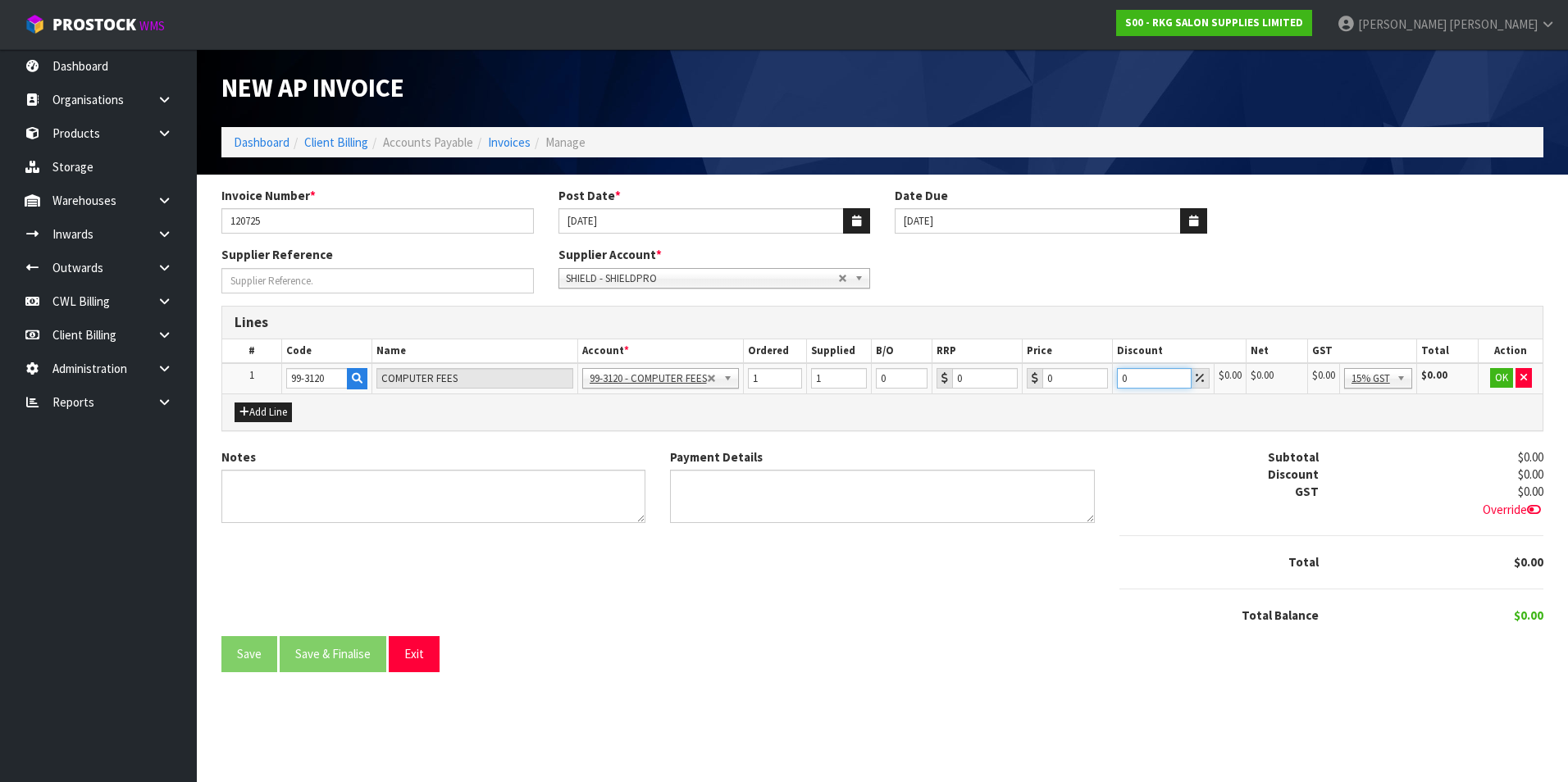
click at [1150, 375] on input "0" at bounding box center [1154, 378] width 75 height 21
click at [1068, 380] on input "0" at bounding box center [1074, 378] width 66 height 21
drag, startPoint x: 1407, startPoint y: 374, endPoint x: 1411, endPoint y: 418, distance: 44.2
drag, startPoint x: 1504, startPoint y: 377, endPoint x: 1322, endPoint y: 428, distance: 189.0
click at [1497, 382] on button "OK" at bounding box center [1501, 378] width 23 height 20
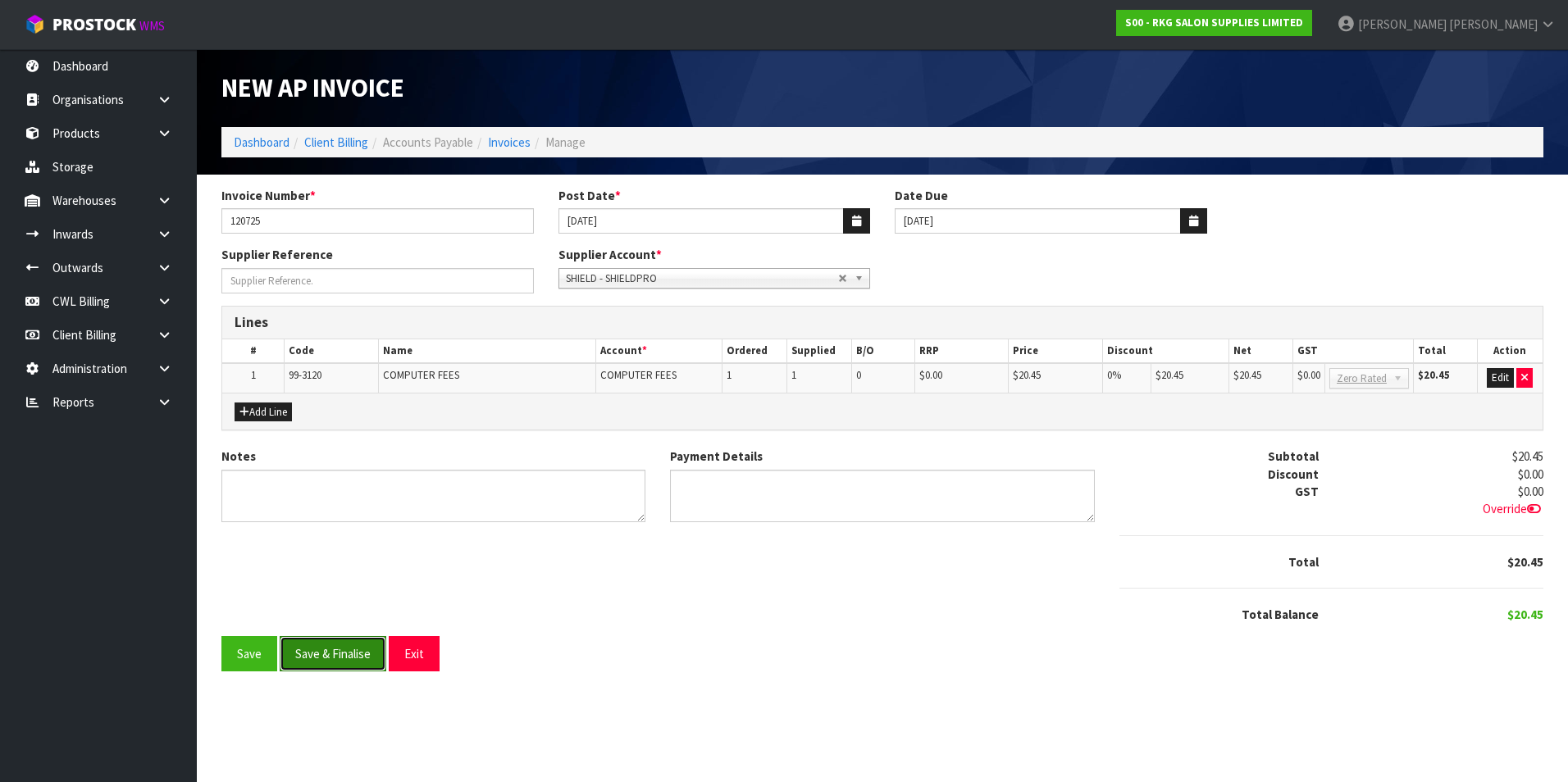
click at [368, 650] on button "Save & Finalise" at bounding box center [333, 654] width 107 height 35
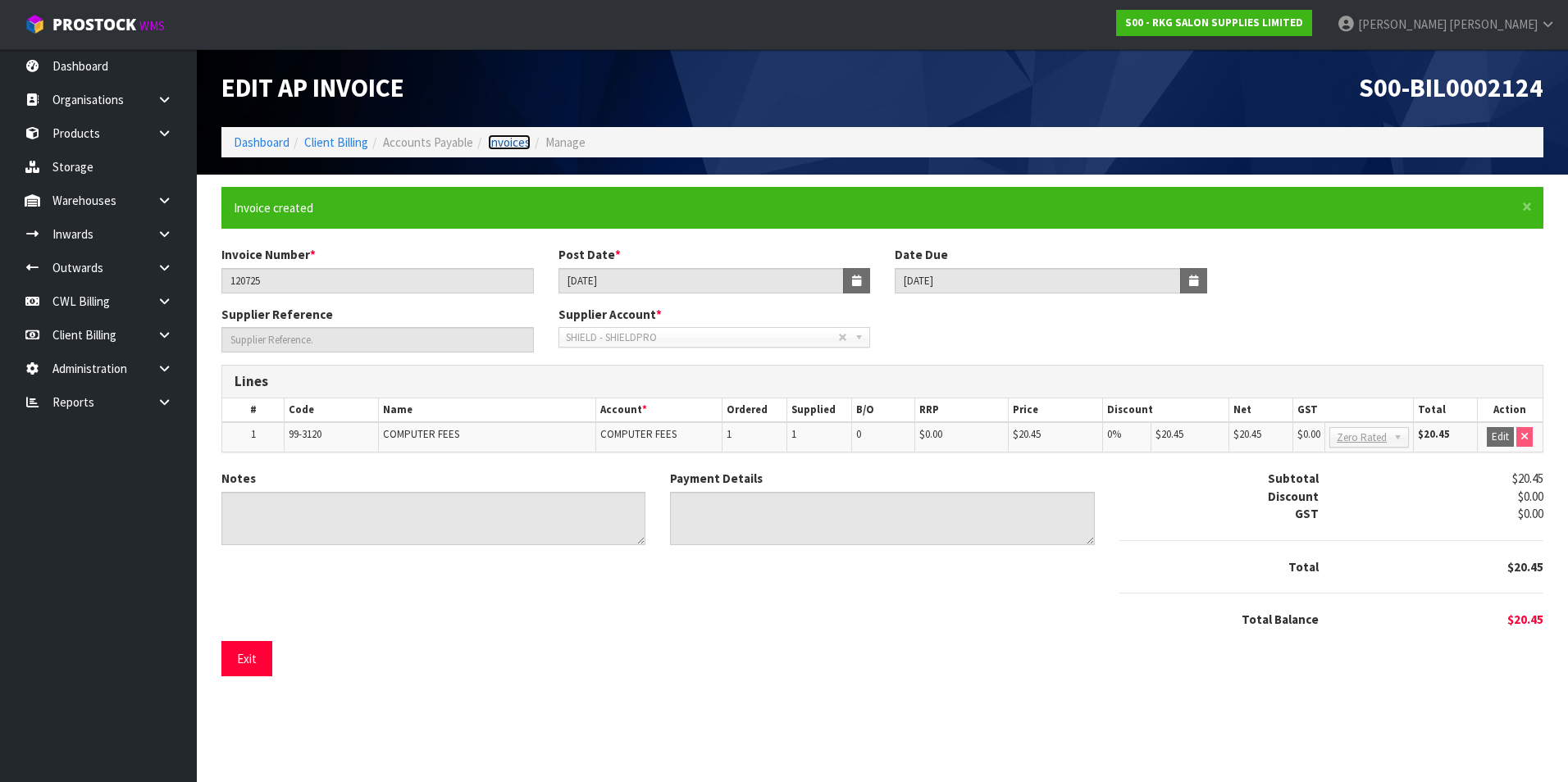
click at [519, 136] on link "Invoices" at bounding box center [508, 142] width 42 height 16
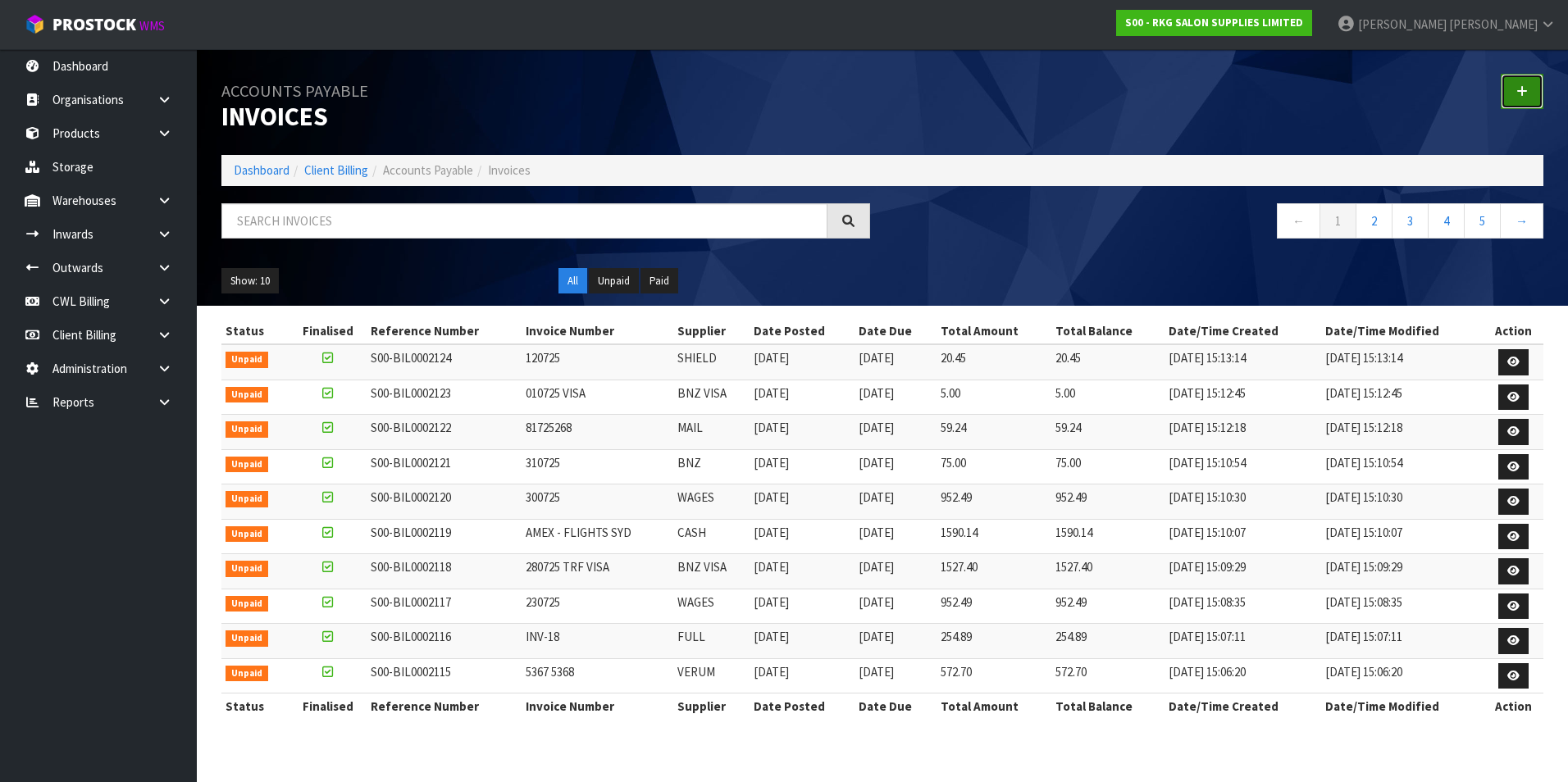
click at [1520, 88] on icon at bounding box center [1522, 91] width 12 height 13
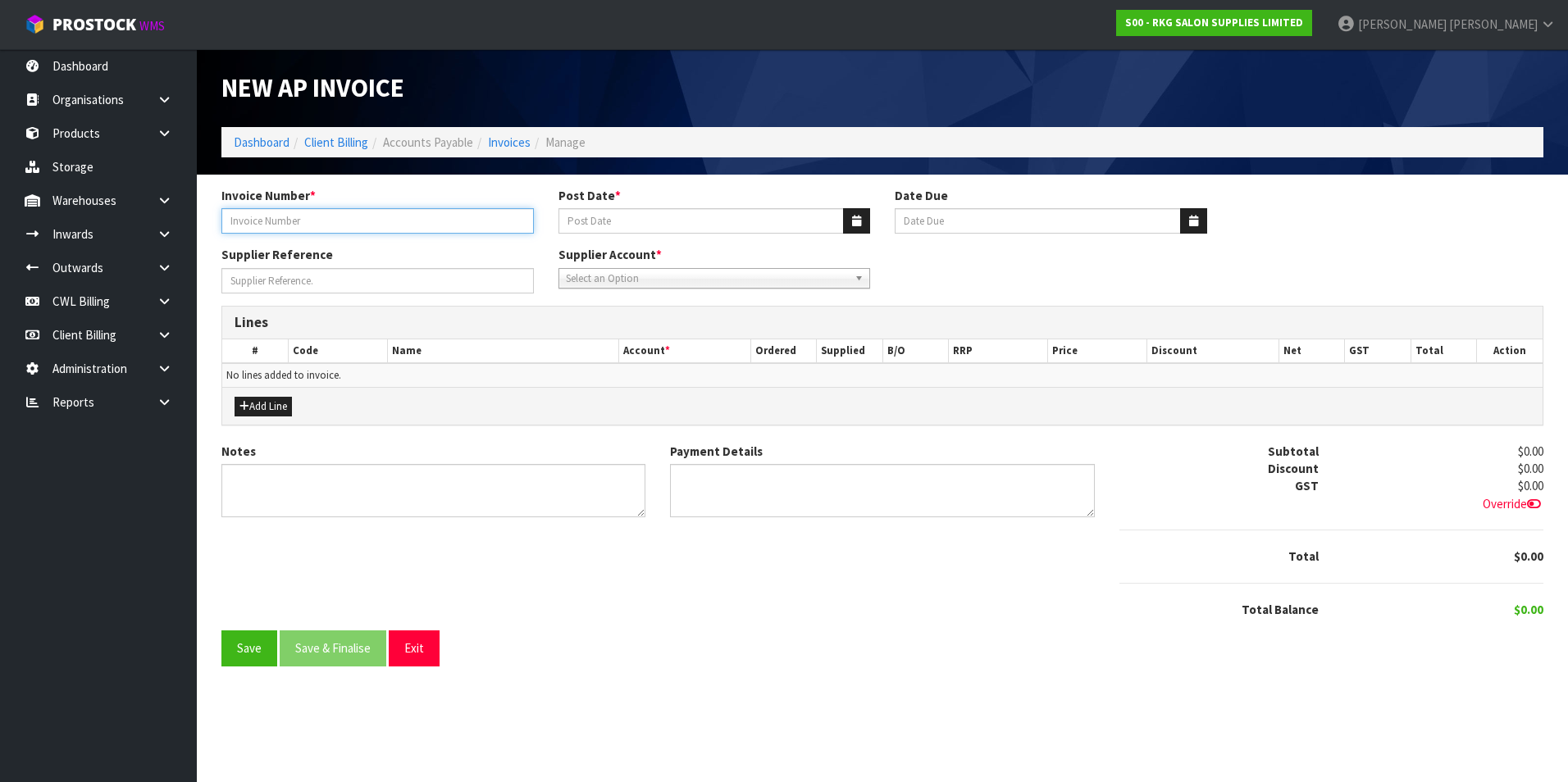
click at [285, 221] on input "Invoice Number *" at bounding box center [378, 221] width 312 height 26
click at [859, 218] on icon "button" at bounding box center [856, 221] width 9 height 11
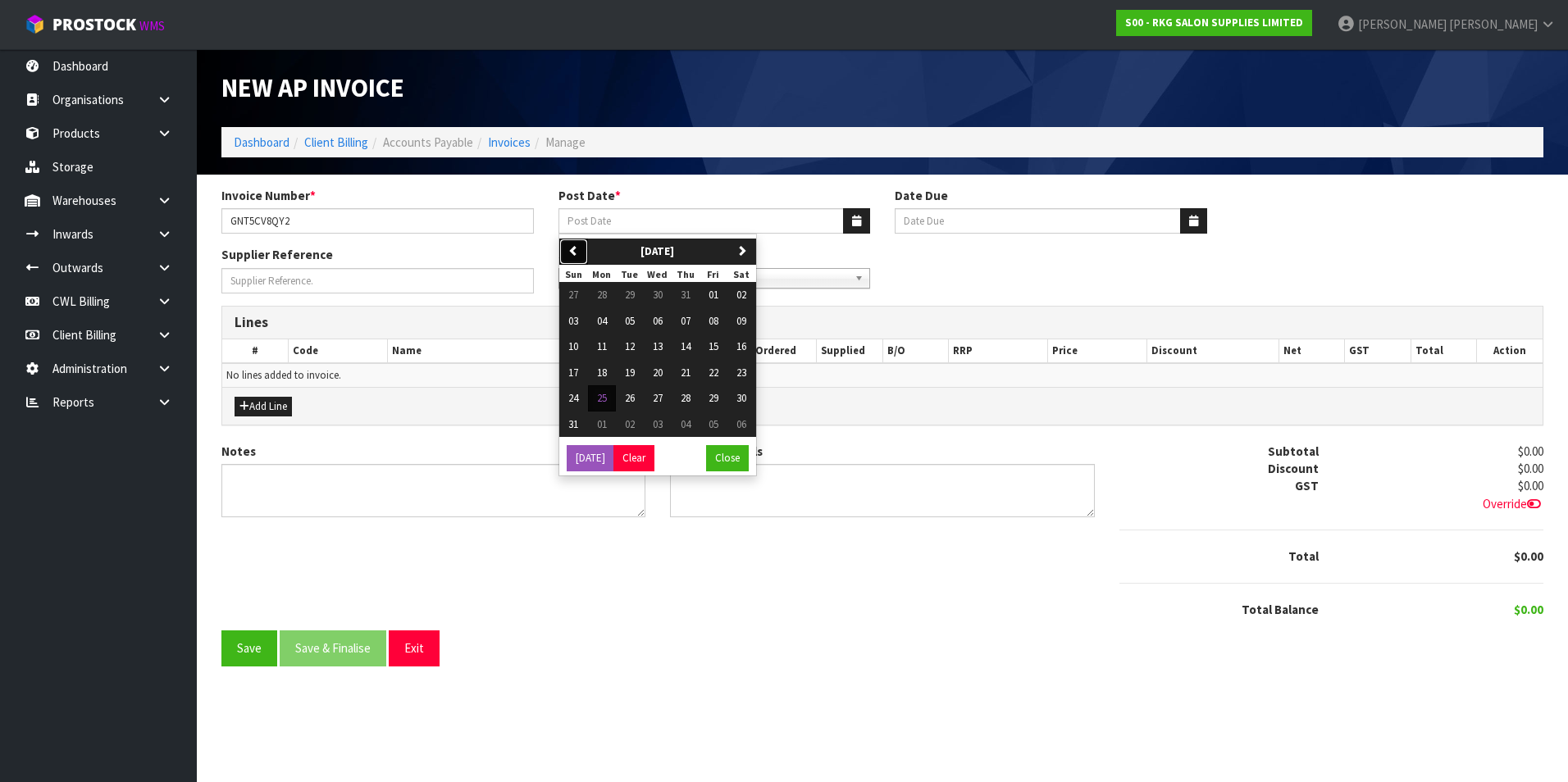
drag, startPoint x: 576, startPoint y: 248, endPoint x: 623, endPoint y: 278, distance: 55.8
click at [577, 249] on icon "button" at bounding box center [573, 250] width 11 height 11
click at [666, 346] on button "16" at bounding box center [657, 346] width 27 height 26
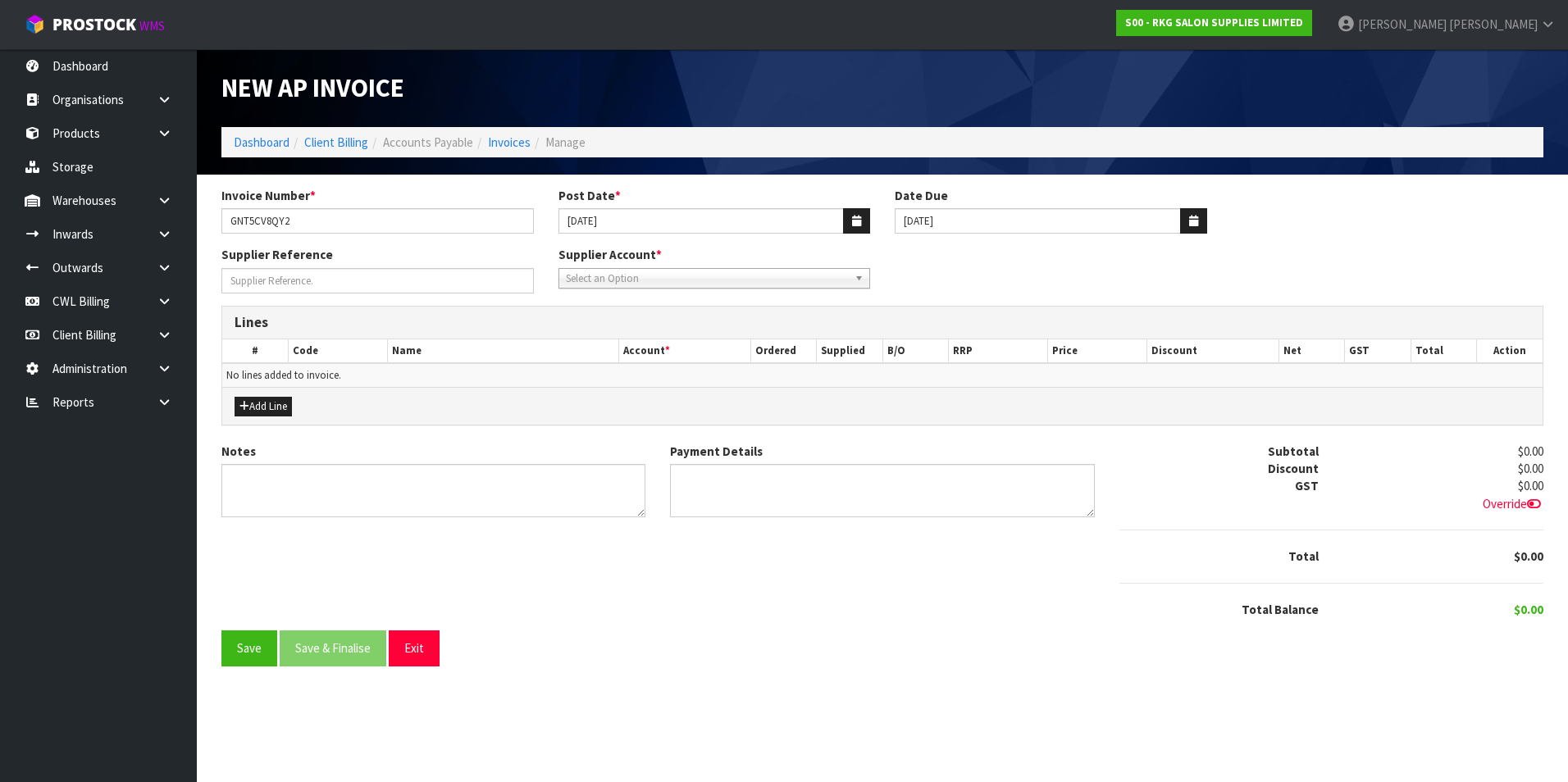
click at [642, 280] on span "Select an Option" at bounding box center [707, 279] width 283 height 20
click at [644, 328] on li "FB - Facebook Advertising" at bounding box center [714, 325] width 304 height 21
click at [277, 399] on button "Add Line" at bounding box center [263, 407] width 58 height 20
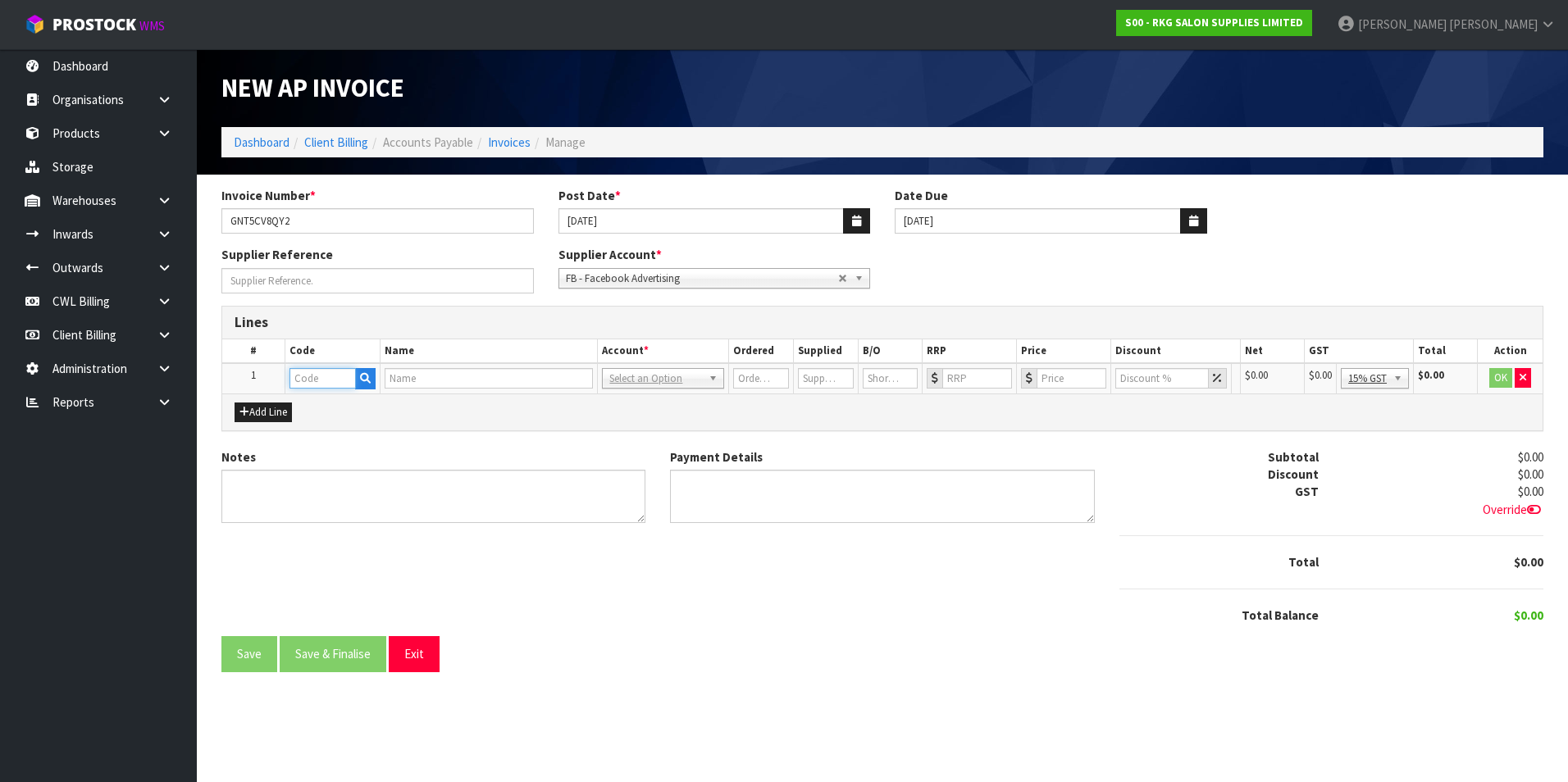
drag, startPoint x: 306, startPoint y: 380, endPoint x: 320, endPoint y: 401, distance: 25.2
click at [306, 381] on input "text" at bounding box center [323, 378] width 67 height 21
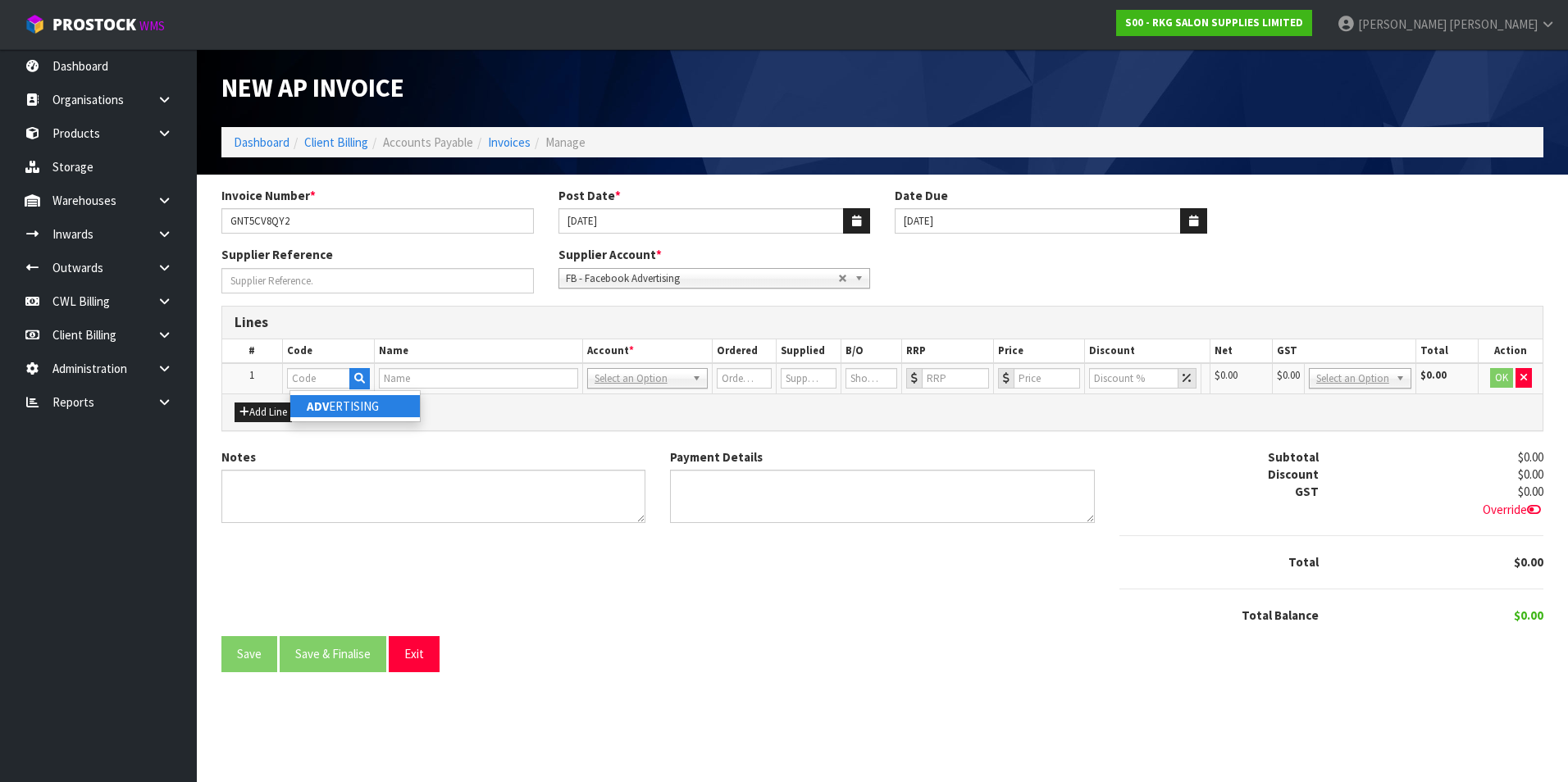
click at [333, 406] on link "ADV ERTISING" at bounding box center [355, 406] width 130 height 23
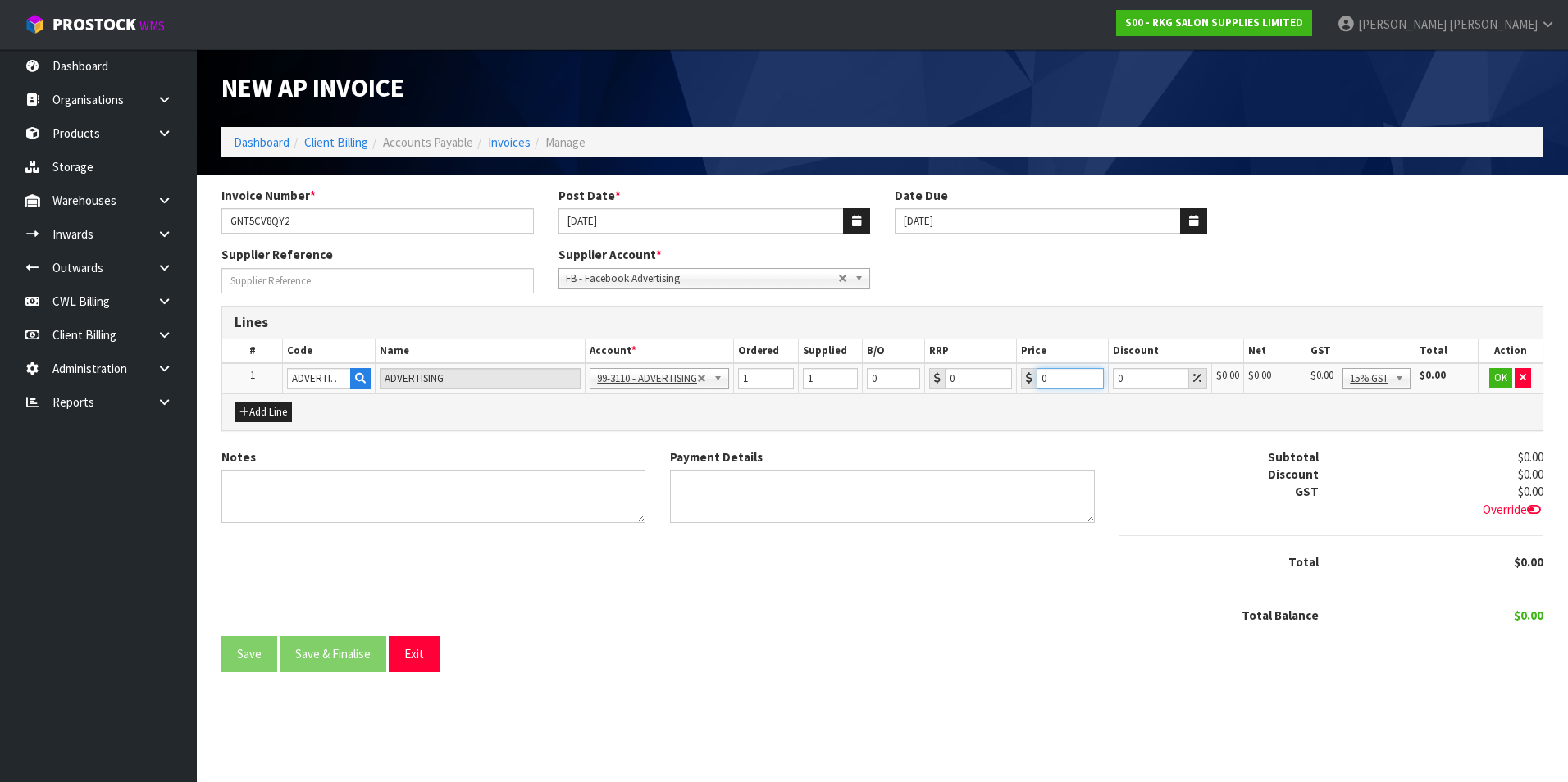
click at [1059, 382] on input "0" at bounding box center [1070, 378] width 68 height 21
drag, startPoint x: 1401, startPoint y: 378, endPoint x: 1404, endPoint y: 409, distance: 31.1
click at [1495, 382] on button "OK" at bounding box center [1501, 378] width 23 height 20
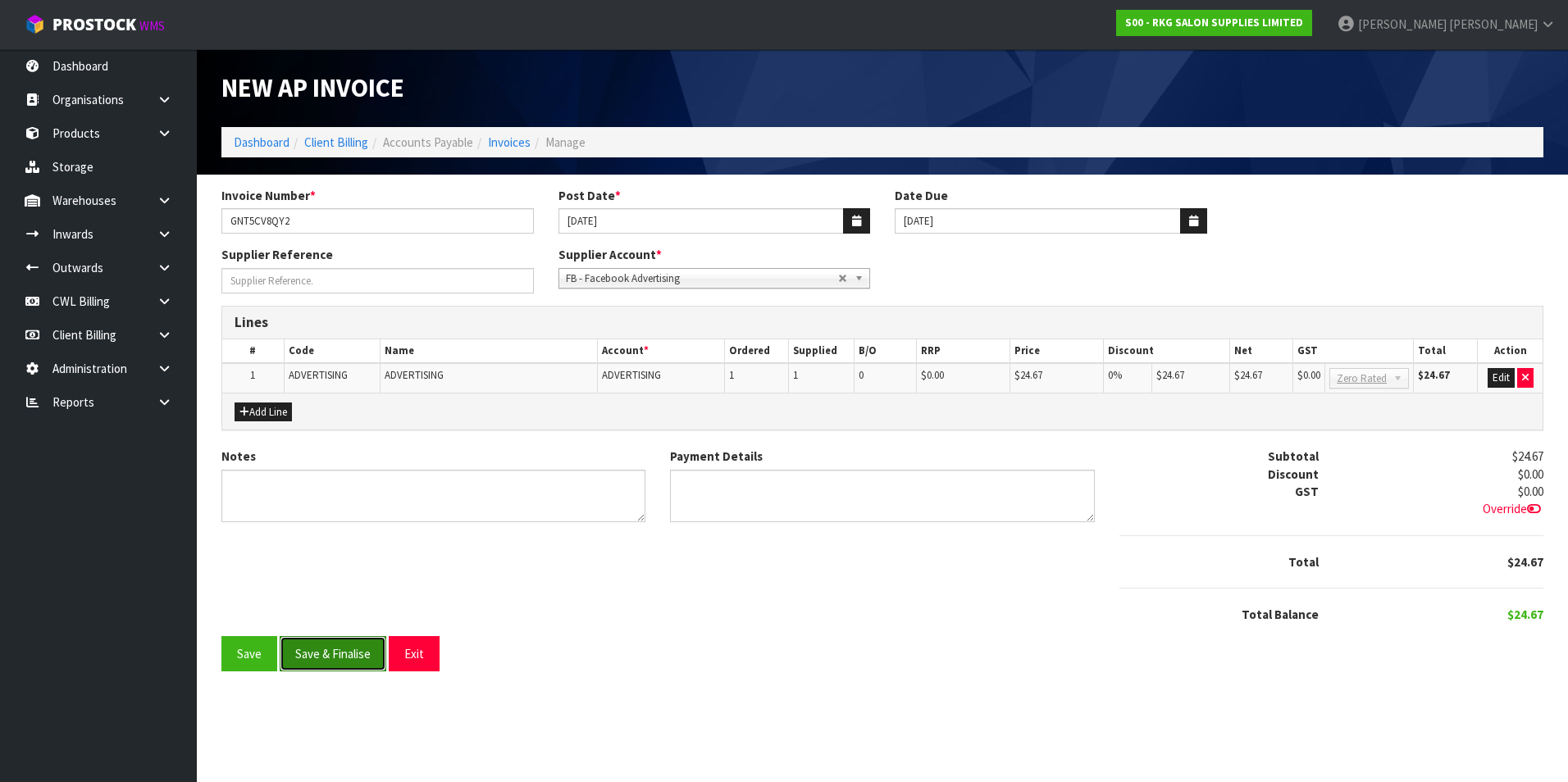
click at [344, 650] on button "Save & Finalise" at bounding box center [333, 654] width 107 height 35
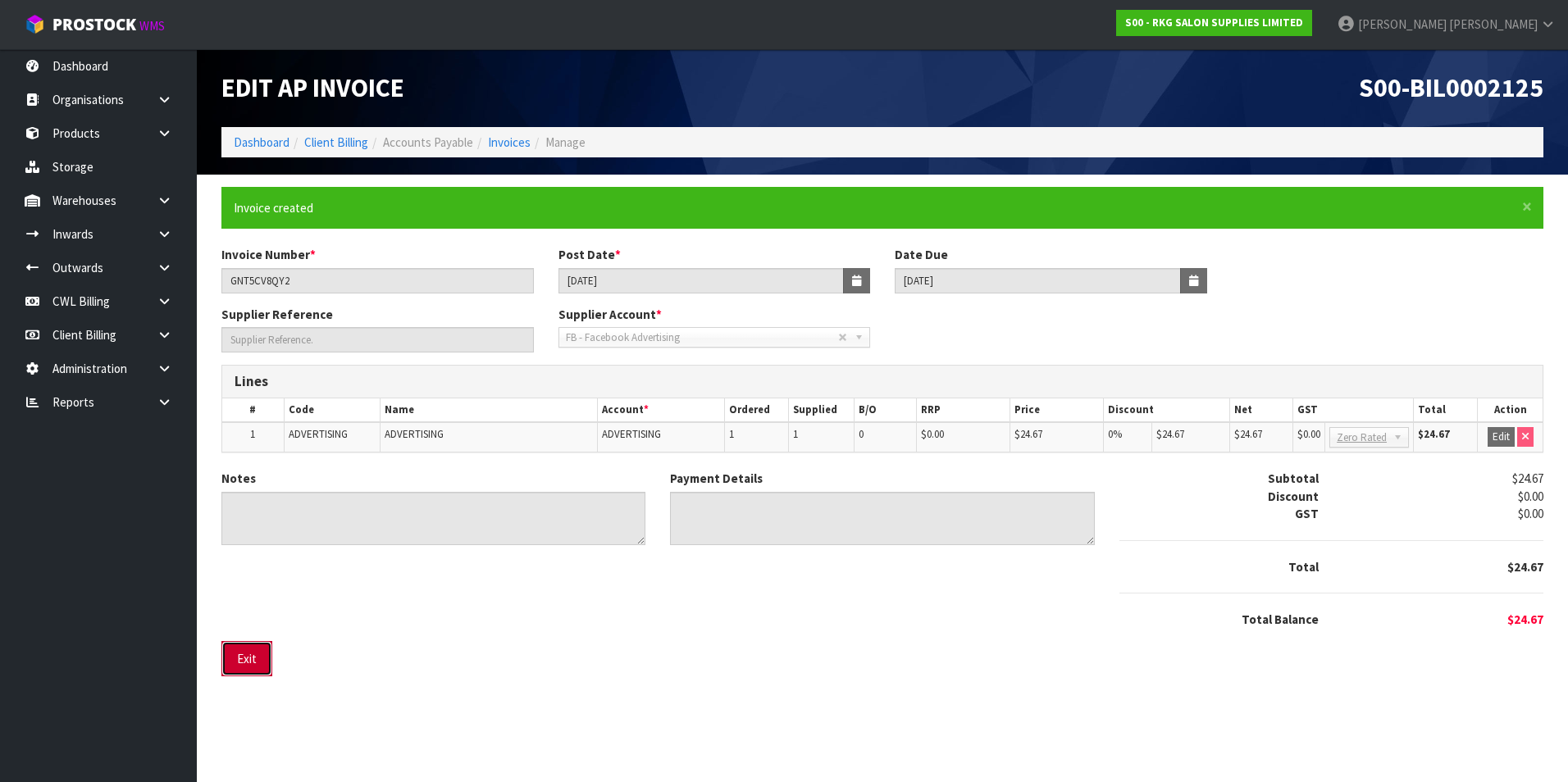
click at [244, 662] on button "Exit" at bounding box center [247, 659] width 51 height 35
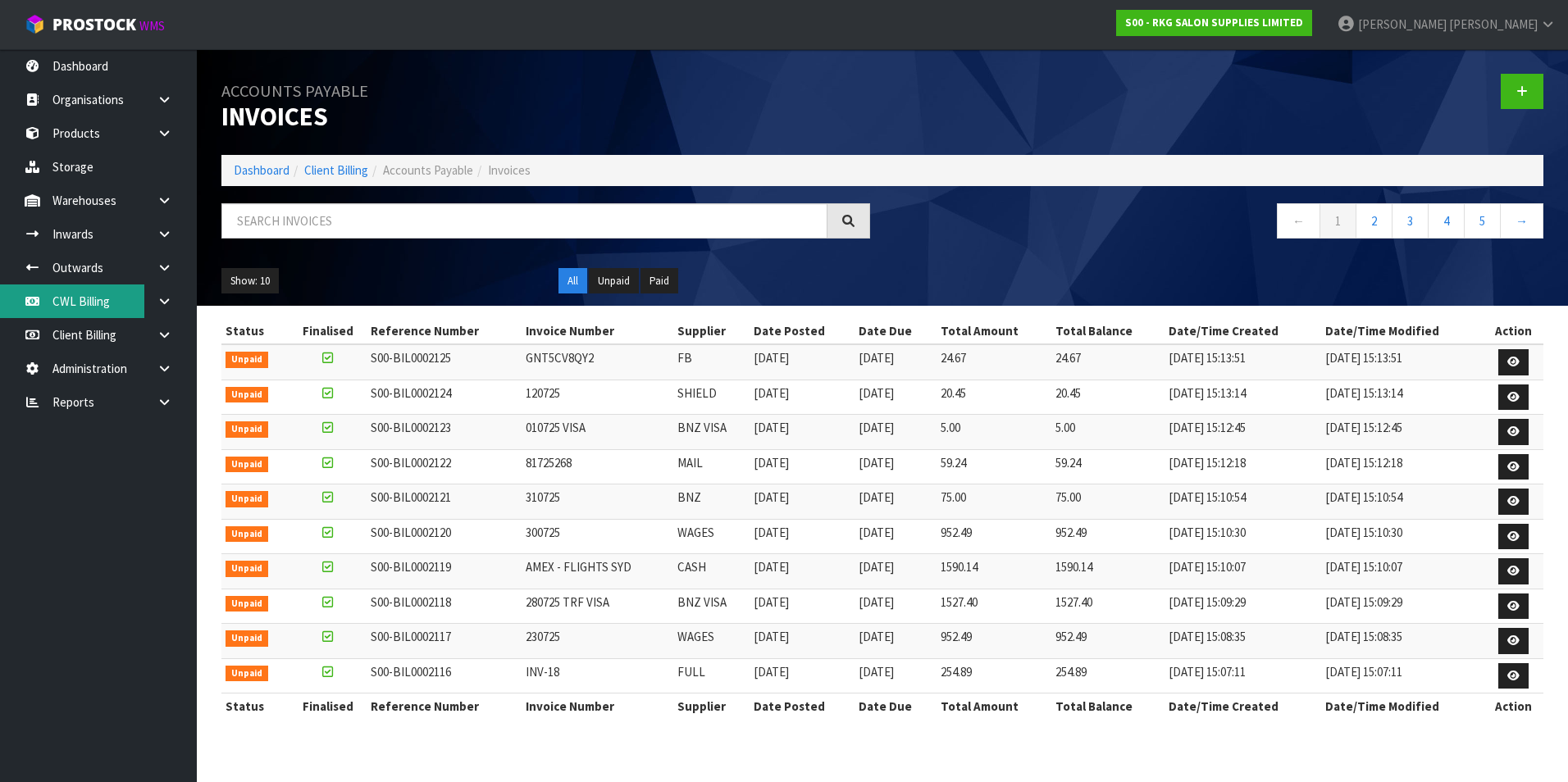
click at [76, 297] on link "CWL Billing" at bounding box center [98, 301] width 197 height 33
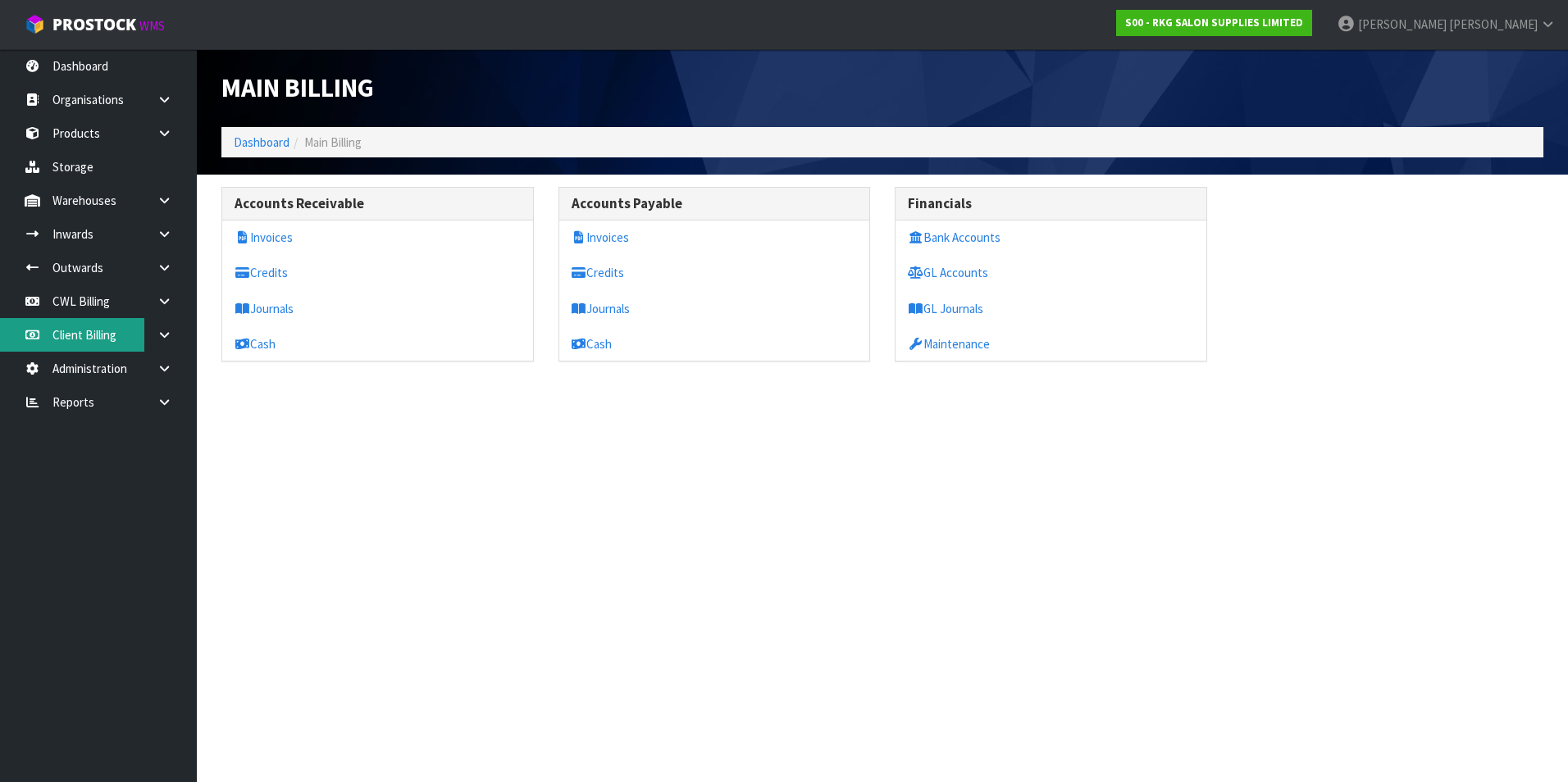
click at [79, 336] on link "Client Billing" at bounding box center [98, 335] width 197 height 33
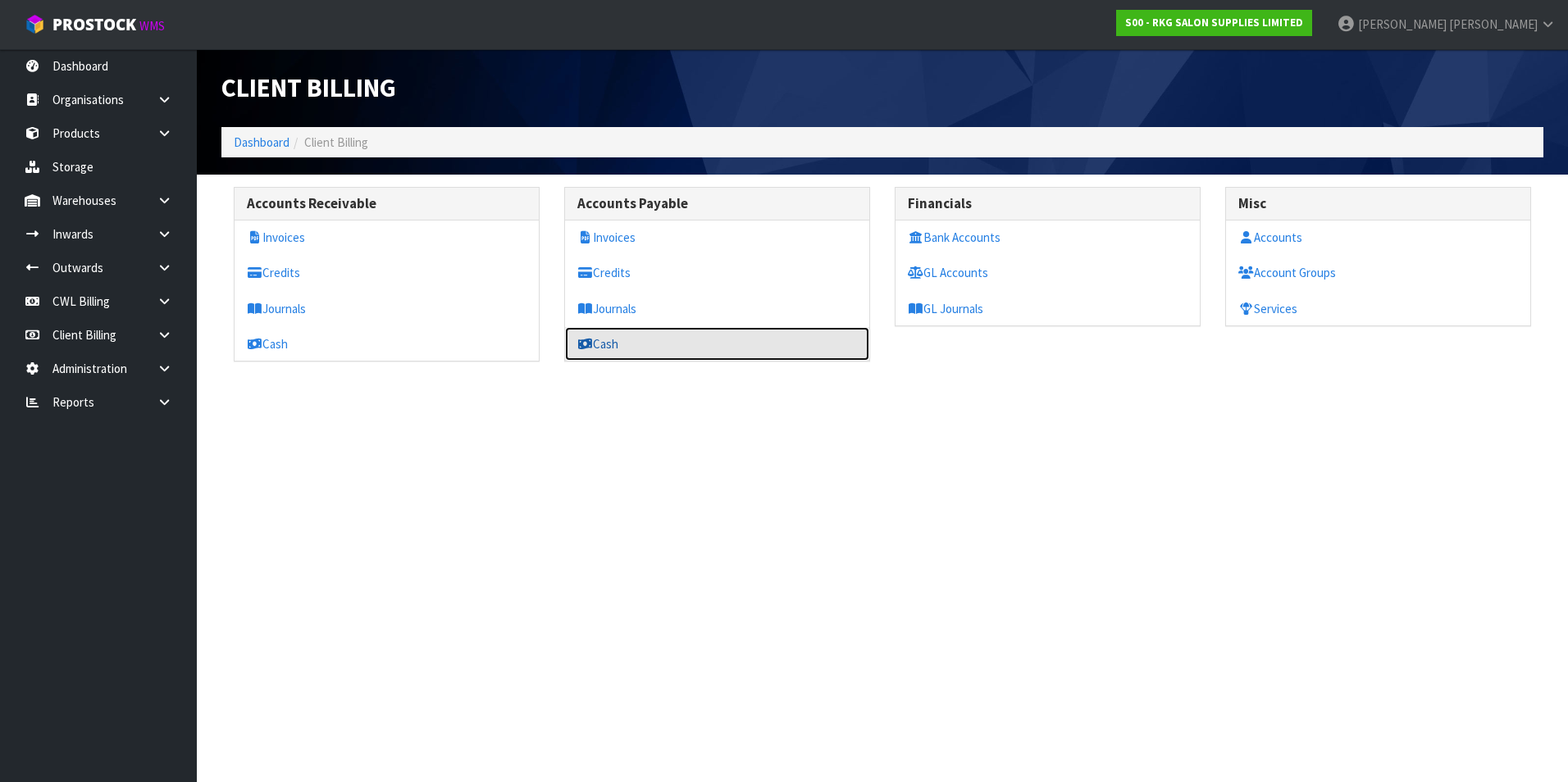
click at [647, 347] on link "Cash" at bounding box center [717, 343] width 304 height 33
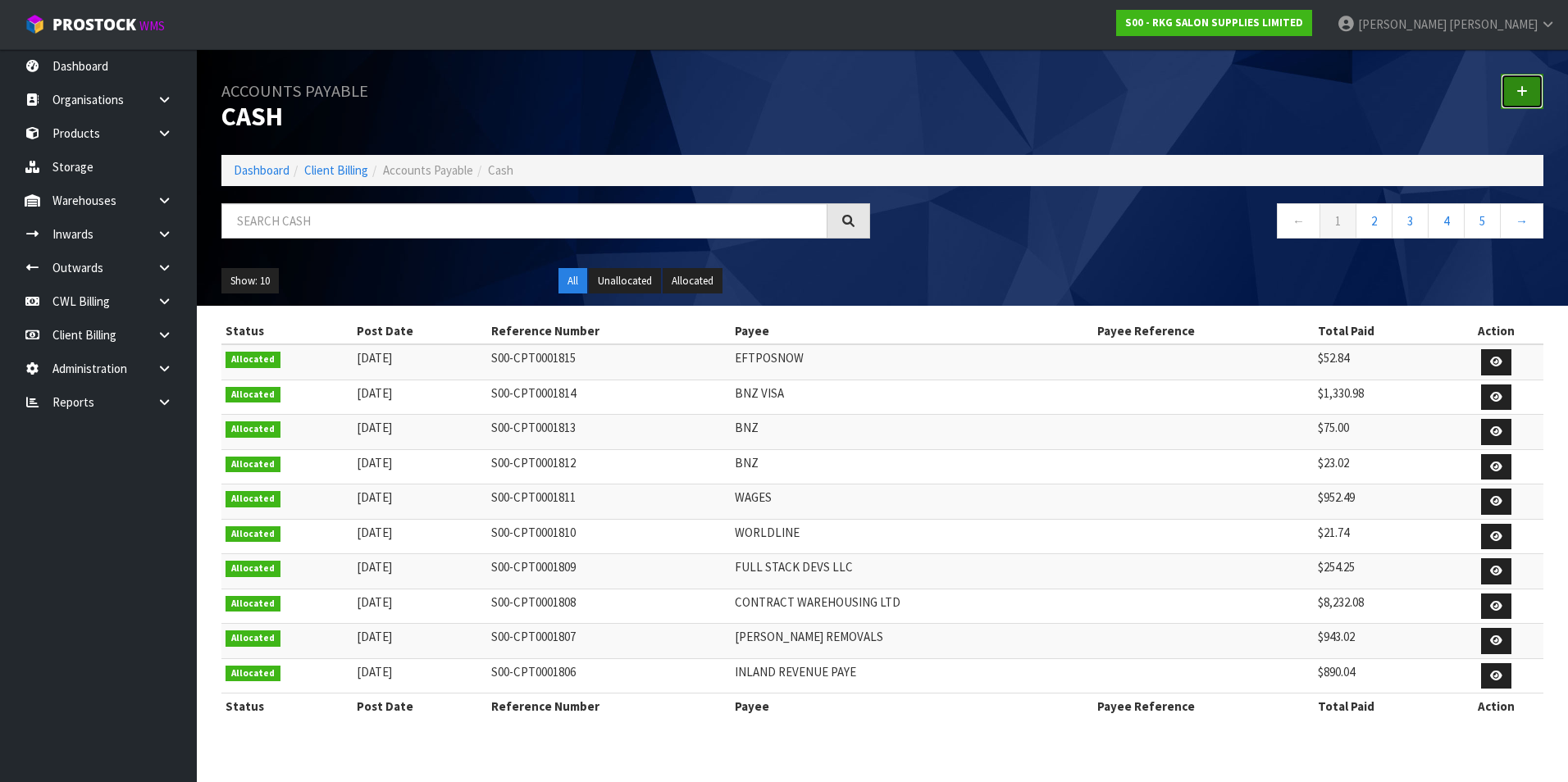
click at [1519, 87] on icon at bounding box center [1522, 91] width 12 height 13
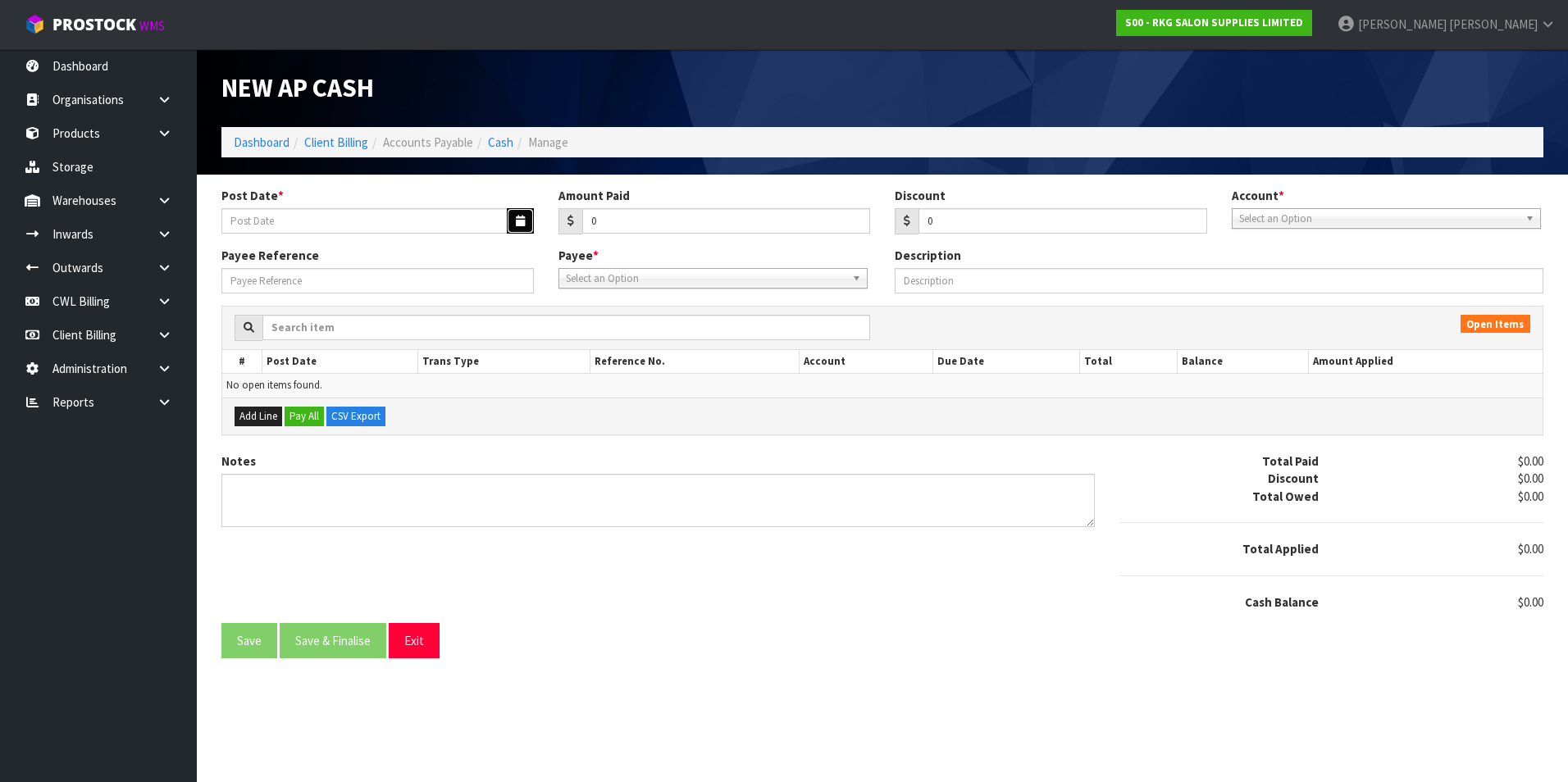
click at [520, 221] on icon "button" at bounding box center [520, 221] width 9 height 11
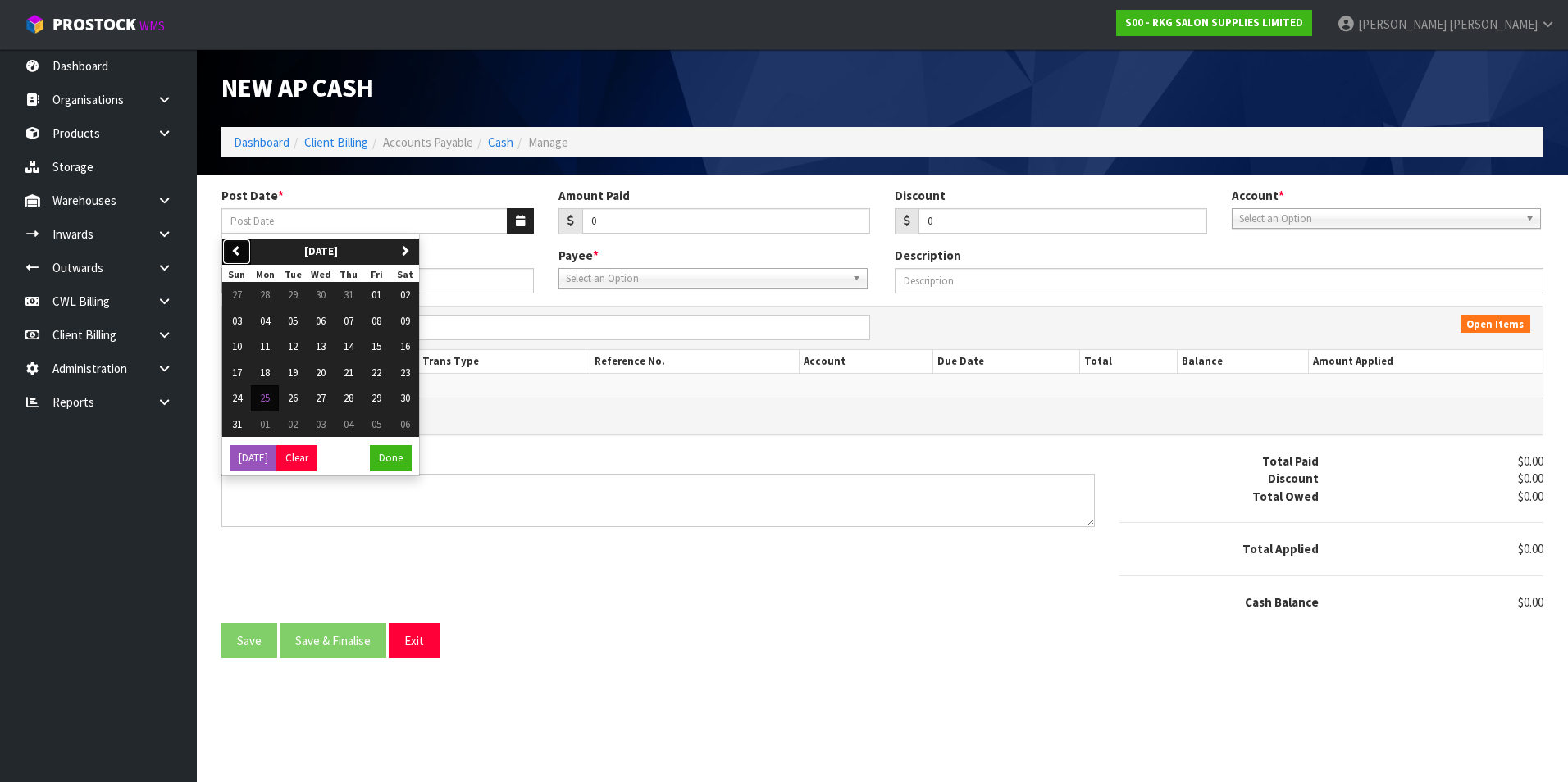
click at [244, 248] on button "previous" at bounding box center [235, 251] width 28 height 26
click at [299, 290] on button "01" at bounding box center [292, 295] width 27 height 26
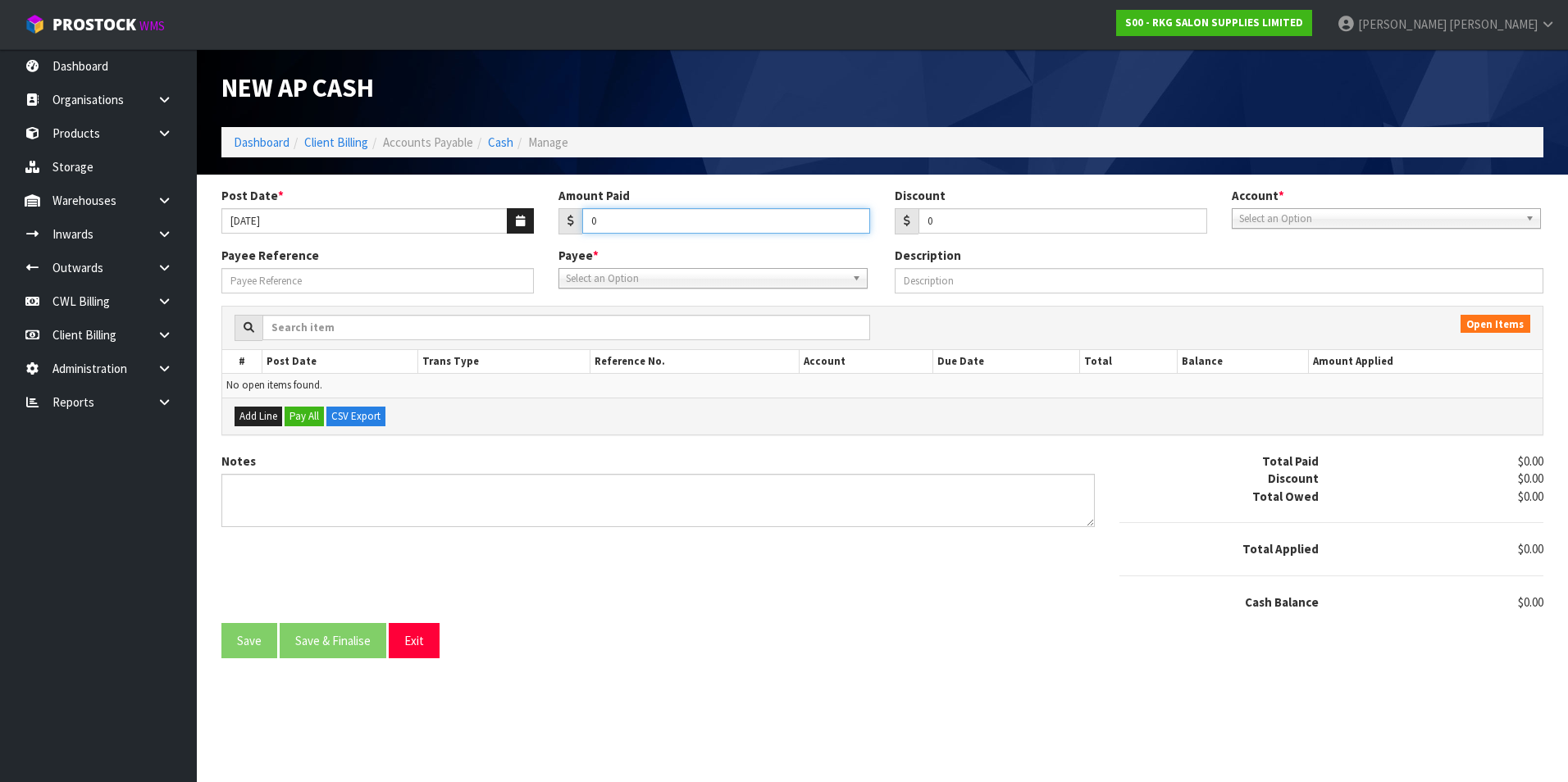
click at [627, 223] on input "0" at bounding box center [726, 221] width 288 height 26
click at [1299, 219] on span "Select an Option" at bounding box center [1379, 219] width 280 height 20
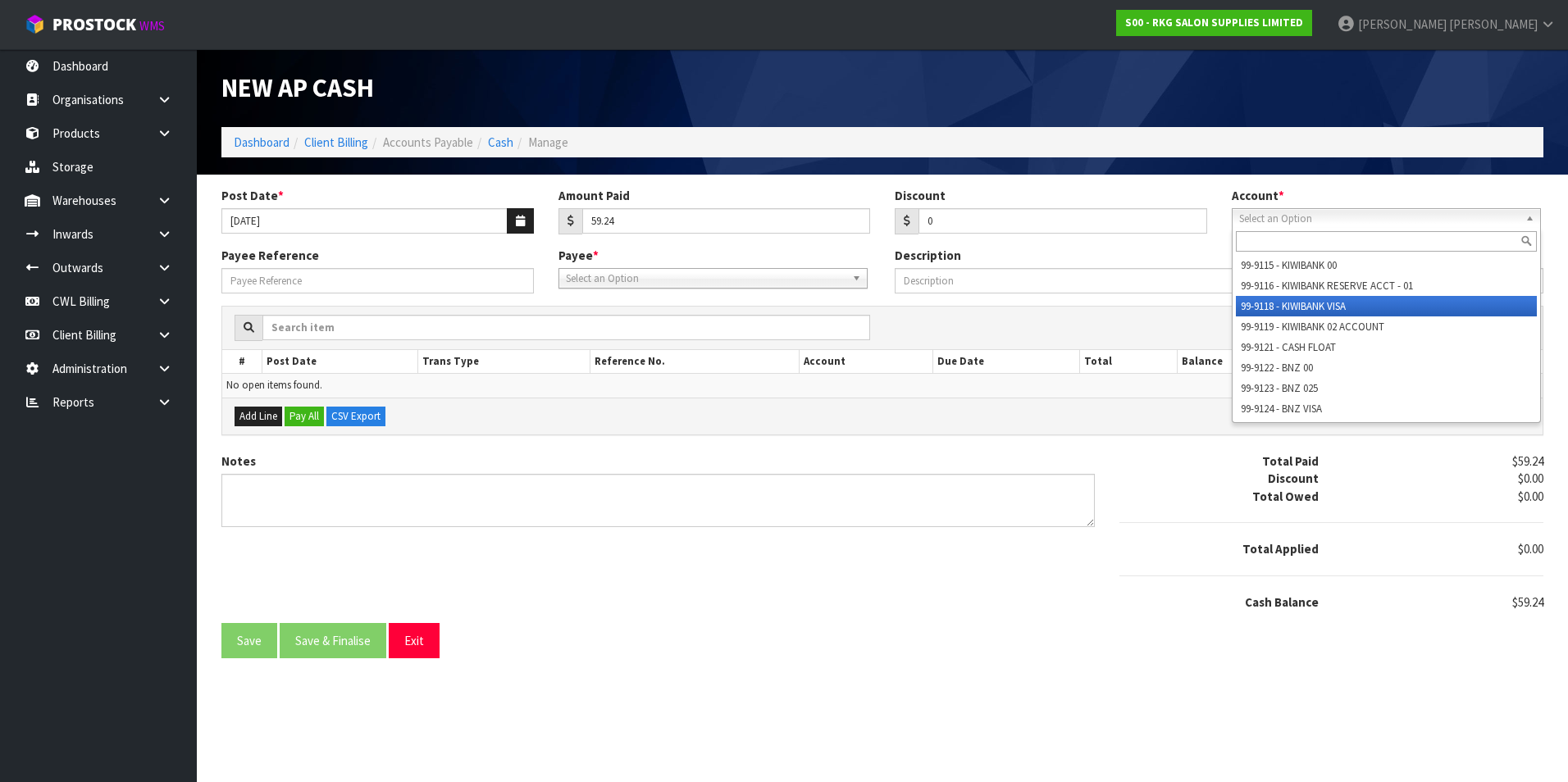
click at [1351, 303] on li "99-9118 - KIWIBANK VISA" at bounding box center [1386, 306] width 301 height 21
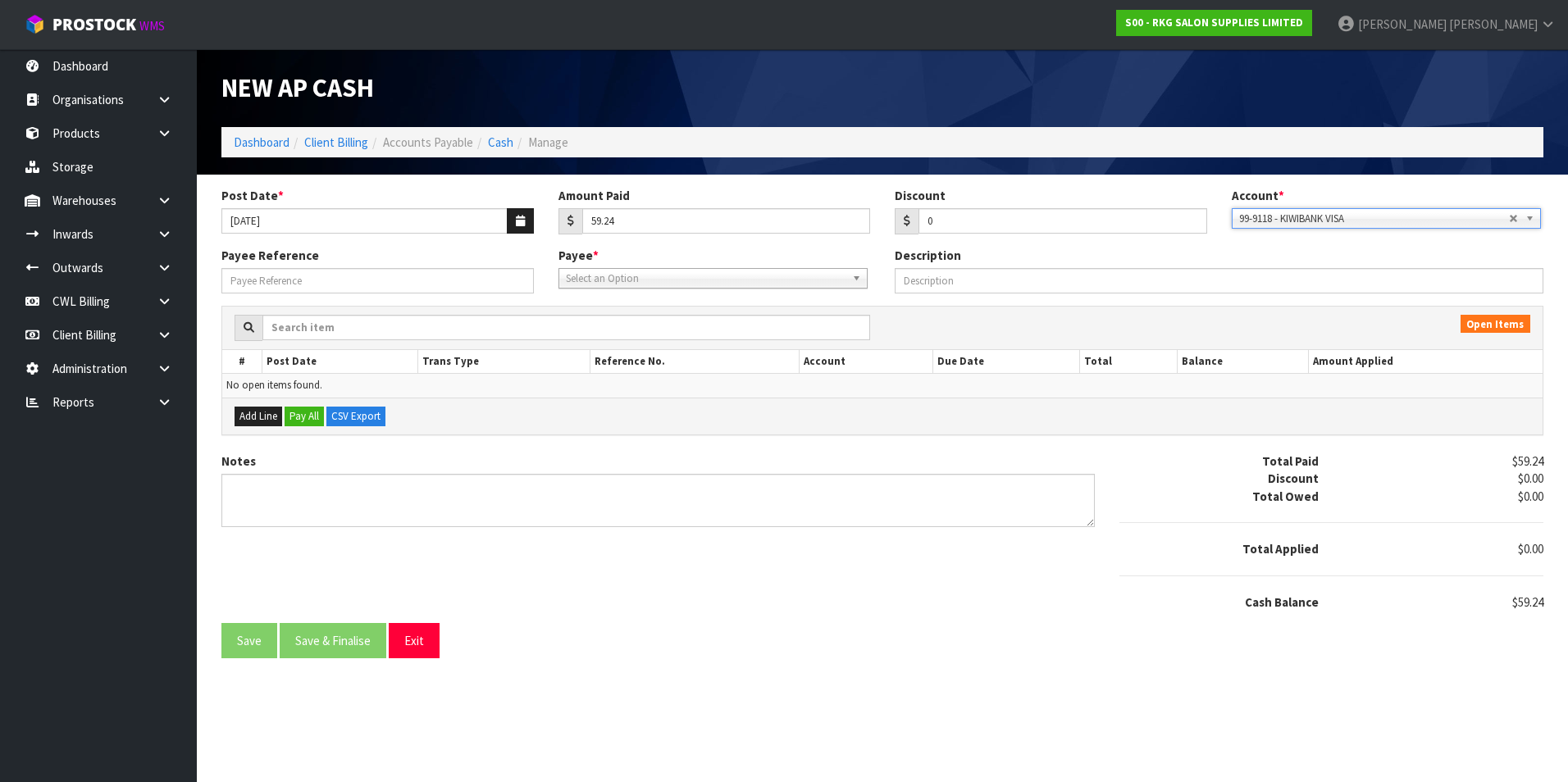
click at [1357, 219] on span "99-9118 - KIWIBANK VISA" at bounding box center [1374, 219] width 270 height 20
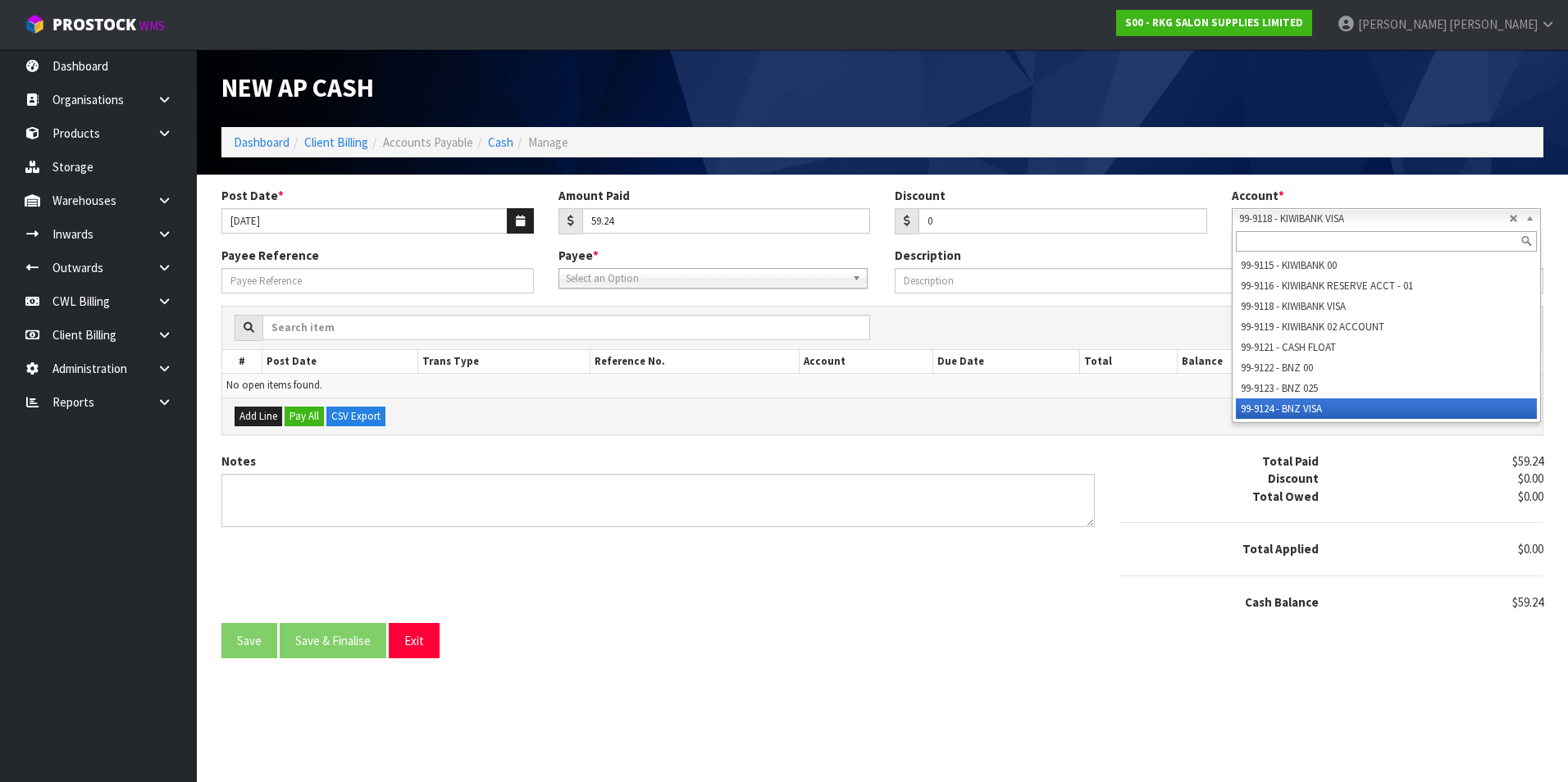
click at [1336, 409] on li "99-9124 - BNZ VISA" at bounding box center [1386, 408] width 301 height 21
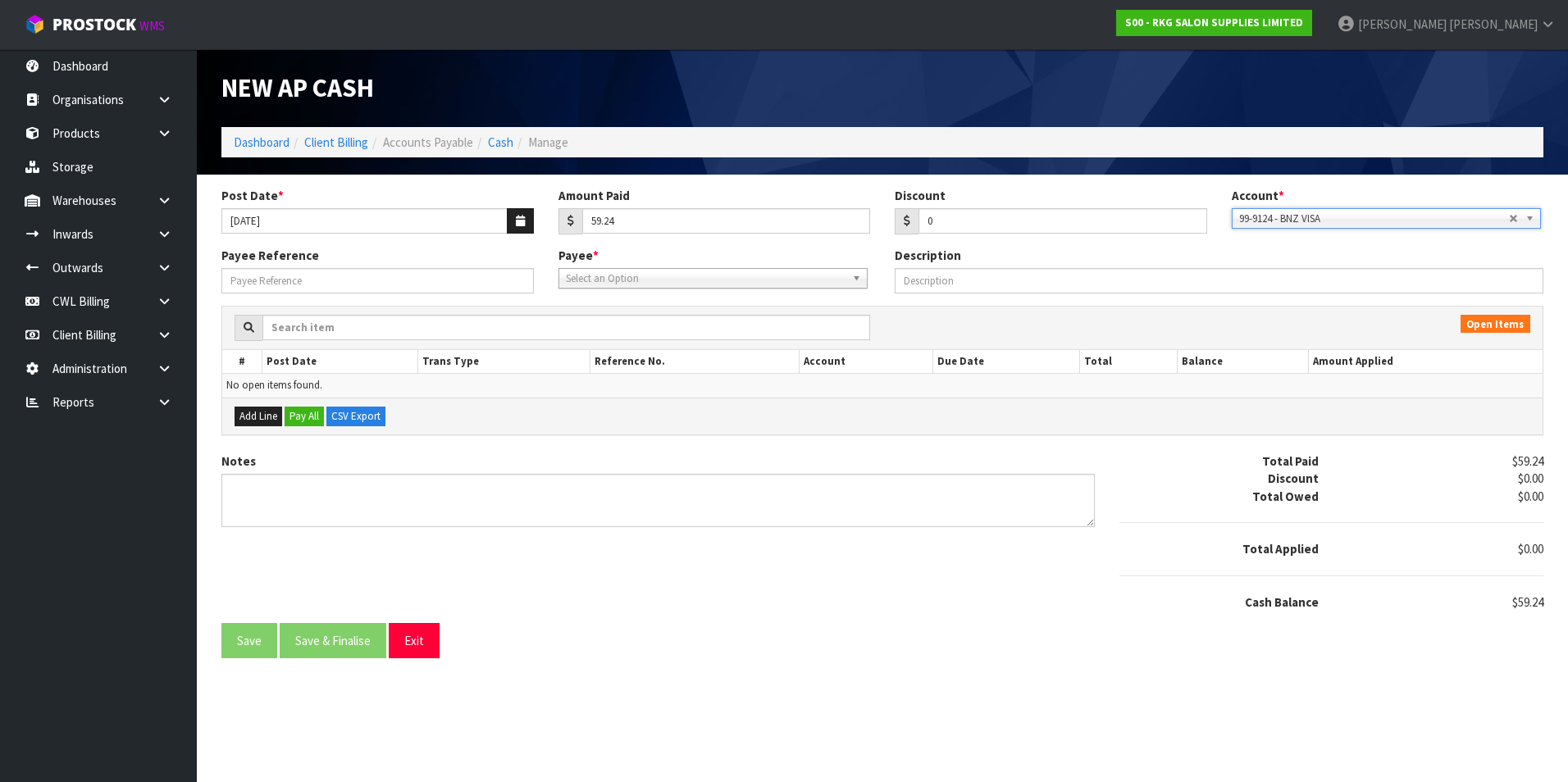
click at [612, 282] on span "Select an Option" at bounding box center [706, 279] width 280 height 20
click at [666, 322] on li "MAIL - MAILGUN TECHNOLOGIES INC" at bounding box center [712, 325] width 301 height 21
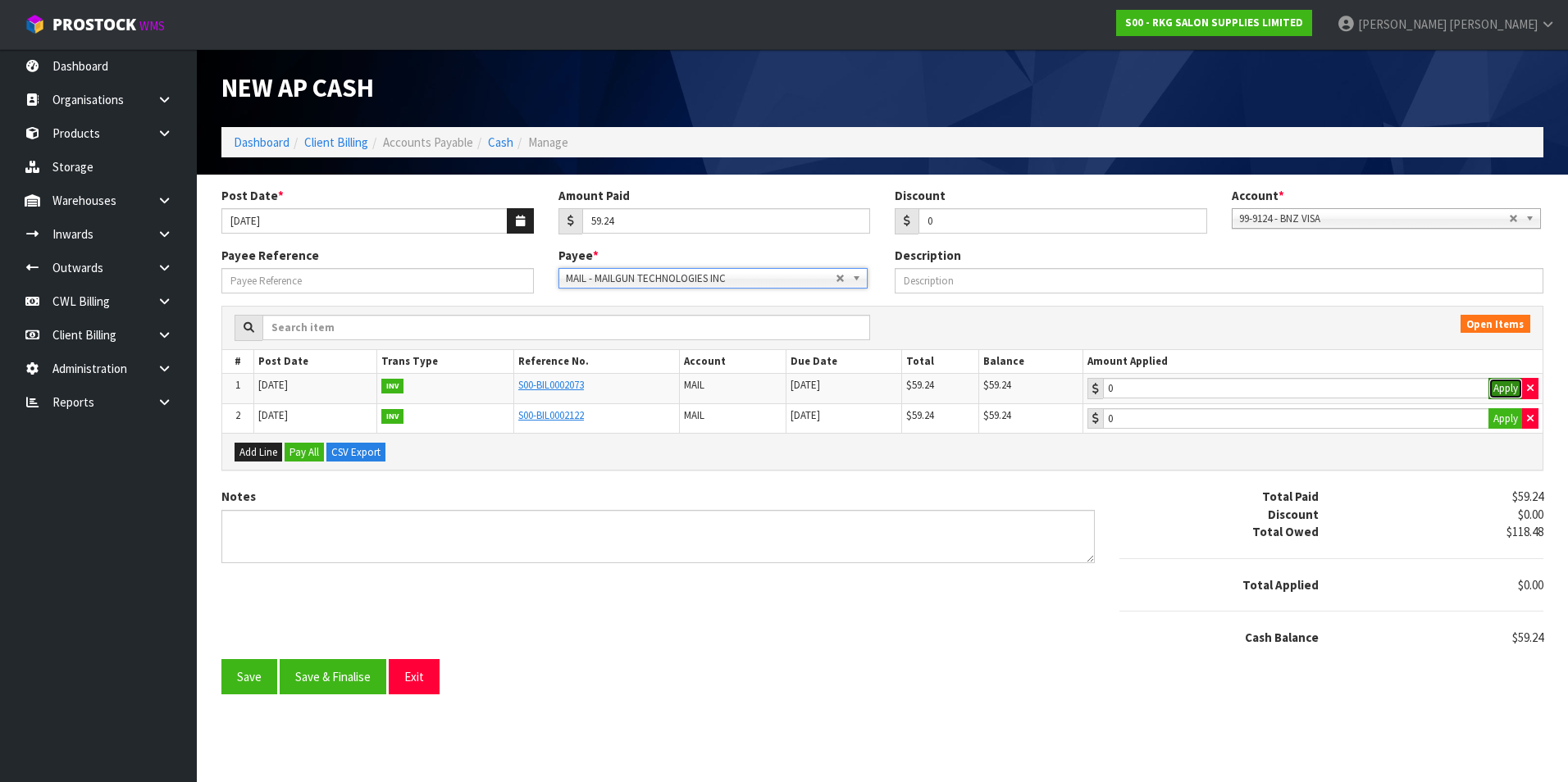
click at [1502, 386] on button "Apply" at bounding box center [1505, 389] width 34 height 22
click at [360, 678] on button "Save & Finalise" at bounding box center [333, 677] width 107 height 35
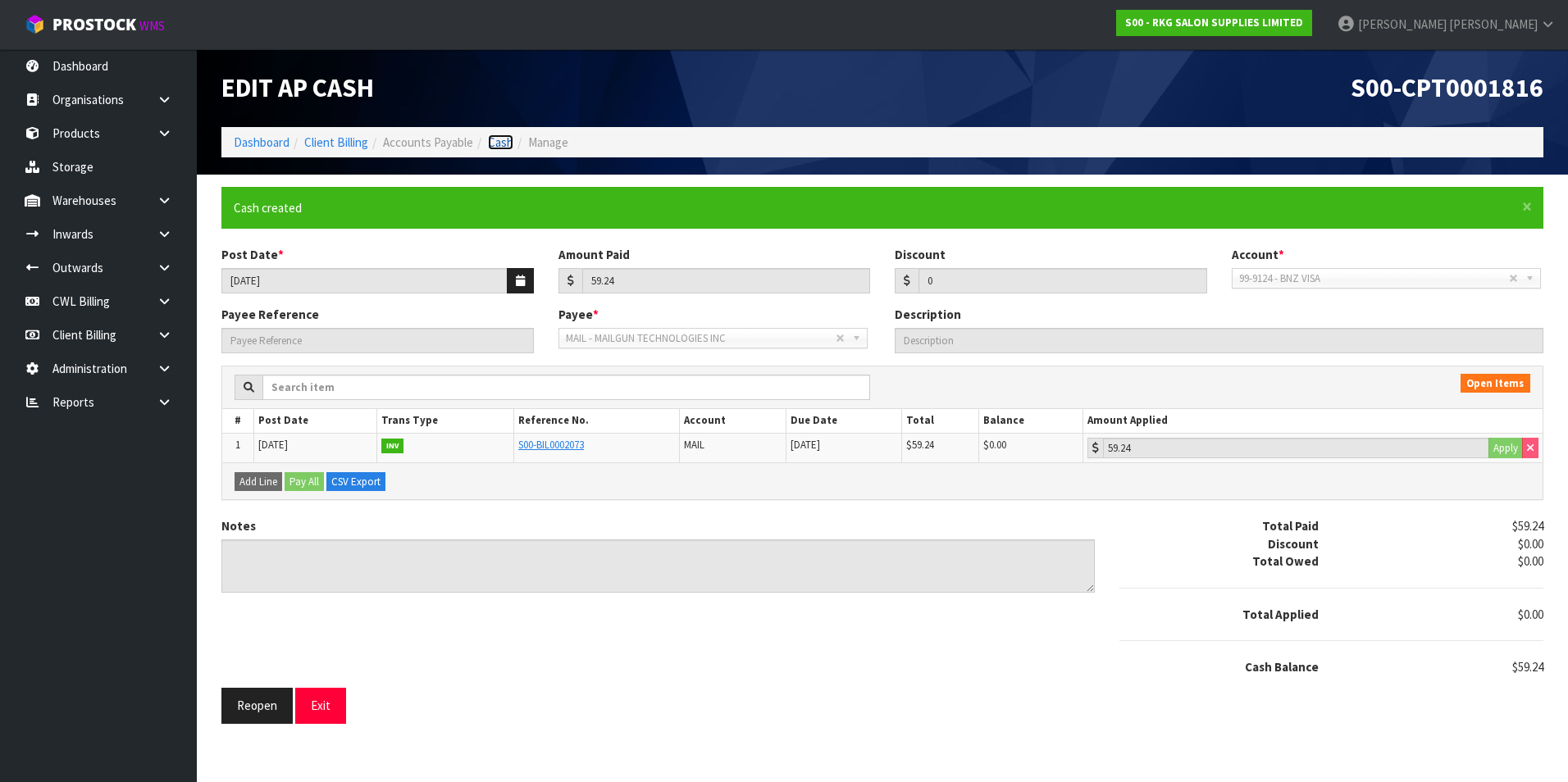
click at [500, 144] on link "Cash" at bounding box center [500, 142] width 26 height 16
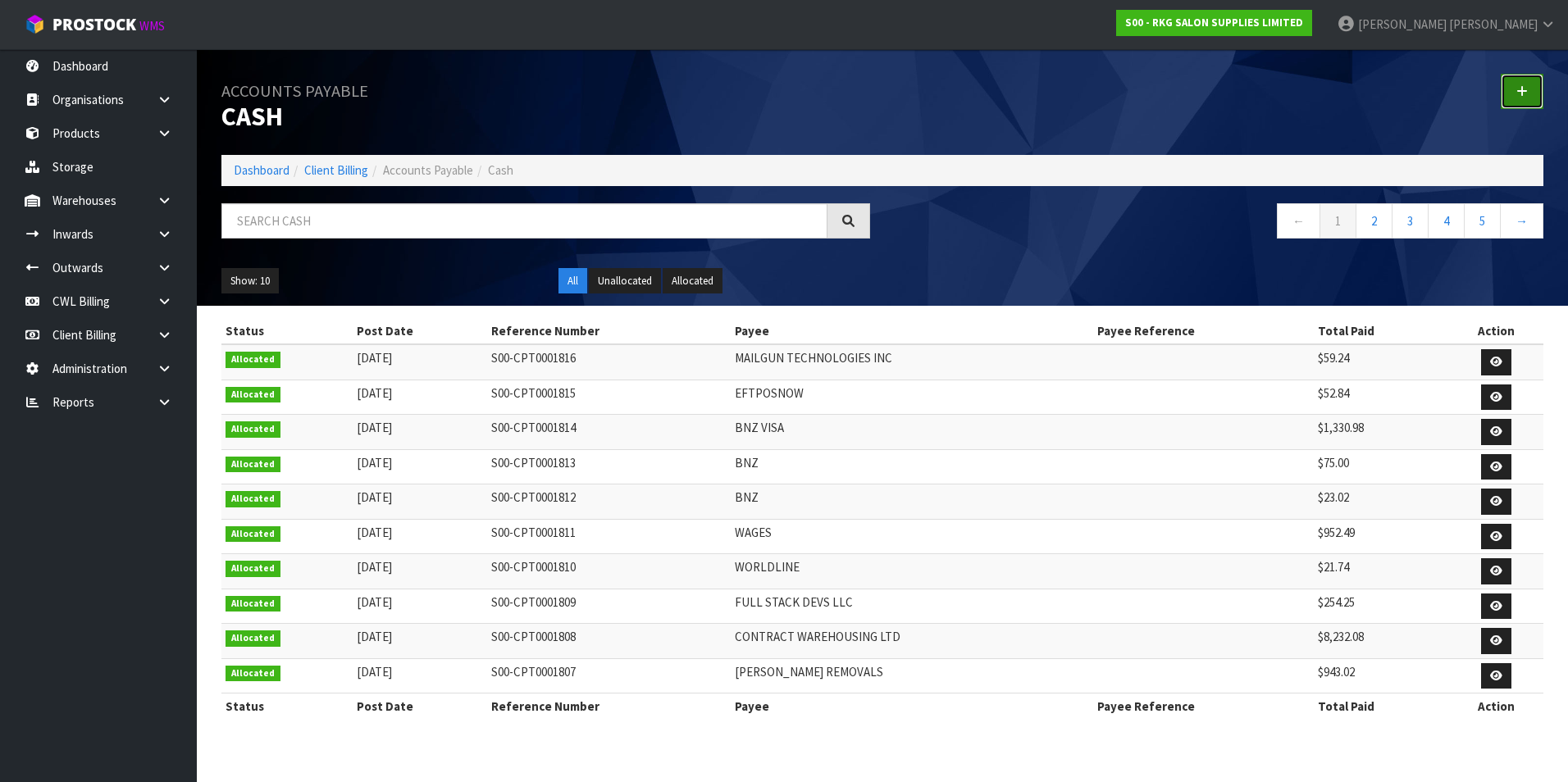
click at [1527, 92] on icon at bounding box center [1522, 91] width 12 height 13
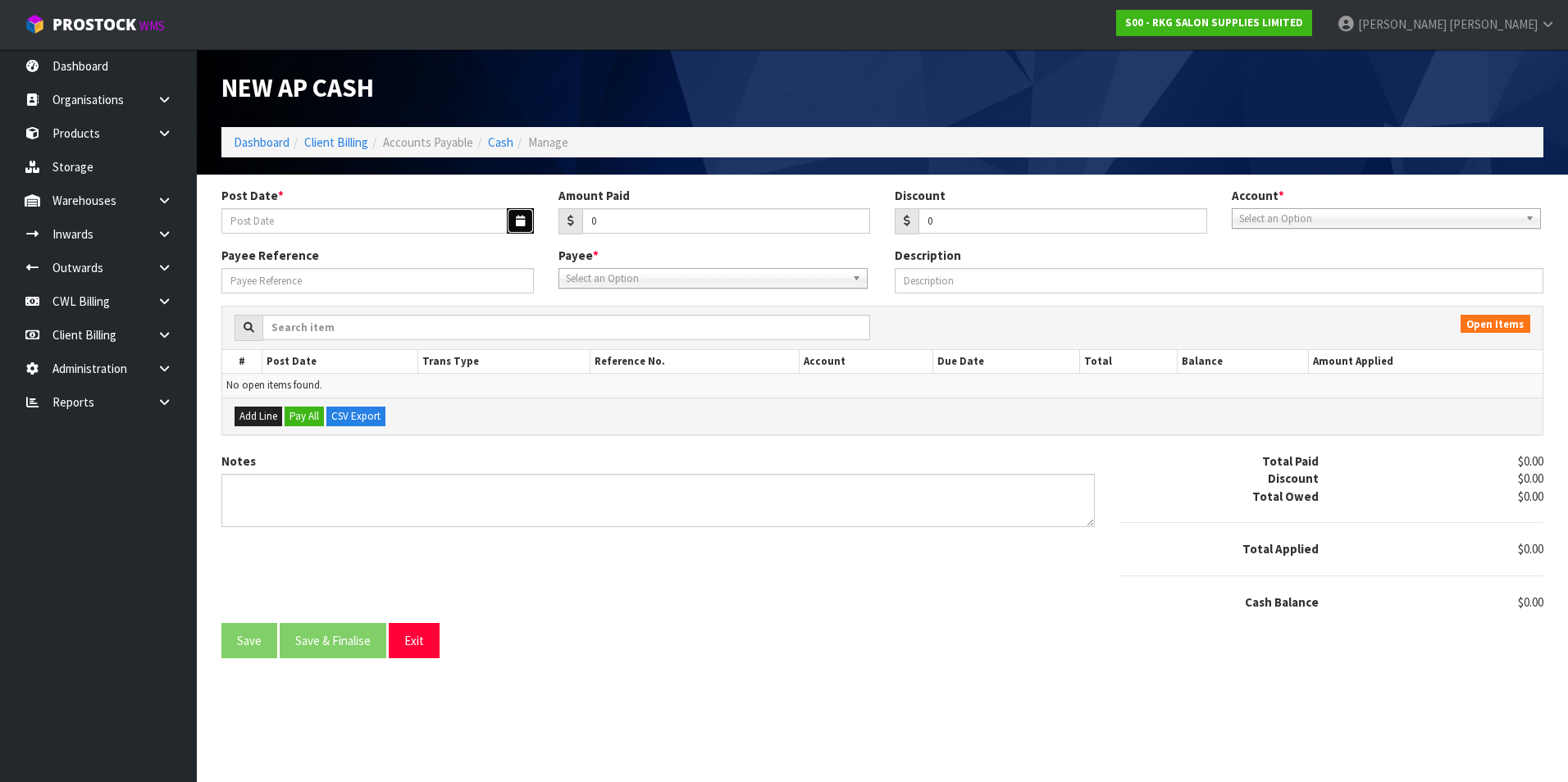
click at [517, 218] on icon "button" at bounding box center [520, 221] width 9 height 11
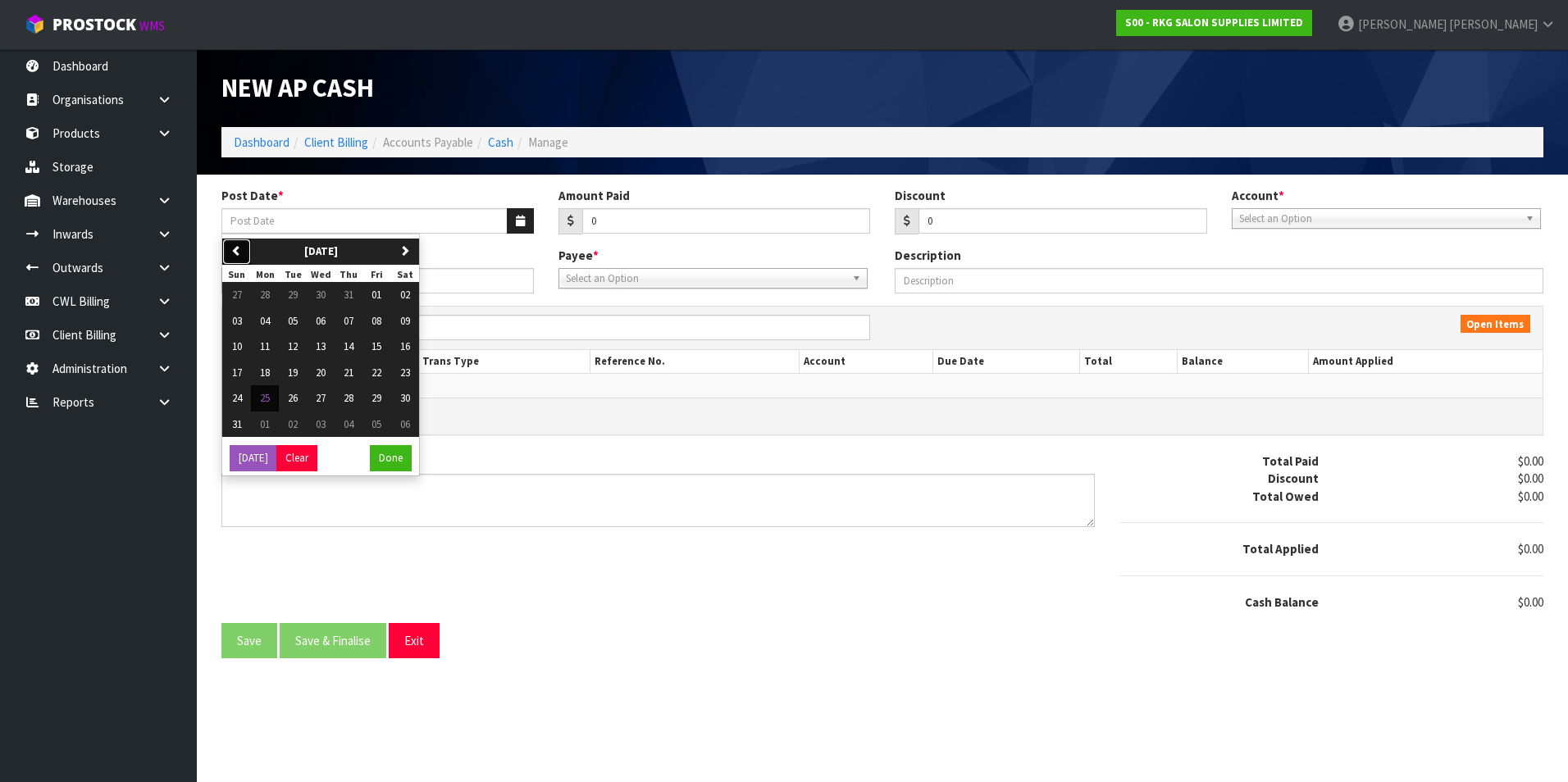
click at [238, 254] on icon "button" at bounding box center [236, 250] width 11 height 11
click at [297, 292] on span "01" at bounding box center [292, 294] width 10 height 14
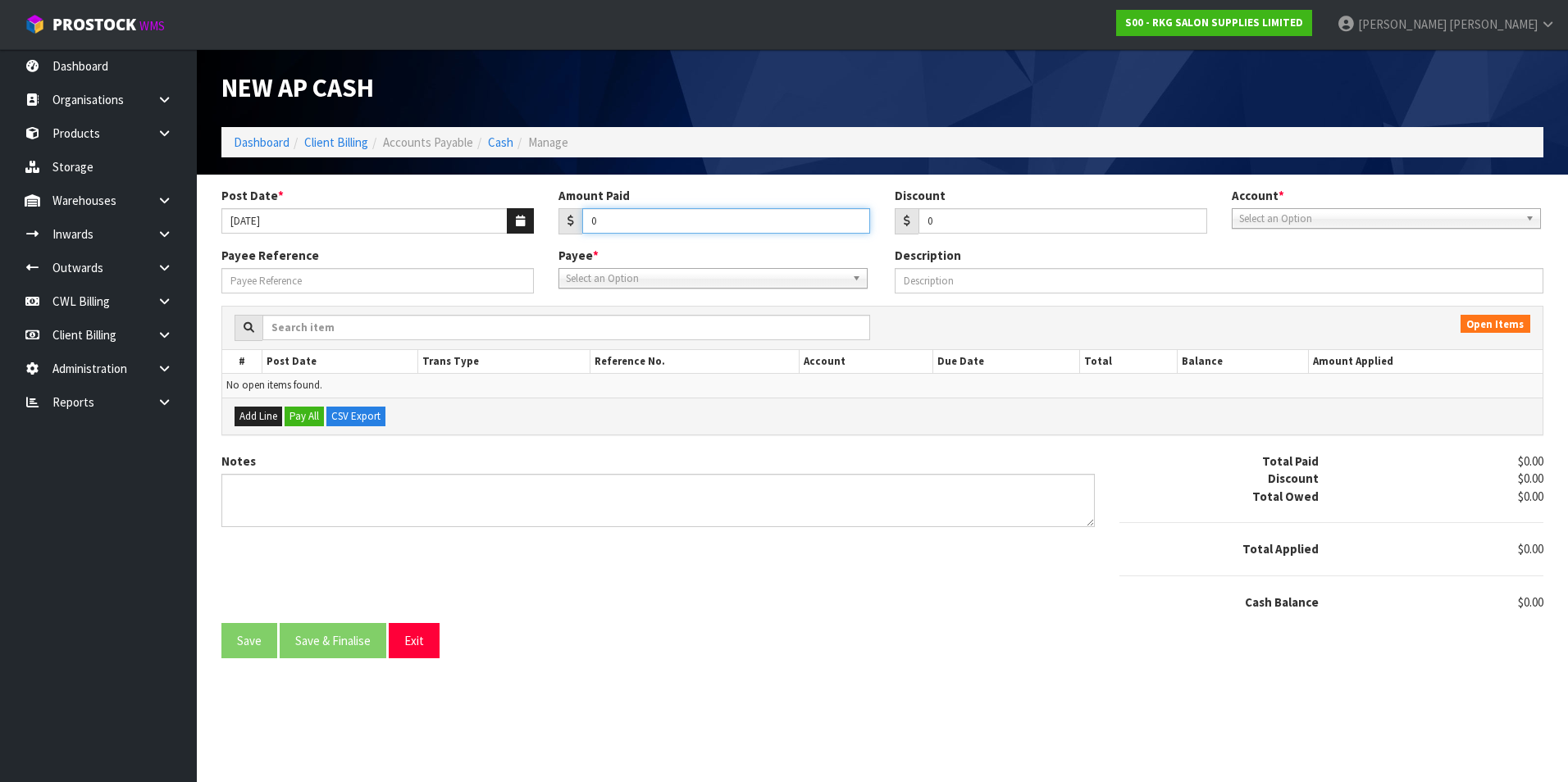
click at [661, 215] on input "0" at bounding box center [726, 221] width 288 height 26
click at [1298, 218] on span "Select an Option" at bounding box center [1379, 219] width 280 height 20
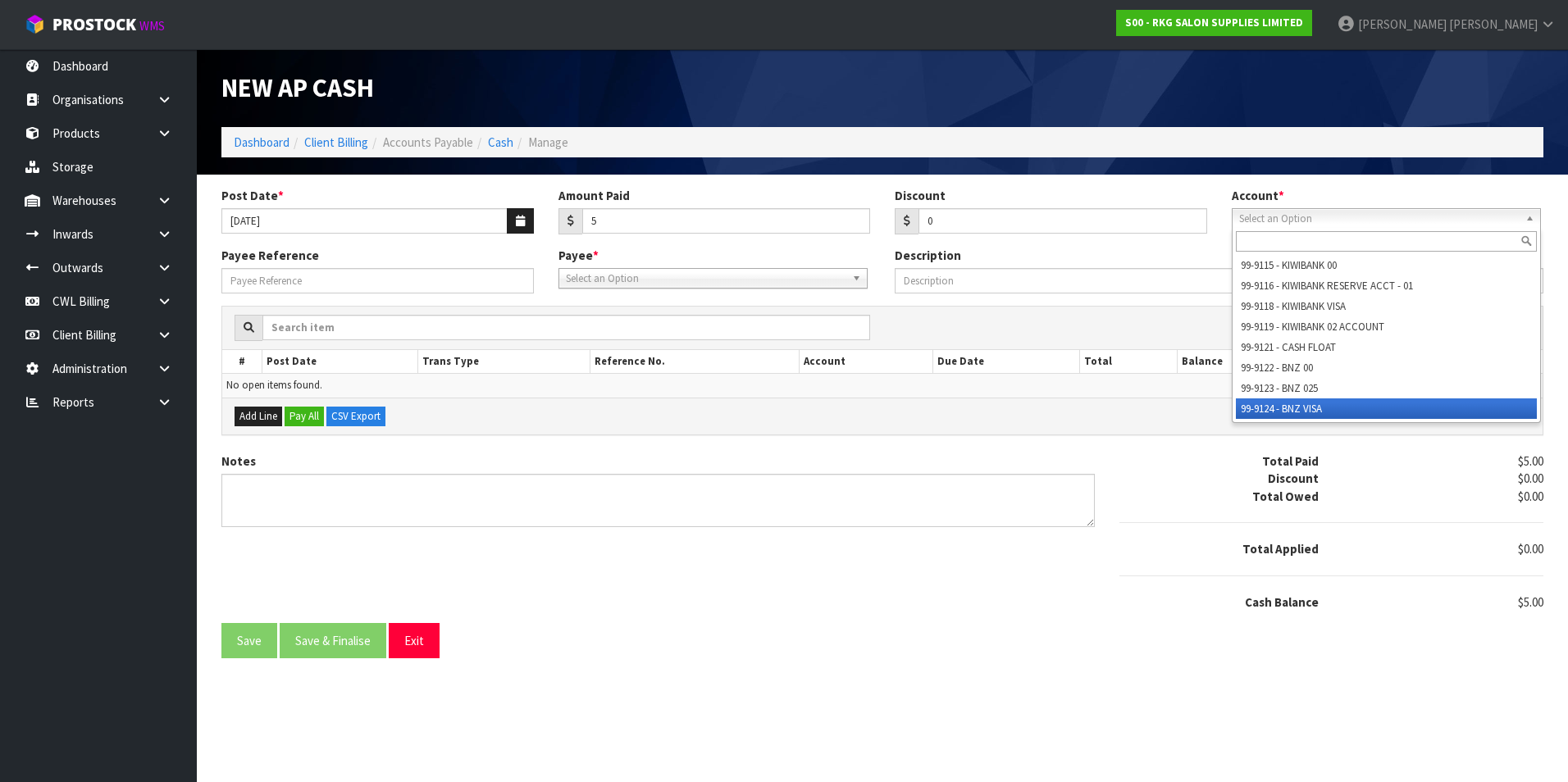
drag, startPoint x: 1335, startPoint y: 415, endPoint x: 1062, endPoint y: 330, distance: 285.9
click at [1333, 415] on li "99-9124 - BNZ VISA" at bounding box center [1386, 408] width 301 height 21
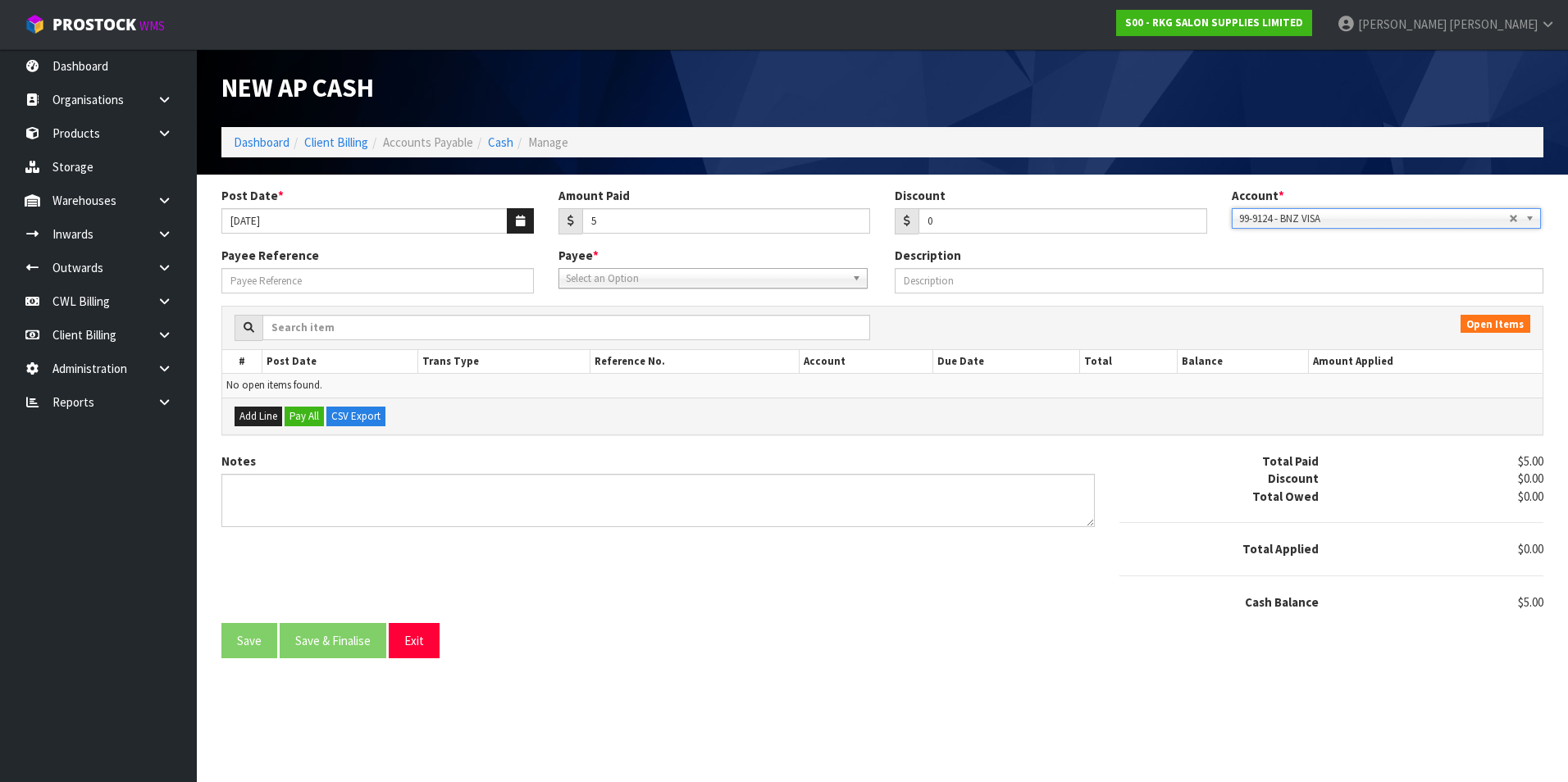
click at [642, 272] on span "Select an Option" at bounding box center [706, 279] width 280 height 20
click at [655, 338] on li "BNZ VISA - BNZ VISA" at bounding box center [712, 345] width 301 height 21
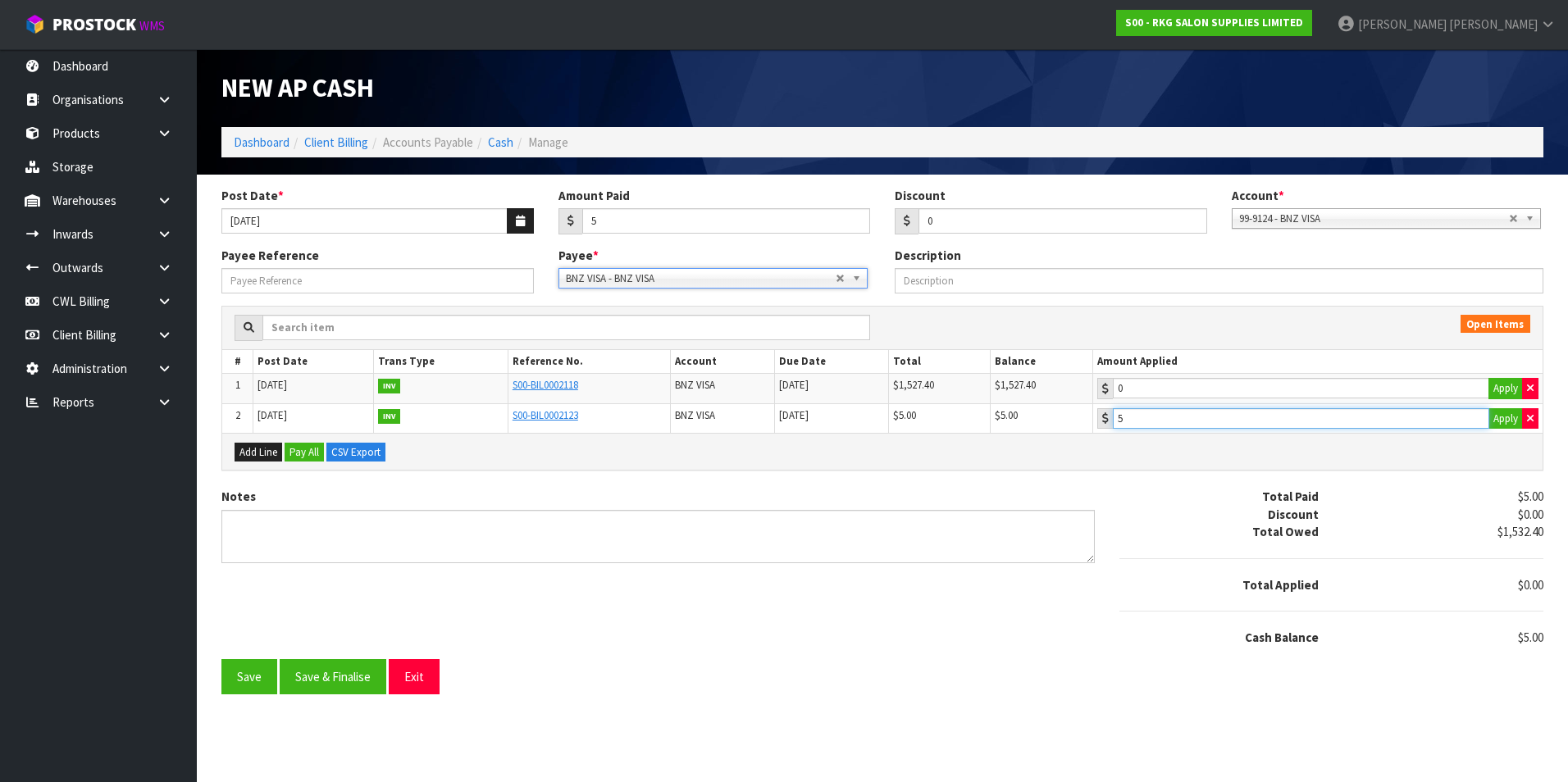
click at [1308, 422] on input "5" at bounding box center [1301, 418] width 377 height 21
click at [362, 685] on button "Save & Finalise" at bounding box center [333, 677] width 107 height 35
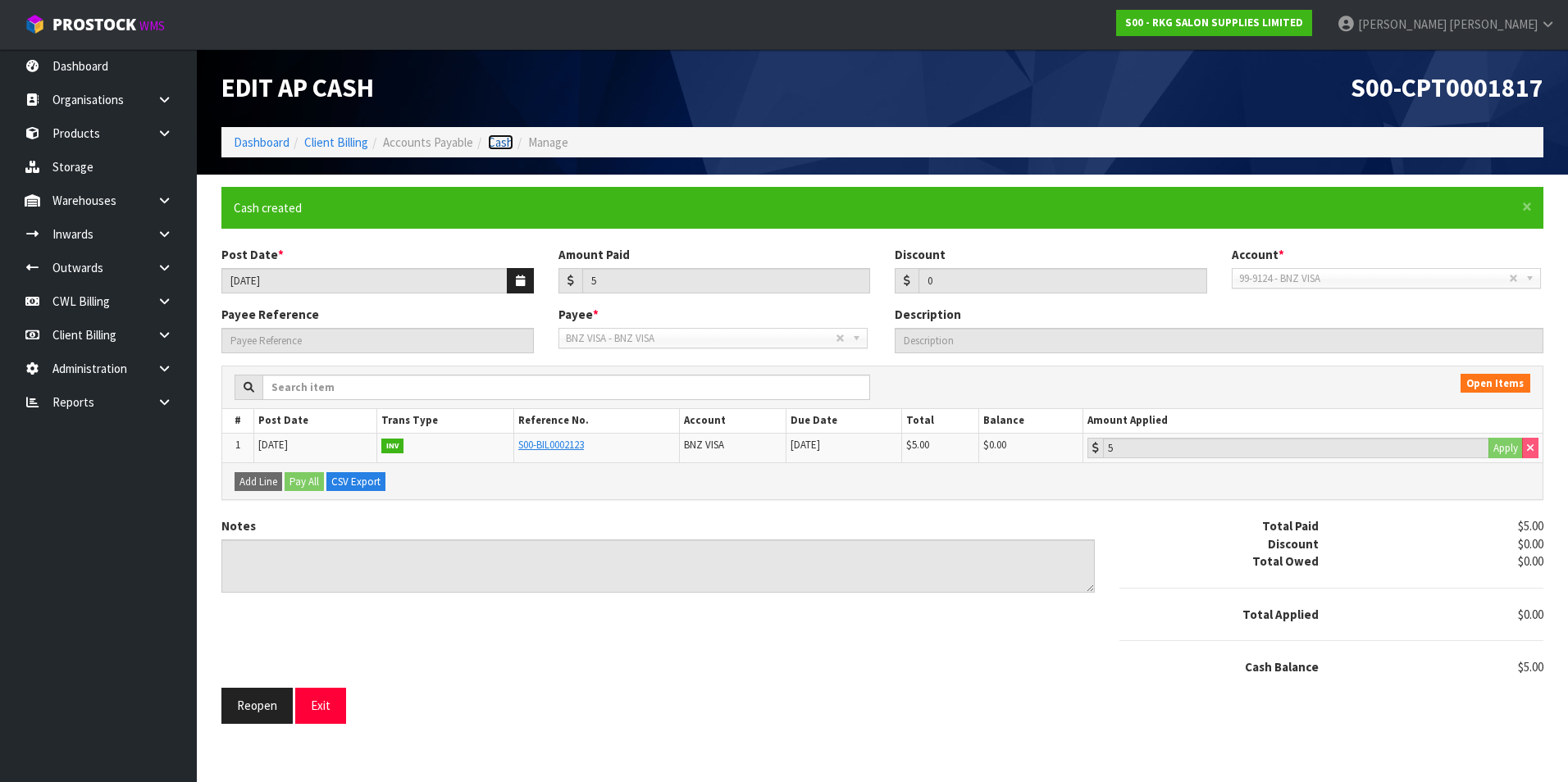
click at [502, 139] on link "Cash" at bounding box center [500, 142] width 26 height 16
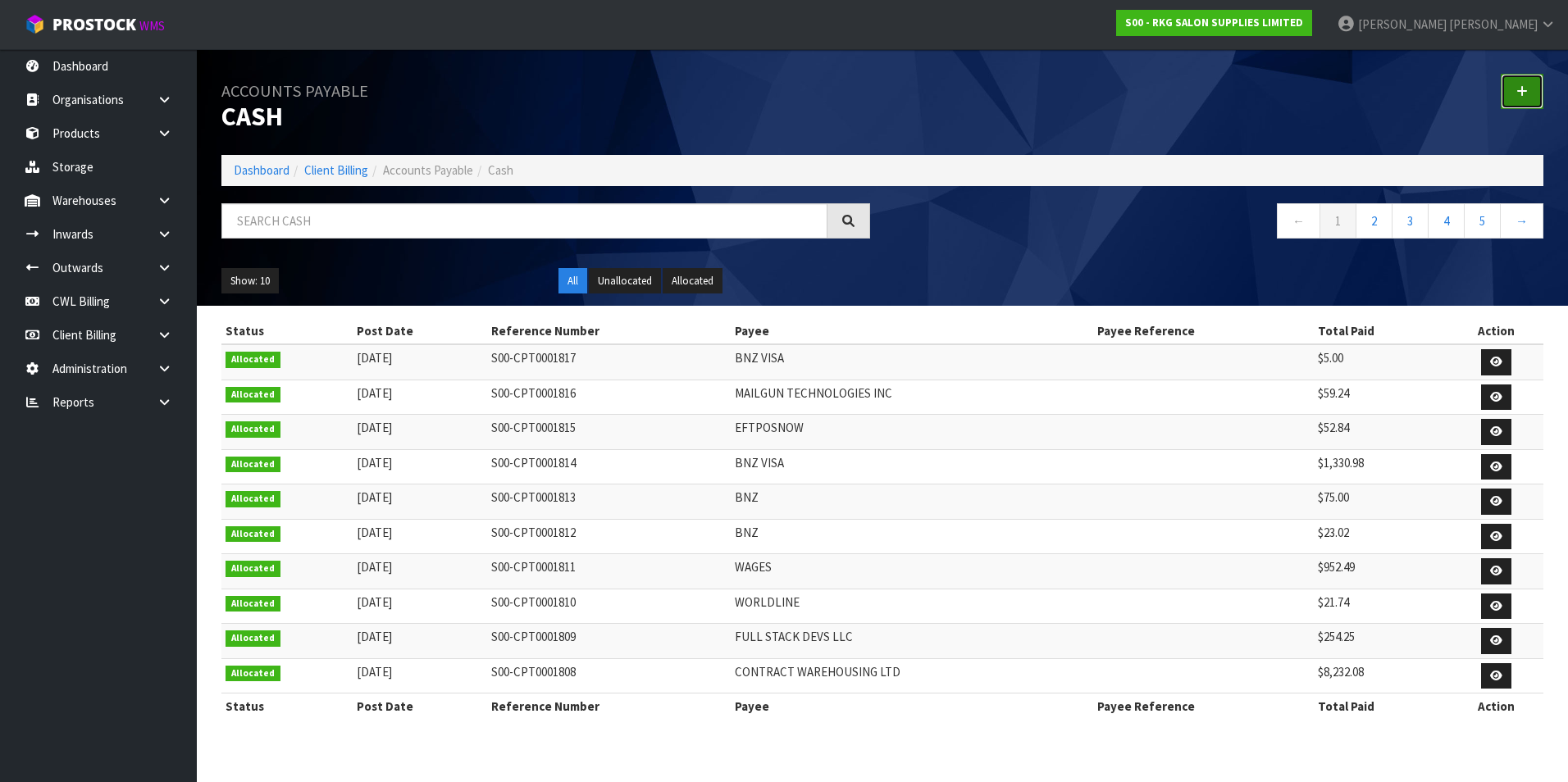
click at [1525, 91] on icon at bounding box center [1522, 91] width 12 height 13
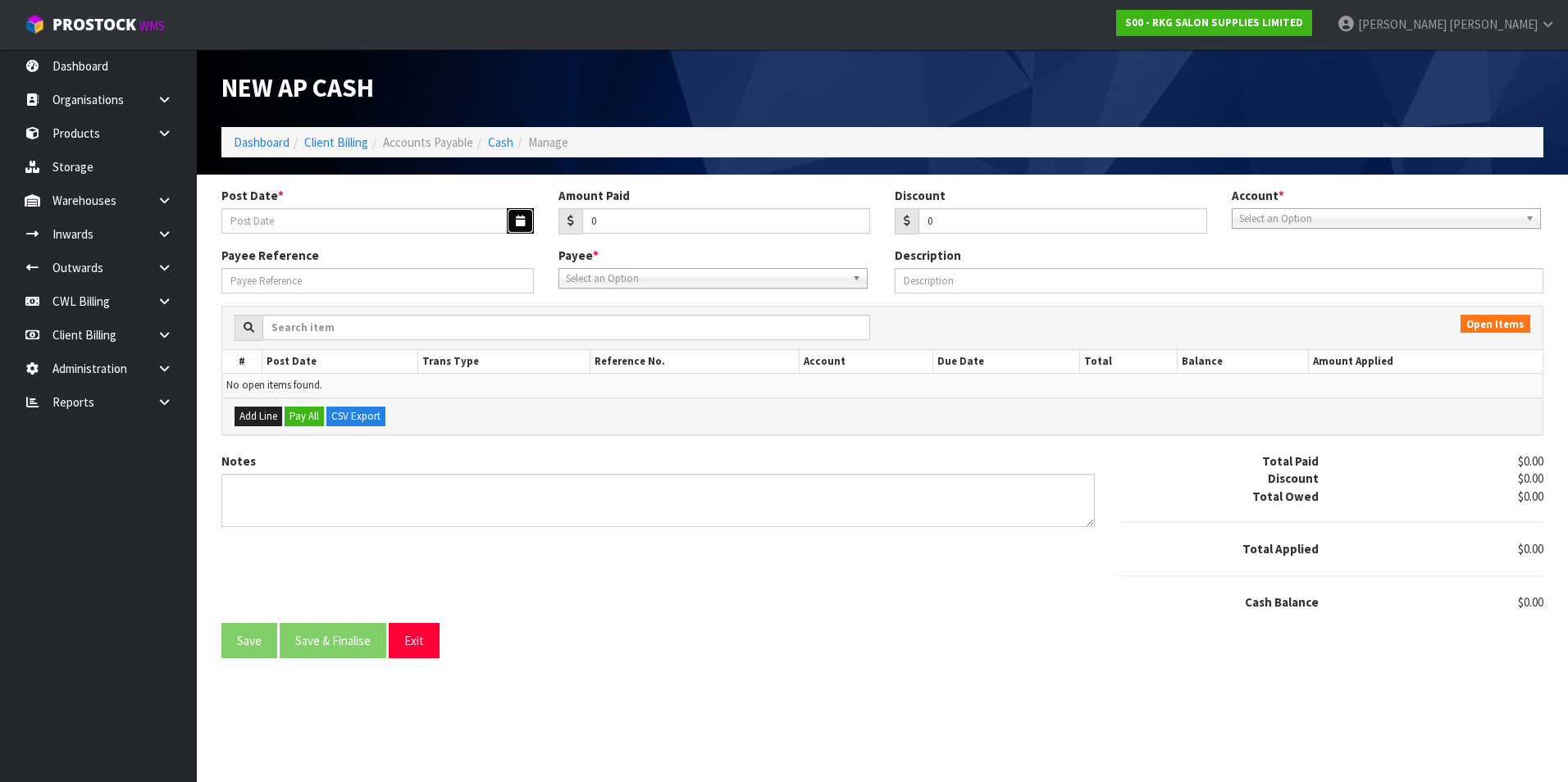
click at [509, 224] on button "button" at bounding box center [521, 221] width 27 height 26
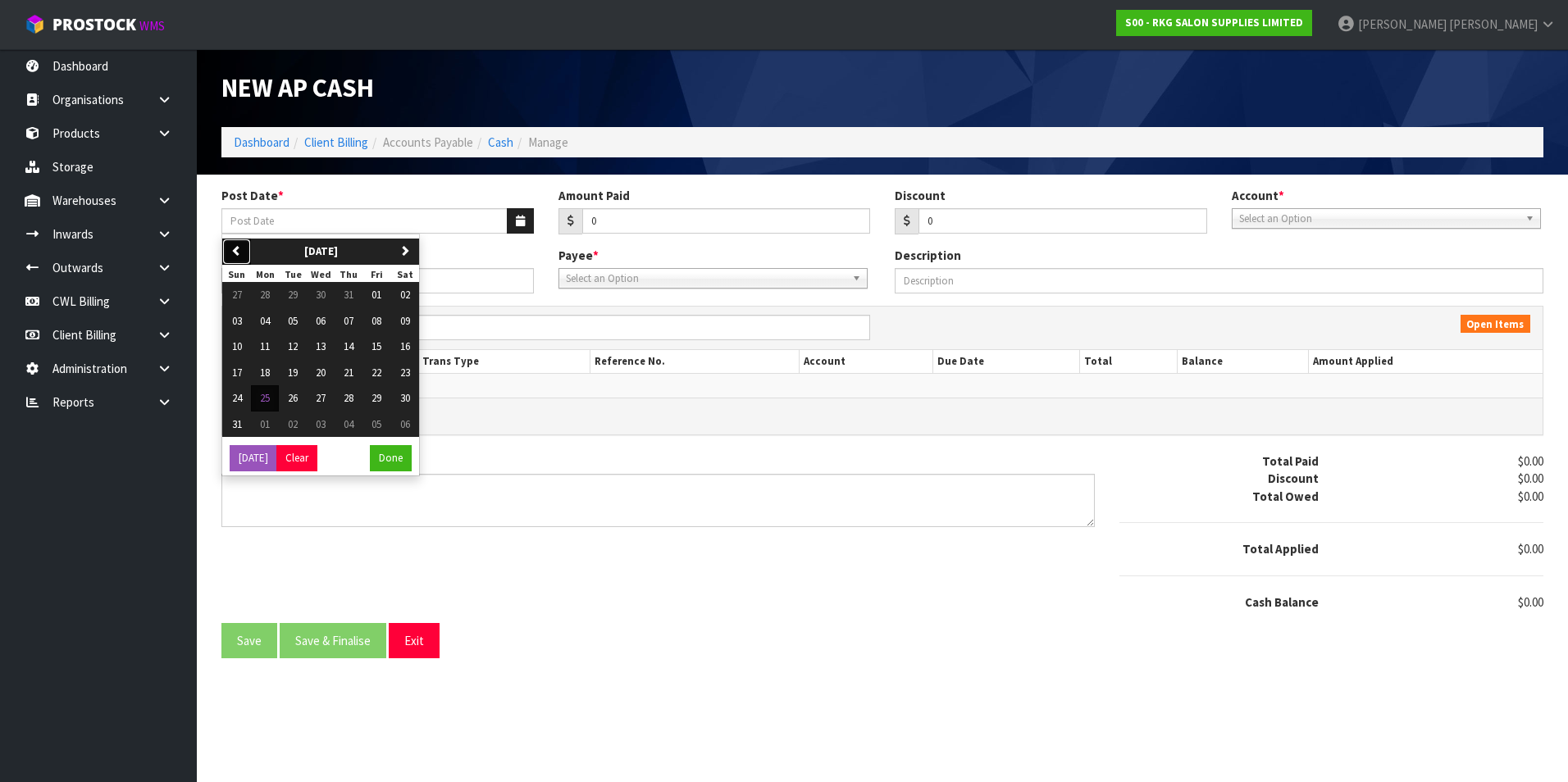
click at [243, 252] on button "previous" at bounding box center [235, 251] width 28 height 26
click at [323, 295] on span "02" at bounding box center [321, 294] width 10 height 14
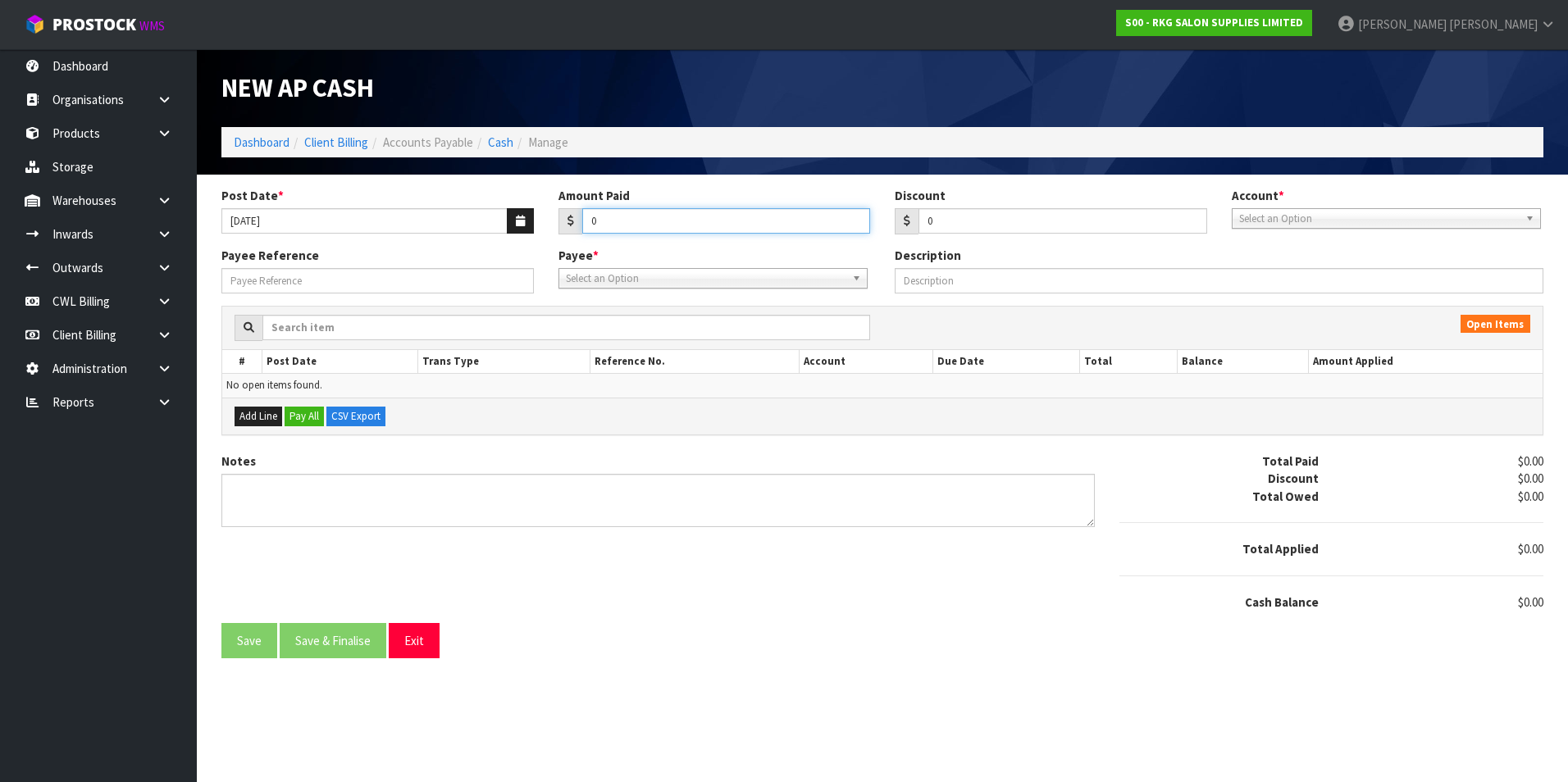
click at [678, 224] on input "0" at bounding box center [726, 221] width 288 height 26
click at [1276, 222] on span "Select an Option" at bounding box center [1379, 219] width 280 height 20
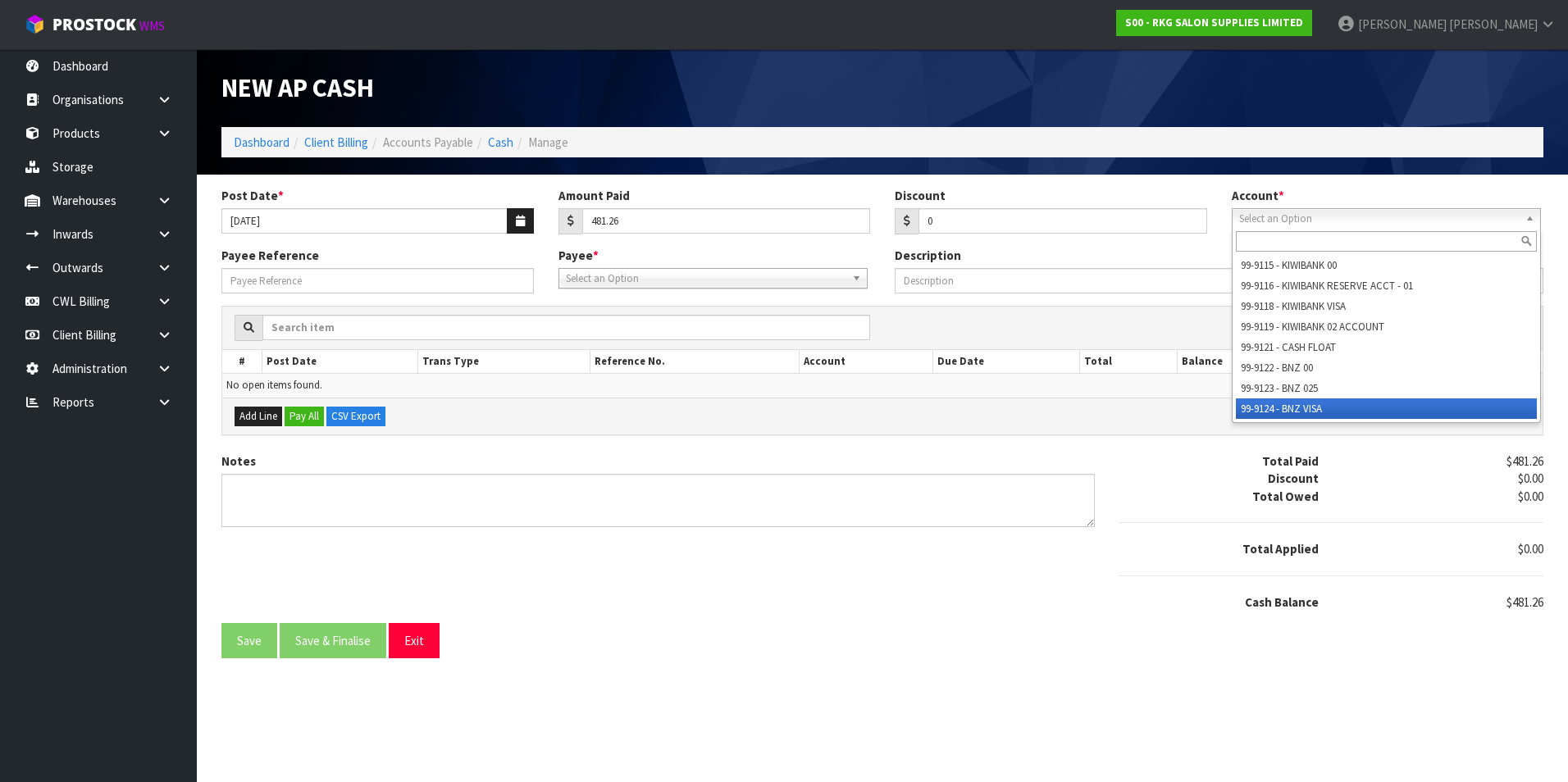
click at [1287, 403] on li "99-9124 - BNZ VISA" at bounding box center [1386, 408] width 301 height 21
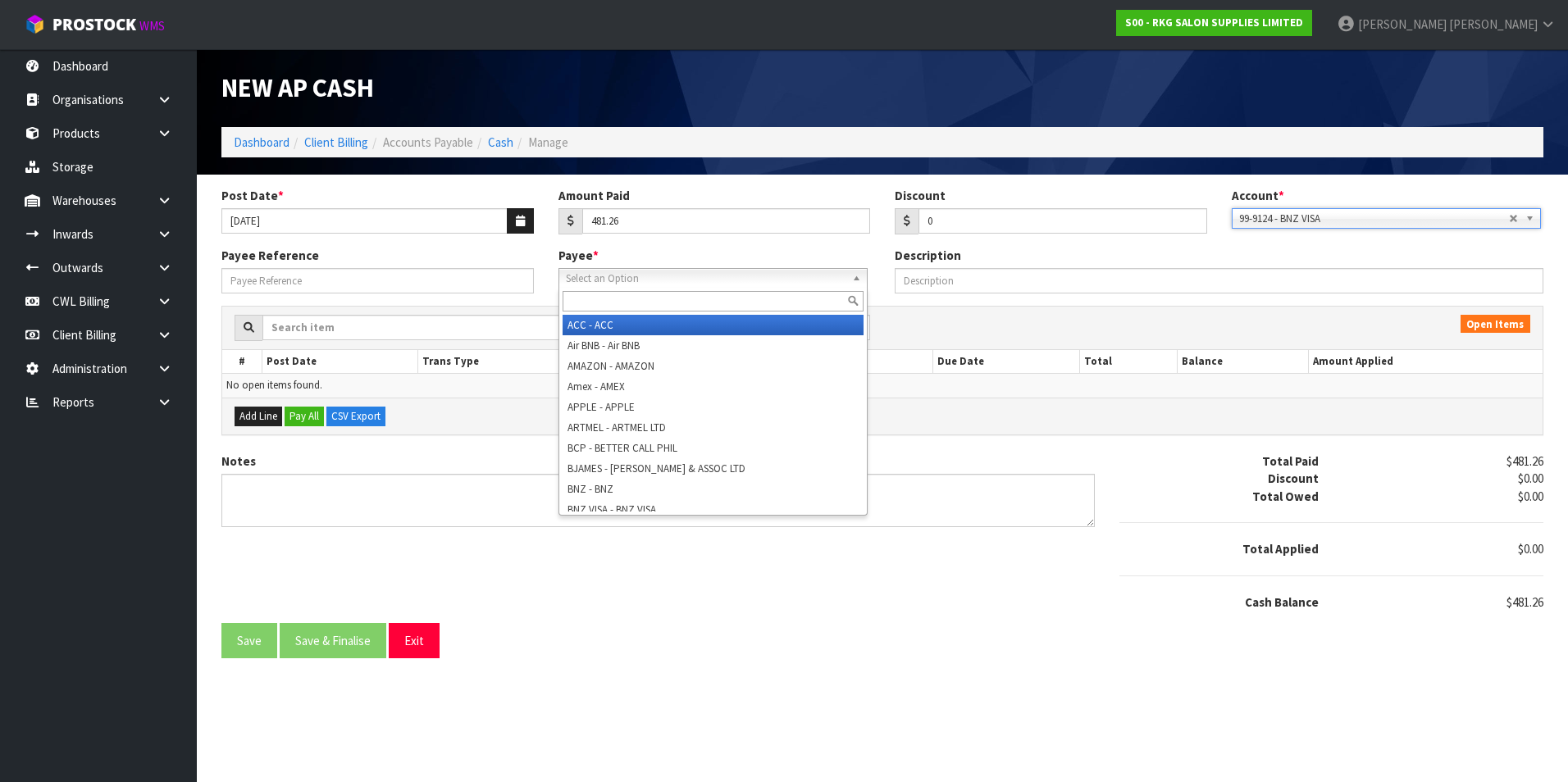
click at [606, 282] on span "Select an Option" at bounding box center [706, 279] width 280 height 20
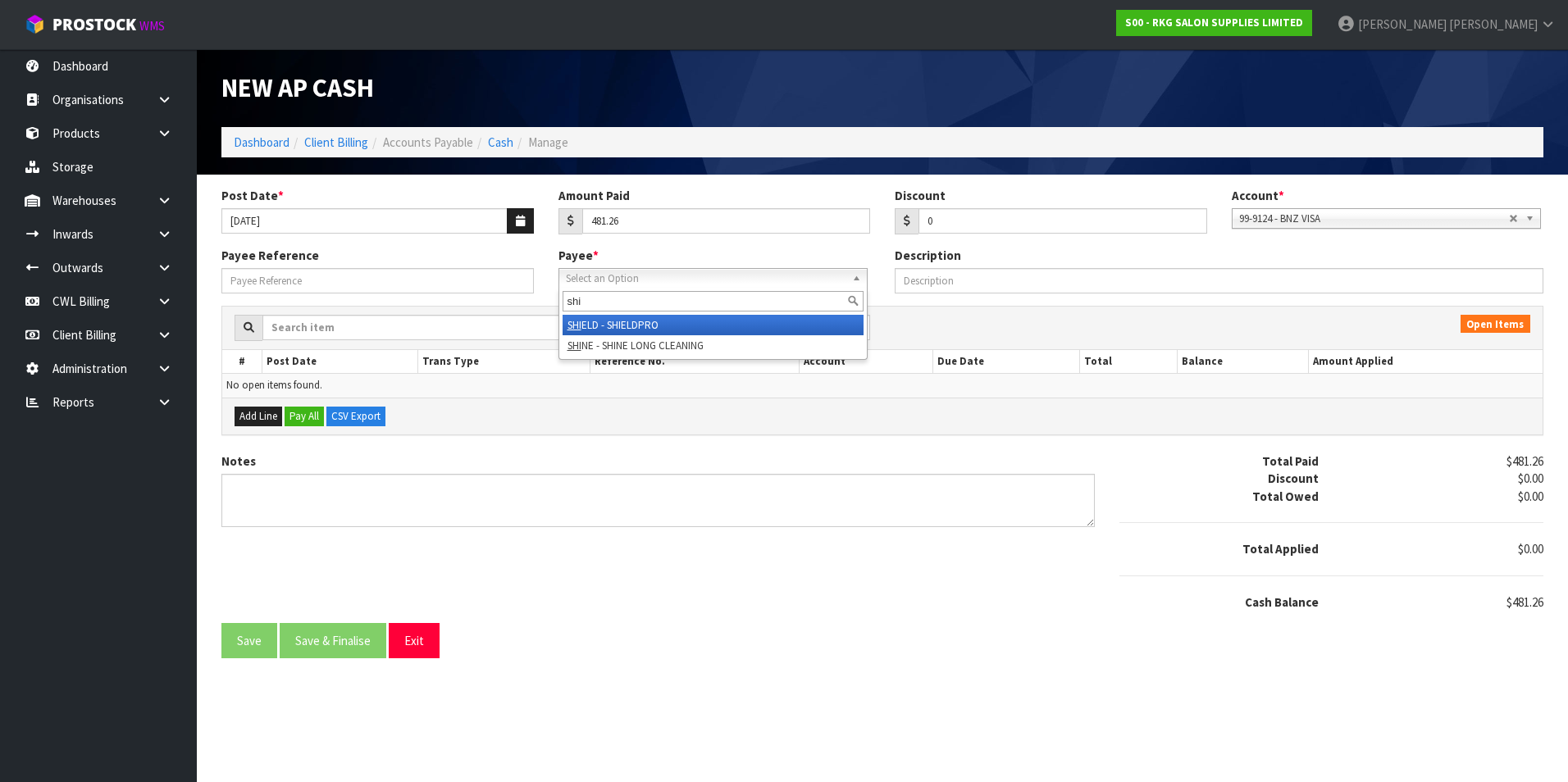
click at [613, 322] on li "SHI ELD - SHIELDPRO" at bounding box center [712, 325] width 301 height 21
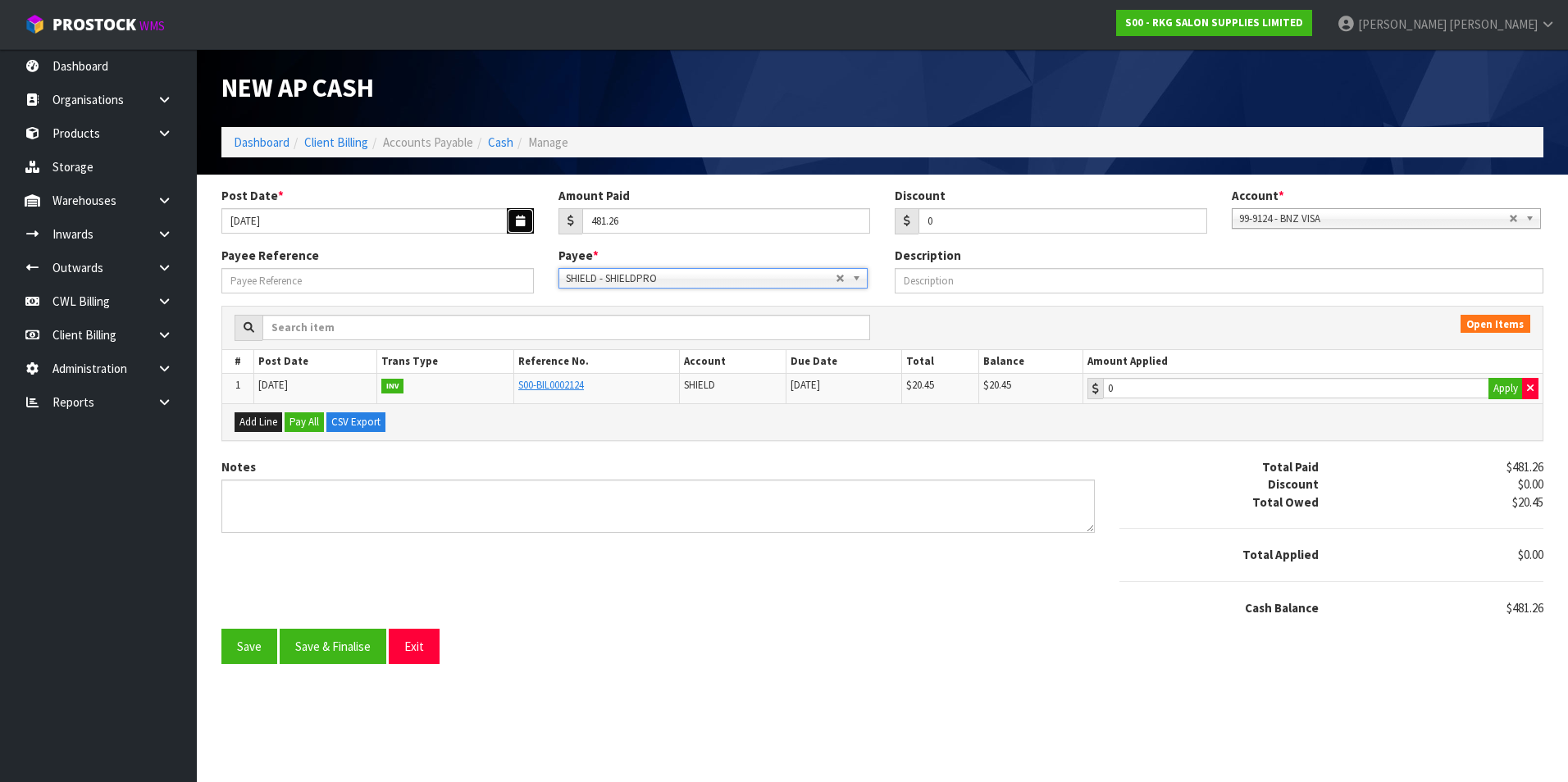
click at [517, 218] on icon "button" at bounding box center [520, 221] width 9 height 11
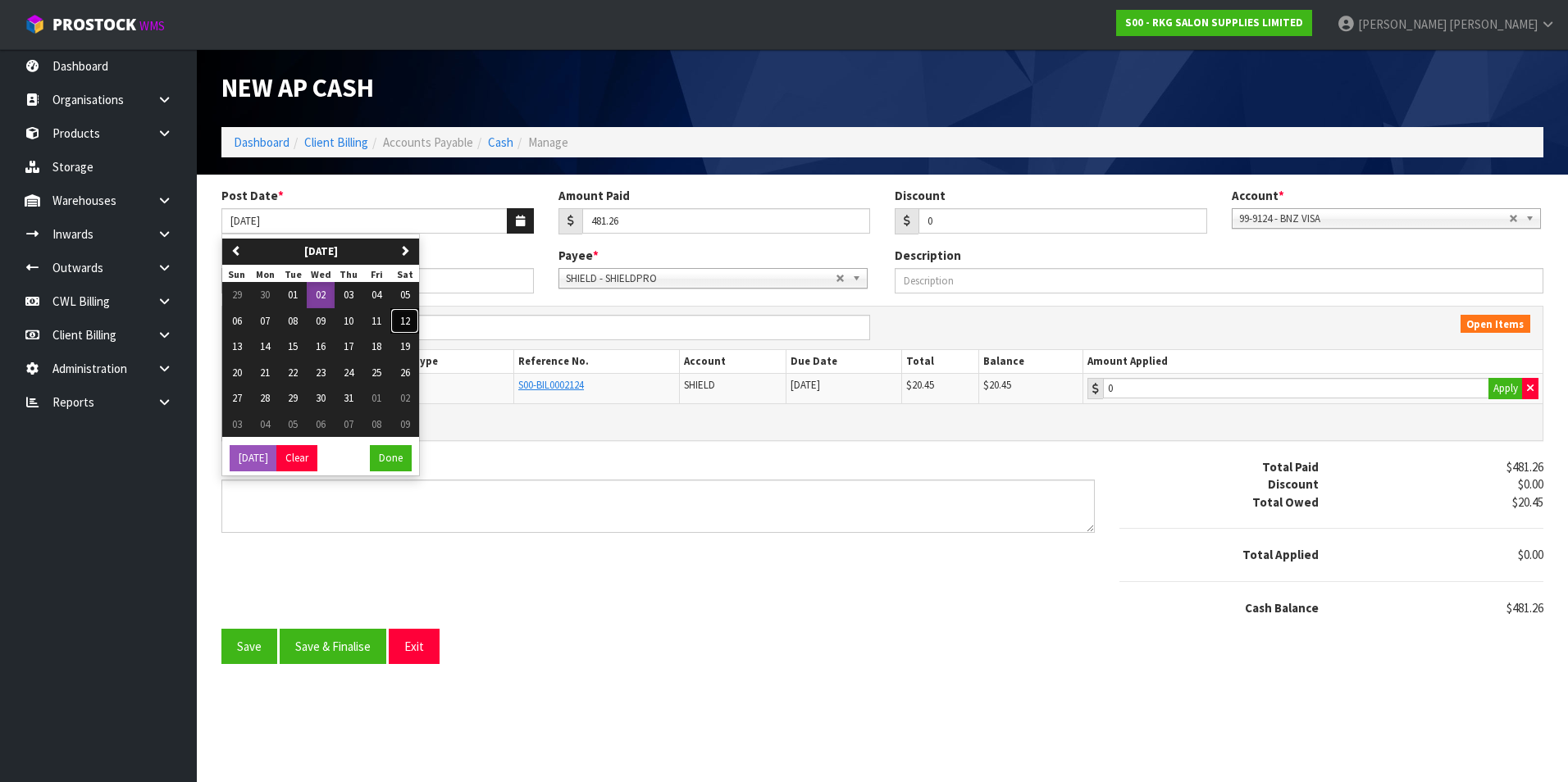
click at [409, 324] on span "12" at bounding box center [405, 321] width 10 height 14
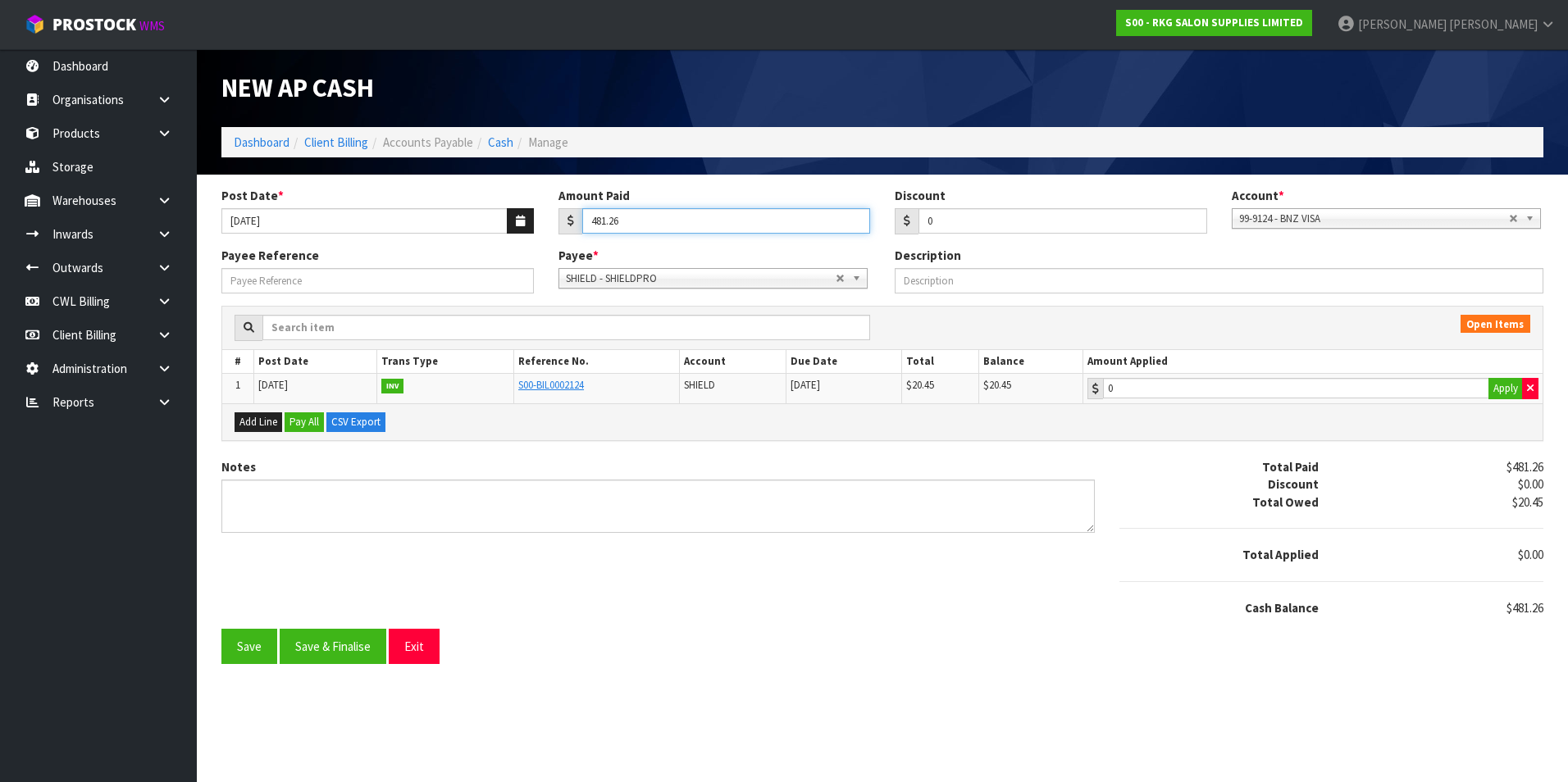
click at [647, 223] on input "481.26" at bounding box center [726, 221] width 288 height 26
click at [1511, 388] on button "Apply" at bounding box center [1505, 389] width 34 height 22
click at [315, 647] on button "Save & Finalise" at bounding box center [333, 647] width 107 height 35
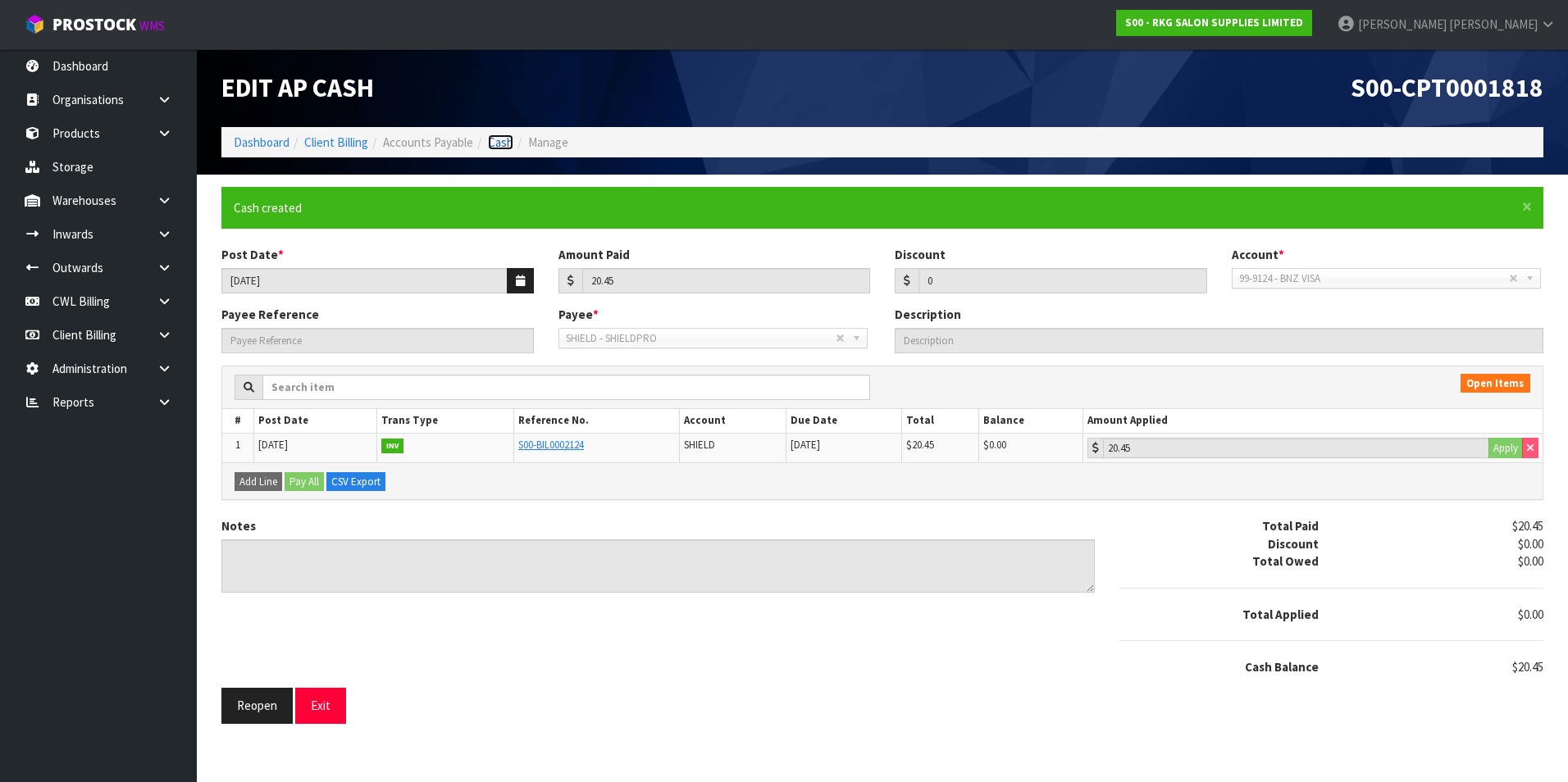
click at [498, 143] on link "Cash" at bounding box center [500, 142] width 26 height 16
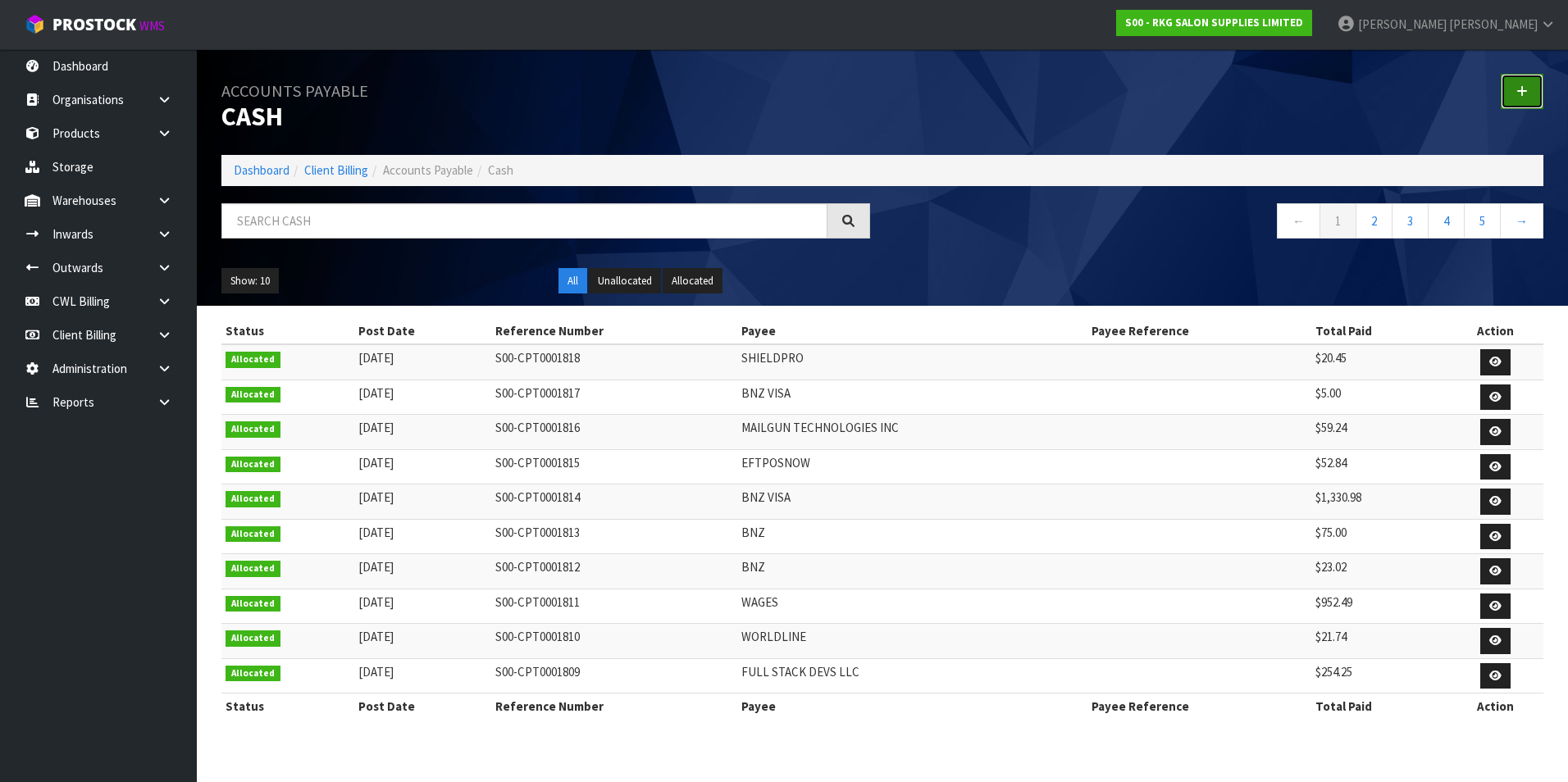
click at [1528, 90] on link at bounding box center [1521, 91] width 42 height 35
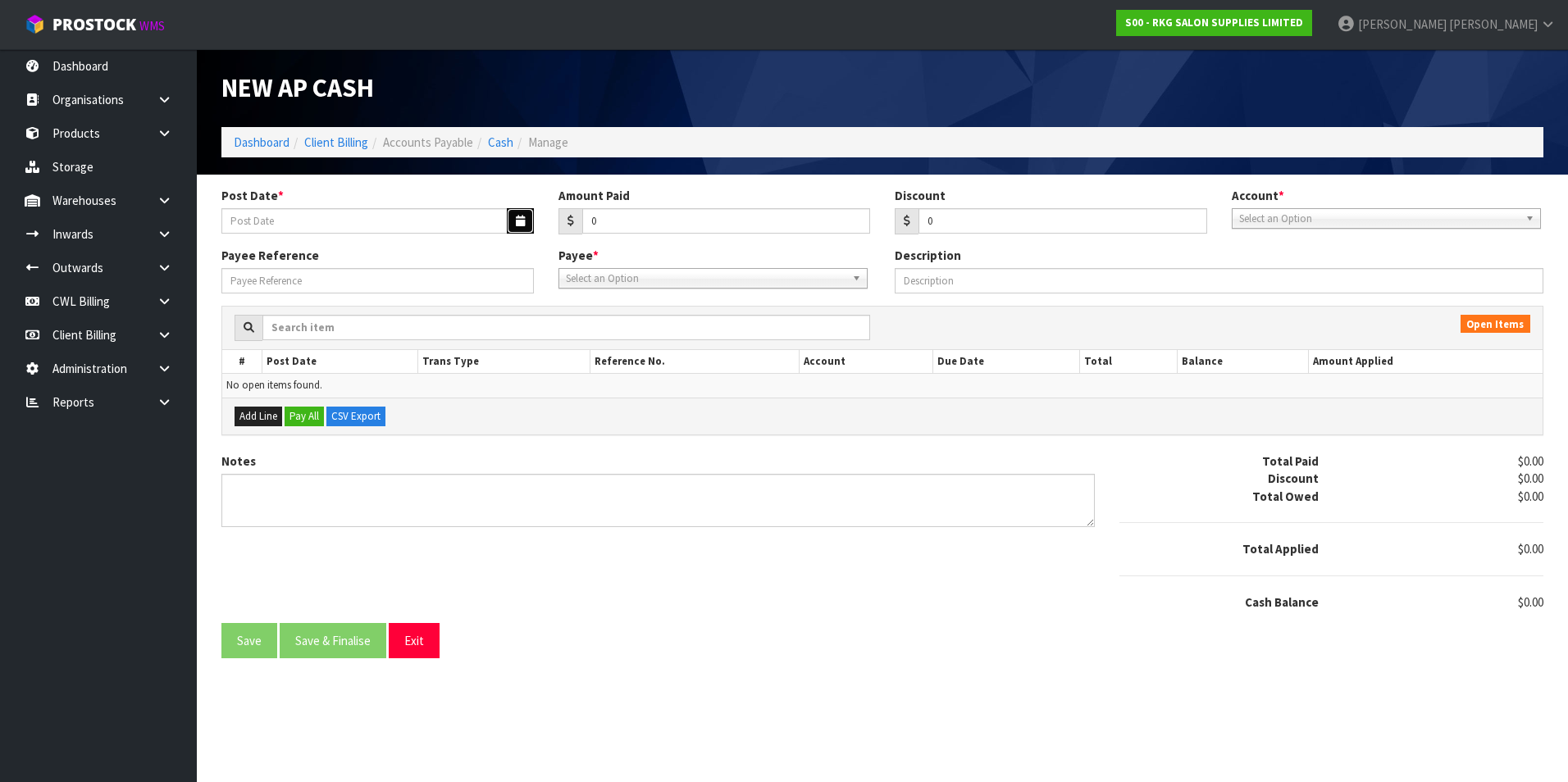
click at [522, 217] on icon "button" at bounding box center [520, 221] width 9 height 11
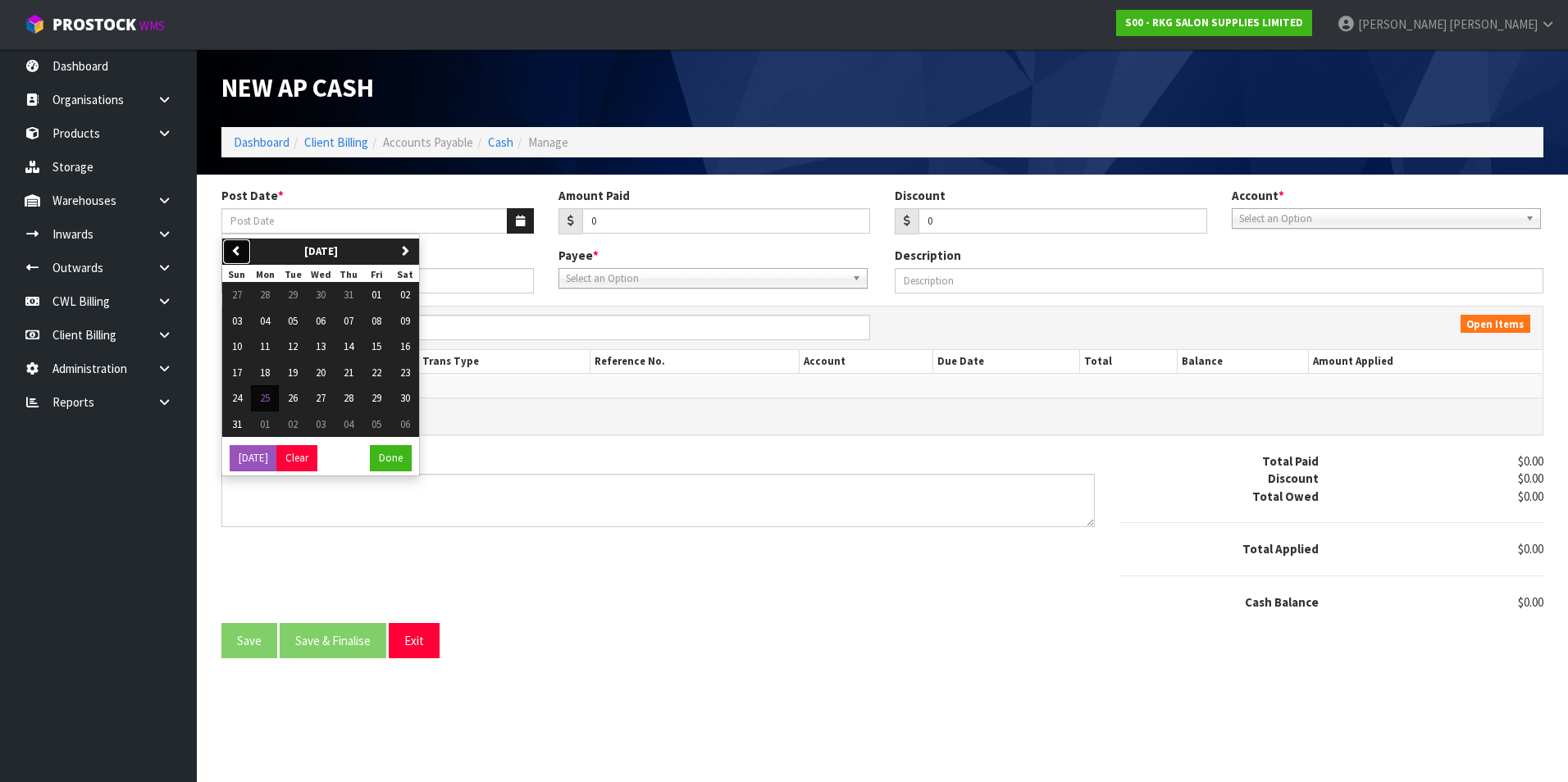
click at [242, 251] on button "previous" at bounding box center [235, 251] width 28 height 26
click at [323, 296] on span "02" at bounding box center [321, 294] width 10 height 14
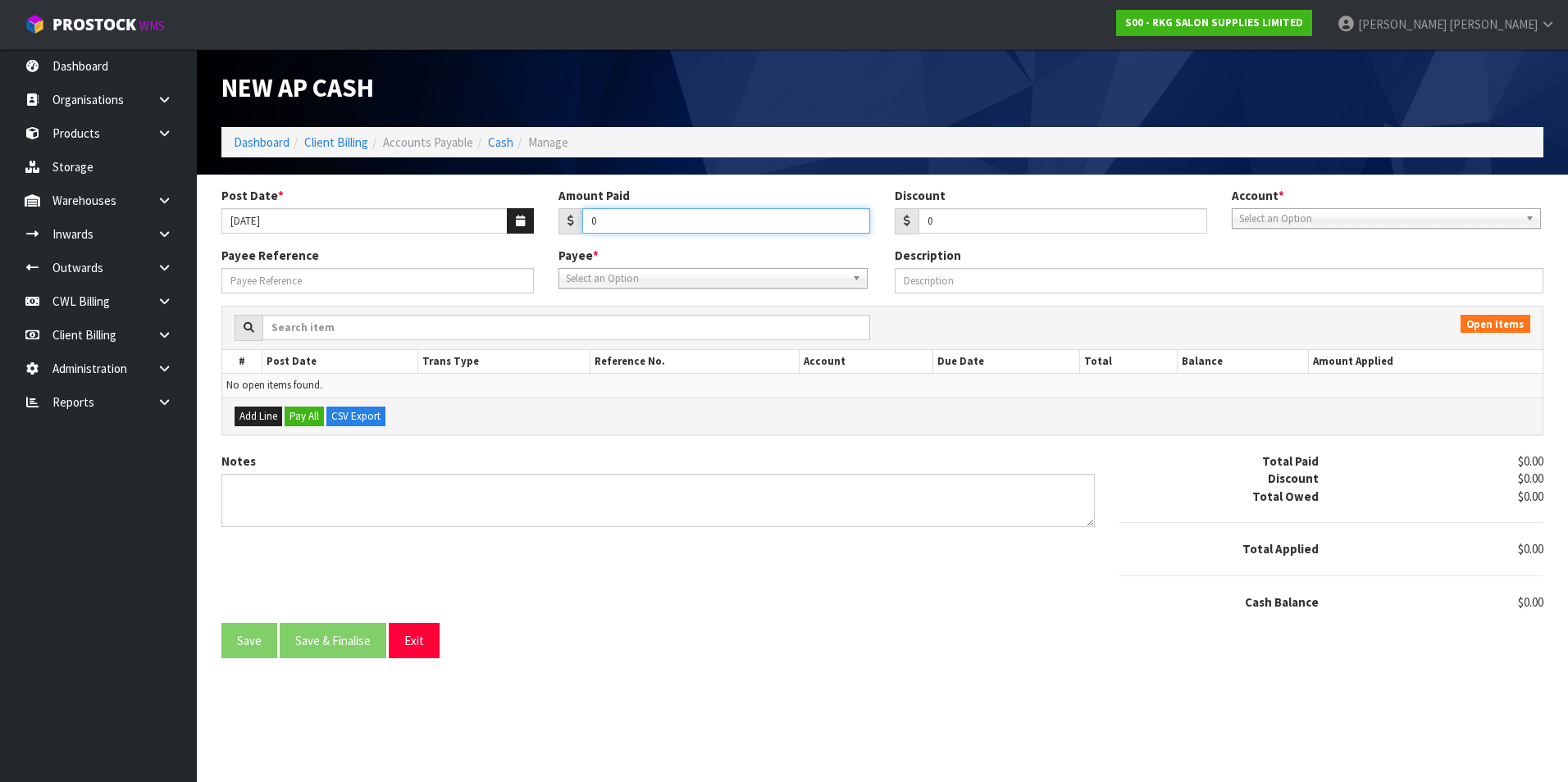
click at [607, 222] on input "0" at bounding box center [726, 221] width 288 height 26
drag, startPoint x: 1260, startPoint y: 217, endPoint x: 1277, endPoint y: 252, distance: 38.9
click at [1260, 220] on span "Select an Option" at bounding box center [1379, 219] width 280 height 20
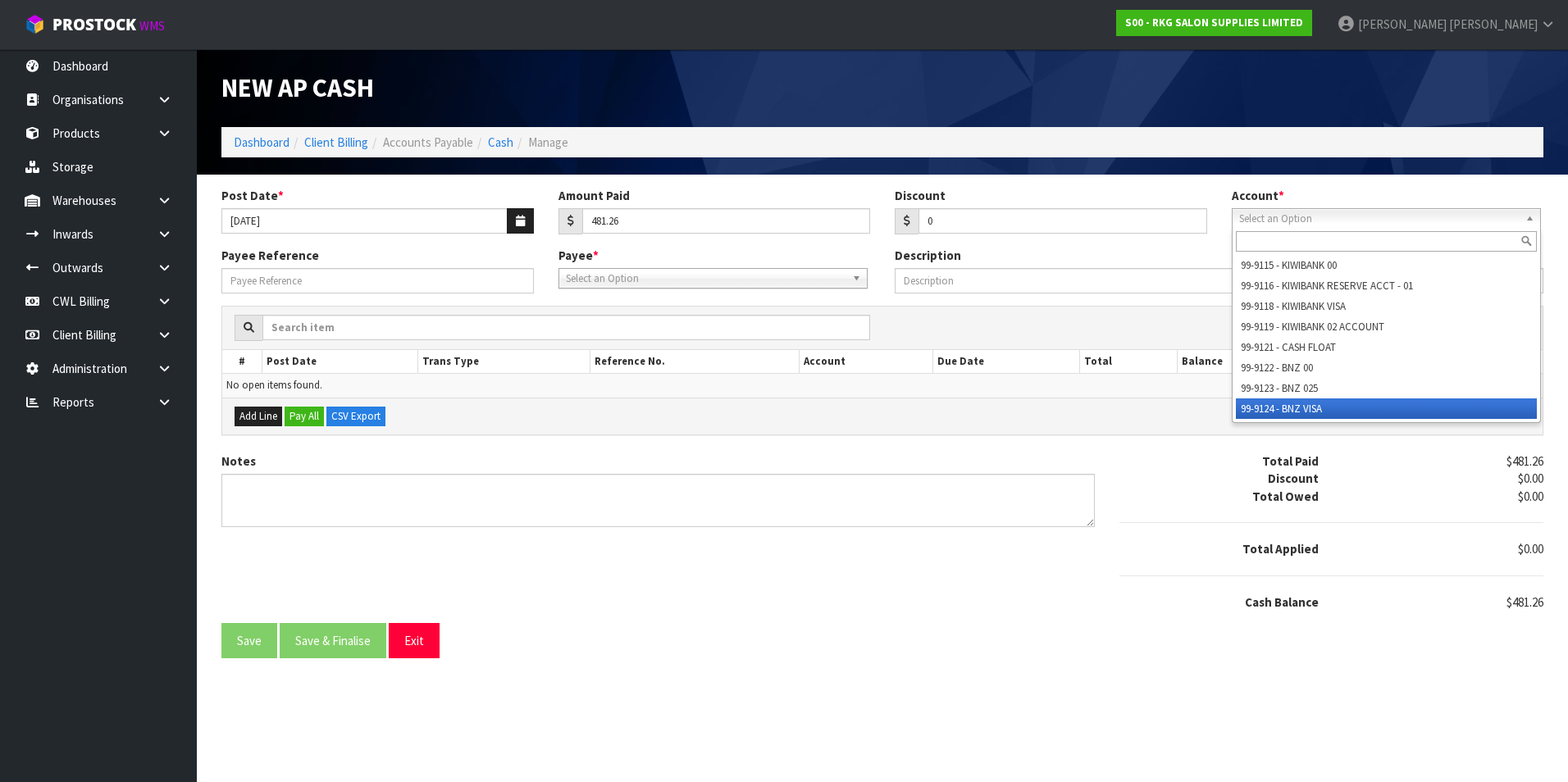
drag, startPoint x: 1299, startPoint y: 407, endPoint x: 1284, endPoint y: 405, distance: 15.1
click at [1294, 407] on li "99-9124 - BNZ VISA" at bounding box center [1386, 408] width 301 height 21
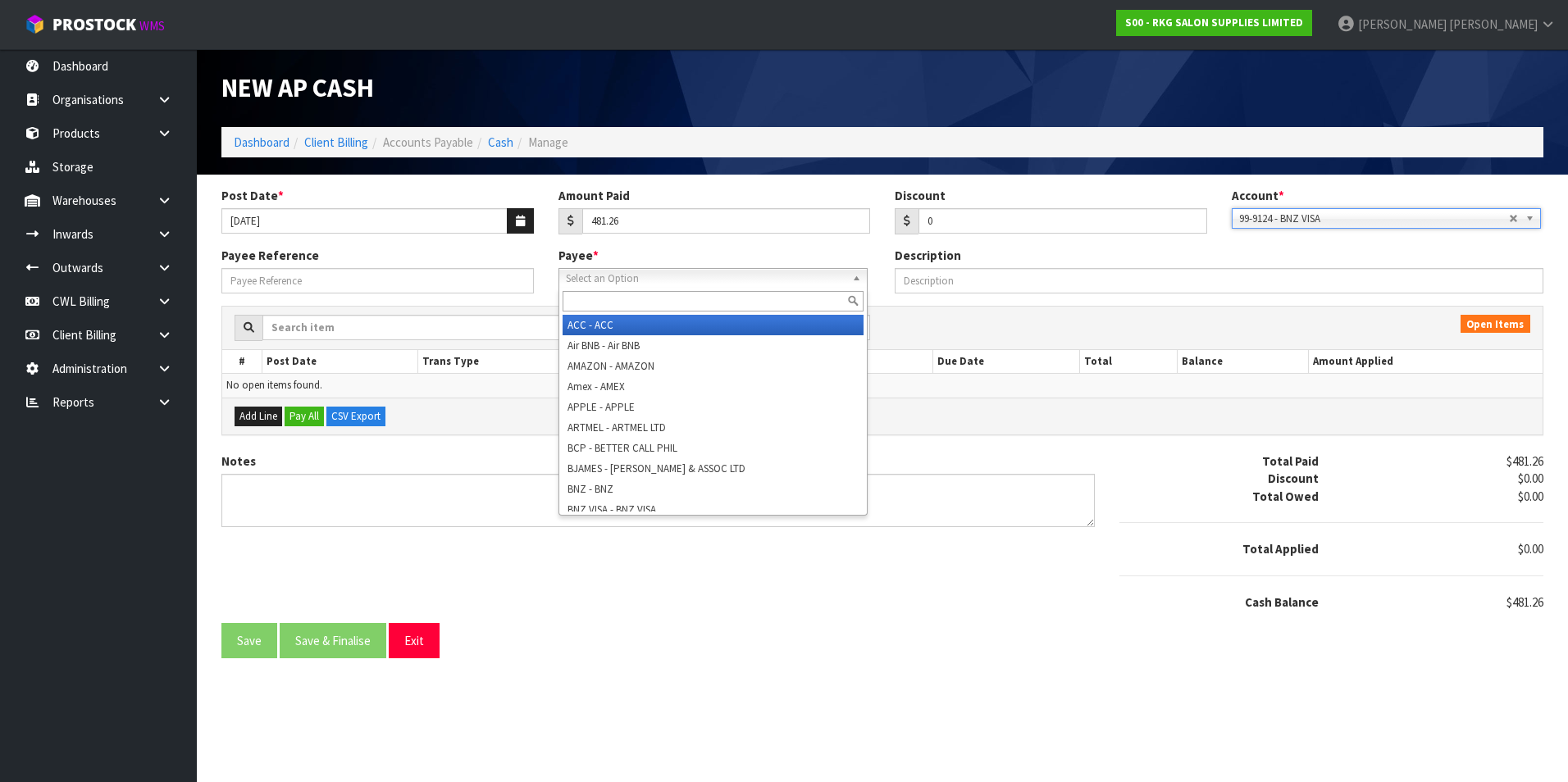
click at [686, 274] on span "Select an Option" at bounding box center [706, 279] width 280 height 20
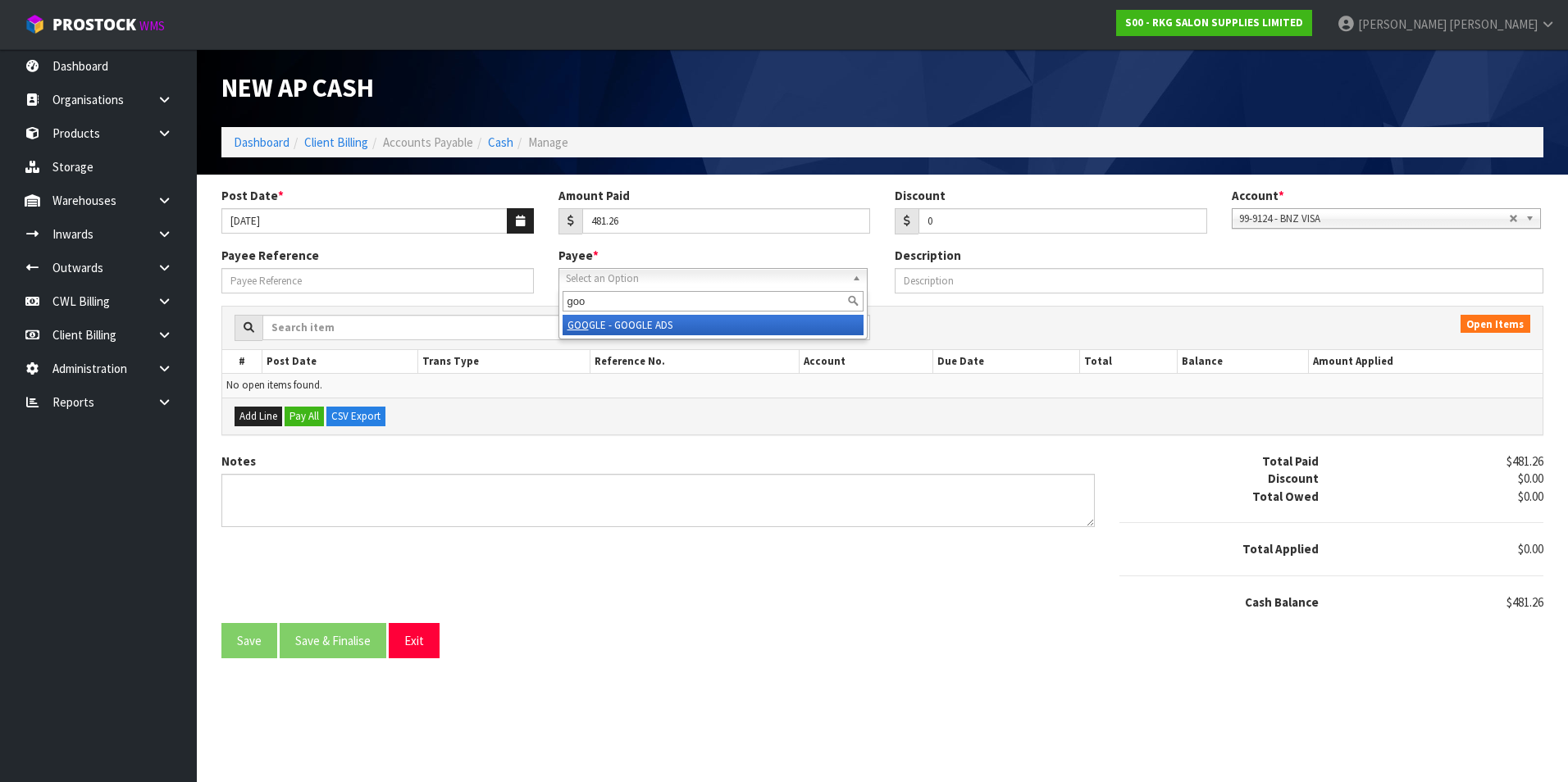
drag, startPoint x: 651, startPoint y: 327, endPoint x: 458, endPoint y: 292, distance: 196.1
click at [649, 327] on li "GOO GLE - GOOGLE ADS" at bounding box center [712, 325] width 301 height 21
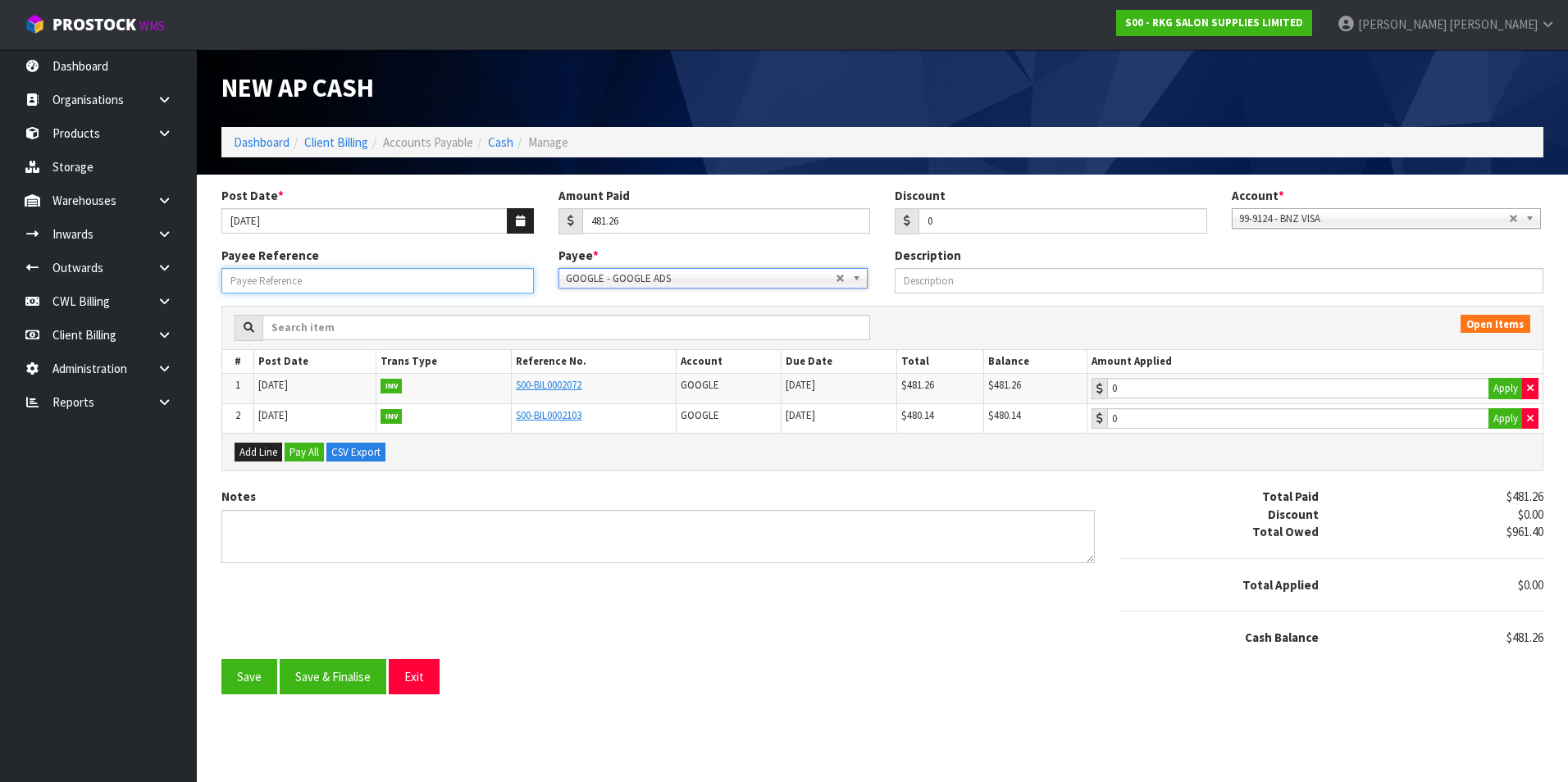
click at [436, 290] on input "Payee Reference" at bounding box center [378, 281] width 312 height 26
click at [1255, 393] on input "481.26" at bounding box center [1297, 388] width 382 height 21
click at [319, 687] on button "Save & Finalise" at bounding box center [333, 677] width 107 height 35
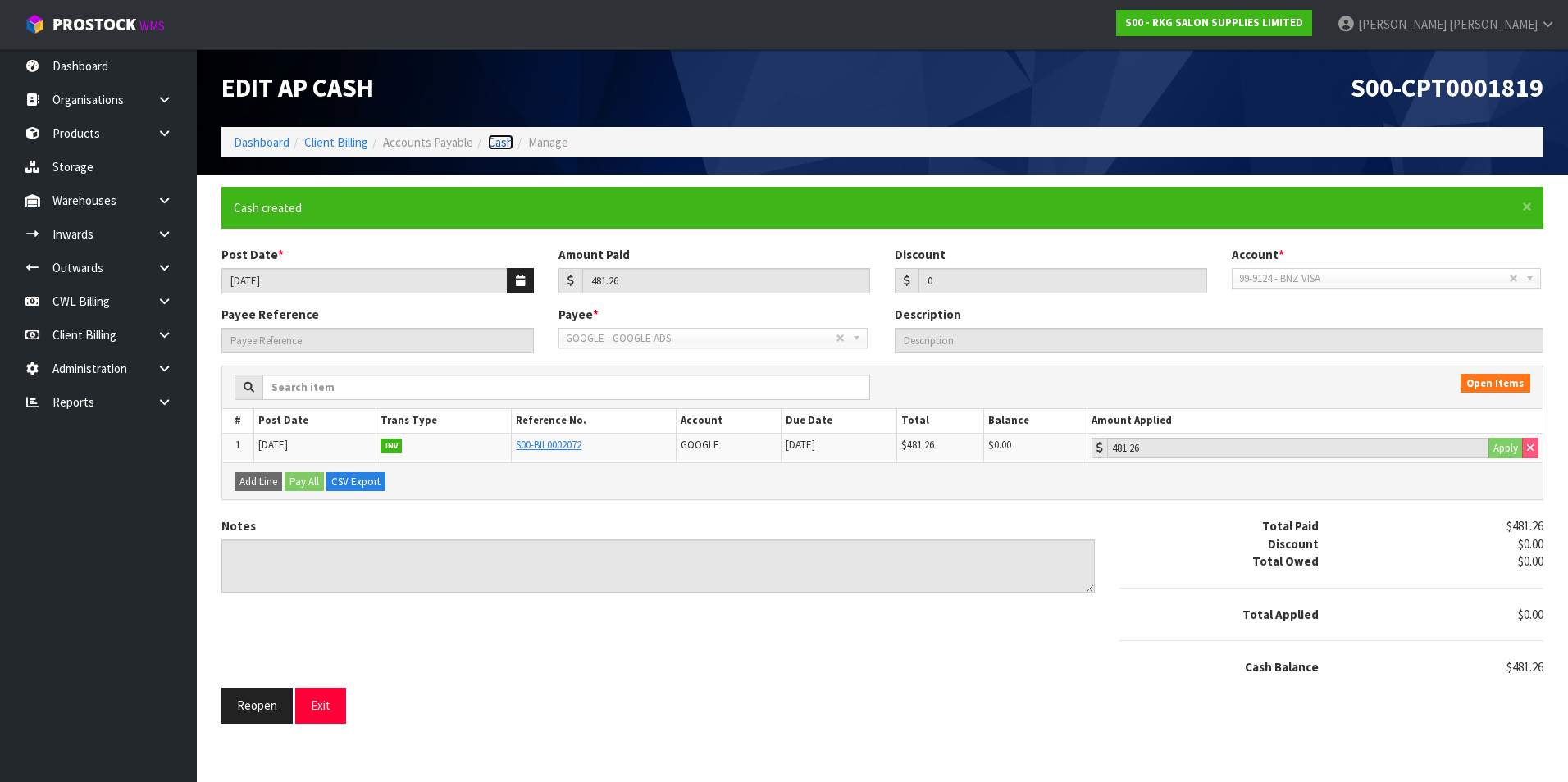
click at [507, 140] on link "Cash" at bounding box center [500, 142] width 26 height 16
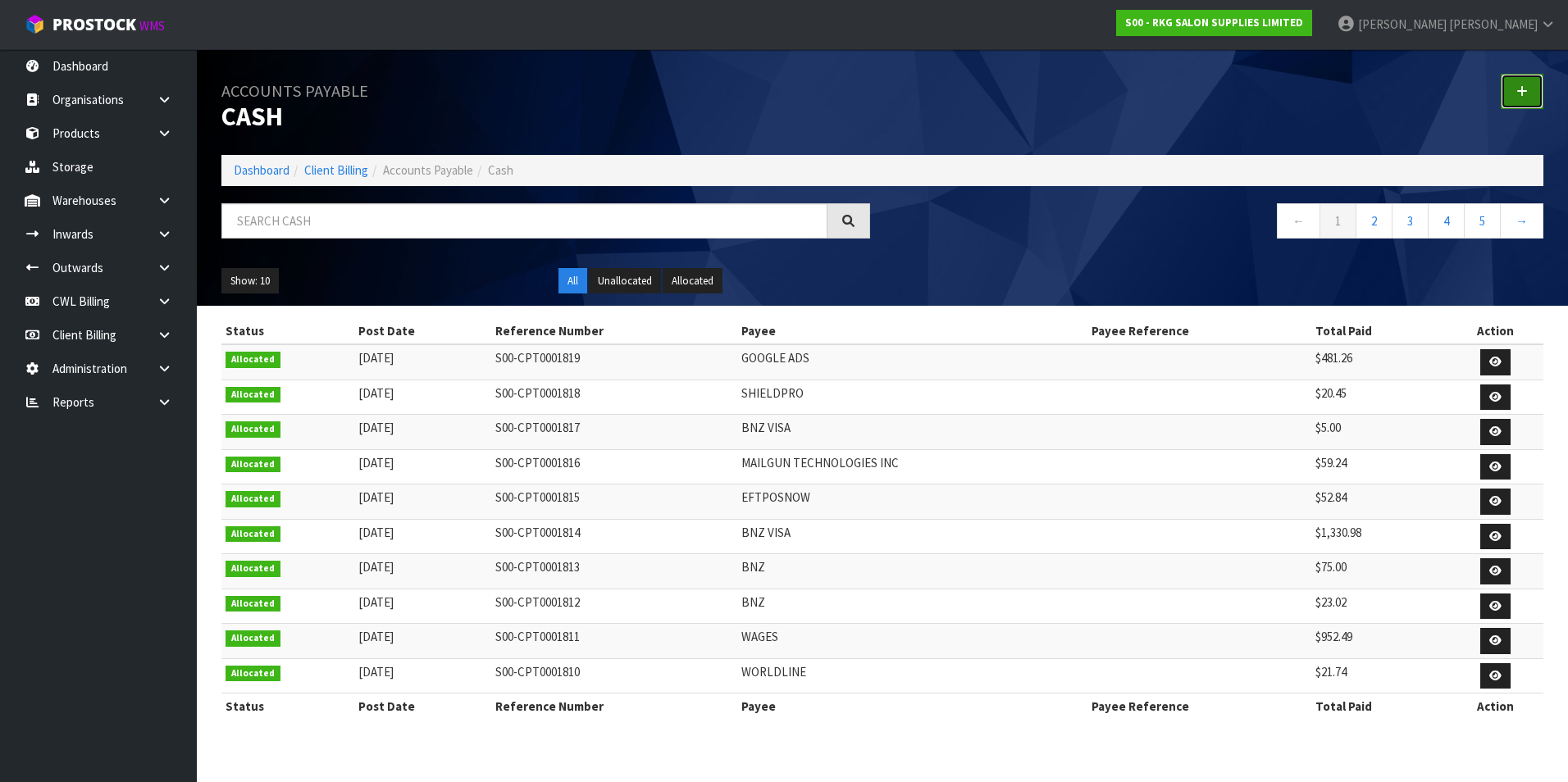
click at [1526, 87] on icon at bounding box center [1522, 91] width 12 height 13
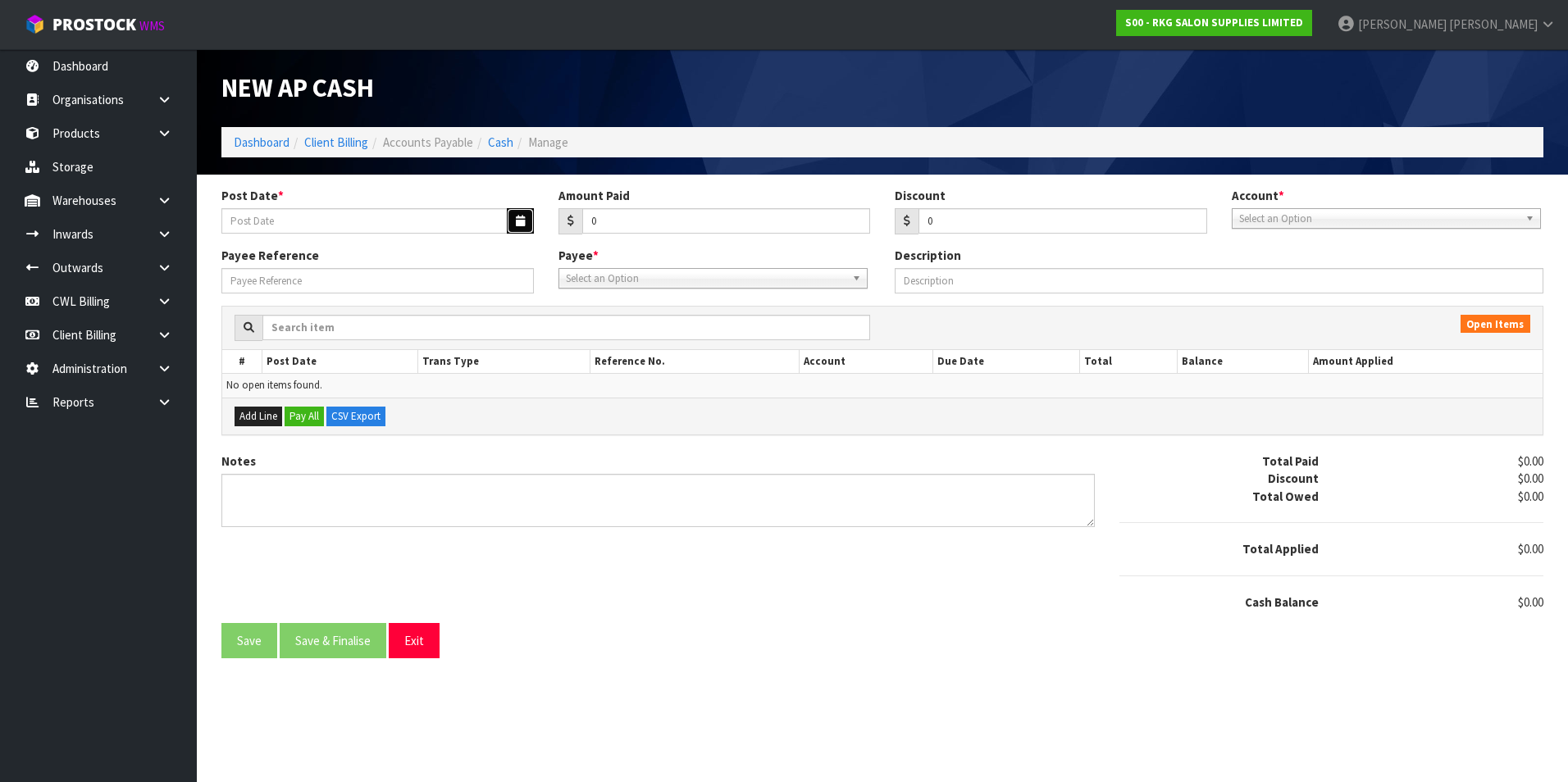
click at [507, 221] on button "button" at bounding box center [521, 221] width 27 height 26
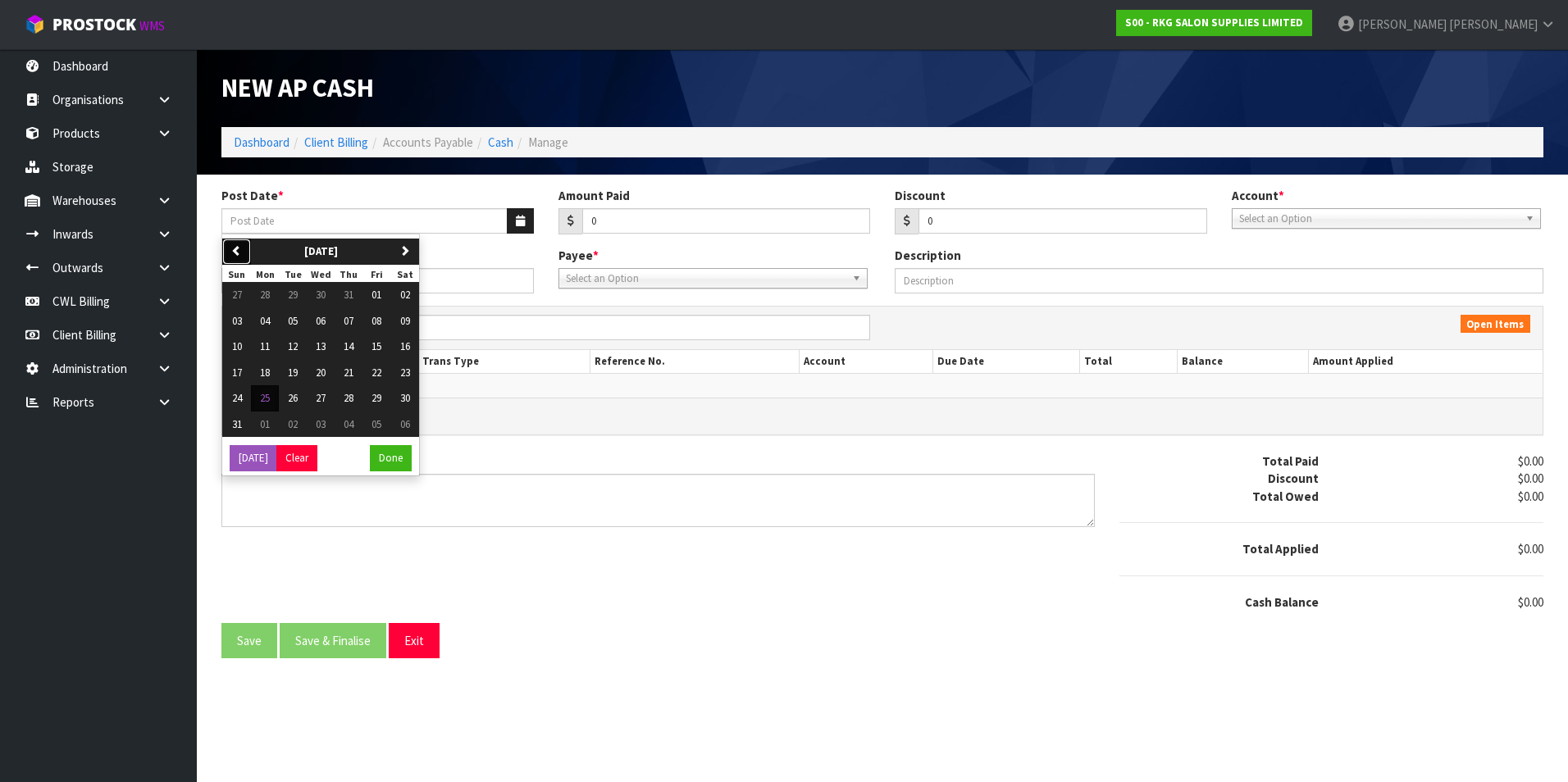
click at [235, 249] on icon "button" at bounding box center [236, 250] width 11 height 11
click at [326, 342] on span "16" at bounding box center [321, 346] width 10 height 14
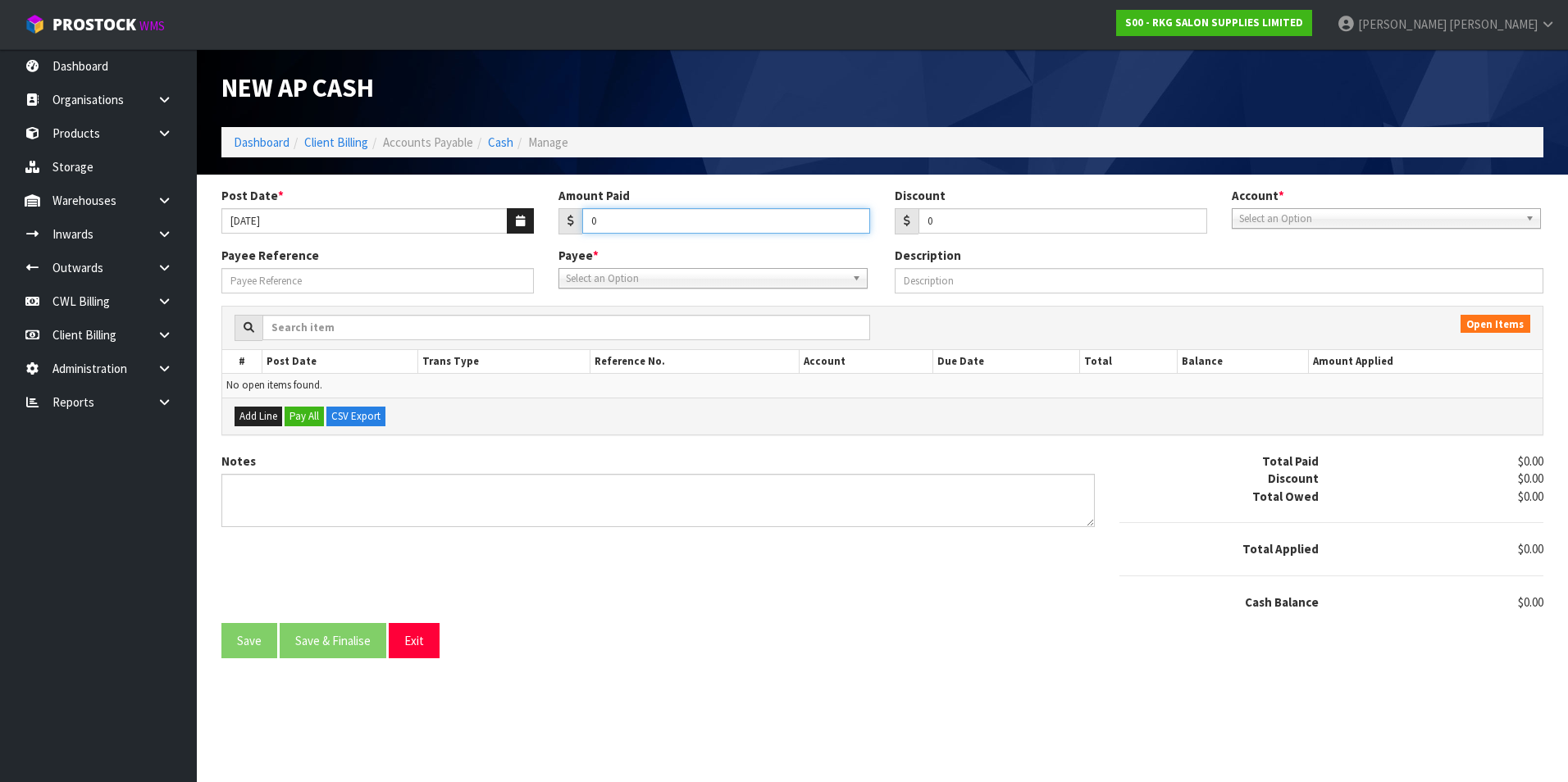
click at [646, 227] on input "0" at bounding box center [726, 221] width 288 height 26
drag, startPoint x: 1293, startPoint y: 214, endPoint x: 1307, endPoint y: 252, distance: 40.5
click at [1293, 222] on span "Select an Option" at bounding box center [1379, 219] width 280 height 20
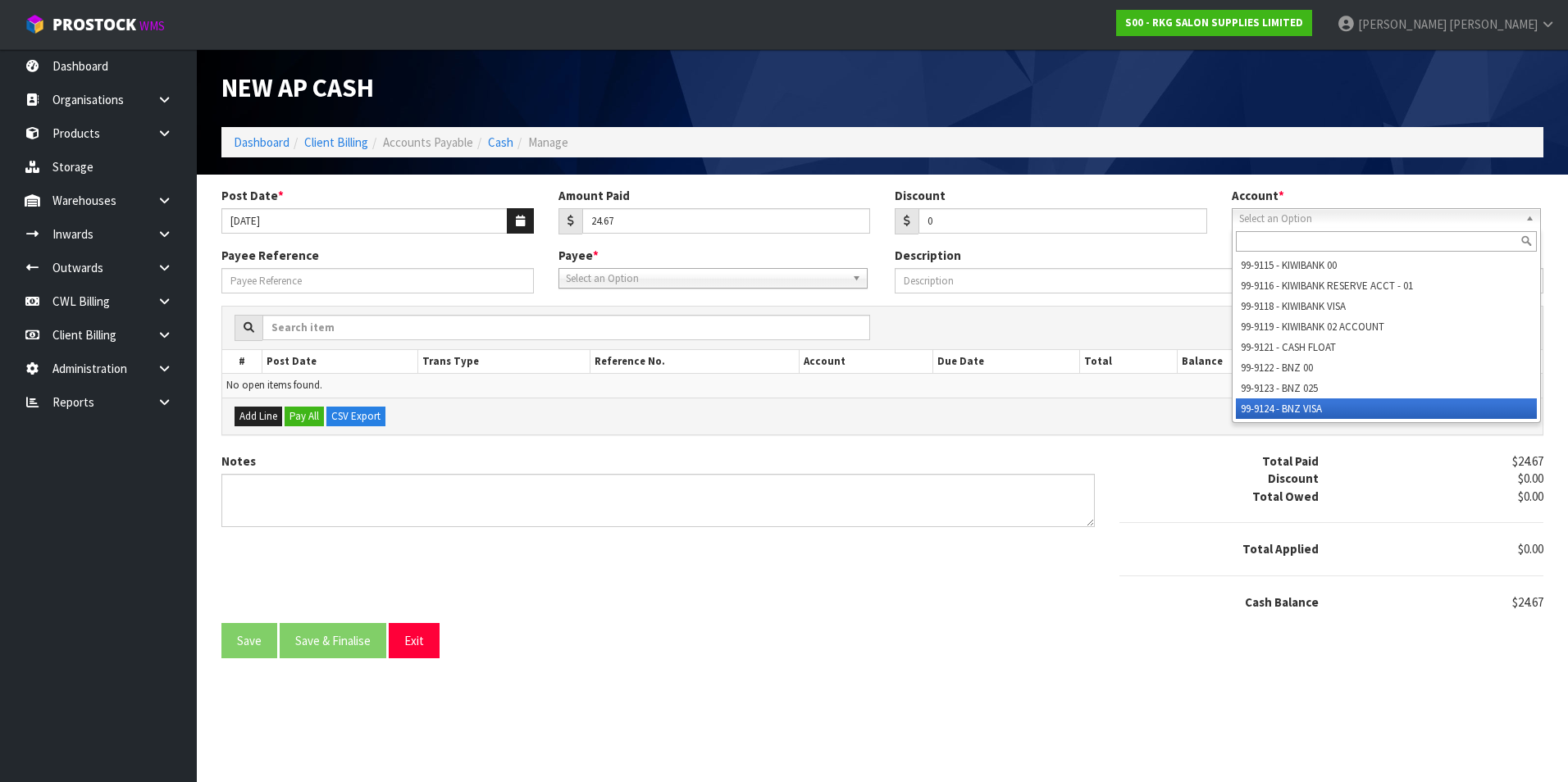
drag, startPoint x: 1335, startPoint y: 407, endPoint x: 1058, endPoint y: 363, distance: 280.5
click at [1335, 407] on li "99-9124 - BNZ VISA" at bounding box center [1386, 408] width 301 height 21
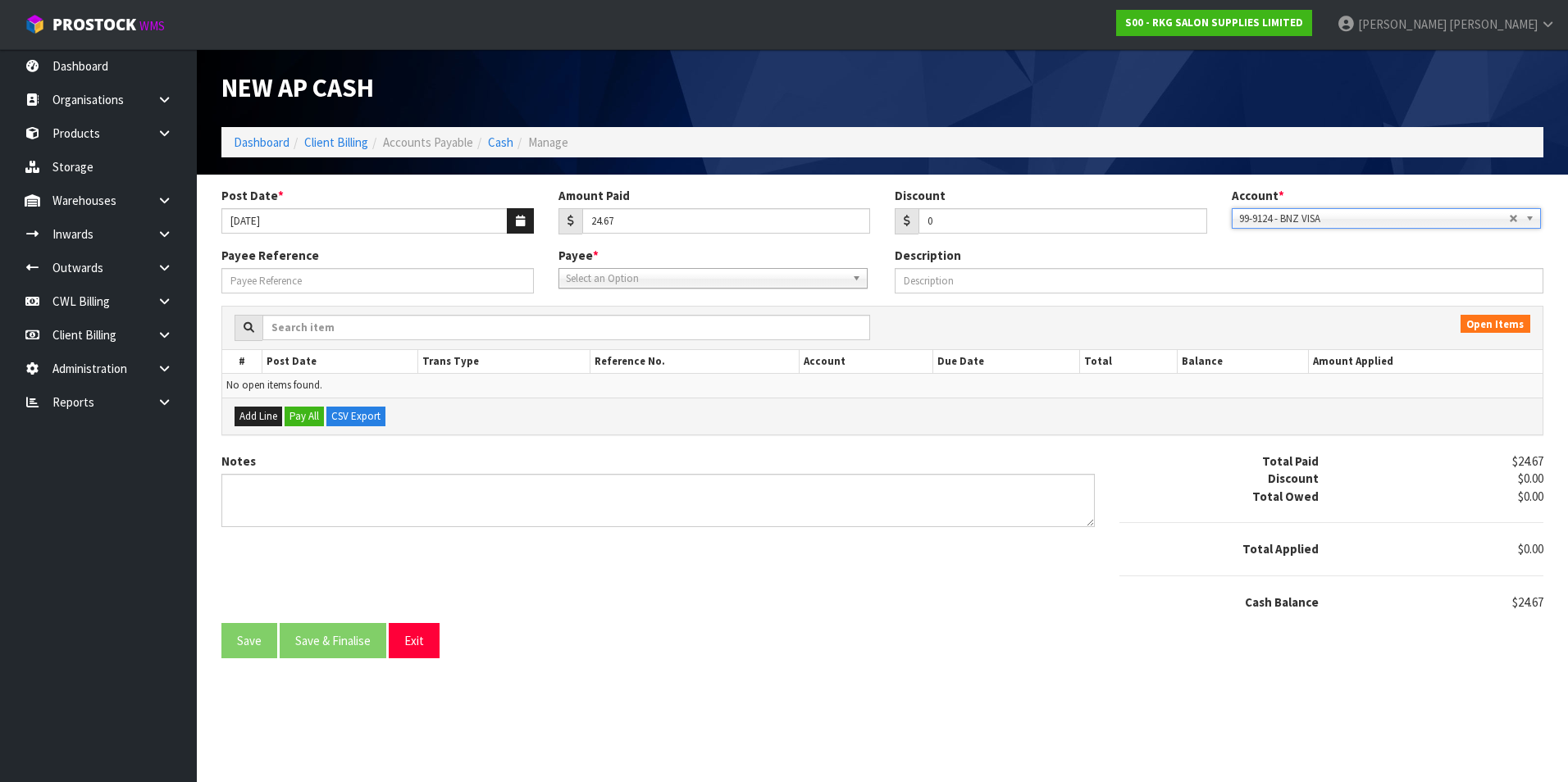
click at [666, 278] on span "Select an Option" at bounding box center [706, 279] width 280 height 20
click at [660, 327] on li "FB - Facebook Advertising" at bounding box center [712, 325] width 301 height 21
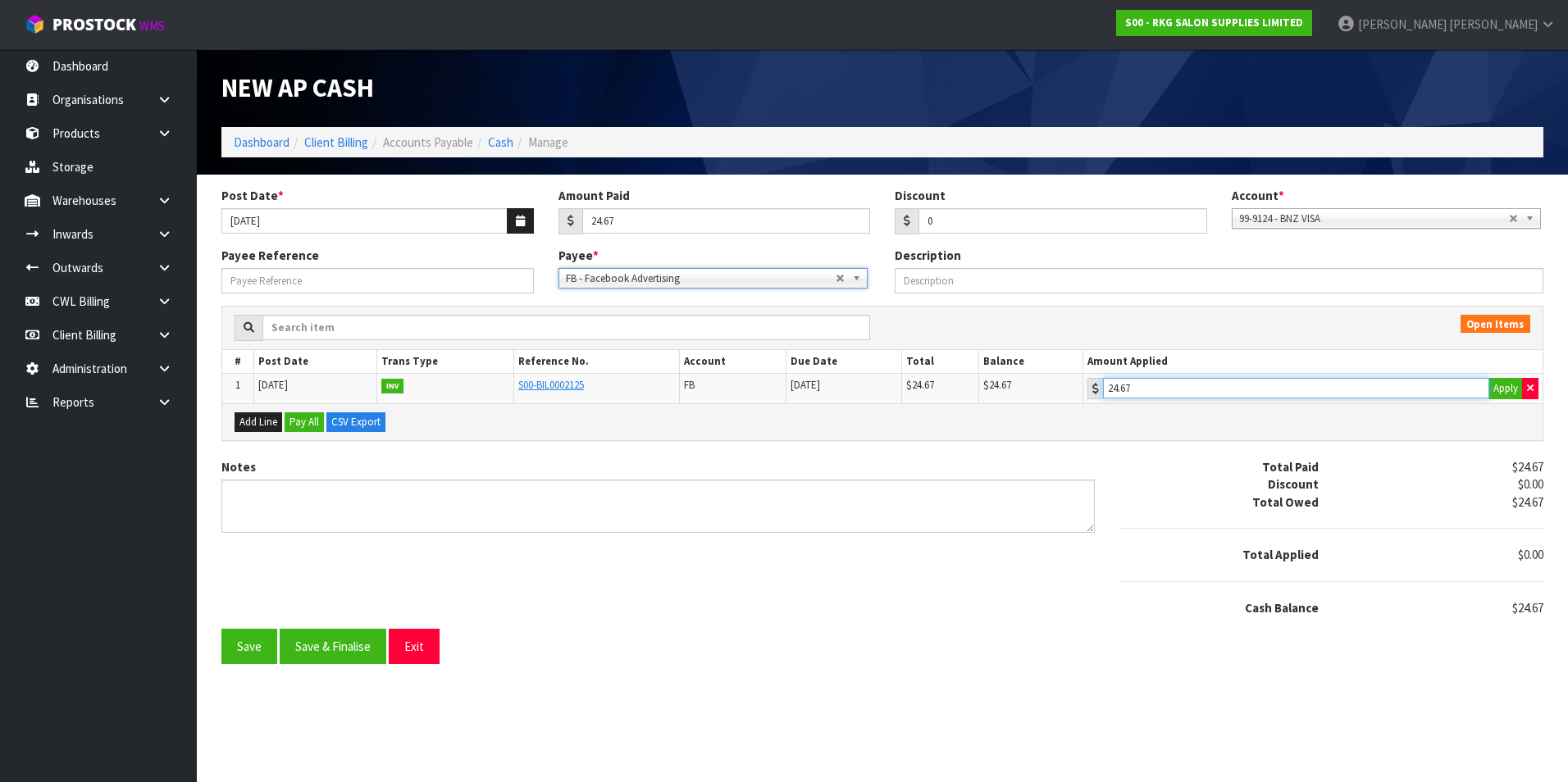
click at [1176, 385] on input "24.67" at bounding box center [1296, 388] width 387 height 21
drag, startPoint x: 372, startPoint y: 652, endPoint x: 374, endPoint y: 635, distance: 17.1
click at [372, 652] on button "Save & Finalise" at bounding box center [333, 647] width 107 height 35
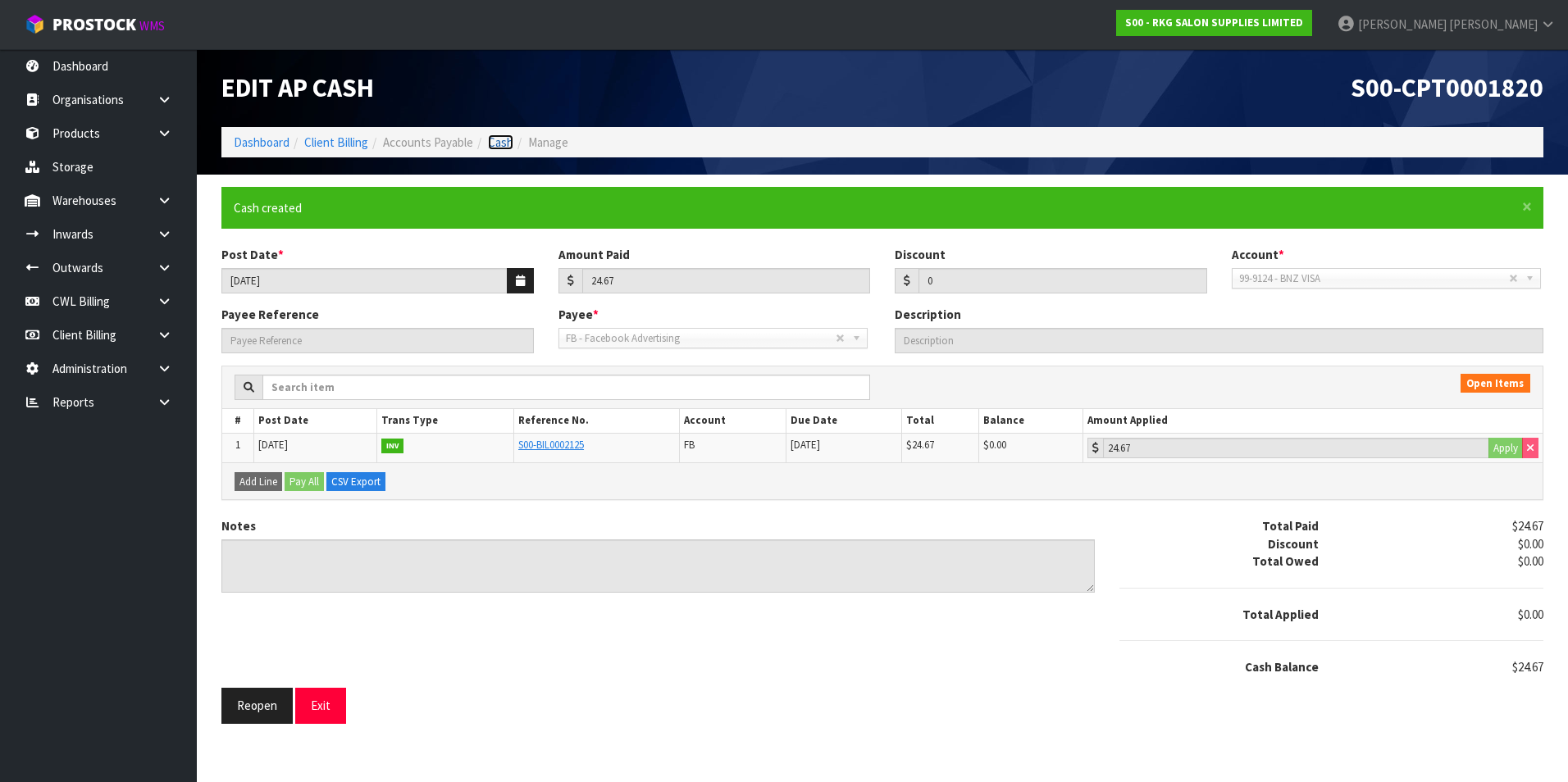
click at [501, 144] on link "Cash" at bounding box center [500, 142] width 26 height 16
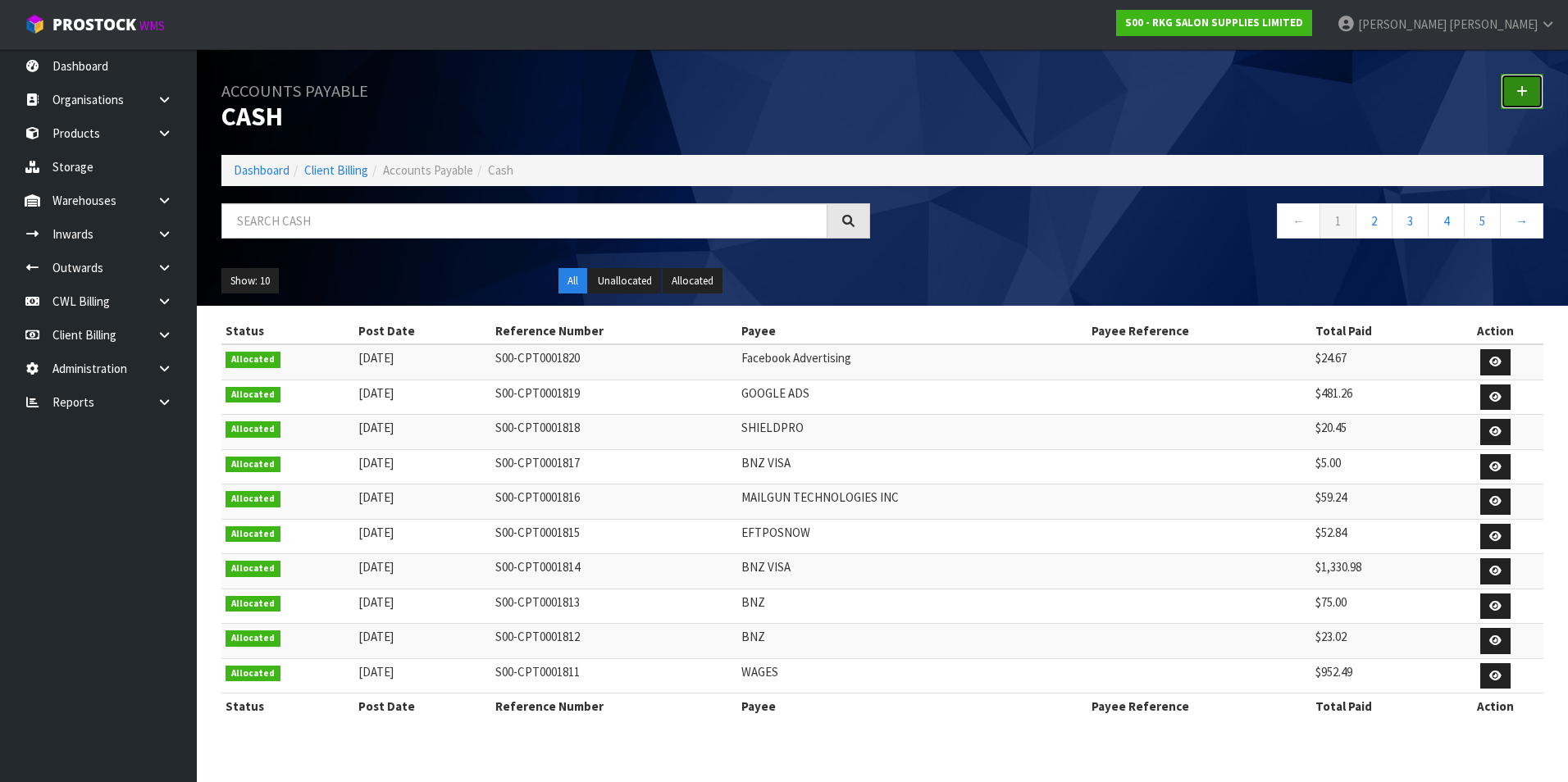
click at [1521, 87] on icon at bounding box center [1522, 91] width 12 height 13
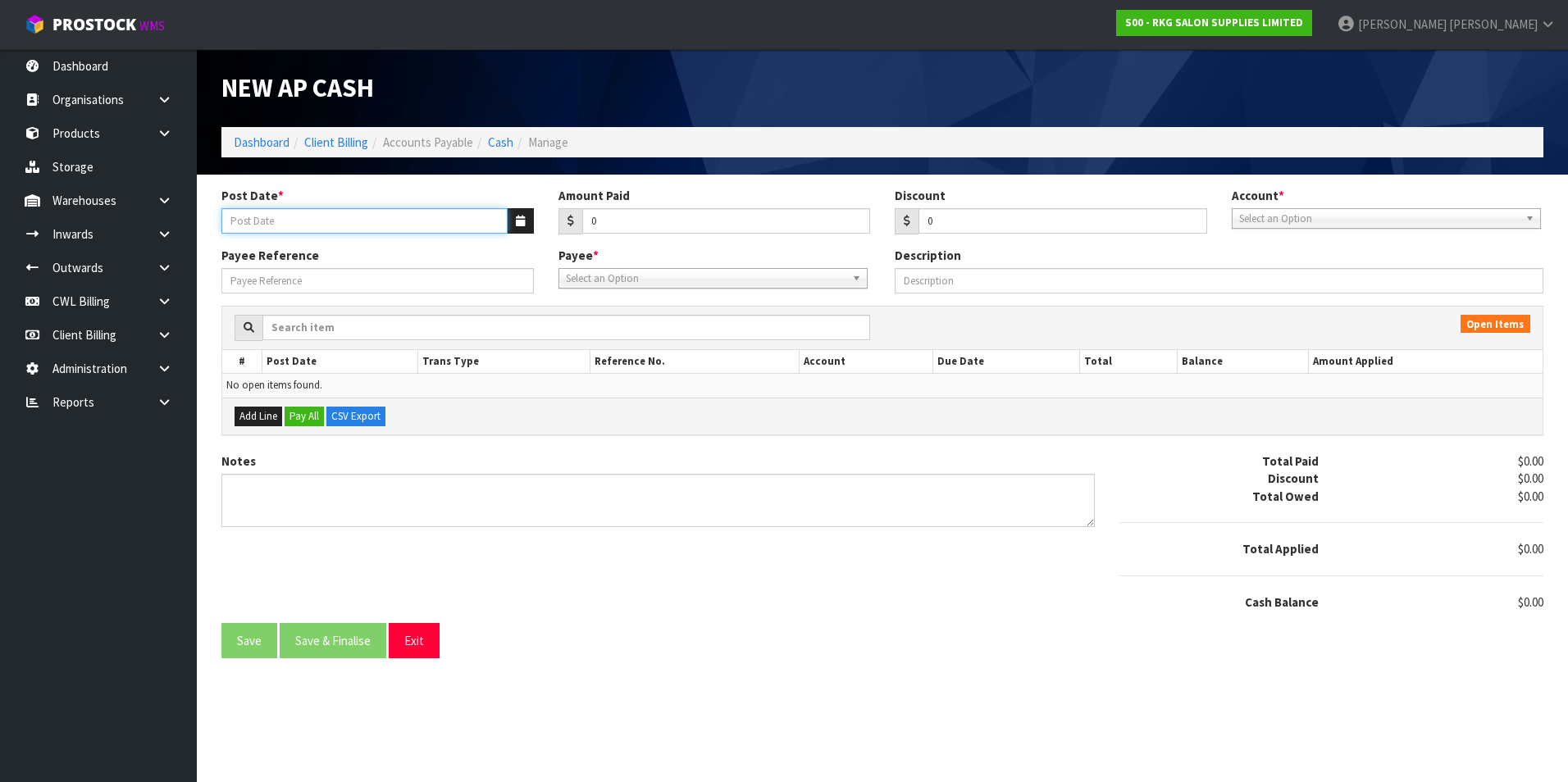
click at [407, 221] on input "Post Date *" at bounding box center [365, 221] width 287 height 26
click at [513, 217] on button "button" at bounding box center [521, 221] width 27 height 26
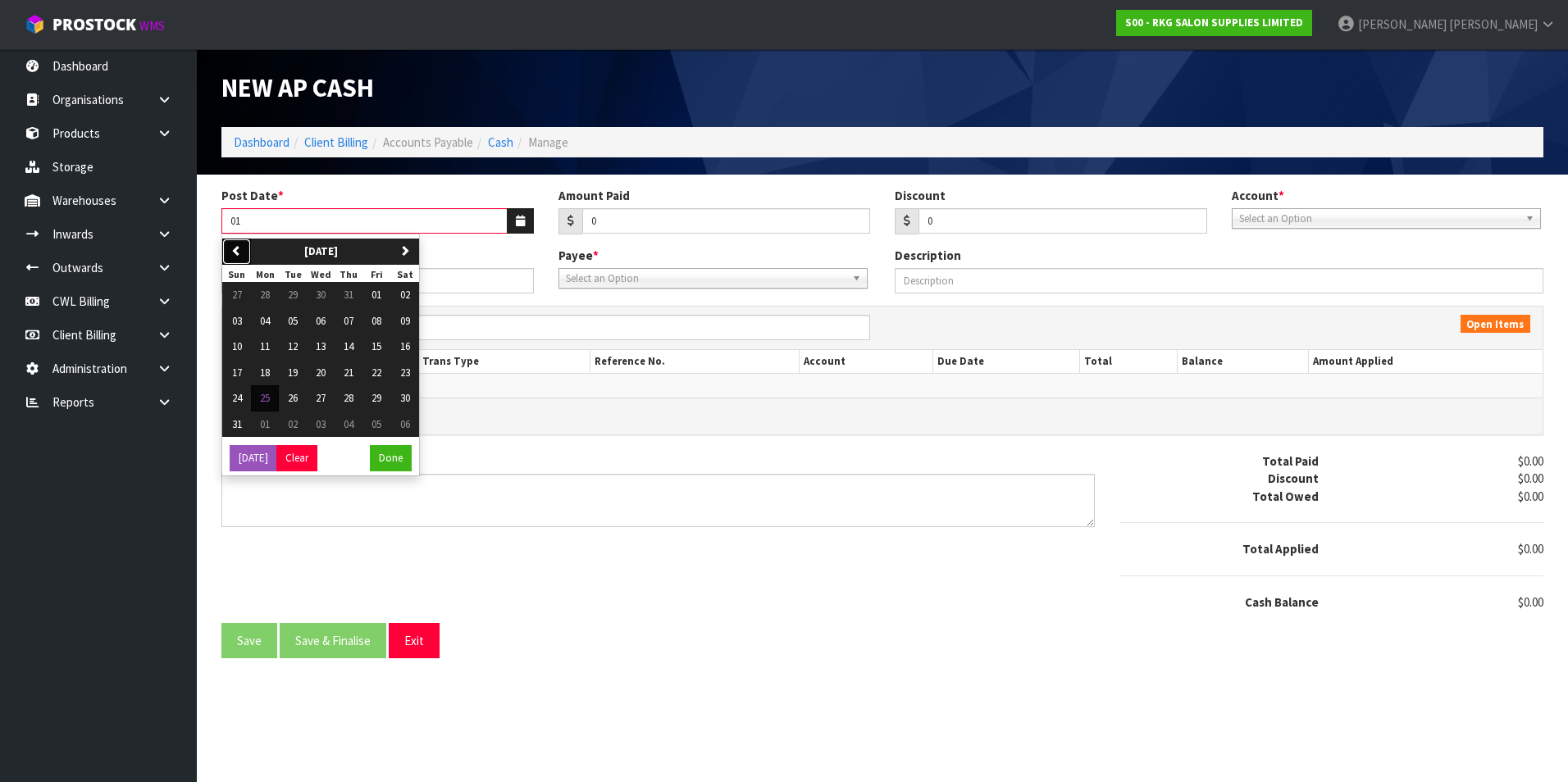
click at [234, 250] on icon "button" at bounding box center [236, 250] width 11 height 11
click at [286, 295] on button "01" at bounding box center [292, 295] width 27 height 26
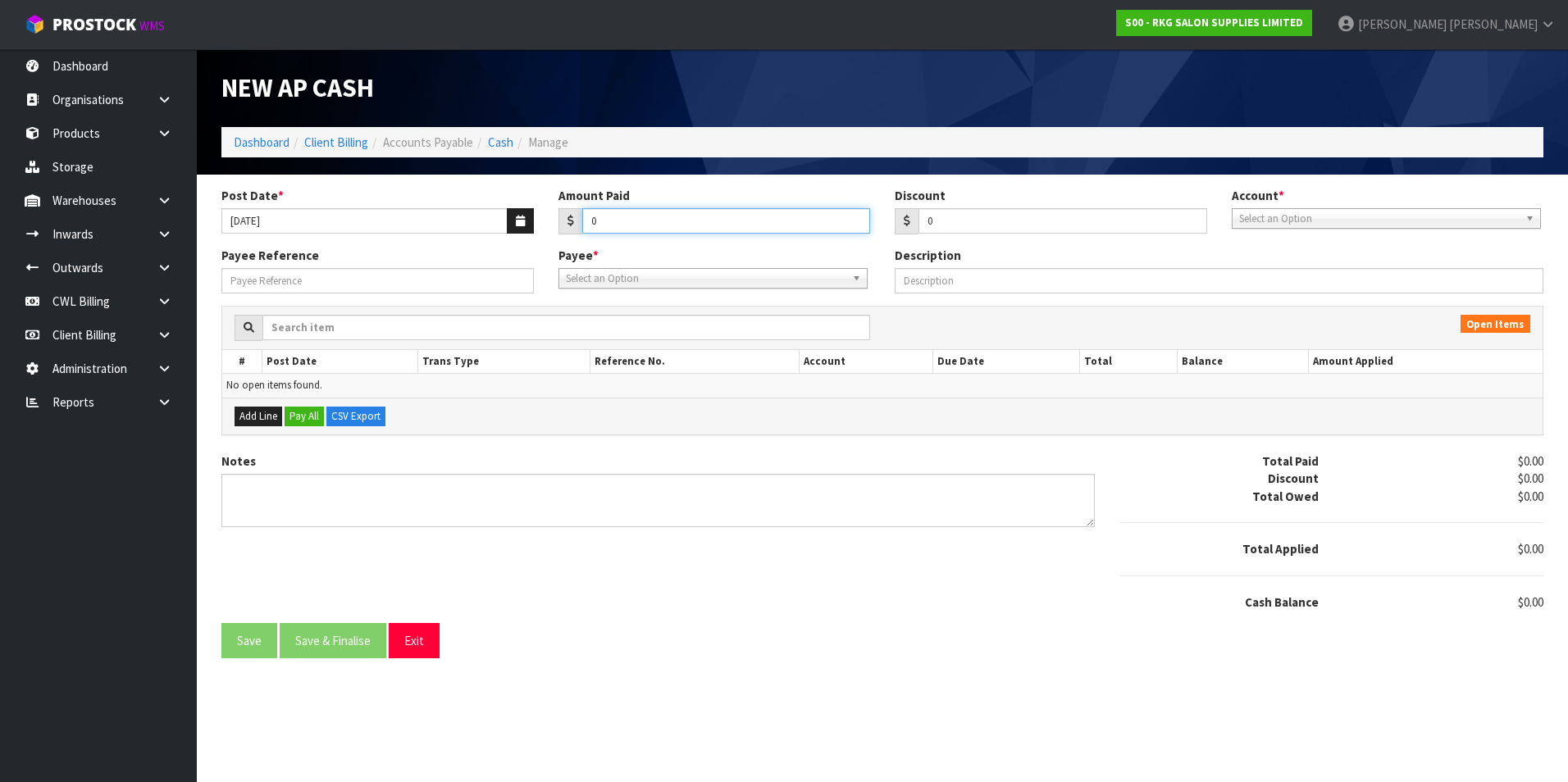
drag, startPoint x: 606, startPoint y: 222, endPoint x: 606, endPoint y: 210, distance: 12.0
click at [606, 222] on input "0" at bounding box center [726, 221] width 288 height 26
click at [1322, 212] on span "Select an Option" at bounding box center [1379, 219] width 280 height 20
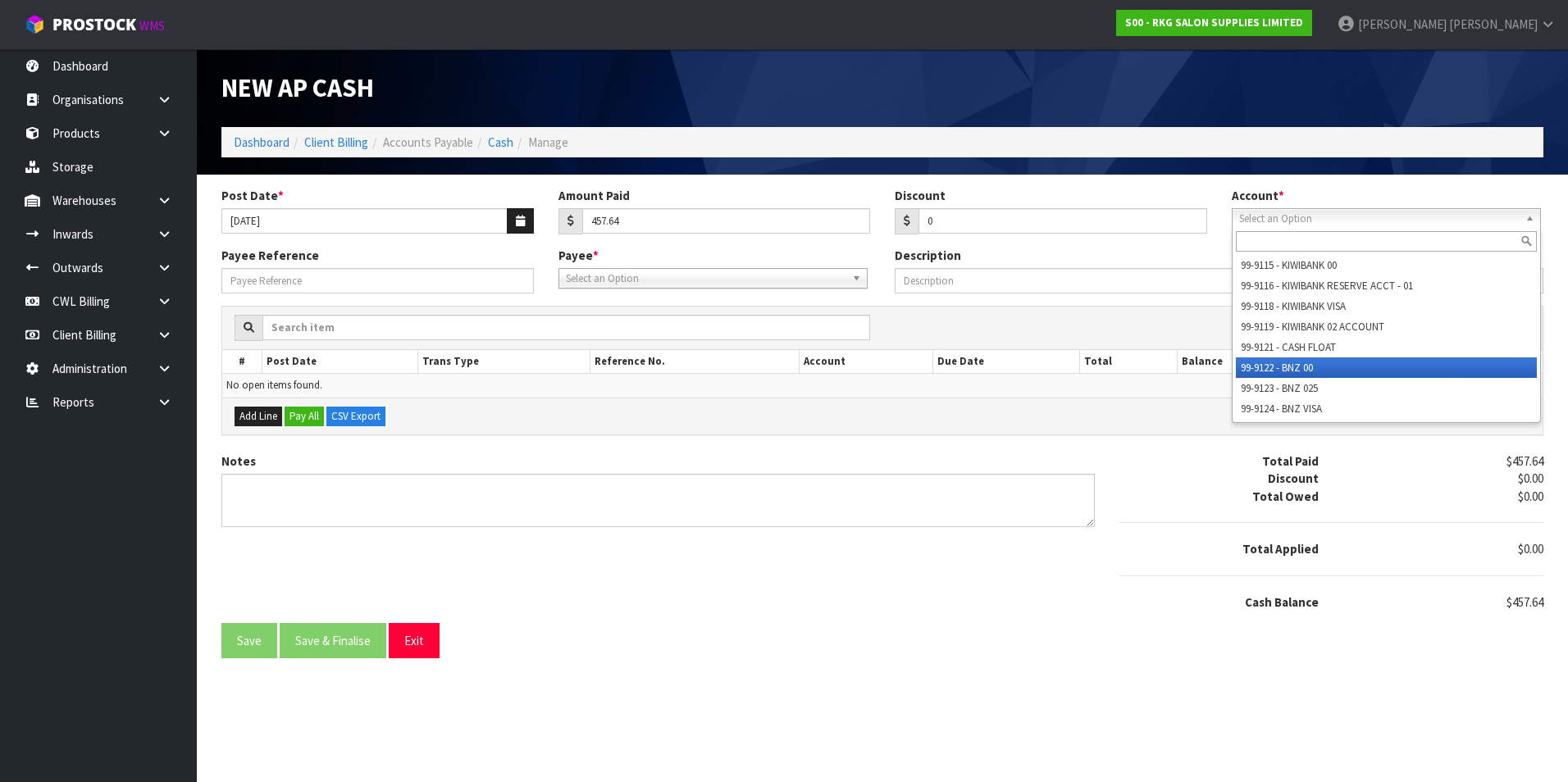
click at [1302, 366] on li "99-9122 - BNZ 00" at bounding box center [1386, 367] width 301 height 21
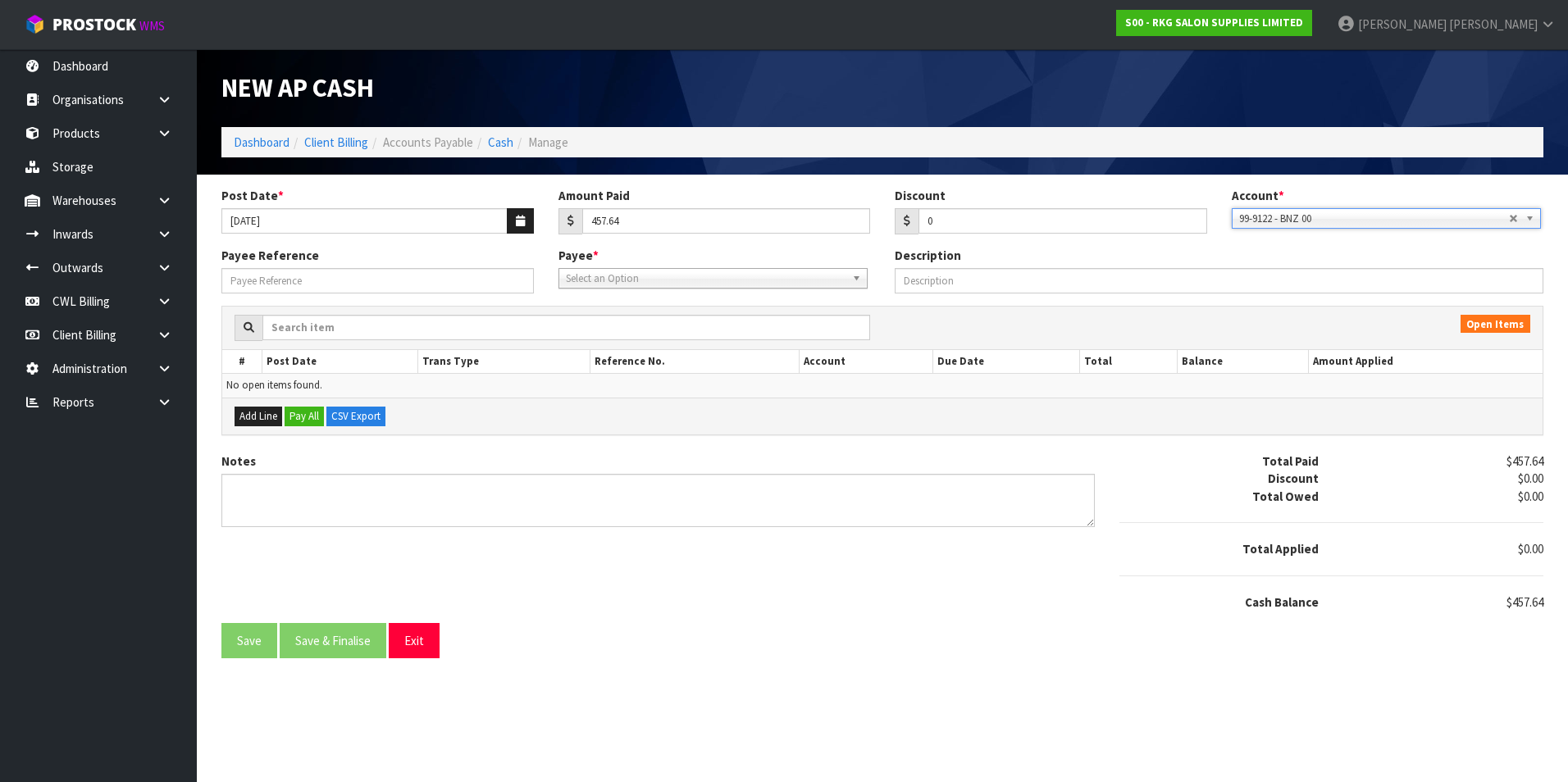
click at [707, 282] on span "Select an Option" at bounding box center [706, 279] width 280 height 20
click at [682, 323] on li "OC OWAR - [PERSON_NAME]" at bounding box center [712, 325] width 301 height 21
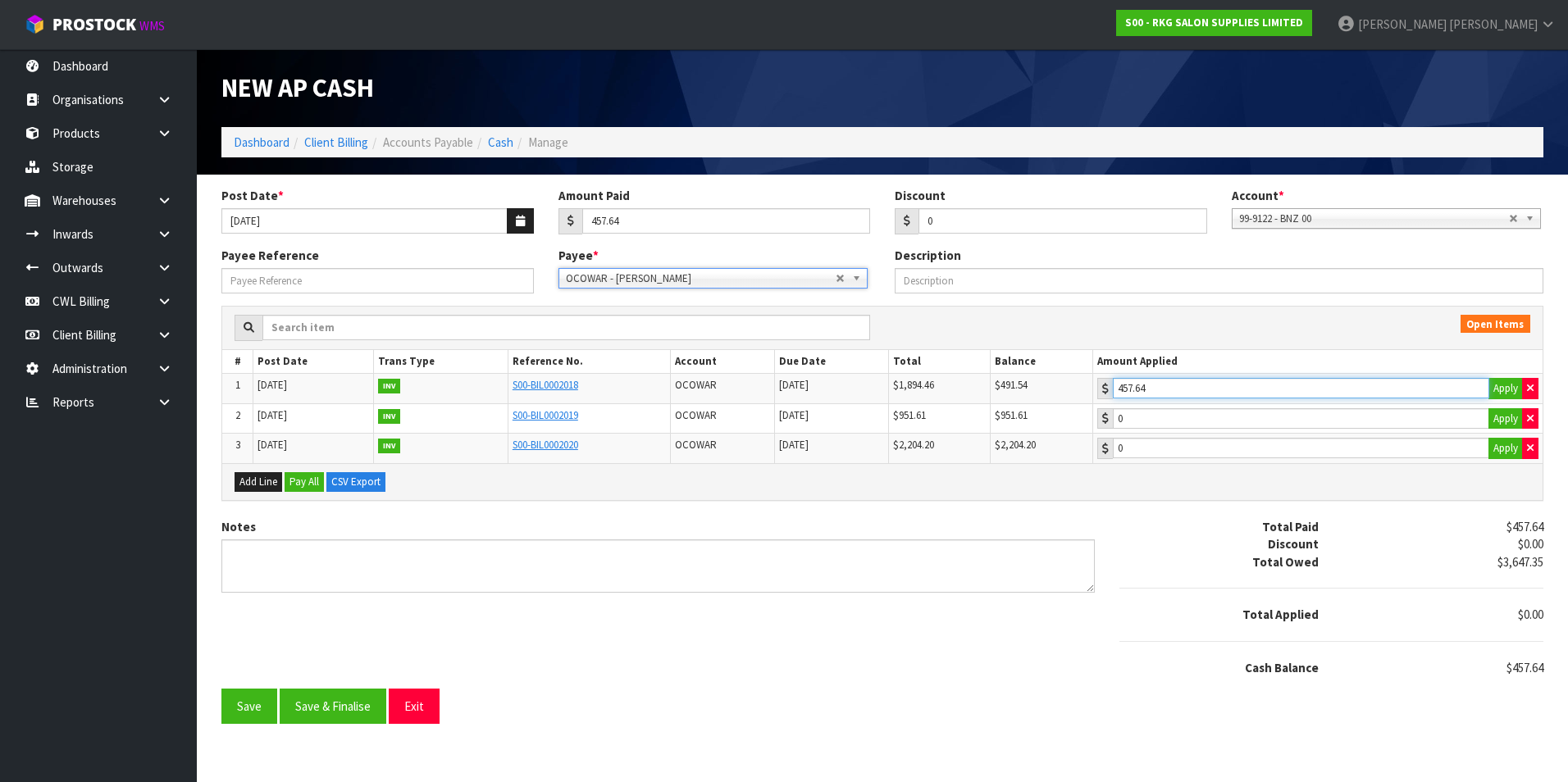
click at [1235, 382] on input "457.64" at bounding box center [1301, 388] width 377 height 21
click at [368, 706] on button "Save & Finalise" at bounding box center [333, 706] width 107 height 35
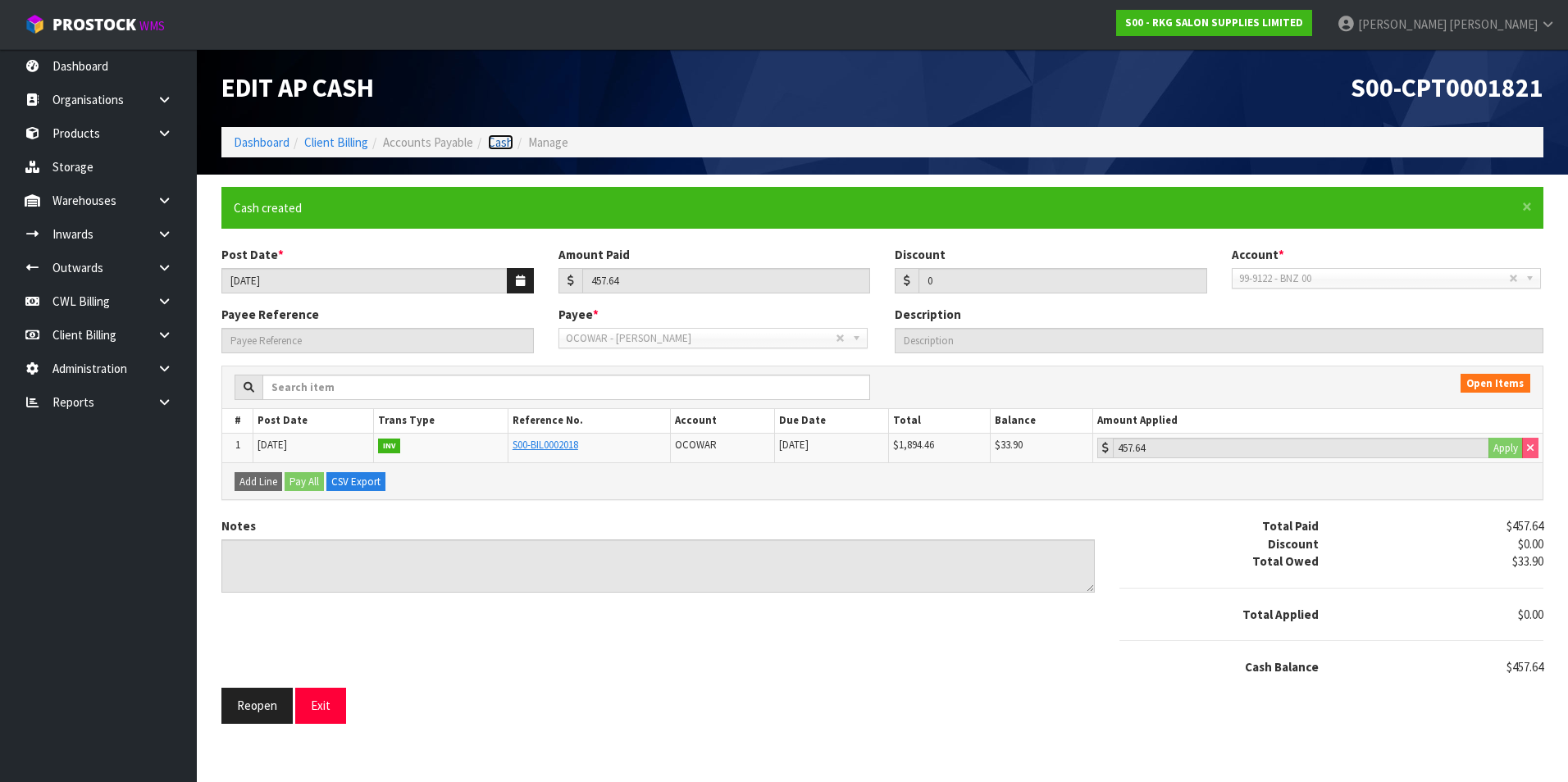
click at [498, 142] on link "Cash" at bounding box center [500, 142] width 26 height 16
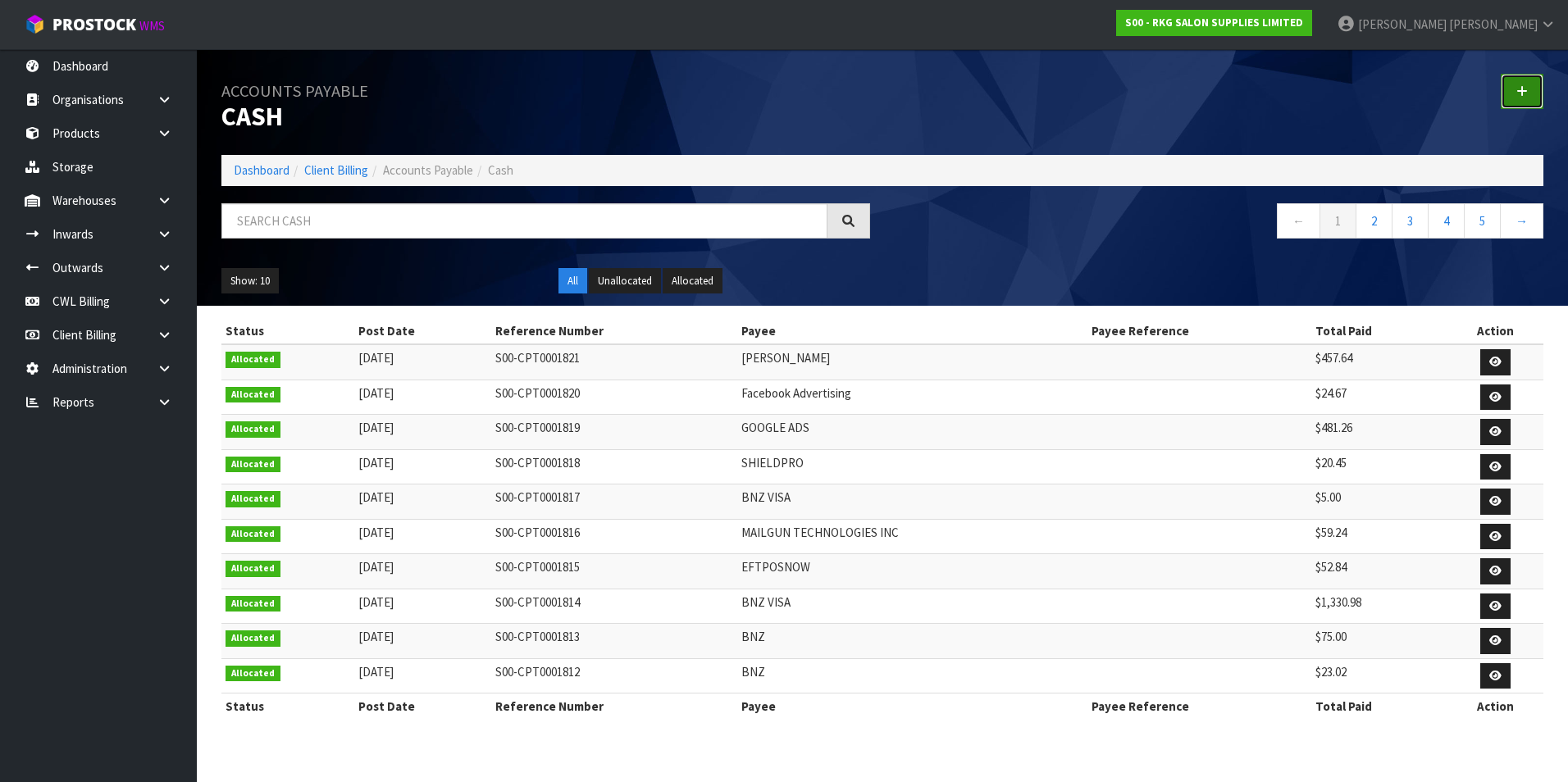
click at [1526, 90] on icon at bounding box center [1522, 91] width 12 height 13
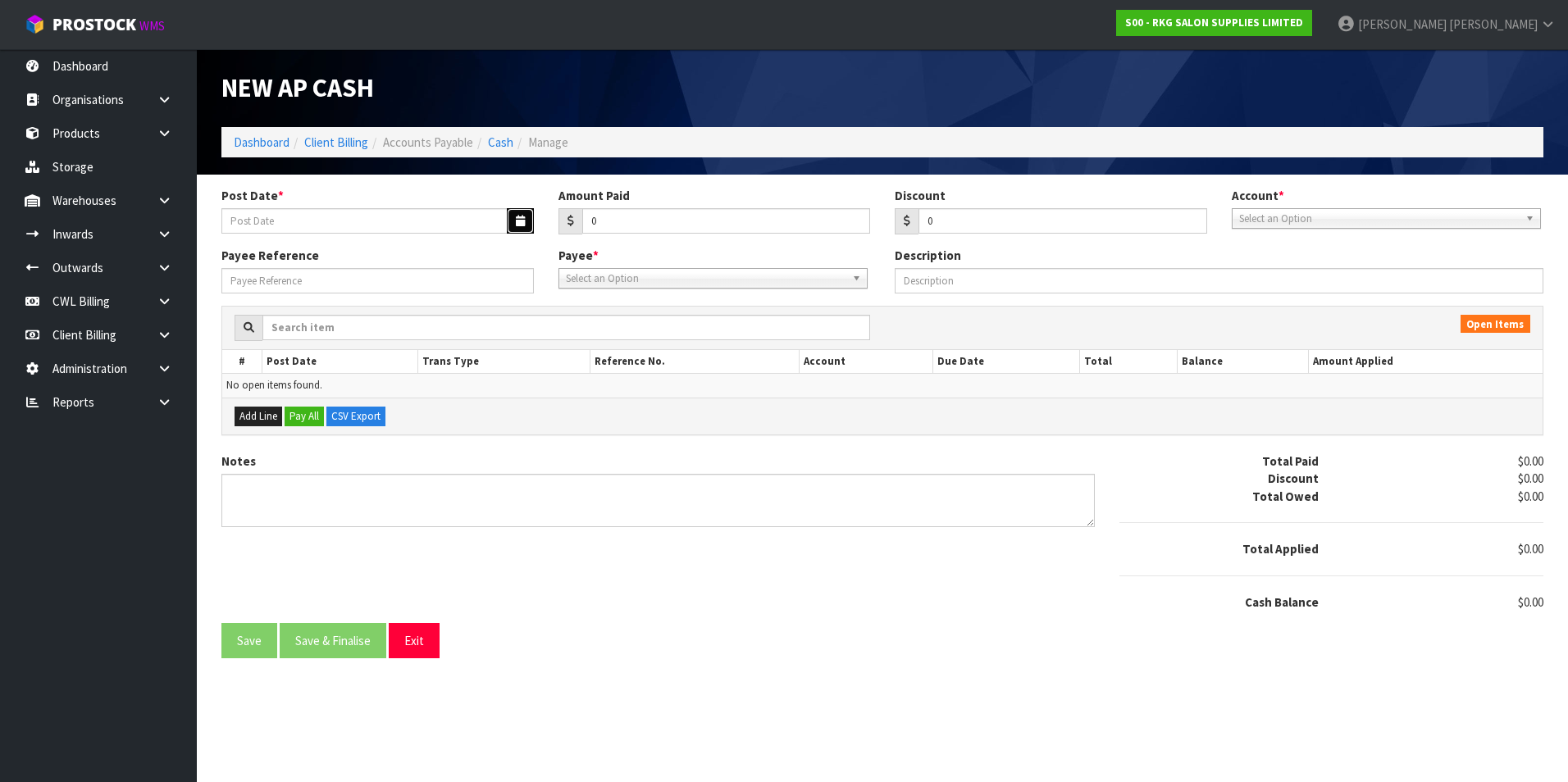
click at [516, 217] on icon "button" at bounding box center [520, 221] width 9 height 11
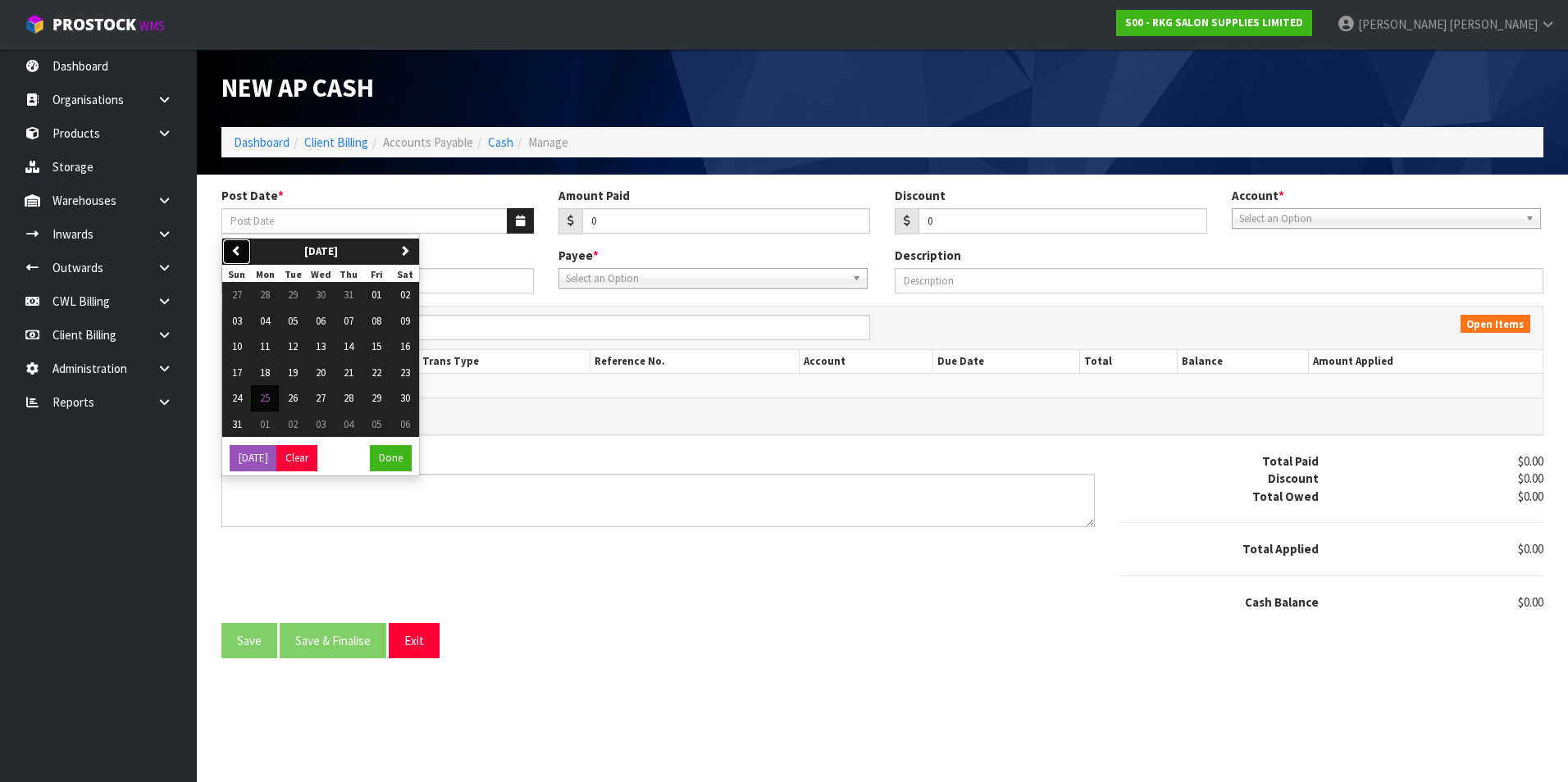
click at [250, 243] on button "previous" at bounding box center [235, 251] width 28 height 26
click at [299, 292] on button "01" at bounding box center [292, 295] width 27 height 26
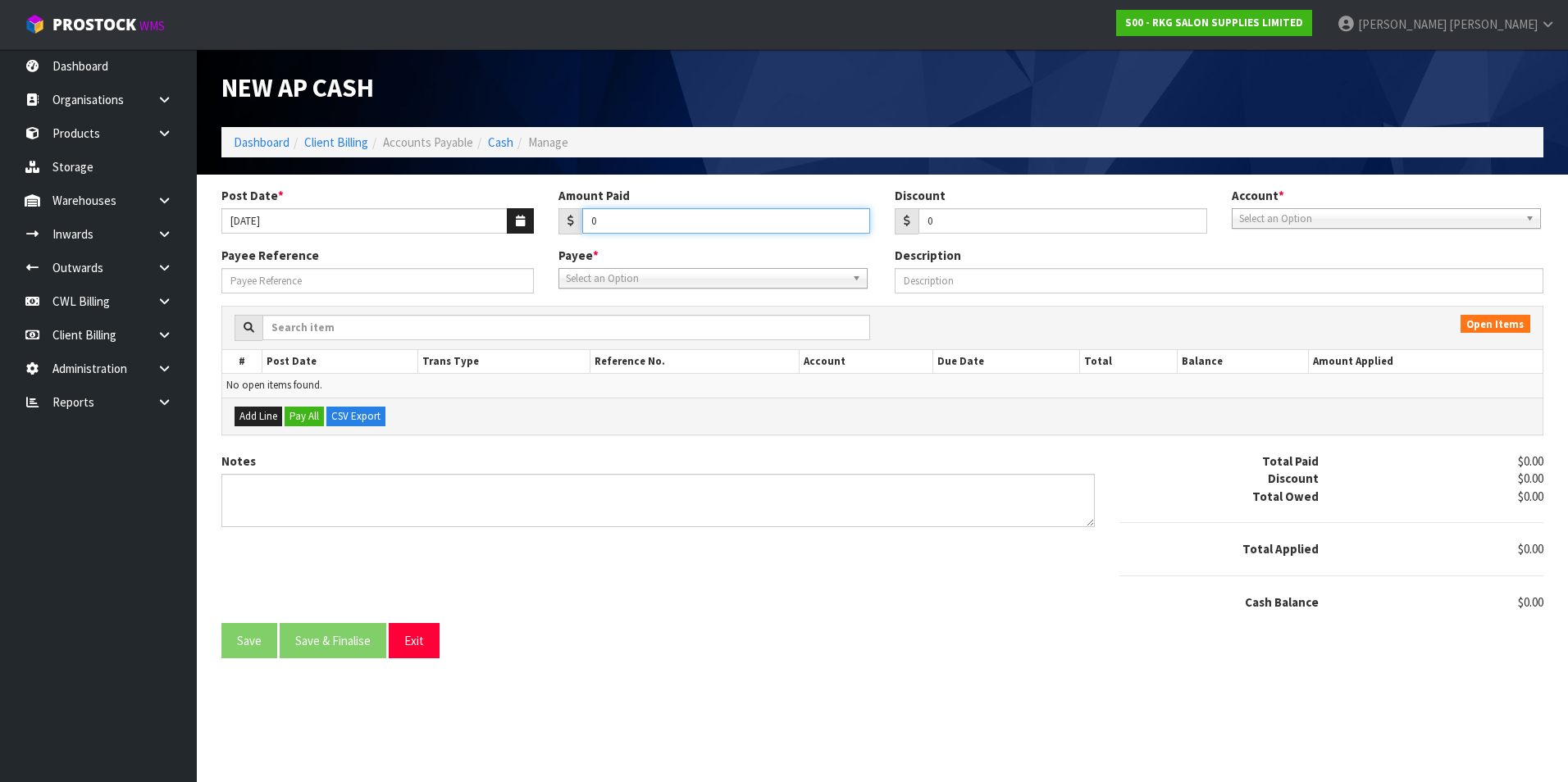
click at [701, 223] on input "0" at bounding box center [726, 221] width 288 height 26
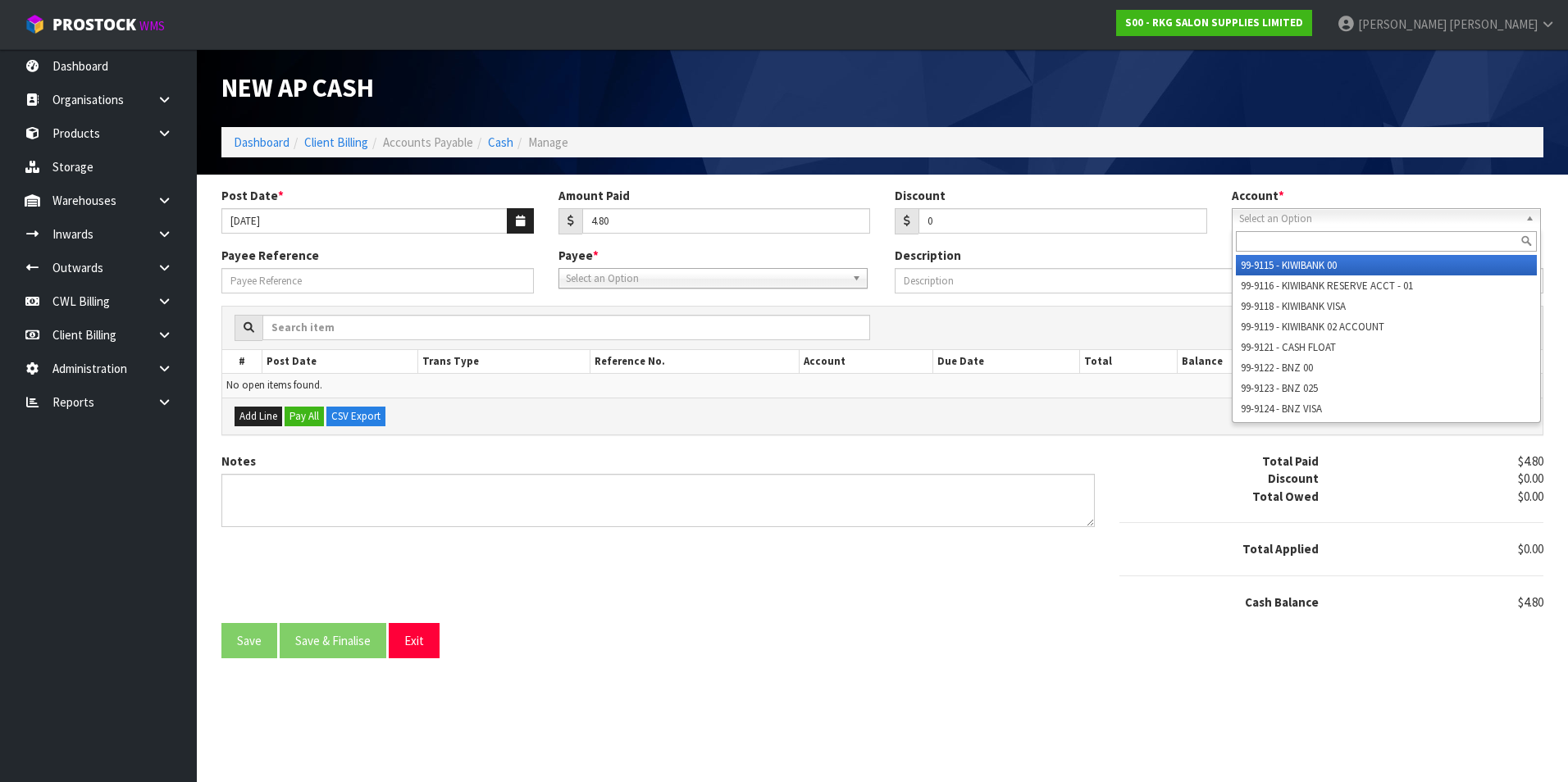
drag, startPoint x: 1253, startPoint y: 214, endPoint x: 1278, endPoint y: 272, distance: 63.2
click at [1253, 217] on span "Select an Option" at bounding box center [1379, 219] width 280 height 20
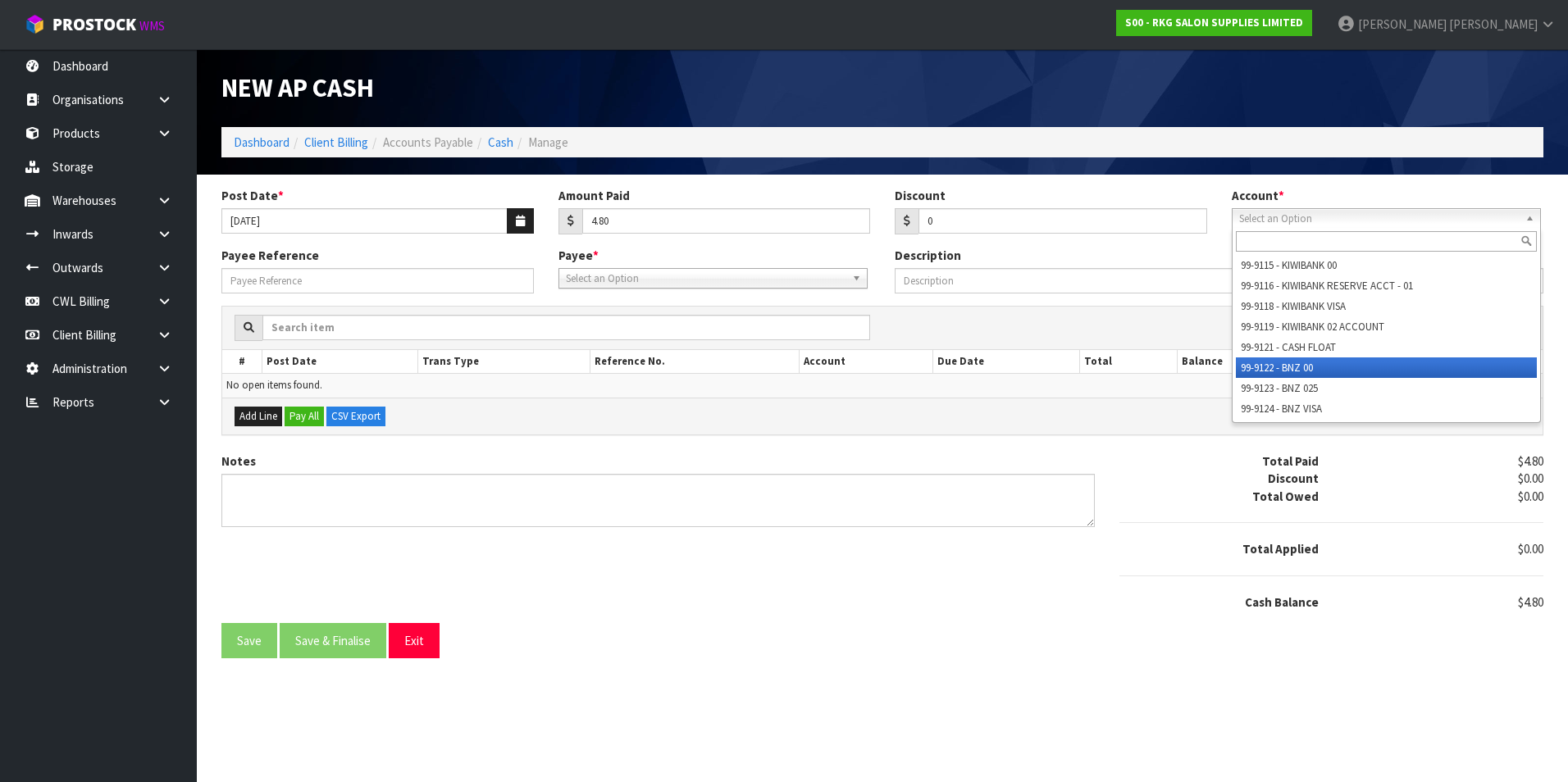
drag, startPoint x: 1305, startPoint y: 369, endPoint x: 812, endPoint y: 344, distance: 493.6
click at [1299, 369] on li "99-9122 - BNZ 00" at bounding box center [1386, 367] width 301 height 21
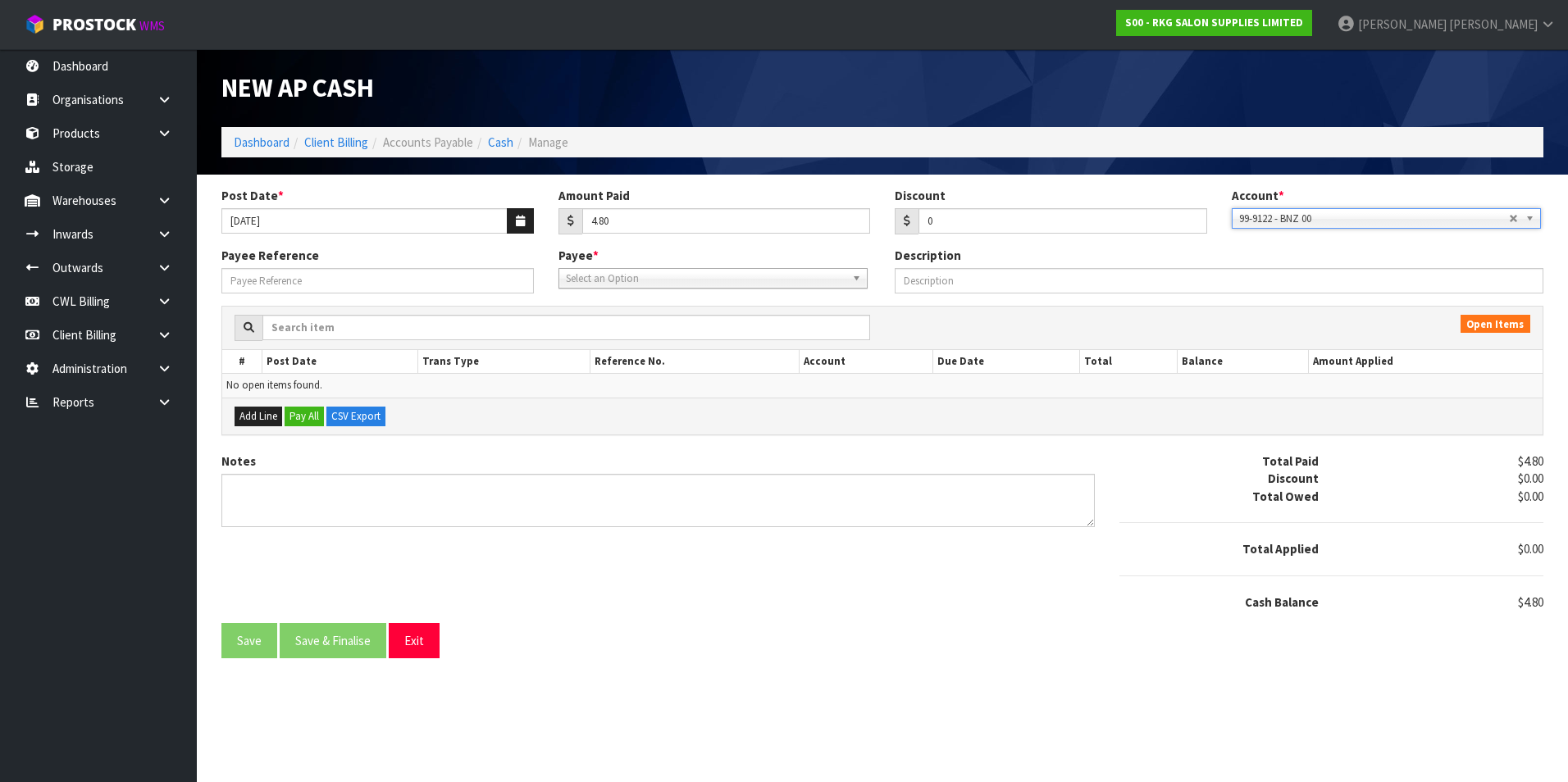
click at [655, 283] on span "Select an Option" at bounding box center [706, 279] width 280 height 20
click at [601, 324] on li "BNZ - BNZ" at bounding box center [712, 325] width 301 height 21
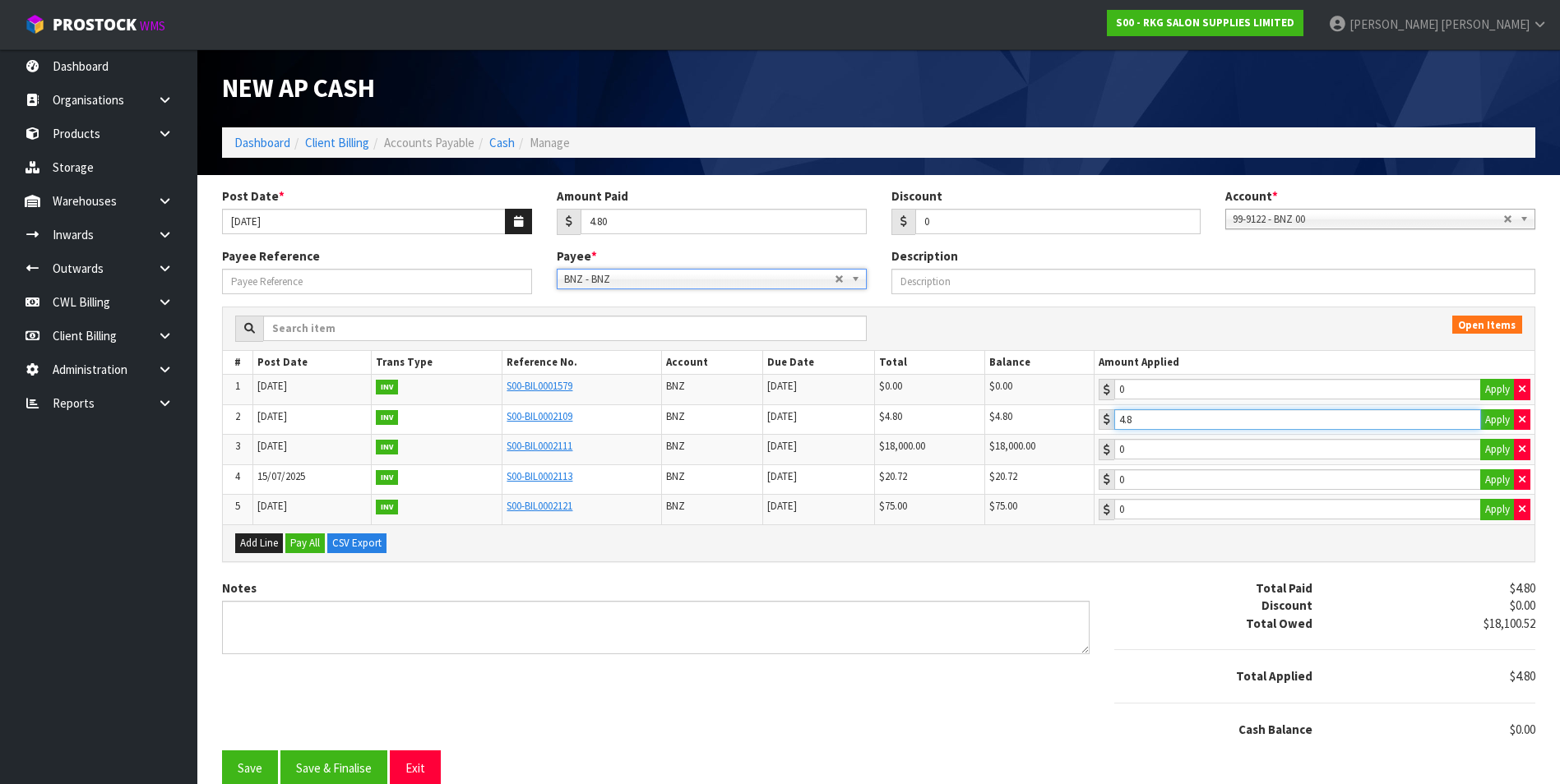
click at [1206, 418] on input "4.8" at bounding box center [1297, 419] width 367 height 21
click at [348, 760] on button "Save & Finalise" at bounding box center [334, 768] width 107 height 35
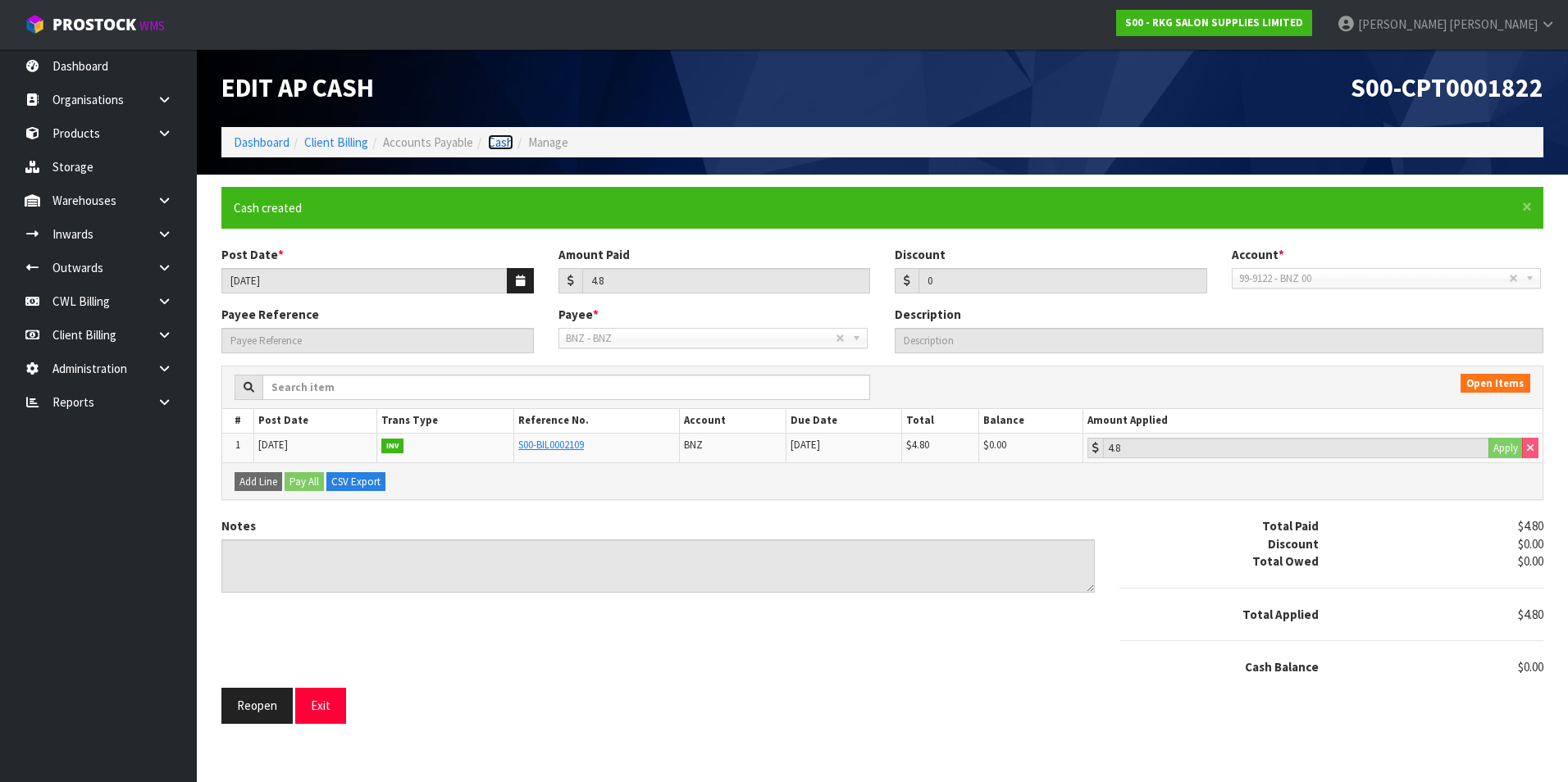
click at [508, 139] on link "Cash" at bounding box center [500, 142] width 26 height 16
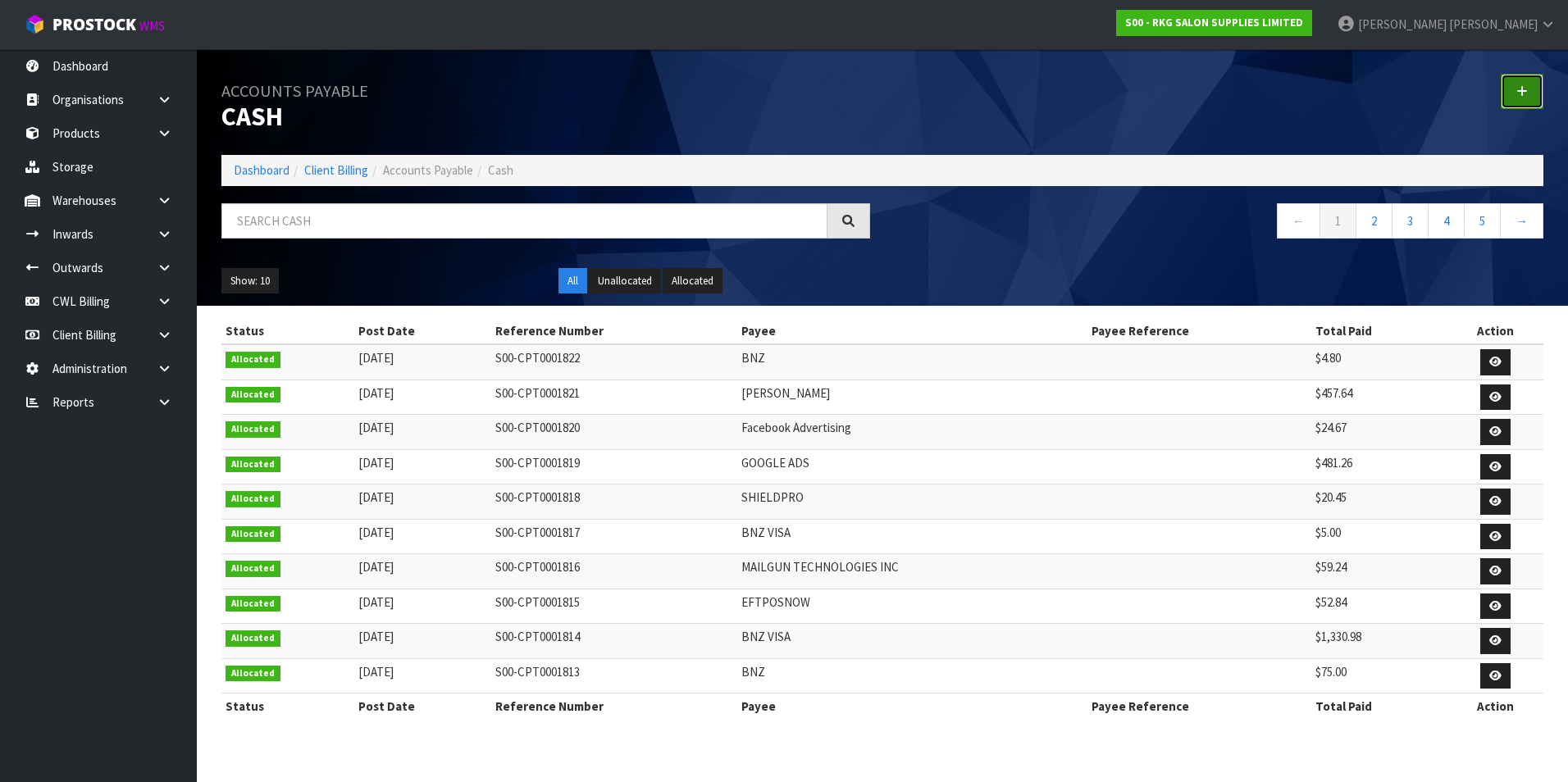
drag, startPoint x: 1520, startPoint y: 85, endPoint x: 1365, endPoint y: 135, distance: 162.9
click at [1519, 84] on link at bounding box center [1521, 91] width 42 height 35
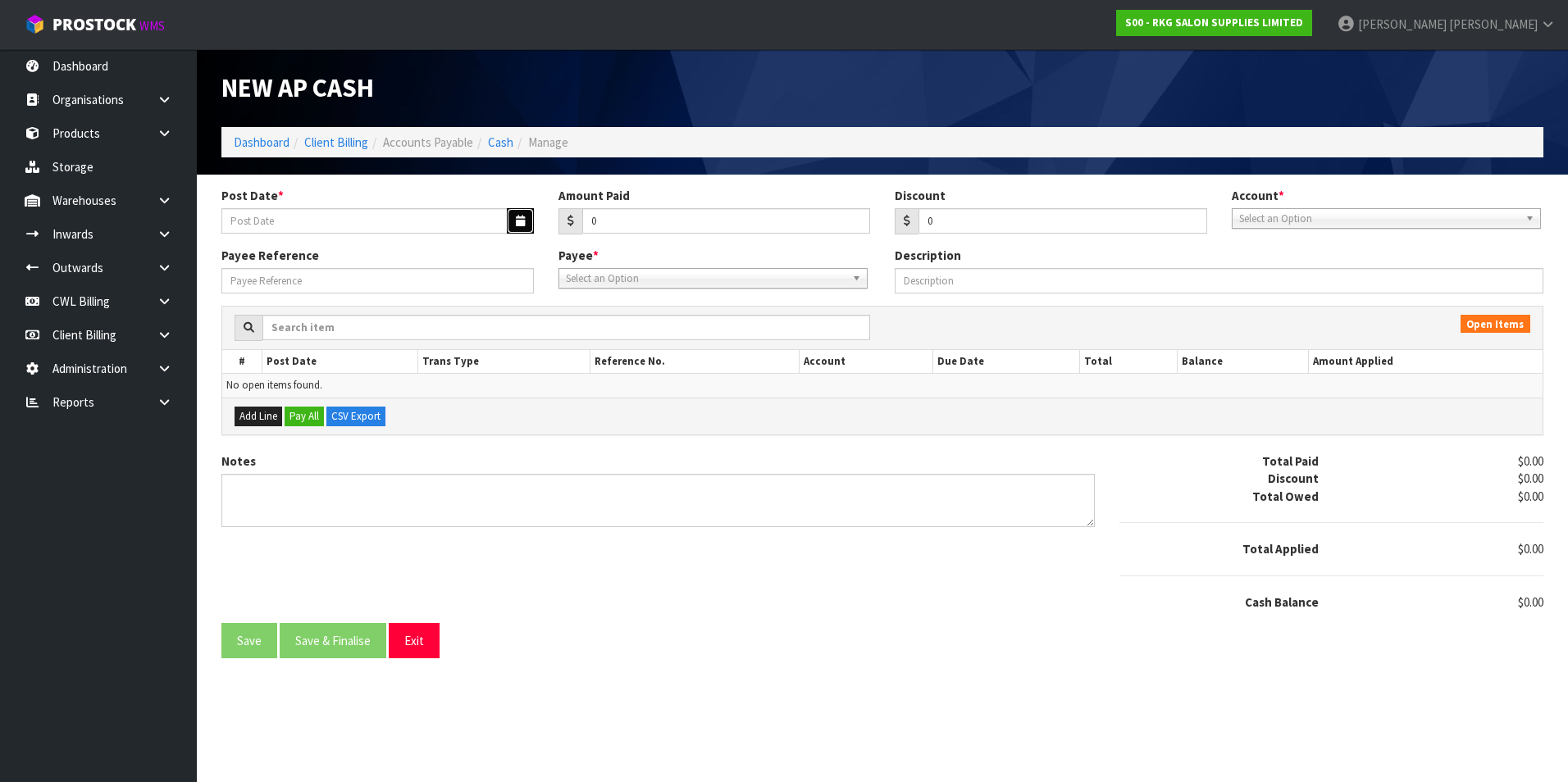
click at [520, 210] on button "button" at bounding box center [521, 221] width 27 height 26
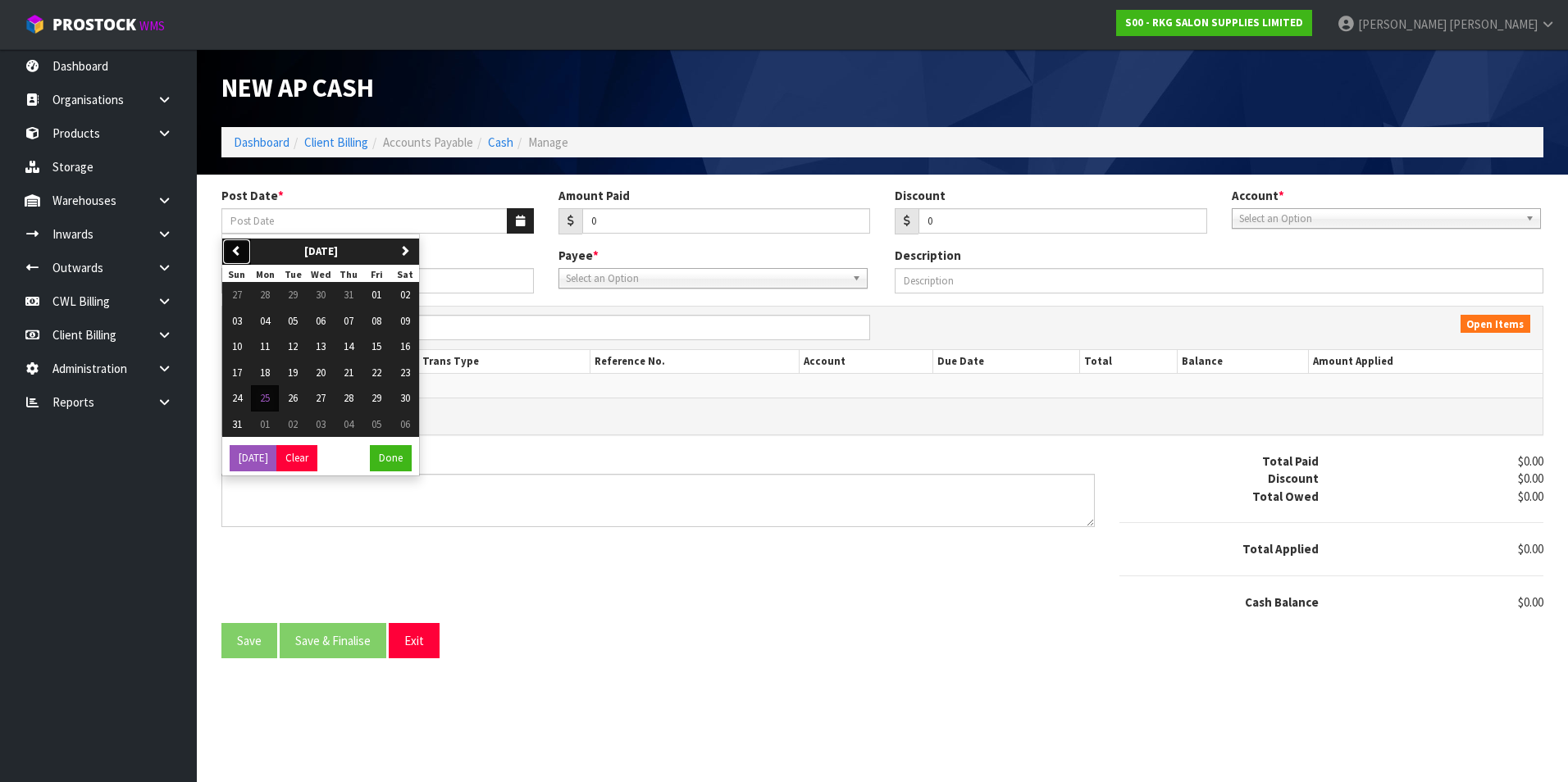
click at [231, 248] on button "previous" at bounding box center [235, 251] width 28 height 26
drag, startPoint x: 317, startPoint y: 297, endPoint x: 556, endPoint y: 260, distance: 241.8
click at [318, 297] on span "02" at bounding box center [321, 294] width 10 height 14
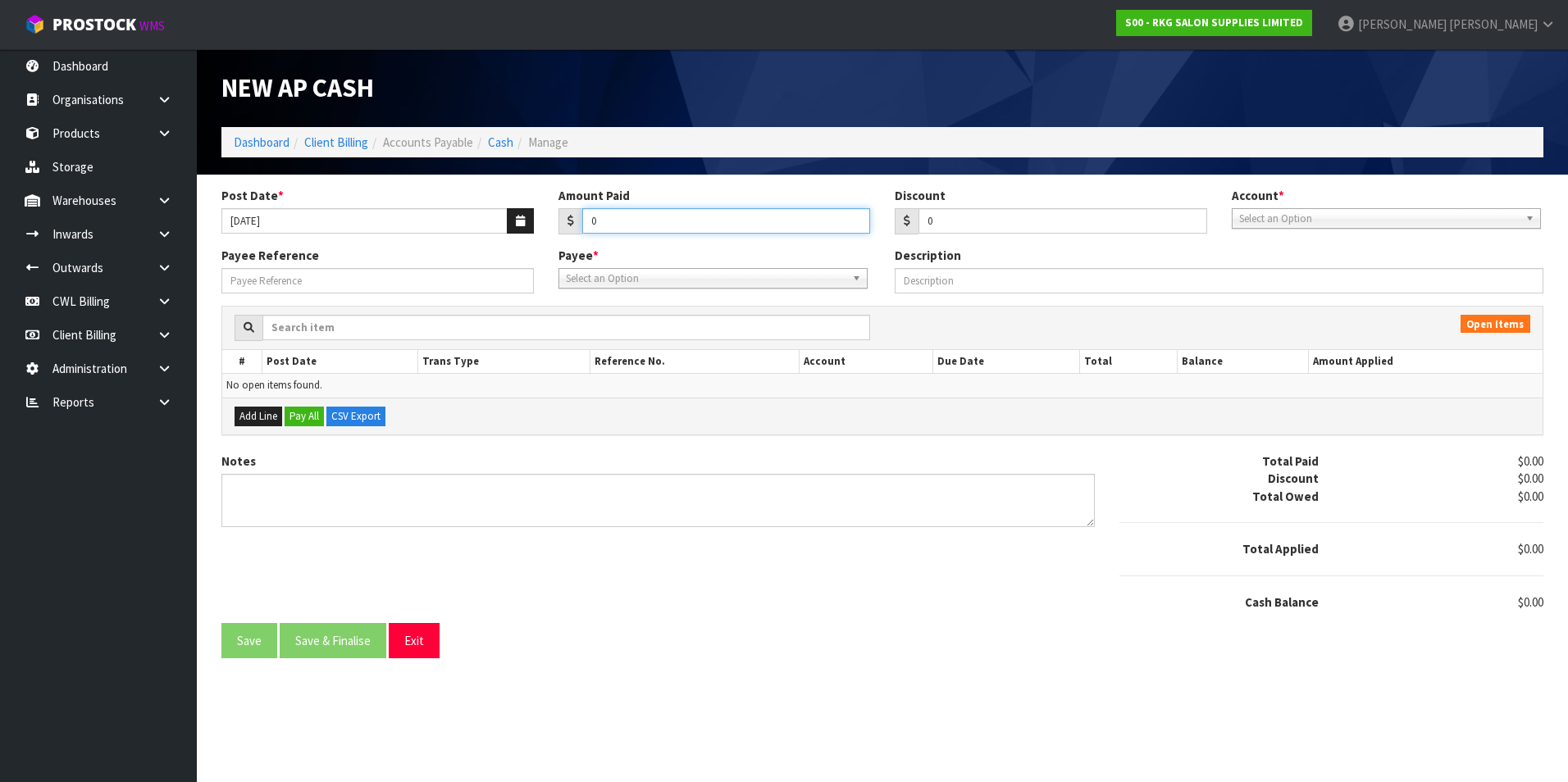
click at [621, 216] on input "0" at bounding box center [726, 221] width 288 height 26
click at [1320, 217] on span "Select an Option" at bounding box center [1379, 219] width 280 height 20
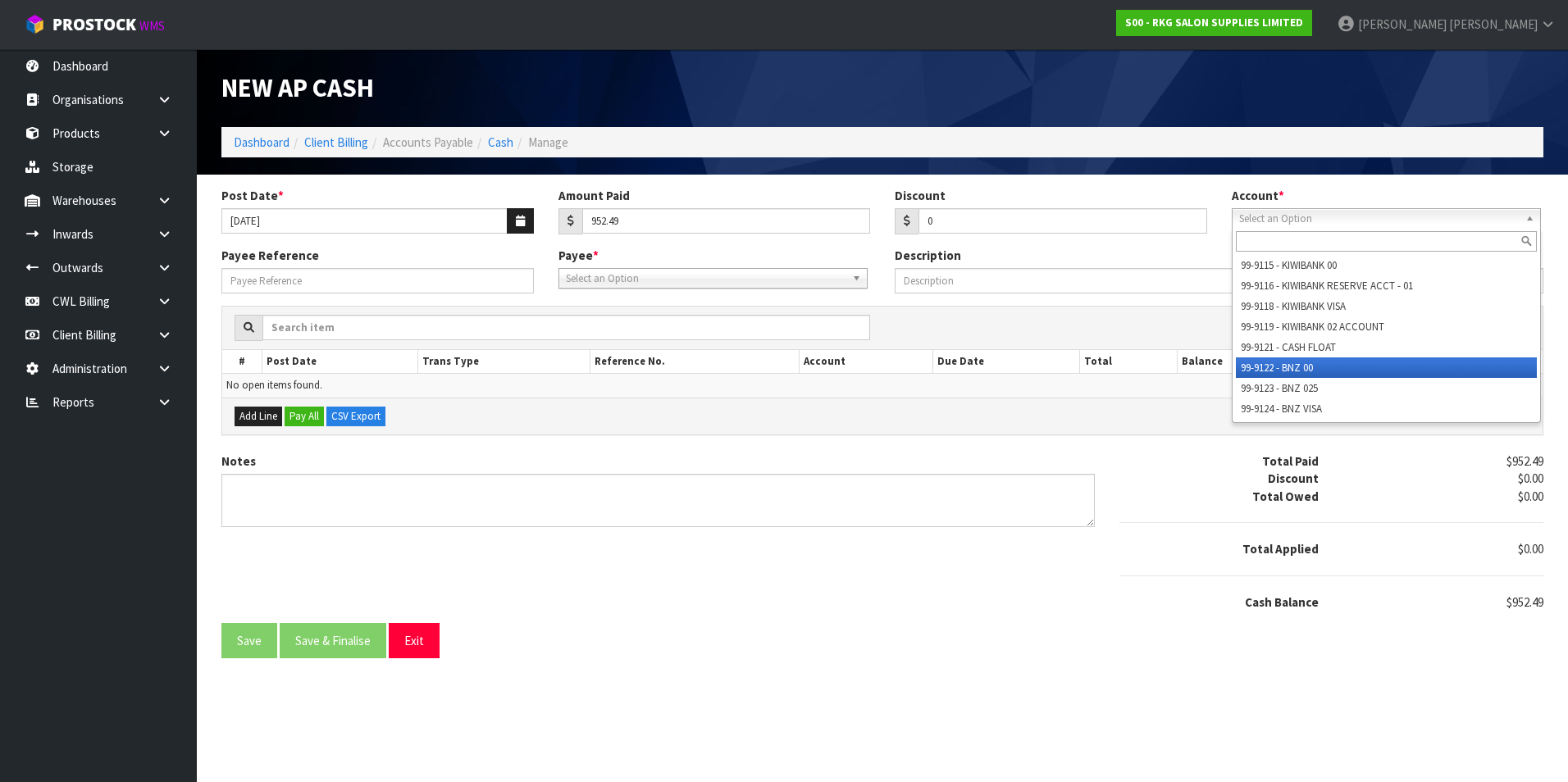
drag, startPoint x: 1293, startPoint y: 368, endPoint x: 956, endPoint y: 330, distance: 339.1
click at [1291, 368] on li "99-9122 - BNZ 00" at bounding box center [1386, 367] width 301 height 21
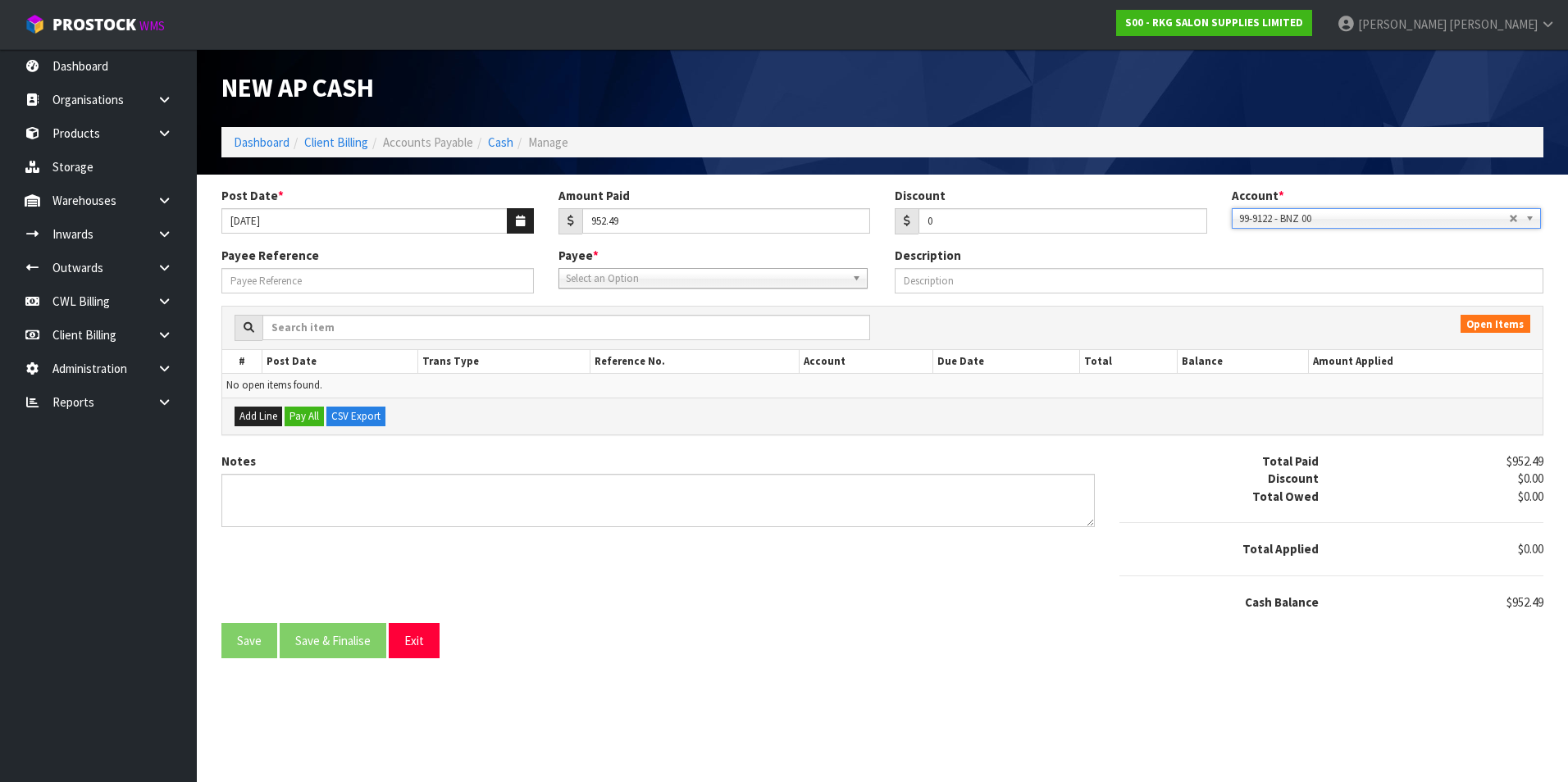
click at [592, 283] on span "Select an Option" at bounding box center [706, 279] width 280 height 20
click at [620, 325] on li "WAG ES - WAGES" at bounding box center [712, 325] width 301 height 21
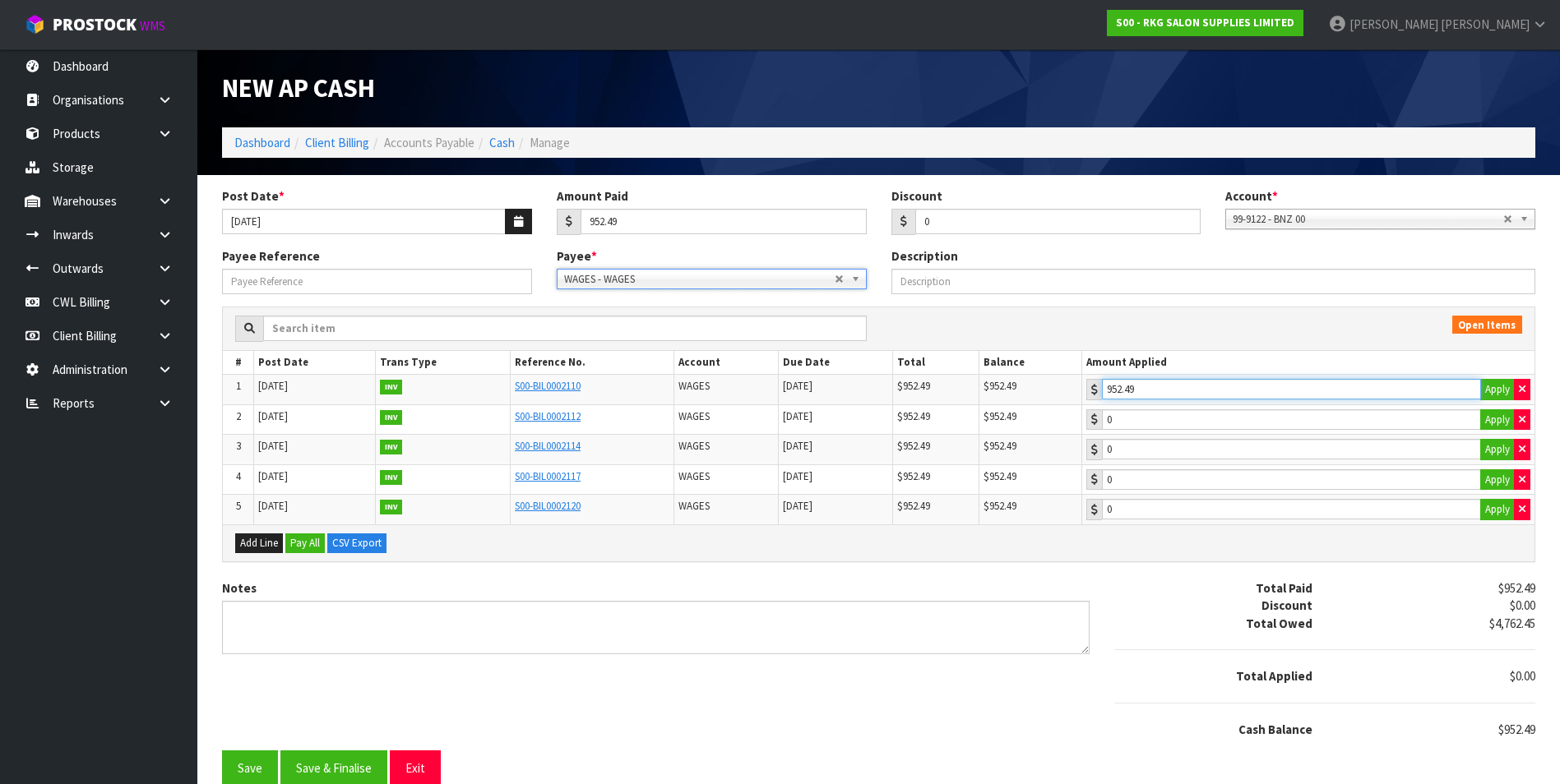
click at [1193, 390] on input "952.49" at bounding box center [1291, 389] width 379 height 21
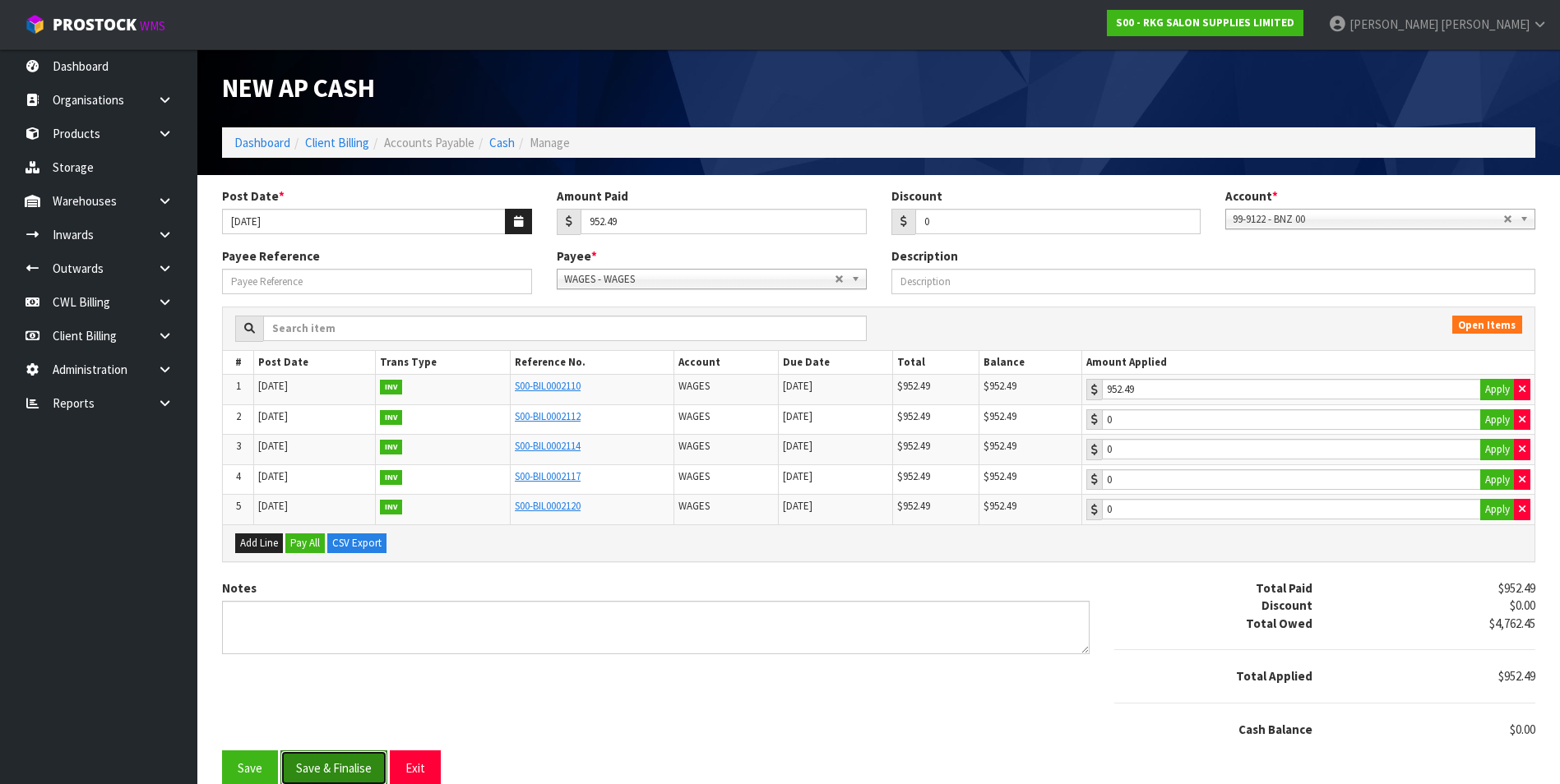
click at [348, 758] on button "Save & Finalise" at bounding box center [334, 768] width 107 height 35
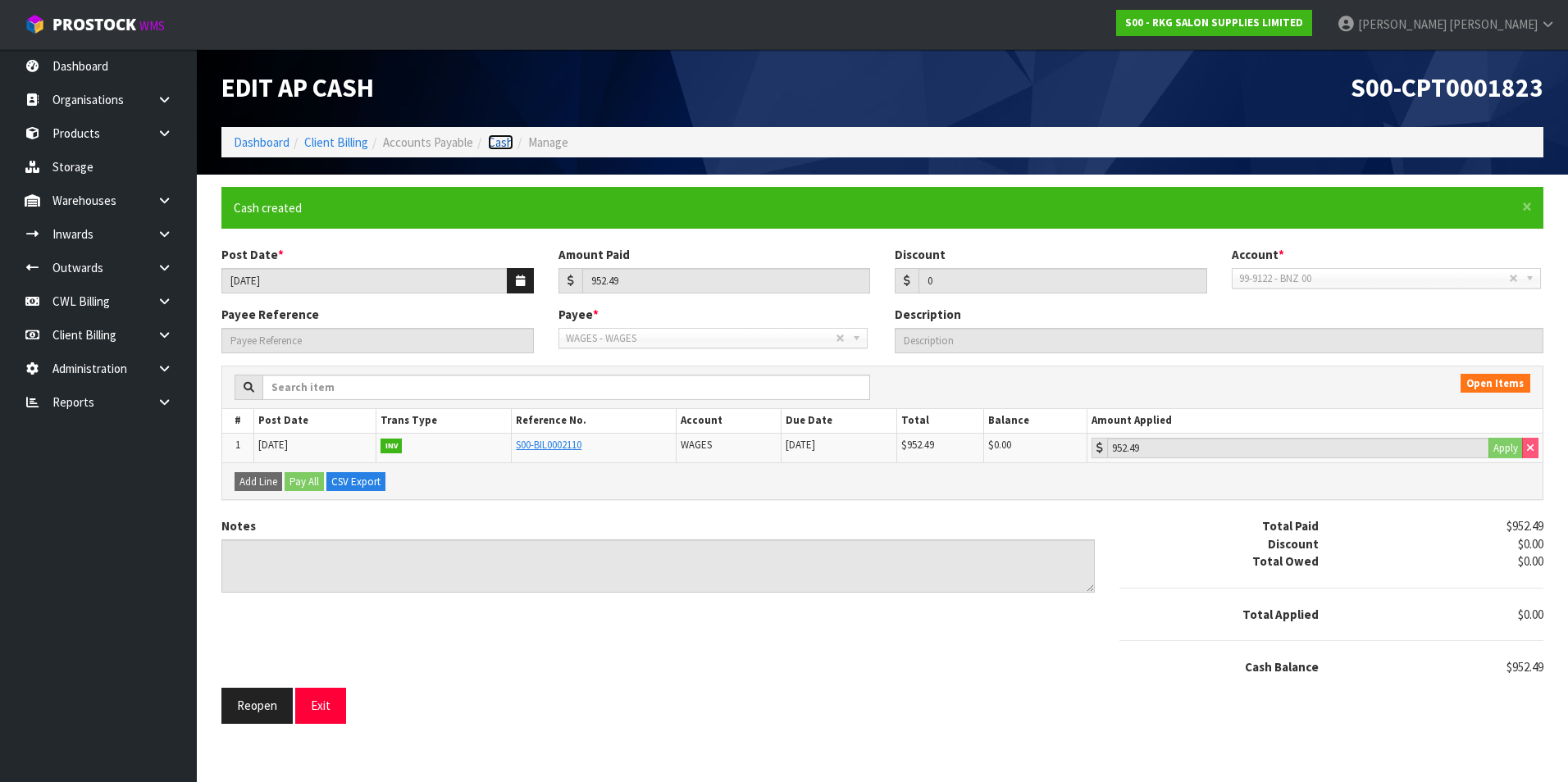
click at [494, 141] on link "Cash" at bounding box center [500, 142] width 26 height 16
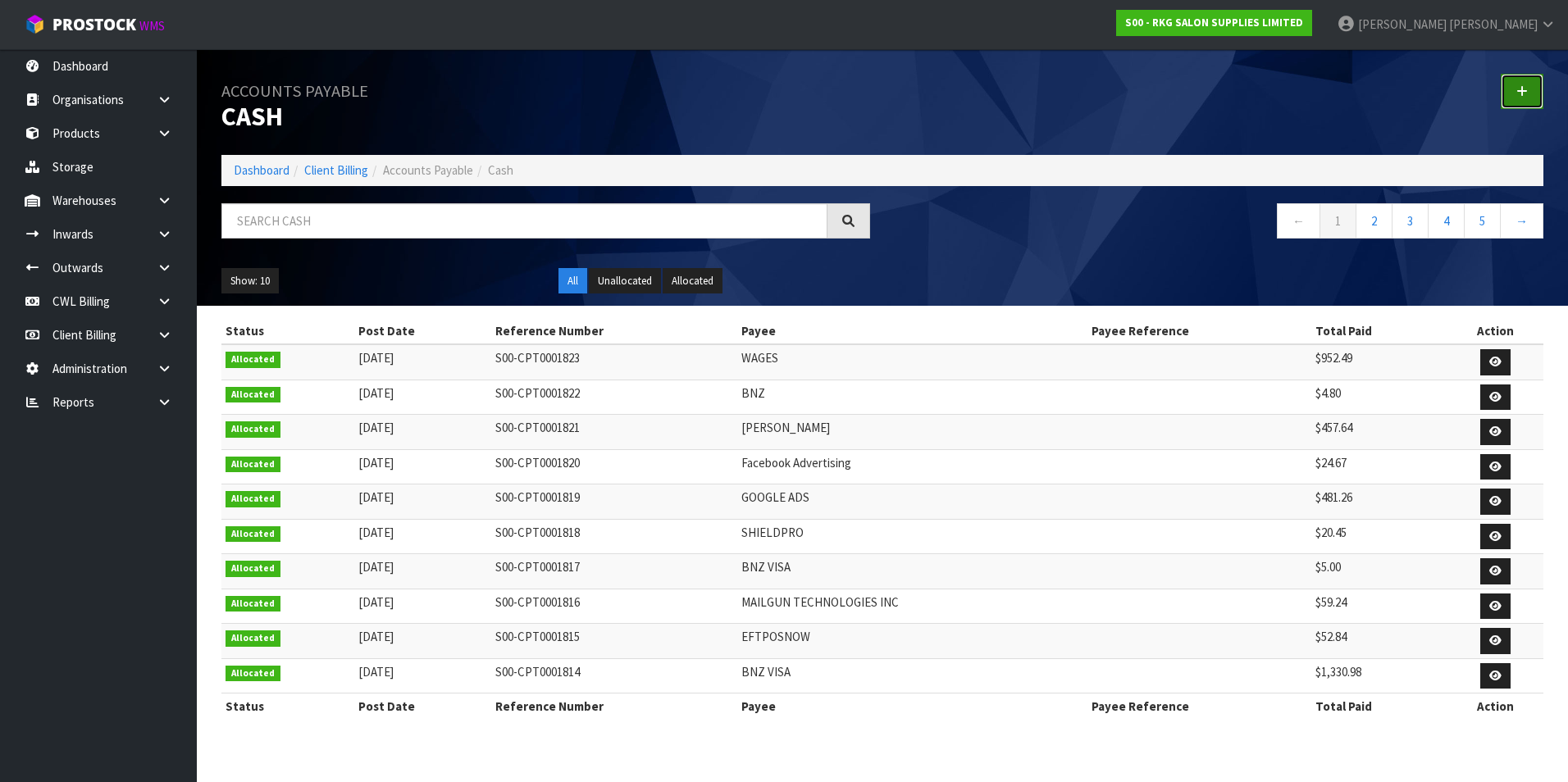
click at [1526, 82] on link at bounding box center [1521, 91] width 42 height 35
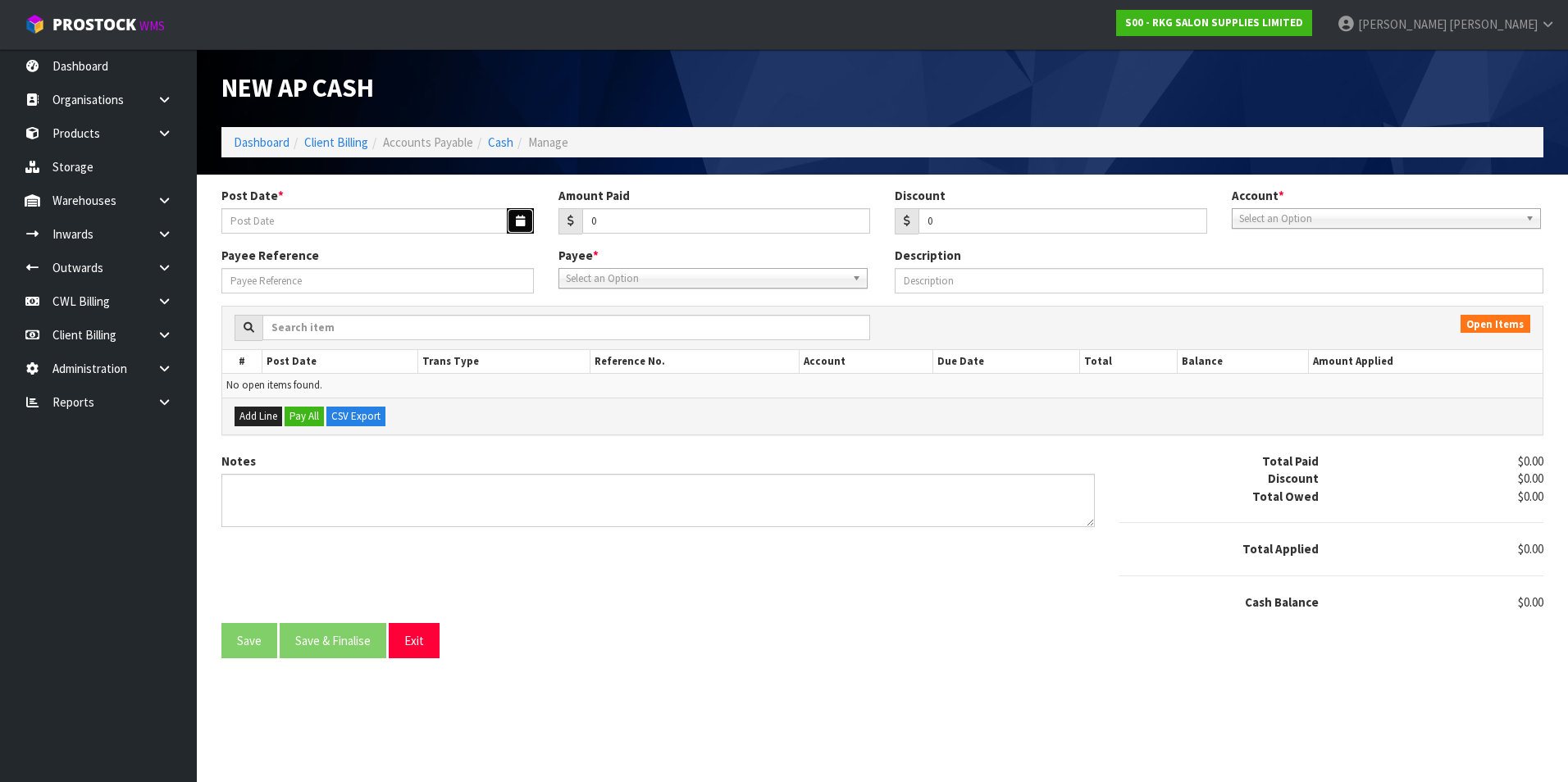
click at [514, 217] on button "button" at bounding box center [521, 221] width 27 height 26
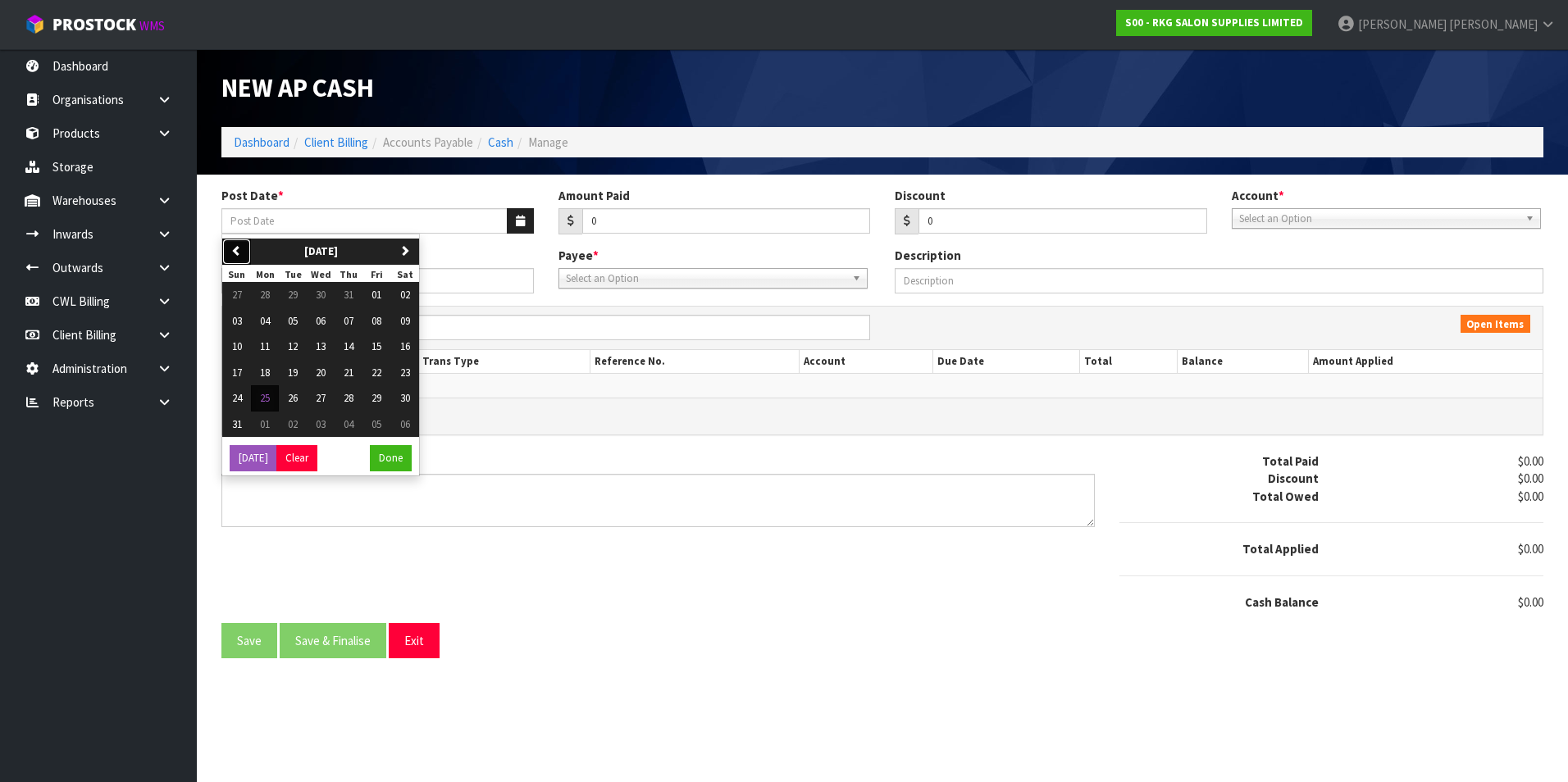
click at [239, 252] on icon "button" at bounding box center [236, 250] width 11 height 11
click at [320, 292] on span "02" at bounding box center [321, 294] width 10 height 14
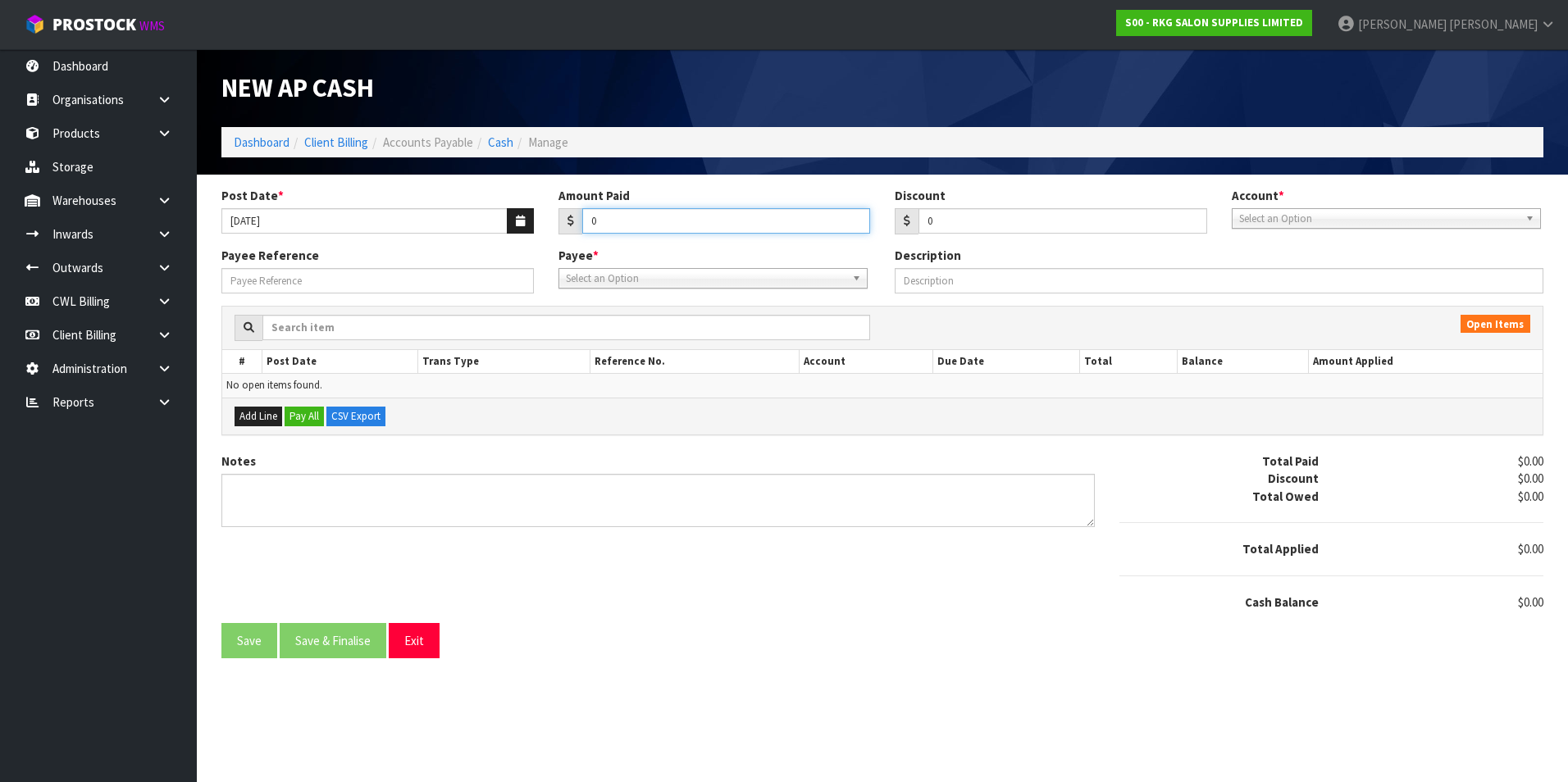
drag, startPoint x: 608, startPoint y: 228, endPoint x: 613, endPoint y: 202, distance: 26.5
click at [608, 217] on input "0" at bounding box center [726, 221] width 288 height 26
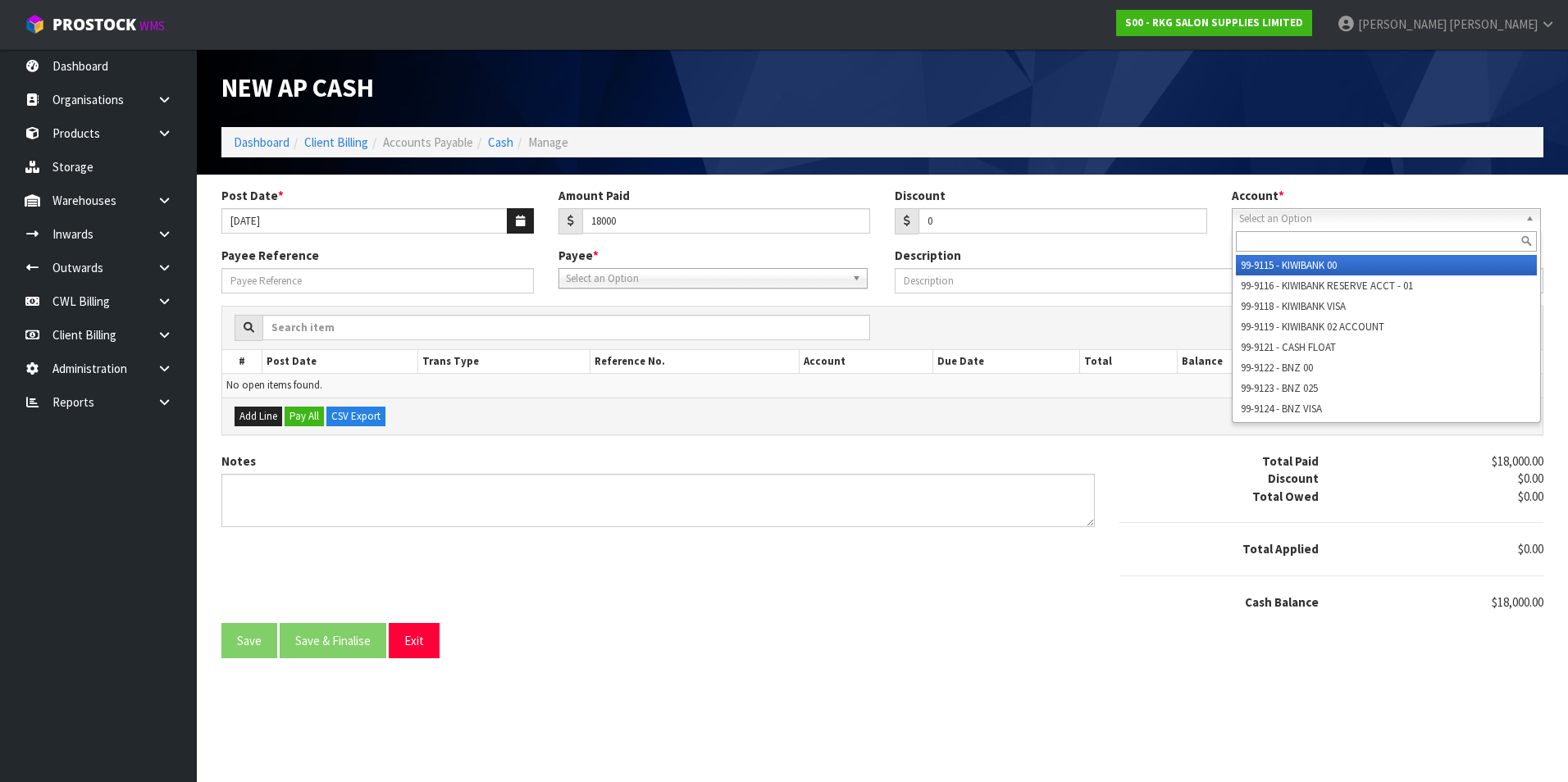
click at [1275, 209] on span "Select an Option" at bounding box center [1379, 219] width 280 height 20
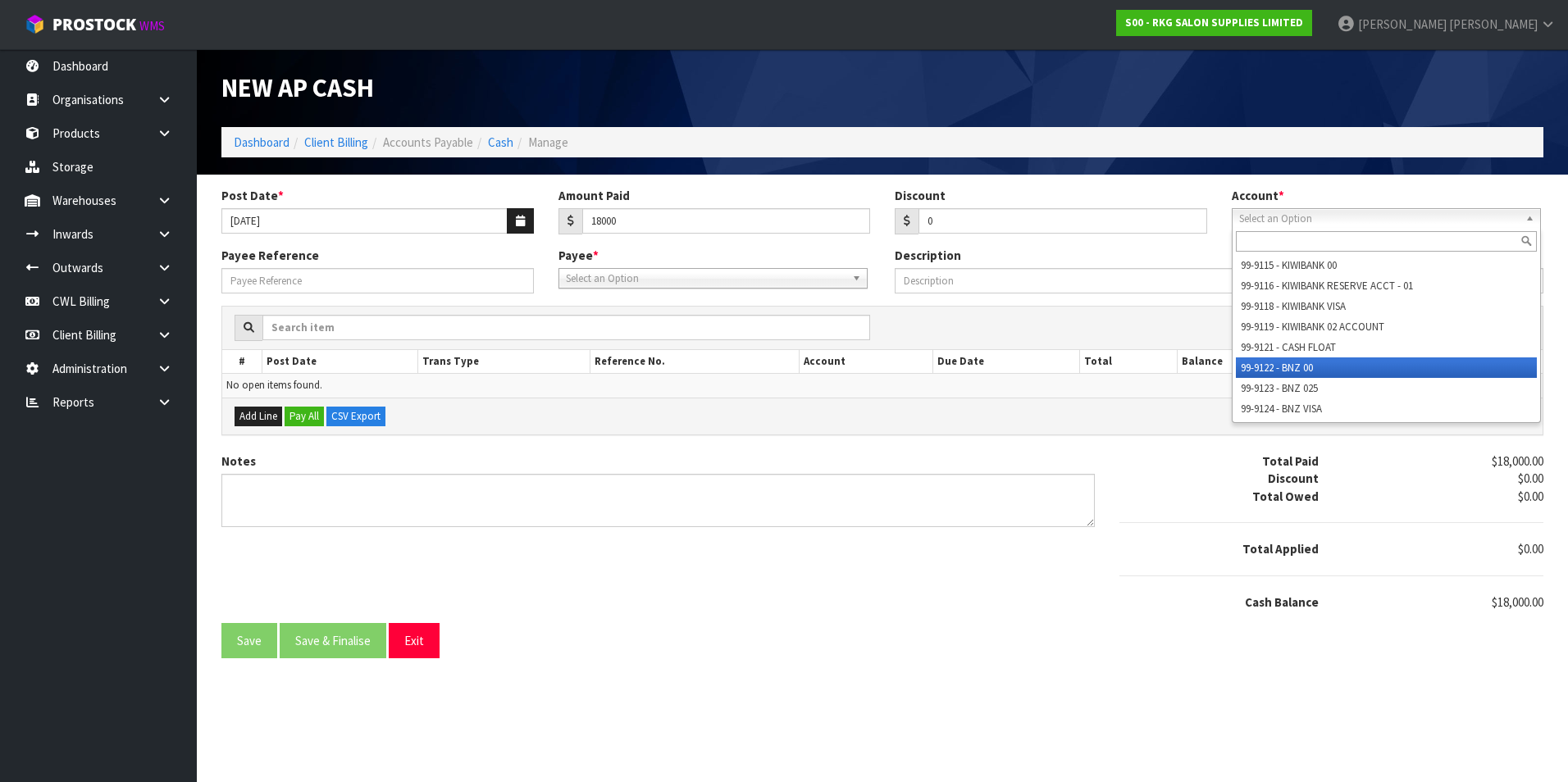
drag, startPoint x: 1283, startPoint y: 371, endPoint x: 874, endPoint y: 329, distance: 411.2
click at [1281, 370] on li "99-9122 - BNZ 00" at bounding box center [1386, 367] width 301 height 21
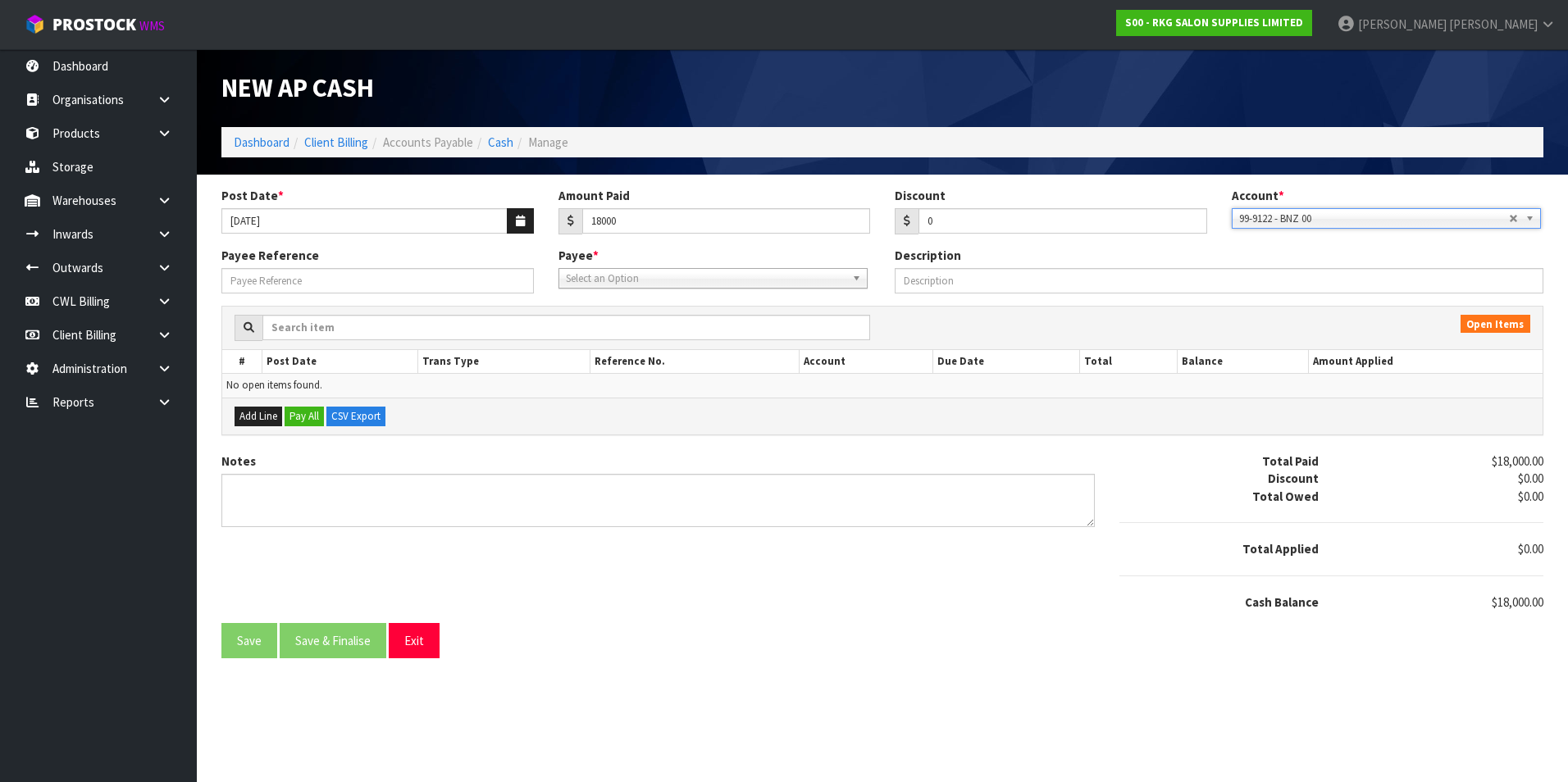
click at [655, 281] on span "Select an Option" at bounding box center [706, 279] width 280 height 20
click at [647, 323] on li "BNZ - BNZ" at bounding box center [712, 325] width 301 height 21
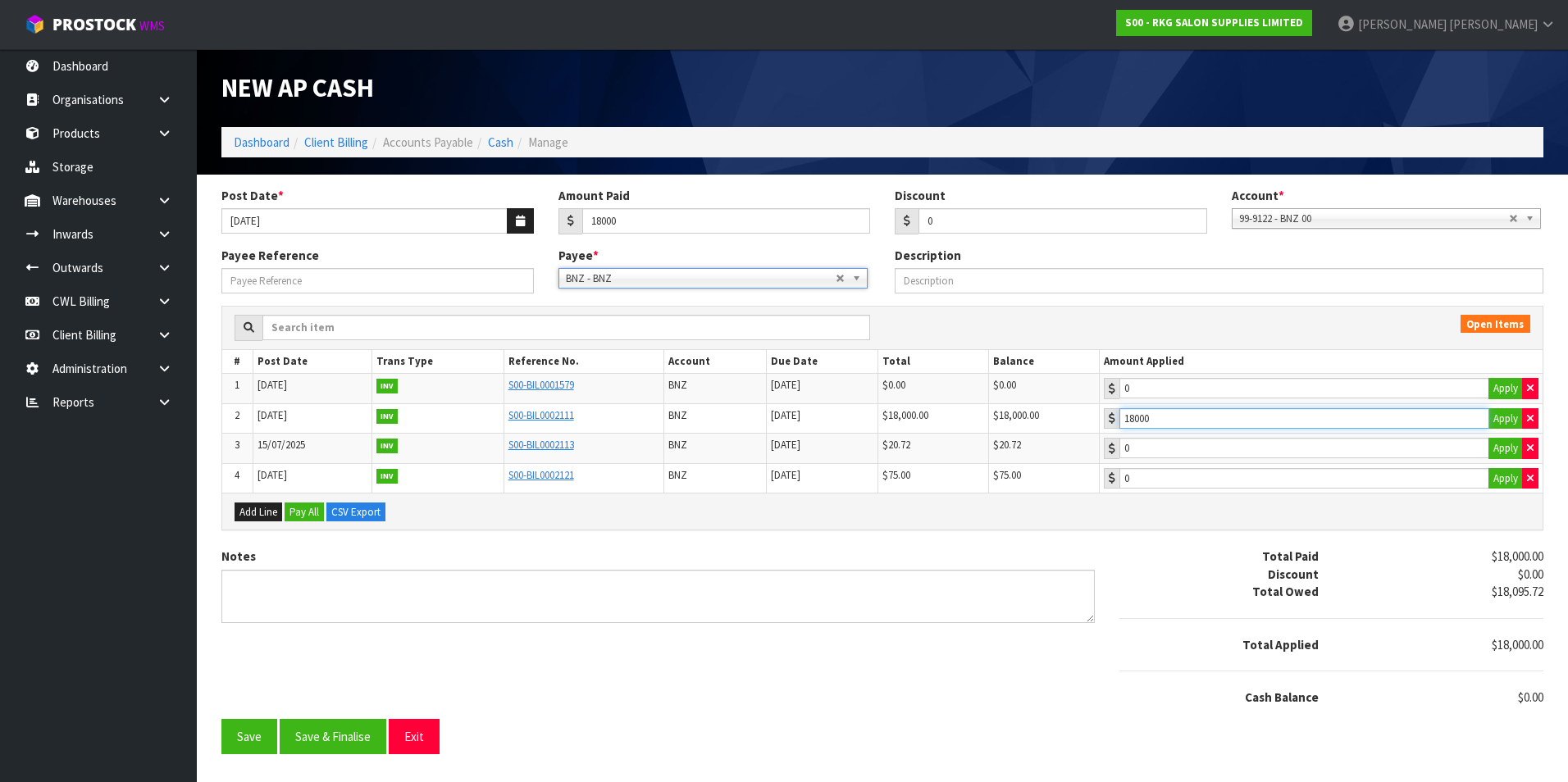
drag, startPoint x: 1247, startPoint y: 423, endPoint x: 1037, endPoint y: 447, distance: 211.4
click at [1246, 423] on input "18000" at bounding box center [1304, 418] width 370 height 21
click at [355, 737] on button "Save & Finalise" at bounding box center [333, 737] width 107 height 35
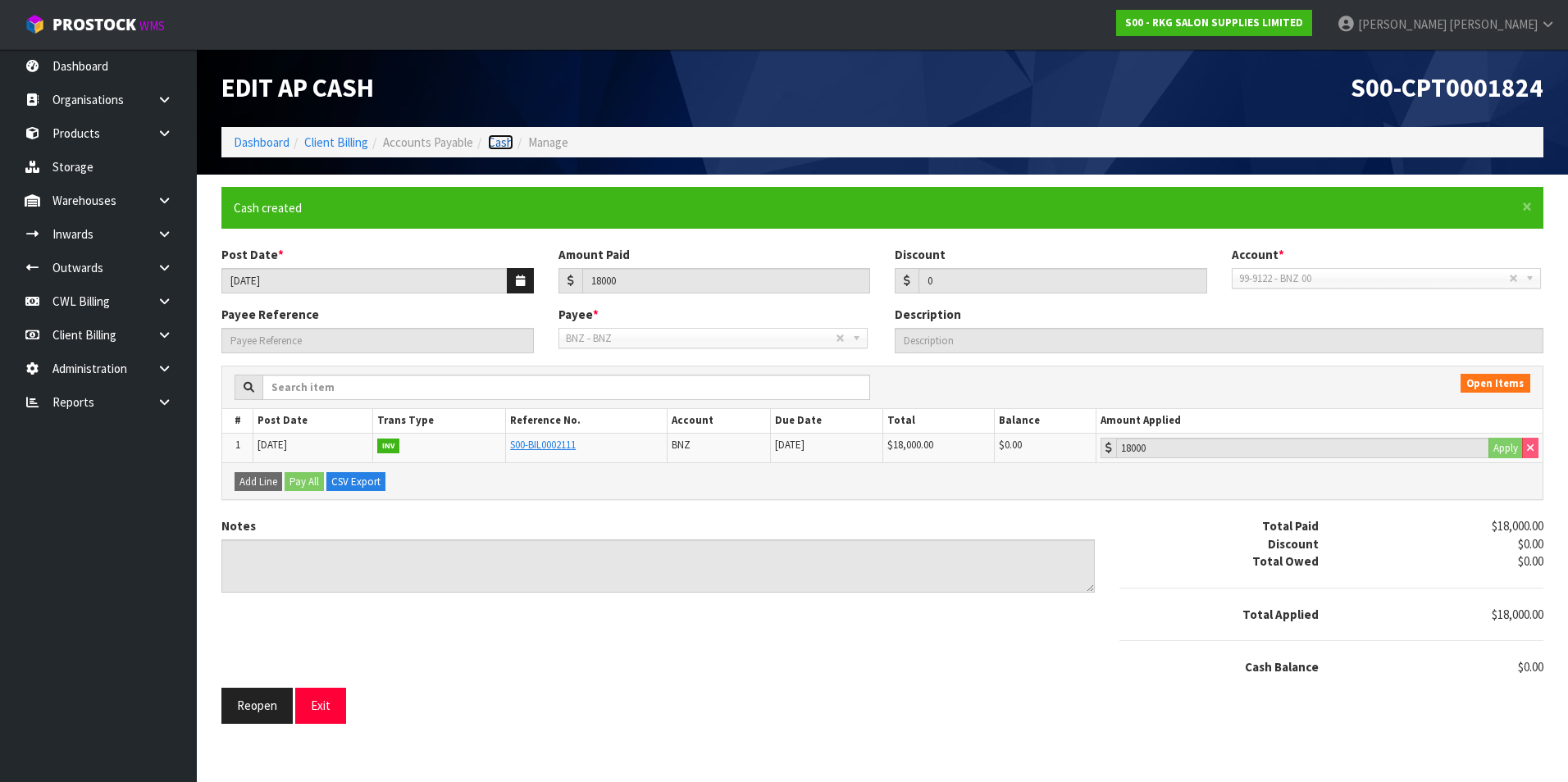
click at [492, 143] on link "Cash" at bounding box center [500, 142] width 26 height 16
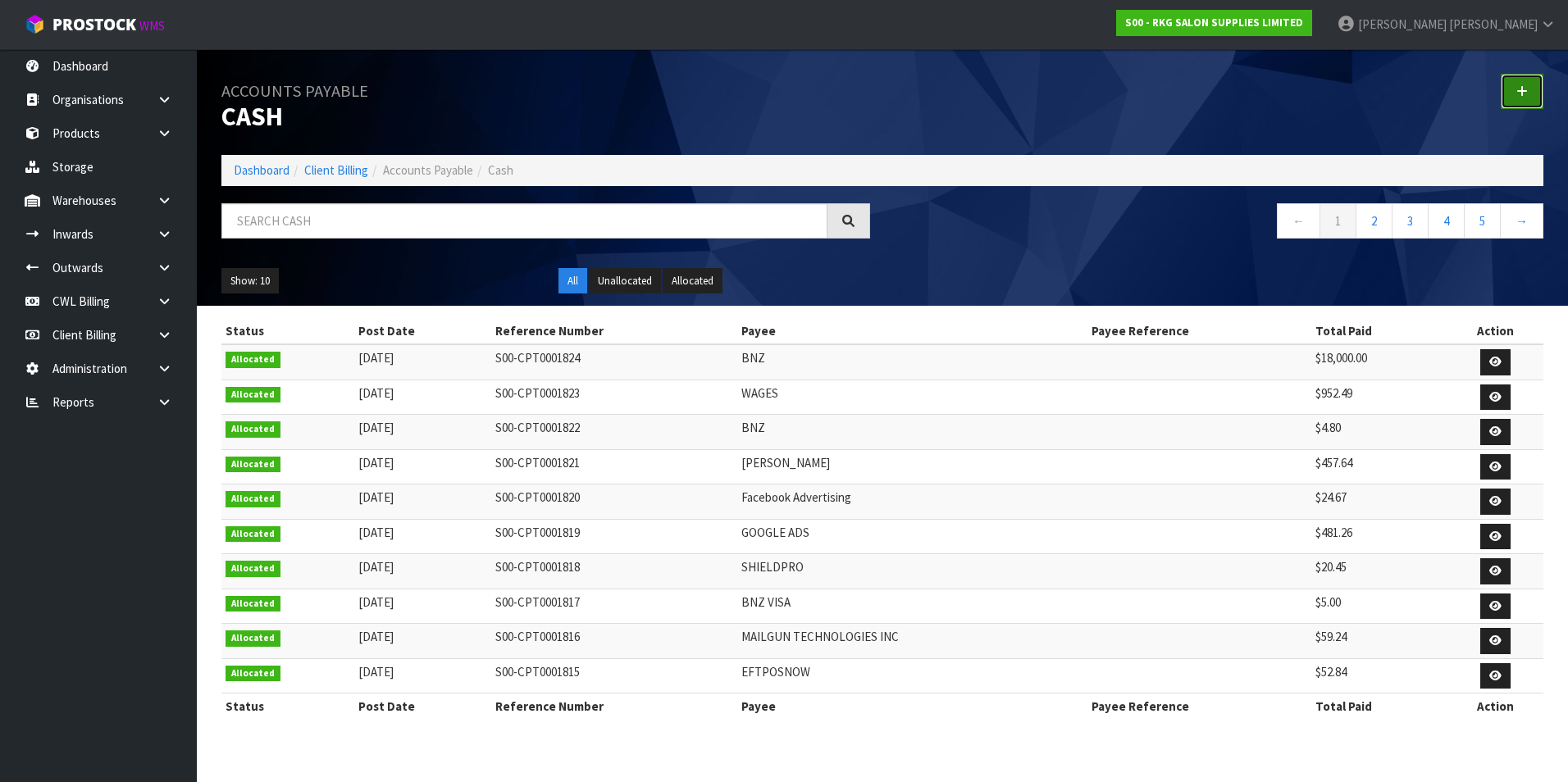
click at [1527, 91] on icon at bounding box center [1522, 91] width 12 height 13
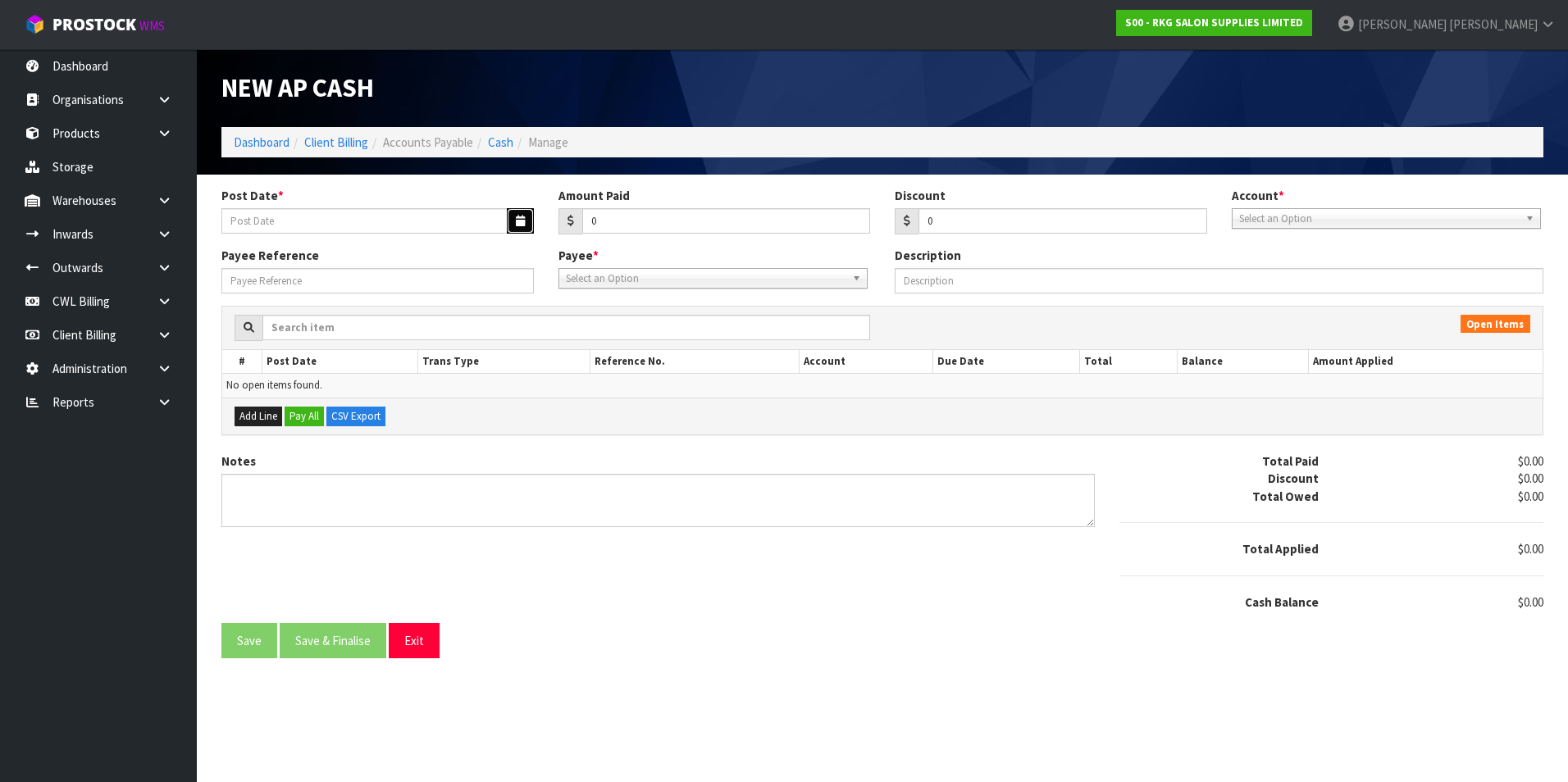
click at [513, 217] on button "button" at bounding box center [521, 221] width 27 height 26
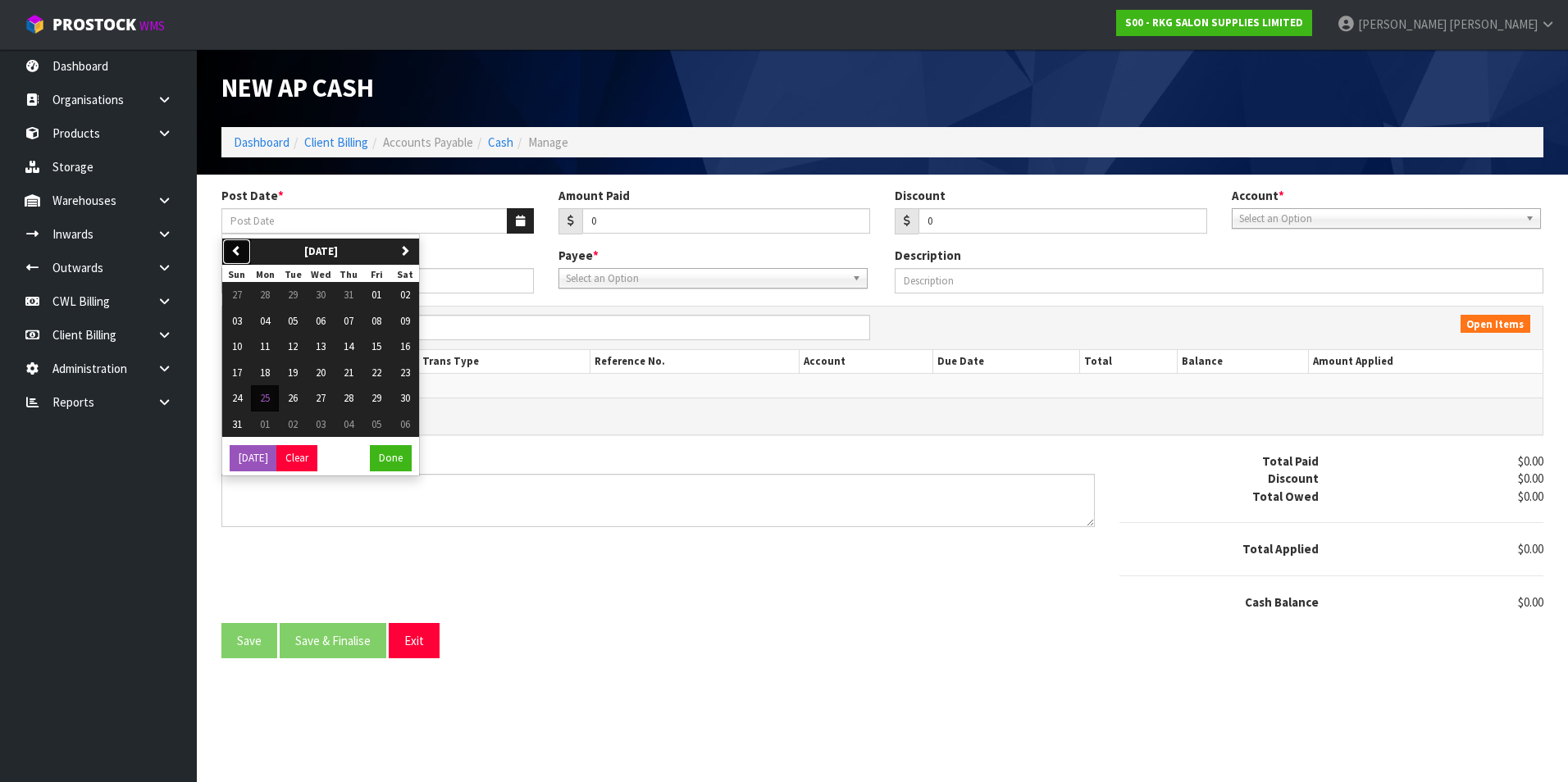
drag, startPoint x: 242, startPoint y: 247, endPoint x: 248, endPoint y: 257, distance: 11.7
click at [242, 249] on button "previous" at bounding box center [235, 251] width 28 height 26
click at [408, 290] on span "05" at bounding box center [405, 294] width 10 height 14
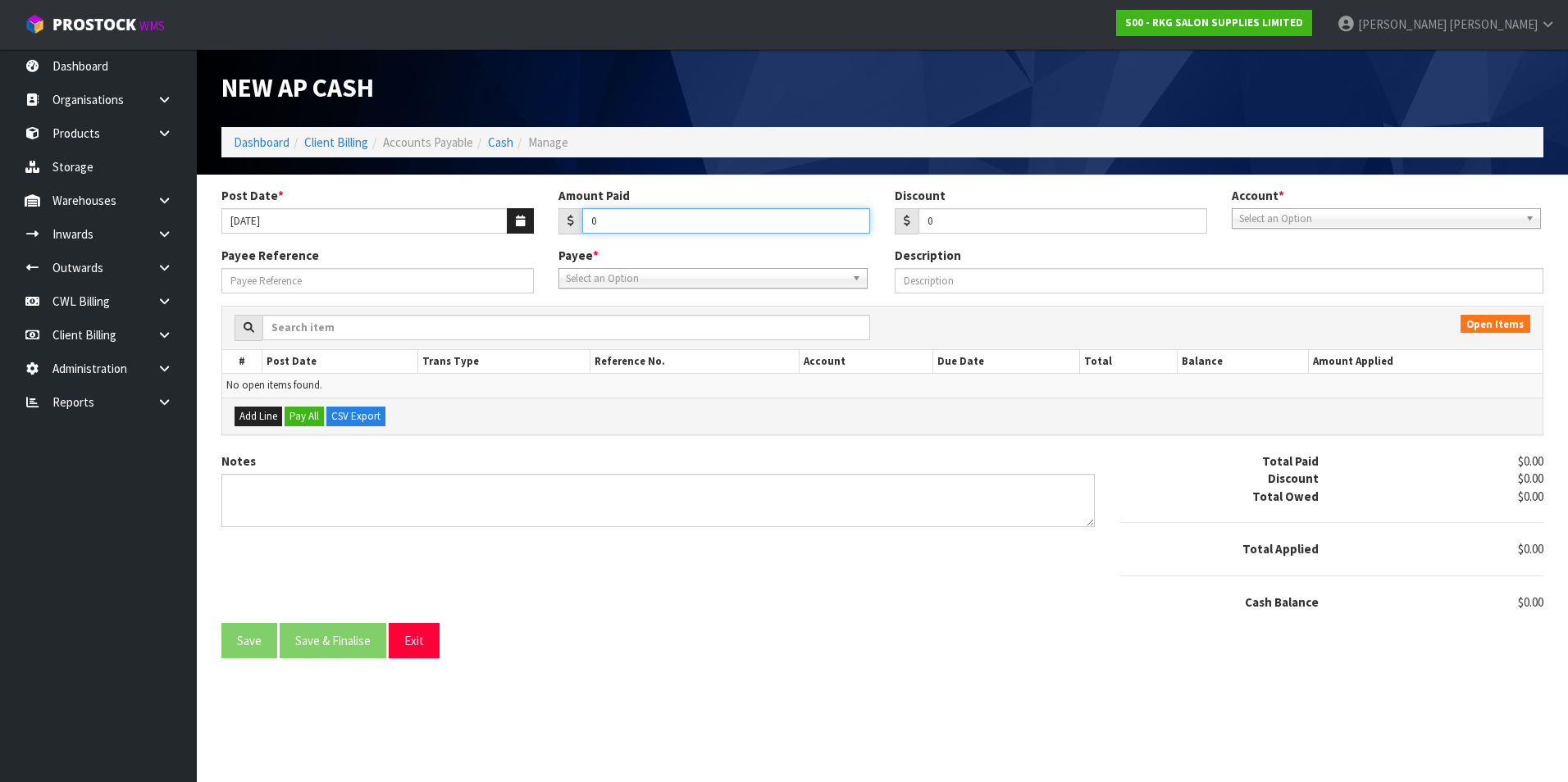
click at [645, 217] on input "0" at bounding box center [726, 221] width 288 height 26
click at [1315, 213] on span "Select an Option" at bounding box center [1379, 219] width 280 height 20
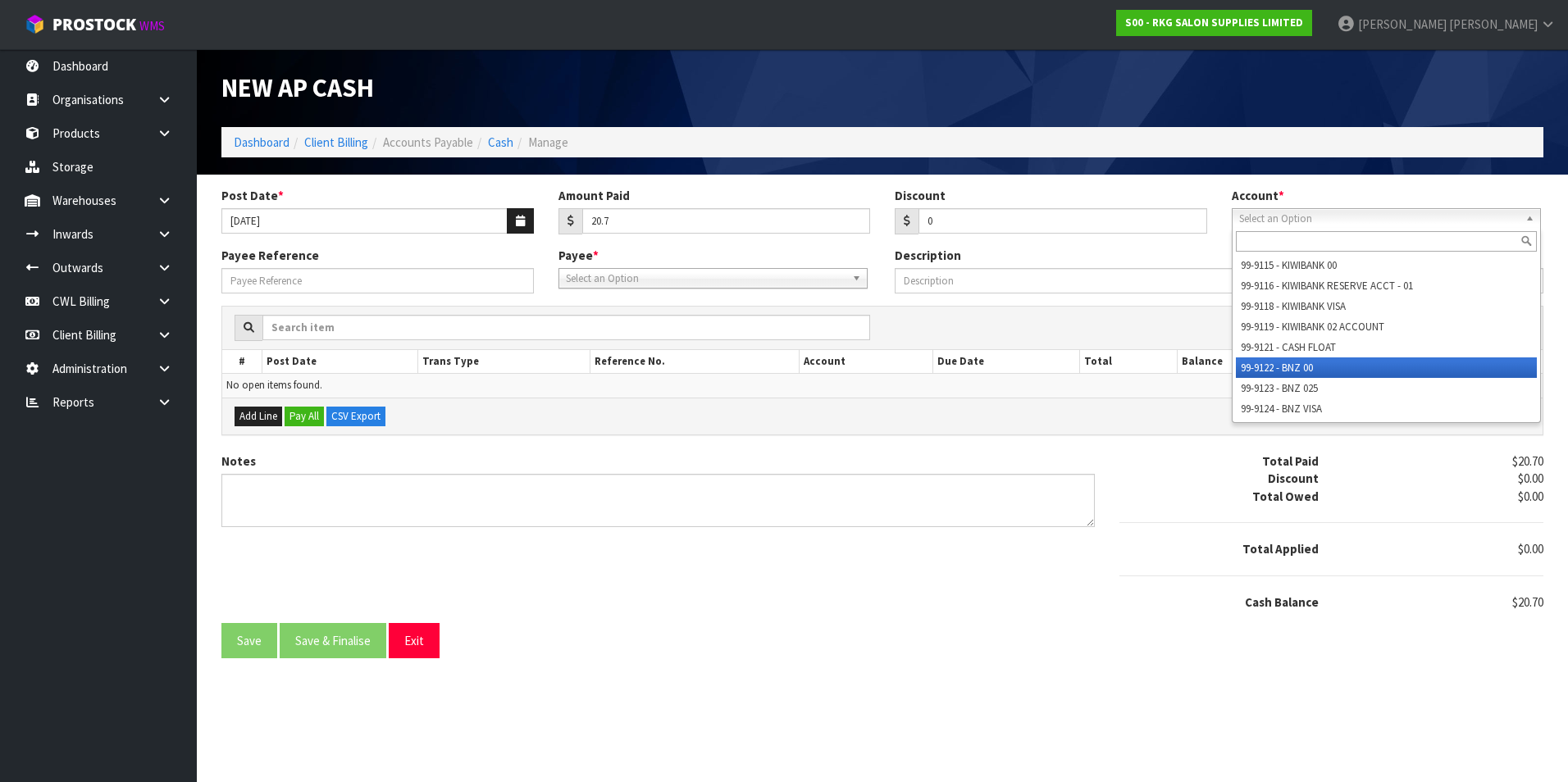
drag, startPoint x: 1312, startPoint y: 367, endPoint x: 1117, endPoint y: 350, distance: 195.7
click at [1311, 367] on li "99-9122 - BNZ 00" at bounding box center [1386, 367] width 301 height 21
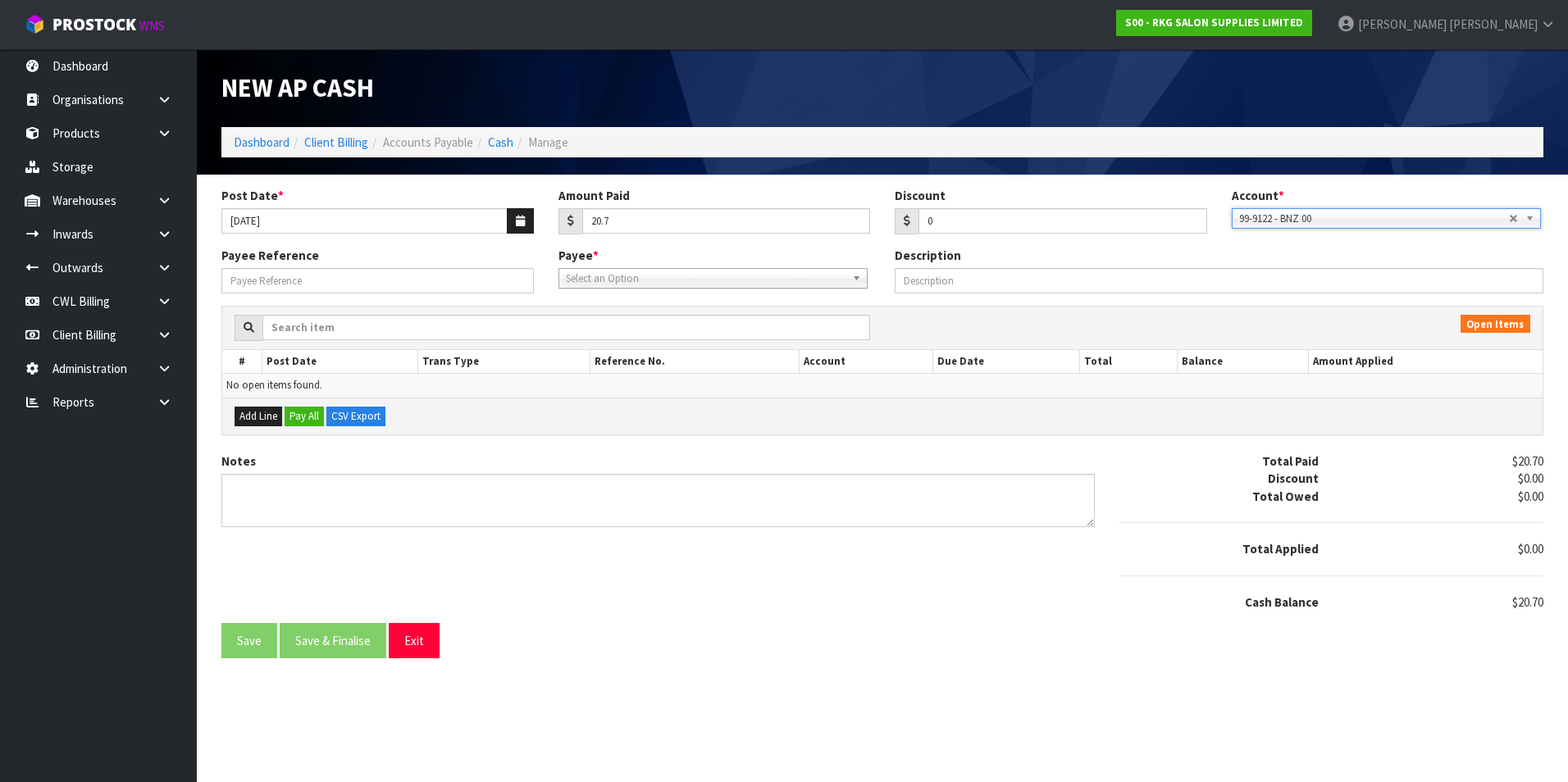
click at [716, 282] on span "Select an Option" at bounding box center [706, 279] width 280 height 20
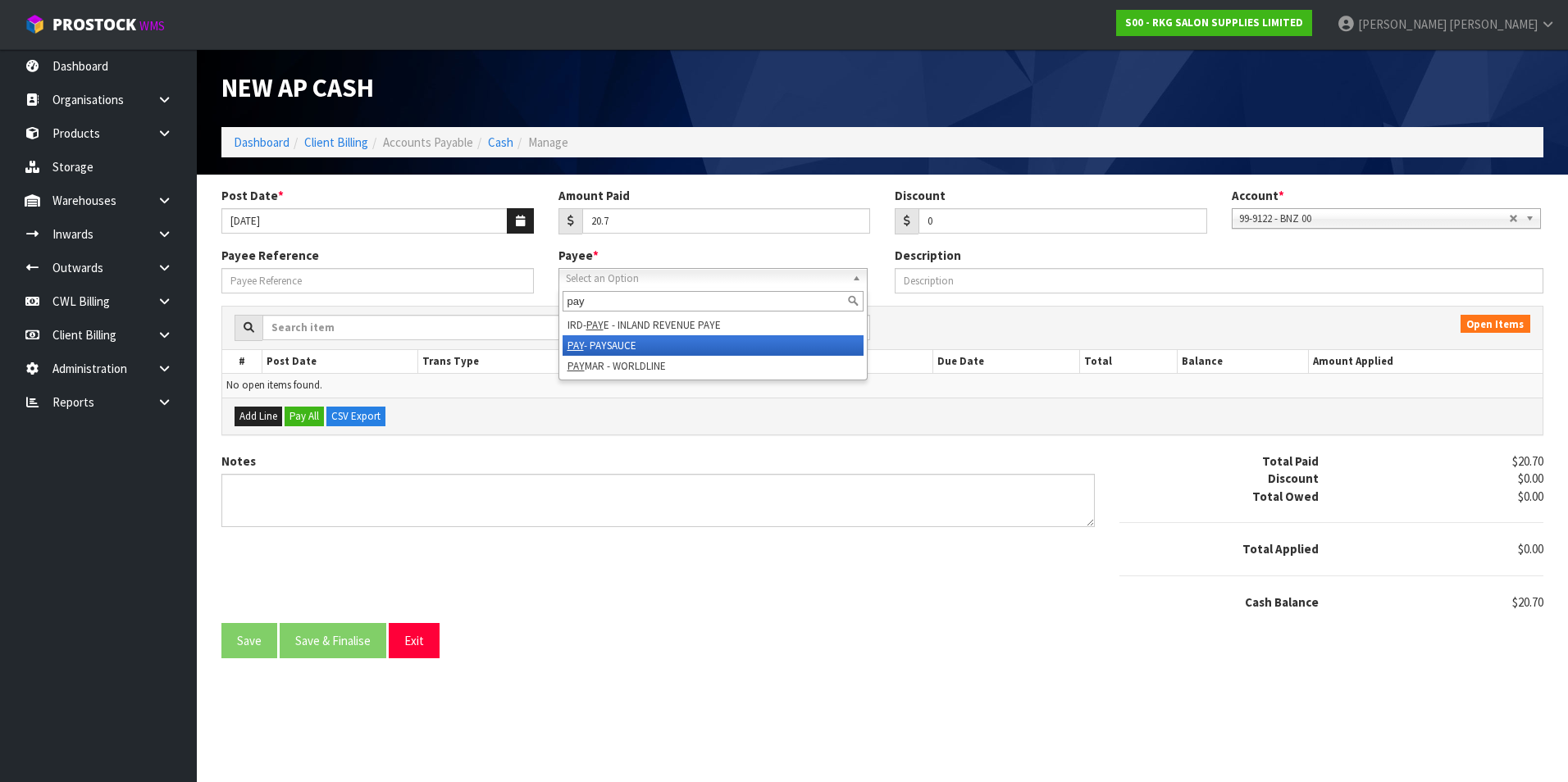
click at [658, 349] on li "PAY - PAYSAUCE" at bounding box center [712, 345] width 301 height 21
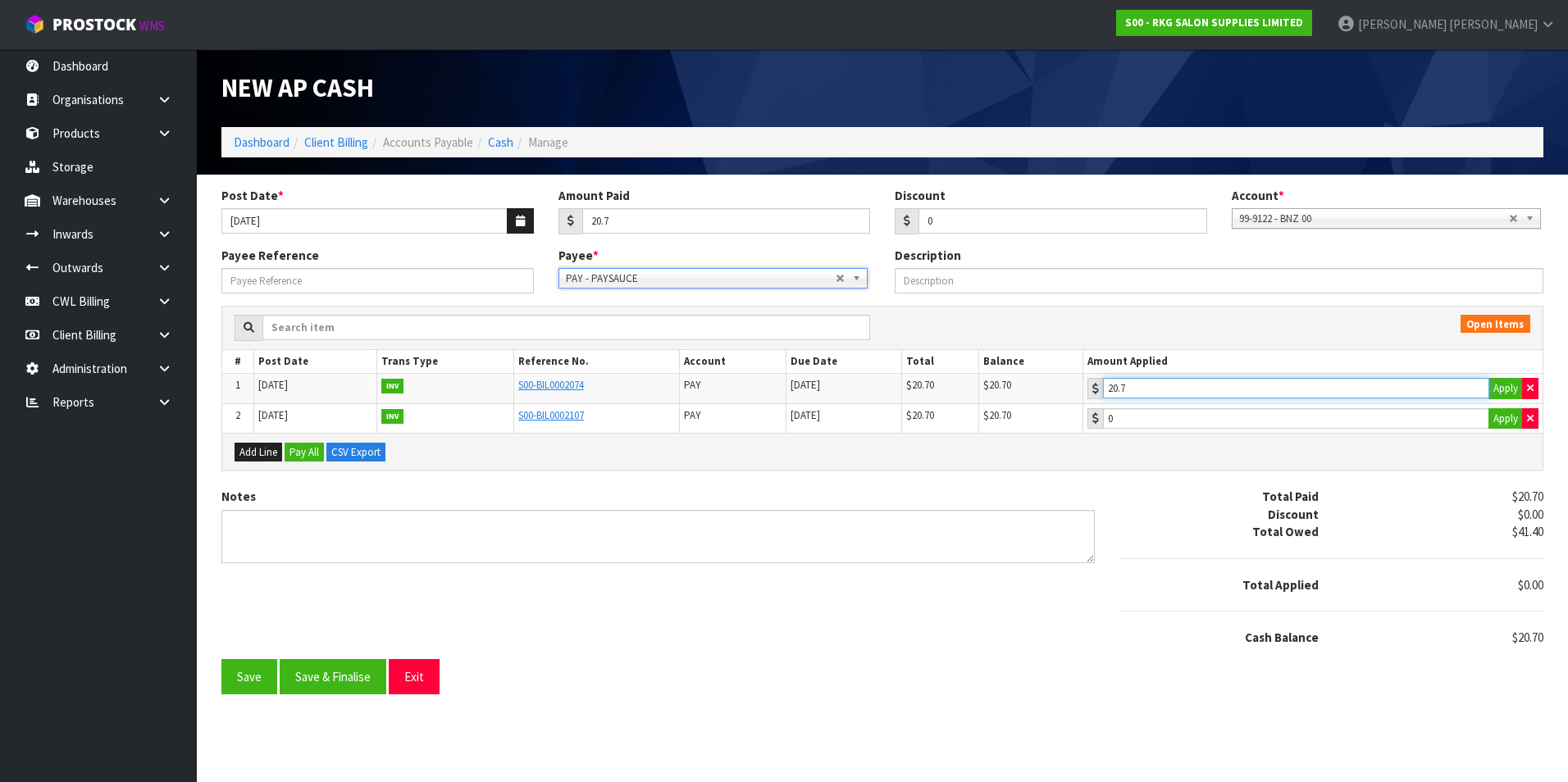
drag, startPoint x: 1229, startPoint y: 380, endPoint x: 1205, endPoint y: 391, distance: 26.4
click at [1221, 382] on input "20.7" at bounding box center [1296, 388] width 387 height 21
click at [347, 676] on button "Save & Finalise" at bounding box center [333, 677] width 107 height 35
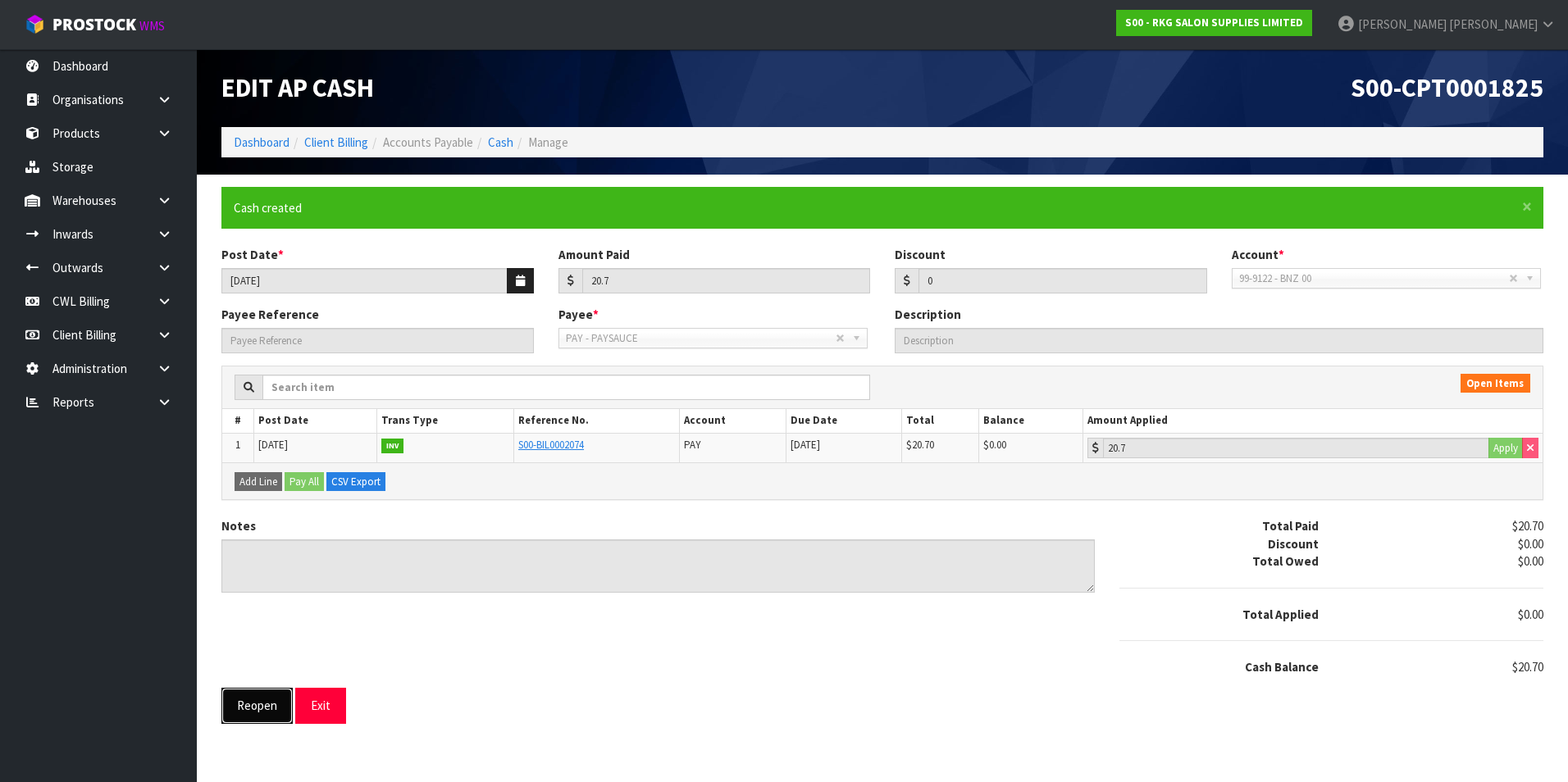
click at [253, 707] on button "Reopen" at bounding box center [257, 705] width 72 height 35
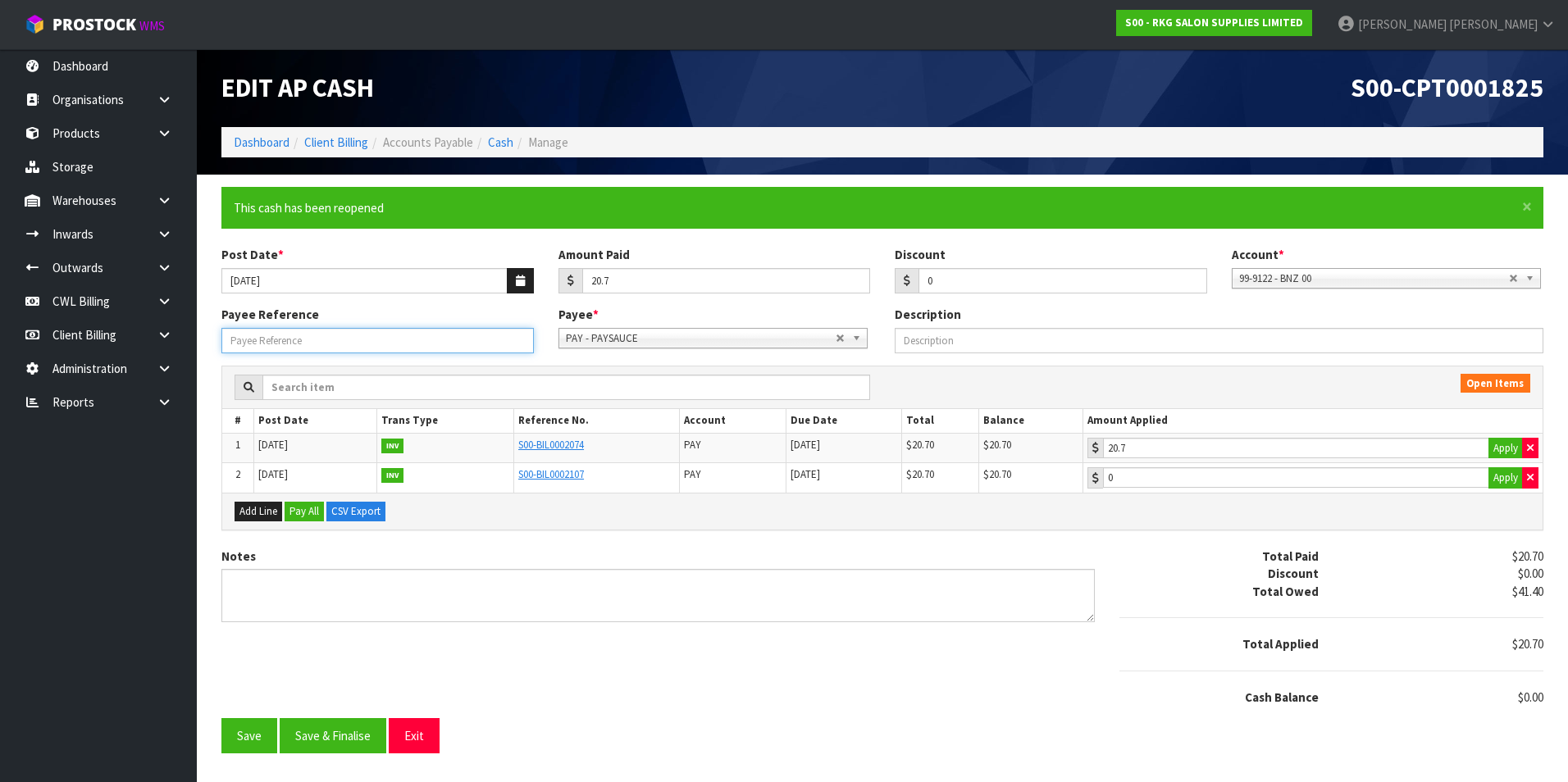
click at [298, 343] on input "Payee Reference" at bounding box center [378, 340] width 312 height 26
click at [355, 727] on button "Save & Finalise" at bounding box center [333, 736] width 107 height 35
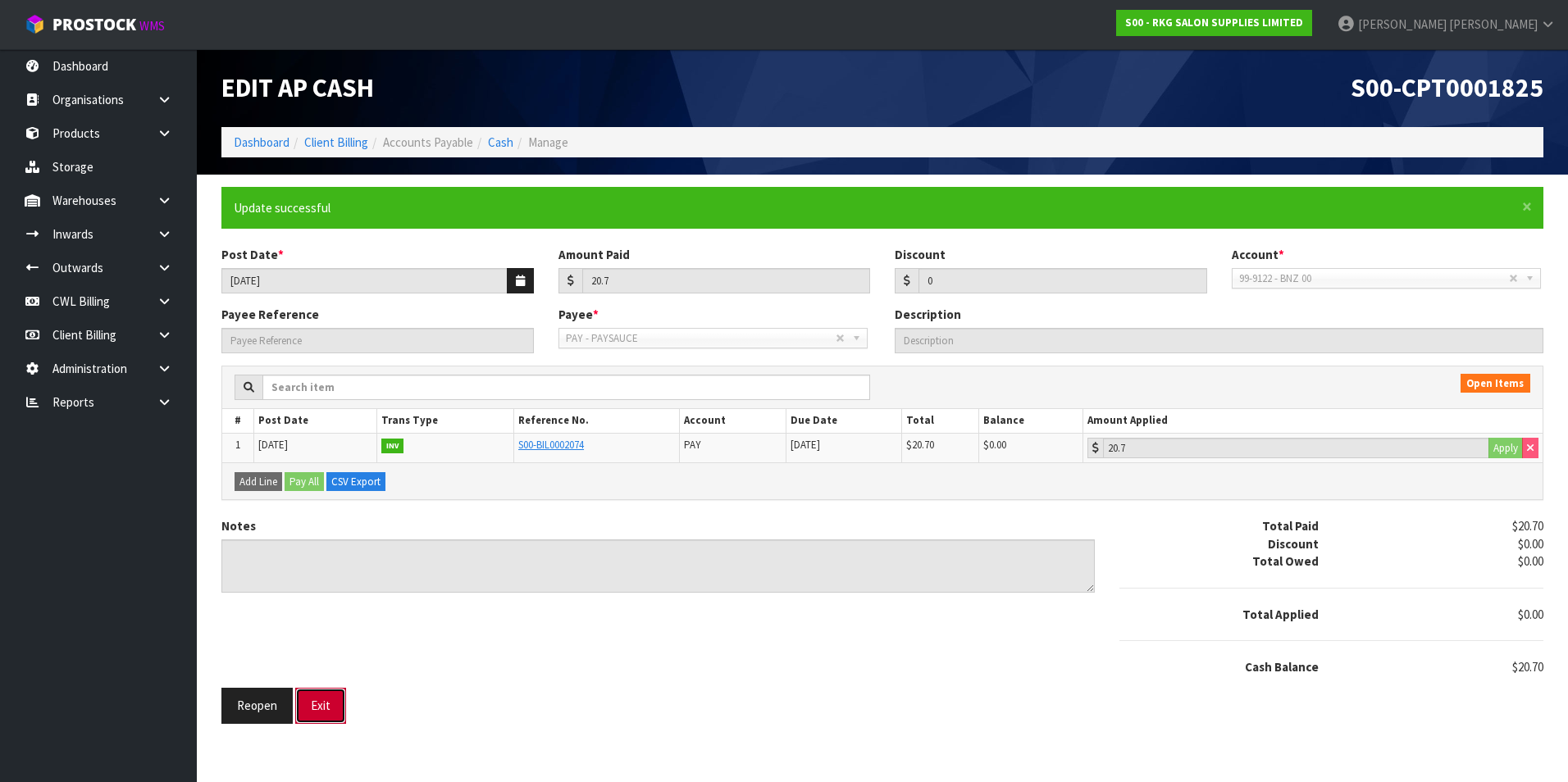
click at [330, 706] on button "Exit" at bounding box center [321, 705] width 51 height 35
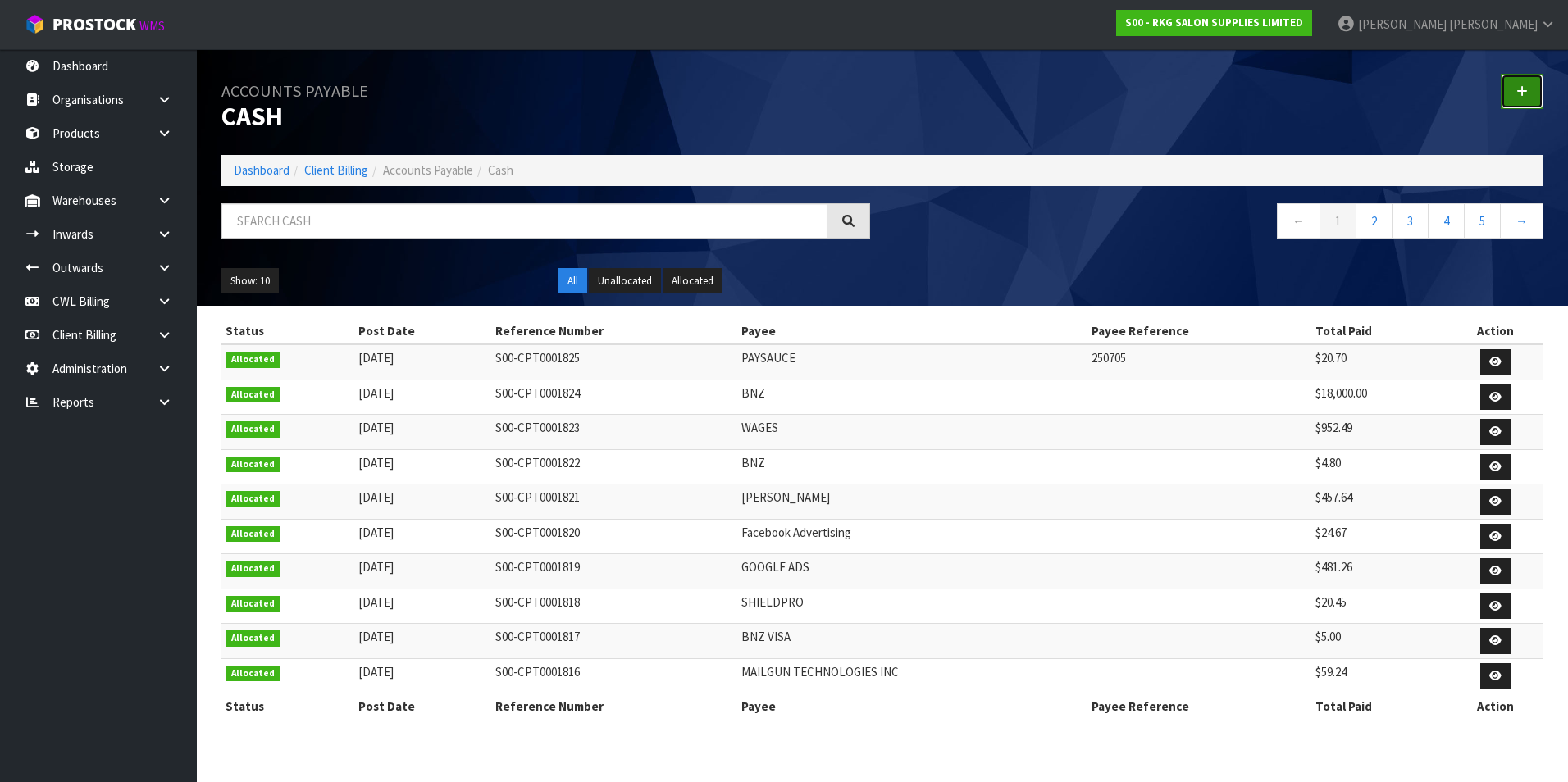
click at [1516, 87] on link at bounding box center [1521, 91] width 42 height 35
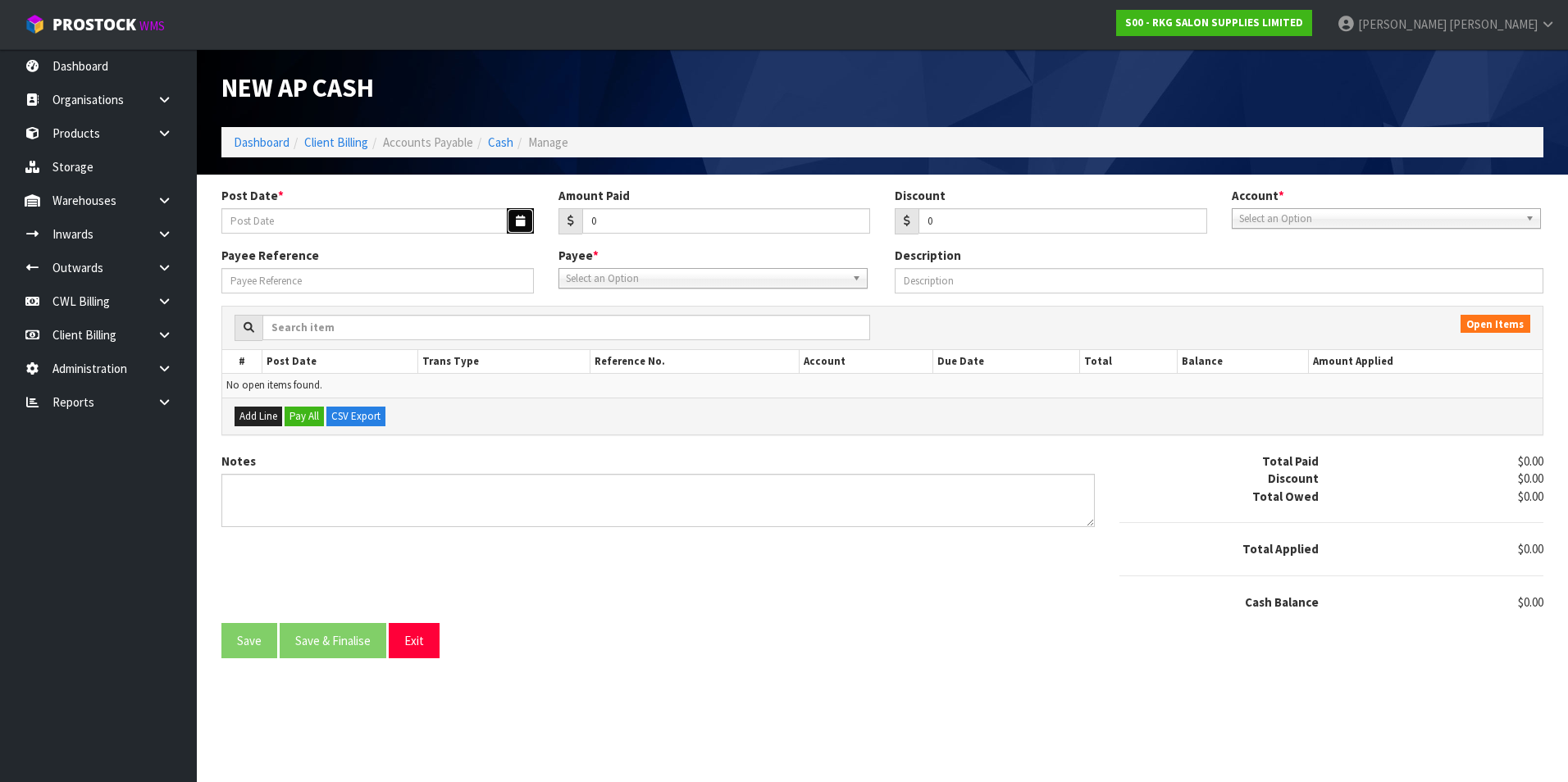
click at [510, 227] on button "button" at bounding box center [521, 221] width 27 height 26
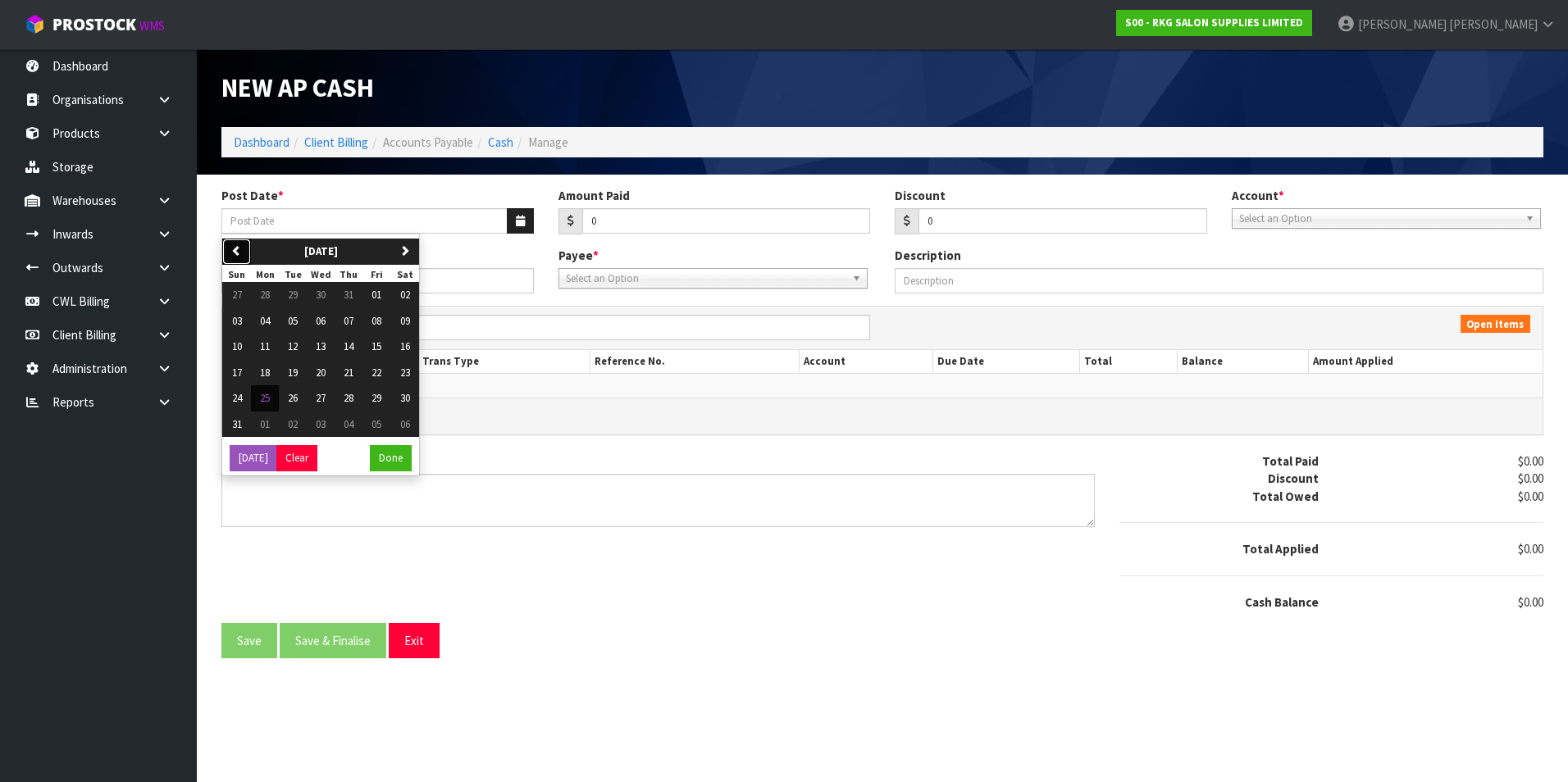
click at [233, 249] on icon "button" at bounding box center [236, 250] width 11 height 11
click at [323, 323] on span "09" at bounding box center [321, 321] width 10 height 14
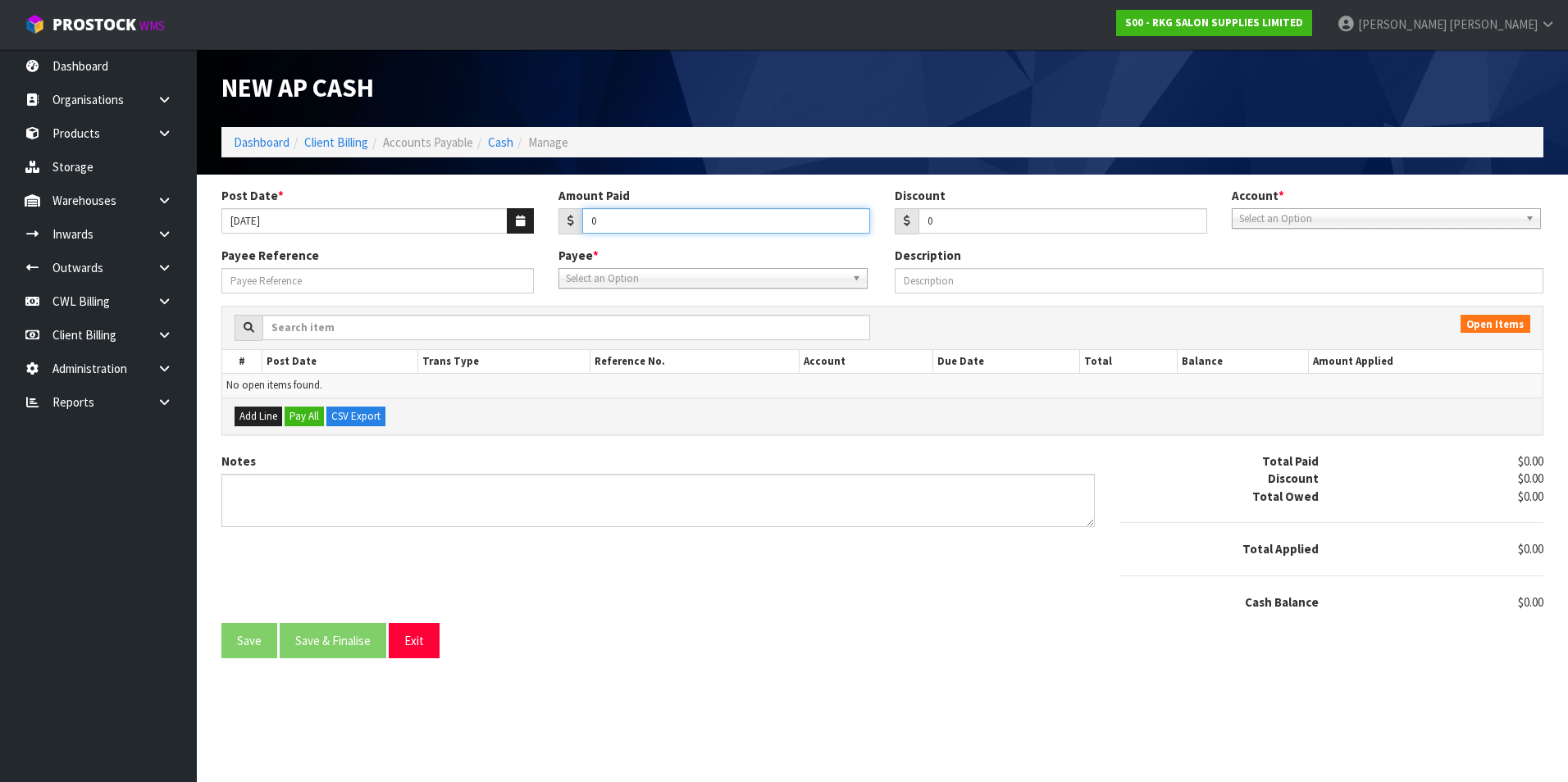
click at [716, 220] on input "0" at bounding box center [726, 221] width 288 height 26
click at [1333, 222] on span "Select an Option" at bounding box center [1379, 219] width 280 height 20
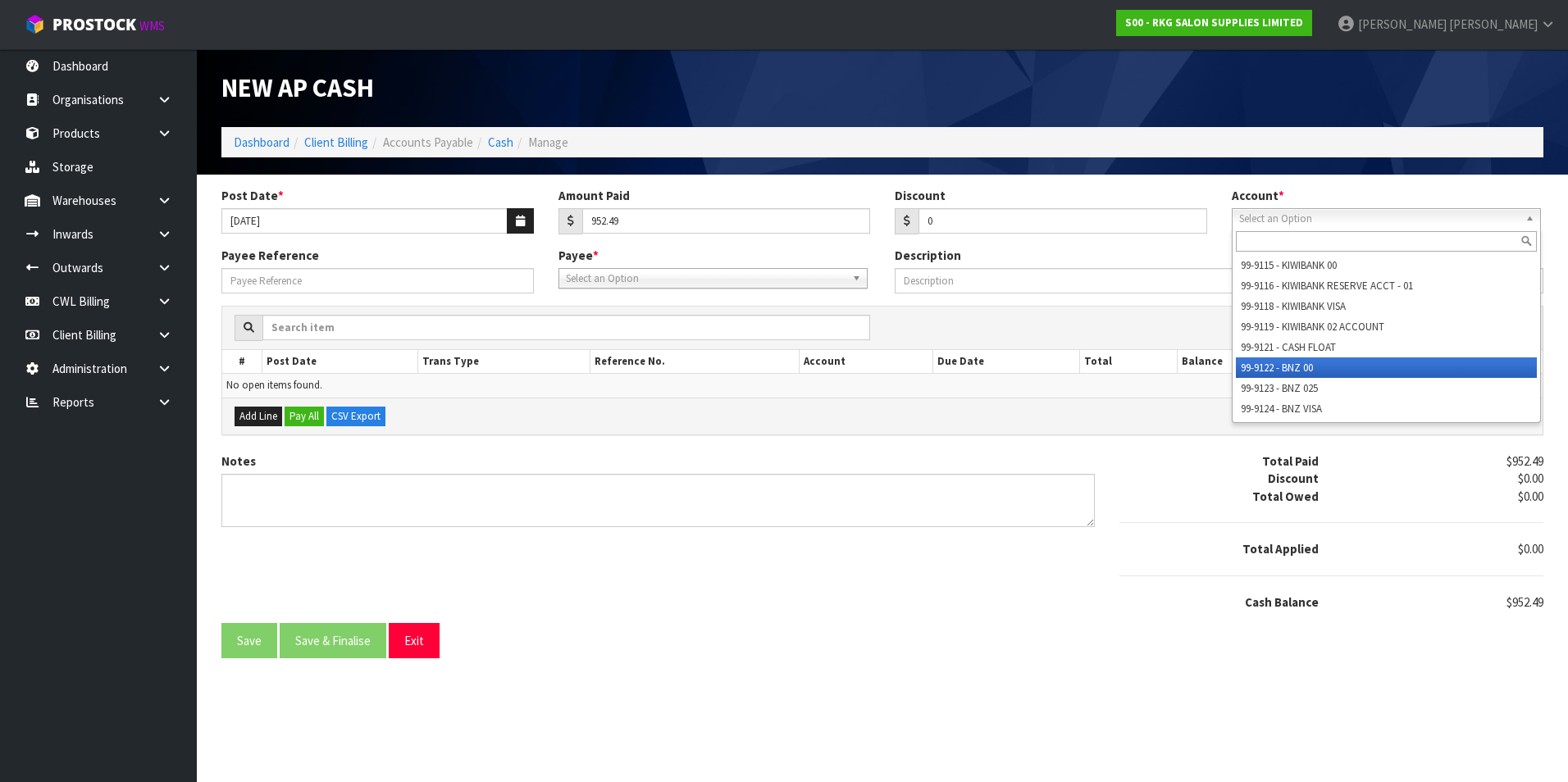
drag, startPoint x: 1296, startPoint y: 362, endPoint x: 997, endPoint y: 363, distance: 299.0
click at [1287, 362] on li "99-9122 - BNZ 00" at bounding box center [1386, 367] width 301 height 21
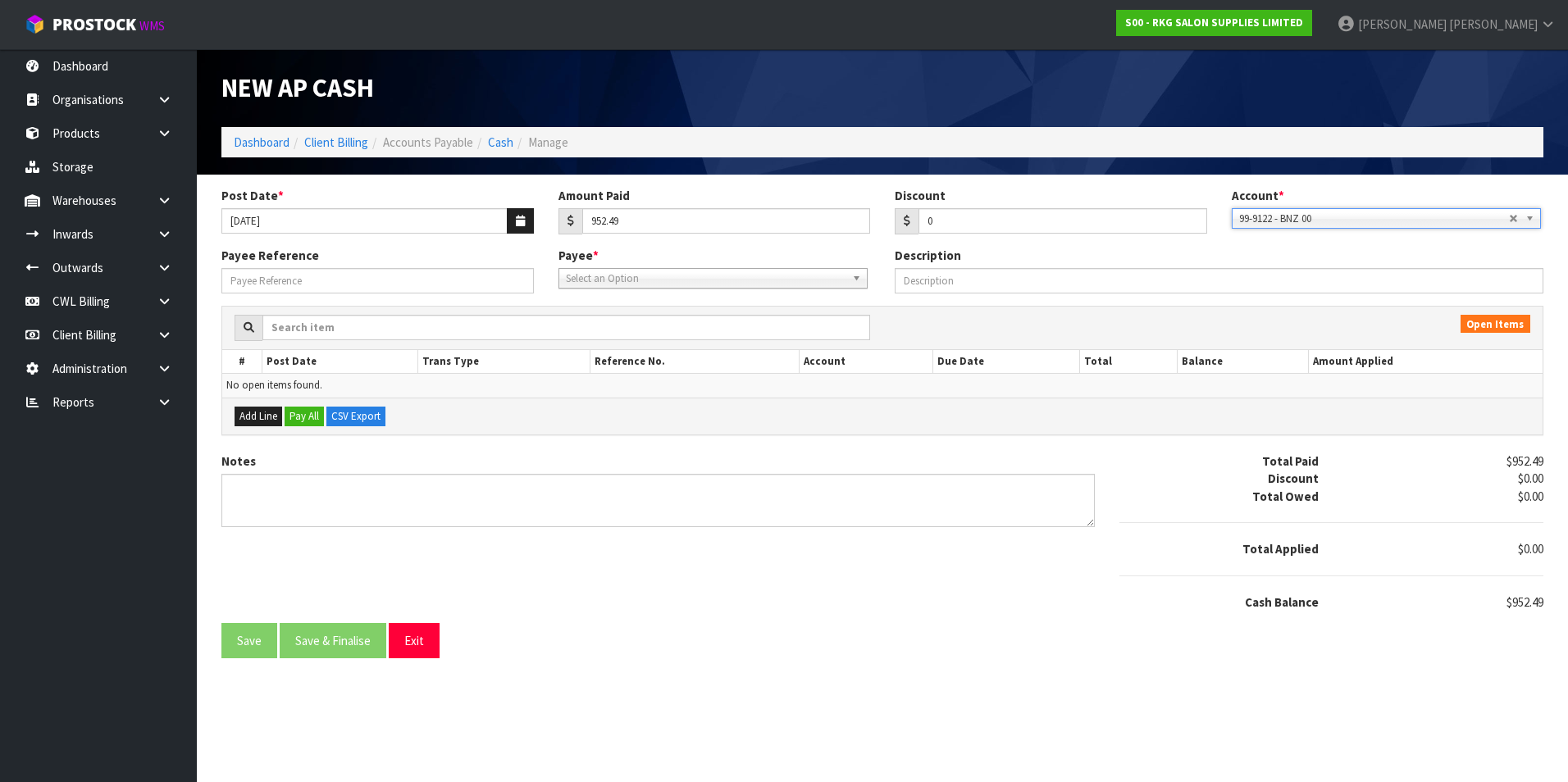
click at [729, 281] on span "Select an Option" at bounding box center [706, 279] width 280 height 20
click at [689, 320] on li "WAG ES - WAGES" at bounding box center [712, 325] width 301 height 21
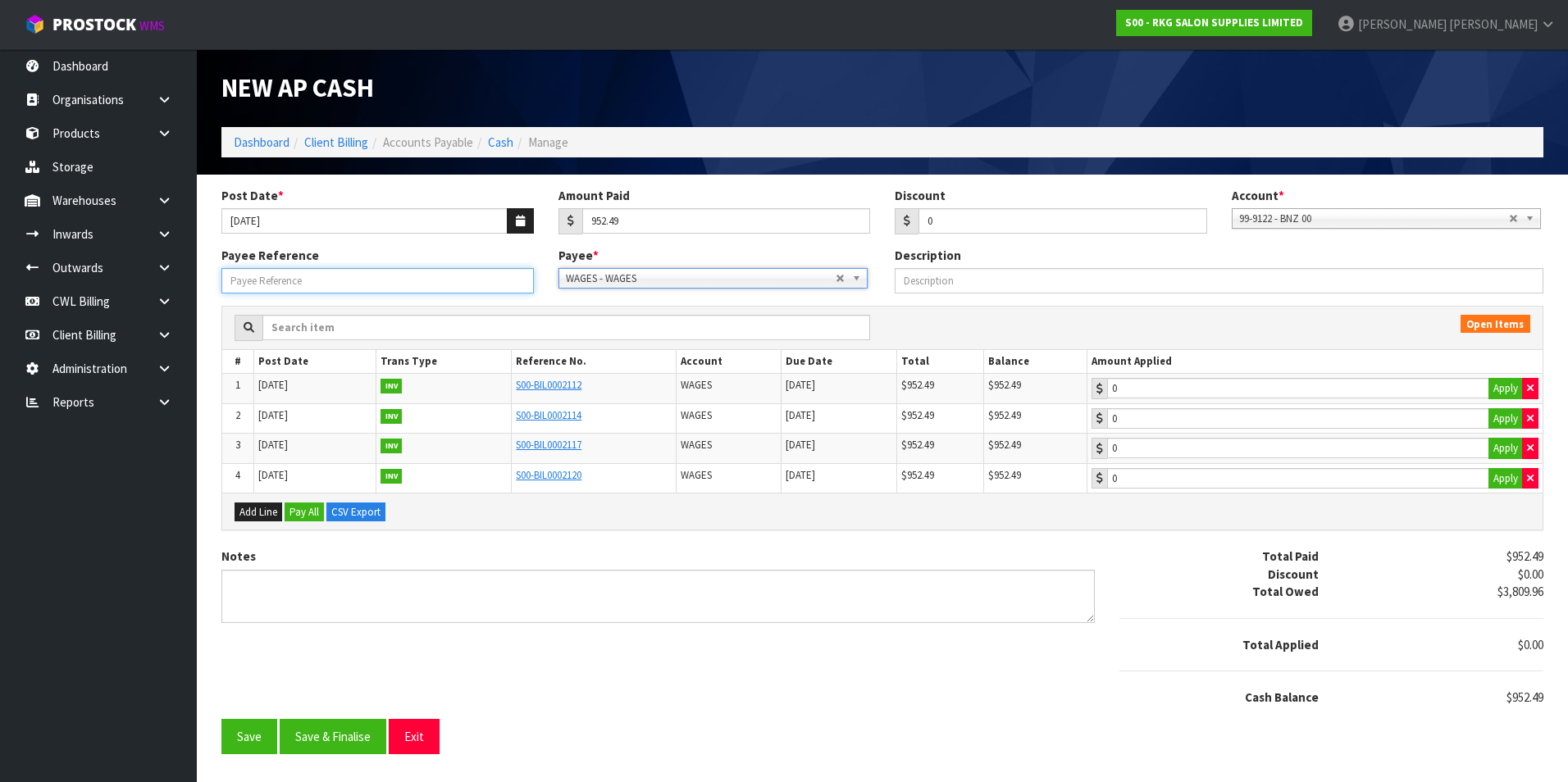
click at [270, 273] on input "Payee Reference" at bounding box center [378, 281] width 312 height 26
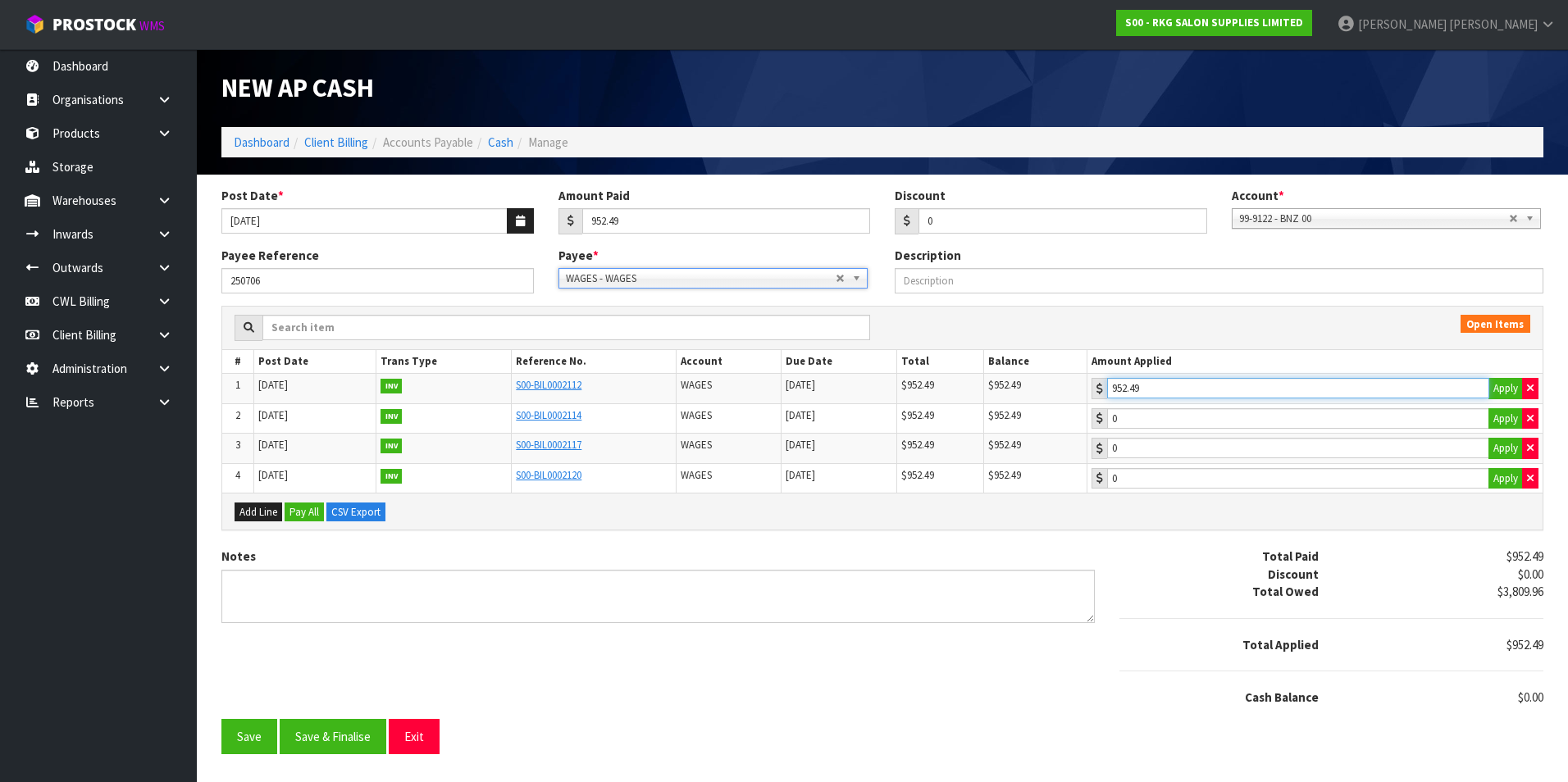
drag, startPoint x: 1251, startPoint y: 384, endPoint x: 1241, endPoint y: 390, distance: 11.7
click at [1248, 385] on input "952.49" at bounding box center [1297, 388] width 382 height 21
click at [358, 733] on button "Save & Finalise" at bounding box center [333, 737] width 107 height 35
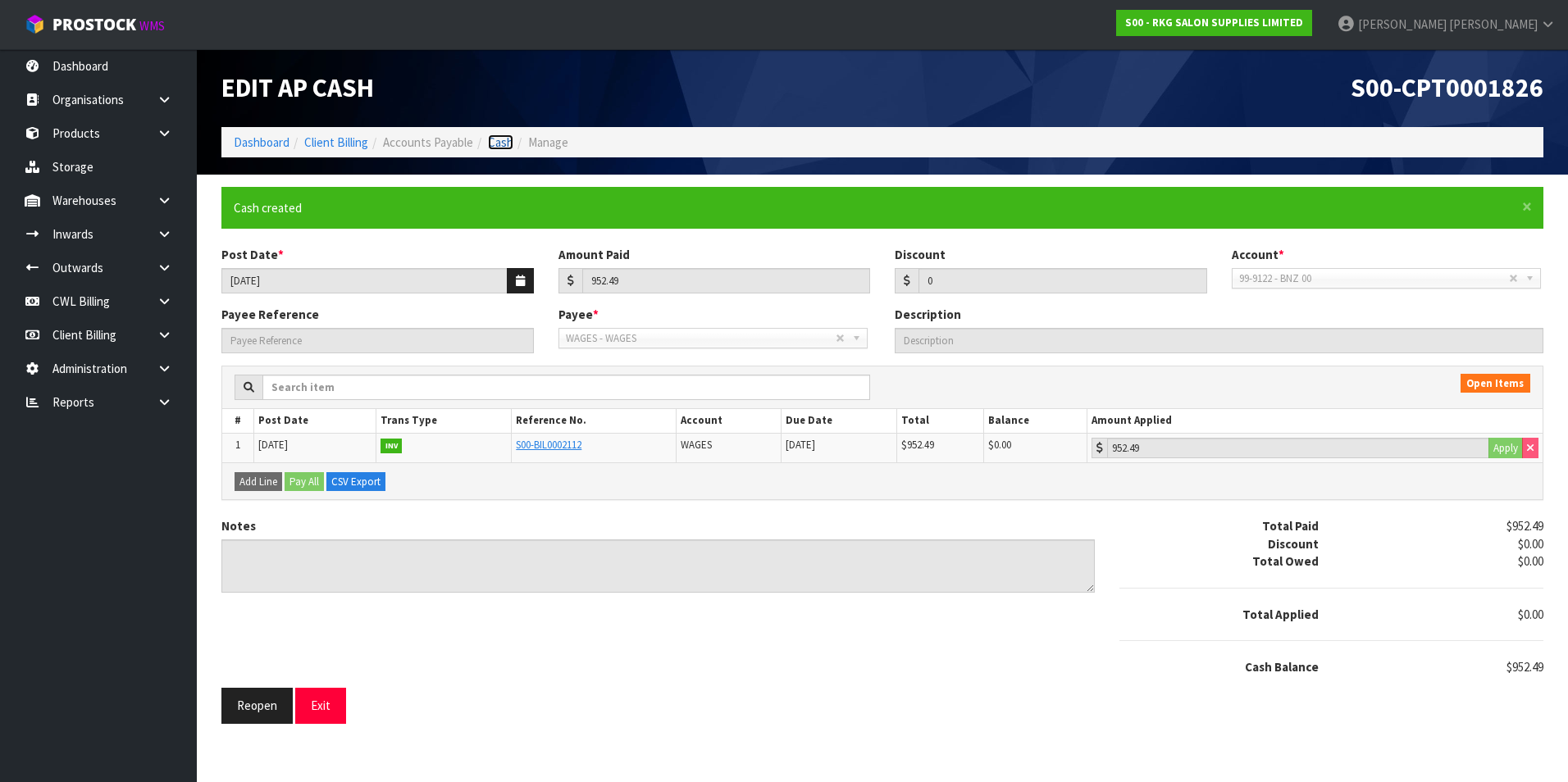
click at [507, 137] on link "Cash" at bounding box center [500, 142] width 26 height 16
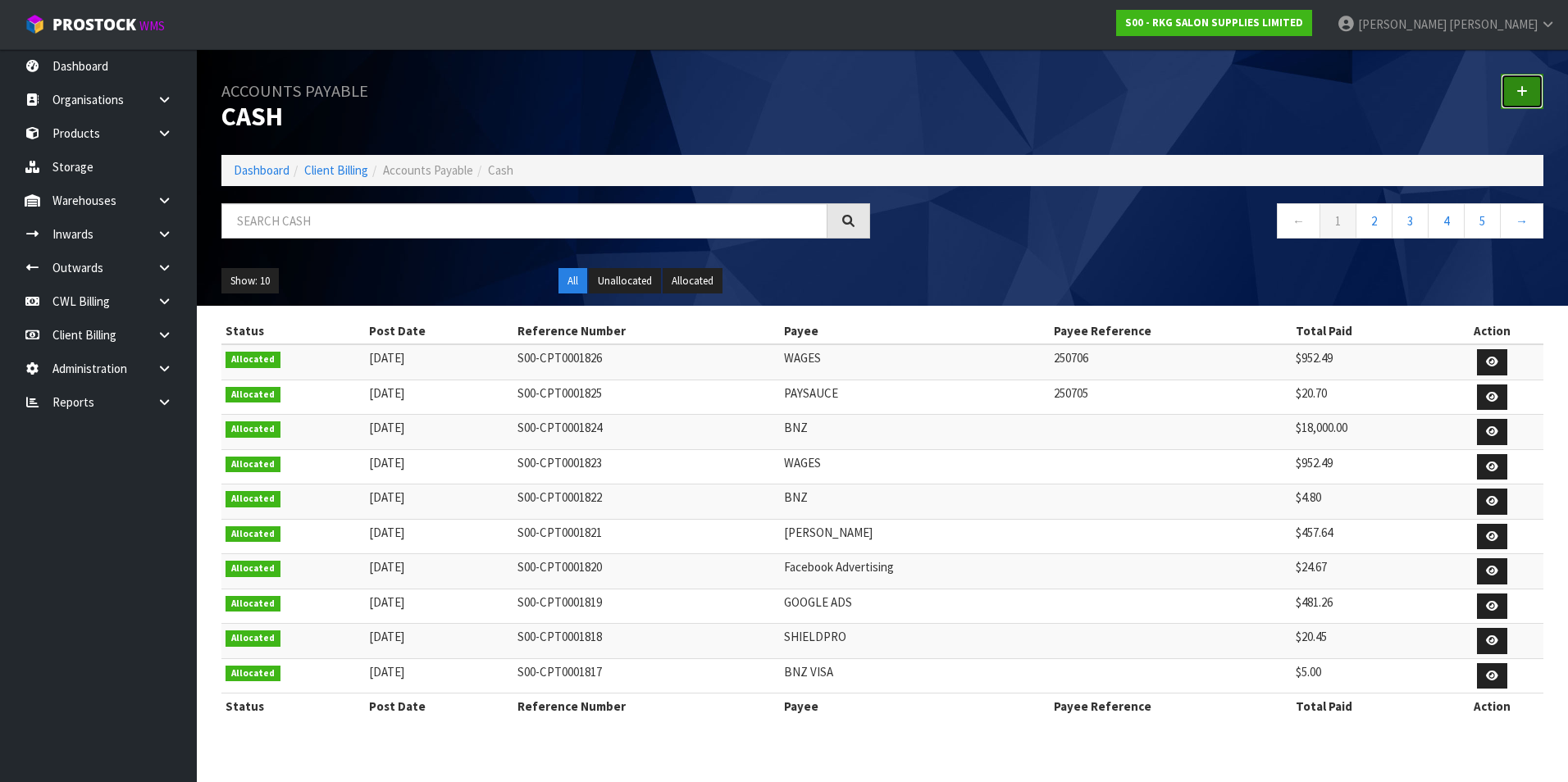
click at [1521, 96] on icon at bounding box center [1522, 91] width 12 height 13
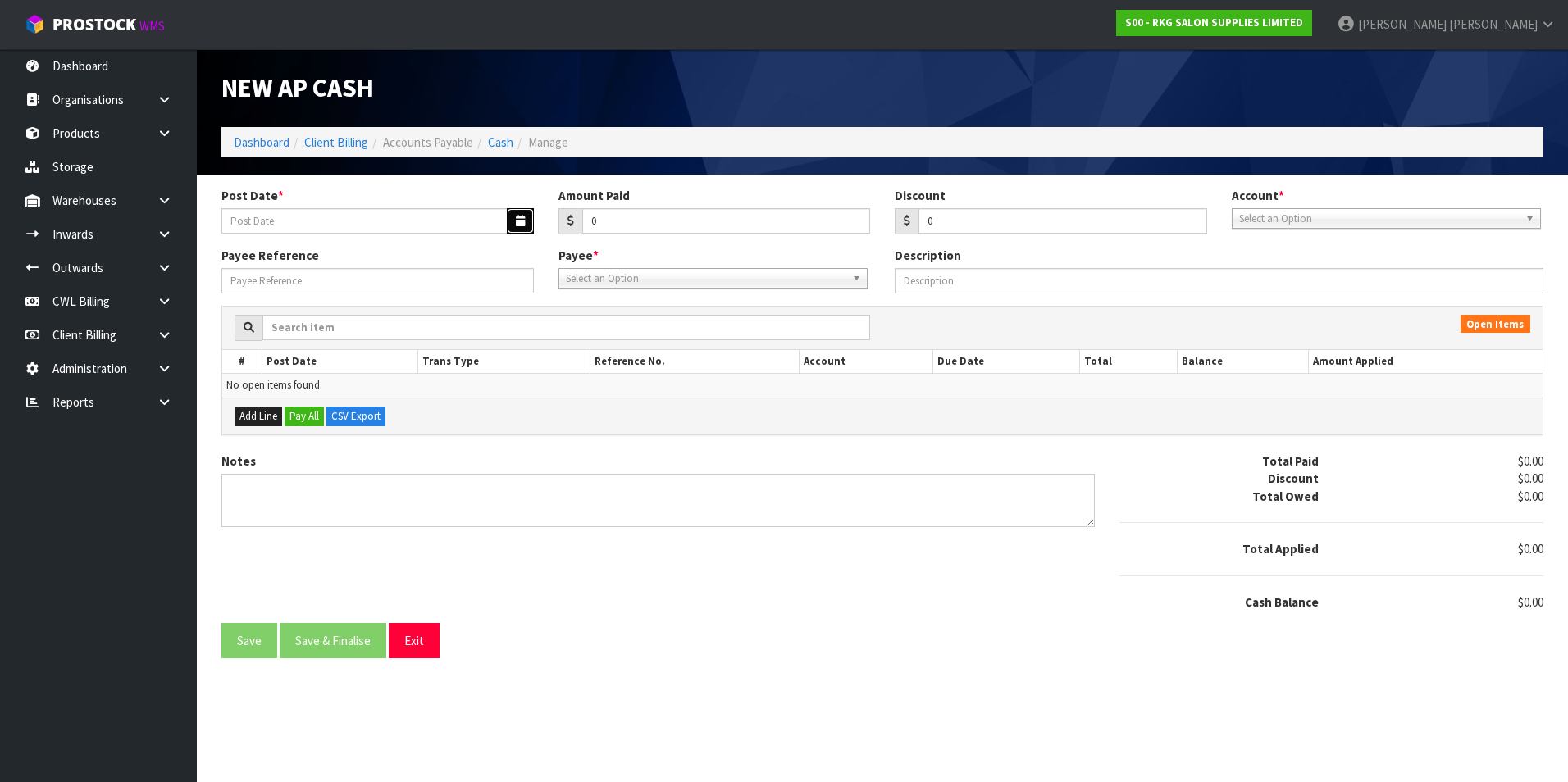
click at [522, 217] on icon "button" at bounding box center [520, 221] width 9 height 11
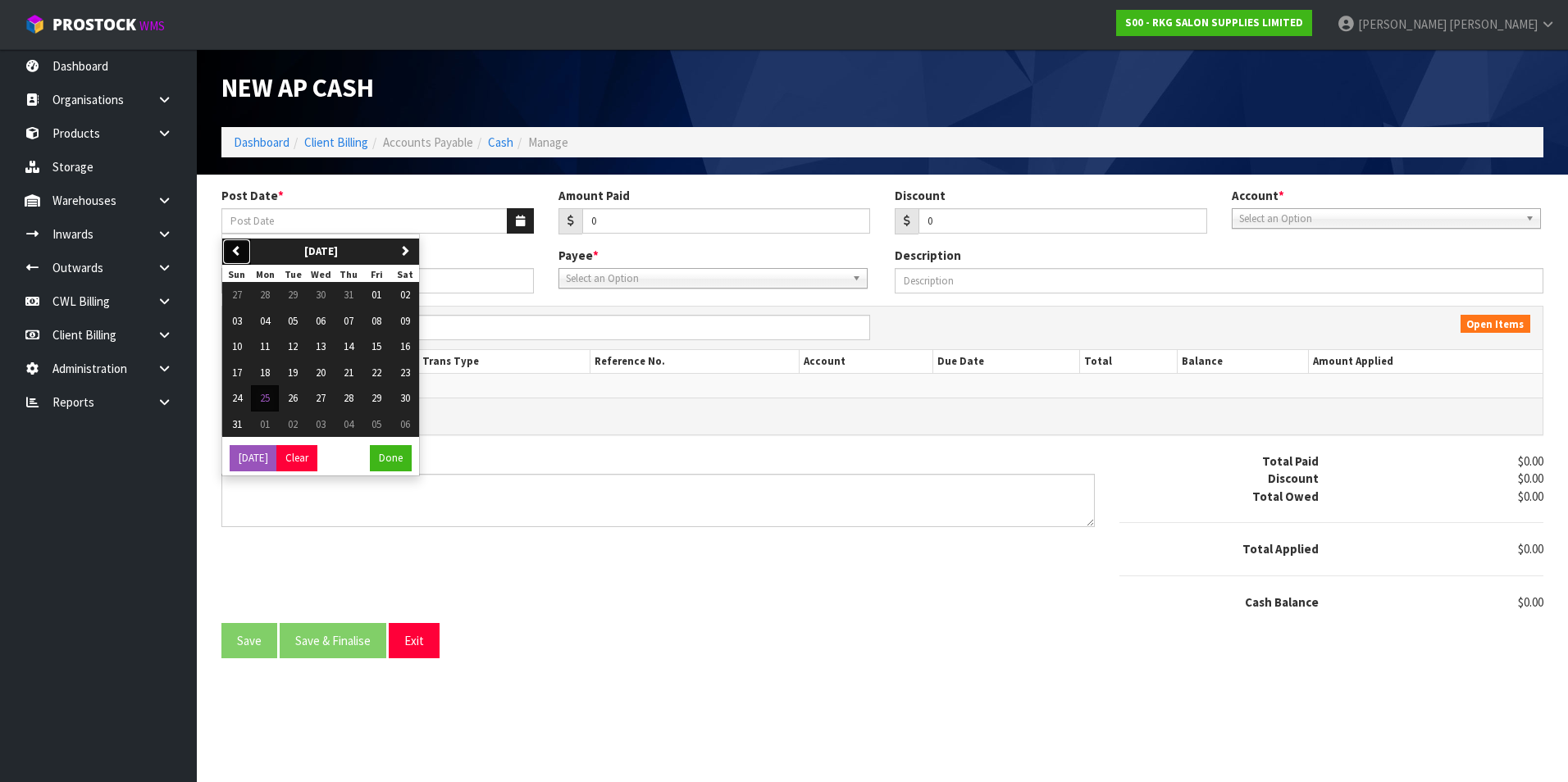
click at [238, 253] on icon "button" at bounding box center [236, 250] width 11 height 11
click at [378, 319] on span "11" at bounding box center [377, 321] width 10 height 14
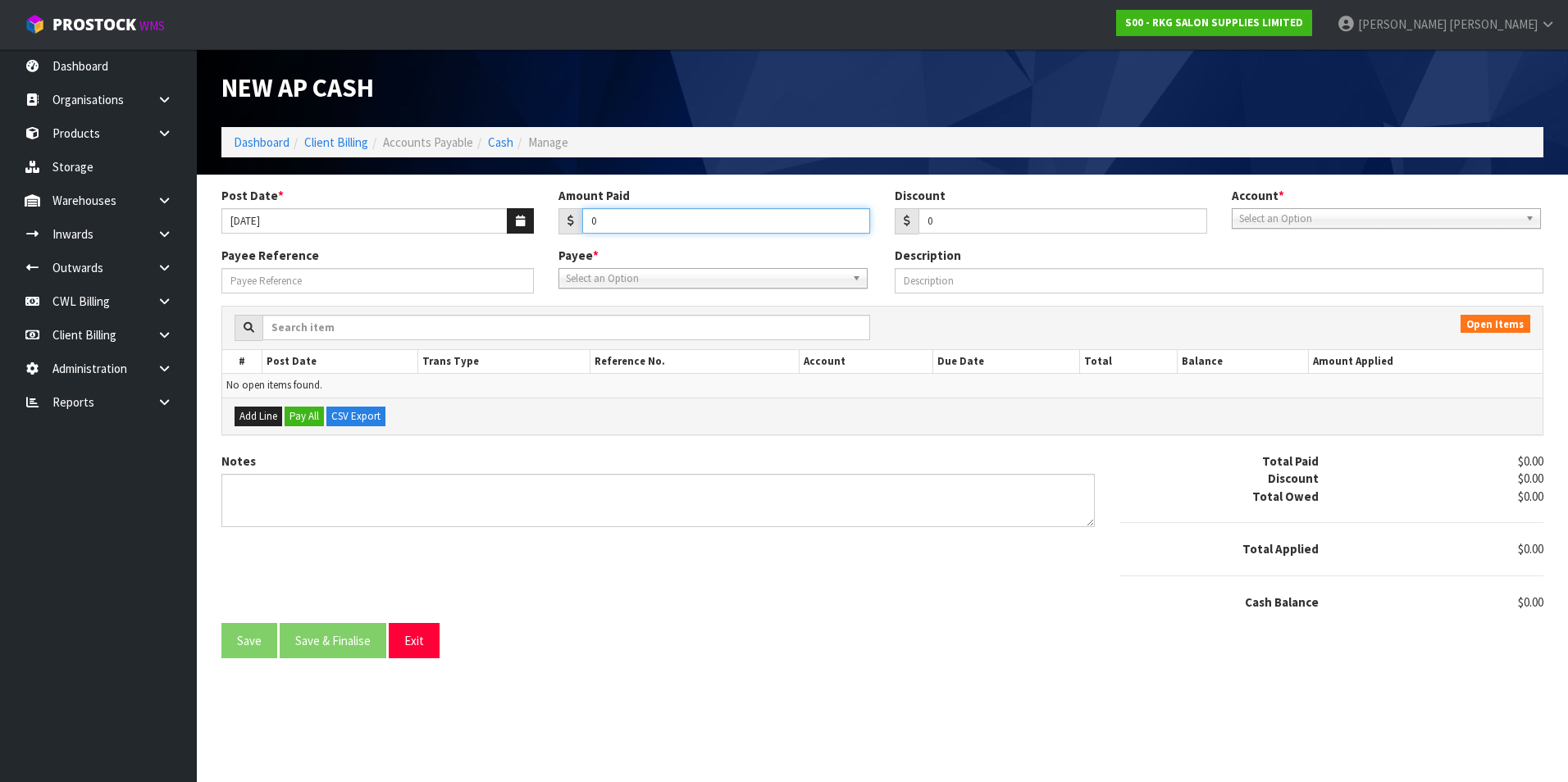
click at [632, 212] on input "0" at bounding box center [726, 221] width 288 height 26
click at [1300, 219] on span "Select an Option" at bounding box center [1379, 219] width 280 height 20
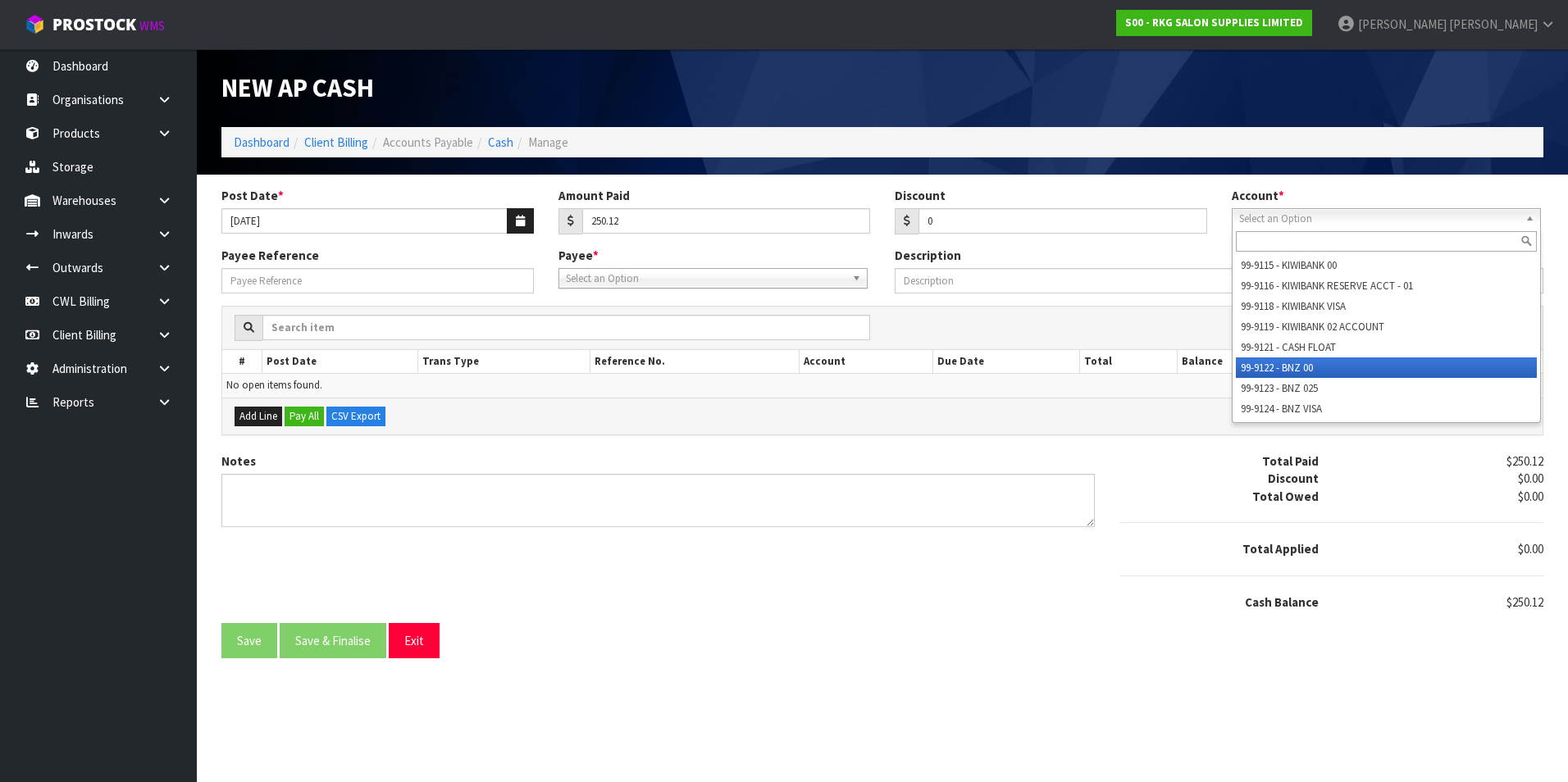
drag, startPoint x: 1294, startPoint y: 362, endPoint x: 1145, endPoint y: 346, distance: 149.9
click at [1279, 362] on li "99-9122 - BNZ 00" at bounding box center [1386, 367] width 301 height 21
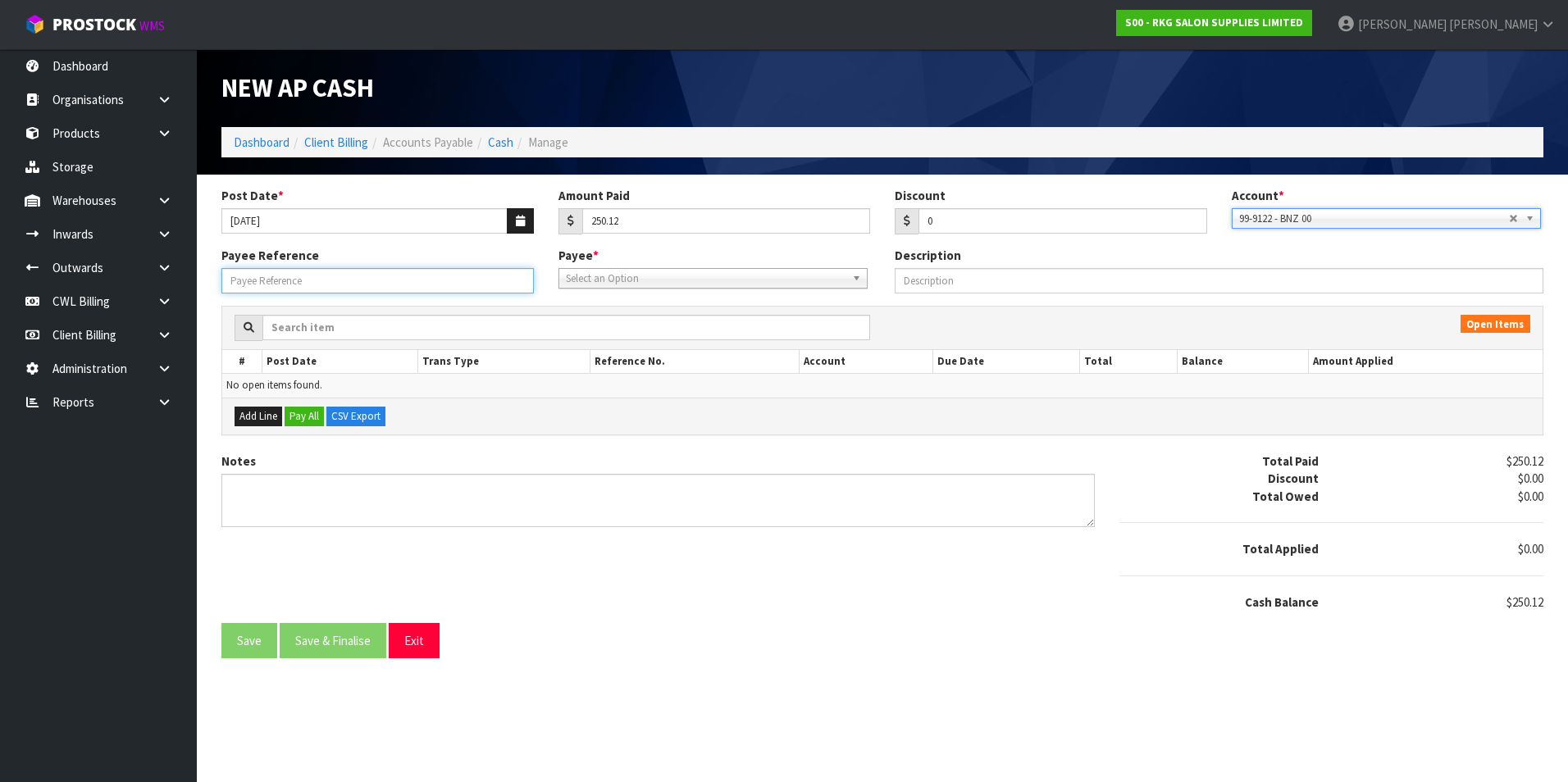
click at [362, 280] on input "Payee Reference" at bounding box center [378, 281] width 312 height 26
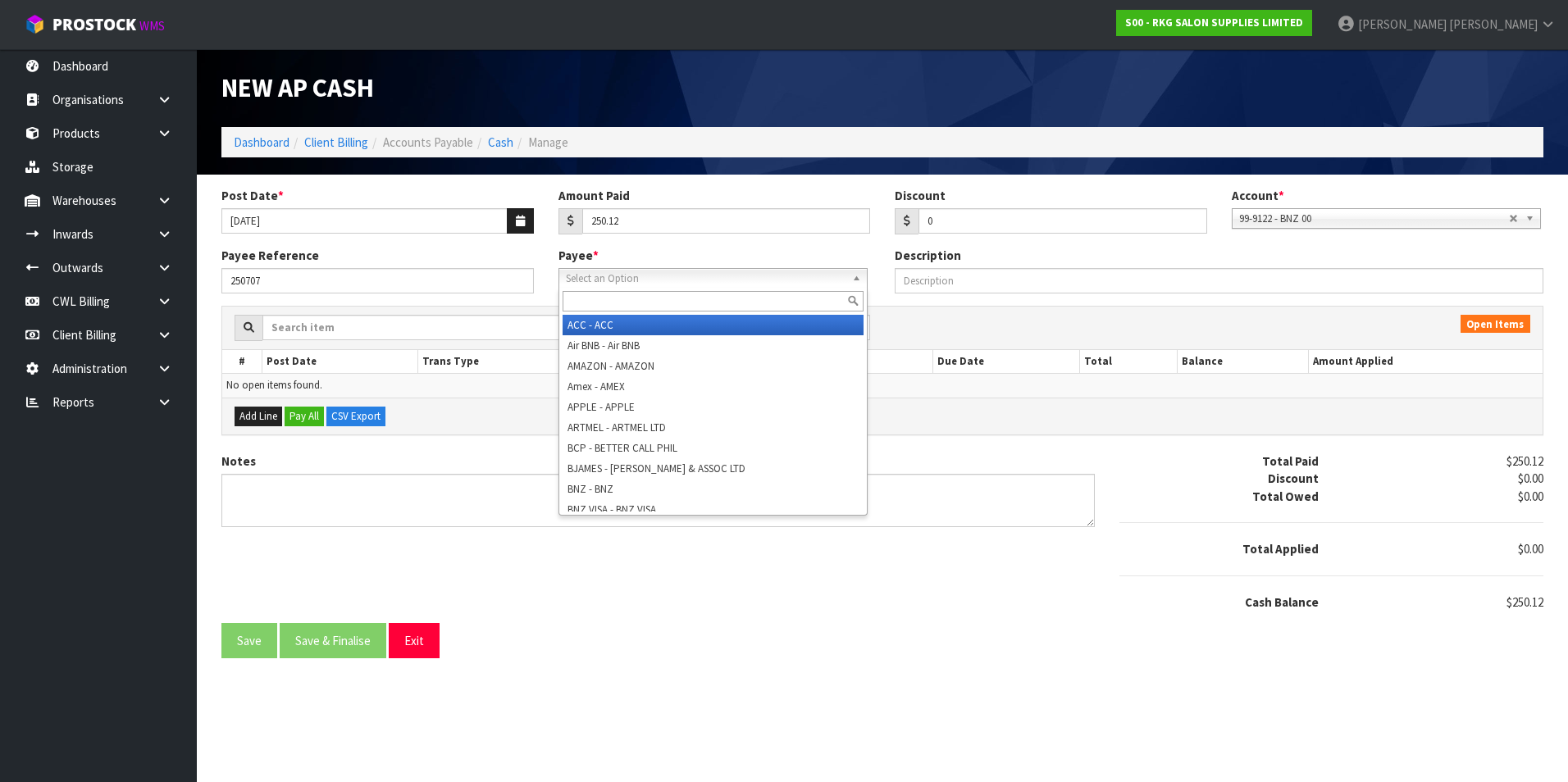
click at [648, 275] on span "Select an Option" at bounding box center [706, 279] width 280 height 20
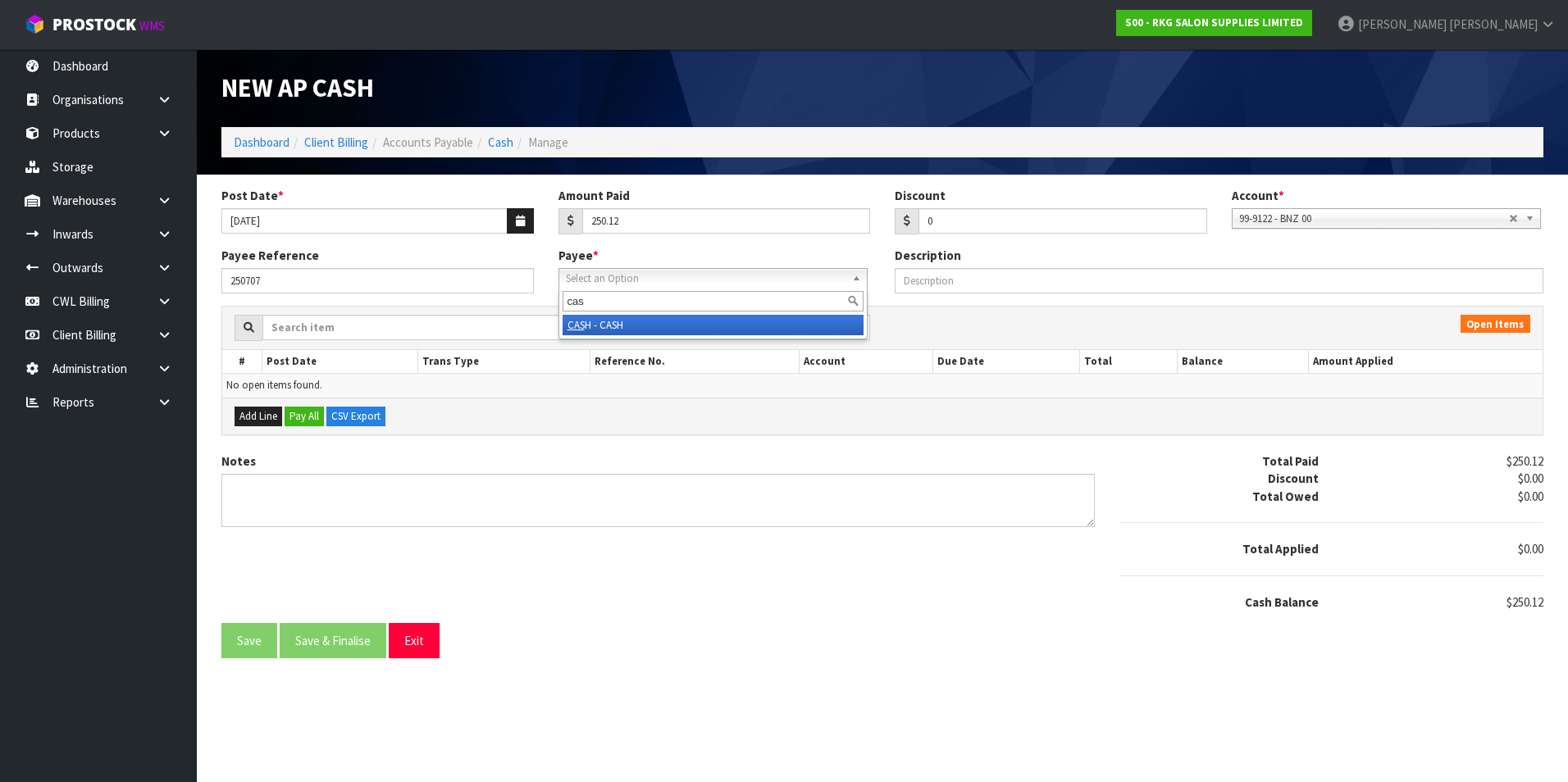
click at [626, 327] on li "CAS H - CASH" at bounding box center [712, 325] width 301 height 21
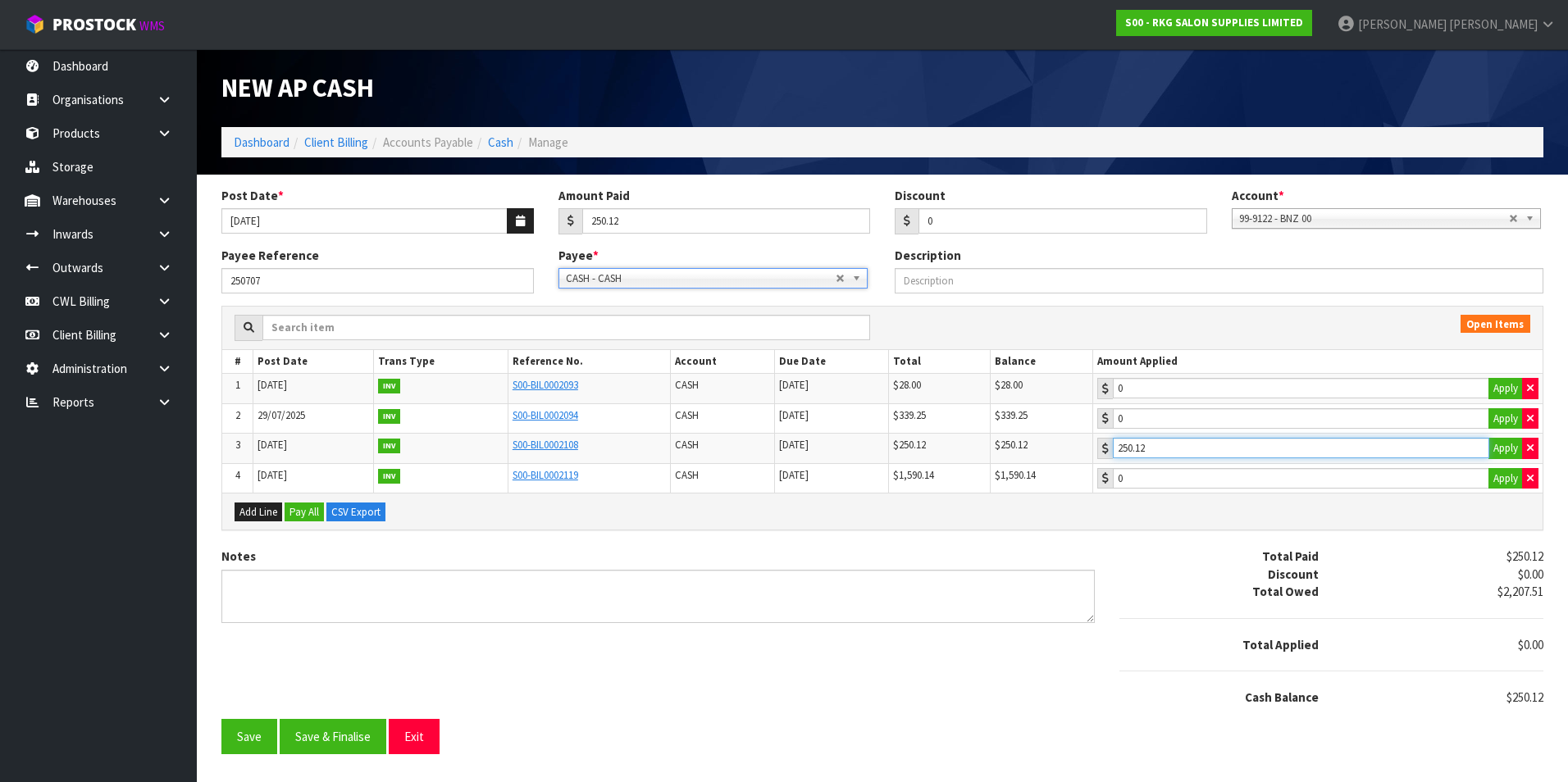
drag, startPoint x: 1331, startPoint y: 442, endPoint x: 1300, endPoint y: 443, distance: 31.0
click at [1331, 442] on input "250.12" at bounding box center [1301, 447] width 377 height 21
click at [339, 753] on button "Save & Finalise" at bounding box center [333, 737] width 107 height 35
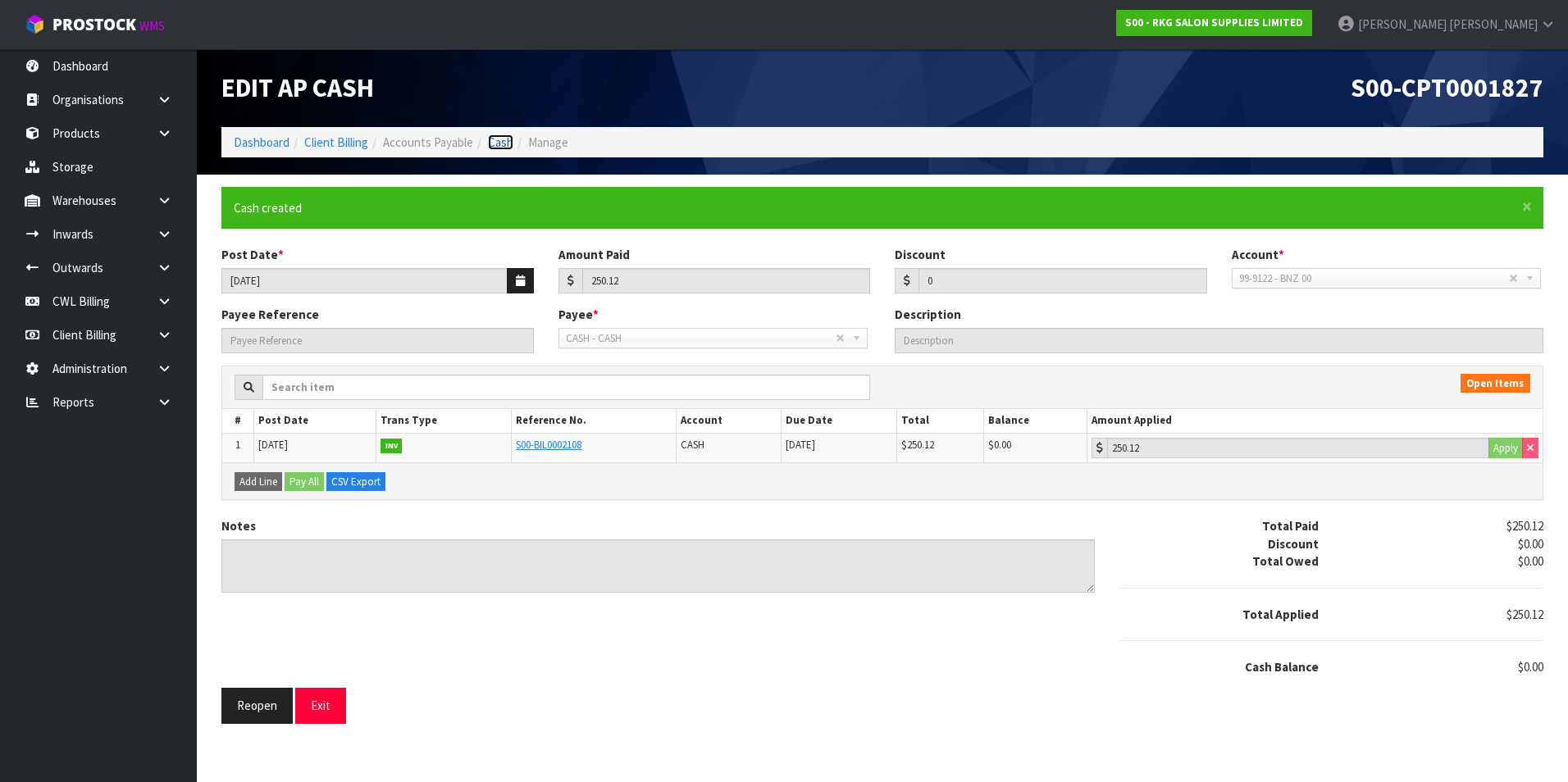
click at [501, 148] on link "Cash" at bounding box center [500, 142] width 26 height 16
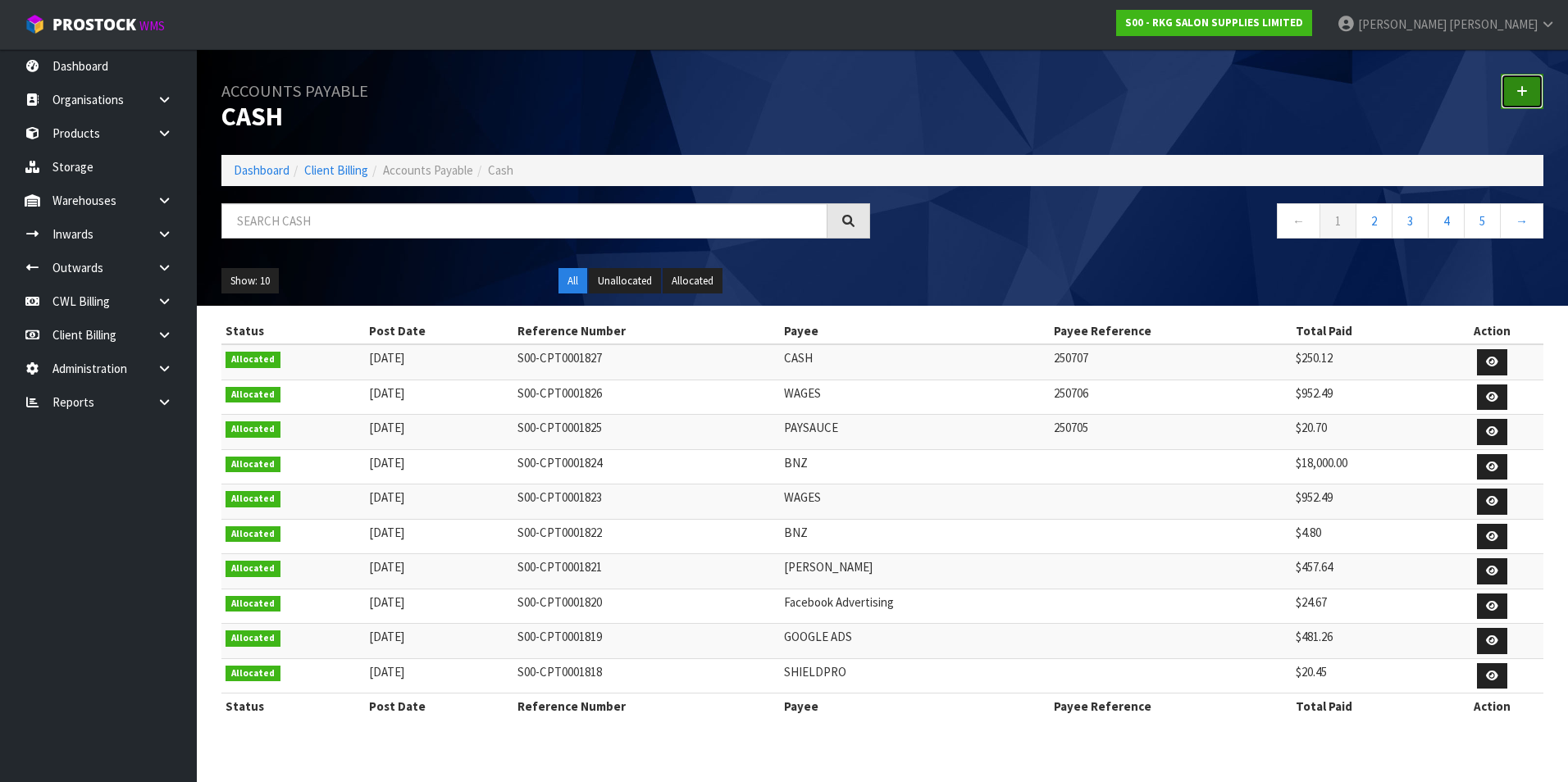
click at [1513, 91] on link at bounding box center [1521, 91] width 42 height 35
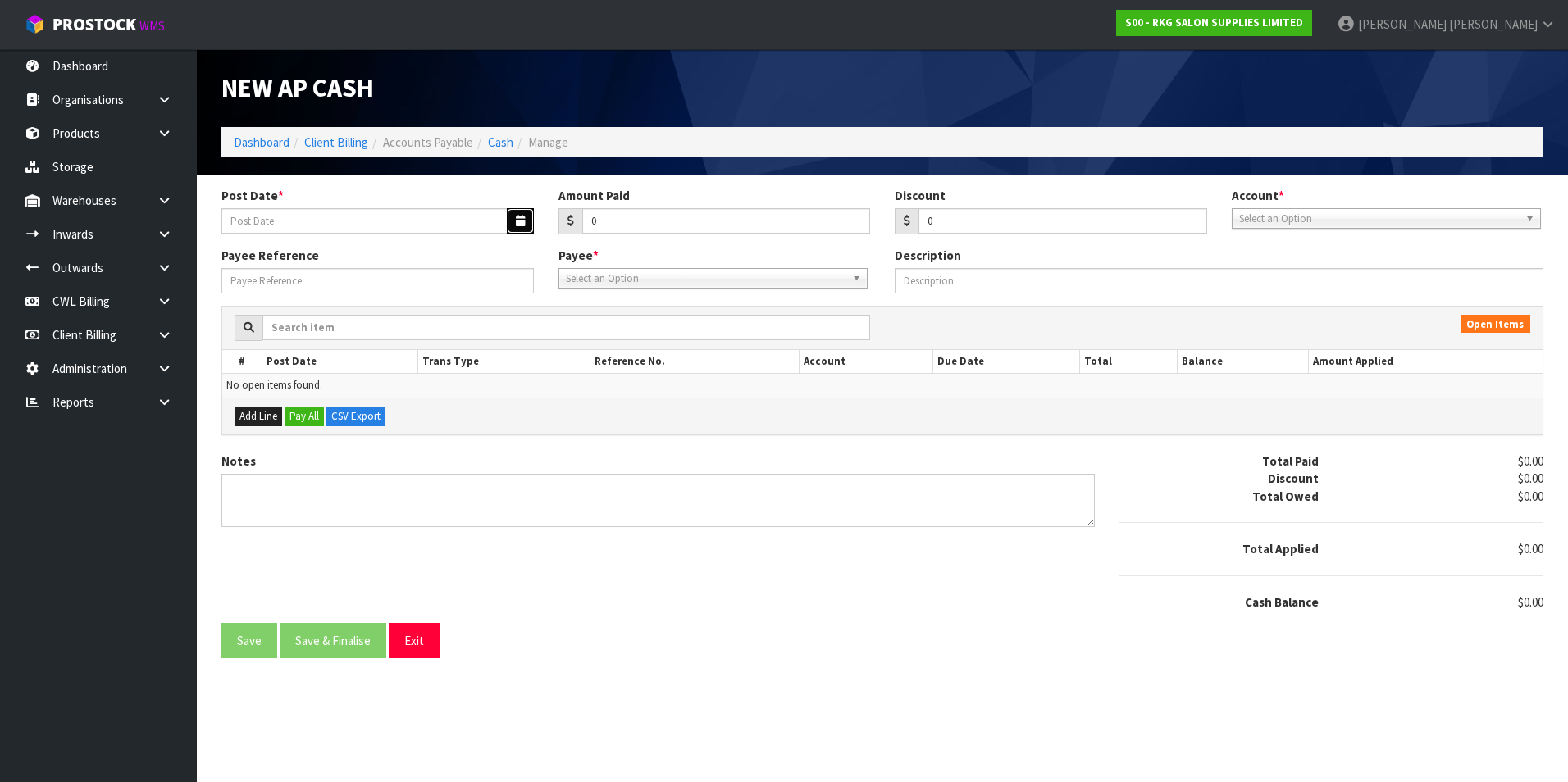
click at [510, 223] on button "button" at bounding box center [521, 221] width 27 height 26
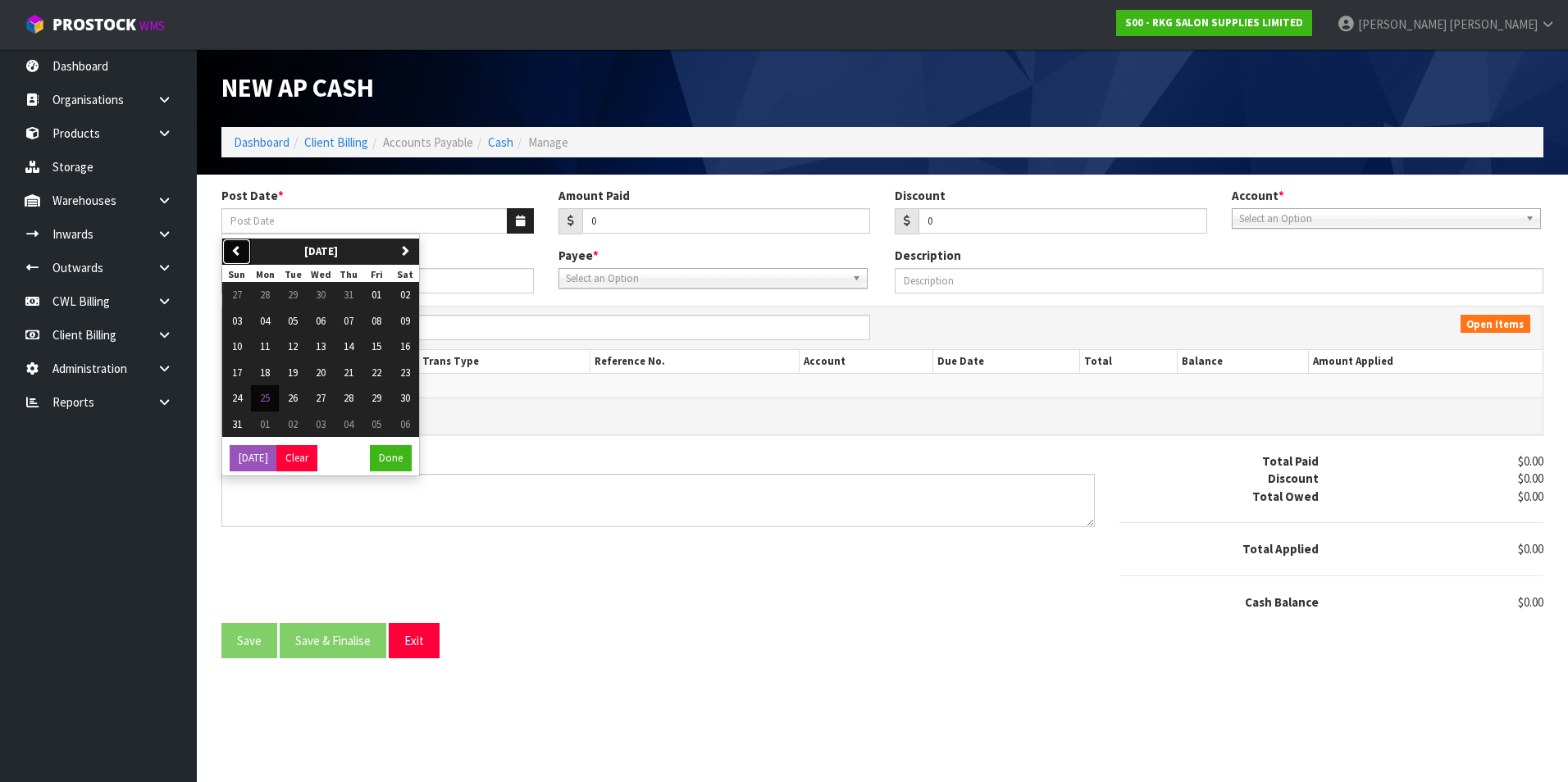
click at [245, 249] on button "previous" at bounding box center [235, 251] width 28 height 26
click at [294, 346] on span "15" at bounding box center [292, 346] width 10 height 14
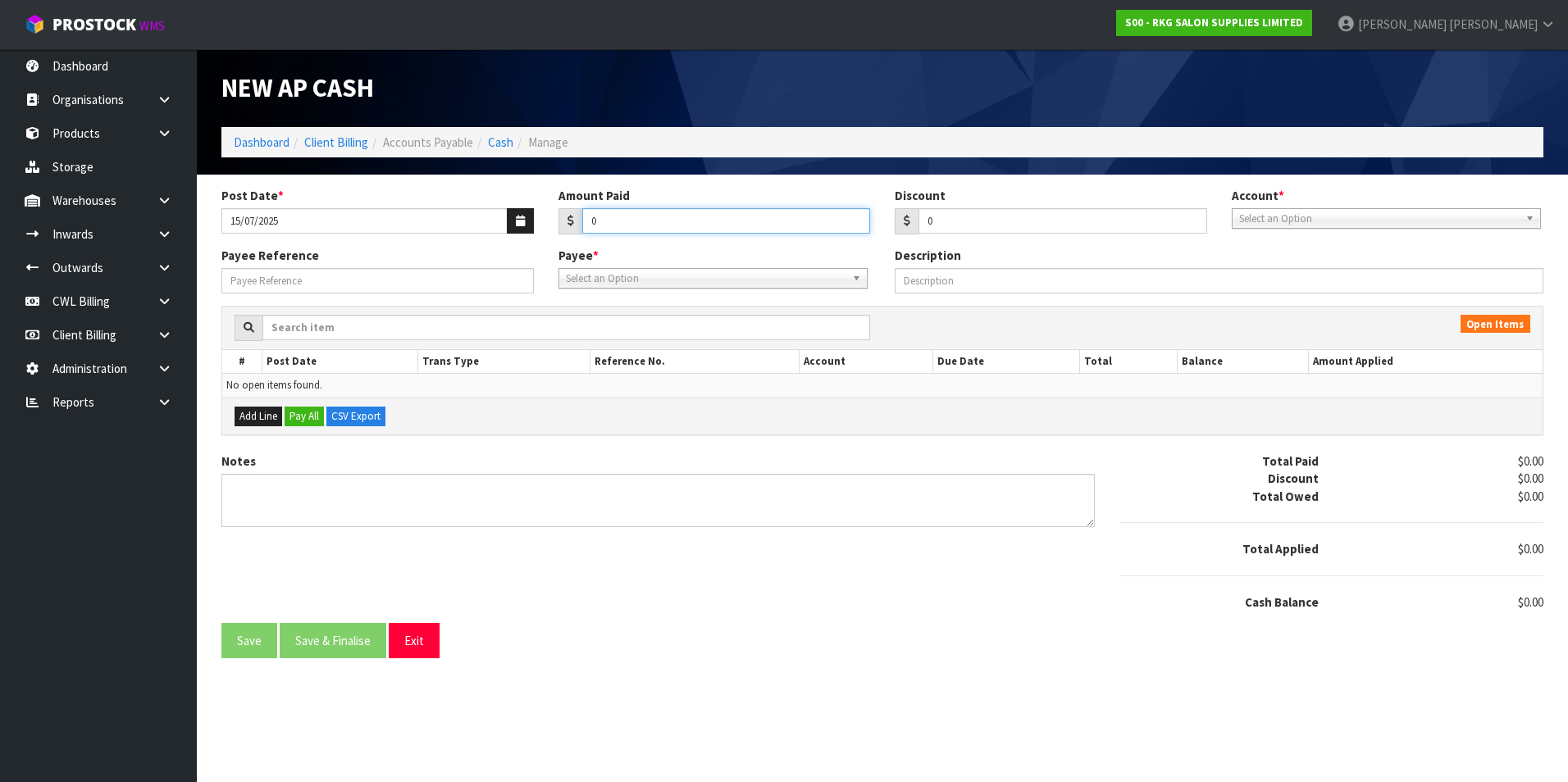
click at [703, 217] on input "0" at bounding box center [726, 221] width 288 height 26
click at [1293, 218] on span "Select an Option" at bounding box center [1379, 219] width 280 height 20
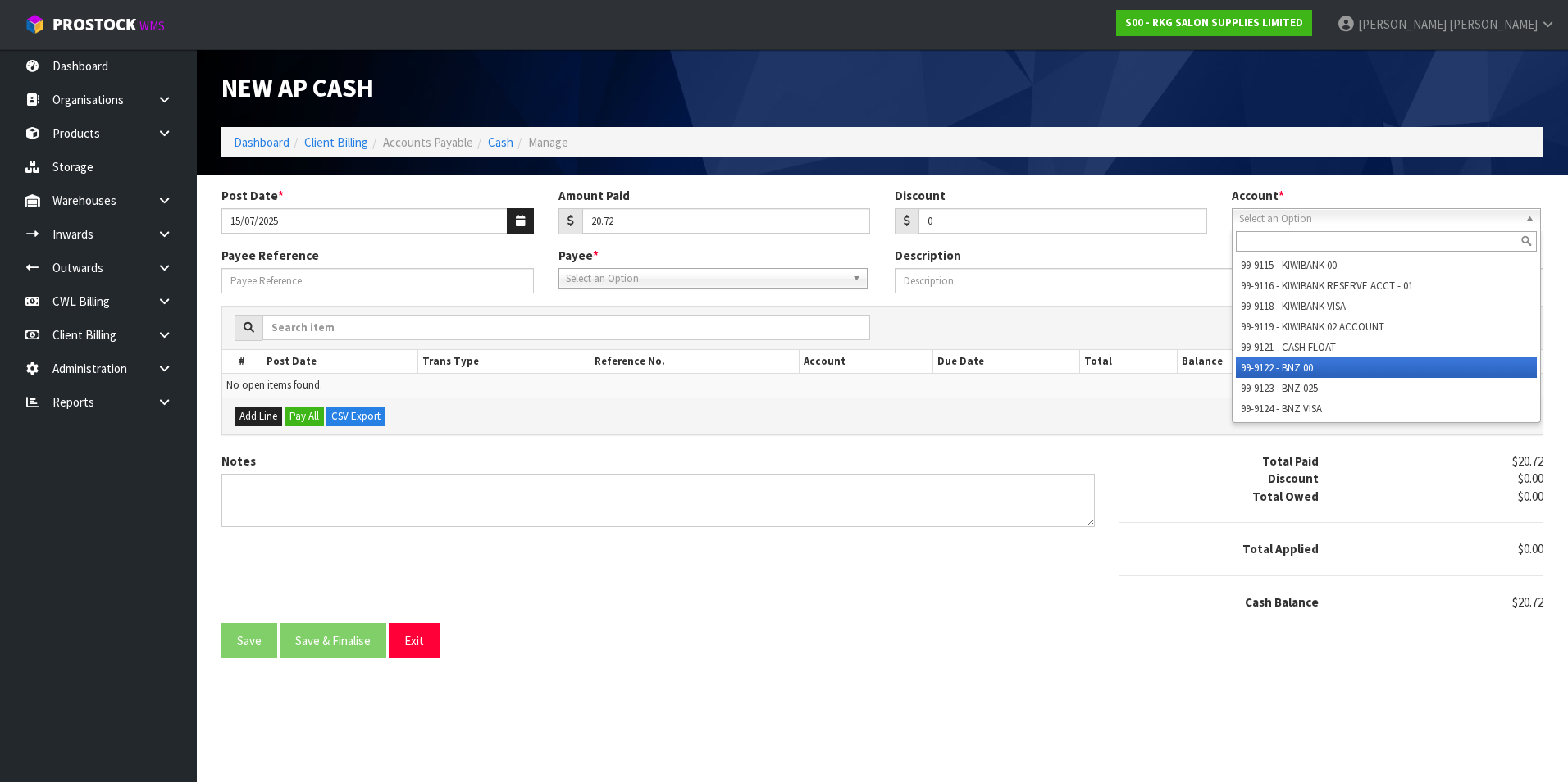
drag, startPoint x: 1280, startPoint y: 368, endPoint x: 921, endPoint y: 320, distance: 362.2
click at [1275, 368] on li "99-9122 - BNZ 00" at bounding box center [1386, 367] width 301 height 21
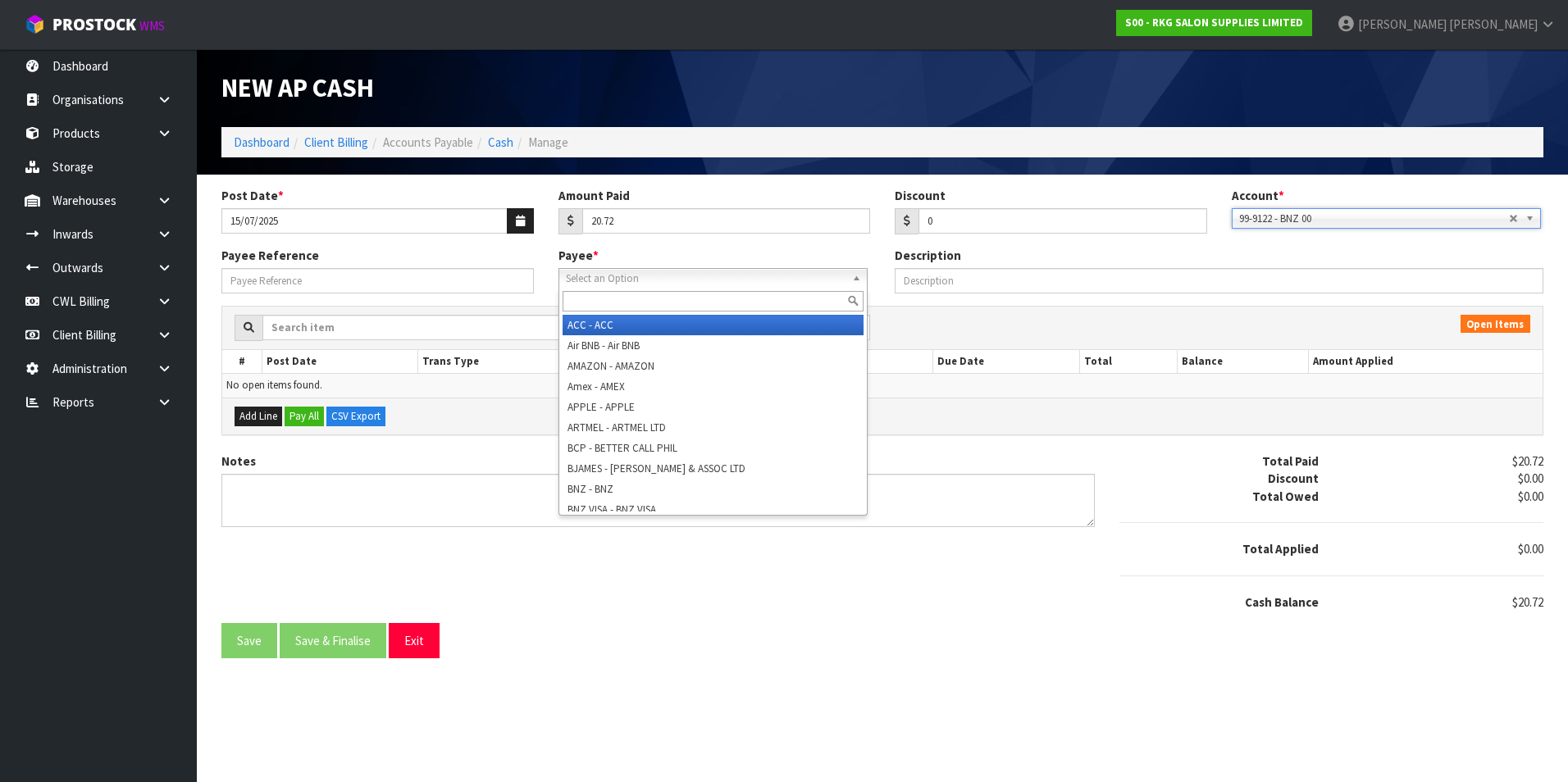
click at [698, 280] on span "Select an Option" at bounding box center [706, 279] width 280 height 20
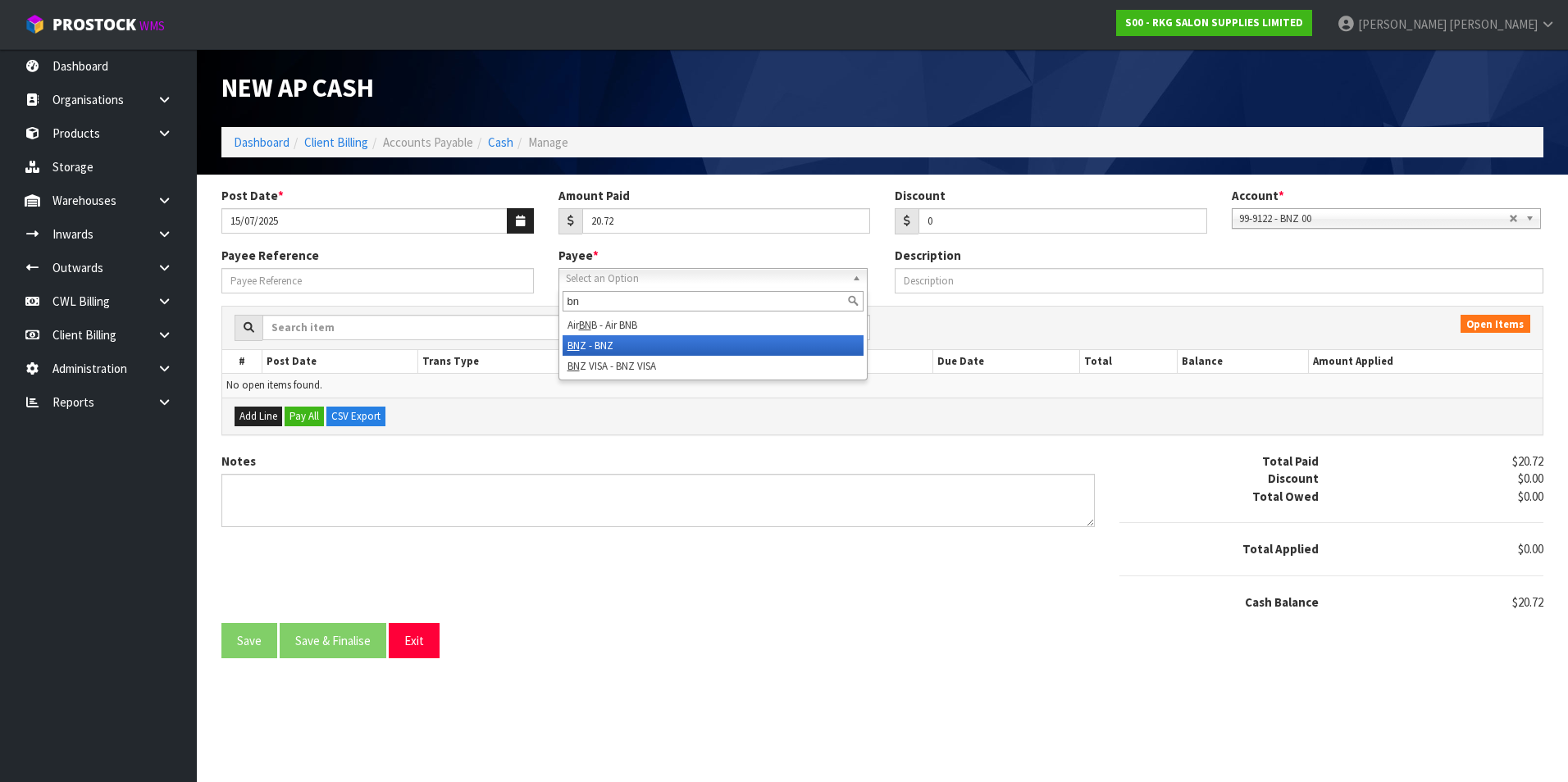
click at [632, 346] on li "BN Z - BNZ" at bounding box center [712, 345] width 301 height 21
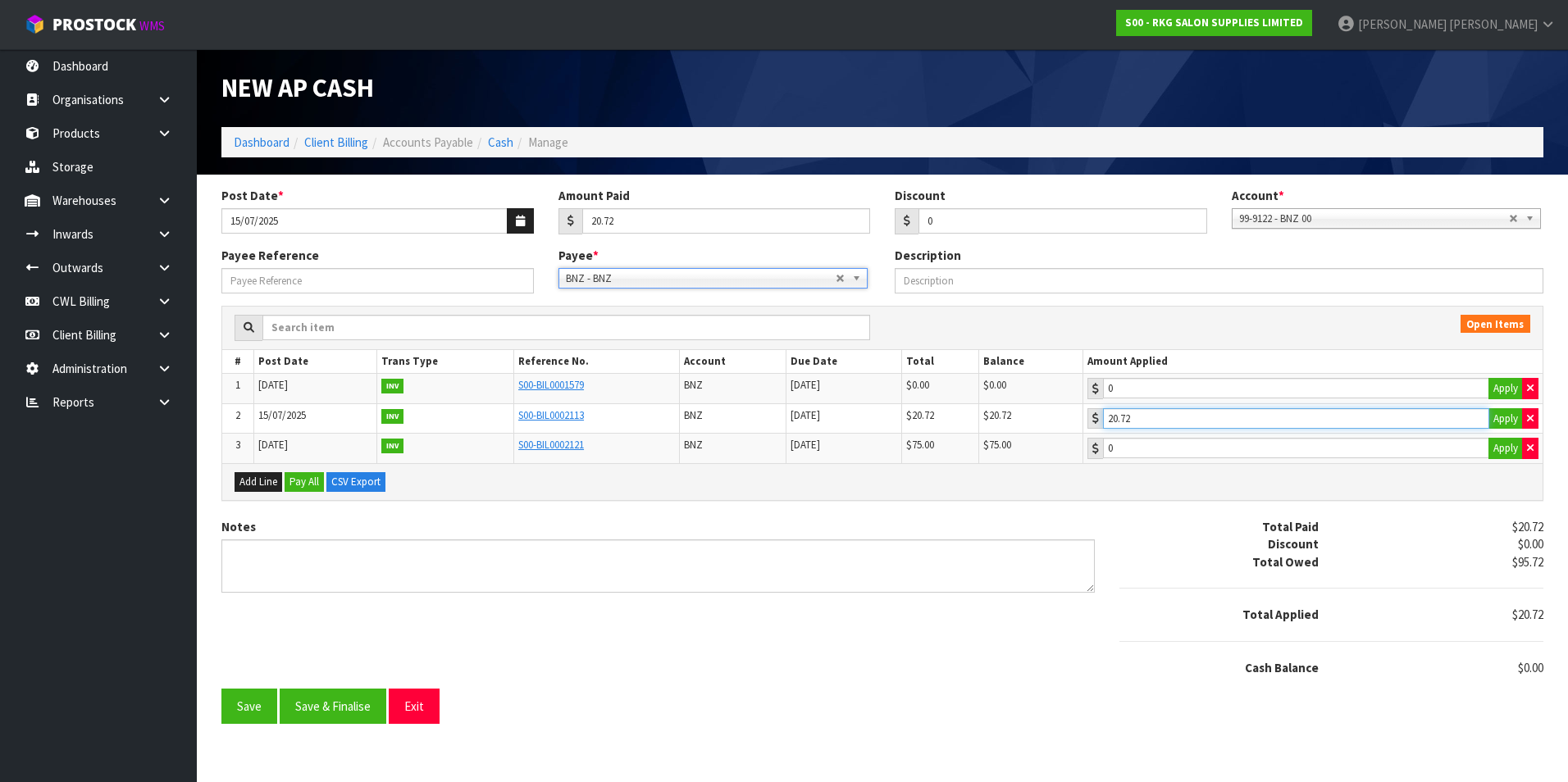
click at [1201, 417] on input "20.72" at bounding box center [1296, 418] width 387 height 21
click at [362, 701] on button "Save & Finalise" at bounding box center [333, 706] width 107 height 35
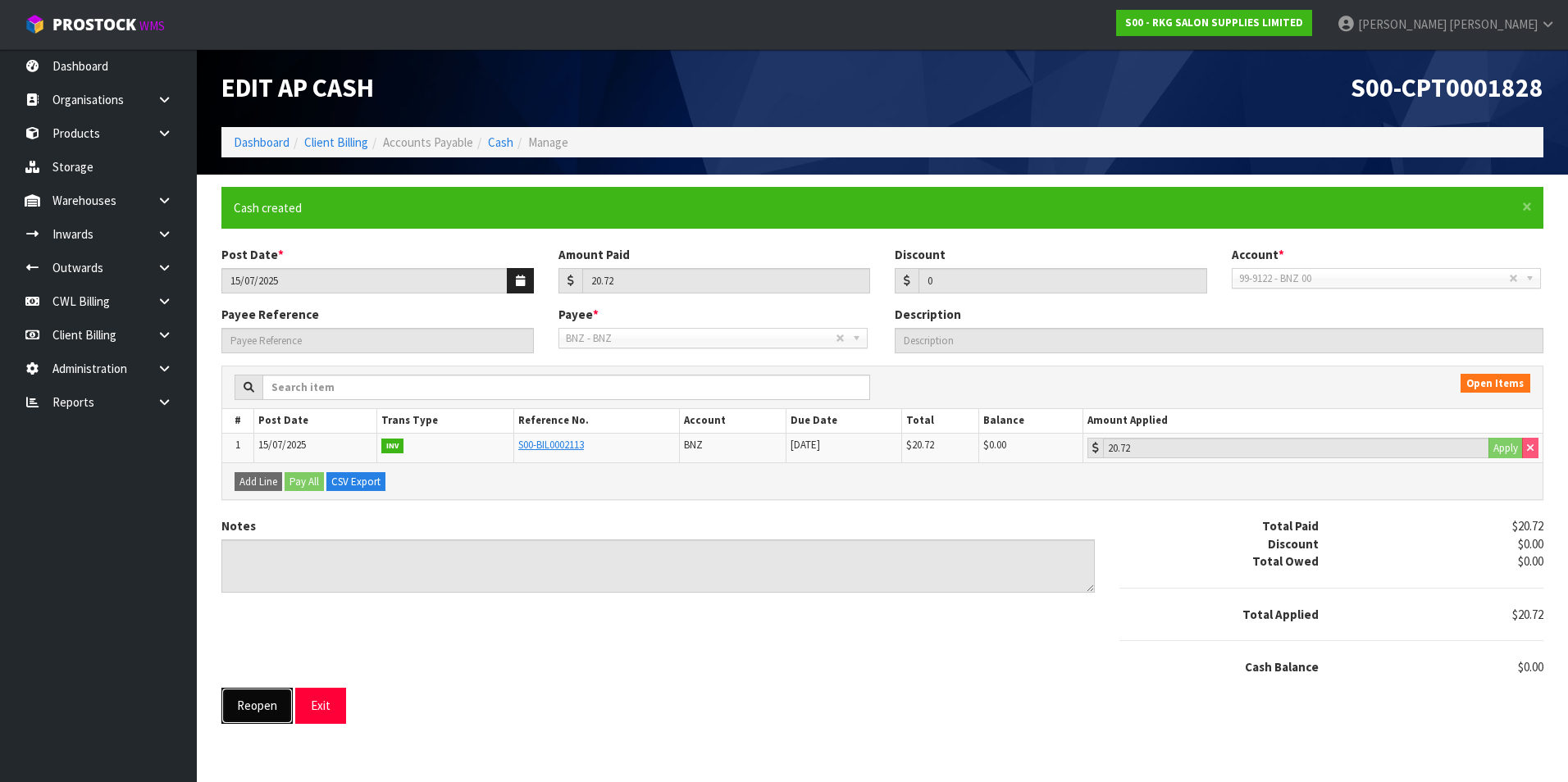
click at [248, 711] on button "Reopen" at bounding box center [257, 705] width 72 height 35
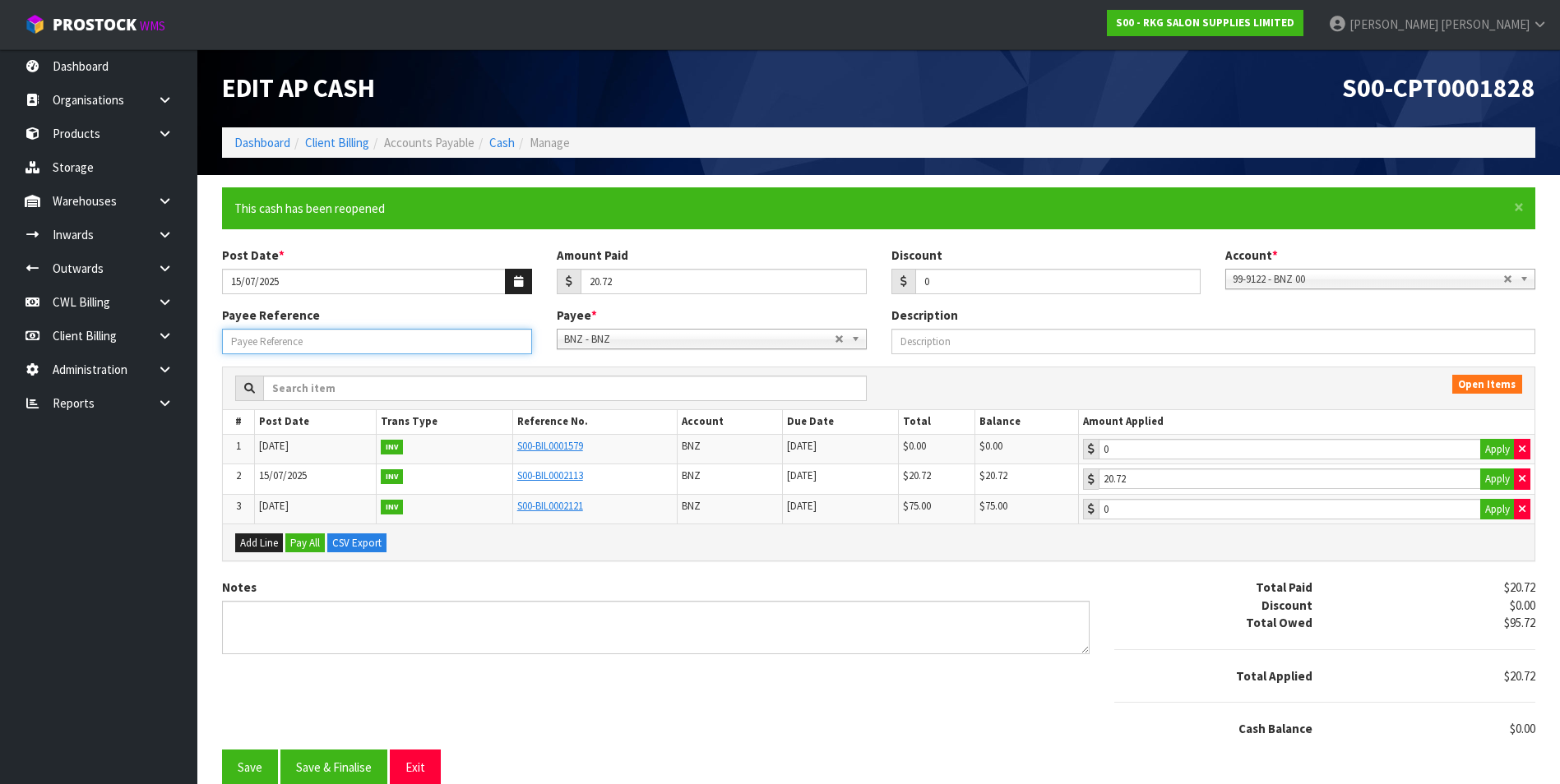
click at [280, 335] on input "Payee Reference" at bounding box center [377, 341] width 310 height 26
click at [354, 760] on button "Save & Finalise" at bounding box center [334, 767] width 107 height 35
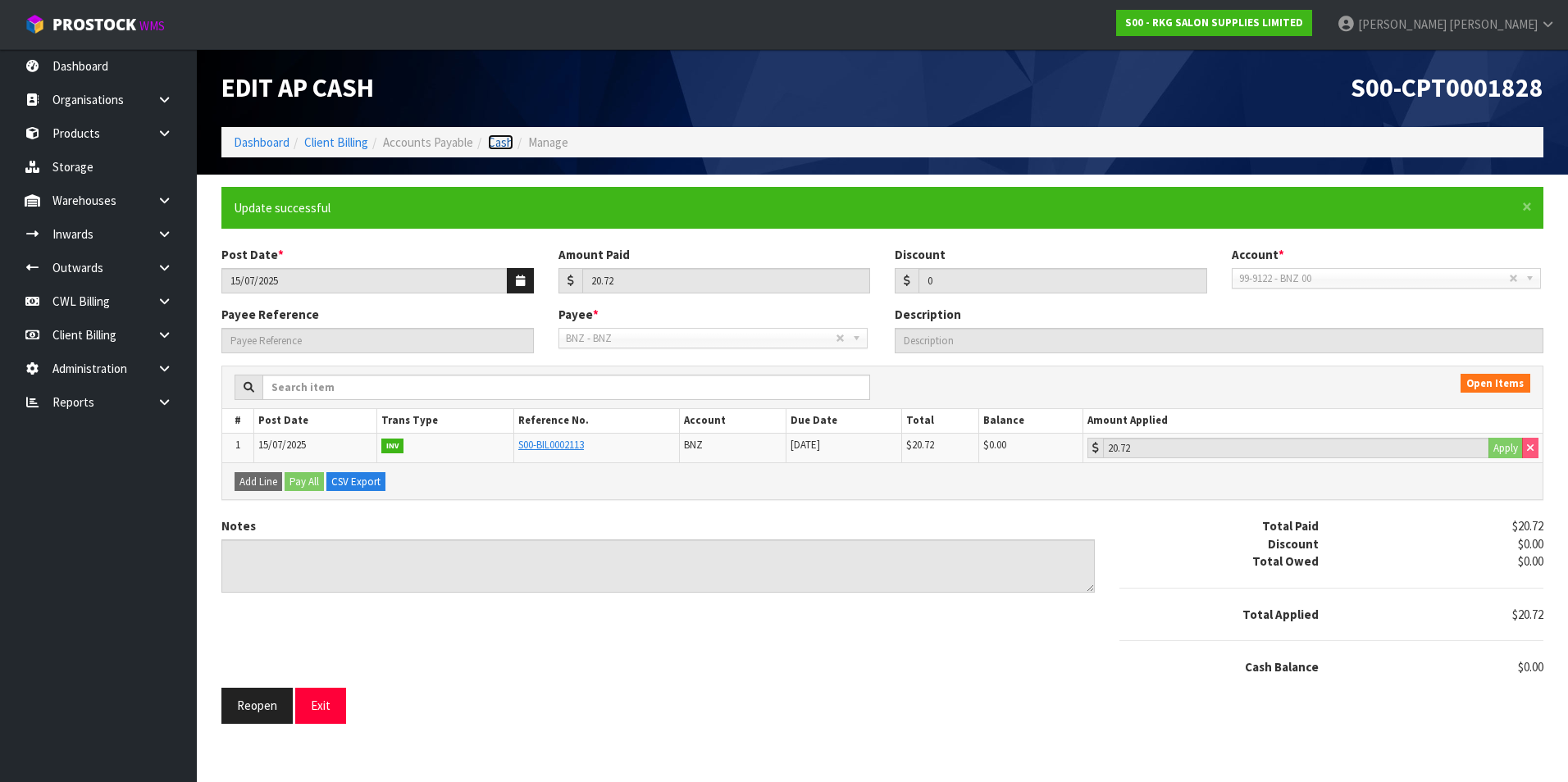
click at [507, 142] on link "Cash" at bounding box center [500, 142] width 26 height 16
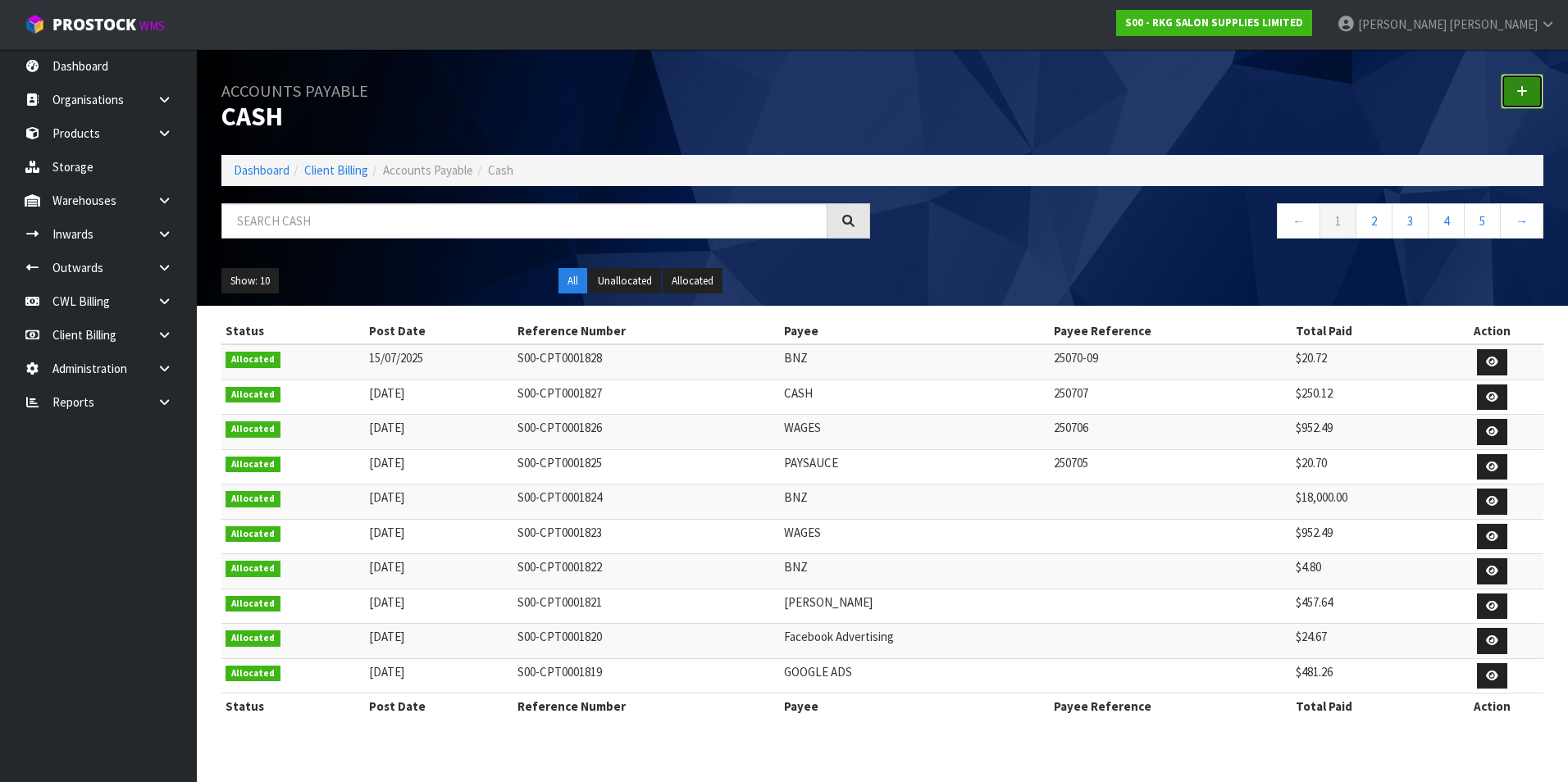
click at [1531, 87] on link at bounding box center [1521, 91] width 42 height 35
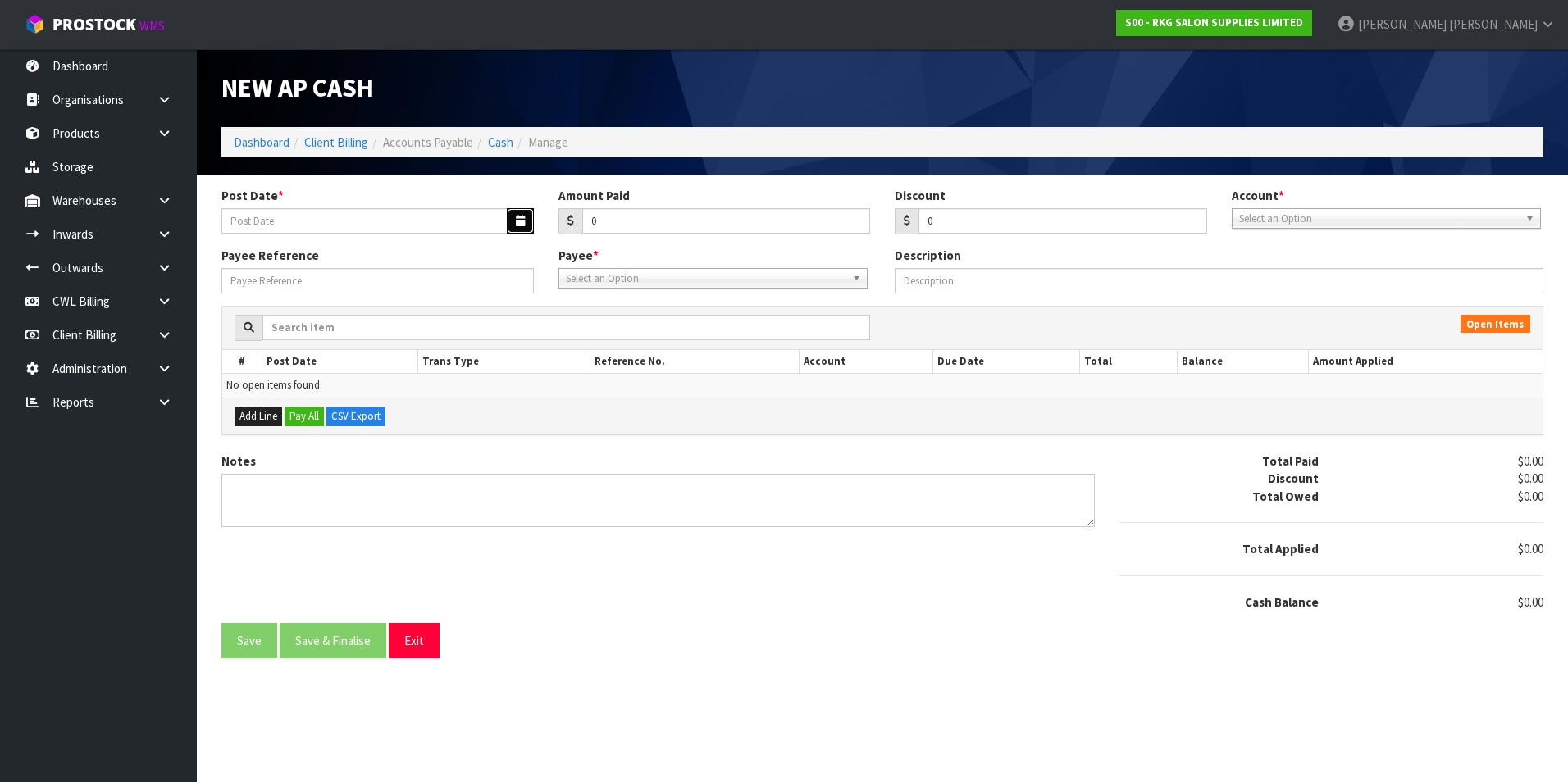
drag, startPoint x: 517, startPoint y: 227, endPoint x: 506, endPoint y: 227, distance: 11.0
click at [512, 227] on button "button" at bounding box center [521, 221] width 27 height 26
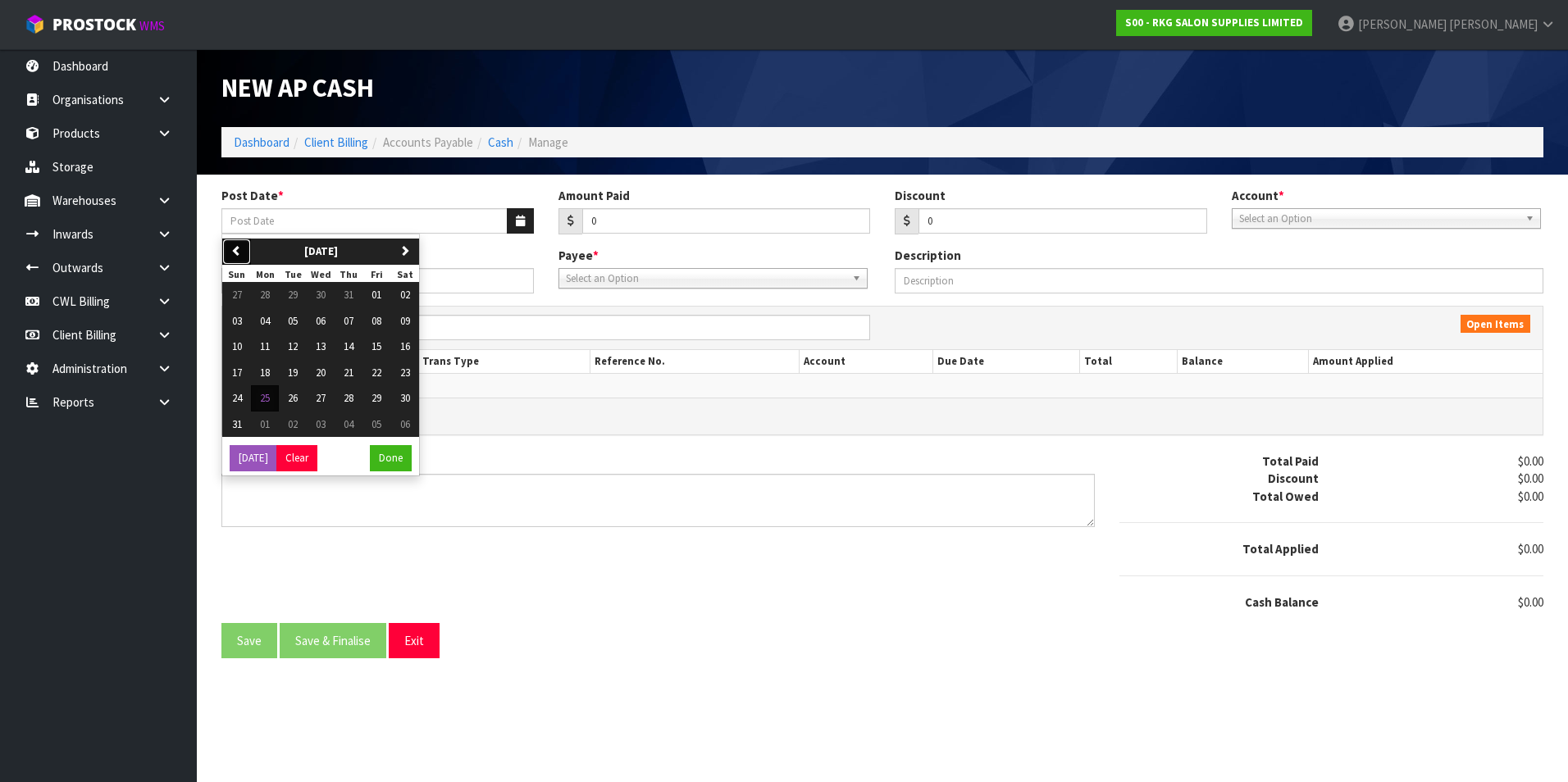
click at [241, 248] on icon "button" at bounding box center [236, 250] width 11 height 11
click at [322, 345] on span "16" at bounding box center [321, 346] width 10 height 14
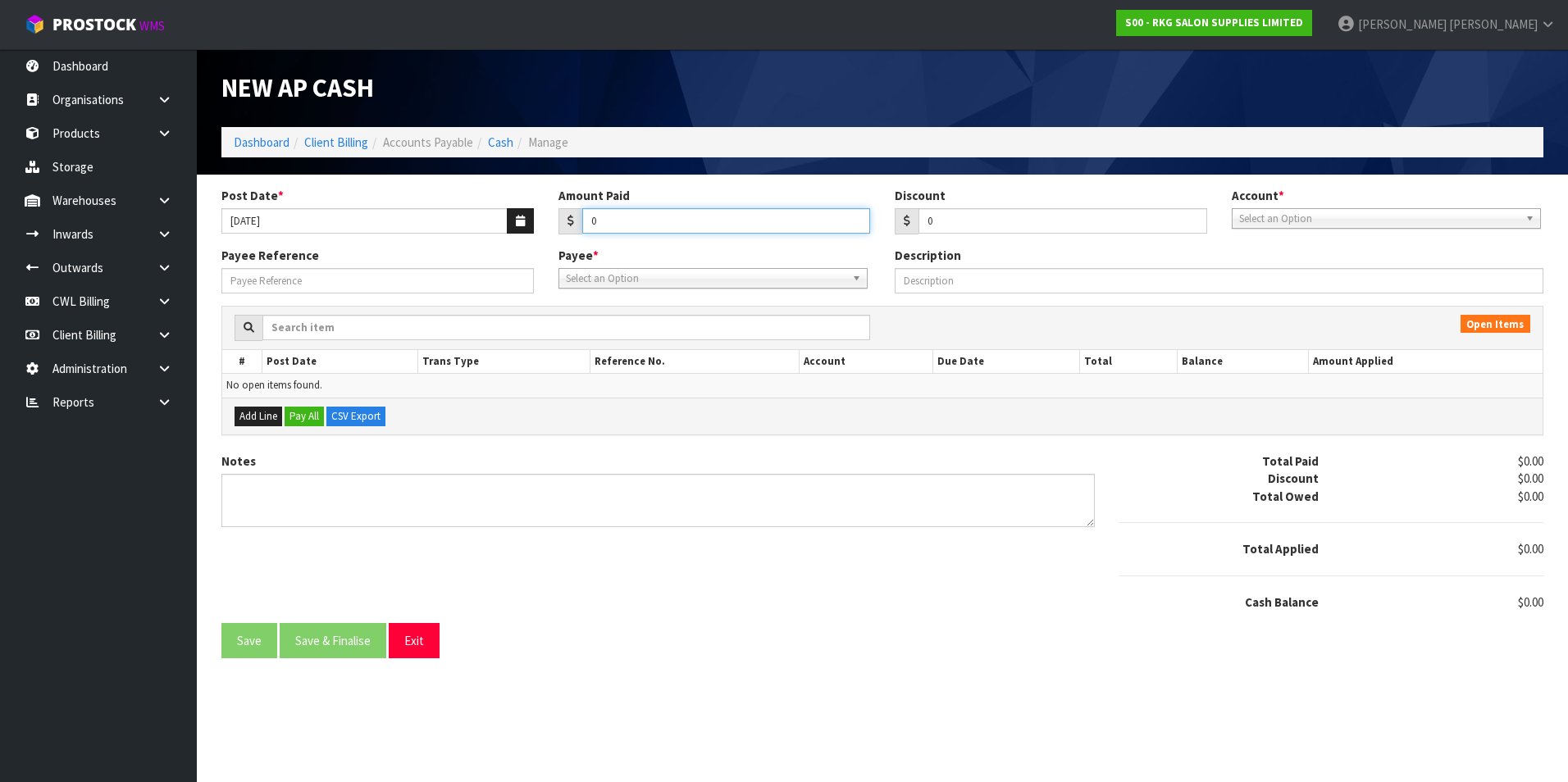
click at [650, 222] on input "0" at bounding box center [726, 221] width 288 height 26
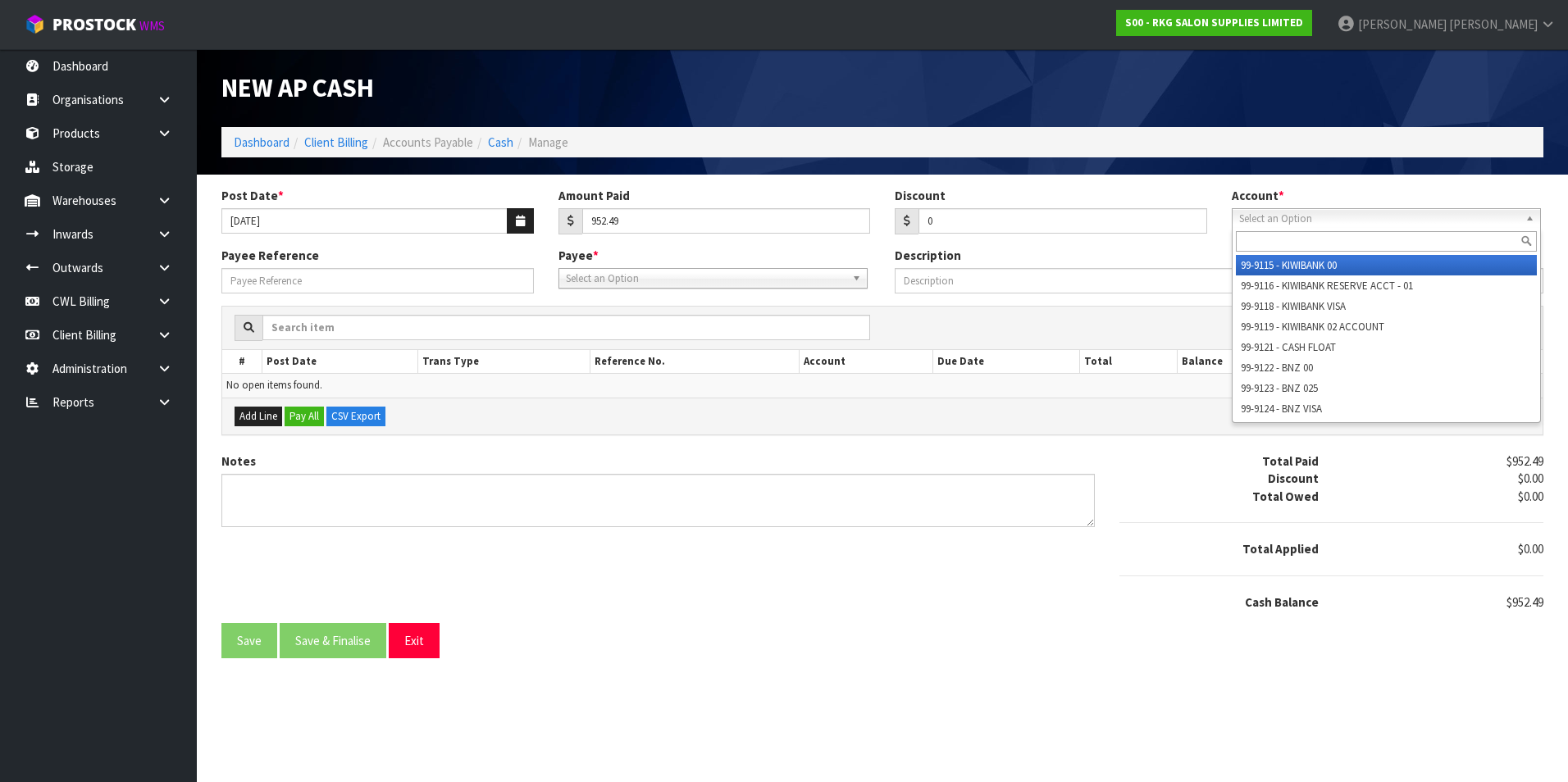
click at [1286, 209] on span "Select an Option" at bounding box center [1379, 219] width 280 height 20
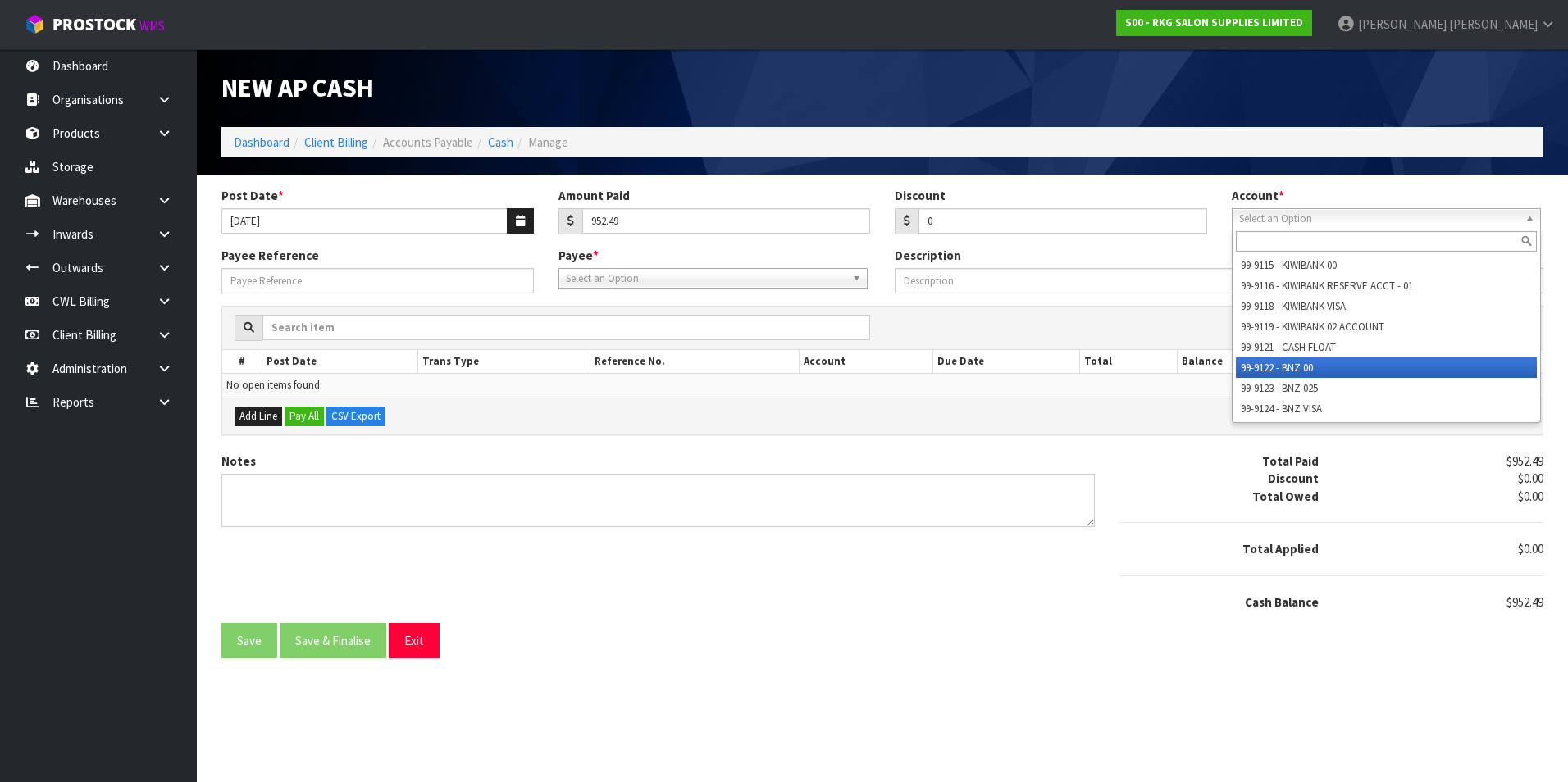
drag, startPoint x: 1296, startPoint y: 367, endPoint x: 982, endPoint y: 340, distance: 315.2
click at [1295, 367] on li "99-9122 - BNZ 00" at bounding box center [1386, 367] width 301 height 21
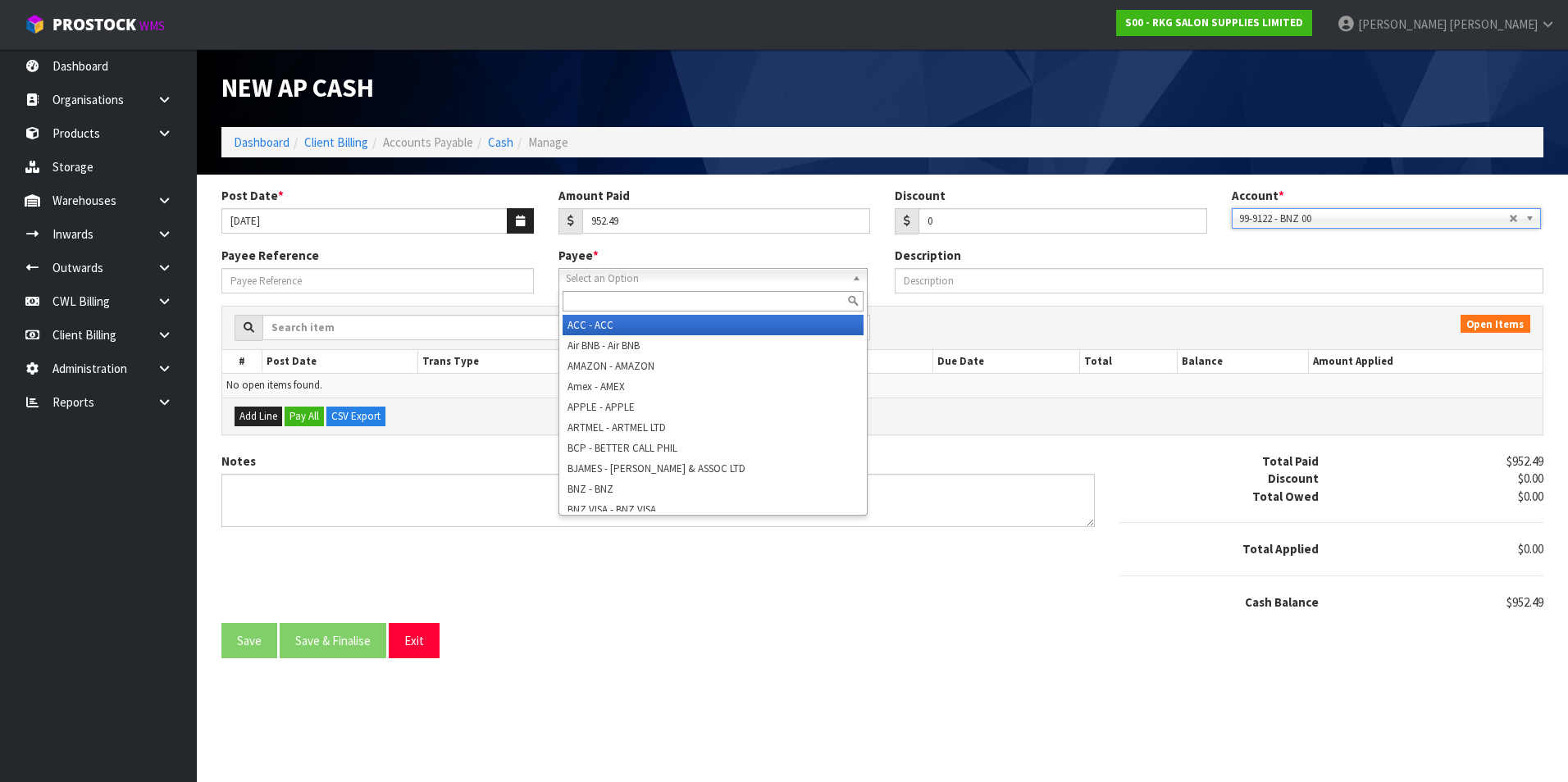
click at [677, 272] on span "Select an Option" at bounding box center [706, 279] width 280 height 20
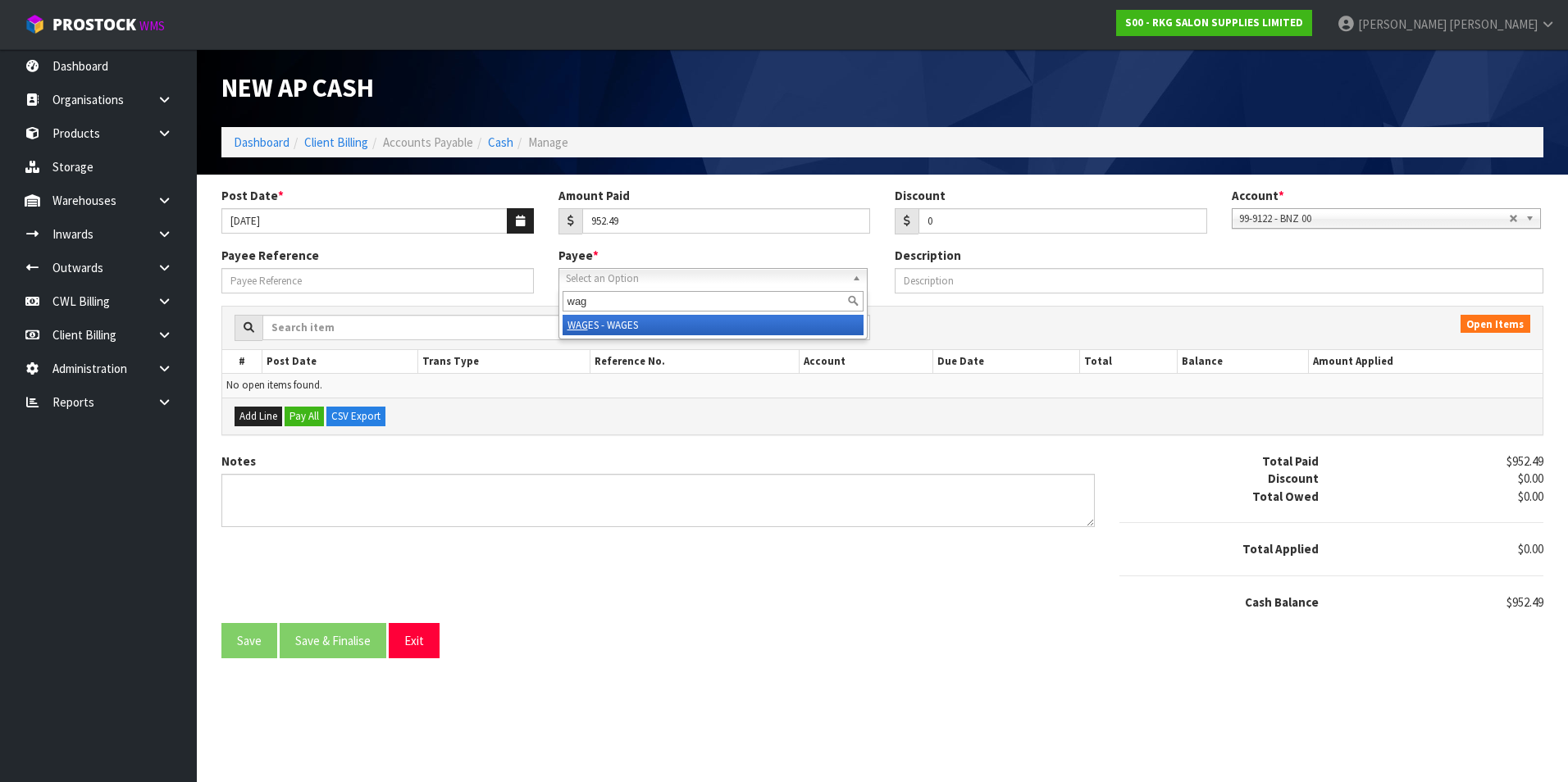
drag, startPoint x: 630, startPoint y: 332, endPoint x: 402, endPoint y: 318, distance: 228.4
click at [622, 331] on li "WAG ES - WAGES" at bounding box center [712, 325] width 301 height 21
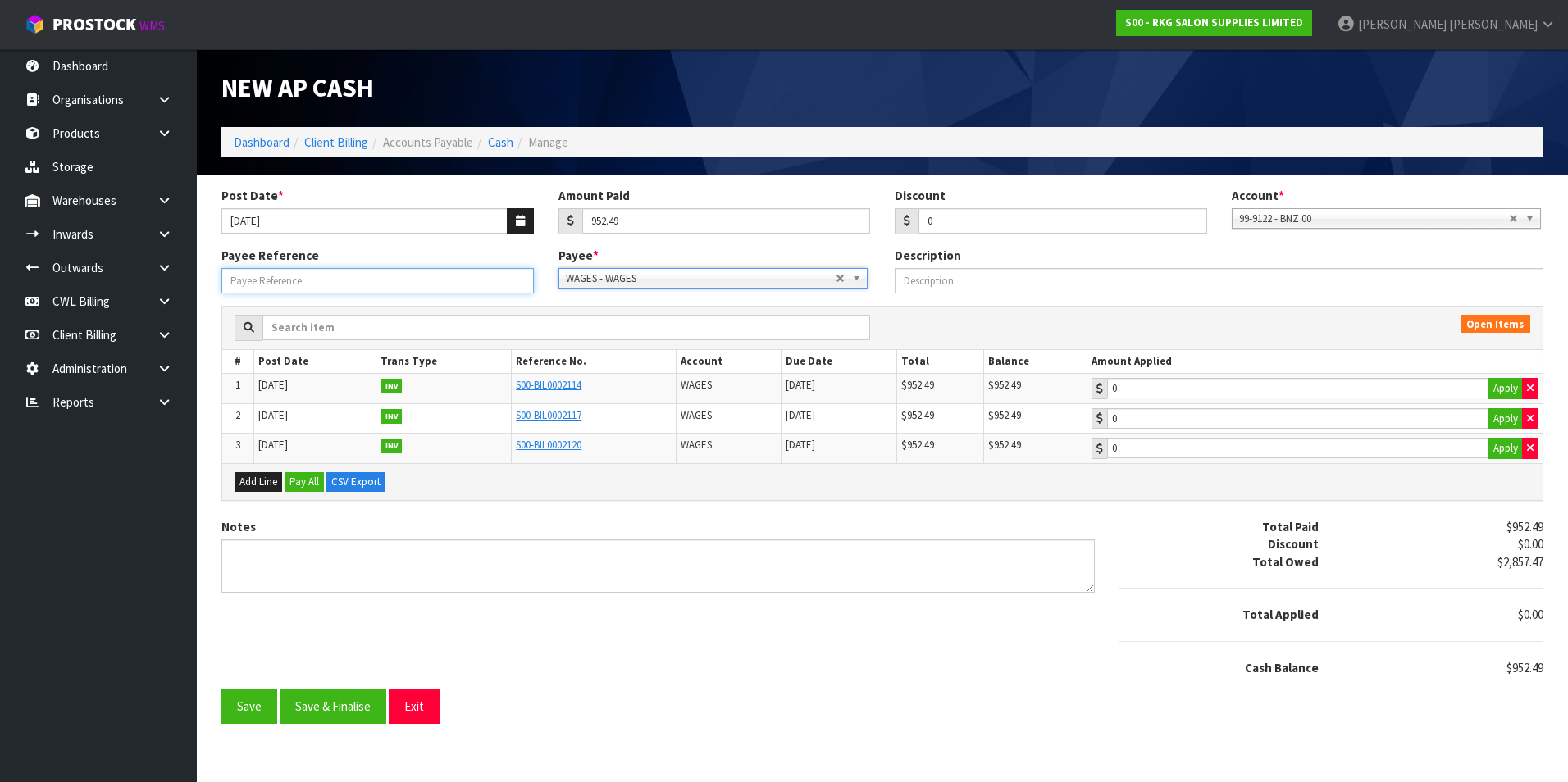
click at [361, 278] on input "Payee Reference" at bounding box center [378, 281] width 312 height 26
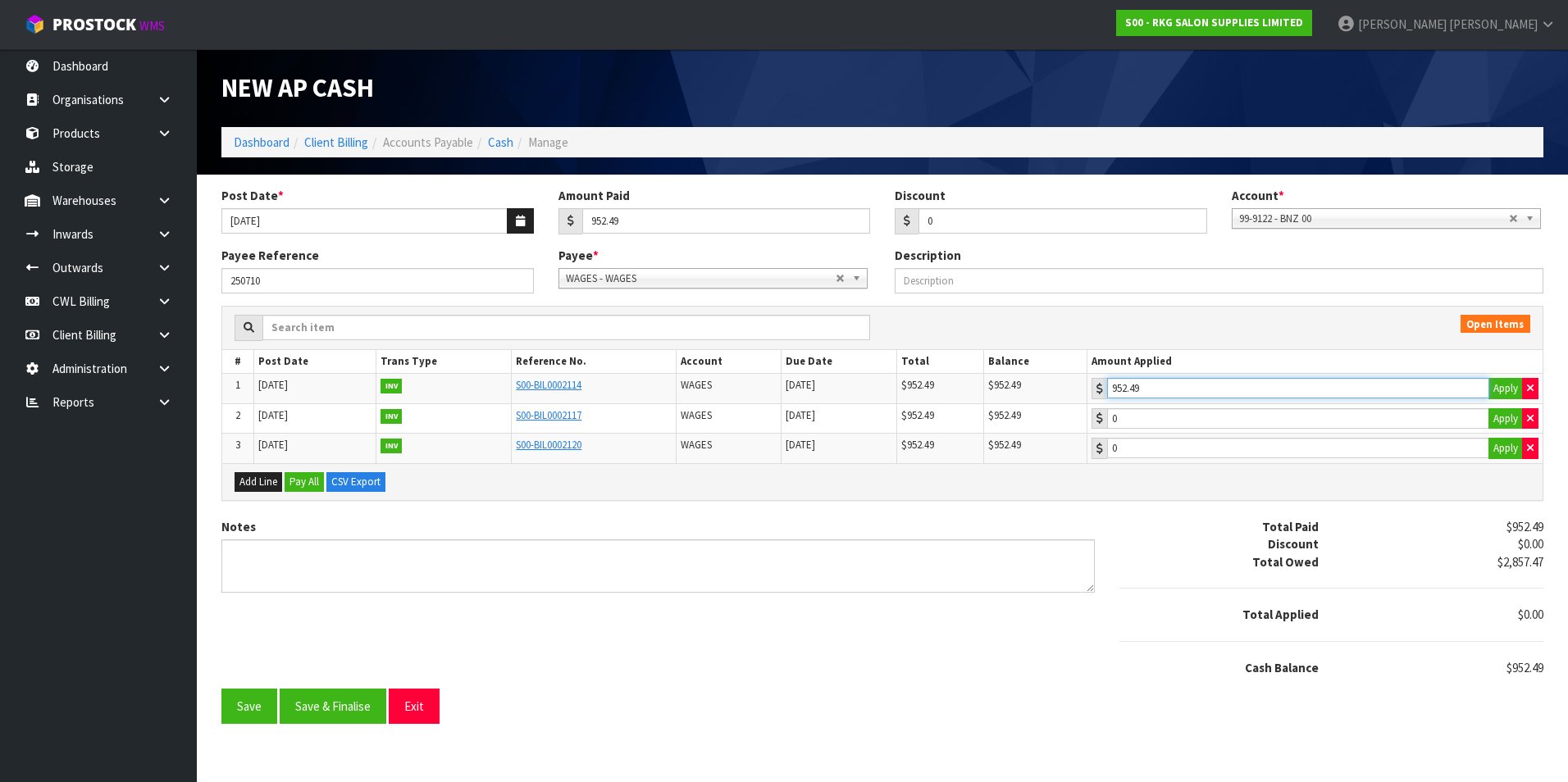
click at [1219, 390] on input "952.49" at bounding box center [1297, 388] width 382 height 21
click at [341, 709] on button "Save & Finalise" at bounding box center [333, 706] width 107 height 35
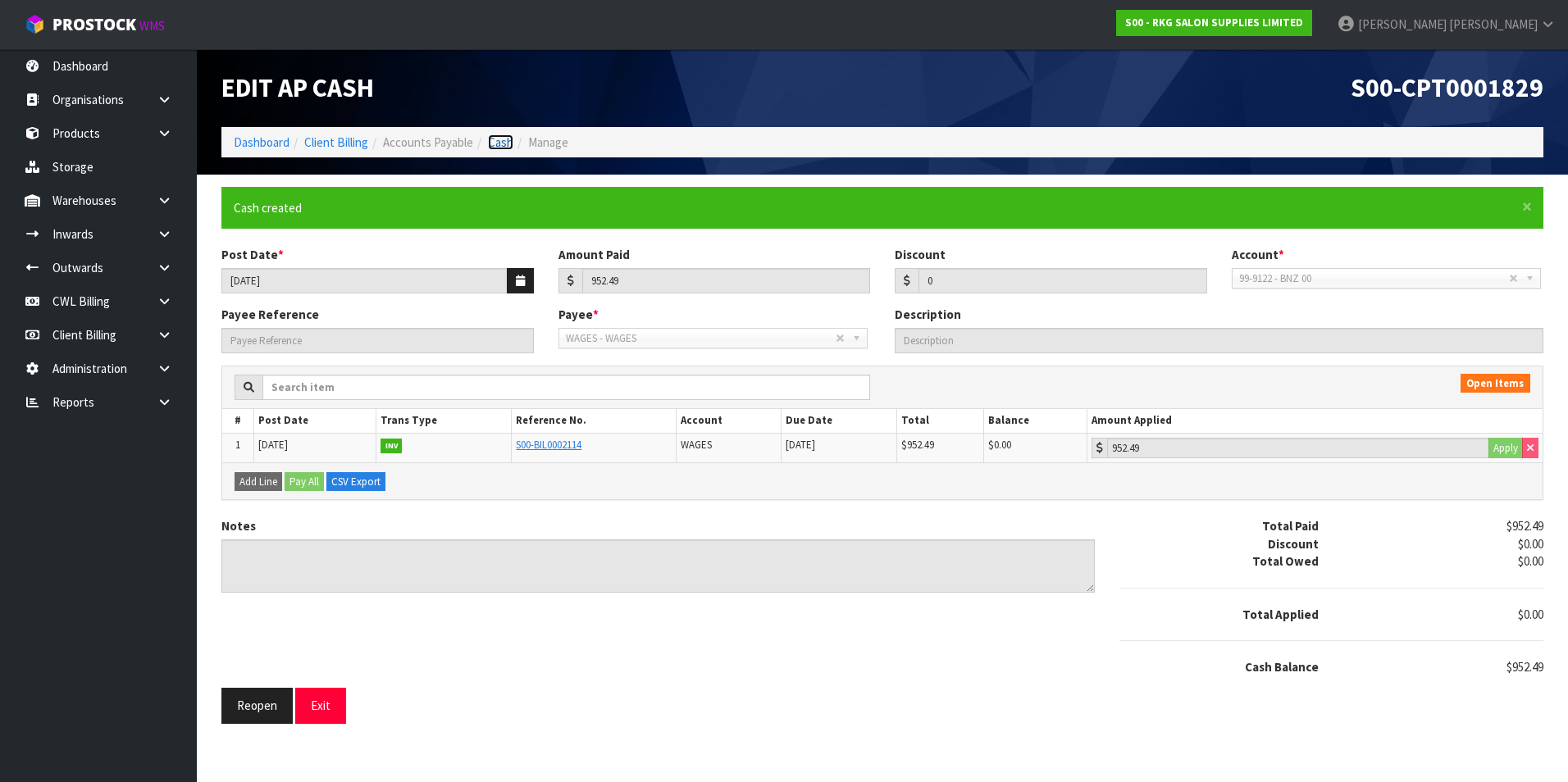
click at [494, 144] on link "Cash" at bounding box center [500, 142] width 26 height 16
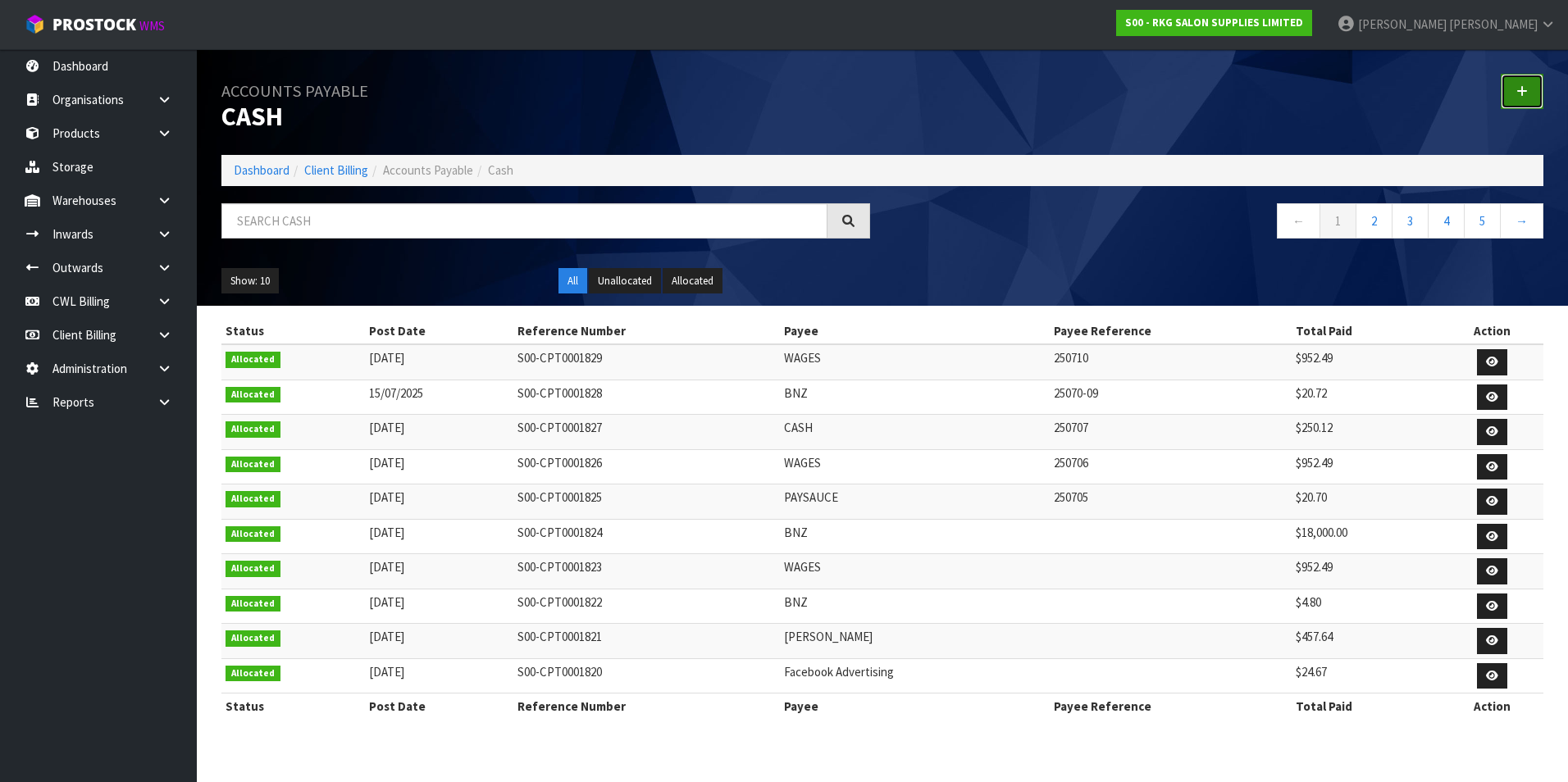
click at [1518, 90] on icon at bounding box center [1522, 91] width 12 height 13
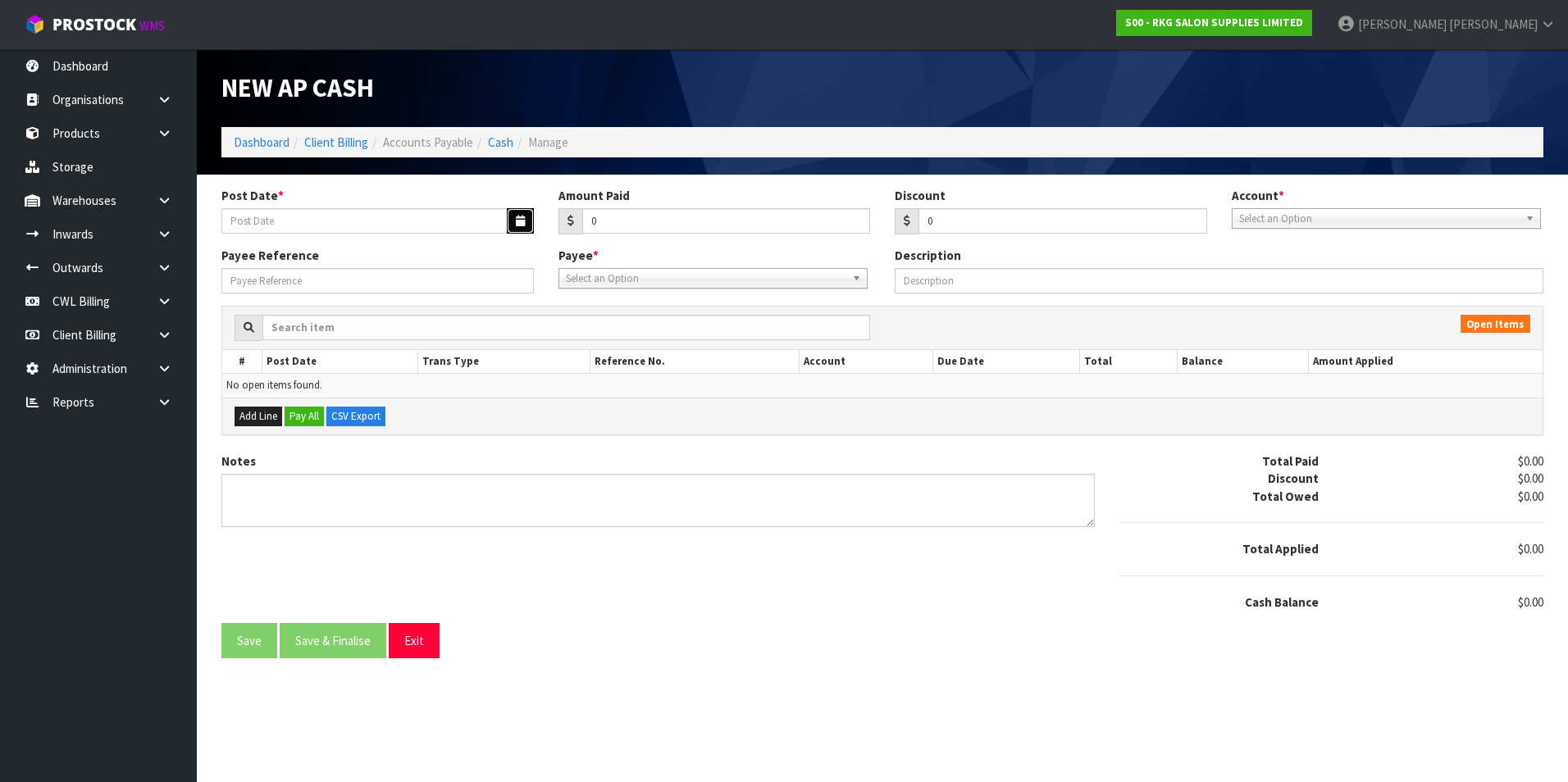
click at [513, 213] on button "button" at bounding box center [521, 221] width 27 height 26
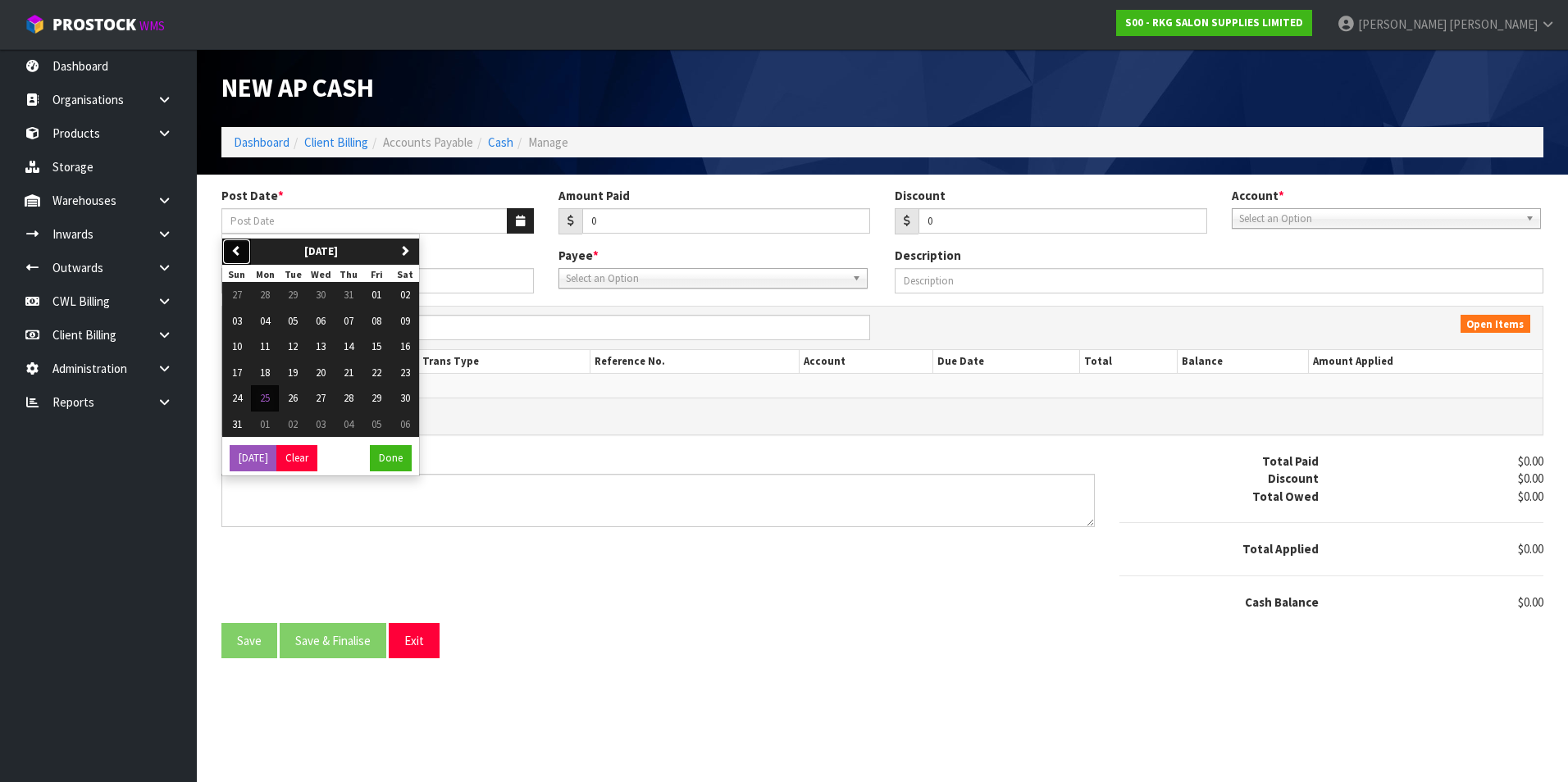
drag, startPoint x: 244, startPoint y: 253, endPoint x: 251, endPoint y: 277, distance: 25.0
click at [244, 254] on button "previous" at bounding box center [235, 251] width 28 height 26
drag, startPoint x: 319, startPoint y: 347, endPoint x: 520, endPoint y: 294, distance: 207.9
click at [322, 347] on span "16" at bounding box center [321, 346] width 10 height 14
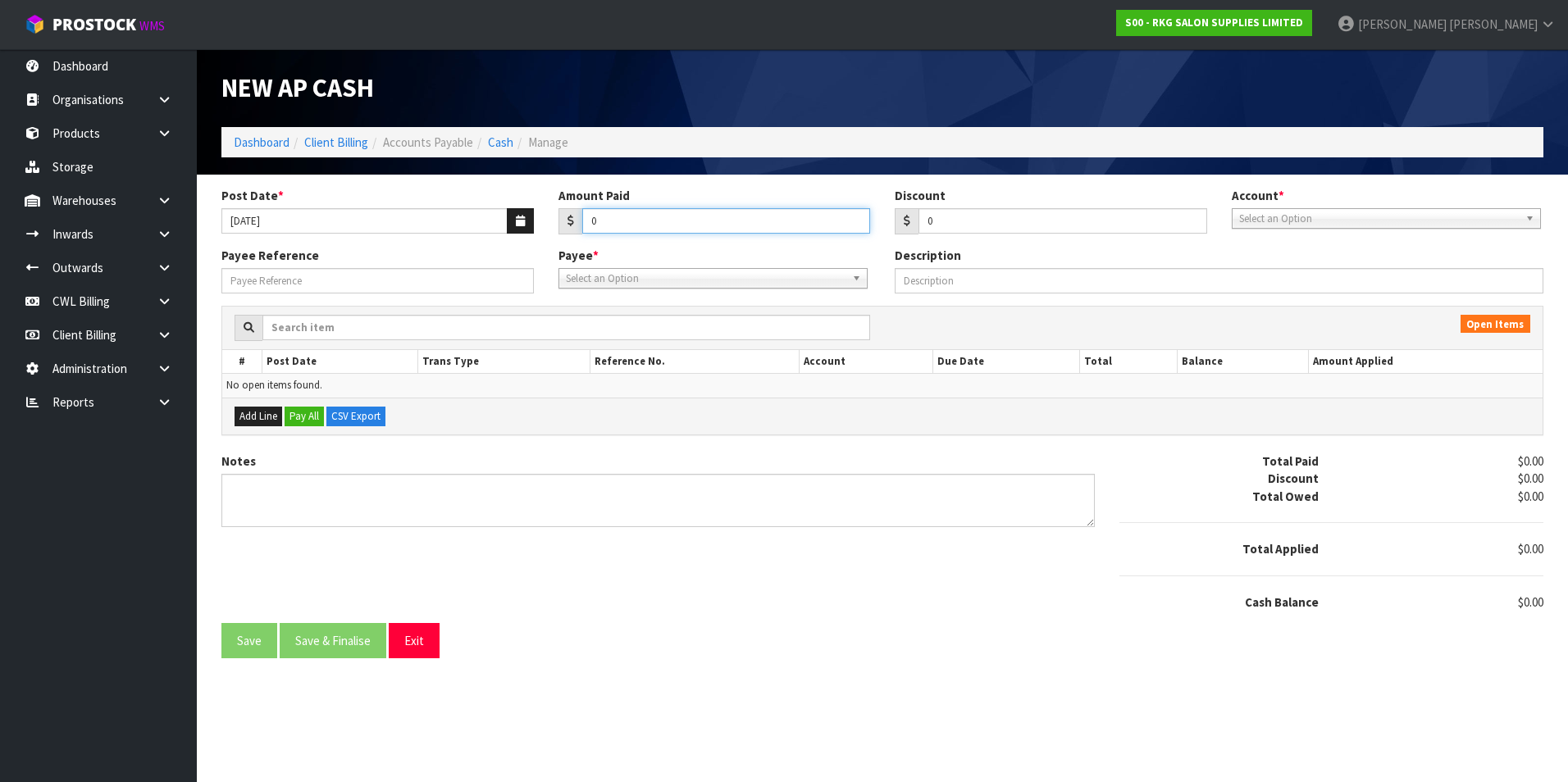
click at [616, 212] on input "0" at bounding box center [726, 221] width 288 height 26
click at [1290, 216] on span "Select an Option" at bounding box center [1379, 219] width 280 height 20
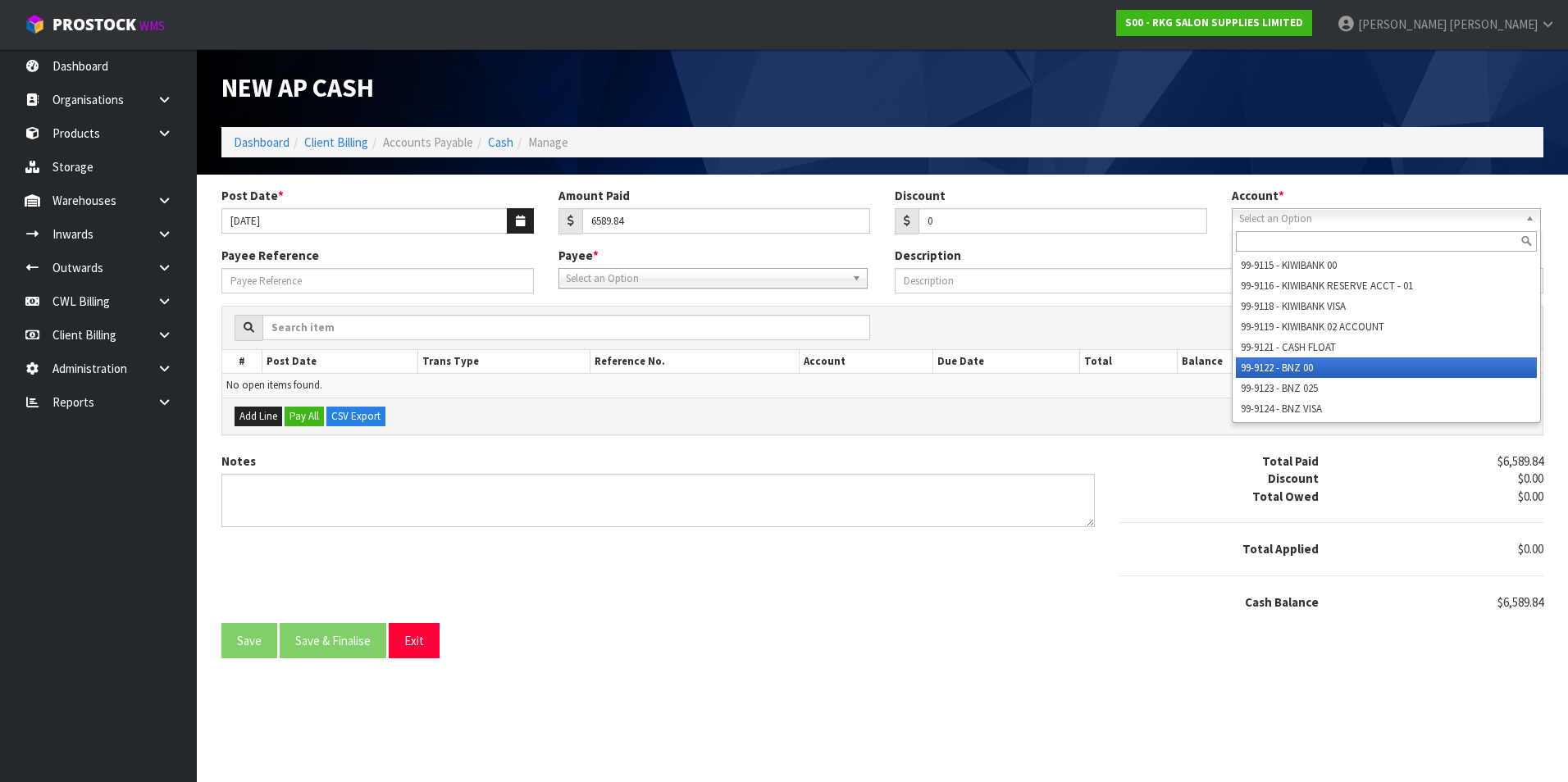
click at [1285, 364] on li "99-9122 - BNZ 00" at bounding box center [1386, 367] width 301 height 21
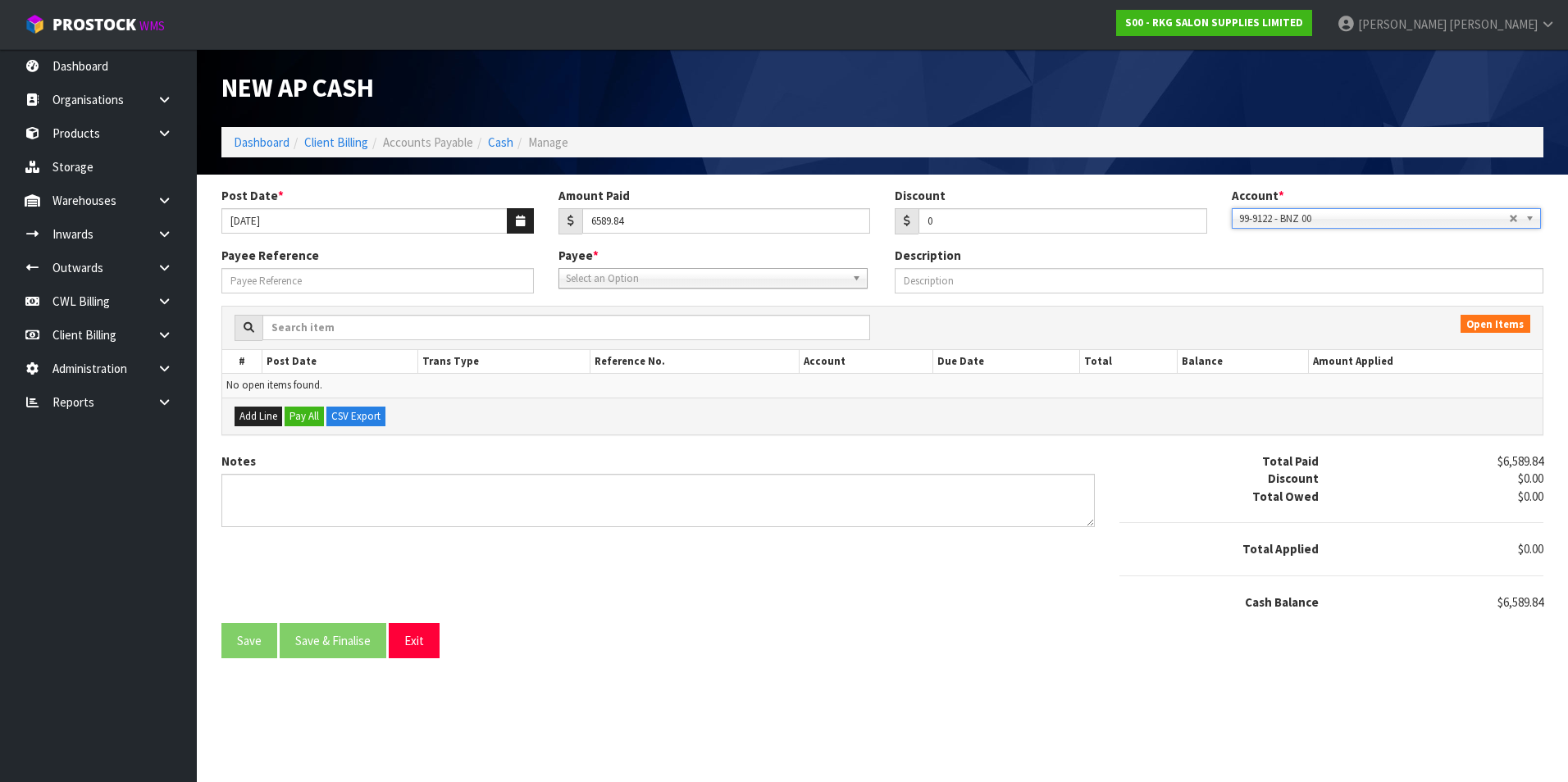
click at [618, 278] on span "Select an Option" at bounding box center [706, 279] width 280 height 20
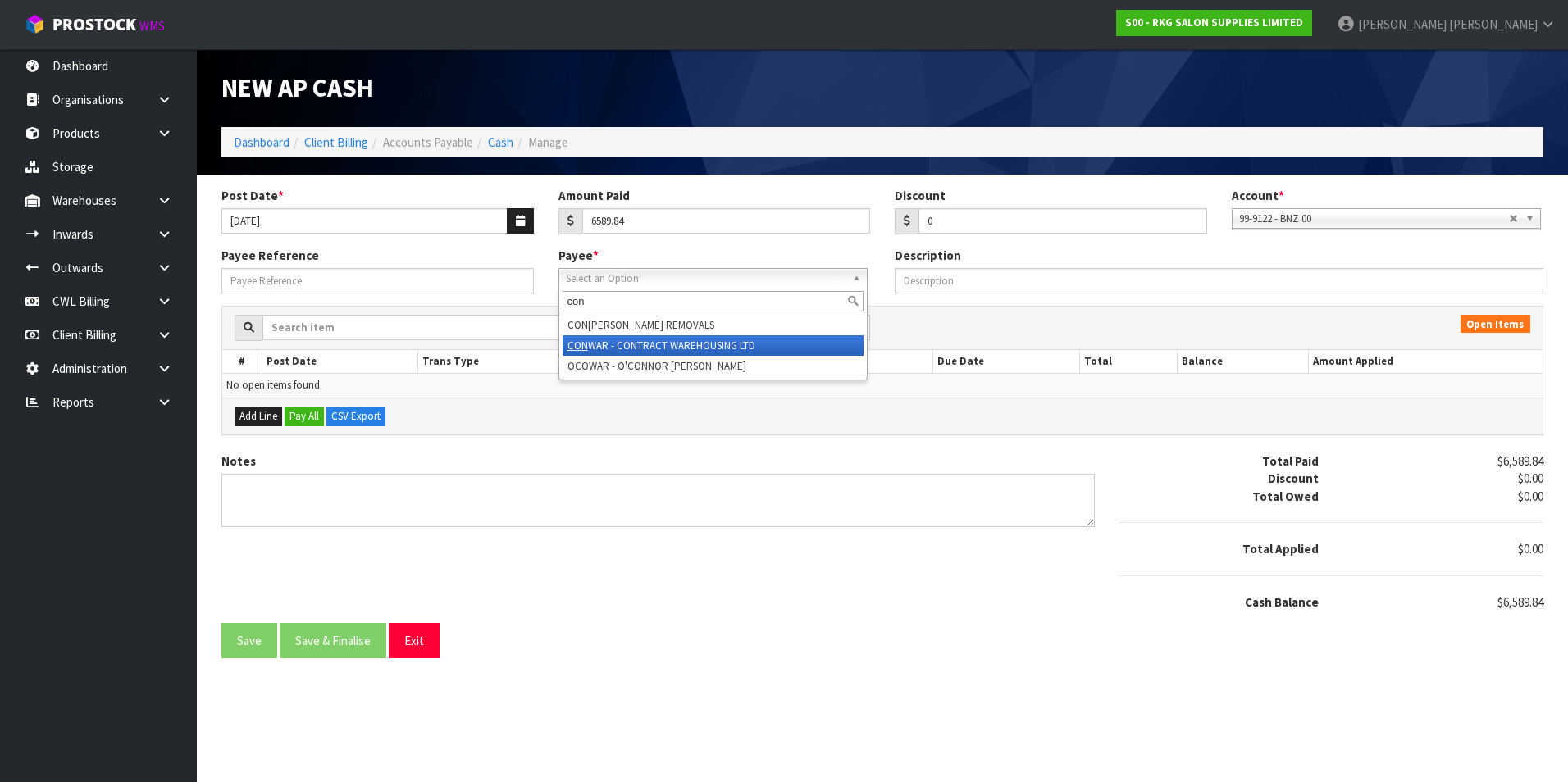
click at [719, 342] on li "CON WAR - CONTRACT WAREHOUSING LTD" at bounding box center [712, 345] width 301 height 21
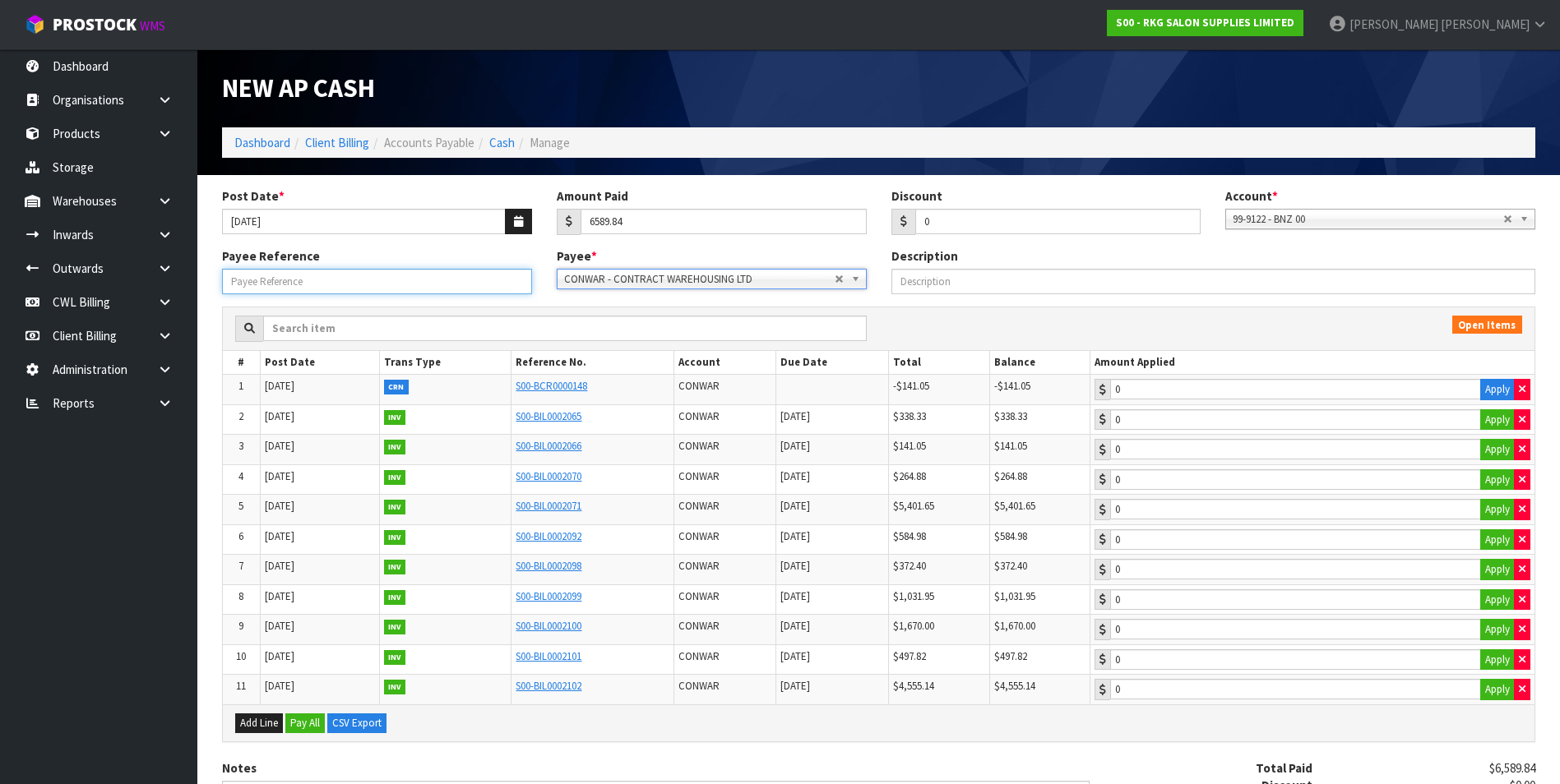
click at [324, 280] on input "Payee Reference" at bounding box center [377, 281] width 310 height 26
drag, startPoint x: 1497, startPoint y: 418, endPoint x: 1495, endPoint y: 443, distance: 25.1
click at [1497, 422] on button "Apply" at bounding box center [1497, 420] width 34 height 22
click at [1493, 447] on button "Apply" at bounding box center [1497, 450] width 34 height 22
click at [1492, 391] on button "Apply" at bounding box center [1497, 390] width 34 height 22
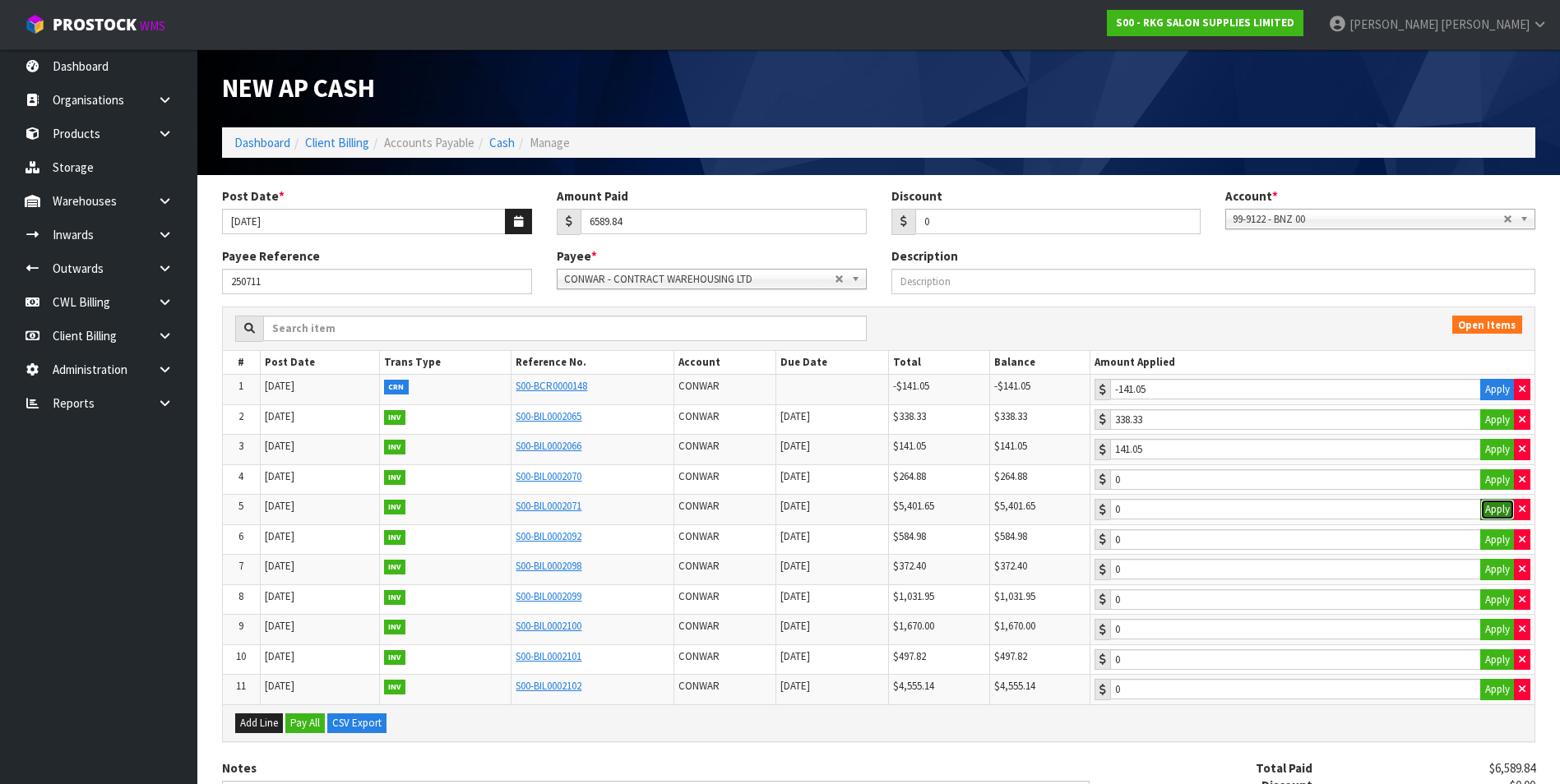
click at [1495, 501] on button "Apply" at bounding box center [1497, 510] width 34 height 22
click at [1495, 479] on button "Apply" at bounding box center [1497, 480] width 34 height 22
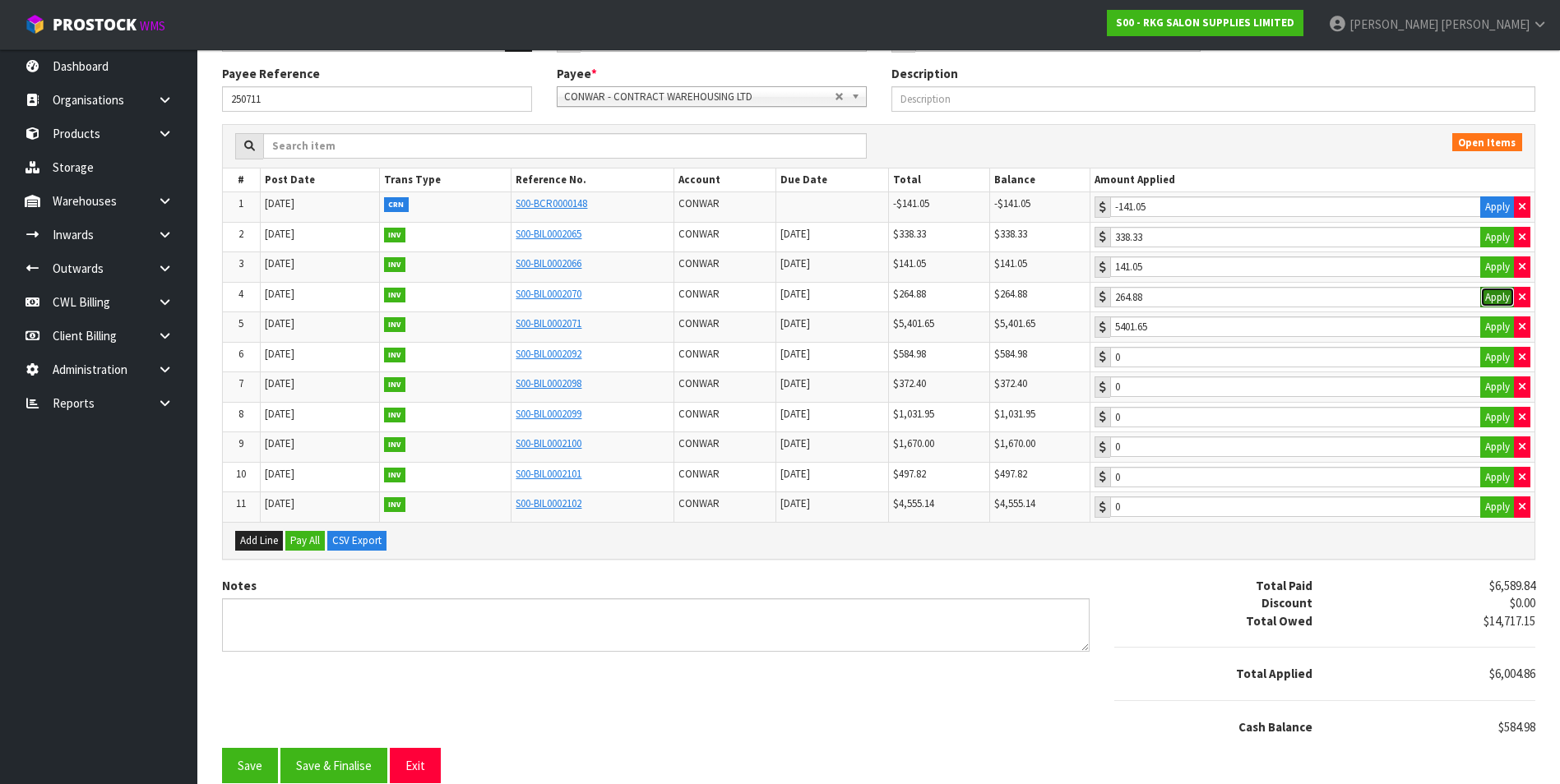
scroll to position [194, 0]
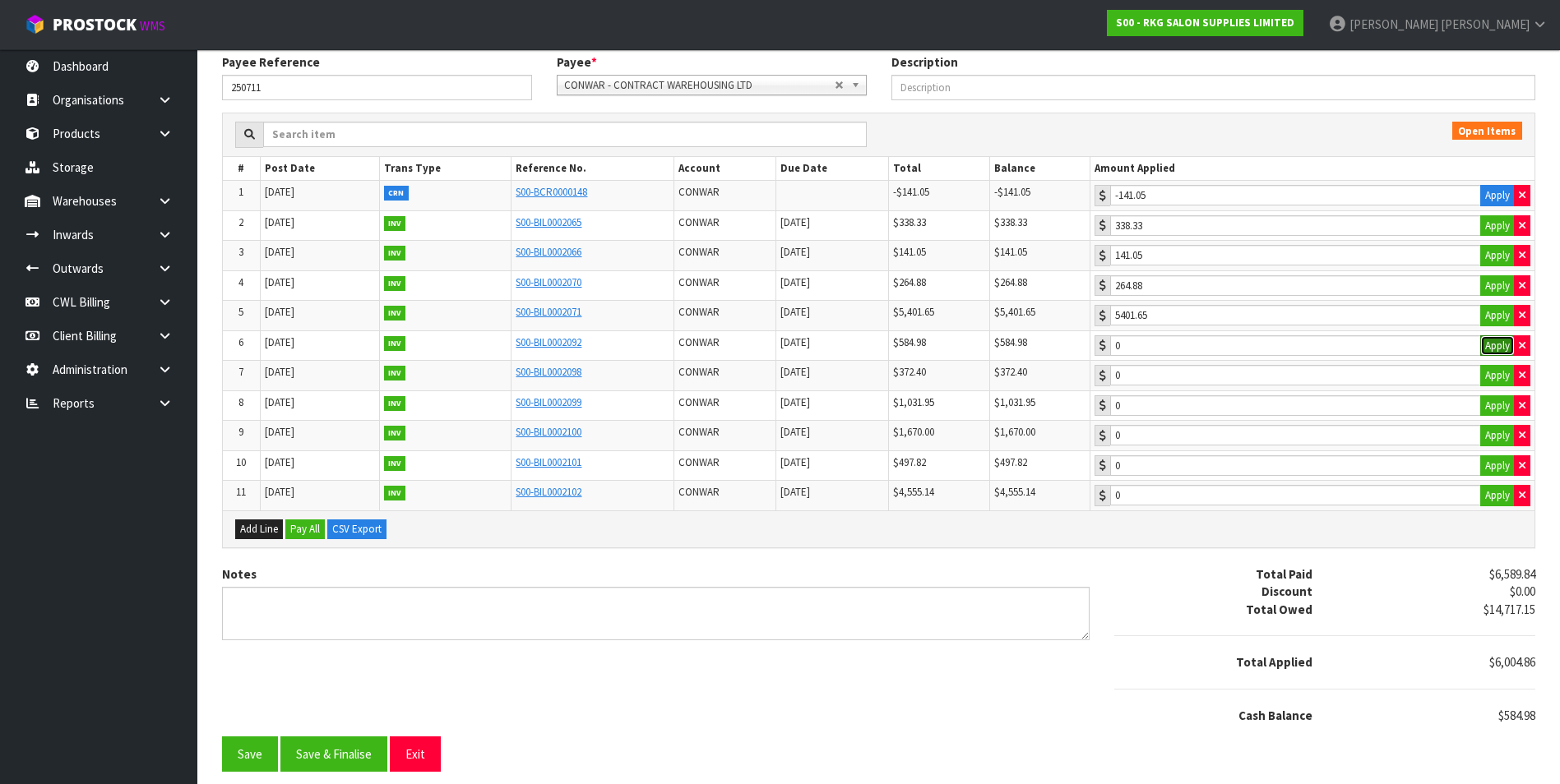
click at [1498, 347] on button "Apply" at bounding box center [1497, 346] width 34 height 22
click at [368, 758] on button "Save & Finalise" at bounding box center [334, 754] width 107 height 35
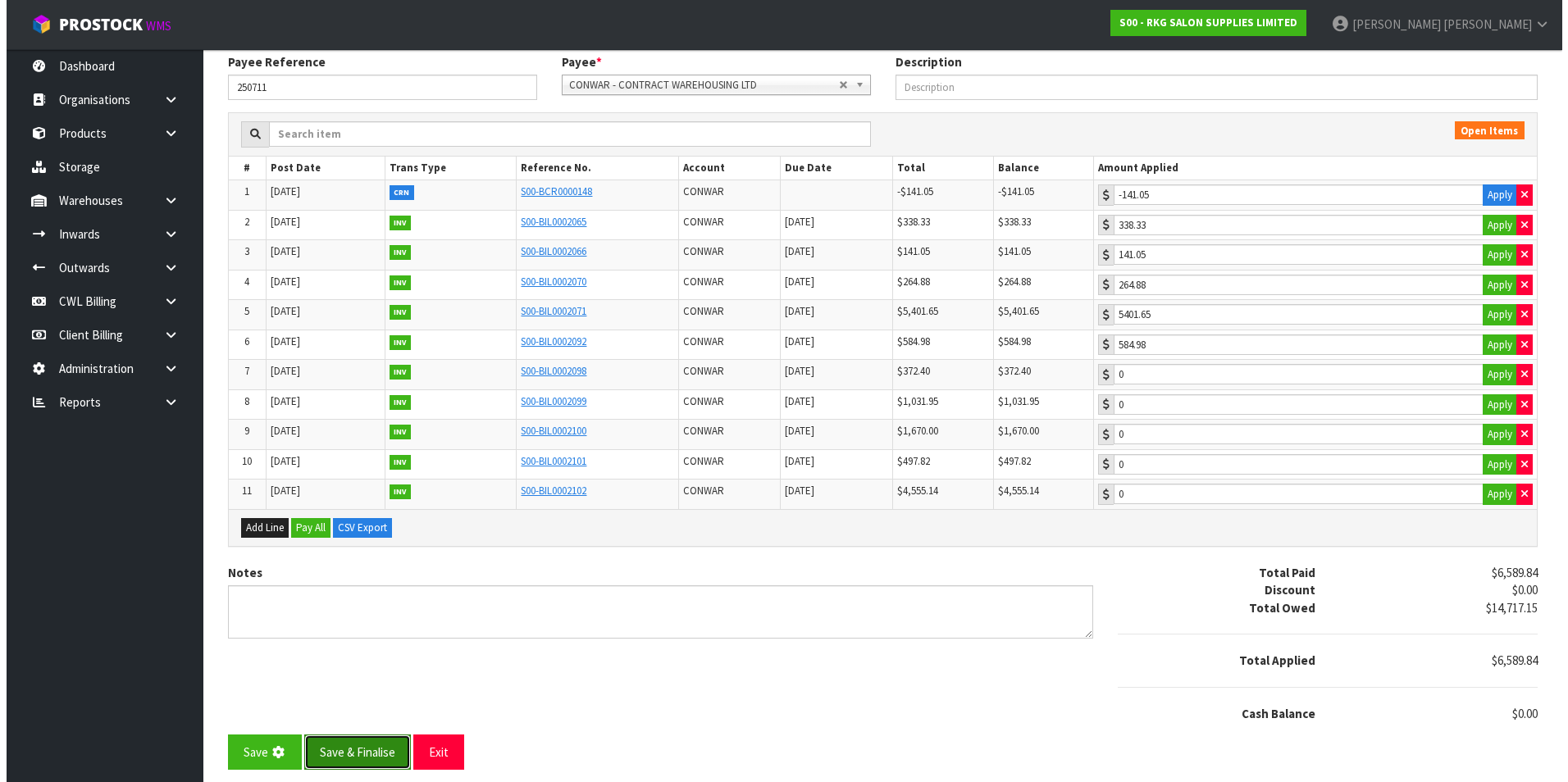
scroll to position [0, 0]
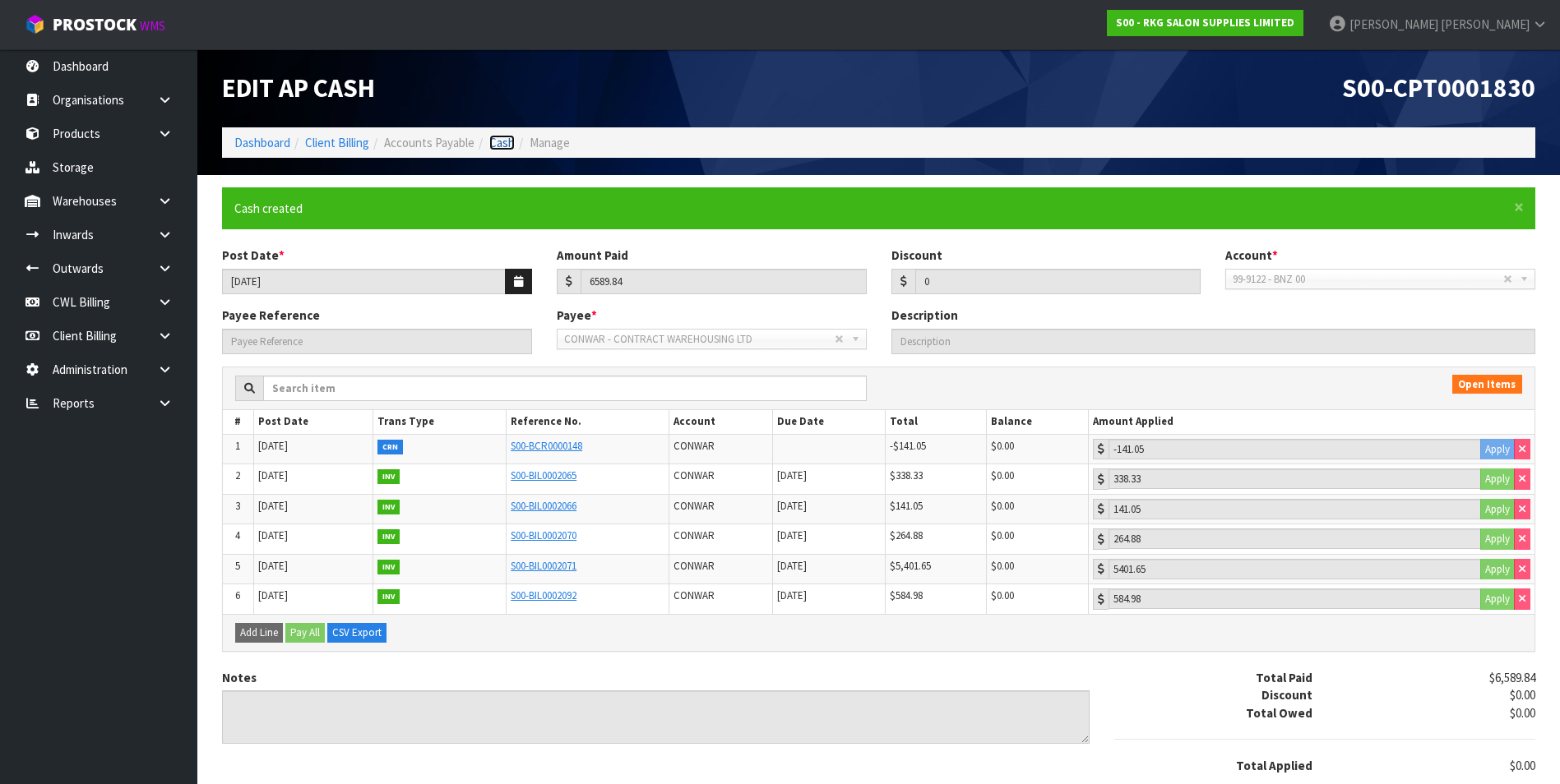
click at [508, 143] on link "Cash" at bounding box center [502, 143] width 26 height 16
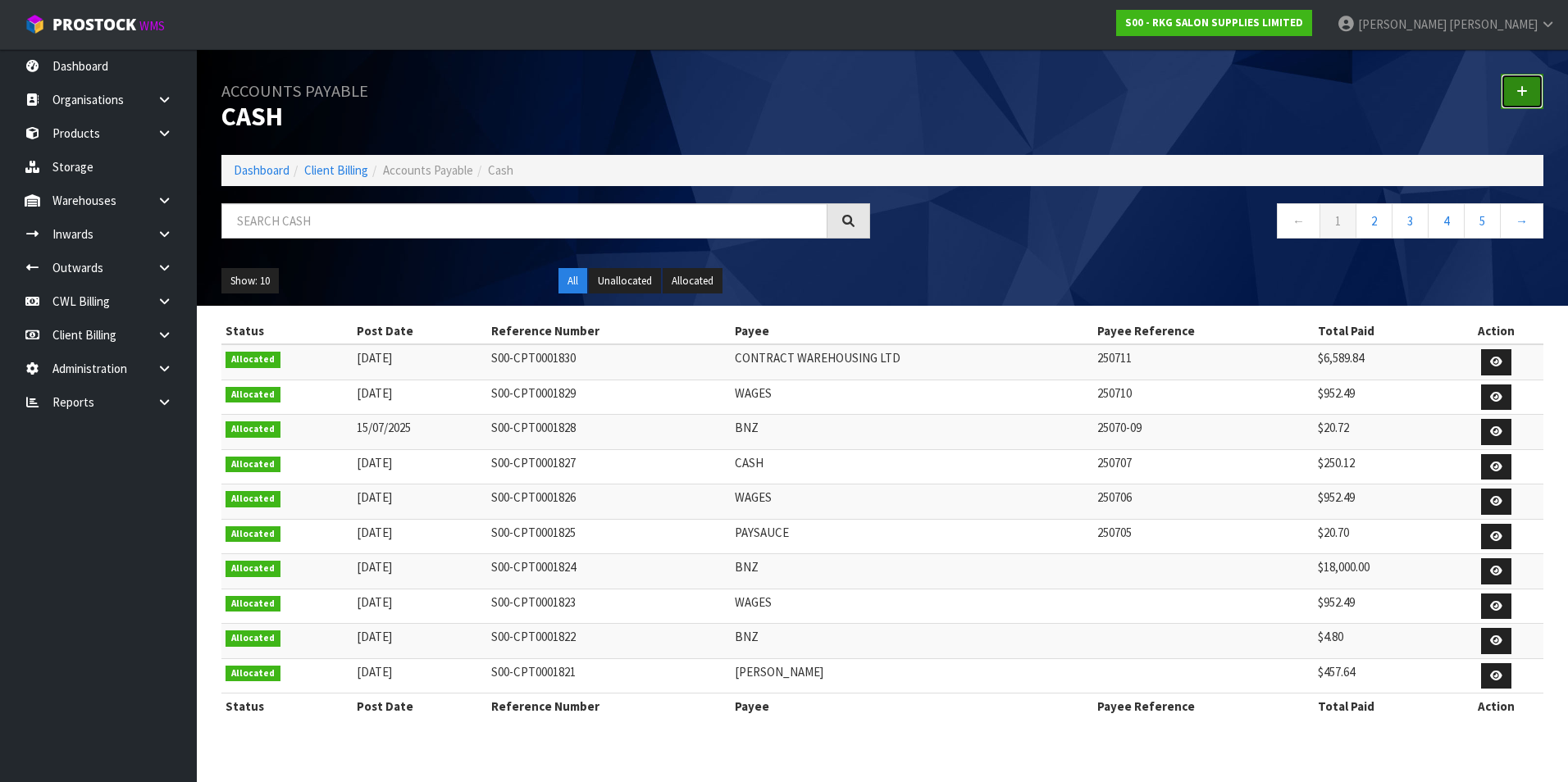
click at [1516, 86] on icon at bounding box center [1522, 91] width 12 height 13
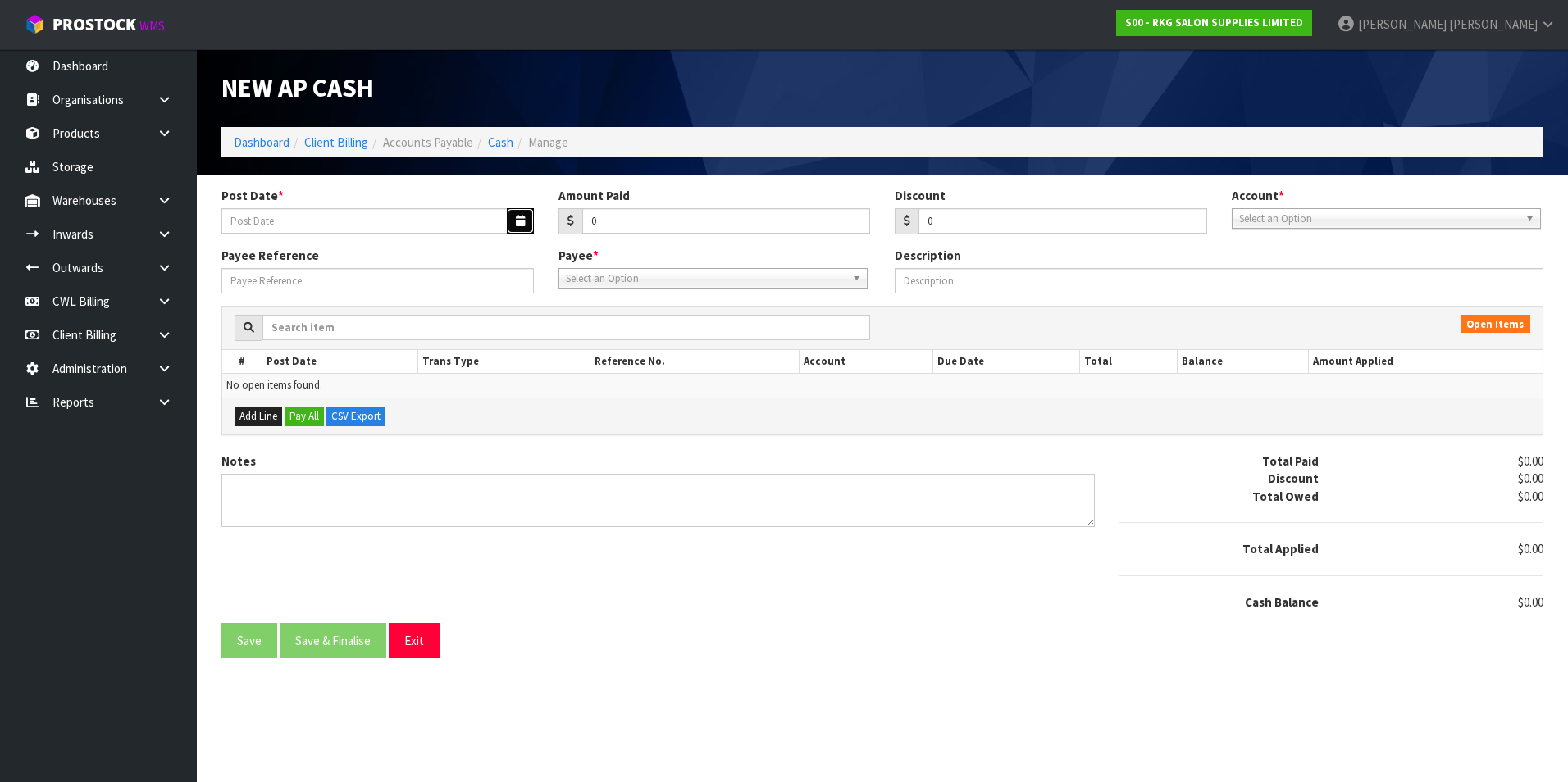
click at [517, 222] on icon "button" at bounding box center [520, 221] width 9 height 11
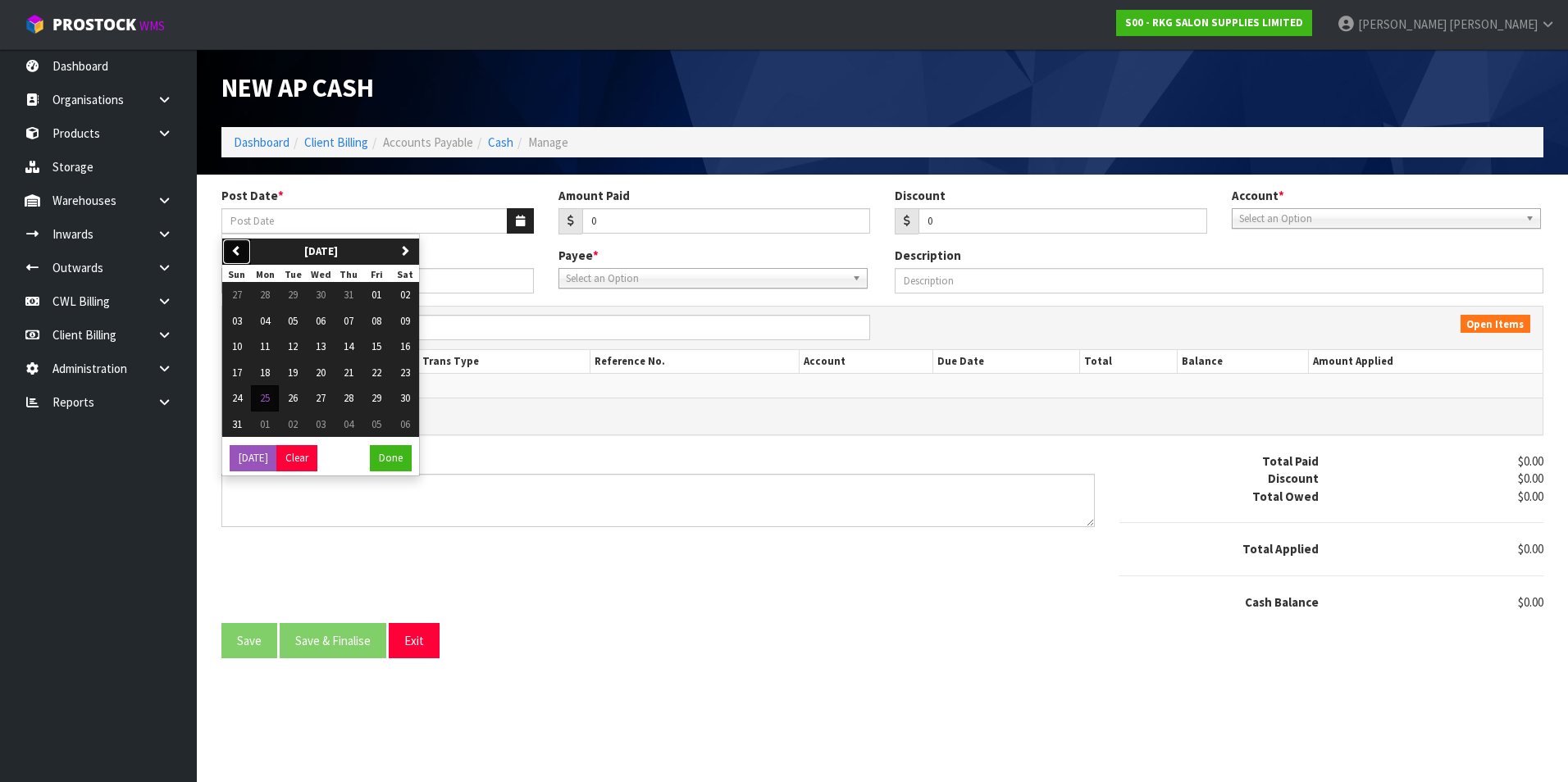
click at [240, 251] on icon "button" at bounding box center [236, 250] width 11 height 11
click at [332, 346] on button "16" at bounding box center [321, 346] width 27 height 26
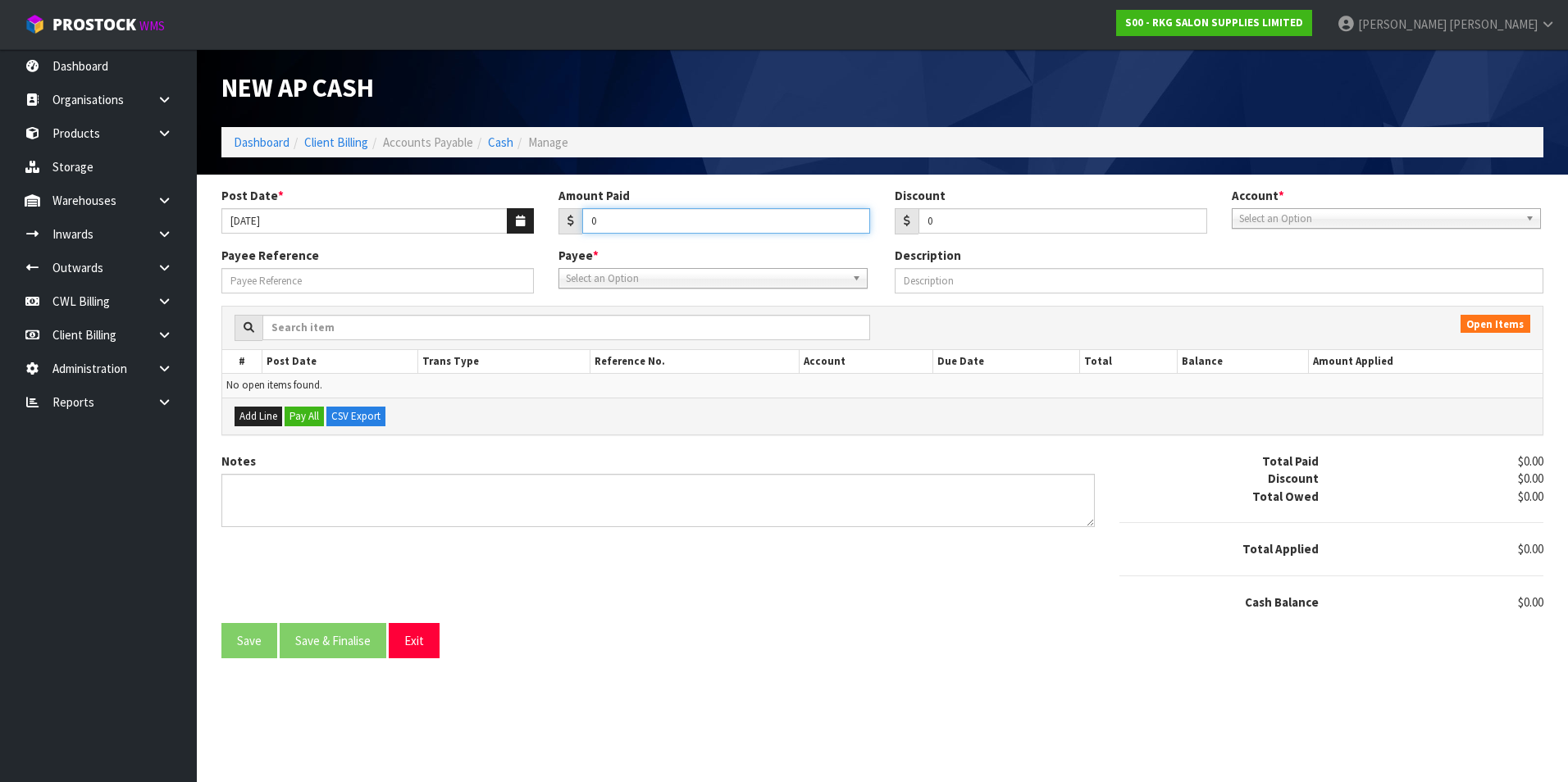
click at [628, 225] on input "0" at bounding box center [726, 221] width 288 height 26
click at [1273, 199] on label "Account *" at bounding box center [1257, 196] width 52 height 18
click at [0, 0] on select "99-9115 - KIWIBANK 00 99-9116 - KIWIBANK RESERVE ACCT - 01 99-9118 - KIWIBANK V…" at bounding box center [0, 0] width 0 height 0
click at [1271, 221] on span "Select an Option" at bounding box center [1379, 219] width 280 height 20
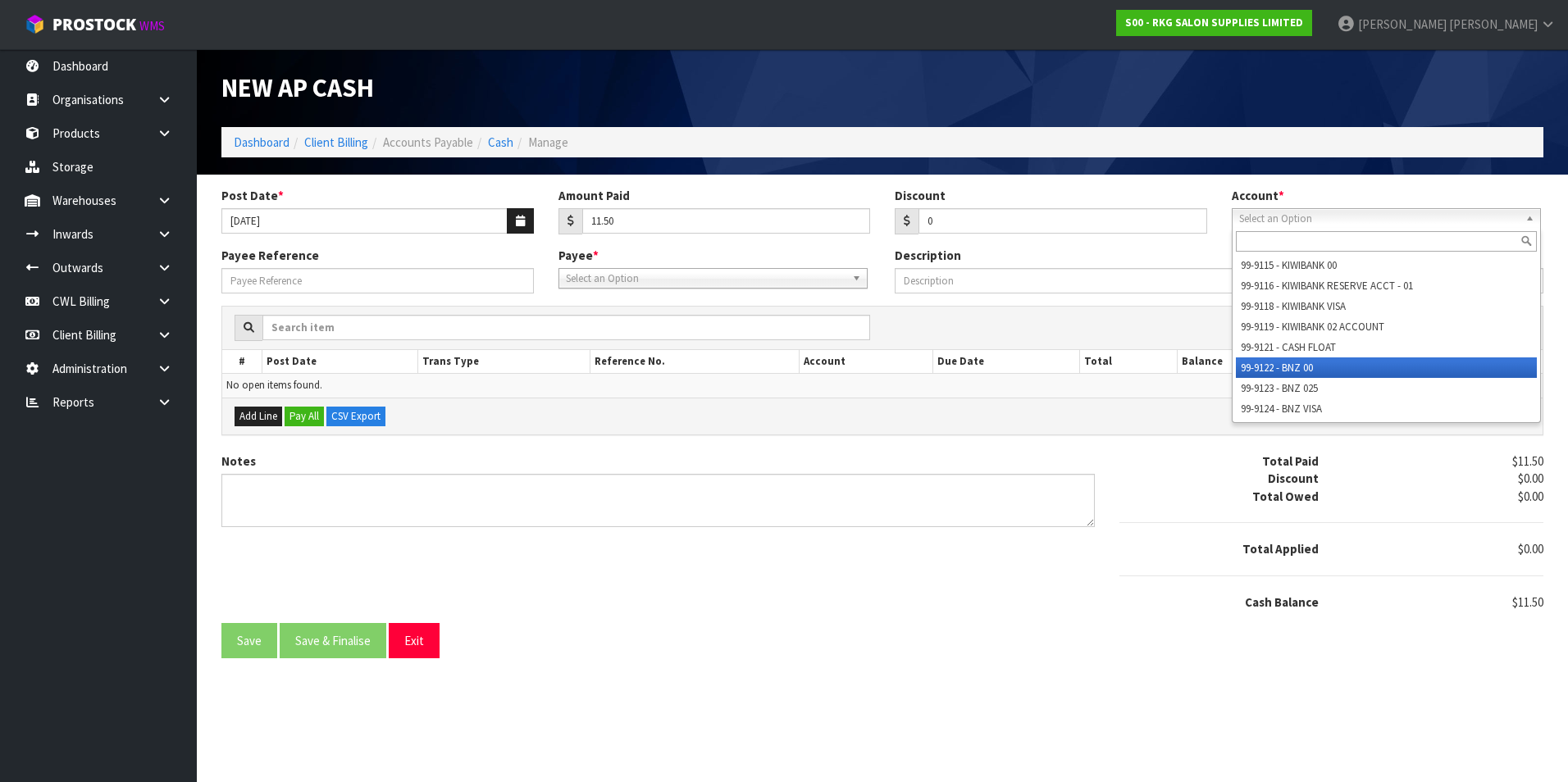
drag, startPoint x: 1285, startPoint y: 365, endPoint x: 936, endPoint y: 334, distance: 350.4
click at [1281, 365] on li "99-9122 - BNZ 00" at bounding box center [1386, 367] width 301 height 21
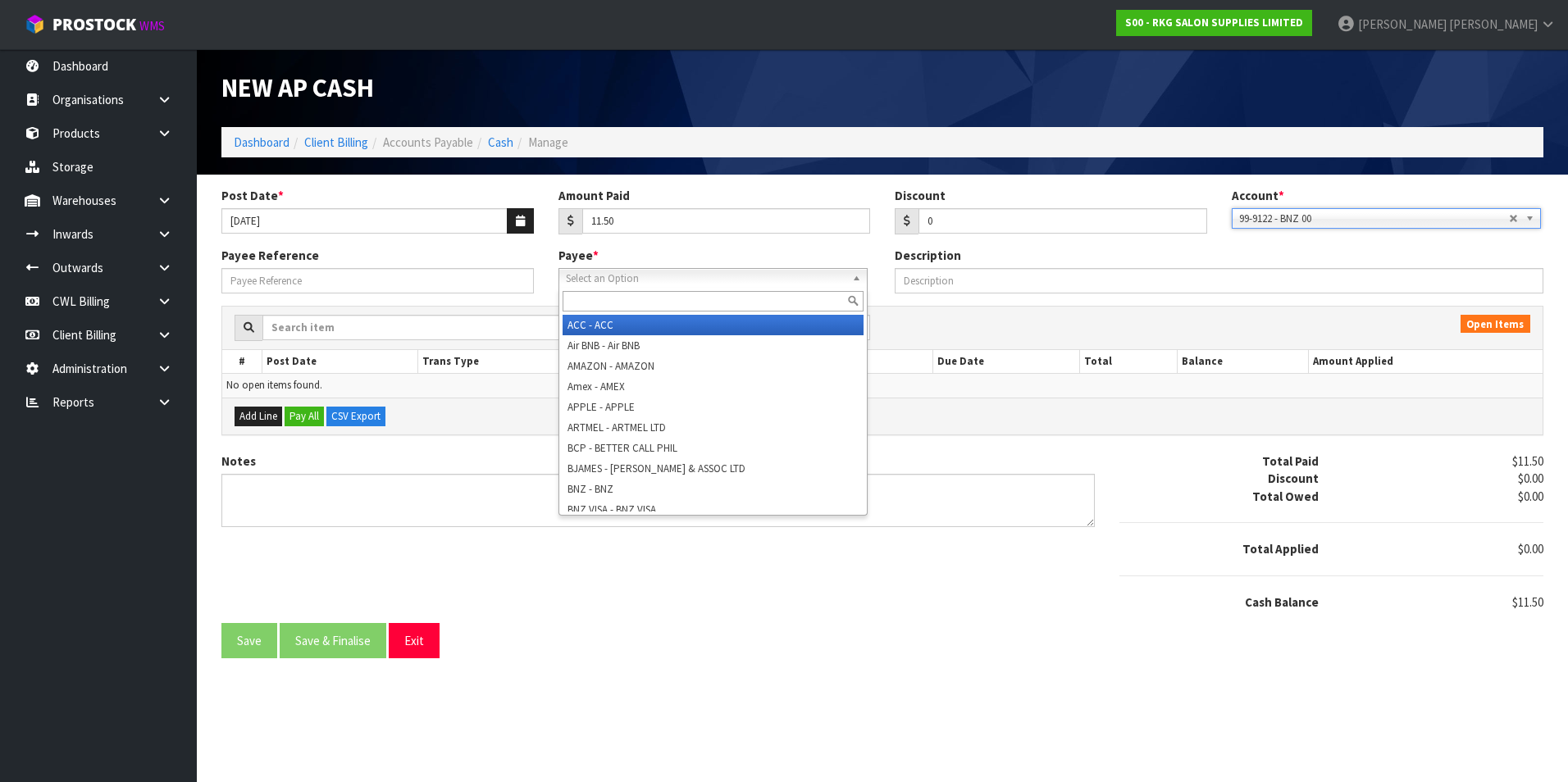
click at [592, 280] on span "Select an Option" at bounding box center [706, 279] width 280 height 20
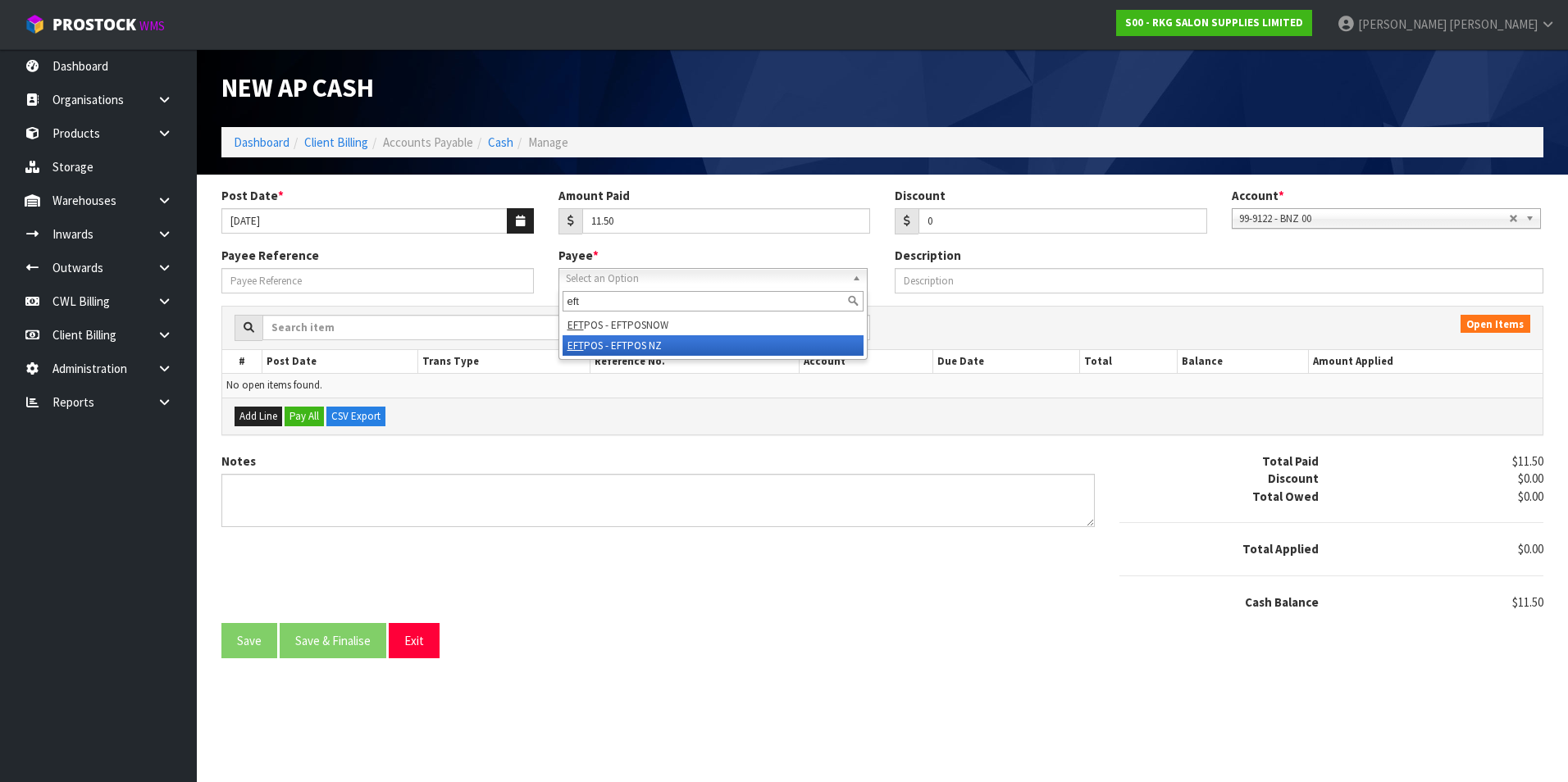
click at [632, 351] on li "EFT POS - EFTPOS NZ" at bounding box center [712, 345] width 301 height 21
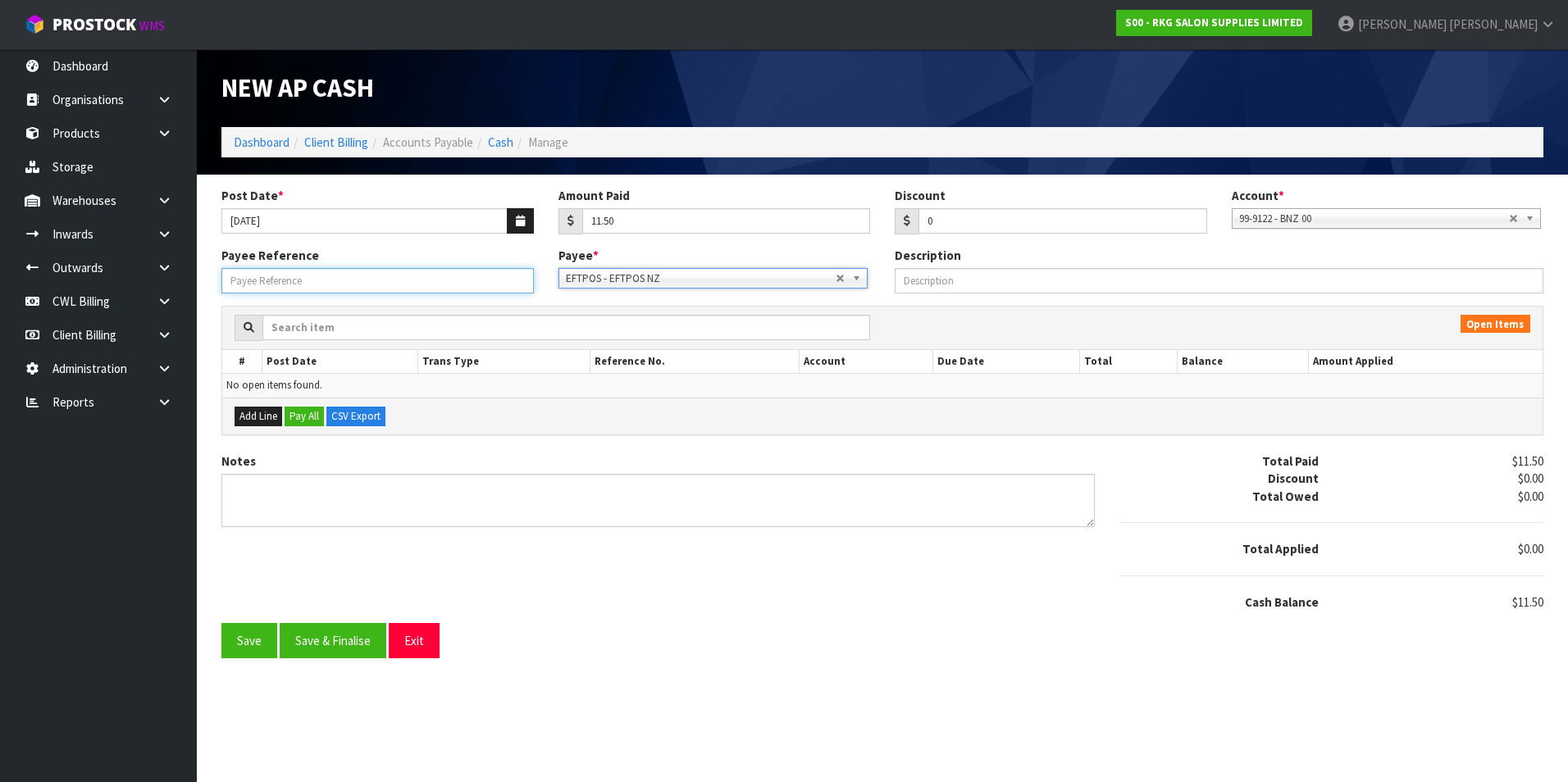
click at [414, 287] on input "Payee Reference" at bounding box center [378, 281] width 312 height 26
click at [833, 281] on span "EFTPOS - EFTPOS NZ" at bounding box center [701, 279] width 270 height 20
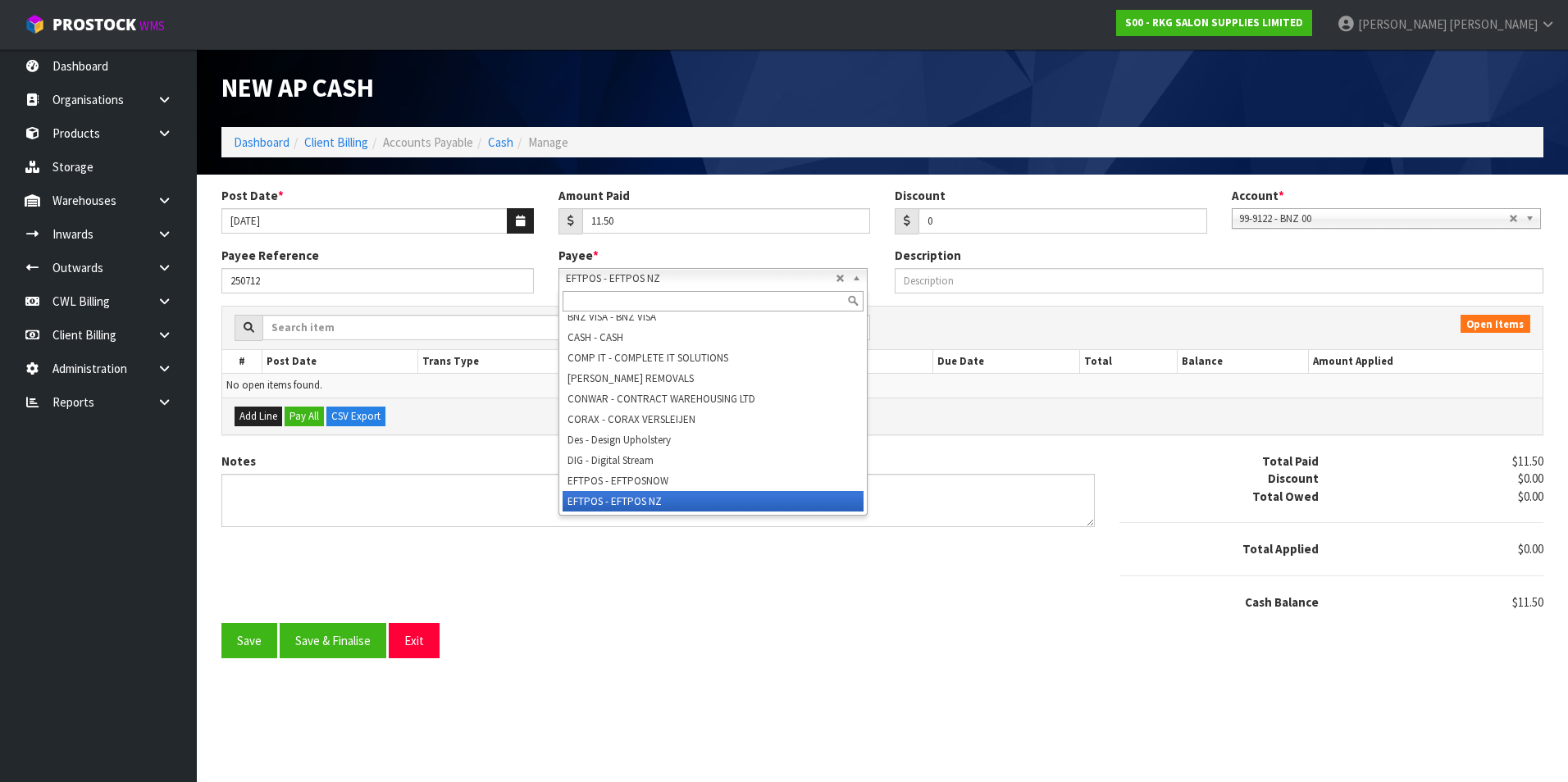
scroll to position [184, 0]
click at [662, 487] on li "EFTPOS - EFTPOSNOW" at bounding box center [712, 489] width 301 height 21
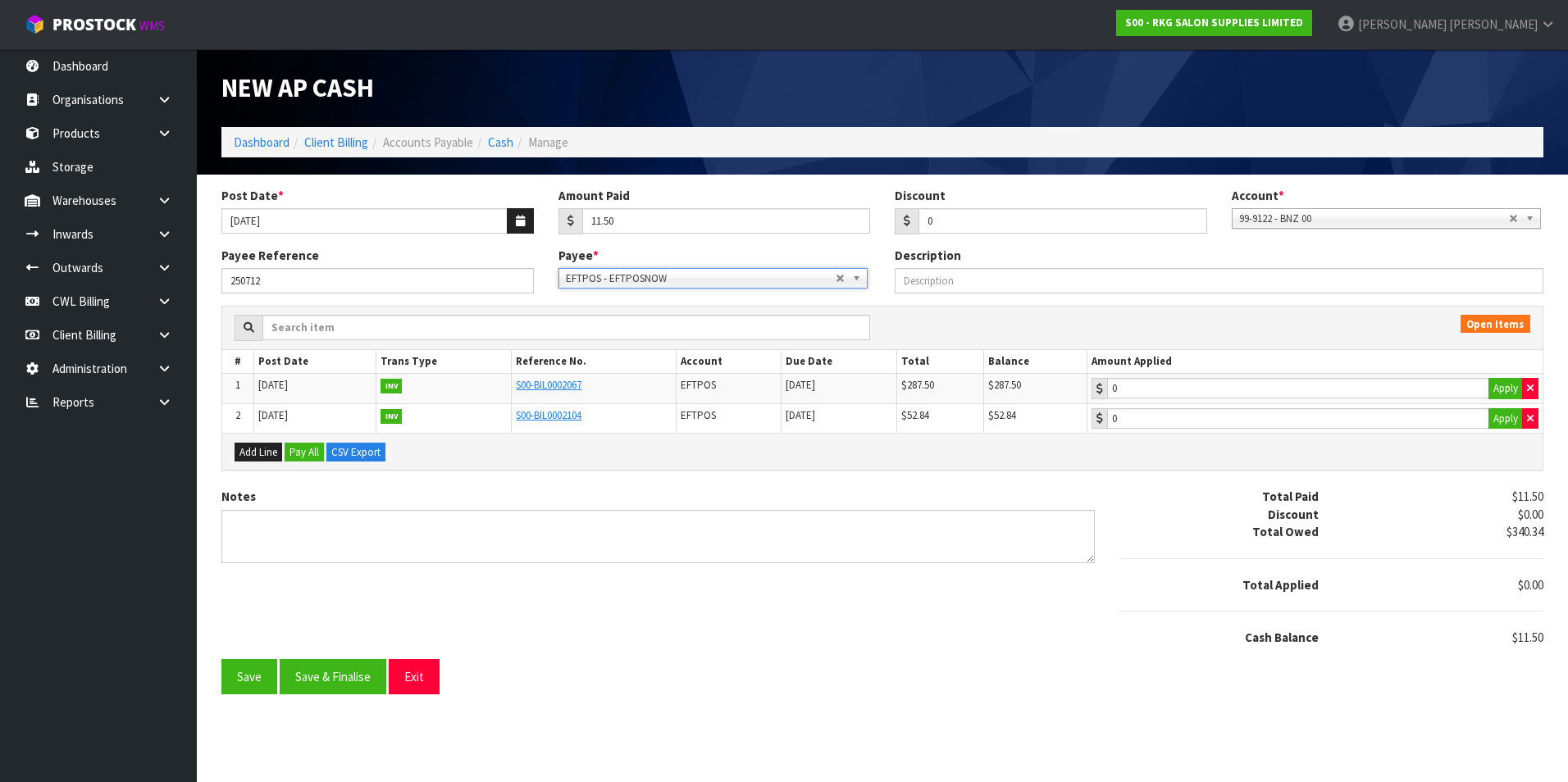
click at [818, 274] on span "EFTPOS - EFTPOSNOW" at bounding box center [701, 279] width 270 height 20
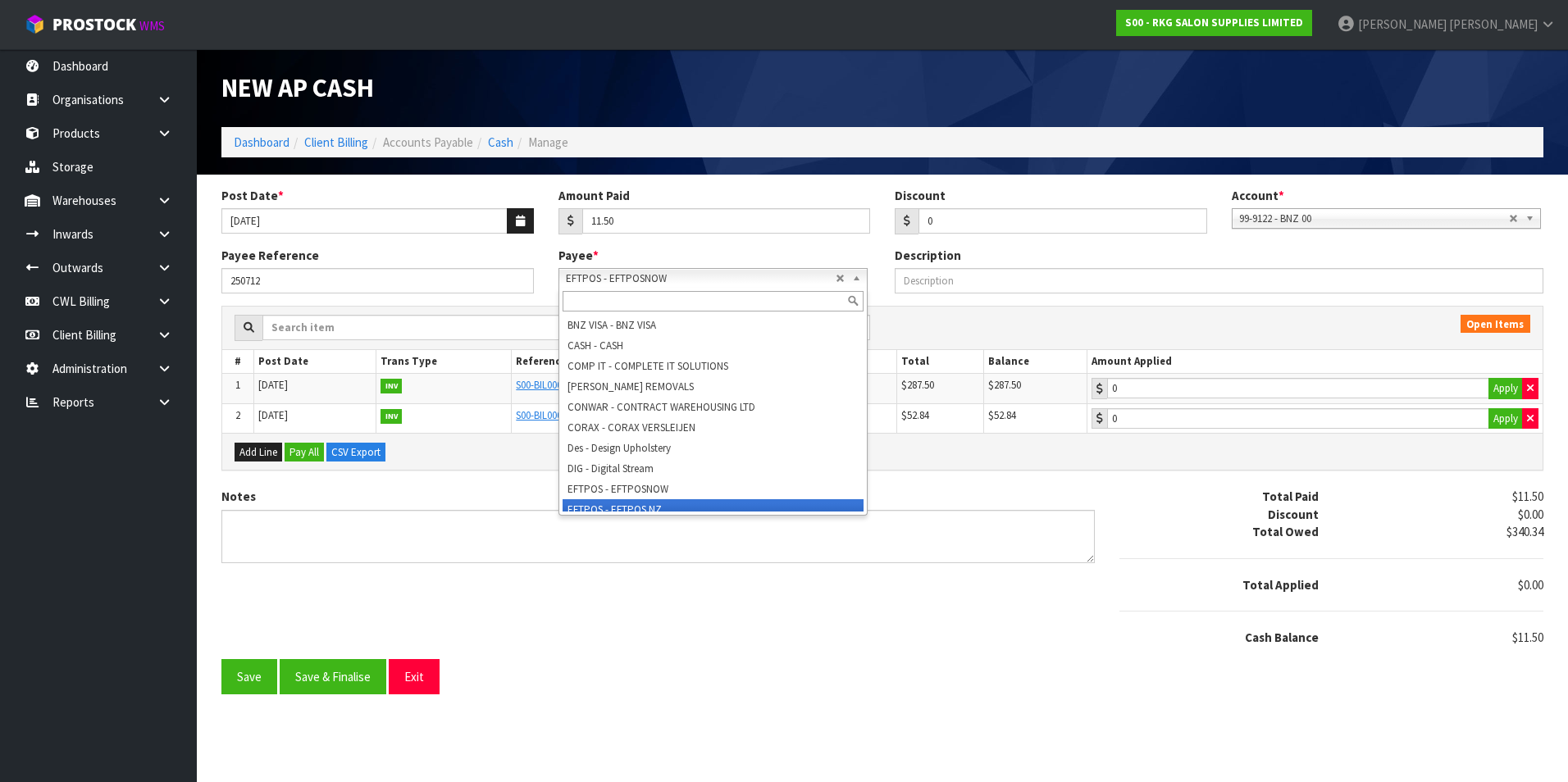
scroll to position [192, 0]
click at [651, 504] on li "EFTPOS - EFTPOS NZ" at bounding box center [712, 501] width 301 height 21
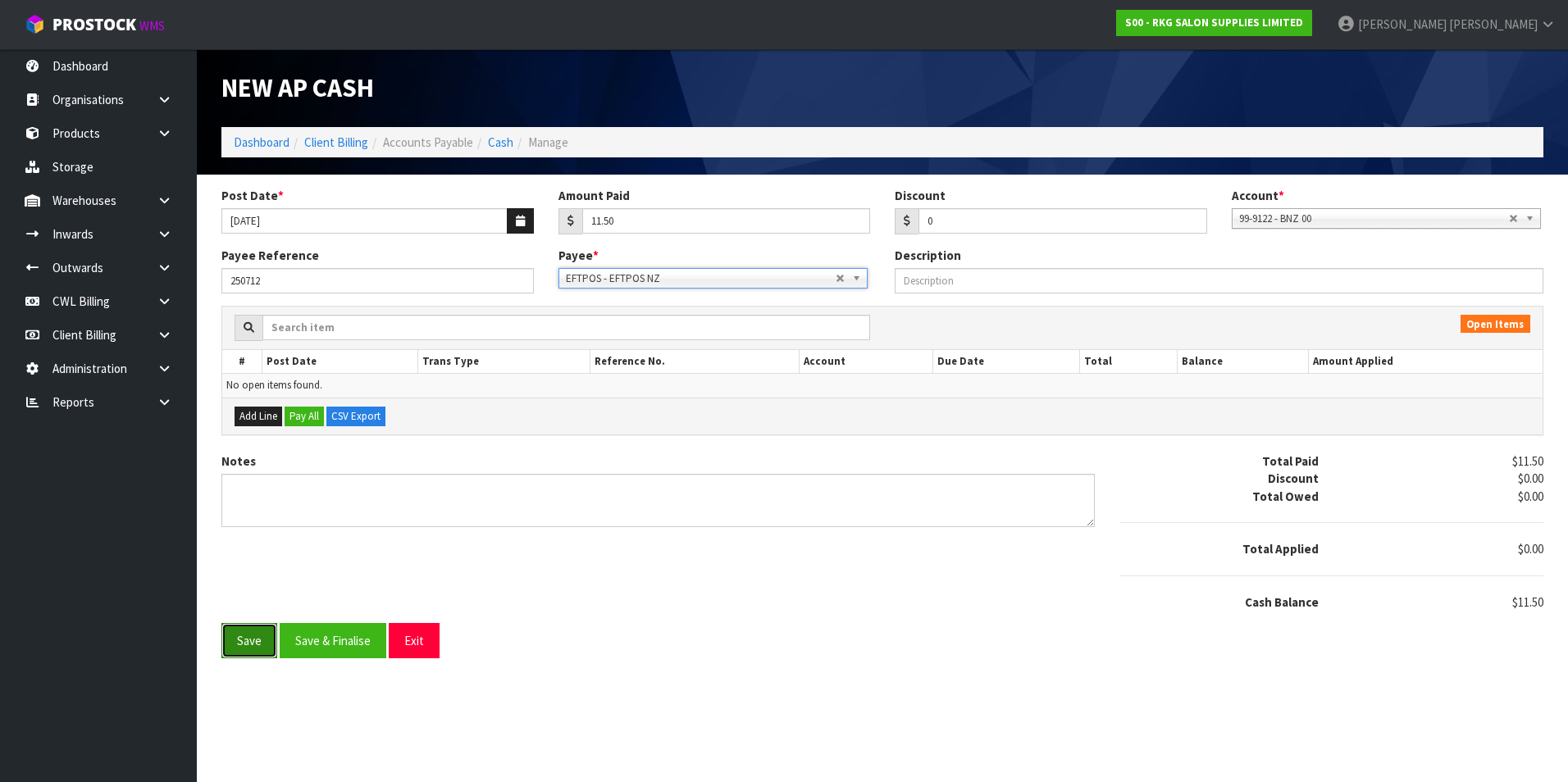
click at [249, 646] on button "Save" at bounding box center [249, 641] width 56 height 35
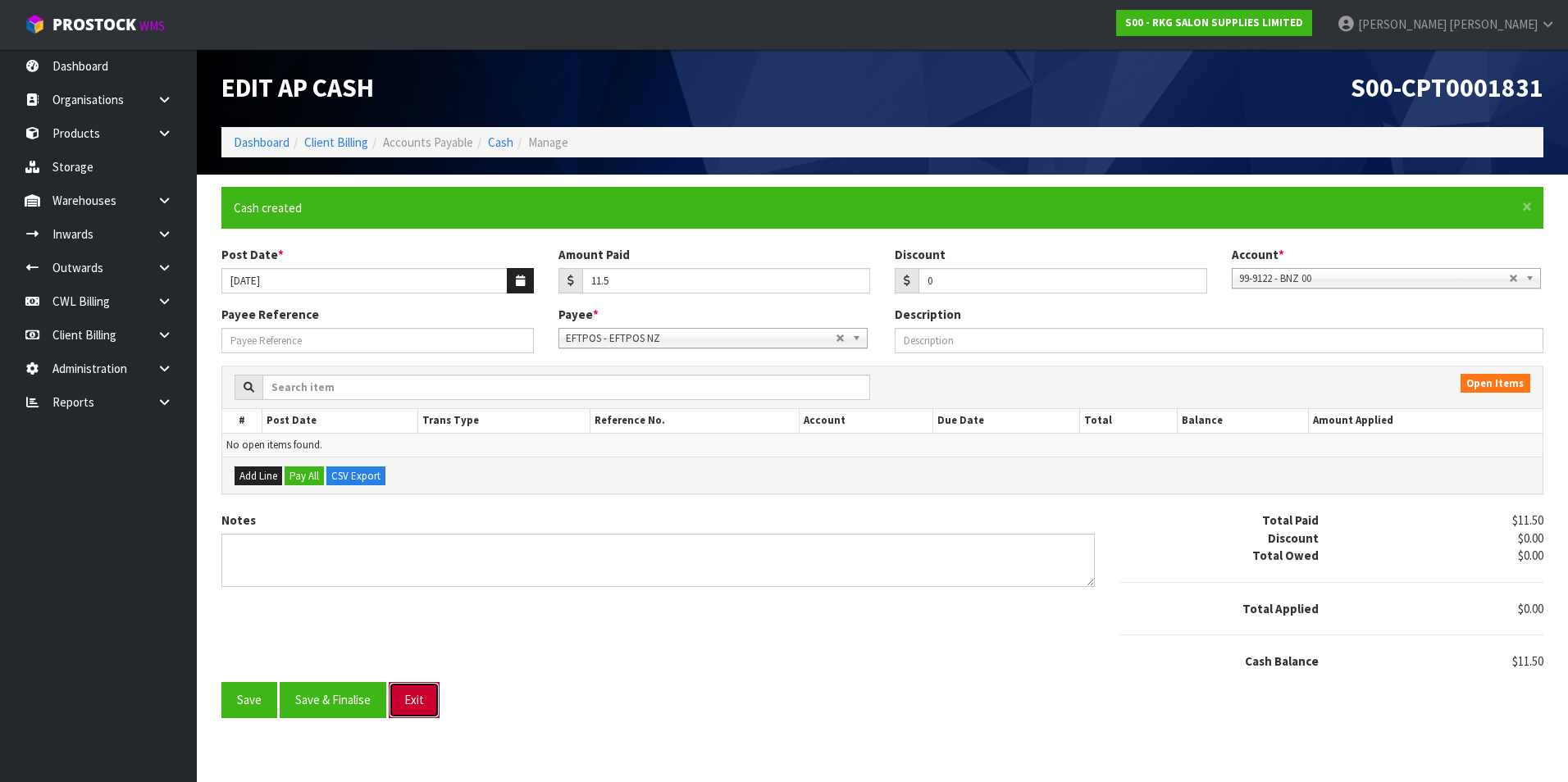
click at [419, 697] on button "Exit" at bounding box center [414, 700] width 51 height 35
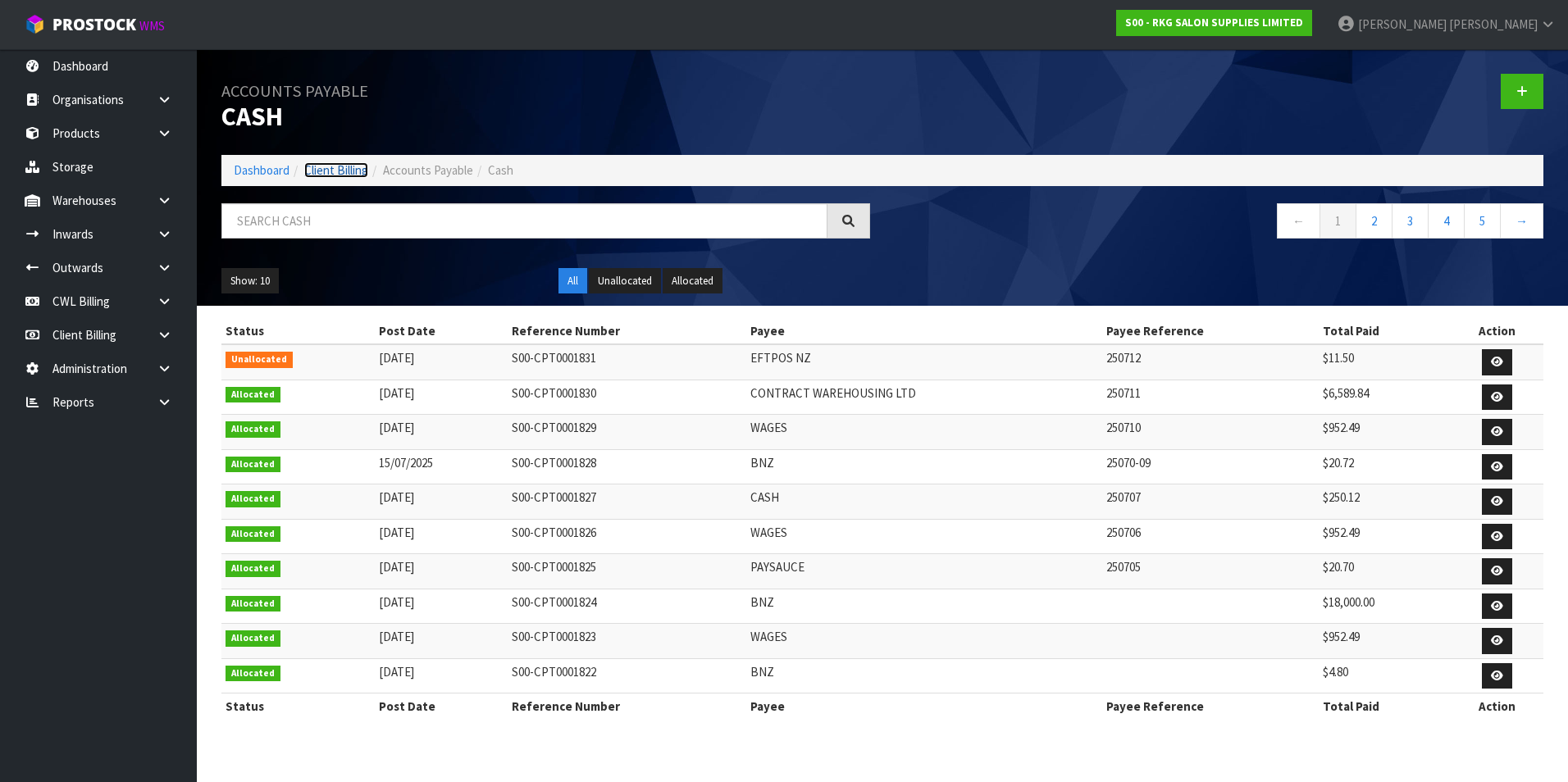
click at [331, 173] on link "Client Billing" at bounding box center [336, 170] width 64 height 16
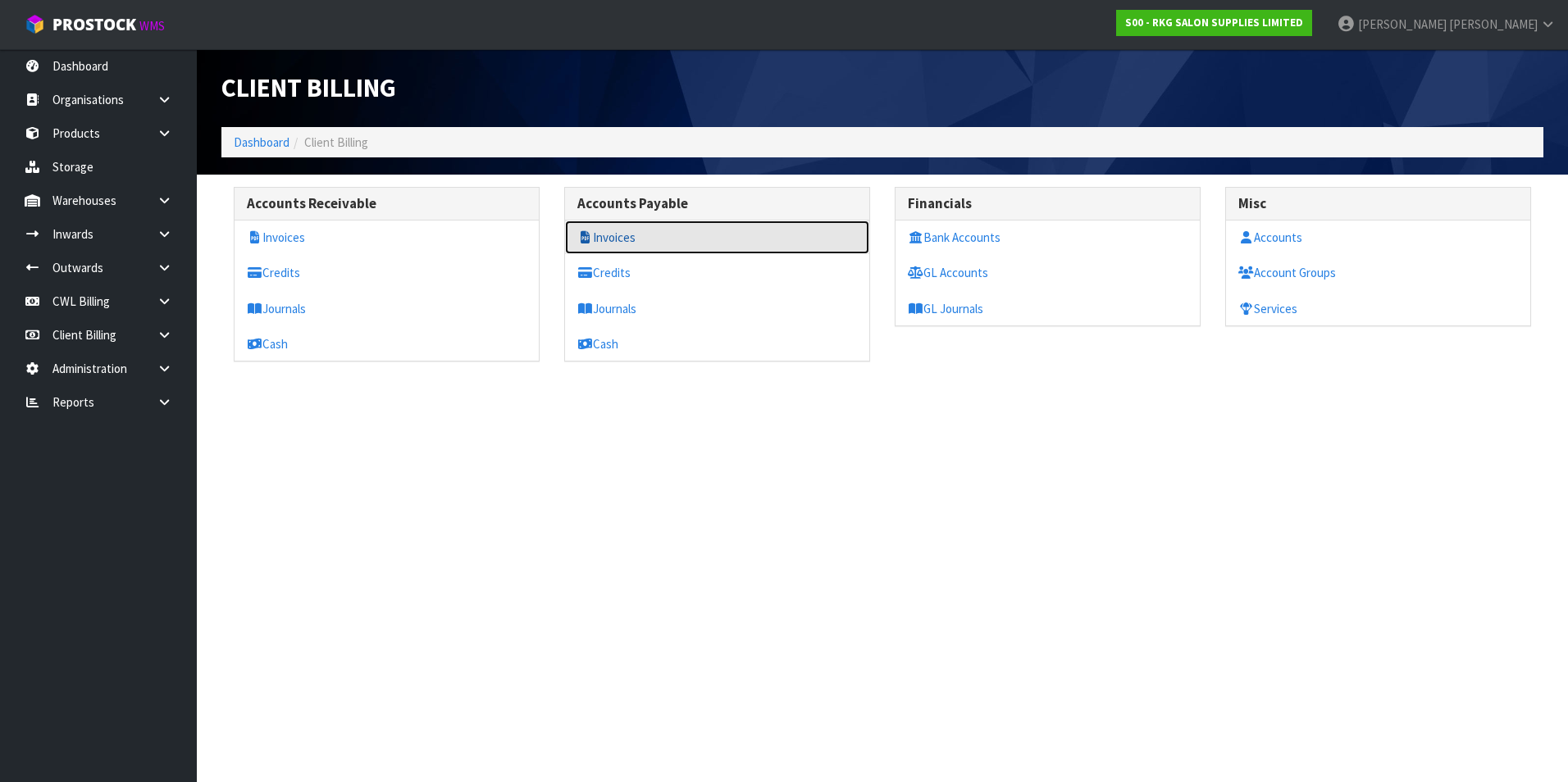
click at [624, 245] on link "Invoices" at bounding box center [717, 237] width 304 height 33
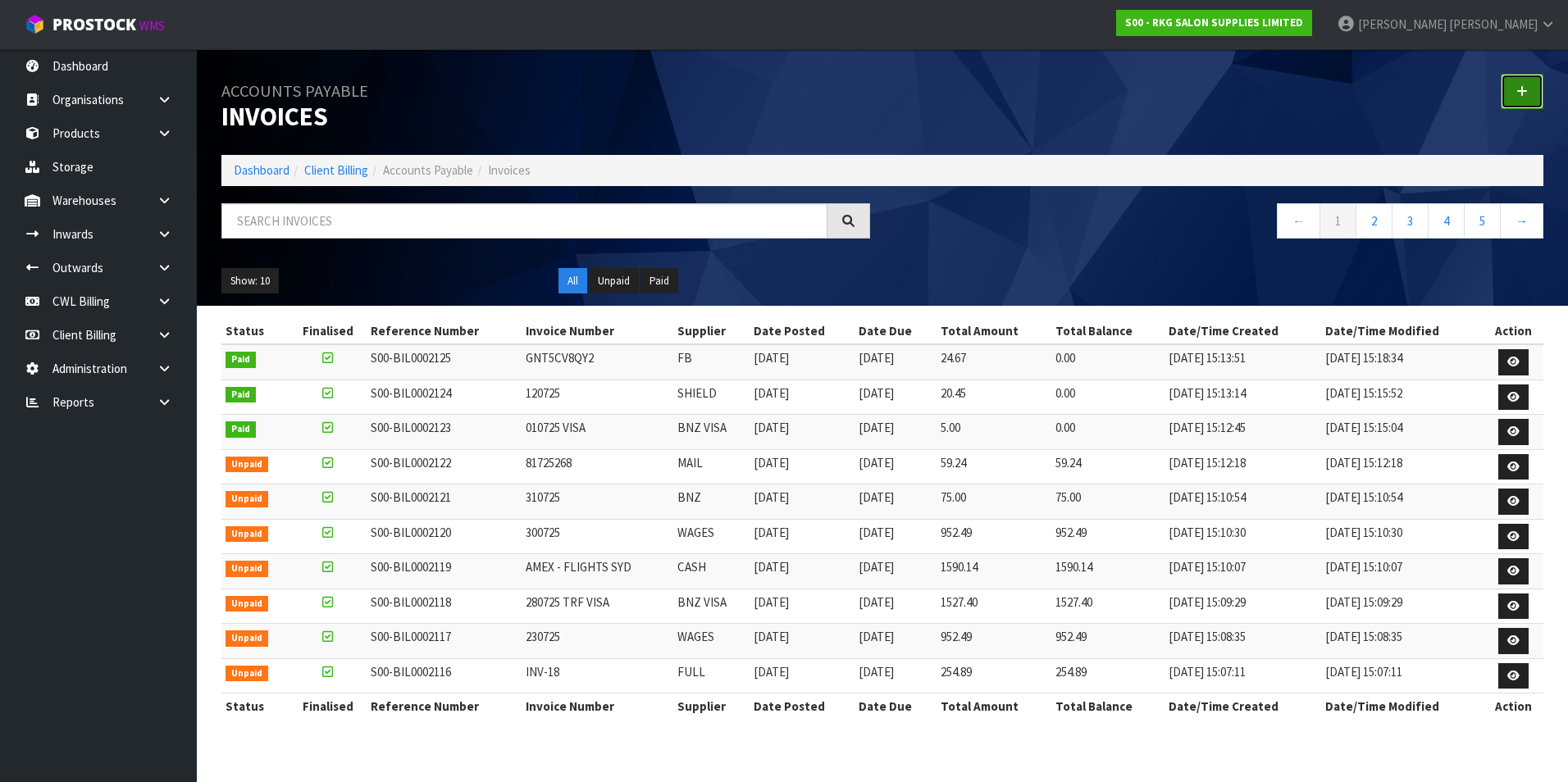
click at [1526, 97] on link at bounding box center [1521, 91] width 42 height 35
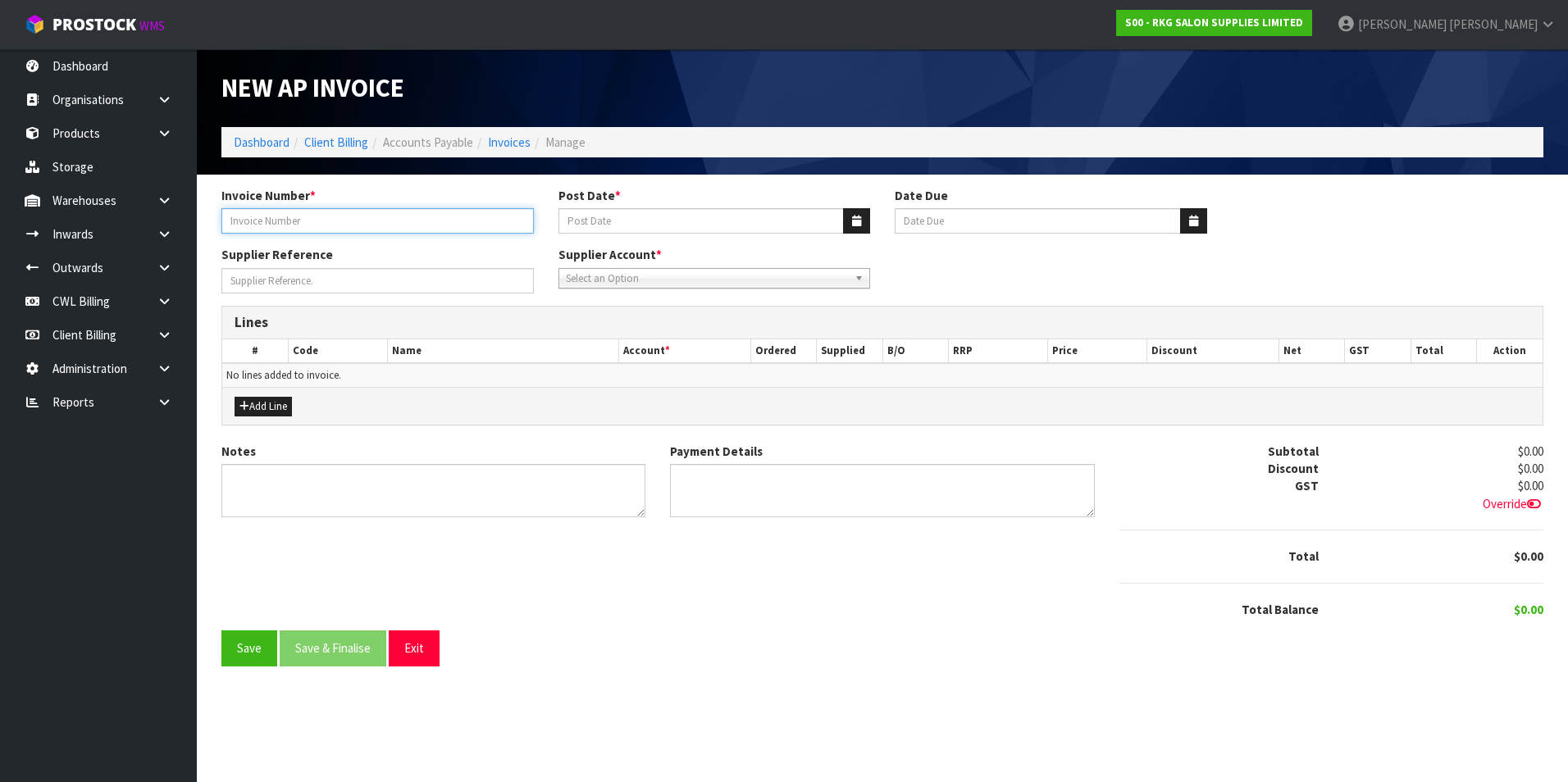
click at [397, 210] on input "Invoice Number *" at bounding box center [378, 221] width 312 height 26
click at [392, 217] on input "160725 WAGES" at bounding box center [378, 221] width 312 height 26
click at [628, 228] on input "Post Date *" at bounding box center [702, 221] width 287 height 26
click at [851, 218] on button "button" at bounding box center [857, 221] width 27 height 26
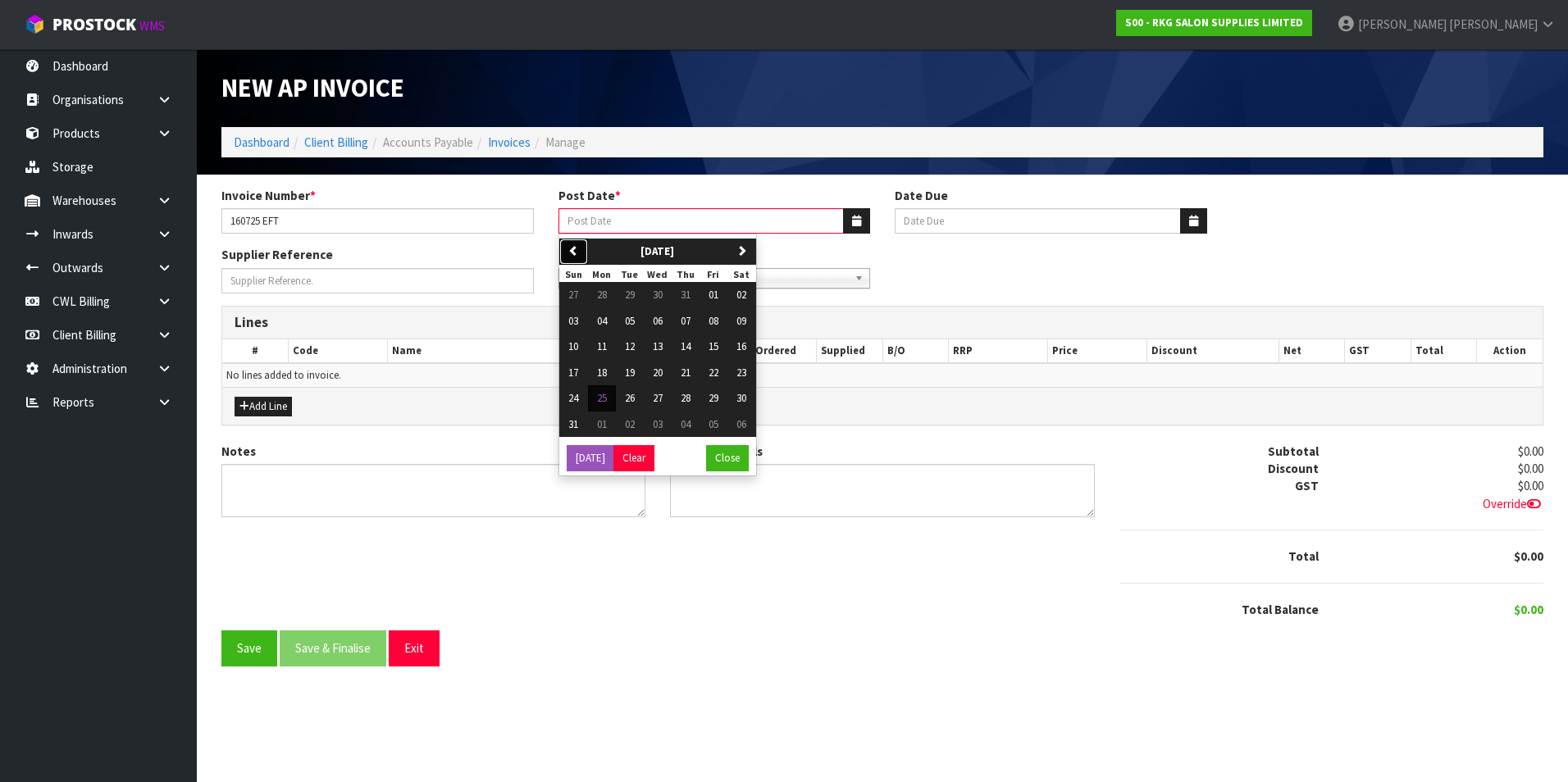
click at [575, 247] on icon "button" at bounding box center [573, 250] width 11 height 11
click at [656, 345] on span "16" at bounding box center [657, 346] width 10 height 14
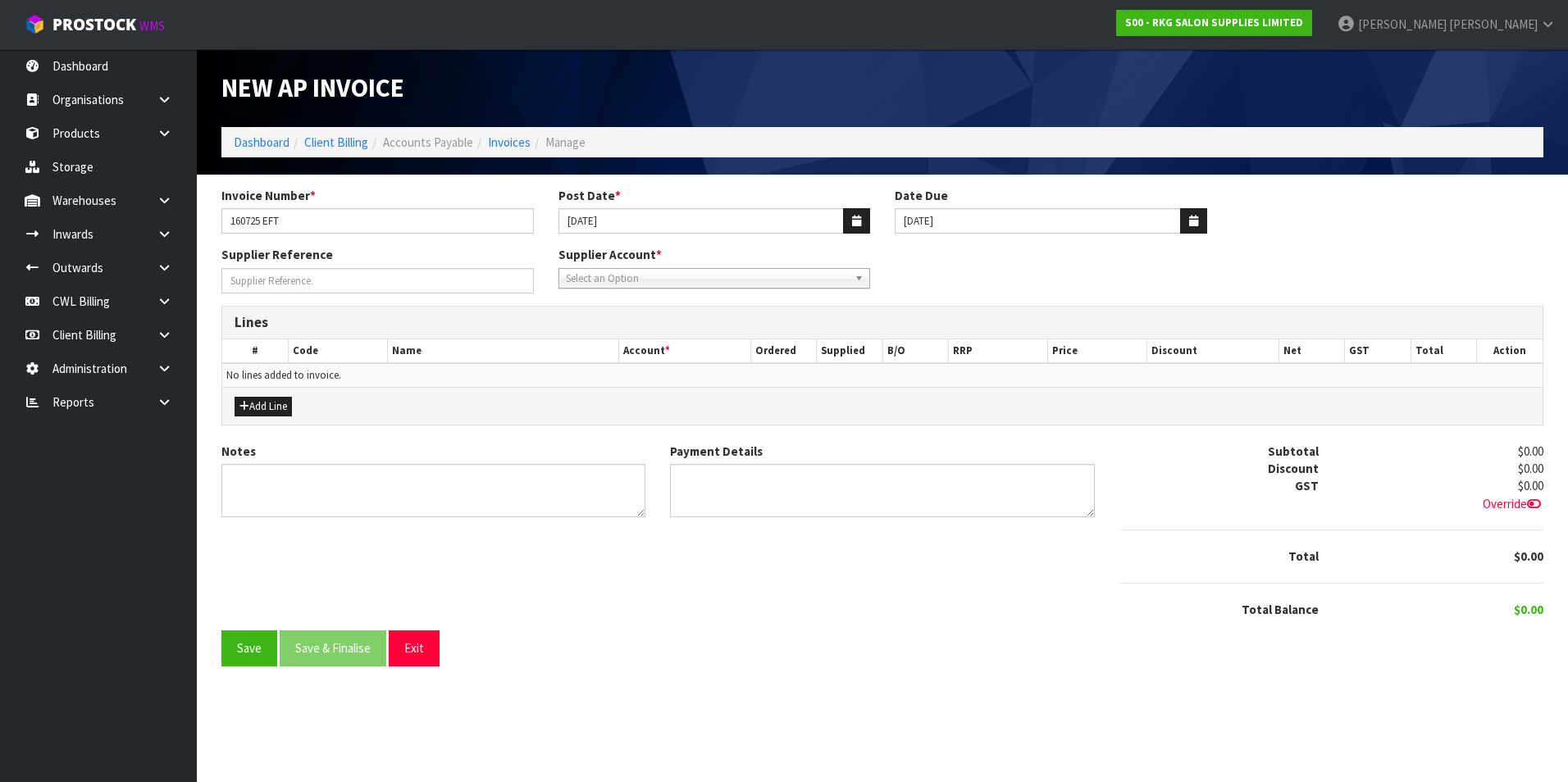
click at [657, 279] on span "Select an Option" at bounding box center [707, 279] width 283 height 20
click at [658, 347] on li "EF TPOS - EFTPOS NZ" at bounding box center [714, 345] width 304 height 21
click at [267, 407] on button "Add Line" at bounding box center [263, 407] width 58 height 20
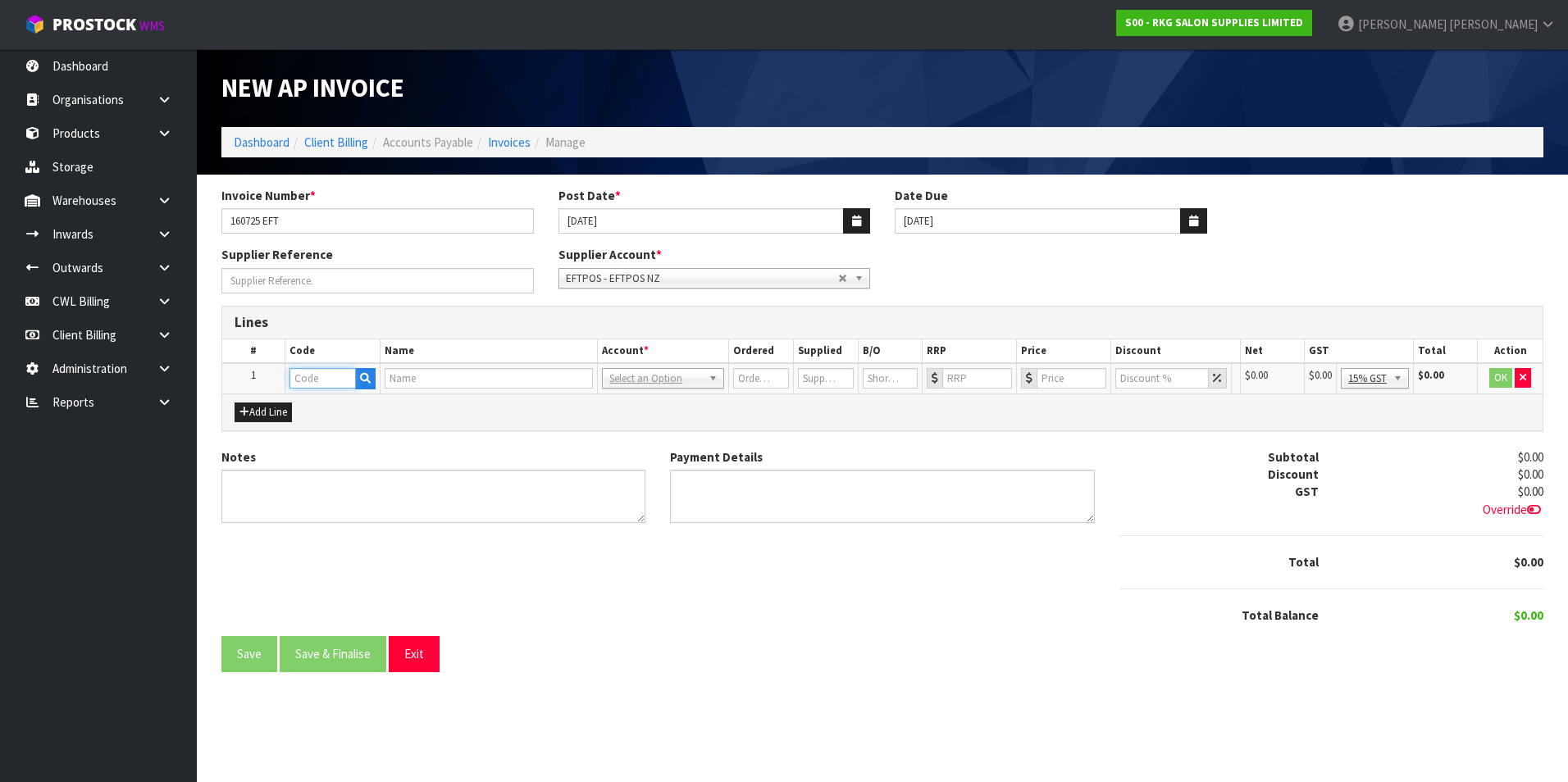
click at [312, 382] on input "text" at bounding box center [323, 378] width 67 height 21
click at [361, 404] on link "EF TPOS" at bounding box center [355, 406] width 130 height 23
click at [1067, 377] on input "0" at bounding box center [1070, 378] width 68 height 21
click at [1500, 378] on button "OK" at bounding box center [1501, 378] width 23 height 20
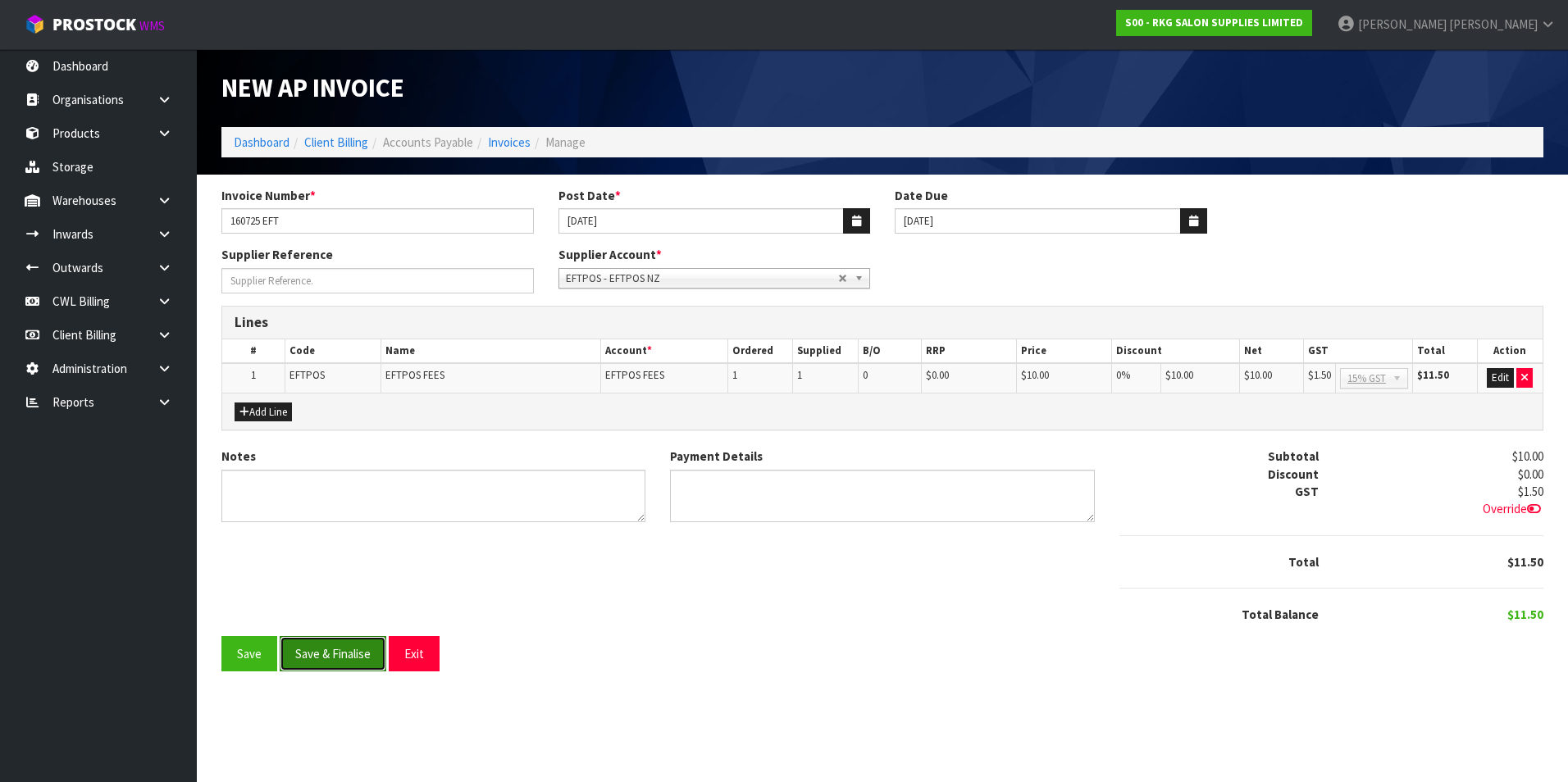
click at [347, 664] on button "Save & Finalise" at bounding box center [333, 654] width 107 height 35
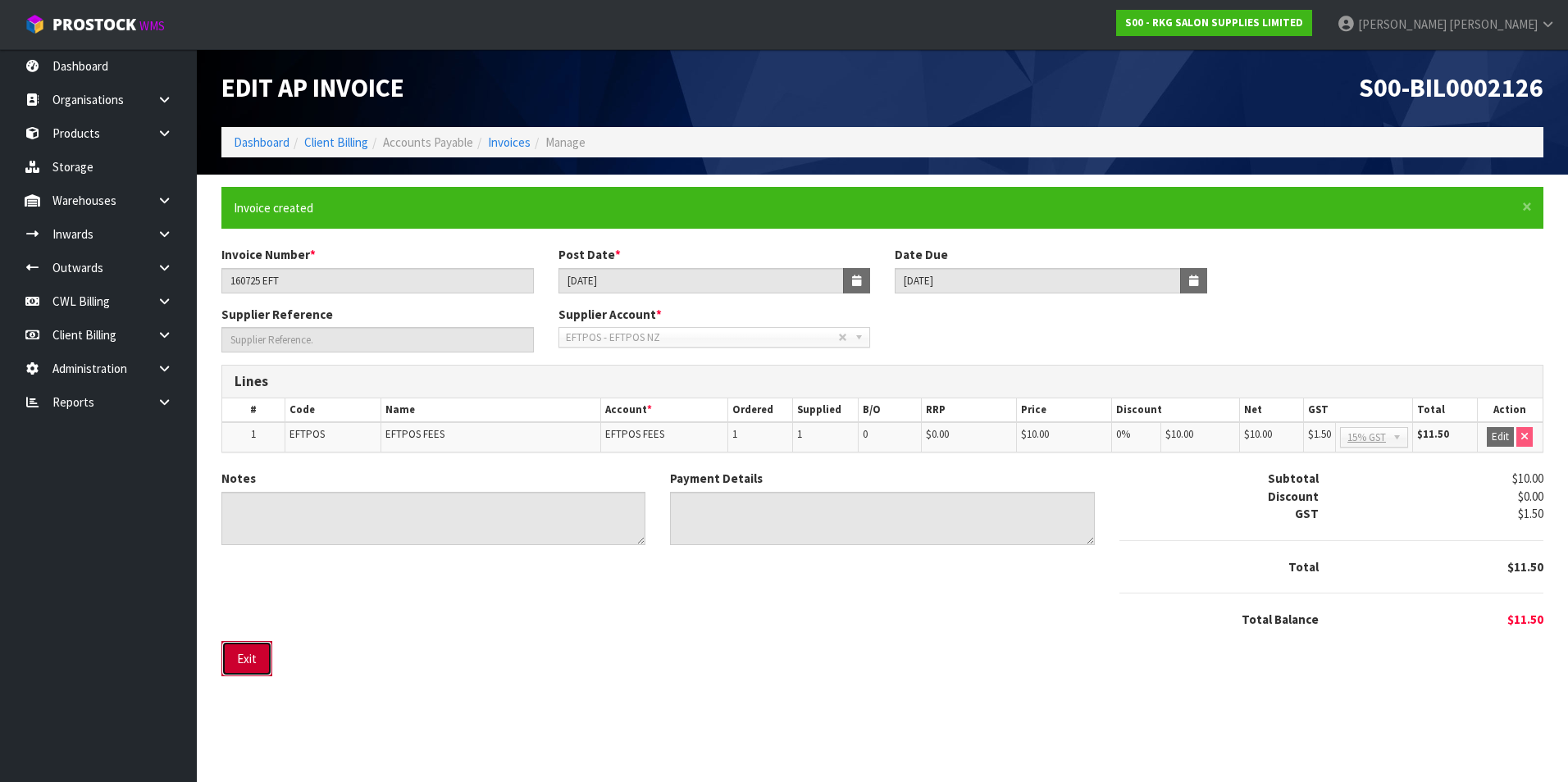
click at [257, 653] on button "Exit" at bounding box center [247, 659] width 51 height 35
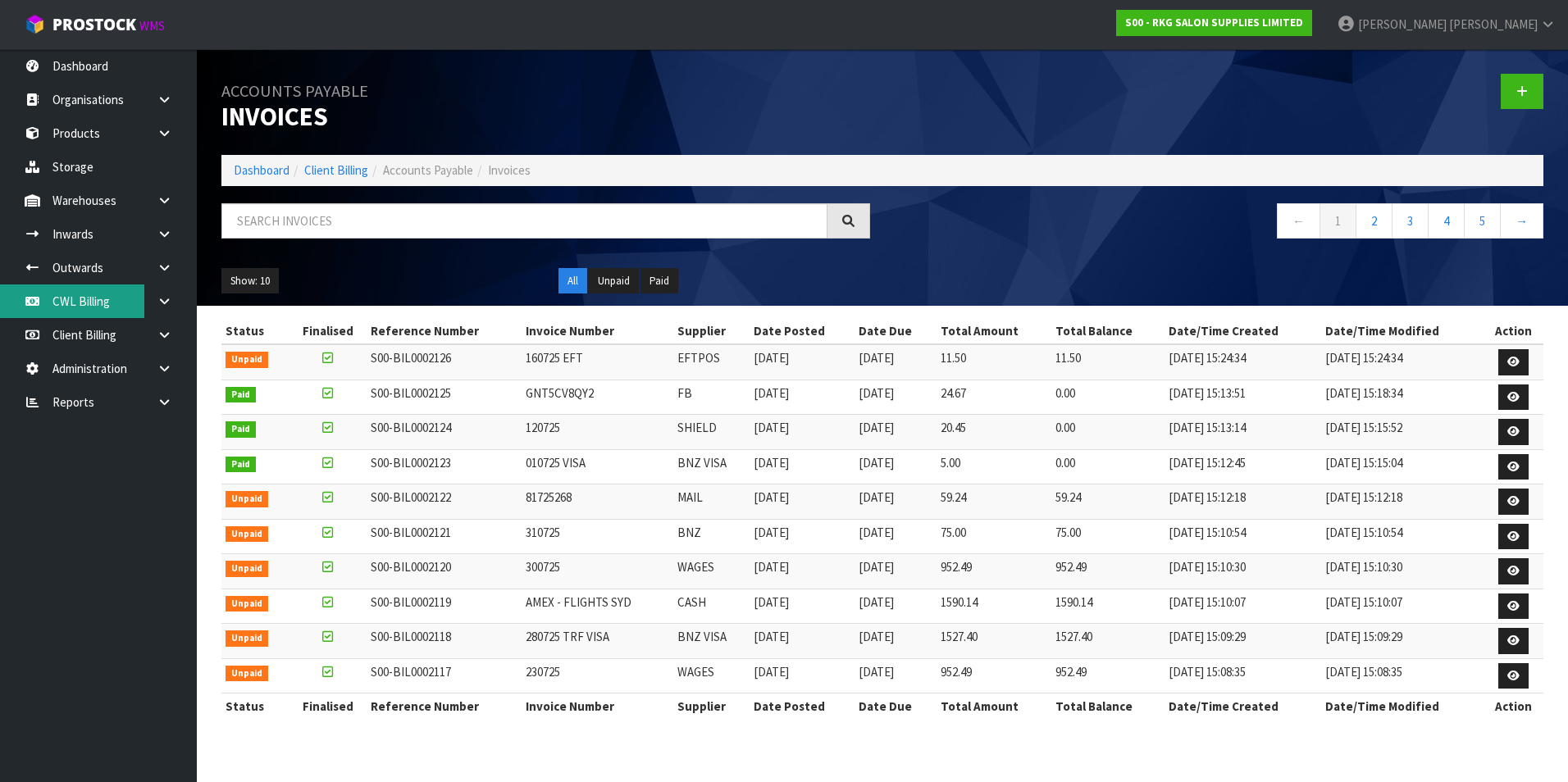
click at [85, 307] on link "CWL Billing" at bounding box center [98, 301] width 197 height 33
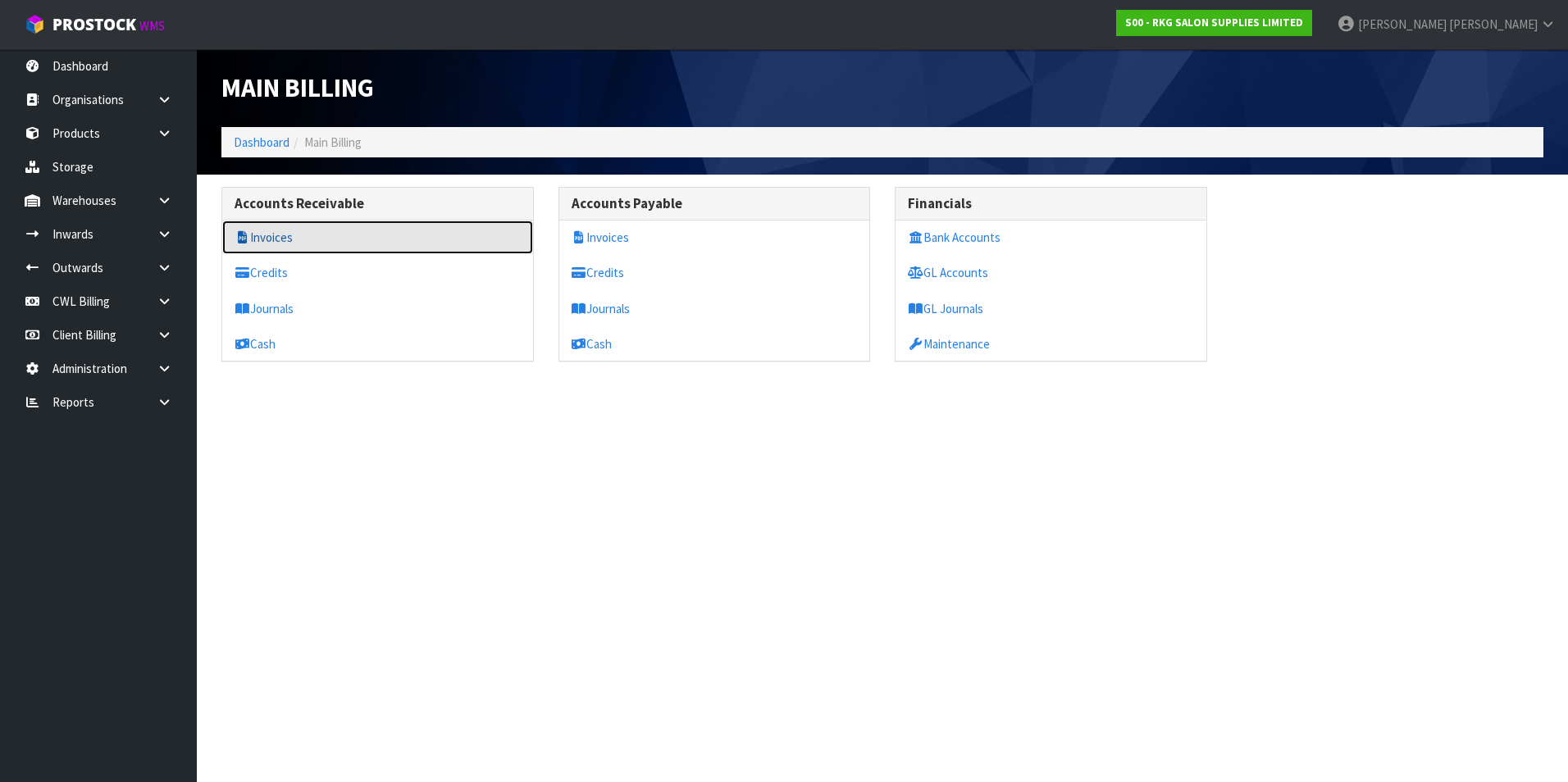
click at [292, 243] on link "Invoices" at bounding box center [377, 237] width 311 height 33
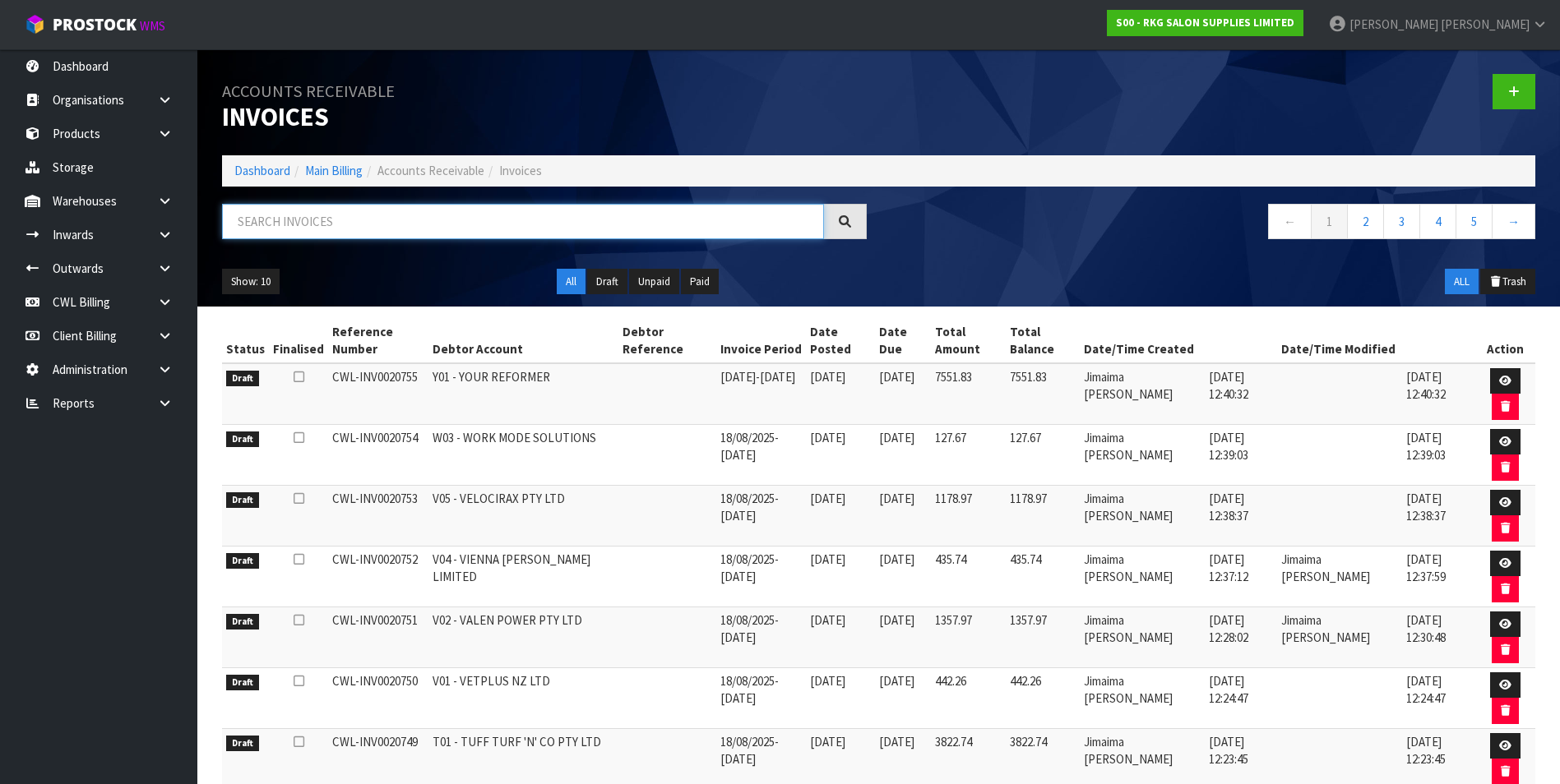
click at [262, 218] on input "text" at bounding box center [524, 221] width 602 height 35
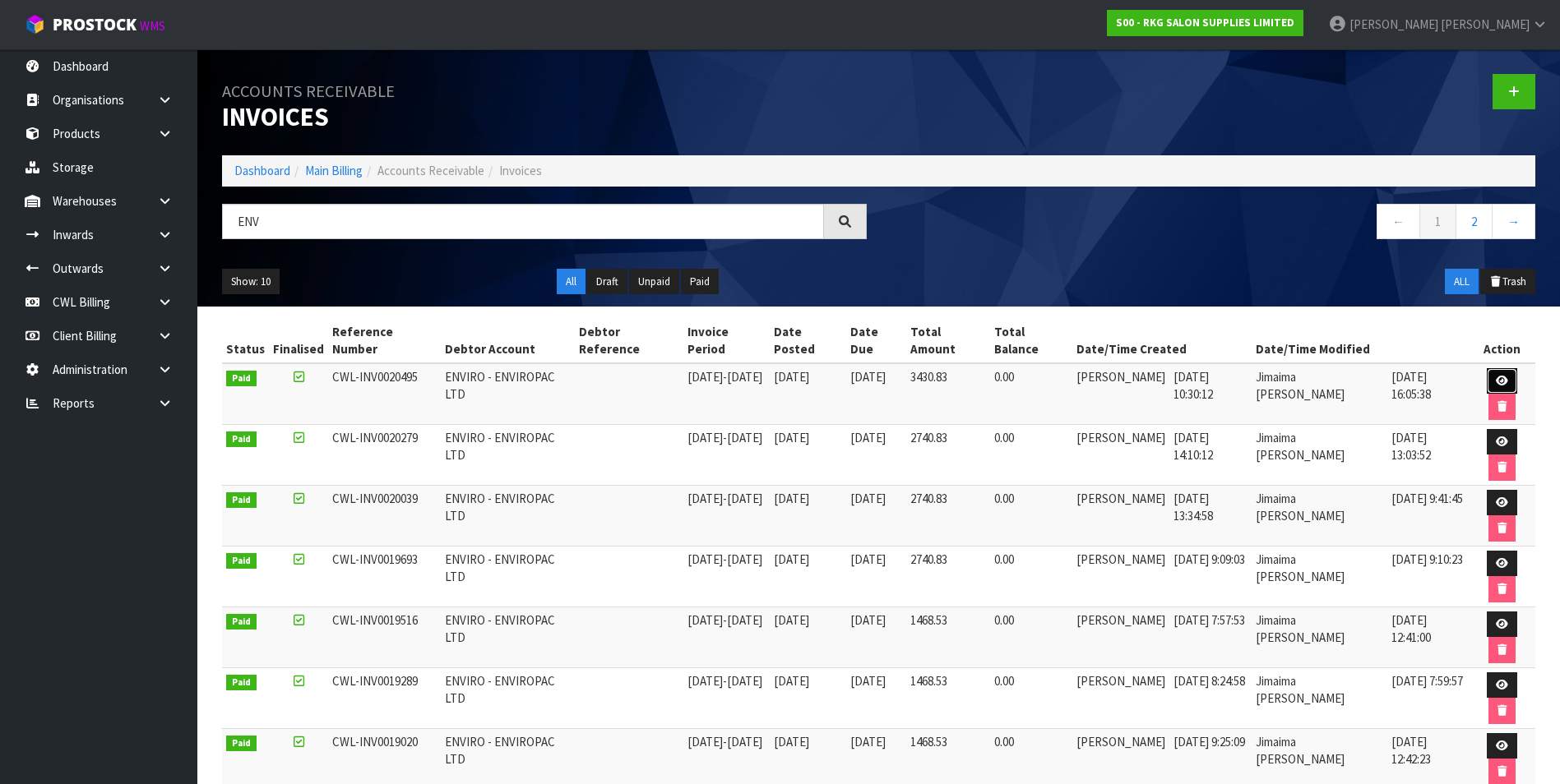
click at [1505, 382] on icon at bounding box center [1502, 381] width 13 height 11
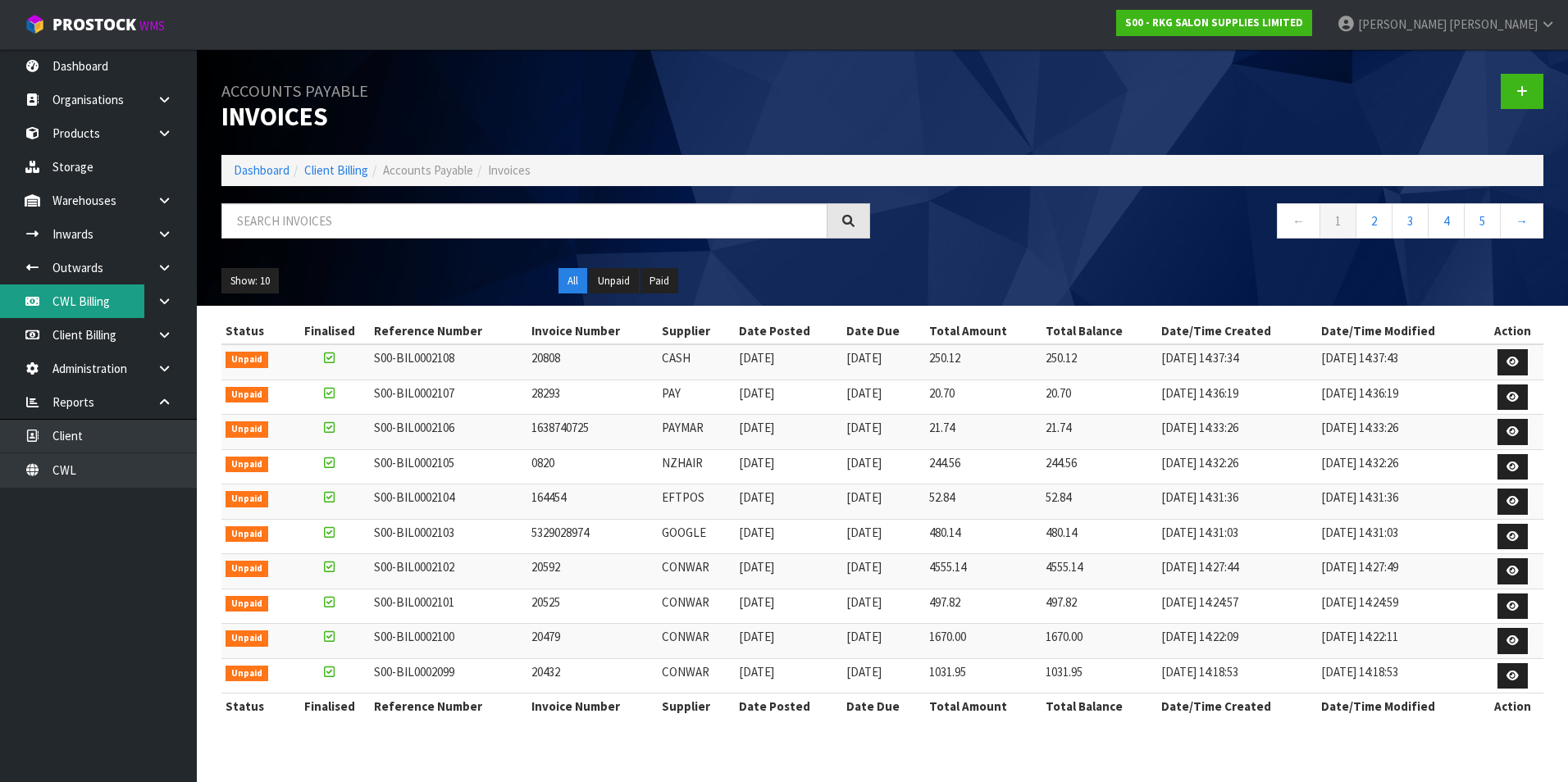
click at [101, 298] on link "CWL Billing" at bounding box center [98, 301] width 197 height 33
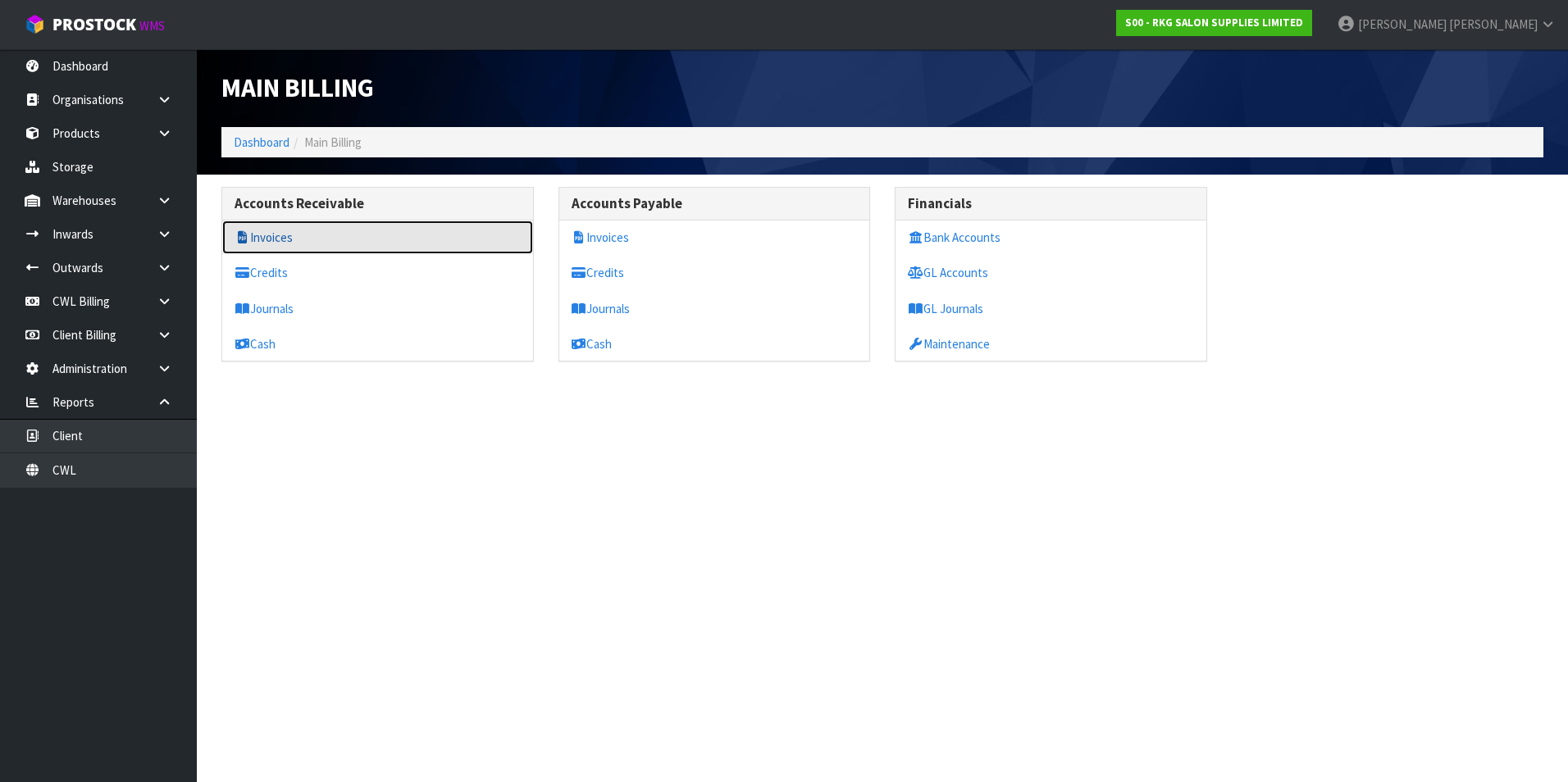
click at [303, 240] on link "Invoices" at bounding box center [377, 237] width 311 height 33
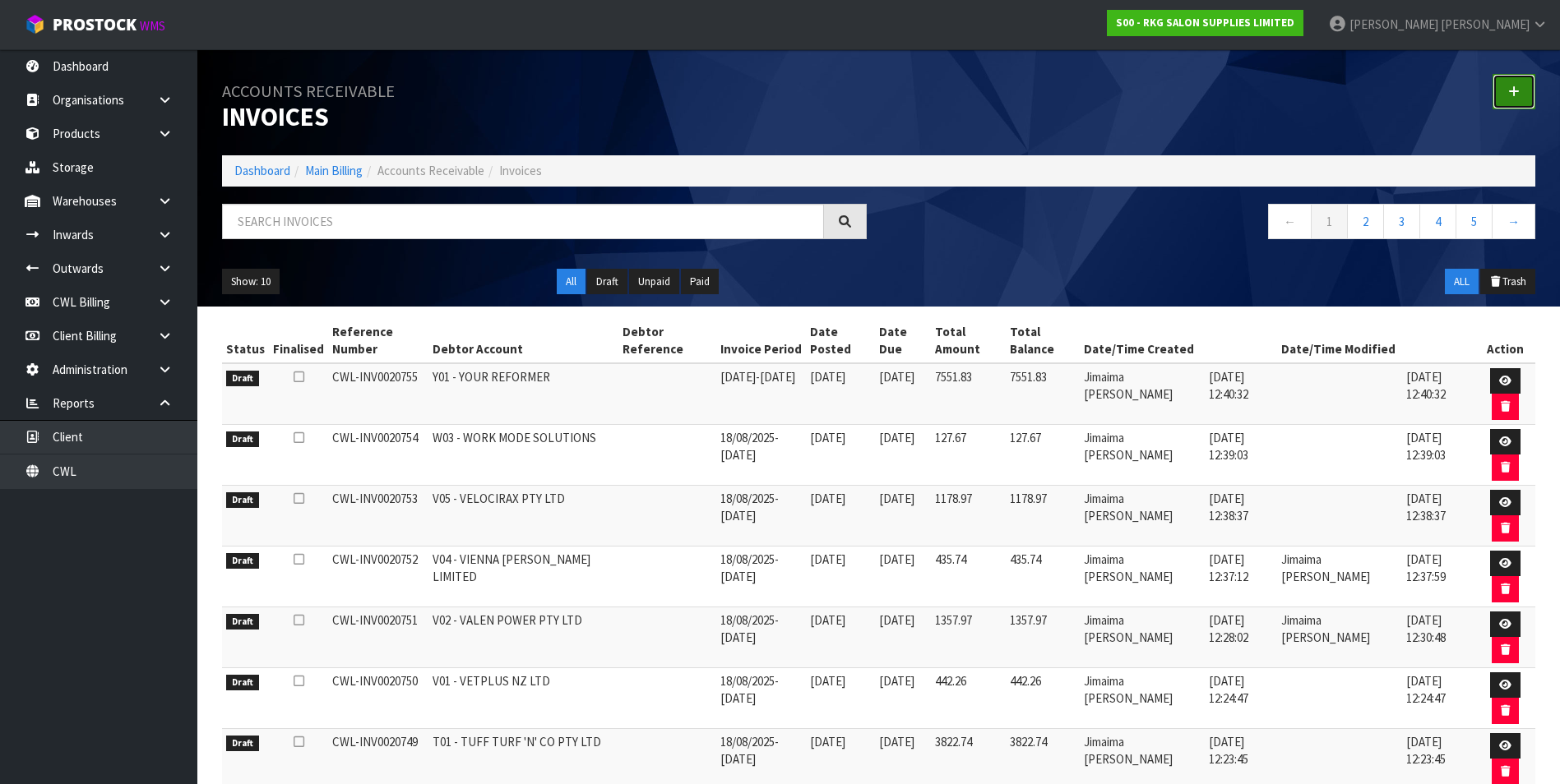
click at [1510, 88] on icon at bounding box center [1515, 91] width 12 height 13
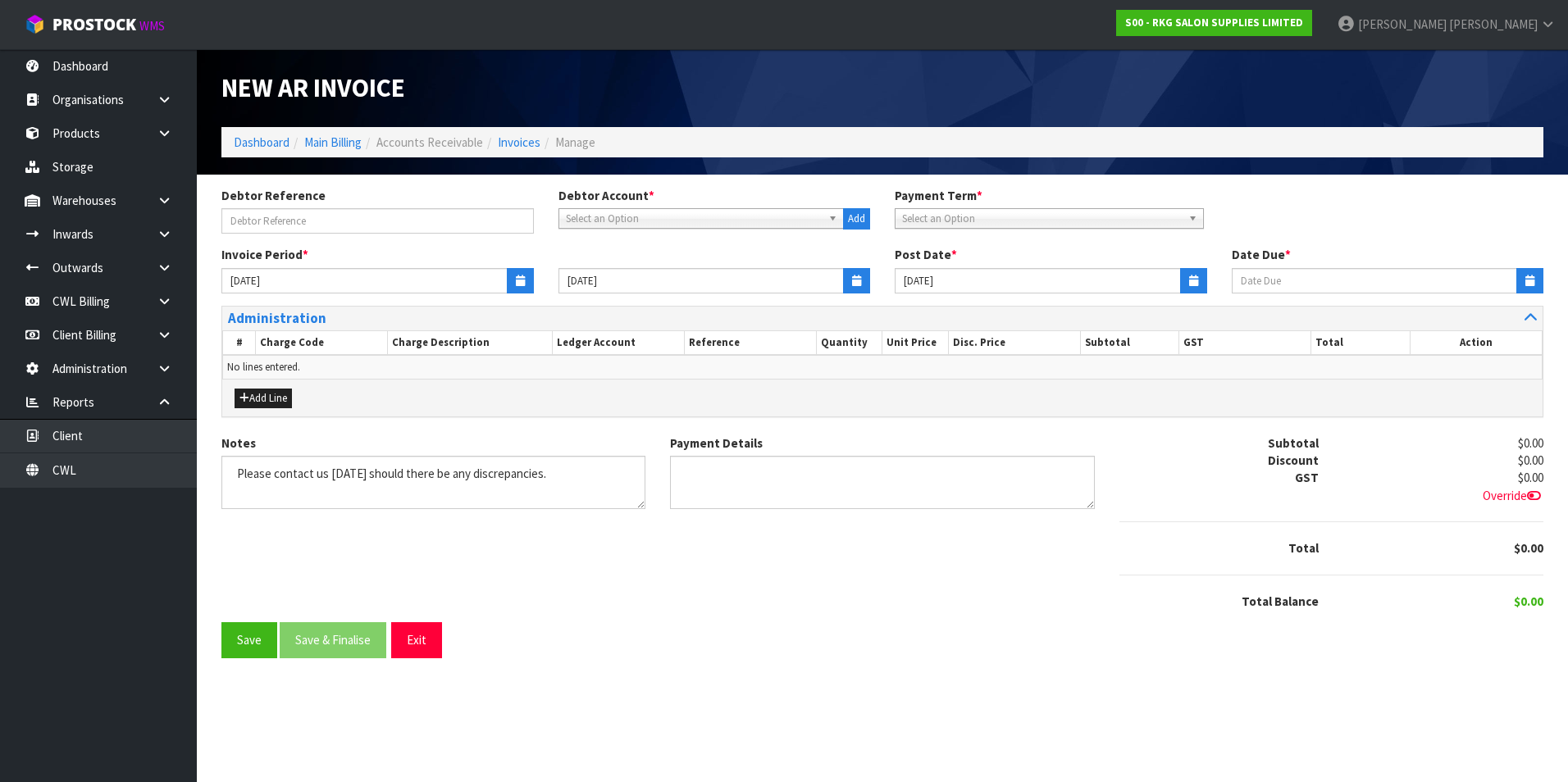
click at [621, 217] on span "Select an Option" at bounding box center [695, 219] width 257 height 20
type input "envi"
click at [634, 267] on li "ENVI RO - ENVIROPAC LTD" at bounding box center [701, 265] width 278 height 21
type input "[DATE]"
click at [515, 274] on button "button" at bounding box center [521, 281] width 27 height 26
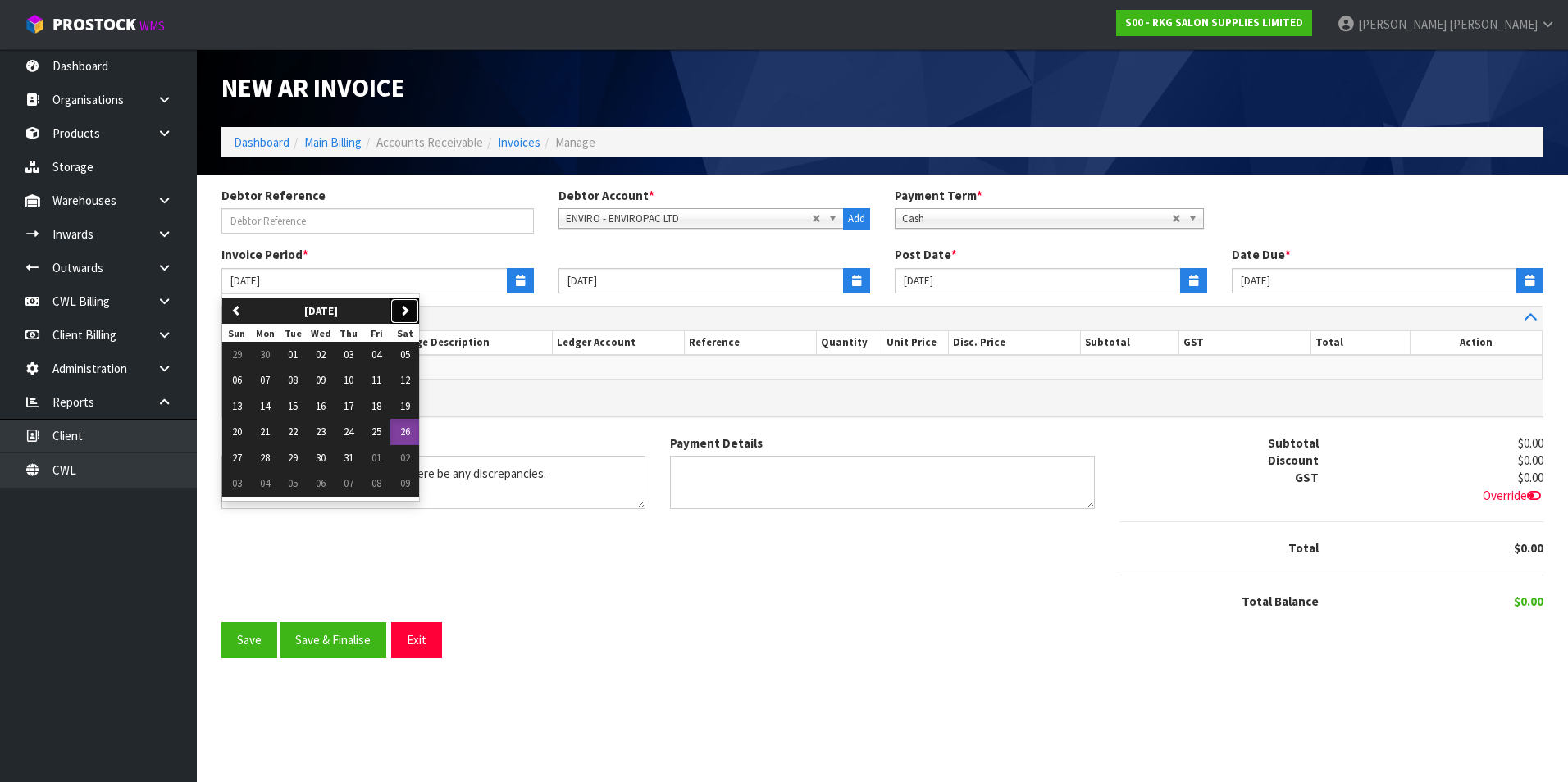
click at [410, 312] on icon "button" at bounding box center [404, 310] width 11 height 11
click at [264, 455] on span "25" at bounding box center [265, 458] width 10 height 14
type input "[DATE]"
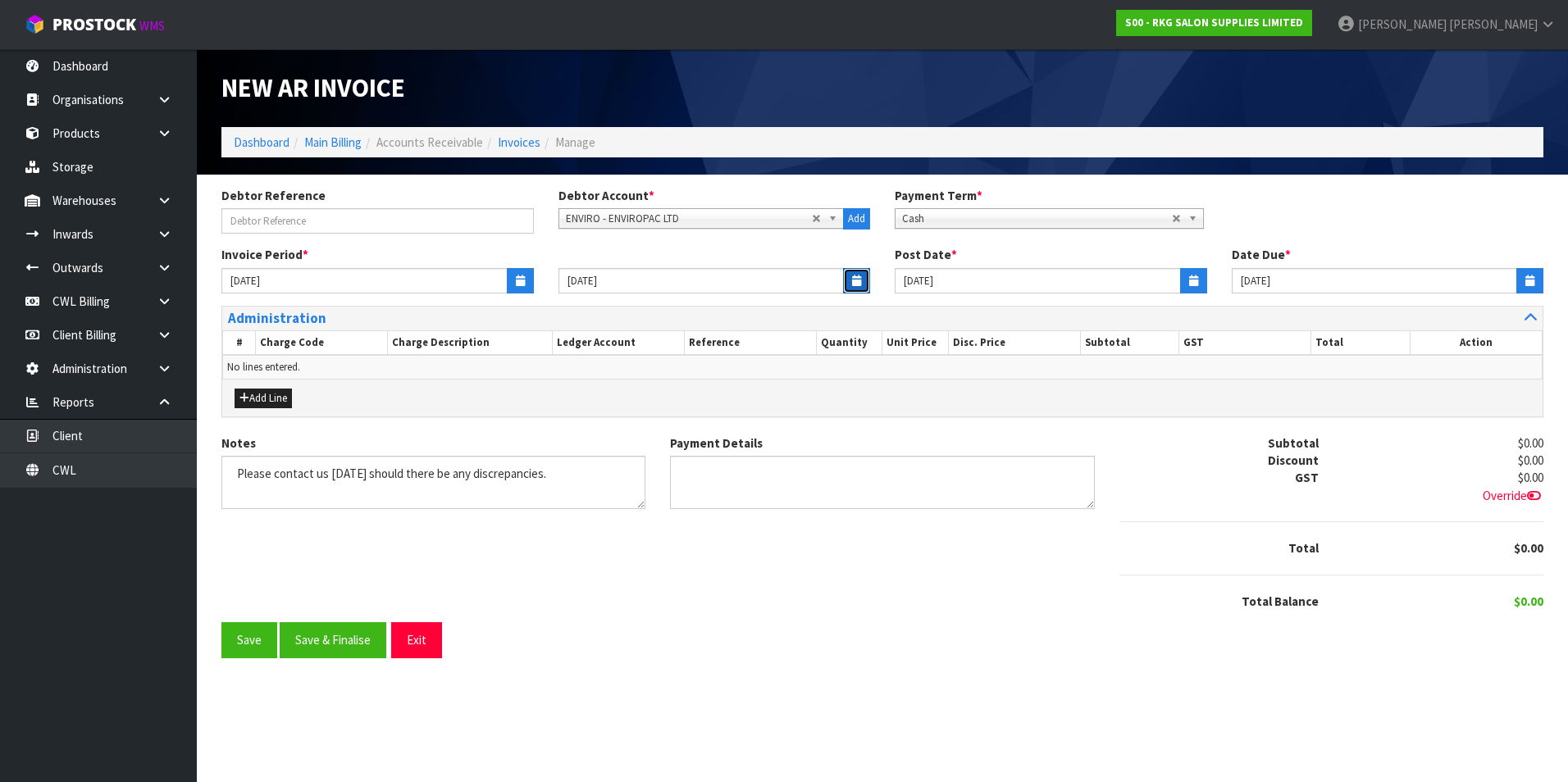
click at [856, 281] on icon "button" at bounding box center [856, 281] width 9 height 11
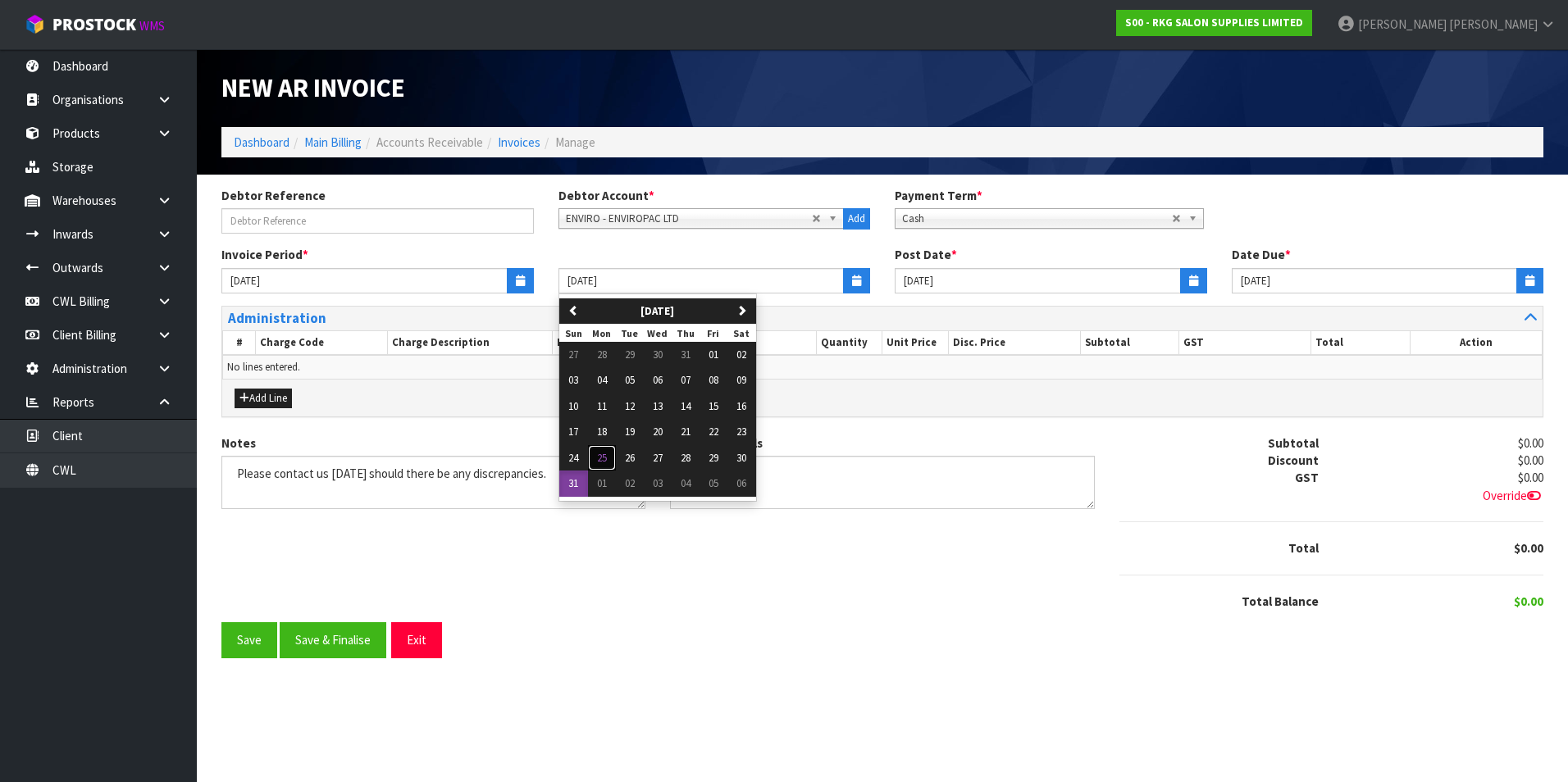
click at [602, 454] on span "25" at bounding box center [601, 458] width 10 height 14
type input "[DATE]"
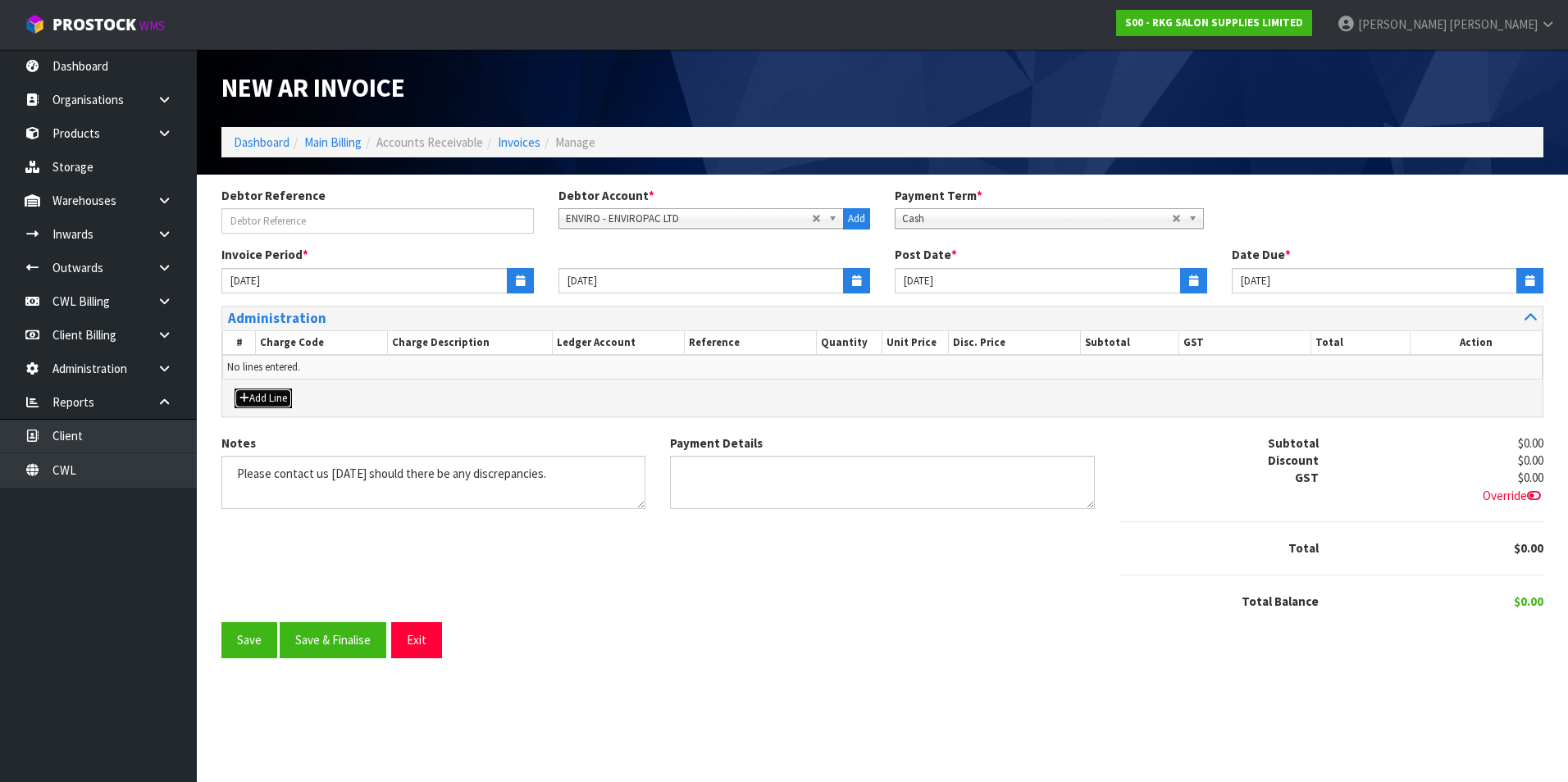
click at [283, 394] on button "Add Line" at bounding box center [263, 398] width 58 height 20
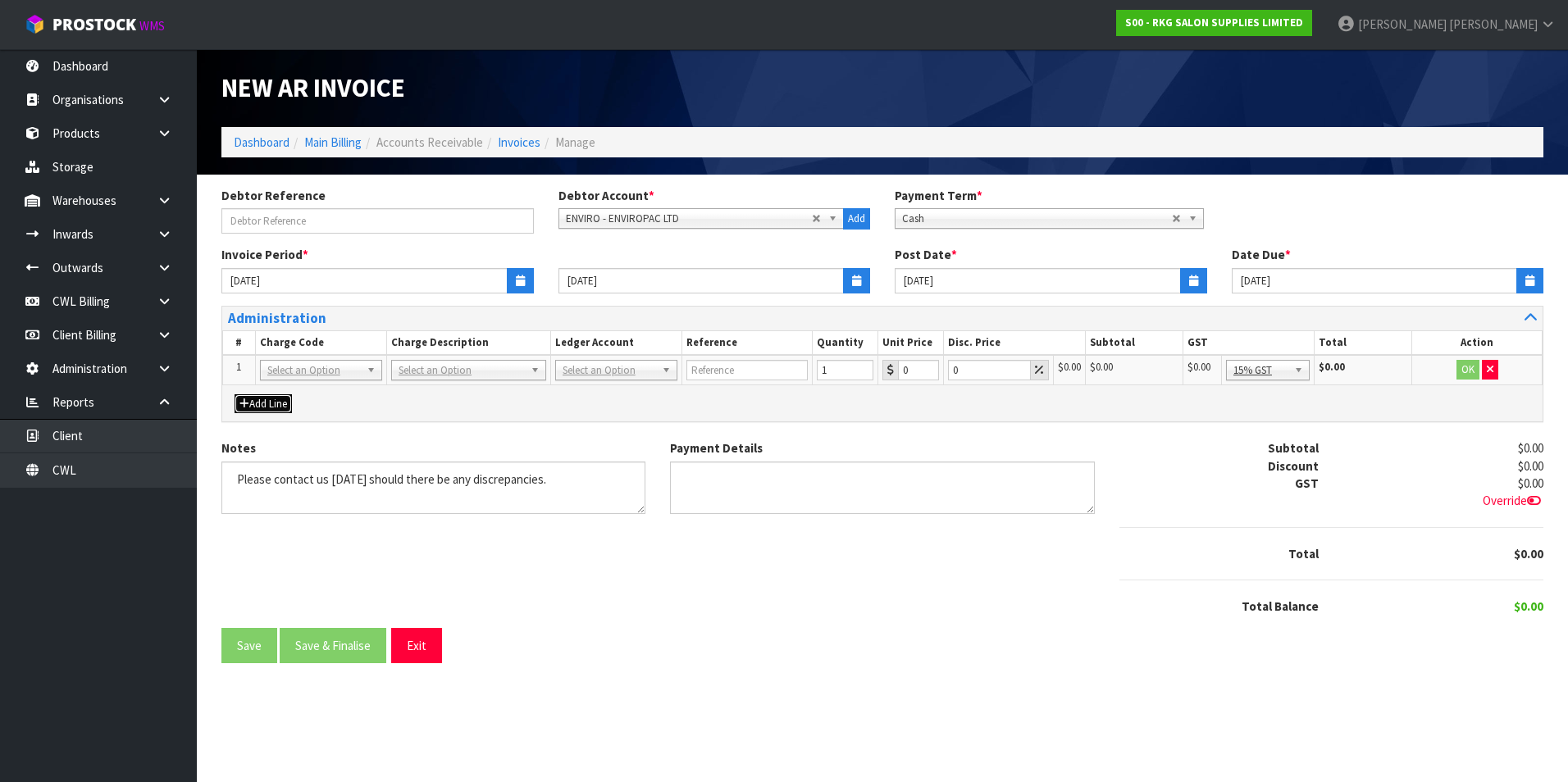
drag, startPoint x: 297, startPoint y: 372, endPoint x: 293, endPoint y: 392, distance: 20.4
click at [292, 396] on input "text" at bounding box center [321, 392] width 114 height 21
type input "006-011"
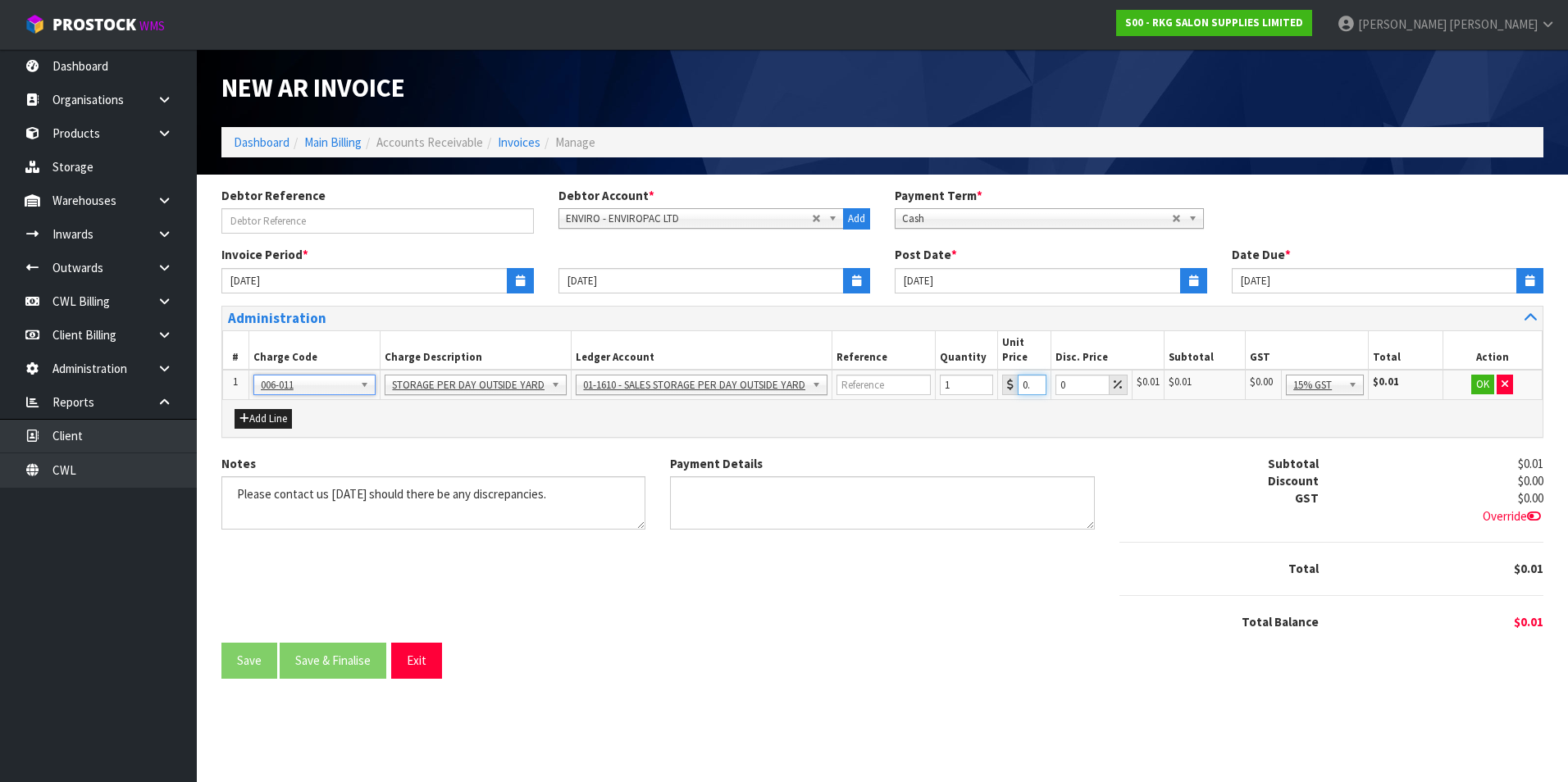
click at [1025, 385] on input "0.01" at bounding box center [1031, 385] width 28 height 21
type input "0"
type input "2"
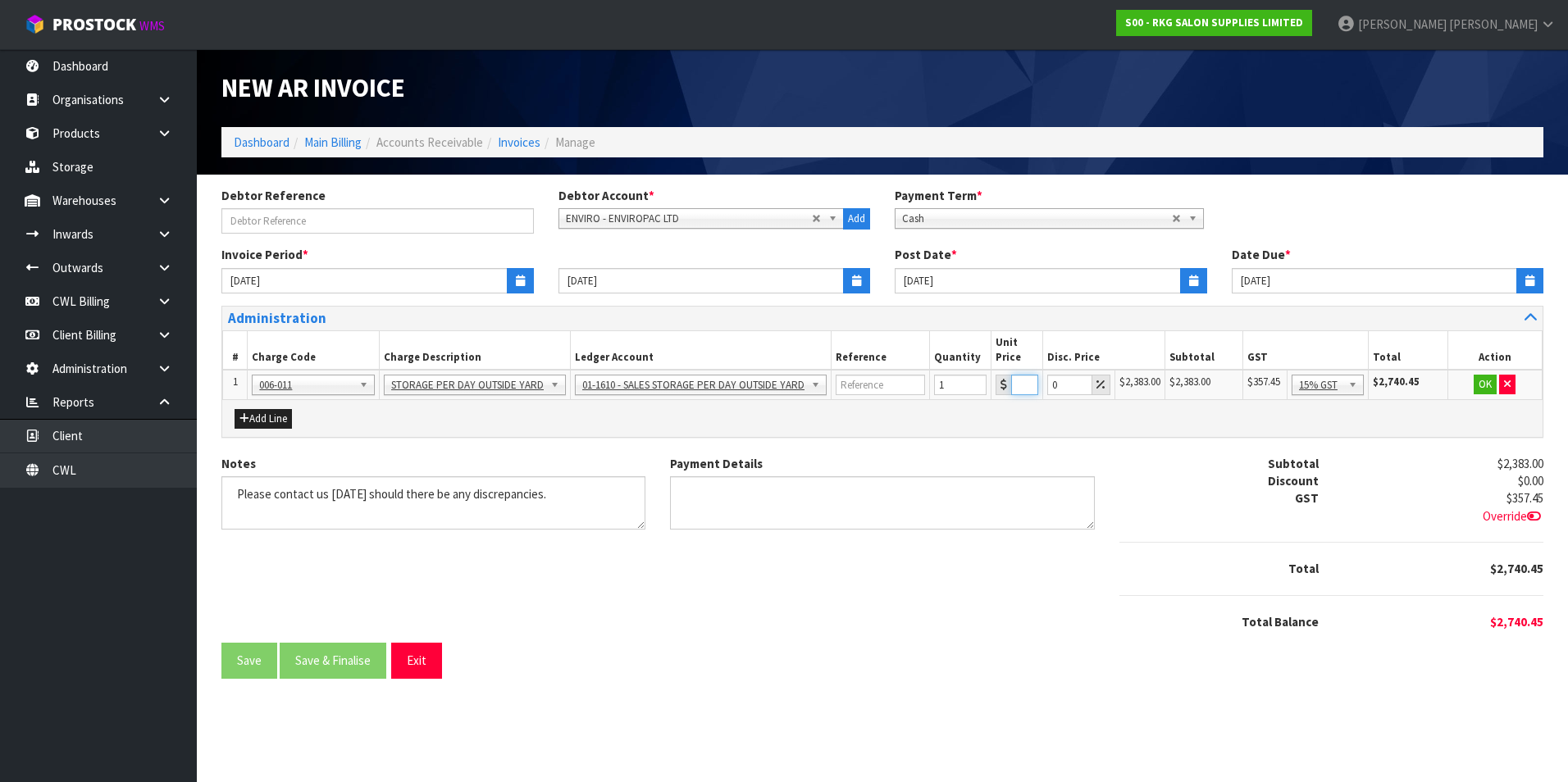
scroll to position [0, 28]
type input "2383.33"
click at [1479, 387] on button "OK" at bounding box center [1485, 385] width 23 height 20
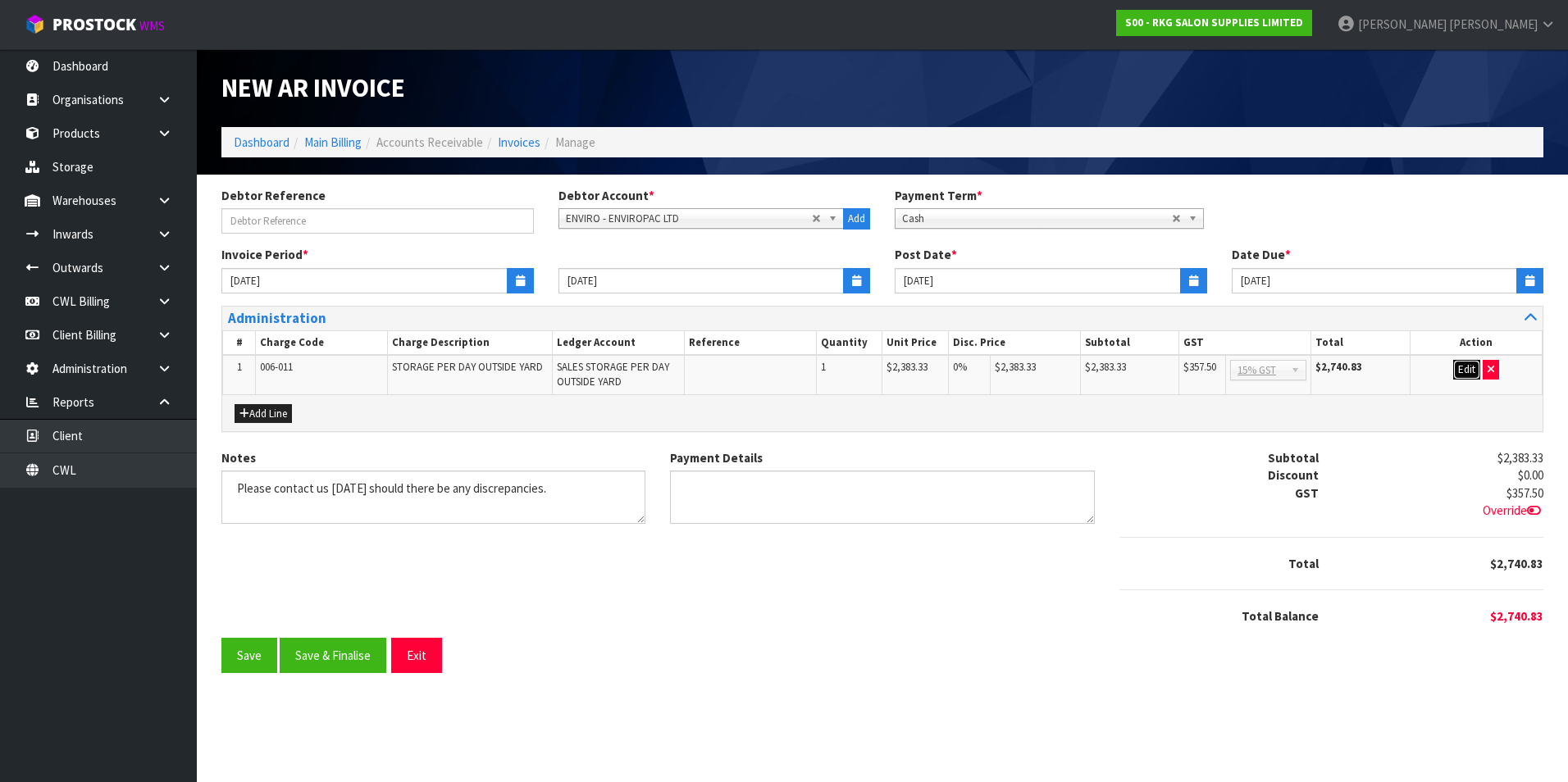
click at [1470, 367] on button "Edit" at bounding box center [1467, 370] width 27 height 20
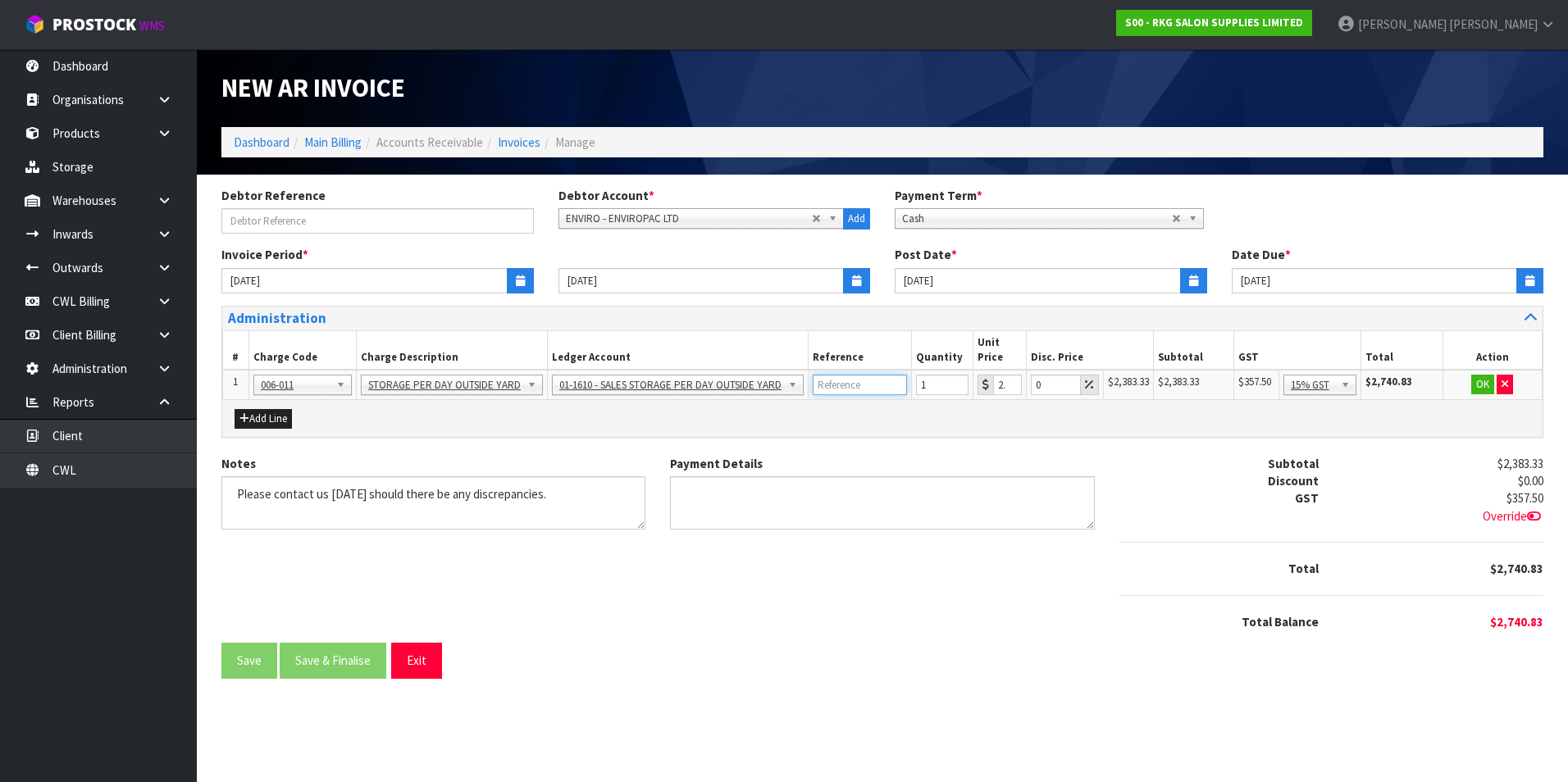
click at [847, 382] on input "text" at bounding box center [860, 385] width 94 height 21
type input "YARD RENTAL 26.8.25-25.9.25"
drag, startPoint x: 1485, startPoint y: 386, endPoint x: 1160, endPoint y: 406, distance: 325.6
click at [1484, 386] on button "OK" at bounding box center [1482, 385] width 23 height 20
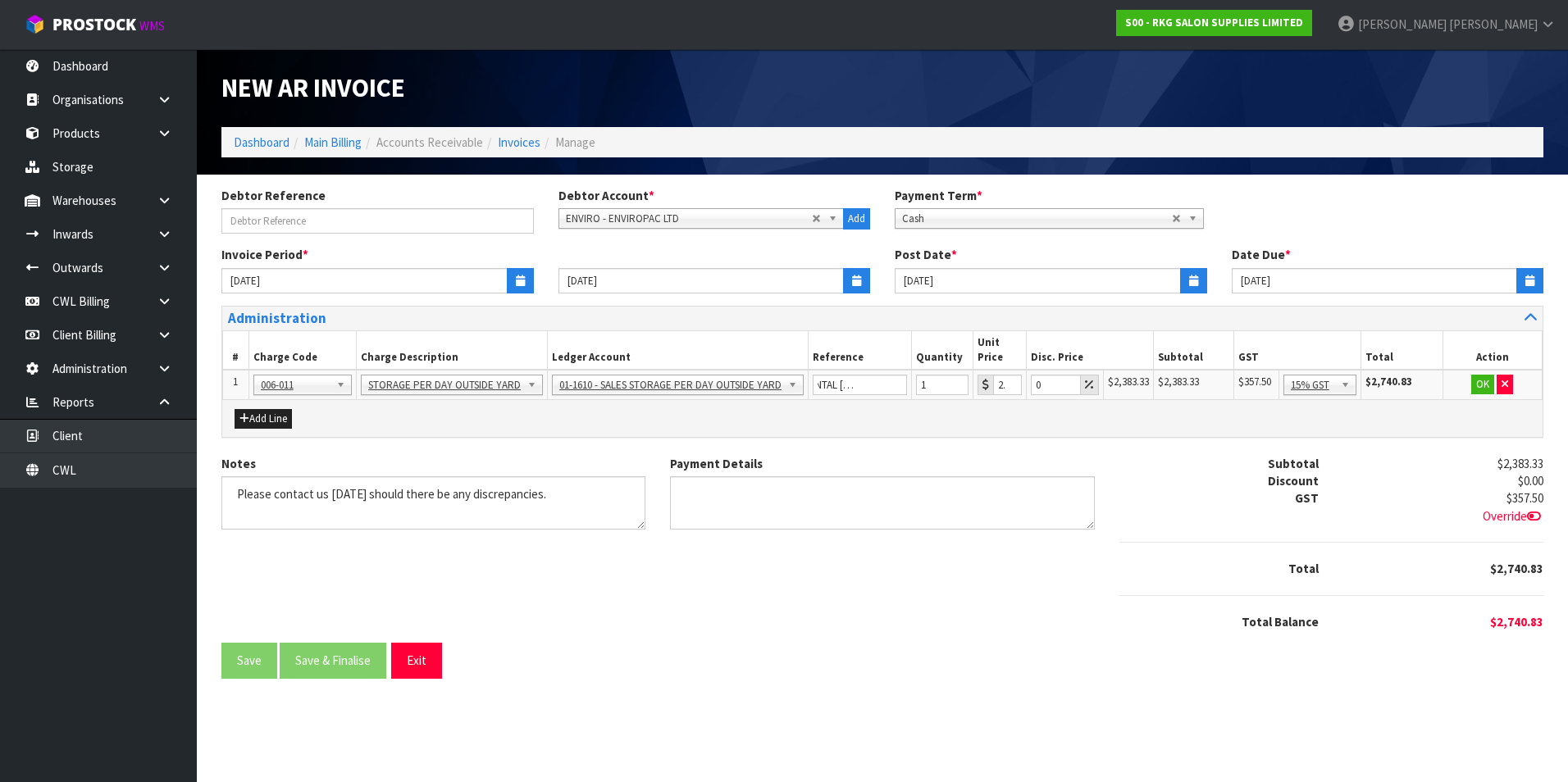
scroll to position [0, 0]
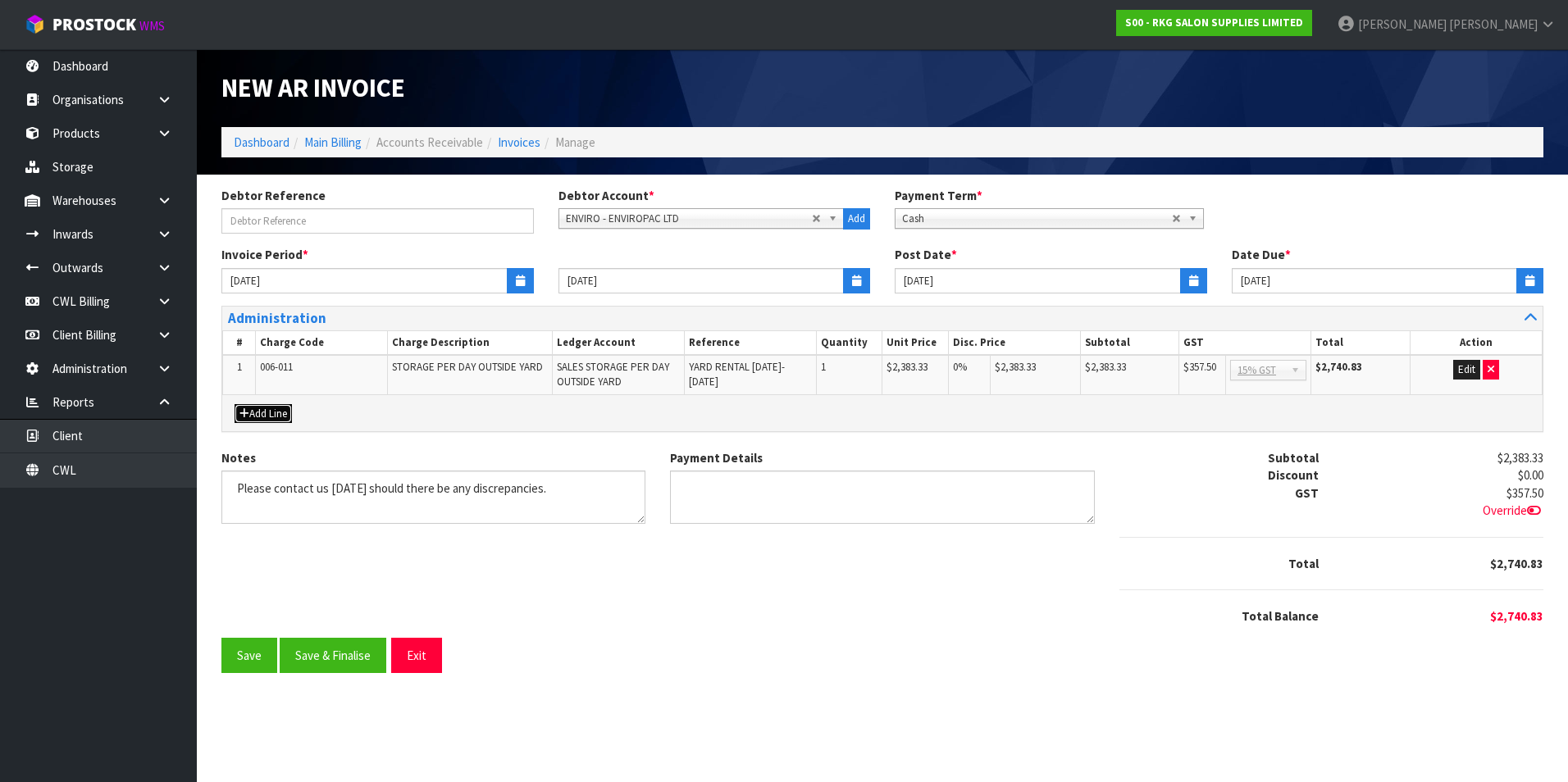
click at [284, 418] on button "Add Line" at bounding box center [263, 414] width 58 height 20
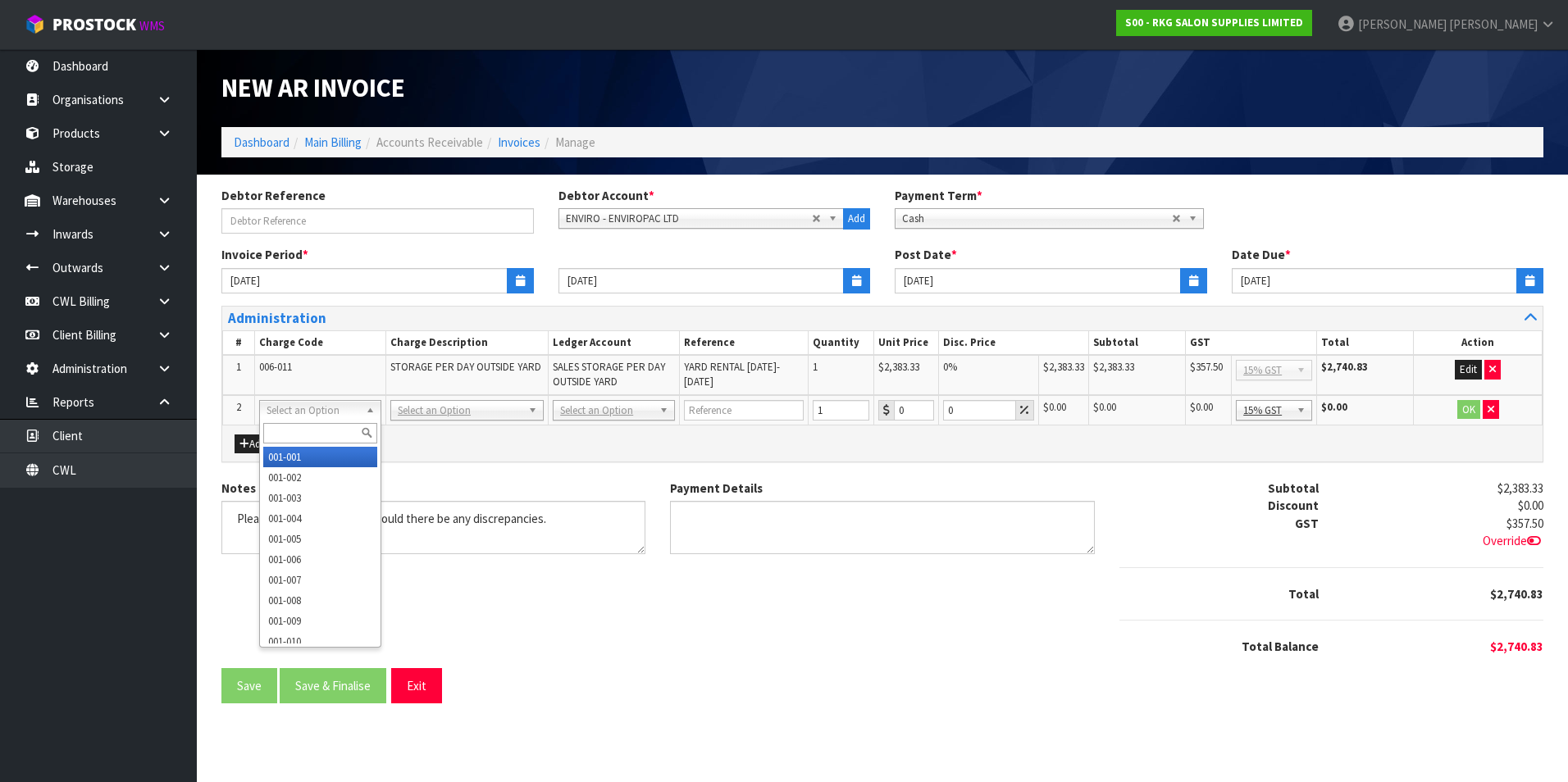
click at [289, 433] on input "text" at bounding box center [320, 433] width 114 height 21
type input "006-011"
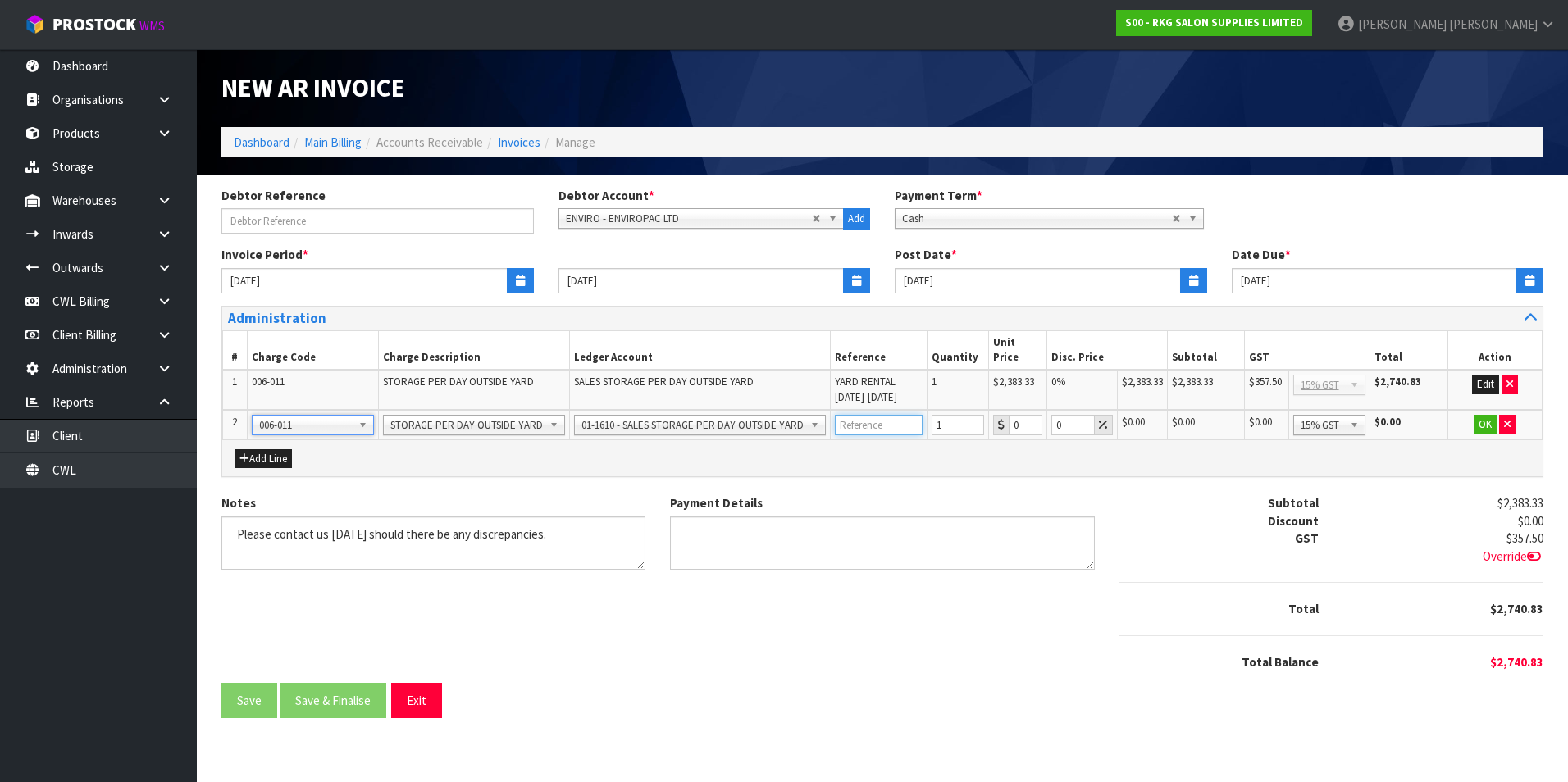
click at [875, 415] on input "text" at bounding box center [878, 425] width 87 height 21
click at [904, 415] on input "CONTAINERS" at bounding box center [878, 425] width 87 height 21
paste input "SEGU2278788"
click at [907, 415] on input "CONTAINERS SEGU2278788," at bounding box center [878, 425] width 87 height 21
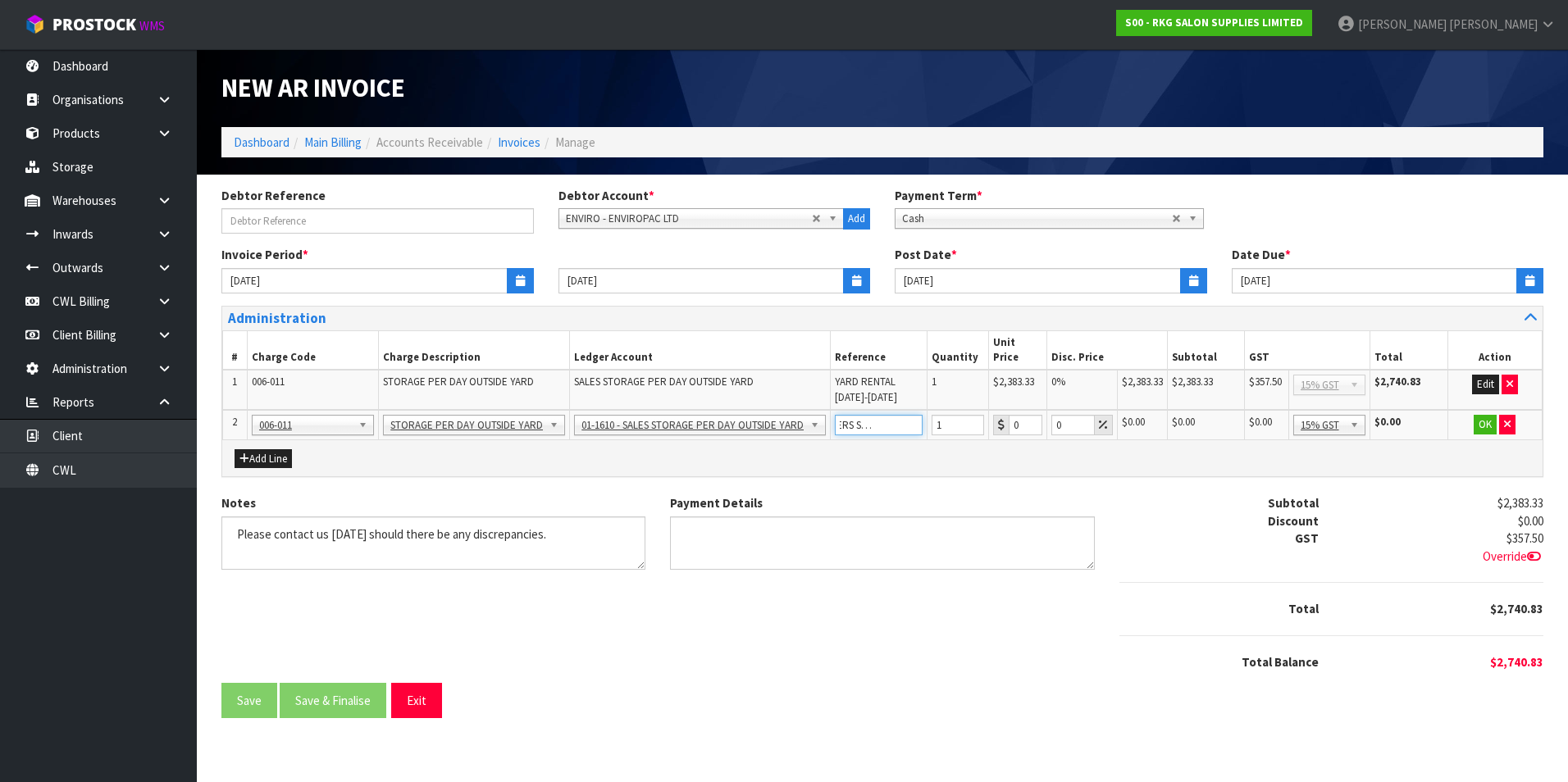
paste input "TXGU8744558"
click at [912, 415] on input "CONTAINERS SEGU2278788, TXGU8744558," at bounding box center [878, 425] width 87 height 21
paste input "MRKU3452327"
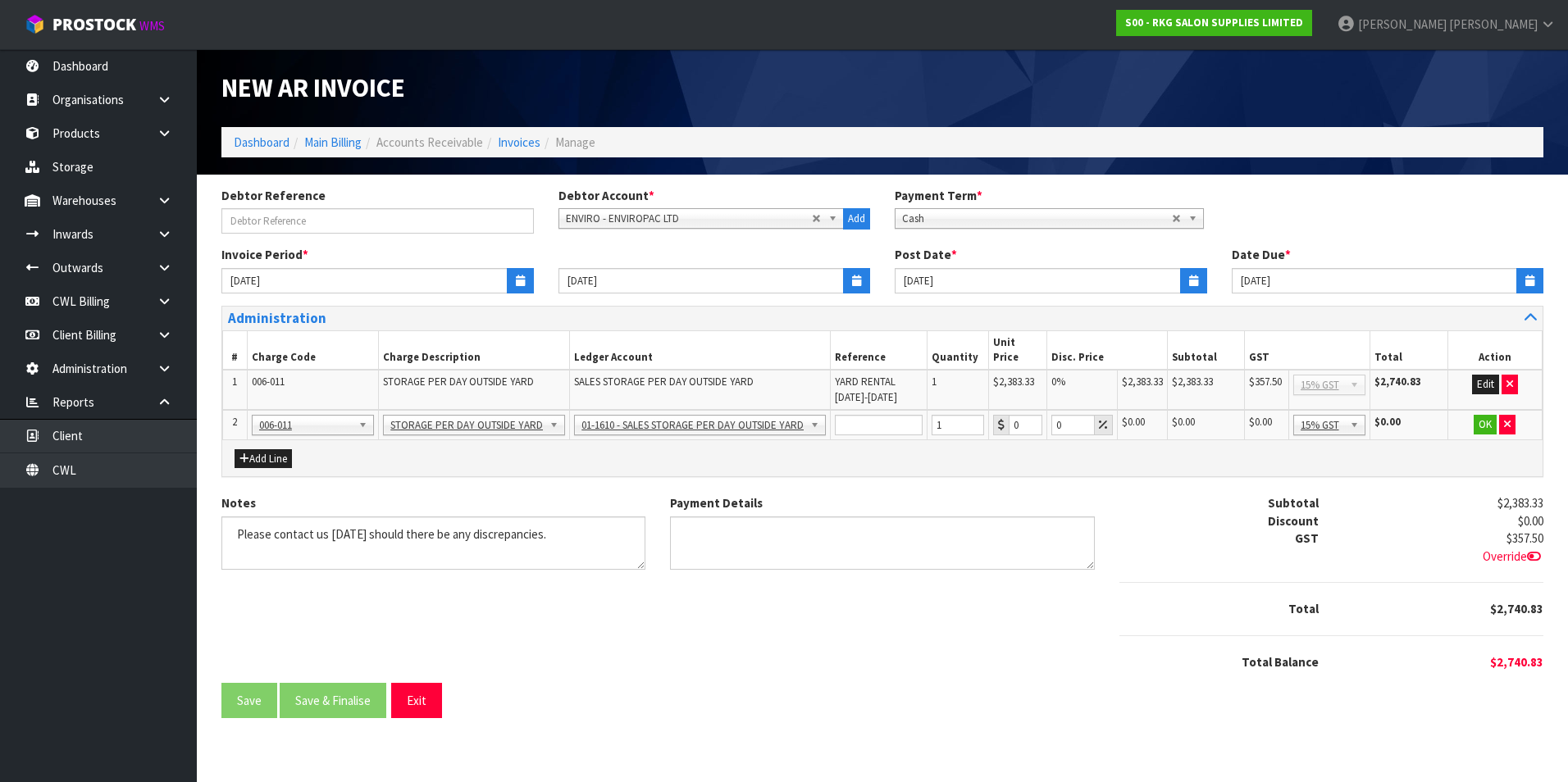
scroll to position [0, 0]
click at [916, 415] on input "CONTAINERS SEGU2278788, TXGU8744558, MRKU3452327," at bounding box center [878, 425] width 87 height 21
paste input "MRSU8331995"
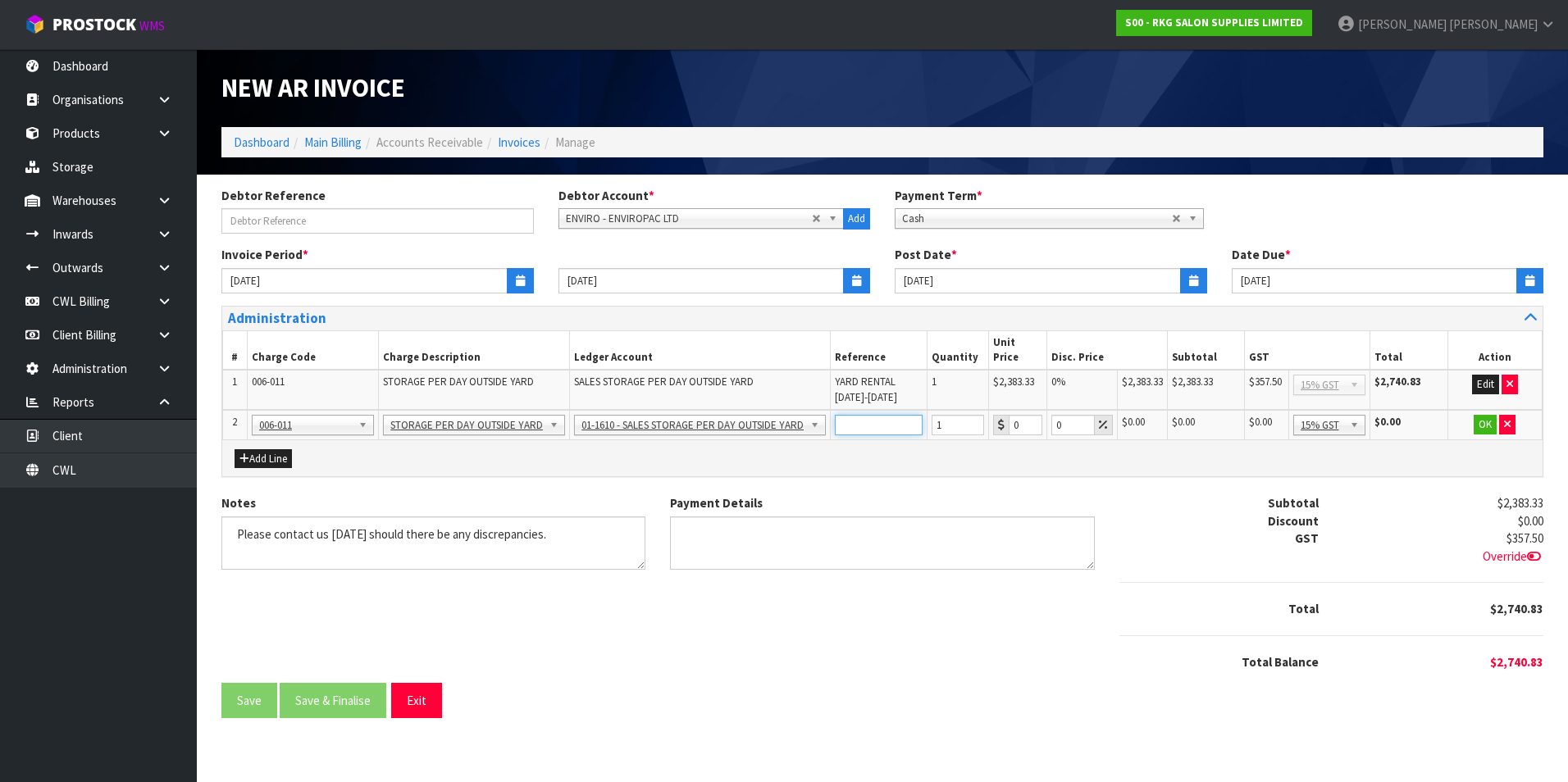
type input "CONTAINERS SEGU2278788, TXGU8744558, MRKU3452327, MRSU8331995"
click at [234, 517] on textarea "Notes" at bounding box center [434, 544] width 424 height 53
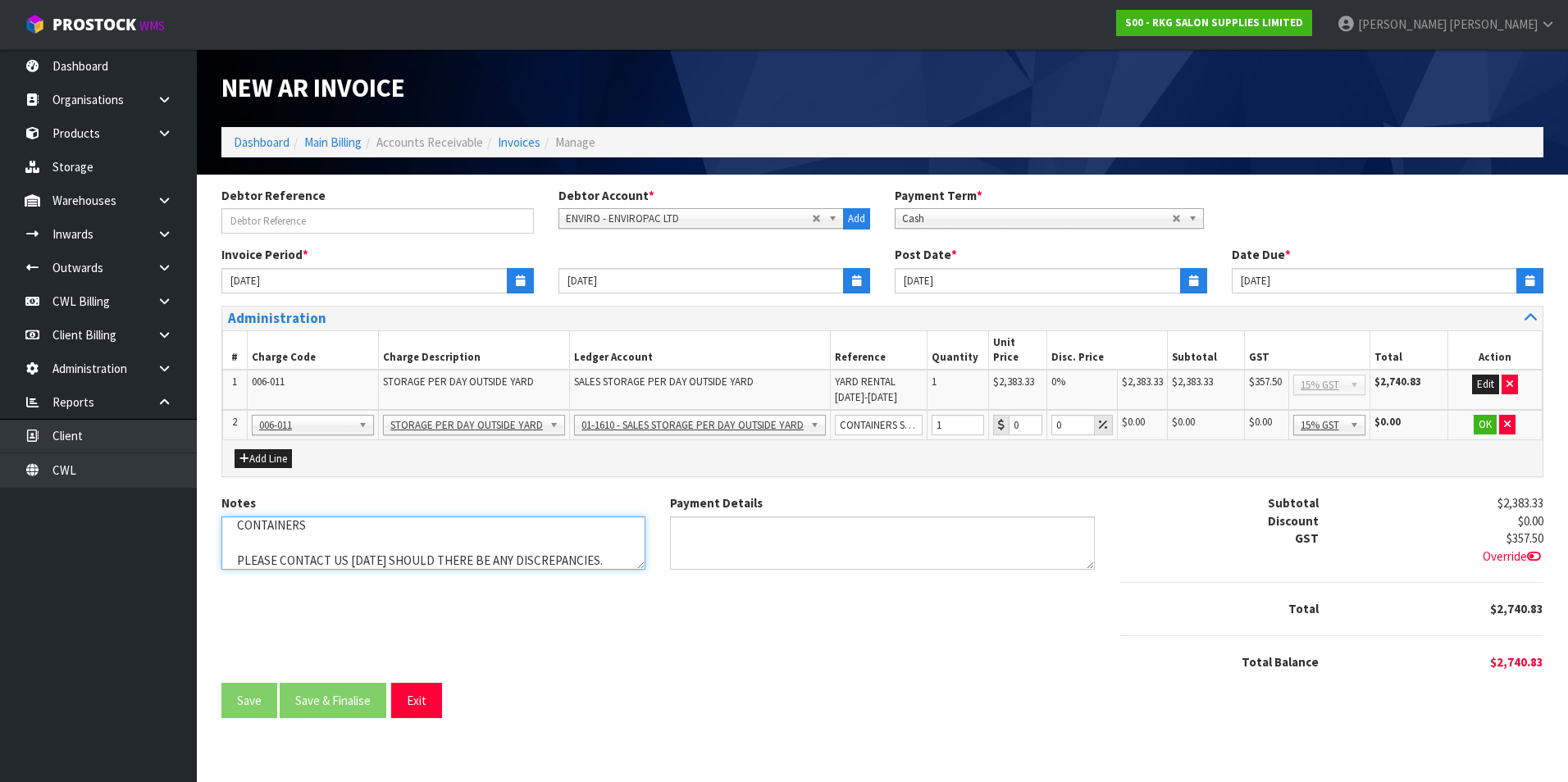
click at [327, 517] on textarea "Notes" at bounding box center [434, 544] width 424 height 53
paste textarea "SEGU2278788 TXGU8744558 MRKU3452327 MRSU8331995"
click at [418, 519] on textarea "Notes" at bounding box center [434, 544] width 424 height 53
type textarea "CONTAINERS SEGU2278788 TXGU8744558 MRKU3452327 MRSU8331995 PLEASE CONTACT US WI…"
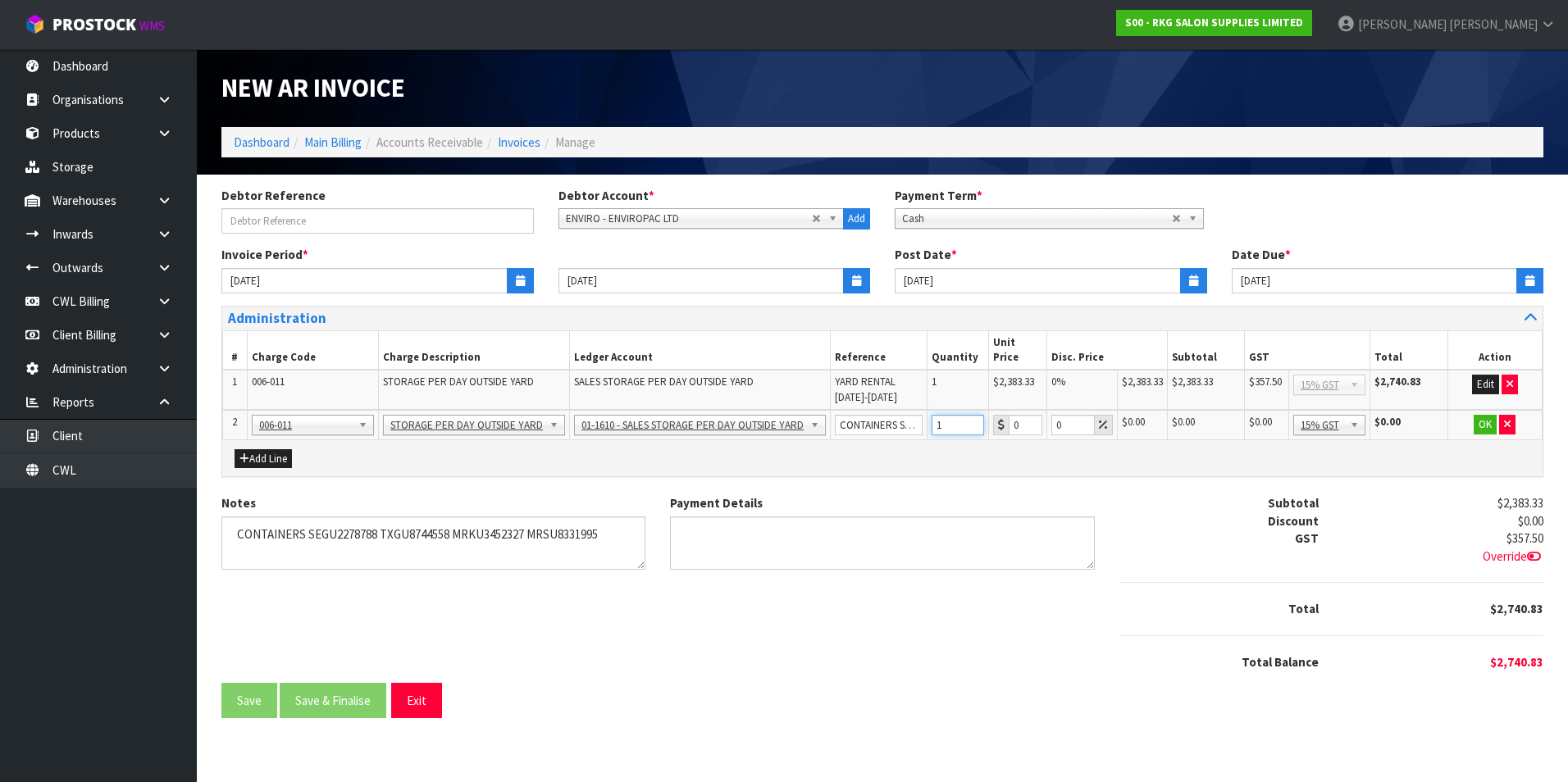
click at [945, 415] on input "1" at bounding box center [957, 425] width 52 height 21
type input "4"
type input "150"
click at [1481, 415] on button "OK" at bounding box center [1485, 425] width 23 height 20
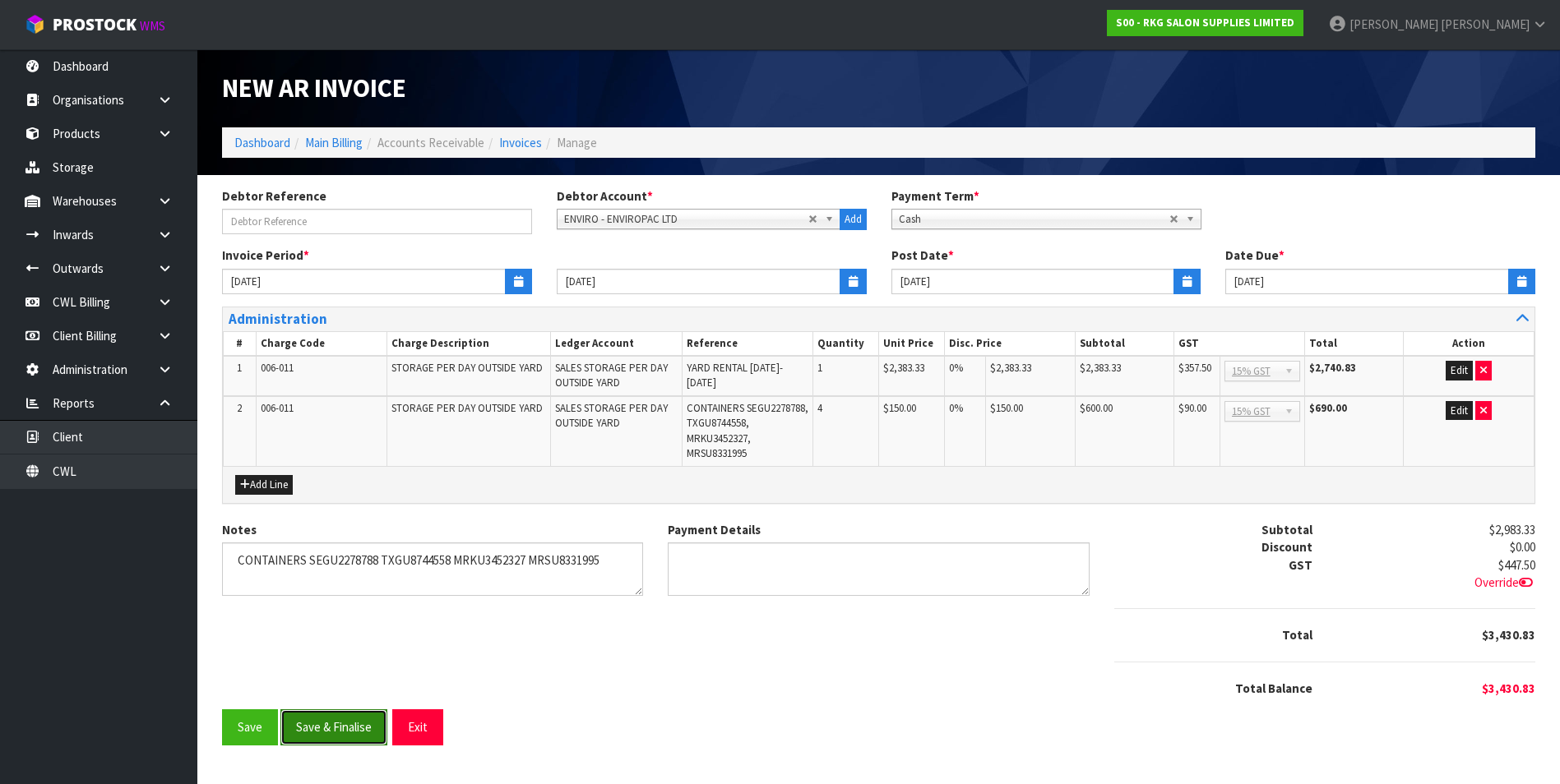
click at [350, 744] on button "Save & Finalise" at bounding box center [334, 727] width 107 height 35
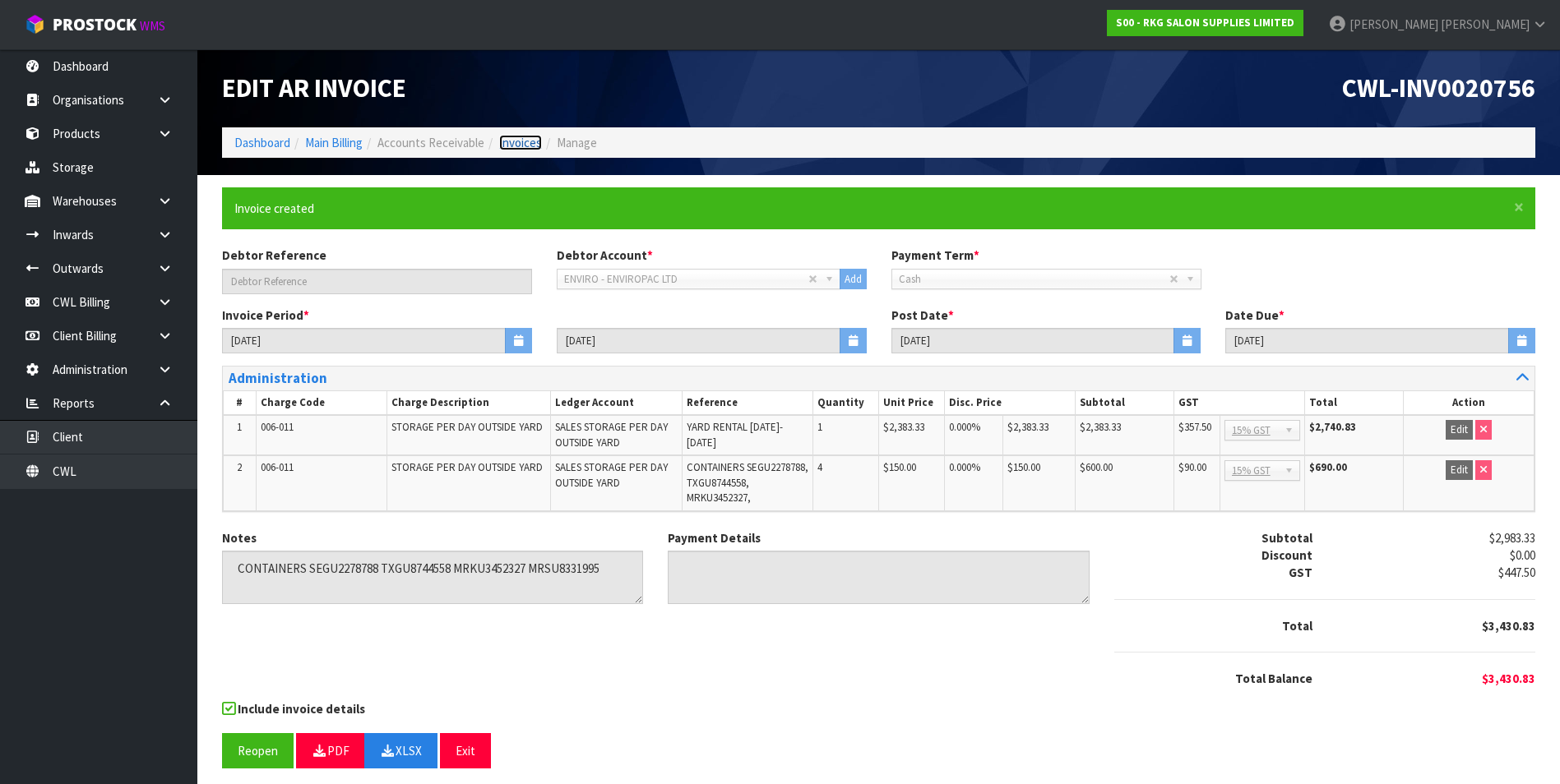
click at [510, 147] on link "Invoices" at bounding box center [520, 143] width 42 height 16
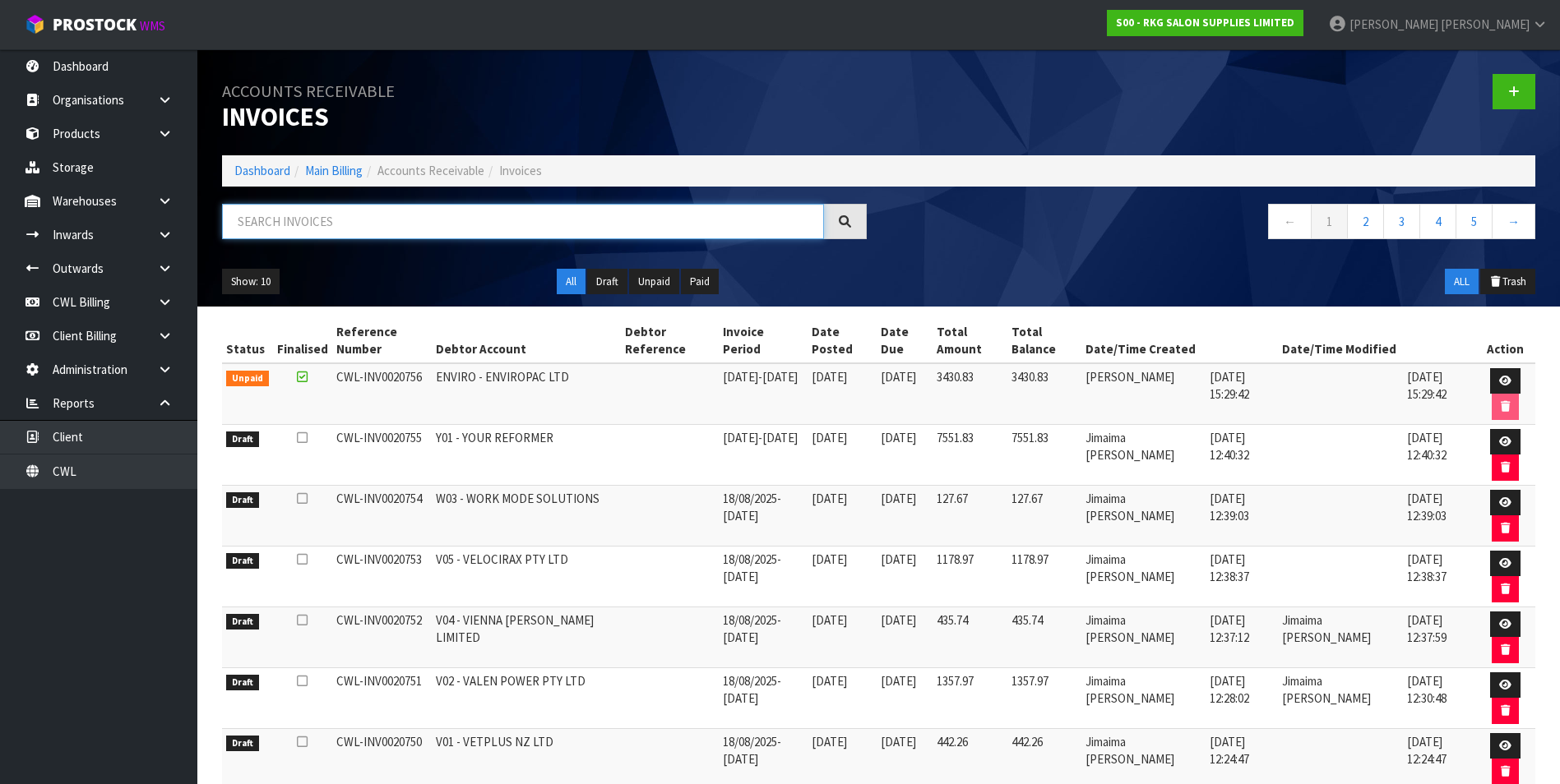
click at [339, 235] on input "text" at bounding box center [524, 221] width 602 height 35
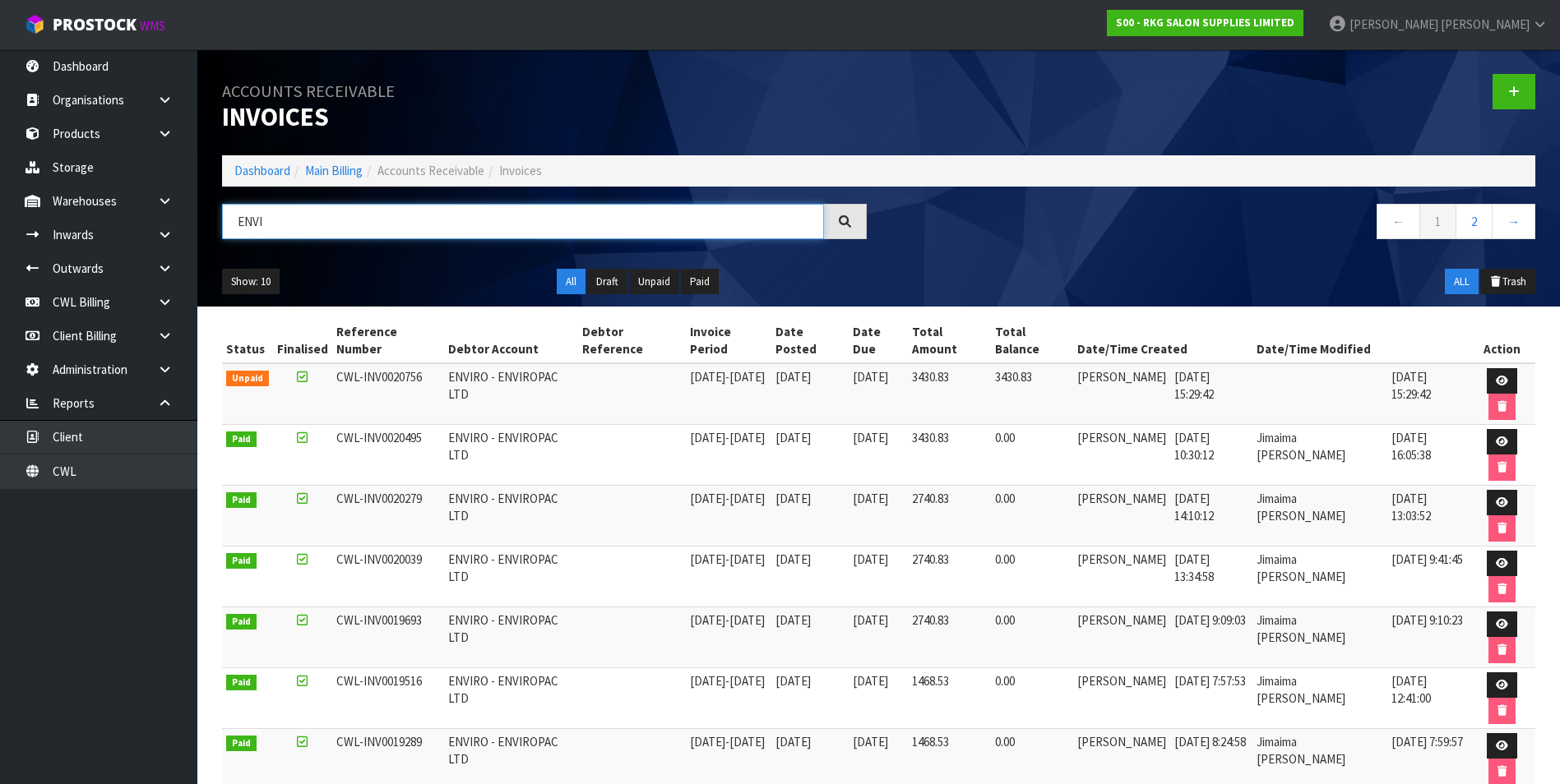
type input "ENVI"
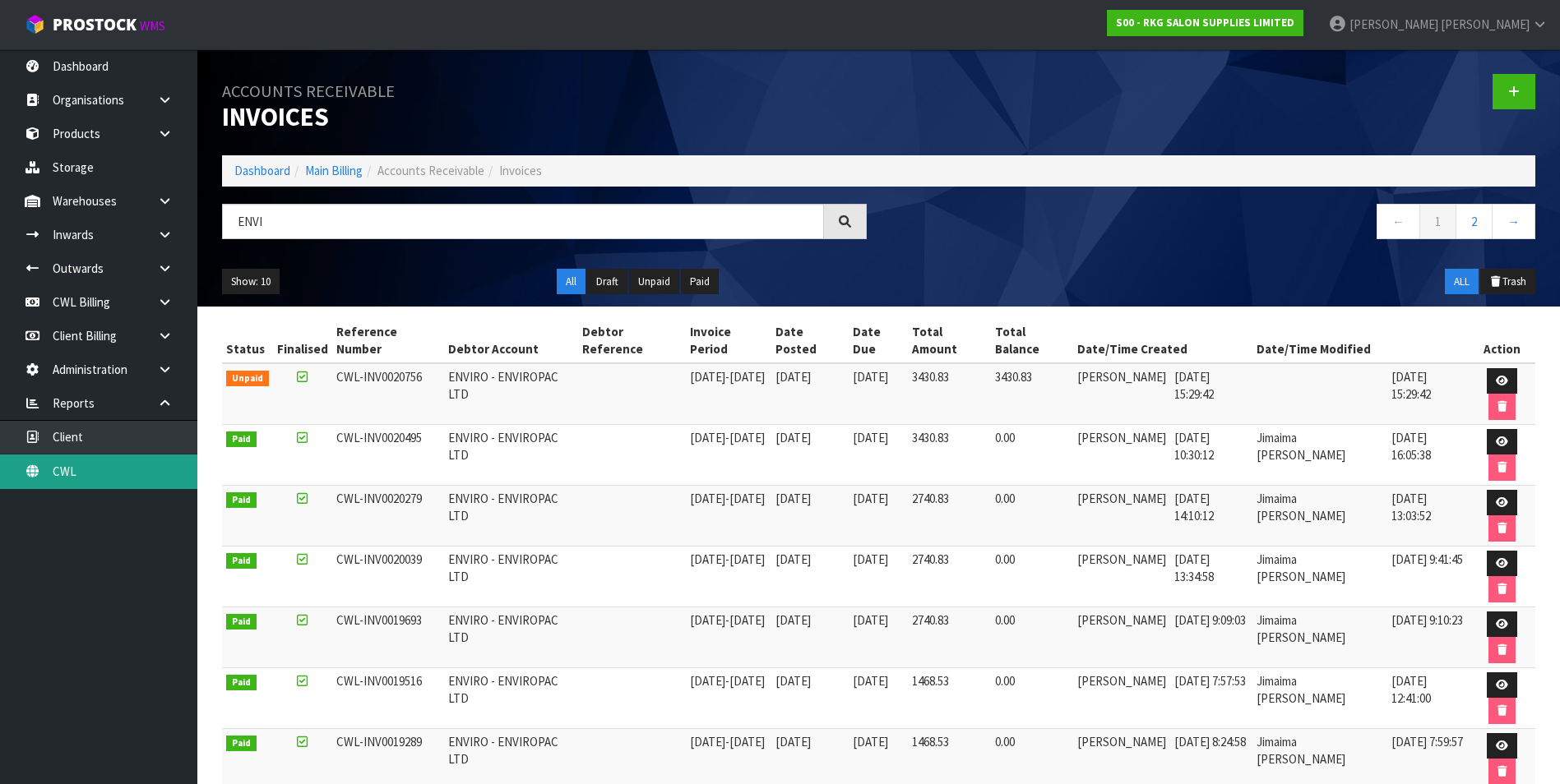
click at [107, 473] on link "CWL" at bounding box center [98, 471] width 198 height 33
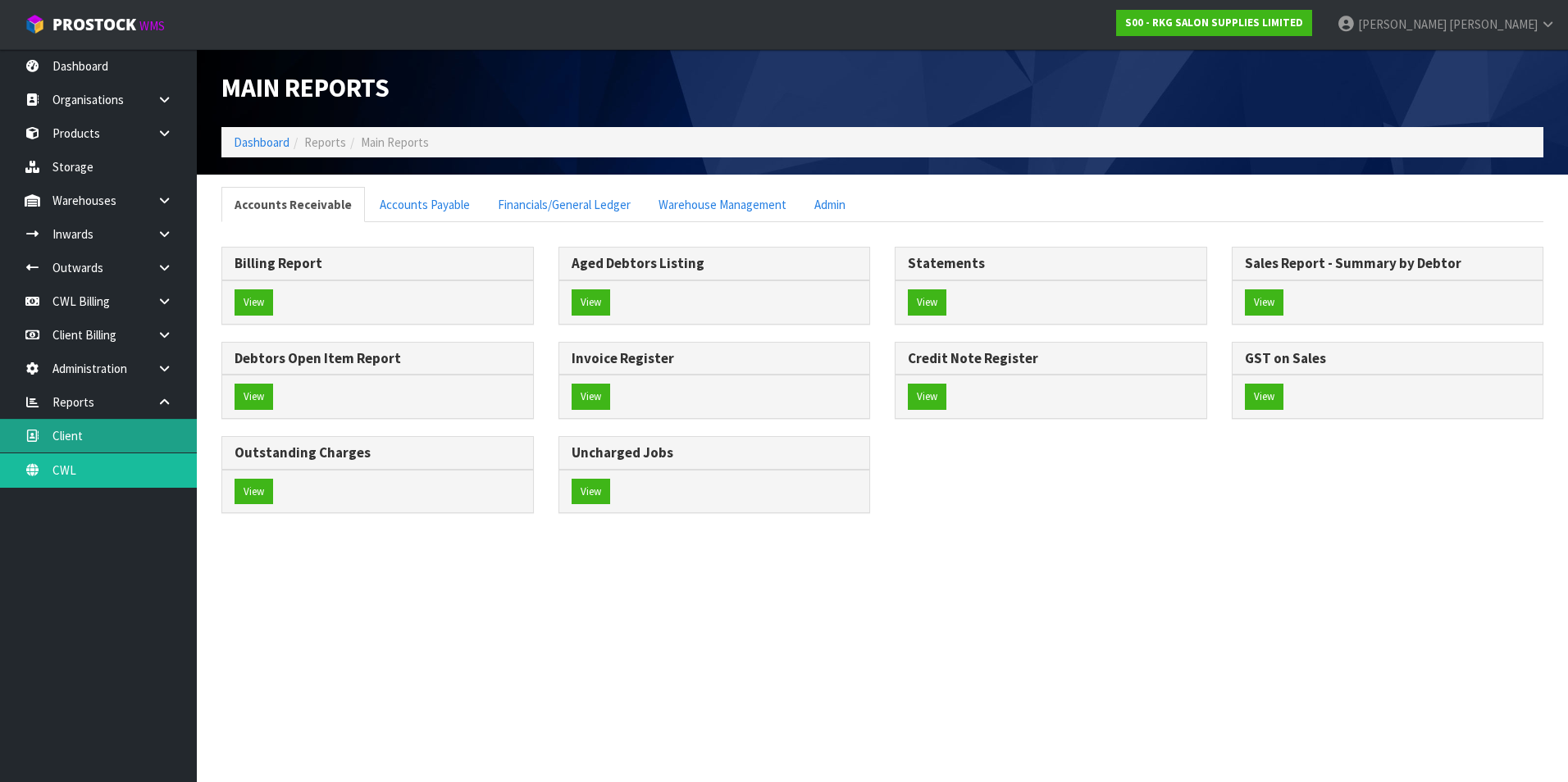
click at [159, 432] on link "Client" at bounding box center [98, 436] width 197 height 33
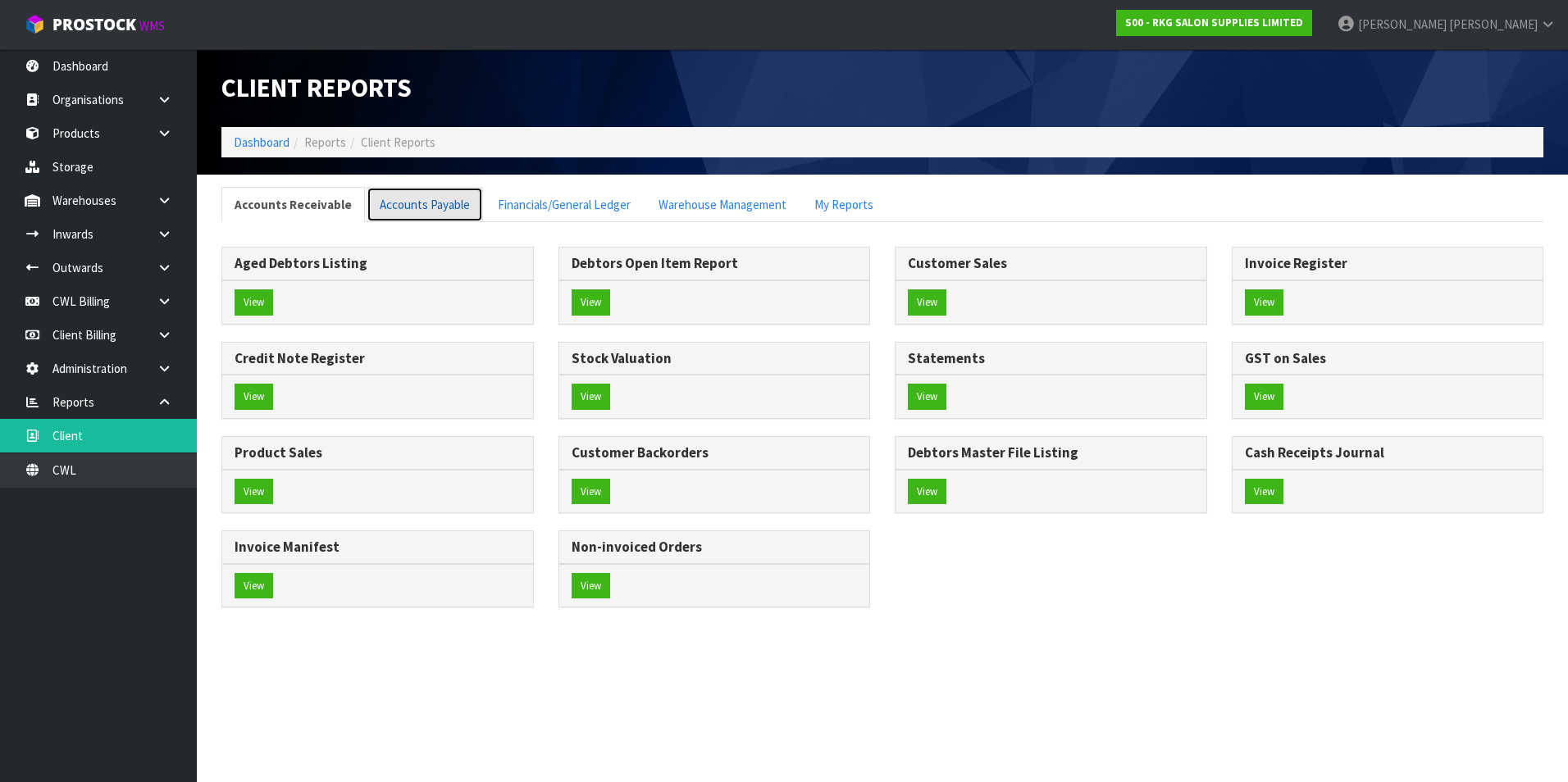
click at [429, 198] on link "Accounts Payable" at bounding box center [425, 205] width 117 height 35
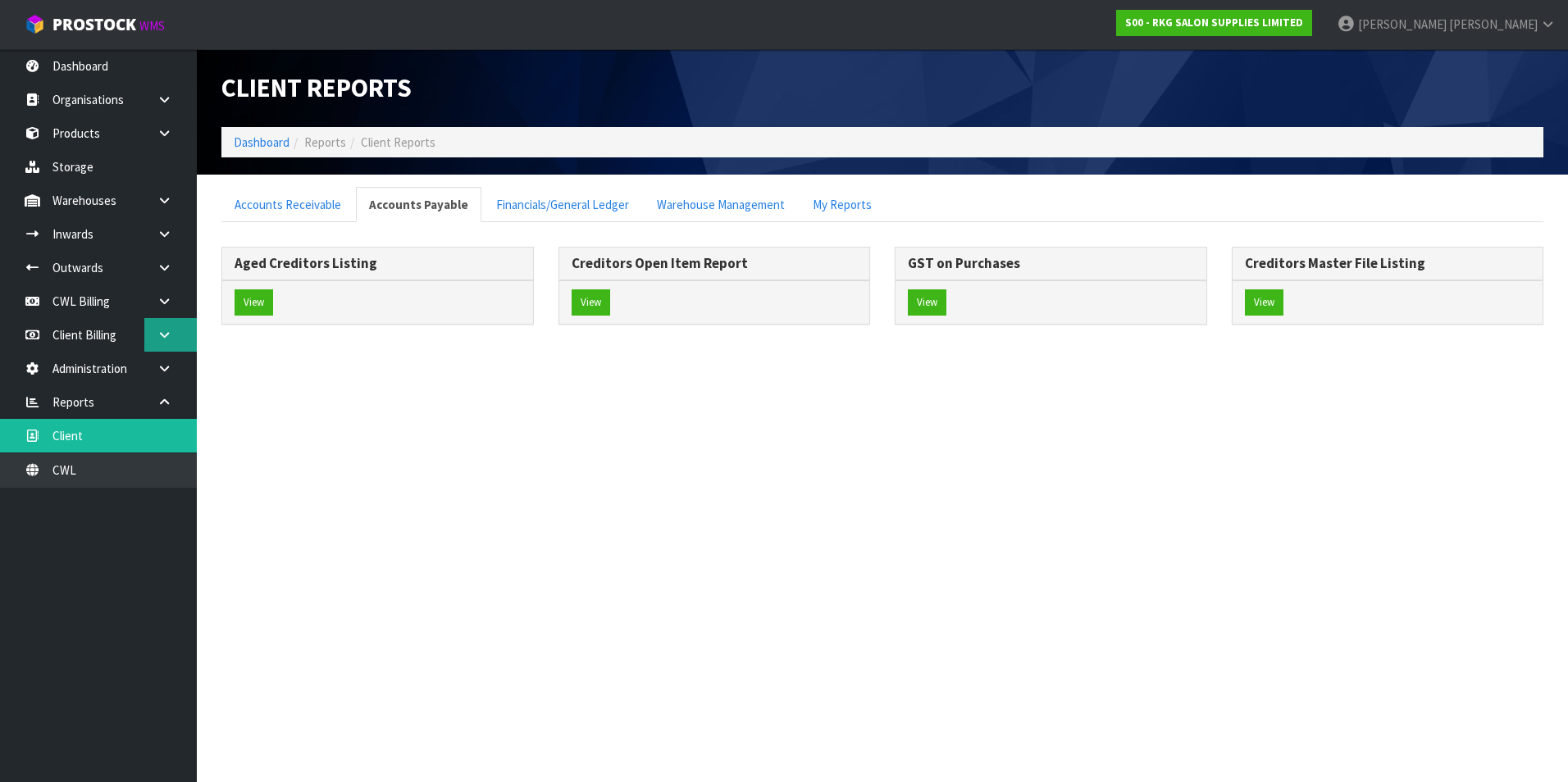
click at [167, 332] on icon at bounding box center [165, 335] width 16 height 13
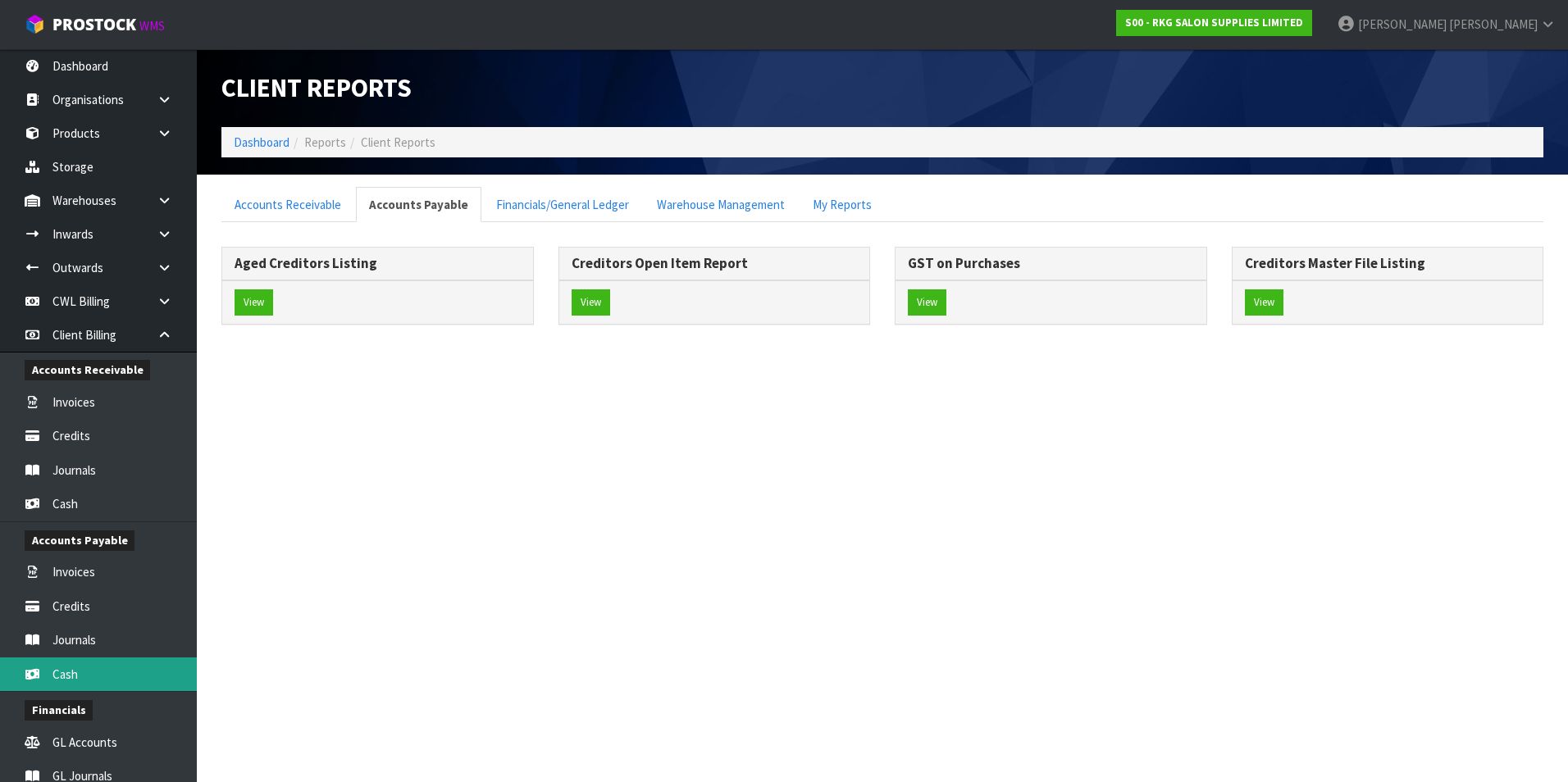
click at [142, 673] on link "Cash" at bounding box center [98, 674] width 197 height 33
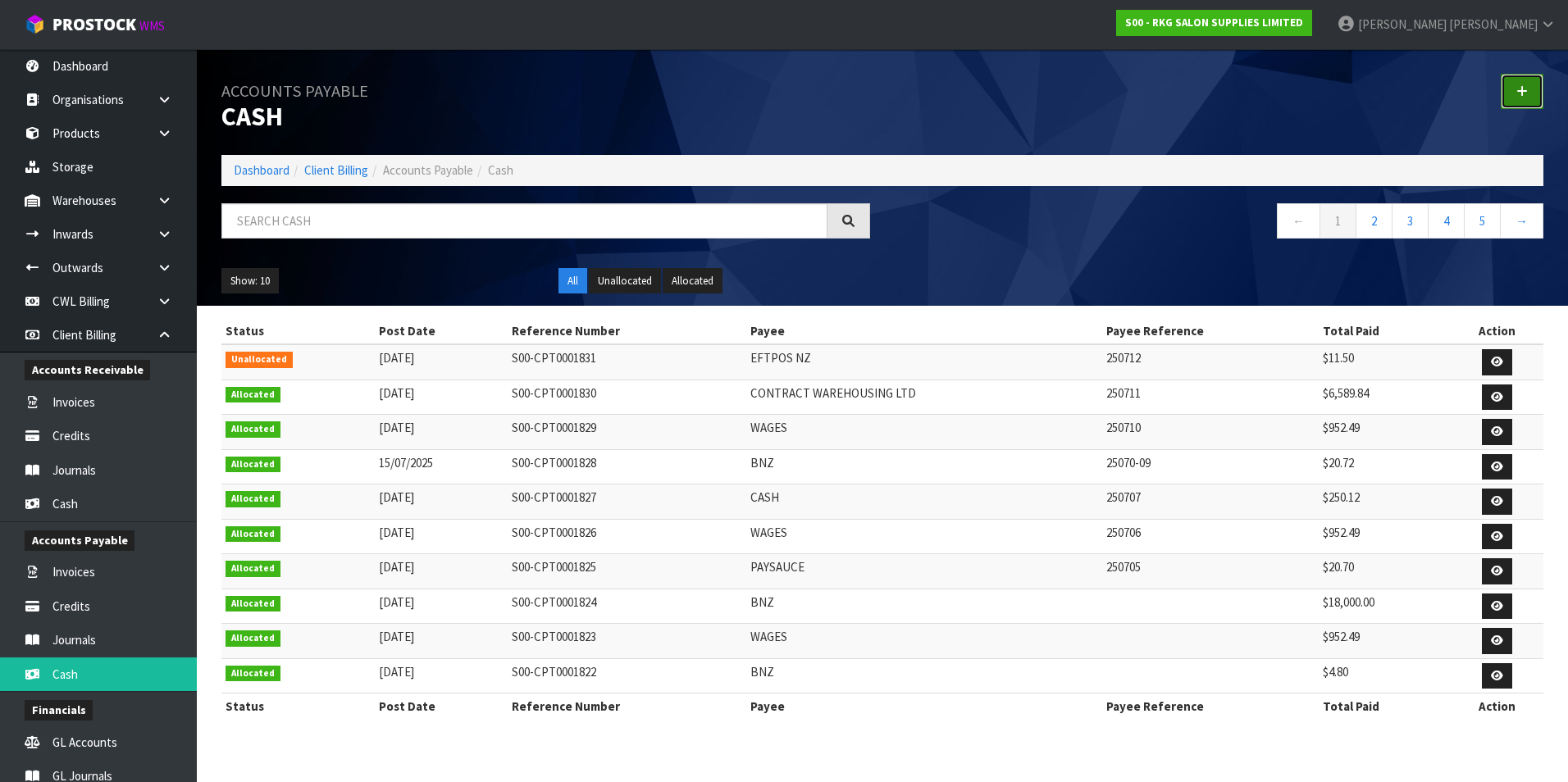
click at [1522, 95] on icon at bounding box center [1522, 91] width 12 height 13
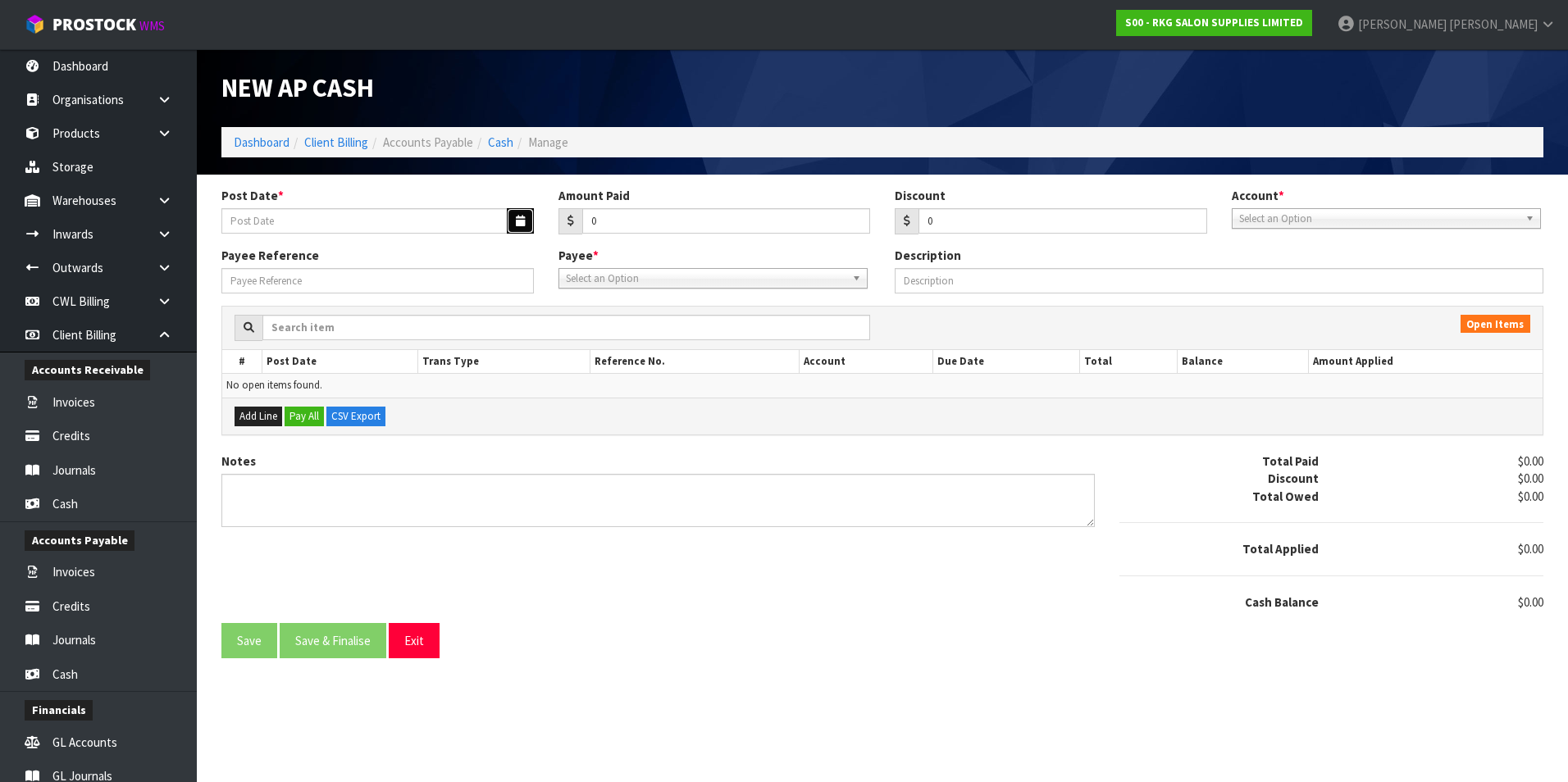
click at [517, 221] on icon "button" at bounding box center [520, 221] width 9 height 11
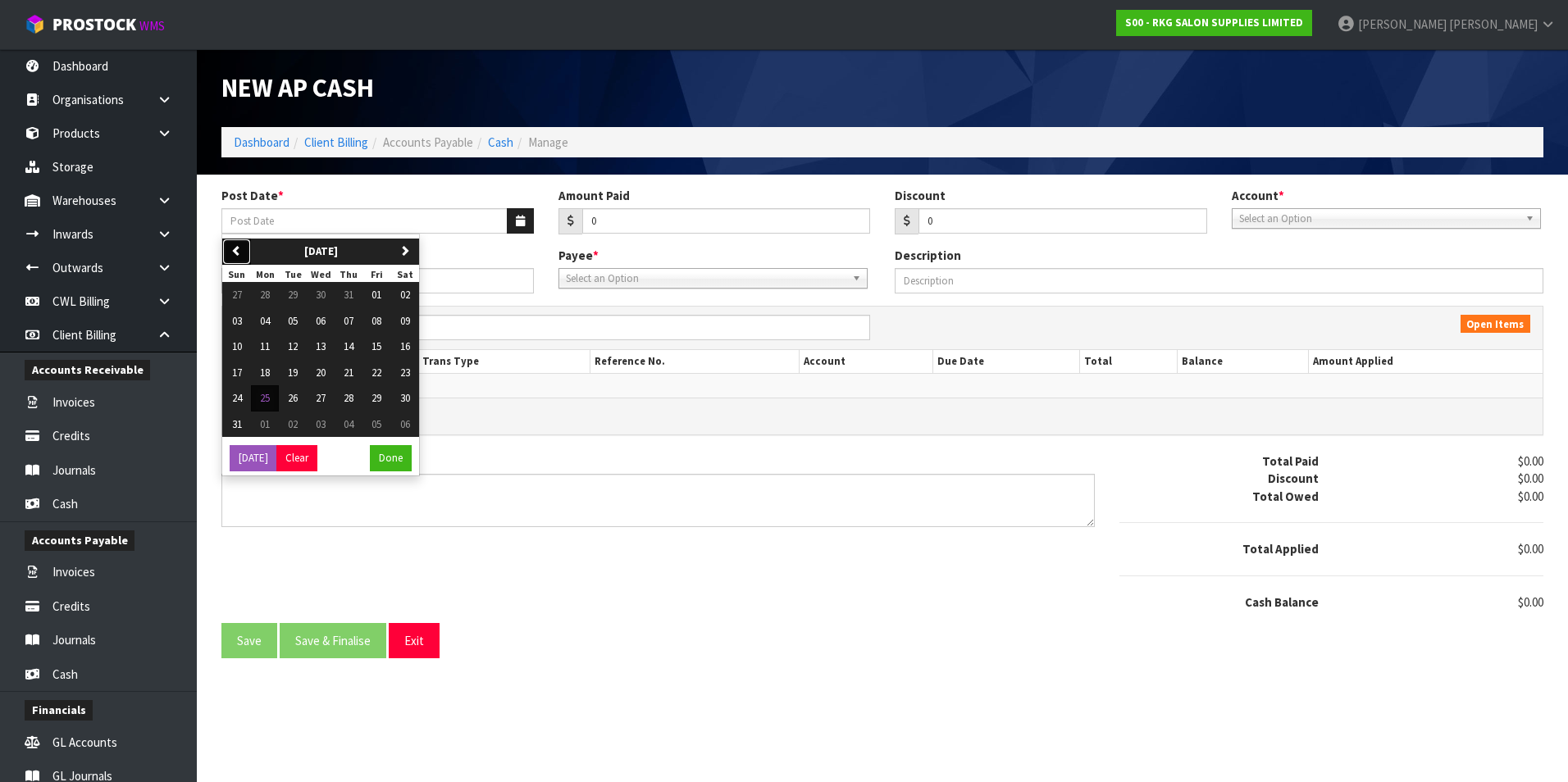
click at [233, 253] on icon "button" at bounding box center [236, 250] width 11 height 11
click at [324, 347] on span "16" at bounding box center [321, 346] width 10 height 14
type input "[DATE]"
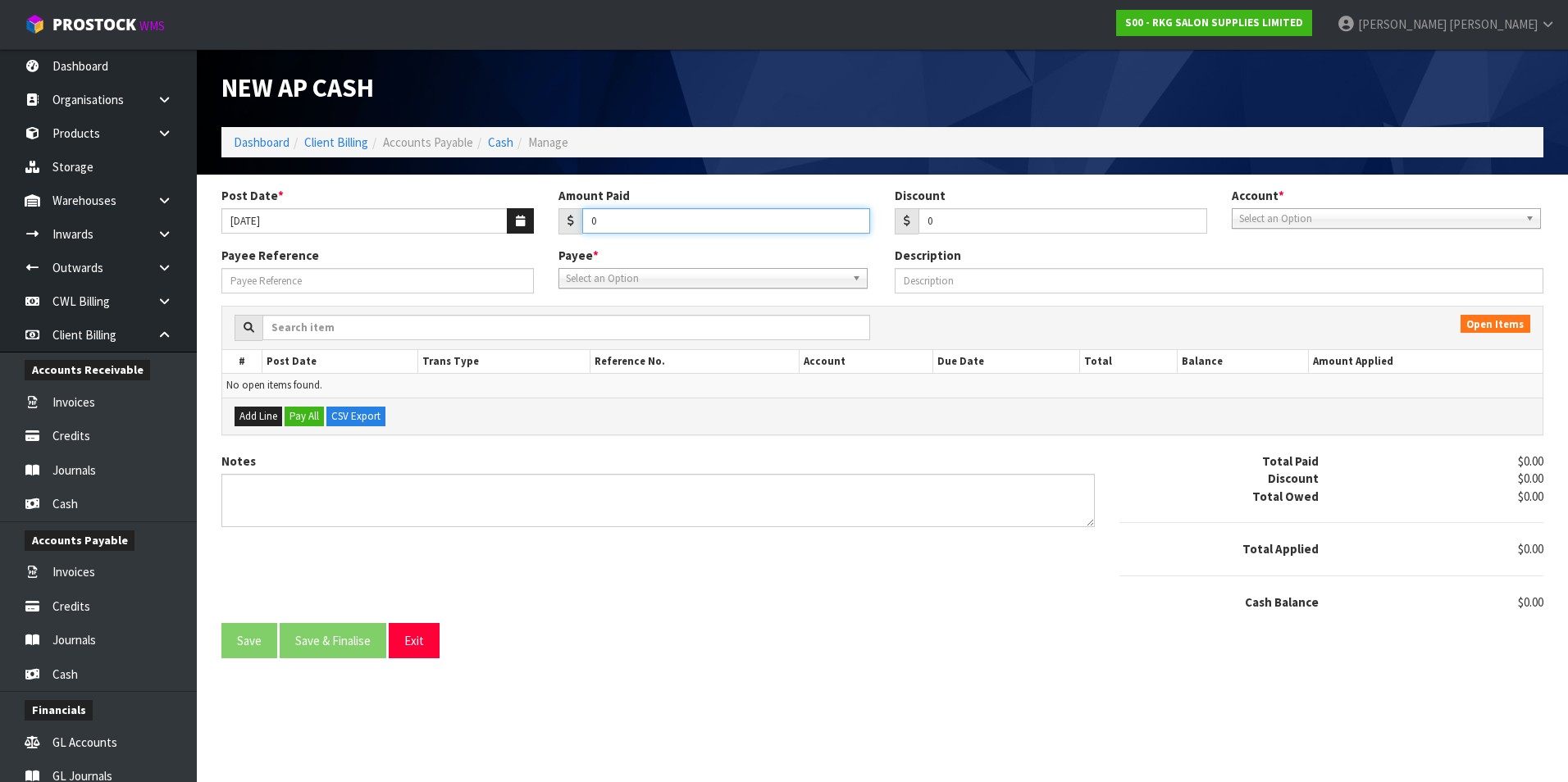
click at [649, 225] on input "0" at bounding box center [726, 221] width 288 height 26
type input "572.70"
click at [1289, 224] on span "Select an Option" at bounding box center [1379, 219] width 280 height 20
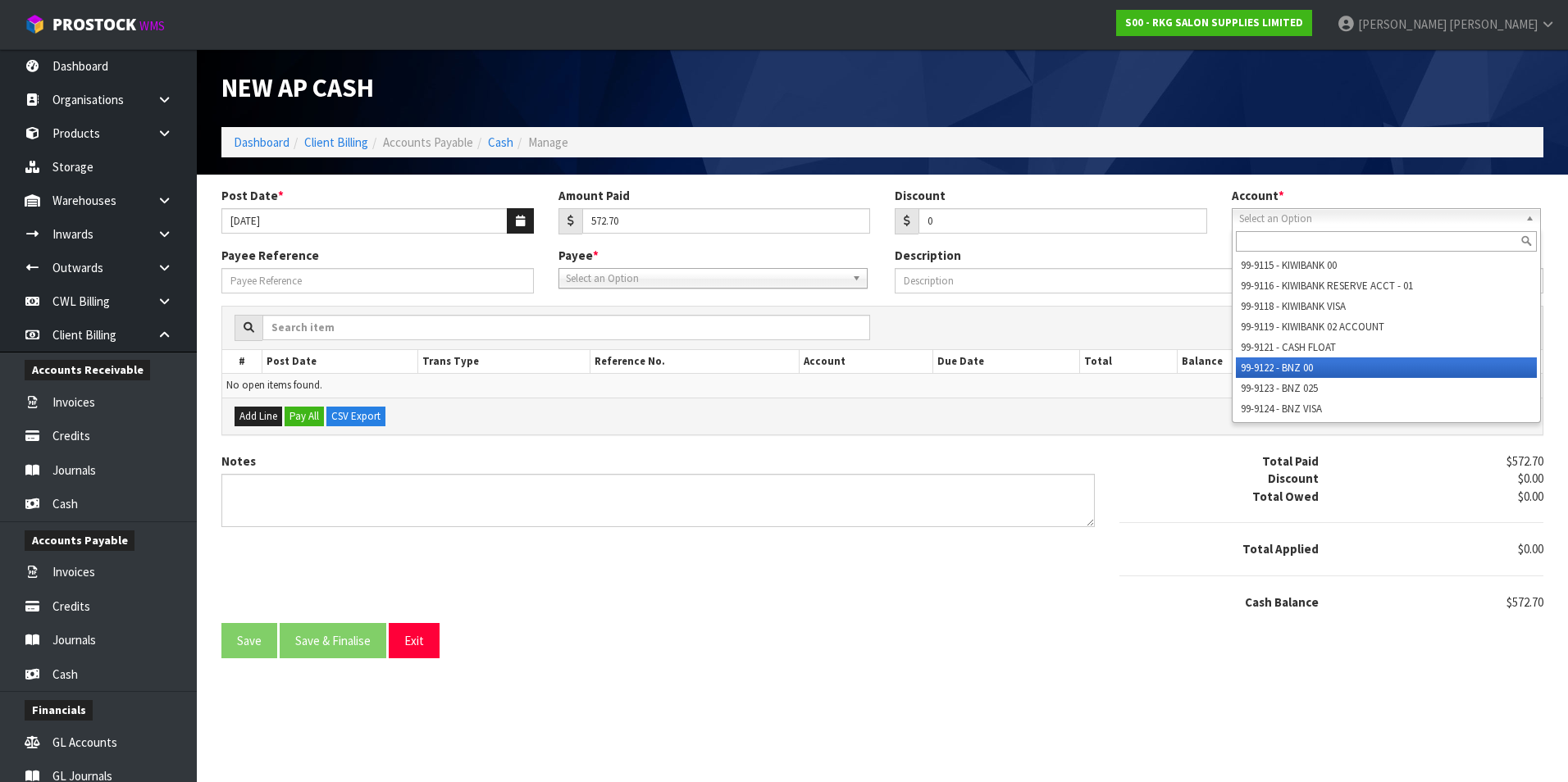
click at [1287, 364] on li "99-9122 - BNZ 00" at bounding box center [1386, 367] width 301 height 21
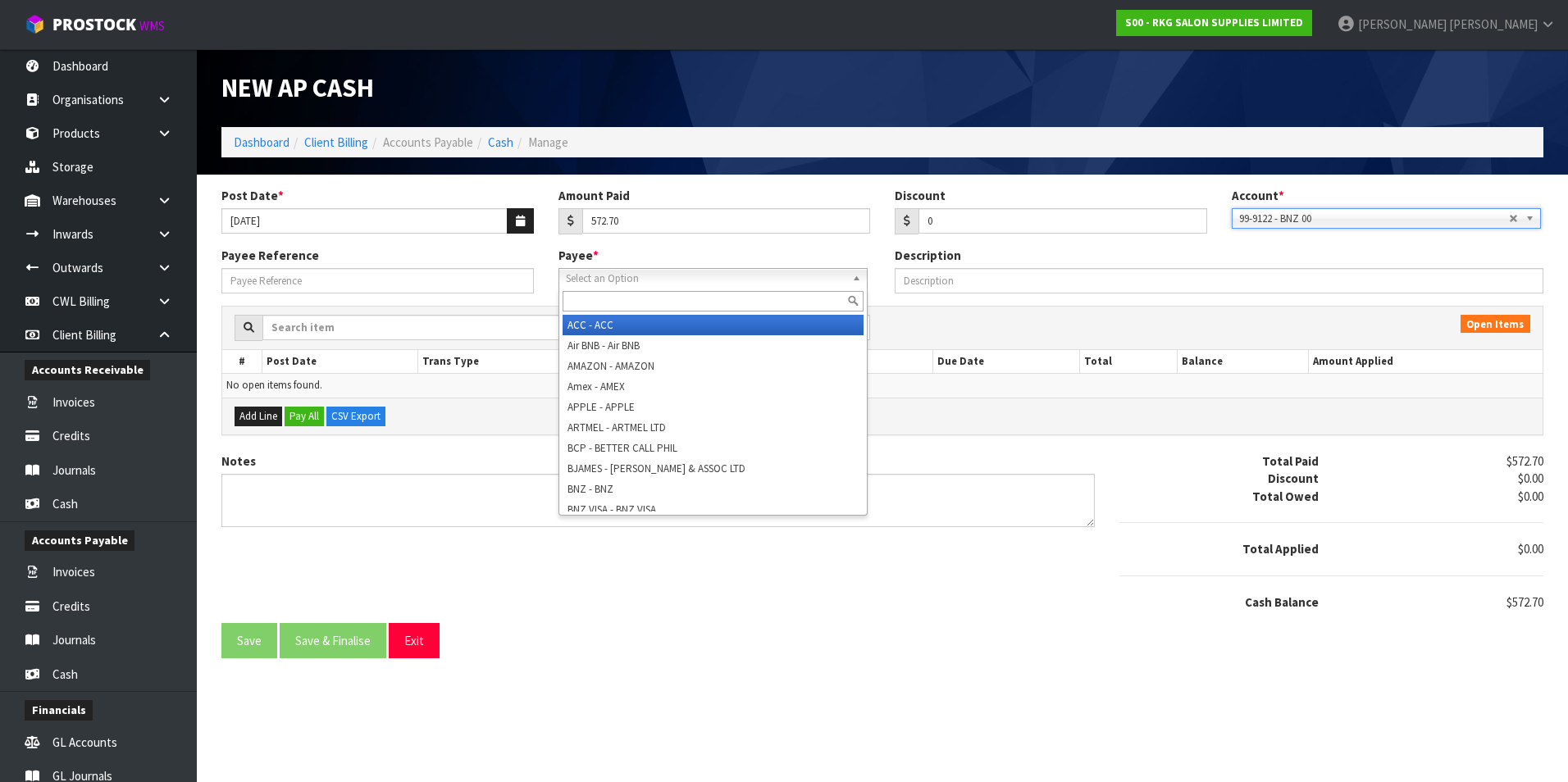
click at [647, 287] on span "Select an Option" at bounding box center [706, 279] width 280 height 20
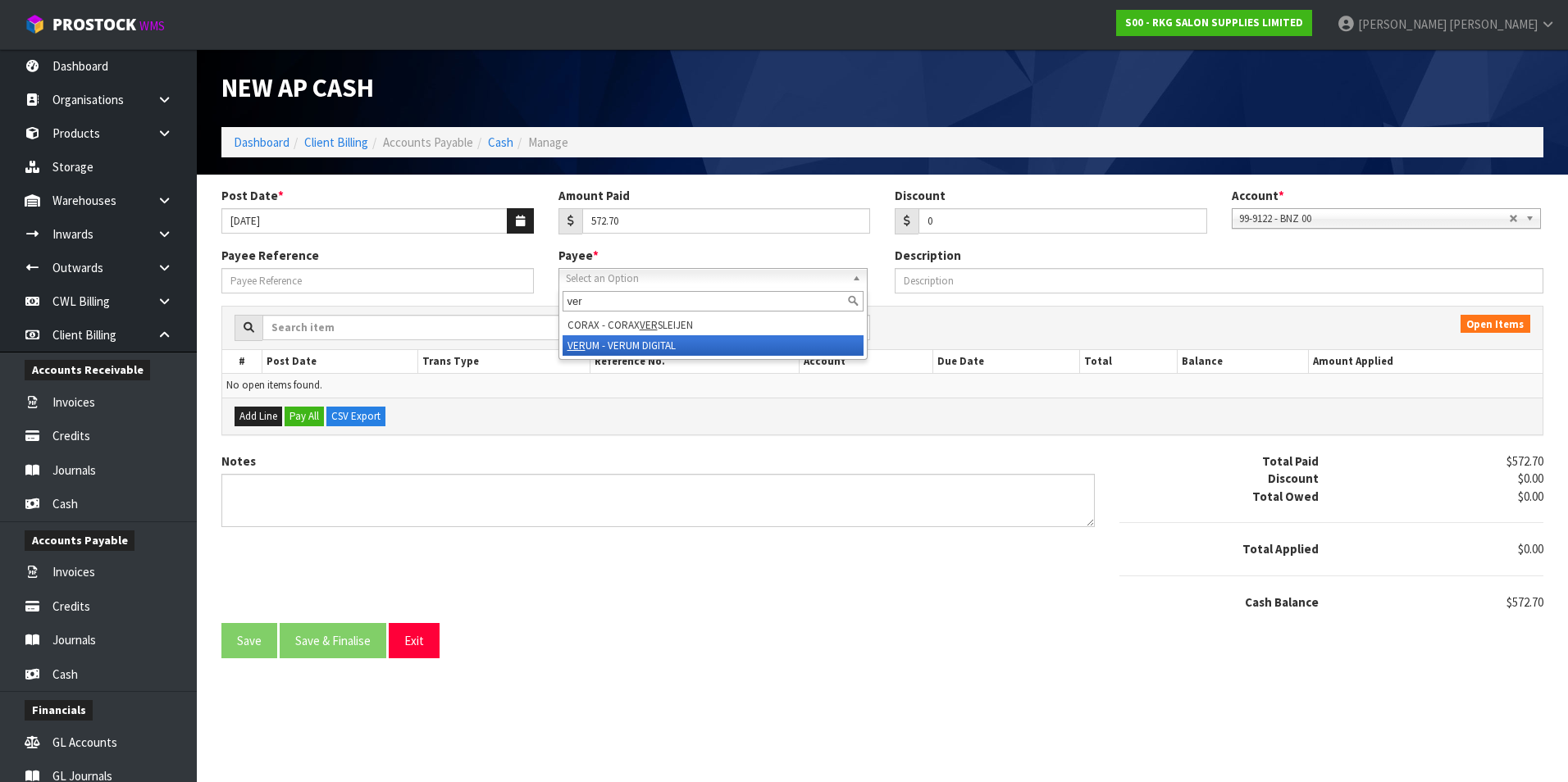
type input "ver"
click at [644, 343] on li "VER UM - VERUM DIGITAL" at bounding box center [712, 345] width 301 height 21
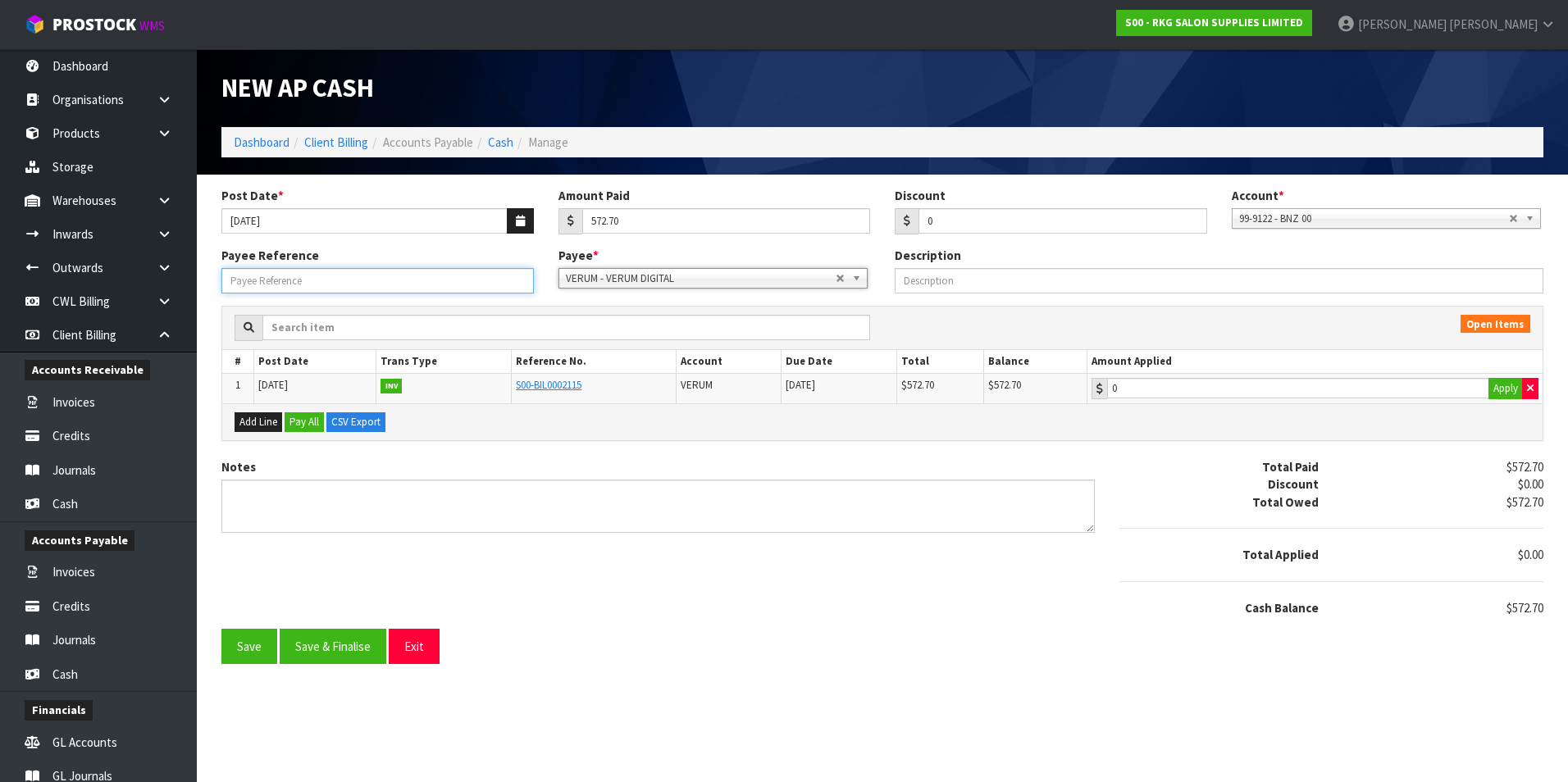
click at [398, 281] on input "Payee Reference" at bounding box center [378, 281] width 312 height 26
type input "250713"
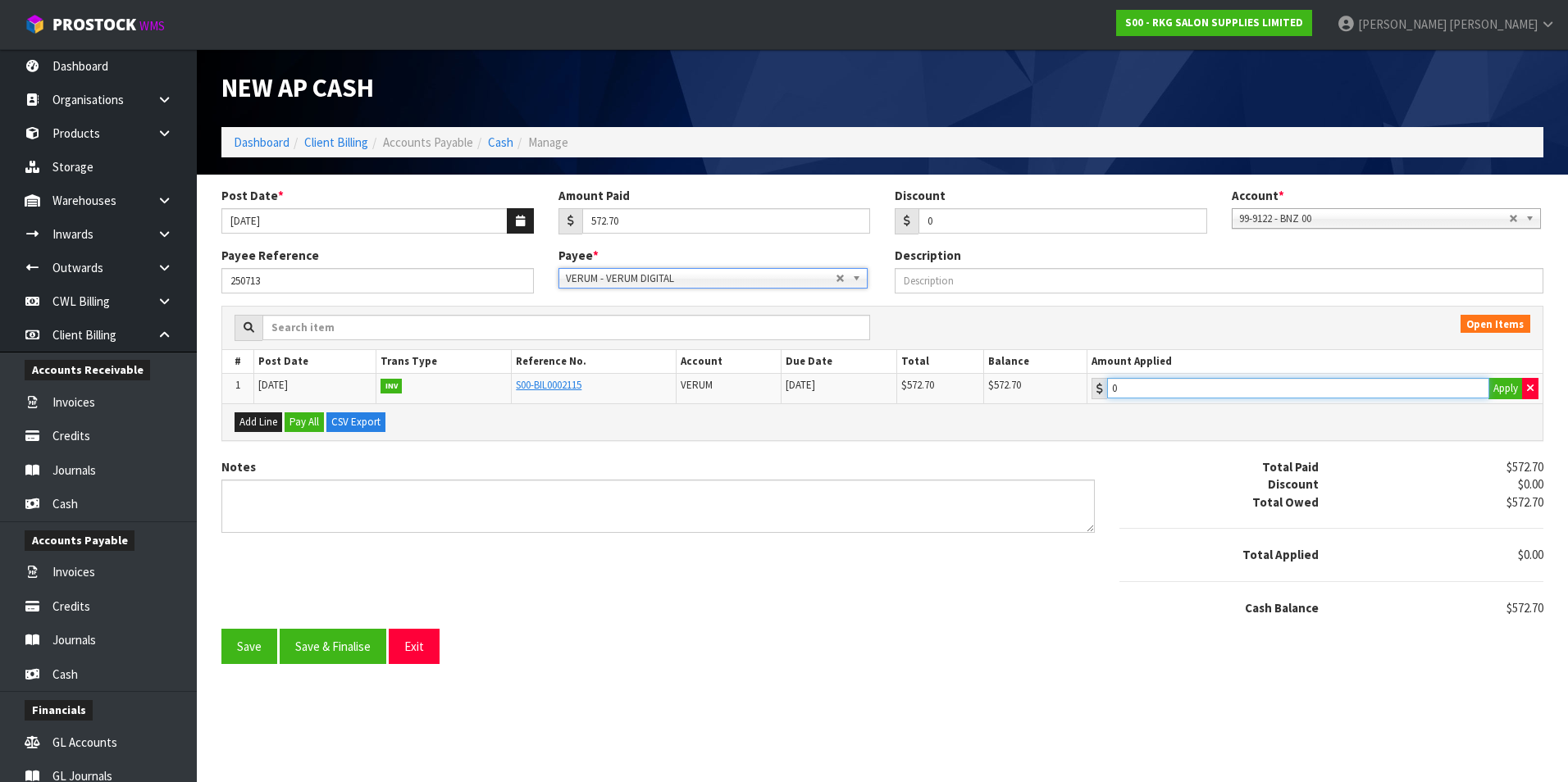
type input "572.7"
click at [1281, 380] on input "572.7" at bounding box center [1297, 388] width 382 height 21
click at [365, 654] on button "Save & Finalise" at bounding box center [333, 647] width 107 height 35
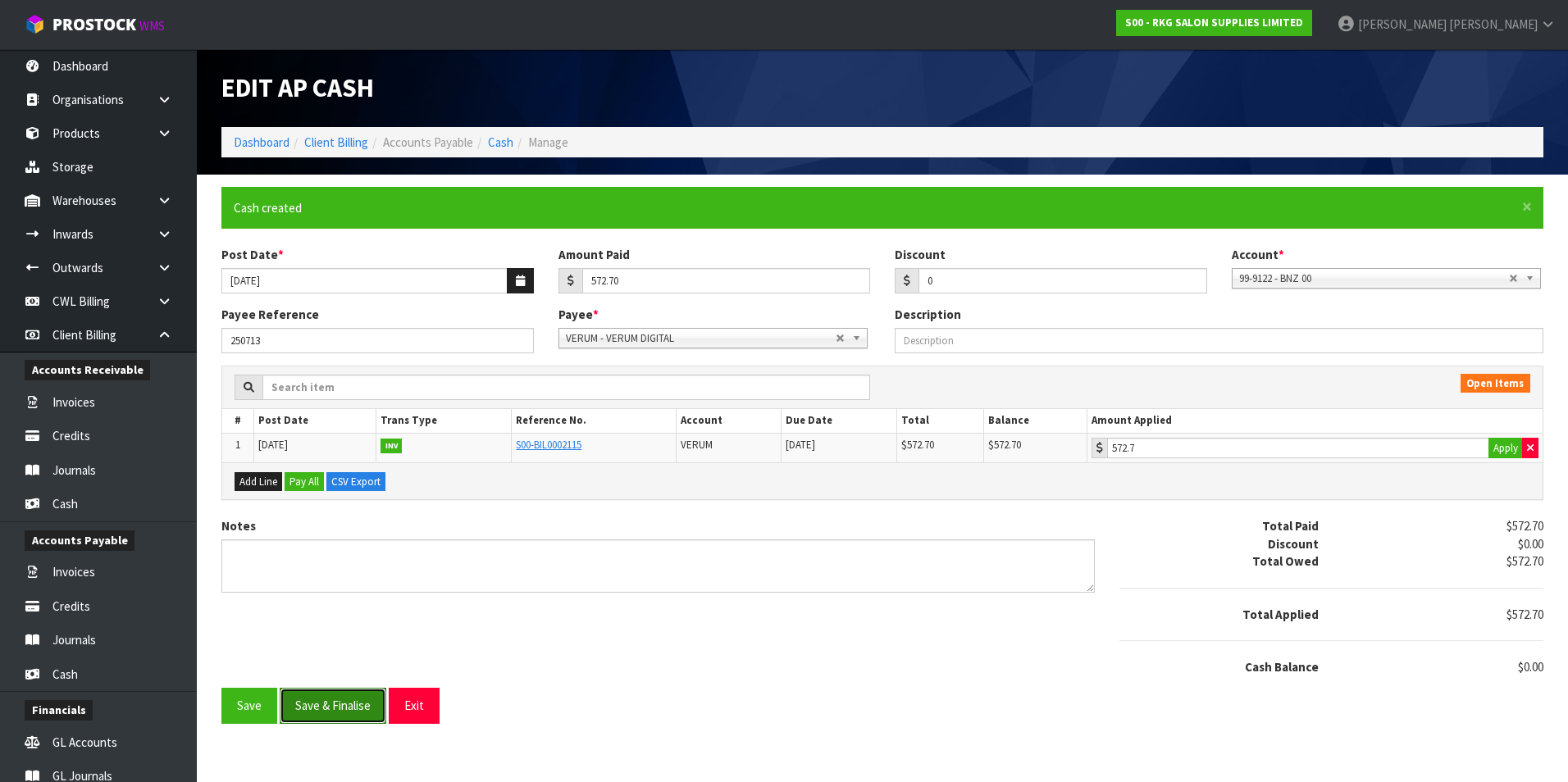
type input "572.7"
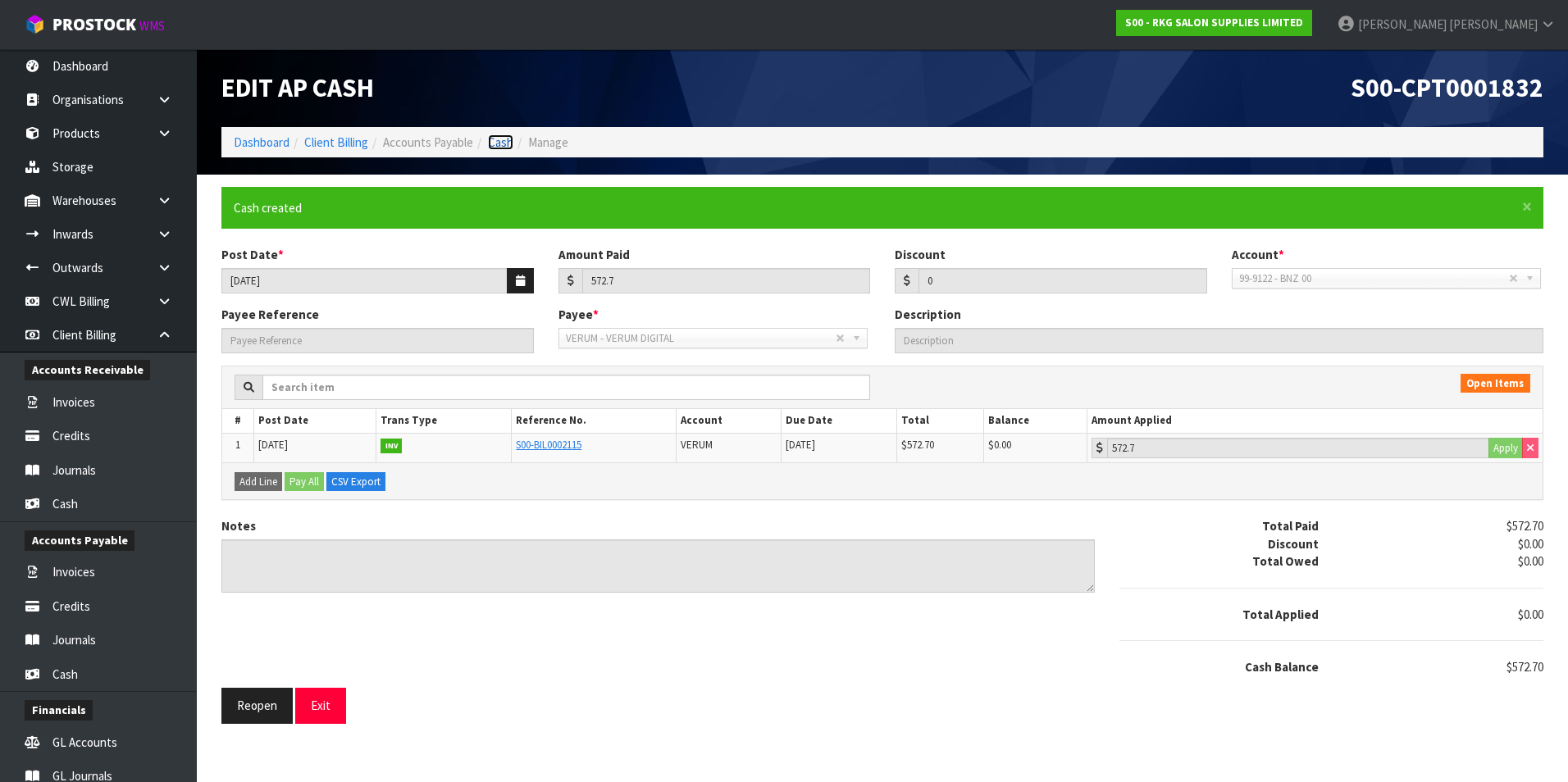
click at [507, 140] on link "Cash" at bounding box center [500, 142] width 26 height 16
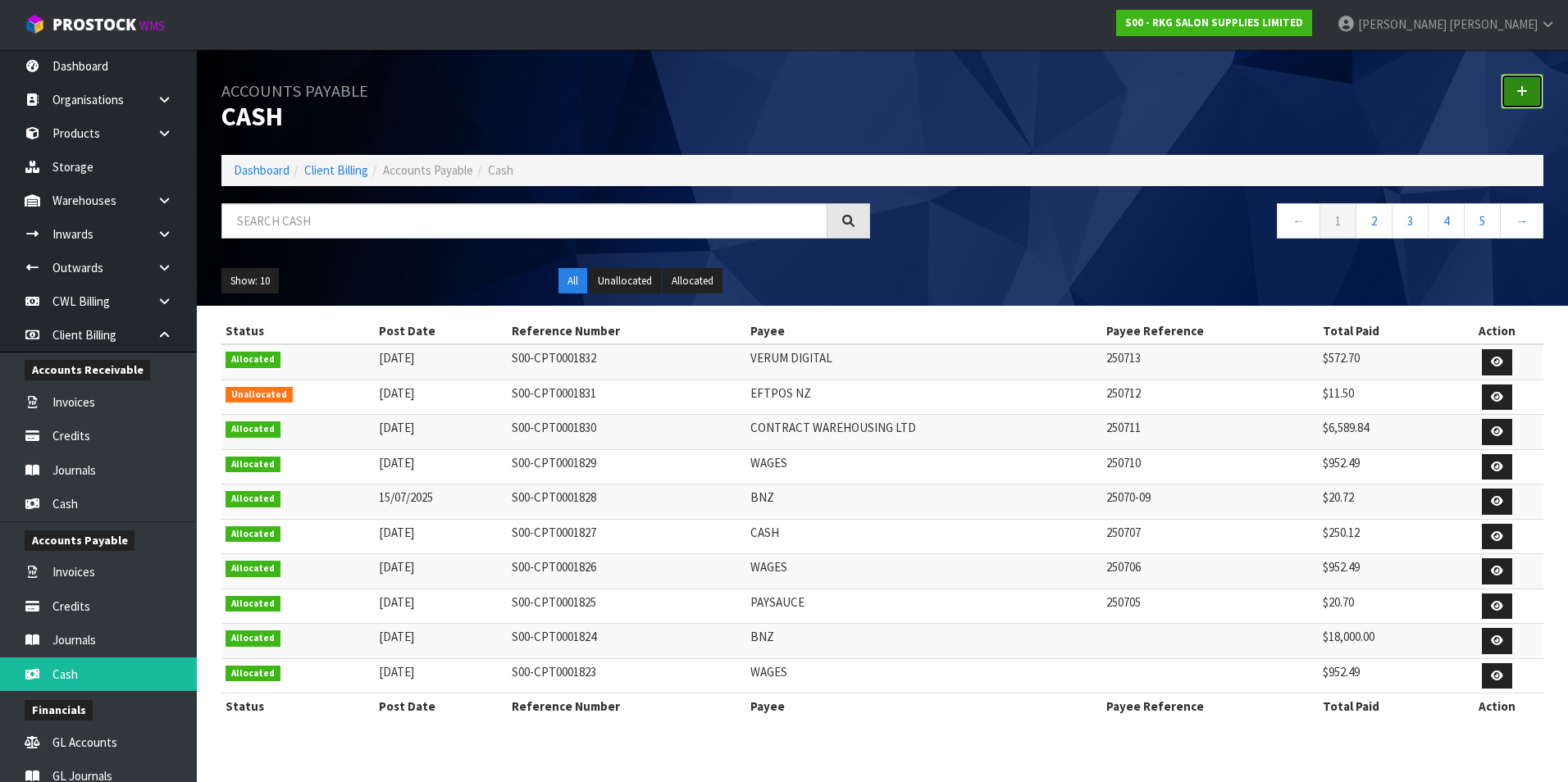
click at [1505, 92] on link at bounding box center [1521, 91] width 42 height 35
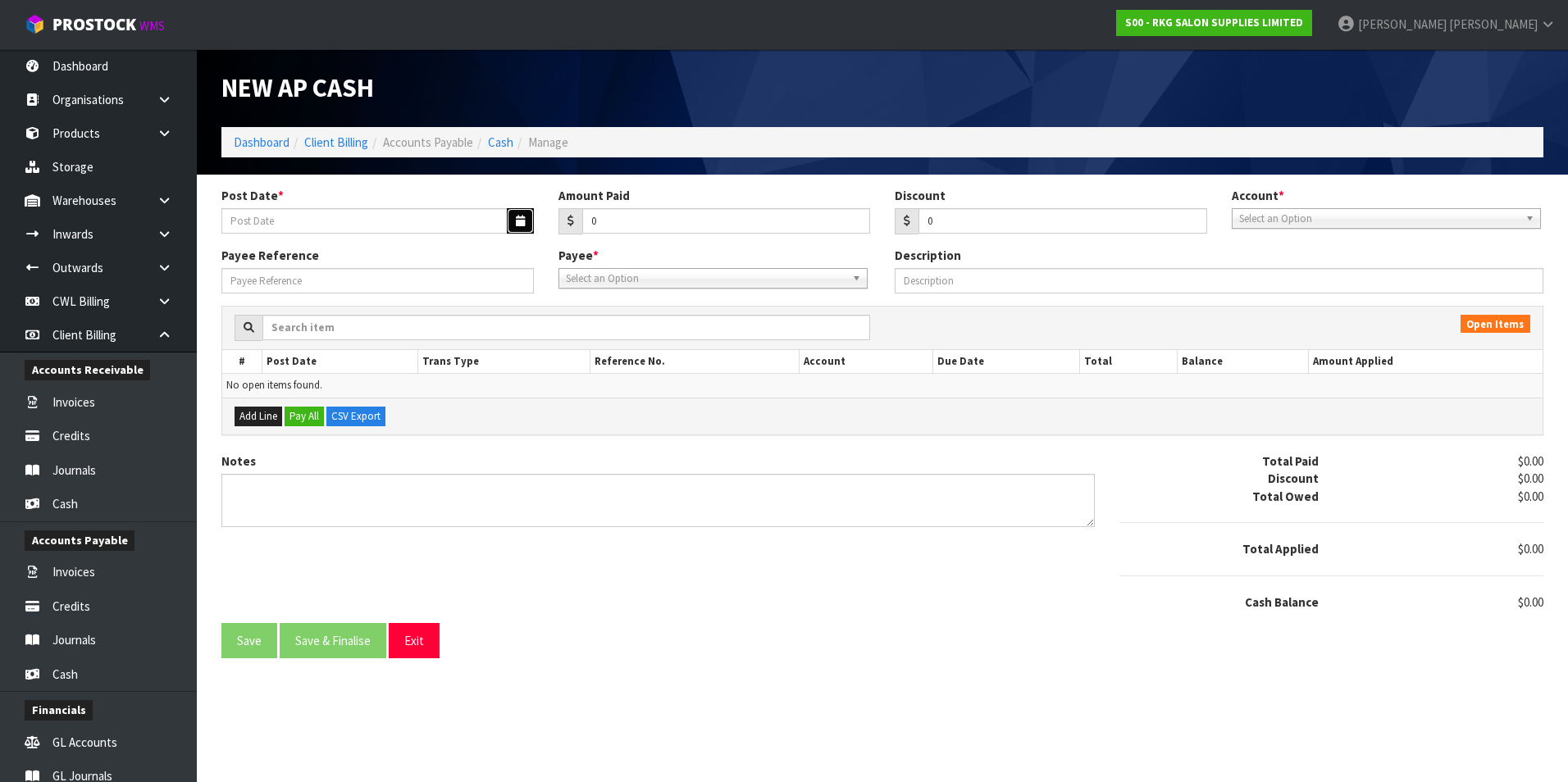
click at [508, 218] on button "button" at bounding box center [521, 221] width 27 height 26
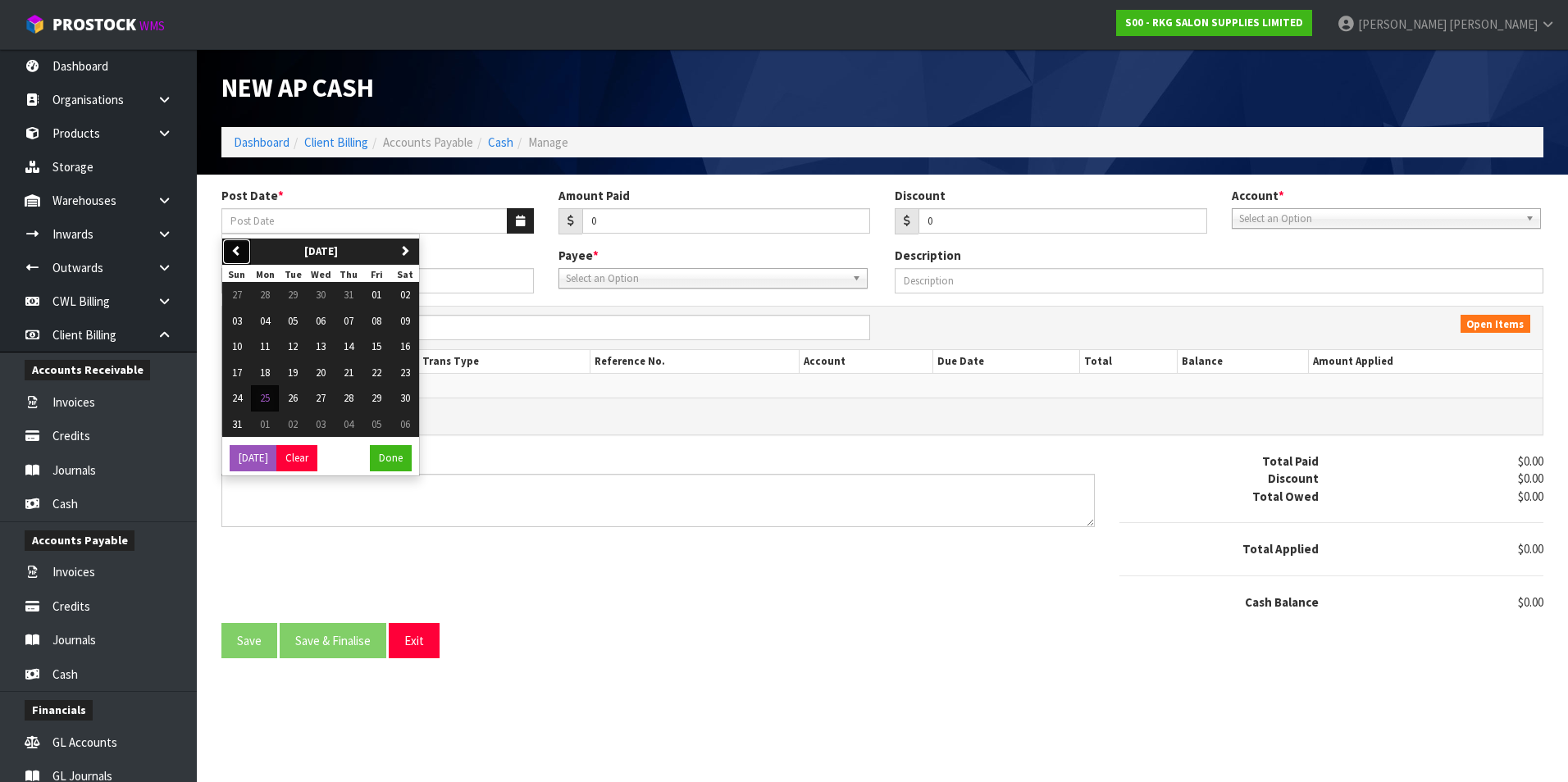
click at [237, 257] on button "previous" at bounding box center [235, 251] width 28 height 26
drag, startPoint x: 357, startPoint y: 348, endPoint x: 497, endPoint y: 261, distance: 164.8
click at [357, 347] on button "17" at bounding box center [348, 346] width 27 height 26
type input "[DATE]"
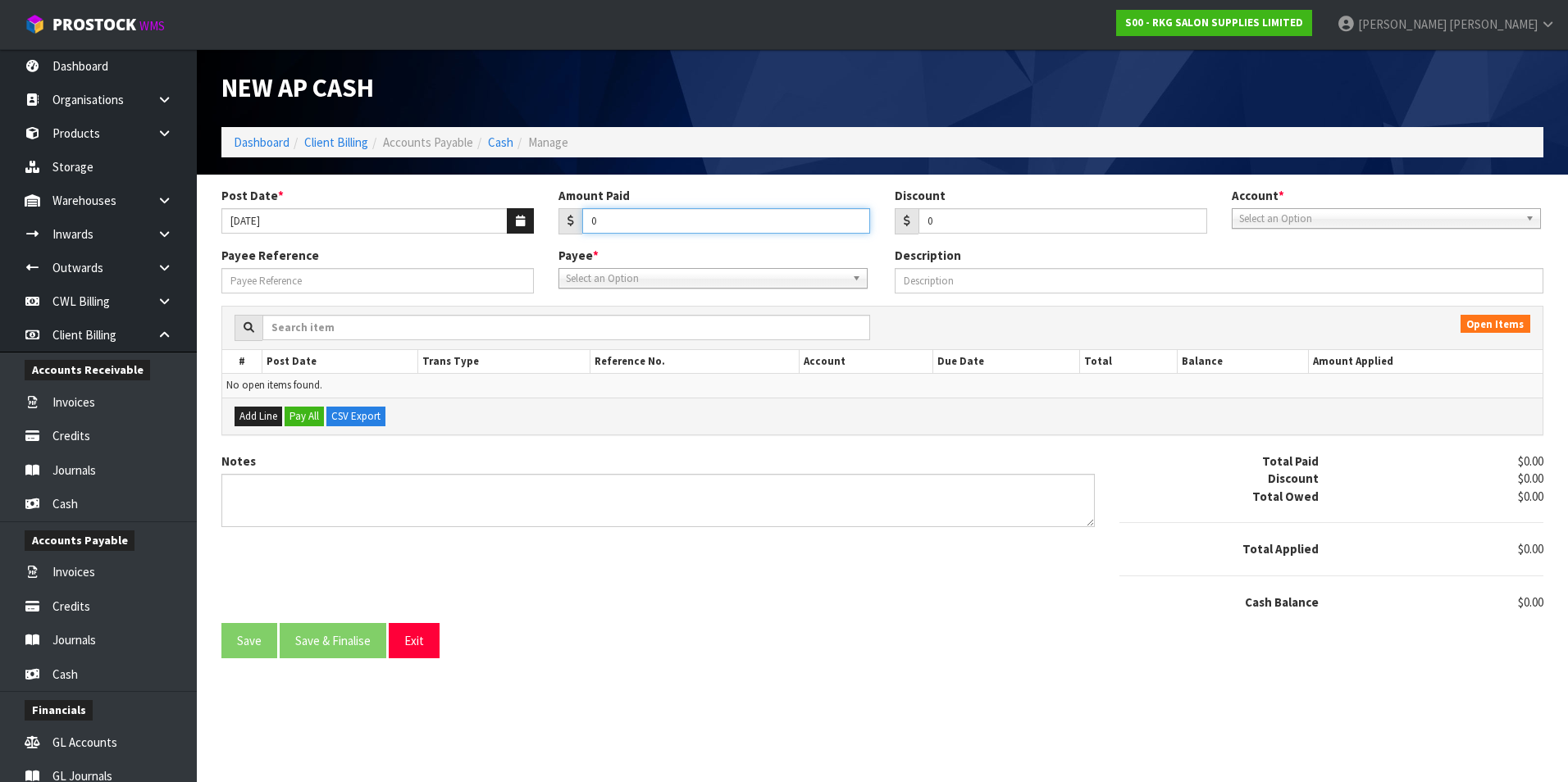
click at [685, 222] on input "0" at bounding box center [726, 221] width 288 height 26
type input "5"
type input "254.89"
click at [1316, 217] on span "Select an Option" at bounding box center [1379, 219] width 280 height 20
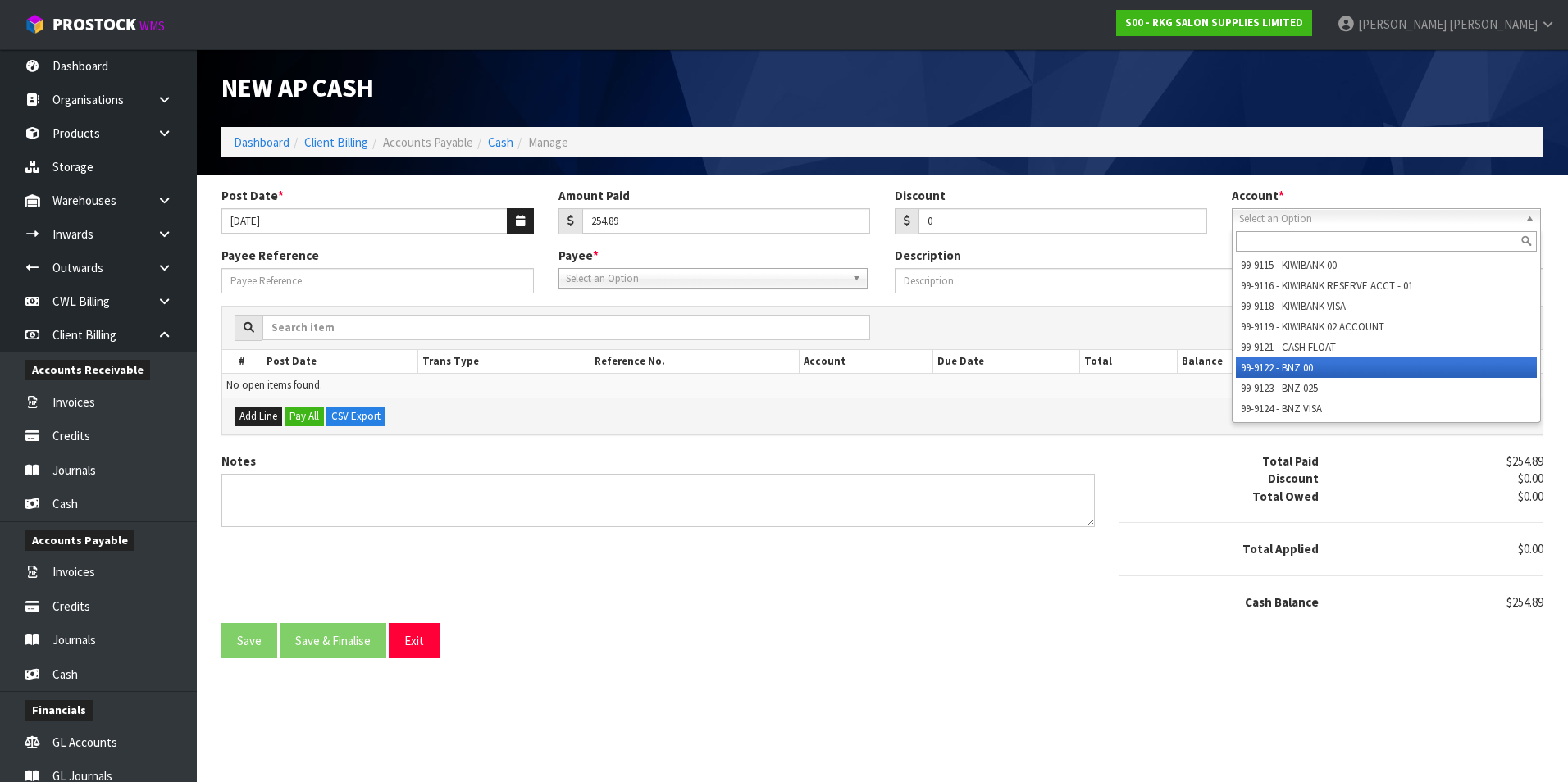
click at [1299, 367] on li "99-9122 - BNZ 00" at bounding box center [1386, 367] width 301 height 21
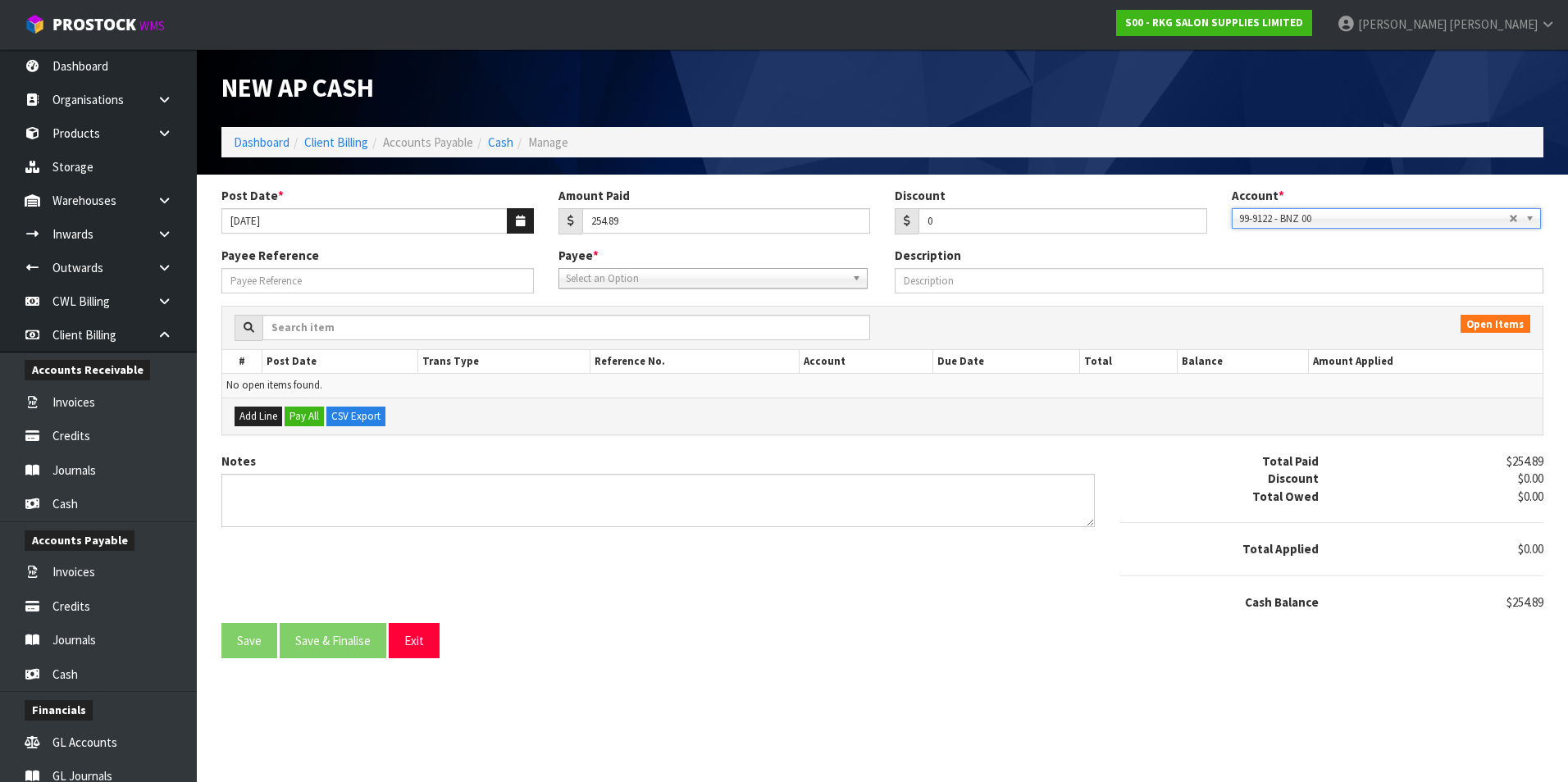
click at [618, 282] on span "Select an Option" at bounding box center [706, 279] width 280 height 20
type input "ful"
click at [647, 322] on li "FUL L - FULL STACK DEVS LLC" at bounding box center [712, 325] width 301 height 21
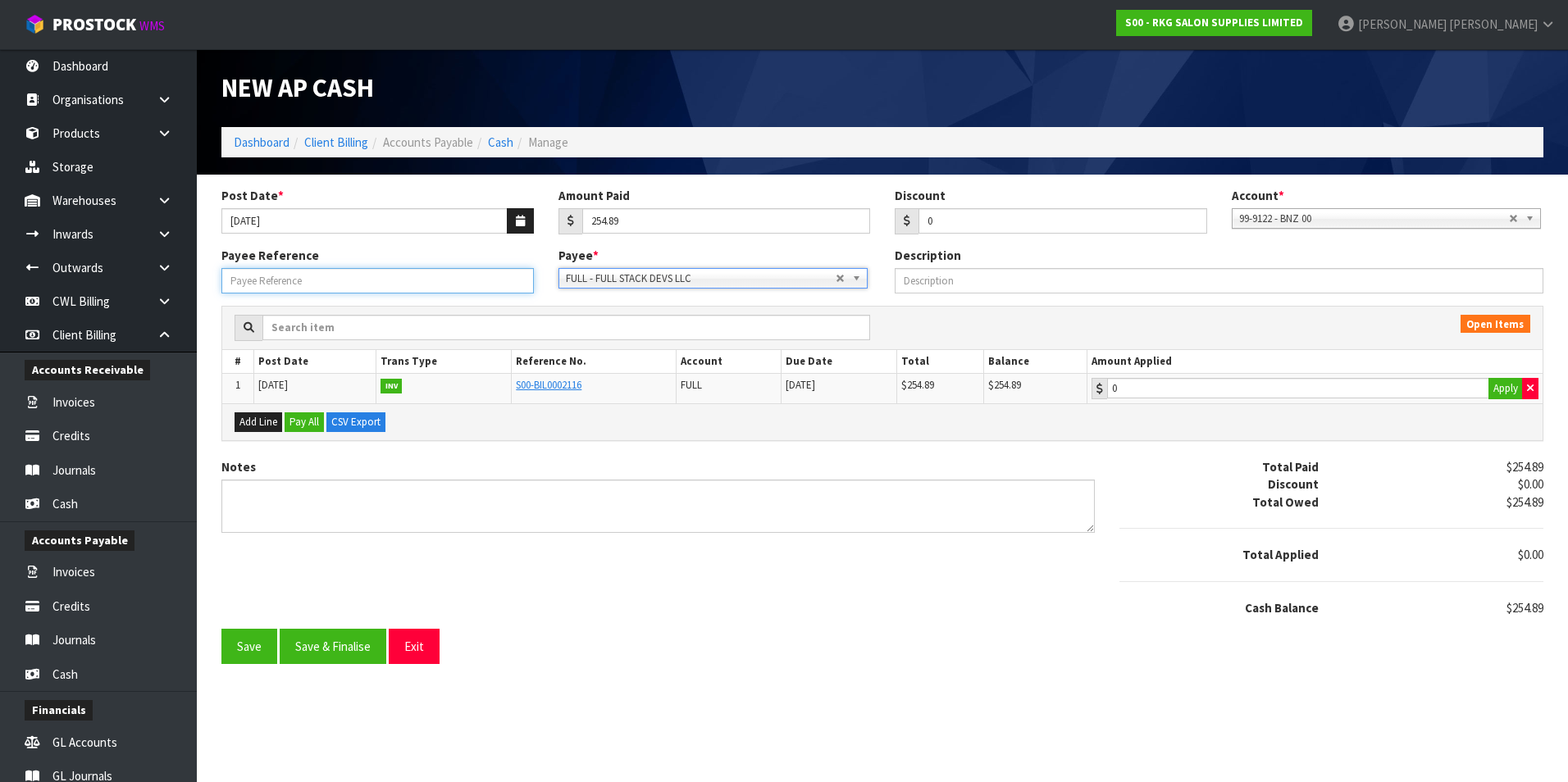
click at [321, 280] on input "Payee Reference" at bounding box center [378, 281] width 312 height 26
type input "250714"
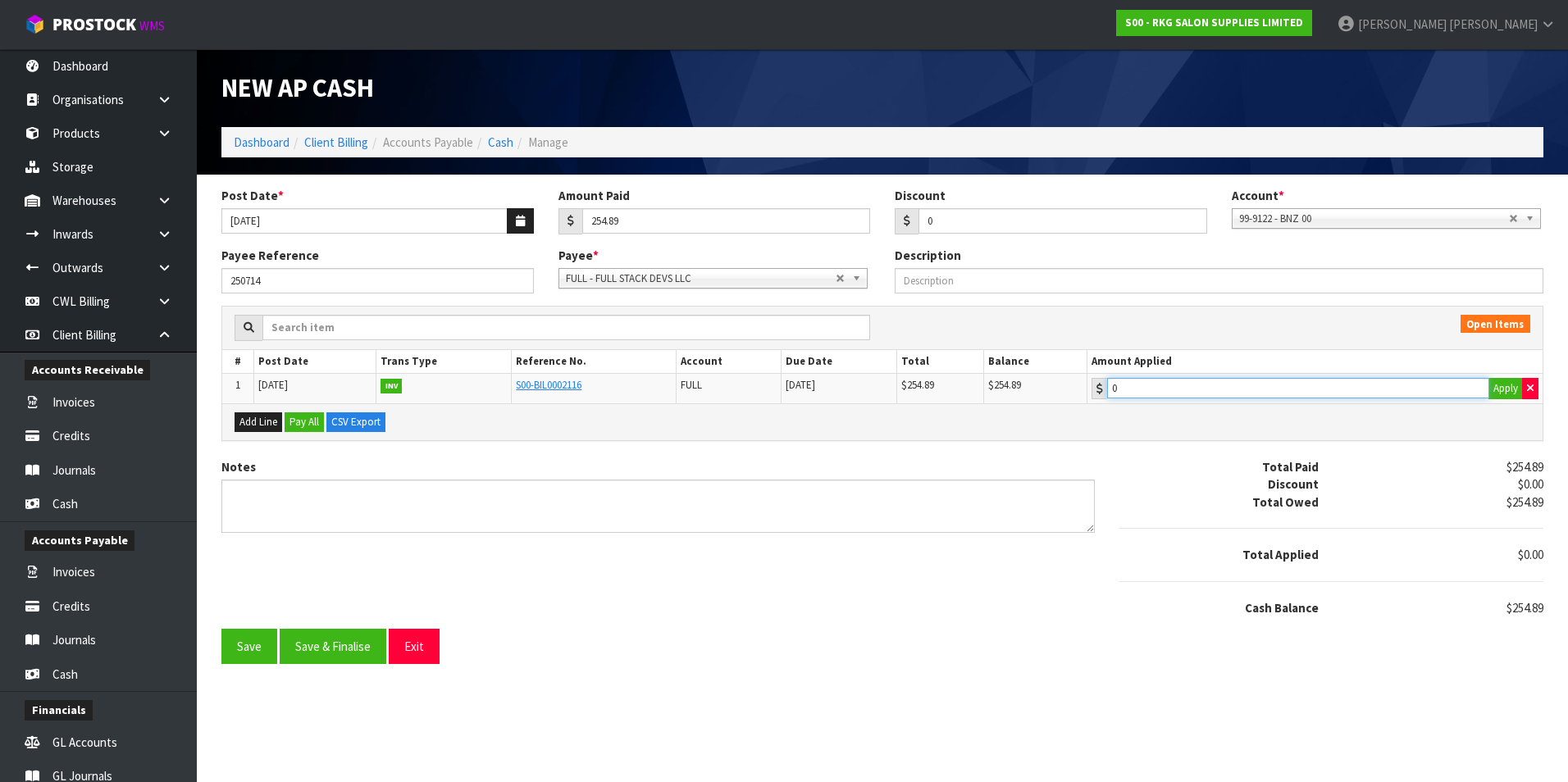
type input "254.89"
click at [1262, 389] on input "254.89" at bounding box center [1297, 388] width 382 height 21
click at [341, 640] on button "Save & Finalise" at bounding box center [333, 647] width 107 height 35
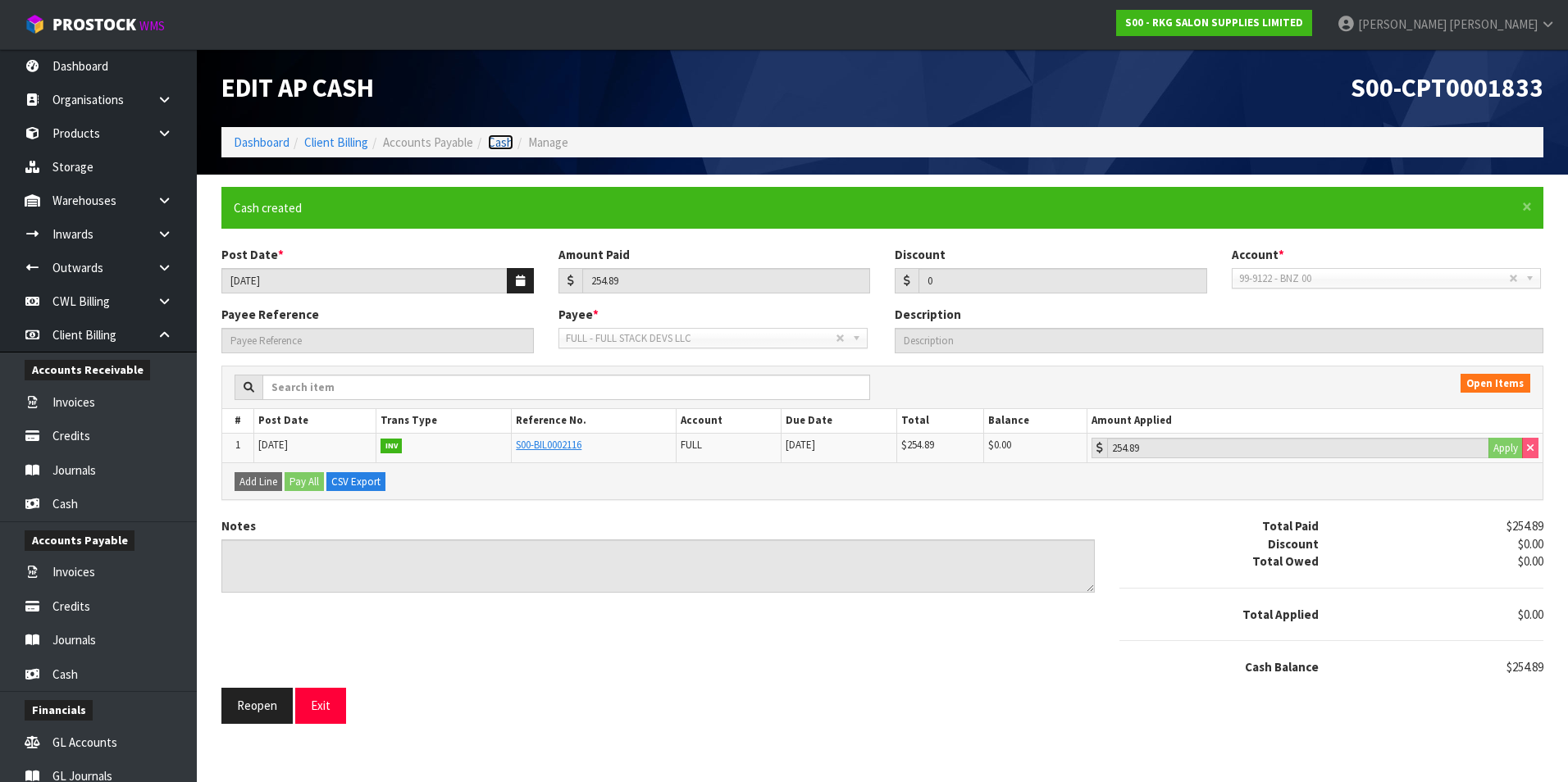
click at [502, 142] on link "Cash" at bounding box center [500, 142] width 26 height 16
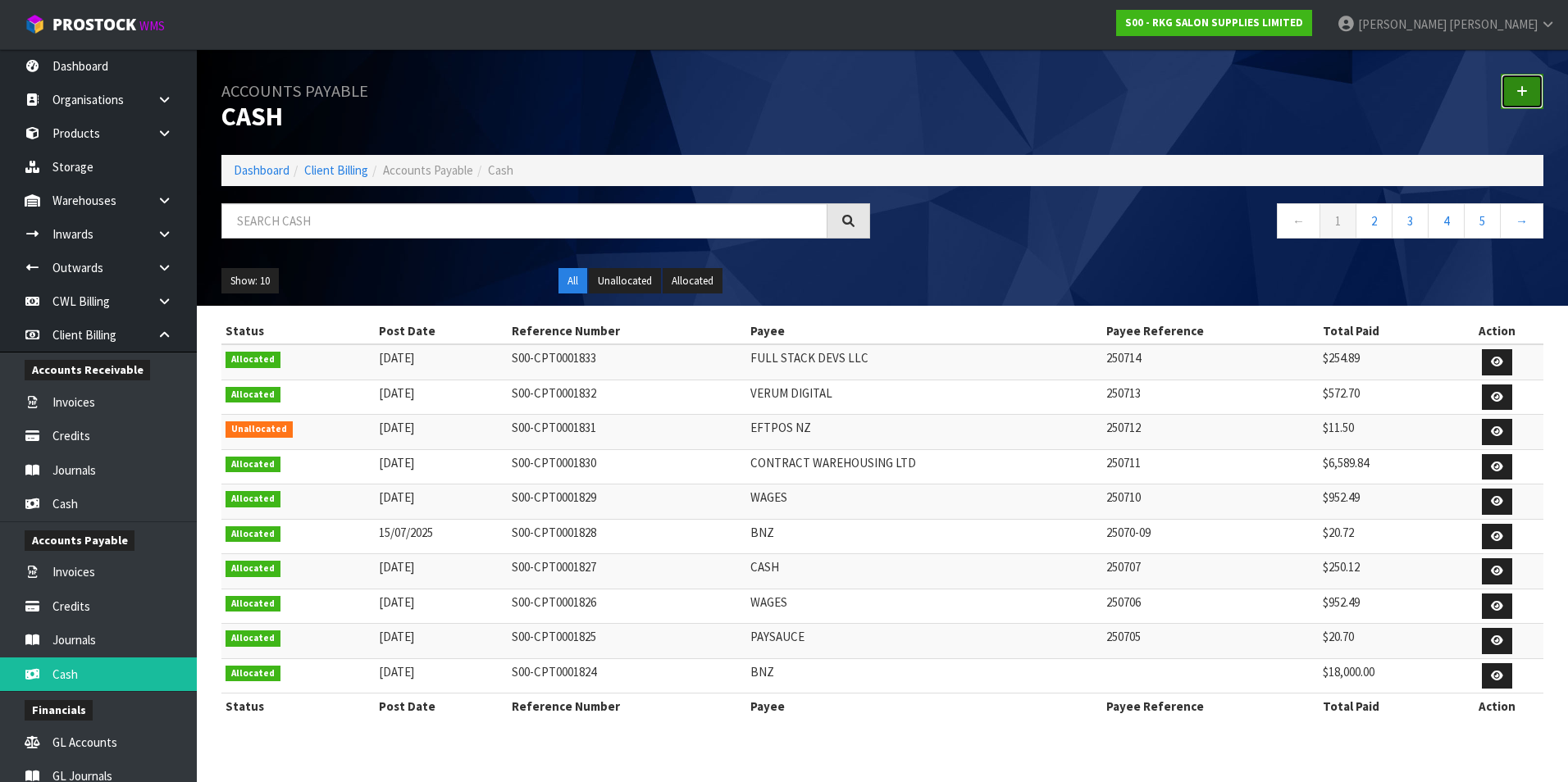
click at [1531, 90] on link at bounding box center [1521, 91] width 42 height 35
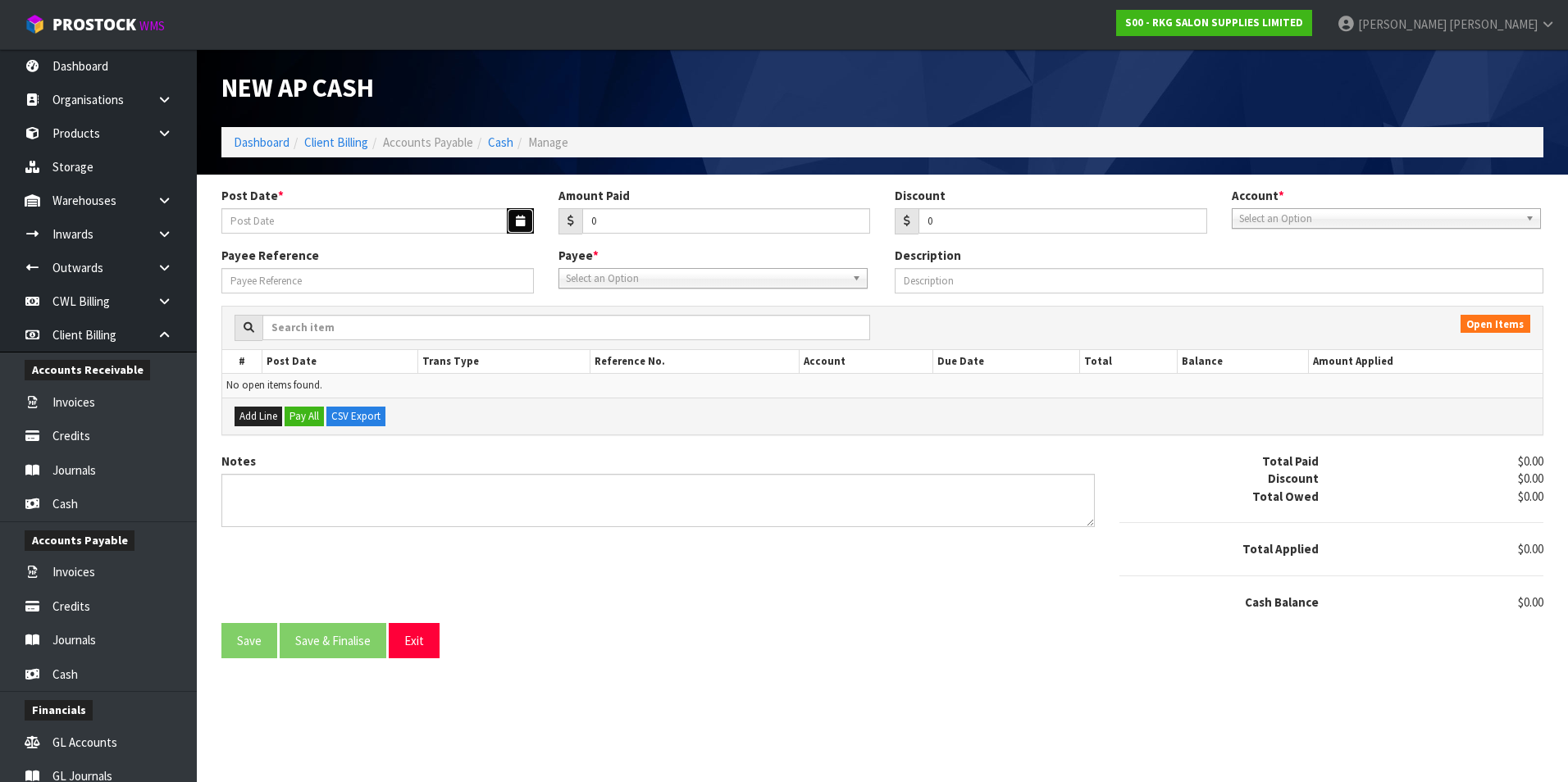
click at [522, 222] on icon "button" at bounding box center [520, 221] width 9 height 11
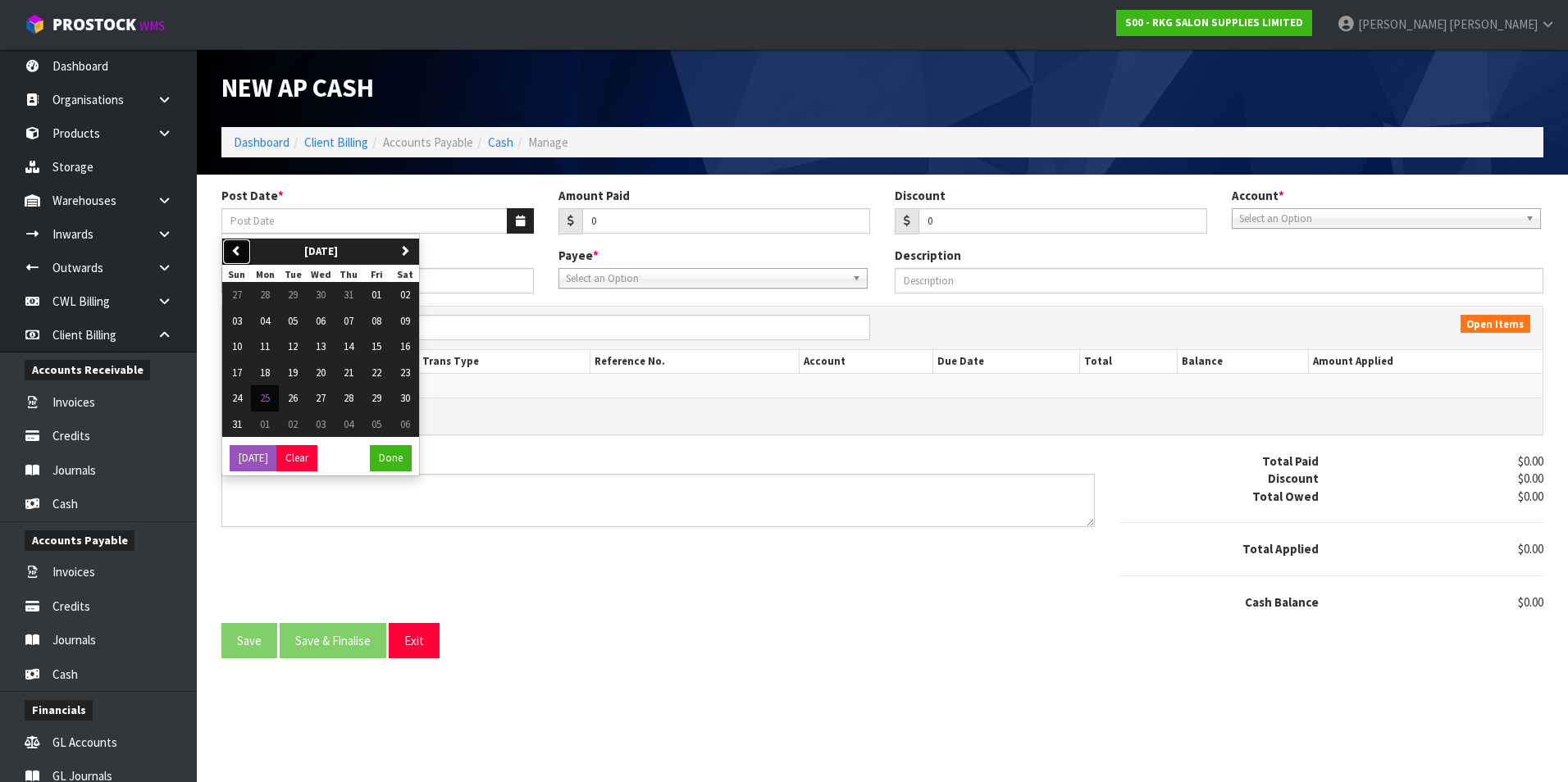
click at [246, 252] on button "previous" at bounding box center [235, 251] width 28 height 26
click at [382, 346] on span "18" at bounding box center [377, 346] width 10 height 14
type input "[DATE]"
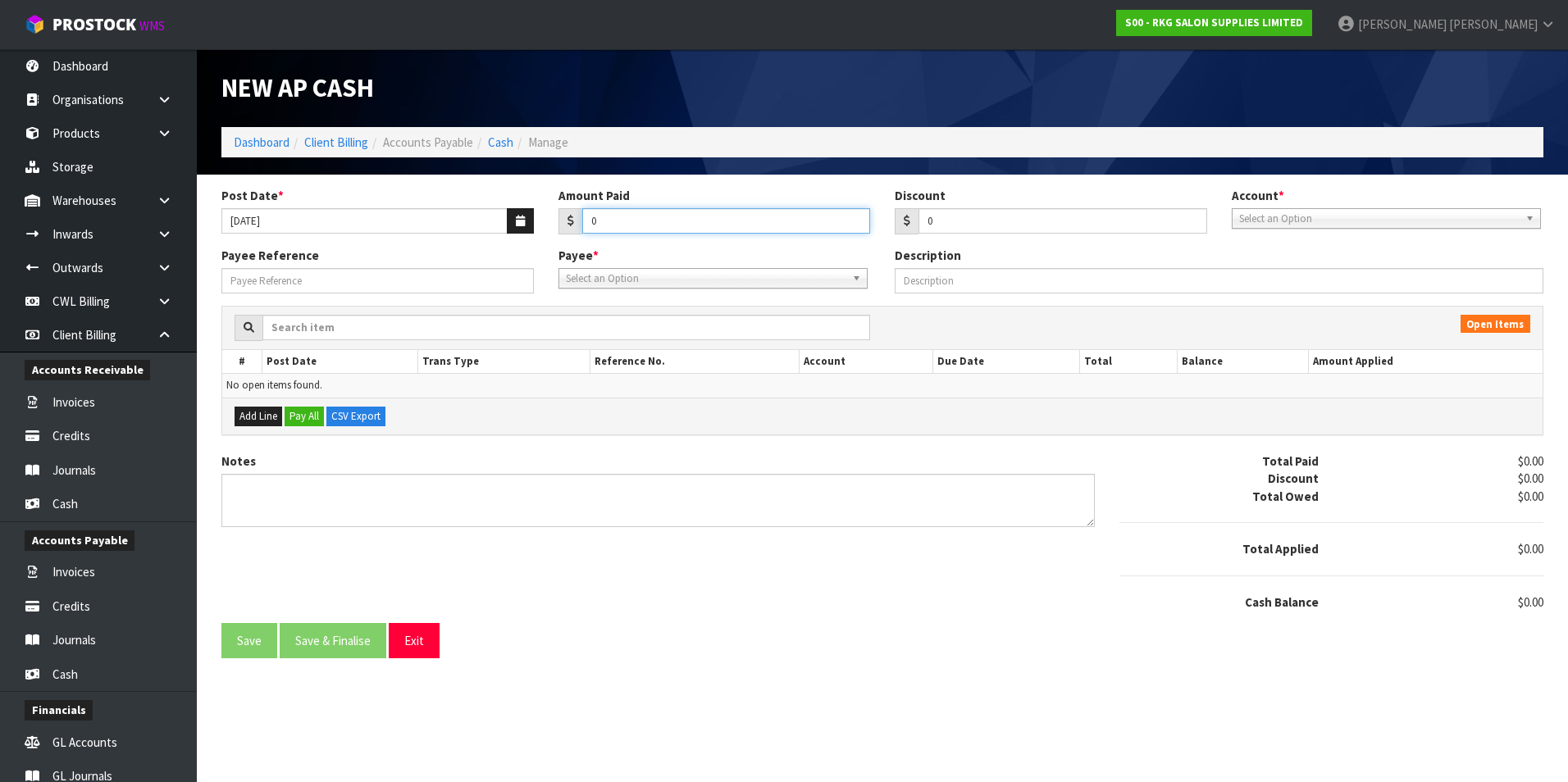
drag, startPoint x: 649, startPoint y: 220, endPoint x: 651, endPoint y: 212, distance: 8.2
click at [648, 217] on input "0" at bounding box center [726, 221] width 288 height 26
type input "28"
click at [1281, 210] on span "Select an Option" at bounding box center [1379, 219] width 280 height 20
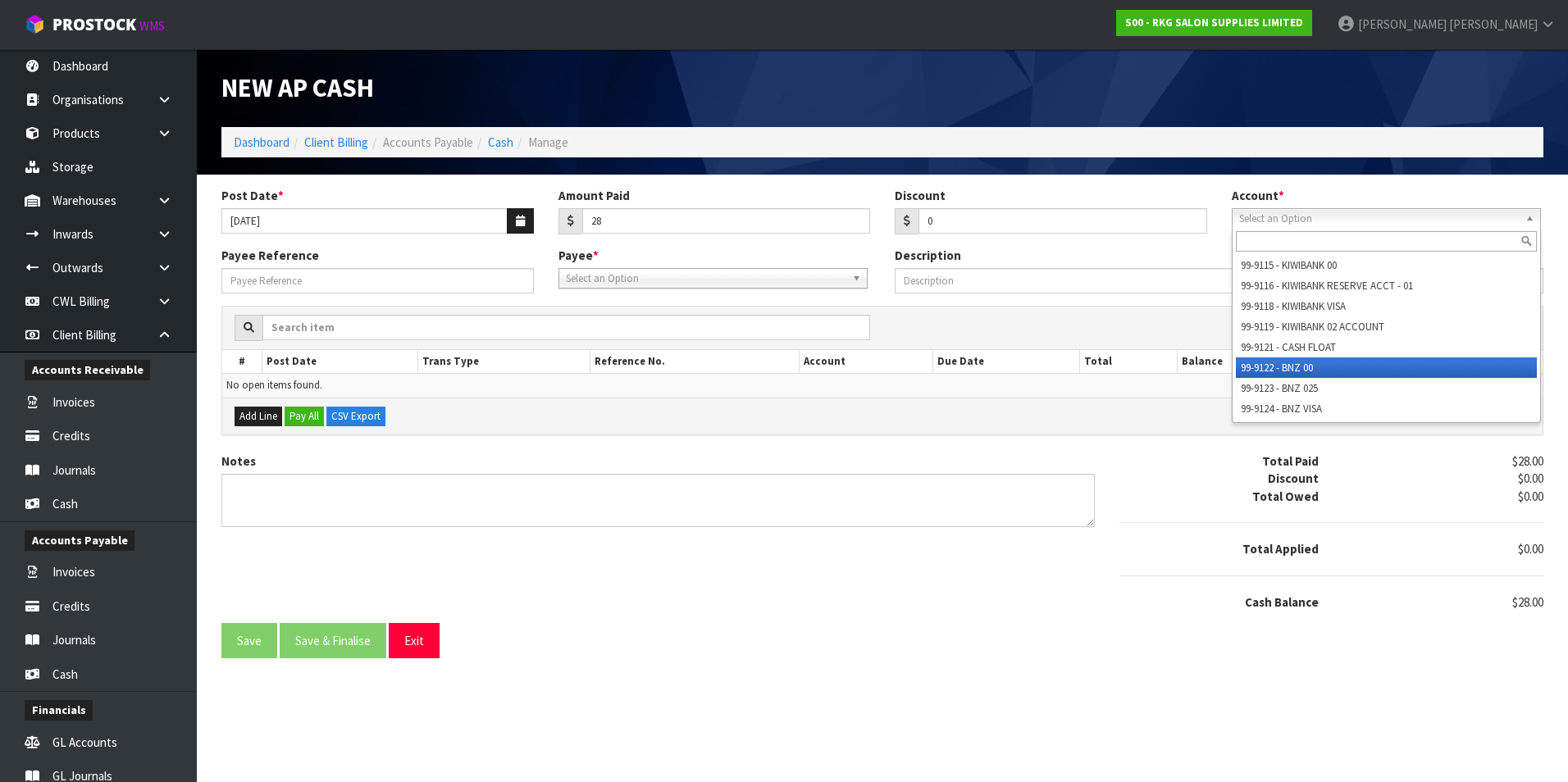
drag, startPoint x: 1306, startPoint y: 369, endPoint x: 1026, endPoint y: 342, distance: 281.3
click at [1303, 368] on li "99-9122 - BNZ 00" at bounding box center [1386, 367] width 301 height 21
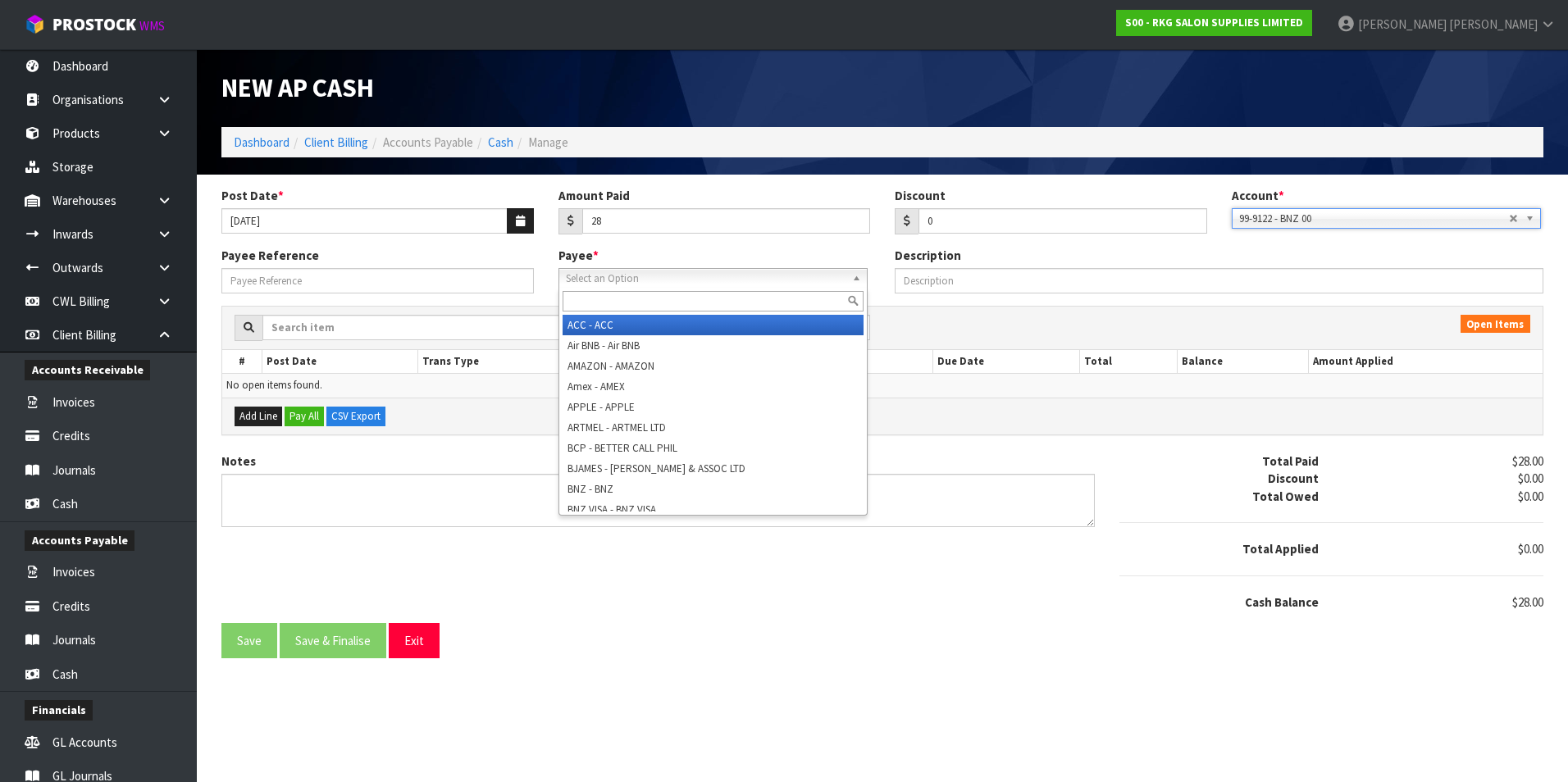
click at [703, 286] on span "Select an Option" at bounding box center [706, 279] width 280 height 20
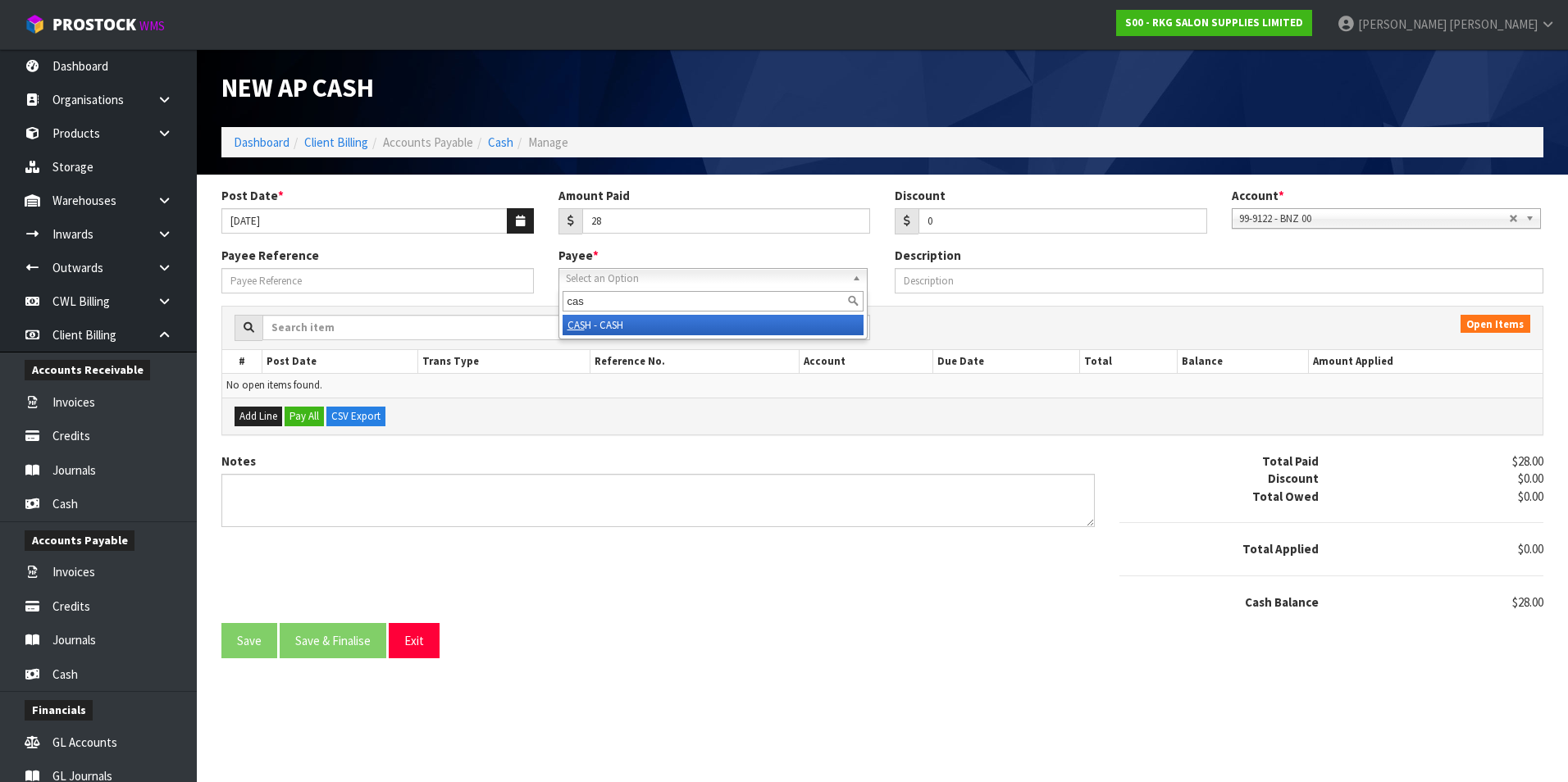
type input "cas"
click at [661, 324] on li "CAS H - CASH" at bounding box center [712, 325] width 301 height 21
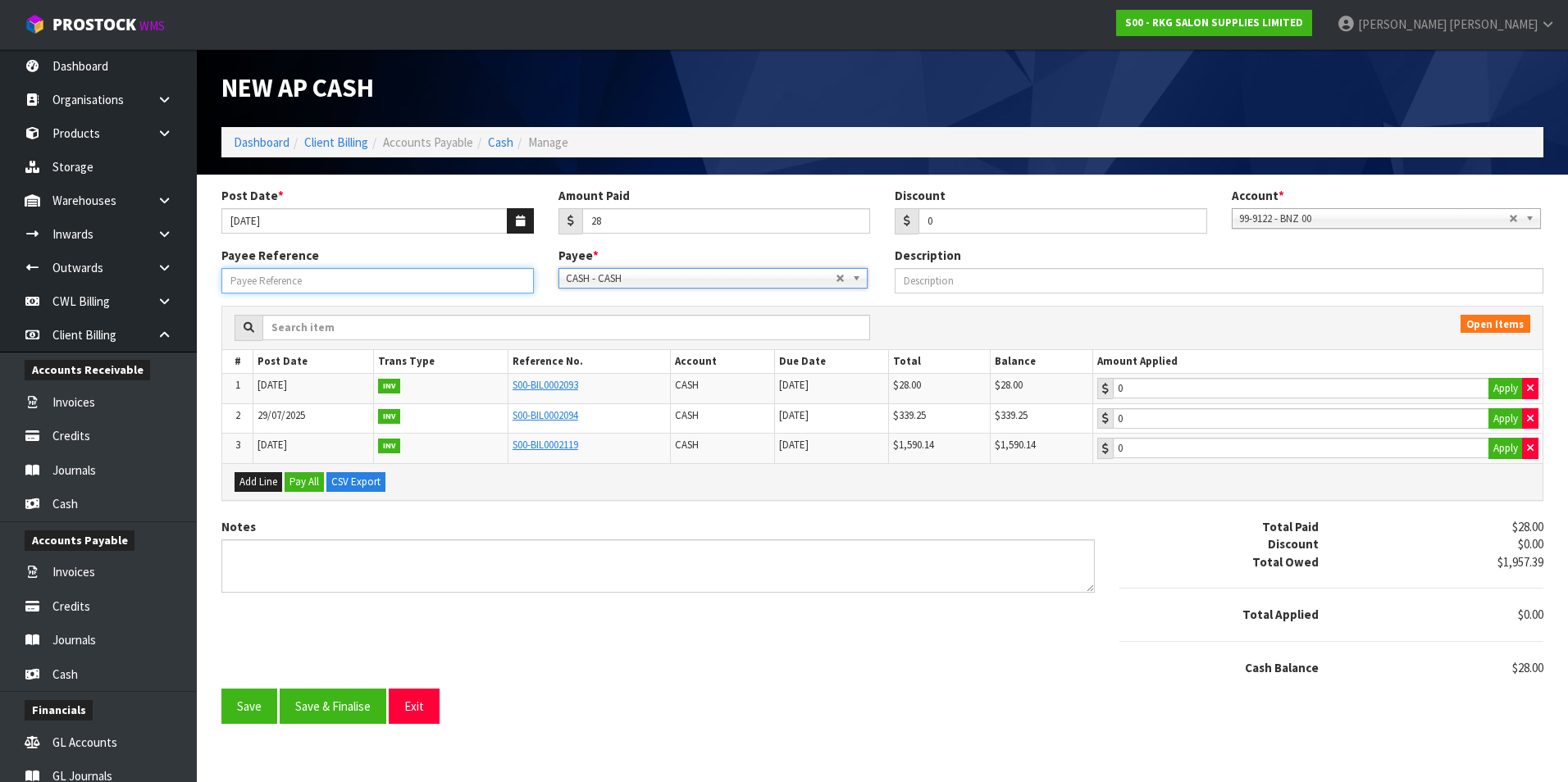
click at [311, 272] on input "Payee Reference" at bounding box center [378, 281] width 312 height 26
type input "250715"
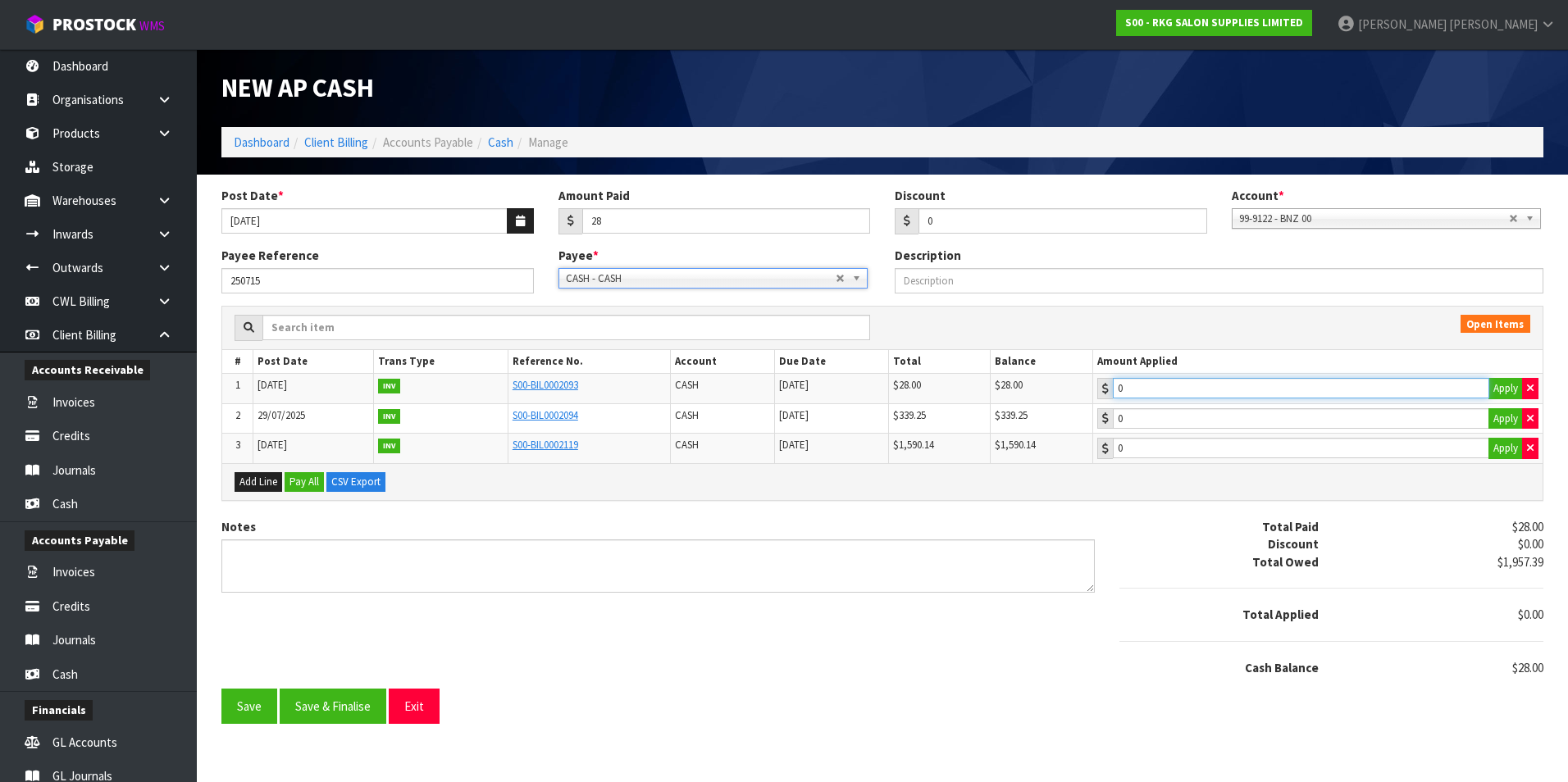
type input "28"
click at [1206, 386] on input "28" at bounding box center [1301, 388] width 377 height 21
drag, startPoint x: 363, startPoint y: 708, endPoint x: 355, endPoint y: 705, distance: 8.5
click at [360, 708] on button "Save & Finalise" at bounding box center [333, 706] width 107 height 35
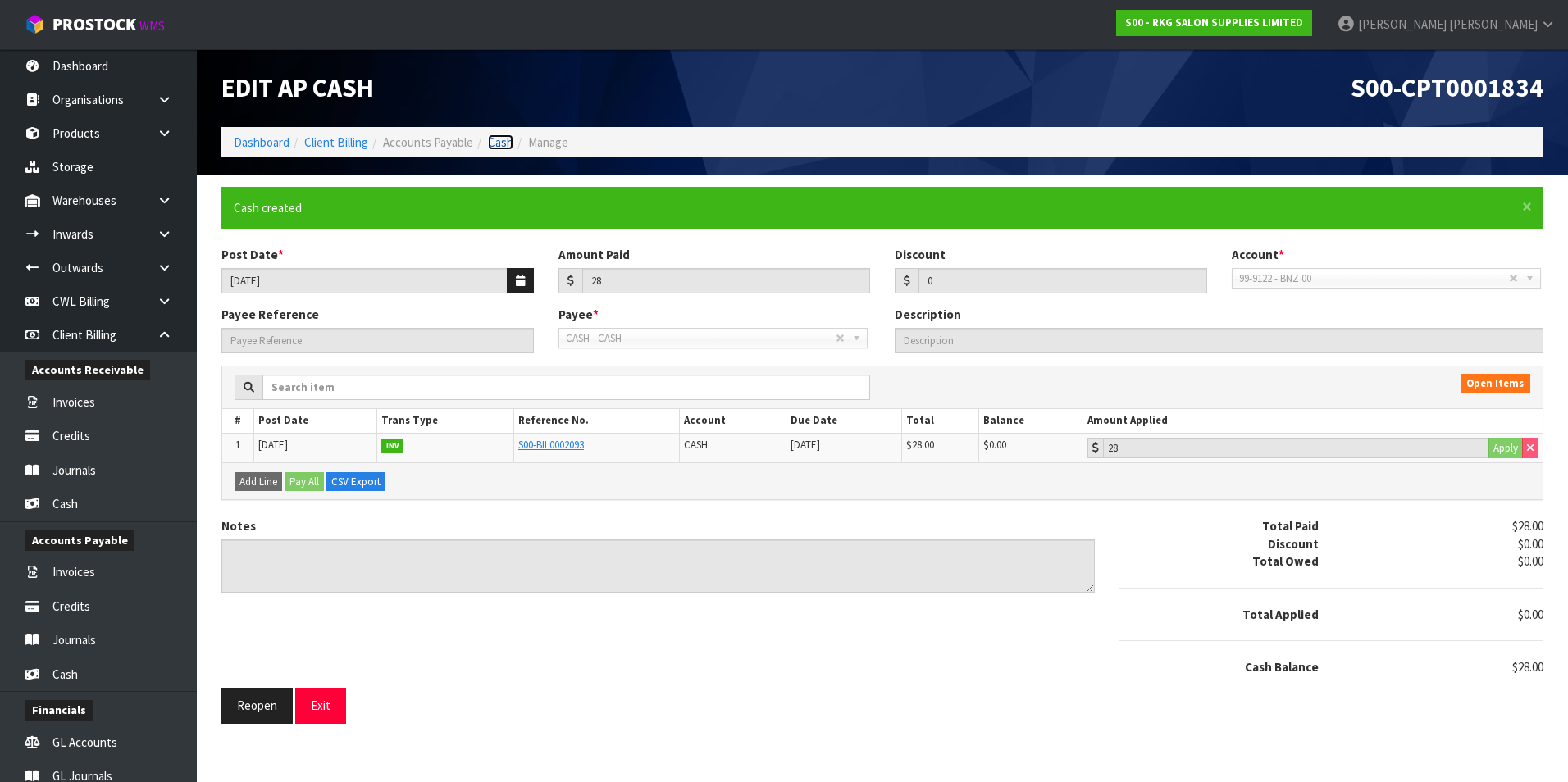
click at [501, 143] on link "Cash" at bounding box center [500, 142] width 26 height 16
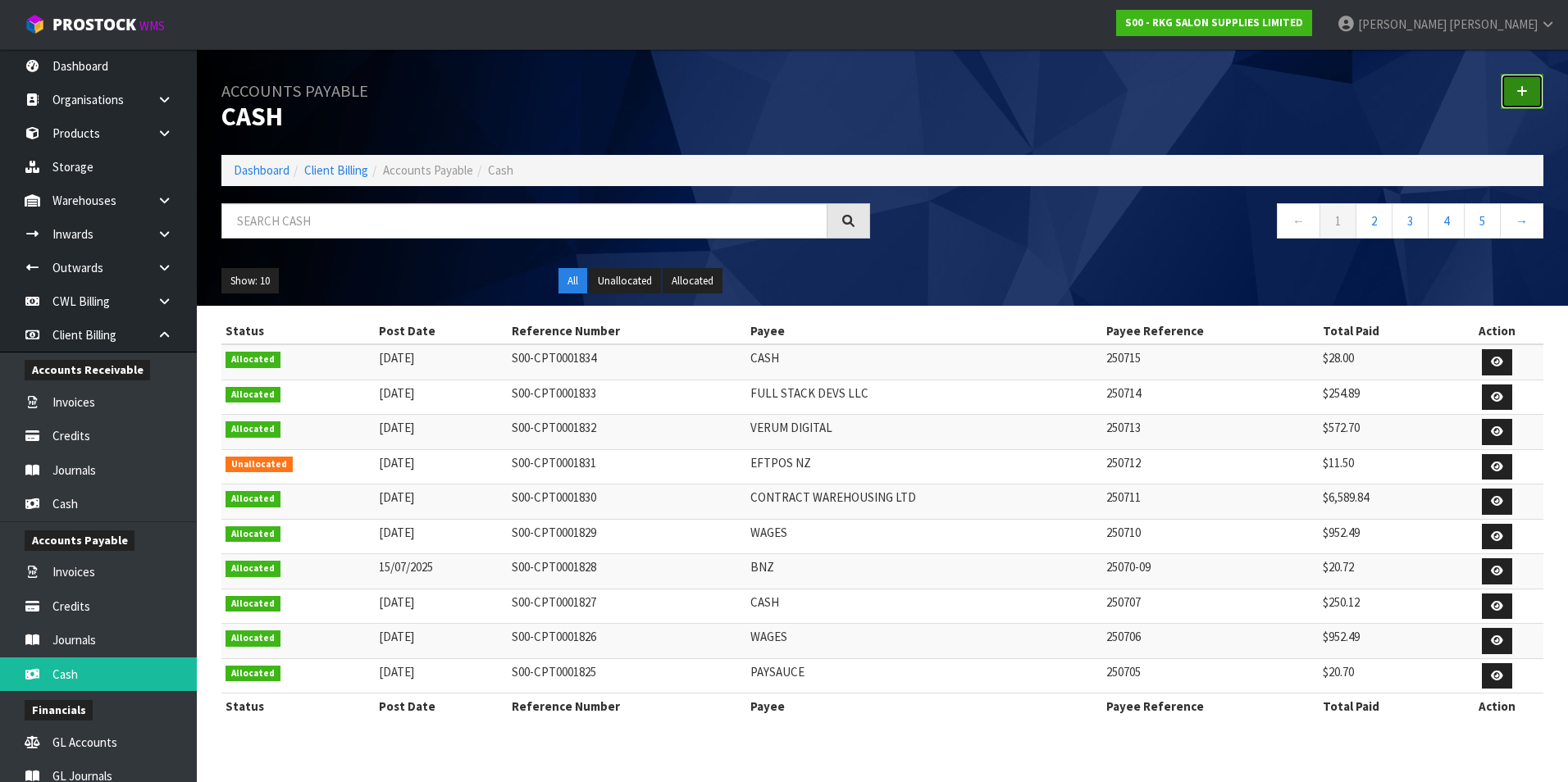
click at [1515, 88] on link at bounding box center [1521, 91] width 42 height 35
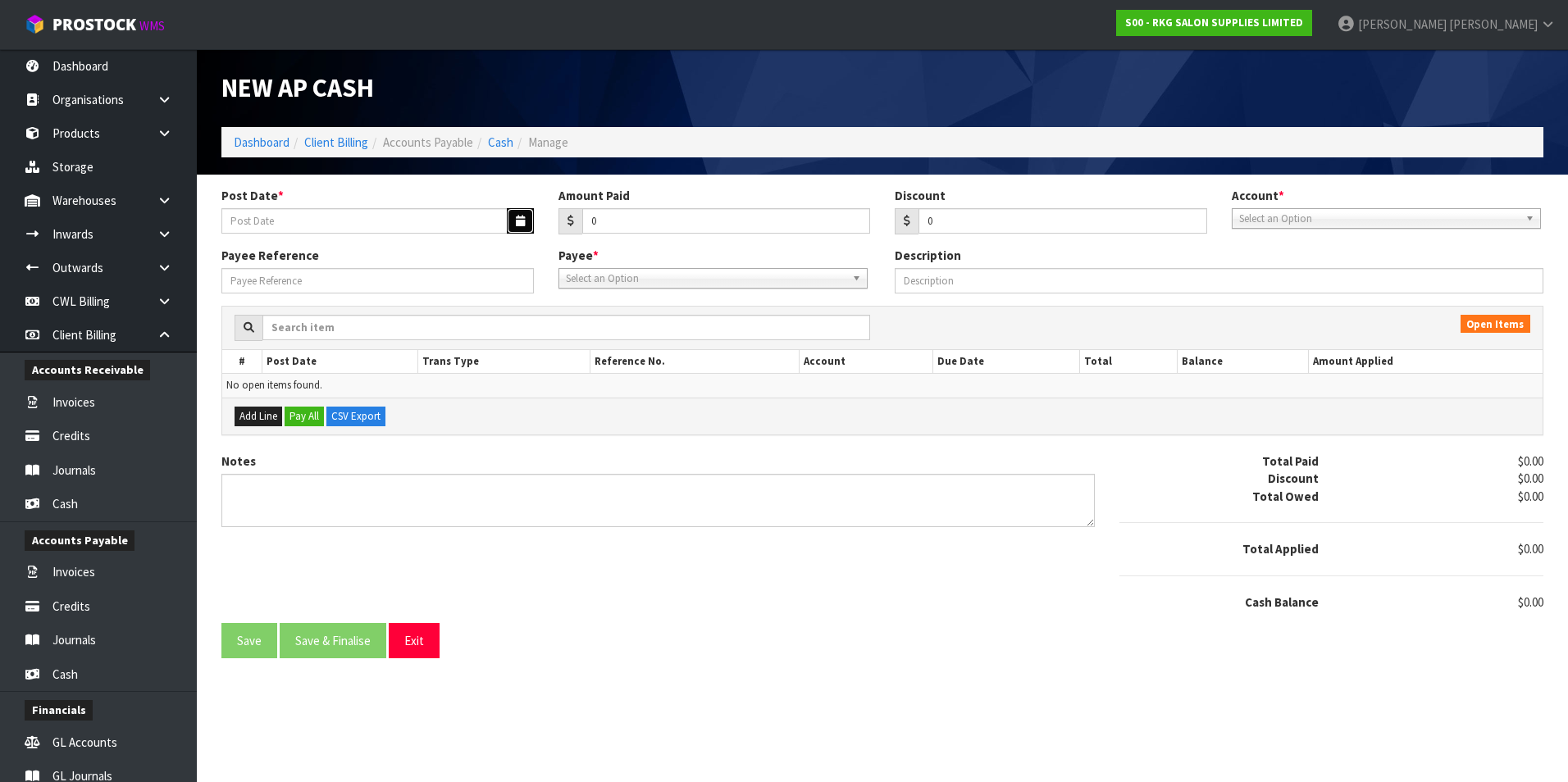
click at [527, 215] on button "button" at bounding box center [521, 221] width 27 height 26
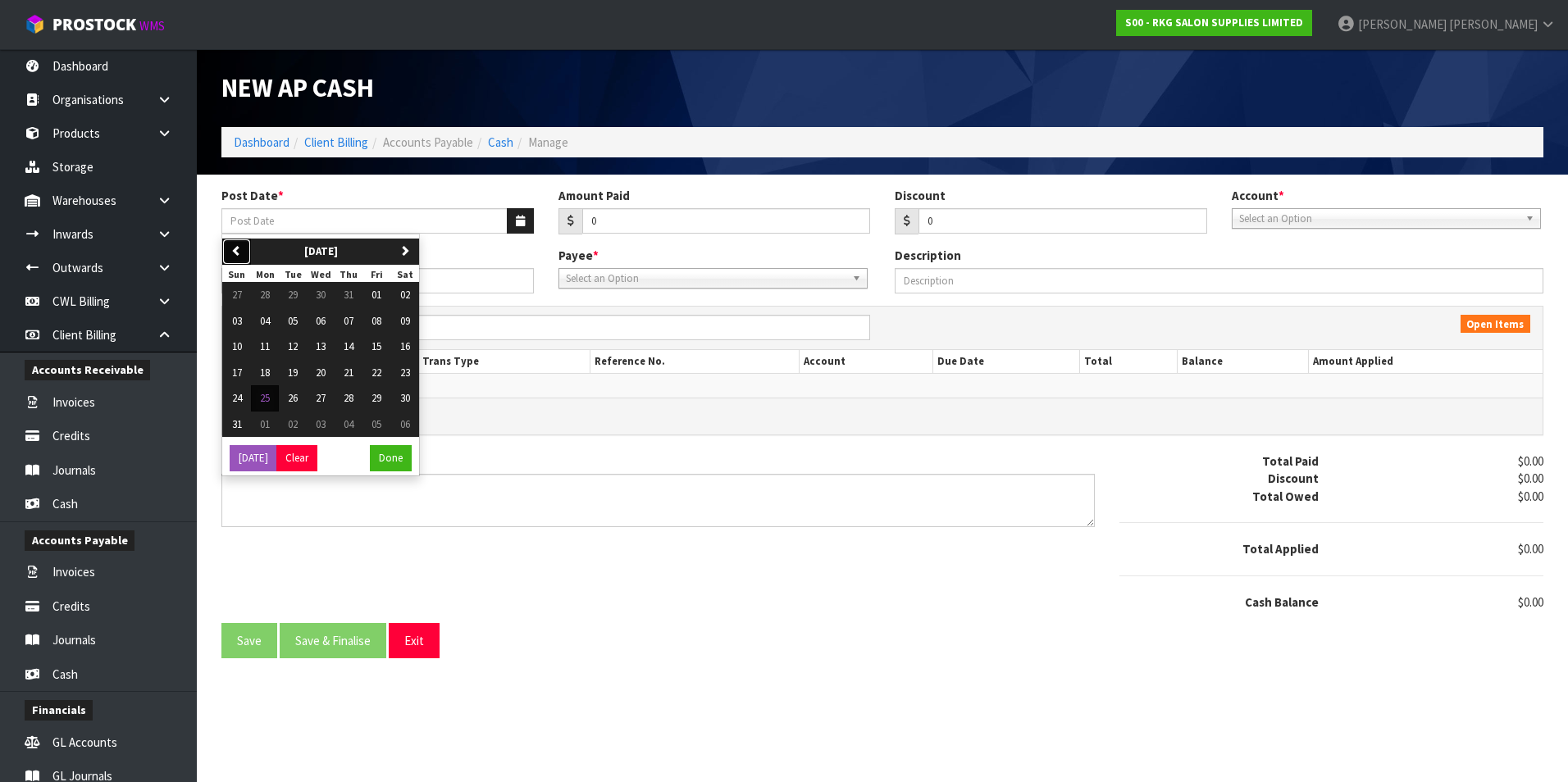
click at [244, 252] on button "previous" at bounding box center [235, 251] width 28 height 26
click at [381, 344] on span "18" at bounding box center [377, 346] width 10 height 14
type input "[DATE]"
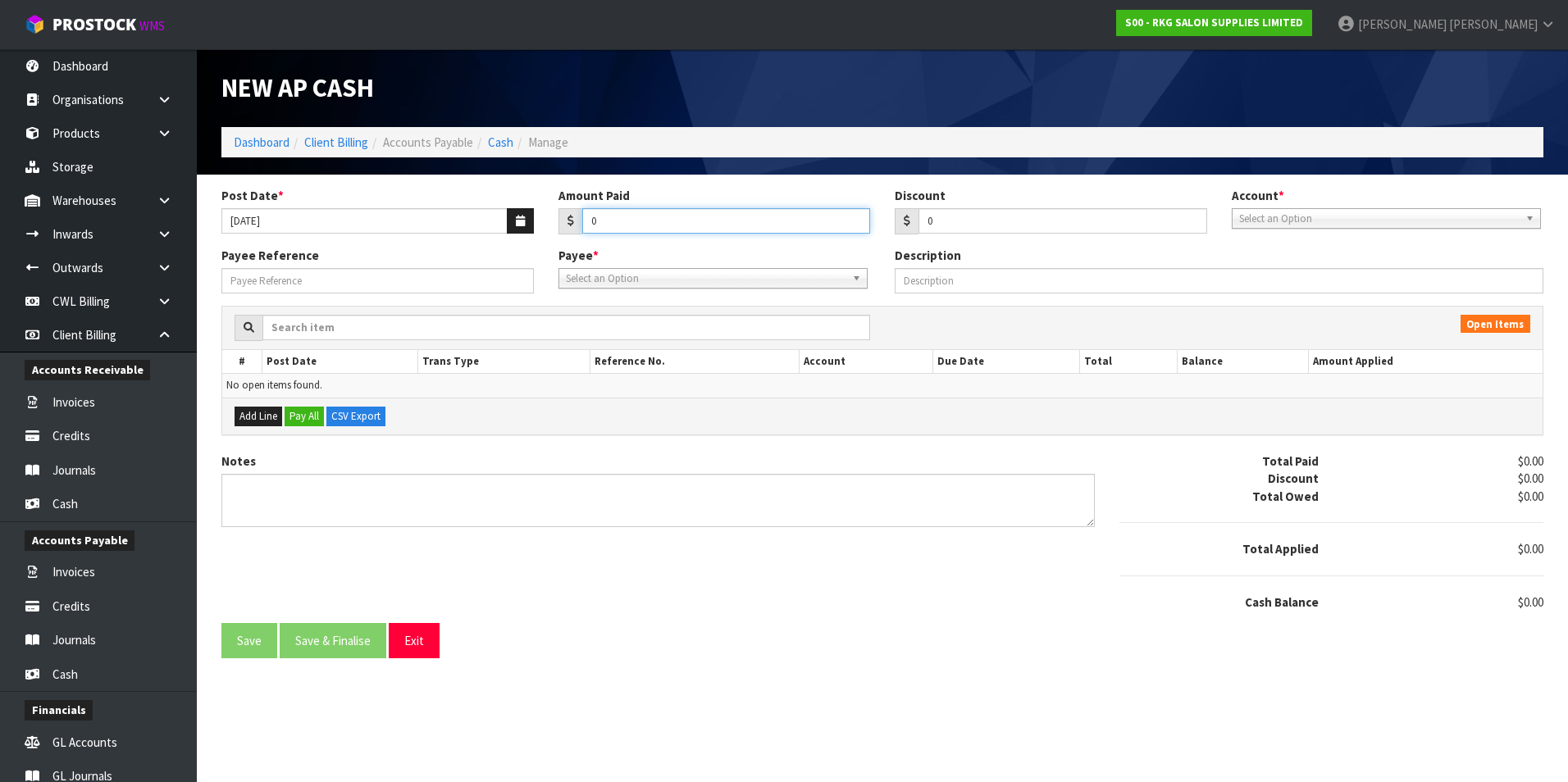
click at [662, 216] on input "0" at bounding box center [726, 221] width 288 height 26
type input "13238.60"
click at [1306, 218] on span "Select an Option" at bounding box center [1379, 219] width 280 height 20
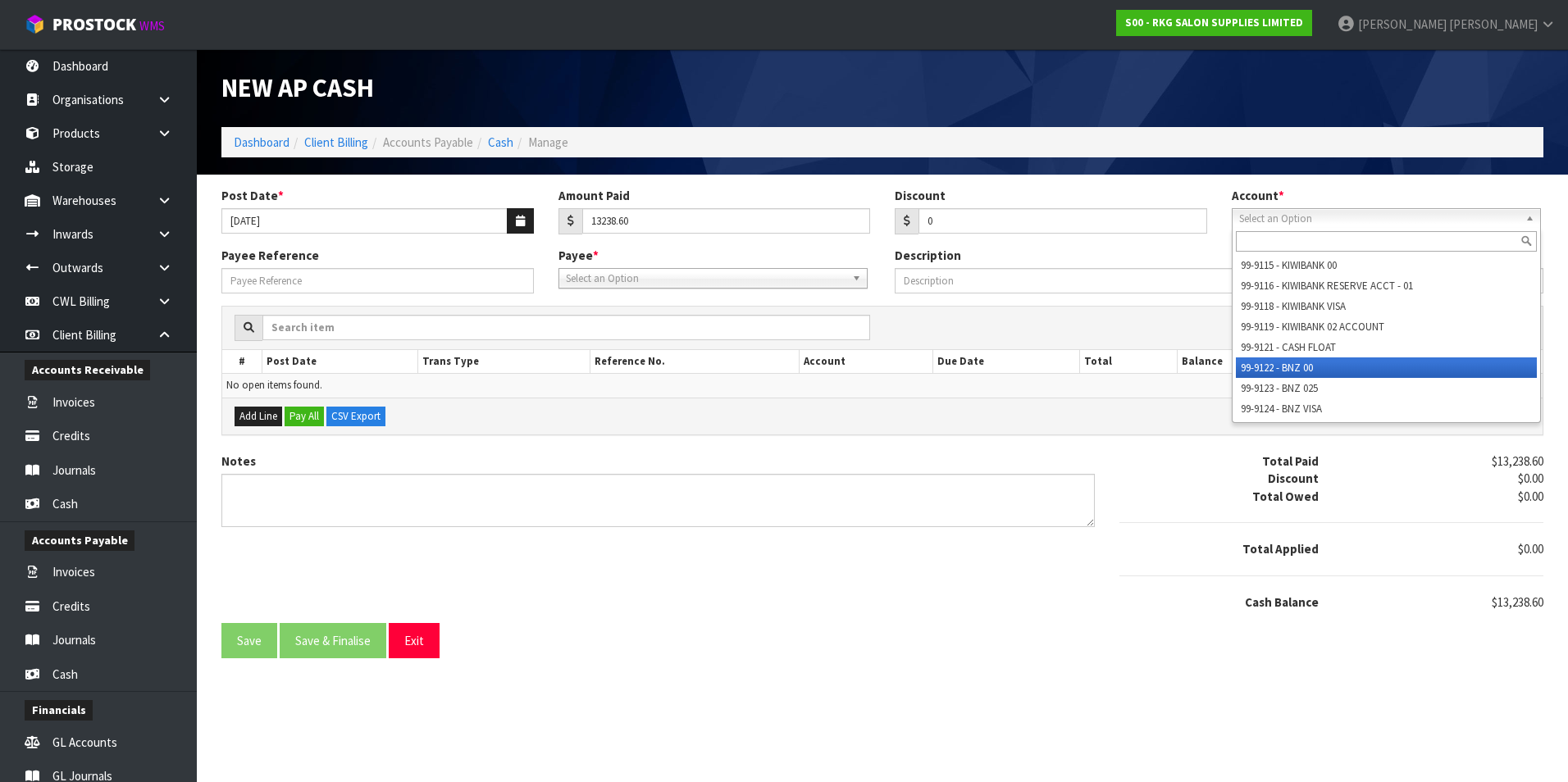
drag, startPoint x: 1294, startPoint y: 364, endPoint x: 1019, endPoint y: 364, distance: 275.0
click at [1286, 364] on li "99-9122 - BNZ 00" at bounding box center [1386, 367] width 301 height 21
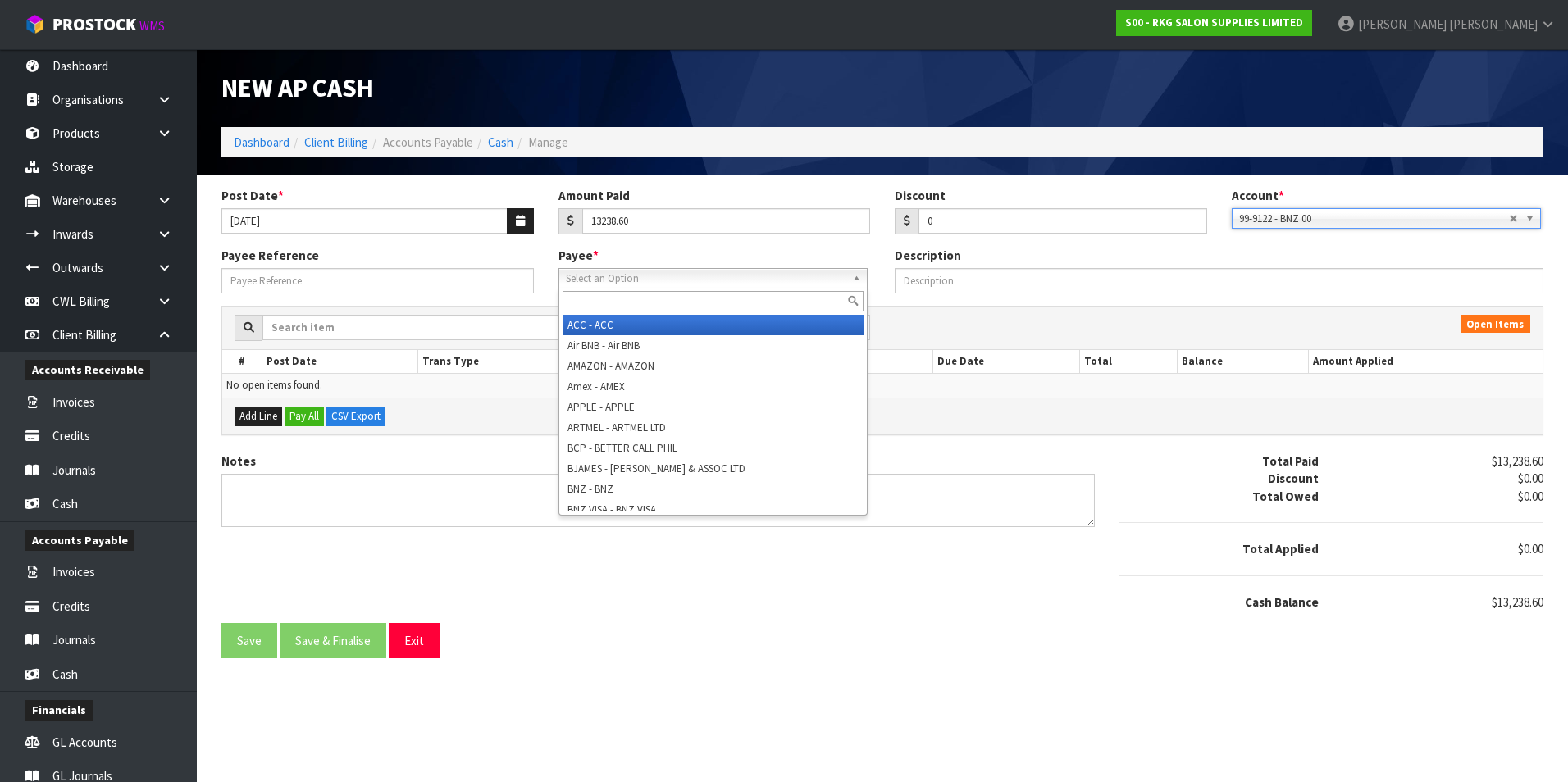
click at [656, 277] on span "Select an Option" at bounding box center [706, 279] width 280 height 20
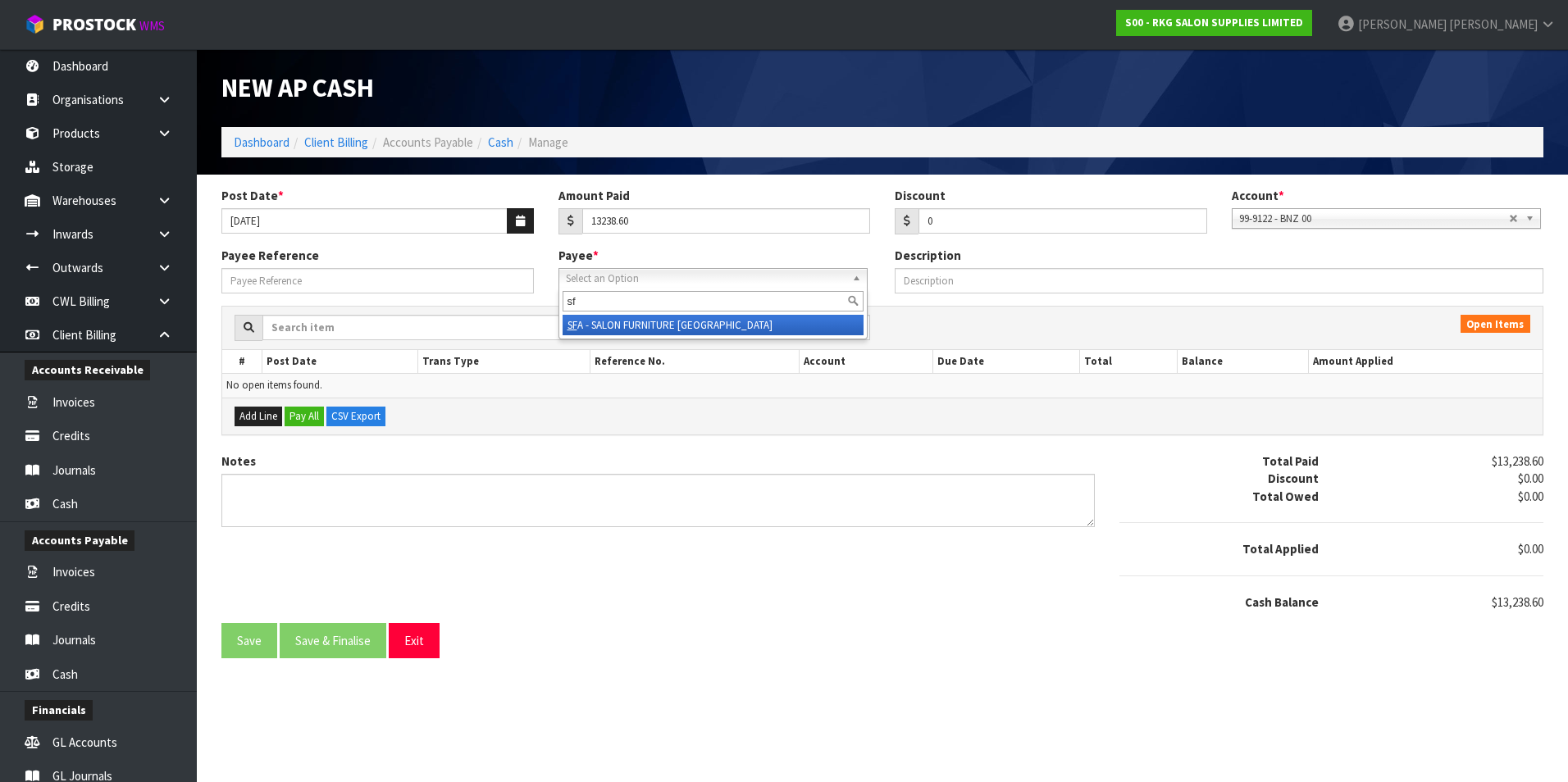
type input "sf"
click at [658, 325] on li "SF A - SALON FURNITURE AUSTRALIA" at bounding box center [712, 325] width 301 height 21
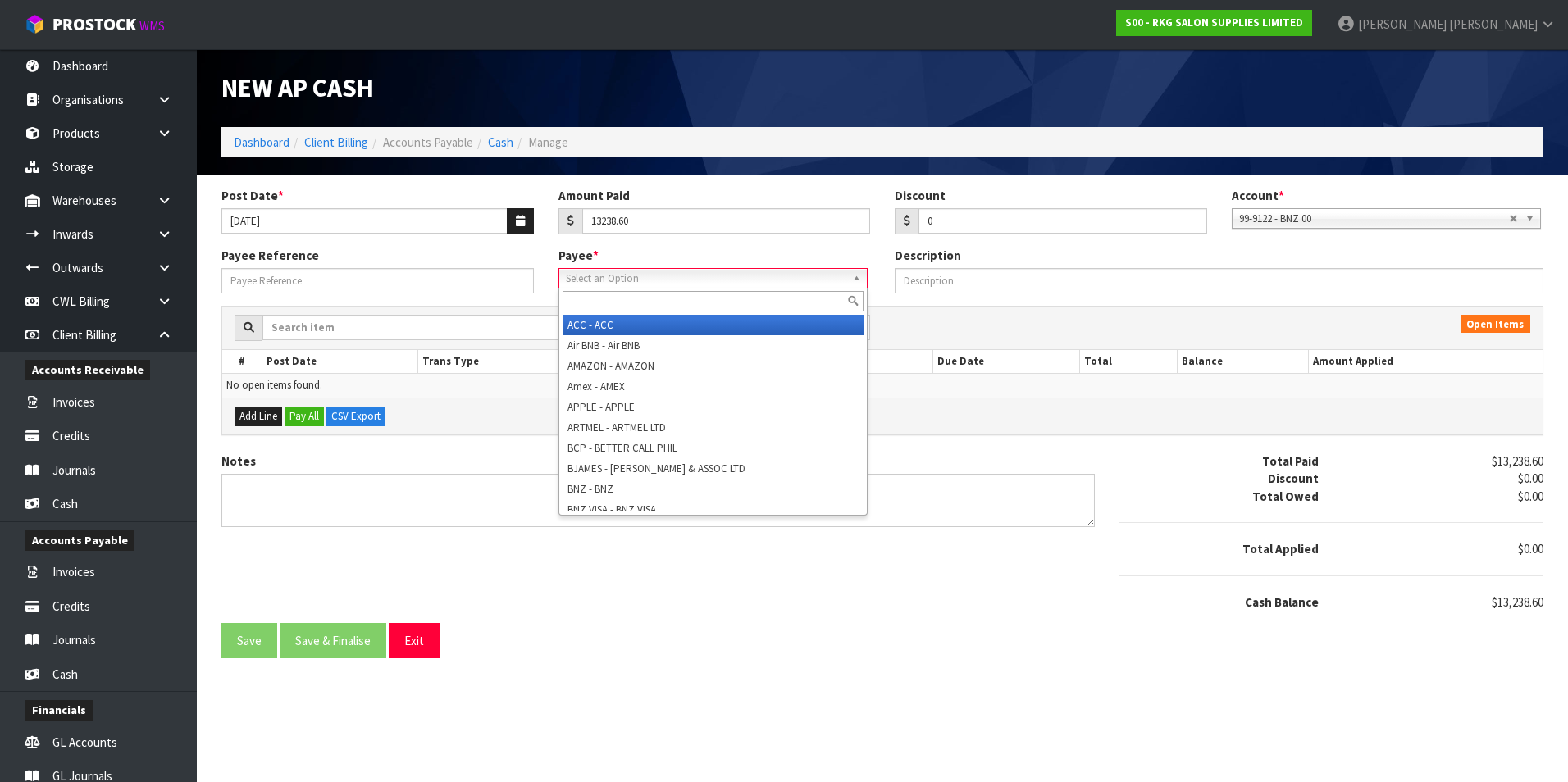
click at [767, 283] on span "Select an Option" at bounding box center [701, 279] width 270 height 20
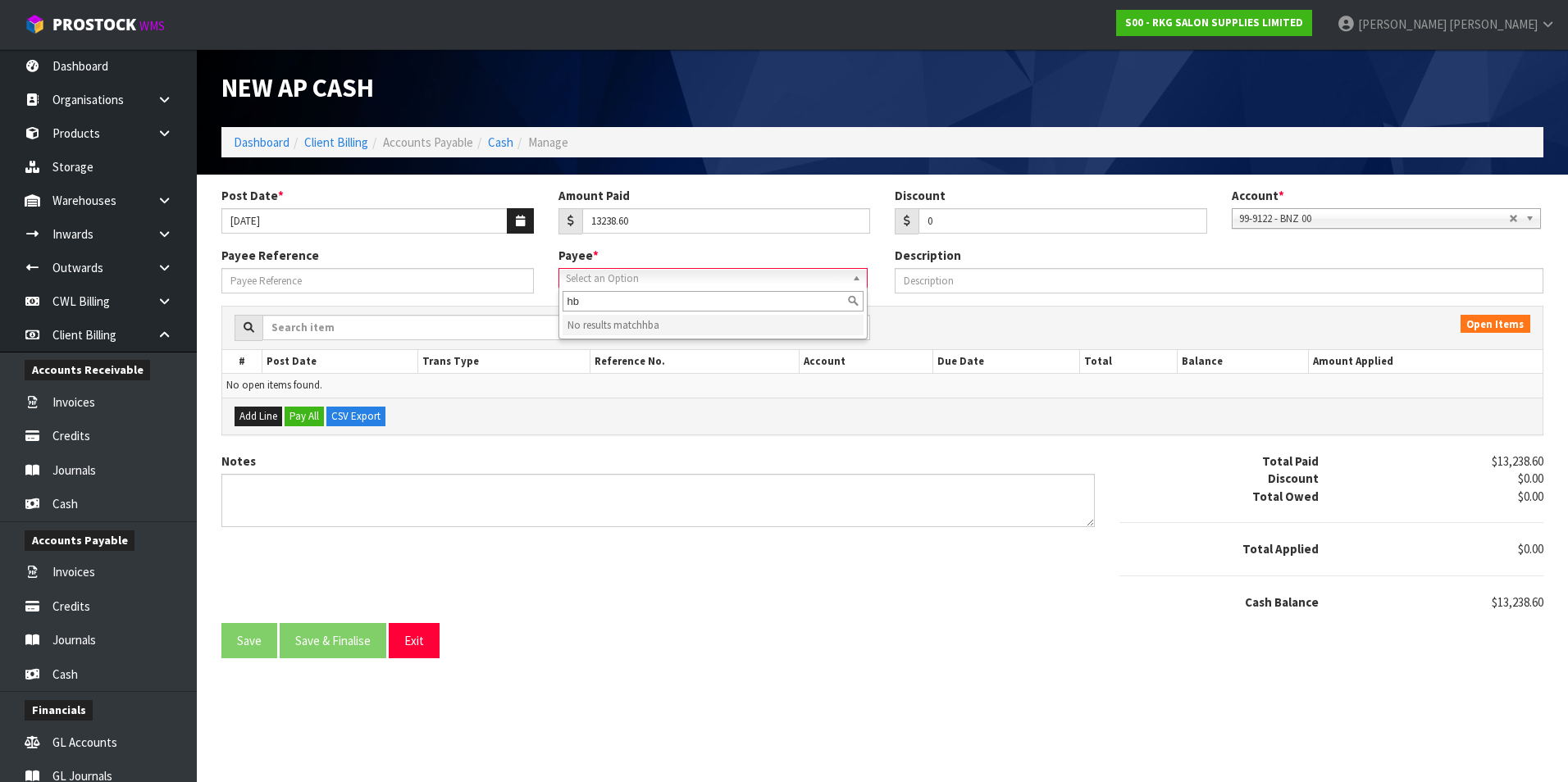
type input "h"
type input "nz"
click at [652, 342] on li "NZ HAIR - NZ HAIR & BEAUTY" at bounding box center [712, 345] width 301 height 21
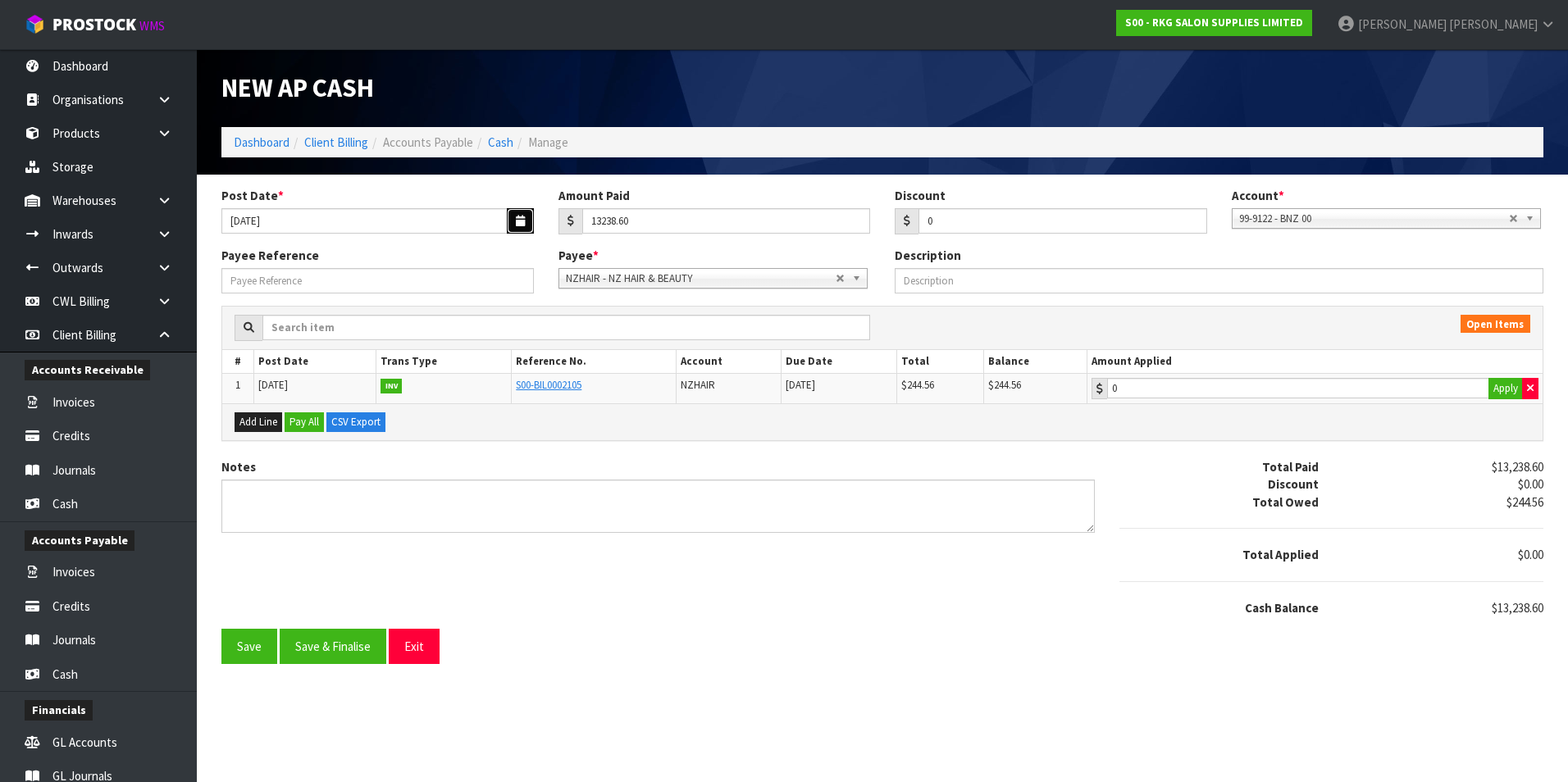
click at [513, 218] on button "button" at bounding box center [521, 221] width 27 height 26
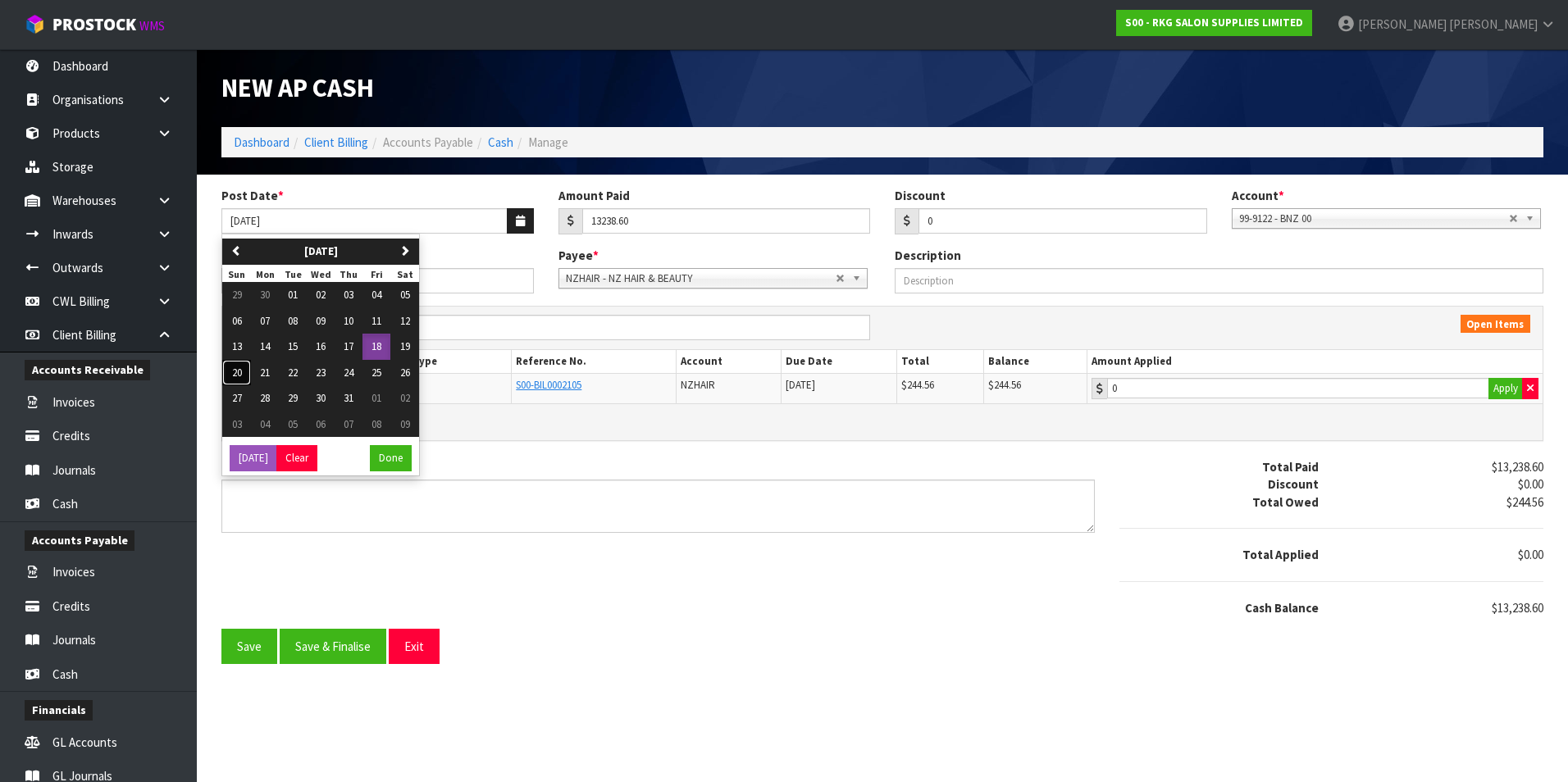
click at [233, 372] on span "20" at bounding box center [237, 373] width 10 height 14
type input "[DATE]"
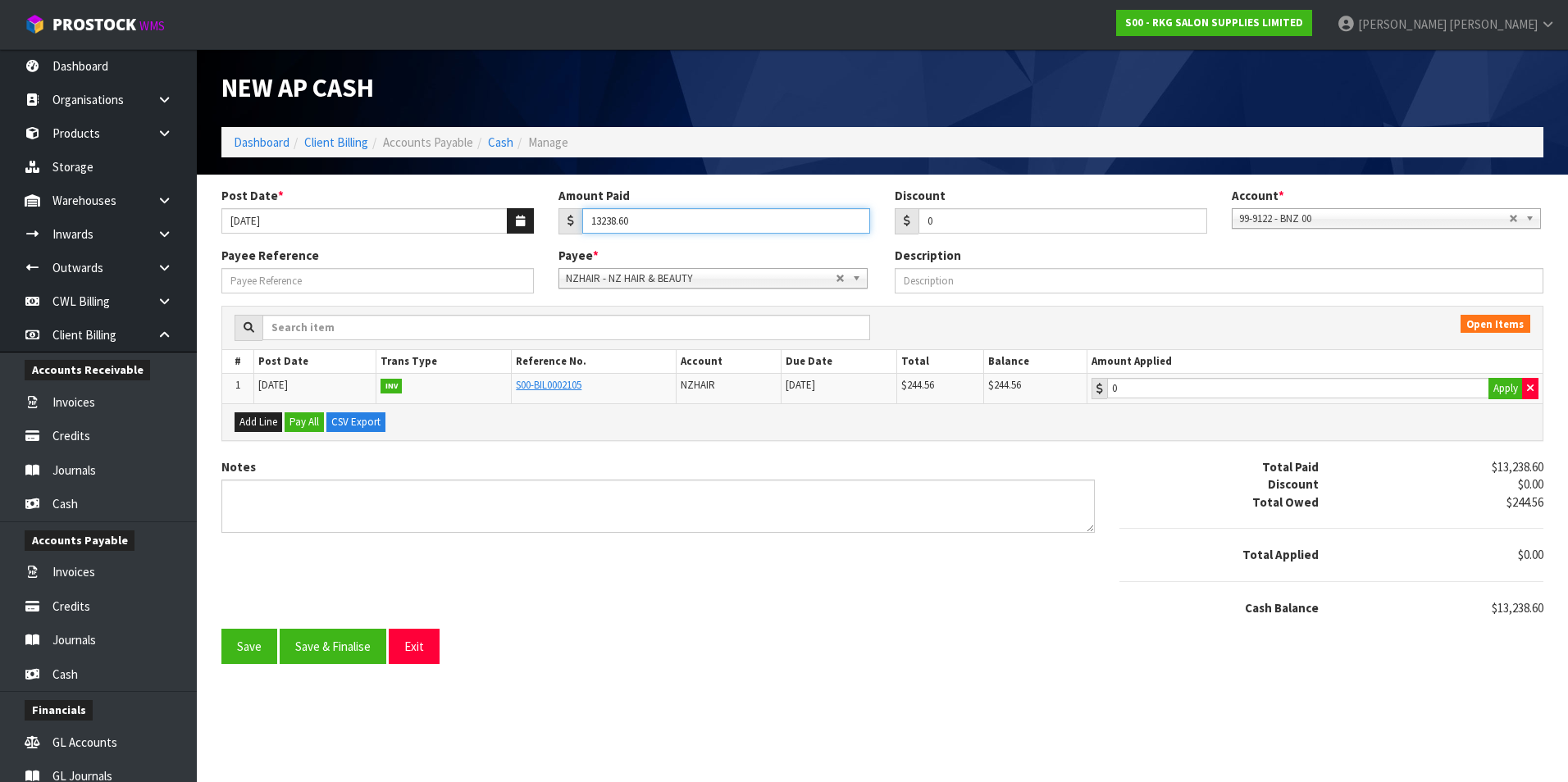
click at [728, 225] on input "13238.60" at bounding box center [726, 221] width 288 height 26
type input "1"
type input "244.56"
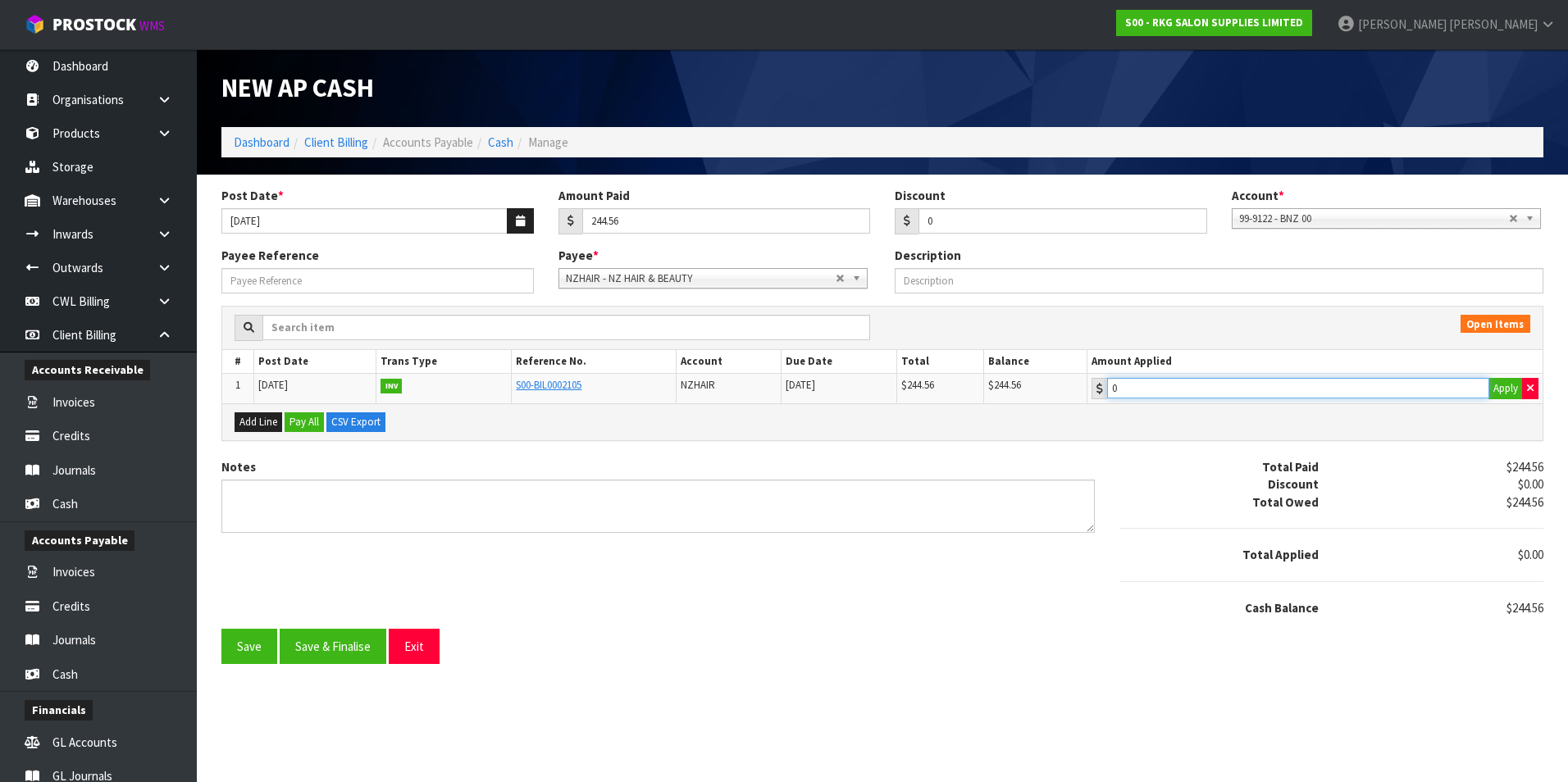
type input "244.56"
click at [1223, 390] on input "244.56" at bounding box center [1297, 388] width 382 height 21
click at [287, 270] on input "Payee Reference" at bounding box center [378, 281] width 312 height 26
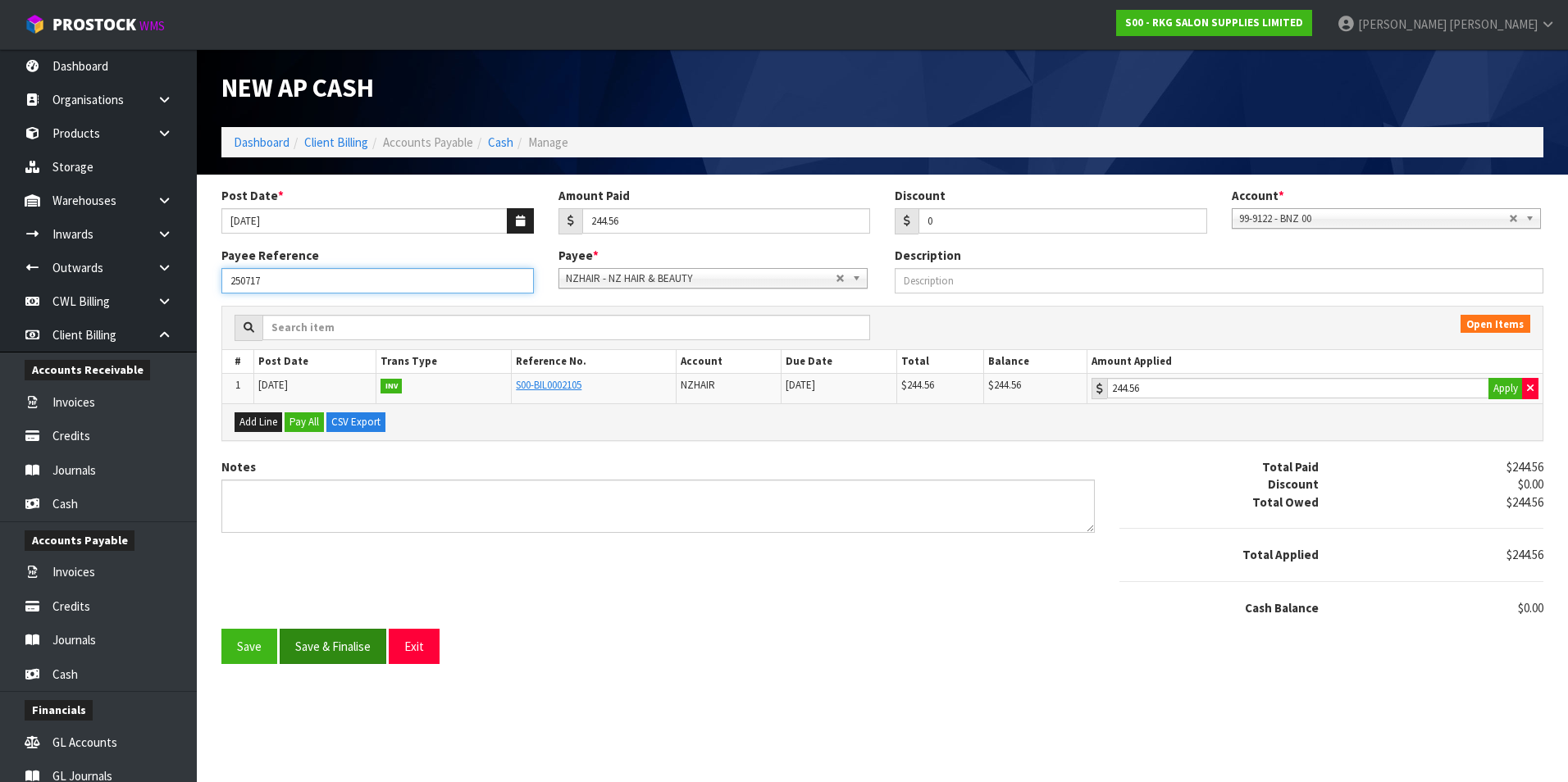
type input "250717"
click at [361, 639] on button "Save & Finalise" at bounding box center [333, 647] width 107 height 35
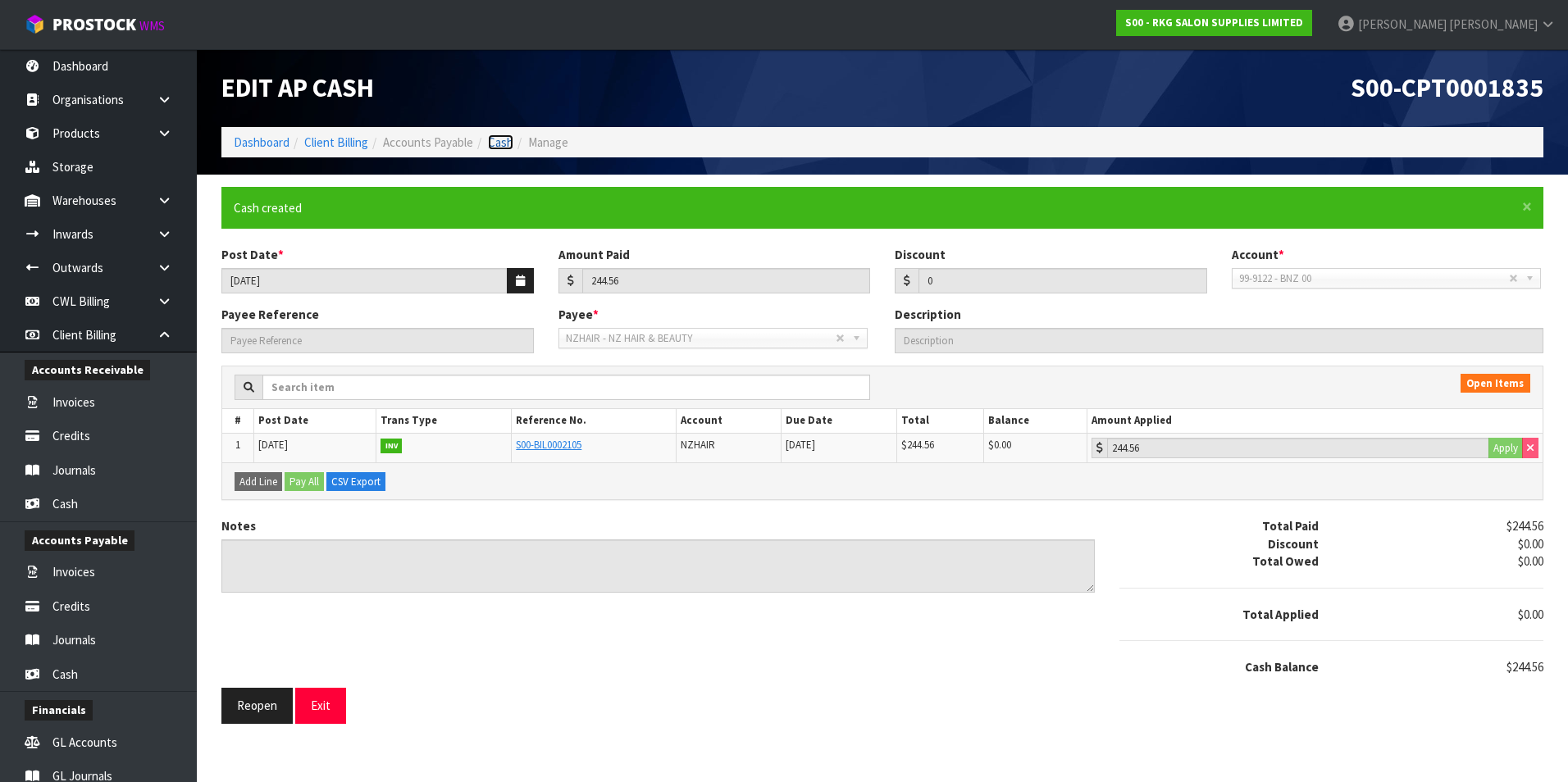
click at [503, 140] on link "Cash" at bounding box center [500, 142] width 26 height 16
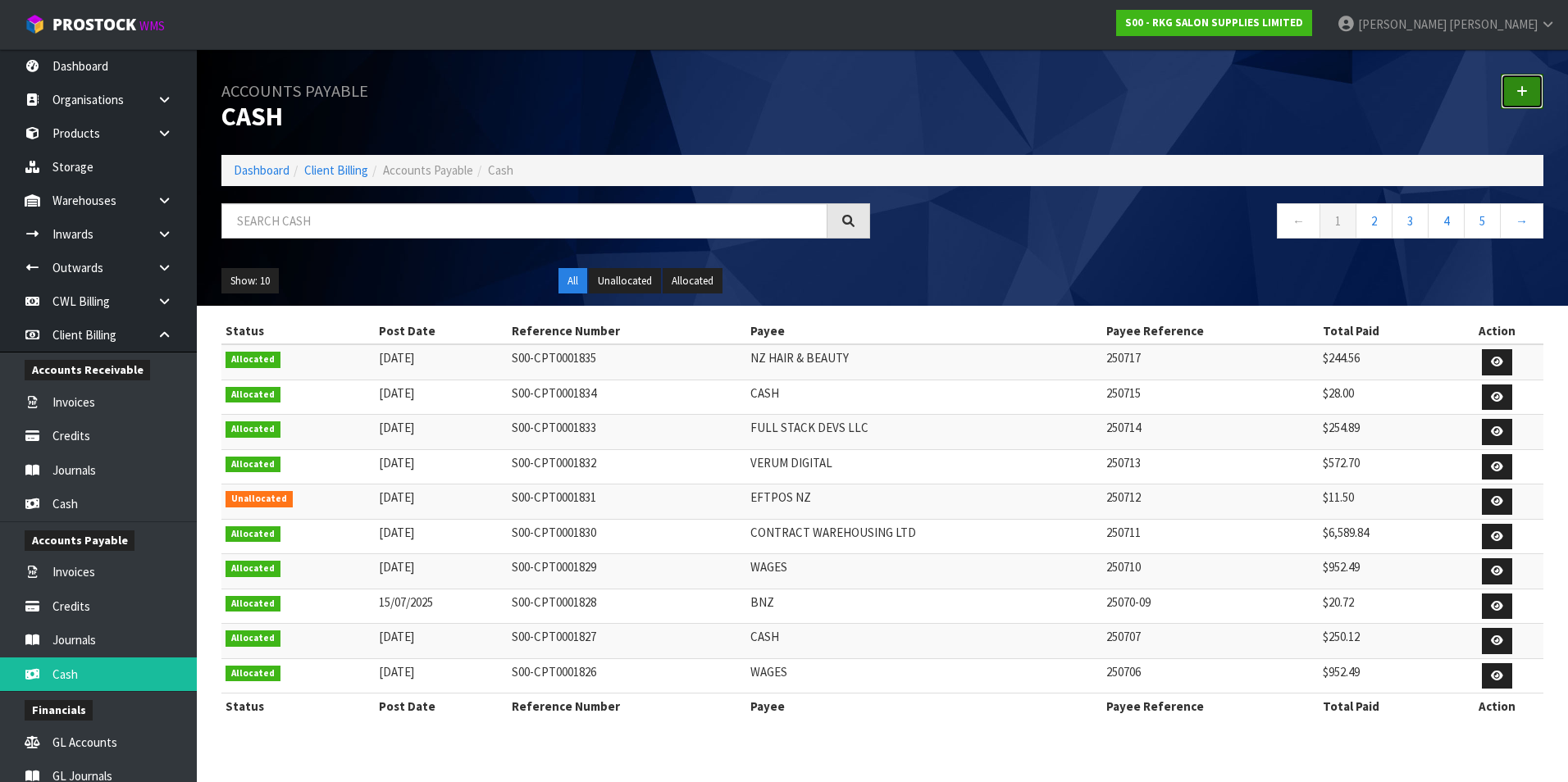
drag, startPoint x: 1511, startPoint y: 87, endPoint x: 1459, endPoint y: 96, distance: 52.8
click at [1508, 88] on link at bounding box center [1521, 91] width 42 height 35
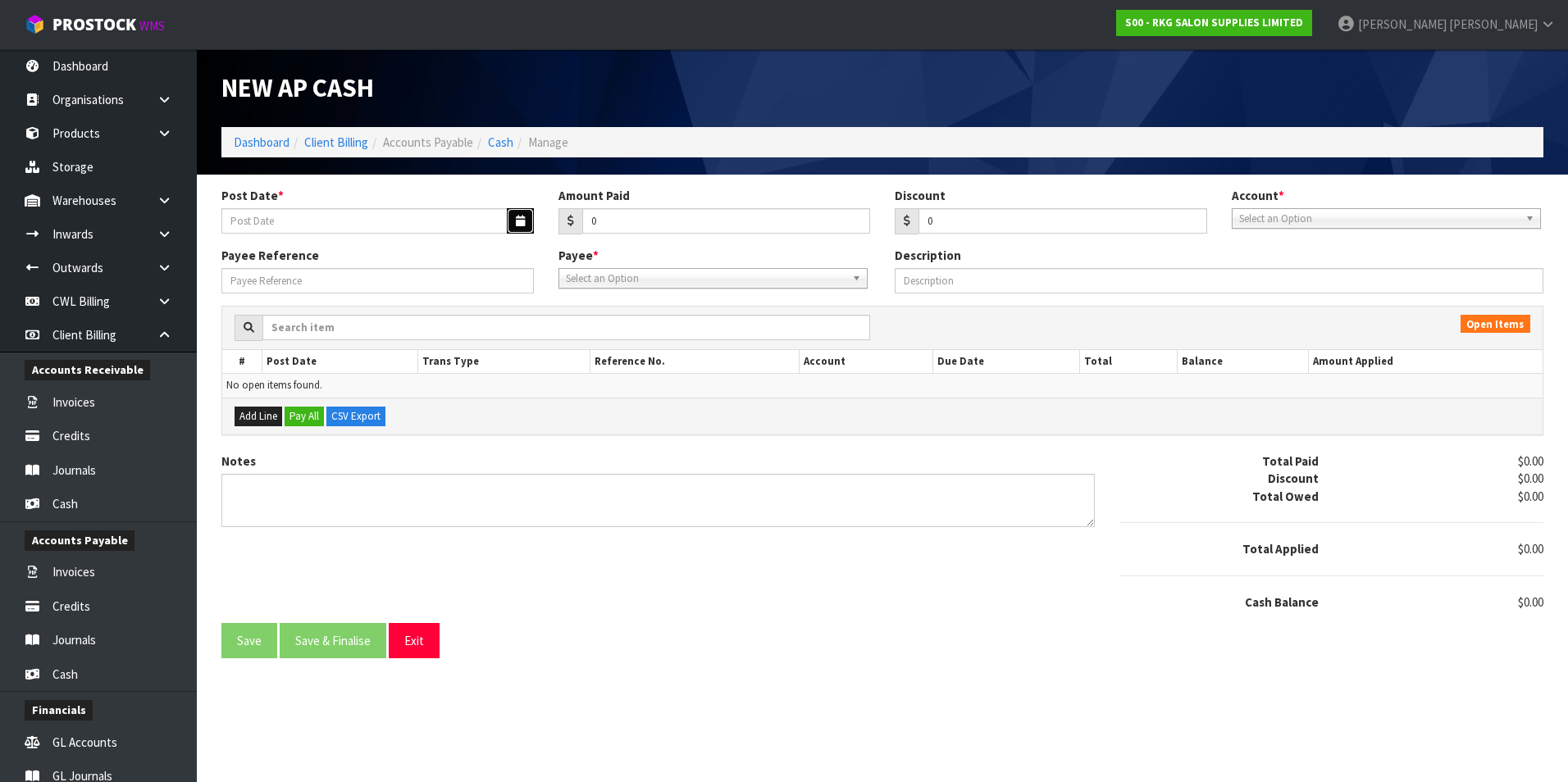
click at [512, 218] on button "button" at bounding box center [521, 221] width 27 height 26
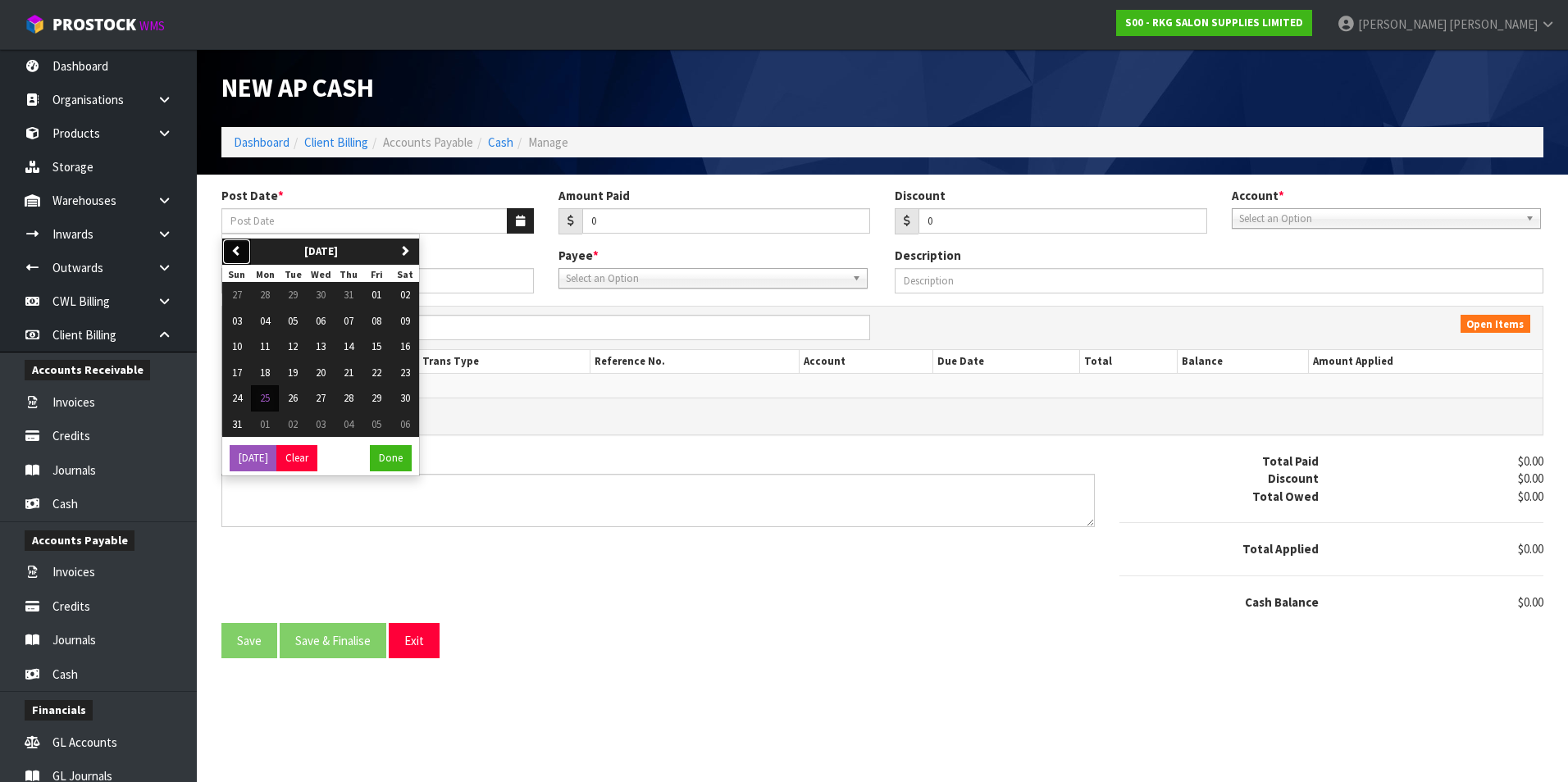
click at [241, 243] on button "previous" at bounding box center [235, 251] width 28 height 26
click at [239, 369] on span "20" at bounding box center [237, 373] width 10 height 14
type input "[DATE]"
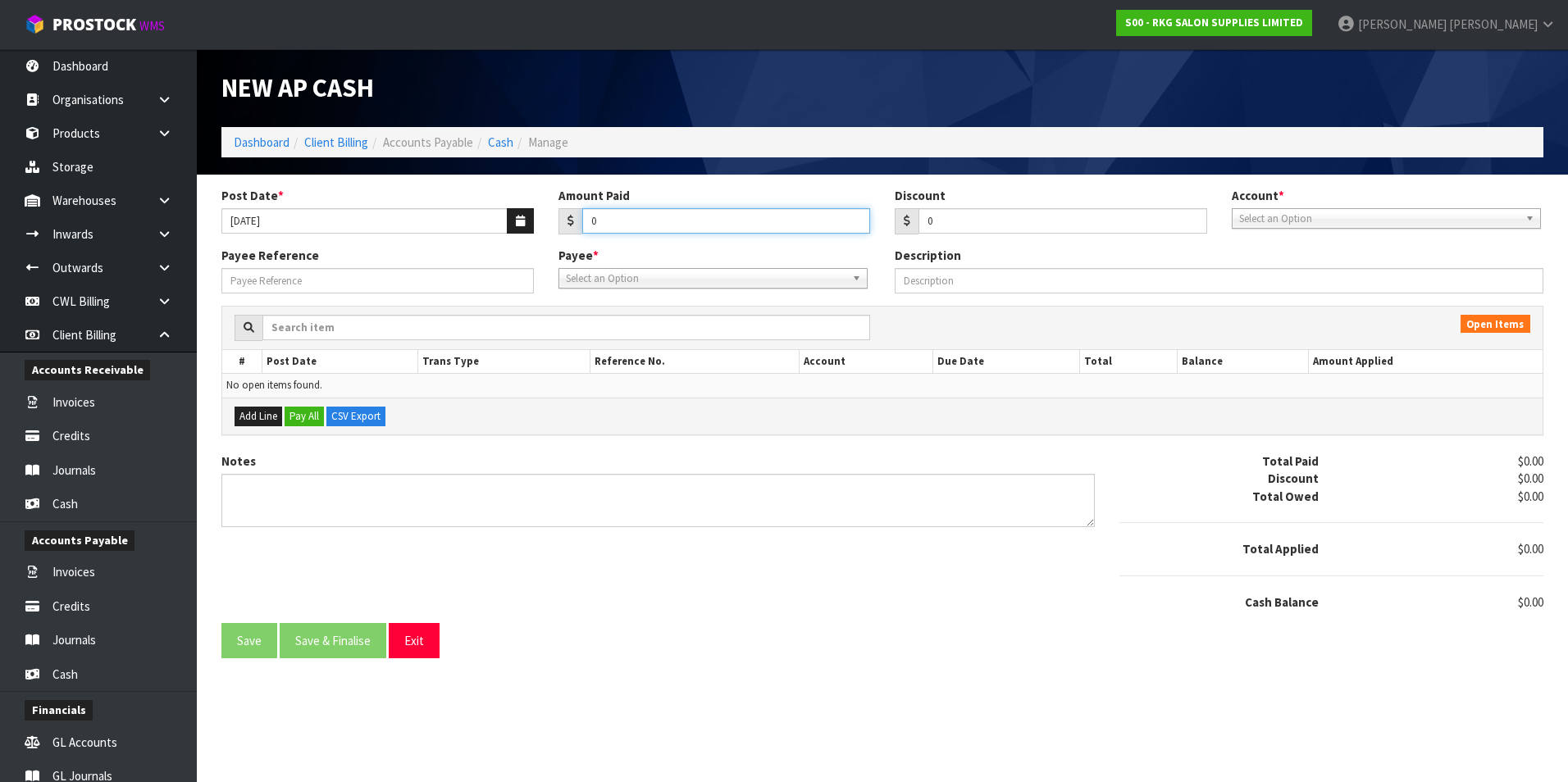
click at [656, 228] on input "0" at bounding box center [726, 221] width 288 height 26
type input "287.50"
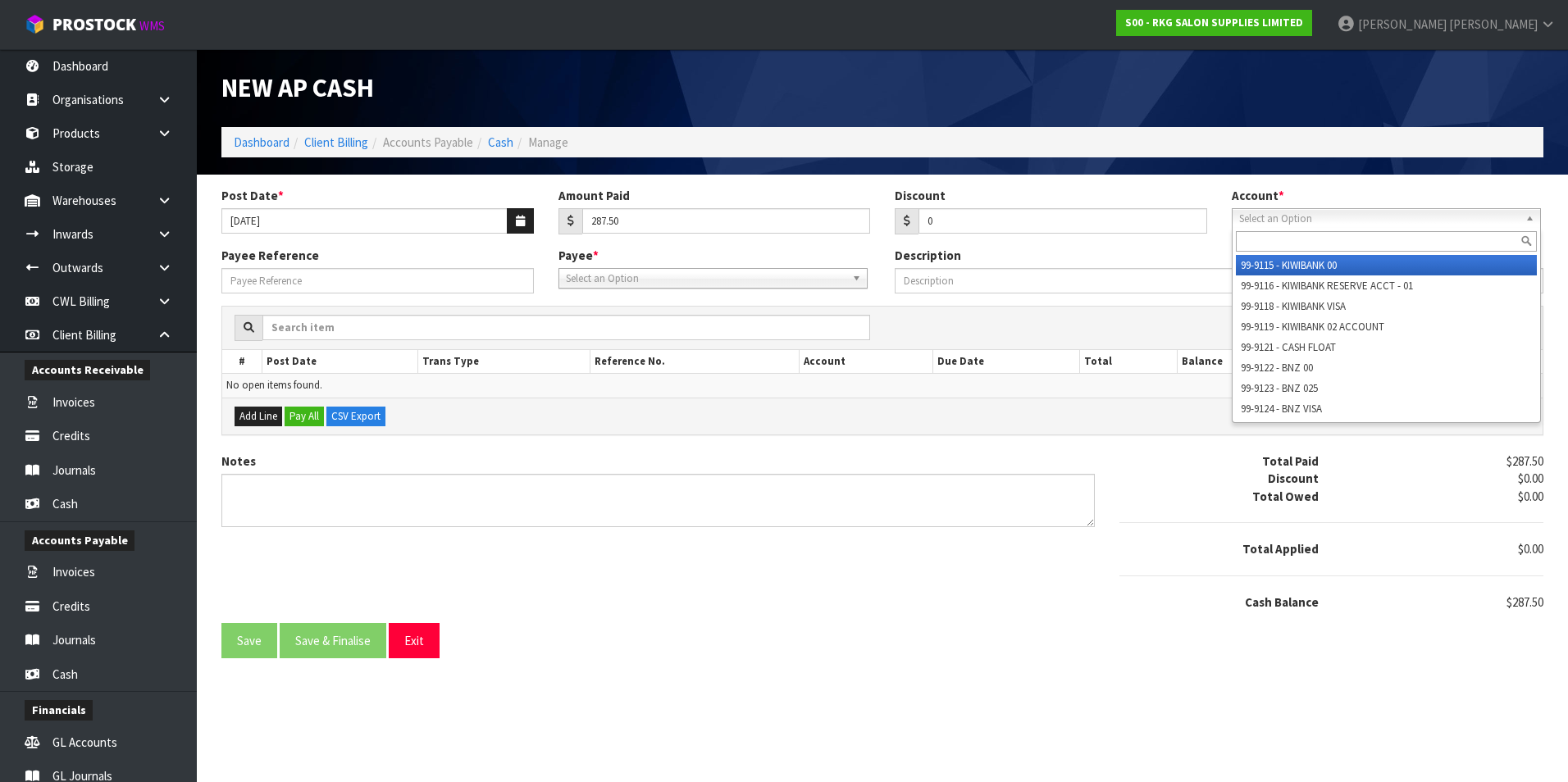
click at [1288, 219] on span "Select an Option" at bounding box center [1379, 219] width 280 height 20
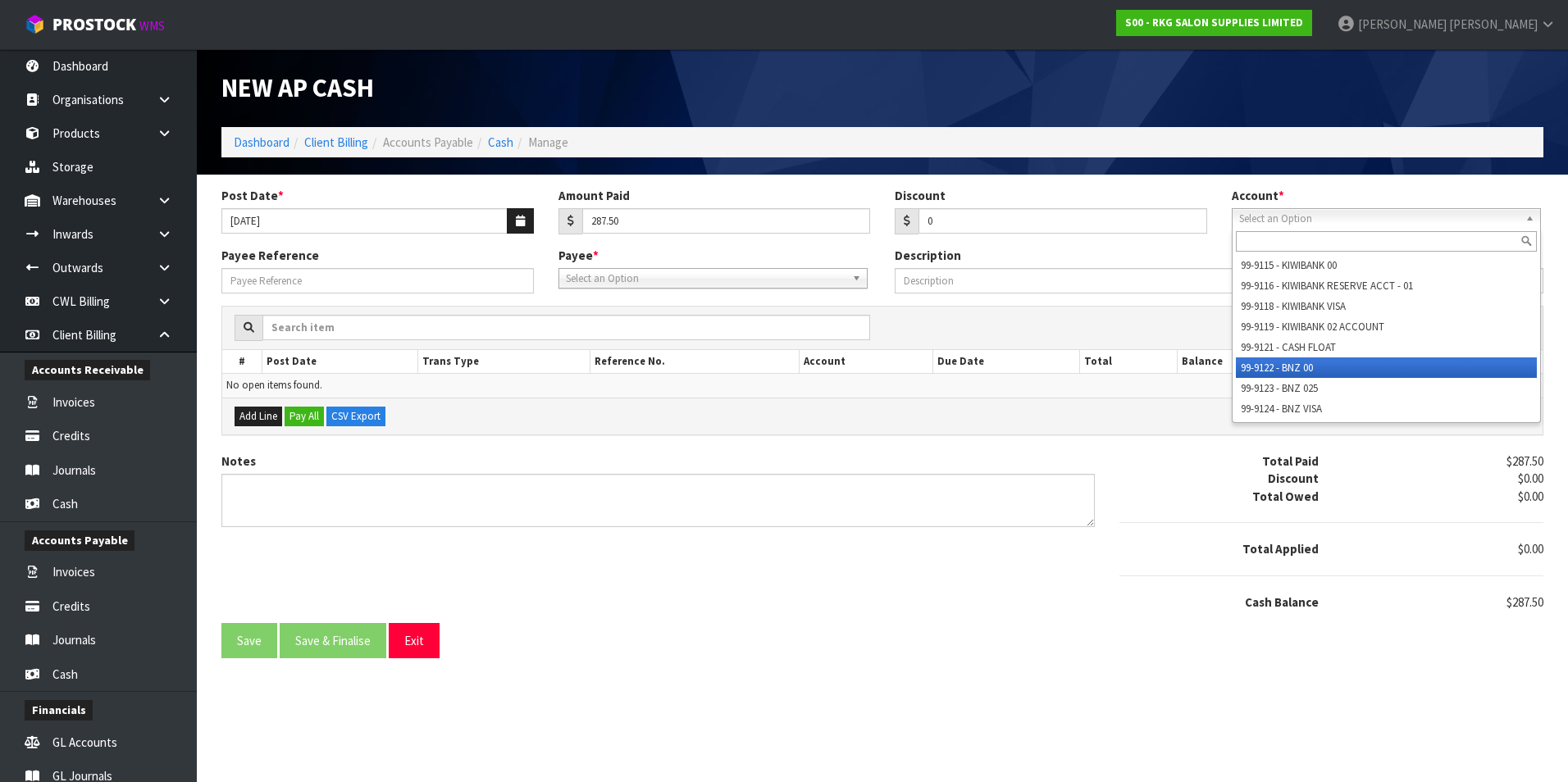
drag, startPoint x: 1299, startPoint y: 363, endPoint x: 1286, endPoint y: 363, distance: 13.0
click at [1298, 363] on li "99-9122 - BNZ 00" at bounding box center [1386, 367] width 301 height 21
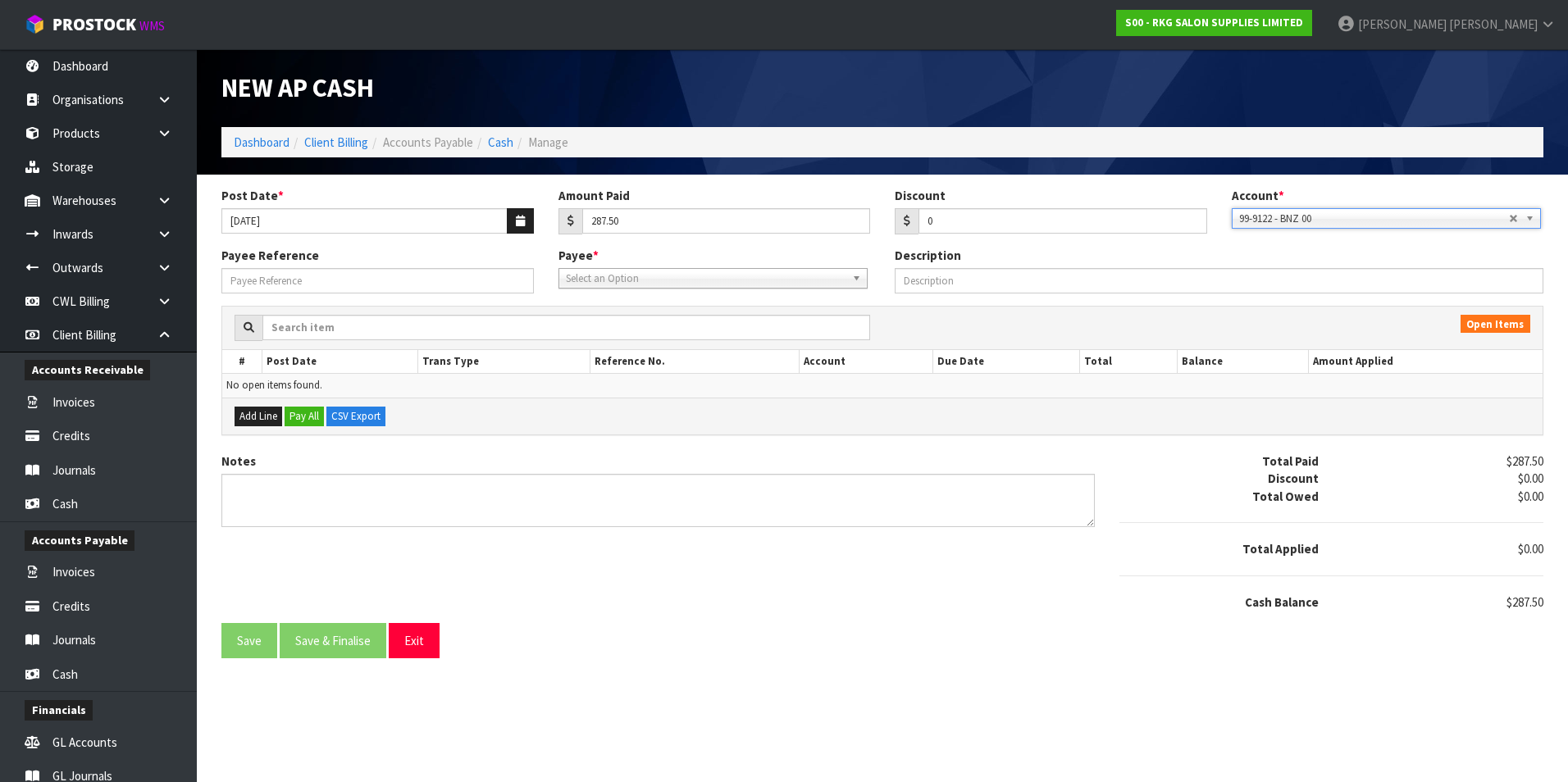
click at [684, 276] on span "Select an Option" at bounding box center [706, 279] width 280 height 20
type input "eft"
click at [706, 327] on li "EFT POS - EFTPOSNOW" at bounding box center [712, 325] width 301 height 21
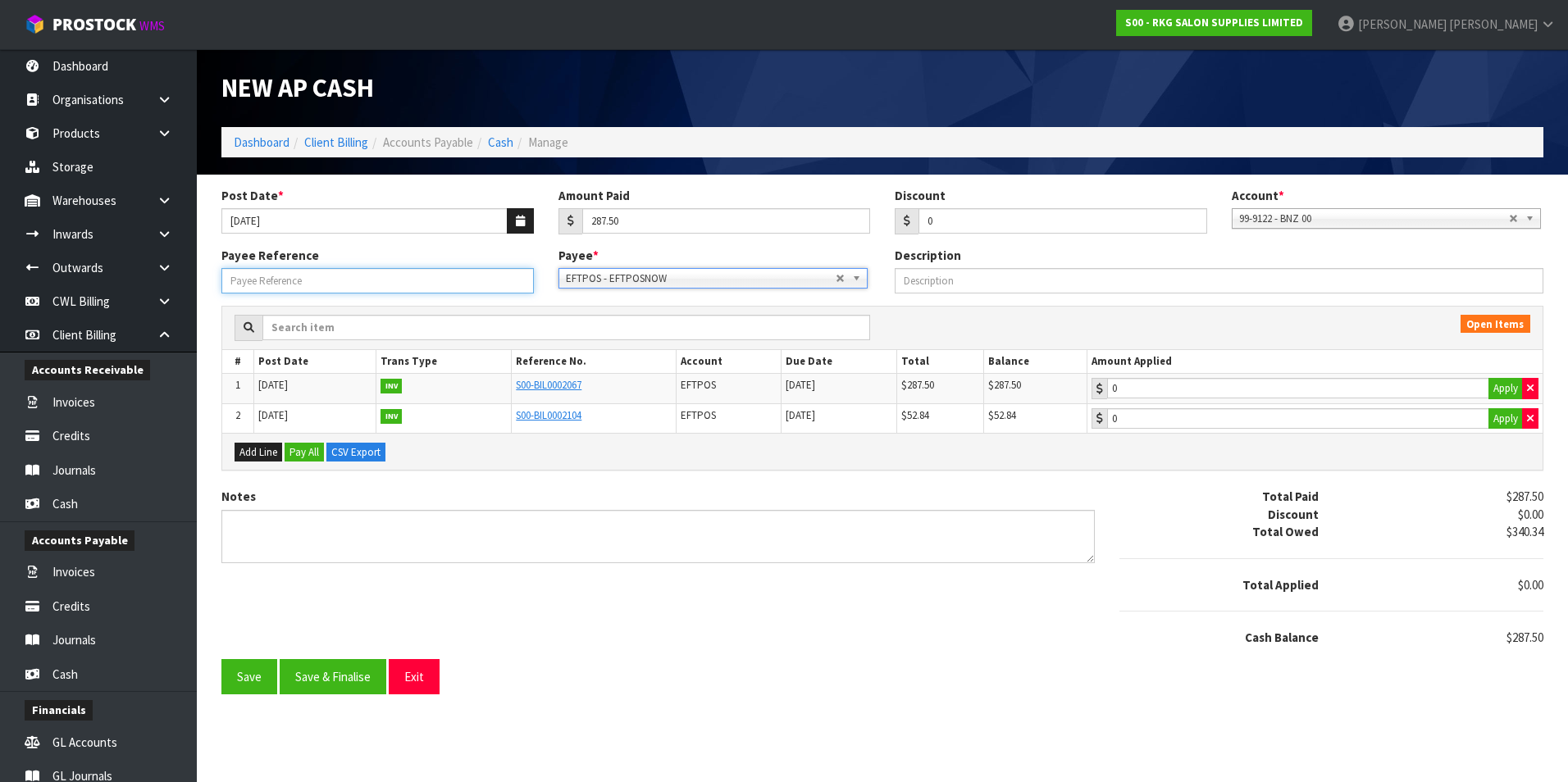
click at [308, 283] on input "Payee Reference" at bounding box center [378, 281] width 312 height 26
type input "250718"
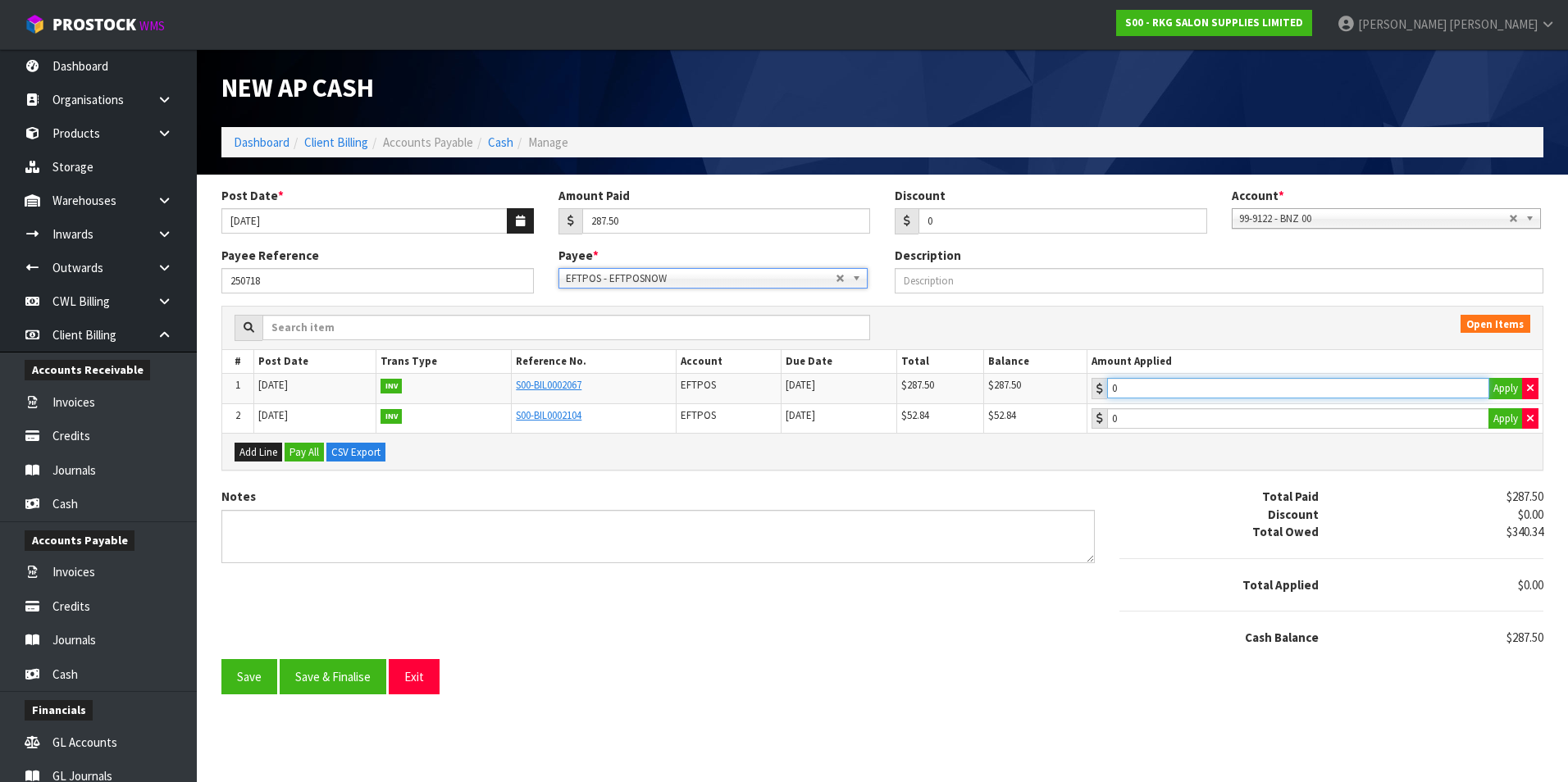
type input "287.5"
drag, startPoint x: 1176, startPoint y: 390, endPoint x: 1018, endPoint y: 460, distance: 172.8
click at [1176, 390] on input "287.5" at bounding box center [1297, 388] width 382 height 21
click at [340, 682] on button "Save & Finalise" at bounding box center [333, 677] width 107 height 35
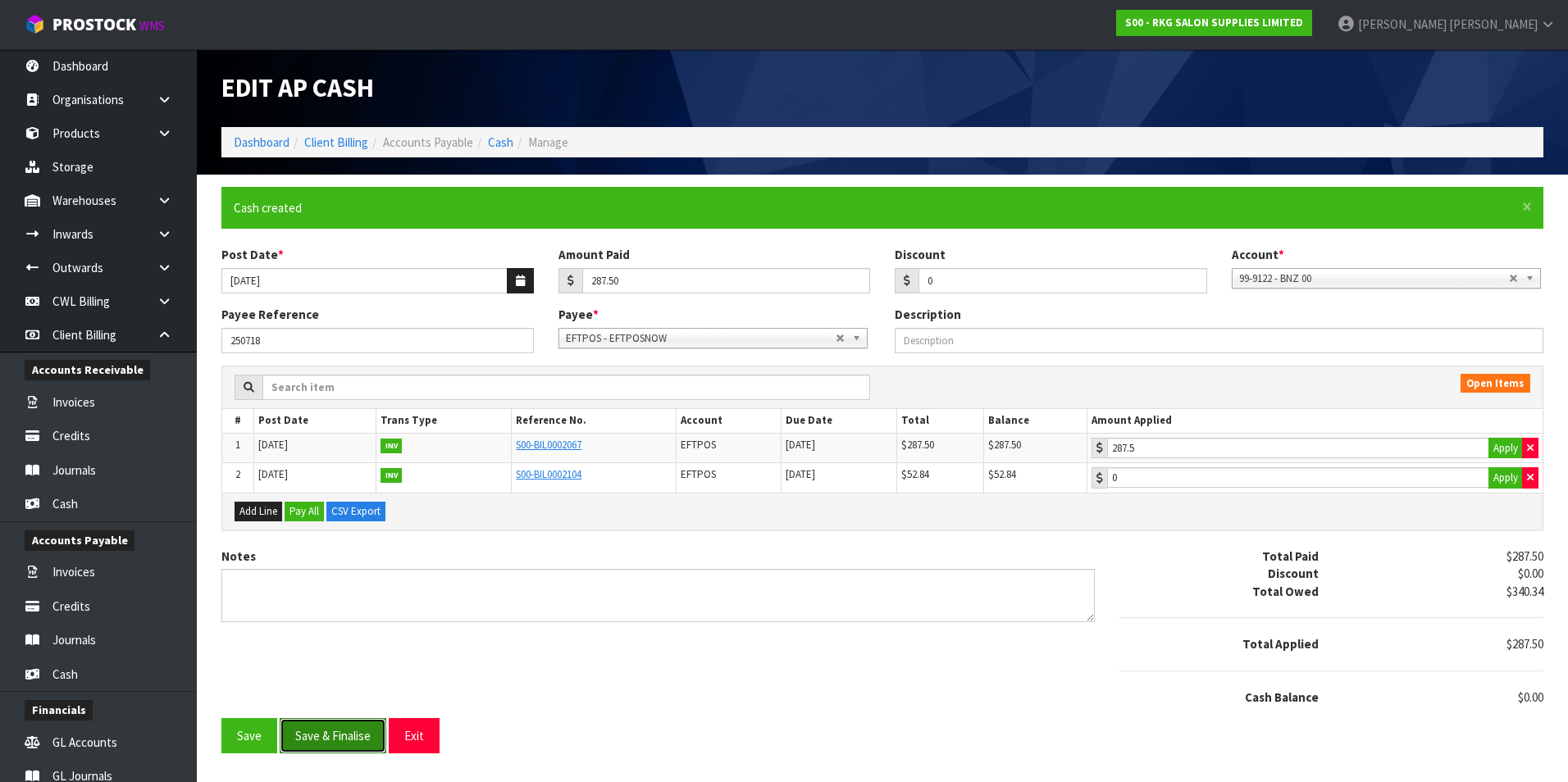
type input "287.5"
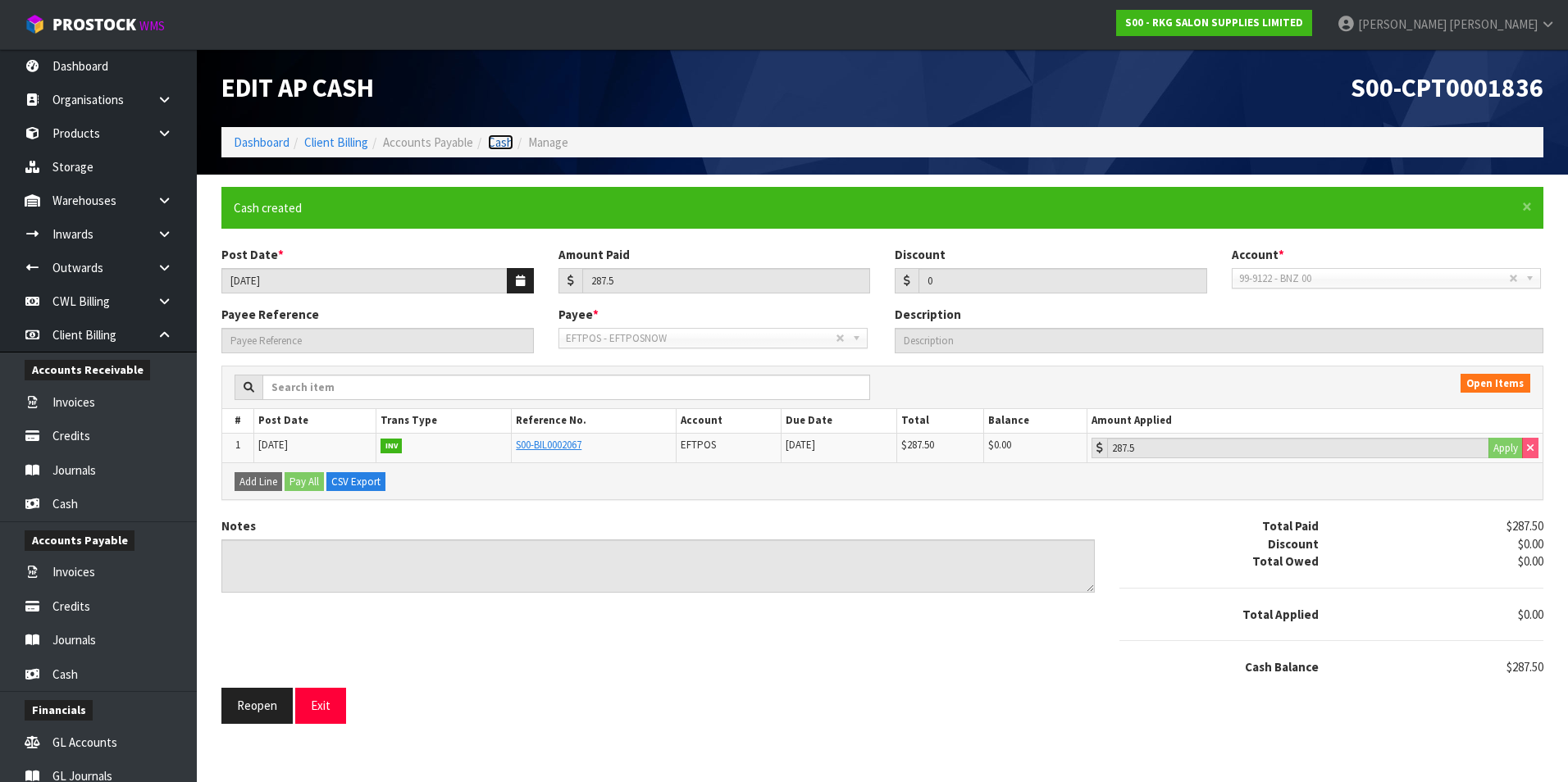
click at [493, 141] on link "Cash" at bounding box center [500, 142] width 26 height 16
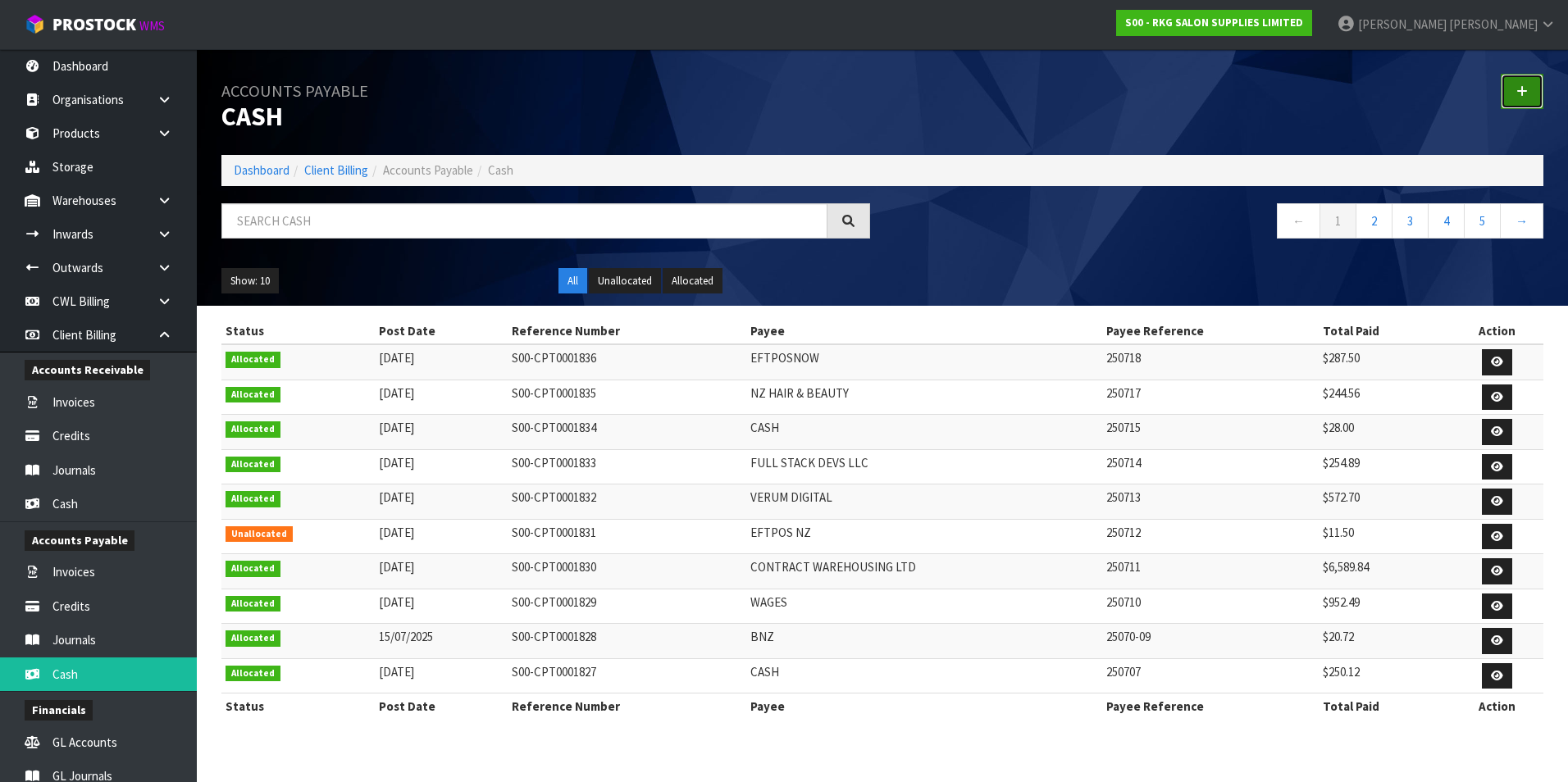
click at [1511, 87] on link at bounding box center [1521, 91] width 42 height 35
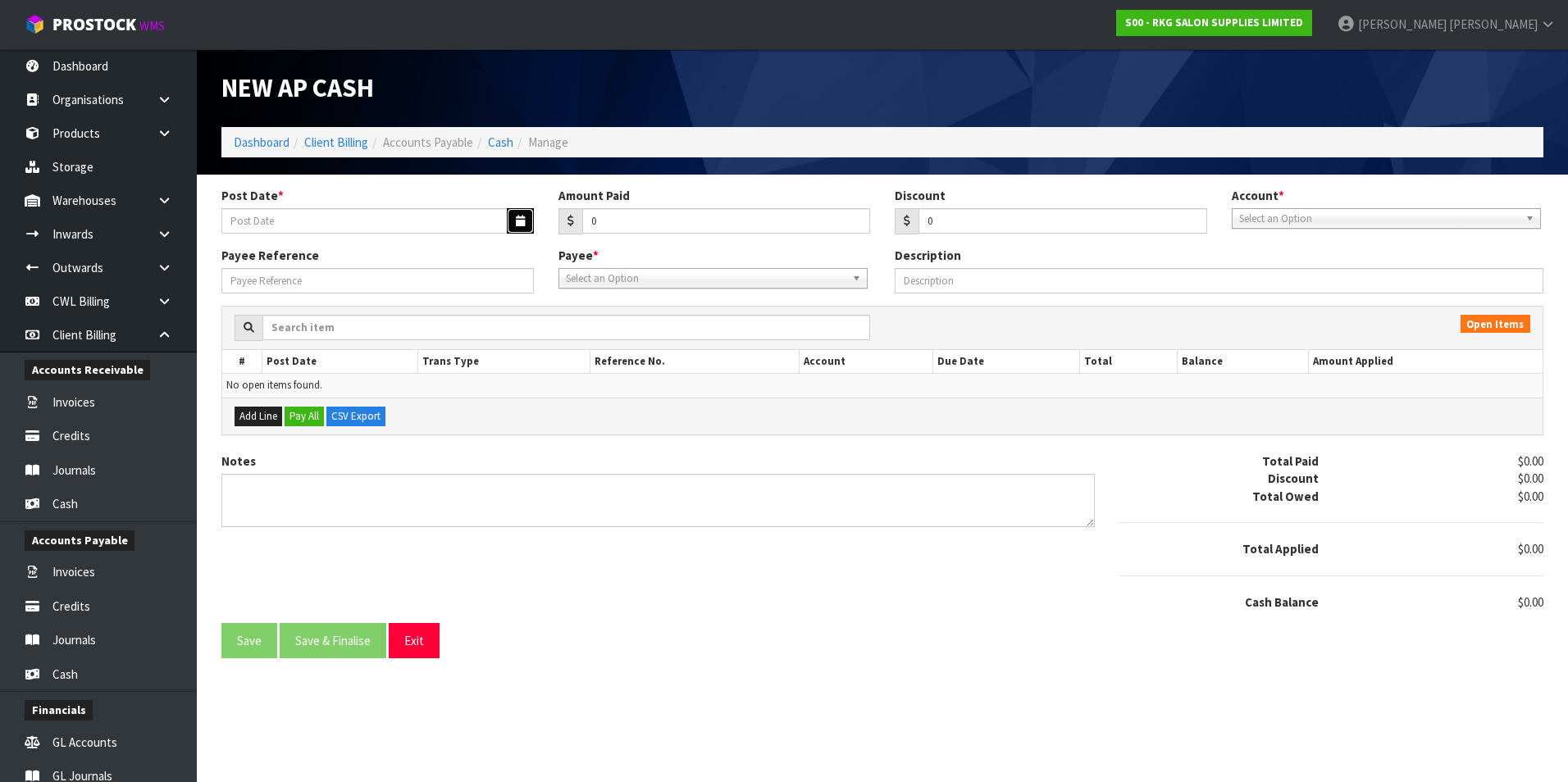
click at [516, 217] on icon "button" at bounding box center [520, 221] width 9 height 11
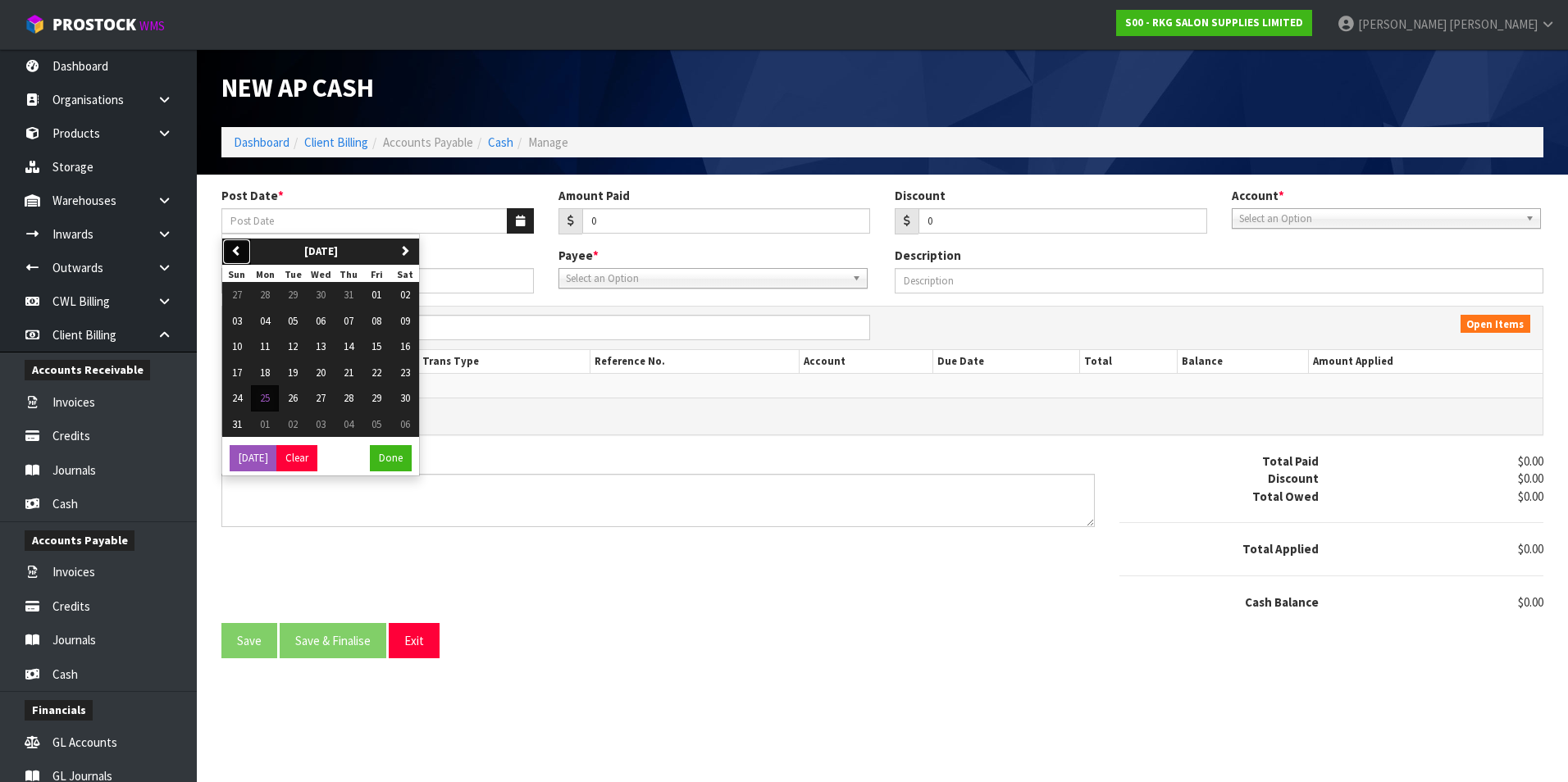
click at [242, 249] on button "previous" at bounding box center [235, 251] width 28 height 26
drag, startPoint x: 235, startPoint y: 376, endPoint x: 495, endPoint y: 299, distance: 271.2
click at [235, 376] on span "20" at bounding box center [237, 373] width 10 height 14
type input "[DATE]"
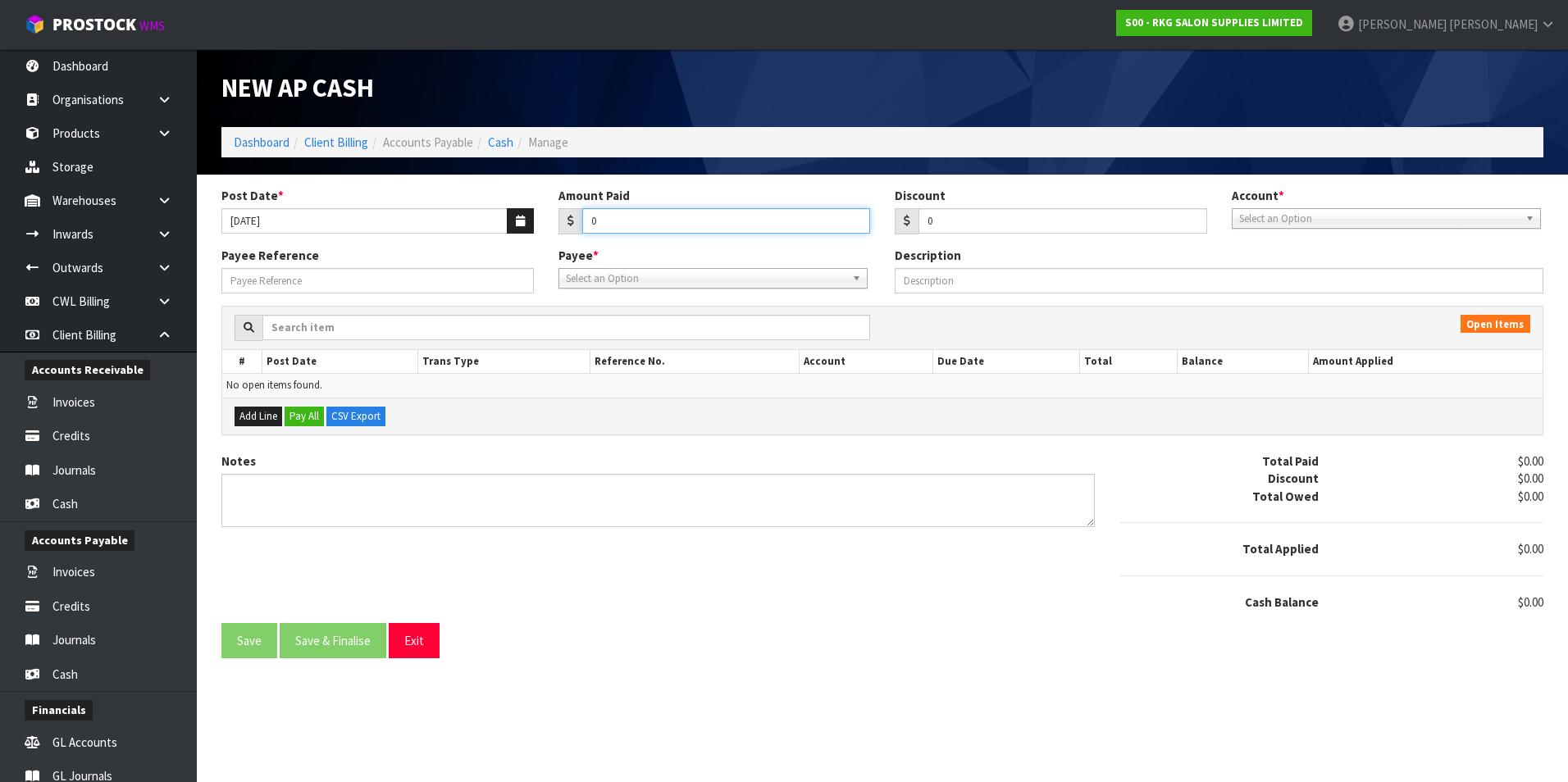
click at [619, 222] on input "0" at bounding box center [726, 221] width 288 height 26
type input "890.04"
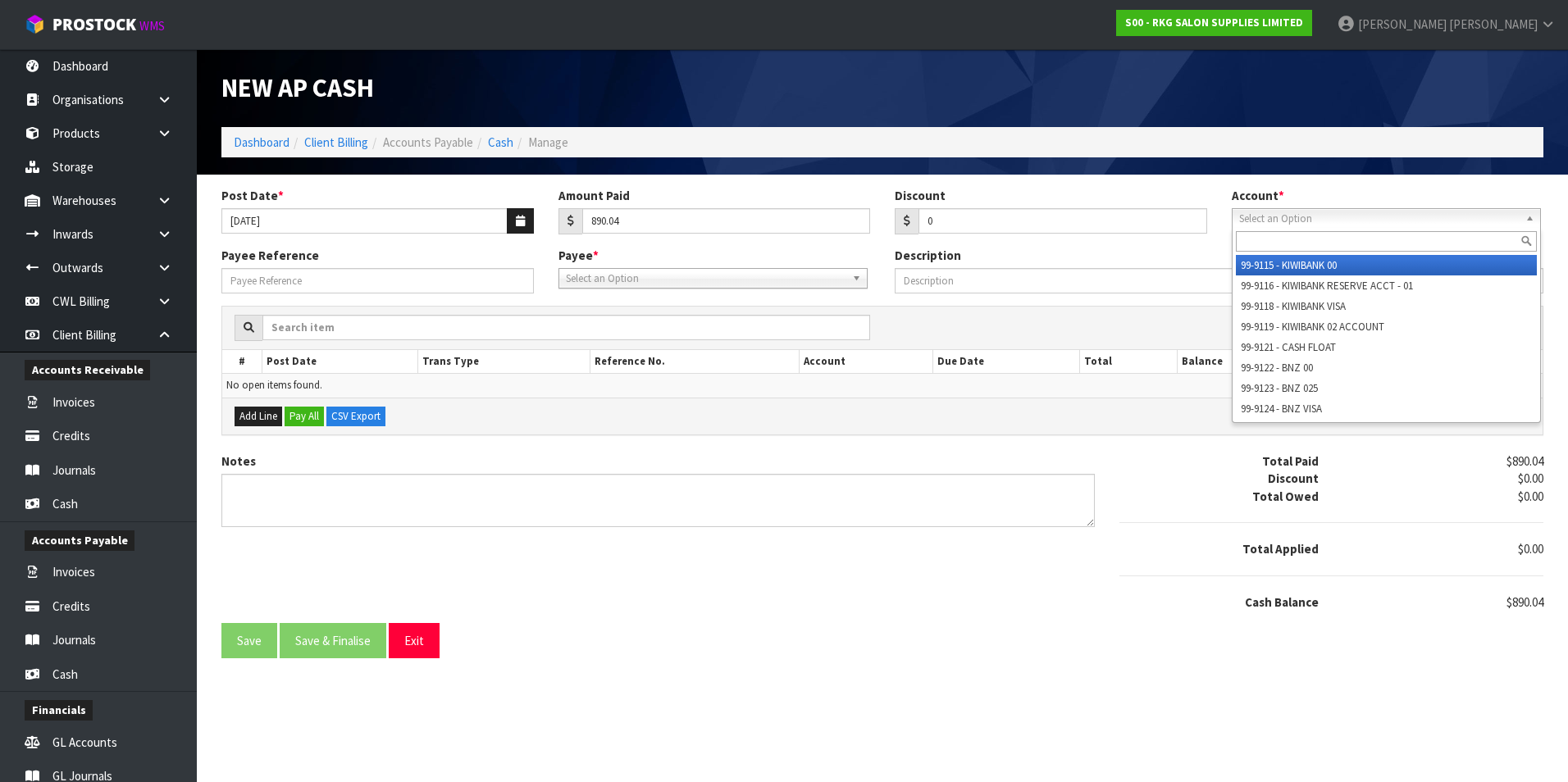
drag, startPoint x: 1272, startPoint y: 220, endPoint x: 1311, endPoint y: 292, distance: 81.9
click at [1273, 222] on span "Select an Option" at bounding box center [1379, 219] width 280 height 20
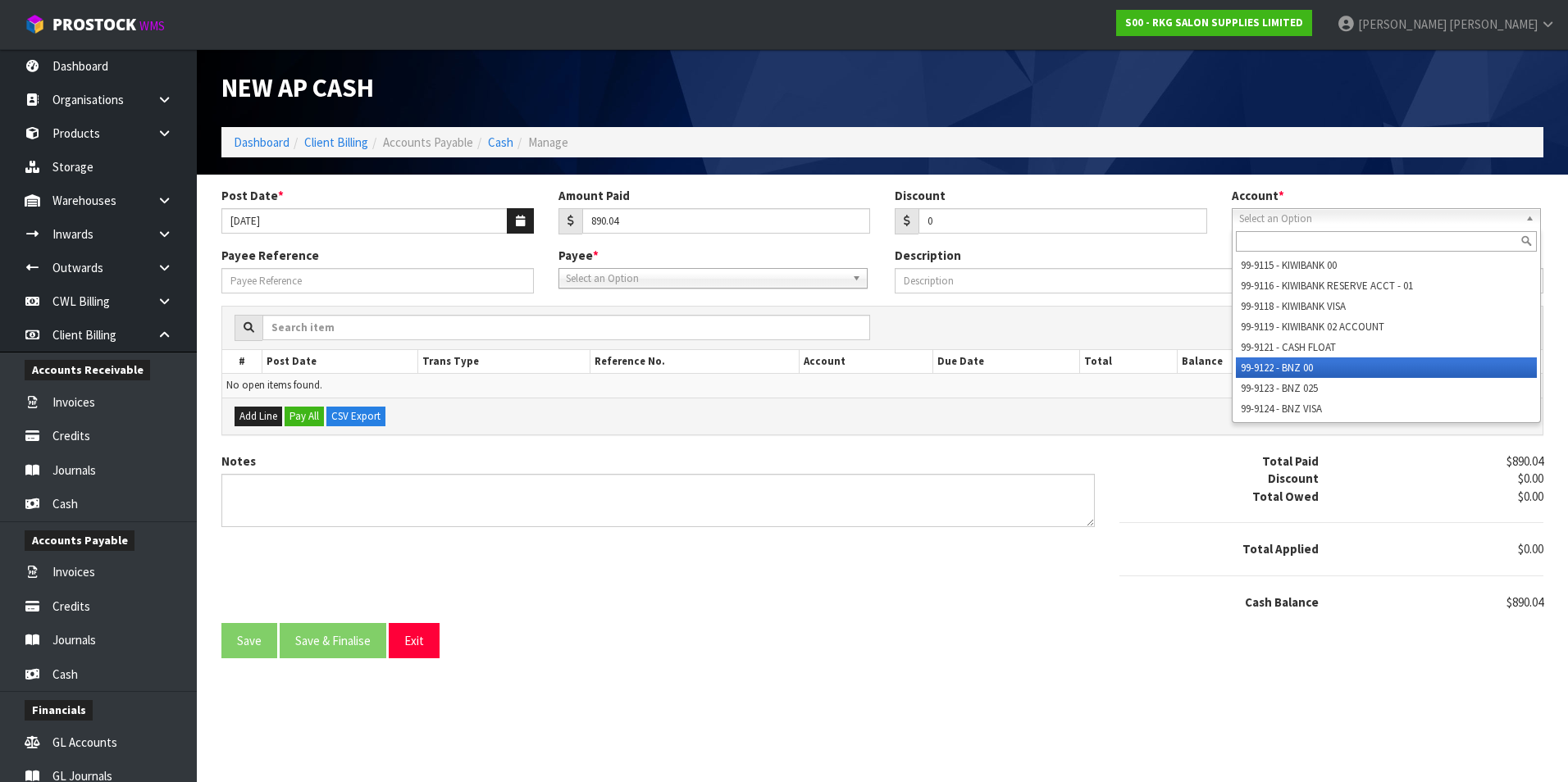
click at [1298, 362] on li "99-9122 - BNZ 00" at bounding box center [1386, 367] width 301 height 21
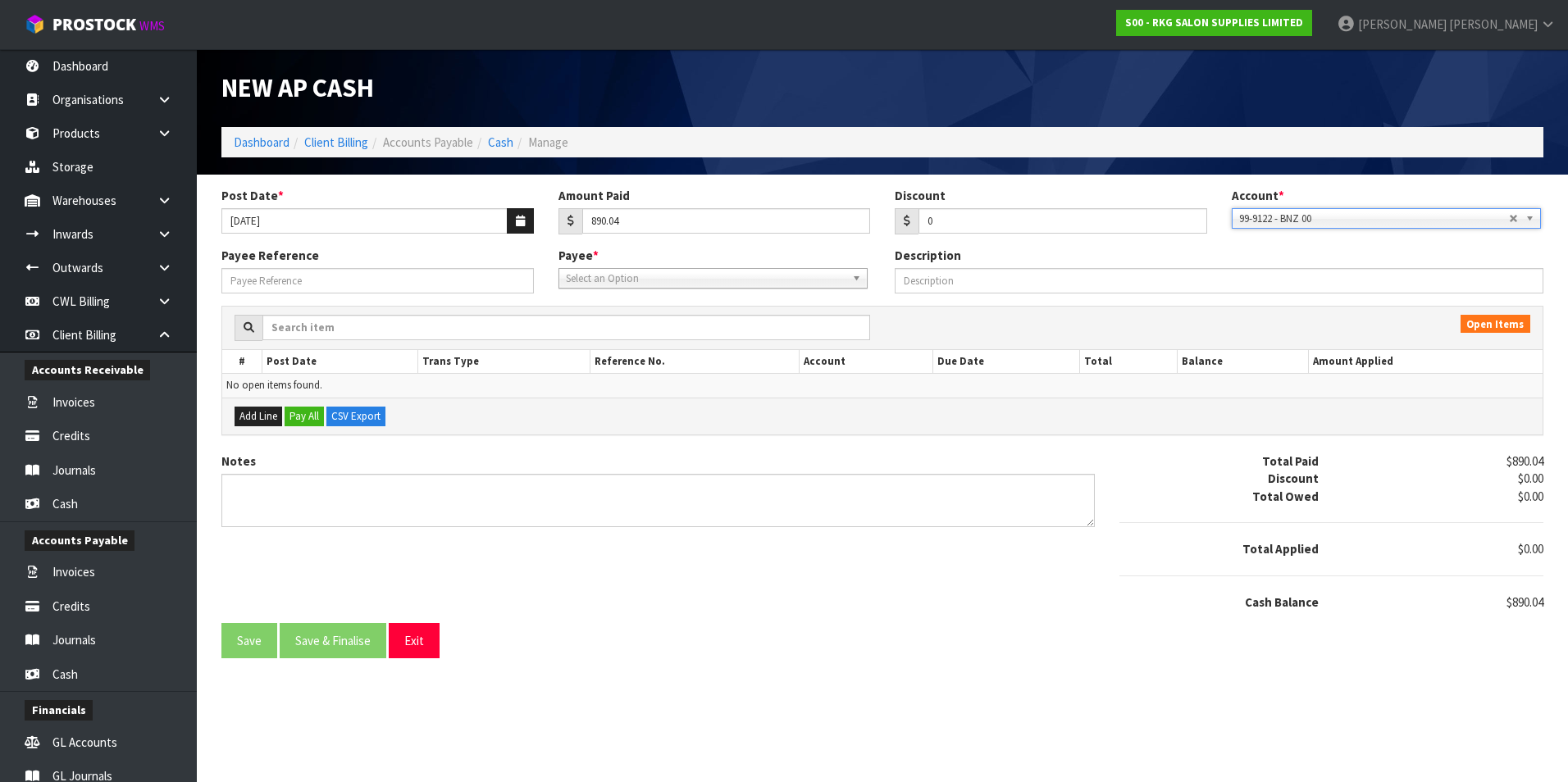
click at [721, 287] on span "Select an Option" at bounding box center [706, 279] width 280 height 20
type input "ird"
click at [720, 327] on li "IRD -PAYE - INLAND REVENUE PAYE" at bounding box center [712, 325] width 301 height 21
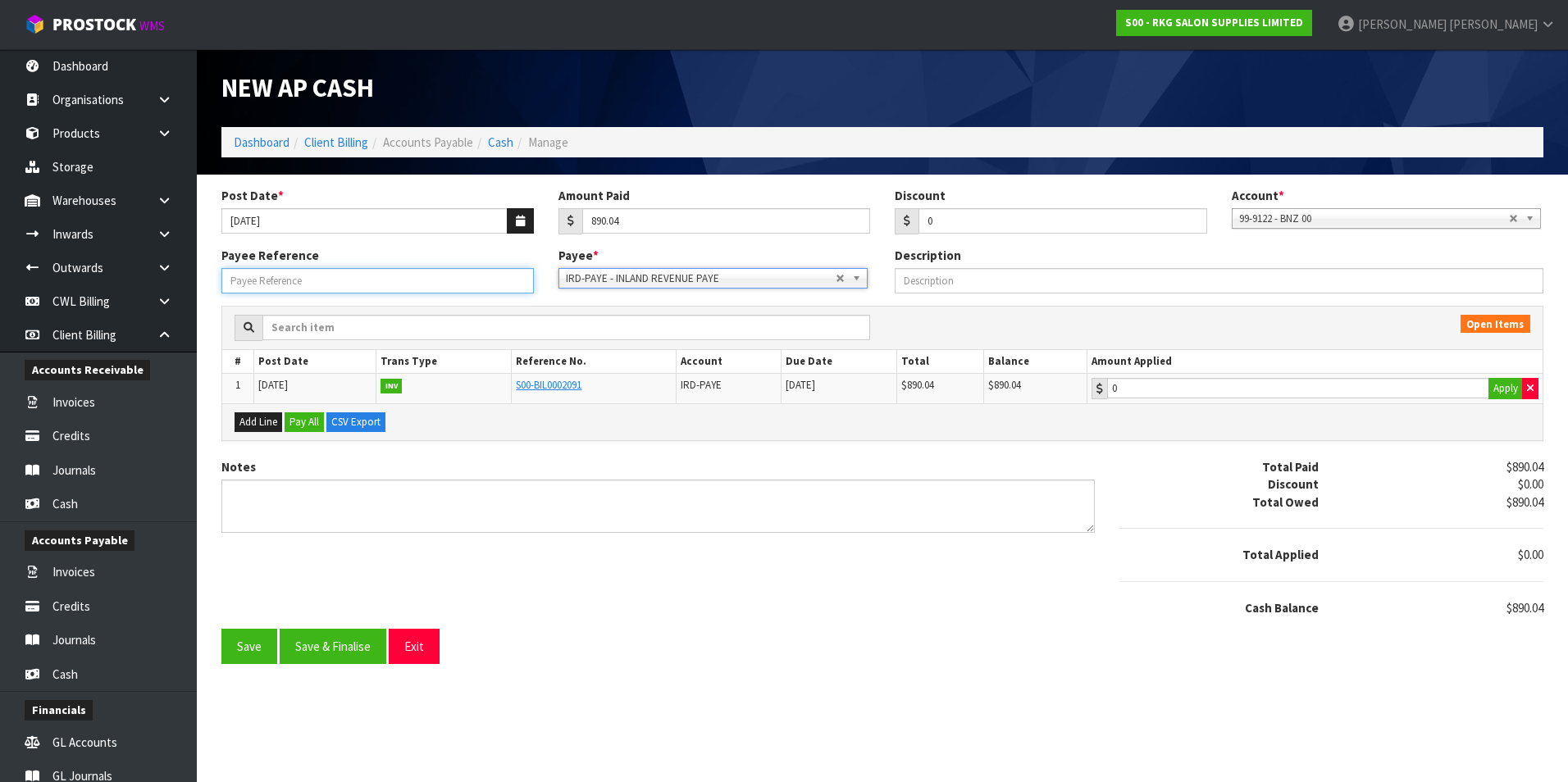
click at [396, 276] on input "Payee Reference" at bounding box center [378, 281] width 312 height 26
type input "2"
type input "890.04"
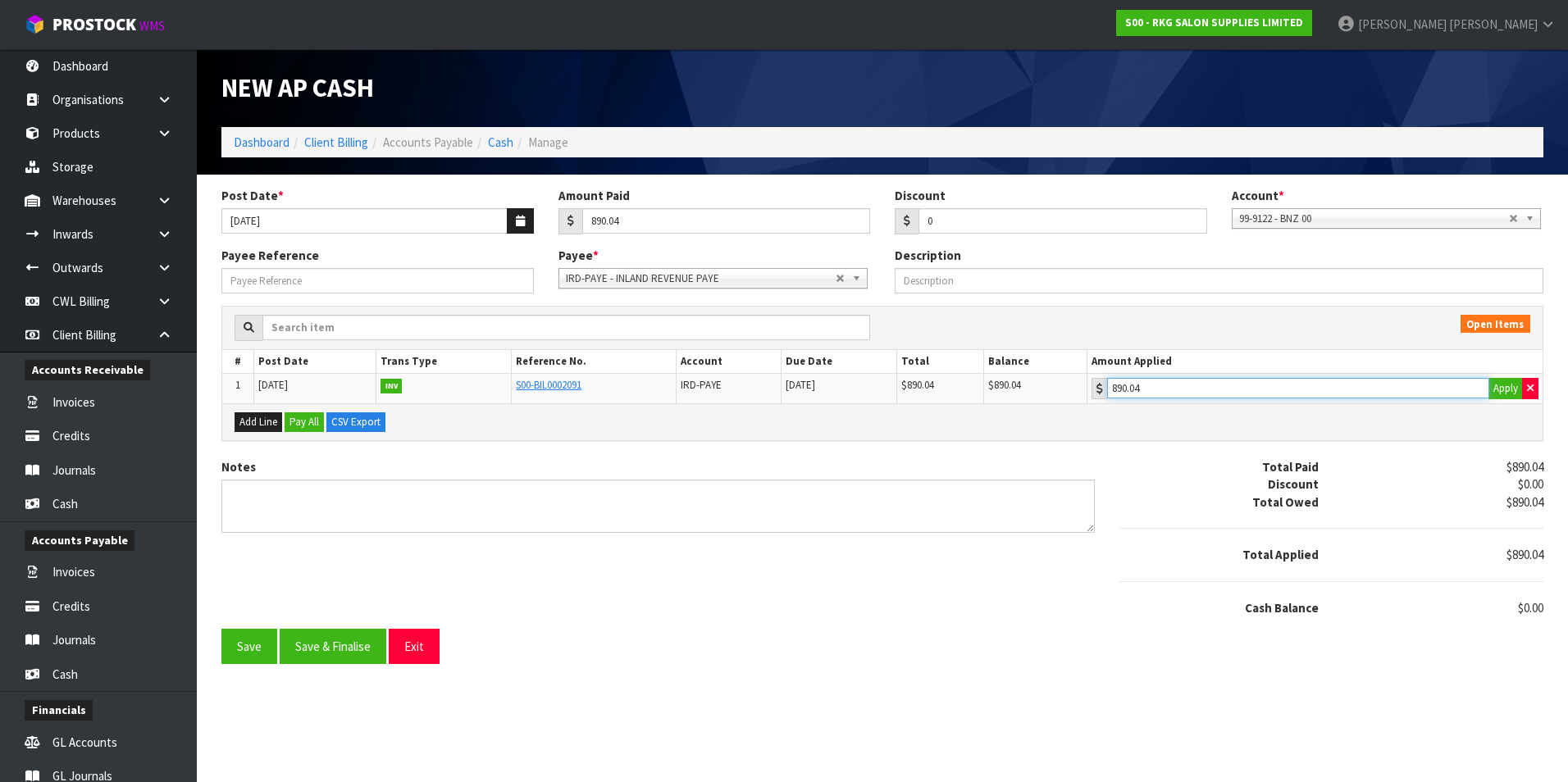
click at [1191, 387] on input "890.04" at bounding box center [1297, 388] width 382 height 21
click at [352, 646] on button "Save & Finalise" at bounding box center [333, 647] width 107 height 35
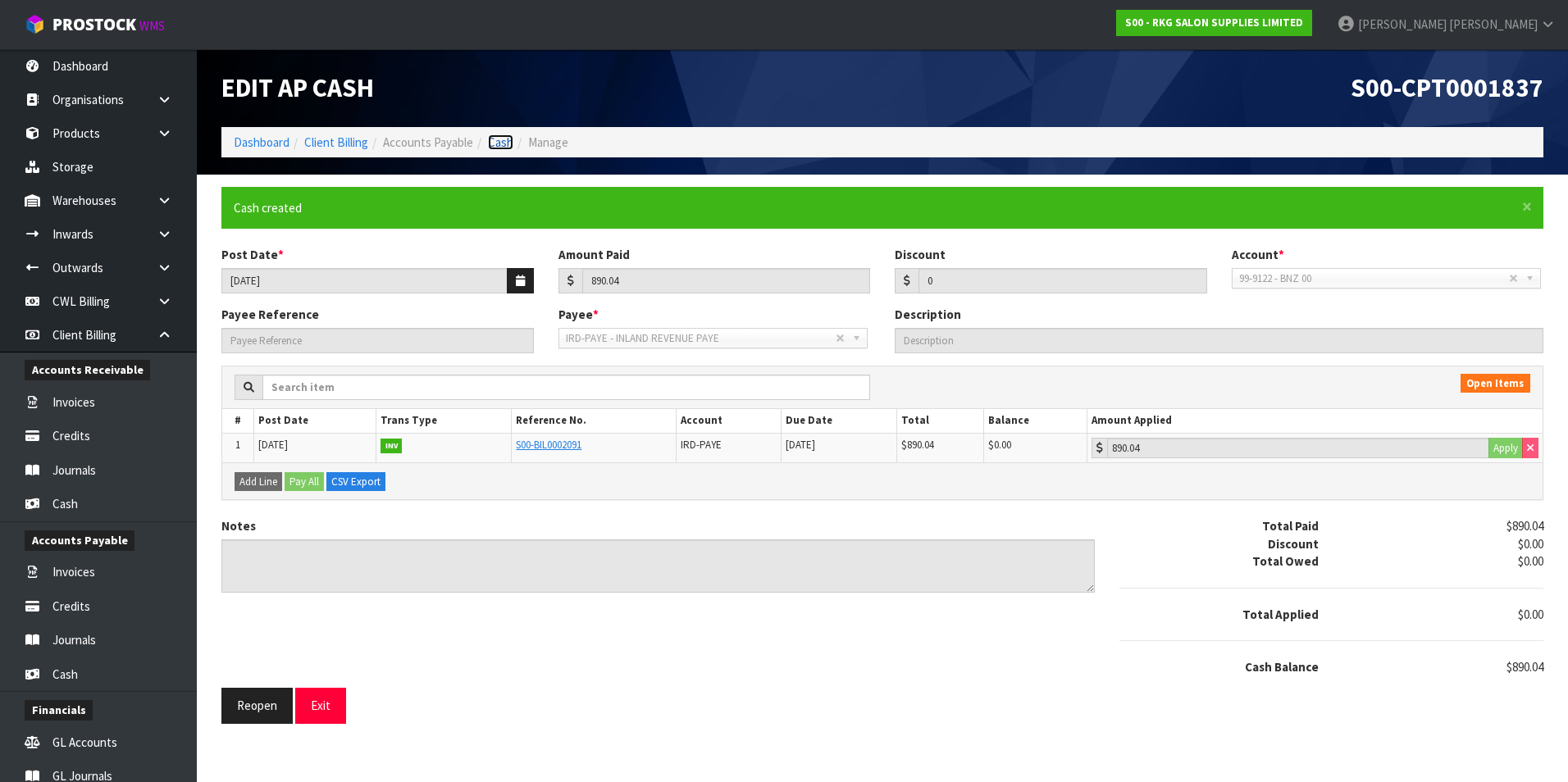
click at [502, 143] on link "Cash" at bounding box center [500, 142] width 26 height 16
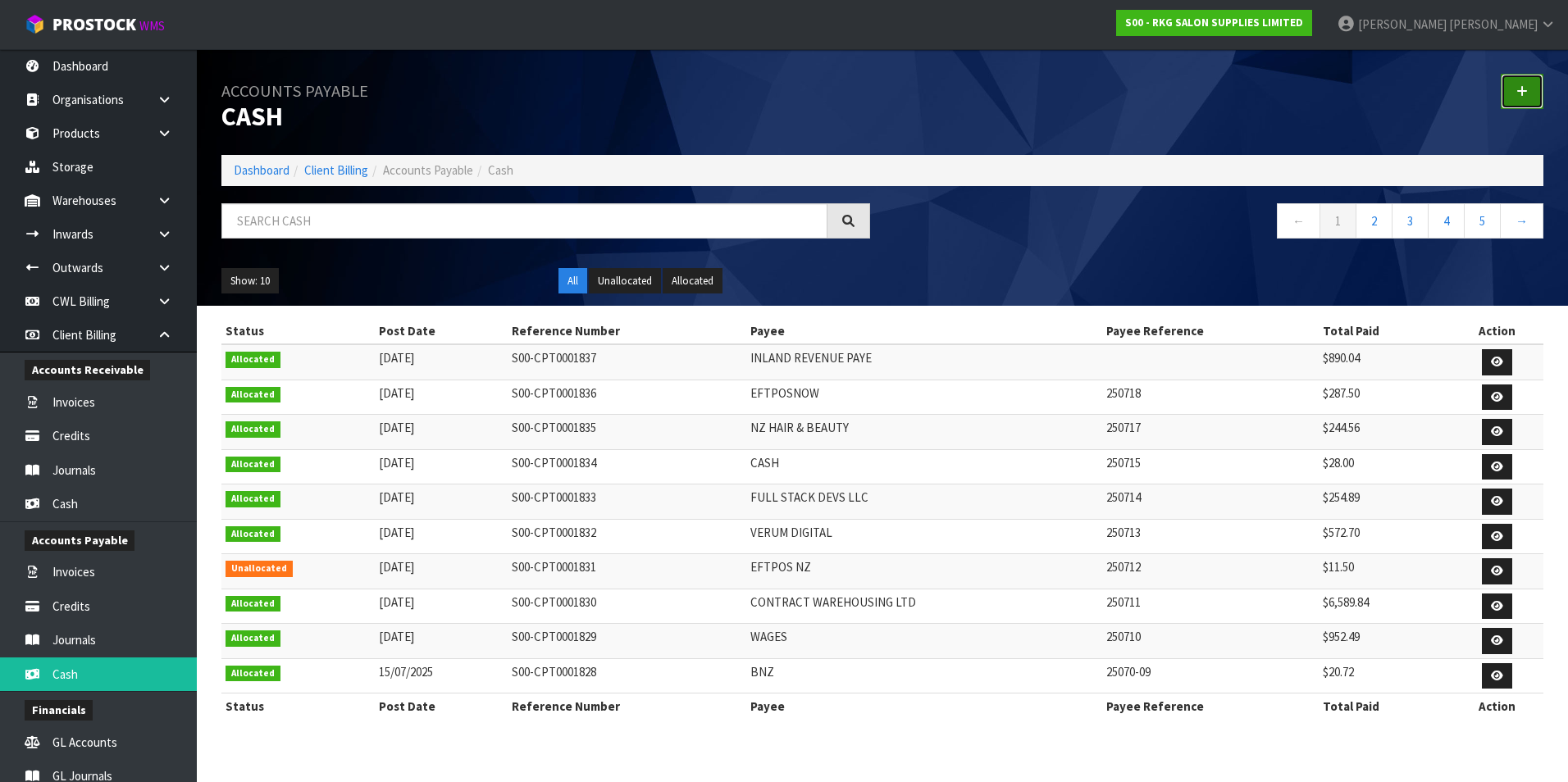
drag, startPoint x: 1519, startPoint y: 86, endPoint x: 1334, endPoint y: 107, distance: 186.2
click at [1517, 86] on icon at bounding box center [1522, 91] width 12 height 13
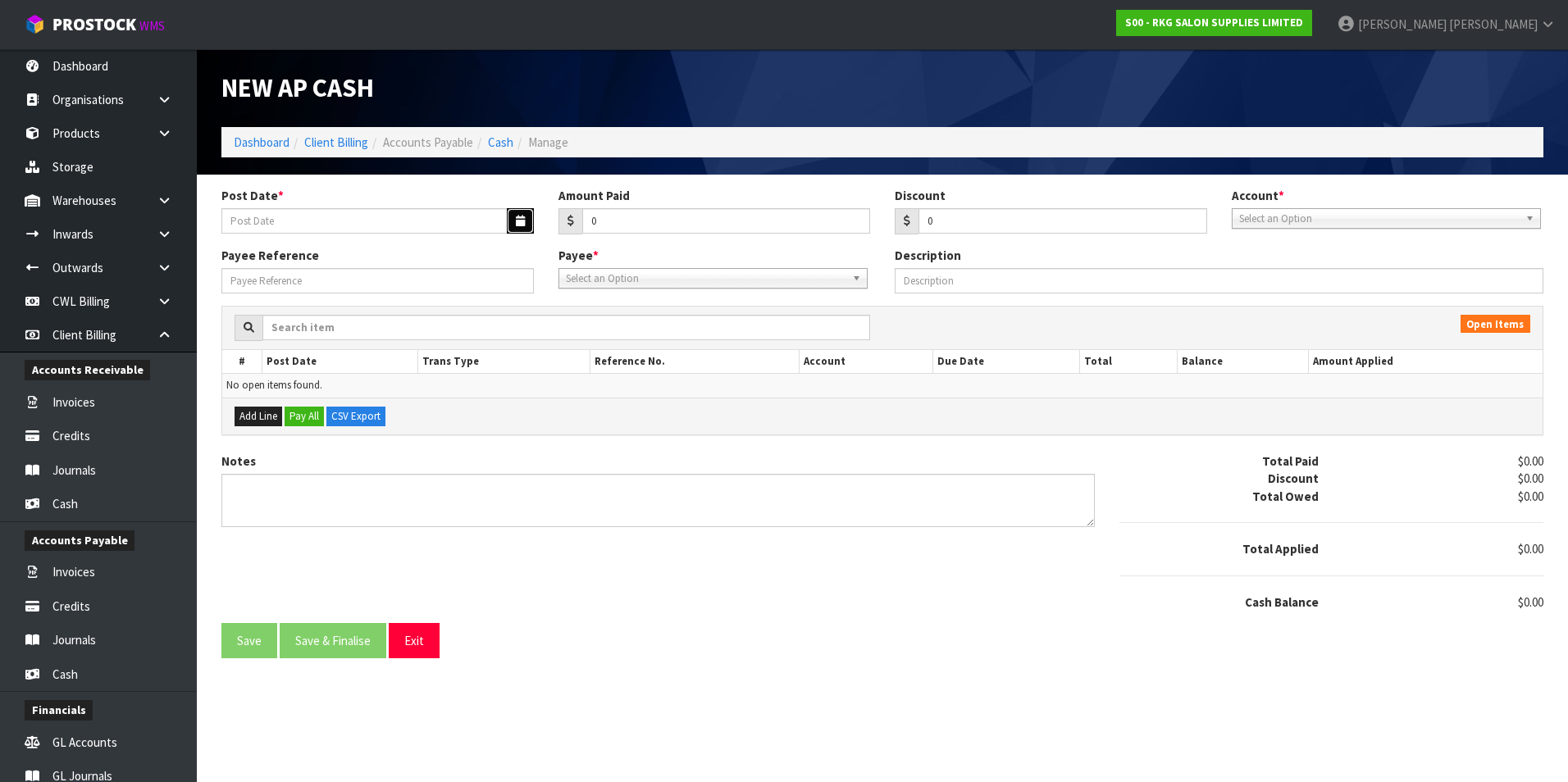
click at [521, 220] on icon "button" at bounding box center [520, 221] width 9 height 11
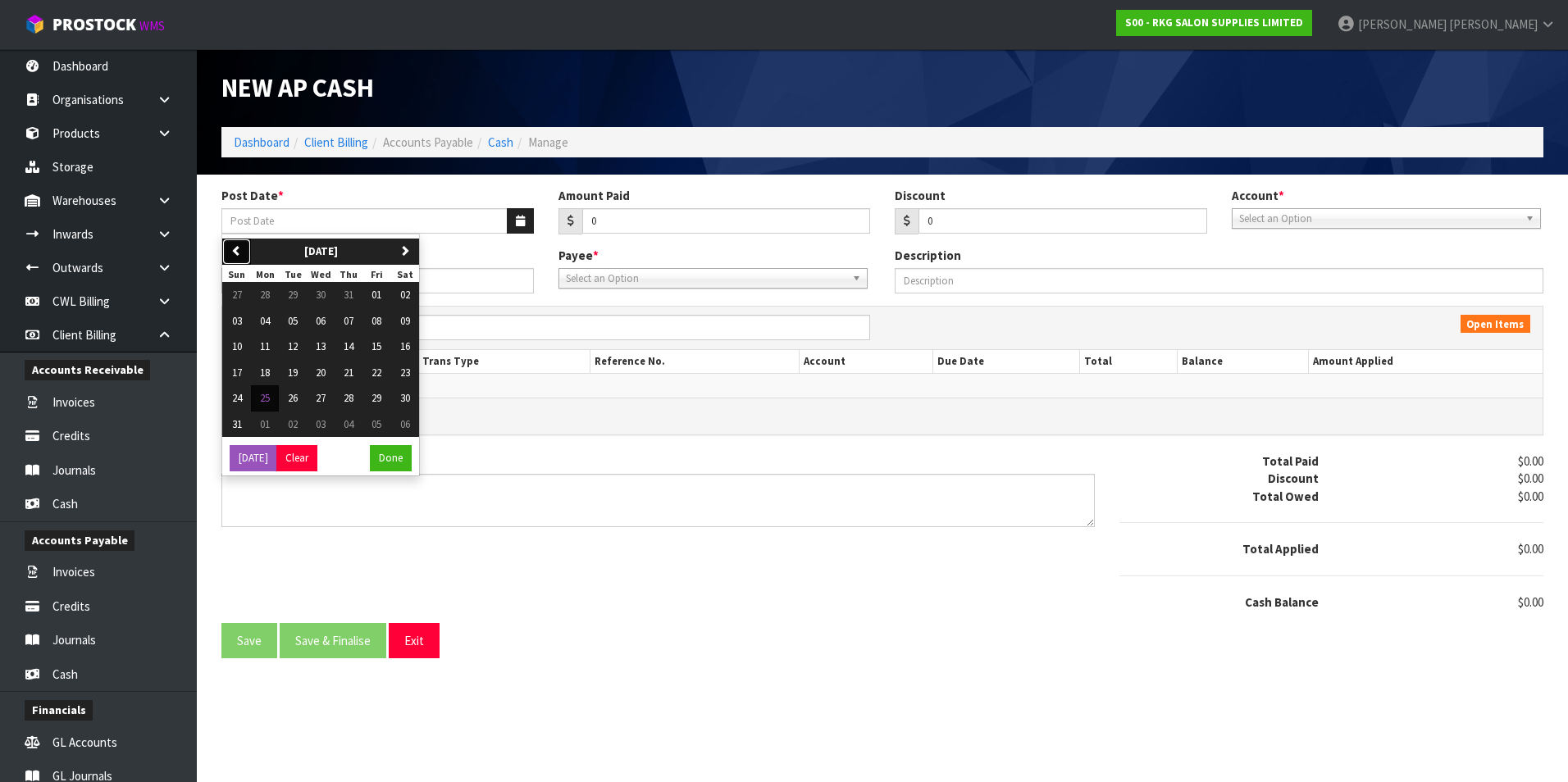
click at [236, 247] on icon "button" at bounding box center [236, 250] width 11 height 11
click at [235, 376] on span "20" at bounding box center [237, 373] width 10 height 14
type input "[DATE]"
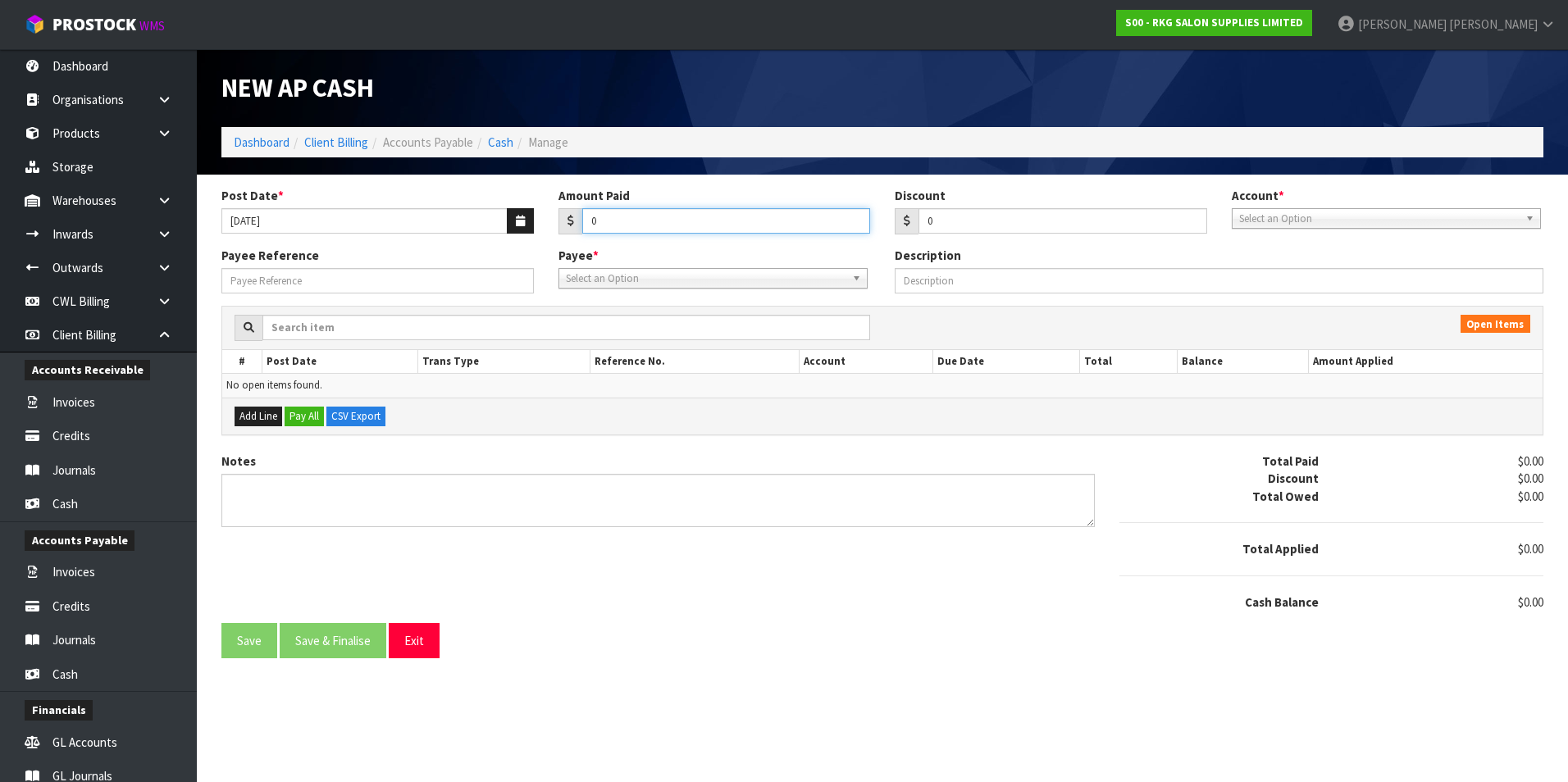
click at [660, 220] on input "0" at bounding box center [726, 221] width 288 height 26
type input "1070.14"
click at [1260, 216] on span "Select an Option" at bounding box center [1379, 219] width 280 height 20
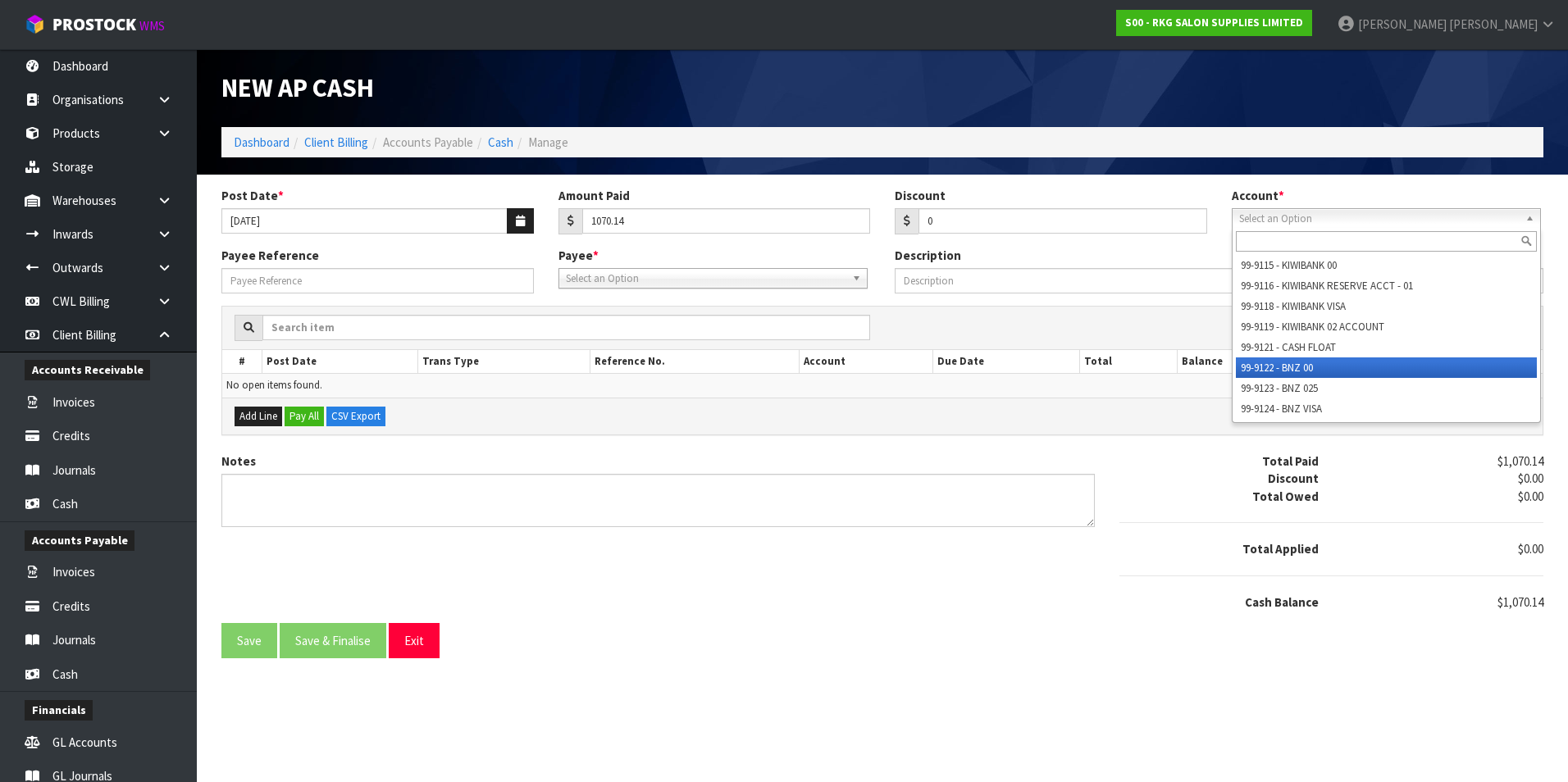
click at [1322, 367] on li "99-9122 - BNZ 00" at bounding box center [1386, 367] width 301 height 21
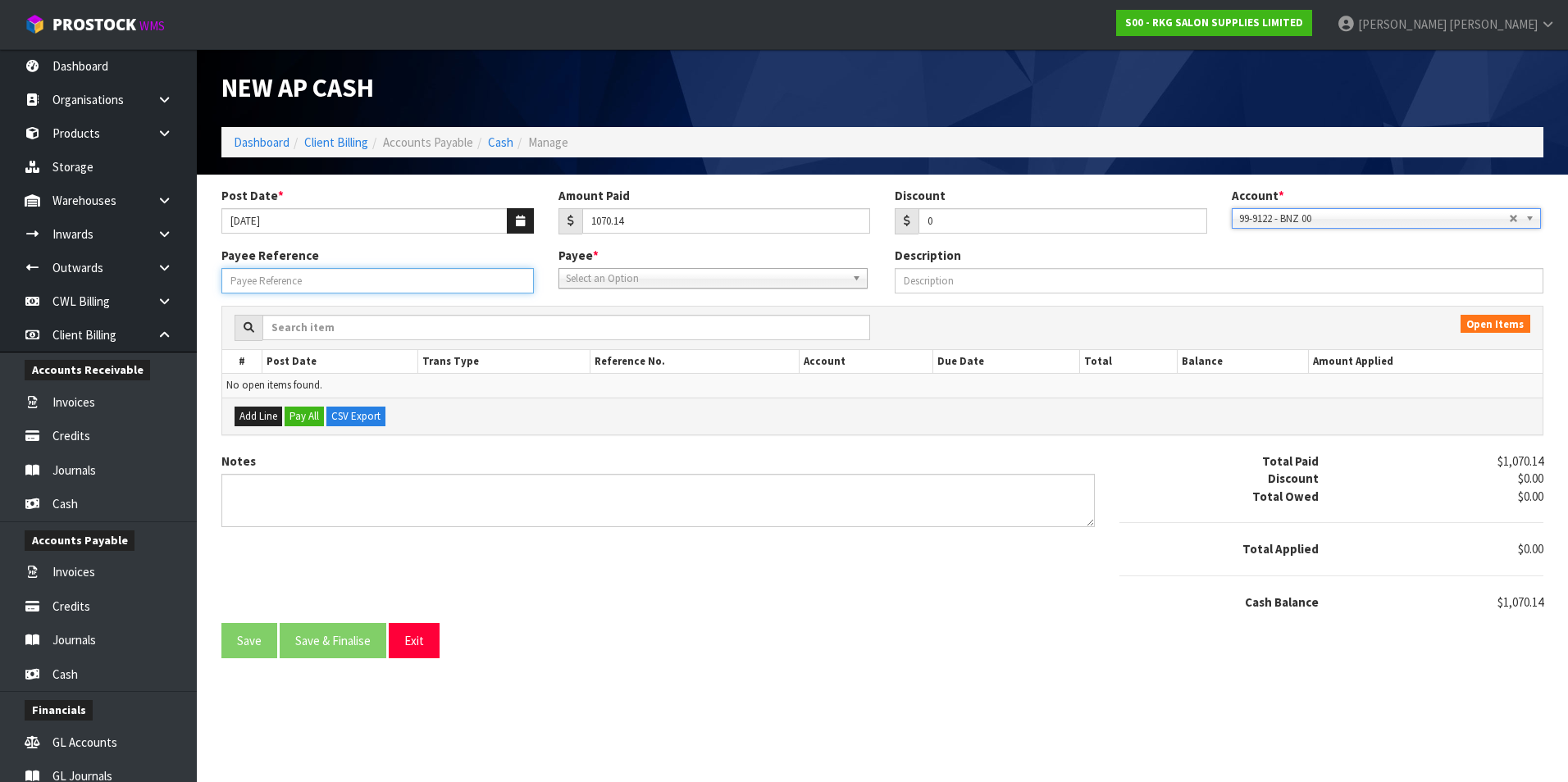
click at [352, 285] on input "Payee Reference" at bounding box center [378, 281] width 312 height 26
type input "250719"
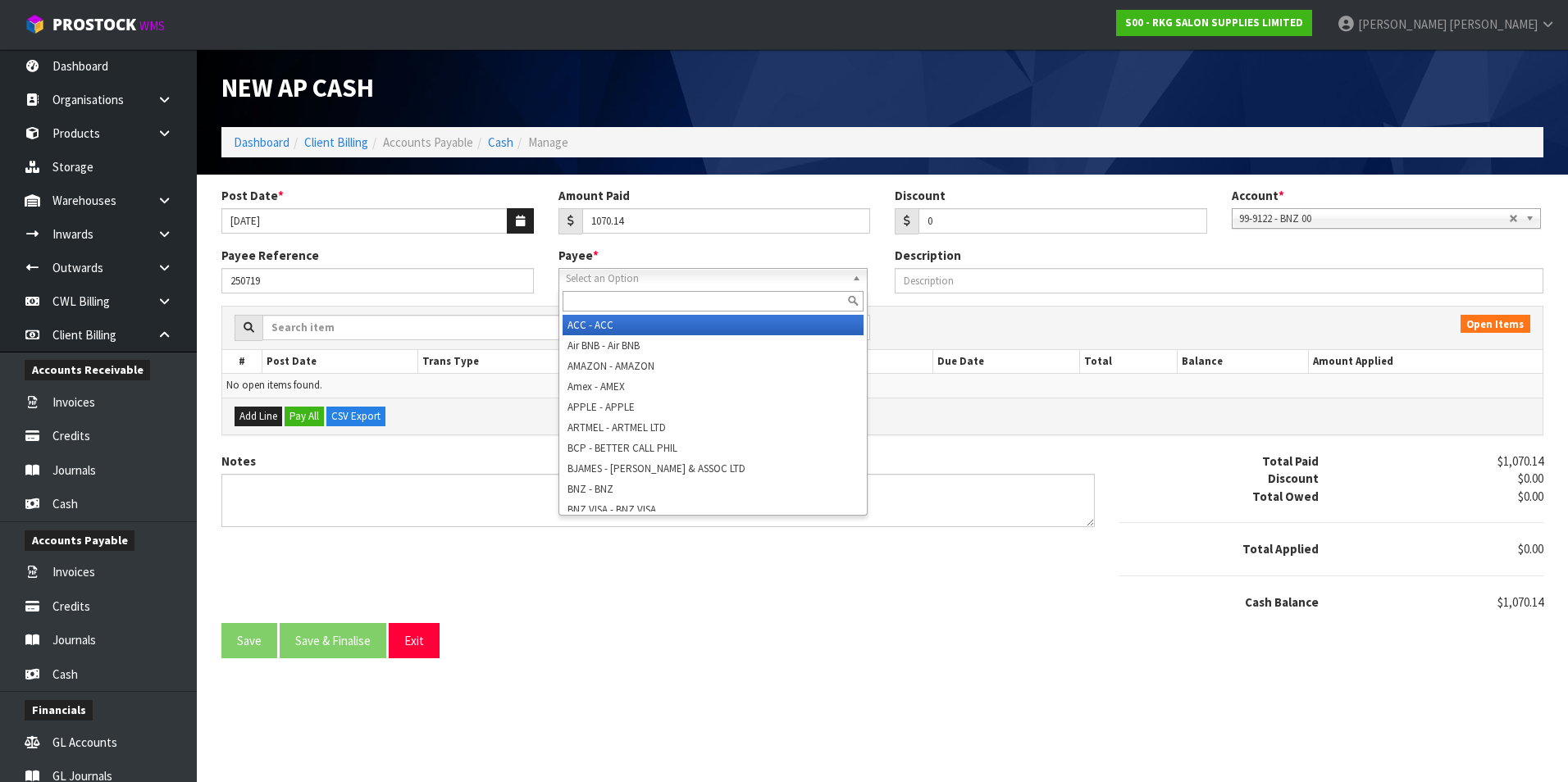
click at [655, 280] on span "Select an Option" at bounding box center [706, 279] width 280 height 20
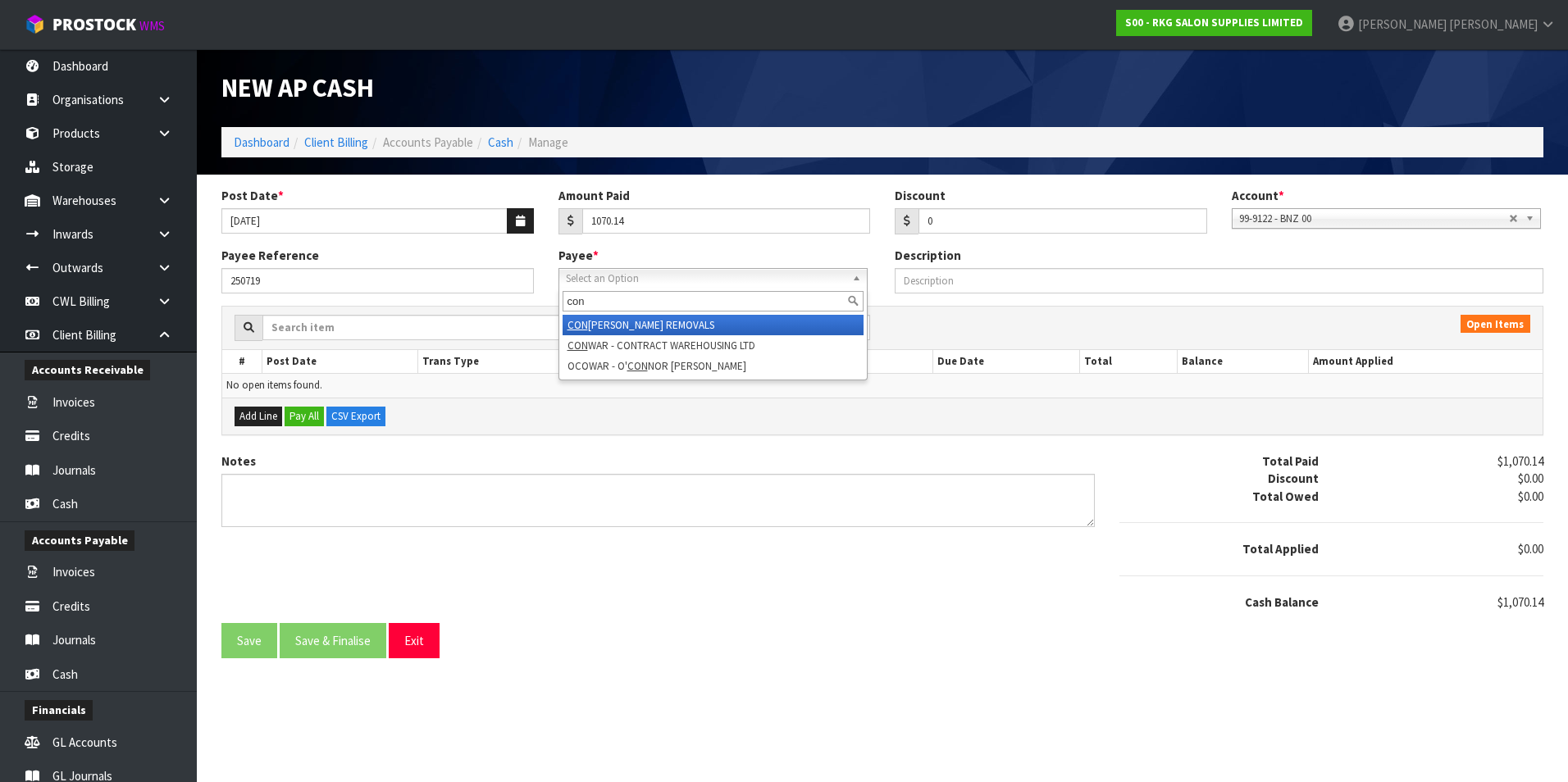
type input "con"
click at [701, 322] on li "CON ROY - CONROY REMOVALS" at bounding box center [712, 325] width 301 height 21
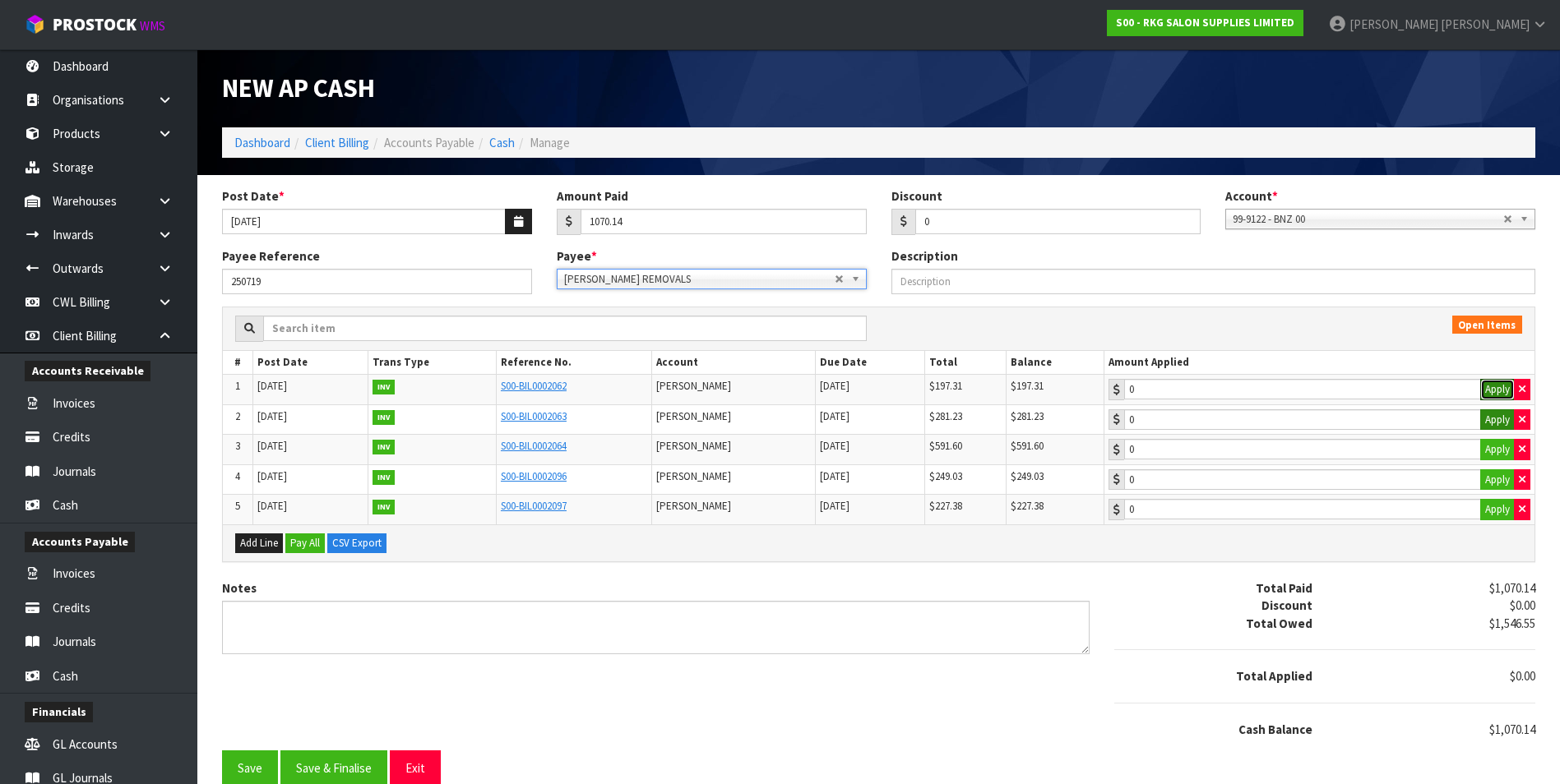
drag, startPoint x: 1500, startPoint y: 392, endPoint x: 1496, endPoint y: 414, distance: 22.4
click at [1500, 393] on button "Apply" at bounding box center [1497, 390] width 34 height 22
type input "197.31"
click at [1495, 414] on button "Apply" at bounding box center [1497, 420] width 34 height 22
type input "281.23"
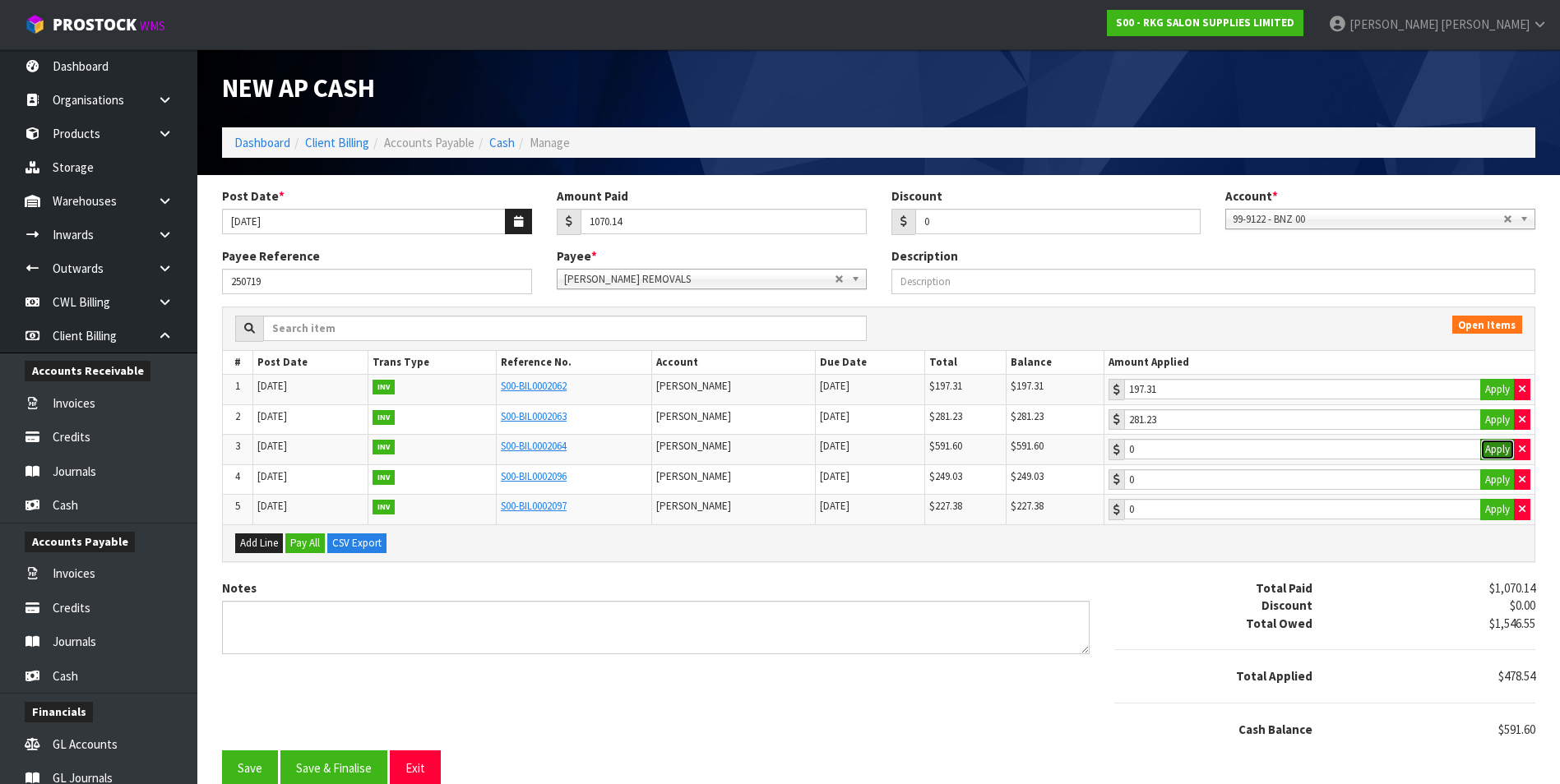
click at [1496, 450] on button "Apply" at bounding box center [1497, 450] width 34 height 22
type input "591.6"
click at [1495, 478] on button "Apply" at bounding box center [1497, 480] width 34 height 22
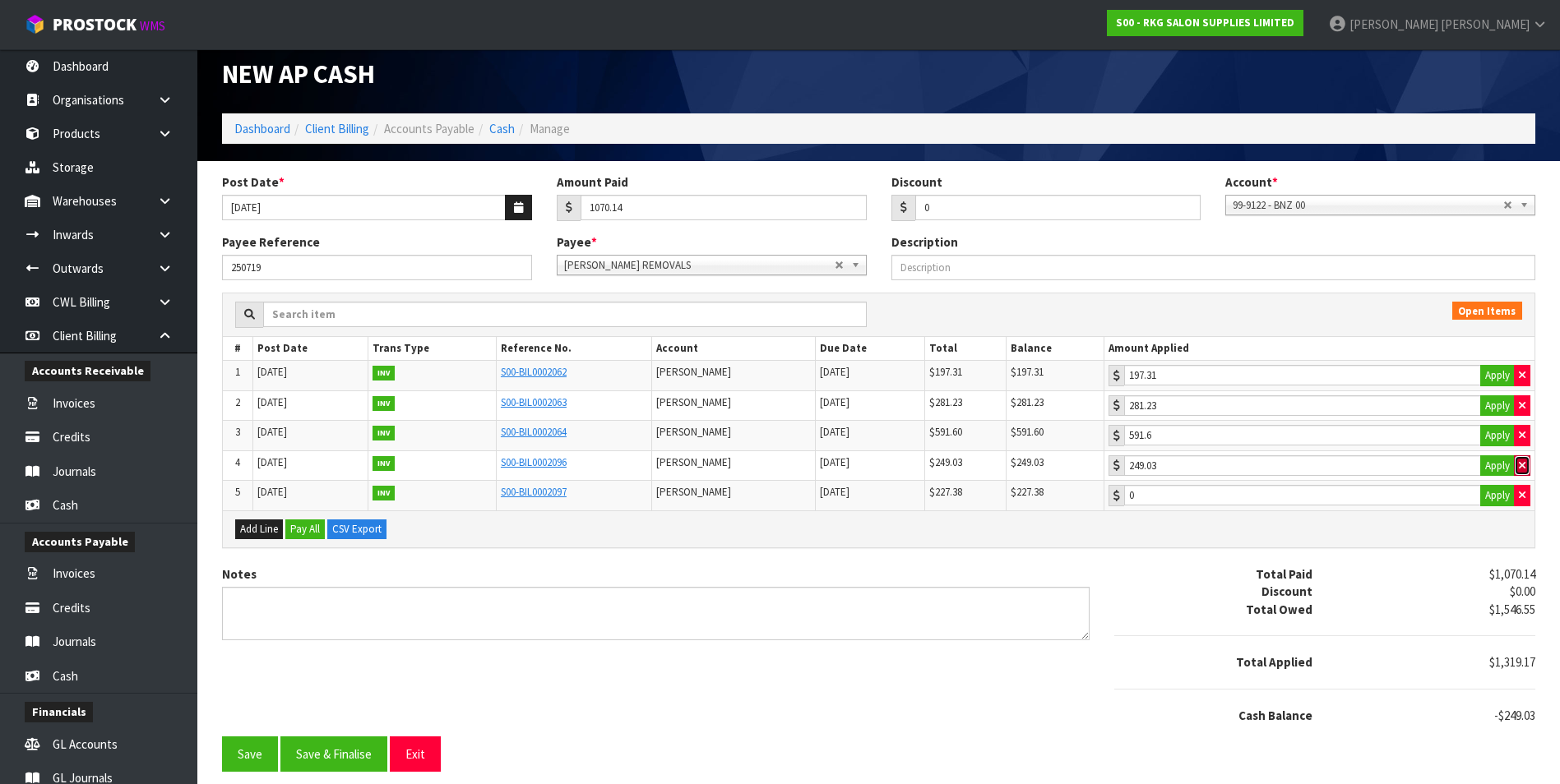
click at [1525, 461] on icon "button" at bounding box center [1523, 465] width 7 height 11
type input "0"
drag, startPoint x: 336, startPoint y: 757, endPoint x: 330, endPoint y: 739, distance: 19.0
click at [335, 754] on button "Save & Finalise" at bounding box center [334, 754] width 107 height 35
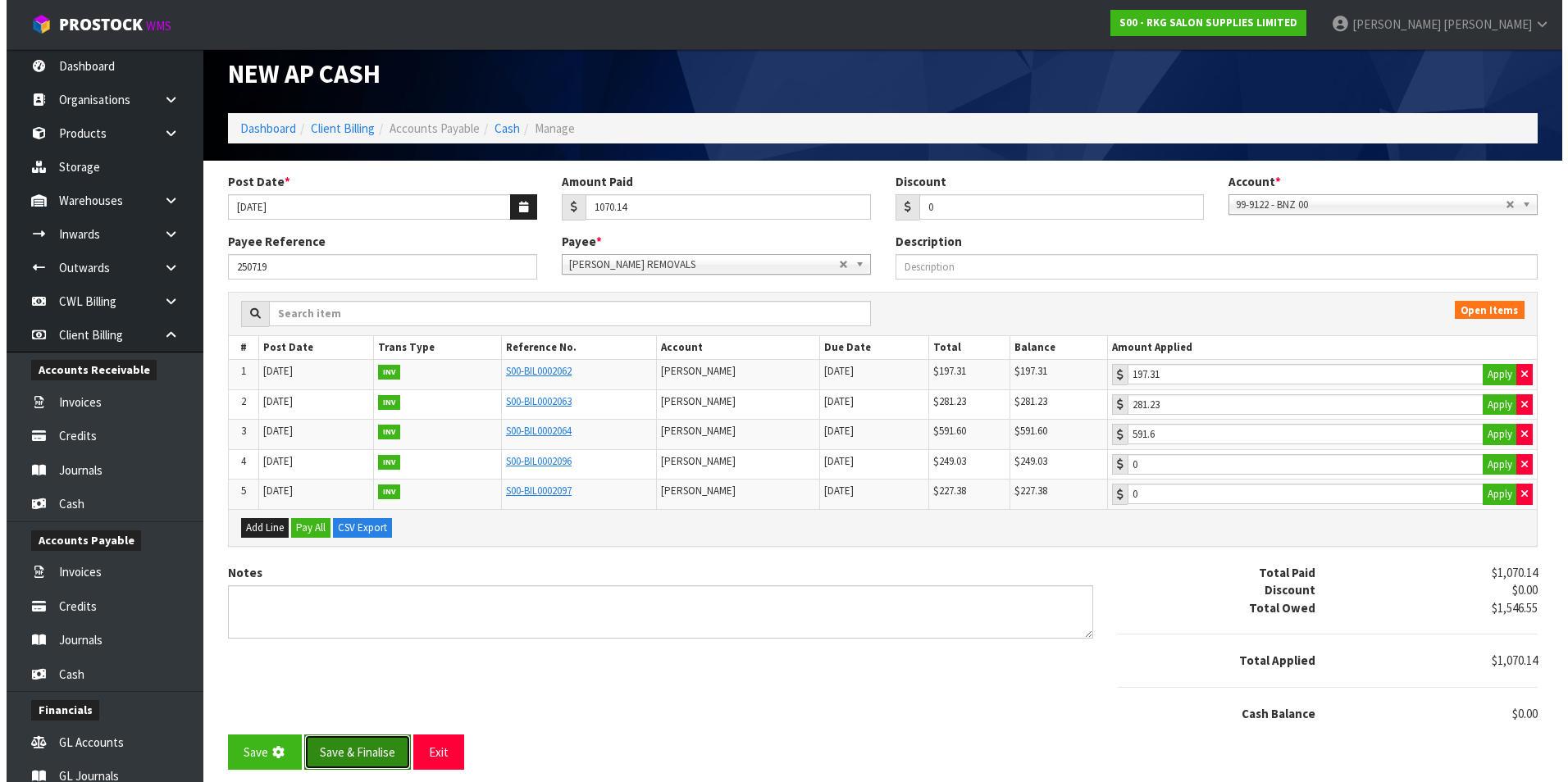
scroll to position [0, 0]
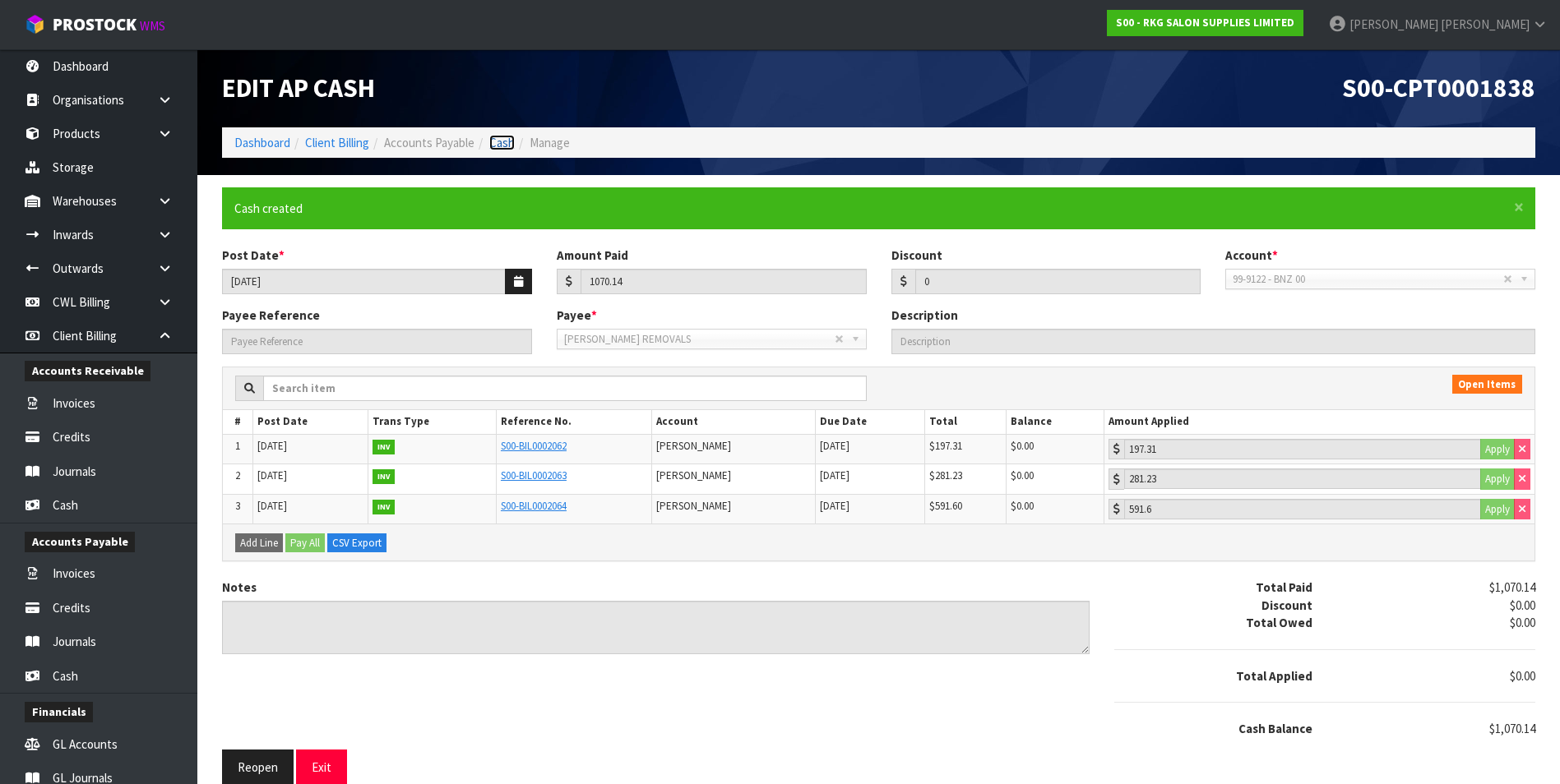
click at [494, 143] on link "Cash" at bounding box center [502, 143] width 26 height 16
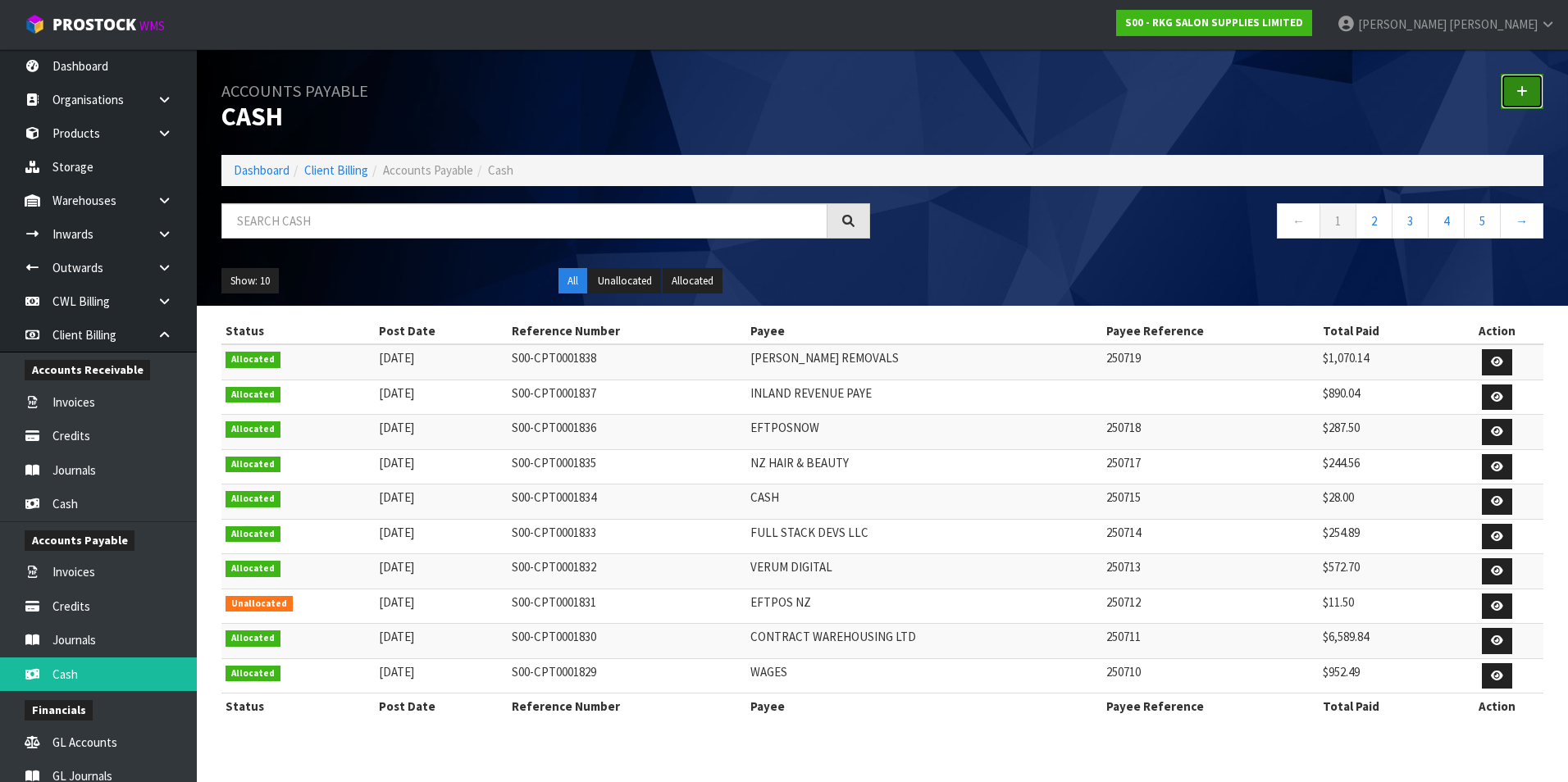
click at [1526, 91] on icon at bounding box center [1522, 91] width 12 height 13
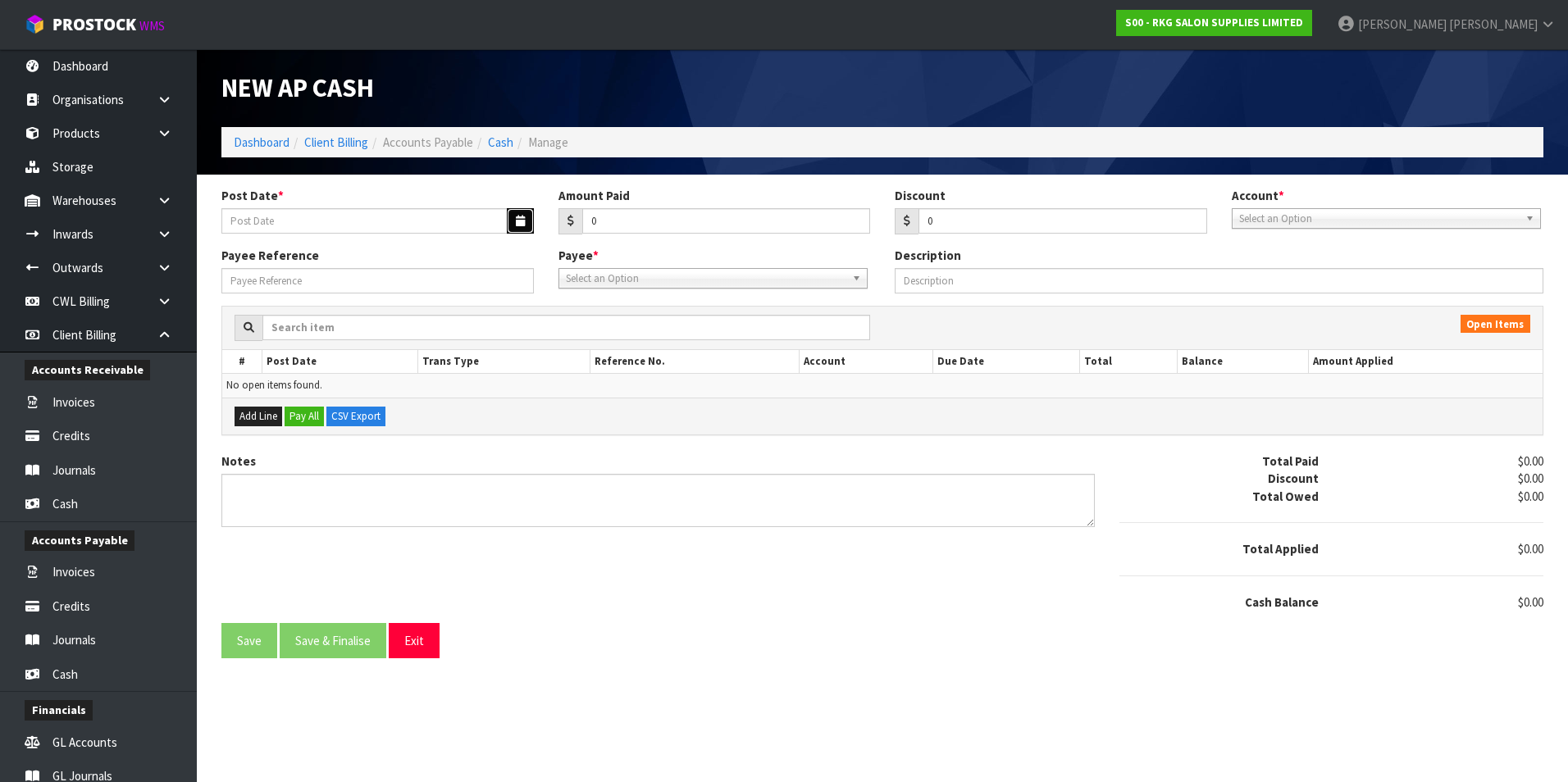
click at [525, 222] on button "button" at bounding box center [521, 221] width 27 height 26
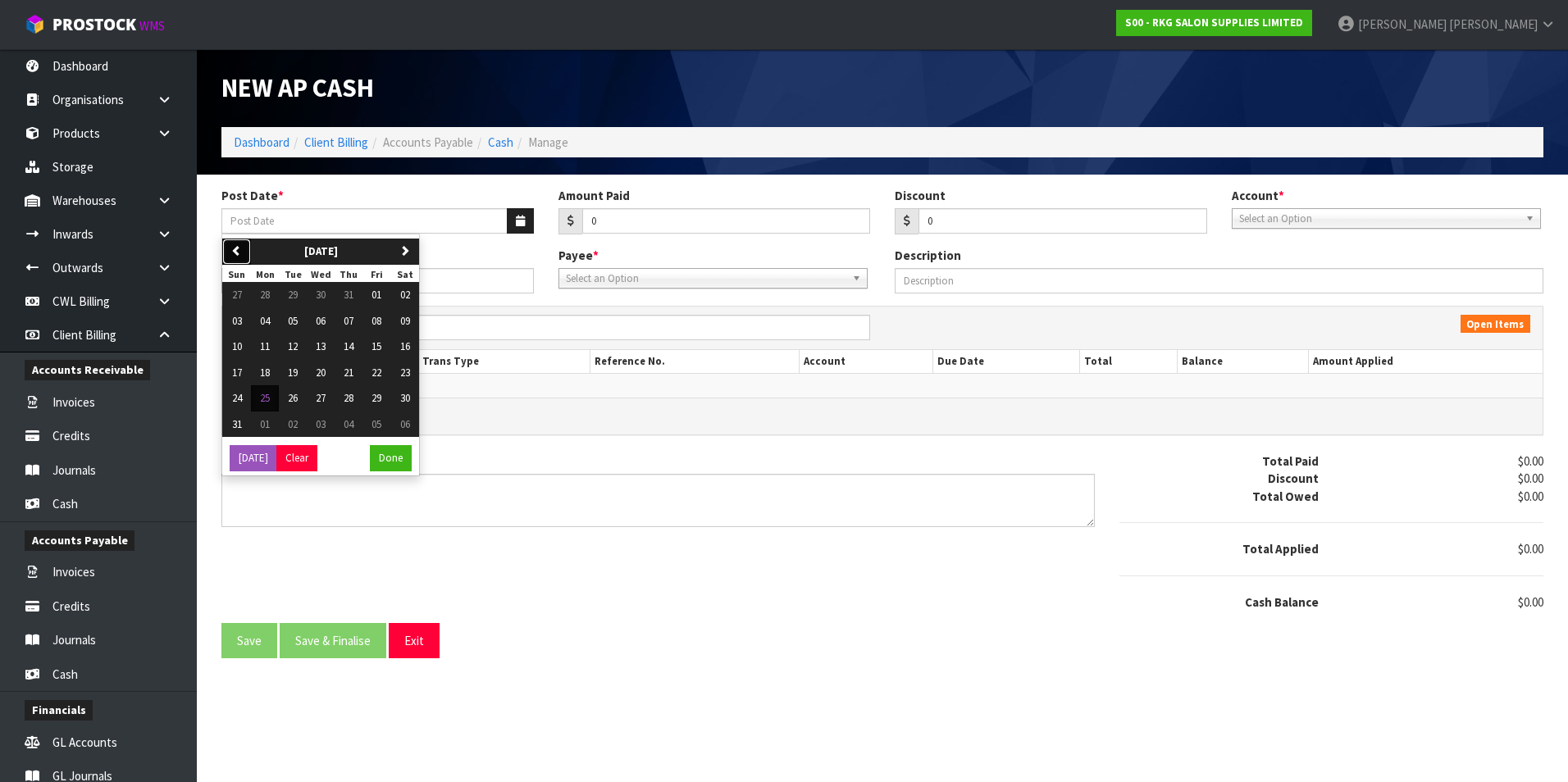
click at [238, 247] on icon "button" at bounding box center [236, 250] width 11 height 11
click at [264, 374] on span "21" at bounding box center [265, 373] width 10 height 14
type input "[DATE]"
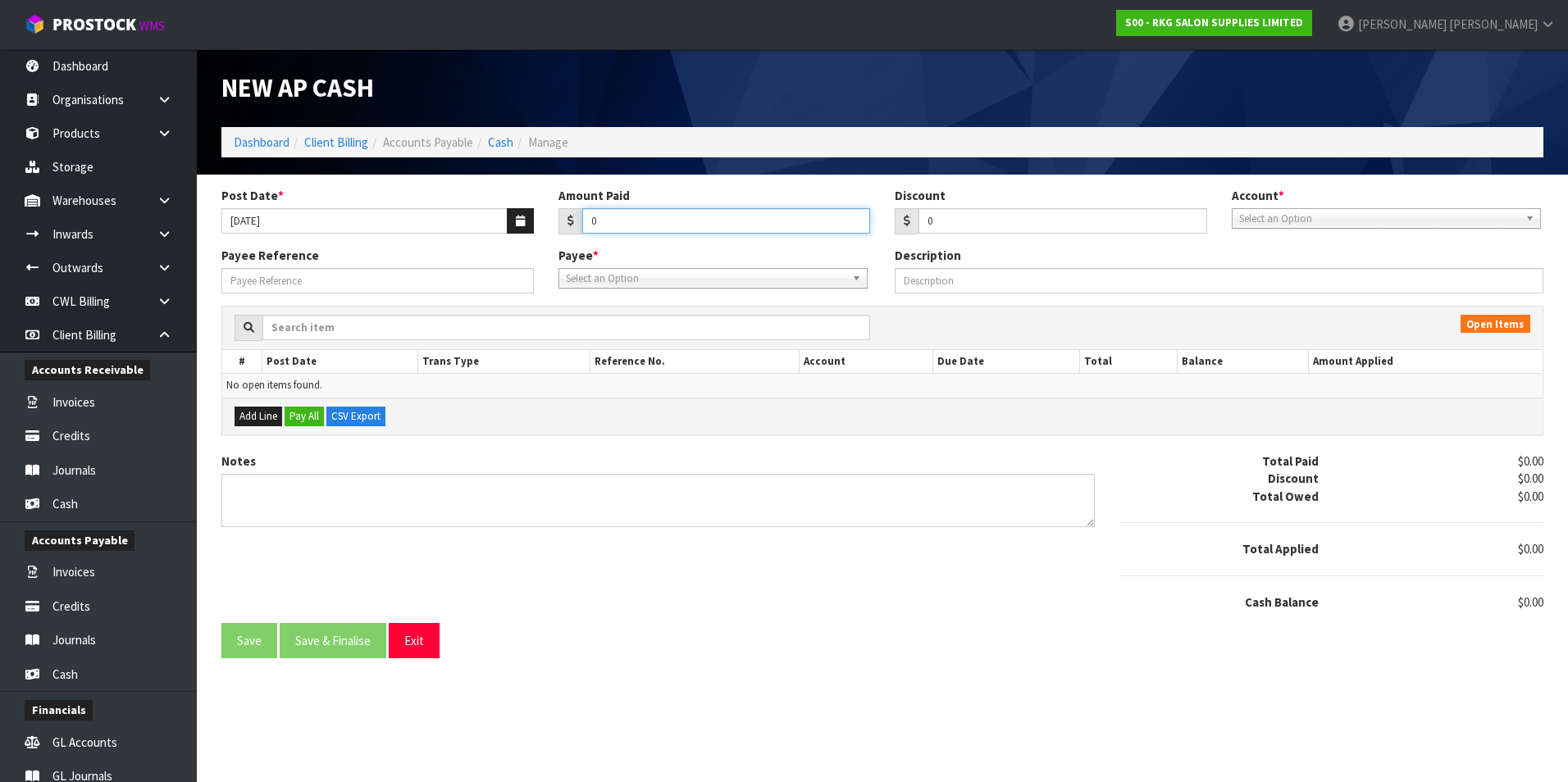
click at [632, 226] on input "0" at bounding box center [726, 221] width 288 height 26
type input "21.74"
click at [1316, 216] on span "Select an Option" at bounding box center [1379, 219] width 280 height 20
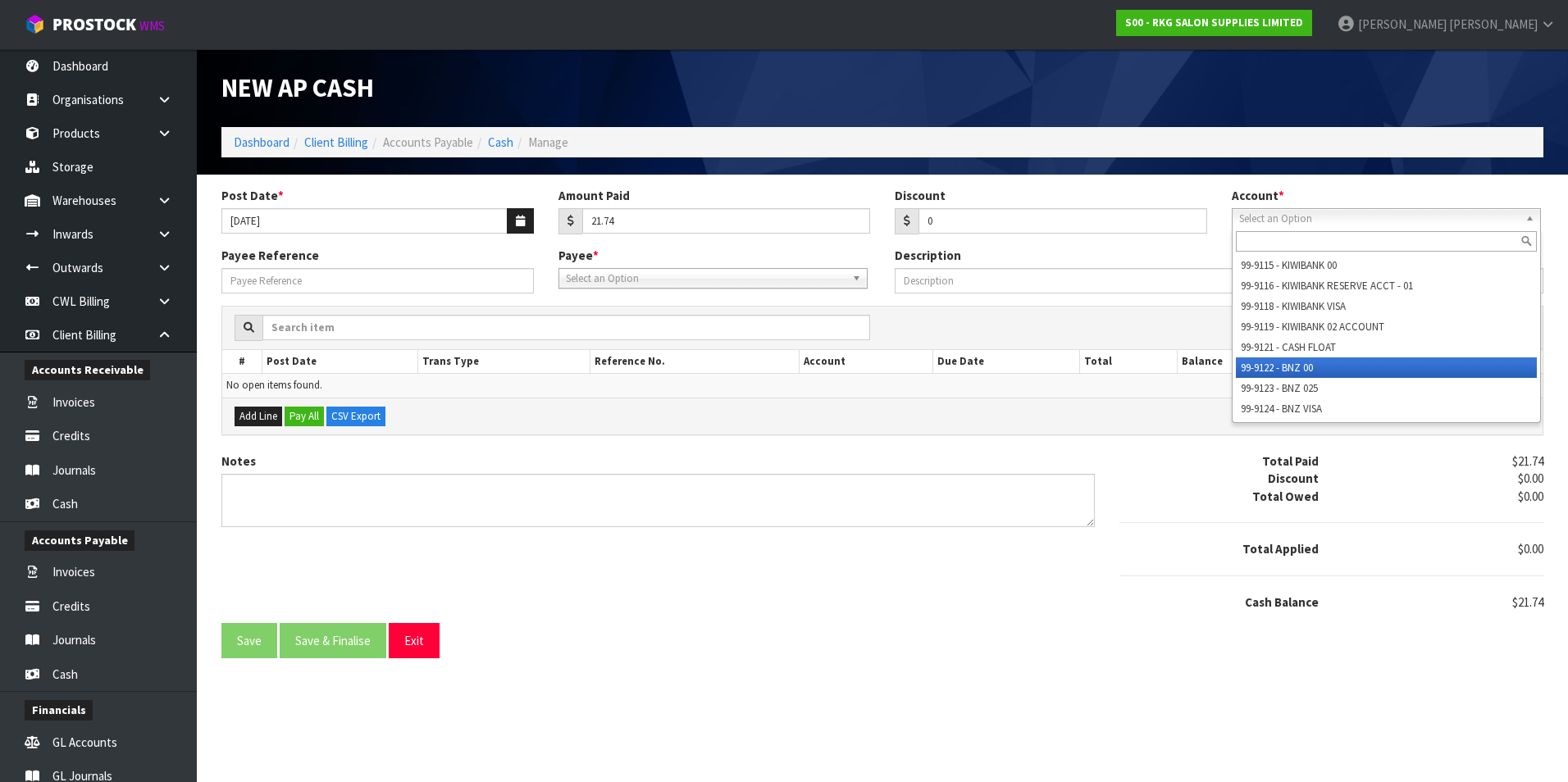
click at [1291, 368] on li "99-9122 - BNZ 00" at bounding box center [1386, 367] width 301 height 21
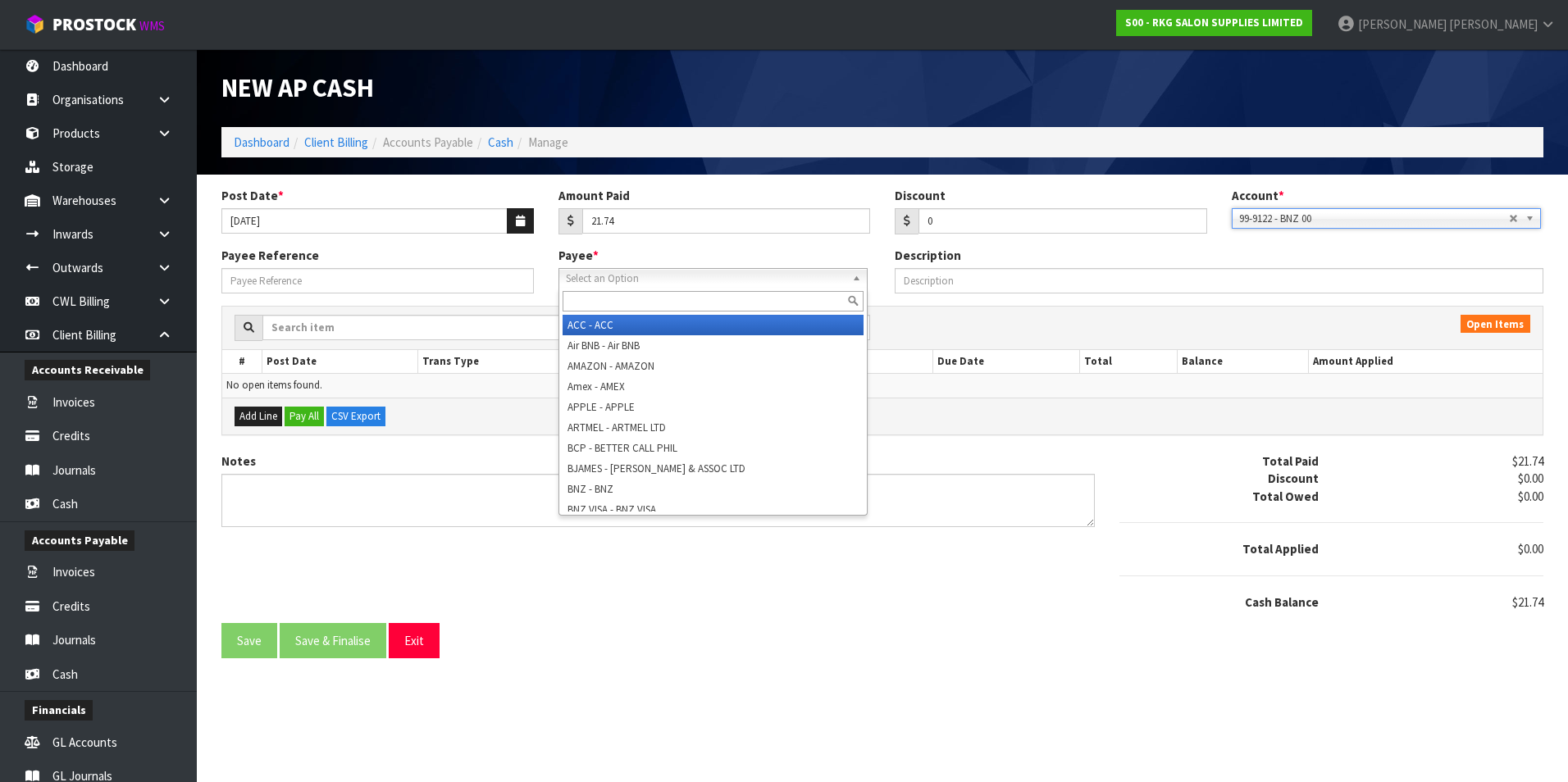
click at [614, 285] on span "Select an Option" at bounding box center [706, 279] width 280 height 20
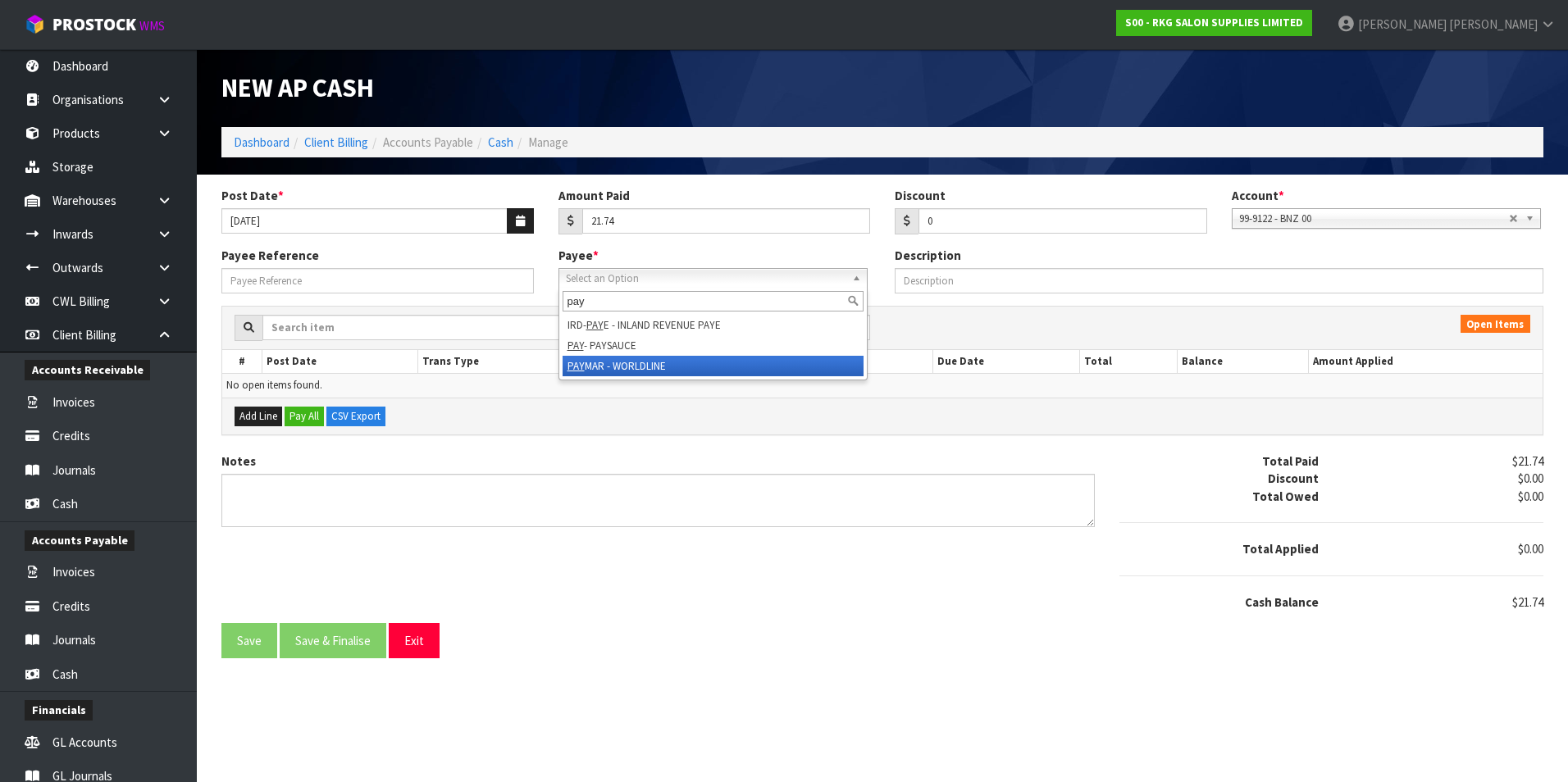
type input "pay"
click at [634, 363] on li "PAY MAR - WORLDLINE" at bounding box center [712, 366] width 301 height 21
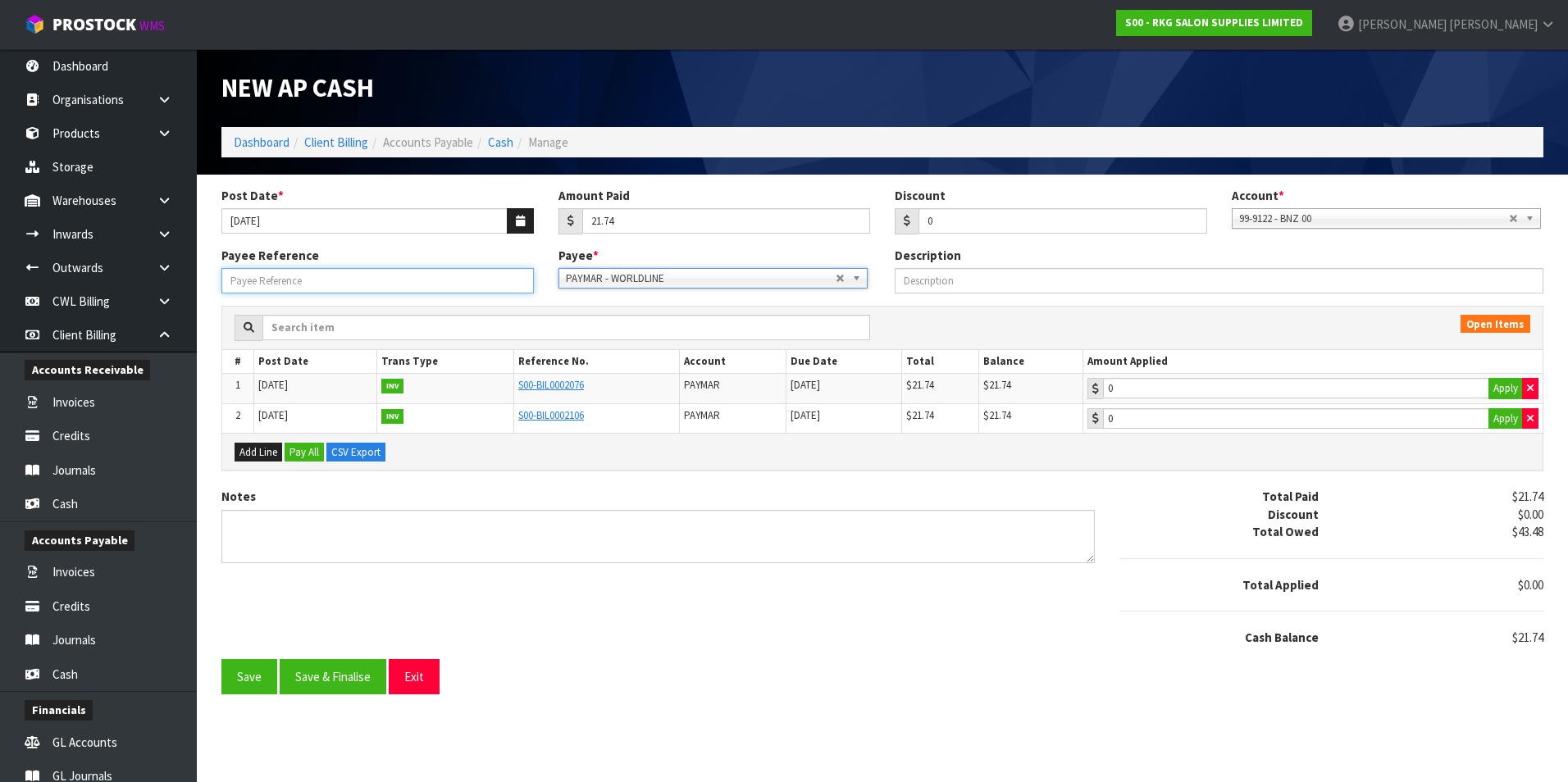
click at [427, 283] on input "Payee Reference" at bounding box center [378, 281] width 312 height 26
type input "250720"
click at [1371, 374] on td "0 Apply" at bounding box center [1313, 389] width 459 height 30
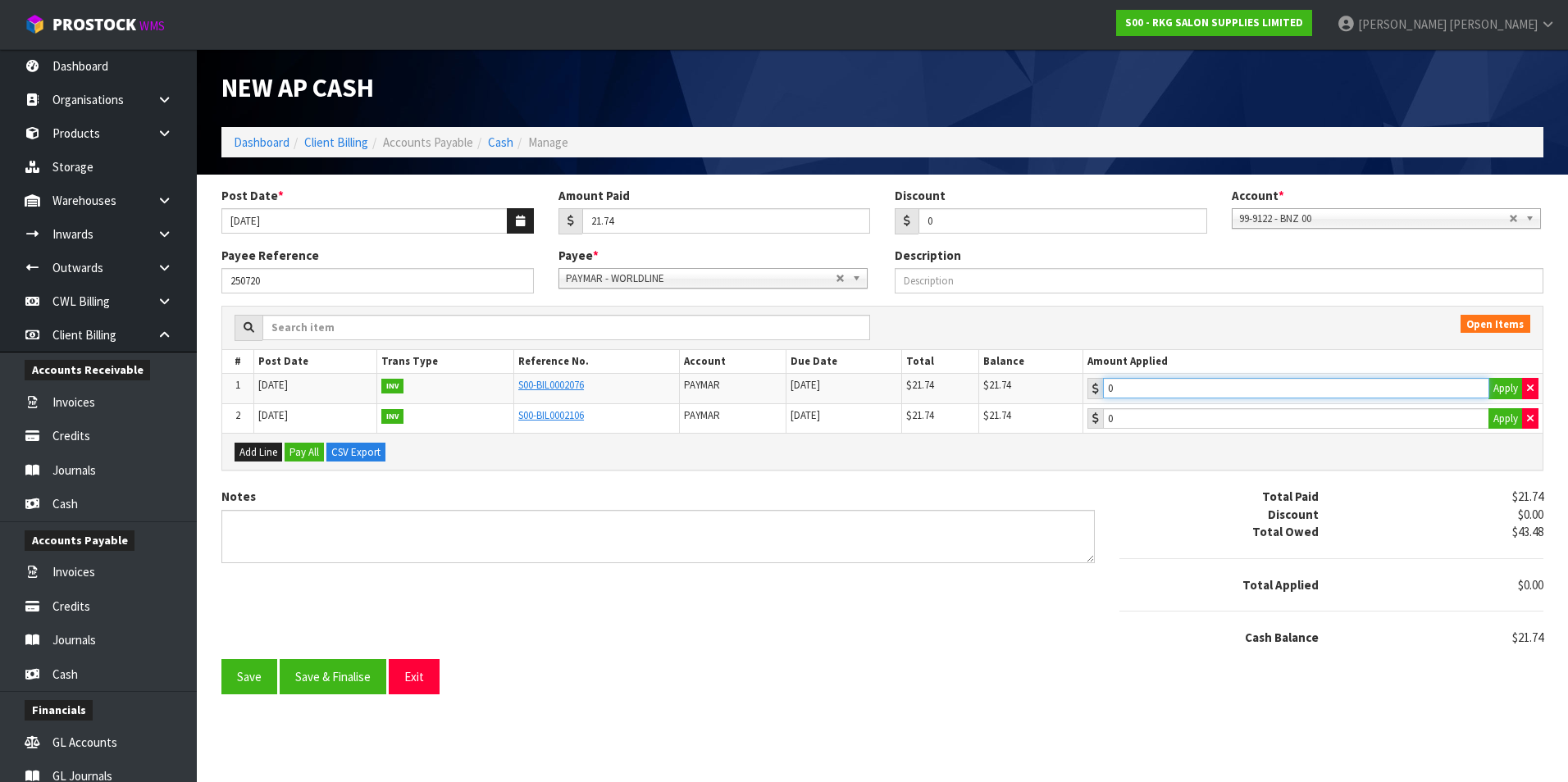
type input "21.74"
click at [1294, 394] on input "21.74" at bounding box center [1296, 388] width 387 height 21
click at [352, 674] on button "Save & Finalise" at bounding box center [333, 677] width 107 height 35
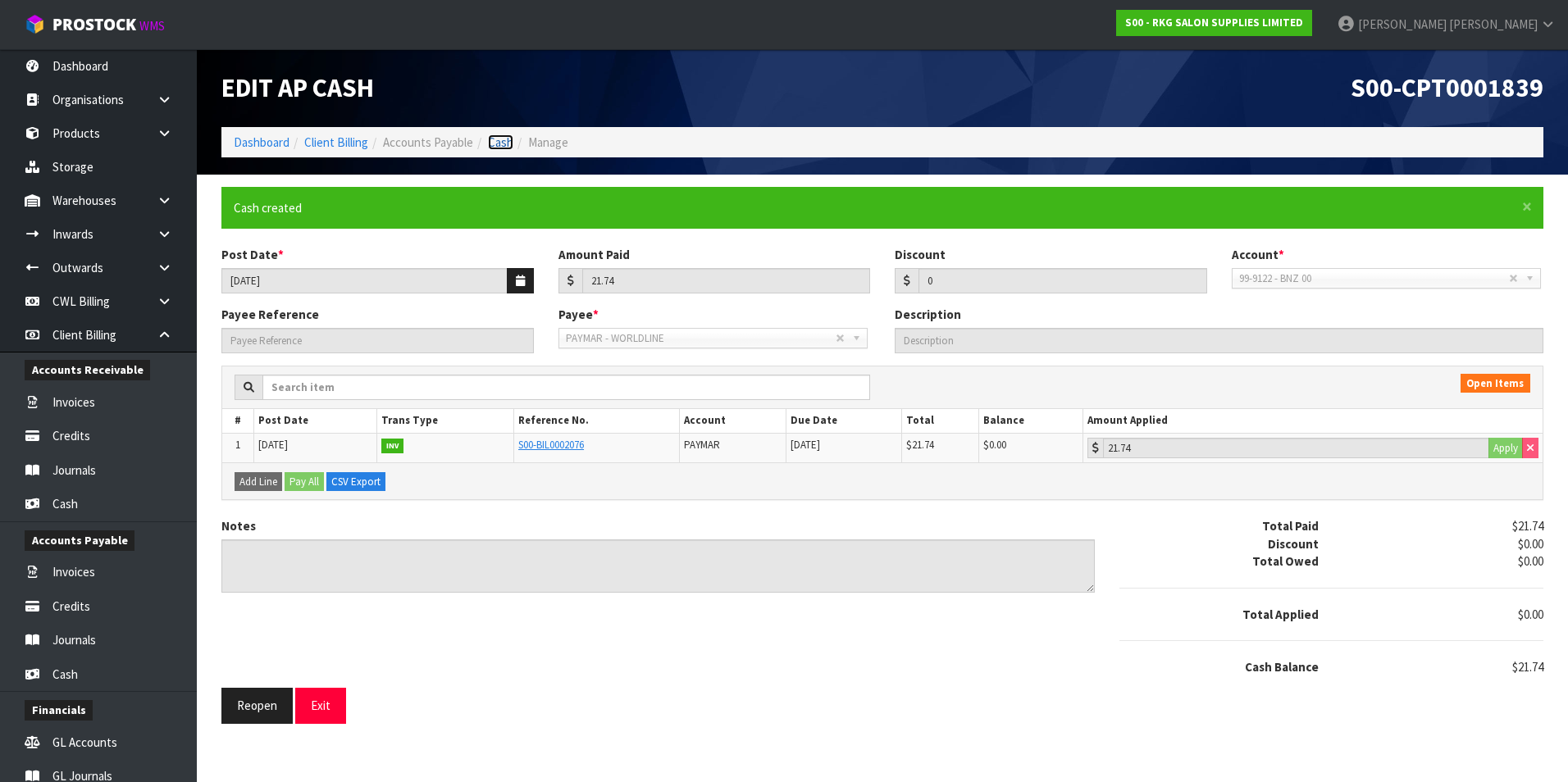
drag, startPoint x: 512, startPoint y: 140, endPoint x: 547, endPoint y: 138, distance: 35.1
click at [512, 140] on link "Cash" at bounding box center [500, 142] width 26 height 16
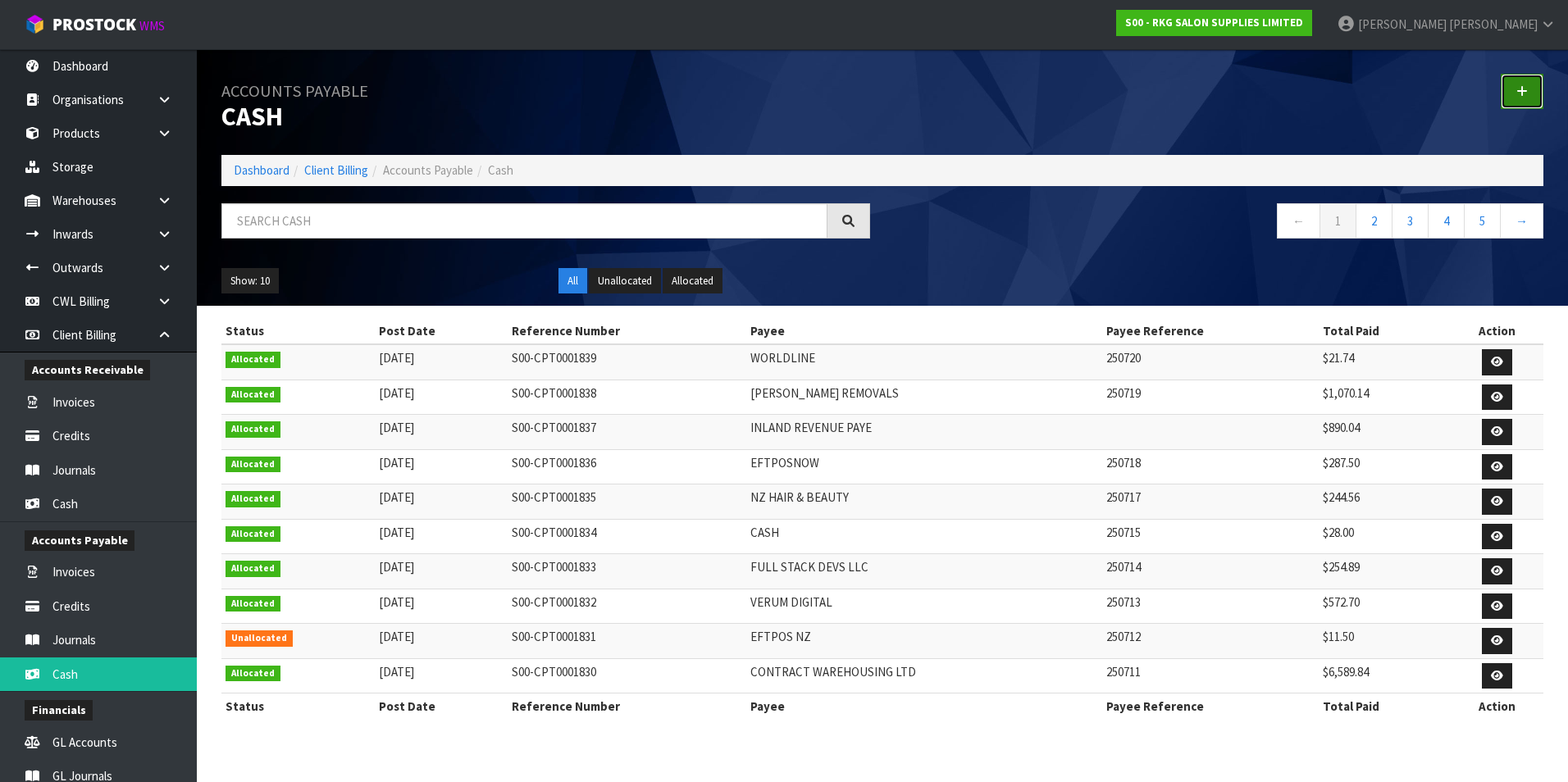
click at [1509, 85] on link at bounding box center [1521, 91] width 42 height 35
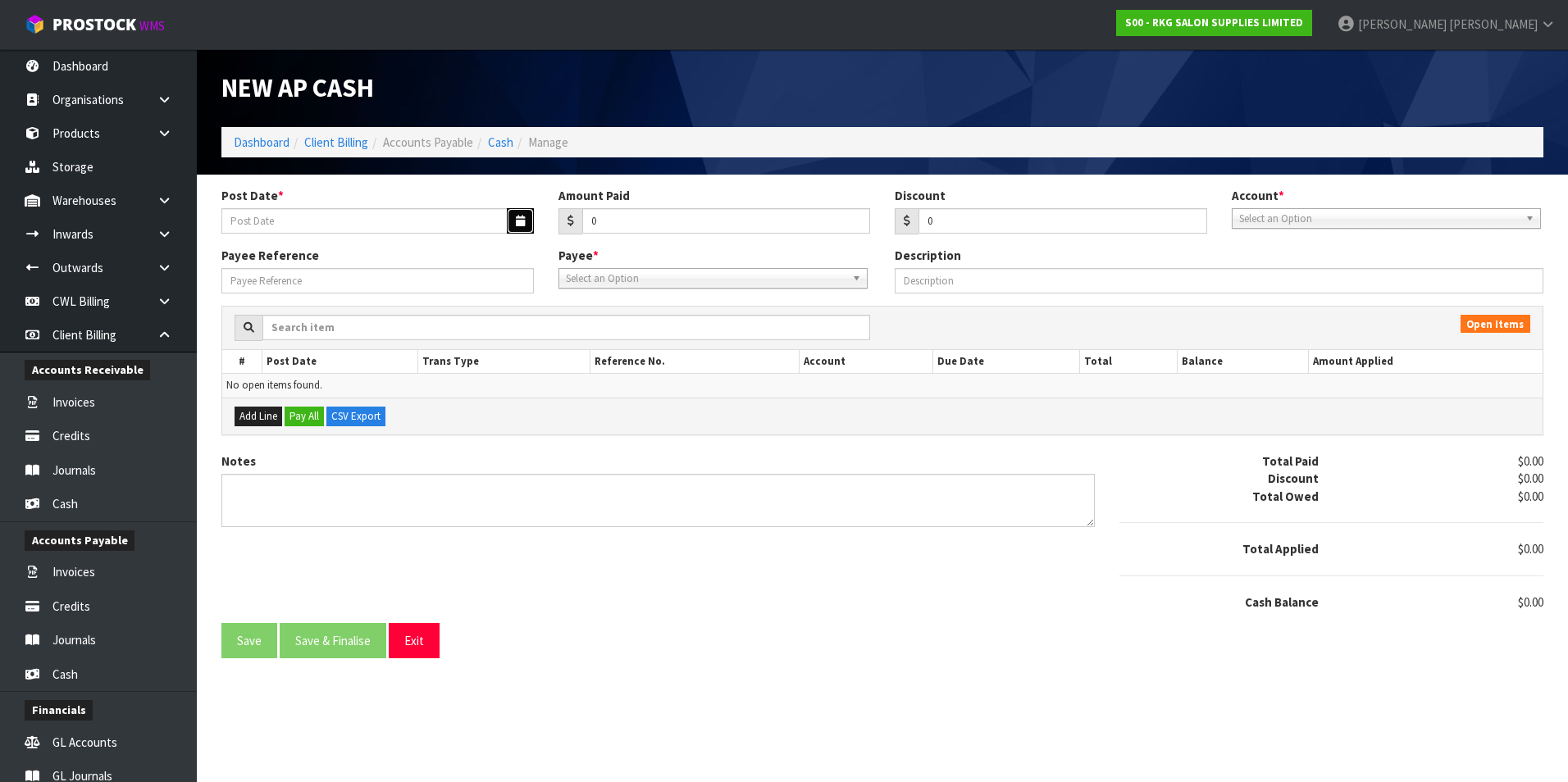
drag, startPoint x: 524, startPoint y: 222, endPoint x: 513, endPoint y: 221, distance: 11.0
click at [518, 221] on icon "button" at bounding box center [520, 221] width 9 height 11
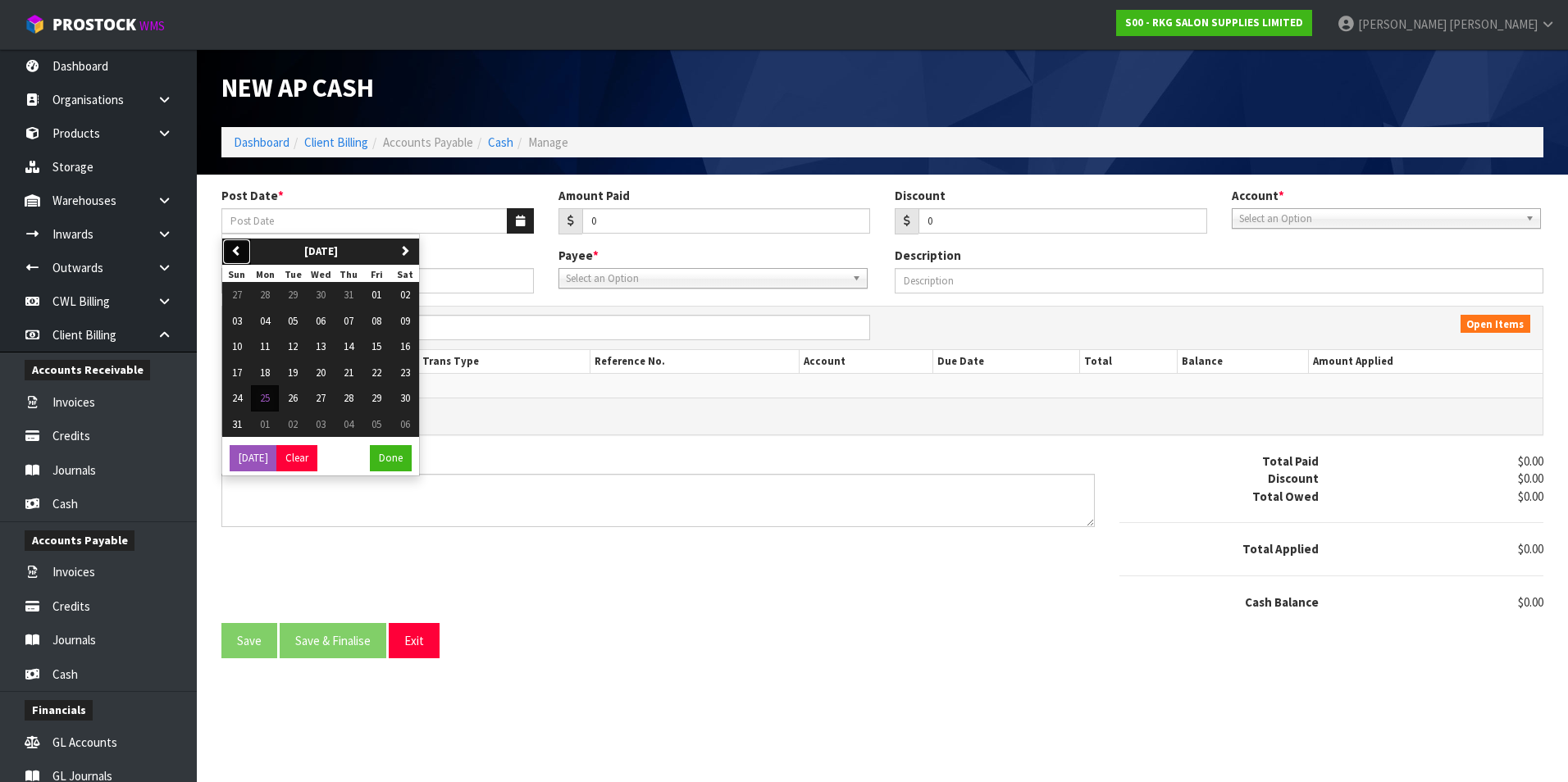
click at [238, 257] on button "previous" at bounding box center [235, 251] width 28 height 26
click at [317, 375] on button "23" at bounding box center [321, 373] width 27 height 26
type input "[DATE]"
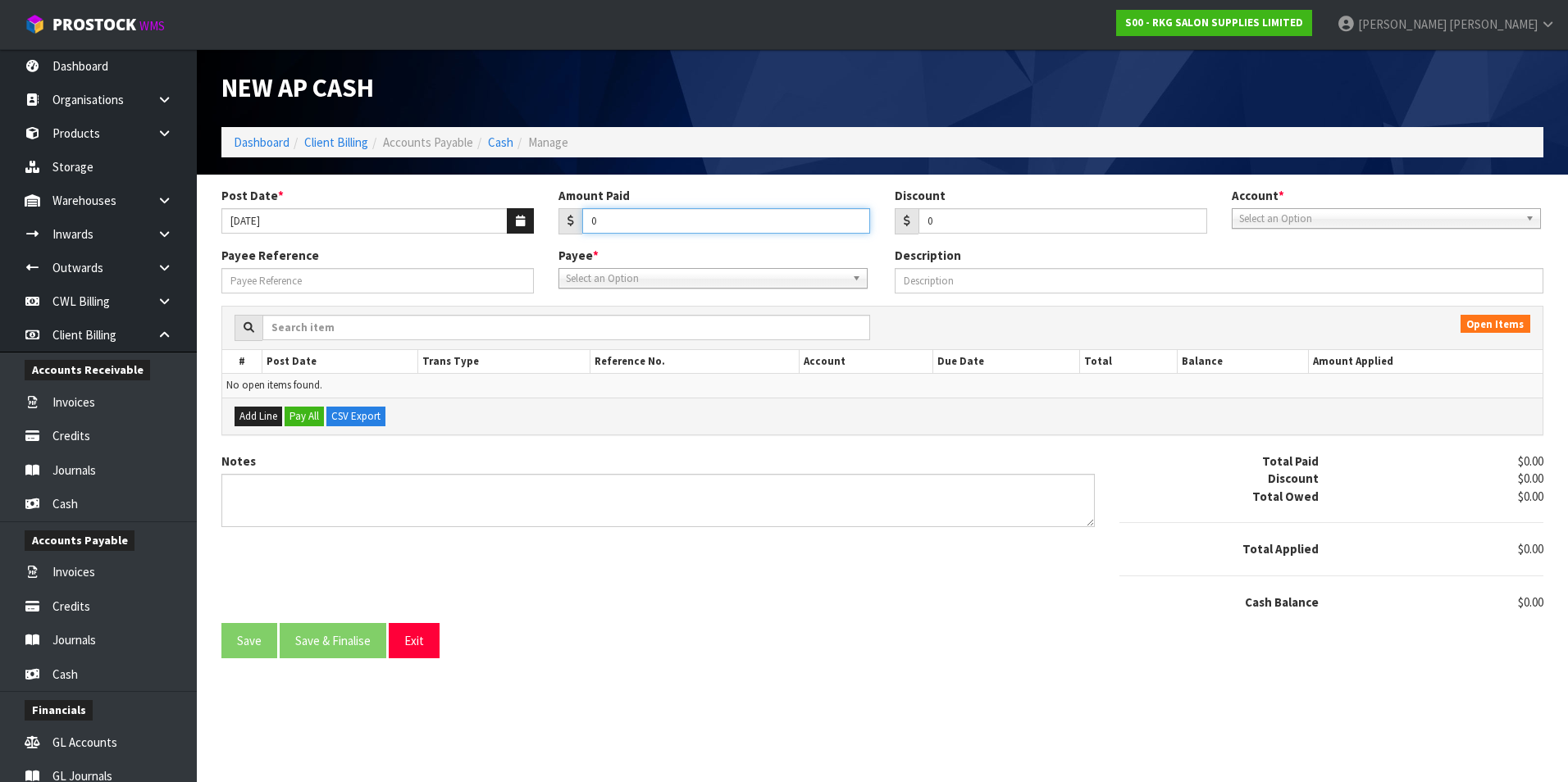
click at [697, 216] on input "0" at bounding box center [726, 221] width 288 height 26
type input "952.49"
click at [1307, 217] on span "Select an Option" at bounding box center [1379, 219] width 280 height 20
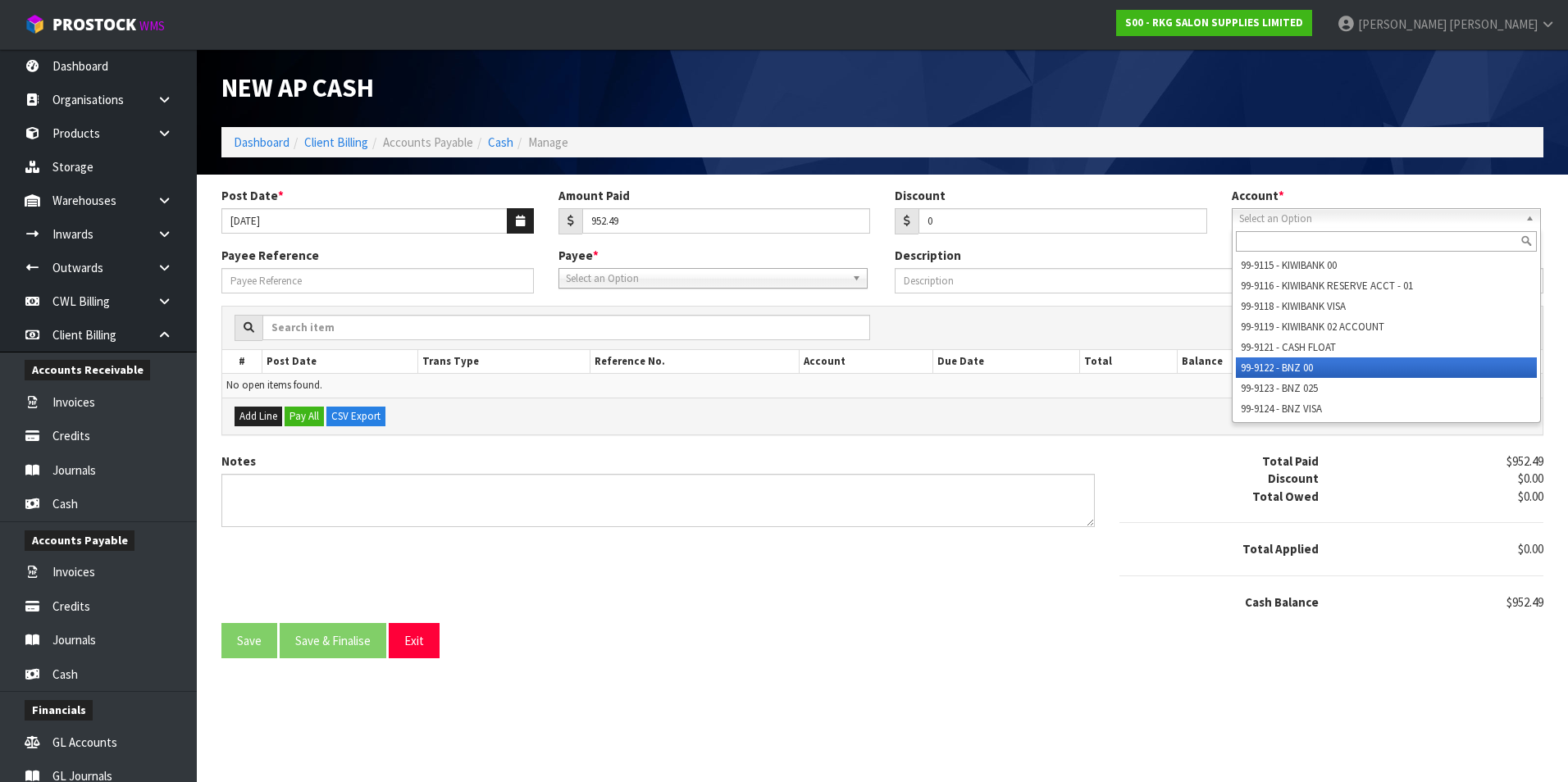
drag, startPoint x: 1292, startPoint y: 369, endPoint x: 818, endPoint y: 306, distance: 478.2
click at [1285, 369] on li "99-9122 - BNZ 00" at bounding box center [1386, 367] width 301 height 21
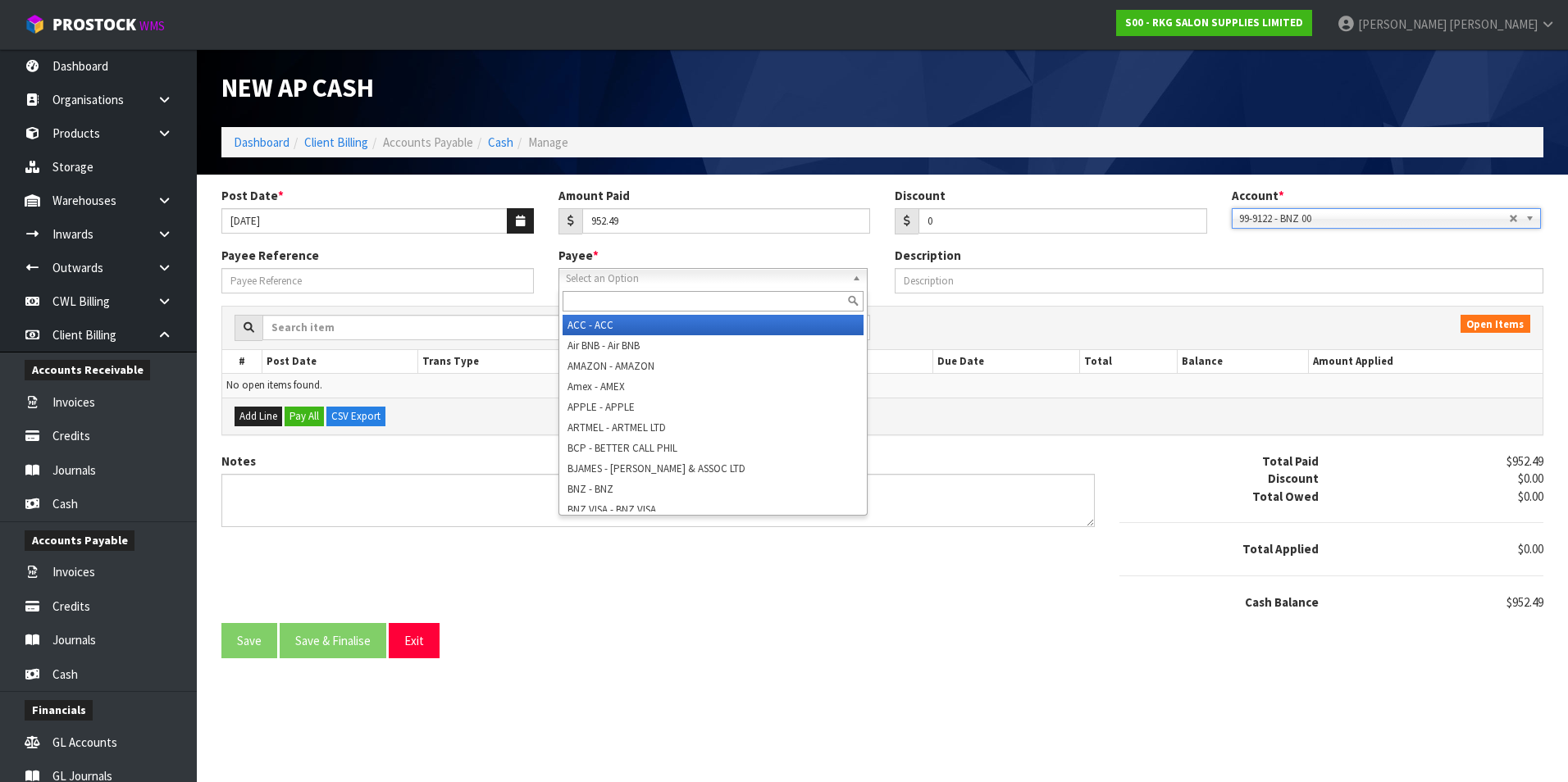
click at [632, 279] on span "Select an Option" at bounding box center [706, 279] width 280 height 20
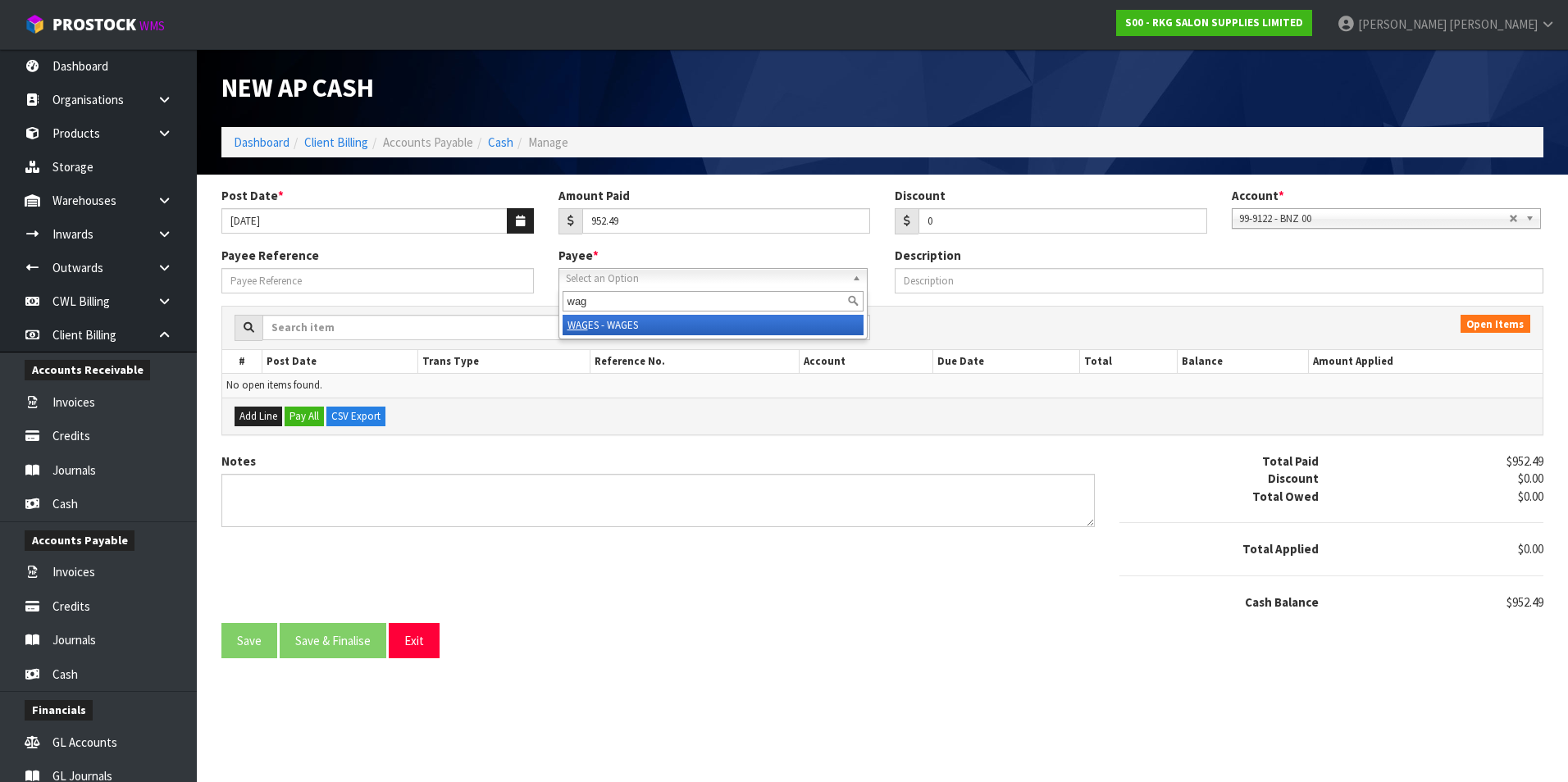
type input "wag"
click at [628, 328] on li "WAG ES - WAGES" at bounding box center [712, 325] width 301 height 21
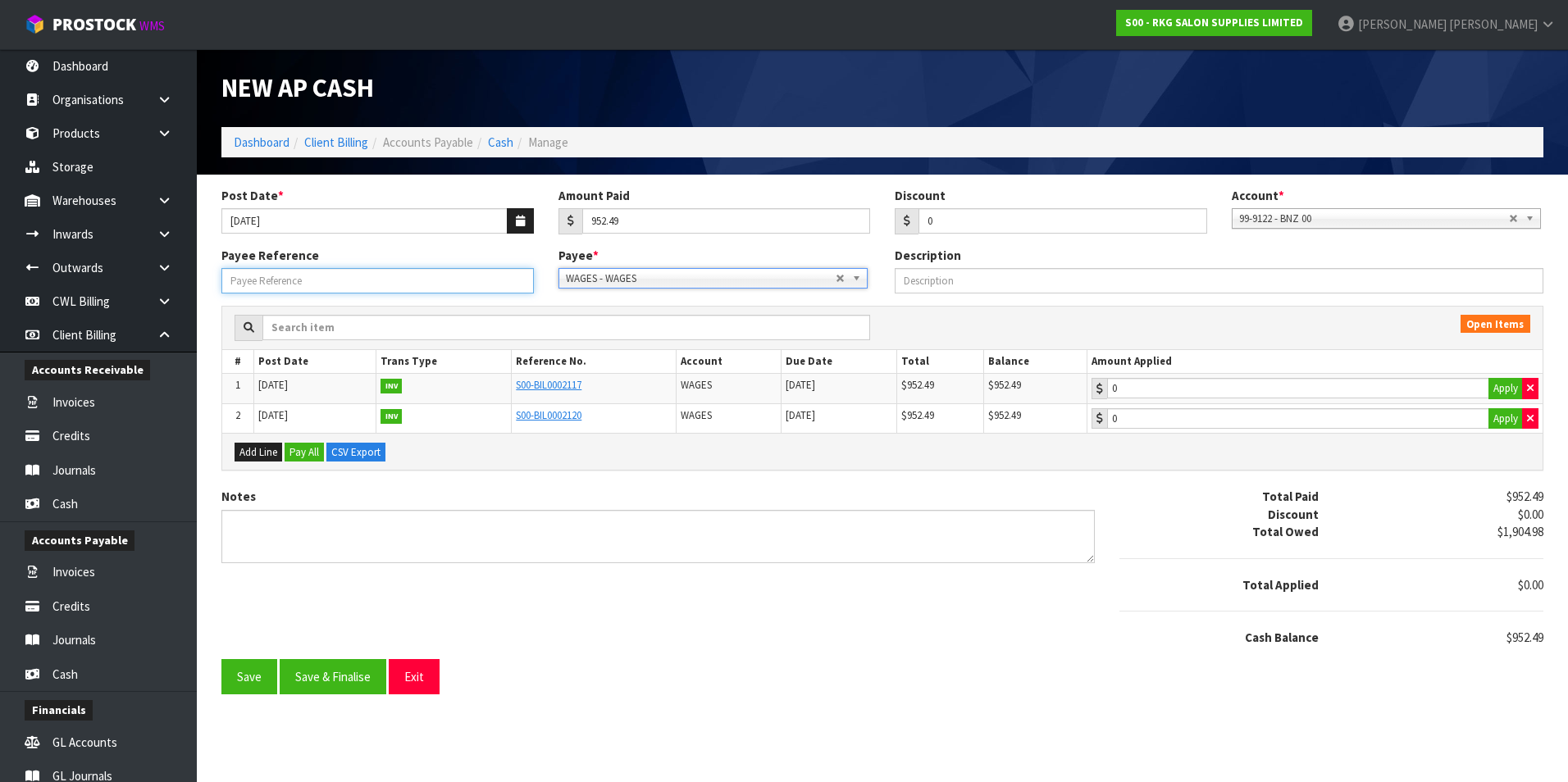
click at [320, 286] on input "Payee Reference" at bounding box center [378, 281] width 312 height 26
type input "250721"
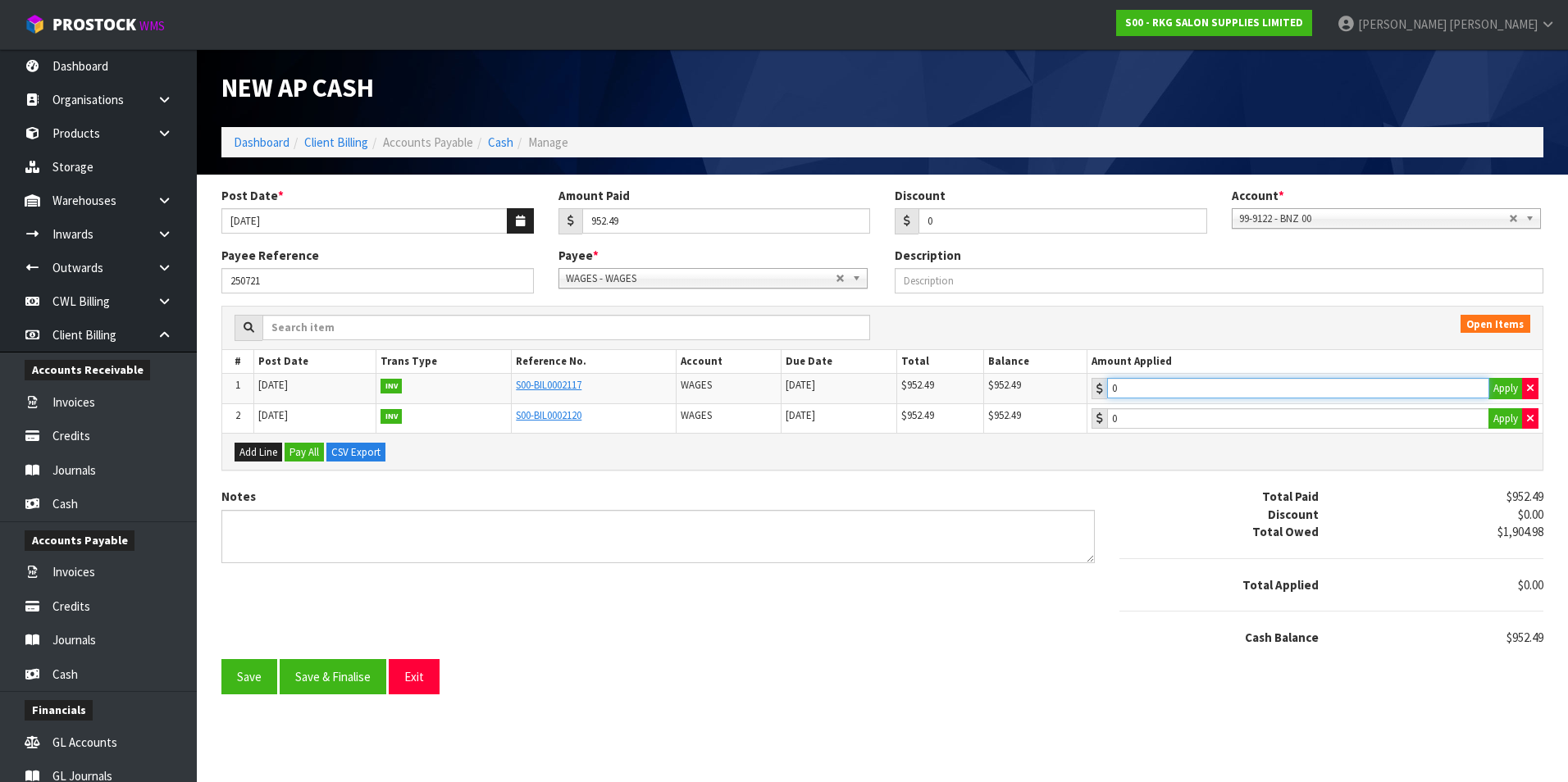
type input "952.49"
click at [1241, 392] on input "952.49" at bounding box center [1297, 388] width 382 height 21
click at [361, 682] on button "Save & Finalise" at bounding box center [333, 677] width 107 height 35
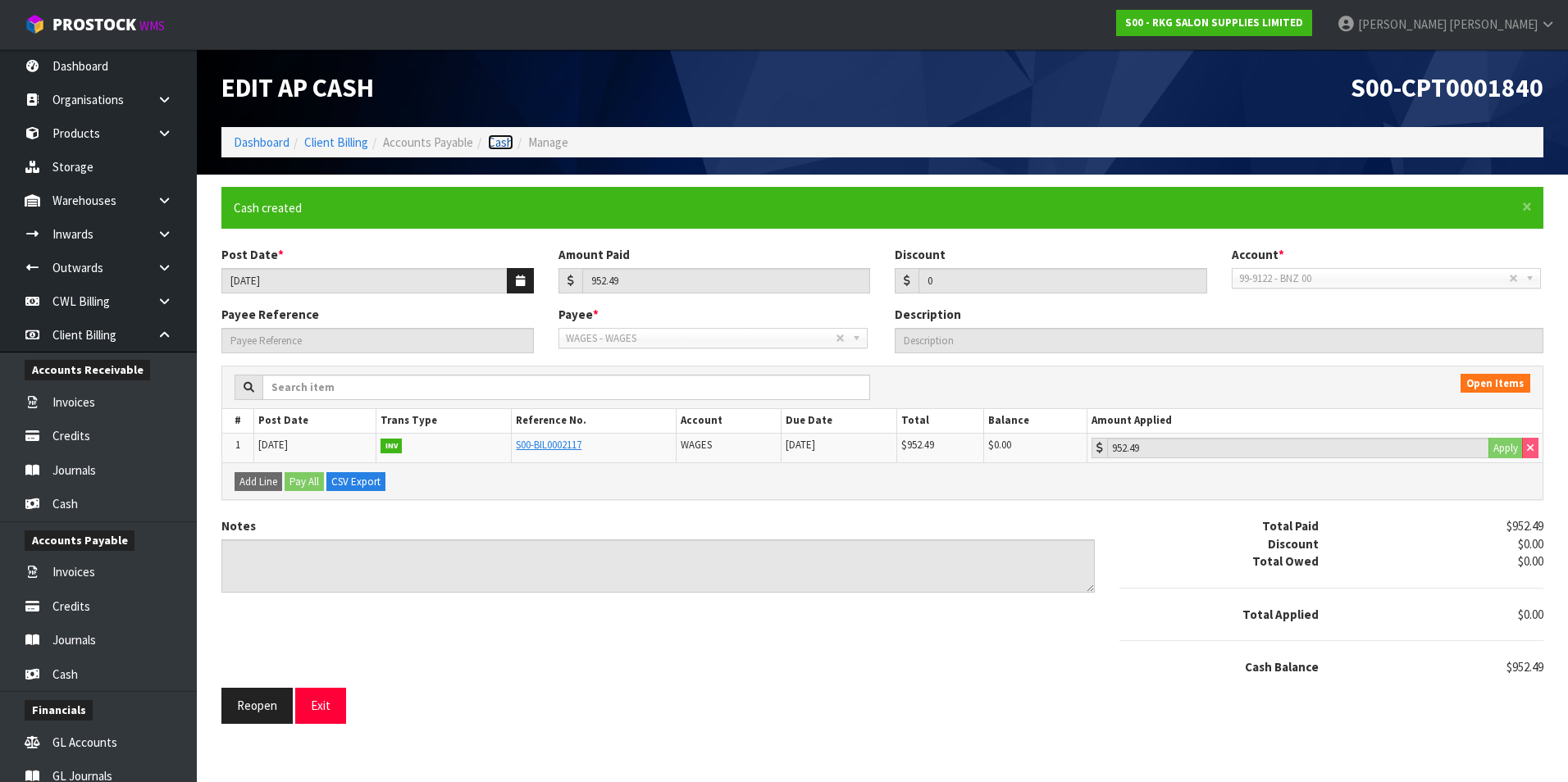
click at [507, 137] on link "Cash" at bounding box center [500, 142] width 26 height 16
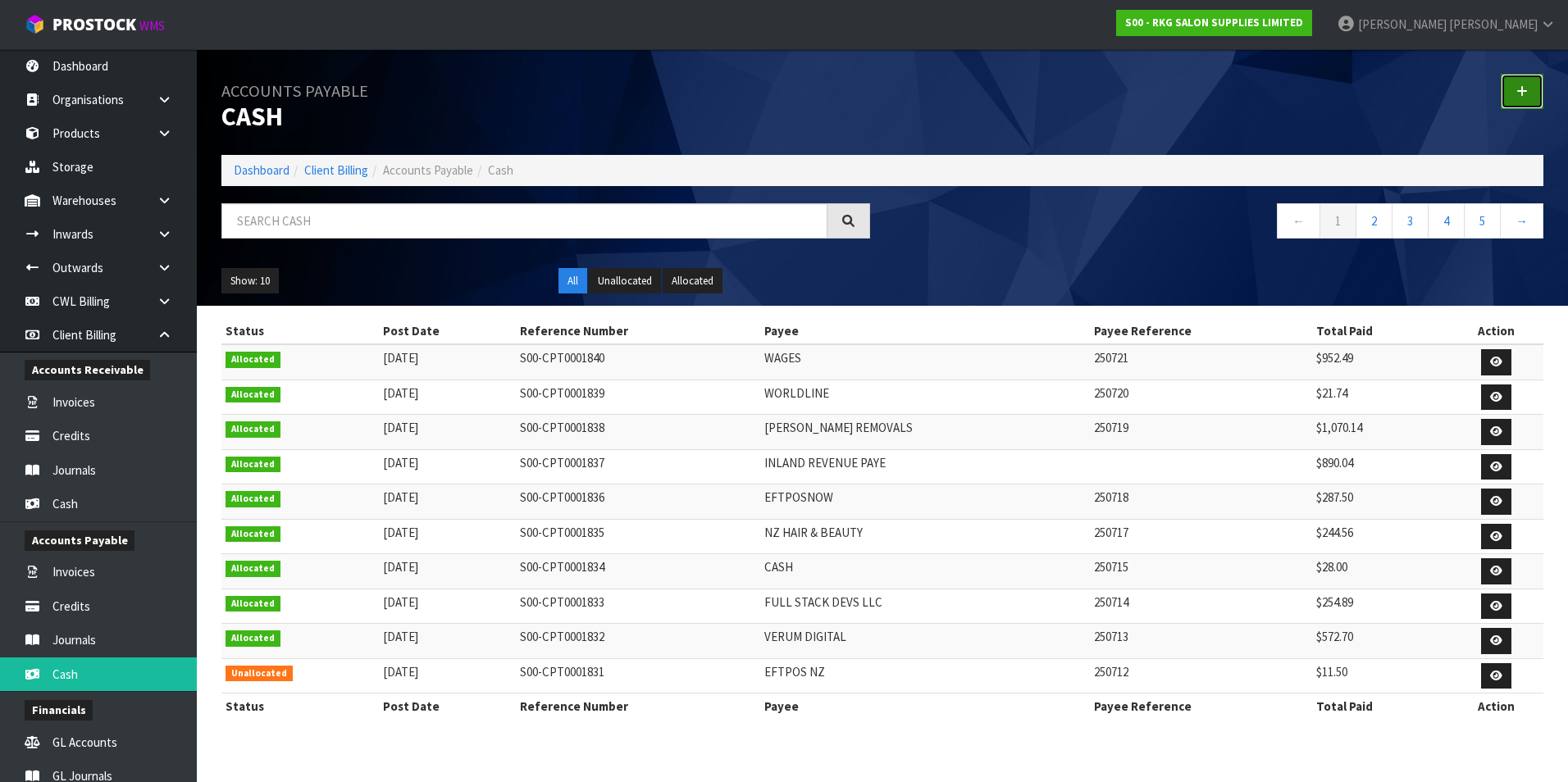
click at [1526, 90] on icon at bounding box center [1522, 91] width 12 height 13
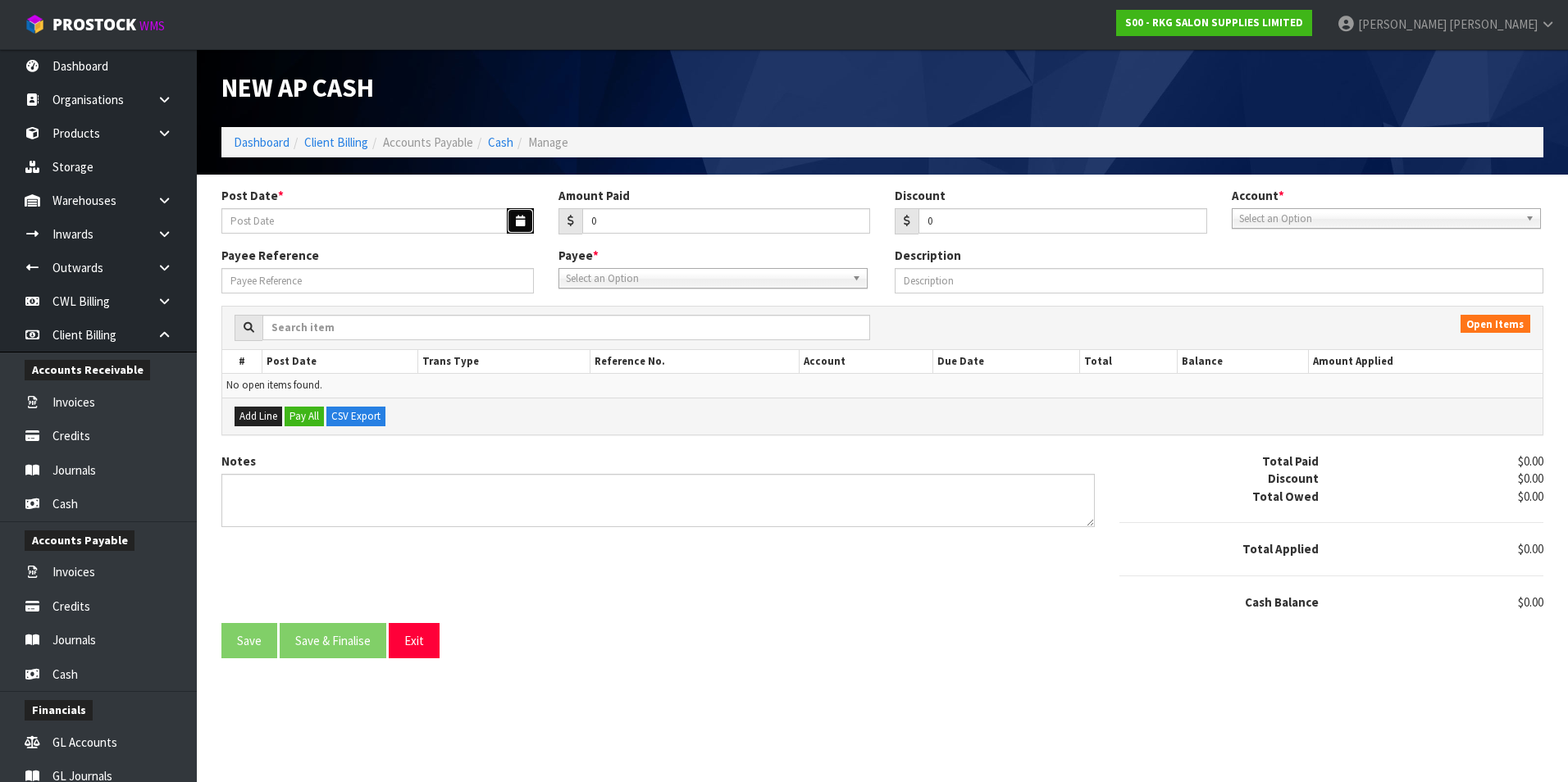
click at [516, 222] on icon "button" at bounding box center [520, 221] width 9 height 11
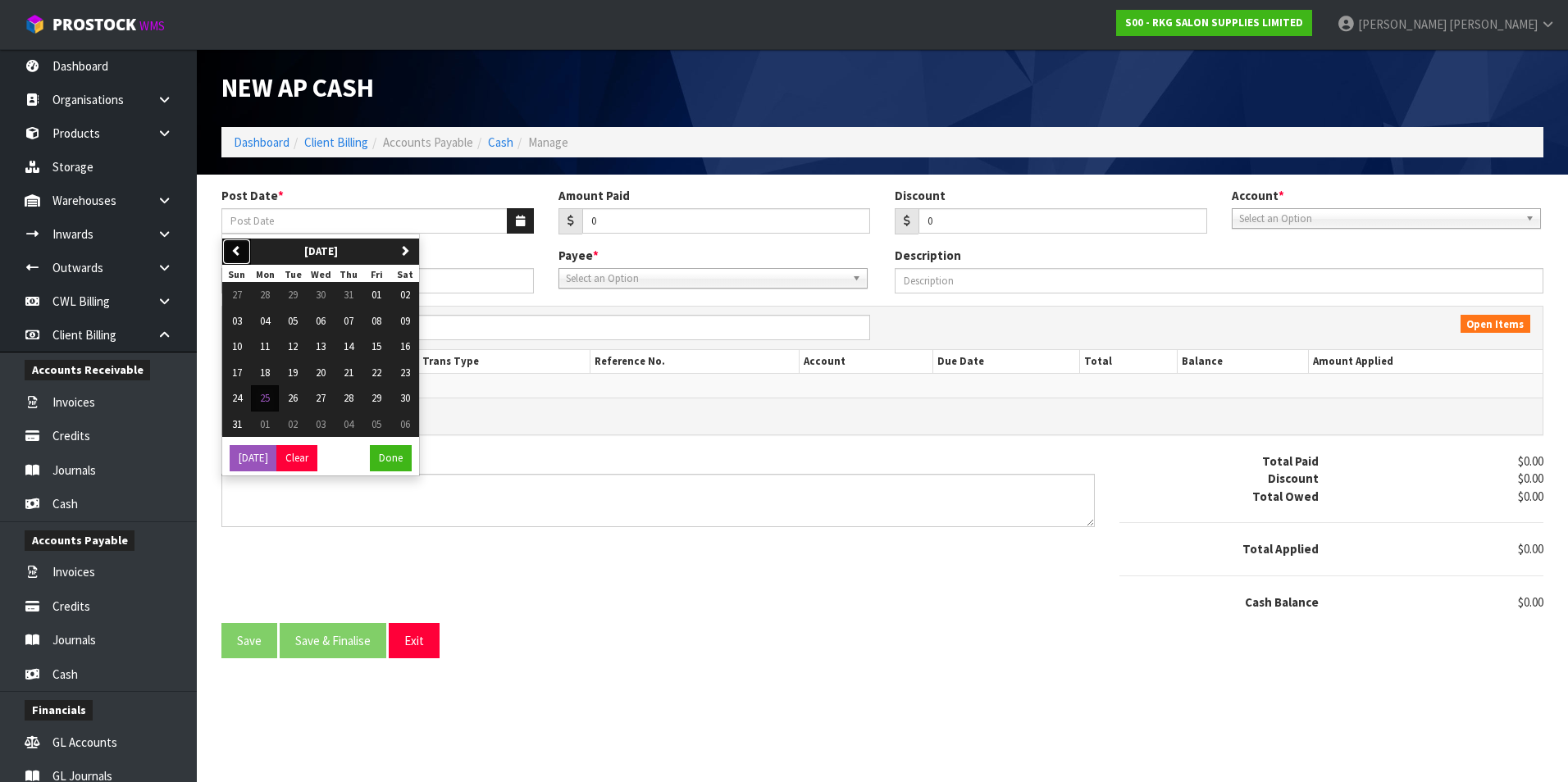
click at [233, 247] on icon "button" at bounding box center [236, 250] width 11 height 11
drag, startPoint x: 258, startPoint y: 399, endPoint x: 291, endPoint y: 387, distance: 35.1
click at [263, 397] on button "28" at bounding box center [265, 398] width 27 height 26
type input "[DATE]"
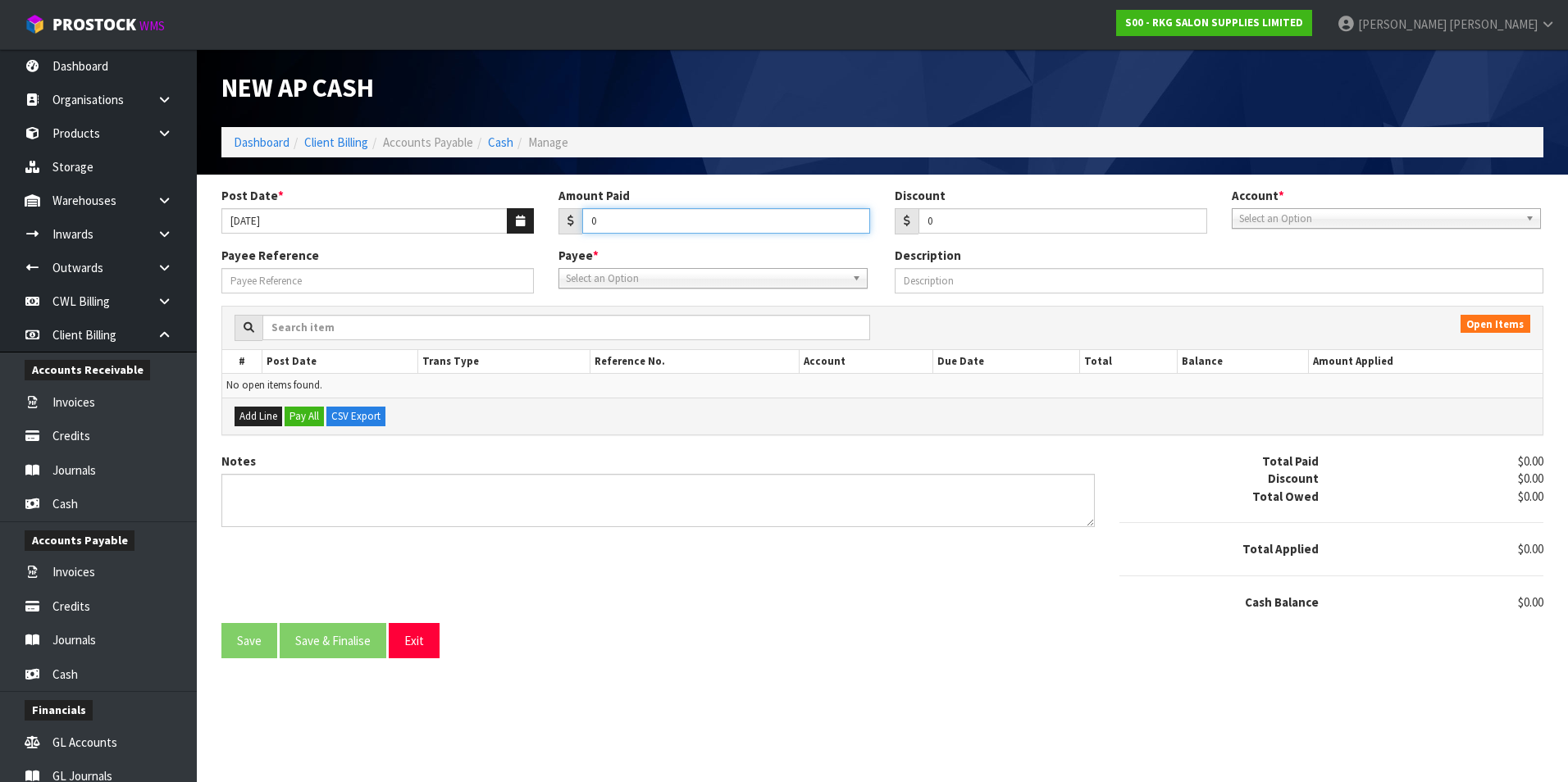
click at [668, 219] on input "0" at bounding box center [726, 221] width 288 height 26
type input "1527.40"
click at [1266, 217] on span "Select an Option" at bounding box center [1379, 219] width 280 height 20
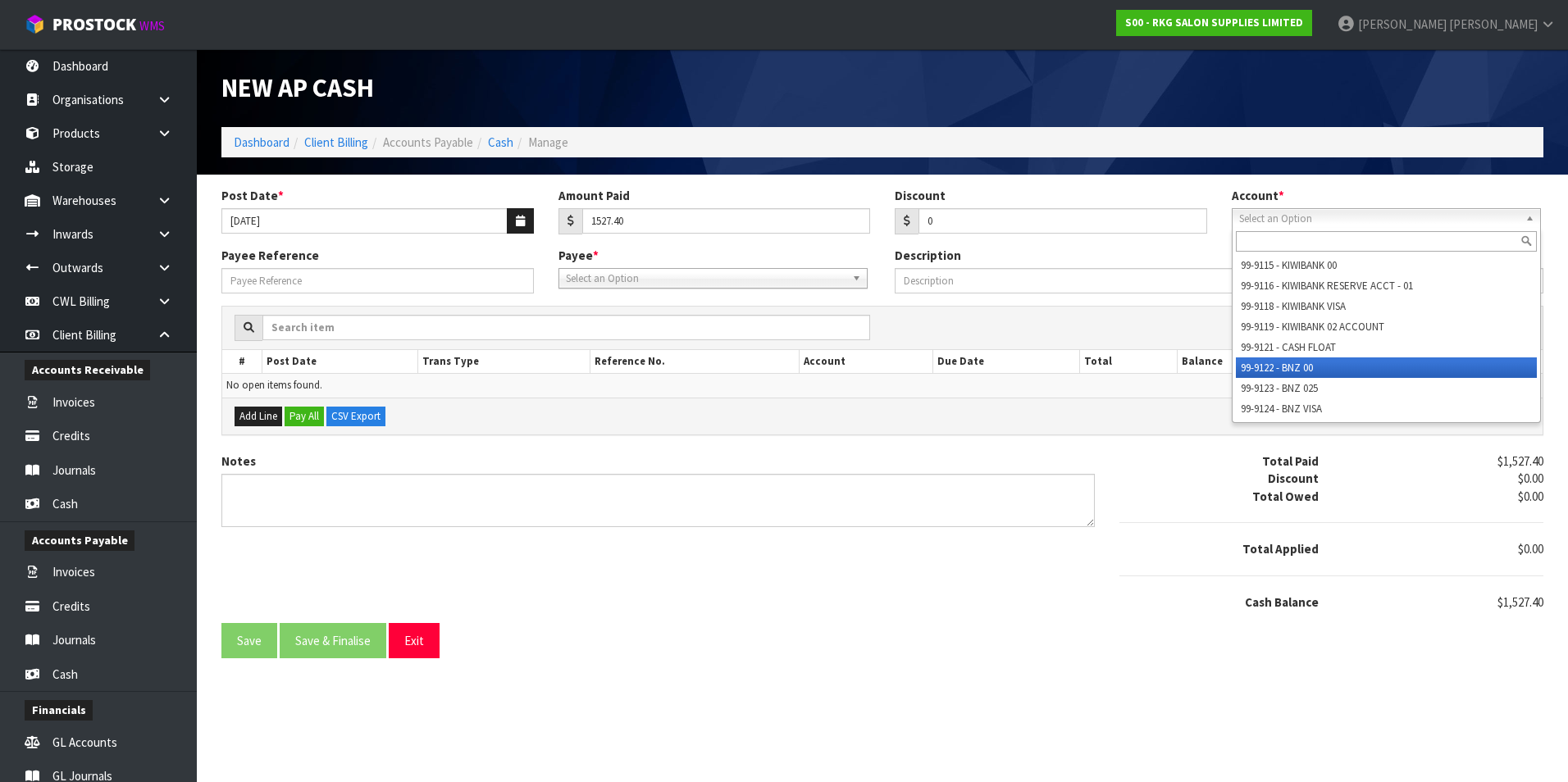
click at [1300, 367] on li "99-9122 - BNZ 00" at bounding box center [1386, 367] width 301 height 21
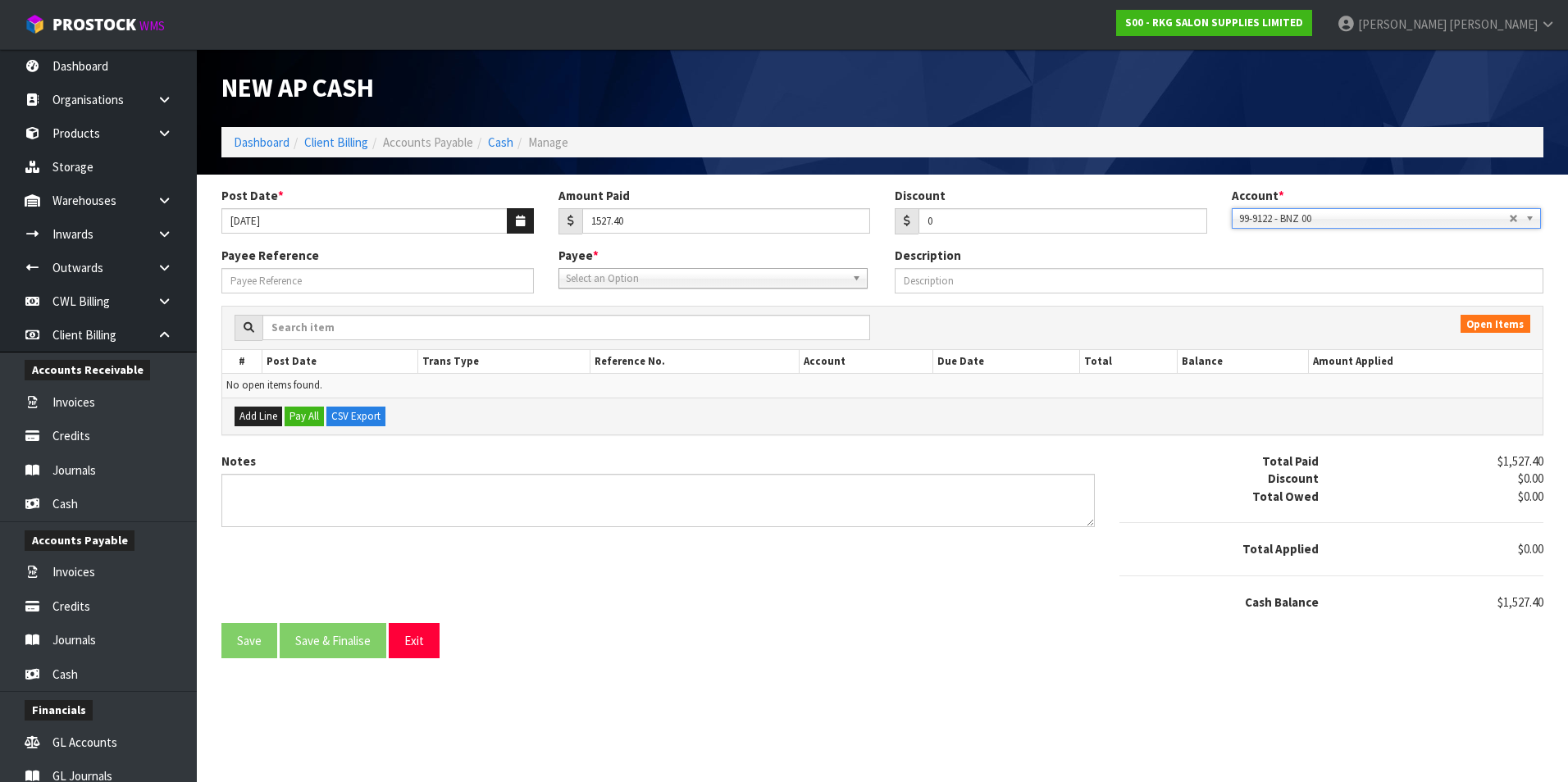
click at [618, 277] on span "Select an Option" at bounding box center [706, 279] width 280 height 20
type input "bnz"
click at [630, 346] on li "BNZ VISA - BNZ VISA" at bounding box center [712, 345] width 301 height 21
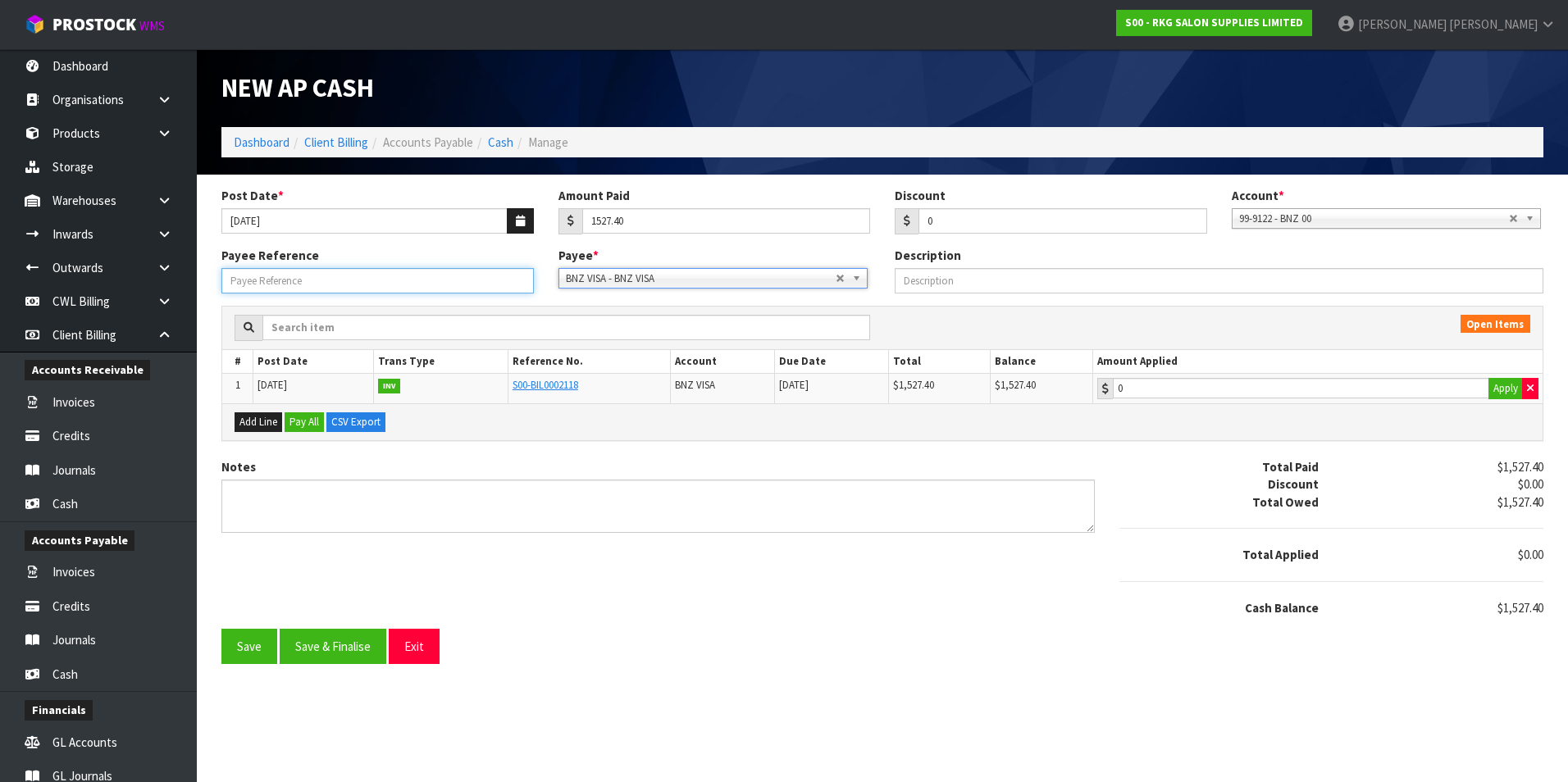
click at [399, 278] on input "Payee Reference" at bounding box center [378, 281] width 312 height 26
type input "250722"
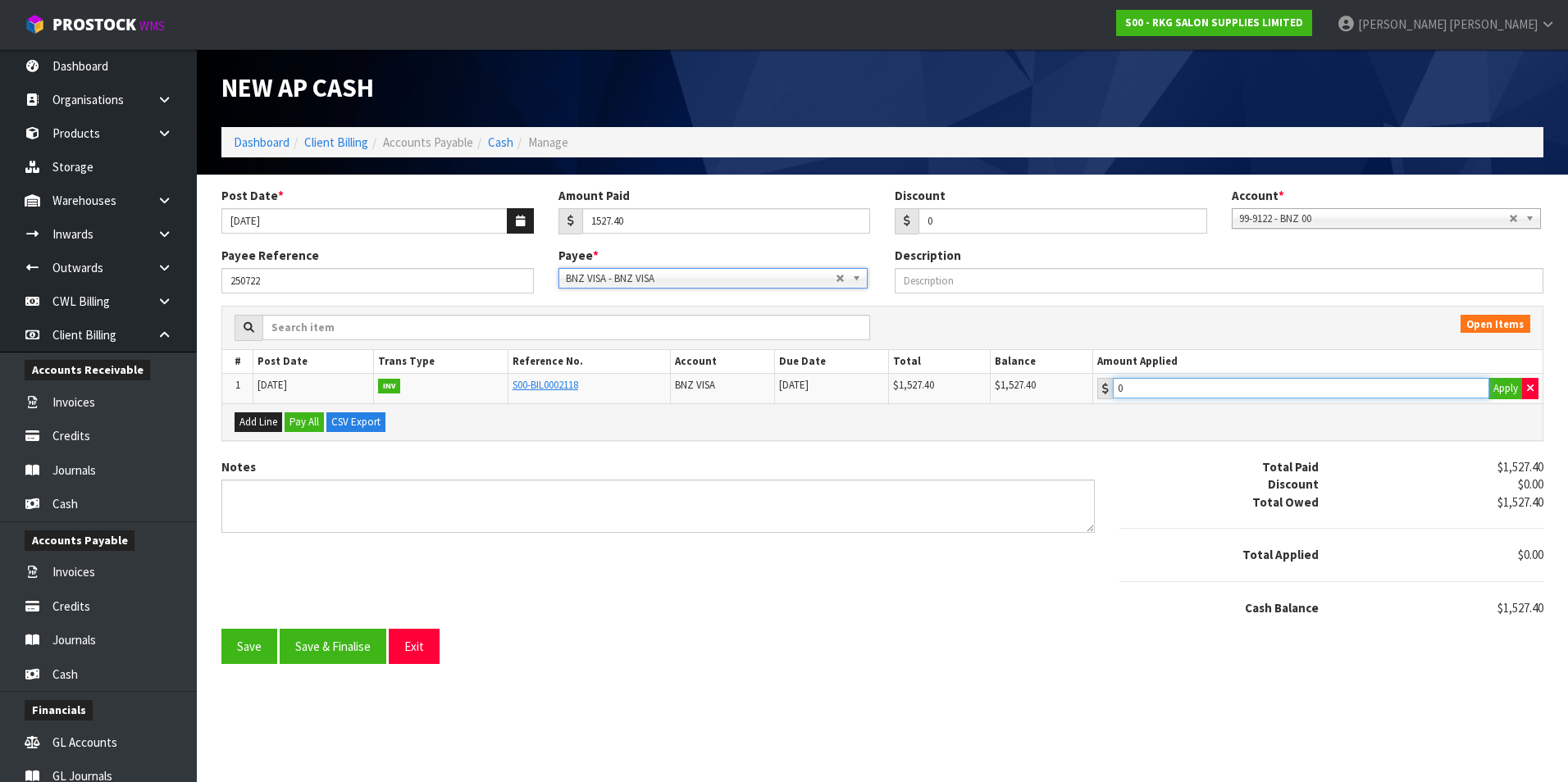
type input "1527.4"
drag, startPoint x: 1255, startPoint y: 391, endPoint x: 929, endPoint y: 508, distance: 346.4
click at [1252, 391] on input "1527.4" at bounding box center [1301, 388] width 377 height 21
click at [323, 642] on button "Save & Finalise" at bounding box center [333, 647] width 107 height 35
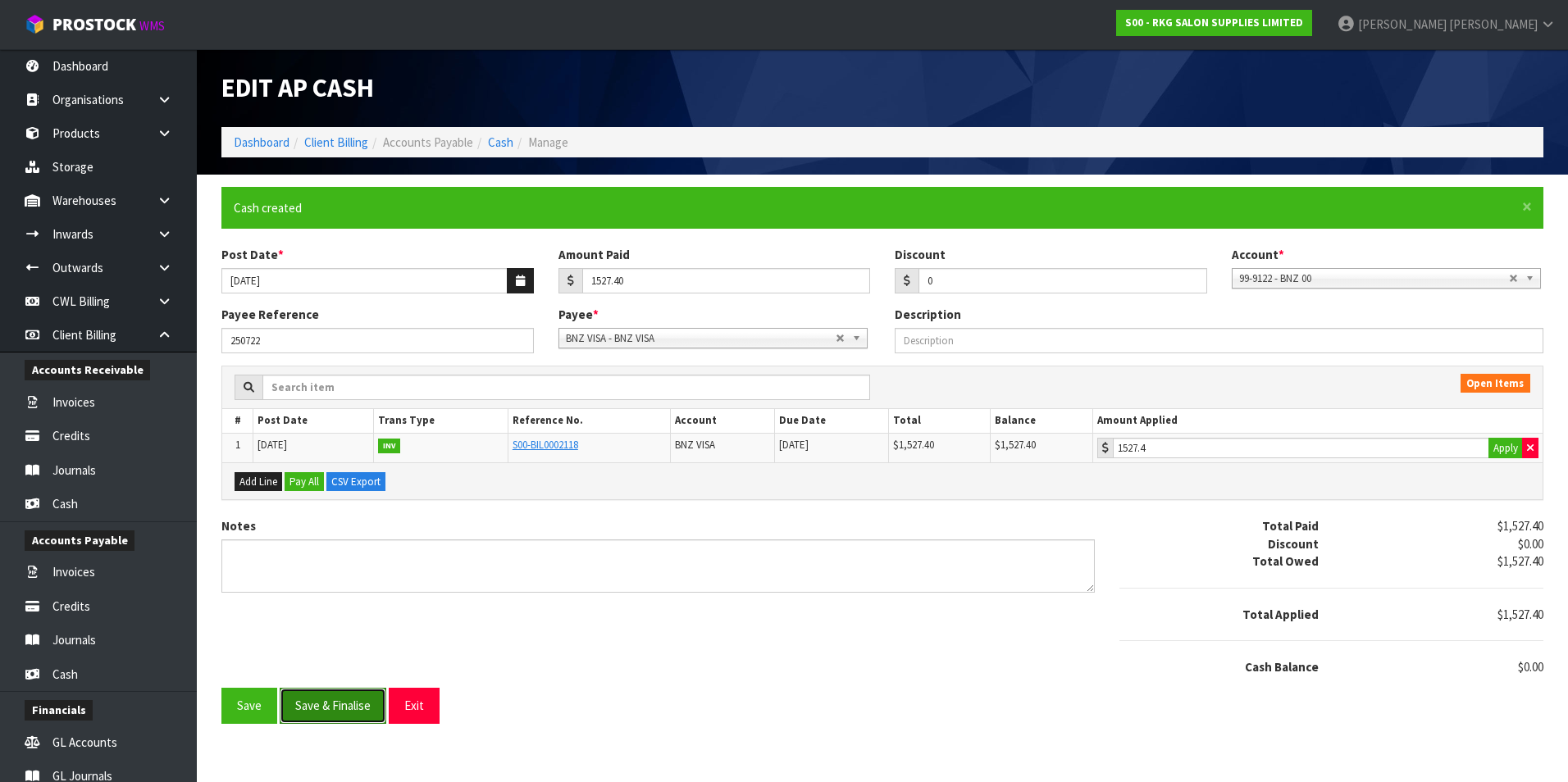
type input "1527.4"
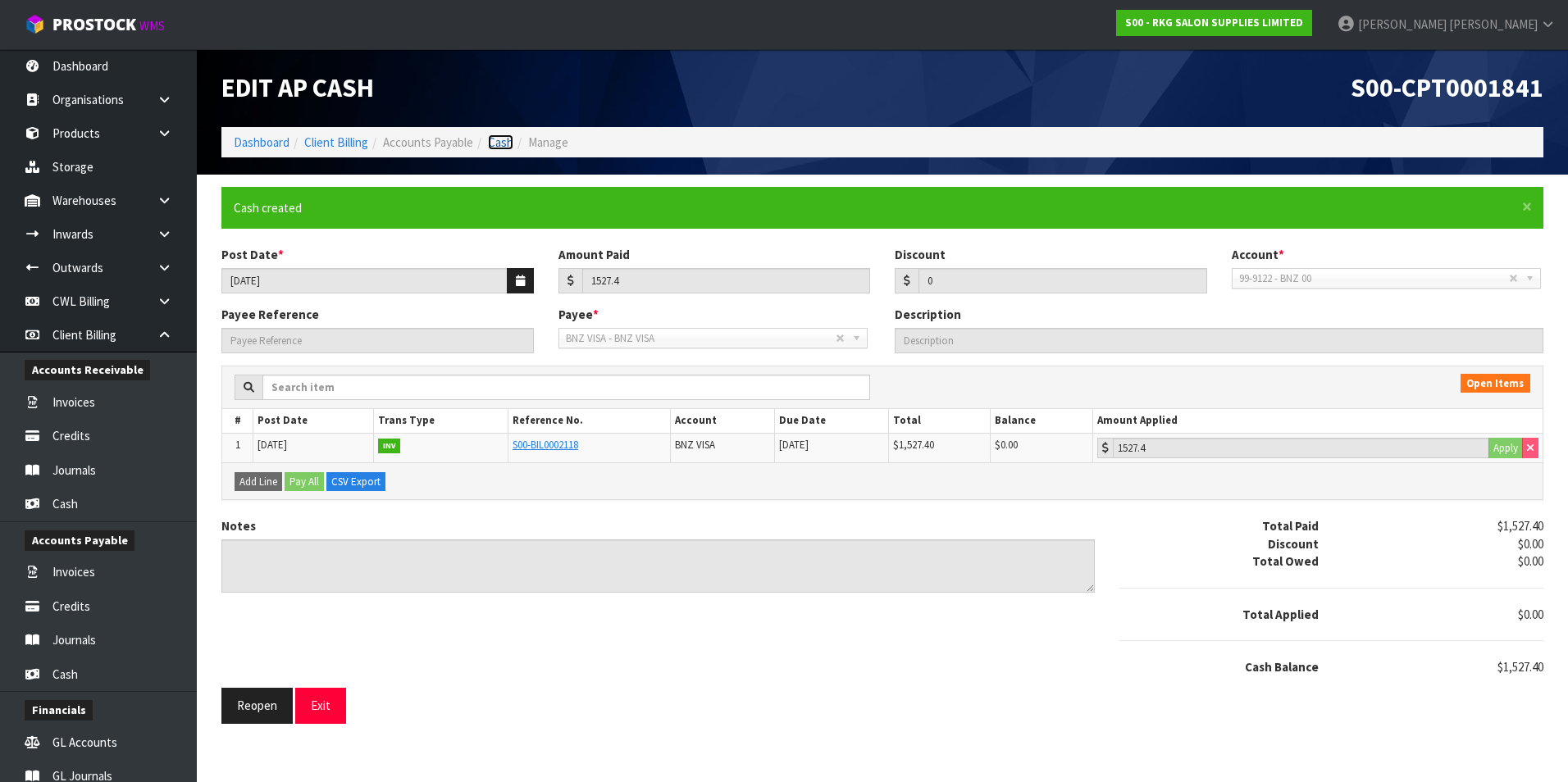
click at [507, 141] on link "Cash" at bounding box center [500, 142] width 26 height 16
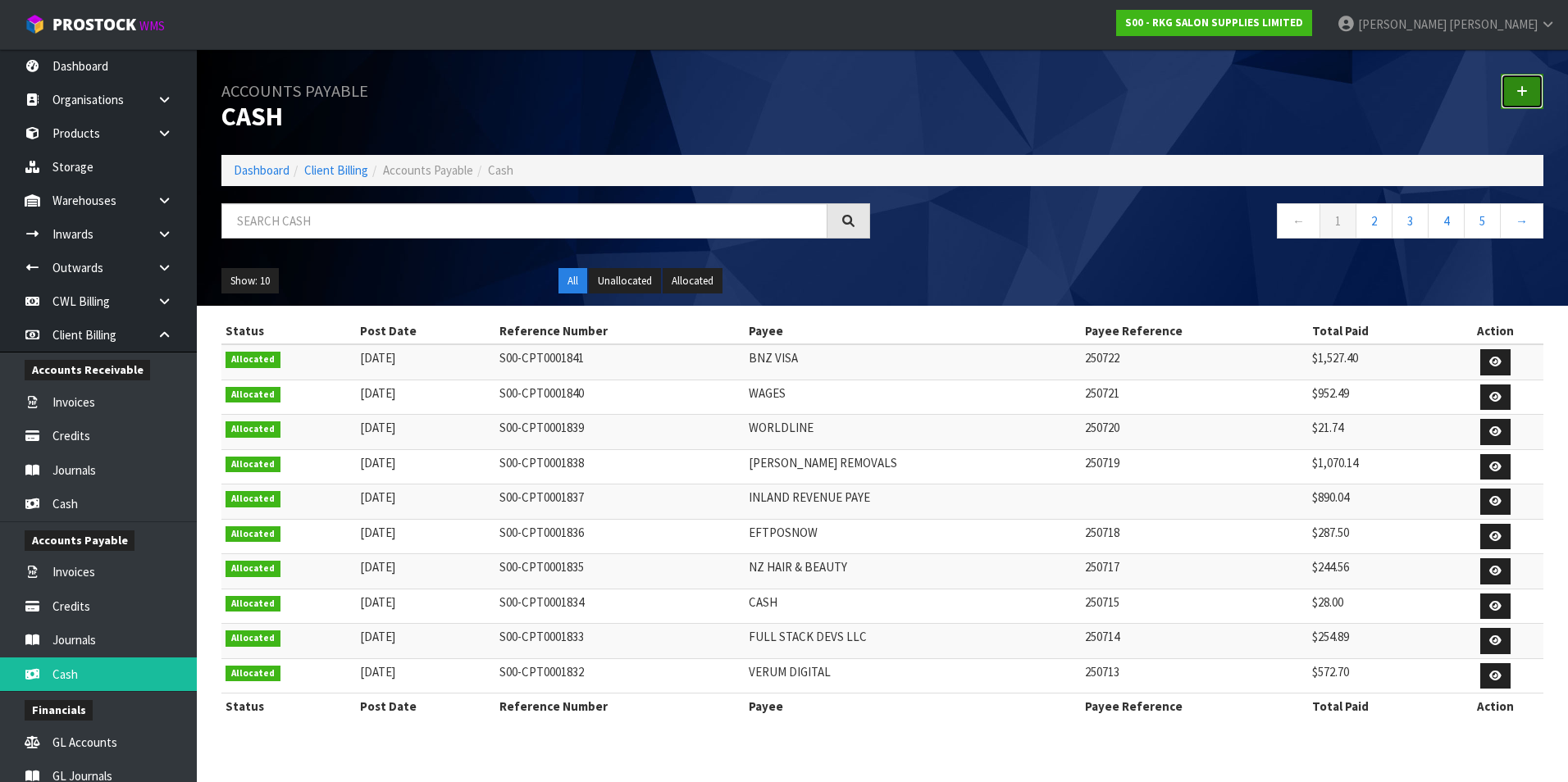
click at [1520, 99] on link at bounding box center [1521, 91] width 42 height 35
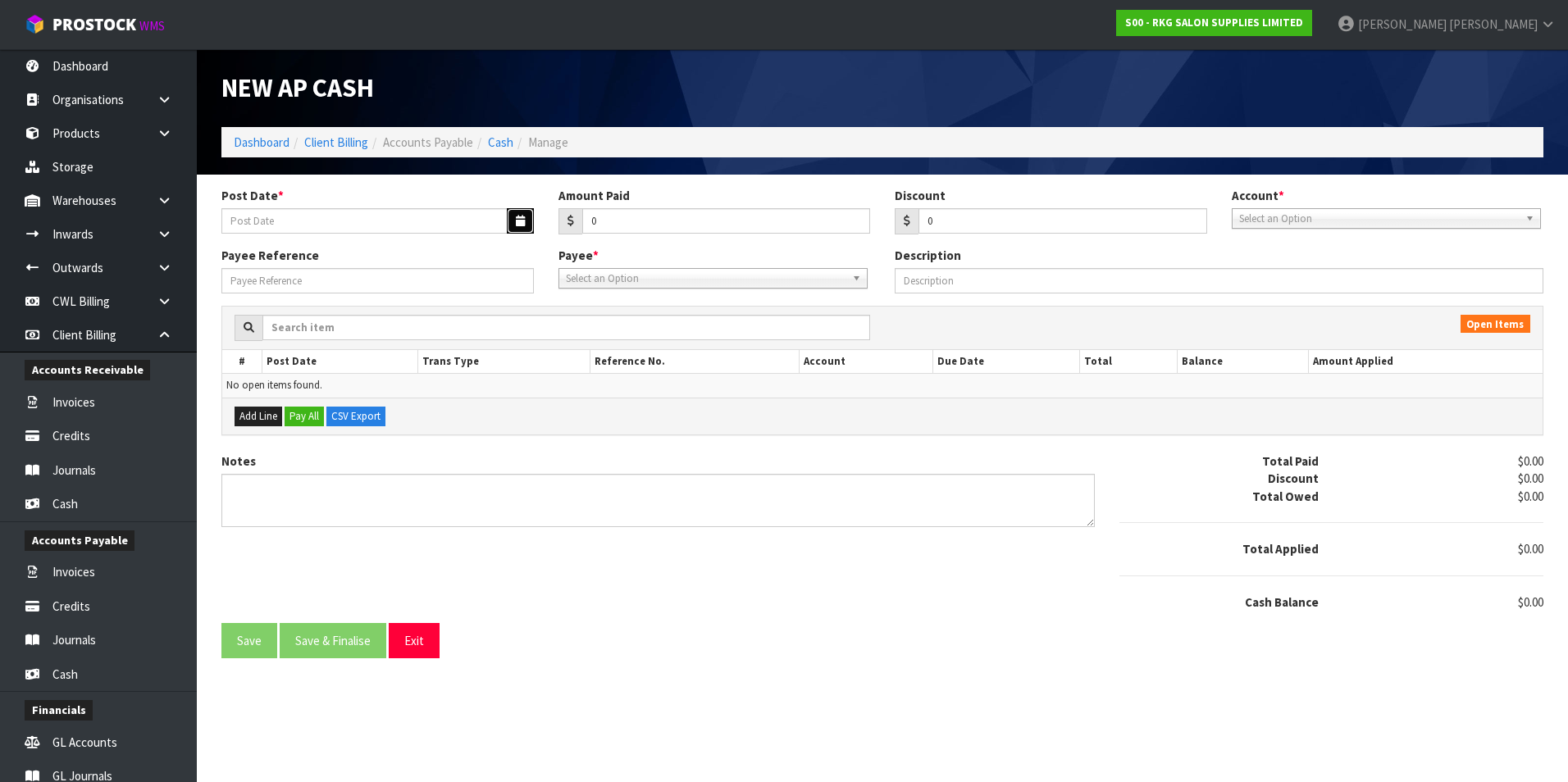
click at [518, 224] on icon "button" at bounding box center [520, 221] width 9 height 11
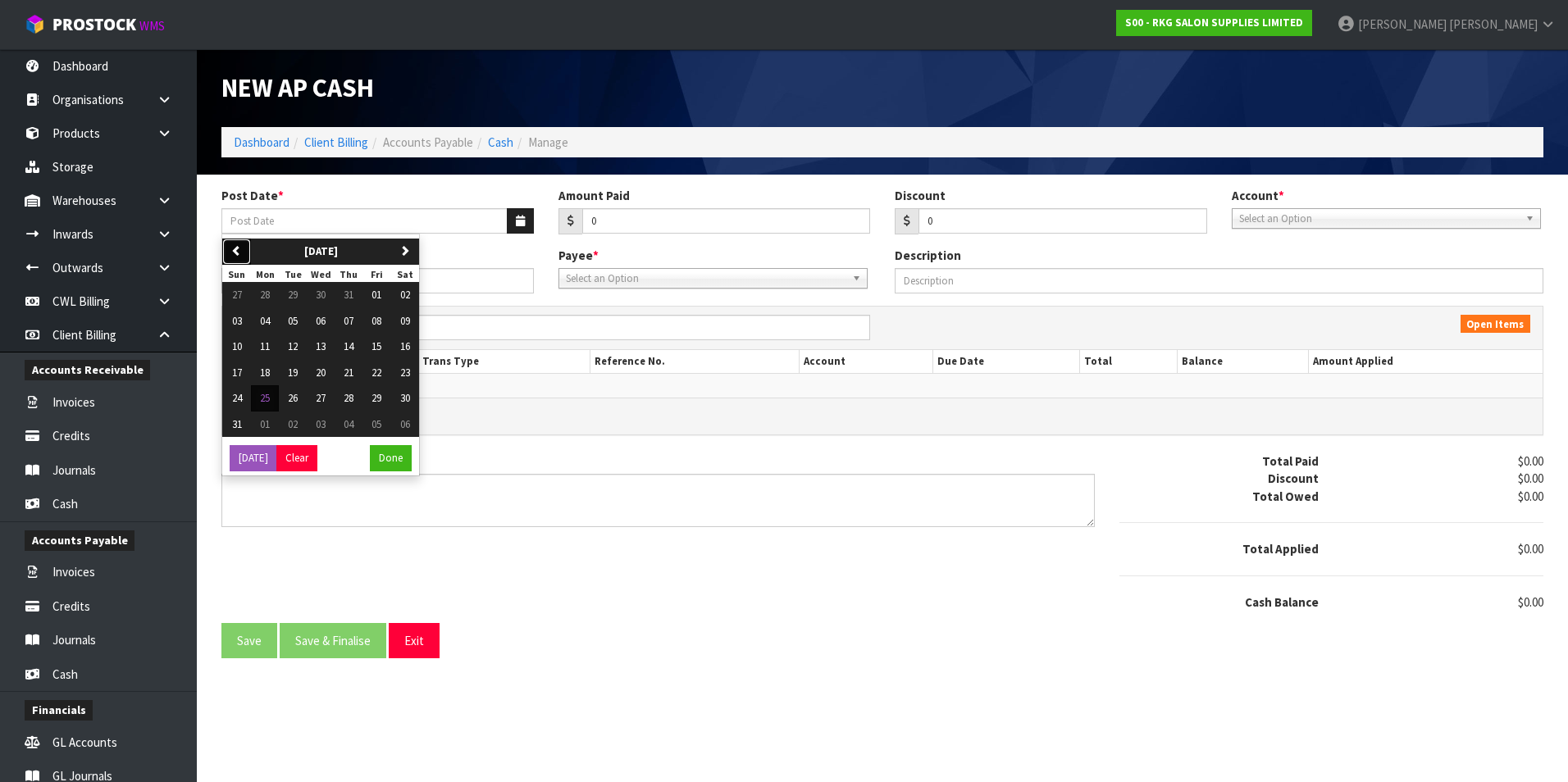
click at [242, 252] on button "previous" at bounding box center [235, 251] width 28 height 26
click at [269, 397] on span "28" at bounding box center [265, 398] width 10 height 14
type input "[DATE]"
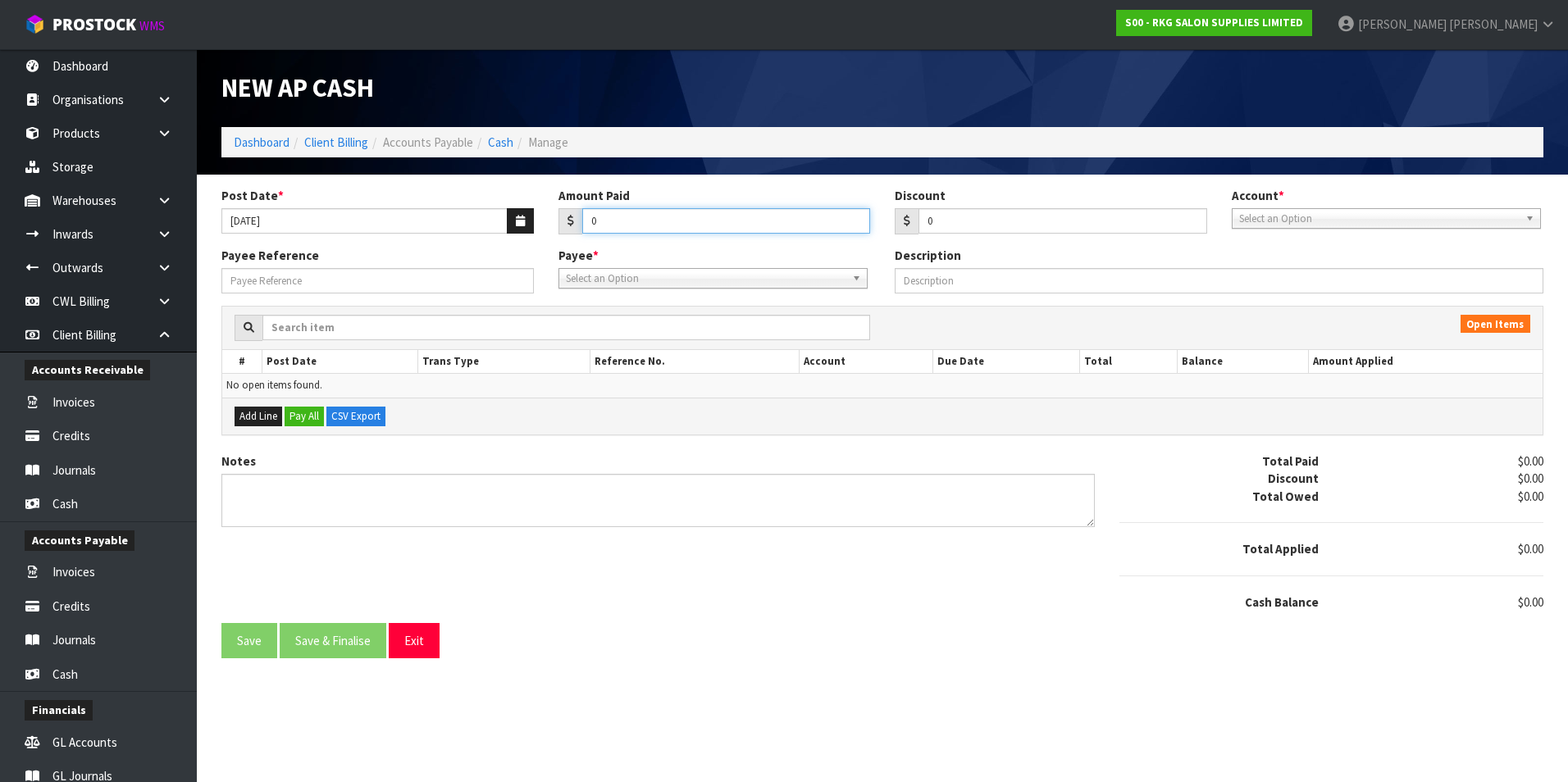
click at [636, 228] on input "0" at bounding box center [726, 221] width 288 height 26
type input "1590.14"
click at [1321, 220] on span "Select an Option" at bounding box center [1379, 219] width 280 height 20
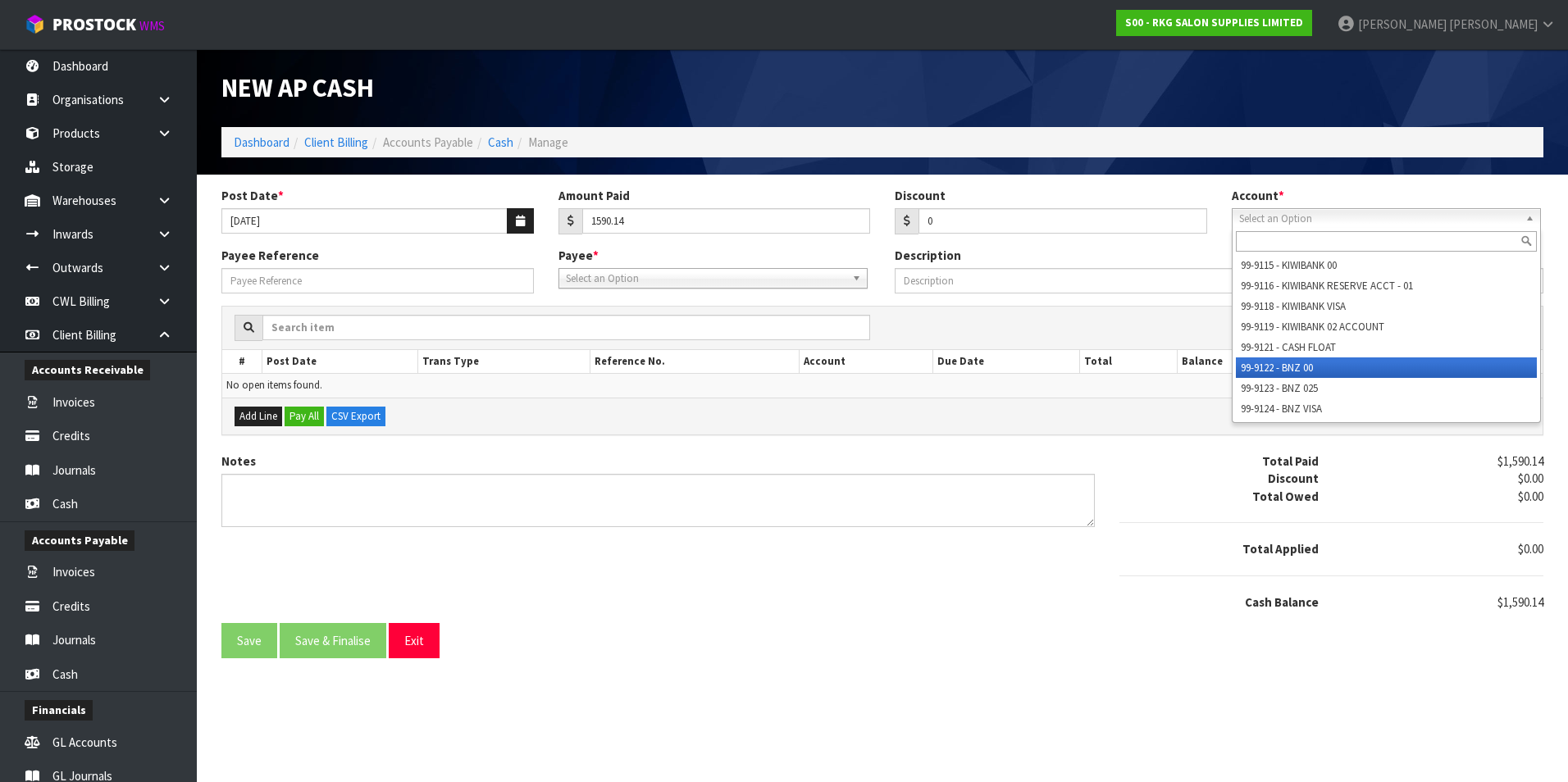
drag, startPoint x: 1269, startPoint y: 368, endPoint x: 1241, endPoint y: 366, distance: 28.1
click at [1266, 368] on li "99-9122 - BNZ 00" at bounding box center [1386, 367] width 301 height 21
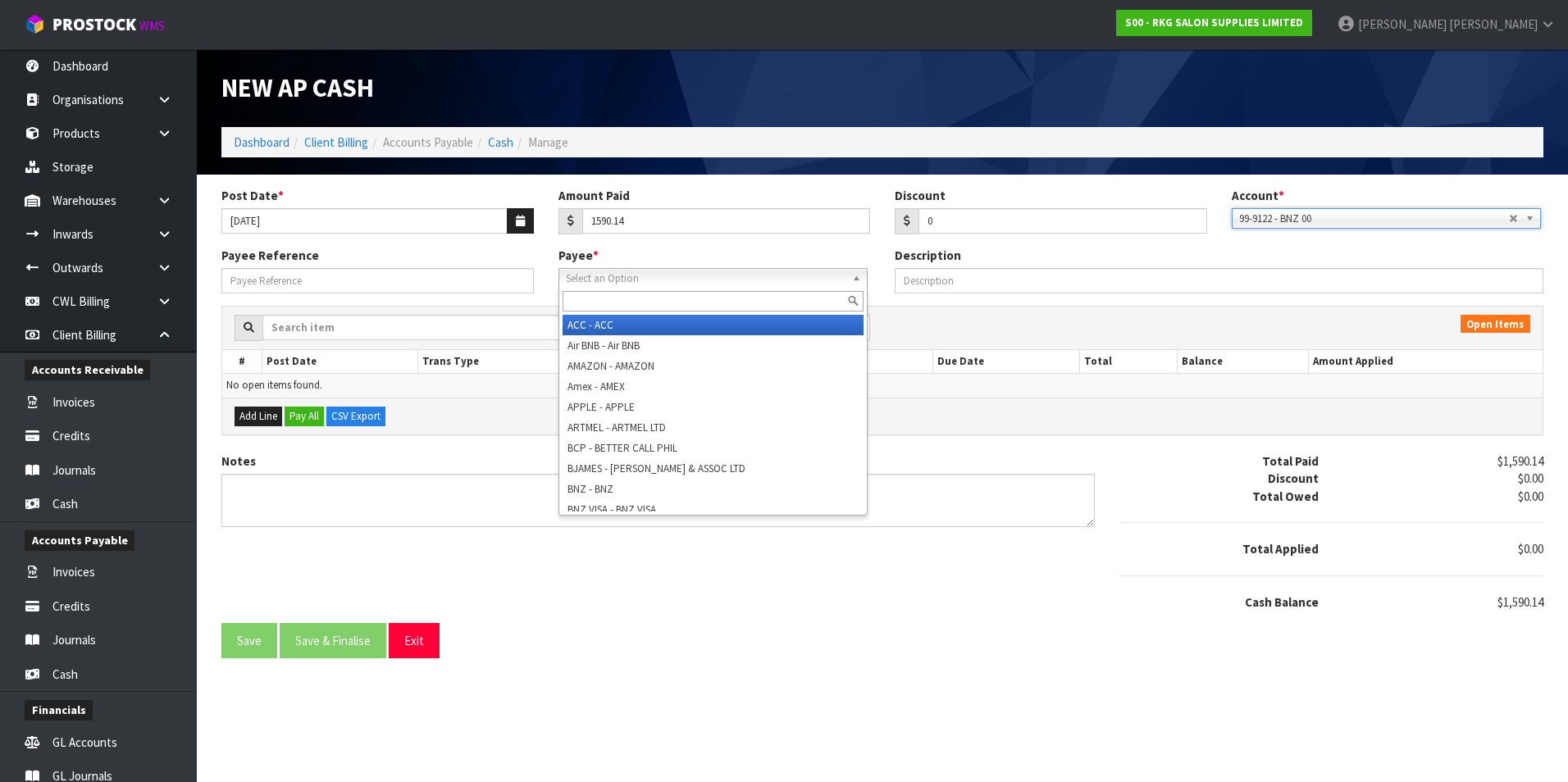
click at [621, 281] on span "Select an Option" at bounding box center [706, 279] width 280 height 20
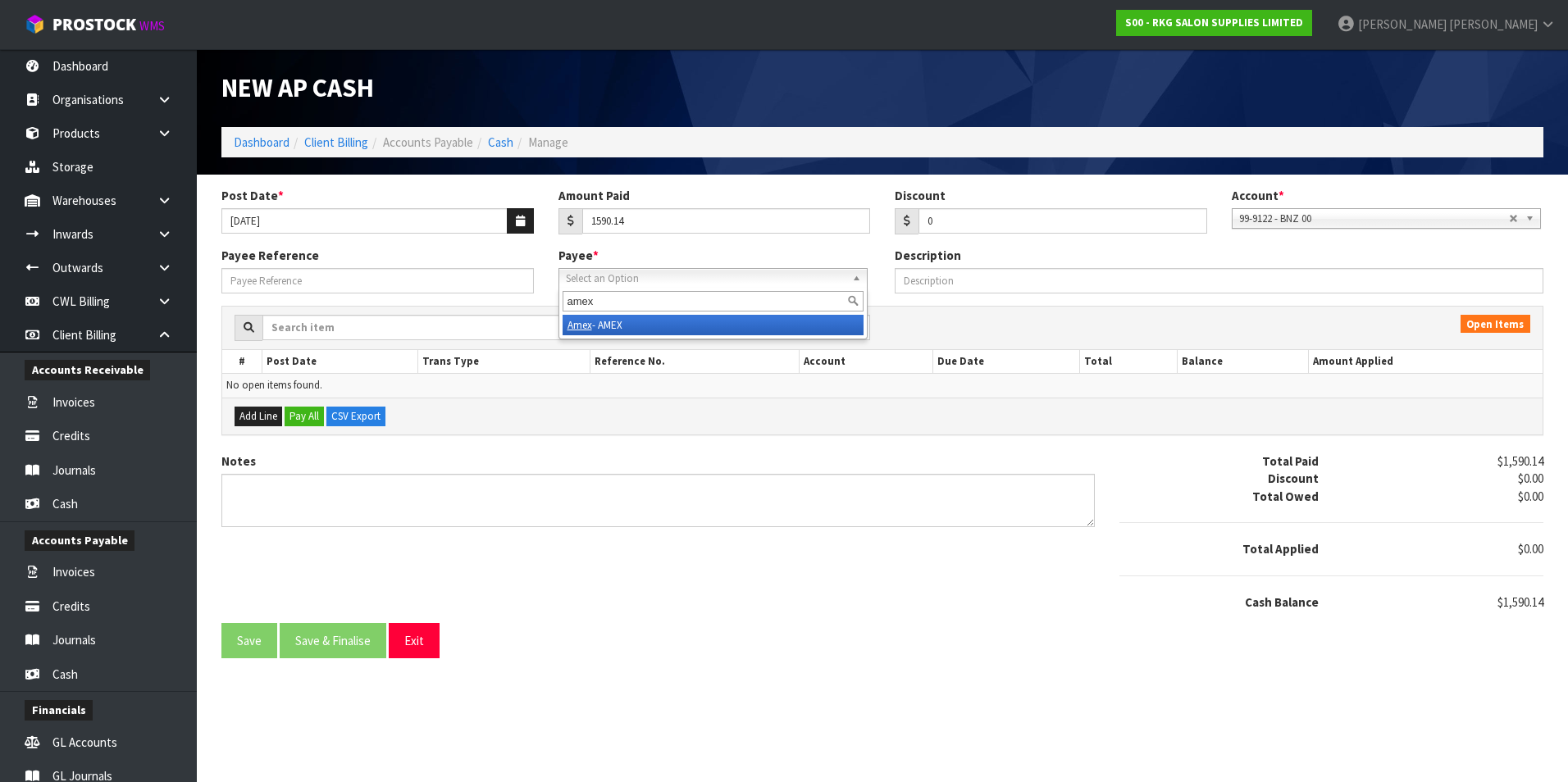
type input "amex"
drag, startPoint x: 617, startPoint y: 324, endPoint x: 494, endPoint y: 305, distance: 124.5
click at [616, 324] on li "Amex - AMEX" at bounding box center [712, 325] width 301 height 21
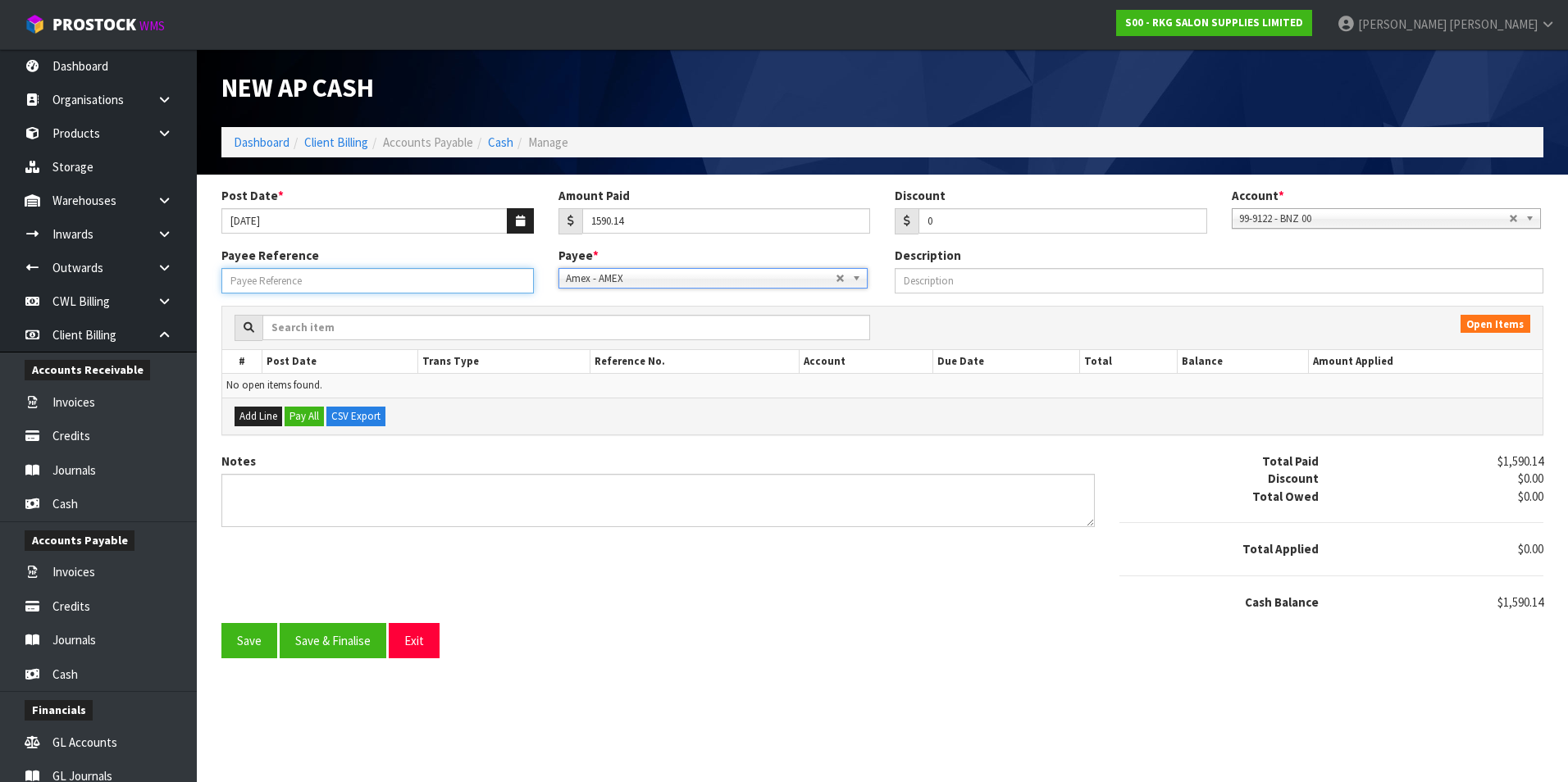
click at [383, 282] on input "Payee Reference" at bounding box center [378, 281] width 312 height 26
type input "250723"
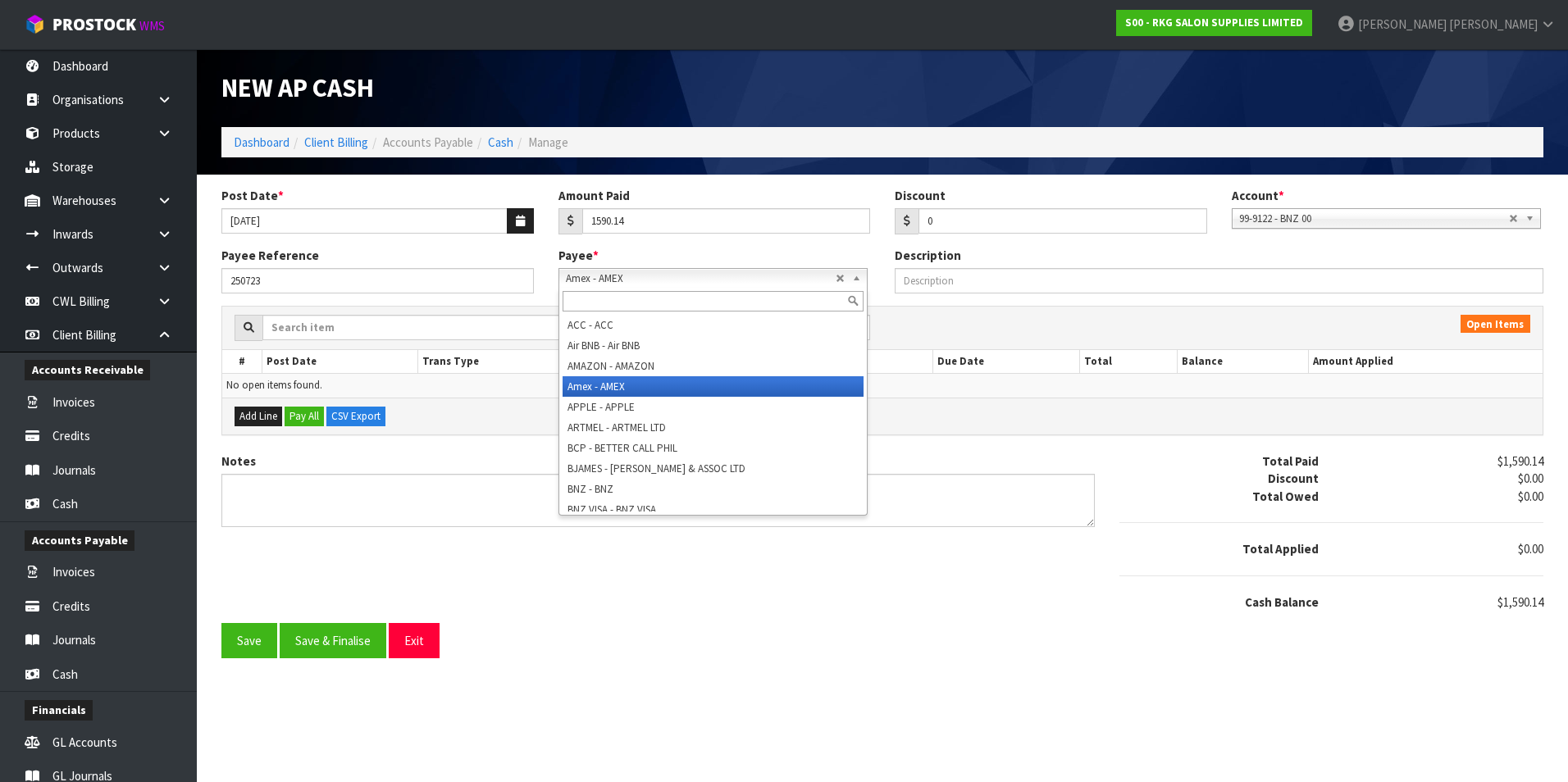
click at [692, 277] on span "Amex - AMEX" at bounding box center [701, 279] width 270 height 20
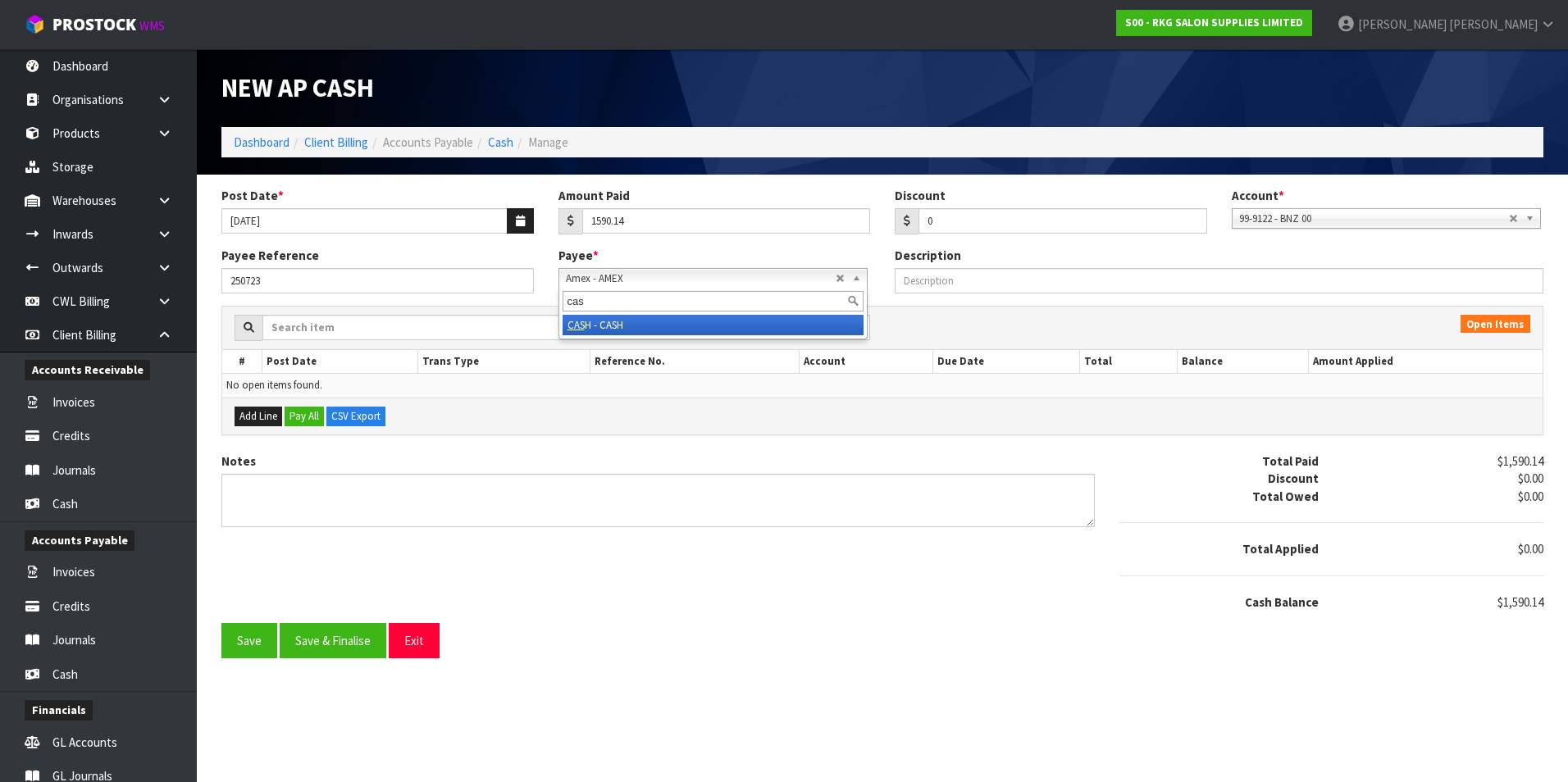
type input "cas"
click at [635, 323] on li "CAS H - CASH" at bounding box center [712, 325] width 301 height 21
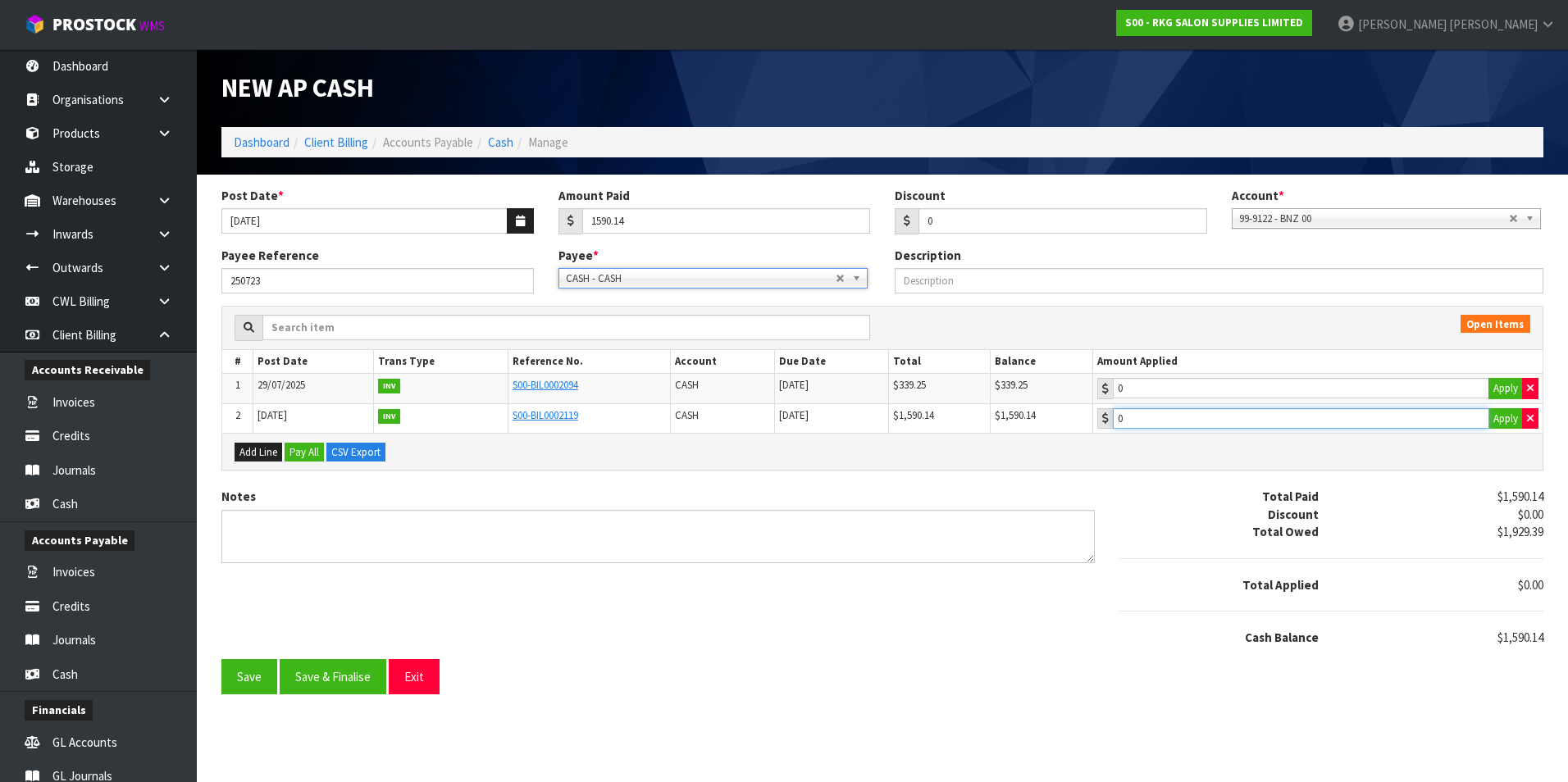
type input "1590.14"
click at [1220, 422] on input "1590.14" at bounding box center [1301, 418] width 377 height 21
click at [363, 677] on button "Save & Finalise" at bounding box center [333, 677] width 107 height 35
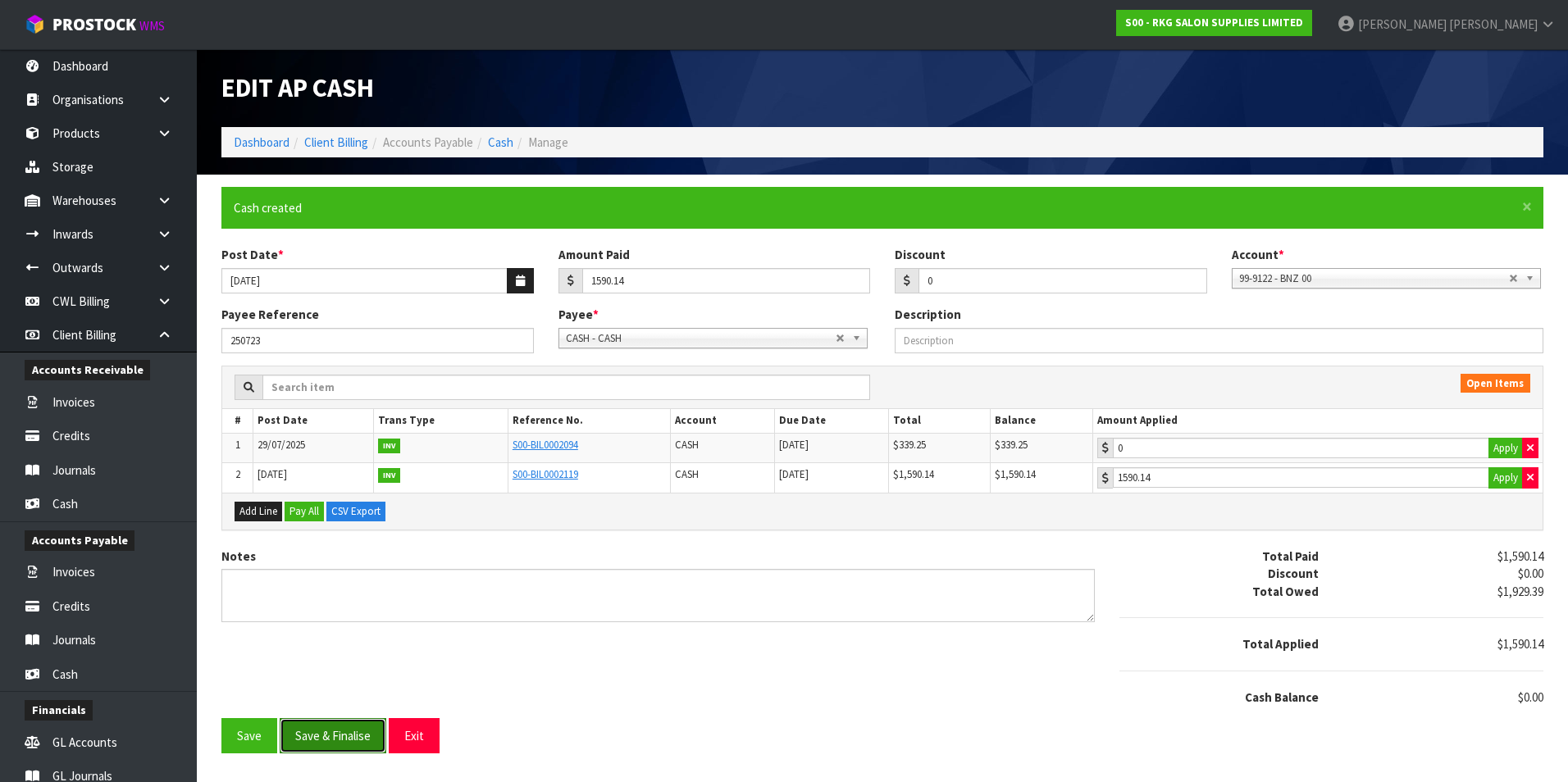
type input "1590.14"
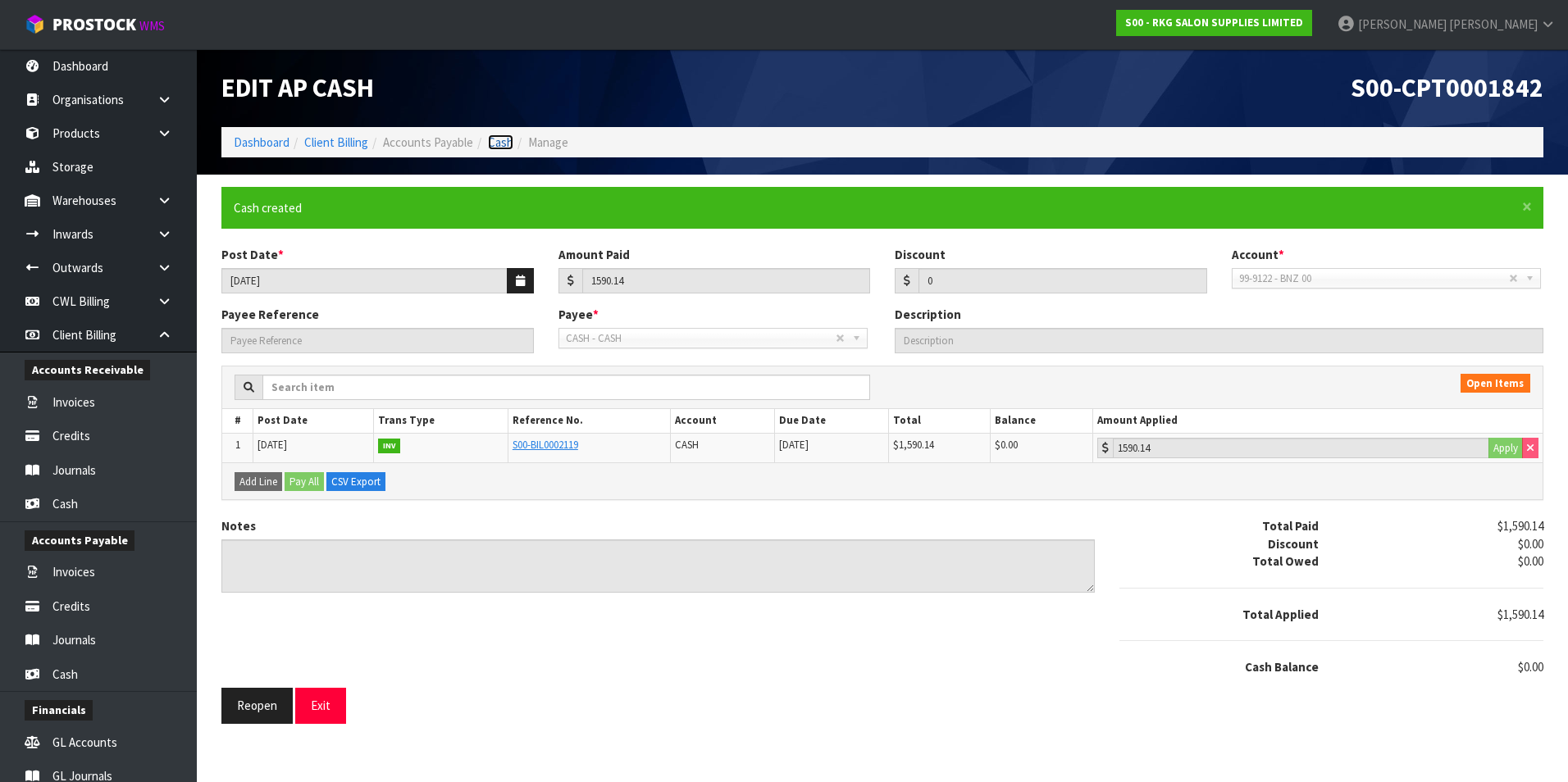
click at [513, 145] on link "Cash" at bounding box center [500, 142] width 26 height 16
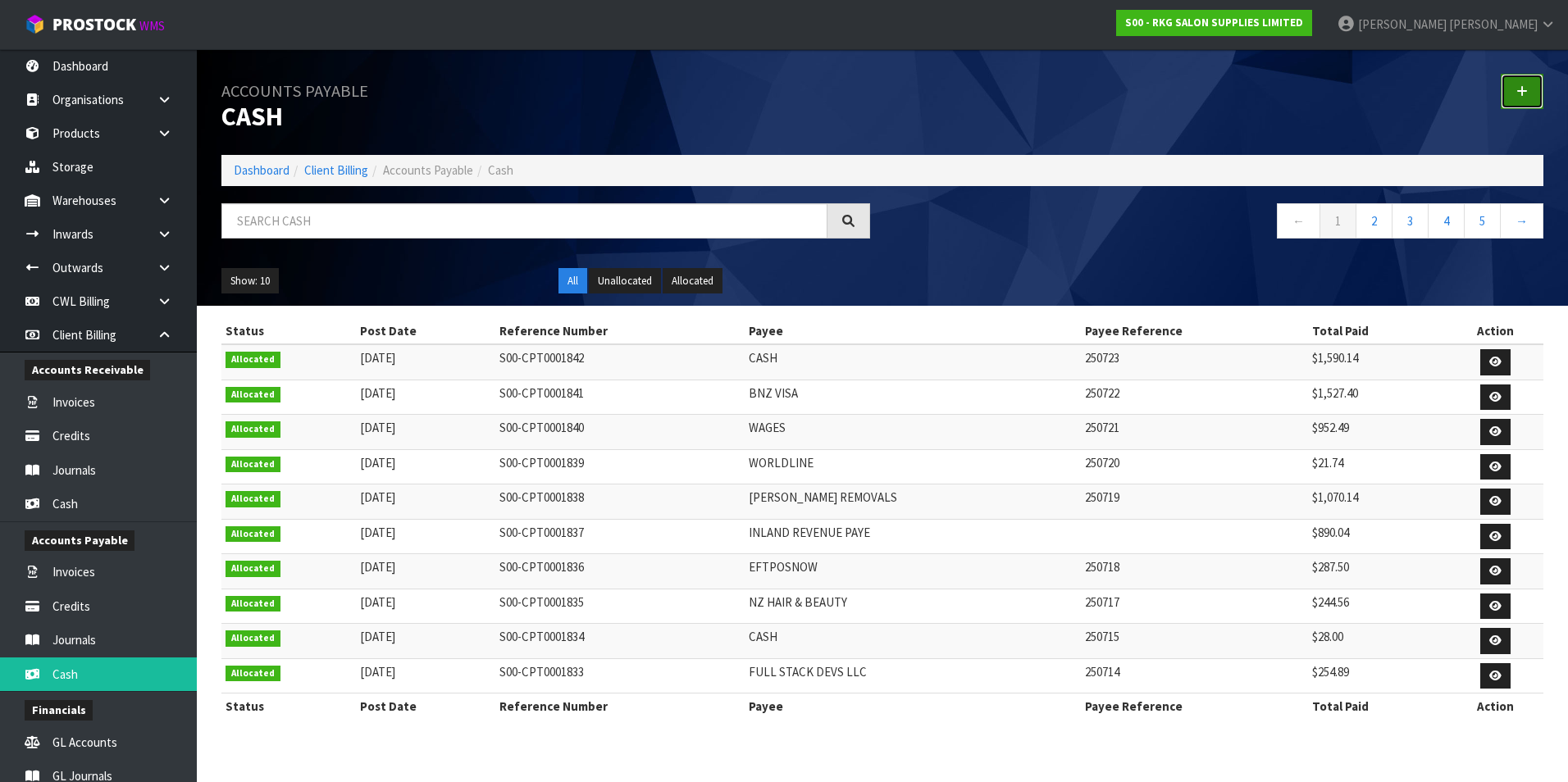
click at [1517, 97] on icon at bounding box center [1522, 91] width 12 height 13
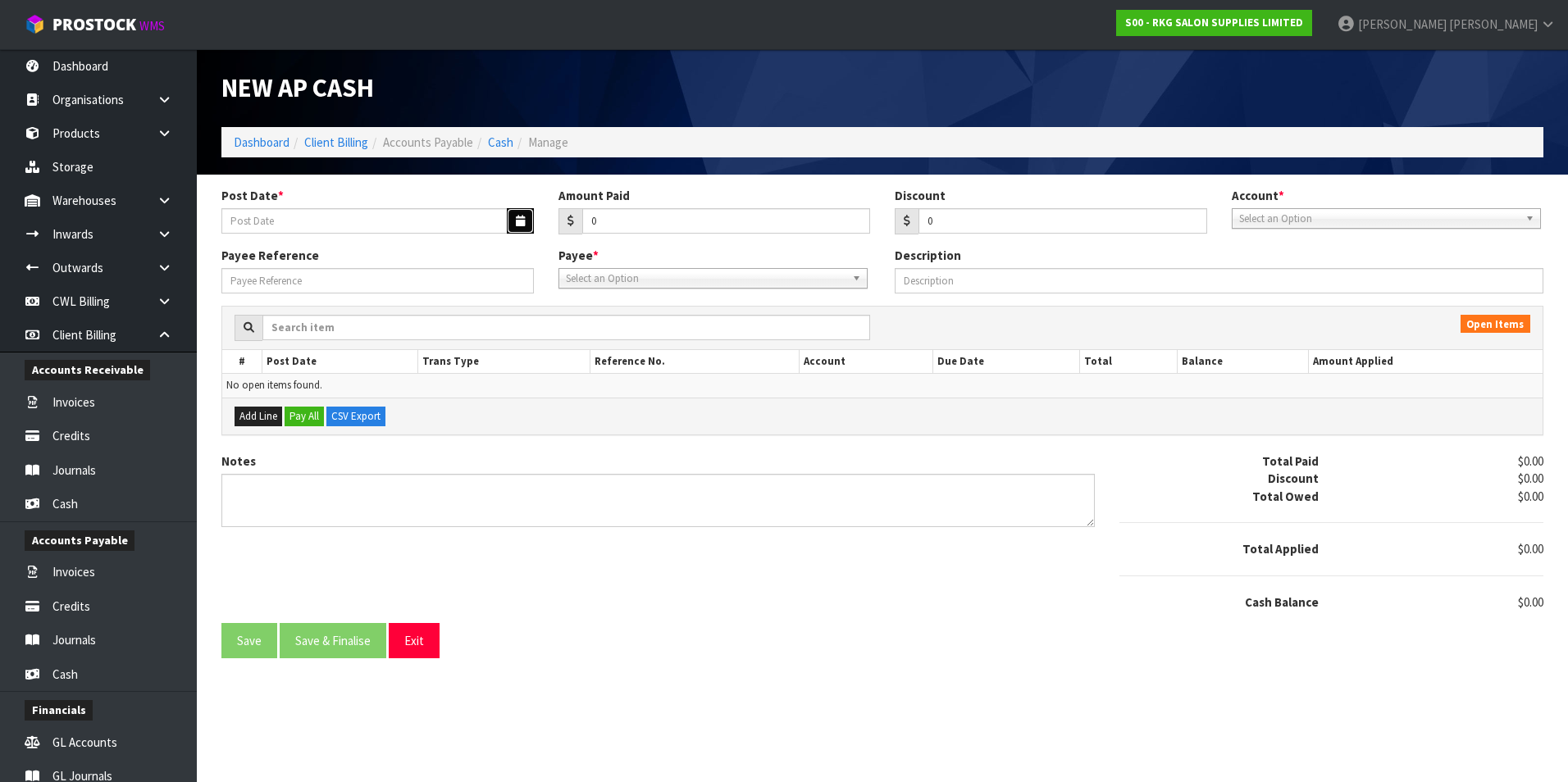
drag, startPoint x: 525, startPoint y: 217, endPoint x: 441, endPoint y: 232, distance: 85.3
click at [519, 218] on button "button" at bounding box center [521, 221] width 27 height 26
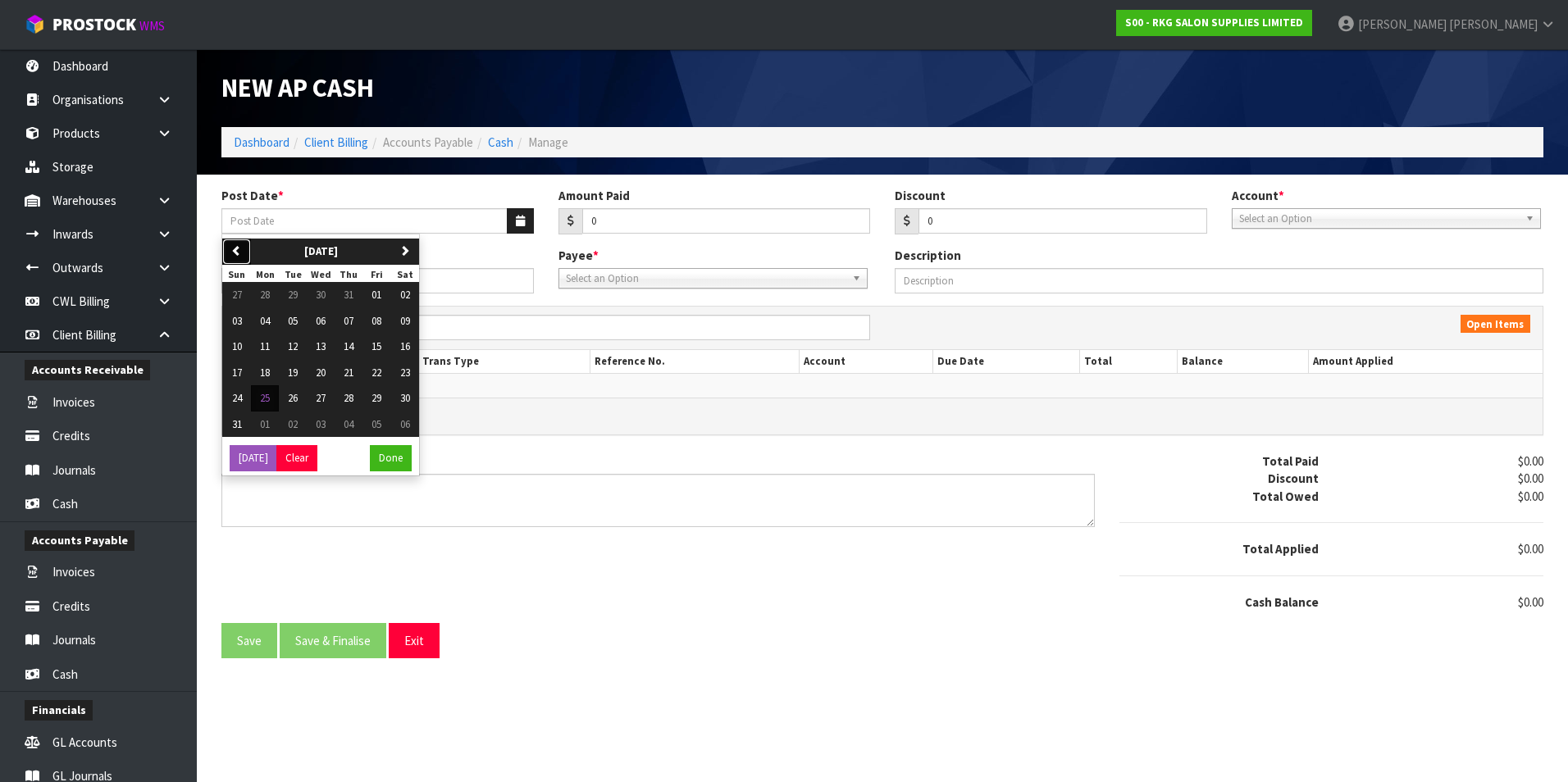
click at [243, 251] on button "previous" at bounding box center [235, 251] width 28 height 26
click at [324, 400] on span "30" at bounding box center [321, 398] width 10 height 14
type input "[DATE]"
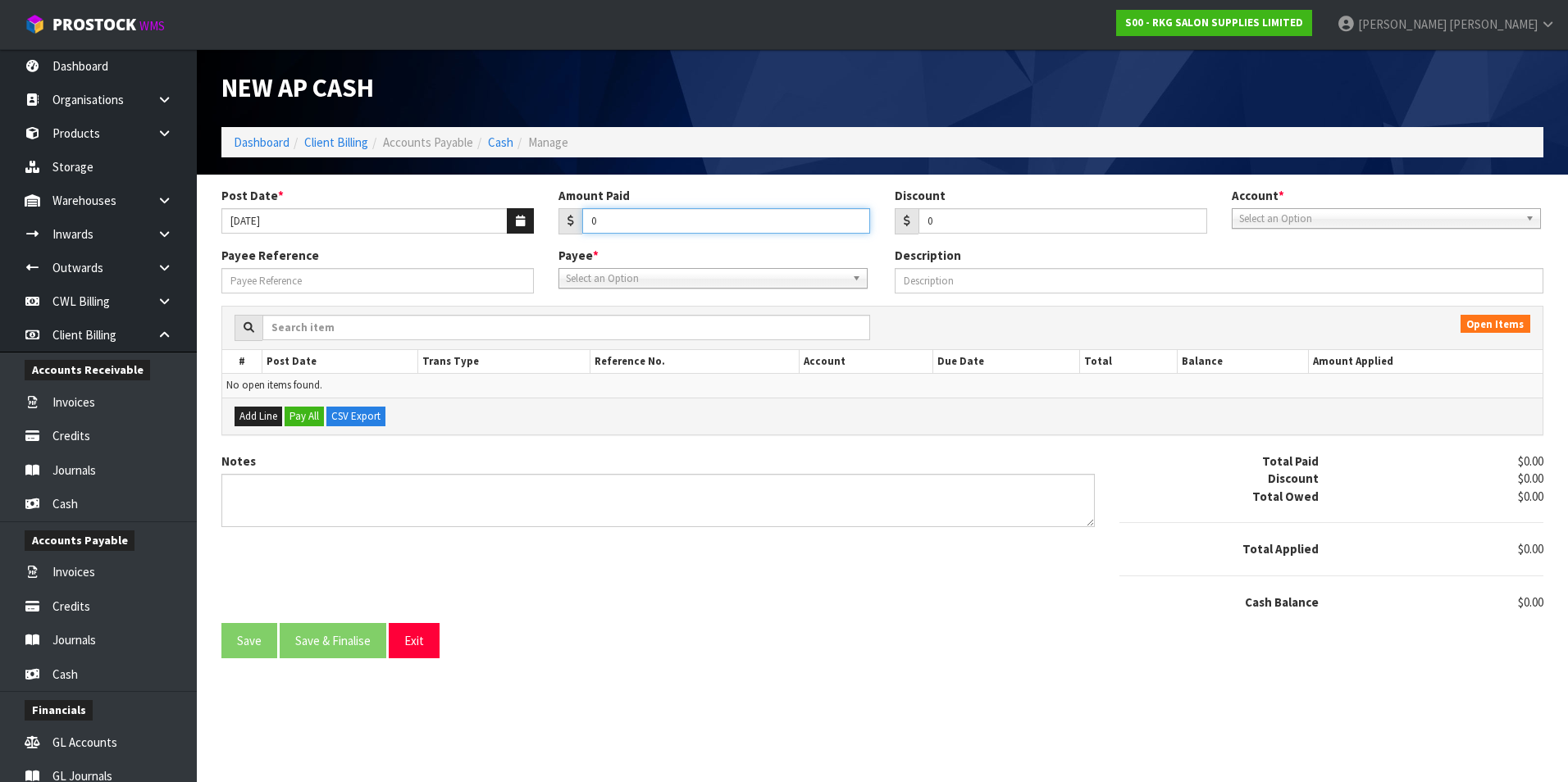
click at [619, 224] on input "0" at bounding box center [726, 221] width 288 height 26
type input "52.84"
click at [1292, 225] on span "Select an Option" at bounding box center [1379, 219] width 280 height 20
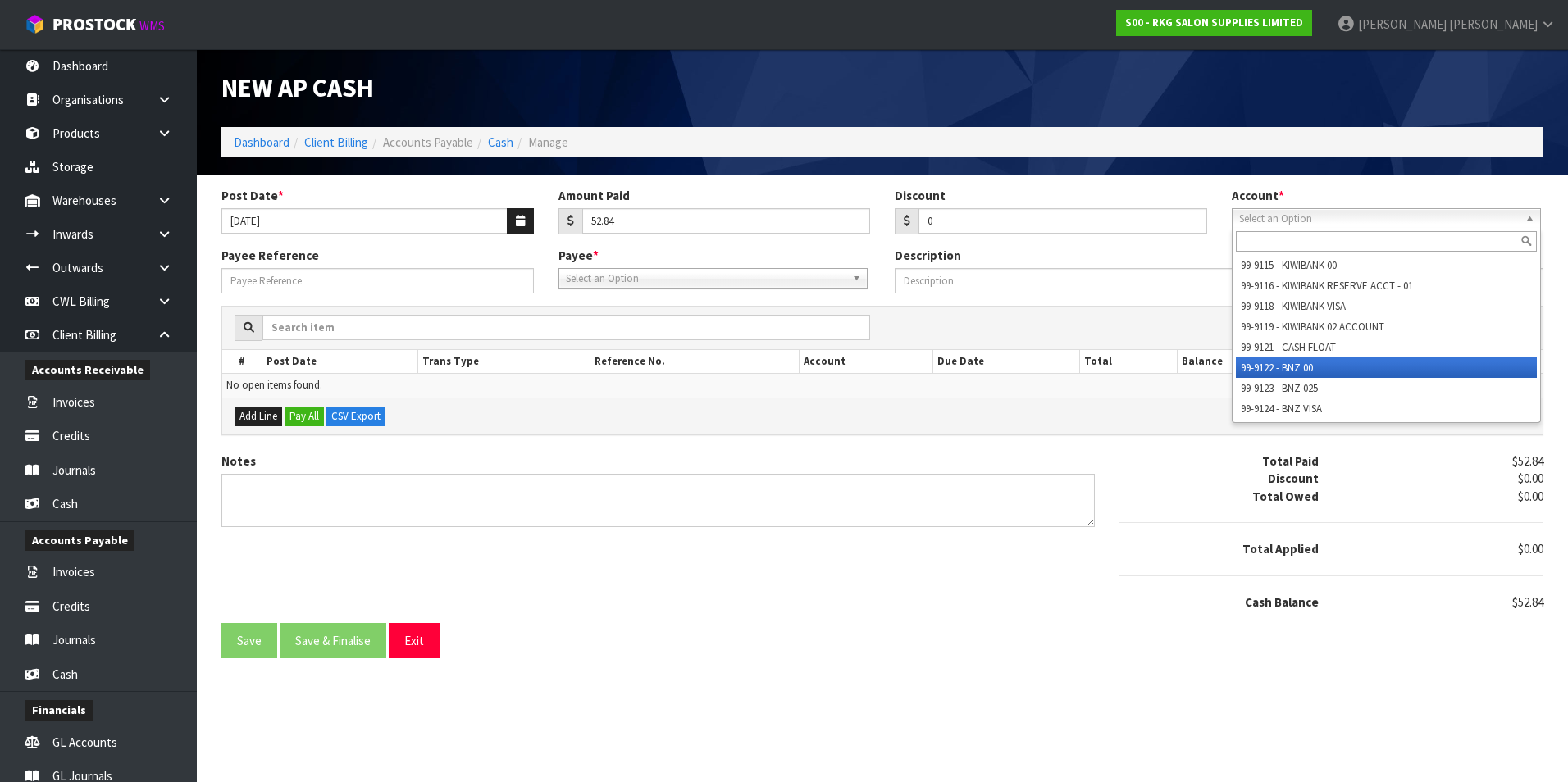
click at [1273, 362] on li "99-9122 - BNZ 00" at bounding box center [1386, 367] width 301 height 21
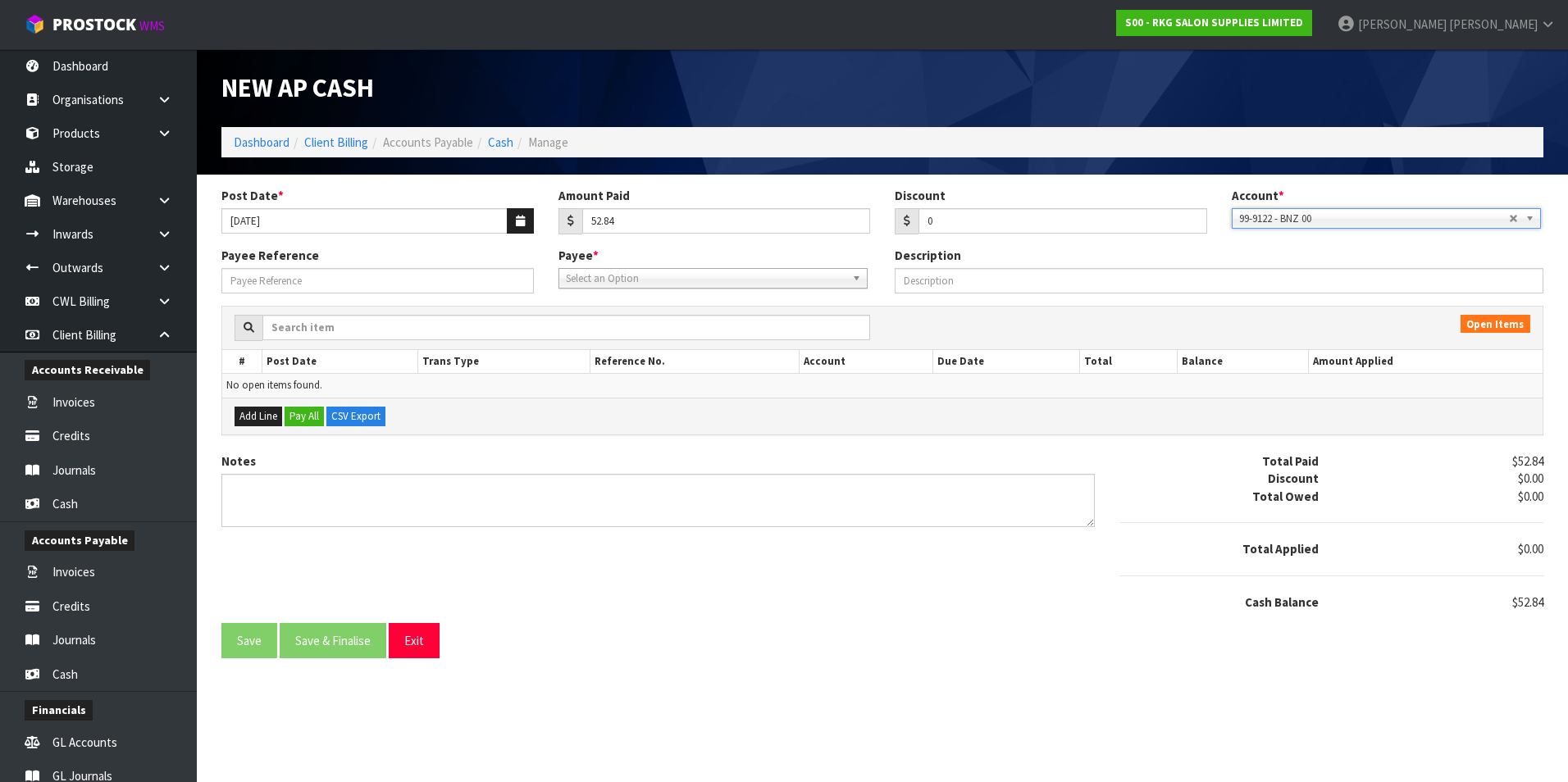
click at [632, 280] on span "Select an Option" at bounding box center [706, 279] width 280 height 20
type input "eft"
drag, startPoint x: 642, startPoint y: 322, endPoint x: 437, endPoint y: 304, distance: 205.8
click at [638, 321] on li "EFT POS - EFTPOSNOW" at bounding box center [712, 325] width 301 height 21
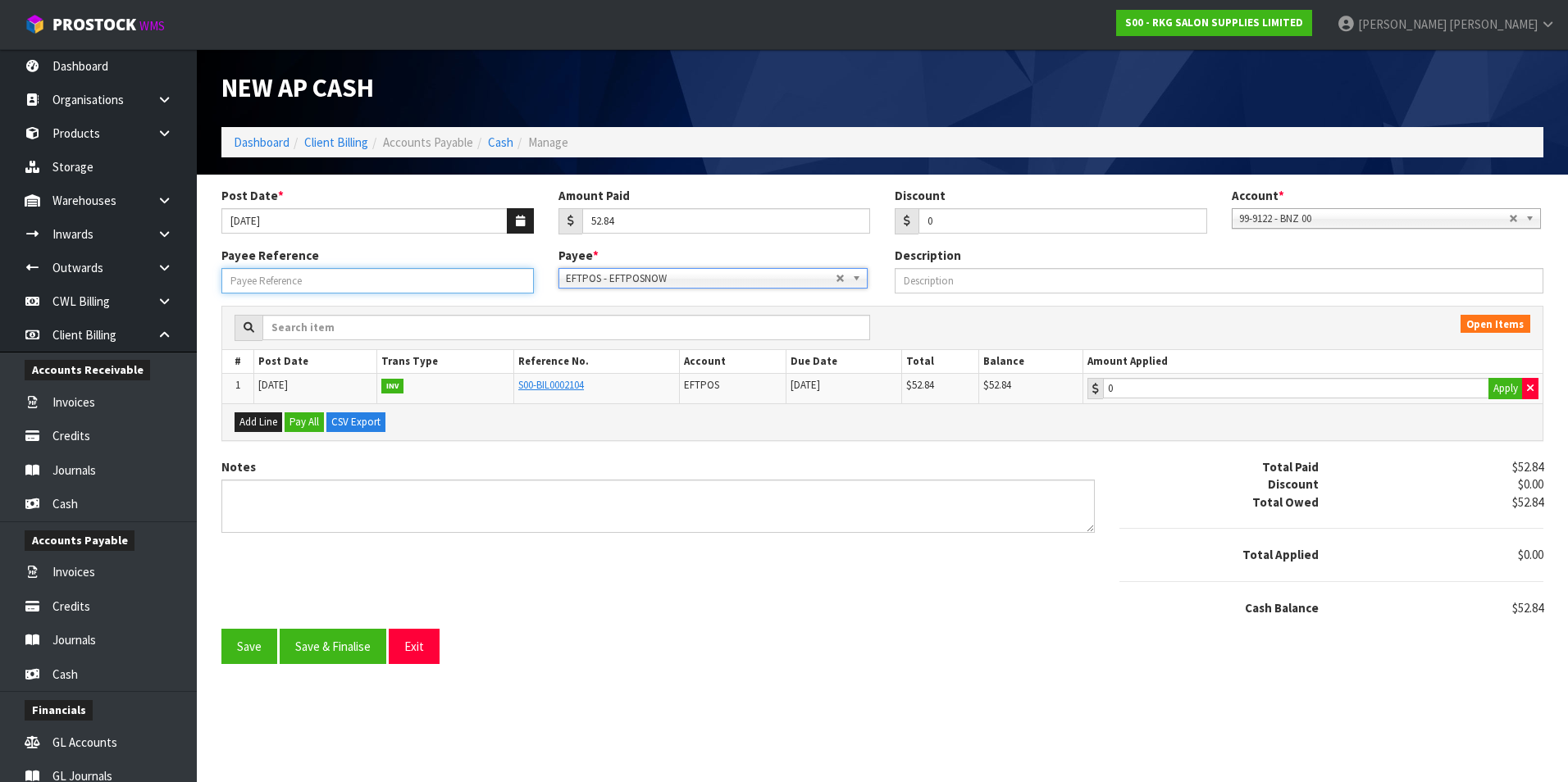
click at [387, 282] on input "Payee Reference" at bounding box center [378, 281] width 312 height 26
type input "250724"
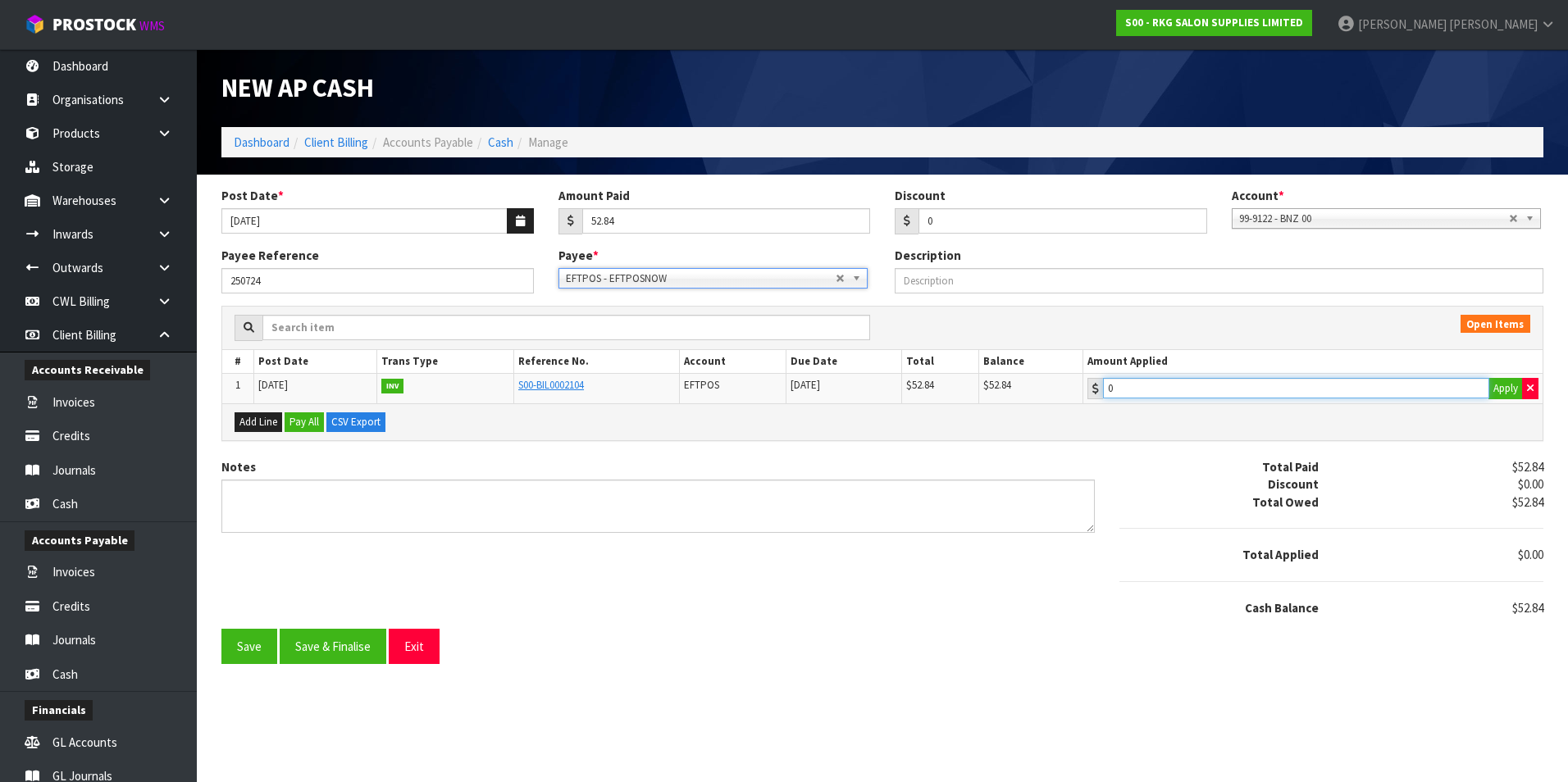
type input "52.84"
click at [1179, 384] on input "52.84" at bounding box center [1296, 388] width 387 height 21
click at [367, 652] on button "Save & Finalise" at bounding box center [333, 647] width 107 height 35
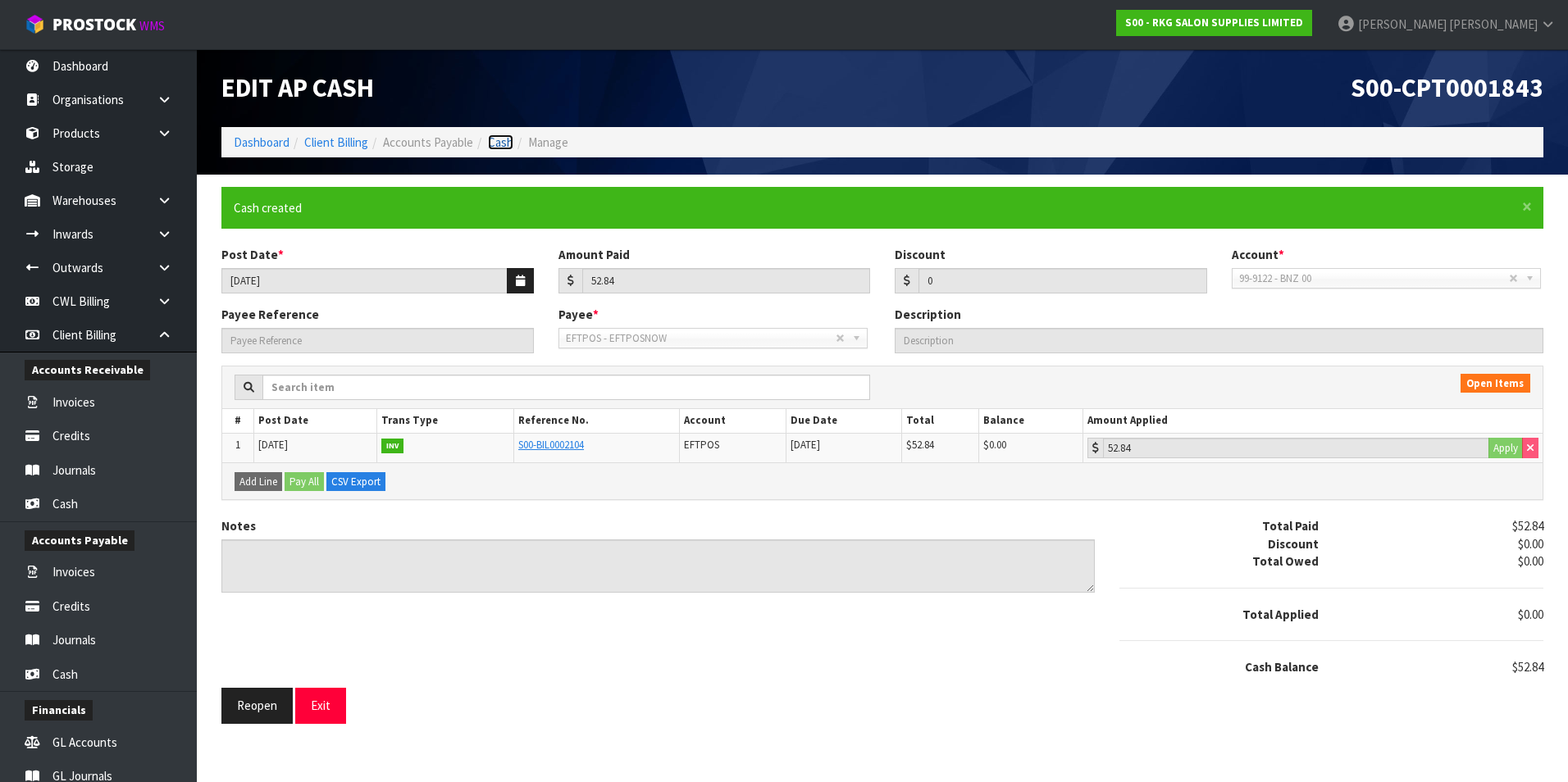
click at [509, 138] on link "Cash" at bounding box center [500, 142] width 26 height 16
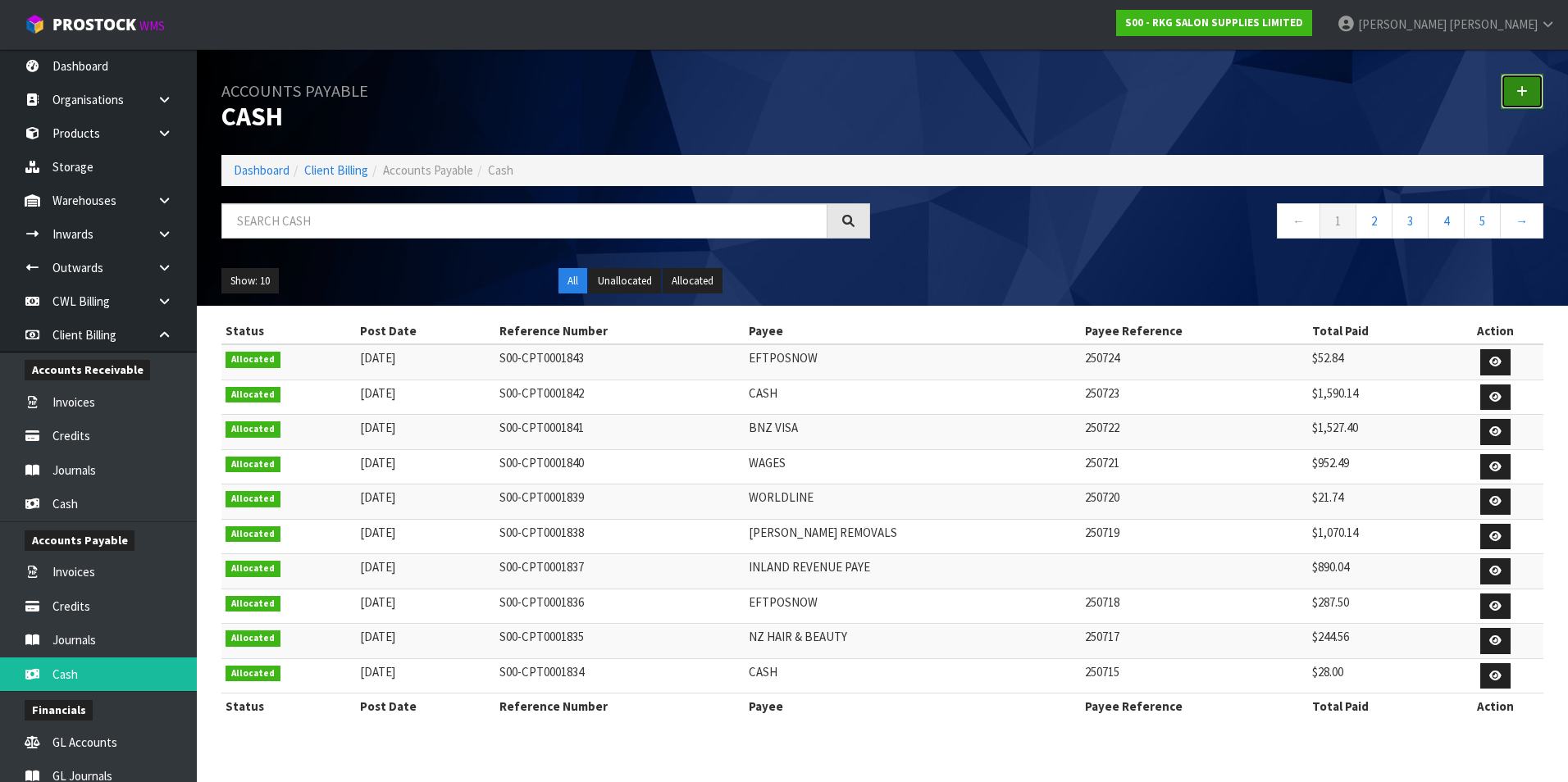
click at [1516, 93] on icon at bounding box center [1522, 91] width 12 height 13
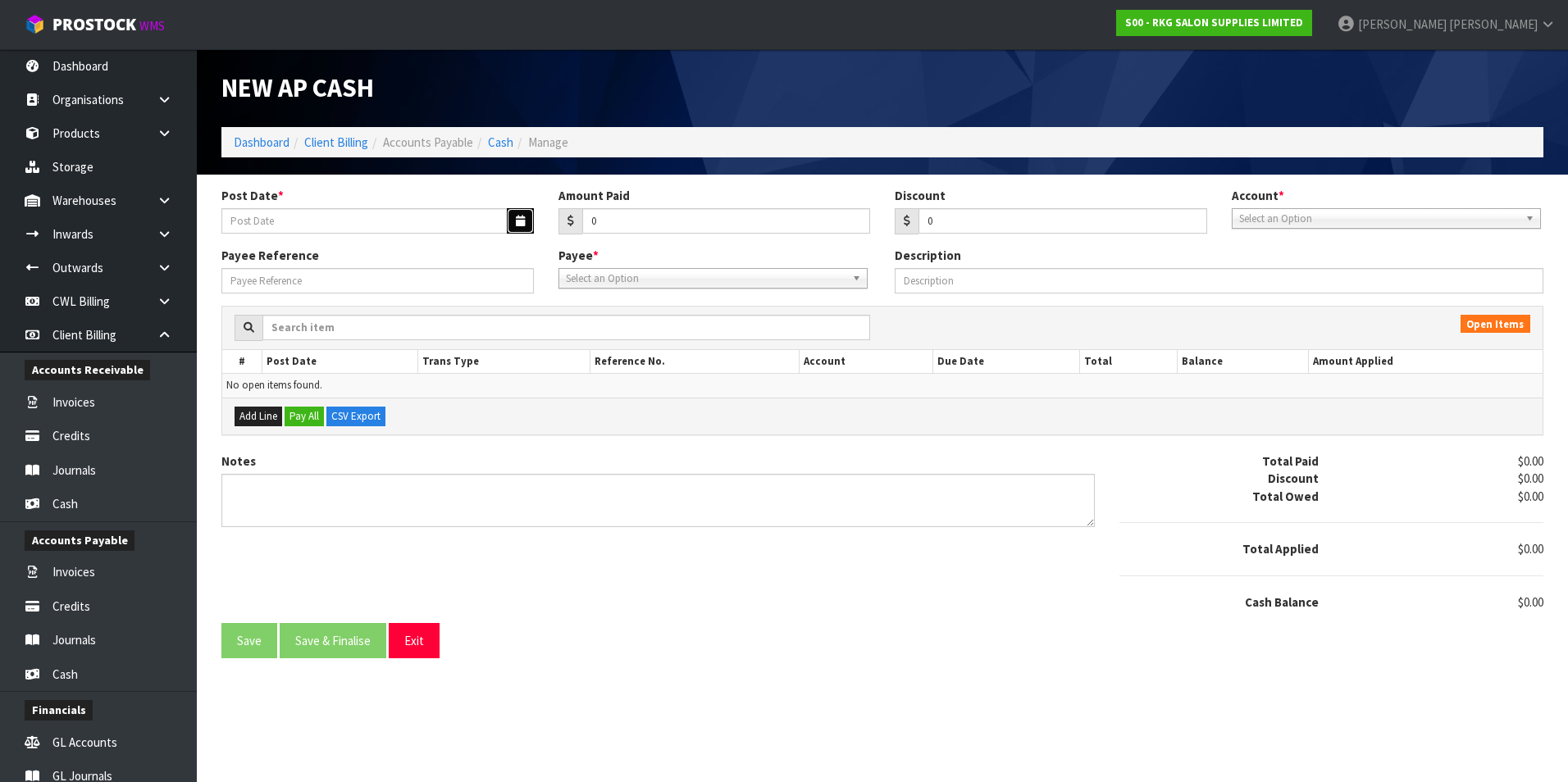
click at [516, 225] on icon "button" at bounding box center [520, 221] width 9 height 11
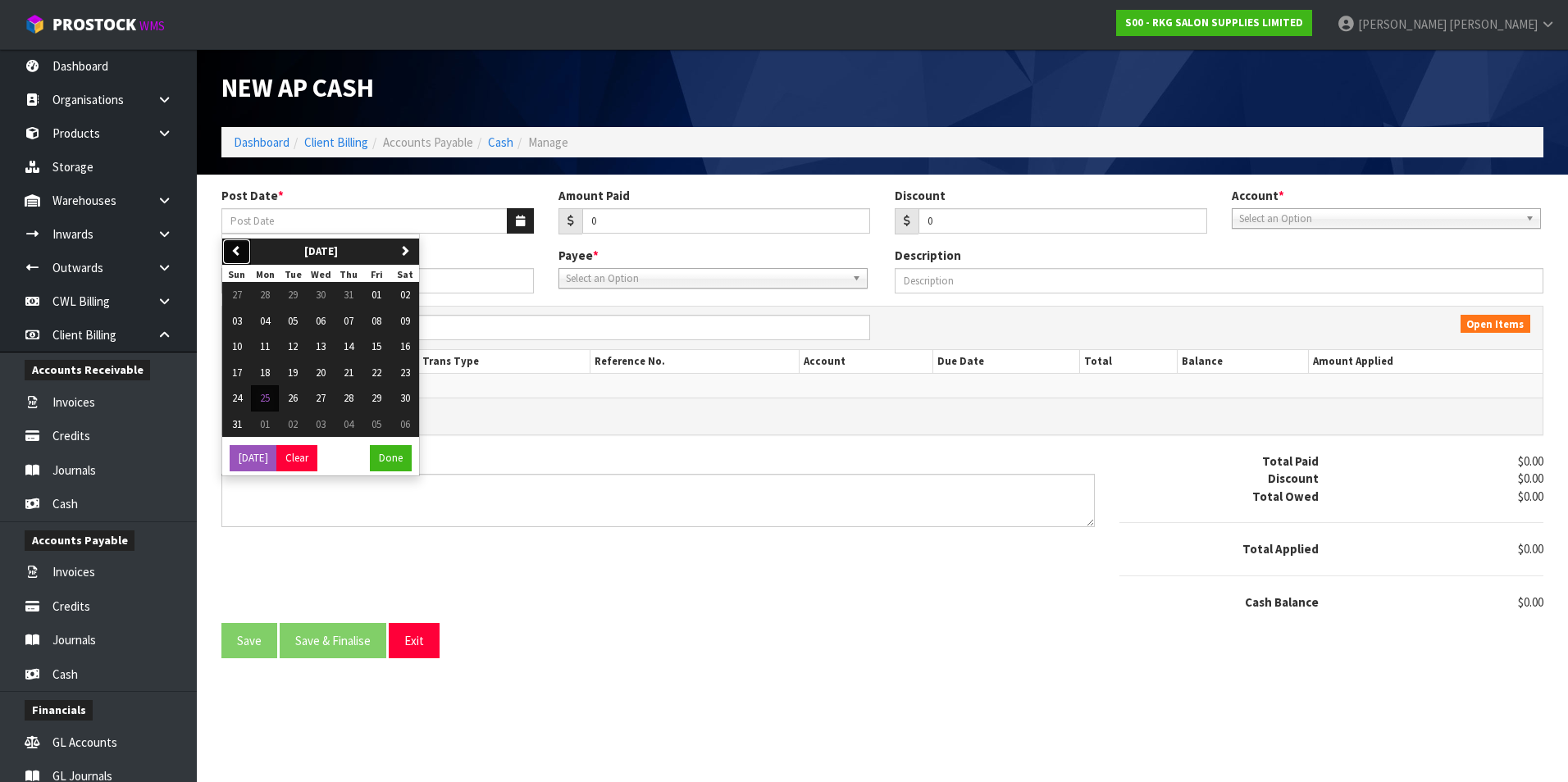
click at [237, 248] on icon "button" at bounding box center [236, 250] width 11 height 11
click at [317, 400] on span "30" at bounding box center [321, 398] width 10 height 14
type input "[DATE]"
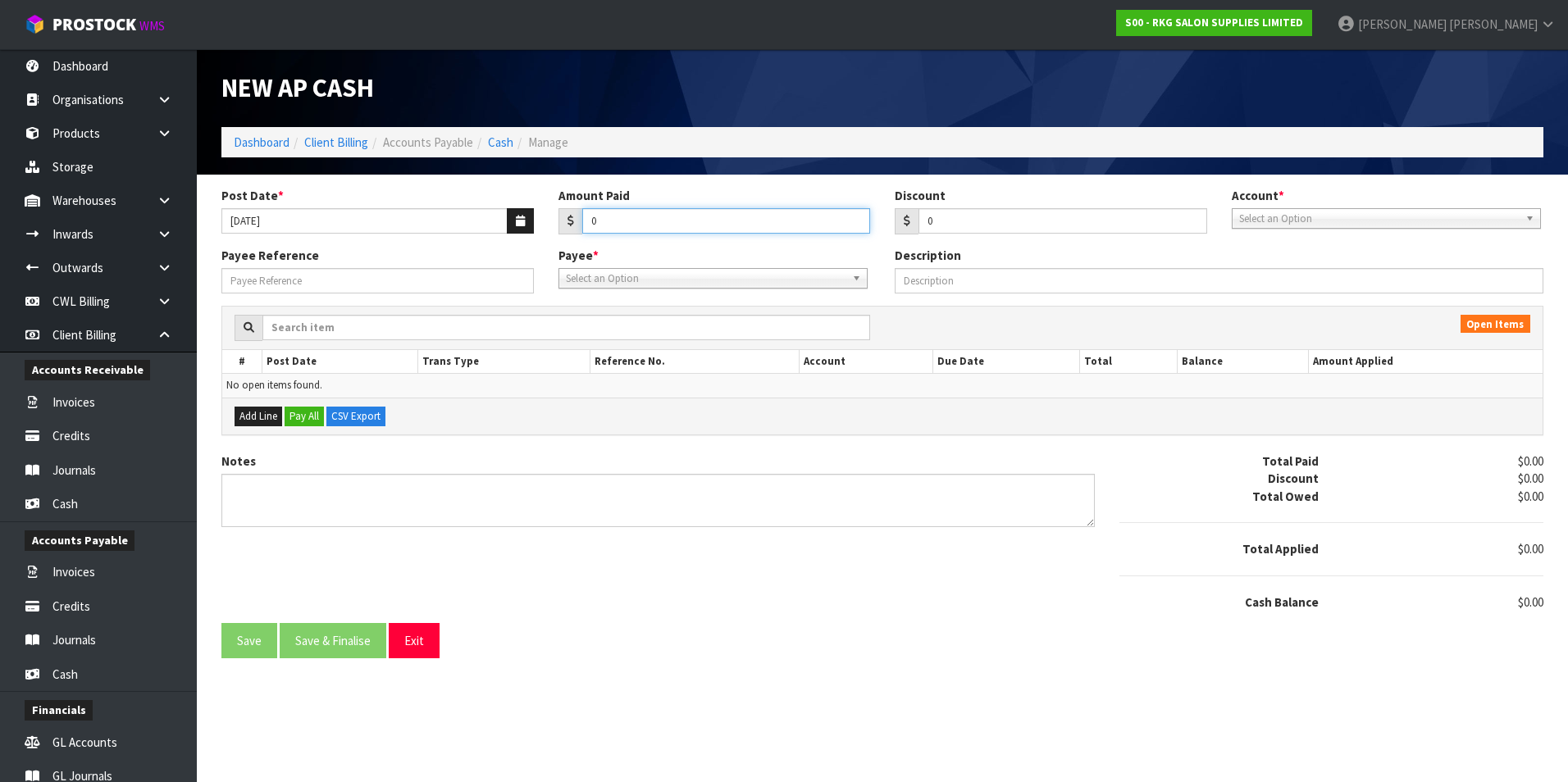
click at [636, 220] on input "0" at bounding box center [726, 221] width 288 height 26
type input "952.49"
click at [1292, 223] on span "Select an Option" at bounding box center [1379, 219] width 280 height 20
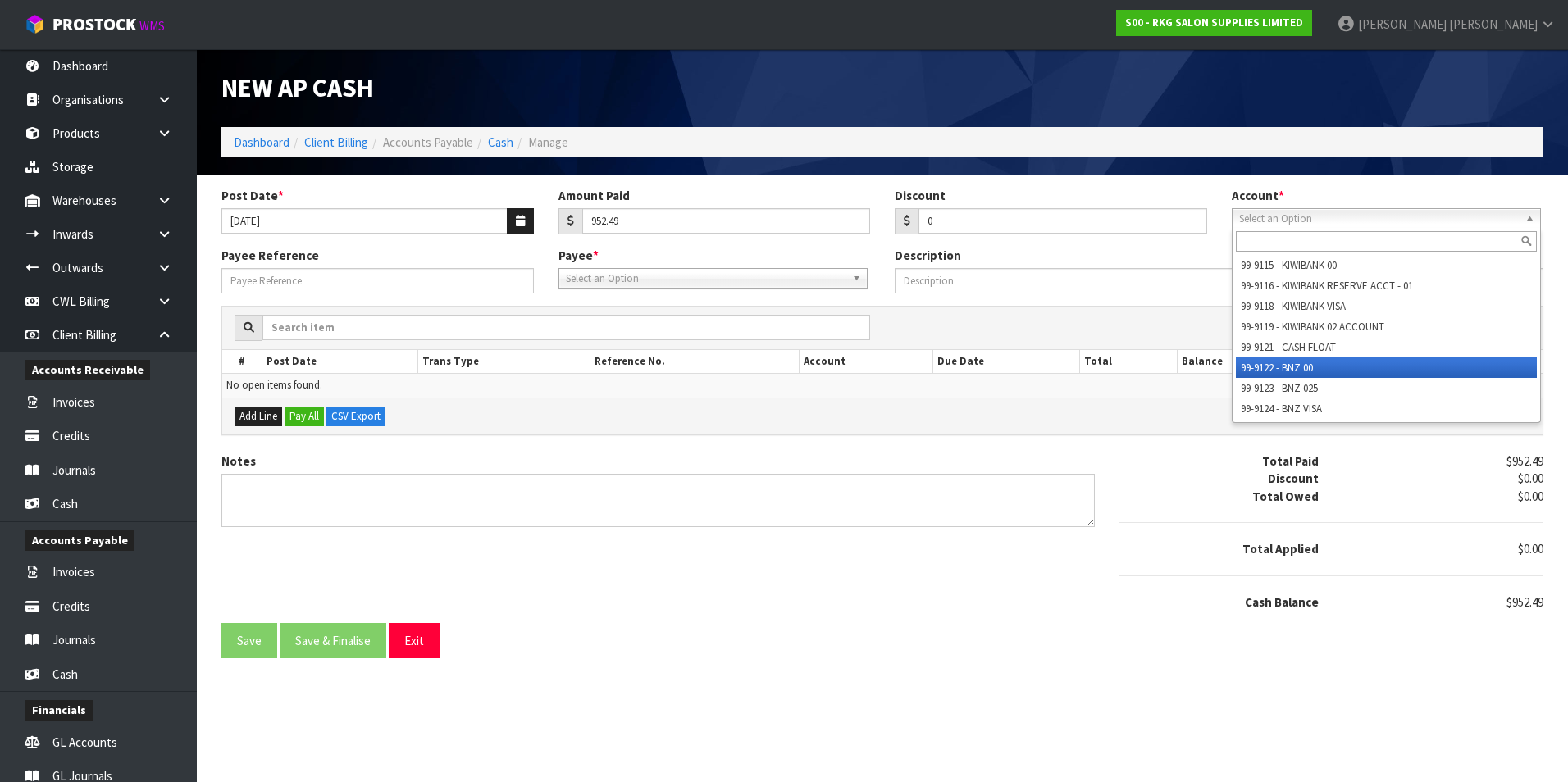
drag, startPoint x: 1290, startPoint y: 368, endPoint x: 1026, endPoint y: 333, distance: 266.3
click at [1287, 368] on li "99-9122 - BNZ 00" at bounding box center [1386, 367] width 301 height 21
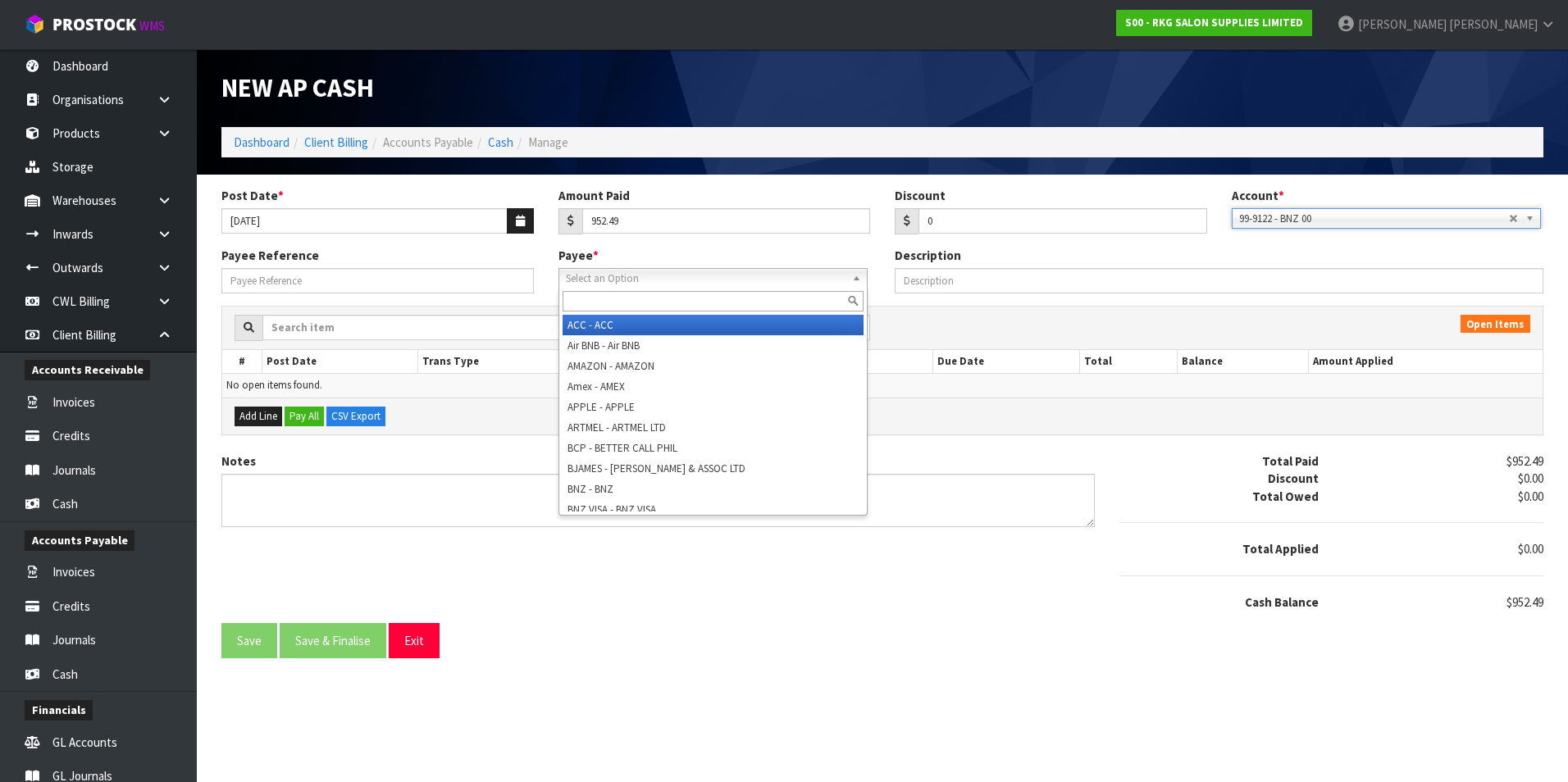
click at [587, 280] on span "Select an Option" at bounding box center [706, 279] width 280 height 20
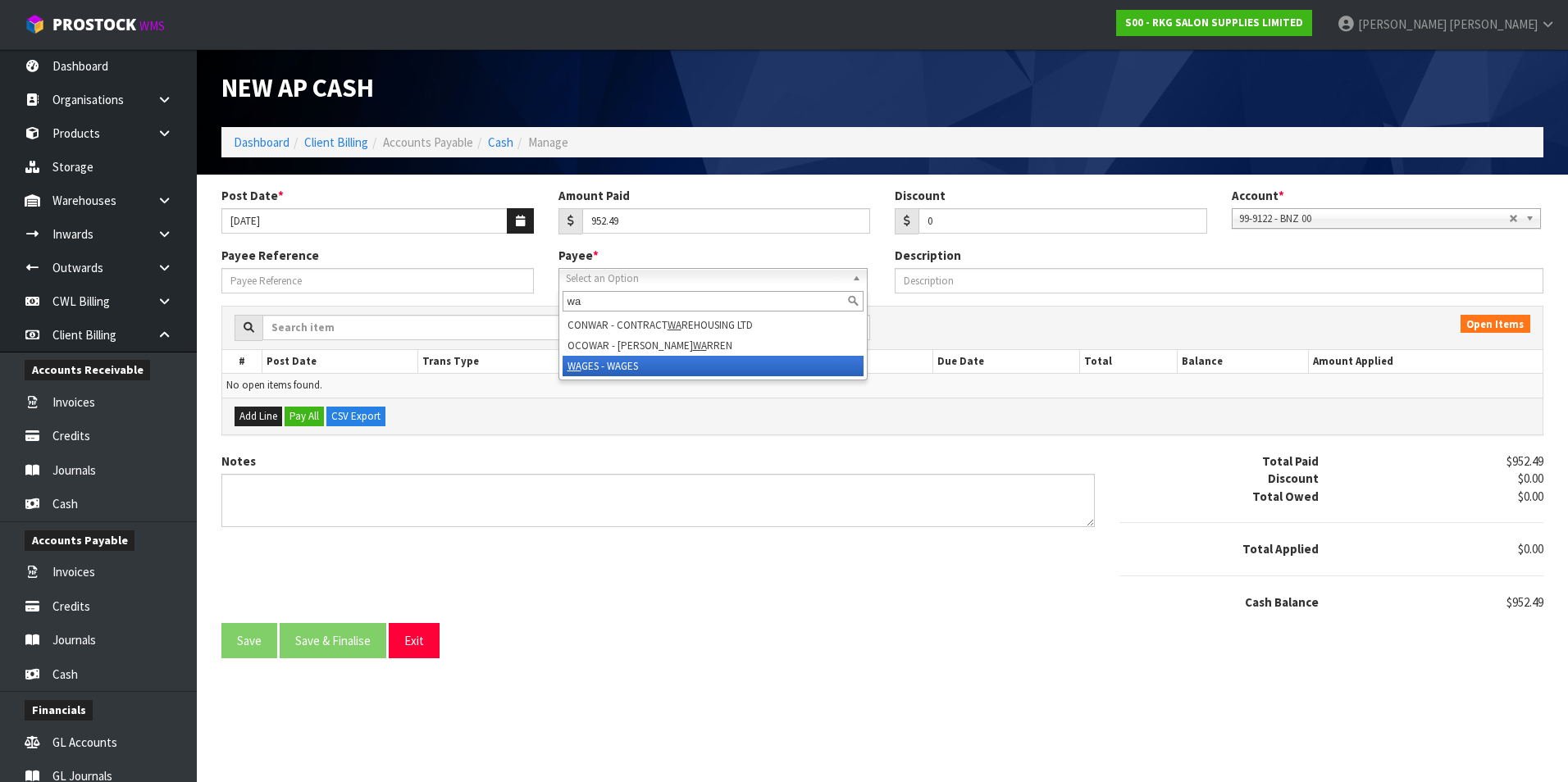
type input "wa"
click at [610, 361] on li "WA GES - WAGES" at bounding box center [712, 366] width 301 height 21
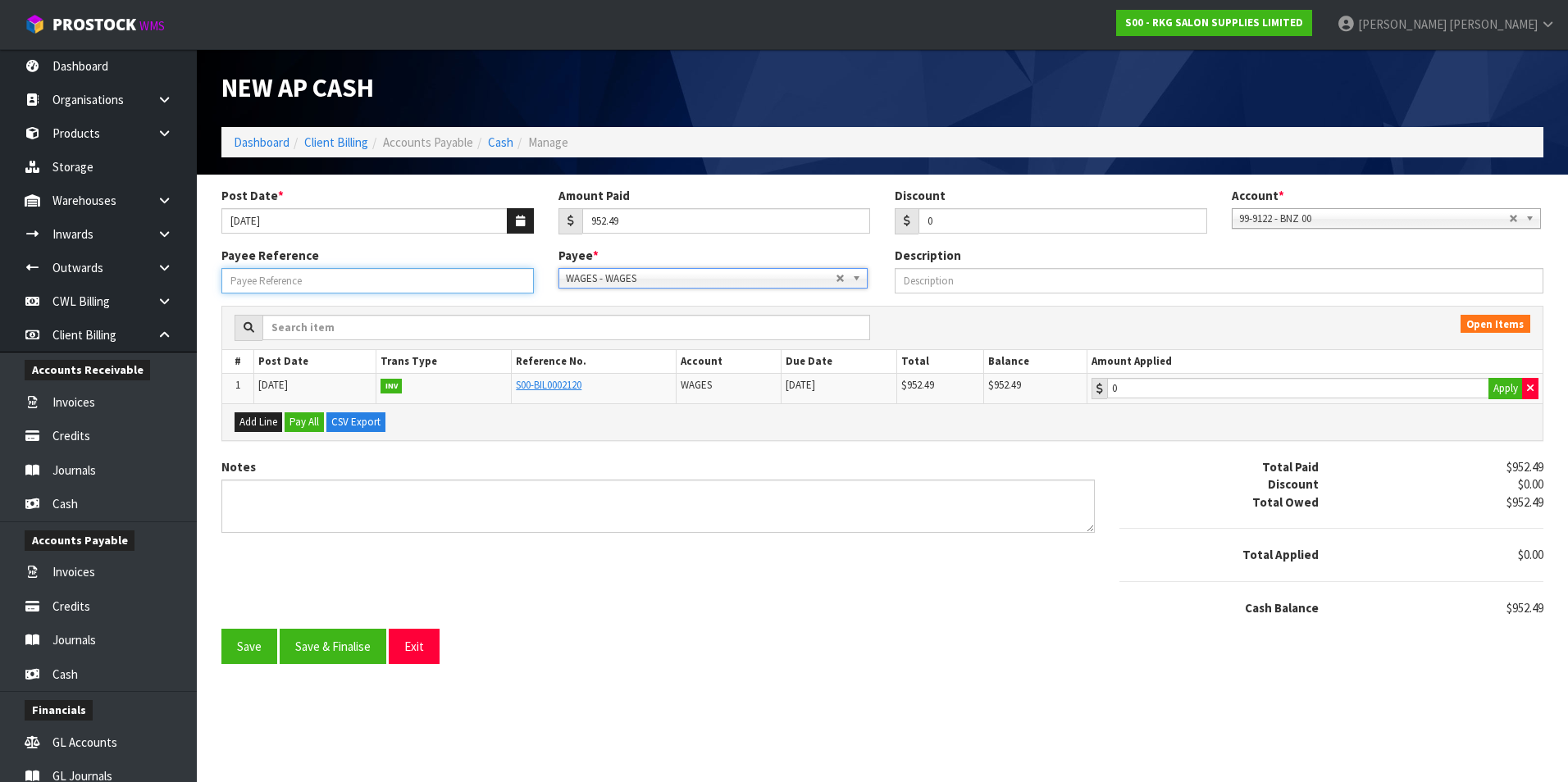
click at [446, 291] on input "Payee Reference" at bounding box center [378, 281] width 312 height 26
type input "250725"
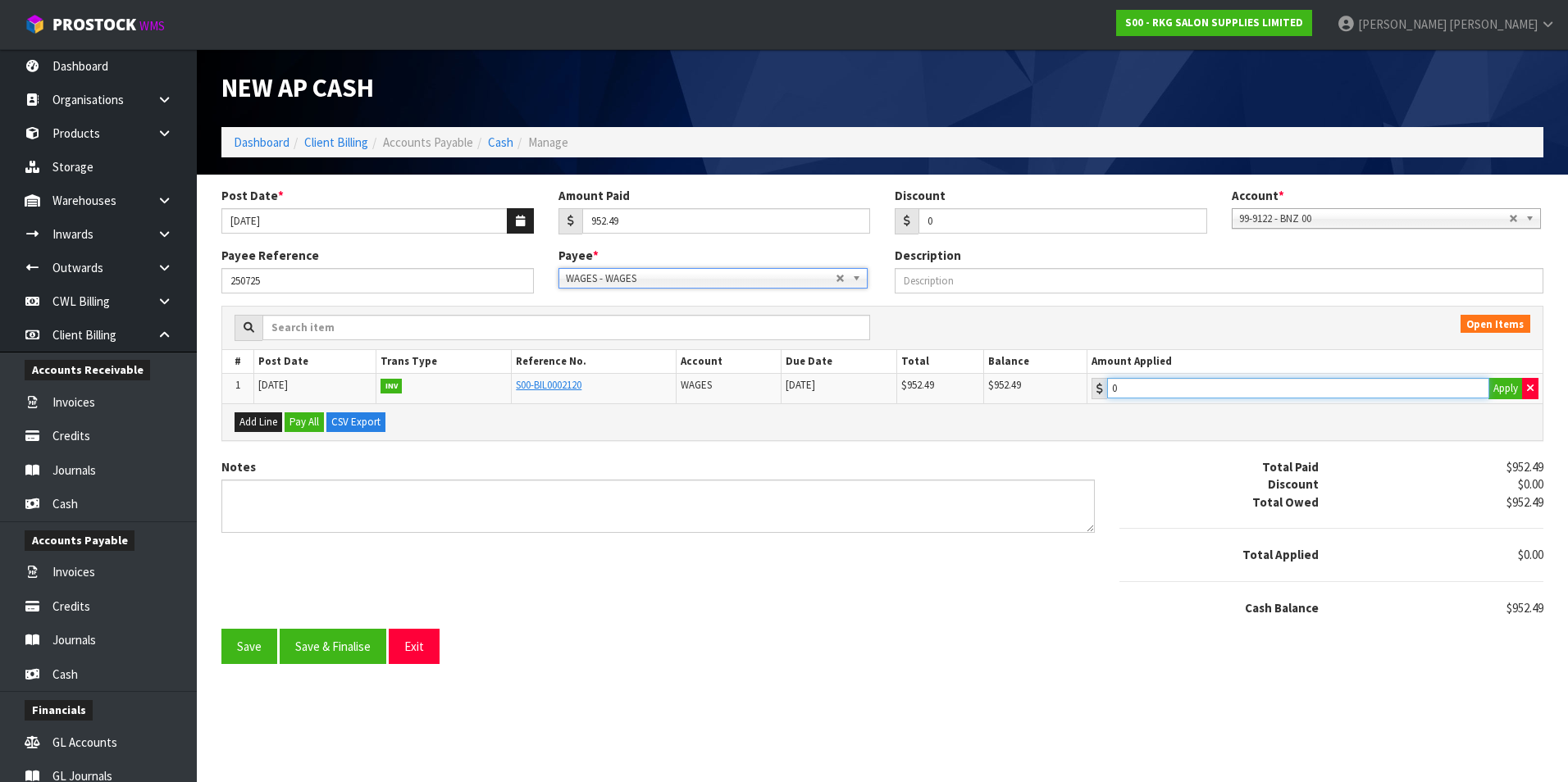
type input "952.49"
drag, startPoint x: 1216, startPoint y: 388, endPoint x: 861, endPoint y: 504, distance: 373.5
click at [1211, 388] on input "952.49" at bounding box center [1297, 388] width 382 height 21
click at [333, 650] on button "Save & Finalise" at bounding box center [333, 647] width 107 height 35
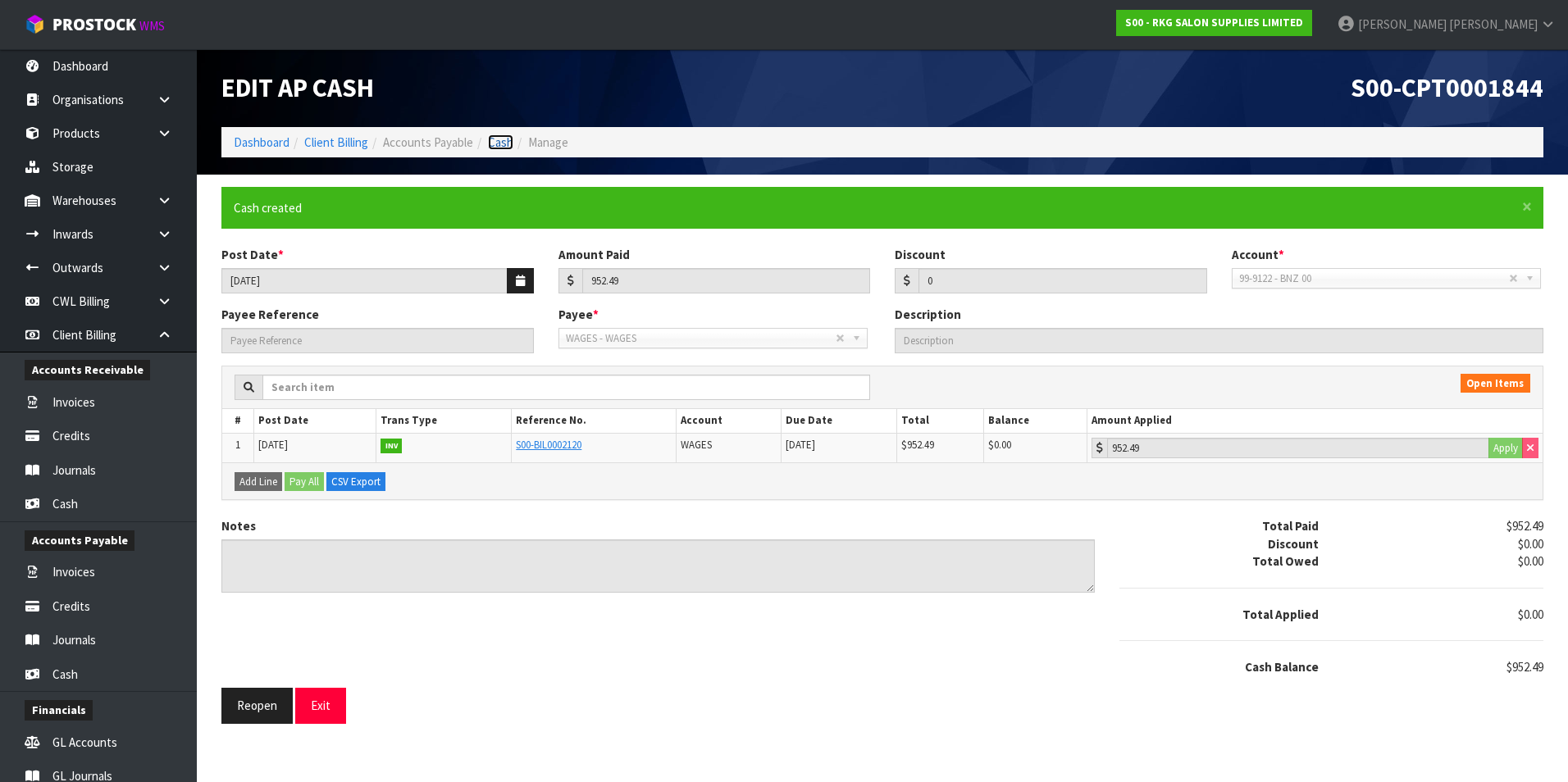
click at [505, 139] on link "Cash" at bounding box center [500, 142] width 26 height 16
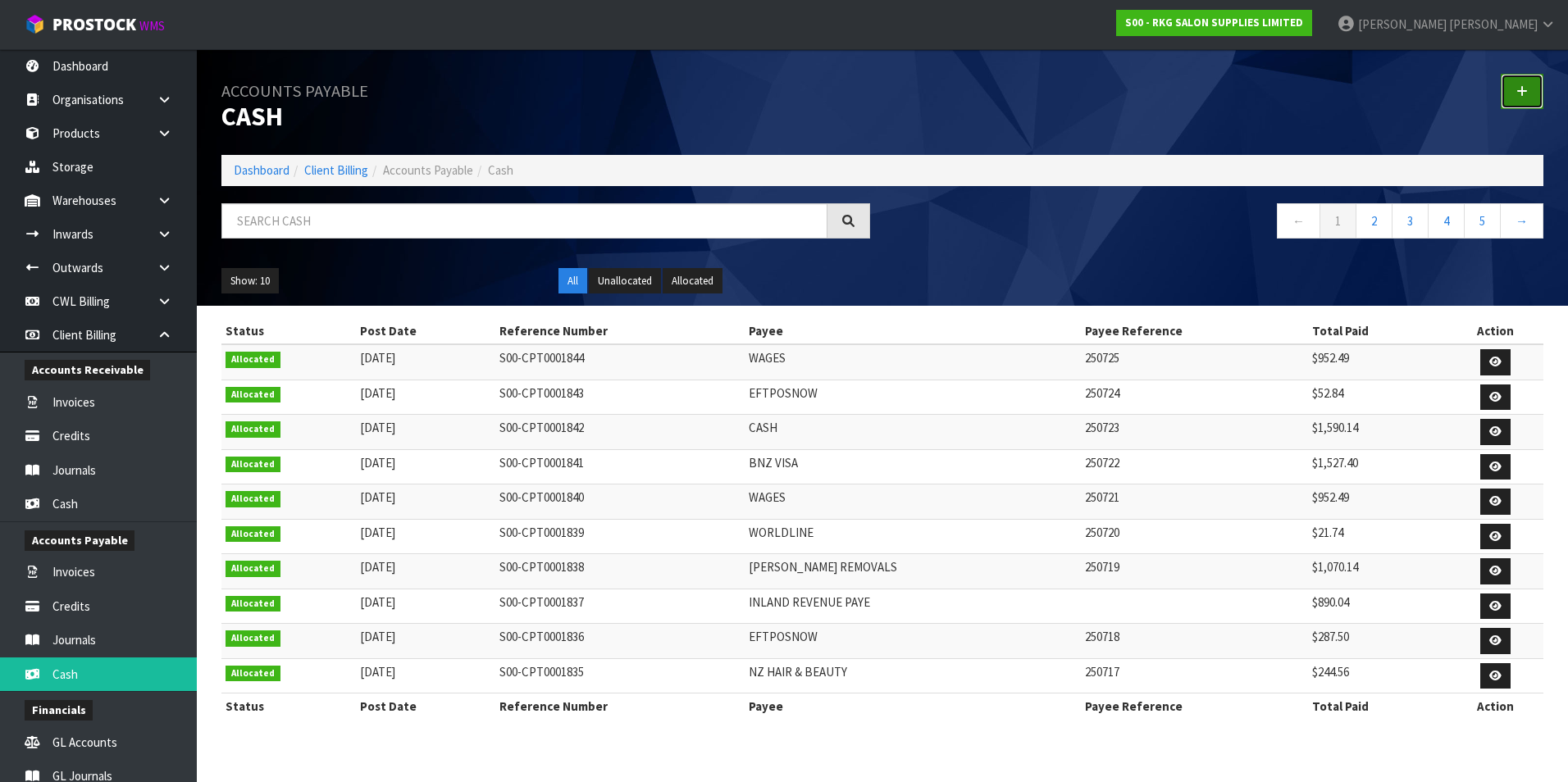
click at [1528, 94] on link at bounding box center [1521, 91] width 42 height 35
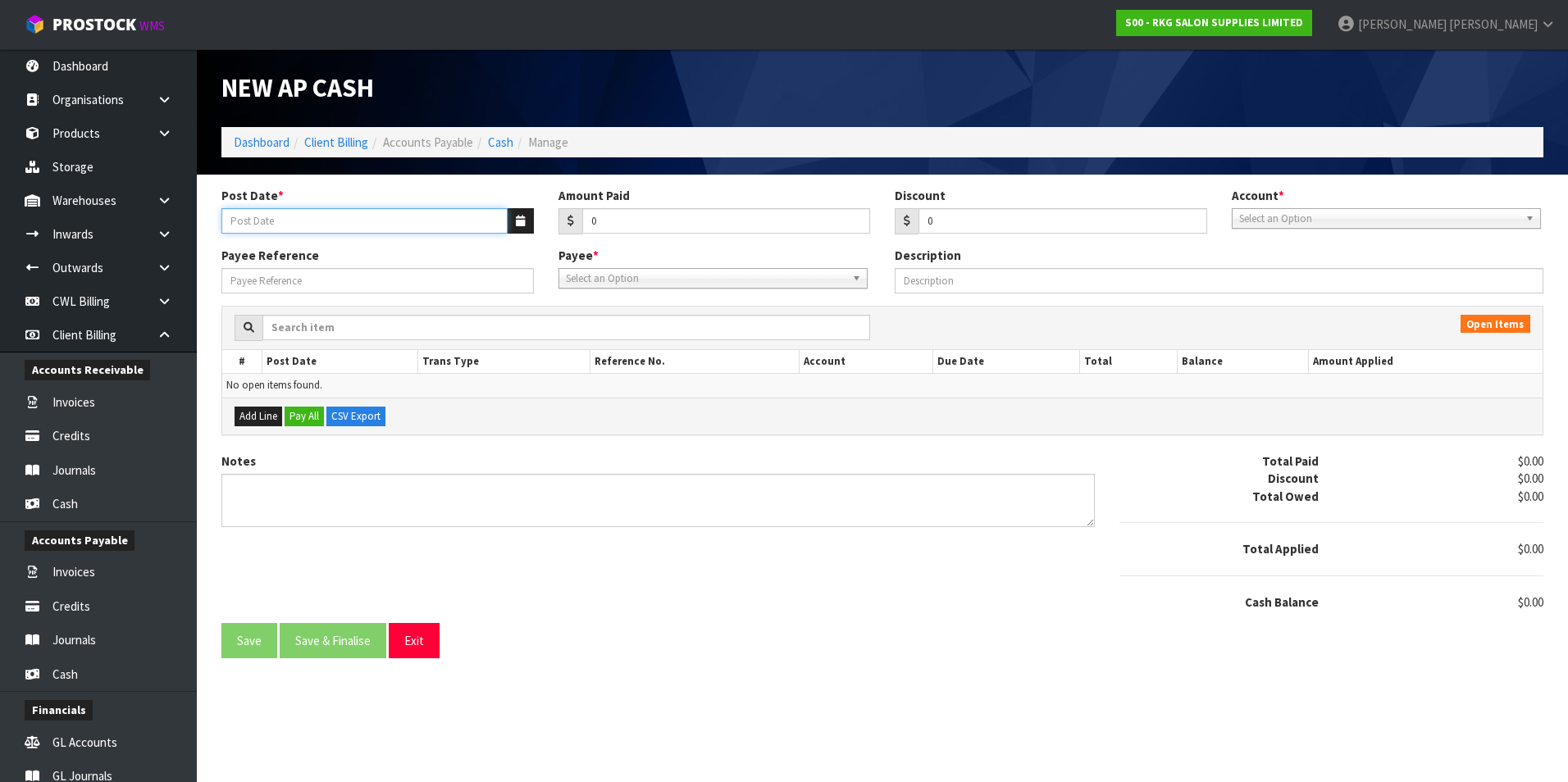
click at [502, 221] on input "Post Date *" at bounding box center [365, 221] width 287 height 26
click at [516, 221] on icon "button" at bounding box center [520, 221] width 9 height 11
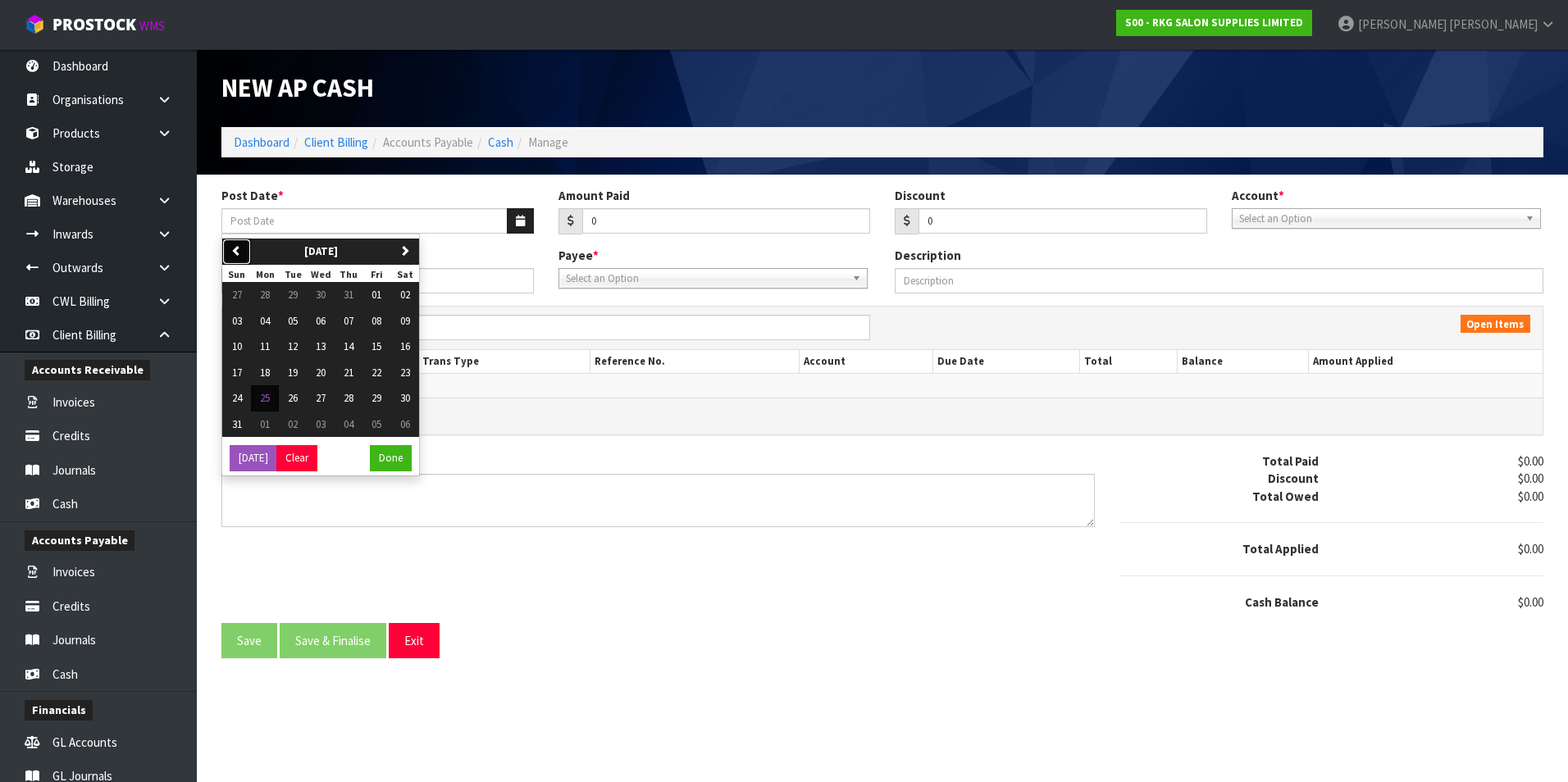
click at [235, 250] on icon "button" at bounding box center [236, 250] width 11 height 11
click at [348, 396] on span "31" at bounding box center [348, 398] width 10 height 14
type input "[DATE]"
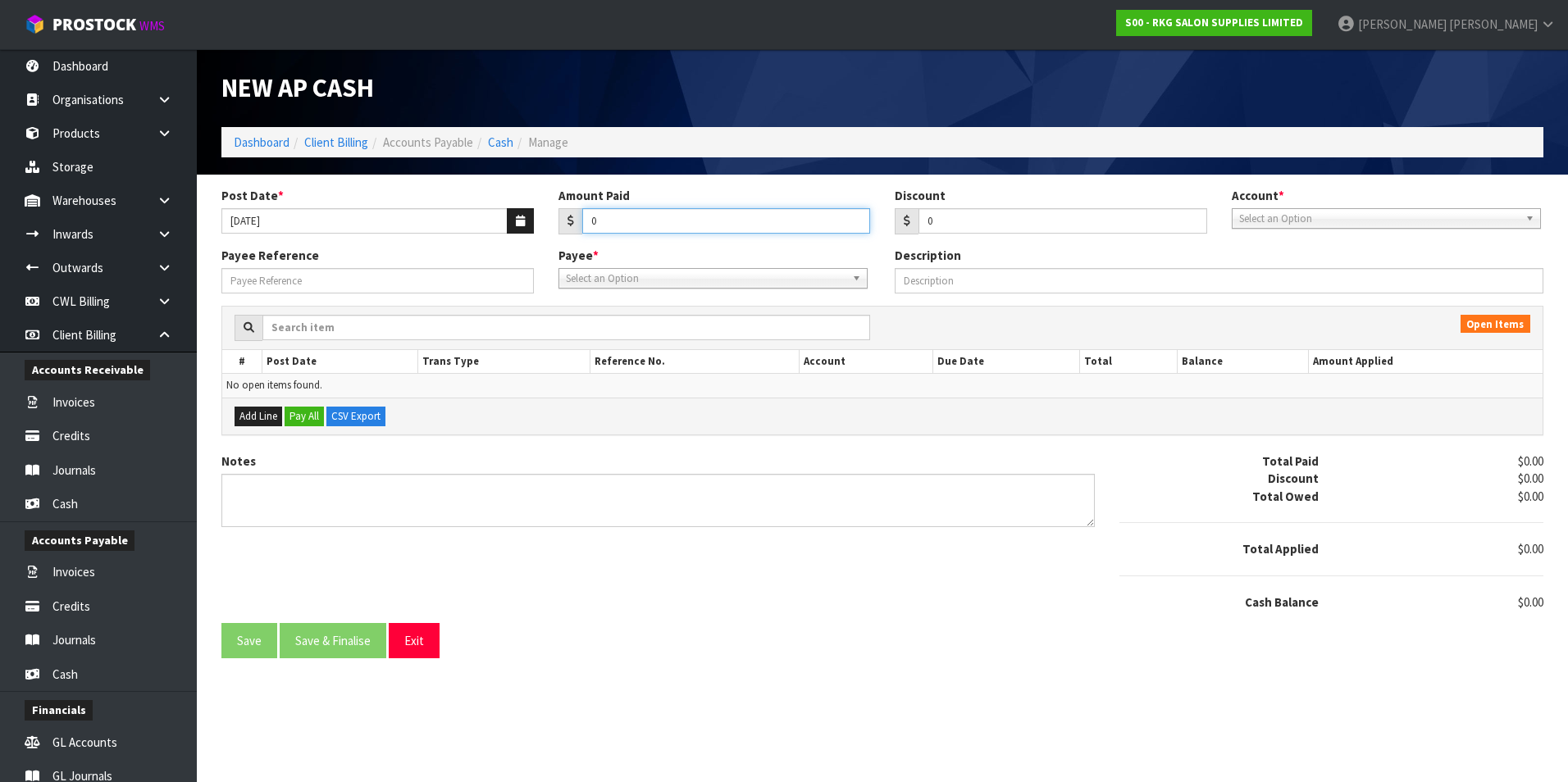
click at [632, 215] on input "0" at bounding box center [726, 221] width 288 height 26
type input "339.25"
click at [1369, 222] on span "Select an Option" at bounding box center [1379, 219] width 280 height 20
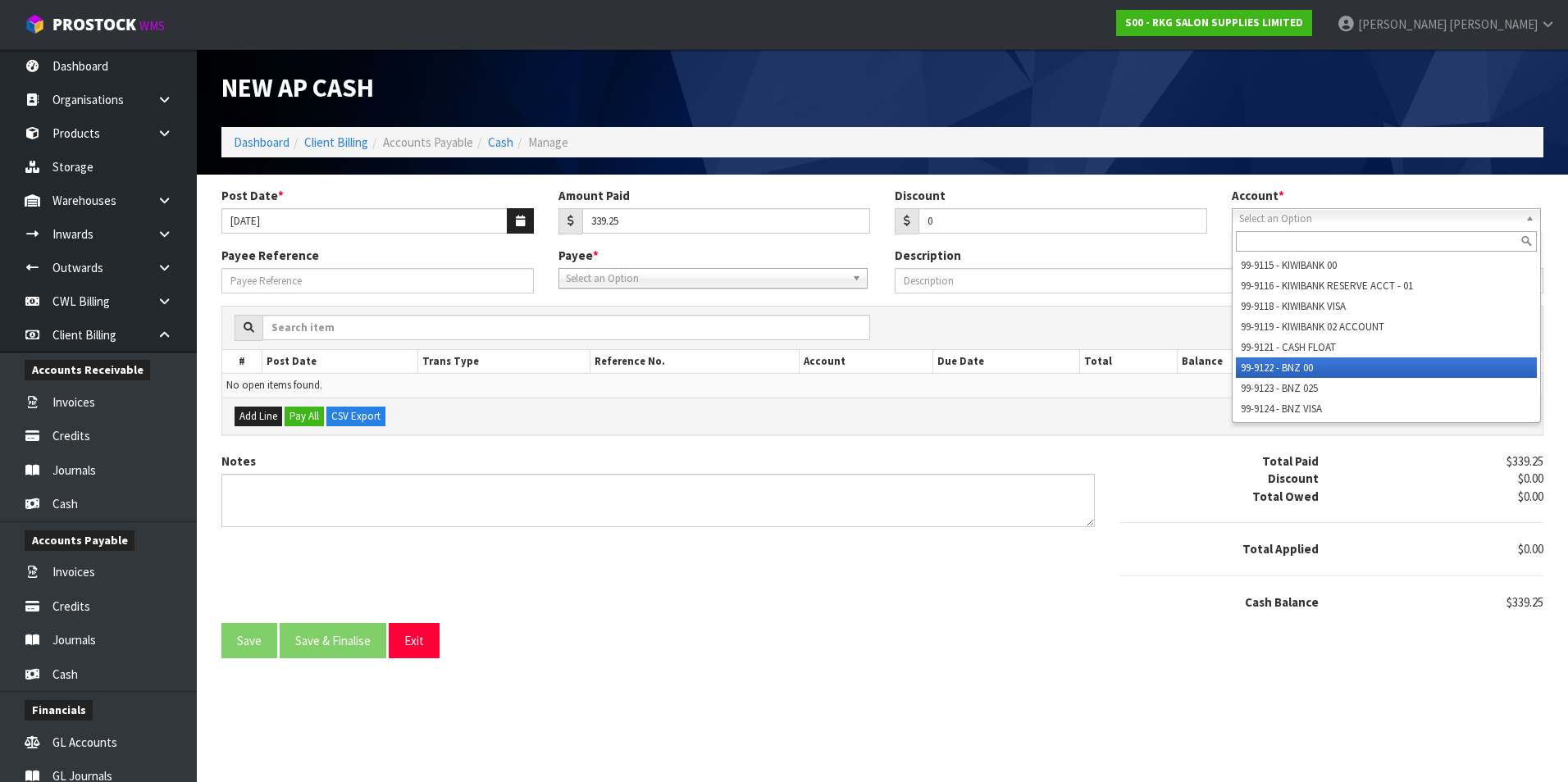
click at [1284, 370] on li "99-9122 - BNZ 00" at bounding box center [1386, 367] width 301 height 21
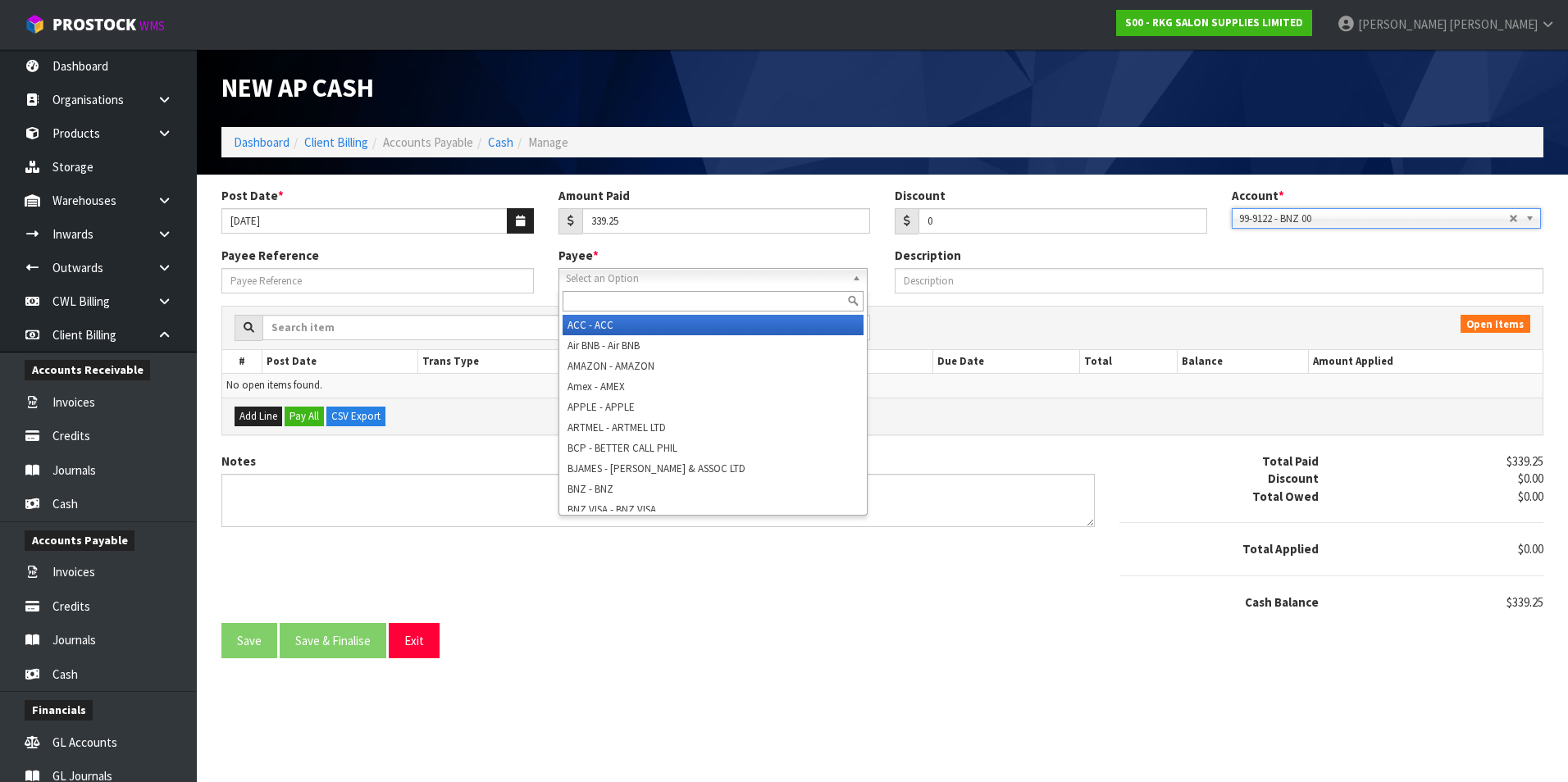
click at [707, 281] on span "Select an Option" at bounding box center [706, 279] width 280 height 20
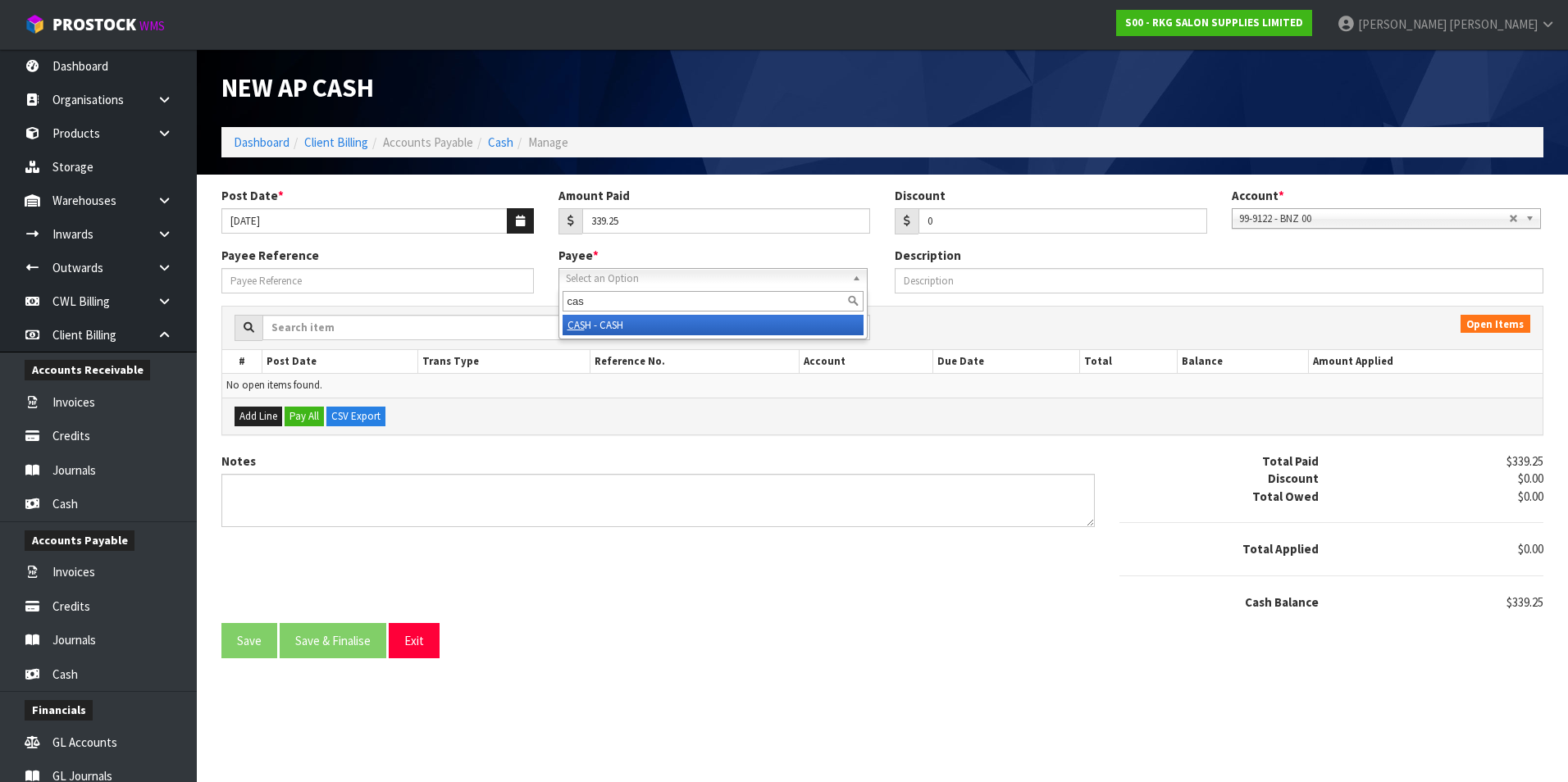
type input "cas"
click at [597, 316] on li "CAS H - CASH" at bounding box center [712, 325] width 301 height 21
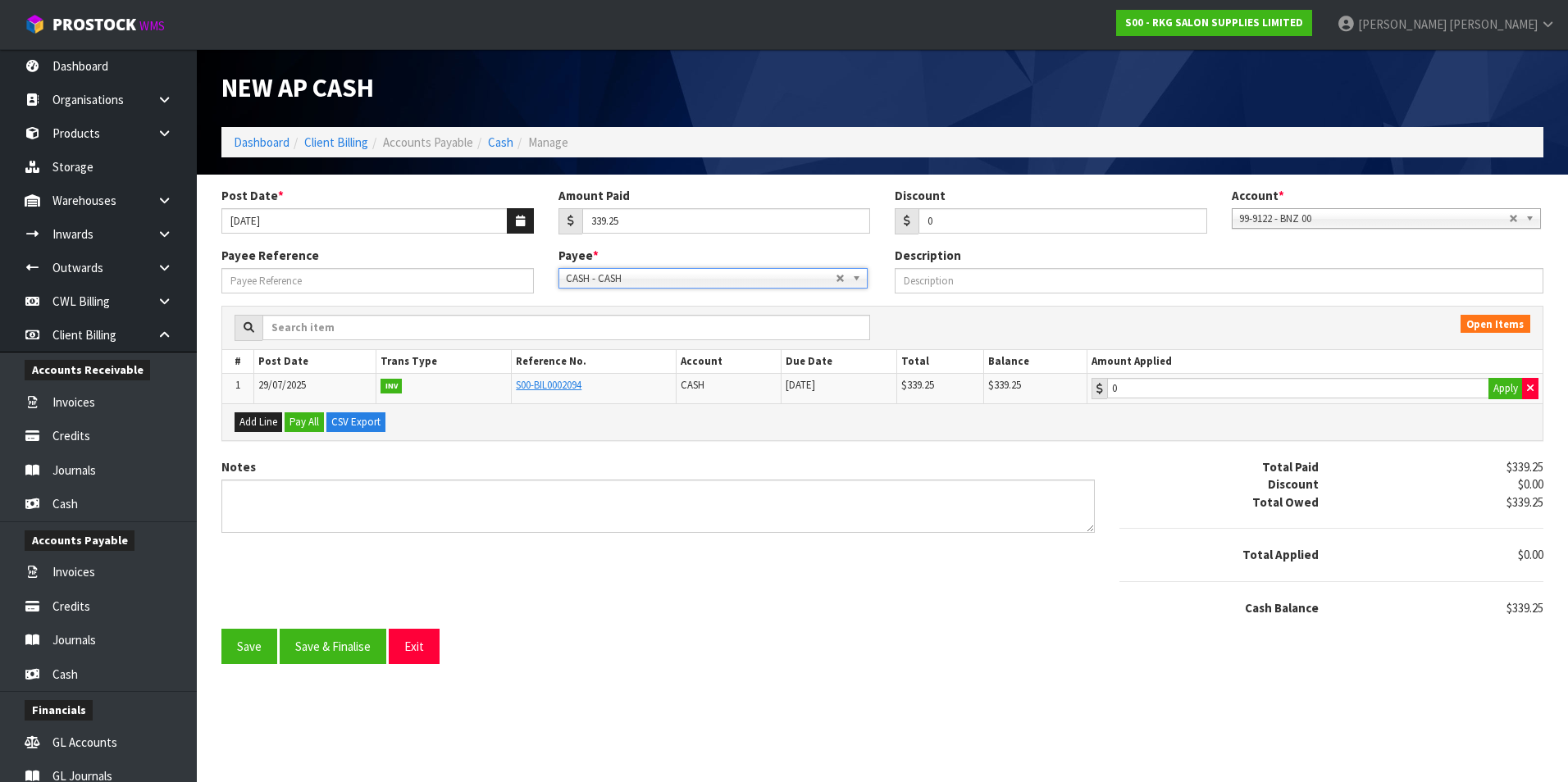
click at [464, 294] on div "Payee Reference Payee * ACC - ACC Air BNB - Air BNB AMAZON - AMAZON Amex - AMEX…" at bounding box center [882, 277] width 1346 height 59
click at [399, 280] on input "Payee Reference" at bounding box center [378, 281] width 312 height 26
type input "250726"
type input "339.25"
drag, startPoint x: 1295, startPoint y: 390, endPoint x: 1157, endPoint y: 400, distance: 138.4
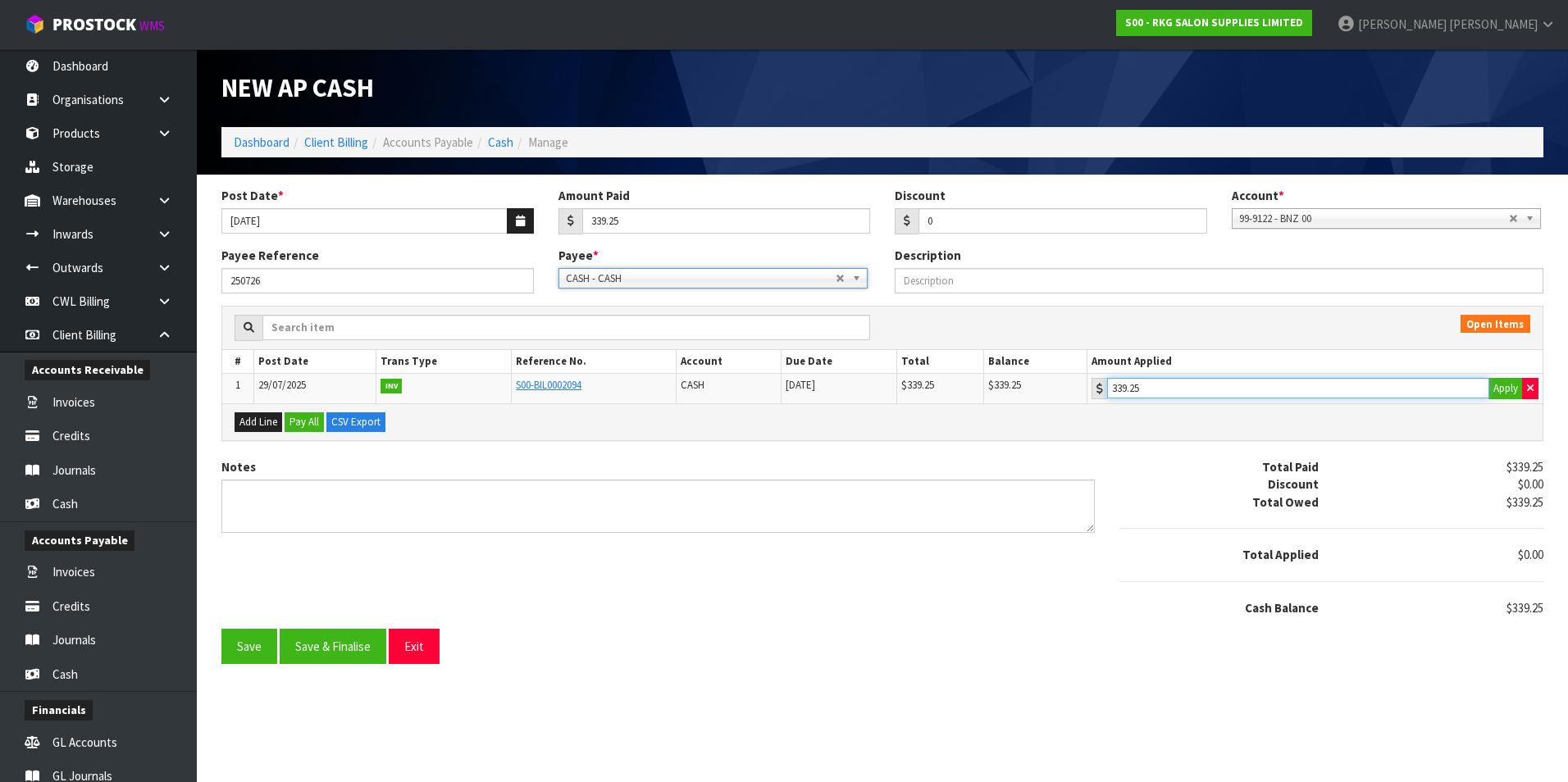
click at [1292, 390] on input "339.25" at bounding box center [1297, 388] width 382 height 21
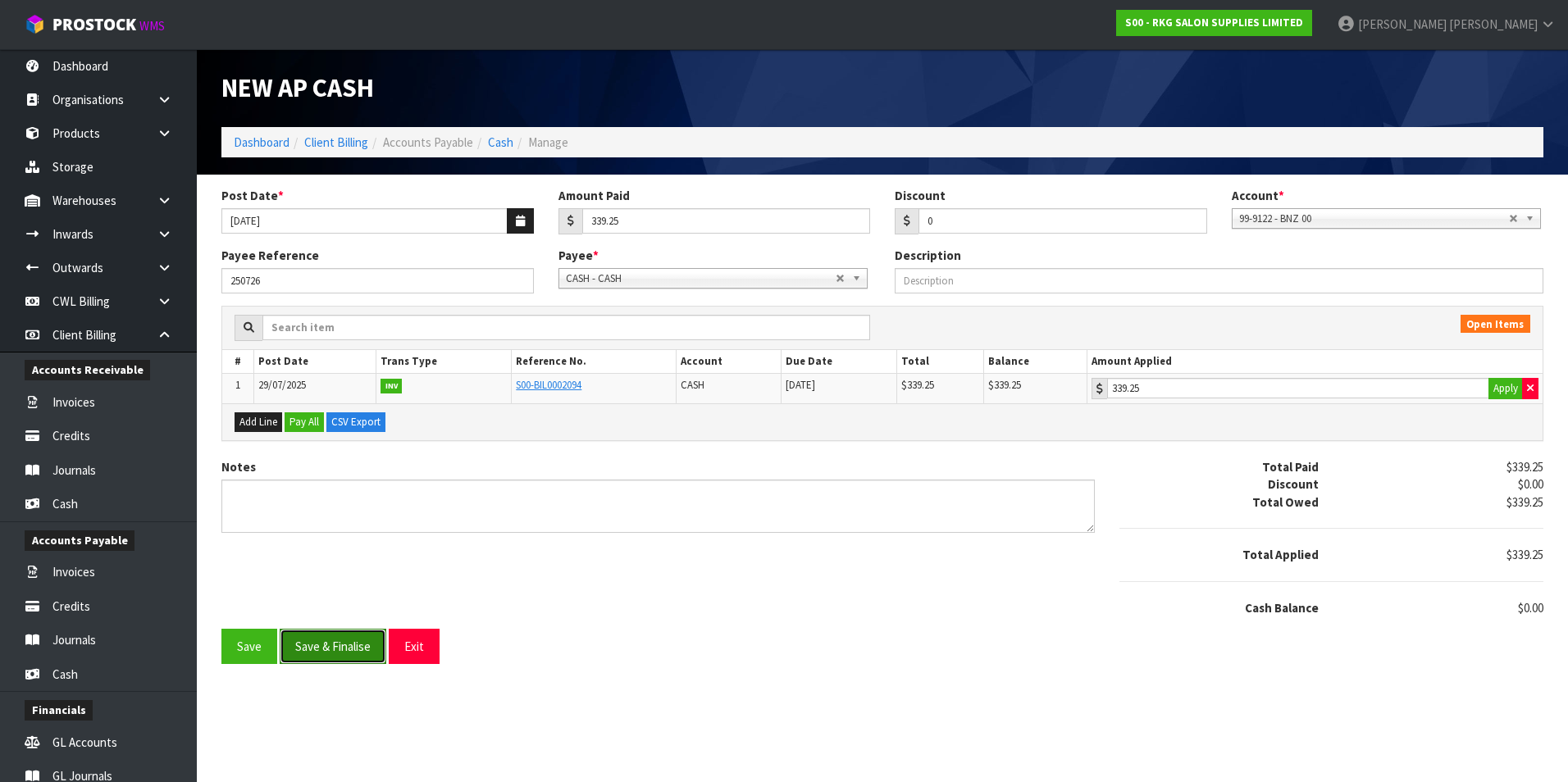
drag, startPoint x: 343, startPoint y: 648, endPoint x: 353, endPoint y: 652, distance: 10.8
click at [352, 652] on button "Save & Finalise" at bounding box center [333, 647] width 107 height 35
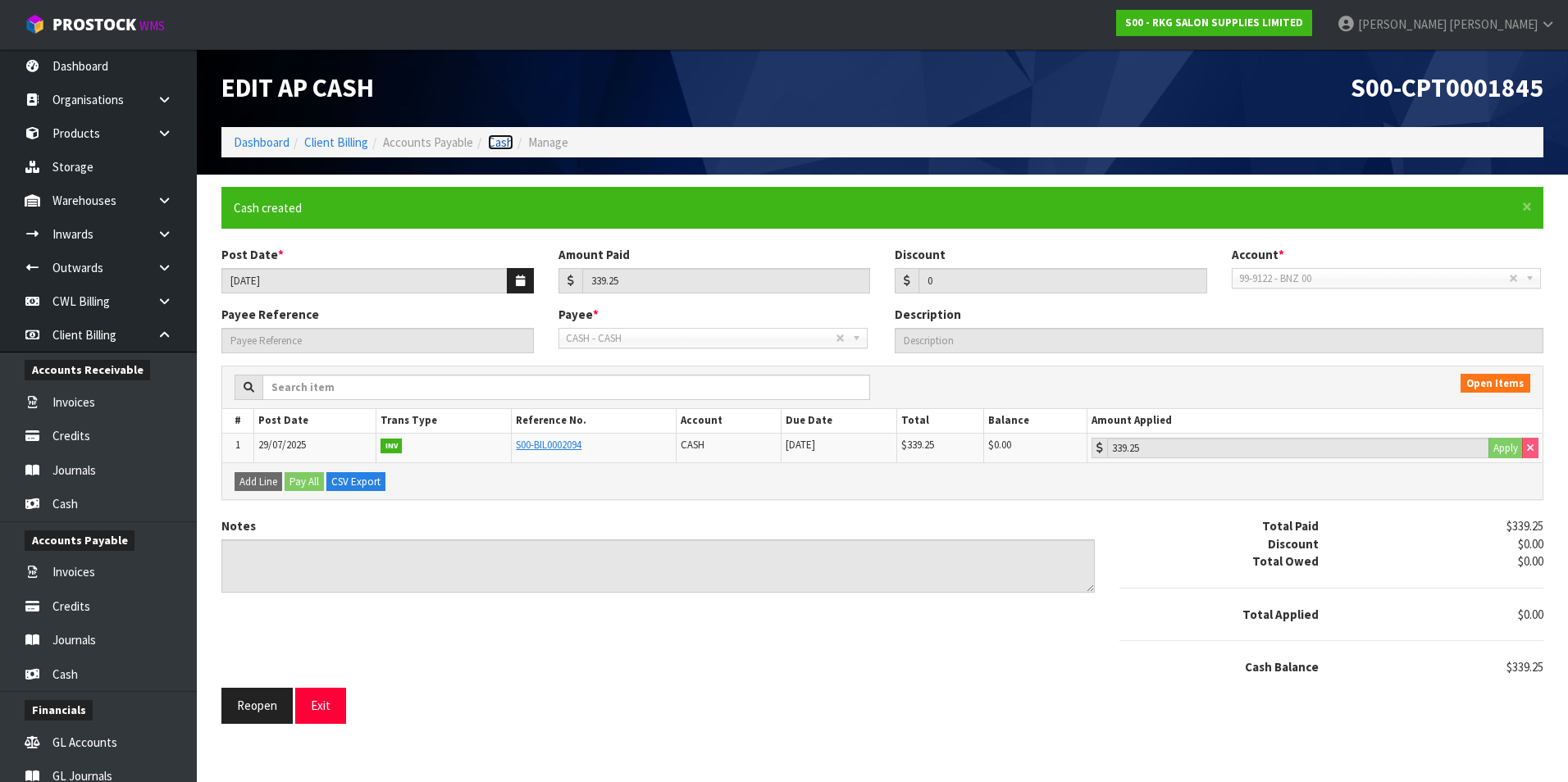
drag, startPoint x: 497, startPoint y: 141, endPoint x: 508, endPoint y: 138, distance: 11.4
click at [497, 141] on link "Cash" at bounding box center [500, 142] width 26 height 16
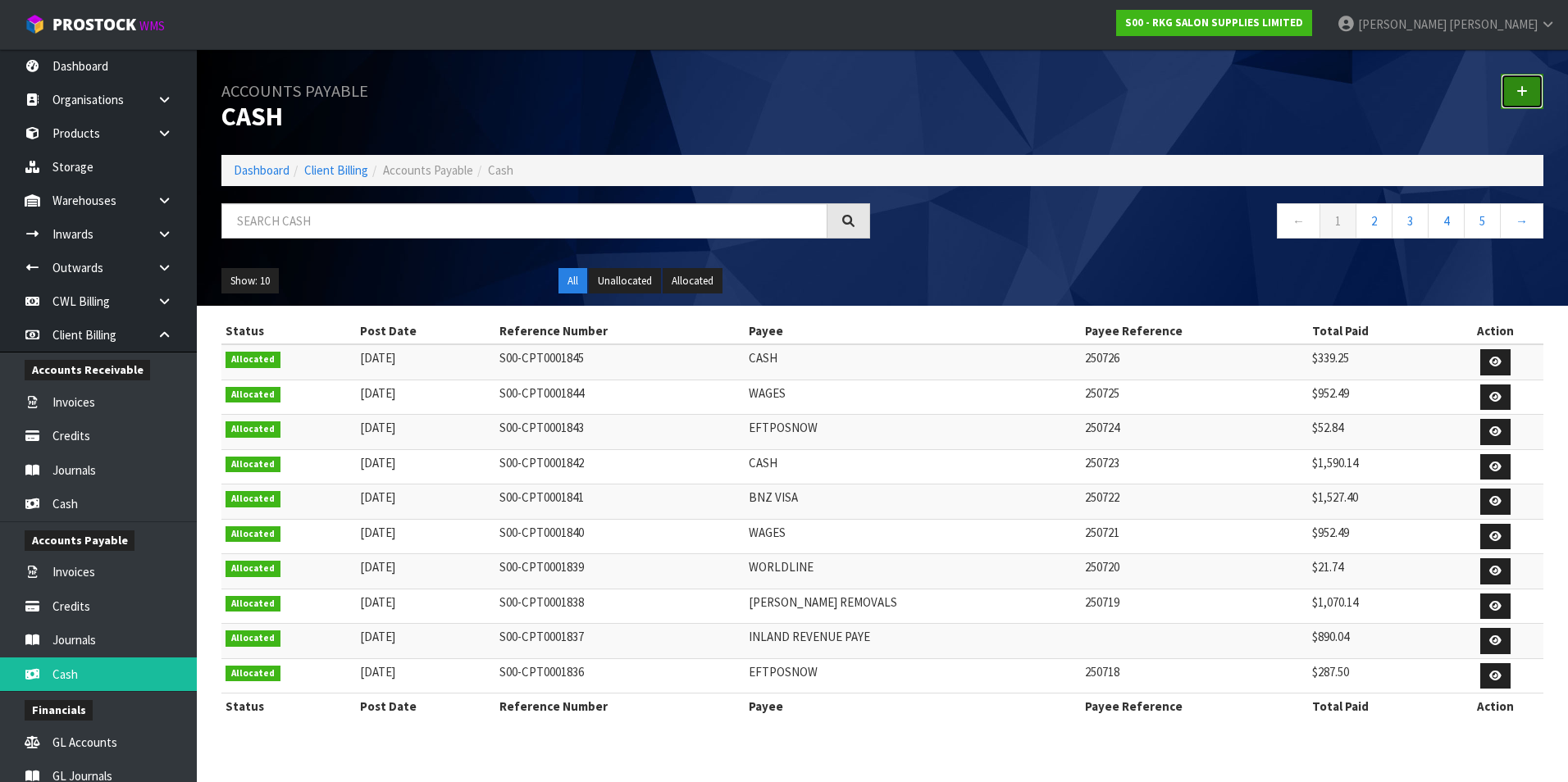
click at [1516, 90] on icon at bounding box center [1522, 91] width 12 height 13
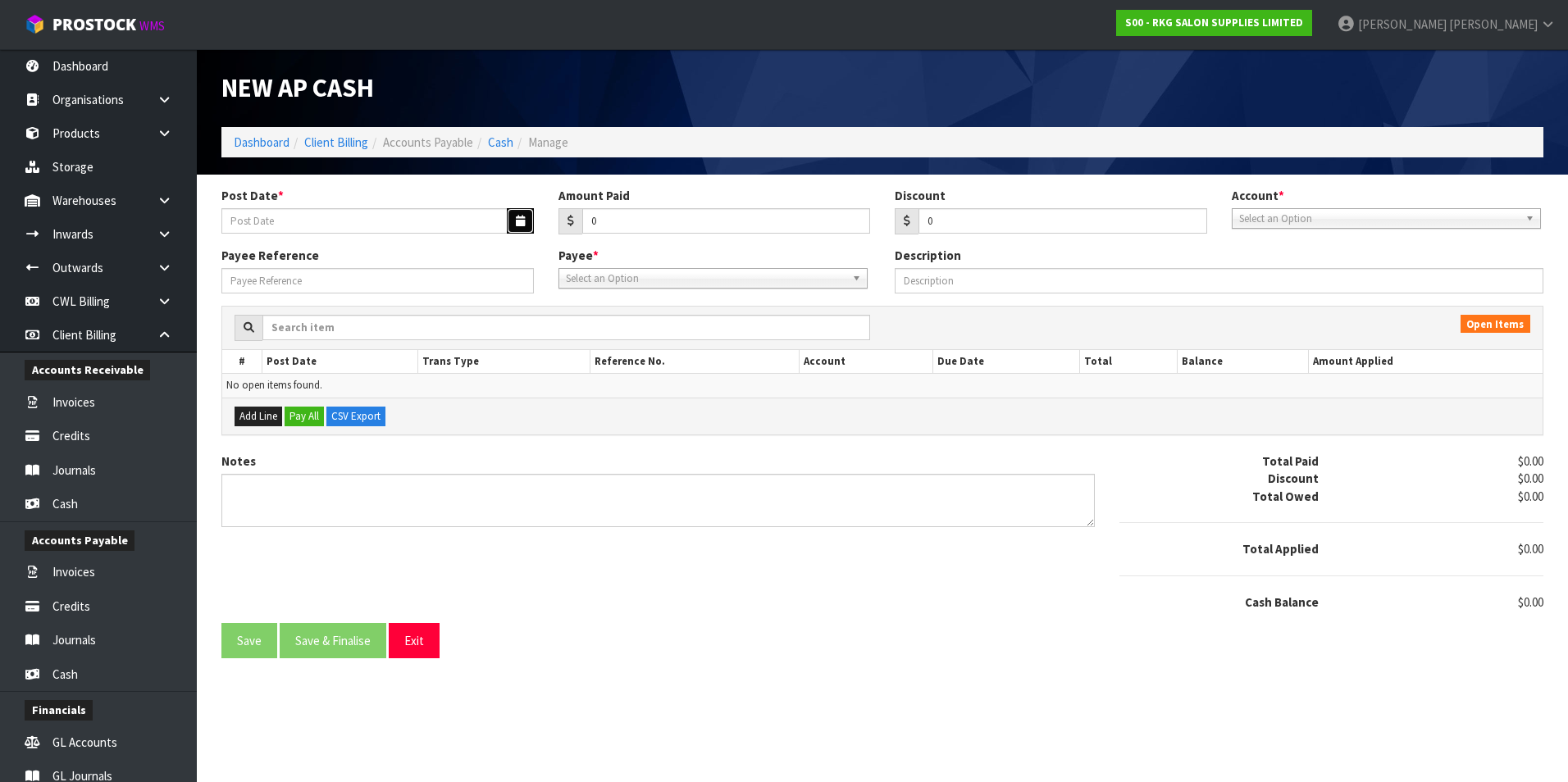
click at [517, 223] on icon "button" at bounding box center [520, 221] width 9 height 11
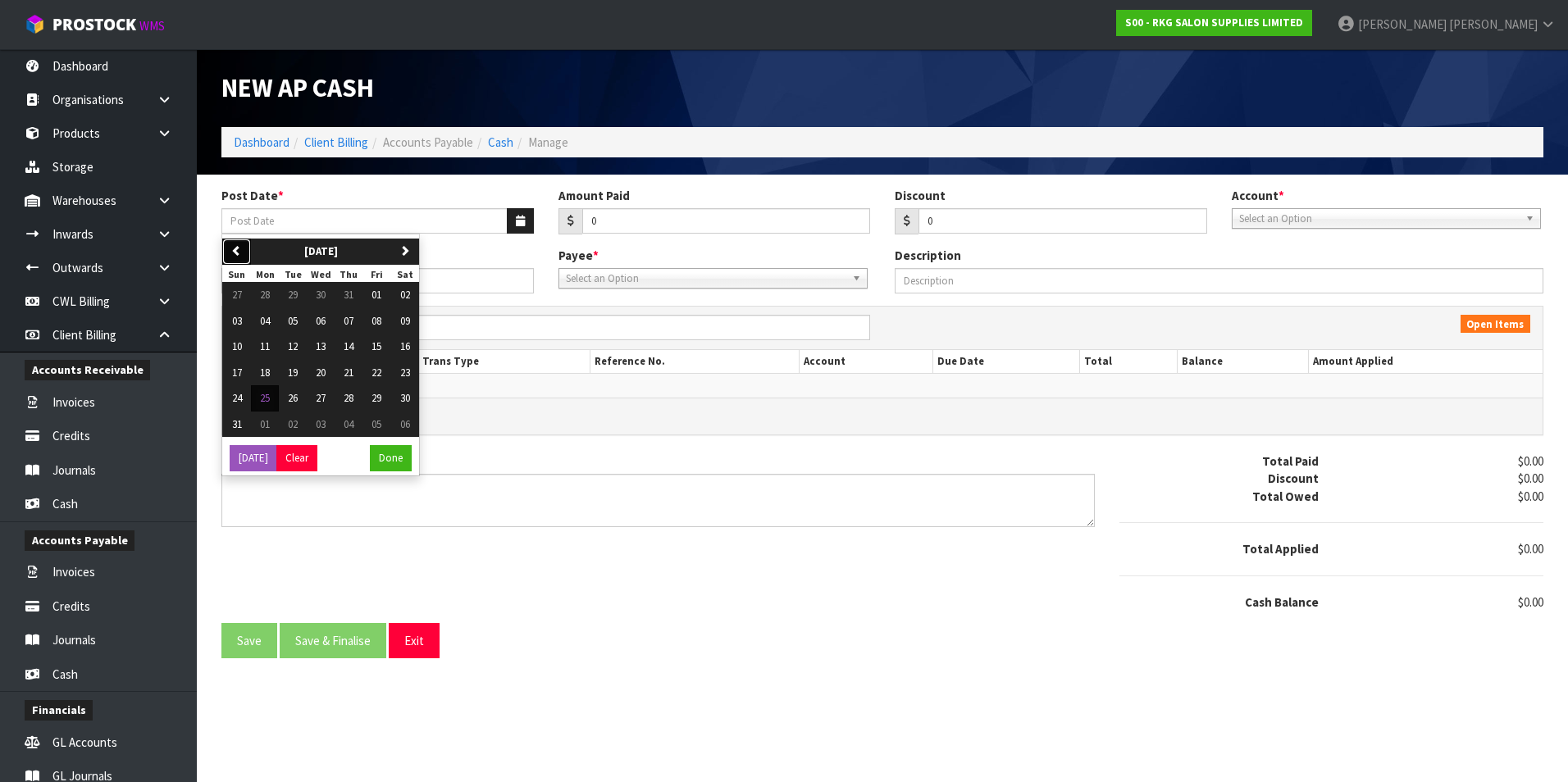
click at [237, 252] on icon "button" at bounding box center [236, 250] width 11 height 11
drag, startPoint x: 351, startPoint y: 400, endPoint x: 491, endPoint y: 337, distance: 153.5
click at [352, 400] on span "31" at bounding box center [348, 398] width 10 height 14
type input "[DATE]"
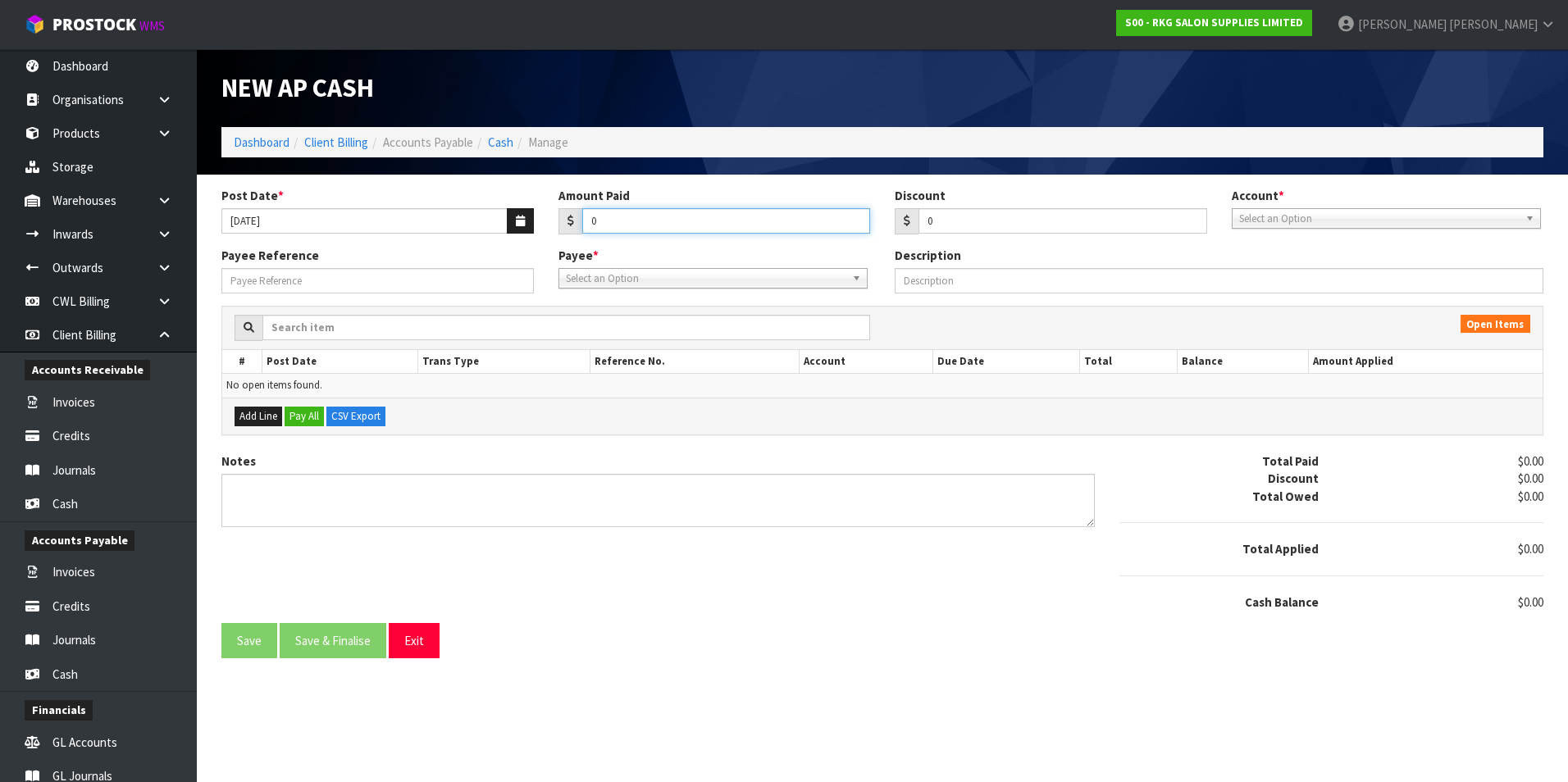
click at [622, 223] on input "0" at bounding box center [726, 221] width 288 height 26
type input "75"
drag, startPoint x: 1246, startPoint y: 215, endPoint x: 1276, endPoint y: 239, distance: 38.4
click at [1246, 216] on span "Select an Option" at bounding box center [1379, 219] width 280 height 20
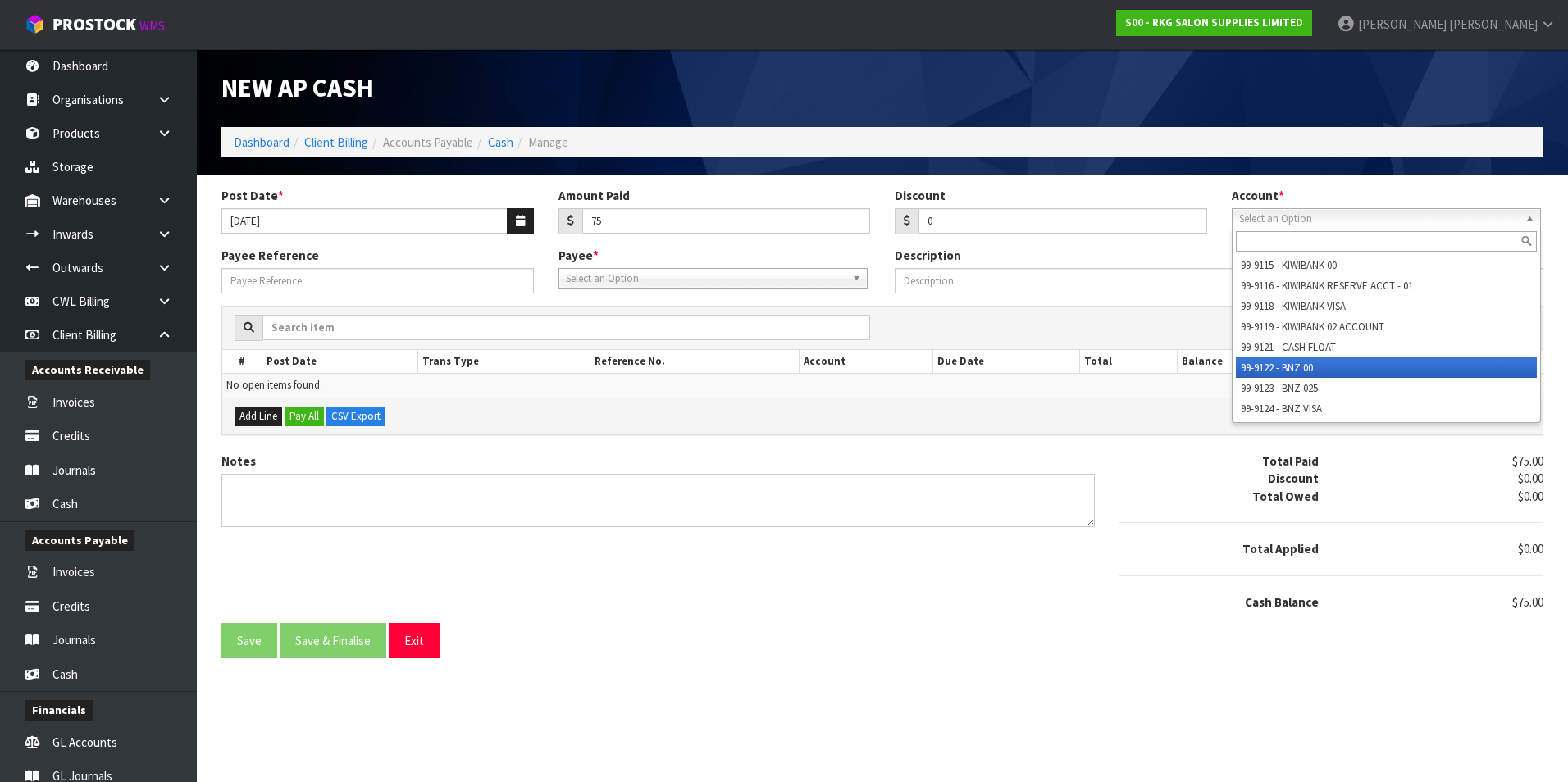
drag, startPoint x: 1294, startPoint y: 366, endPoint x: 1171, endPoint y: 347, distance: 124.5
click at [1291, 365] on li "99-9122 - BNZ 00" at bounding box center [1386, 367] width 301 height 21
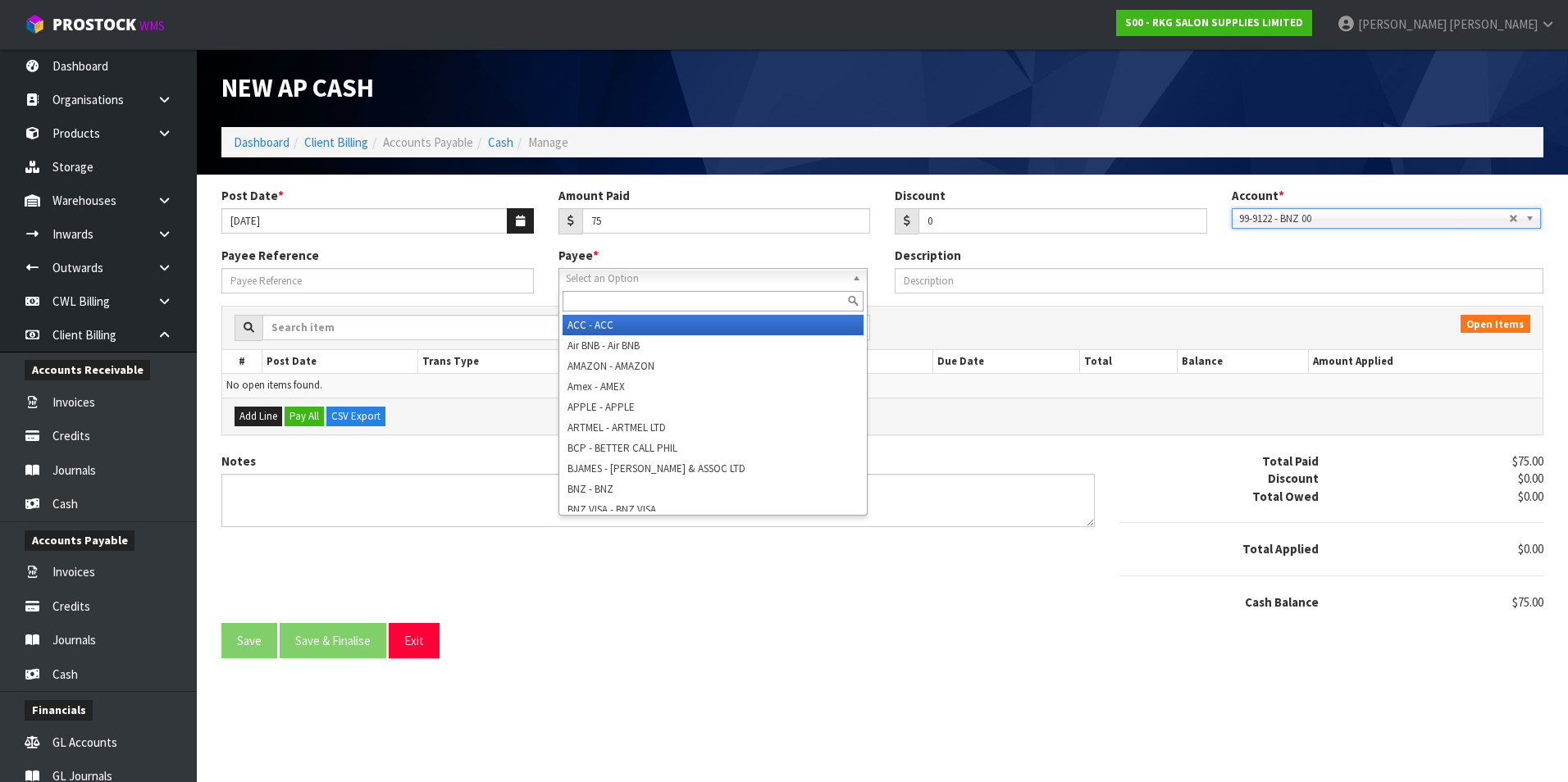
click at [646, 281] on span "Select an Option" at bounding box center [706, 279] width 280 height 20
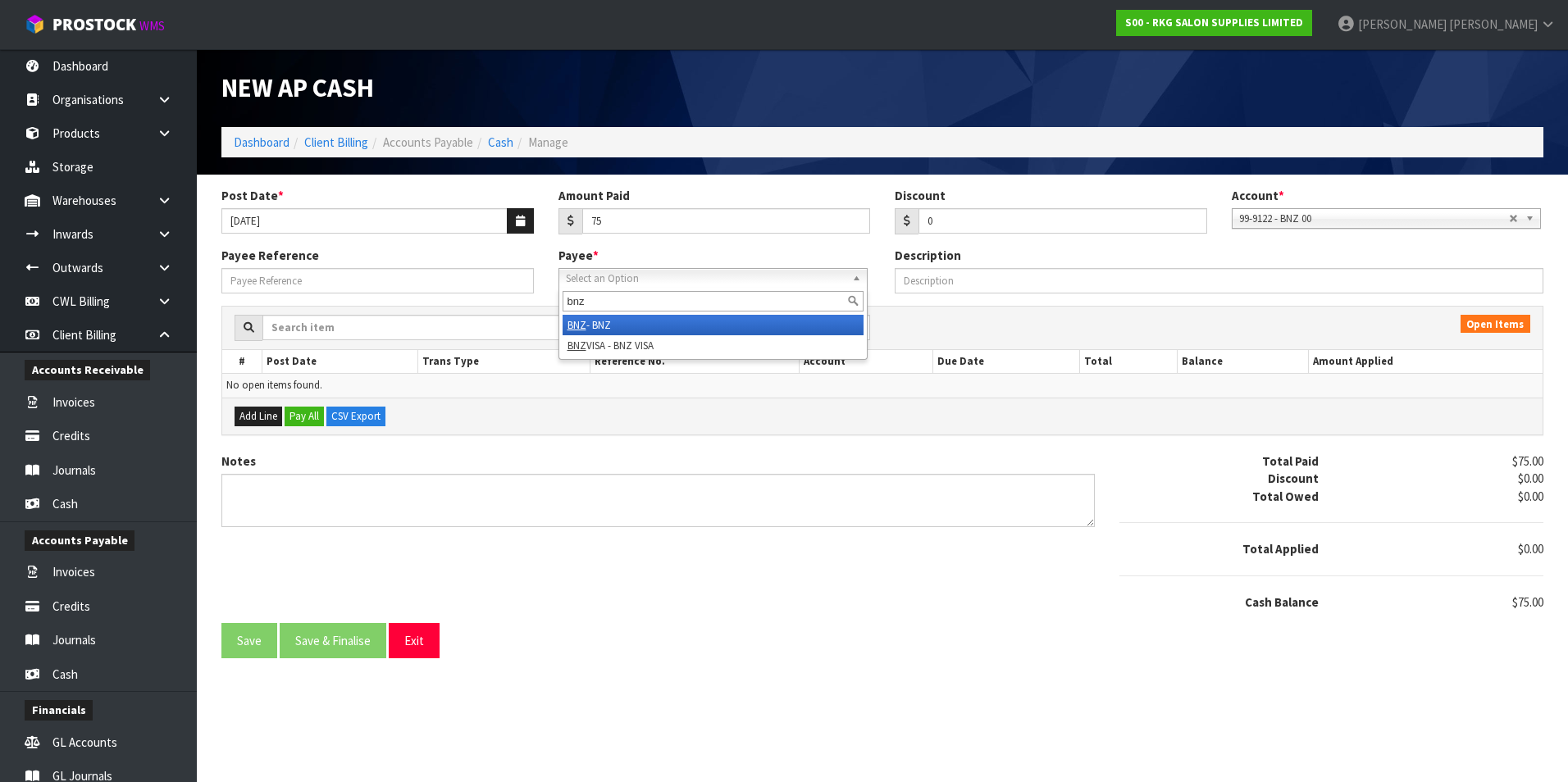
type input "bnz"
click at [623, 323] on li "BNZ - BNZ" at bounding box center [712, 325] width 301 height 21
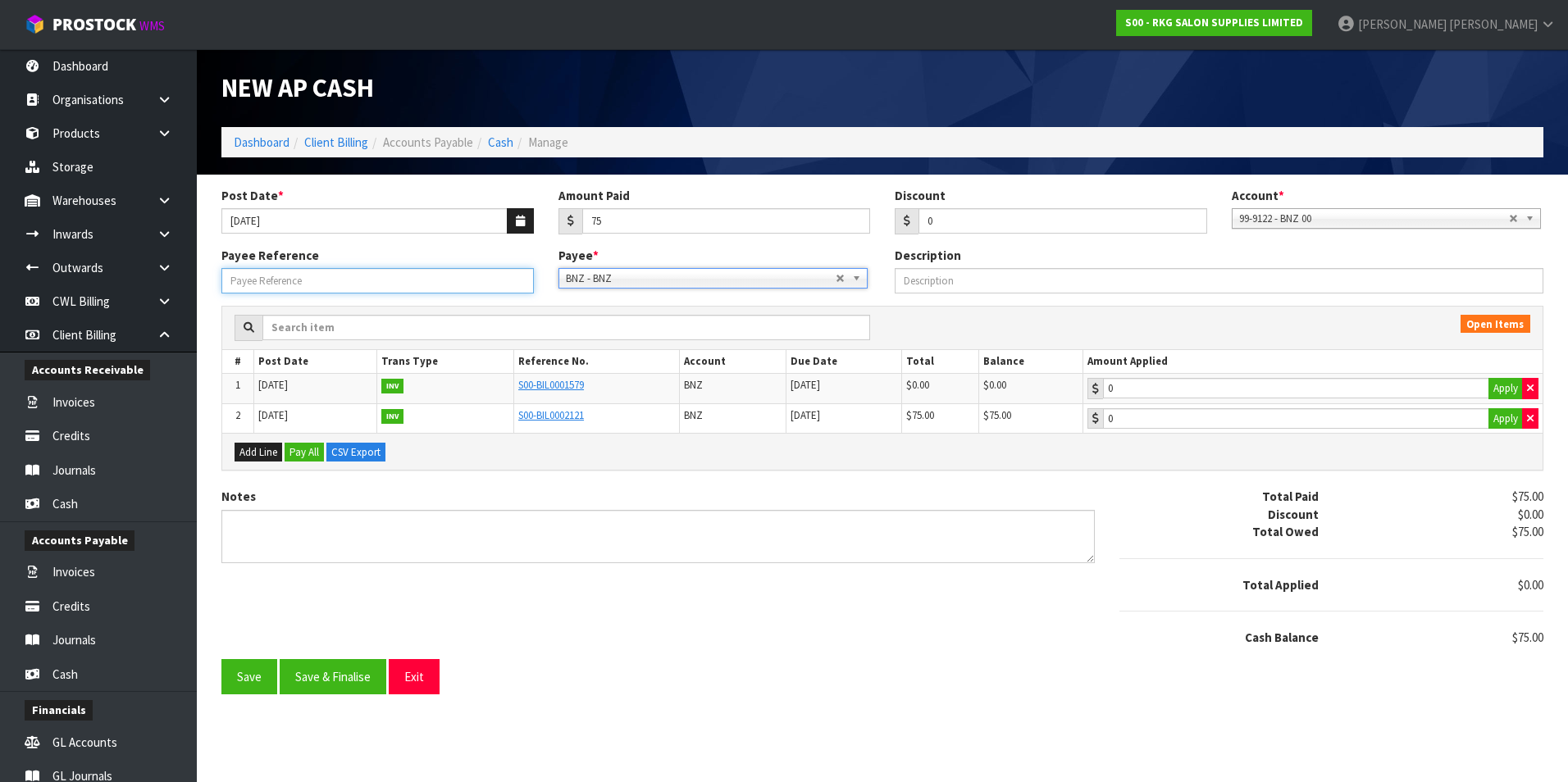
click at [349, 277] on input "Payee Reference" at bounding box center [378, 281] width 312 height 26
type input "250727"
type input "75"
click at [1199, 411] on input "75" at bounding box center [1296, 418] width 387 height 21
click at [367, 676] on button "Save & Finalise" at bounding box center [333, 677] width 107 height 35
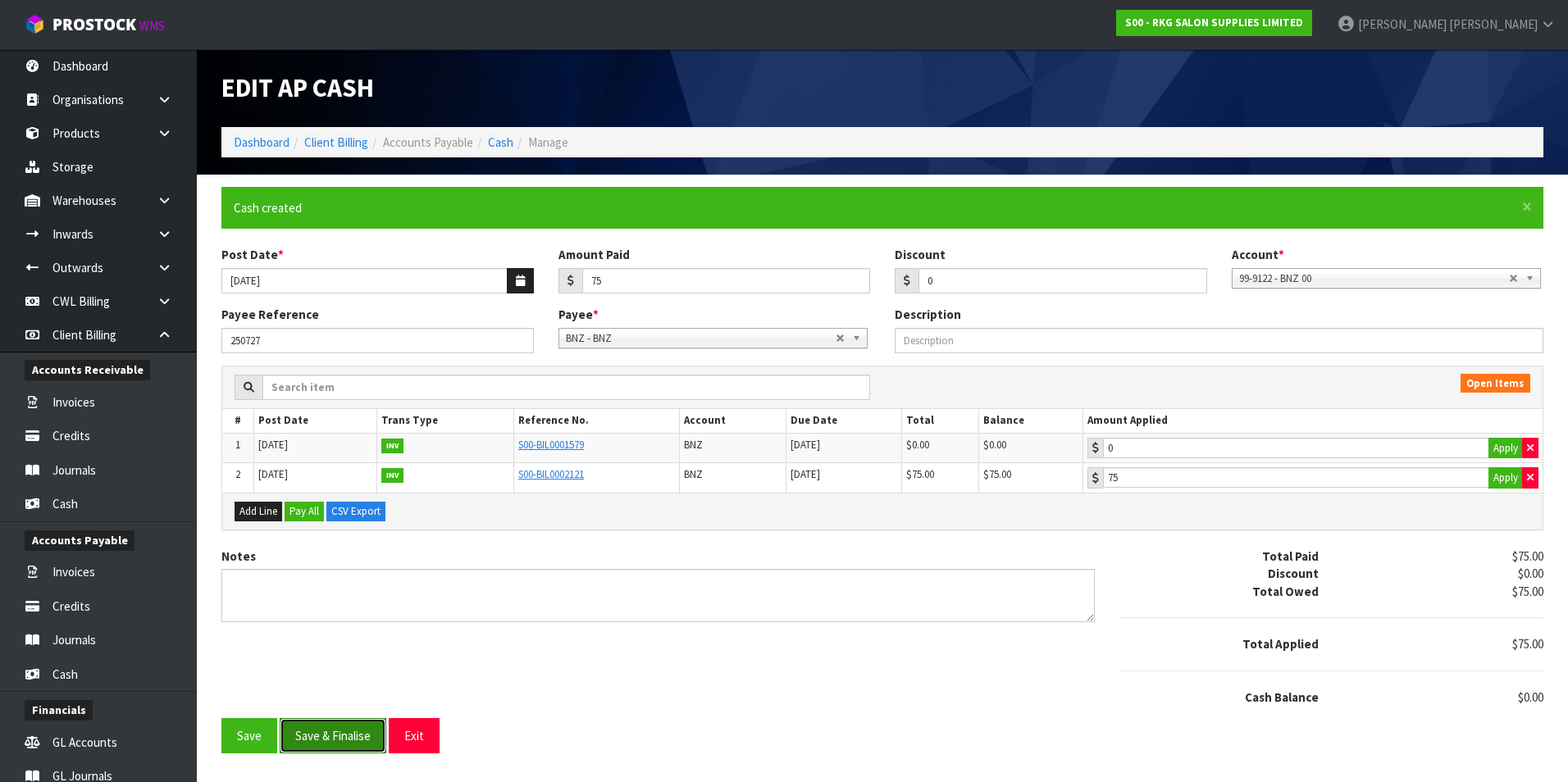
type input "75"
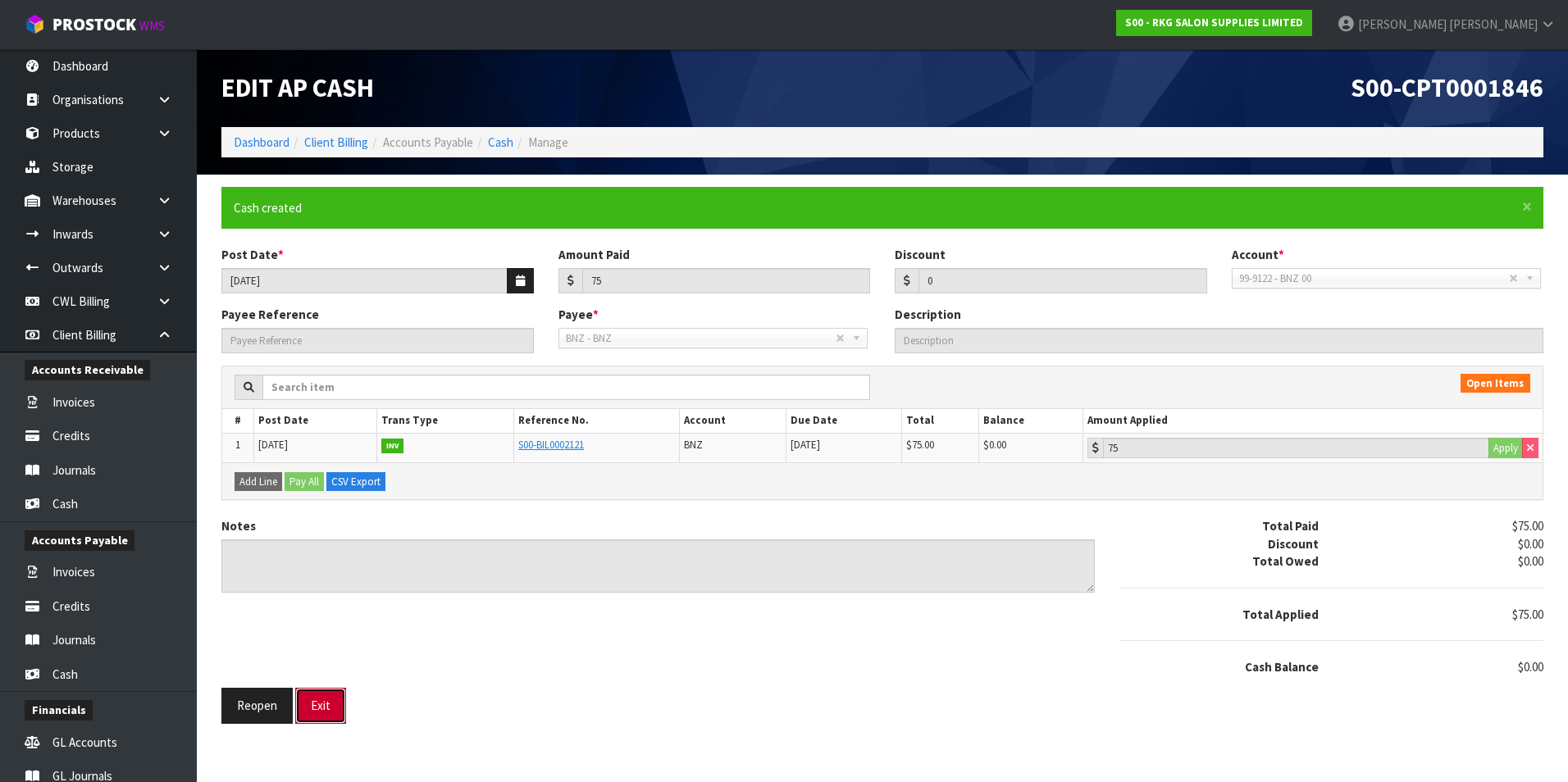
click at [328, 699] on button "Exit" at bounding box center [321, 705] width 51 height 35
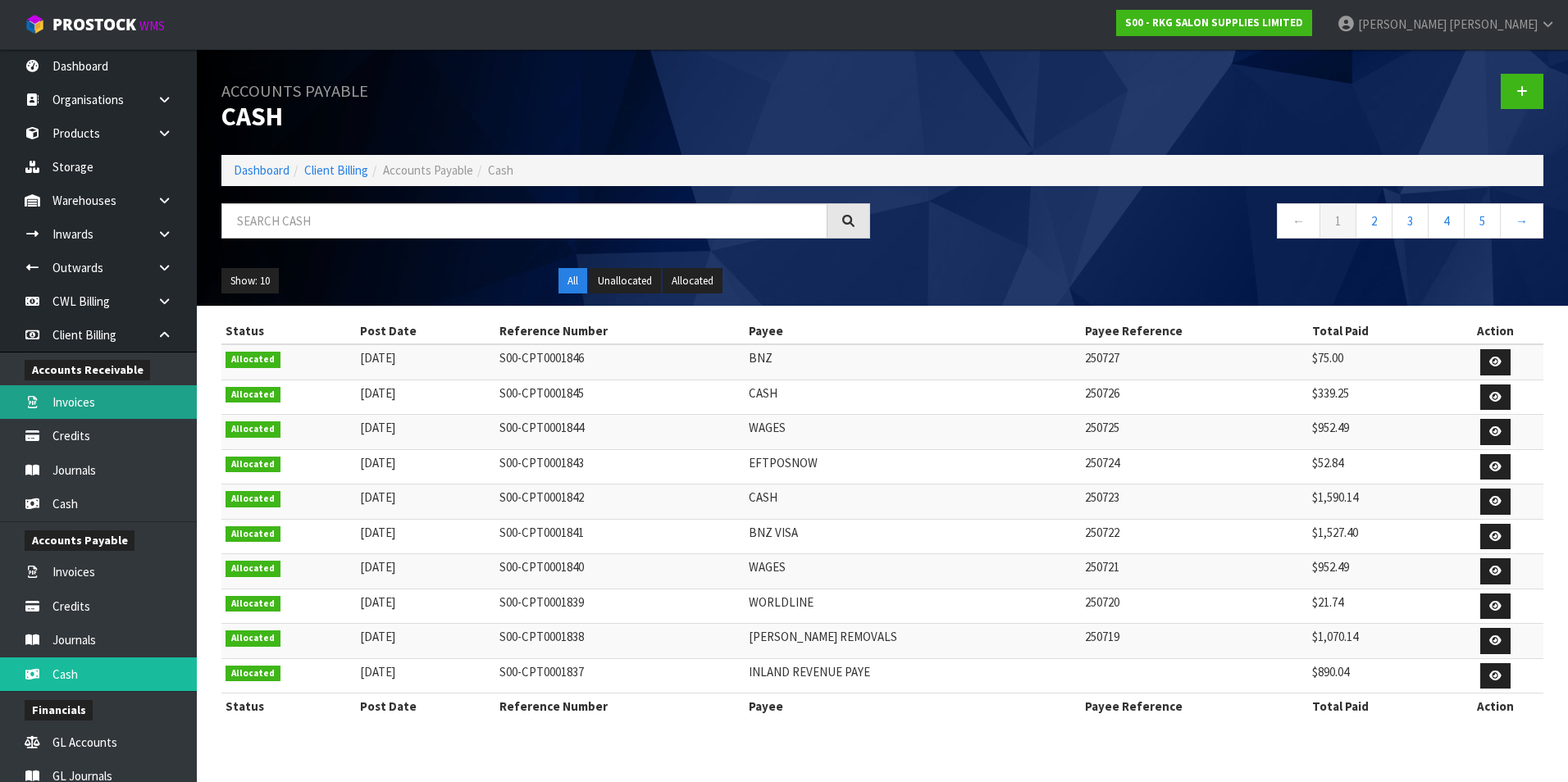
click at [119, 402] on link "Invoices" at bounding box center [98, 402] width 197 height 33
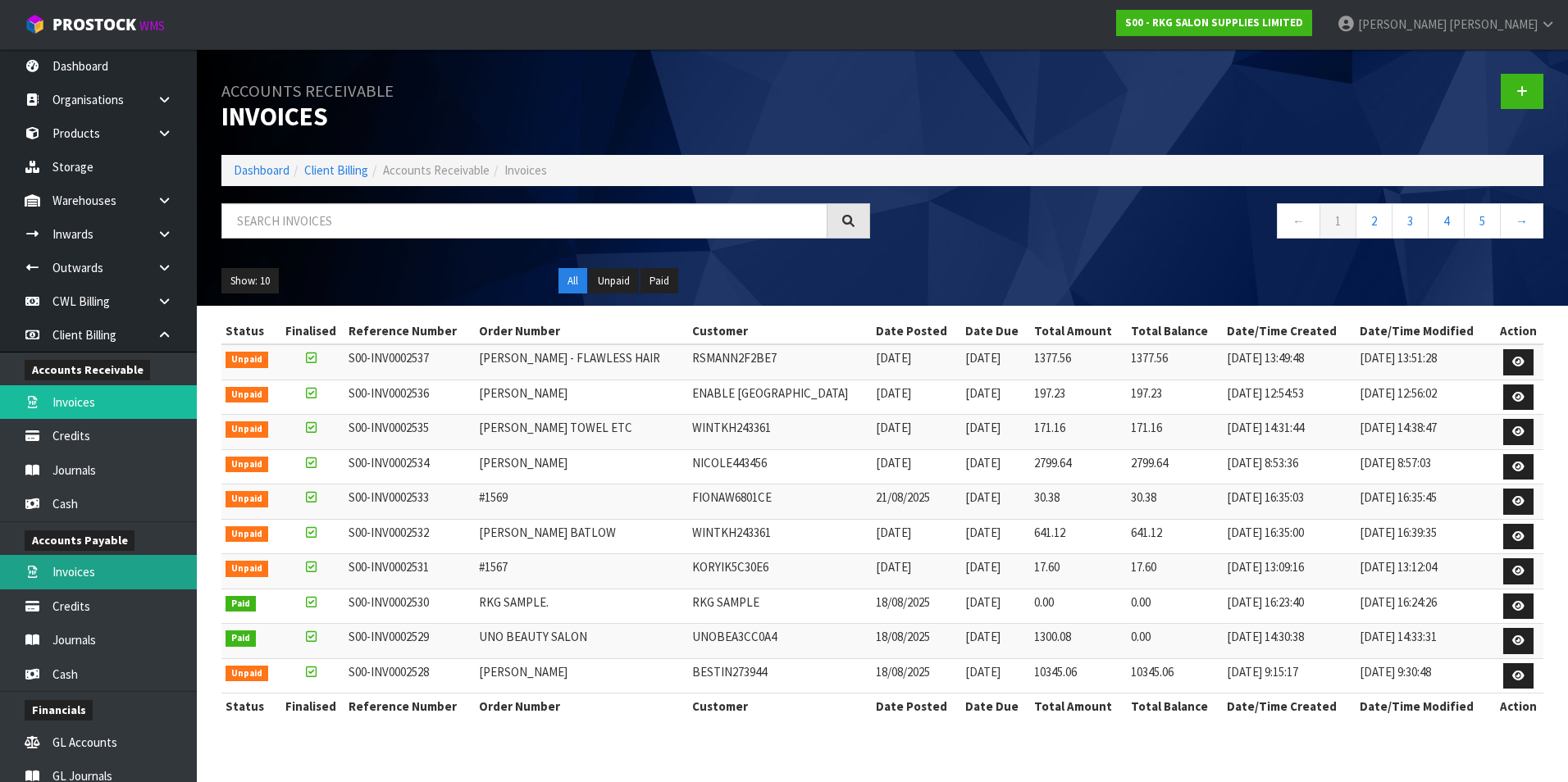
click at [121, 572] on link "Invoices" at bounding box center [98, 572] width 197 height 33
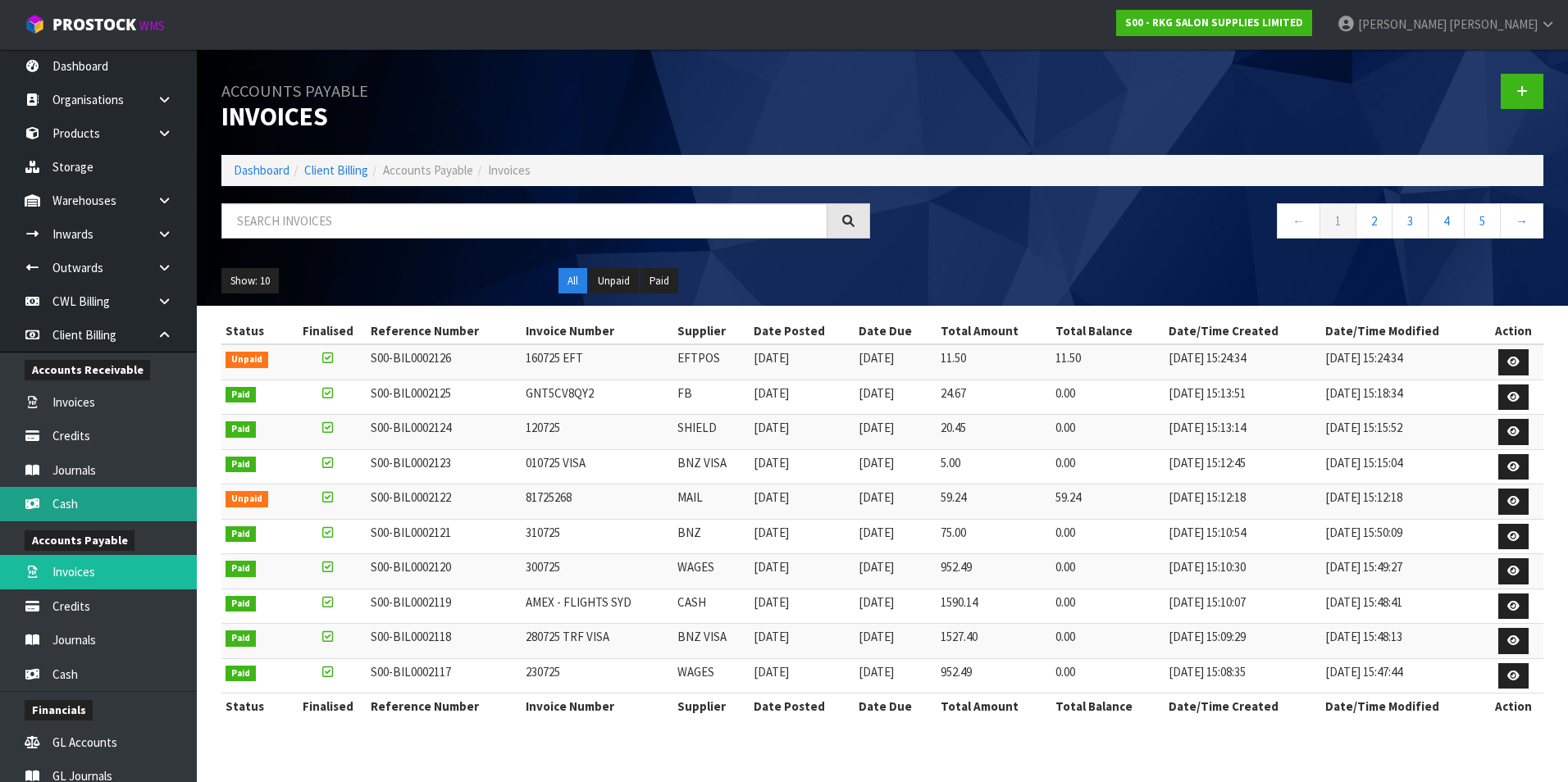
click at [131, 507] on link "Cash" at bounding box center [98, 503] width 197 height 33
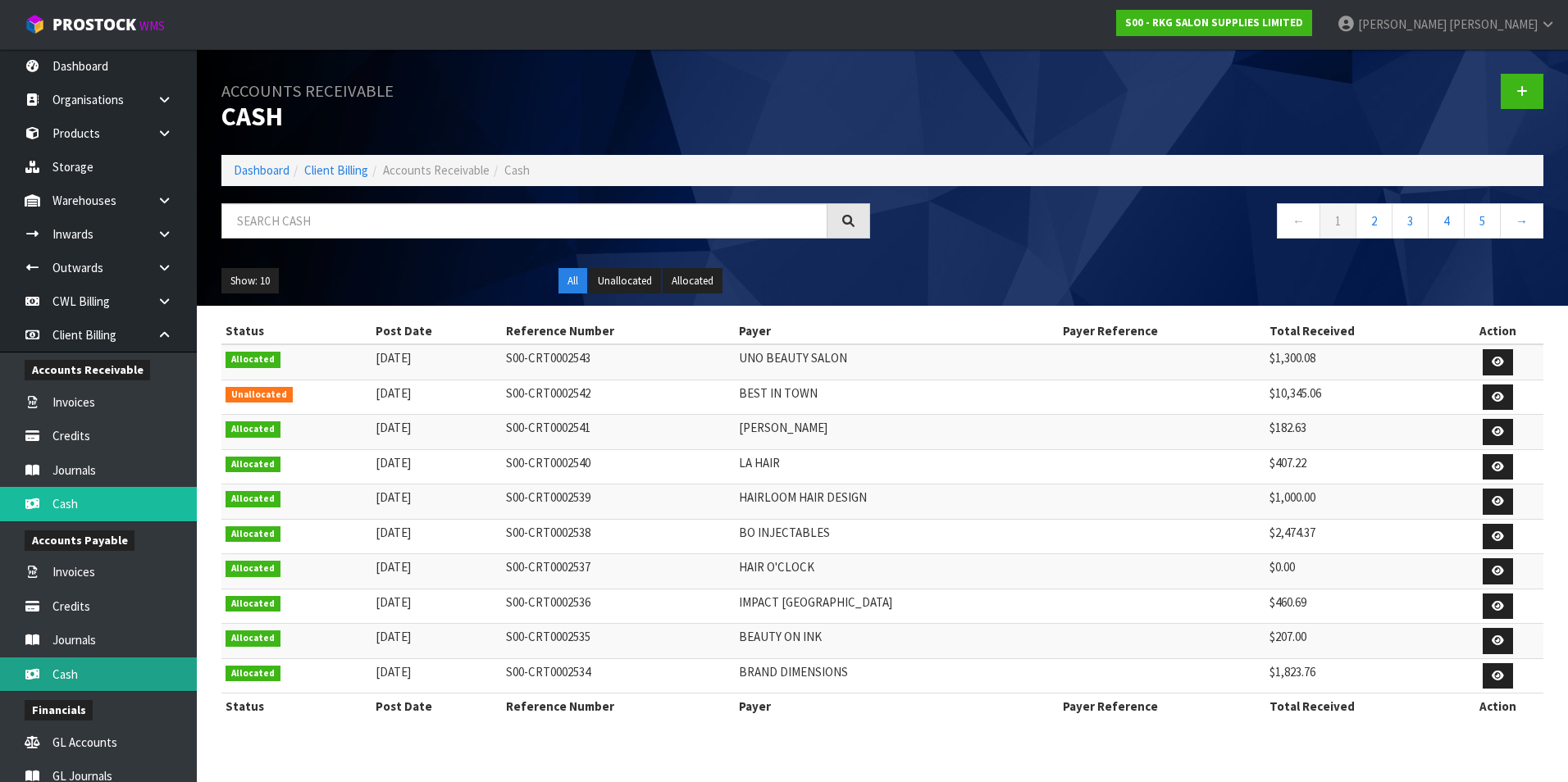
click at [140, 670] on link "Cash" at bounding box center [98, 674] width 197 height 33
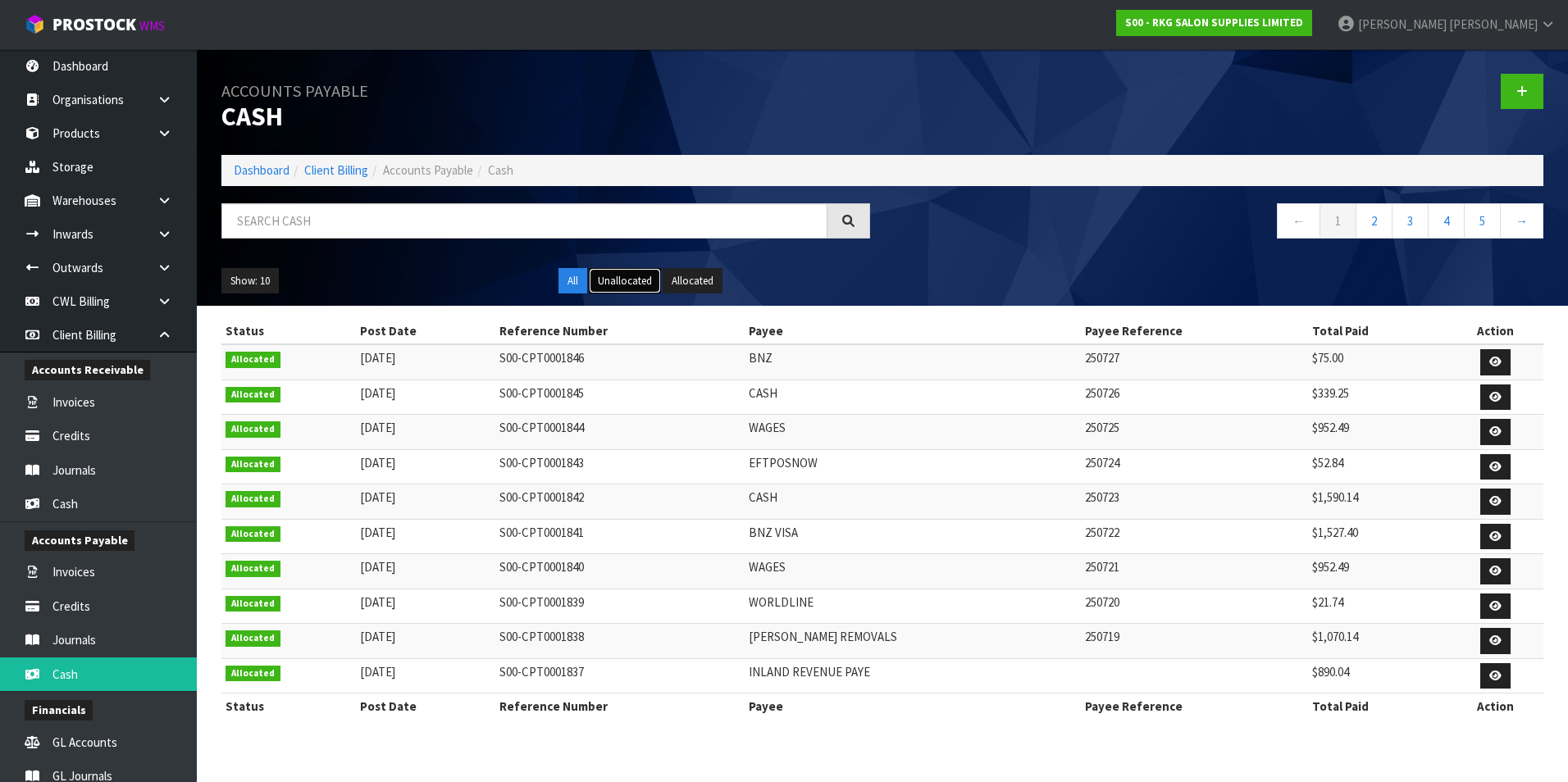
click at [643, 283] on button "Unallocated" at bounding box center [625, 281] width 73 height 26
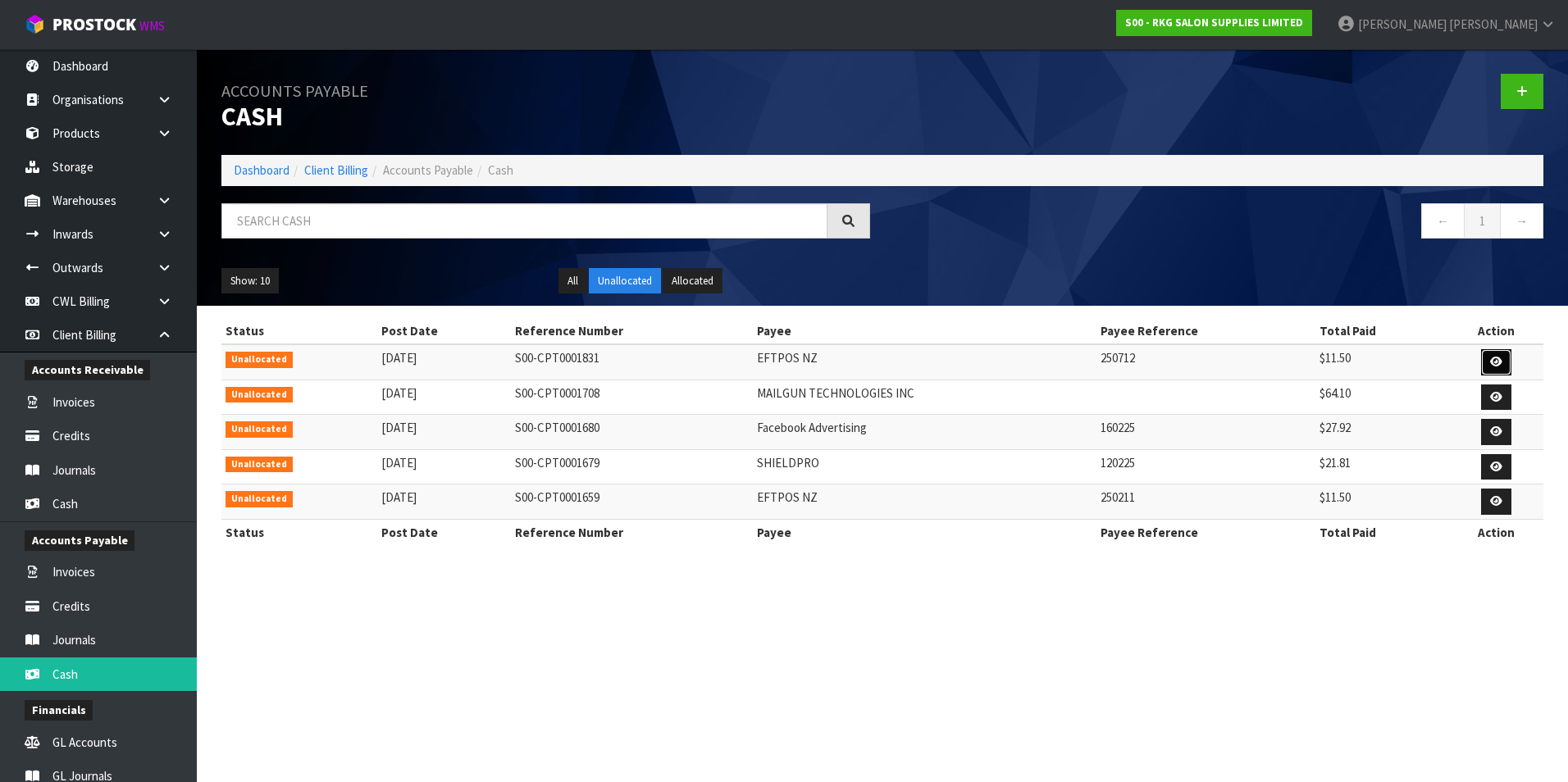
click at [1490, 357] on icon at bounding box center [1496, 362] width 13 height 11
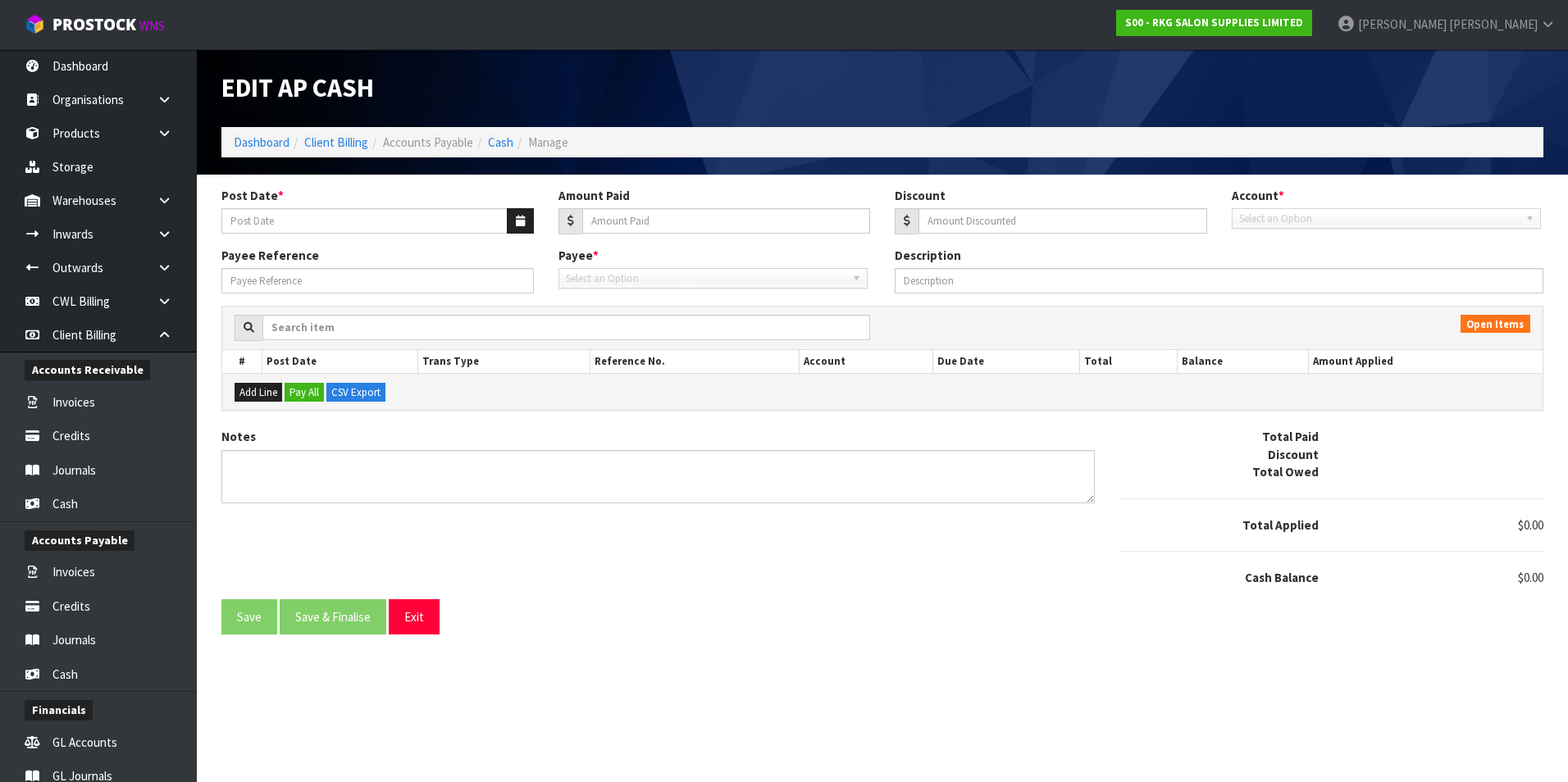
type input "[DATE]"
type input "11.5"
type input "0"
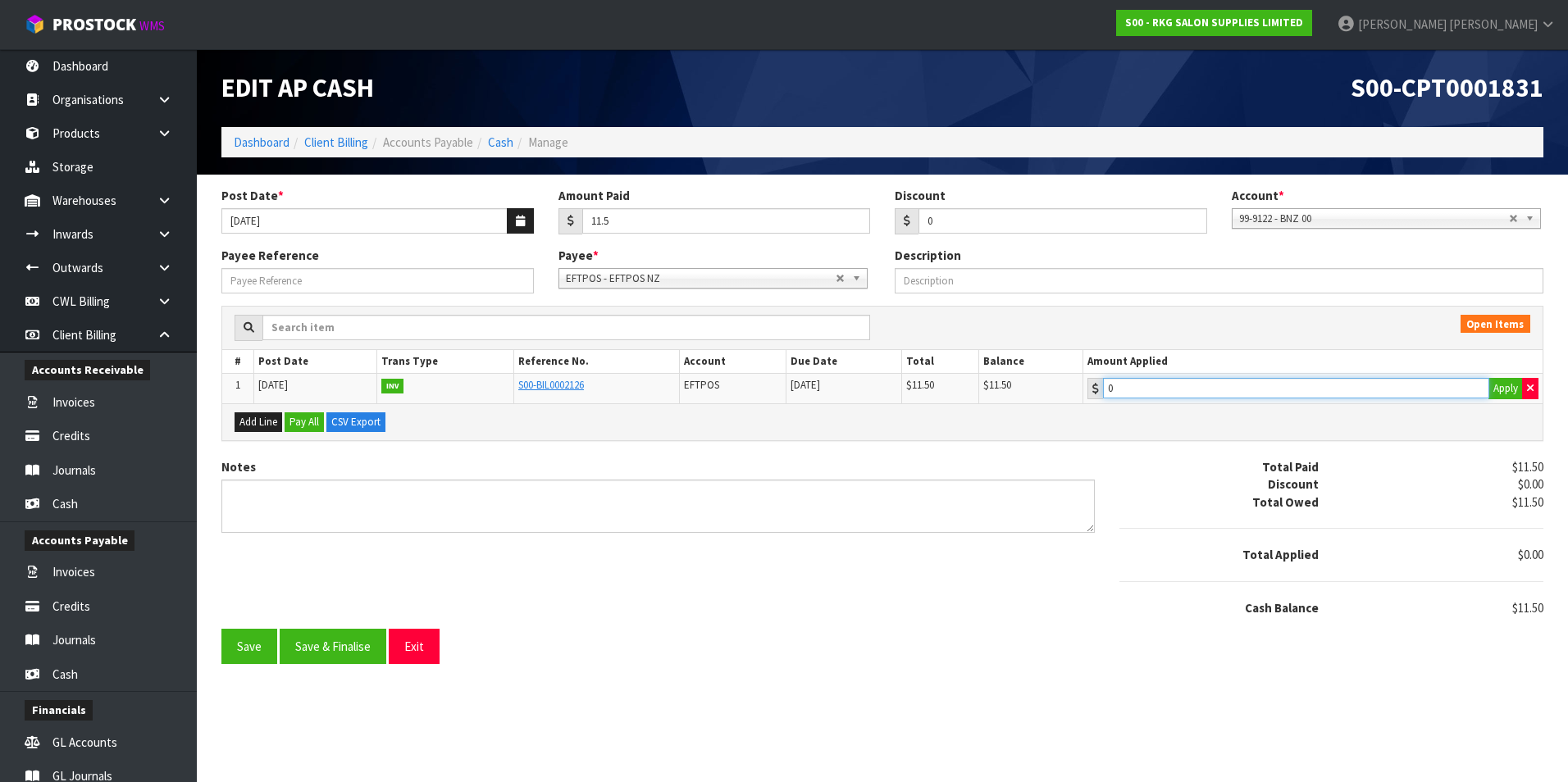
type input "11.5"
click at [1219, 387] on input "11.5" at bounding box center [1296, 388] width 387 height 21
drag, startPoint x: 322, startPoint y: 647, endPoint x: 326, endPoint y: 639, distance: 8.9
click at [324, 647] on button "Save & Finalise" at bounding box center [333, 647] width 107 height 35
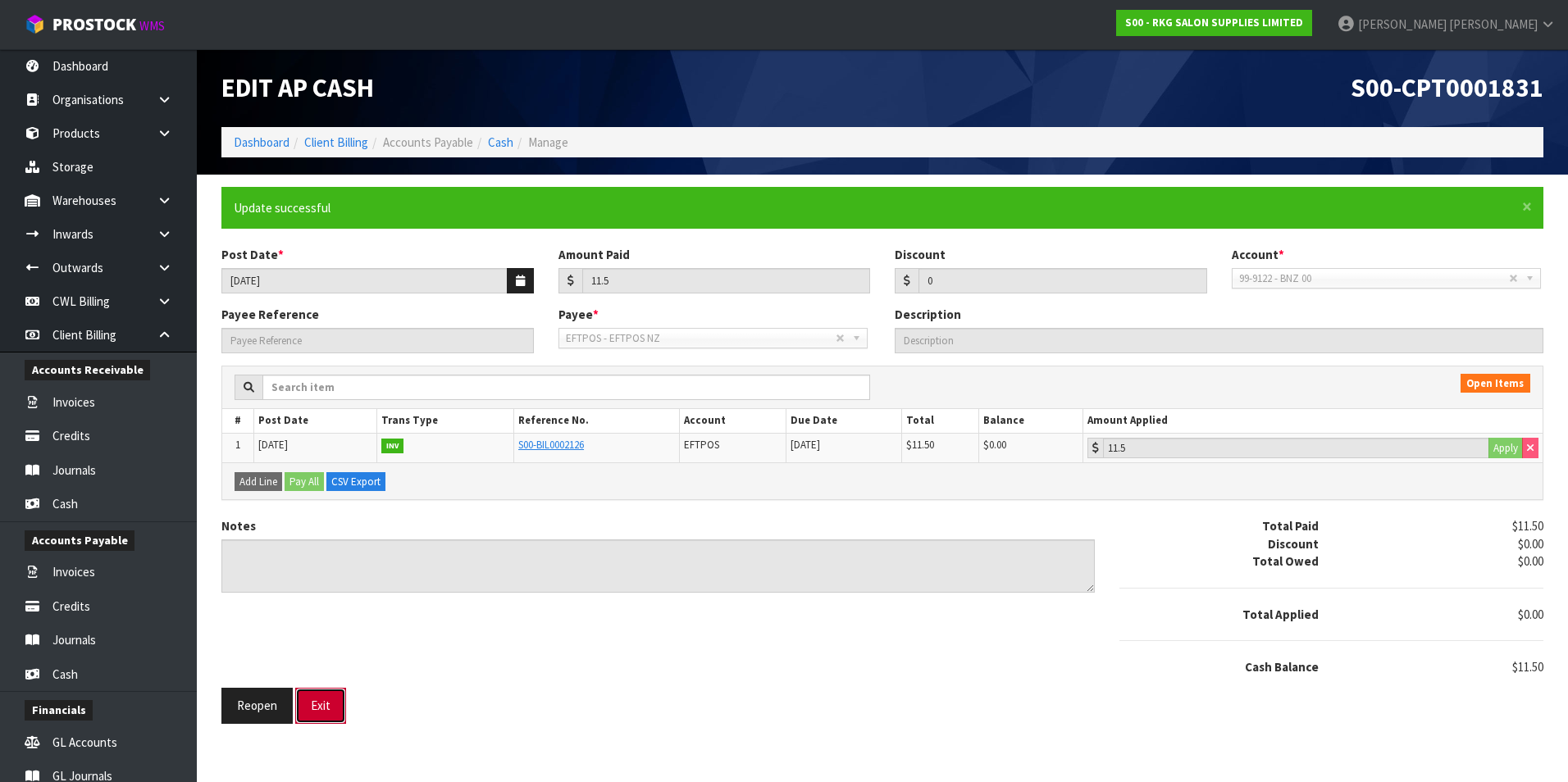
click at [332, 693] on button "Exit" at bounding box center [321, 705] width 51 height 35
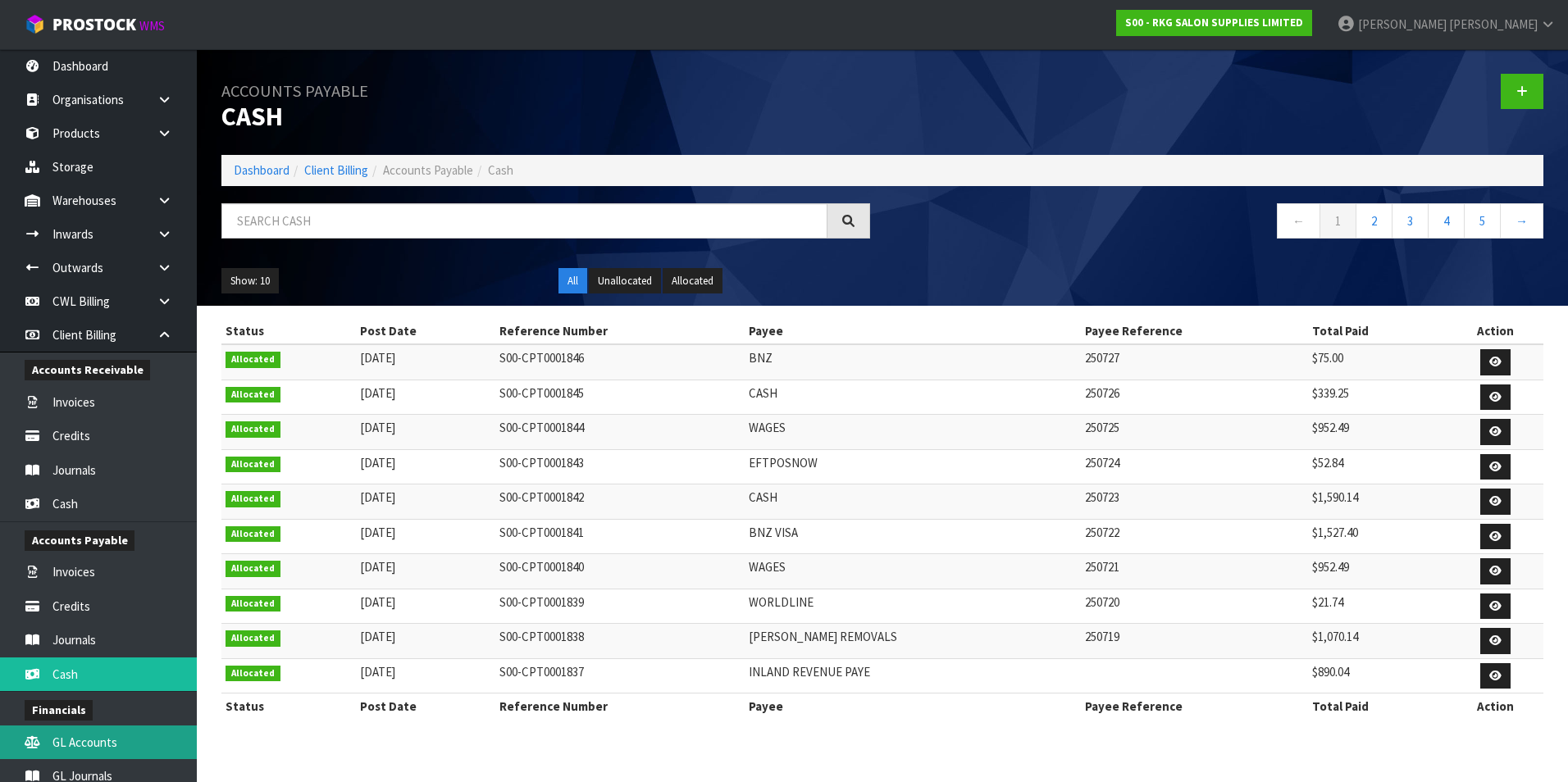
scroll to position [287, 0]
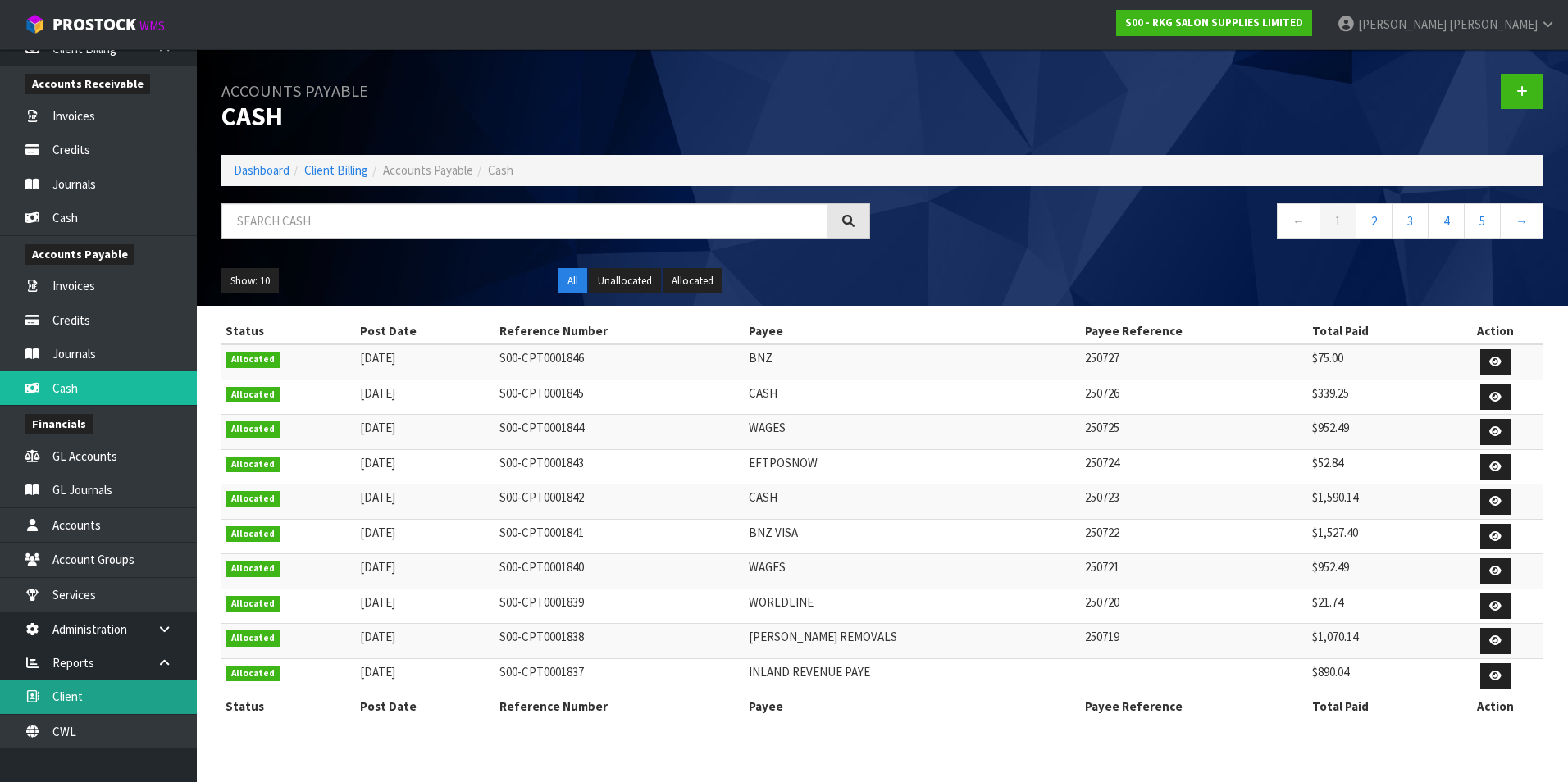
click at [125, 697] on link "Client" at bounding box center [98, 697] width 197 height 33
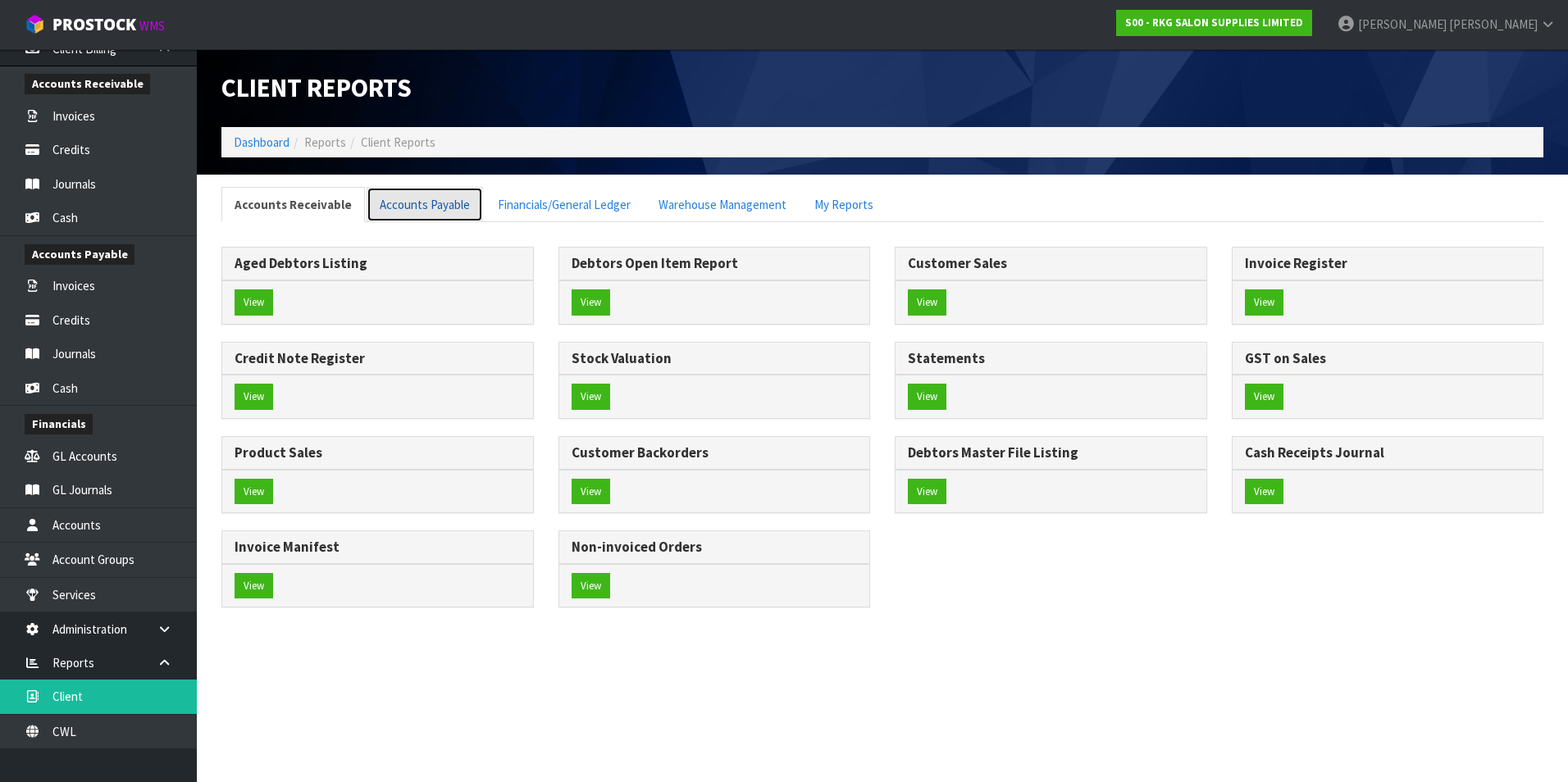
click at [447, 208] on link "Accounts Payable" at bounding box center [425, 205] width 117 height 35
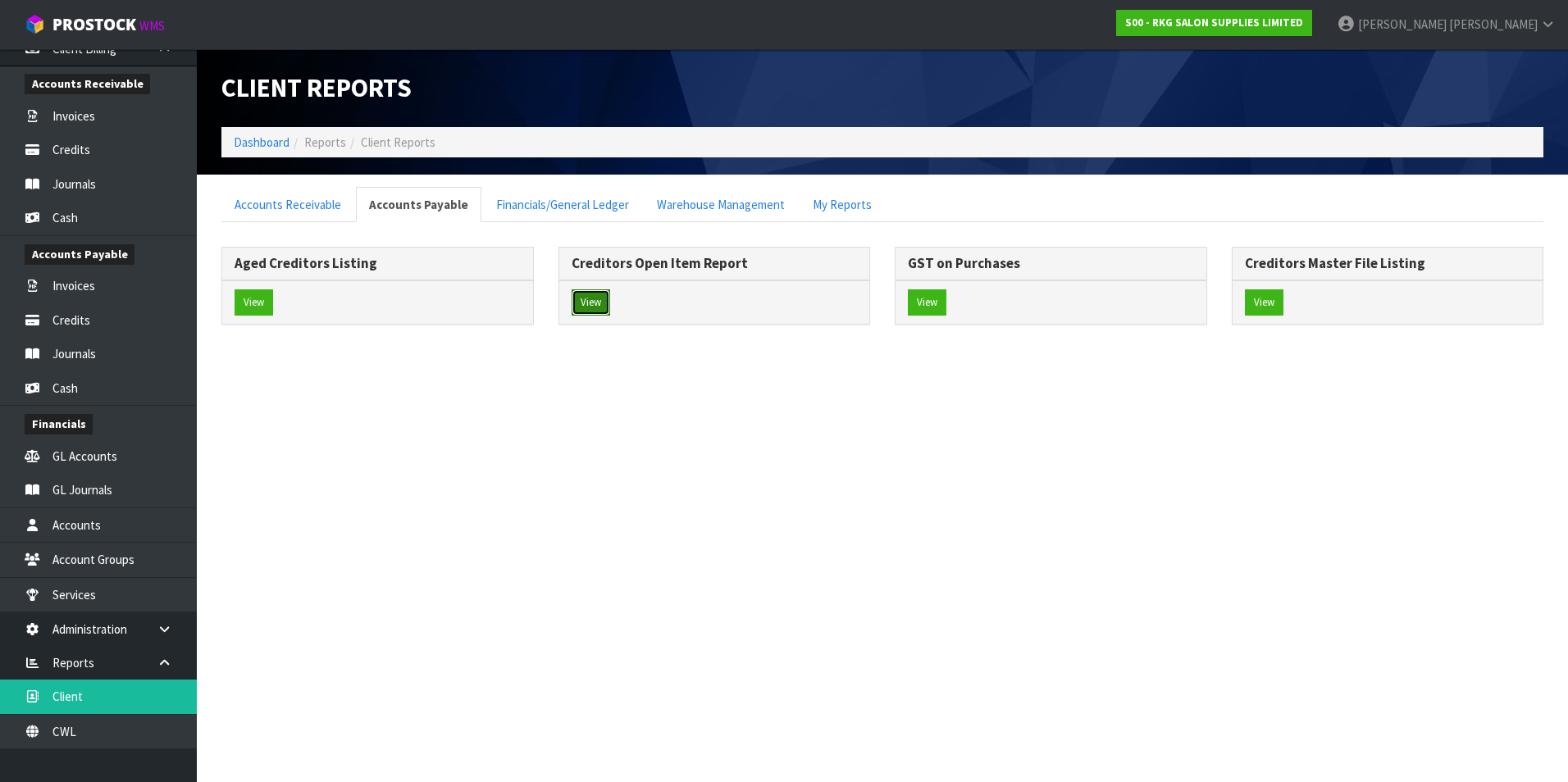
click at [597, 300] on button "View" at bounding box center [591, 302] width 38 height 26
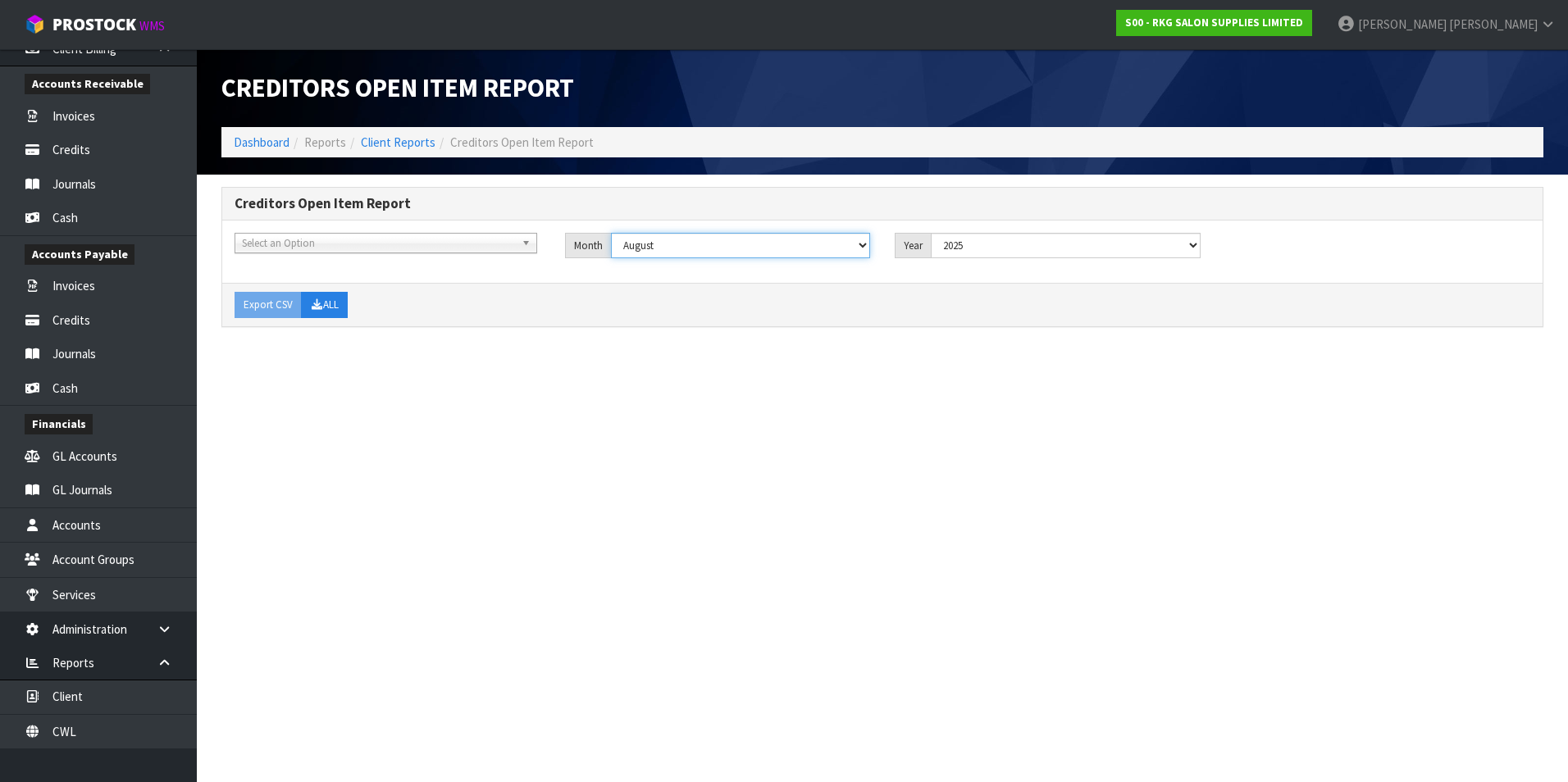
click at [691, 247] on select "January February March April May June July August September October November De…" at bounding box center [741, 245] width 260 height 26
select select "object:52938"
click at [611, 233] on select "January February March April May June July August September October November De…" at bounding box center [741, 245] width 260 height 26
click at [333, 303] on button "ALL" at bounding box center [325, 305] width 47 height 26
